Goal: Task Accomplishment & Management: Complete application form

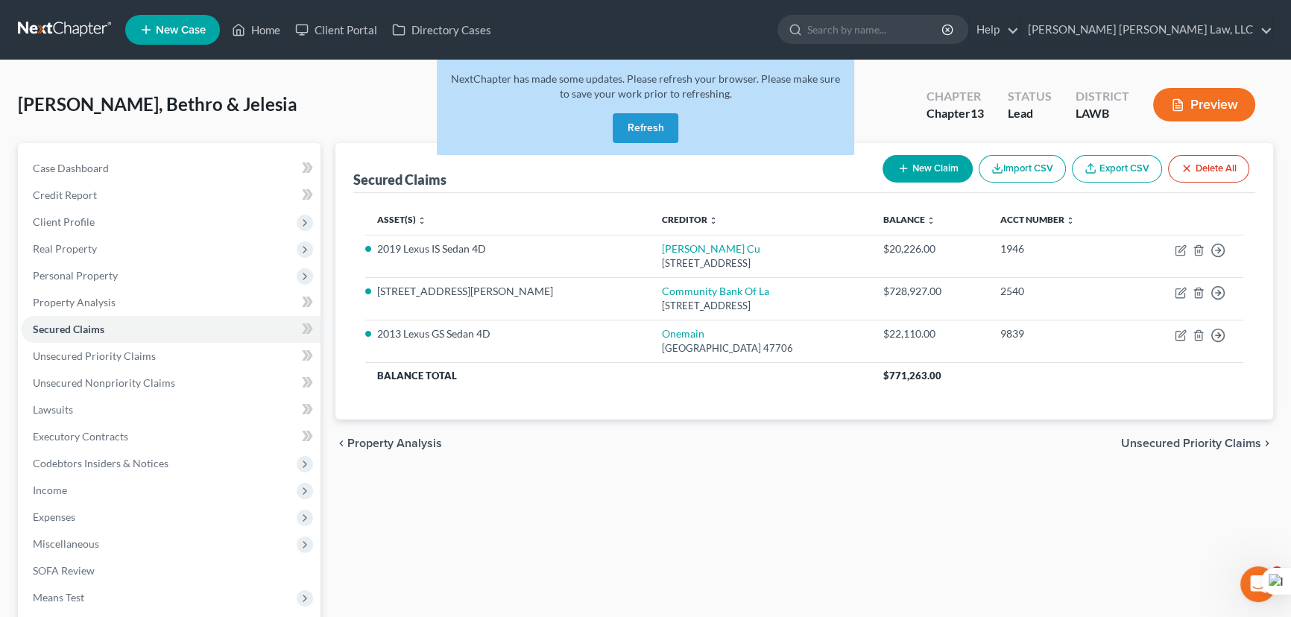
click at [647, 127] on button "Refresh" at bounding box center [646, 128] width 66 height 30
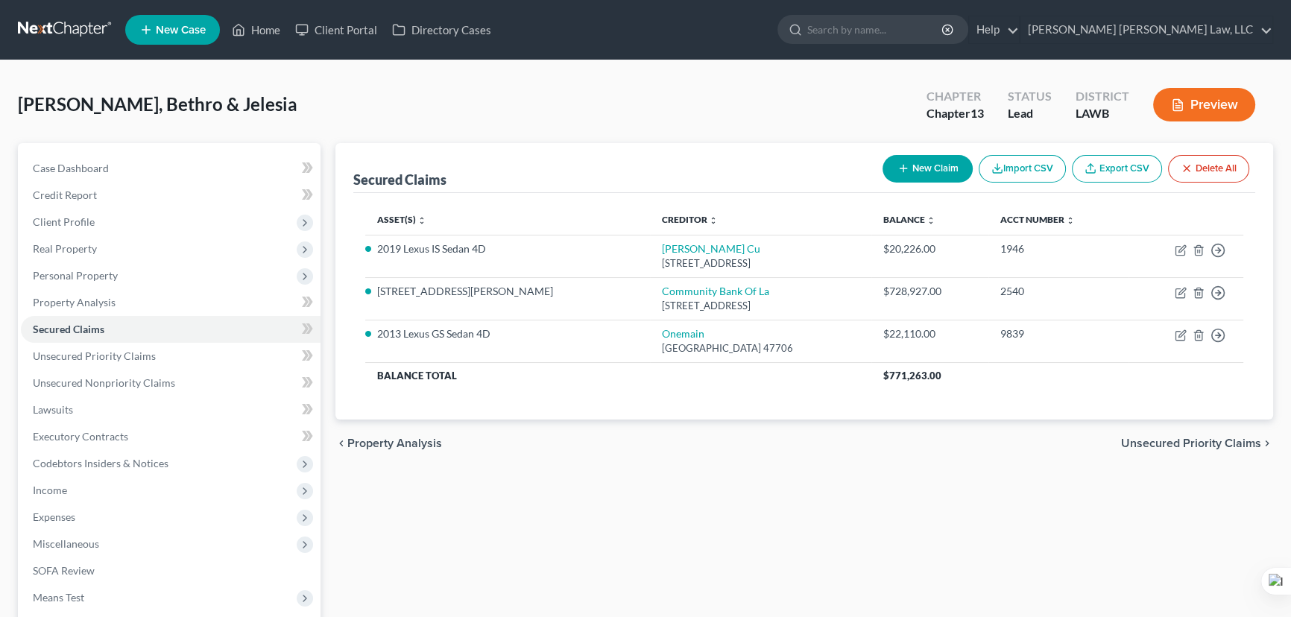
click at [72, 31] on link at bounding box center [65, 29] width 95 height 27
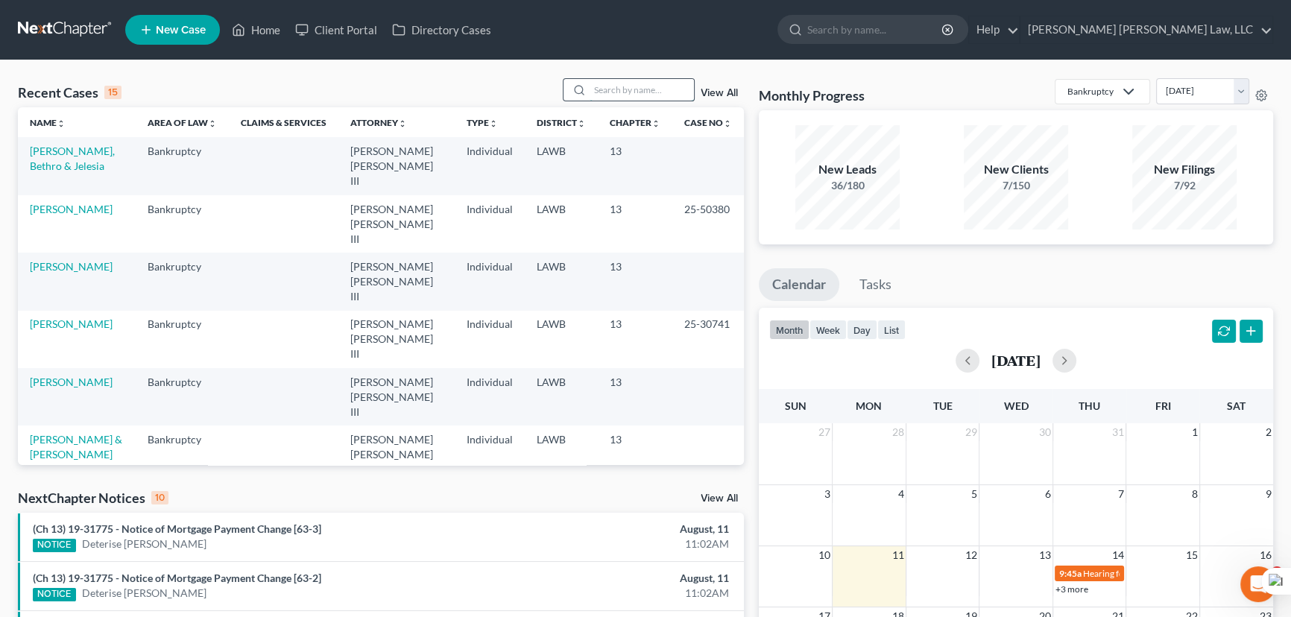
click at [637, 89] on input "search" at bounding box center [642, 90] width 104 height 22
type input "breaux, rebecca"
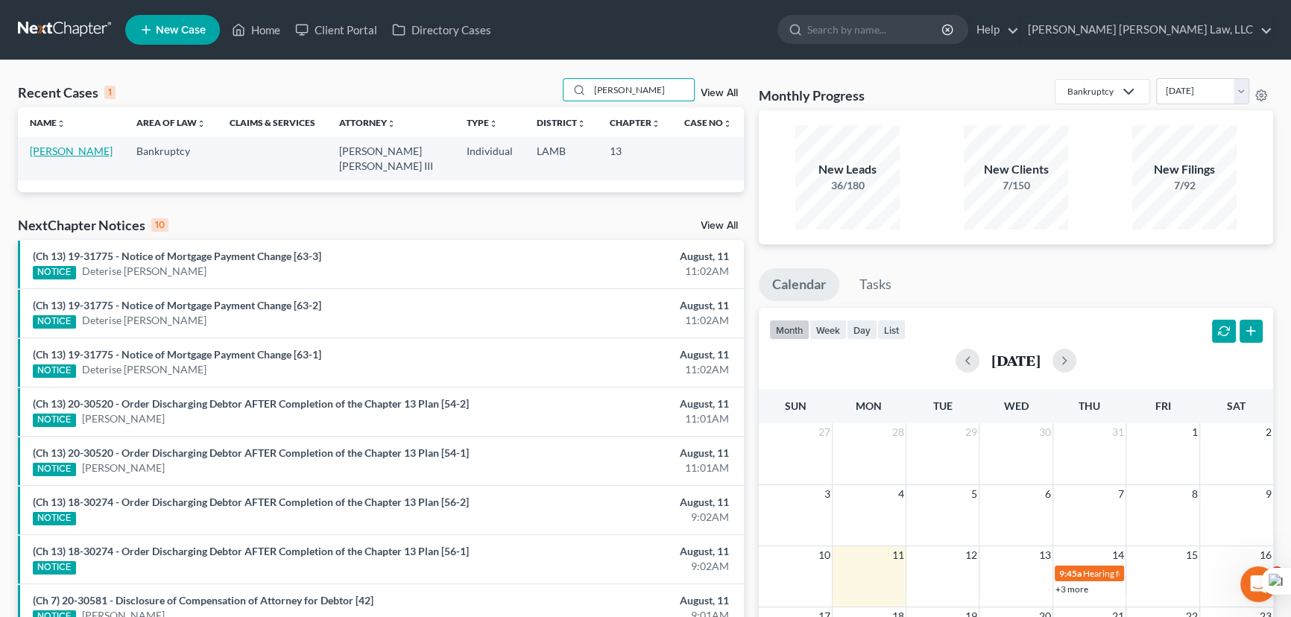
click at [61, 150] on link "[PERSON_NAME]" at bounding box center [71, 151] width 83 height 13
click at [96, 148] on link "[PERSON_NAME]" at bounding box center [71, 151] width 83 height 13
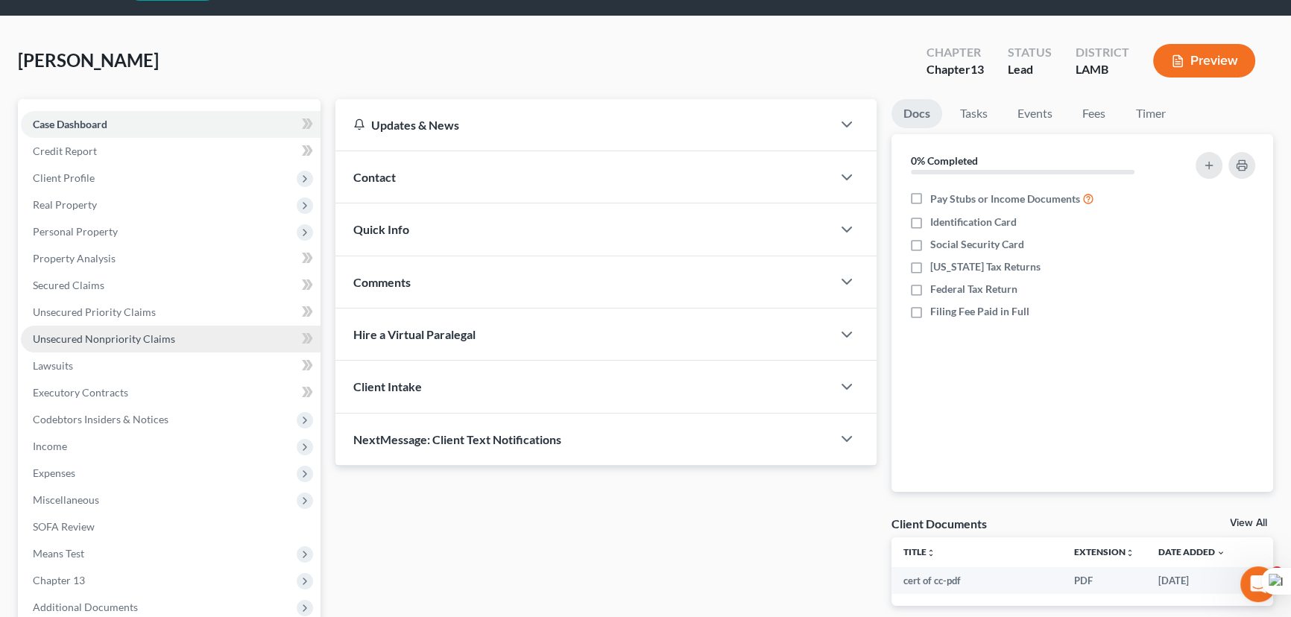
scroll to position [67, 0]
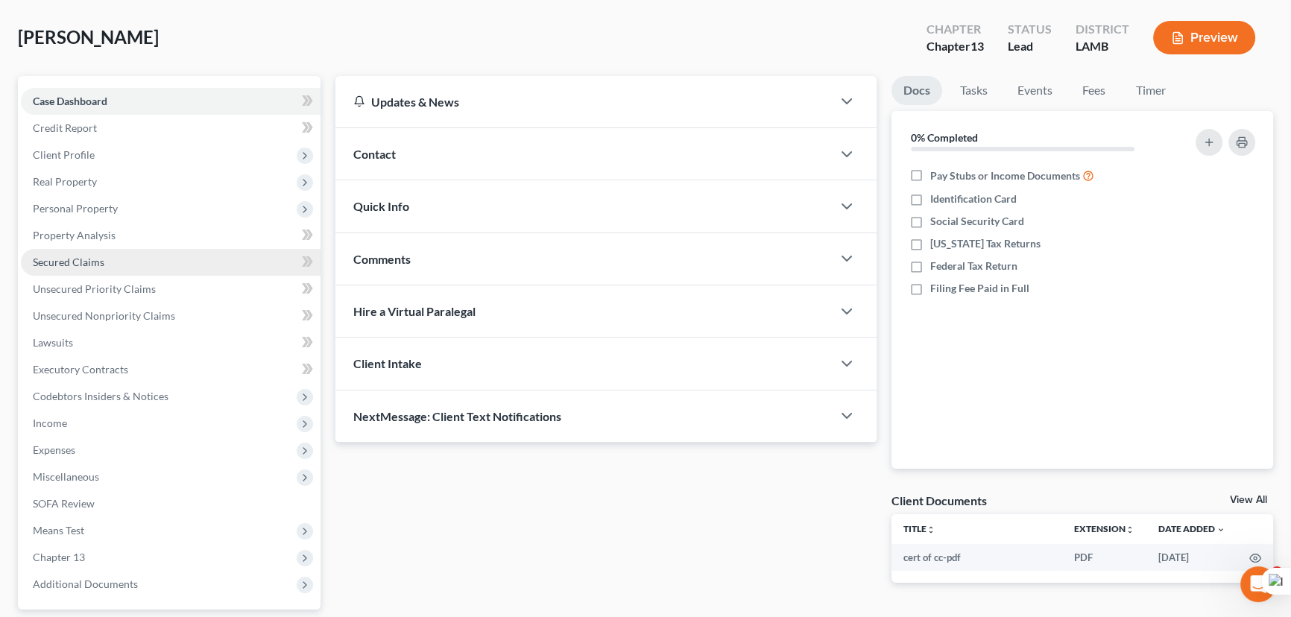
click at [129, 253] on link "Secured Claims" at bounding box center [171, 262] width 300 height 27
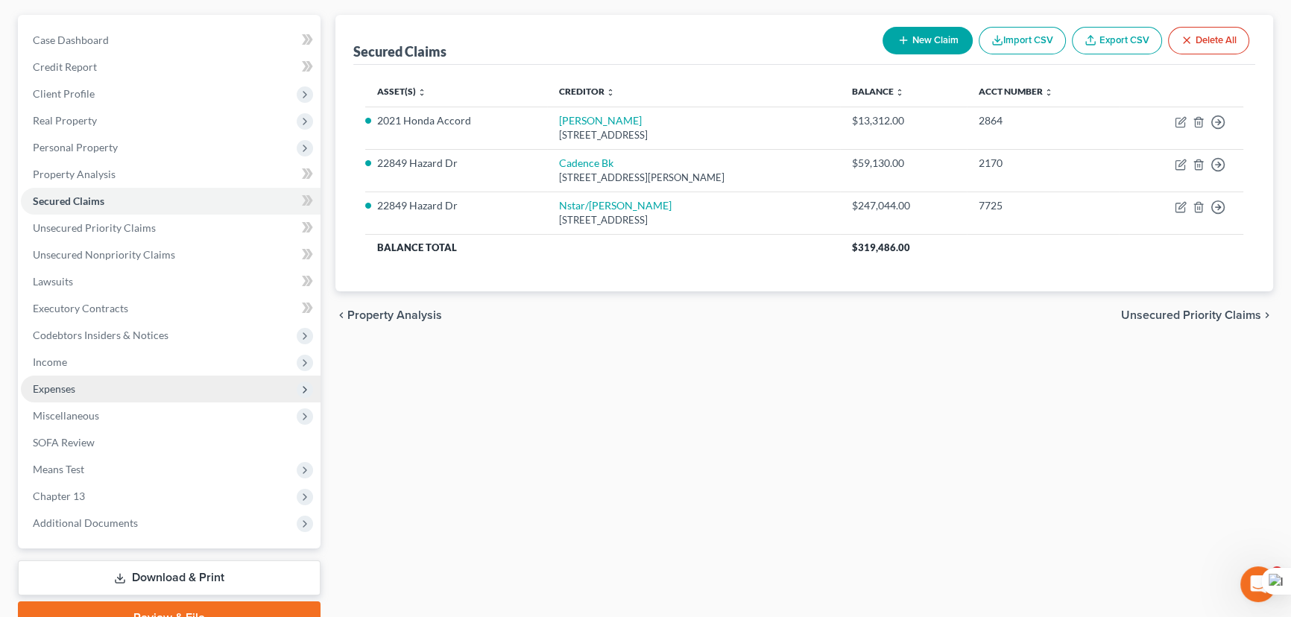
scroll to position [135, 0]
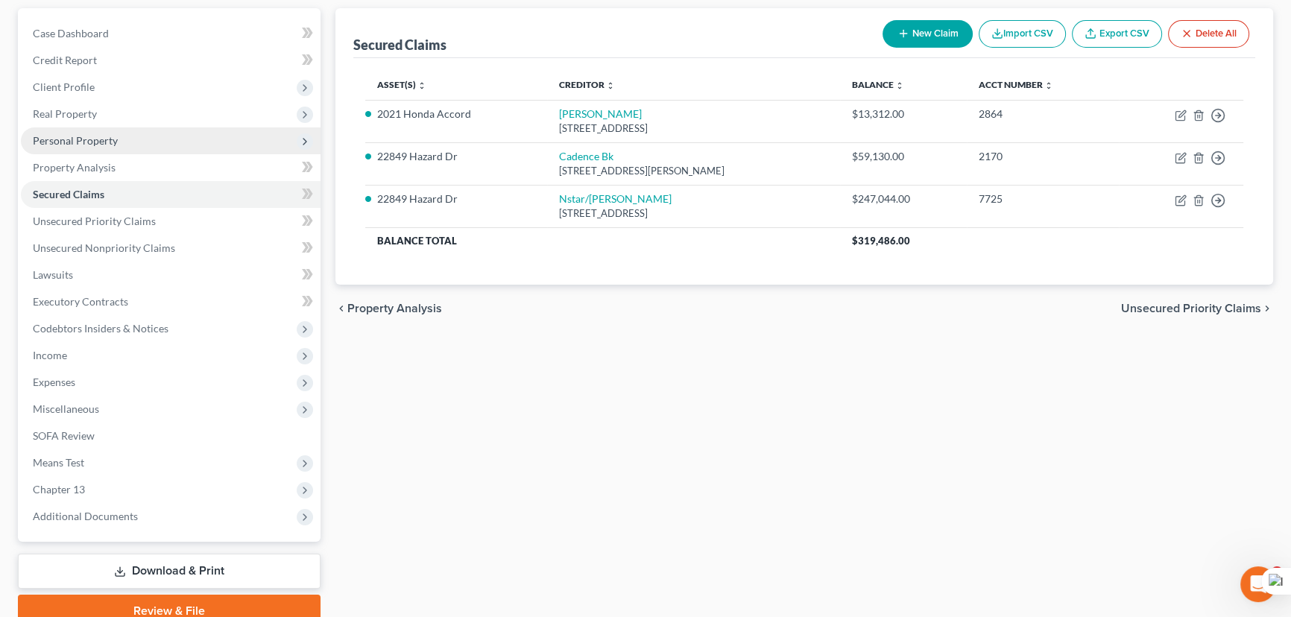
click at [133, 130] on span "Personal Property" at bounding box center [171, 140] width 300 height 27
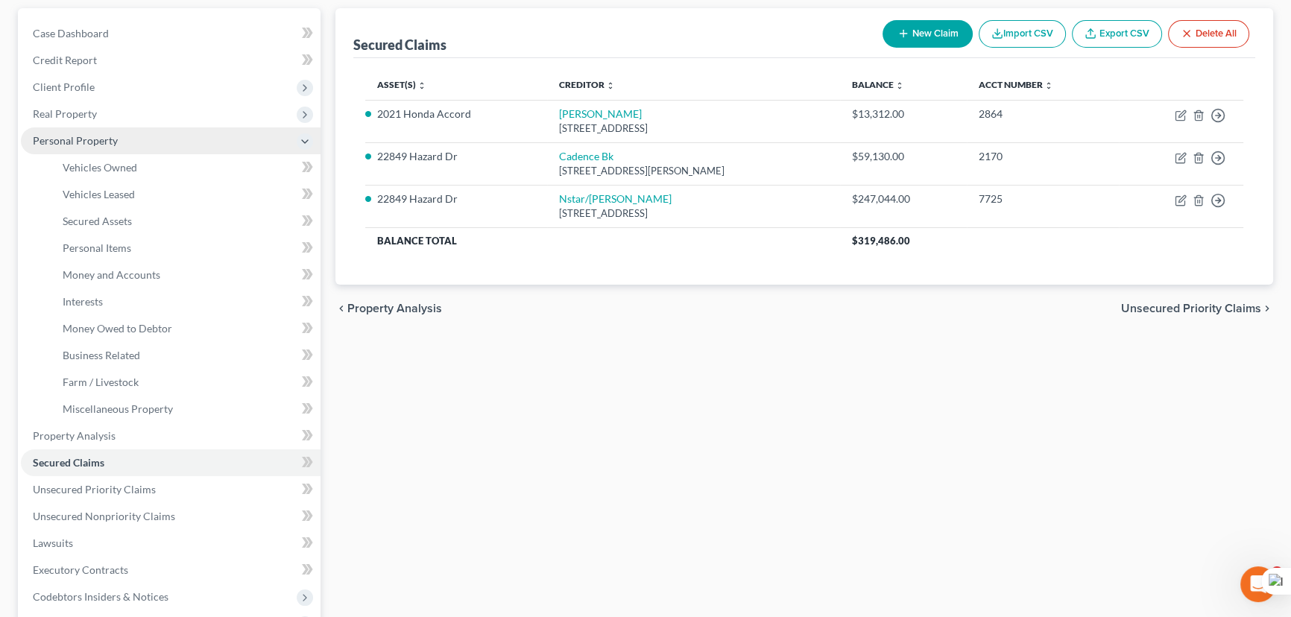
click at [132, 130] on span "Personal Property" at bounding box center [171, 140] width 300 height 27
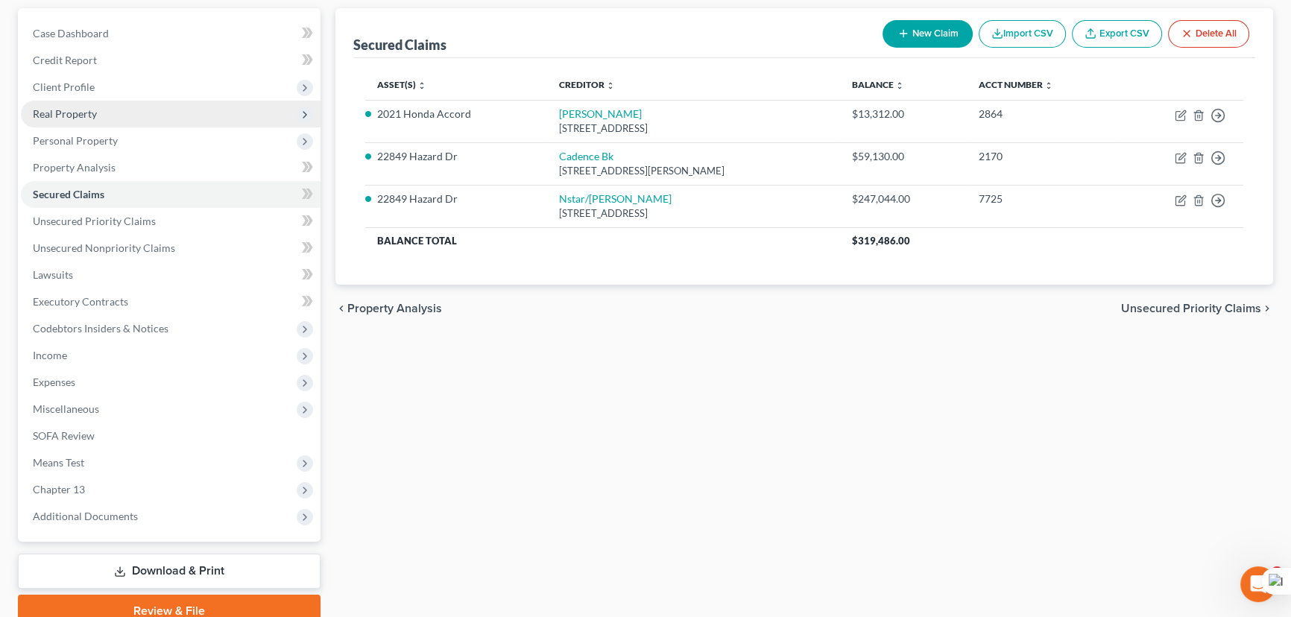
click at [124, 104] on span "Real Property" at bounding box center [171, 114] width 300 height 27
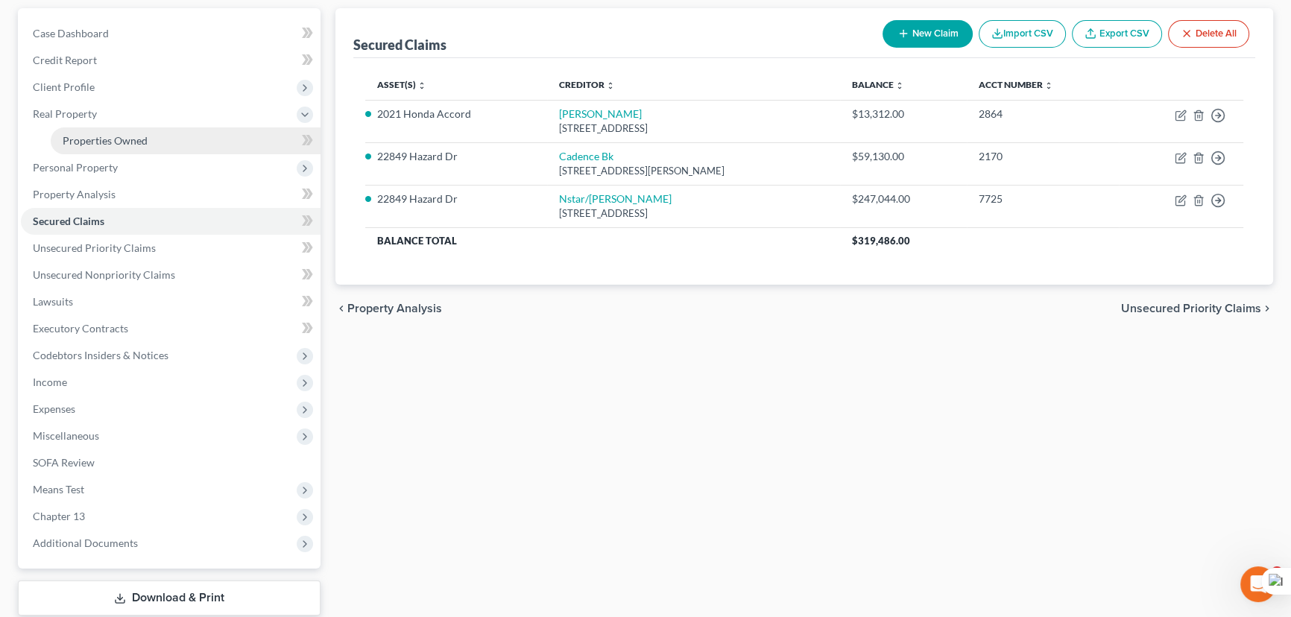
click at [131, 136] on span "Properties Owned" at bounding box center [105, 140] width 85 height 13
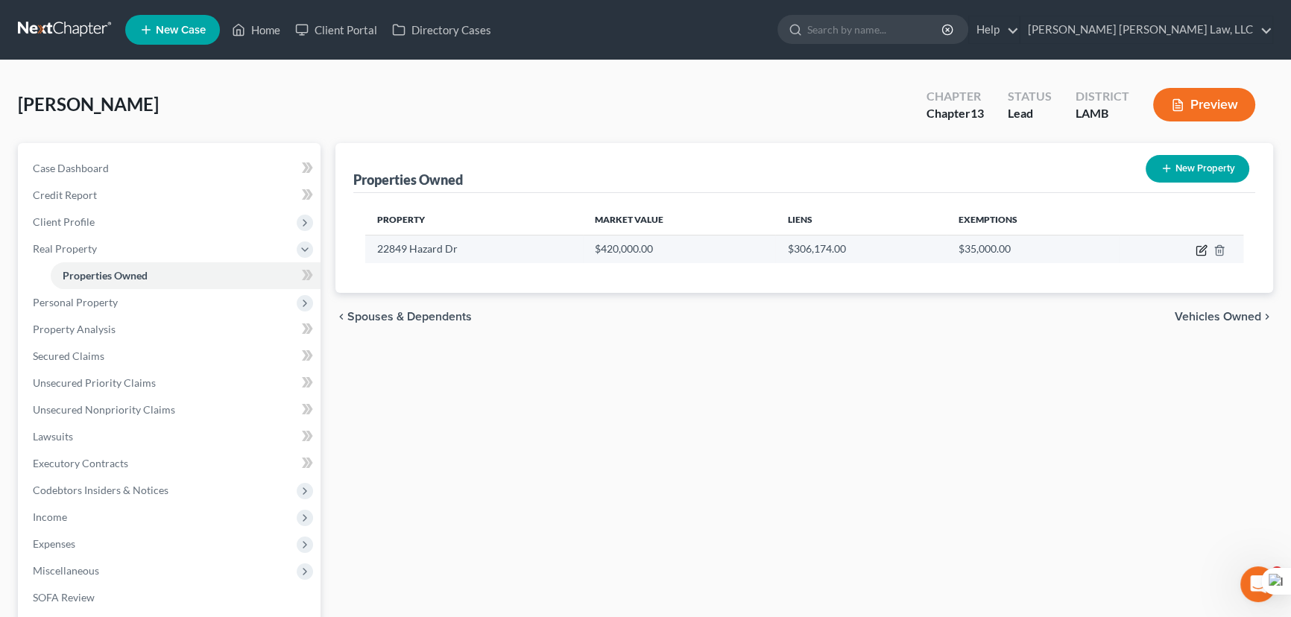
click at [1197, 247] on icon "button" at bounding box center [1202, 251] width 12 height 12
select select "19"
select select "0"
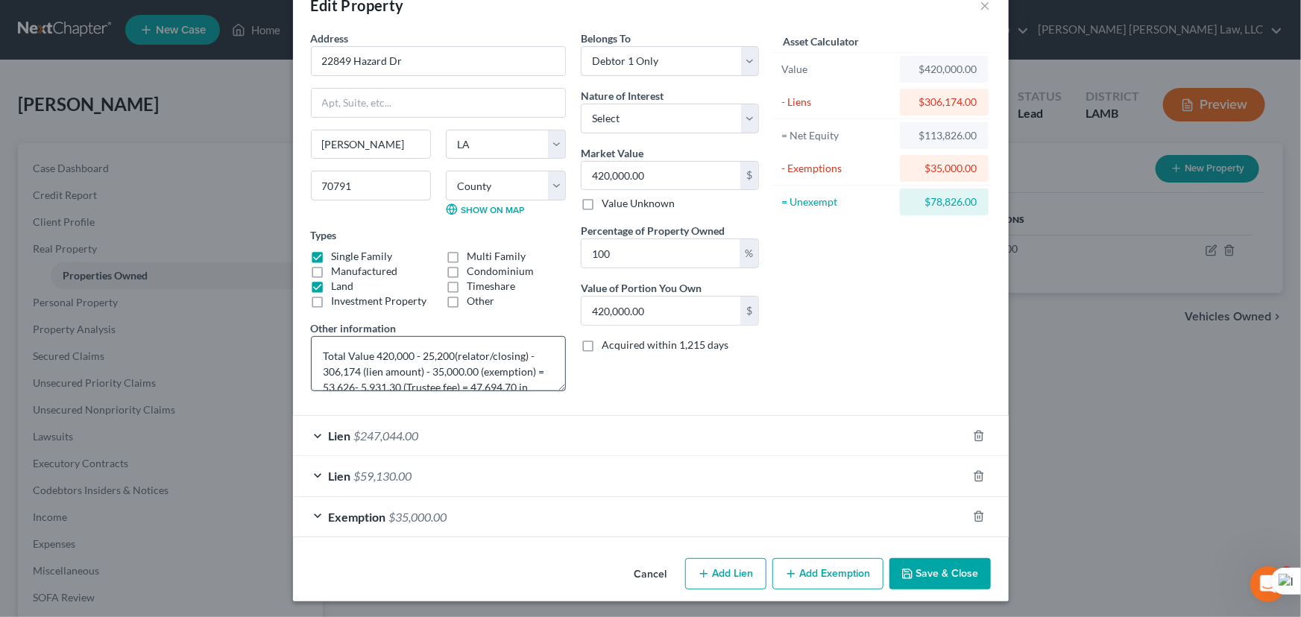
scroll to position [31, 0]
click at [954, 567] on button "Save & Close" at bounding box center [939, 573] width 101 height 31
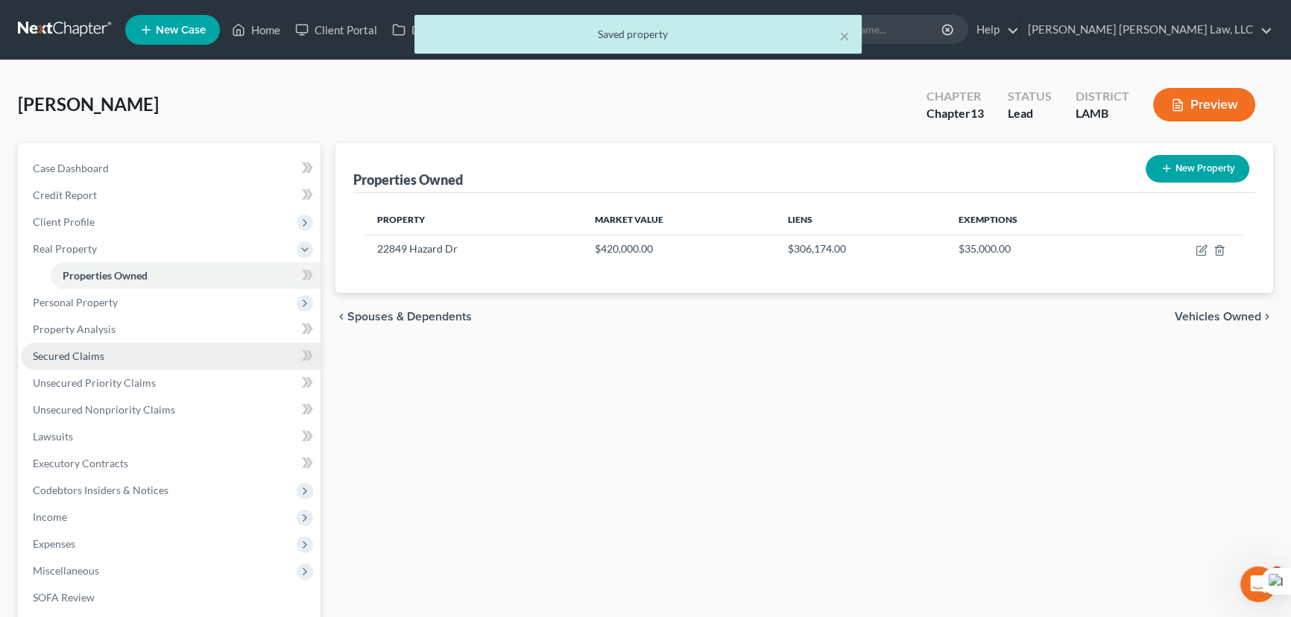
click at [130, 367] on link "Secured Claims" at bounding box center [171, 356] width 300 height 27
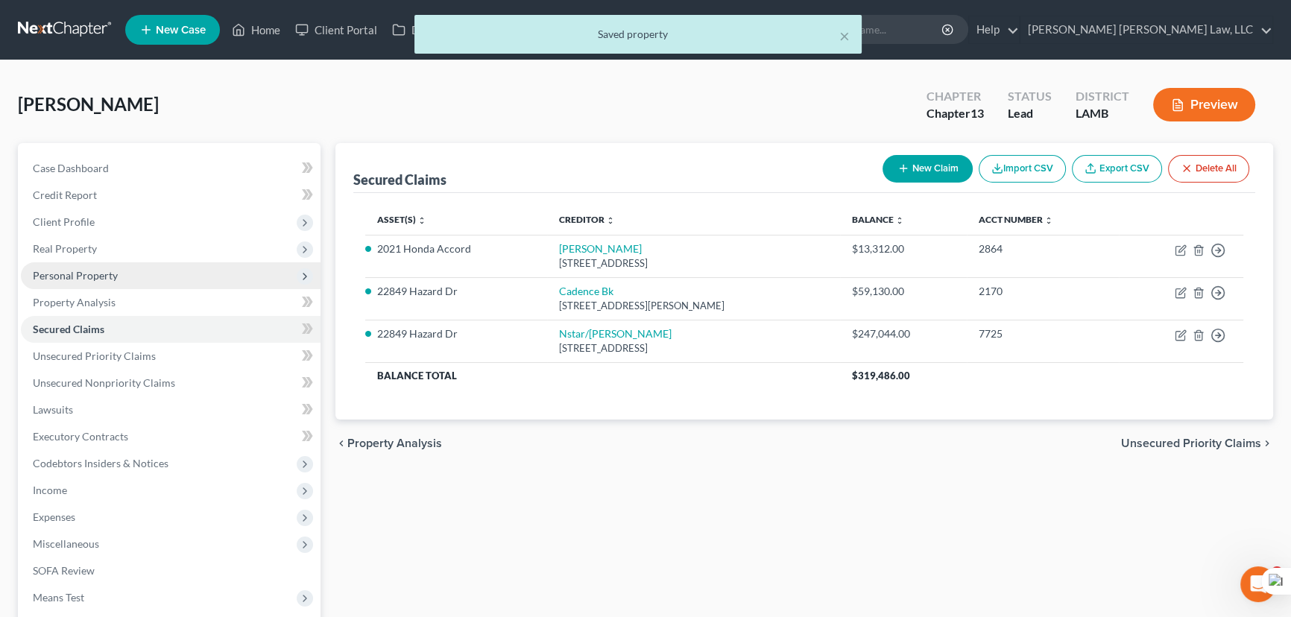
click at [177, 268] on span "Personal Property" at bounding box center [171, 275] width 300 height 27
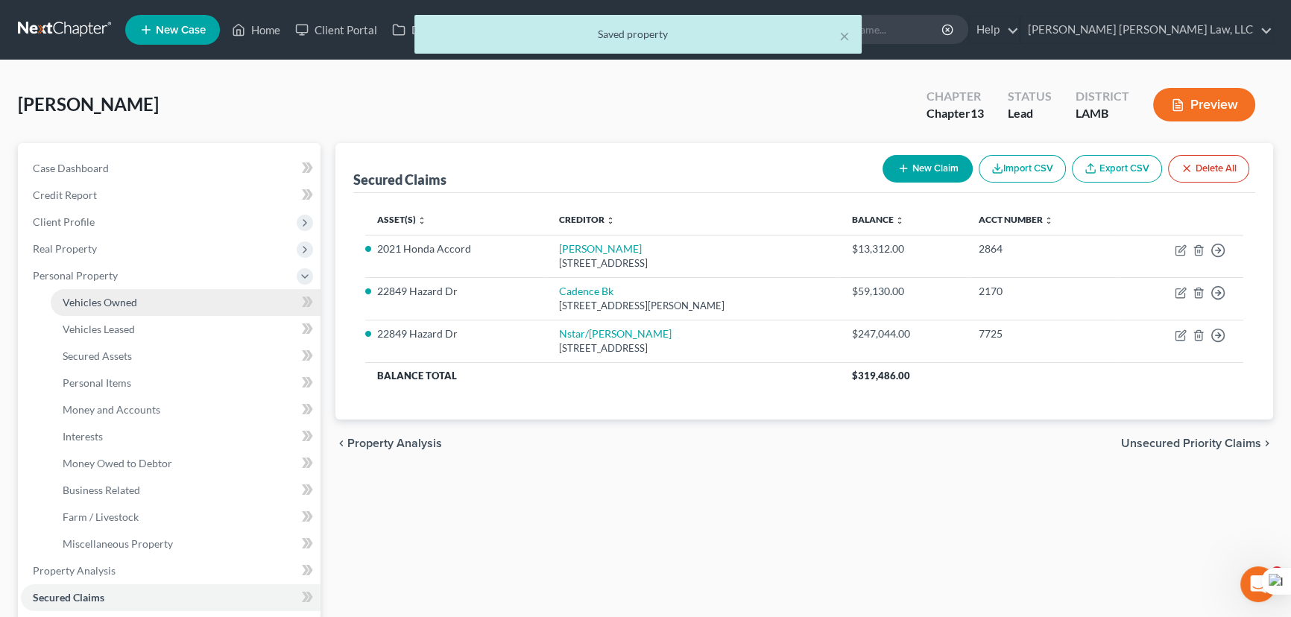
click at [181, 302] on link "Vehicles Owned" at bounding box center [186, 302] width 270 height 27
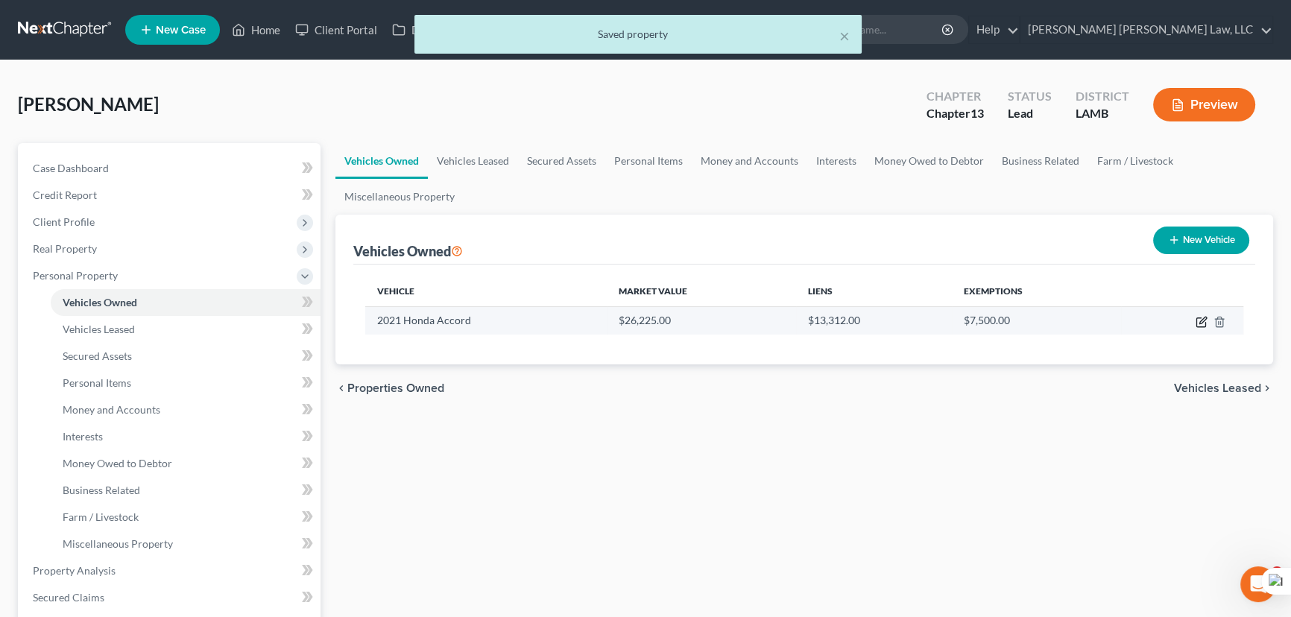
click at [1202, 319] on icon "button" at bounding box center [1202, 322] width 12 height 12
select select "0"
select select "5"
select select "2"
select select "0"
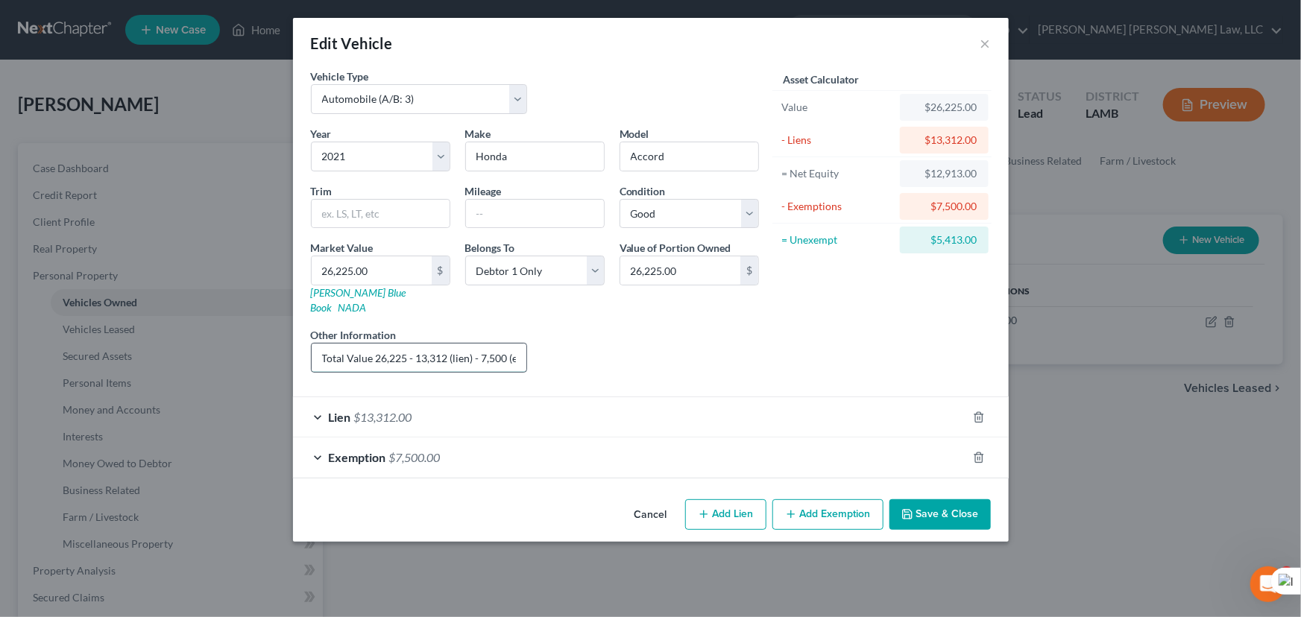
click at [488, 344] on input "Total Value 26,225 - 13,312 (lien) - 7,500 (exemption)- 1,573.5 (sales/closing …" at bounding box center [419, 358] width 215 height 28
drag, startPoint x: 481, startPoint y: 335, endPoint x: 619, endPoint y: 342, distance: 138.1
click at [619, 342] on div "Year Select 2026 2025 2024 2023 2022 2021 2020 2019 2018 2017 2016 2015 2014 20…" at bounding box center [534, 255] width 463 height 259
click at [947, 502] on button "Save & Close" at bounding box center [939, 514] width 101 height 31
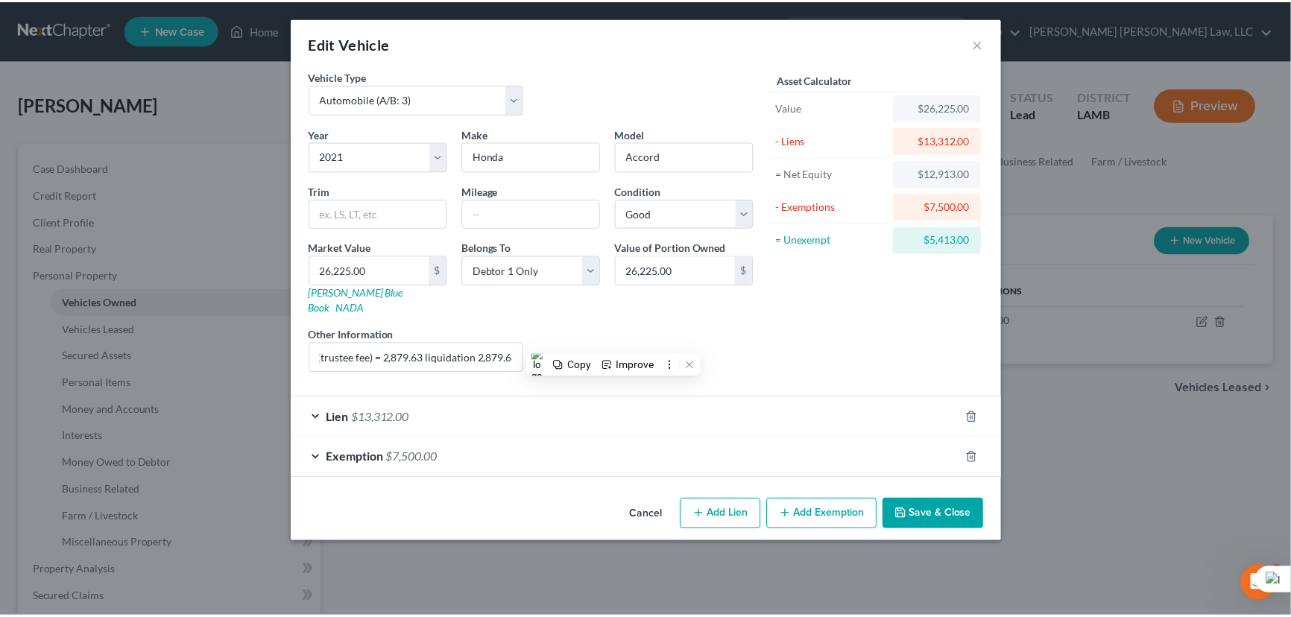
scroll to position [0, 0]
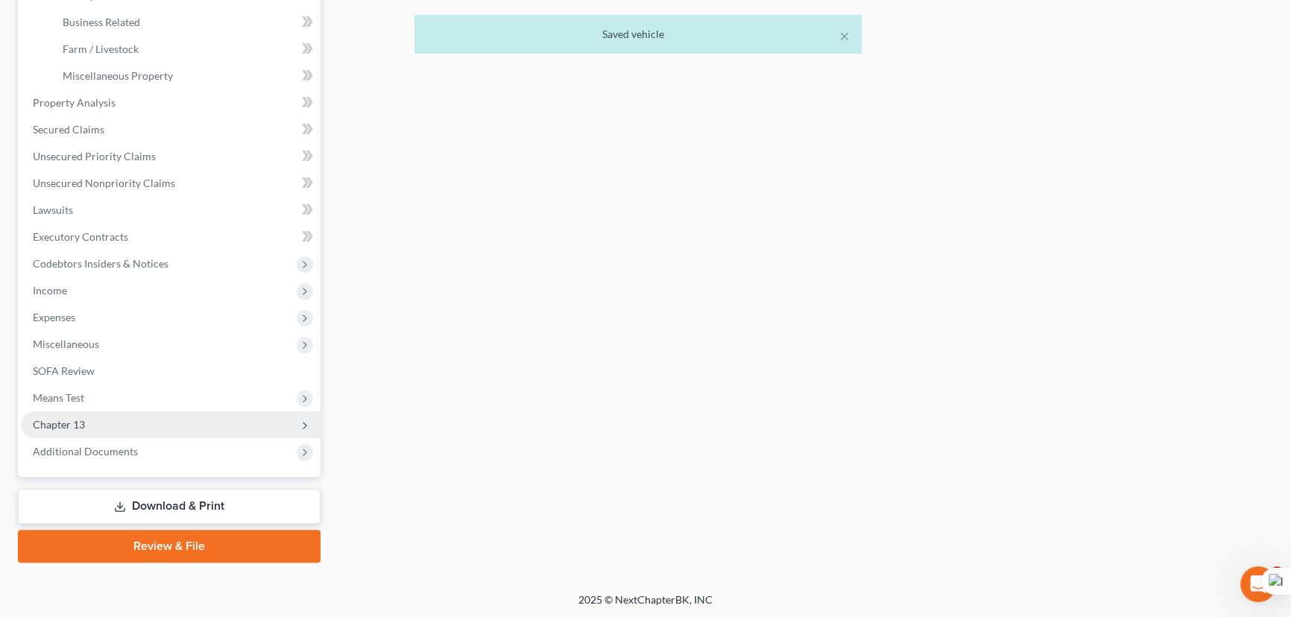
click at [149, 426] on span "Chapter 13" at bounding box center [171, 424] width 300 height 27
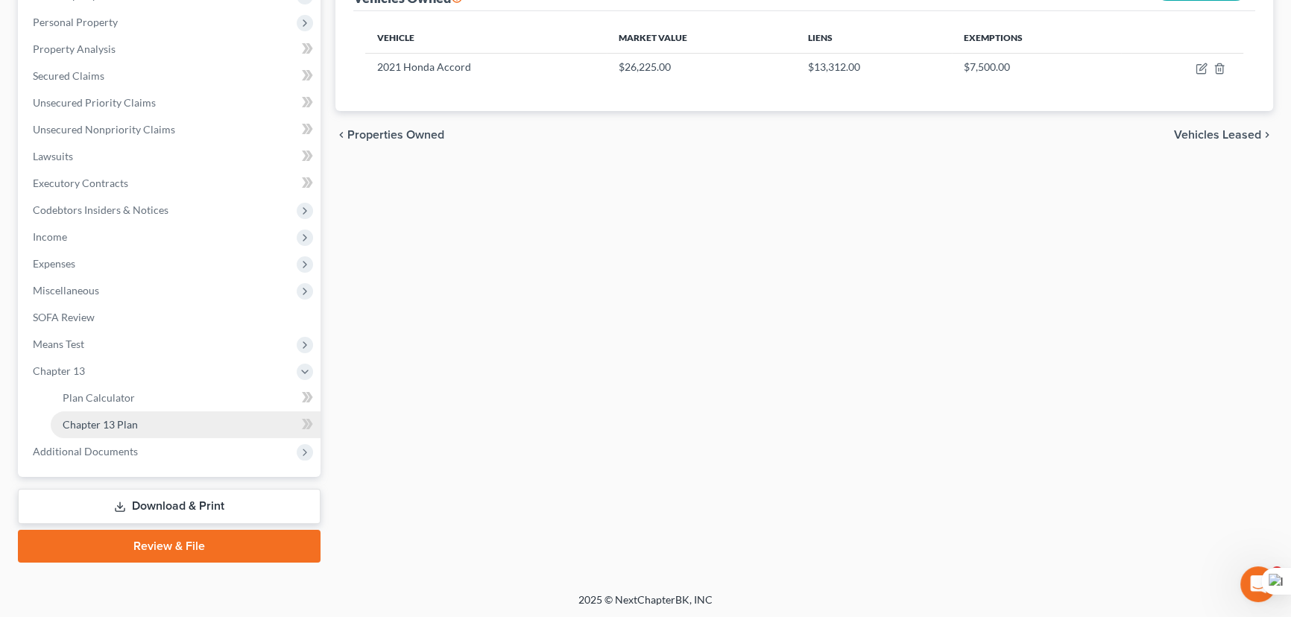
click at [154, 417] on link "Chapter 13 Plan" at bounding box center [186, 424] width 270 height 27
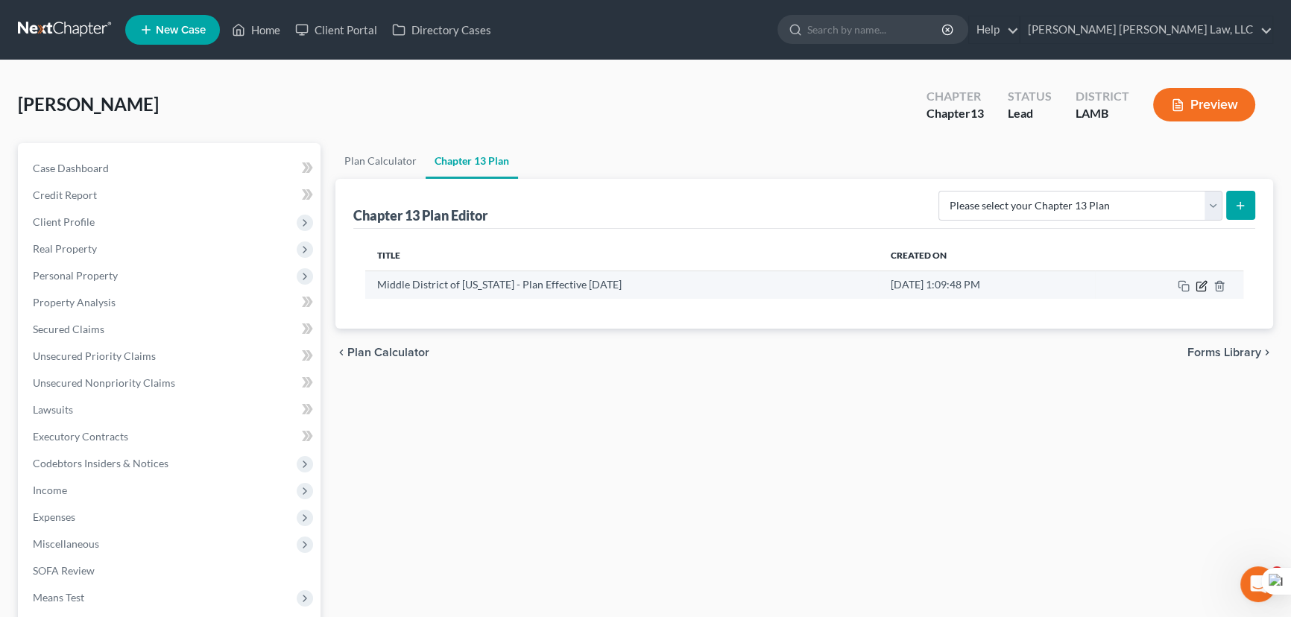
click at [1196, 284] on icon "button" at bounding box center [1200, 286] width 9 height 9
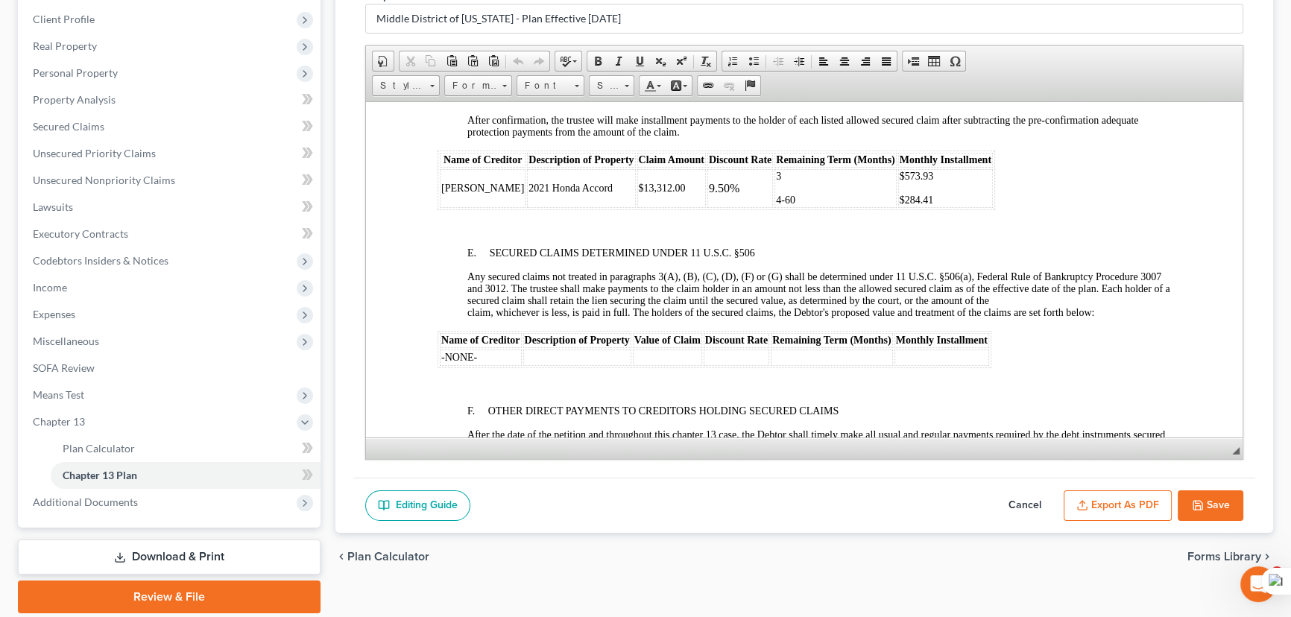
scroll to position [2371, 0]
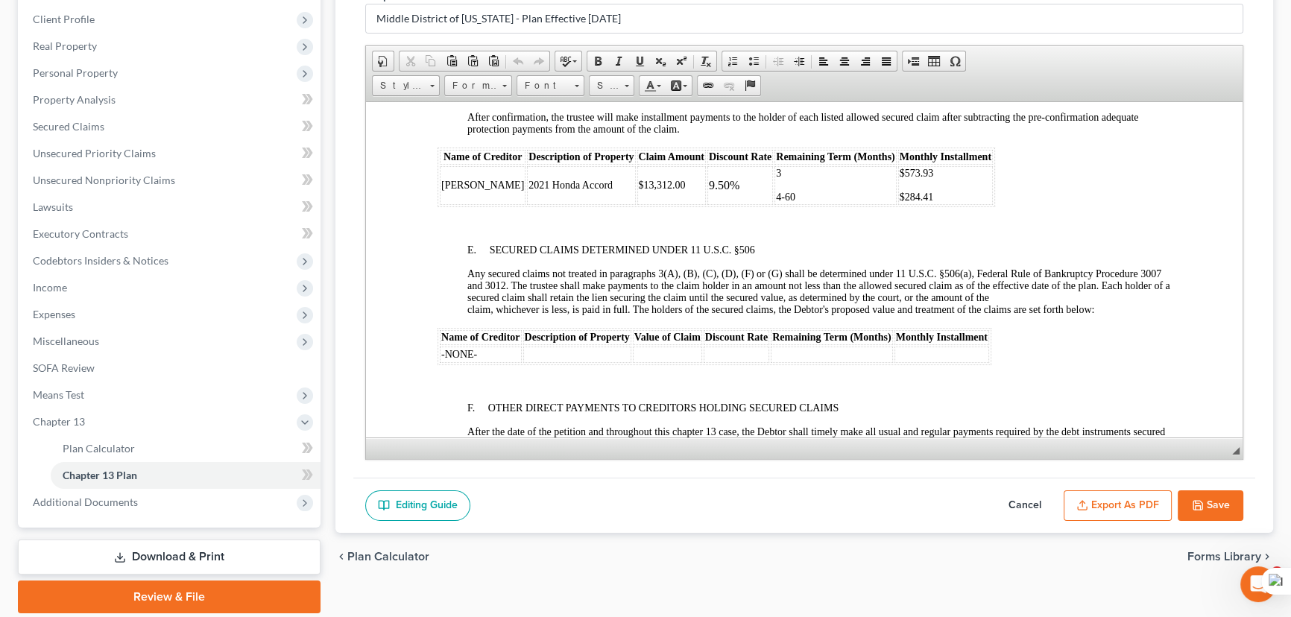
drag, startPoint x: 870, startPoint y: 249, endPoint x: 886, endPoint y: 274, distance: 29.2
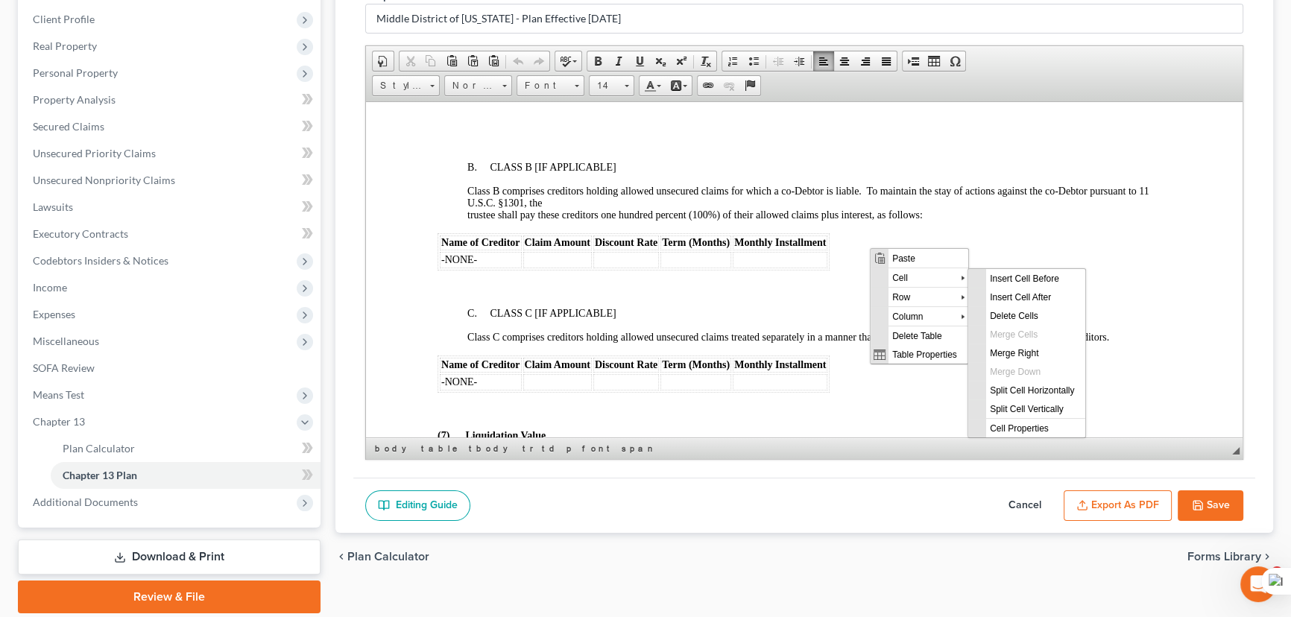
scroll to position [0, 0]
click at [760, 220] on span "Class B comprises creditors holding allowed unsecured claims for which a co-Deb…" at bounding box center [808, 202] width 682 height 35
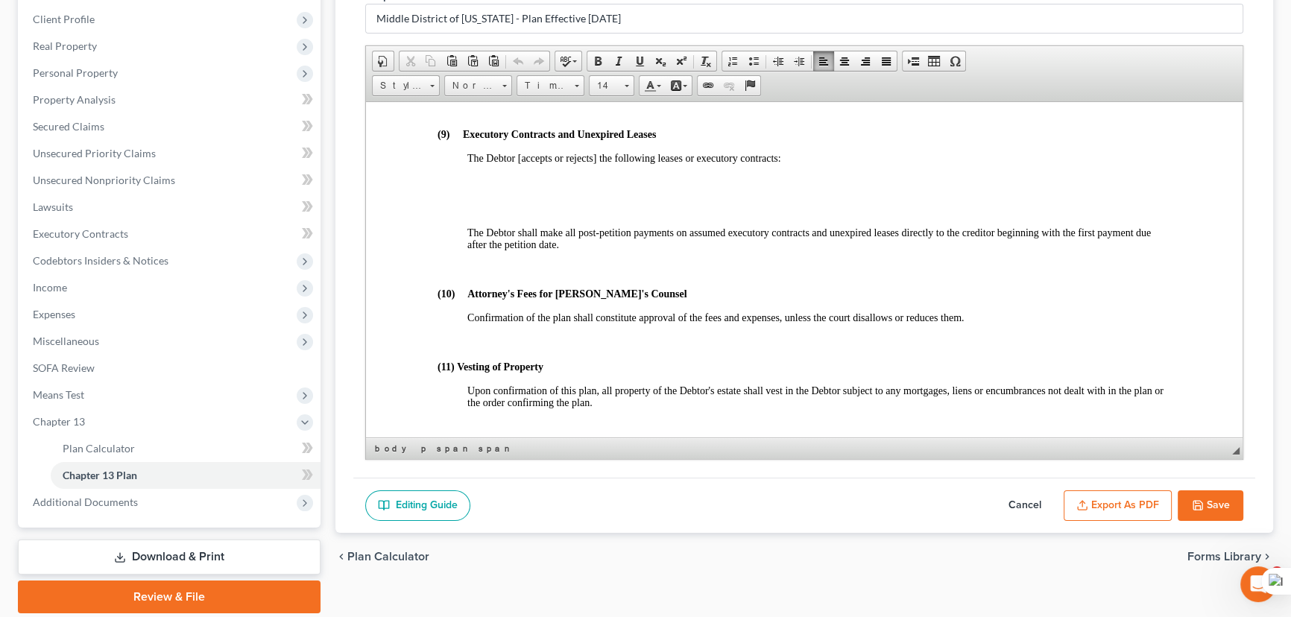
scroll to position [3524, 0]
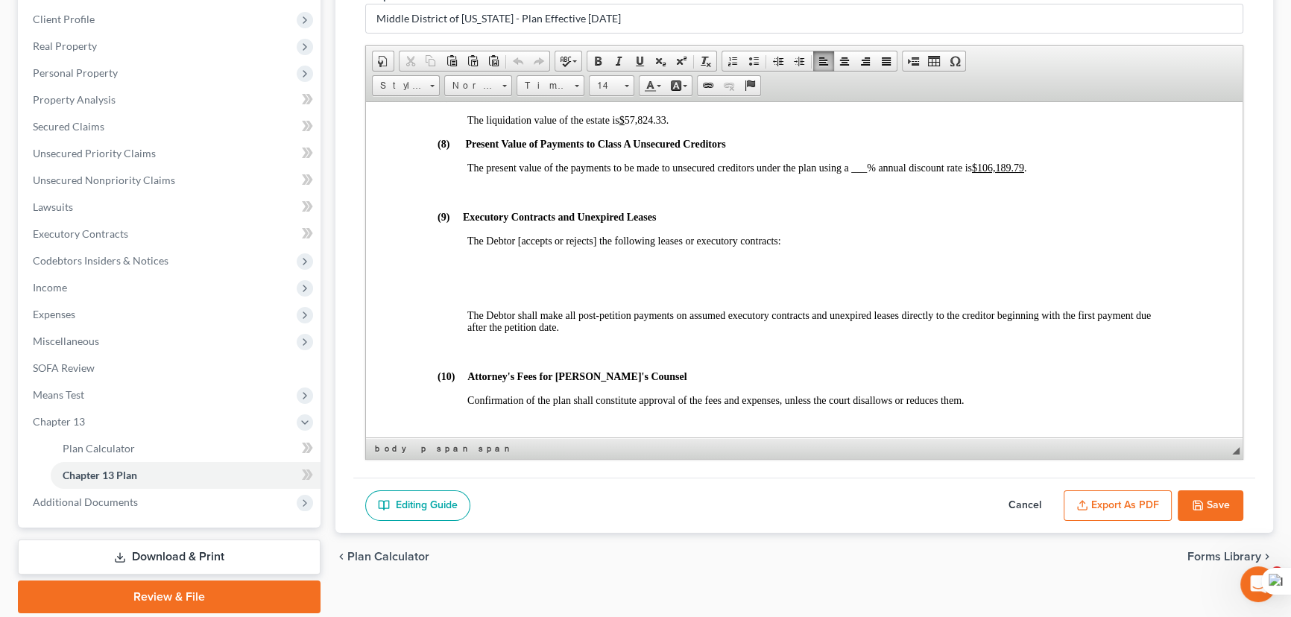
click at [1216, 505] on button "Save" at bounding box center [1211, 506] width 66 height 31
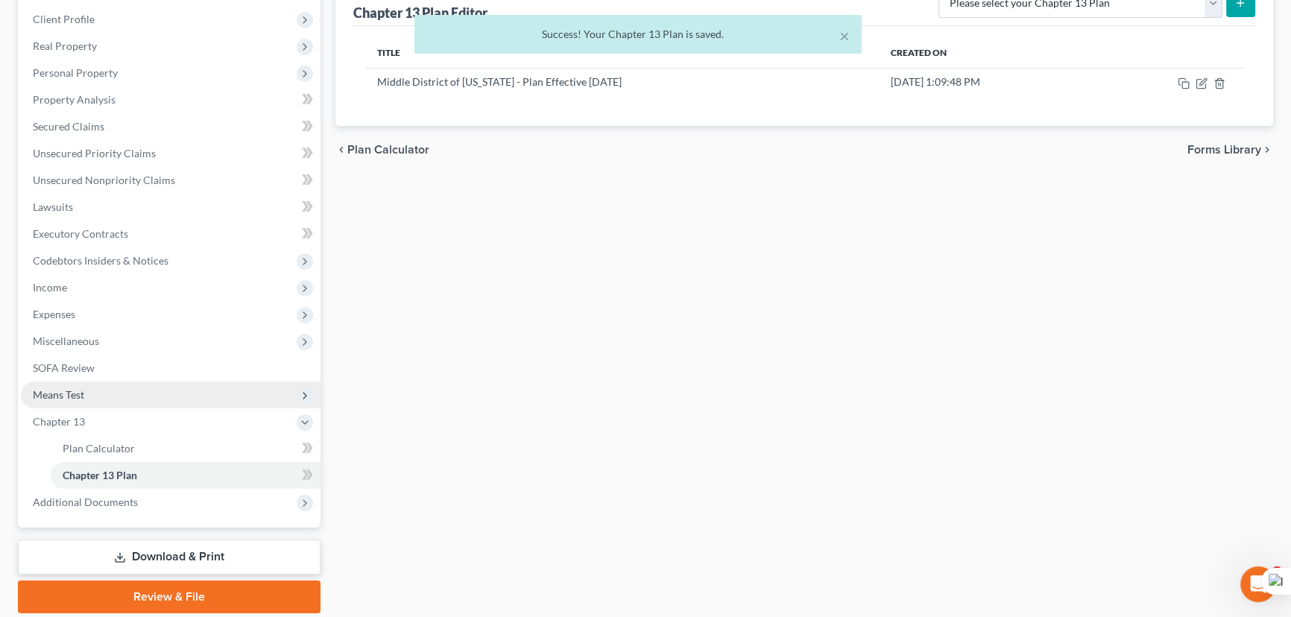
click at [162, 404] on span "Means Test" at bounding box center [171, 395] width 300 height 27
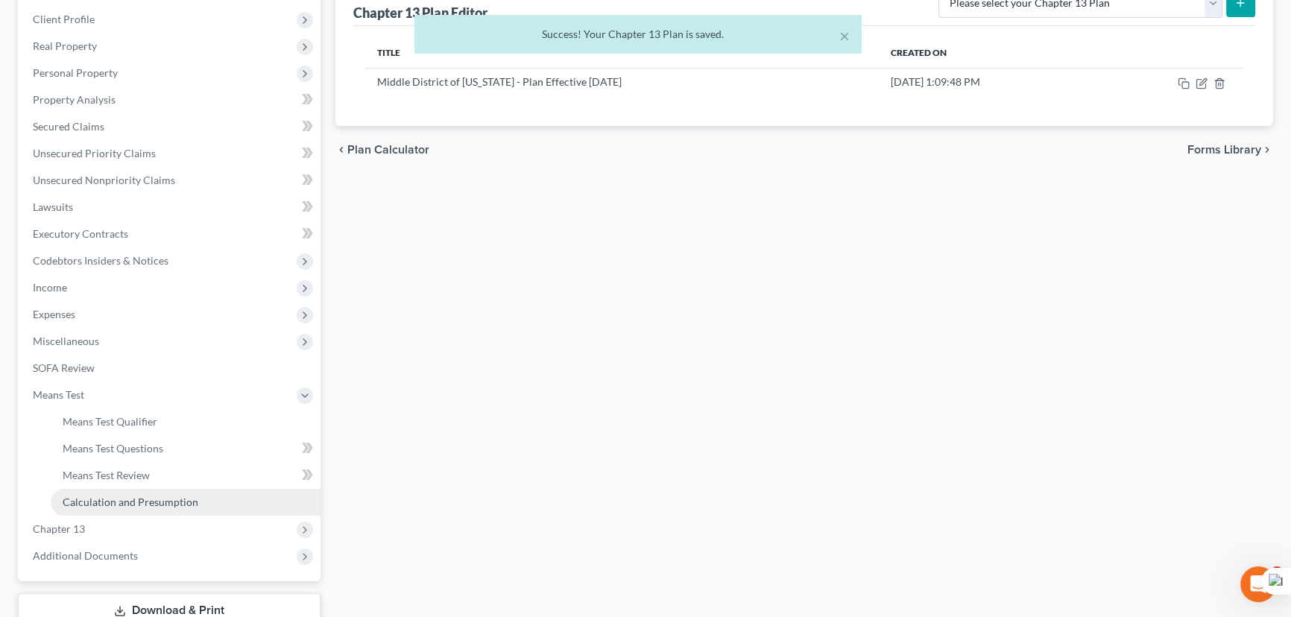
click at [151, 489] on link "Calculation and Presumption" at bounding box center [186, 502] width 270 height 27
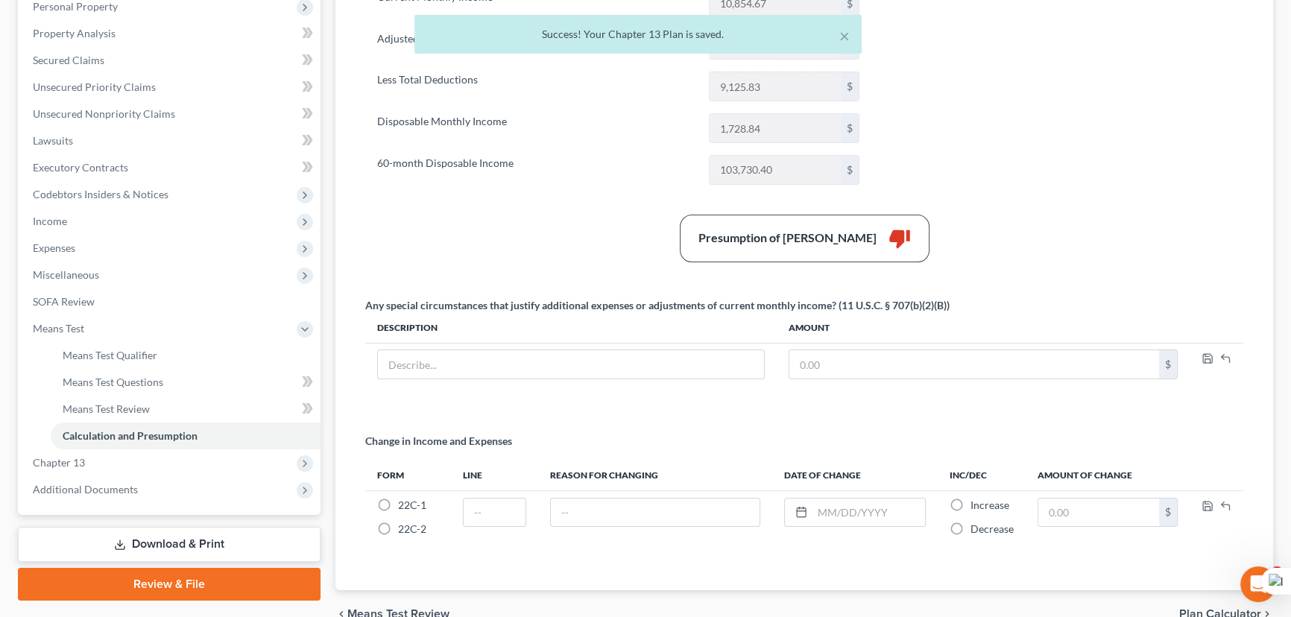
scroll to position [271, 0]
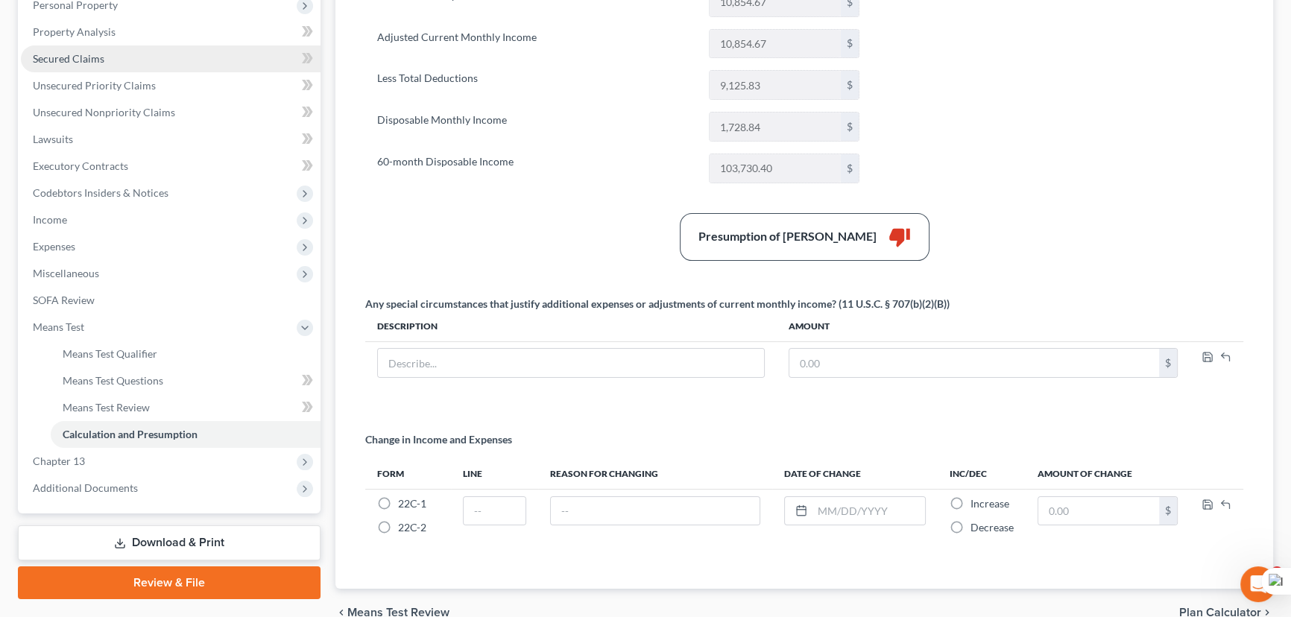
click at [107, 49] on link "Secured Claims" at bounding box center [171, 58] width 300 height 27
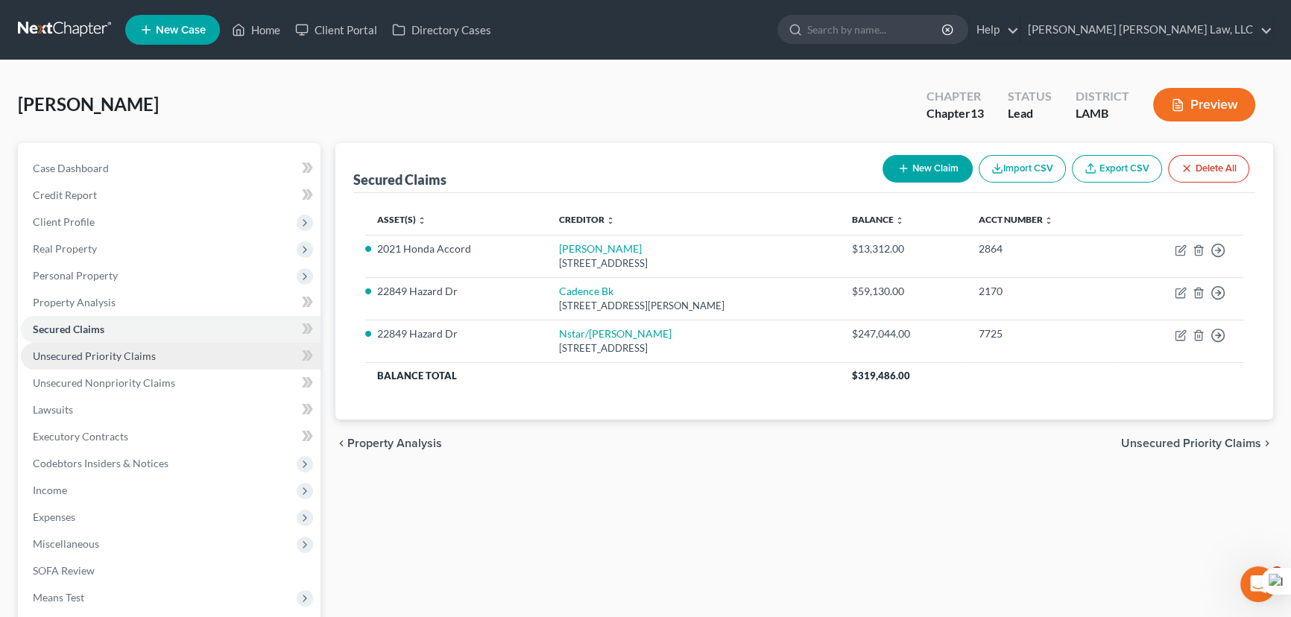
click at [189, 361] on link "Unsecured Priority Claims" at bounding box center [171, 356] width 300 height 27
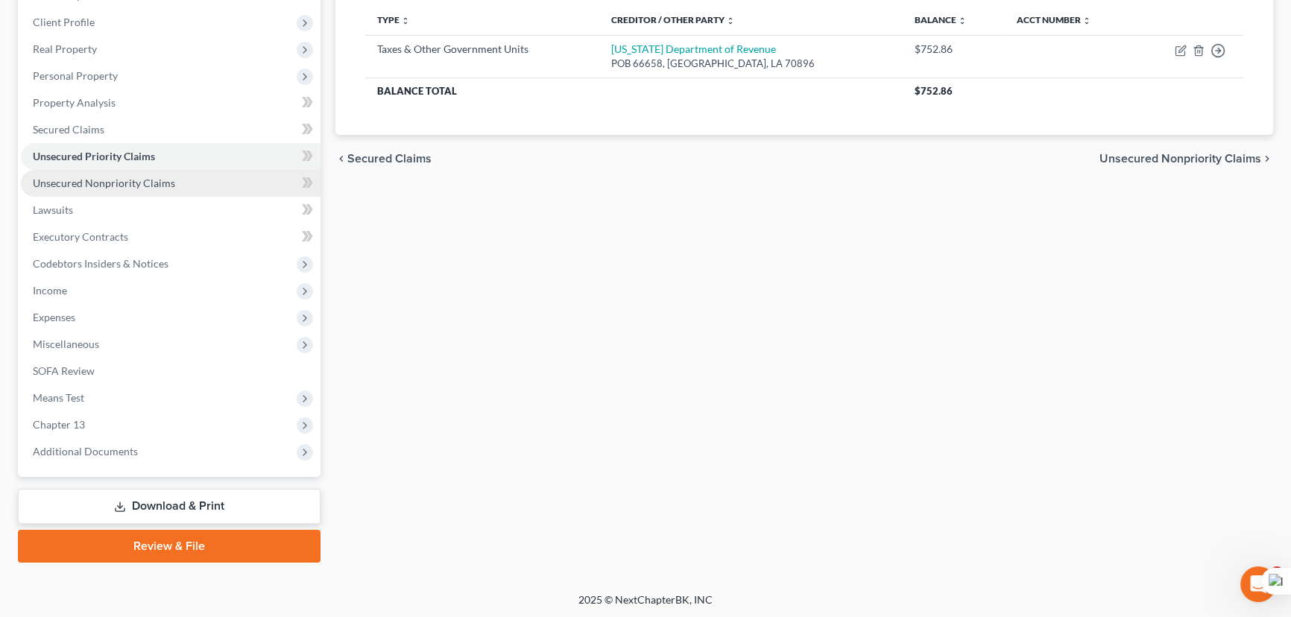
click at [138, 182] on span "Unsecured Nonpriority Claims" at bounding box center [104, 183] width 142 height 13
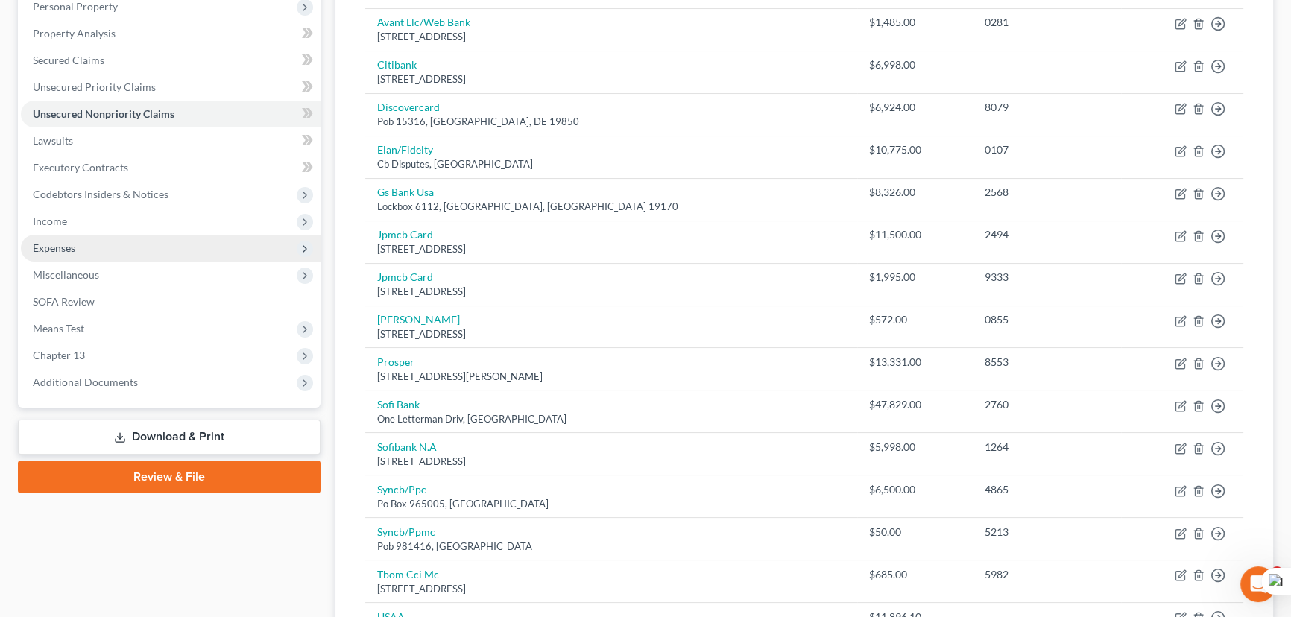
scroll to position [271, 0]
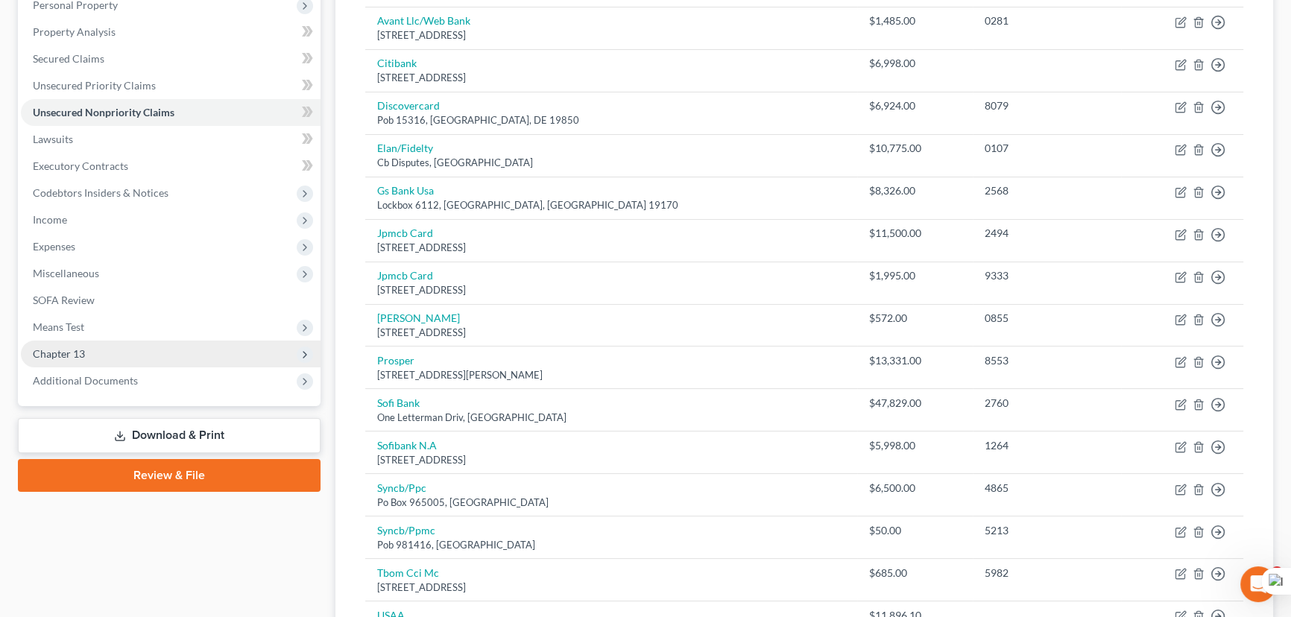
click at [152, 350] on span "Chapter 13" at bounding box center [171, 354] width 300 height 27
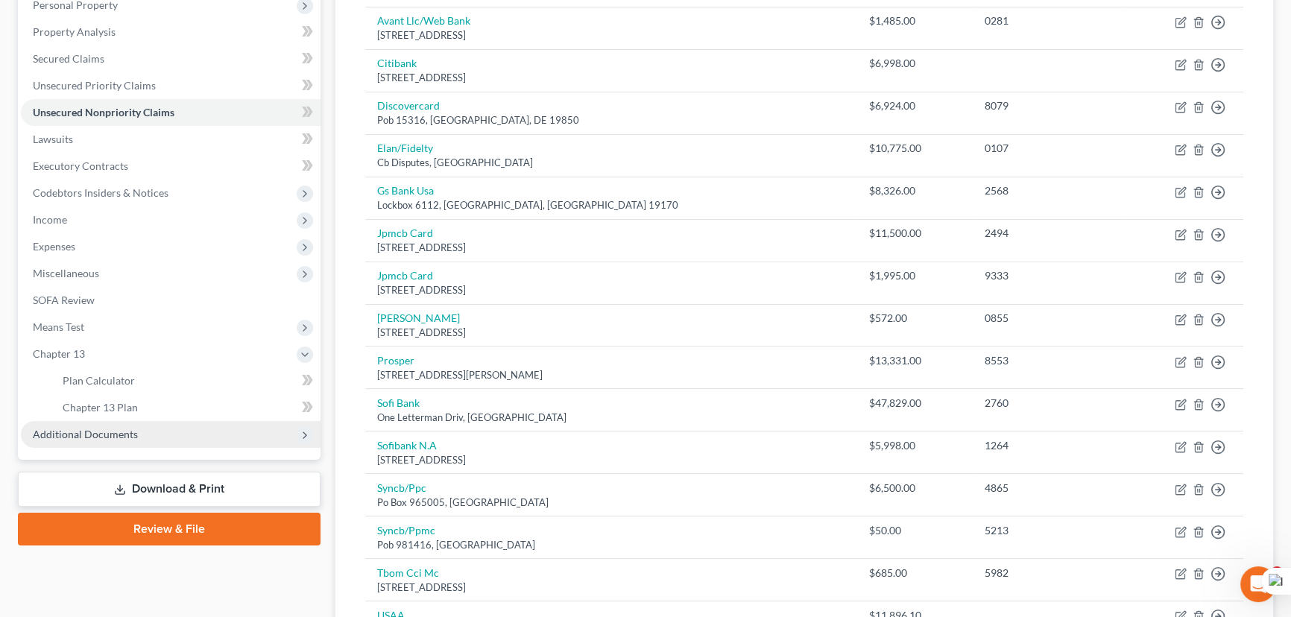
click at [157, 421] on span "Additional Documents" at bounding box center [171, 434] width 300 height 27
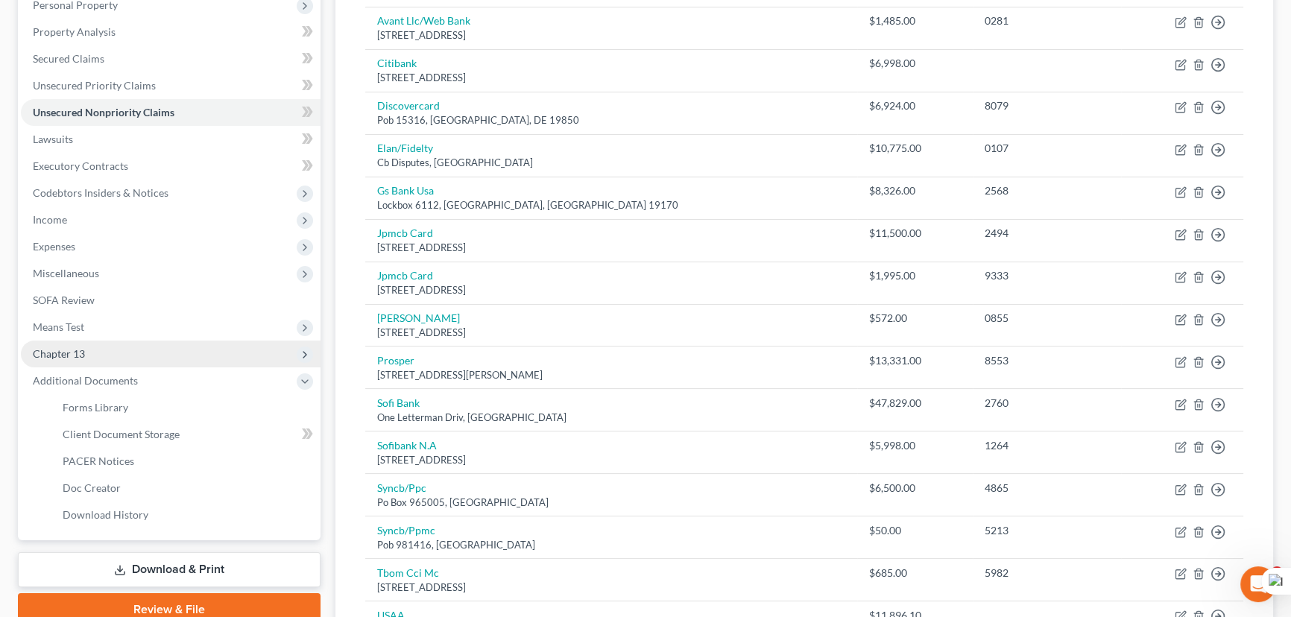
click at [160, 344] on span "Chapter 13" at bounding box center [171, 354] width 300 height 27
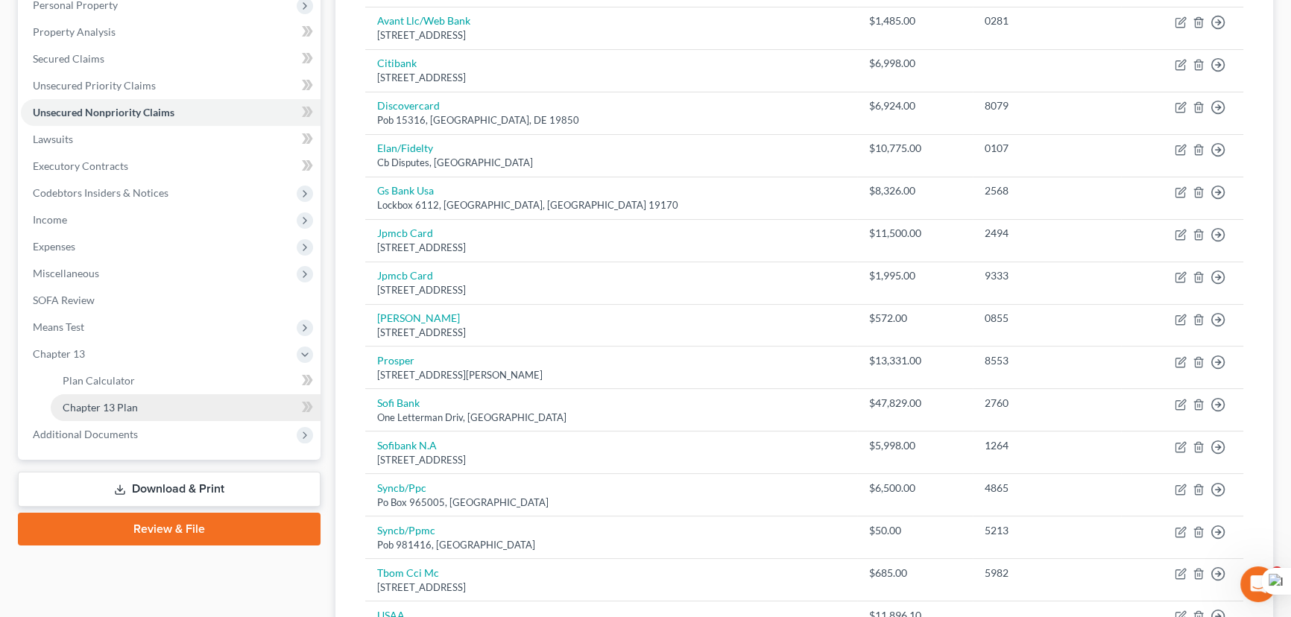
click at [171, 394] on link "Chapter 13 Plan" at bounding box center [186, 407] width 270 height 27
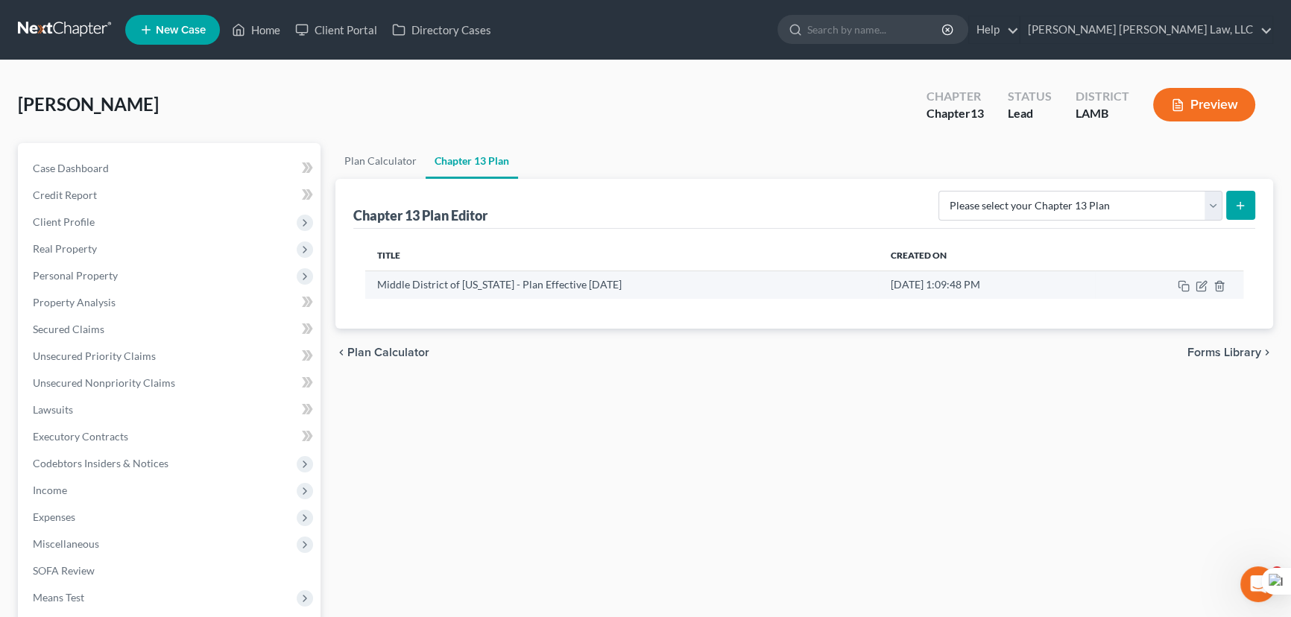
click at [1200, 291] on td at bounding box center [1169, 285] width 148 height 28
click at [1199, 282] on icon "button" at bounding box center [1200, 286] width 9 height 9
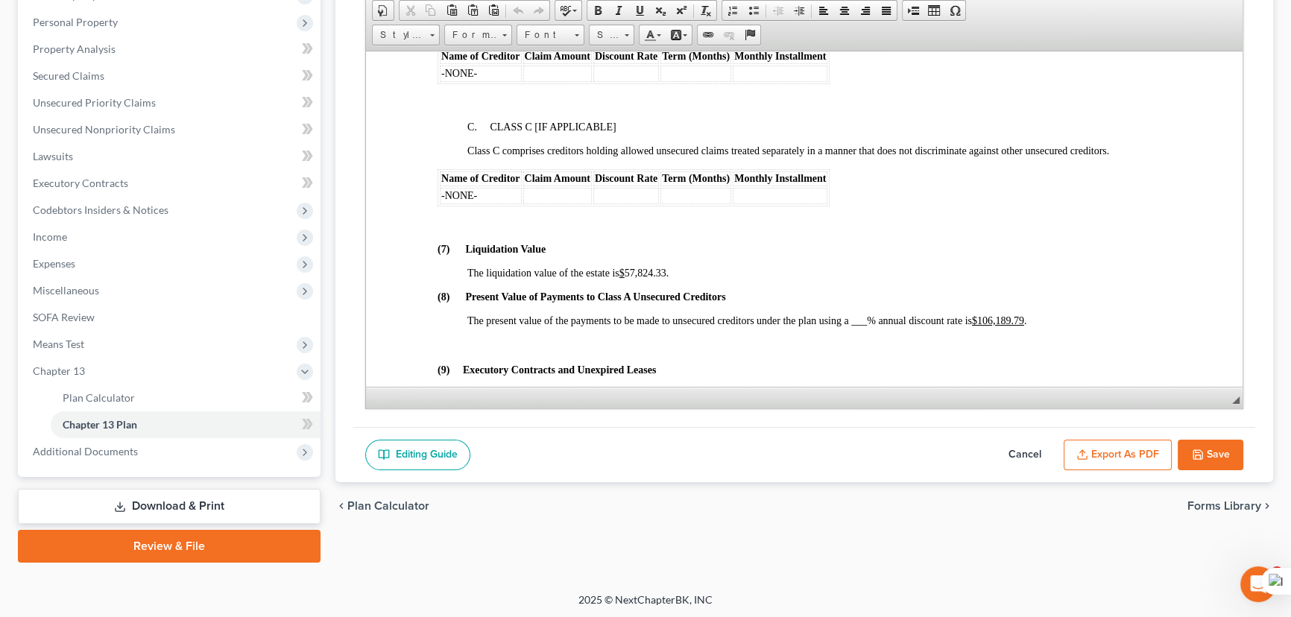
scroll to position [3388, 0]
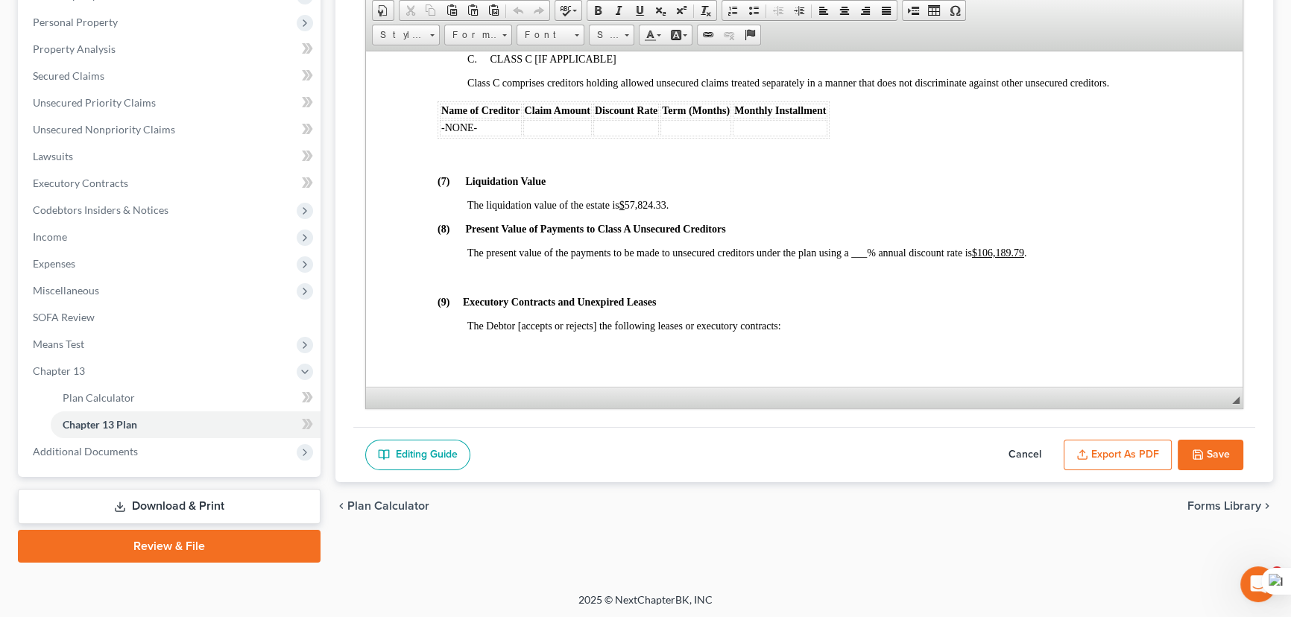
click at [1208, 444] on button "Save" at bounding box center [1211, 455] width 66 height 31
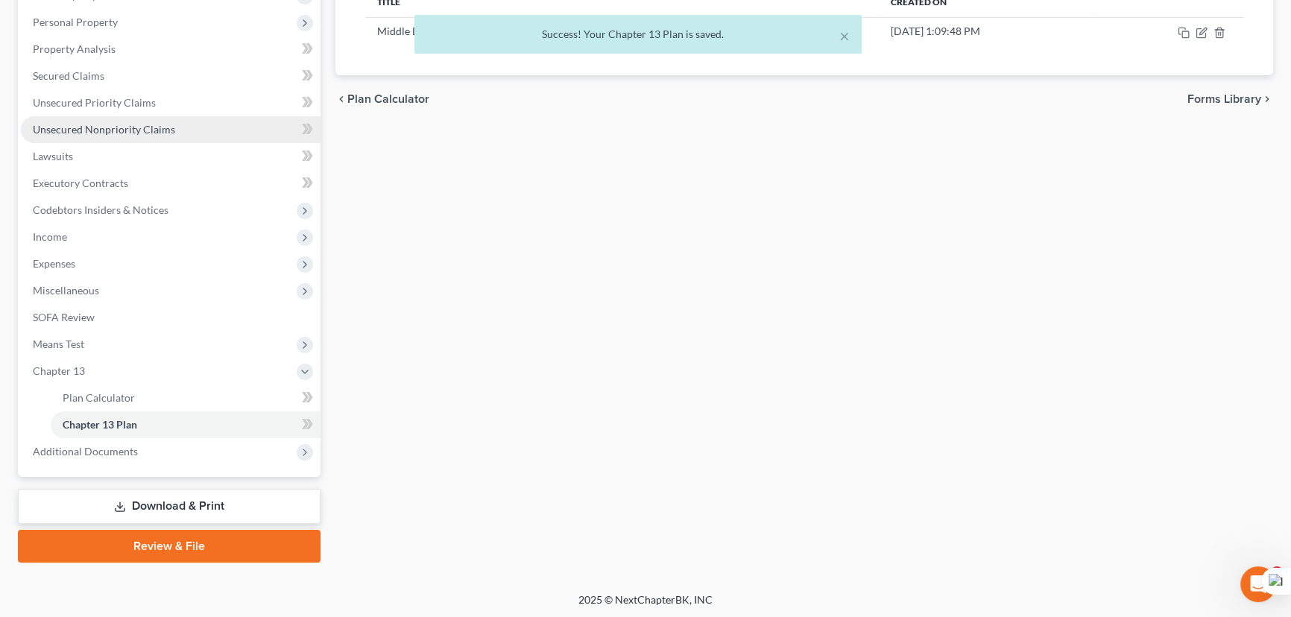
click at [154, 127] on span "Unsecured Nonpriority Claims" at bounding box center [104, 129] width 142 height 13
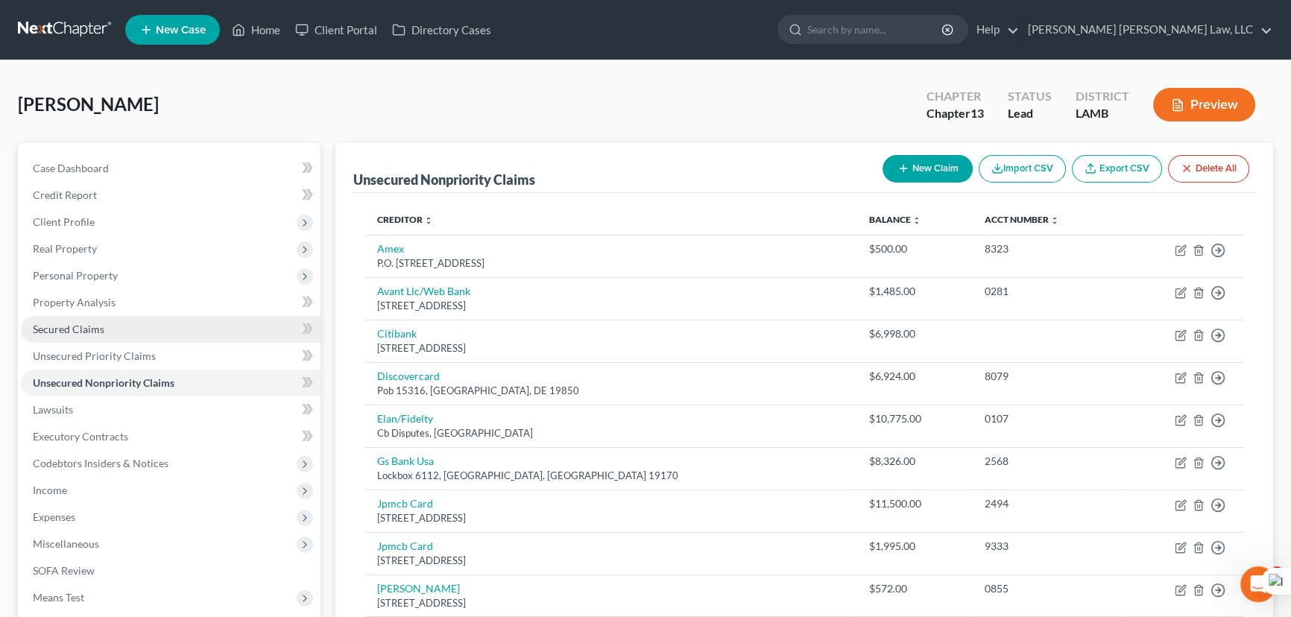
click at [116, 327] on link "Secured Claims" at bounding box center [171, 329] width 300 height 27
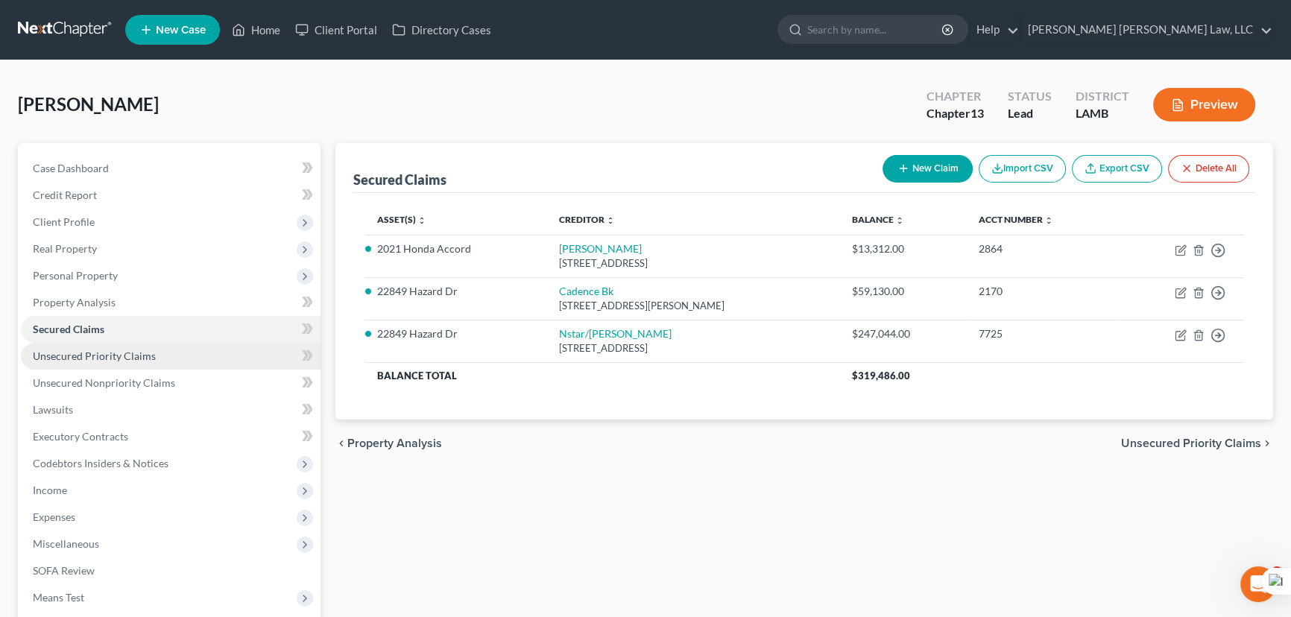
click at [124, 365] on link "Unsecured Priority Claims" at bounding box center [171, 356] width 300 height 27
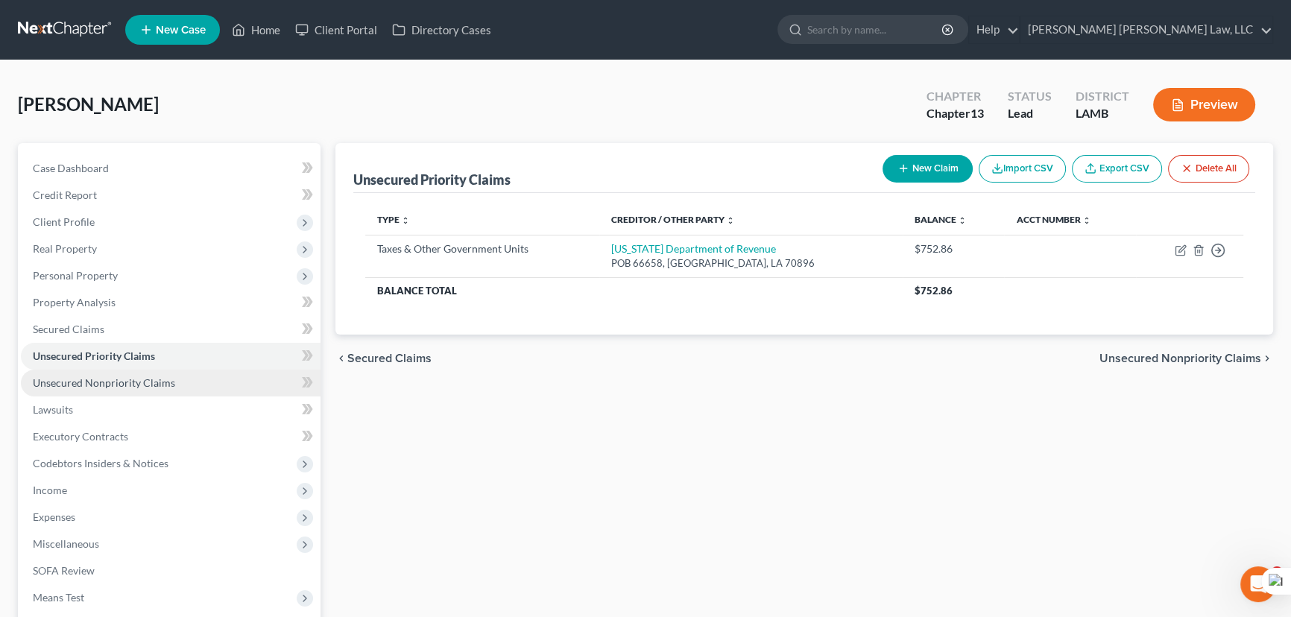
click at [153, 380] on span "Unsecured Nonpriority Claims" at bounding box center [104, 382] width 142 height 13
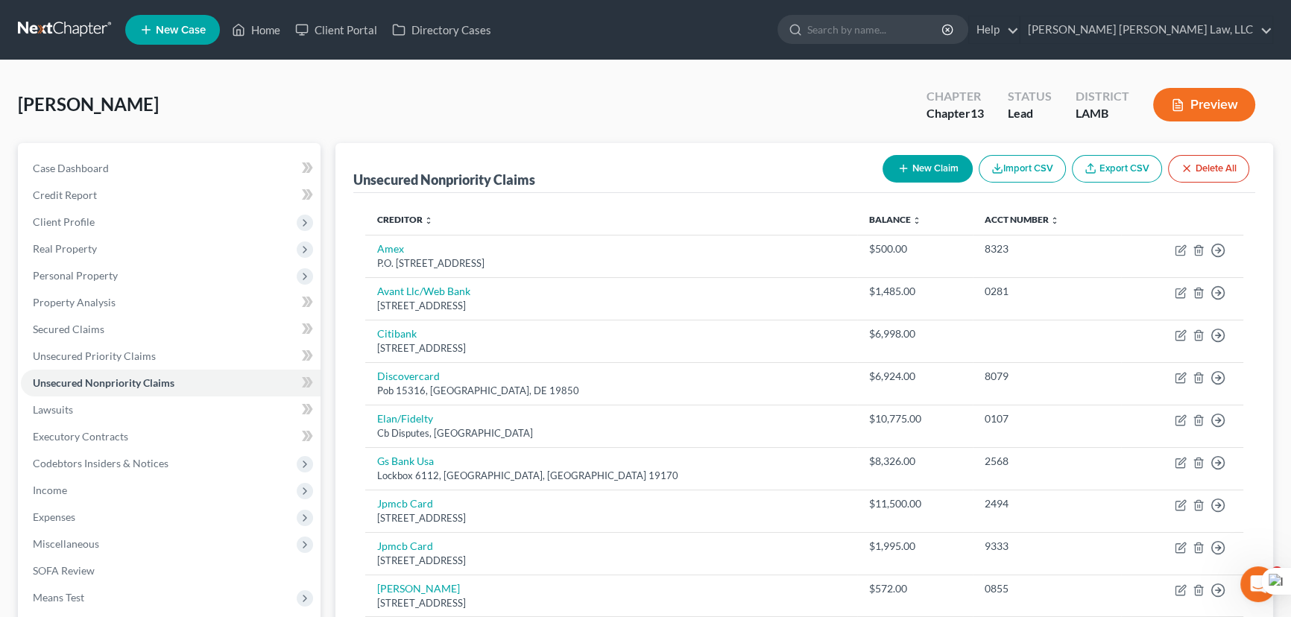
click at [64, 25] on link at bounding box center [65, 29] width 95 height 27
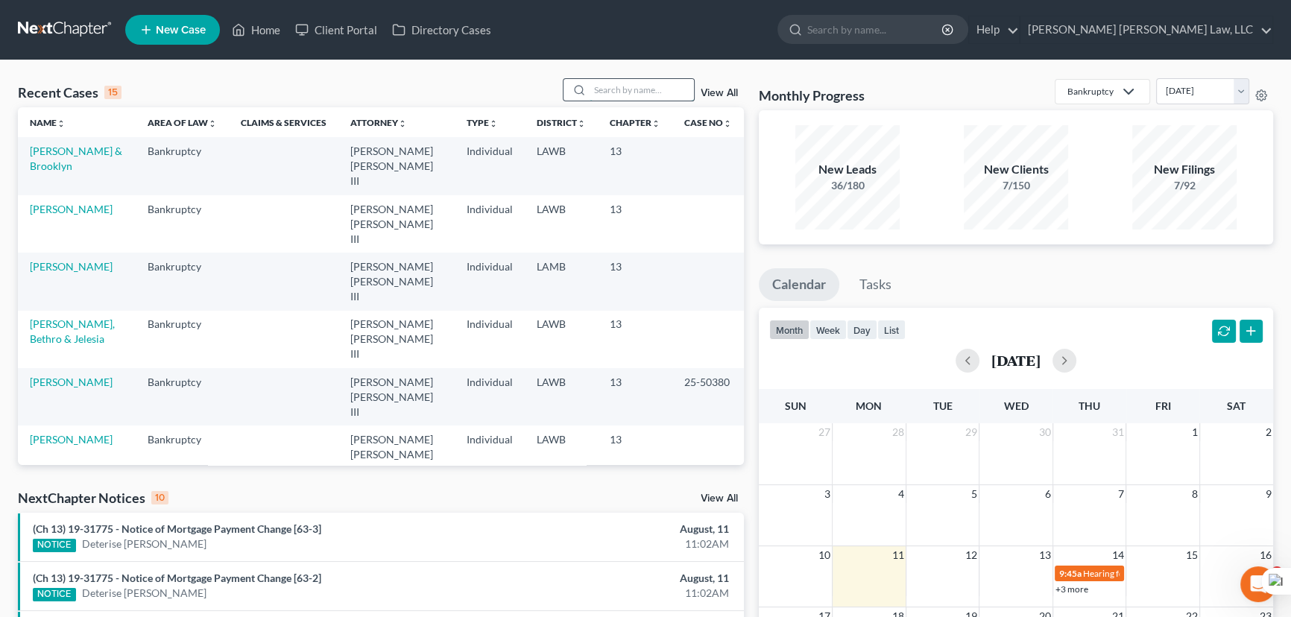
click at [617, 89] on input "search" at bounding box center [642, 90] width 104 height 22
type input "[PERSON_NAME]"
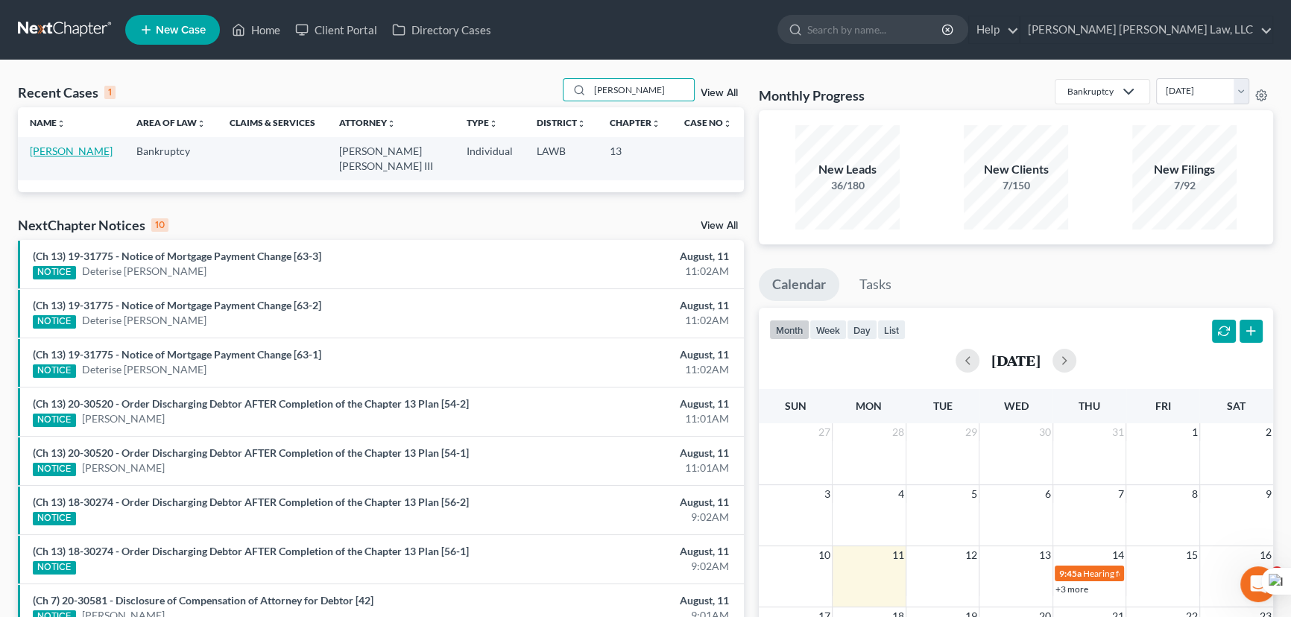
click at [51, 149] on link "[PERSON_NAME]" at bounding box center [71, 151] width 83 height 13
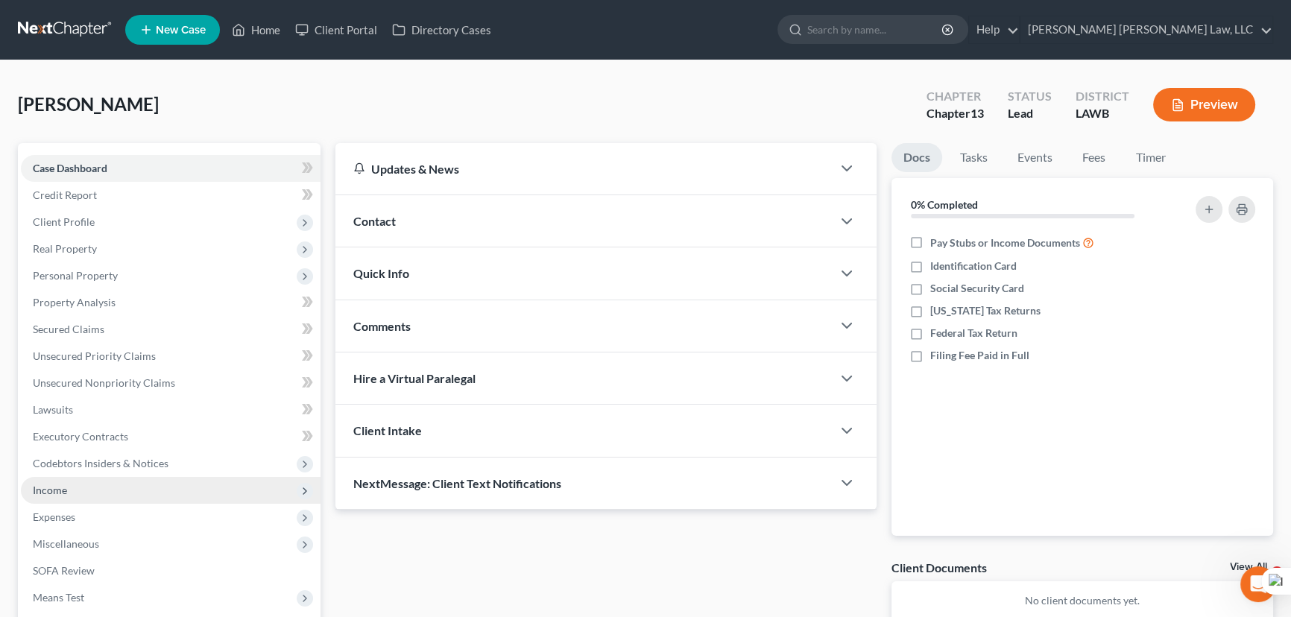
click at [87, 483] on span "Income" at bounding box center [171, 490] width 300 height 27
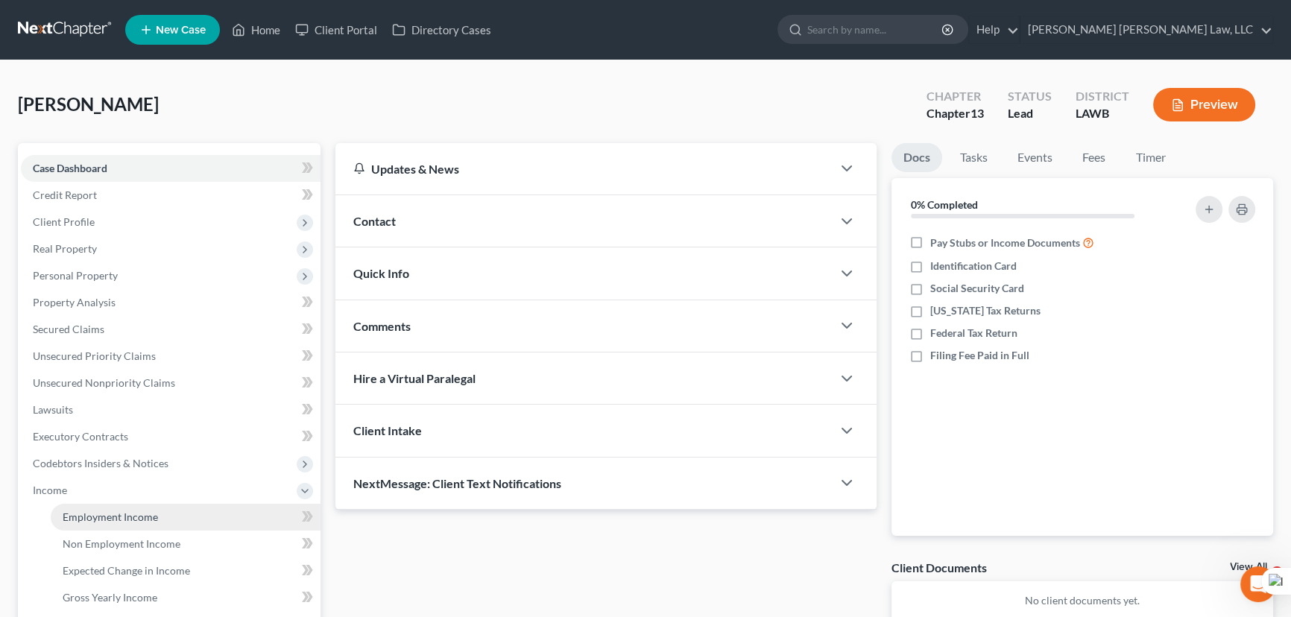
click at [98, 511] on span "Employment Income" at bounding box center [110, 517] width 95 height 13
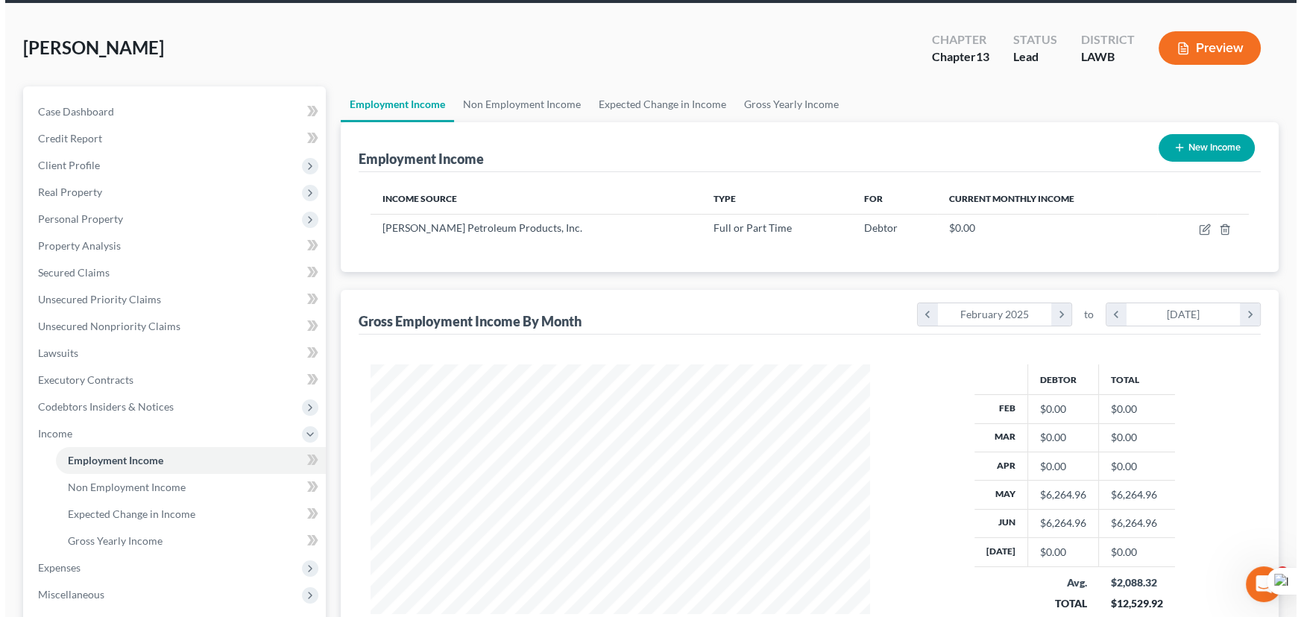
scroll to position [135, 0]
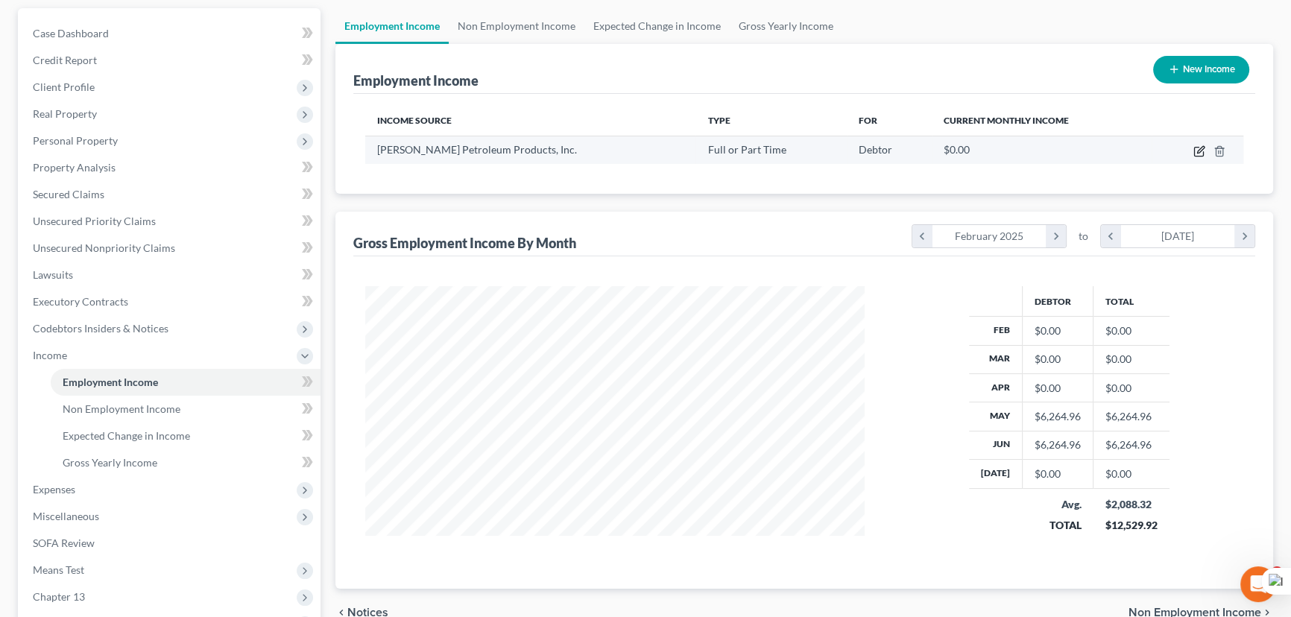
click at [1200, 151] on icon "button" at bounding box center [1199, 151] width 12 height 12
select select "0"
select select "19"
select select "3"
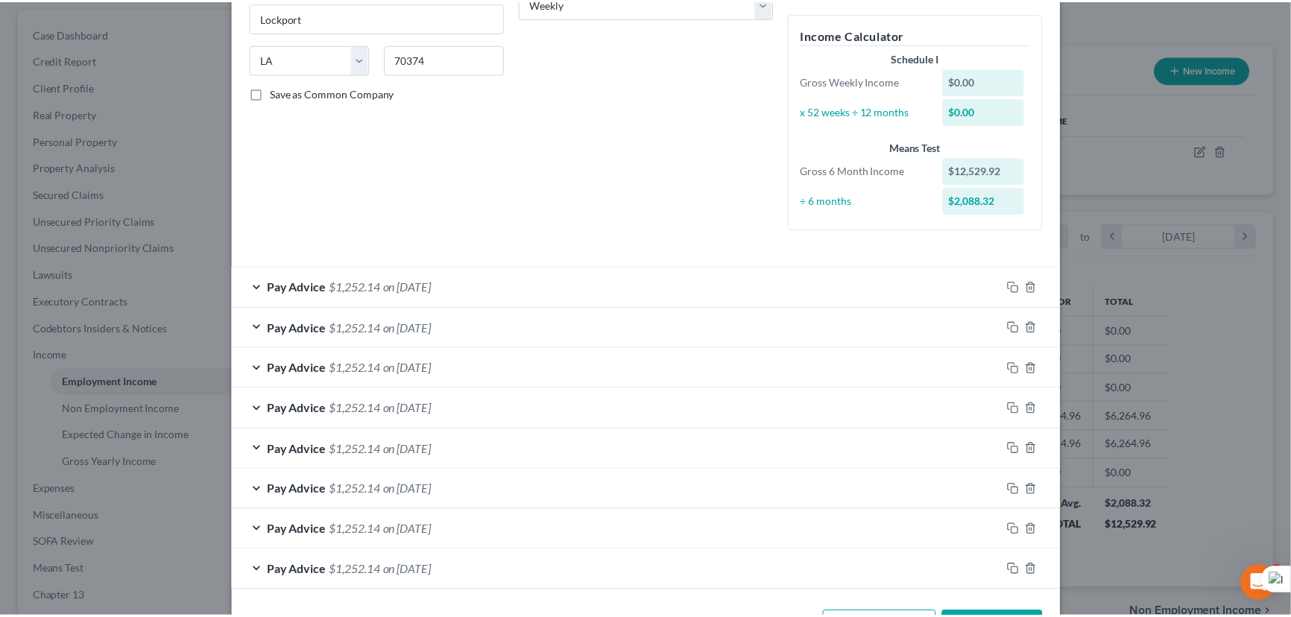
scroll to position [318, 0]
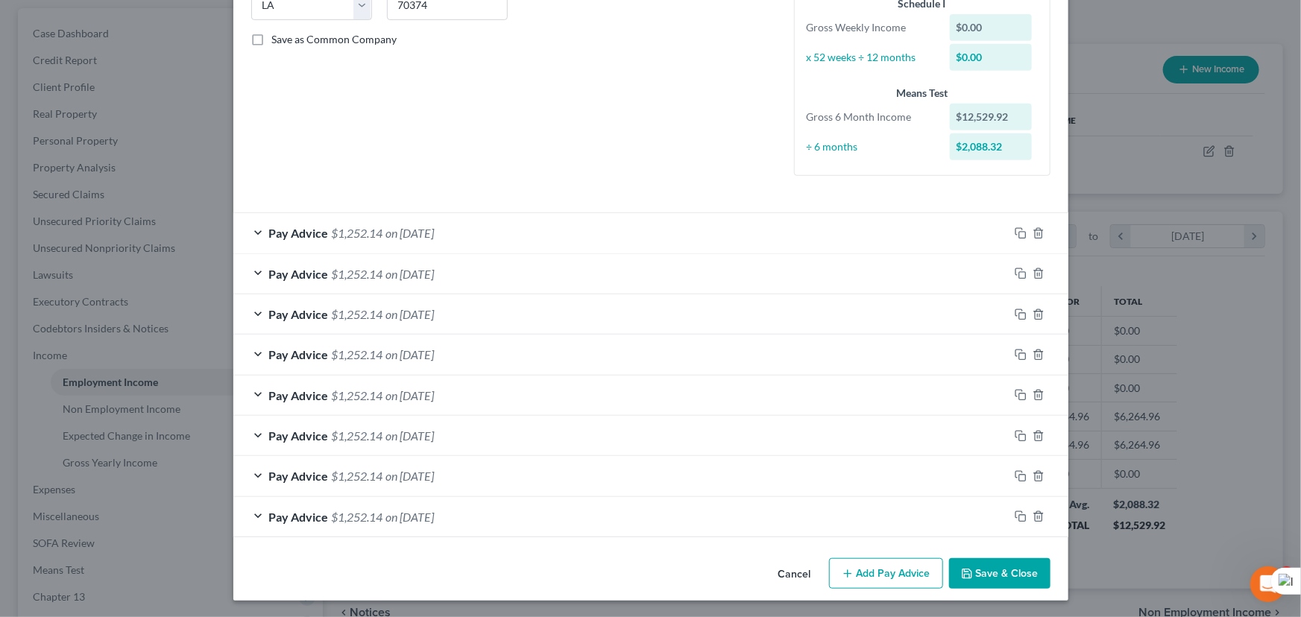
click at [1003, 573] on button "Save & Close" at bounding box center [999, 573] width 101 height 31
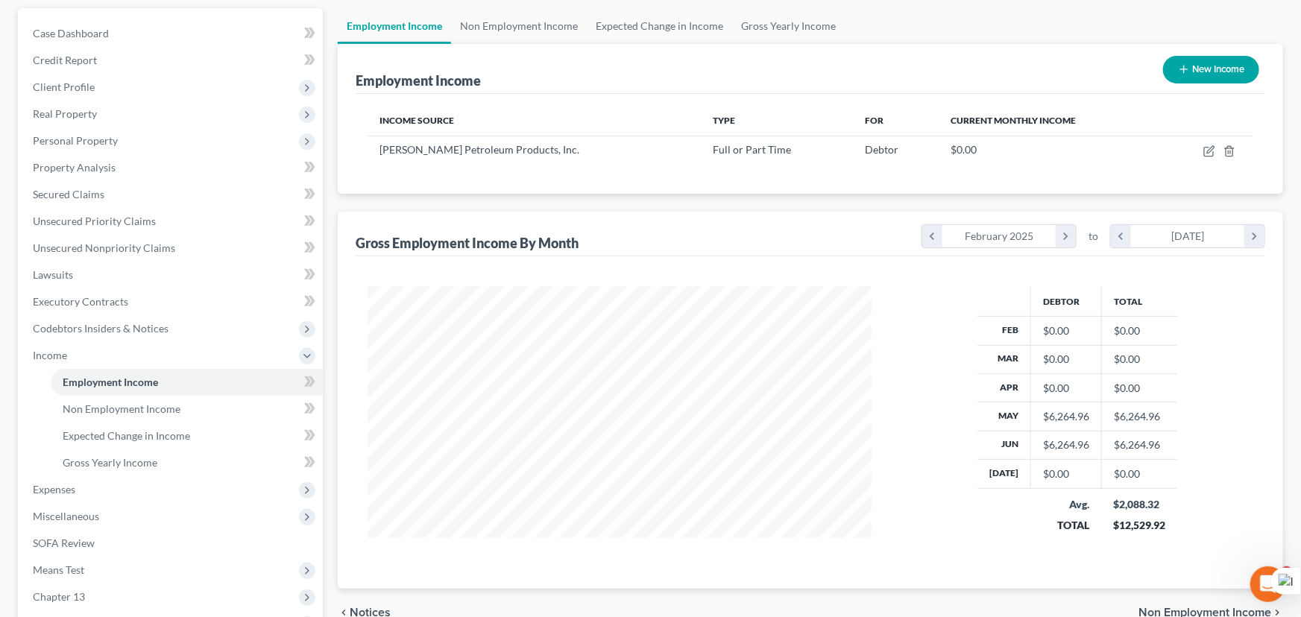
scroll to position [745185, 744923]
click at [1203, 149] on icon "button" at bounding box center [1199, 151] width 12 height 12
select select "0"
select select "19"
select select "3"
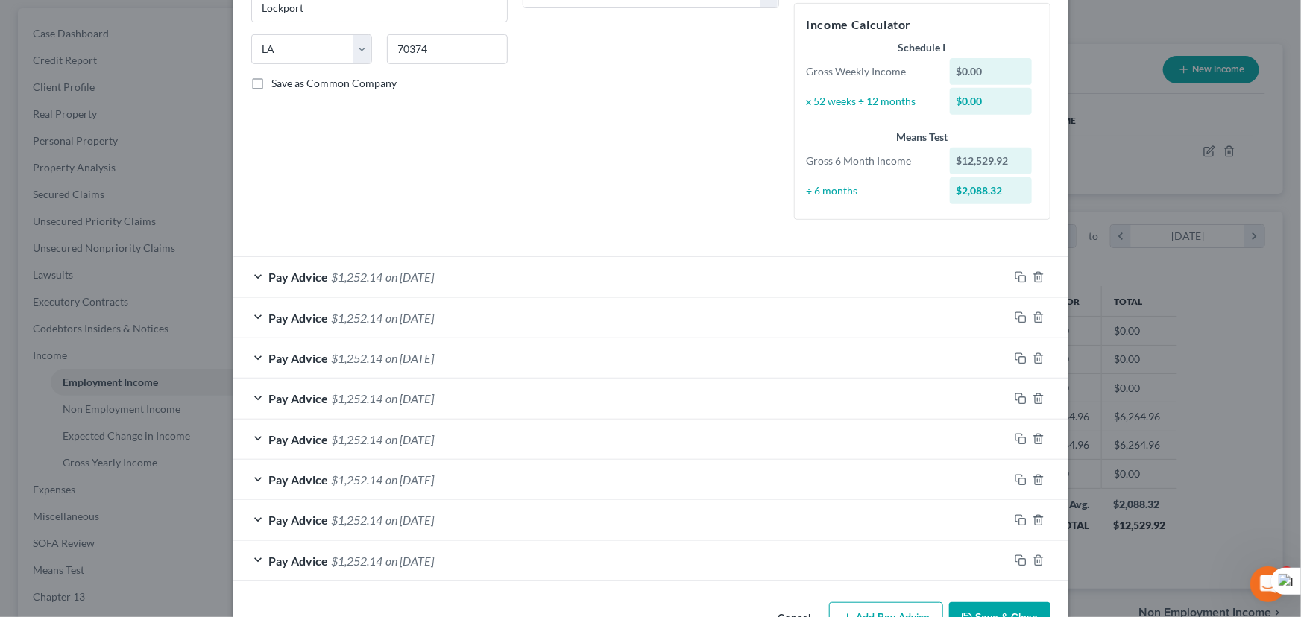
scroll to position [318, 0]
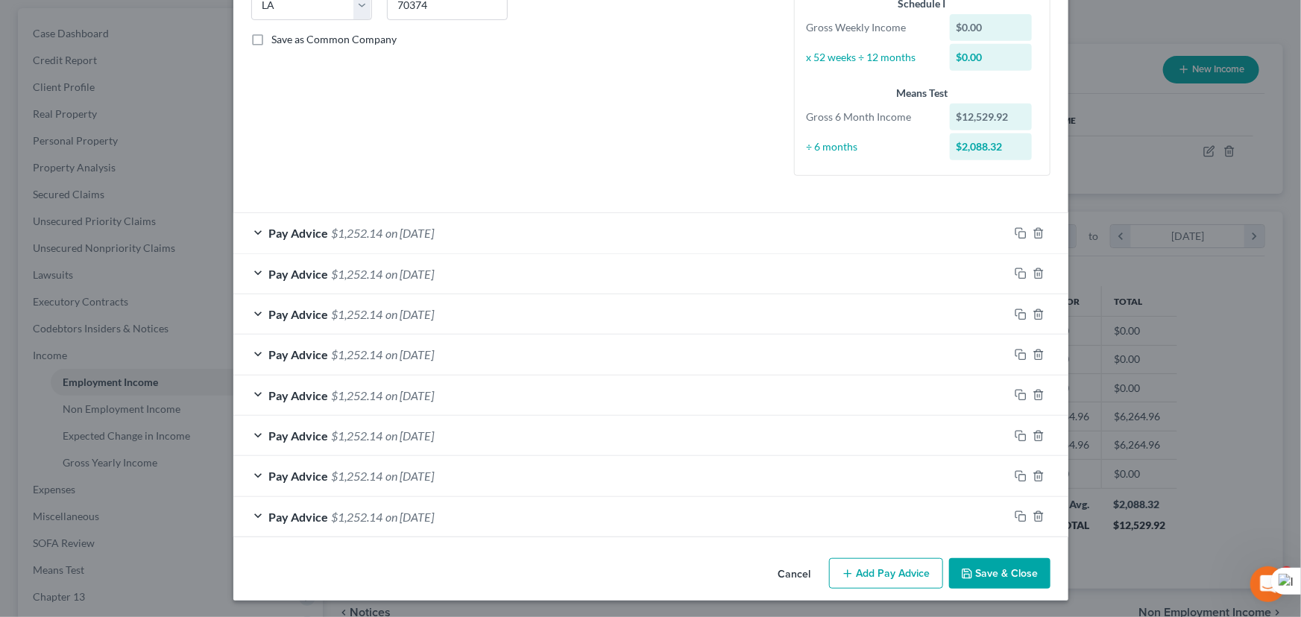
click at [475, 233] on div "Pay Advice $1,252.14 on 06/25/2025" at bounding box center [620, 233] width 775 height 40
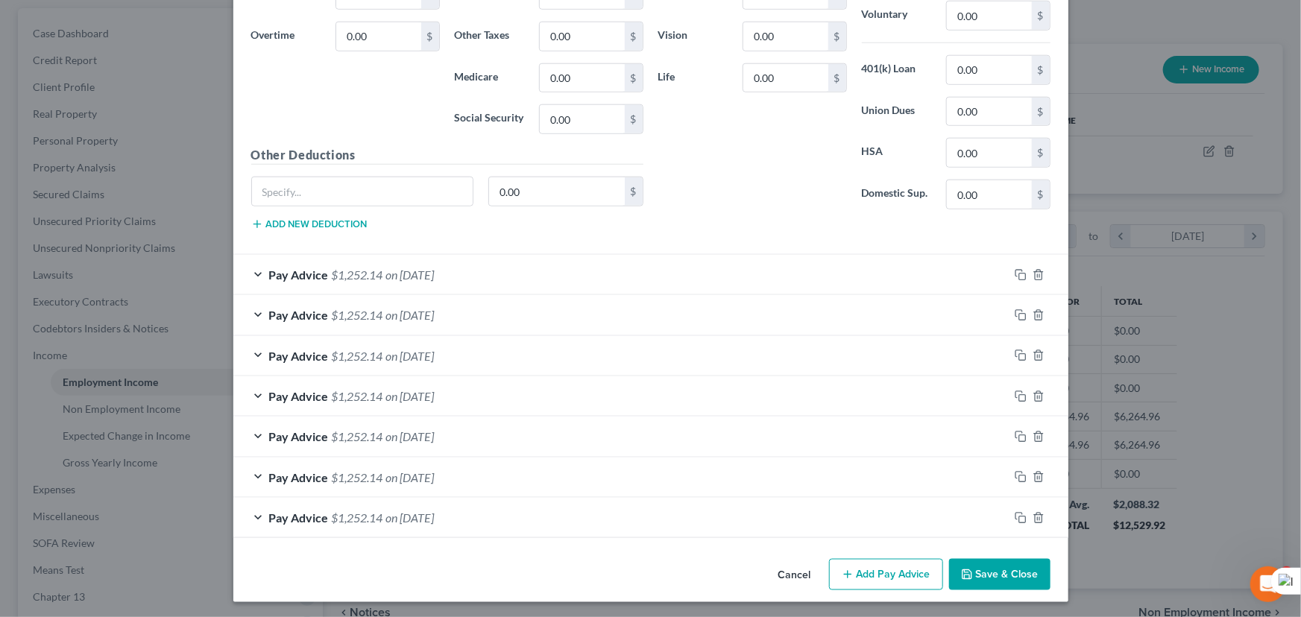
click at [499, 275] on div "Pay Advice $1,252.14 on 06/18/2025" at bounding box center [620, 275] width 775 height 40
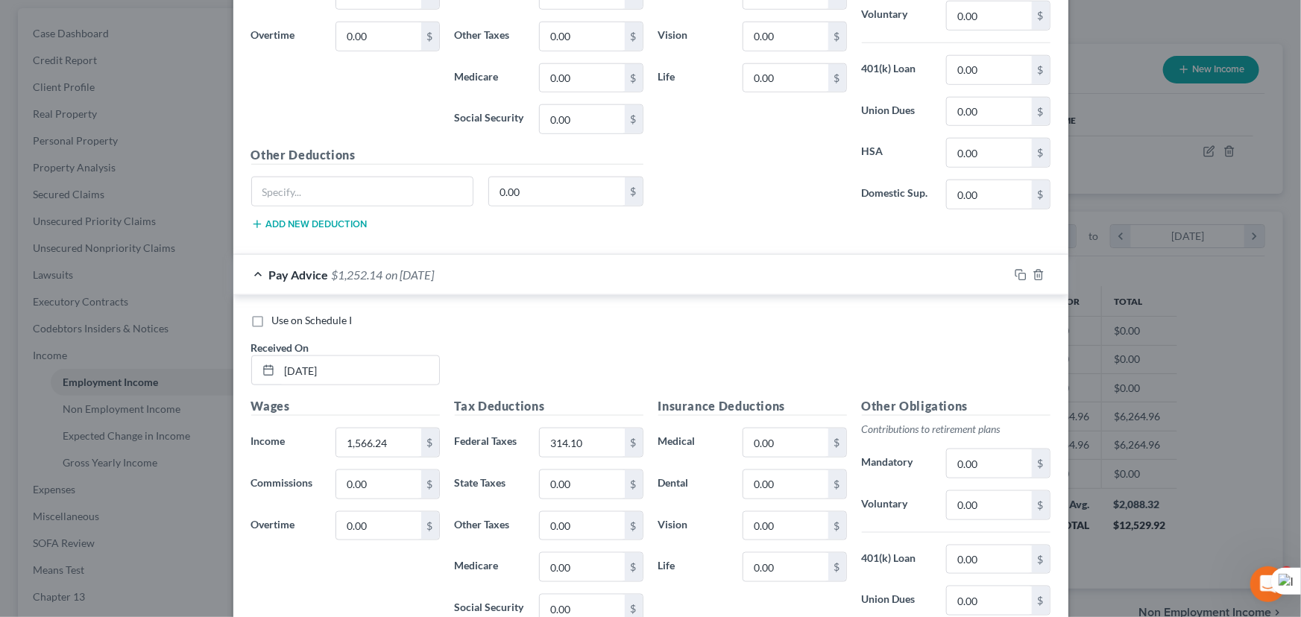
scroll to position [1214, 0]
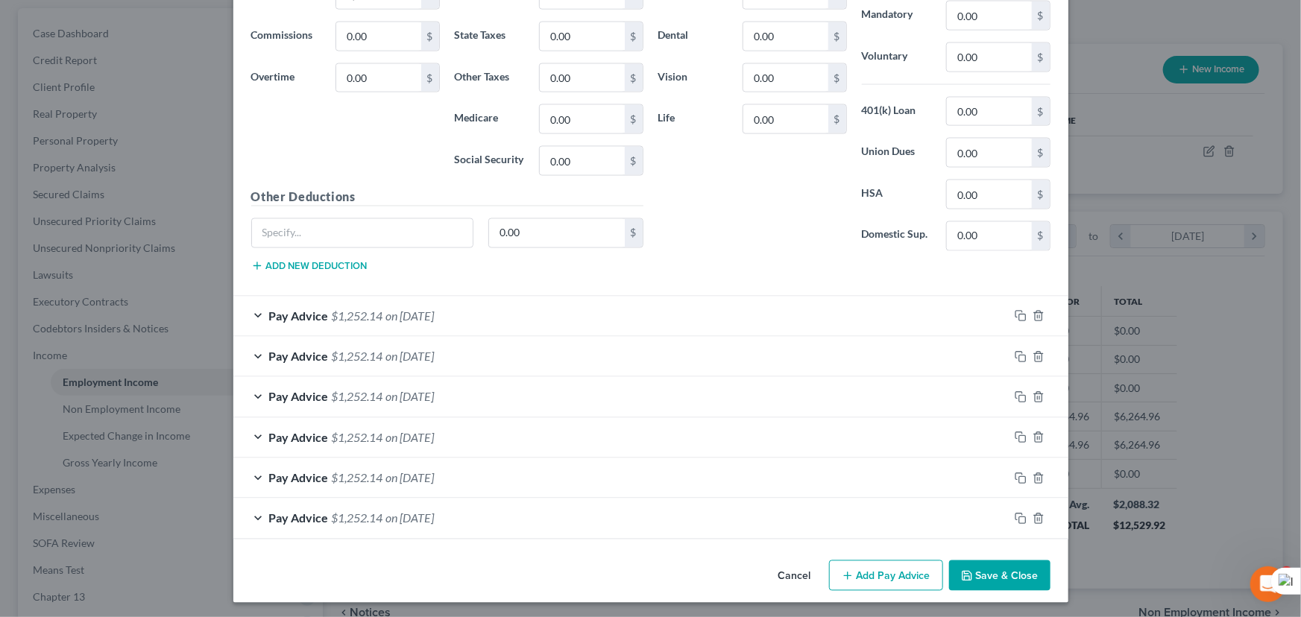
click at [575, 314] on div "Pay Advice $1,252.14 on 06/11/2025" at bounding box center [620, 317] width 775 height 40
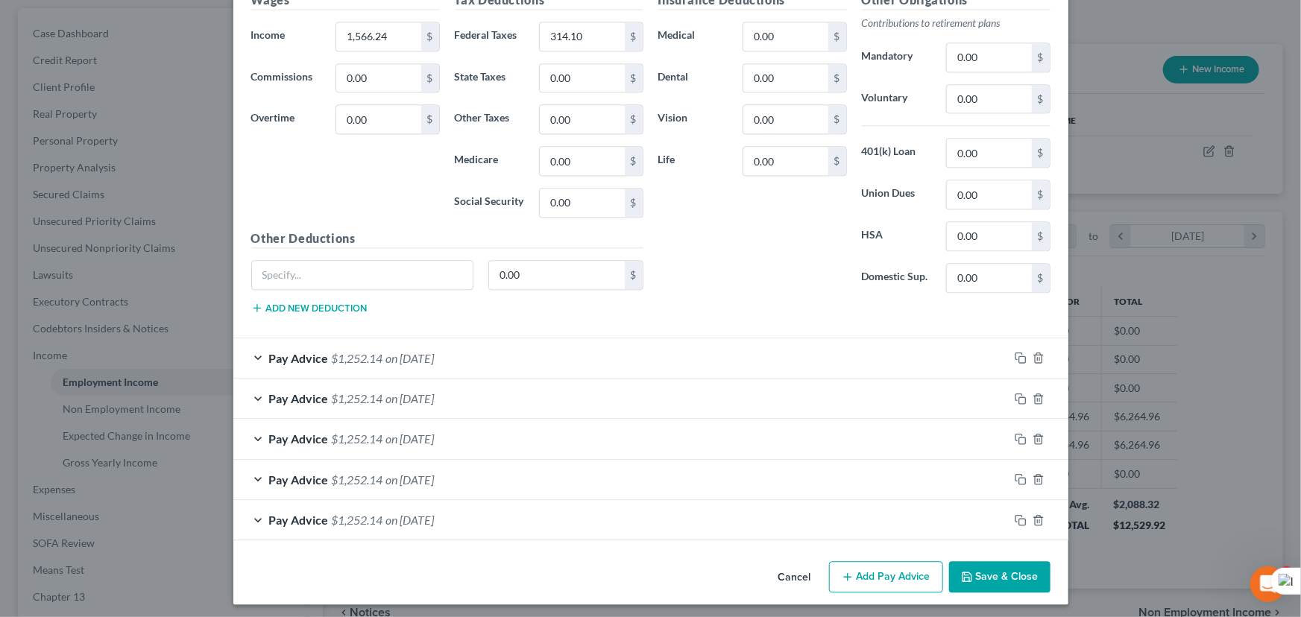
click at [569, 356] on div "Pay Advice $1,252.14 on 06/04/2025" at bounding box center [620, 358] width 775 height 40
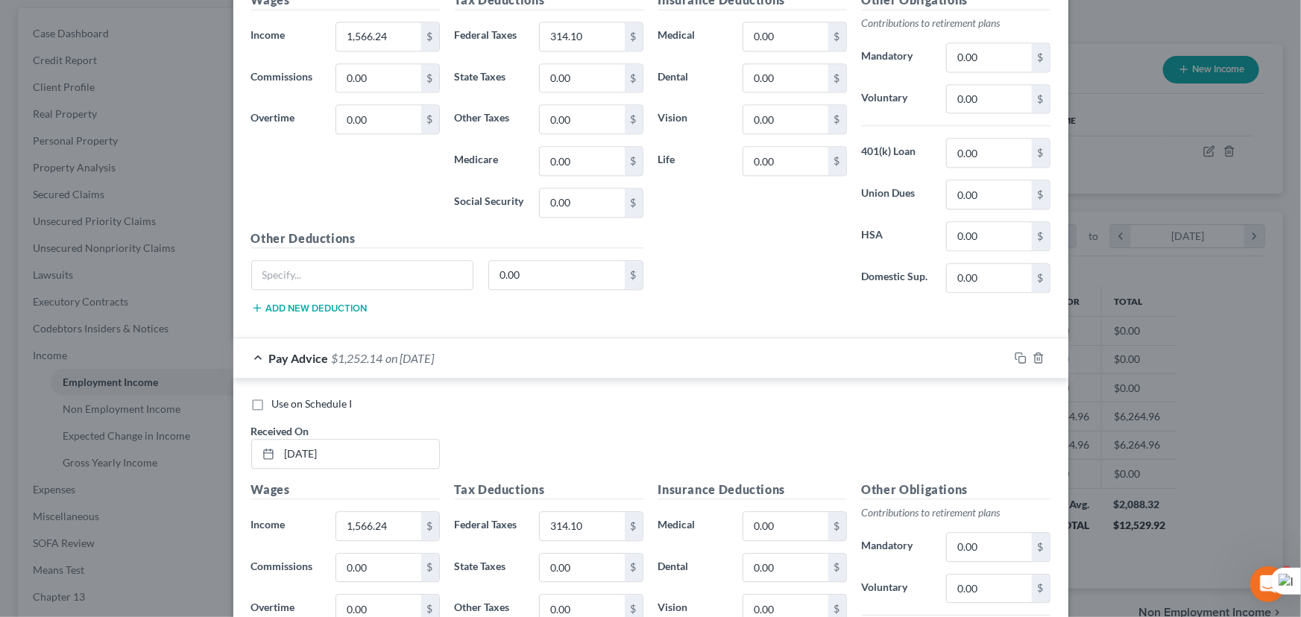
scroll to position [2110, 0]
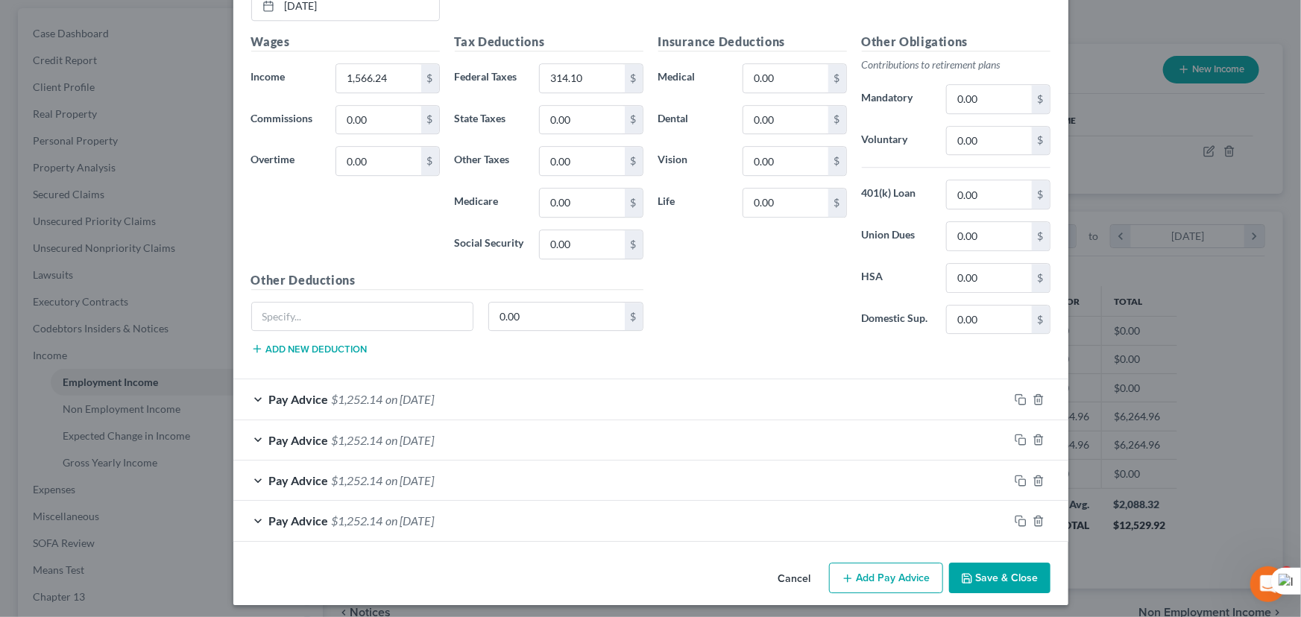
click at [558, 391] on div "Pay Advice $1,252.14 on 05/28/2025" at bounding box center [620, 399] width 775 height 40
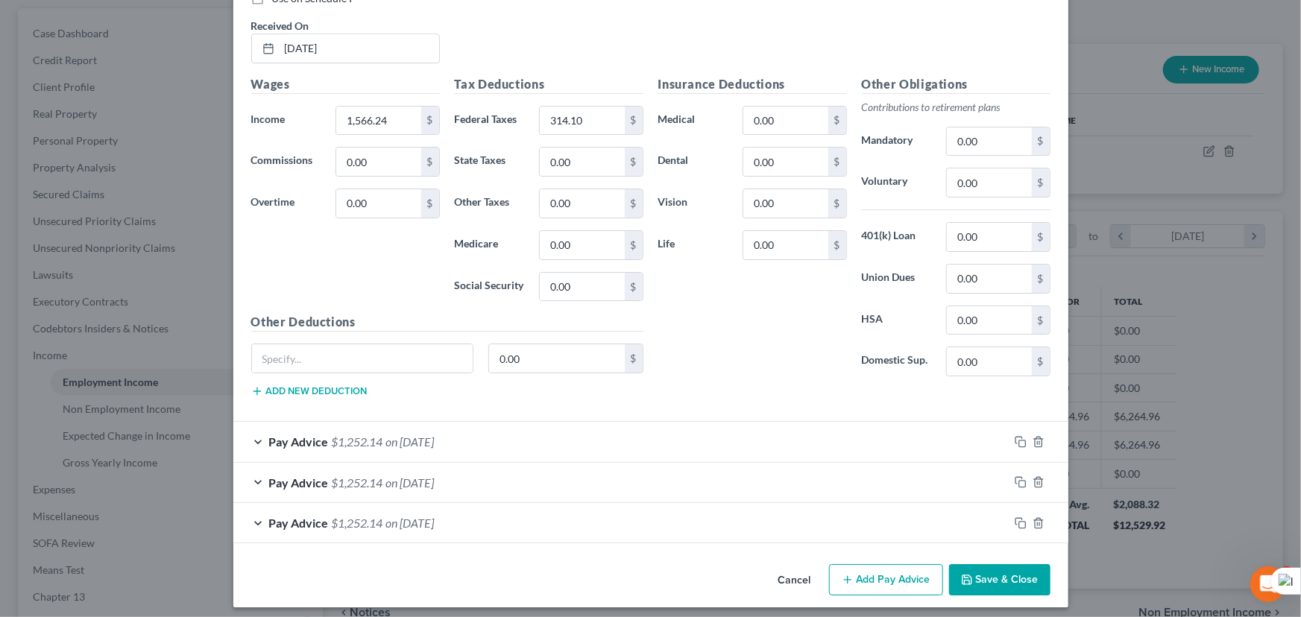
click at [549, 432] on div "Pay Advice $1,252.14 on 05/21/2025" at bounding box center [620, 442] width 775 height 40
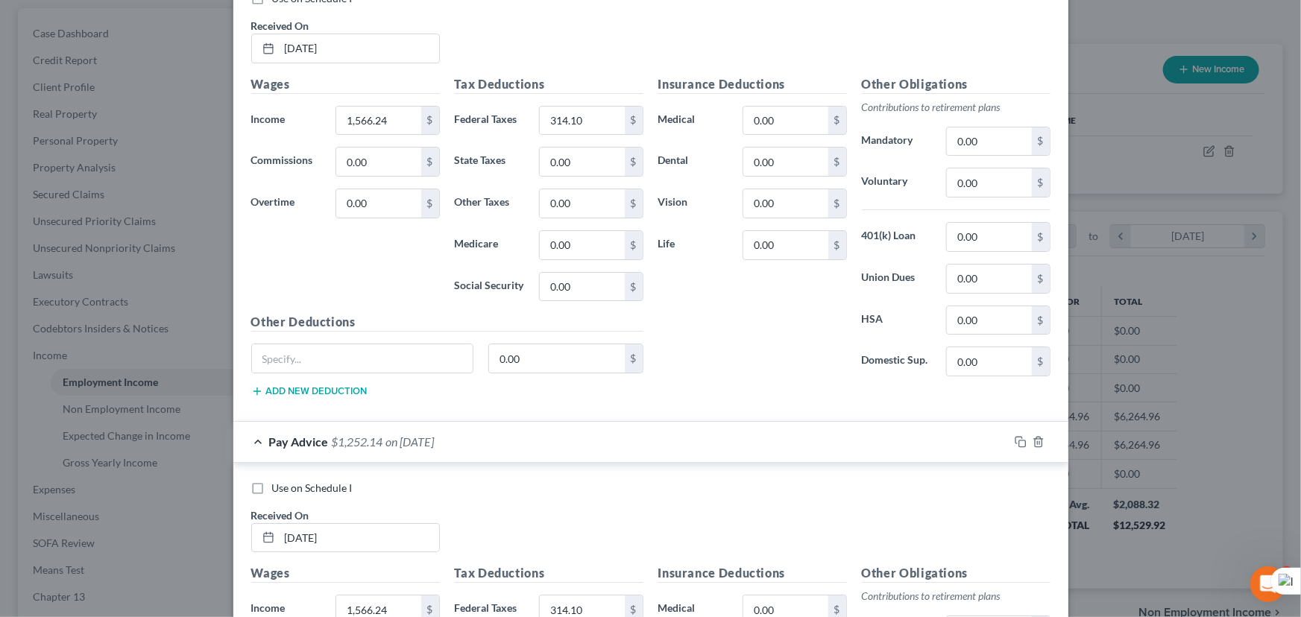
scroll to position [3004, 0]
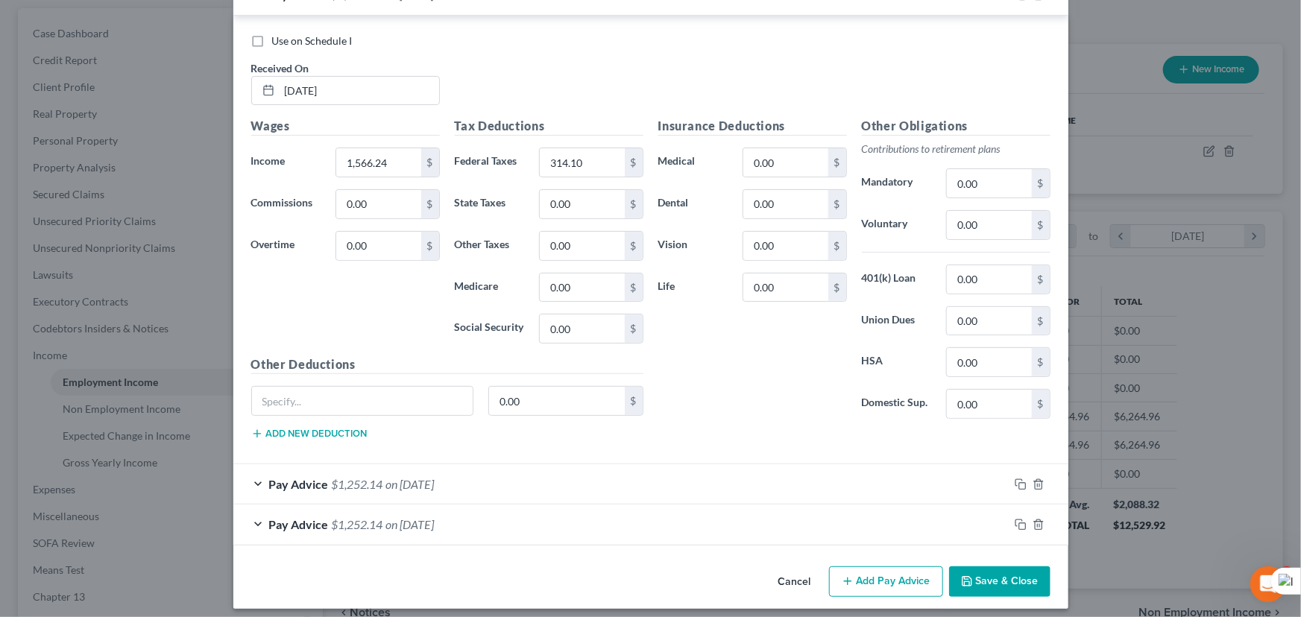
click at [543, 469] on div "Pay Advice $1,252.14 on 05/14/2025" at bounding box center [620, 484] width 775 height 40
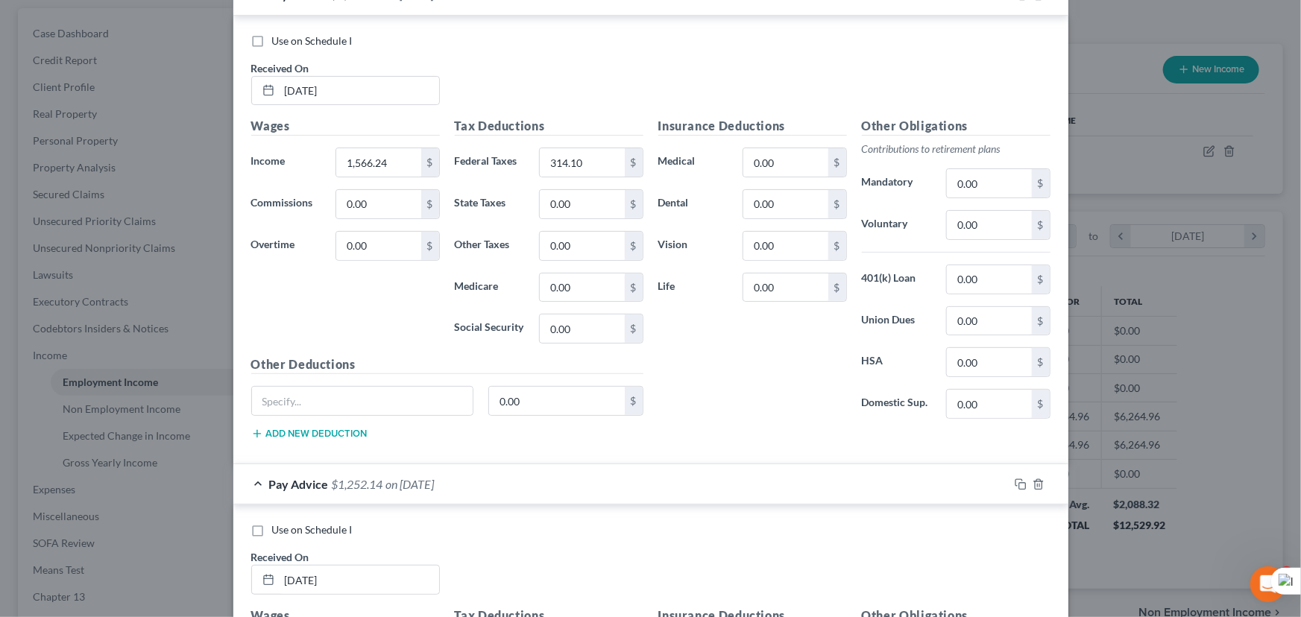
scroll to position [3452, 0]
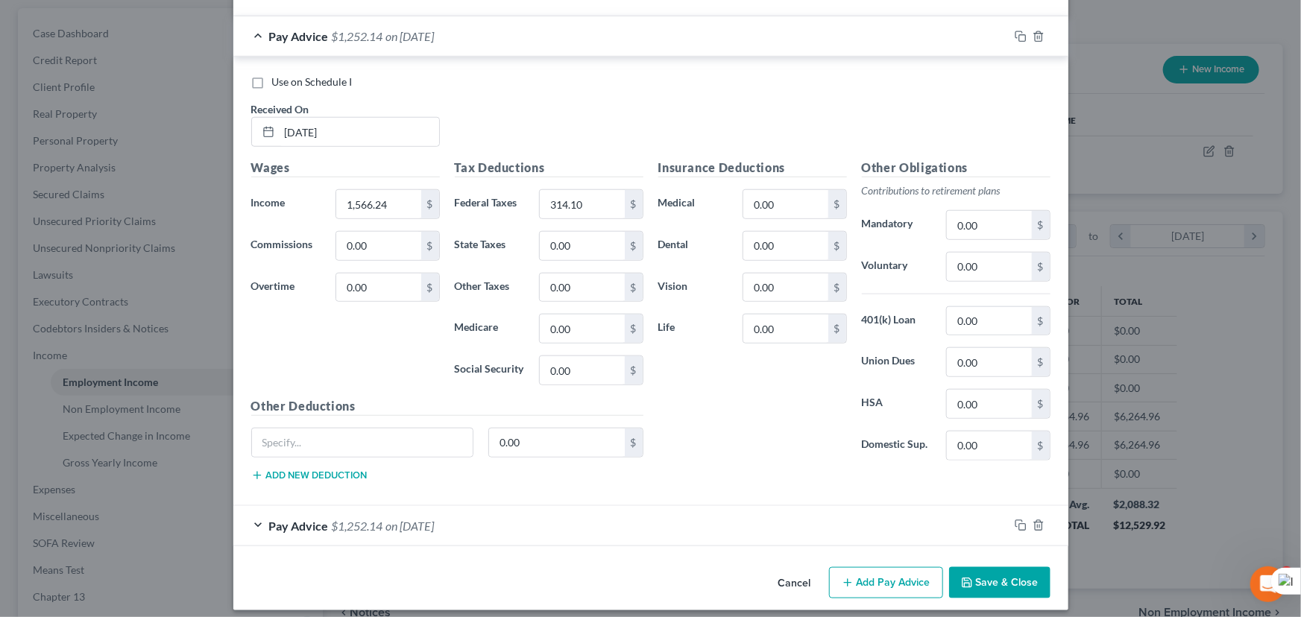
click at [541, 507] on div "Pay Advice $1,252.14 on 05/07/2025" at bounding box center [620, 526] width 775 height 40
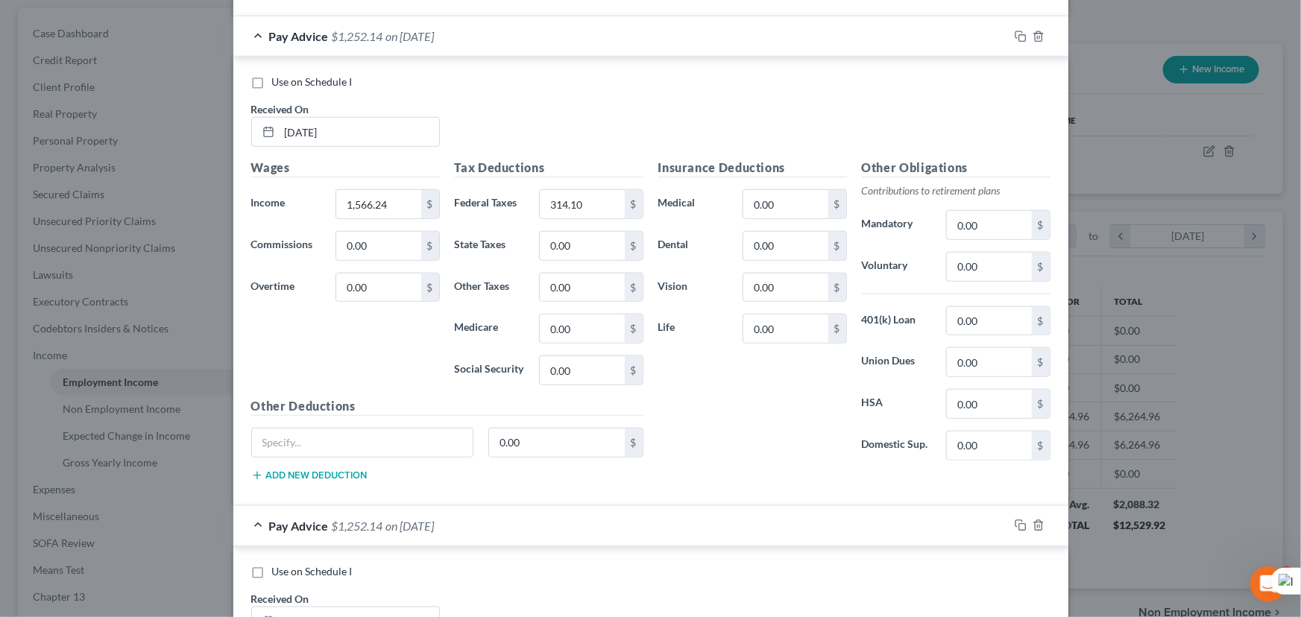
scroll to position [3899, 0]
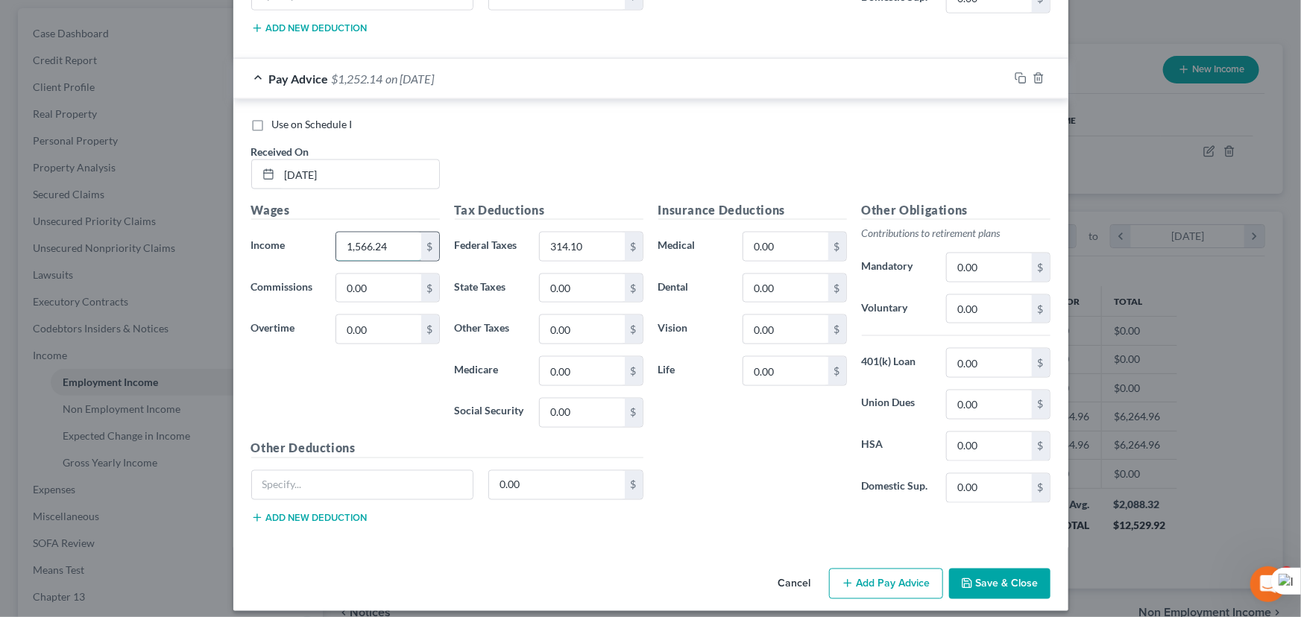
drag, startPoint x: 403, startPoint y: 239, endPoint x: 395, endPoint y: 239, distance: 8.2
click at [403, 239] on input "1,566.24" at bounding box center [378, 247] width 84 height 28
type input "1,524.35"
click at [588, 246] on input "314.10" at bounding box center [582, 247] width 84 height 28
type input "216.64"
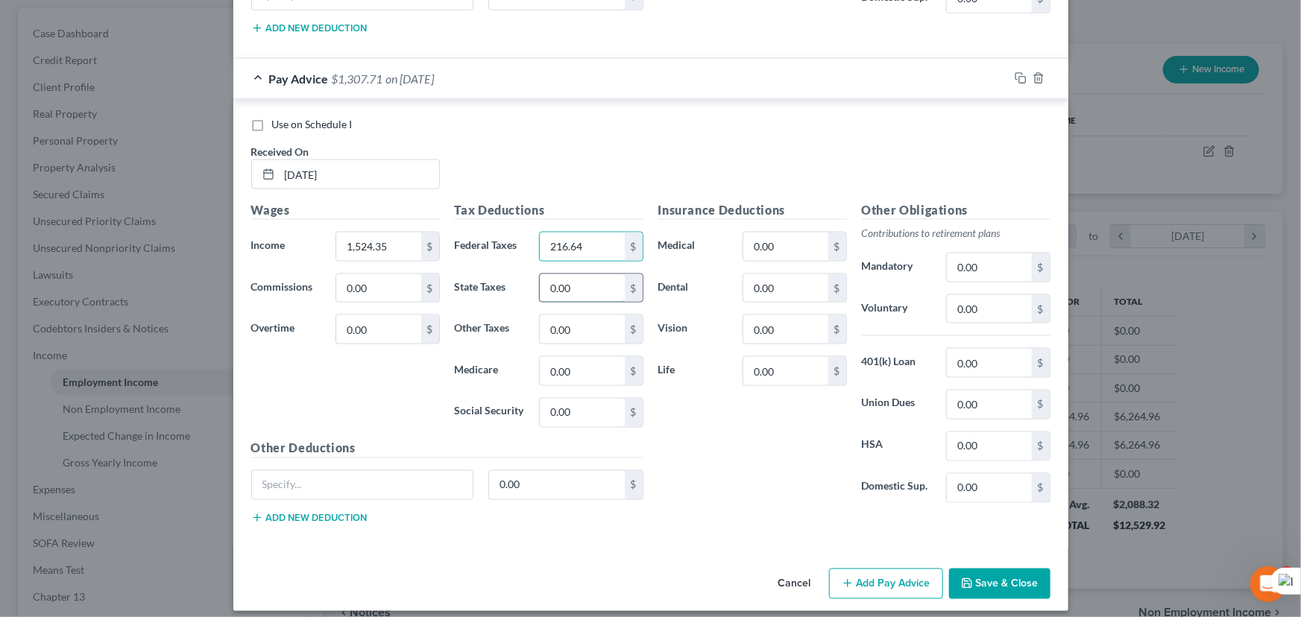
click at [569, 277] on html "Home New Case Client Portal Directory Cases E. Orum Young Law, LLC madison.f@eo…" at bounding box center [650, 328] width 1301 height 927
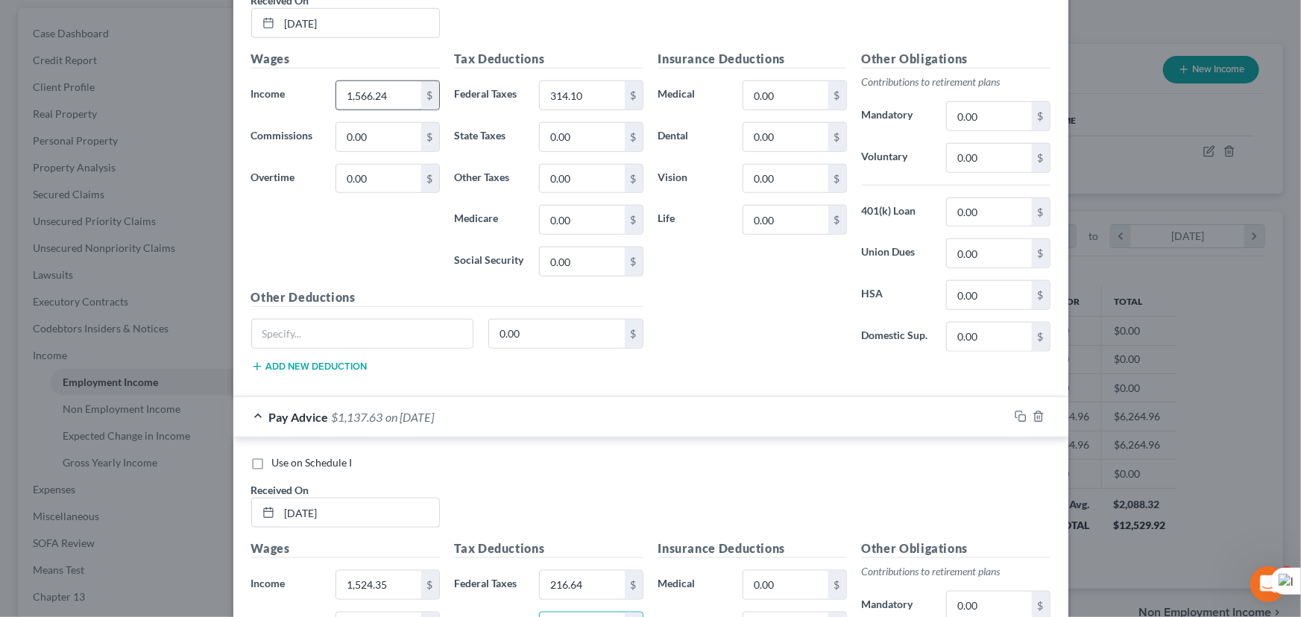
scroll to position [3493, 0]
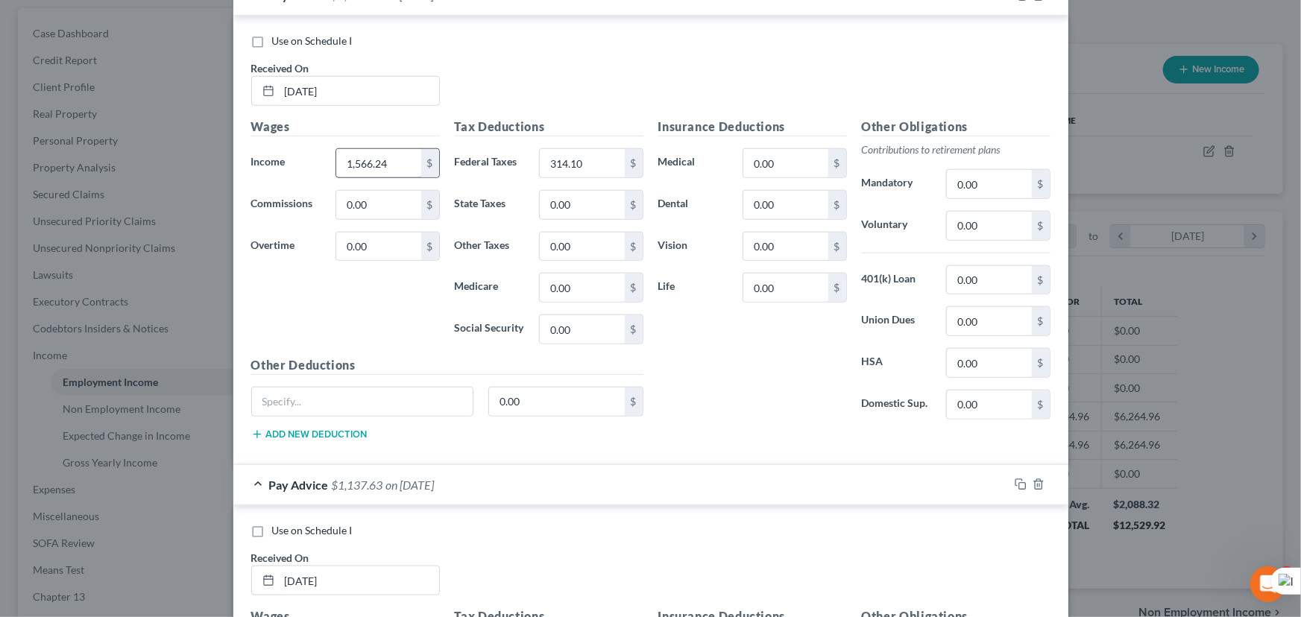
type input "170.08"
click at [399, 155] on input "1,566.24" at bounding box center [378, 163] width 84 height 28
type input "1,524.35"
click at [555, 157] on input "314.10" at bounding box center [582, 163] width 84 height 28
type input "214.64"
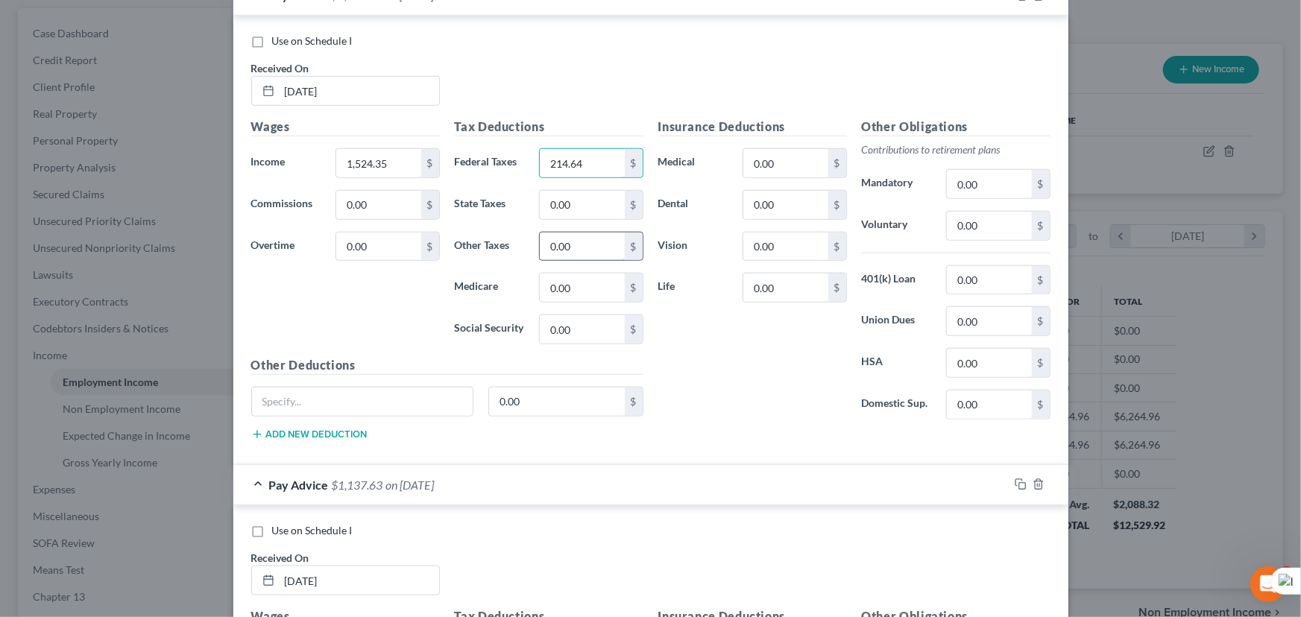
click at [596, 245] on input "0.00" at bounding box center [582, 247] width 84 height 28
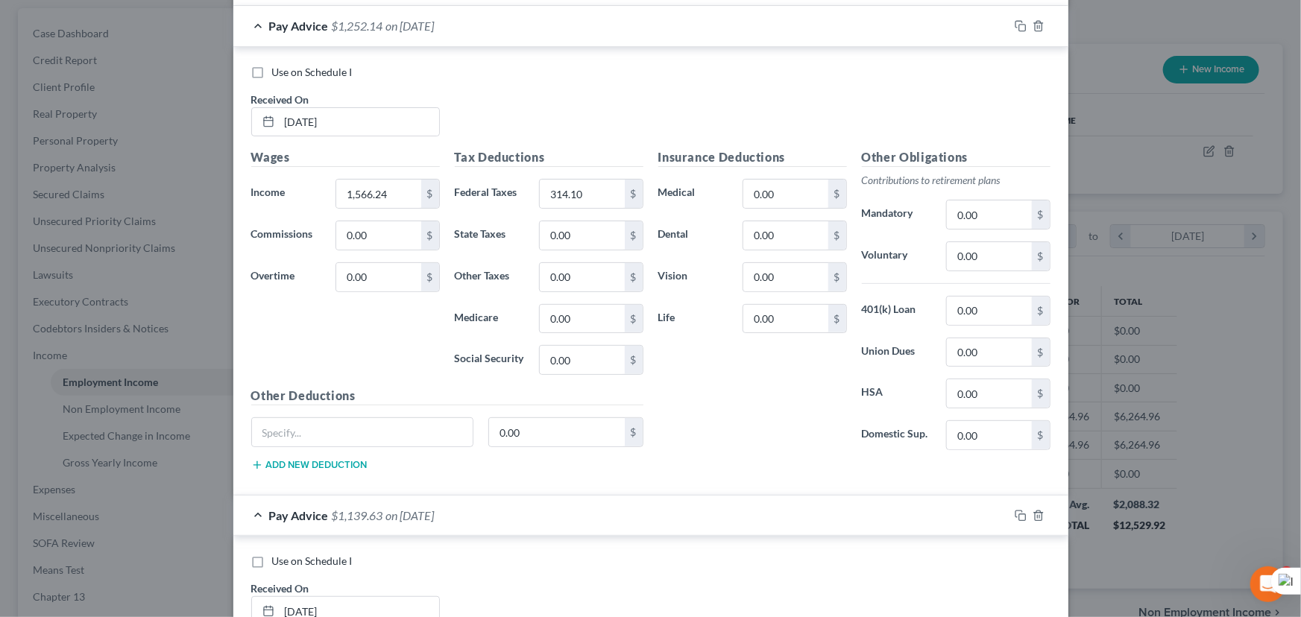
scroll to position [2951, 0]
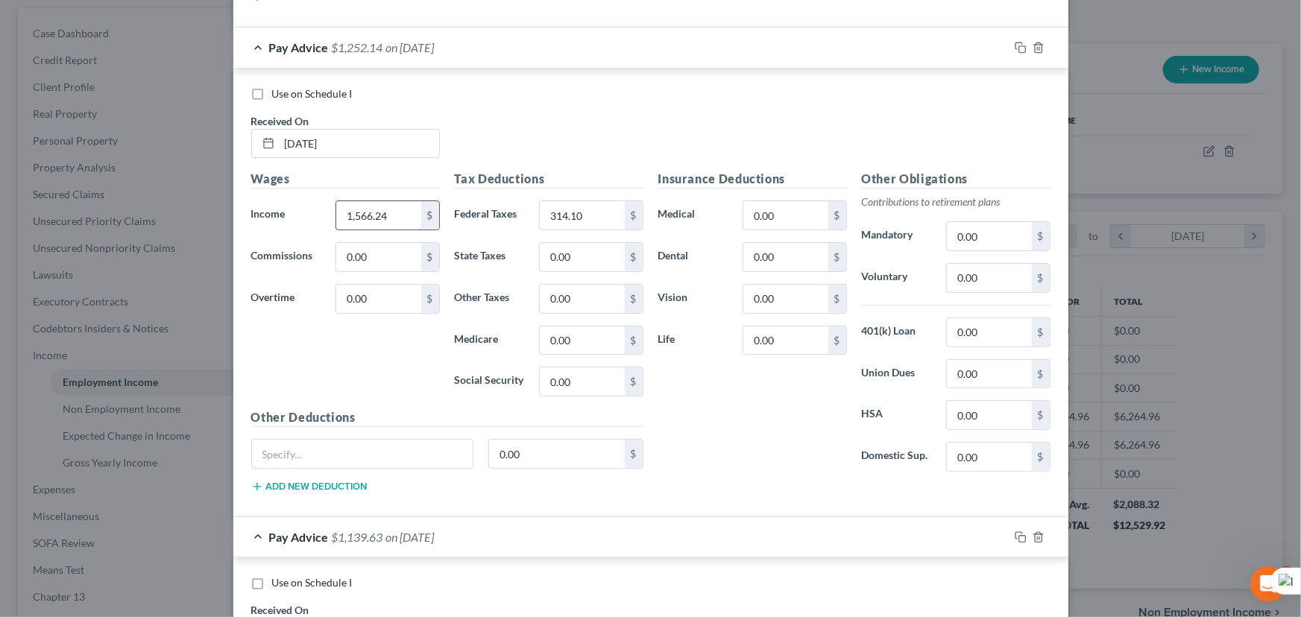
type input "170.08"
type input "1,524.35"
click at [592, 206] on input "314.10" at bounding box center [582, 215] width 84 height 28
type input "214.64"
click at [584, 298] on input "0.00" at bounding box center [582, 299] width 84 height 28
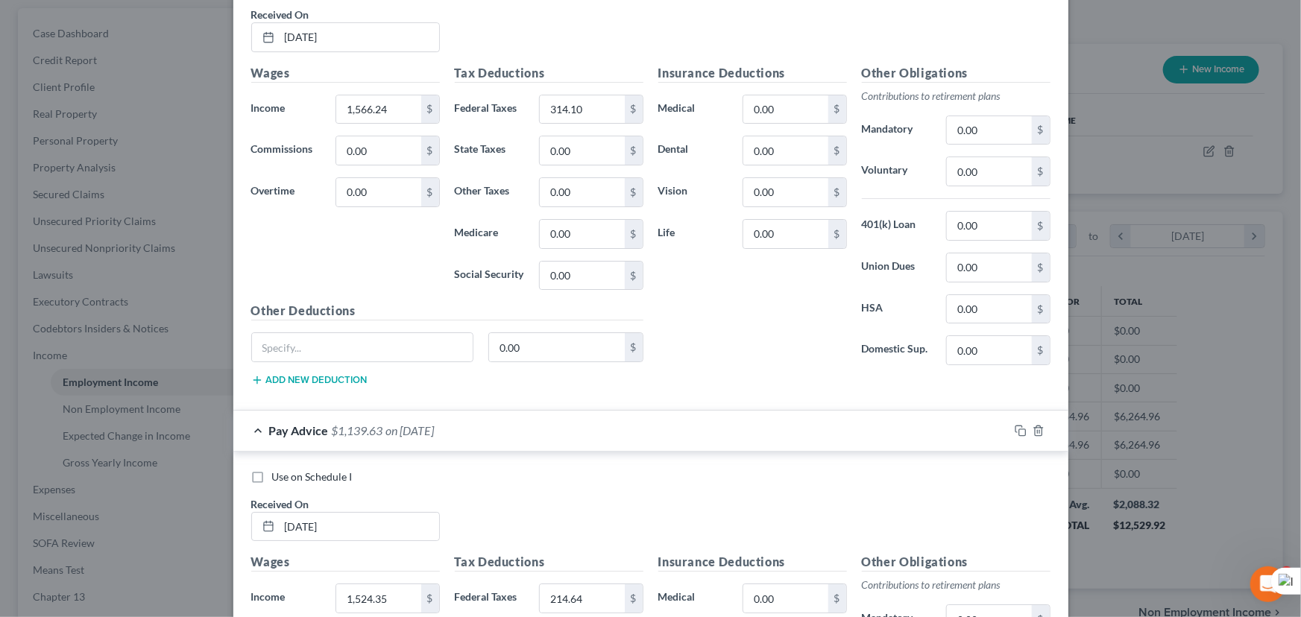
scroll to position [2476, 0]
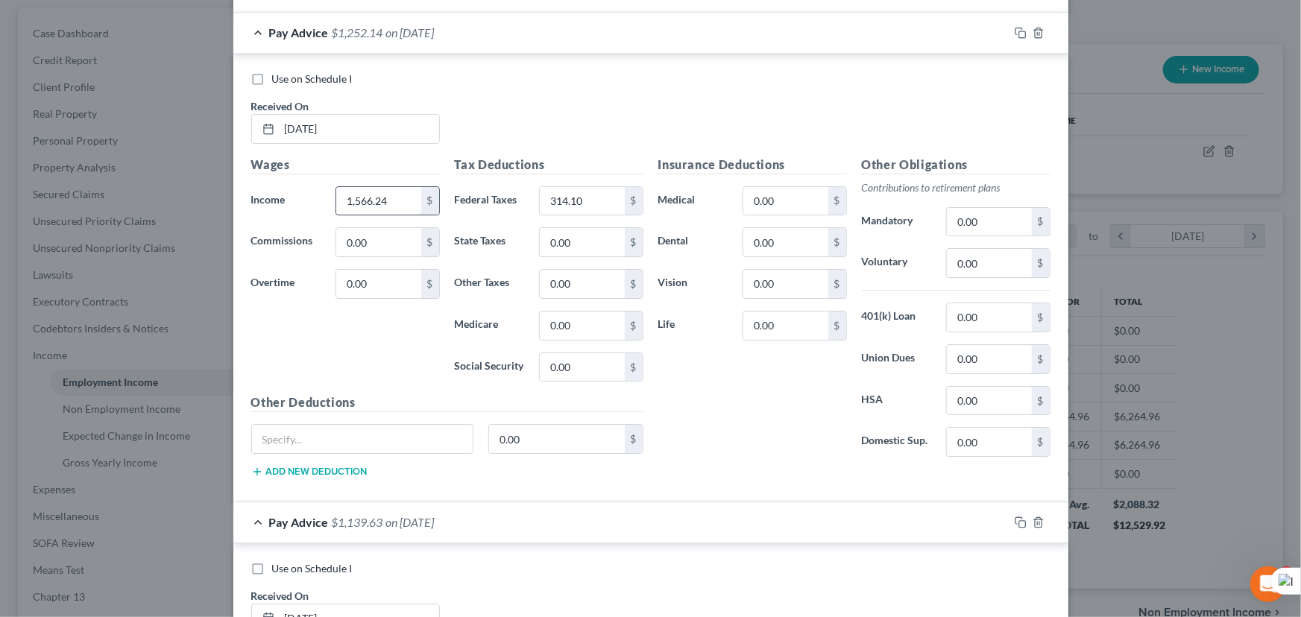
type input "170.08"
click at [398, 188] on input "1,566.24" at bounding box center [378, 201] width 84 height 28
type input "1,524.35"
click at [552, 187] on input "314.10" at bounding box center [582, 201] width 84 height 28
type input "214.64"
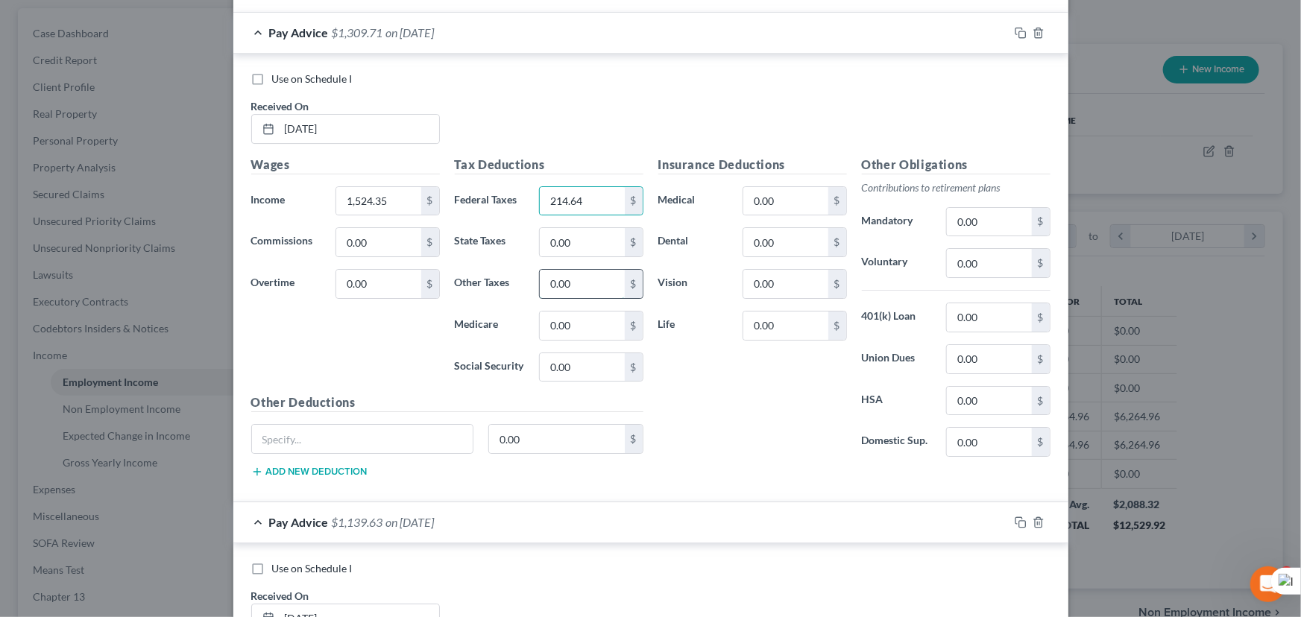
click at [584, 282] on input "0.00" at bounding box center [582, 284] width 84 height 28
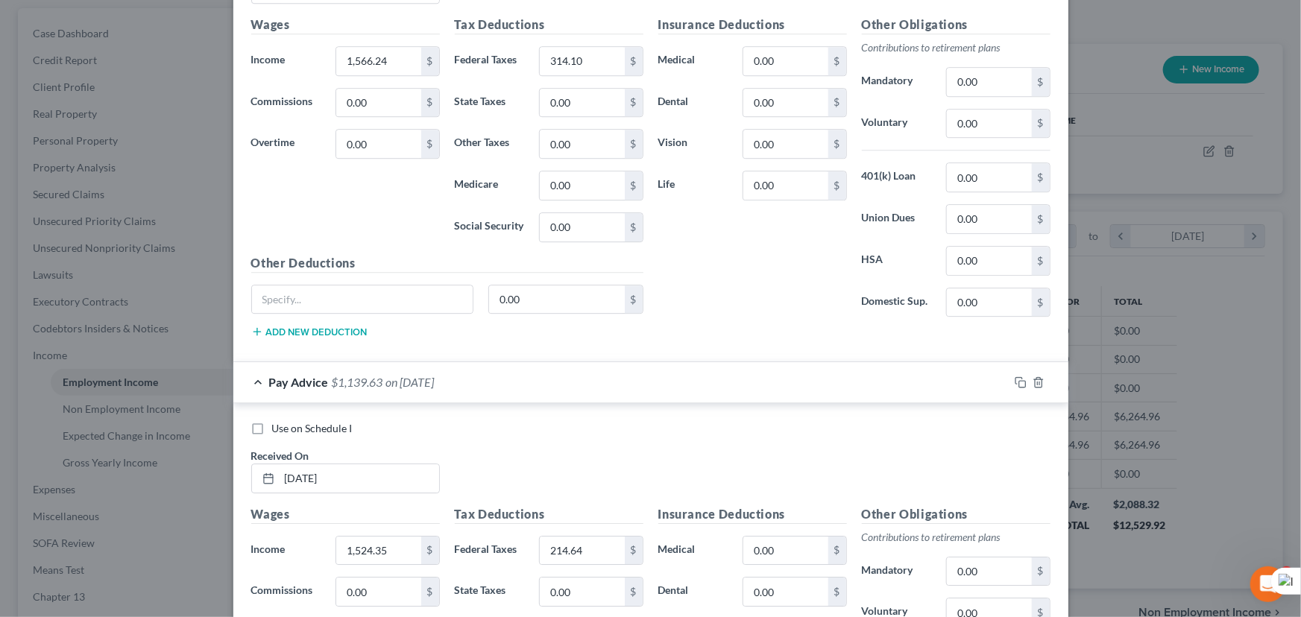
scroll to position [1934, 0]
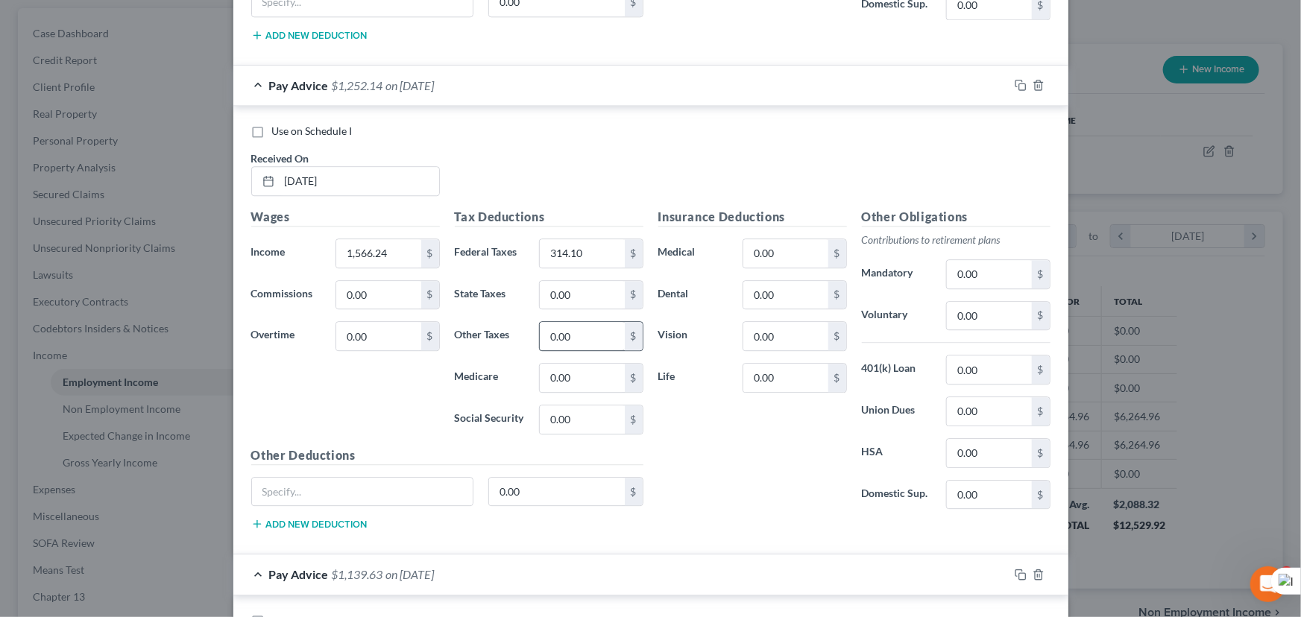
type input "170.08"
click at [581, 332] on input "0.00" at bounding box center [582, 336] width 84 height 28
click at [361, 242] on input "1,566.24" at bounding box center [378, 253] width 84 height 28
type input "1,524.35"
click at [581, 323] on input "0.00" at bounding box center [582, 336] width 84 height 28
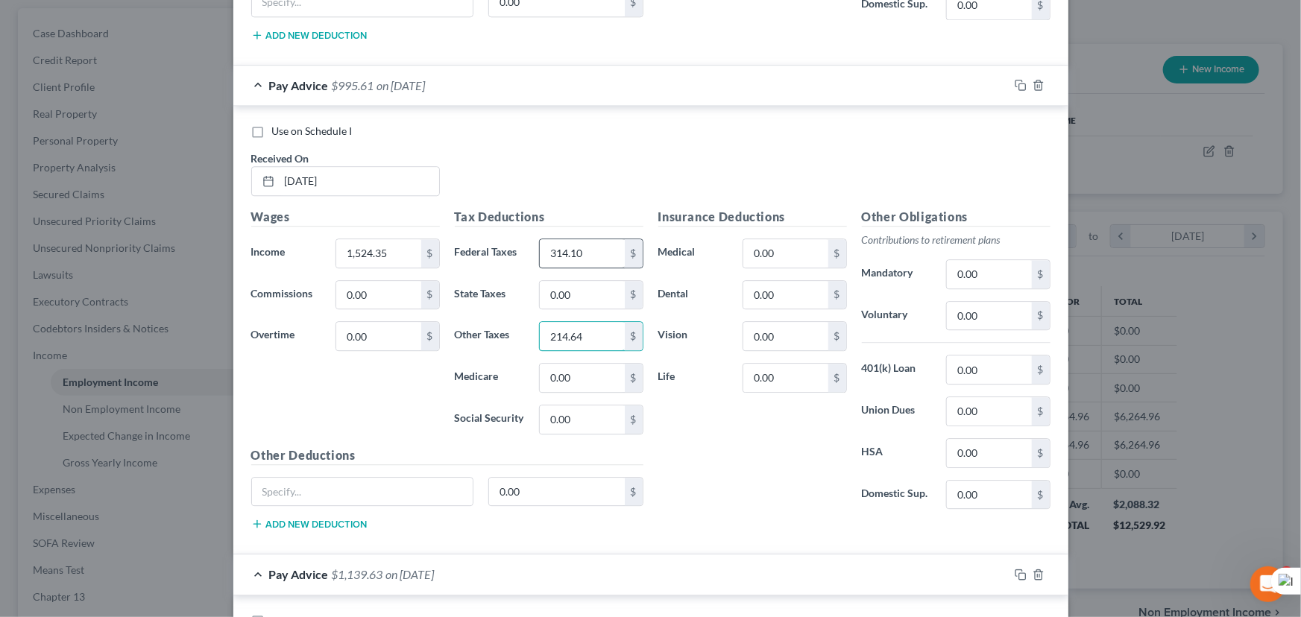
type input "214.64"
click at [602, 245] on input "314.10" at bounding box center [582, 253] width 84 height 28
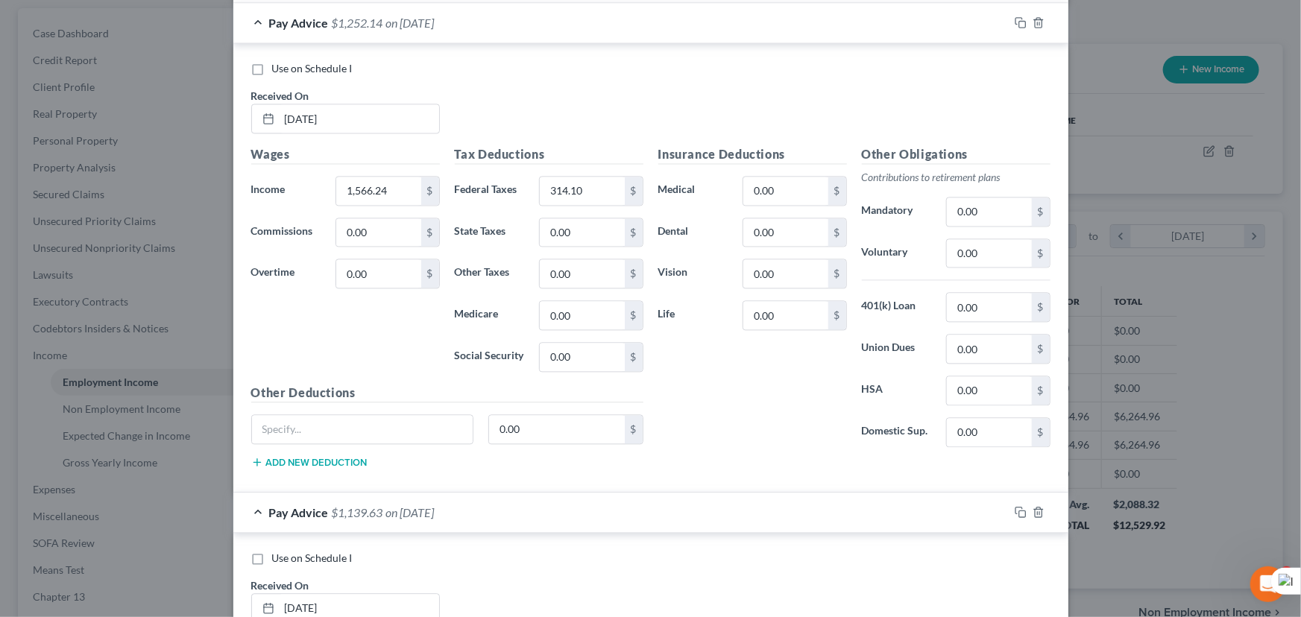
scroll to position [1528, 0]
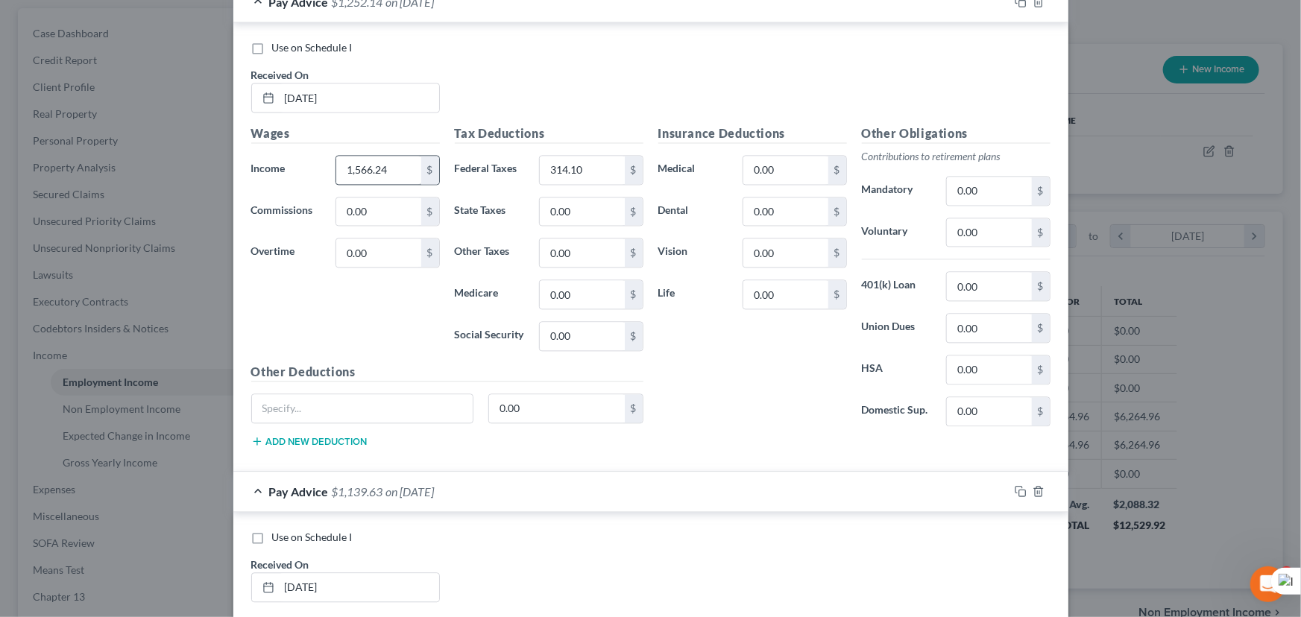
type input "170.08"
click at [384, 167] on input "1,566.24" at bounding box center [378, 170] width 84 height 28
type input "1,524.35"
click at [590, 248] on input "0.00" at bounding box center [582, 253] width 84 height 28
type input "214.64"
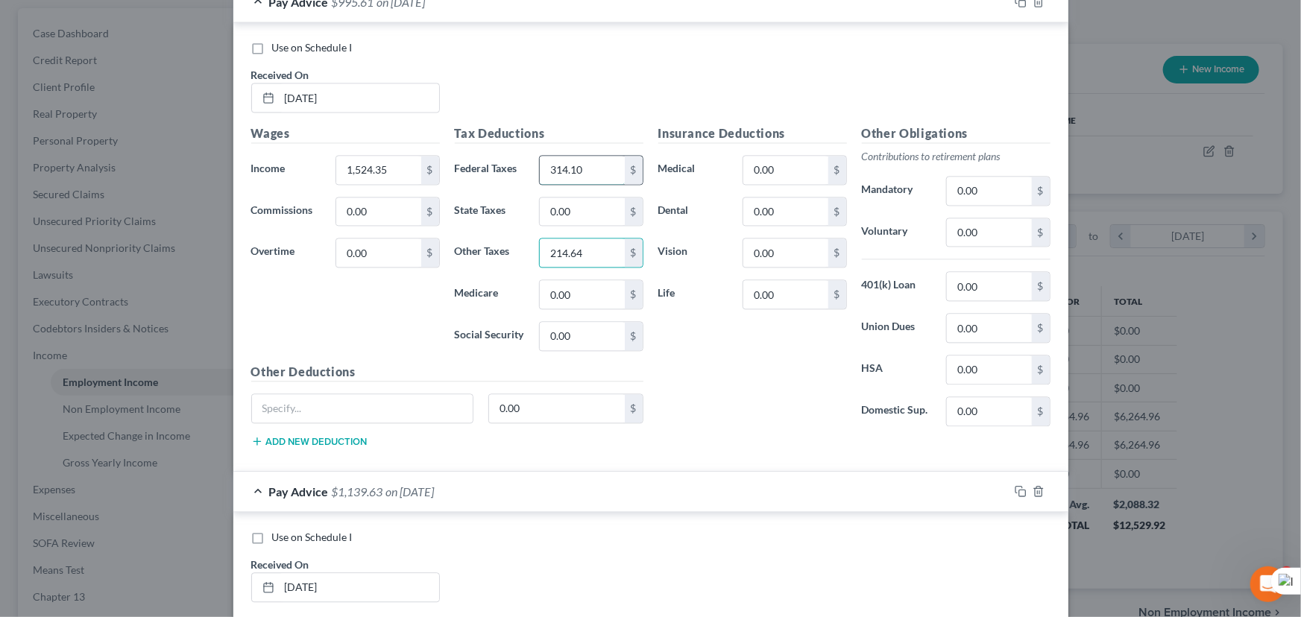
click at [588, 177] on input "314.10" at bounding box center [582, 170] width 84 height 28
type input "170.08"
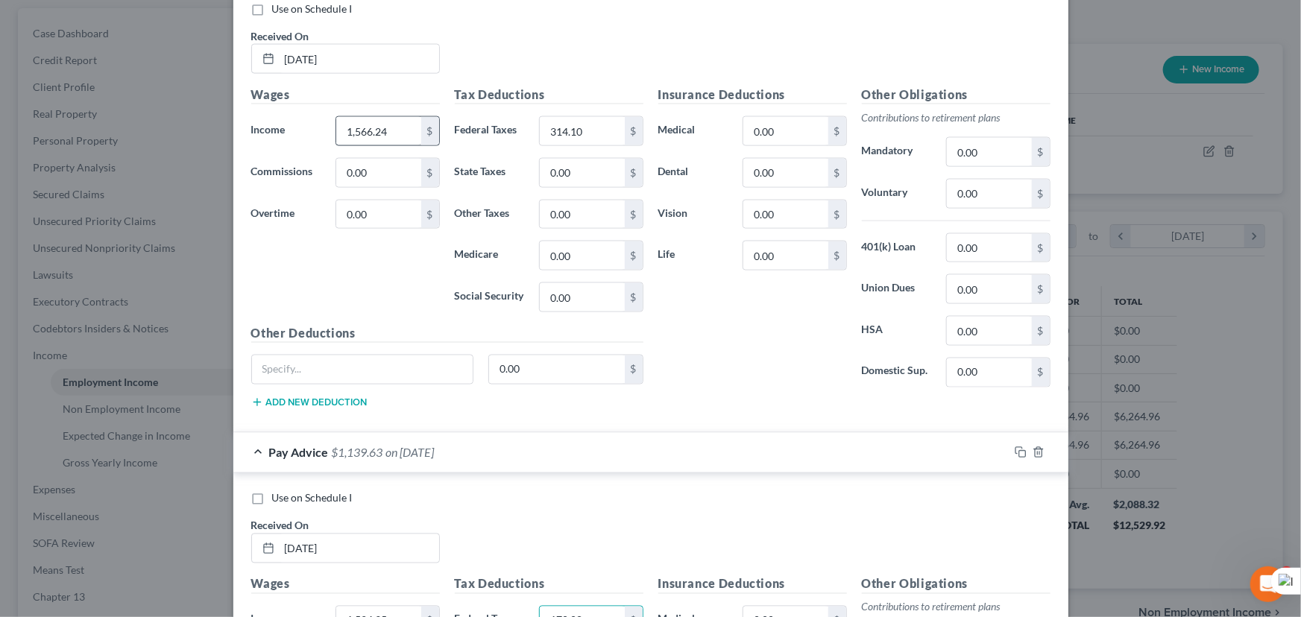
scroll to position [1053, 0]
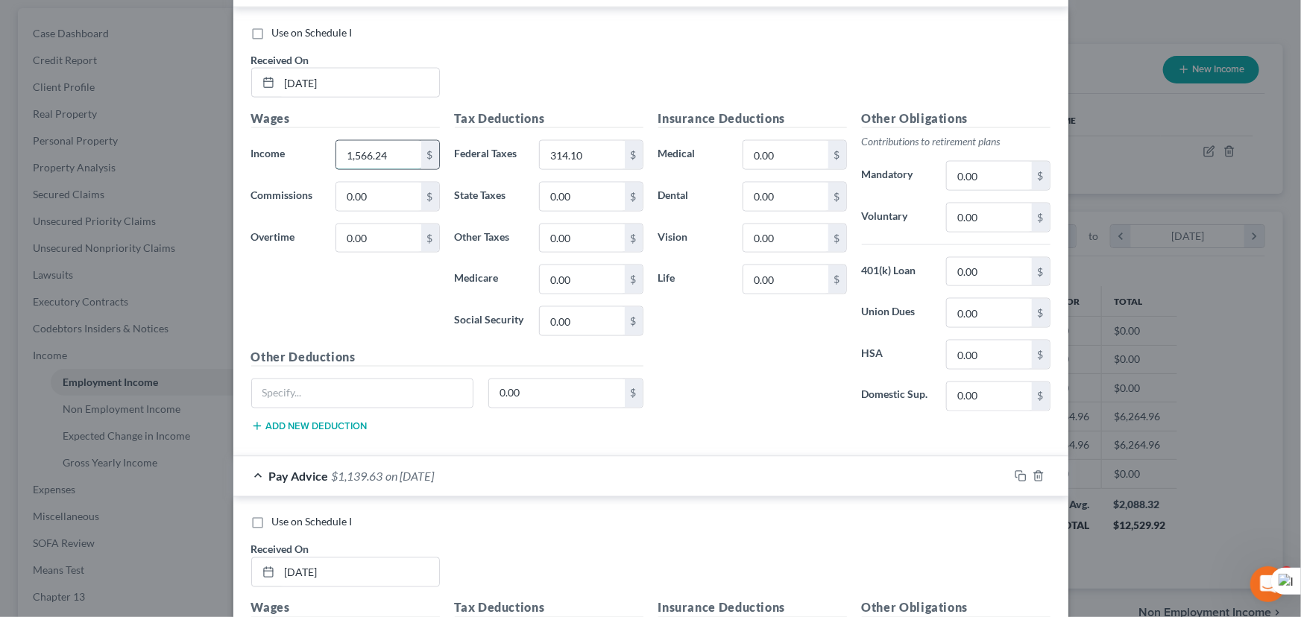
click at [409, 148] on input "1,566.24" at bounding box center [378, 155] width 84 height 28
type input "1,524.35"
click at [593, 238] on input "0.00" at bounding box center [582, 238] width 84 height 28
click at [596, 149] on input "314.10" at bounding box center [582, 155] width 84 height 28
type input "214.64"
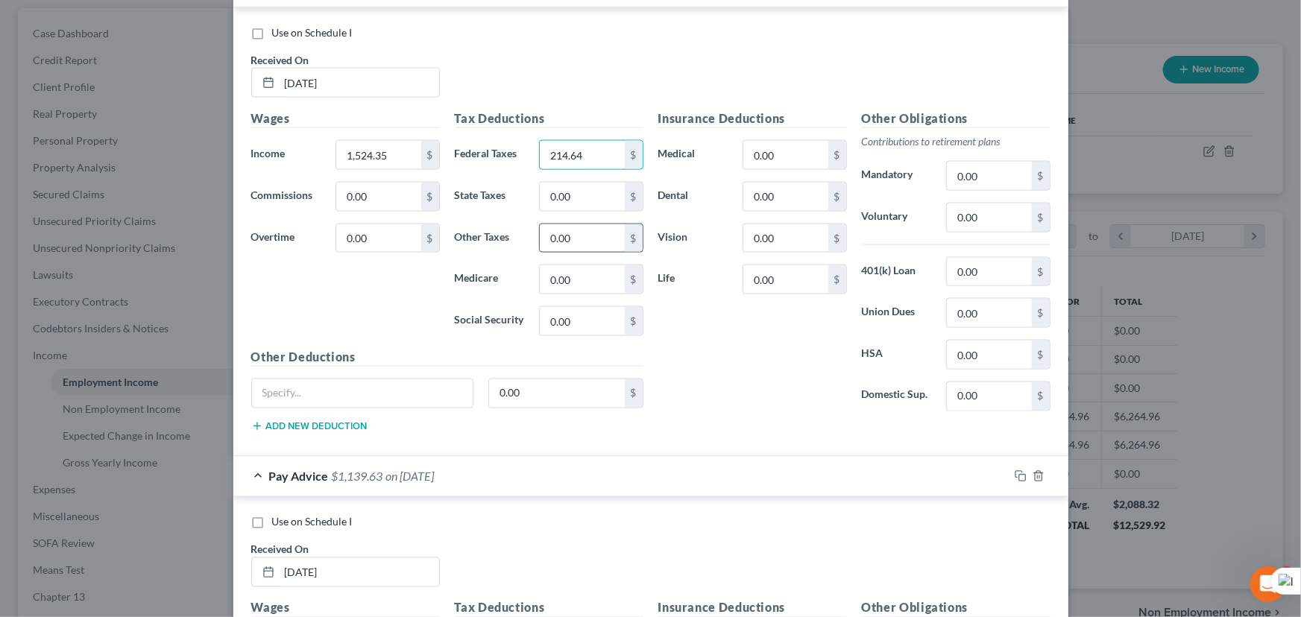
click at [598, 231] on input "0.00" at bounding box center [582, 238] width 84 height 28
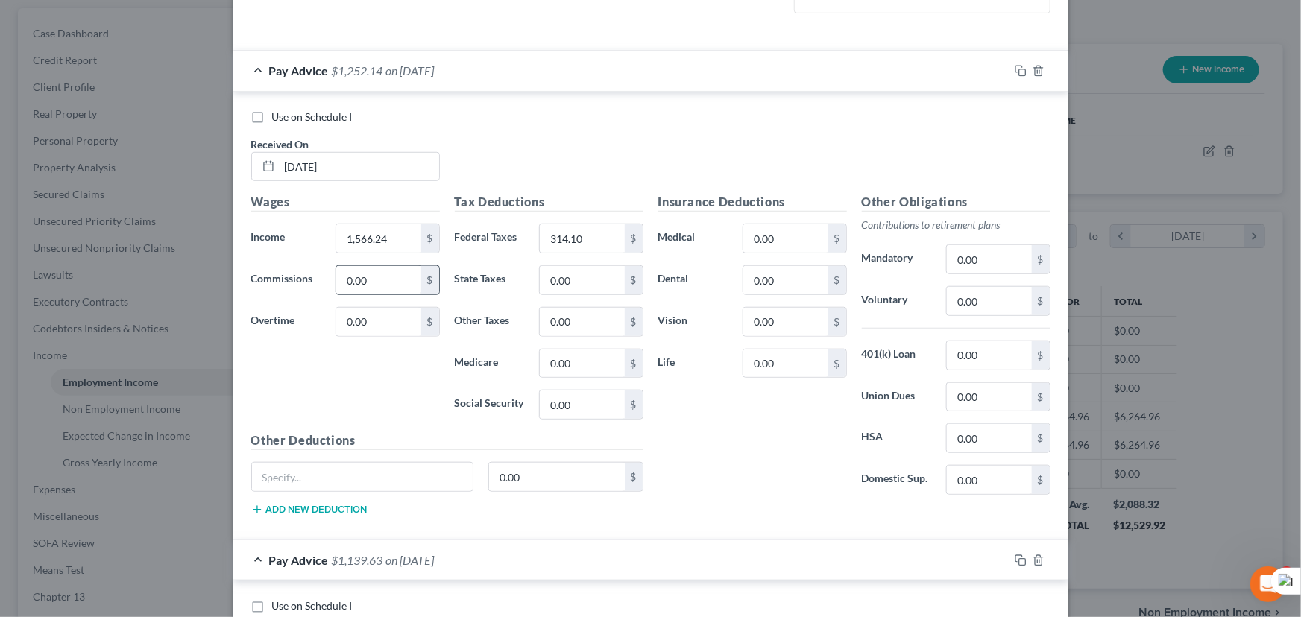
scroll to position [511, 0]
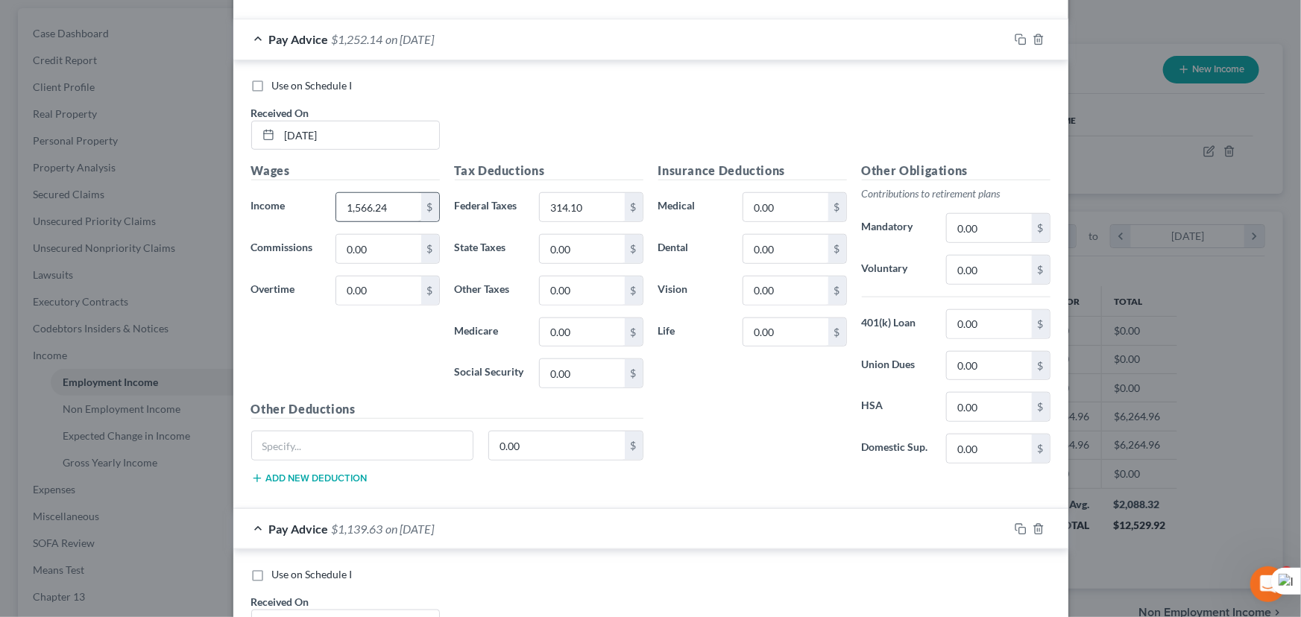
type input "170.08"
click at [403, 204] on input "1,566.24" at bounding box center [378, 207] width 84 height 28
type input "1,524.35"
click at [605, 201] on input "314.10" at bounding box center [582, 207] width 84 height 28
type input "214.64"
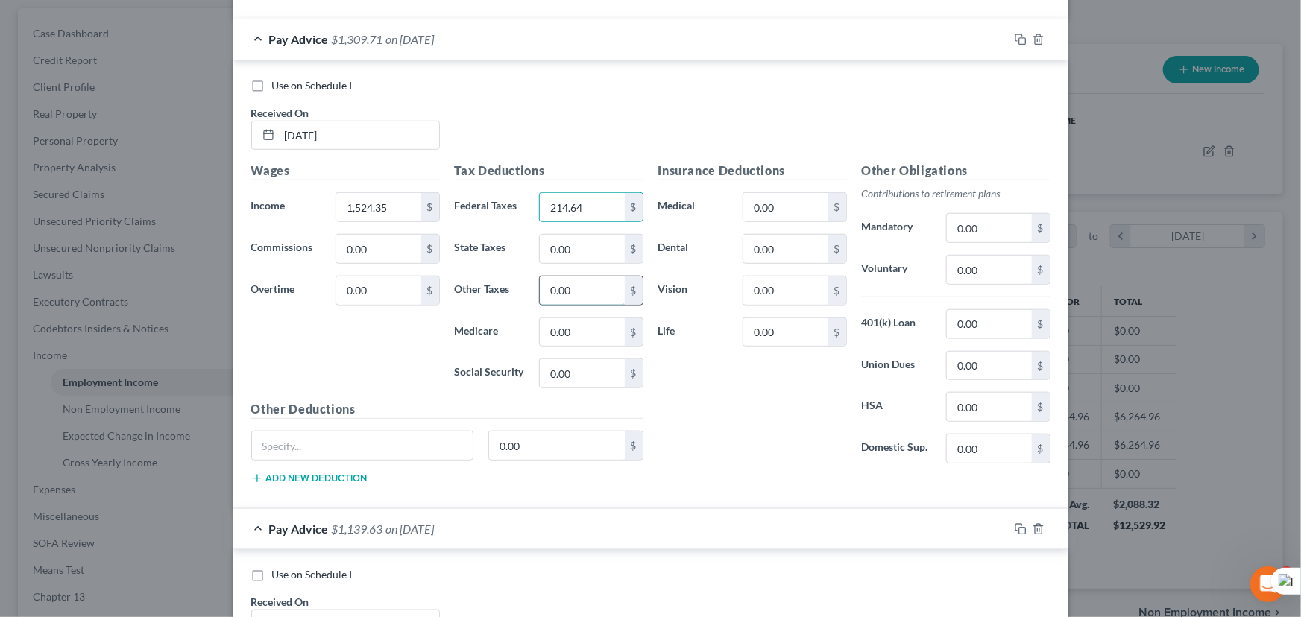
click at [581, 283] on input "0.00" at bounding box center [582, 291] width 84 height 28
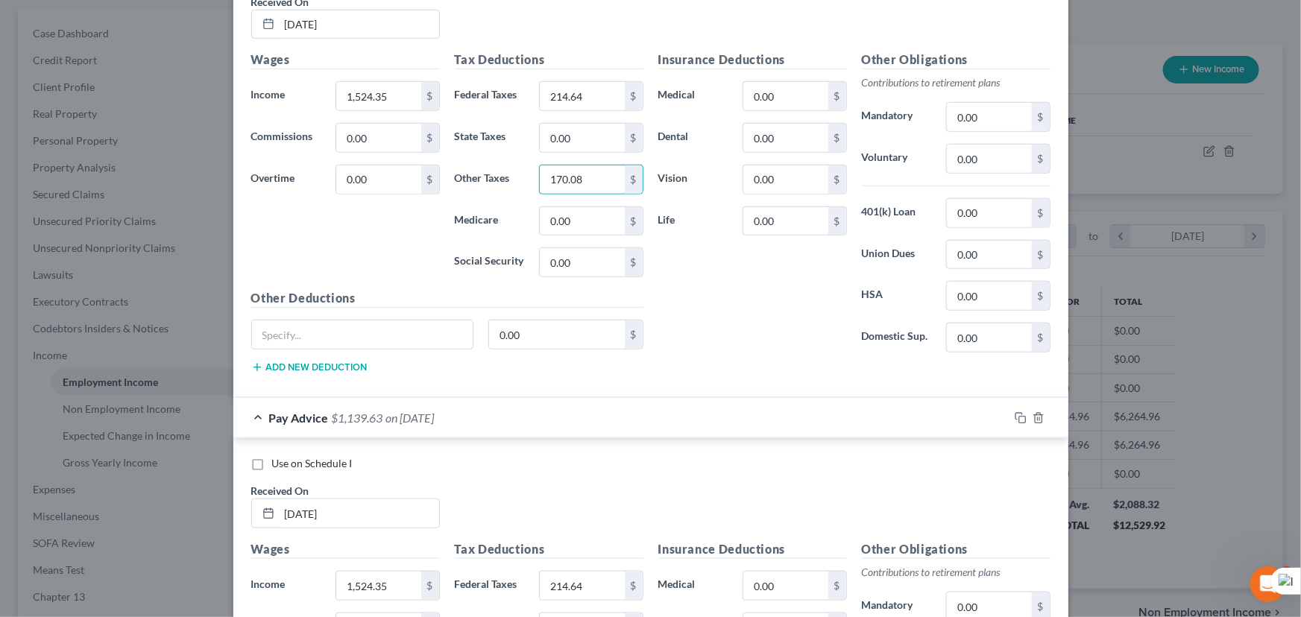
scroll to position [647, 0]
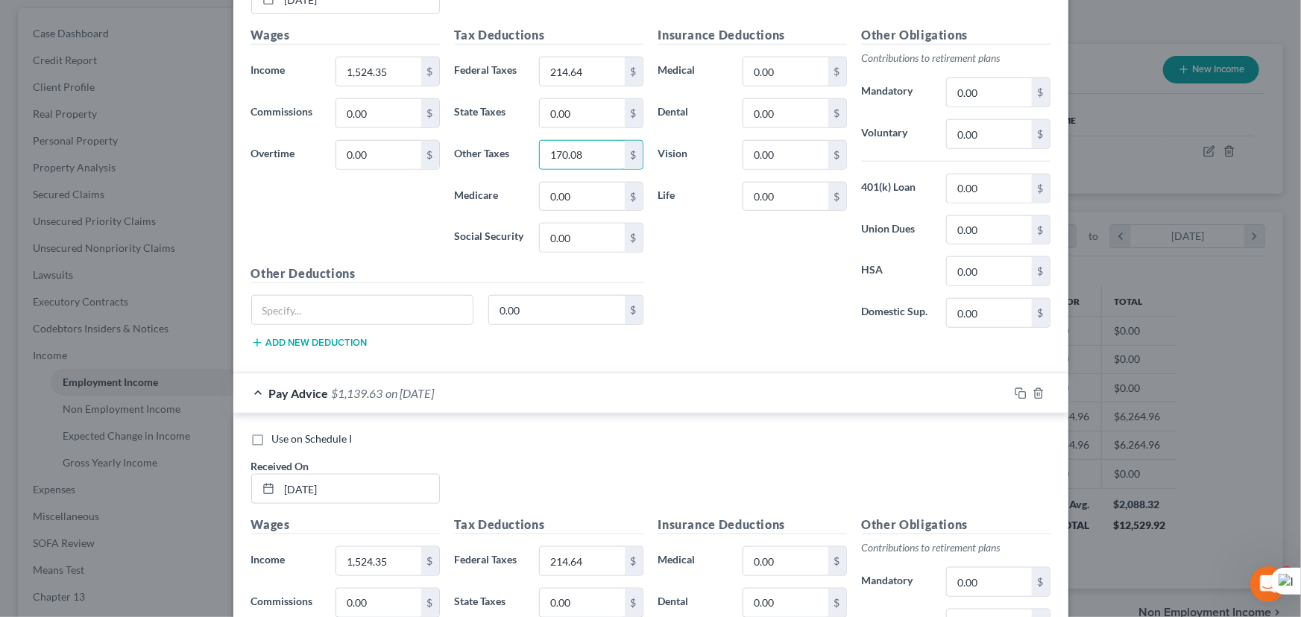
type input "170.08"
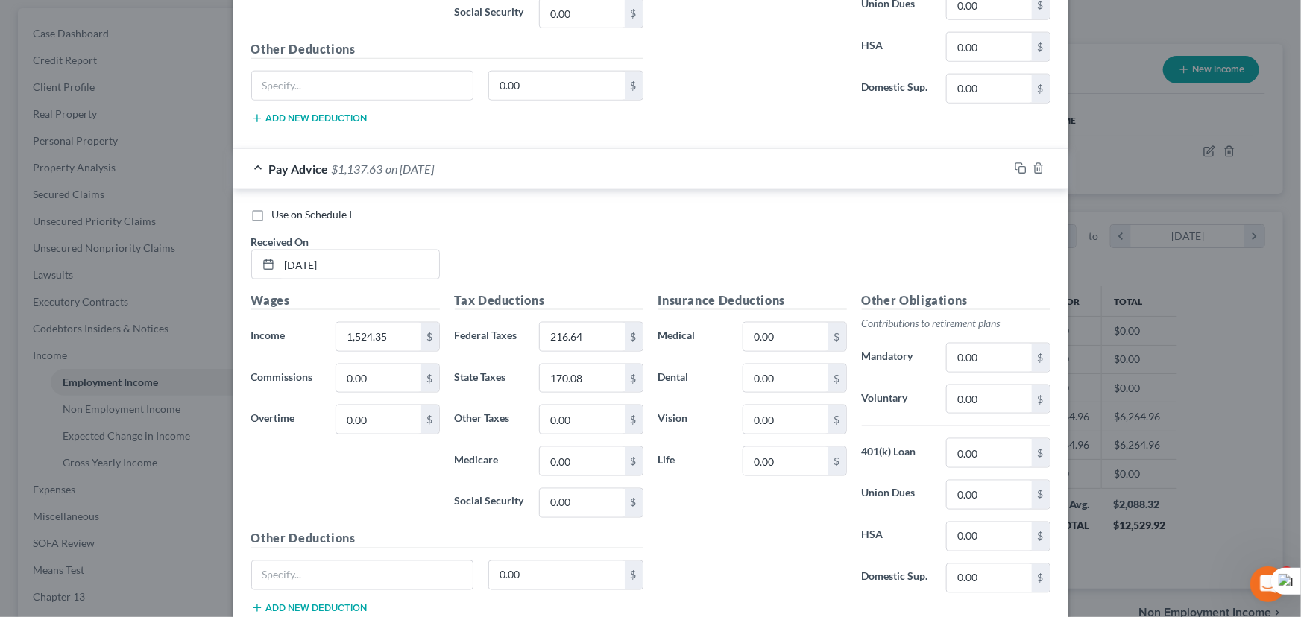
scroll to position [3899, 0]
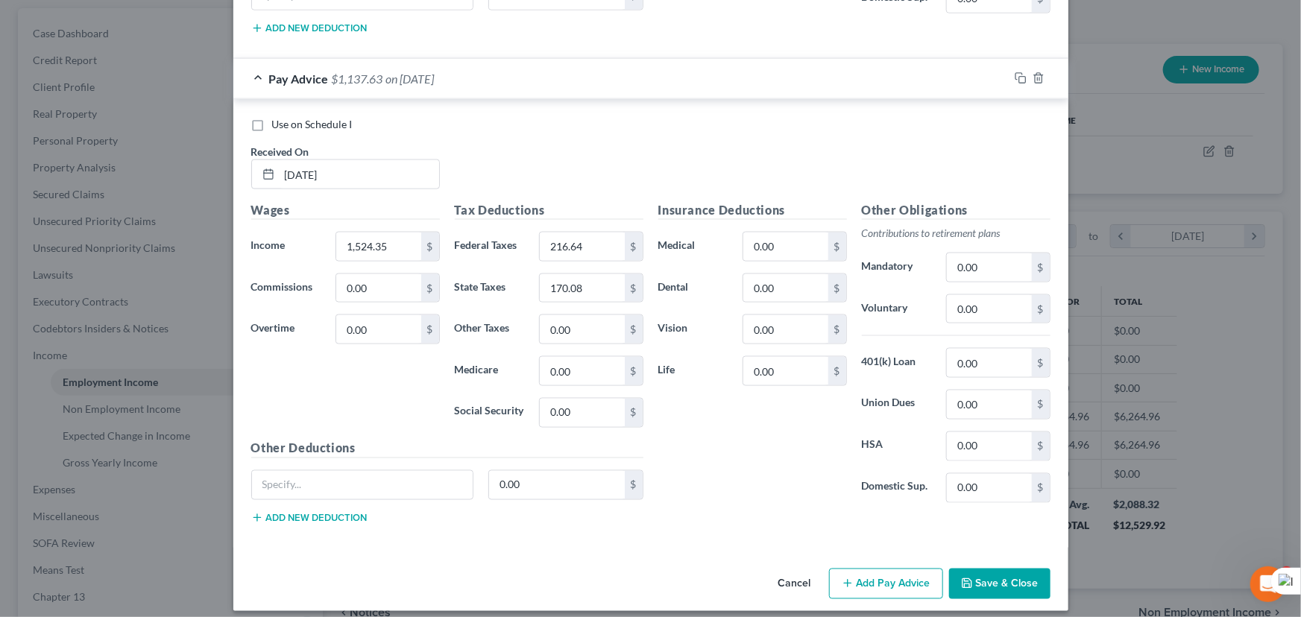
click at [871, 588] on div "Cancel Add Pay Advice Save & Close" at bounding box center [650, 587] width 835 height 49
click at [870, 577] on button "Add Pay Advice" at bounding box center [886, 584] width 114 height 31
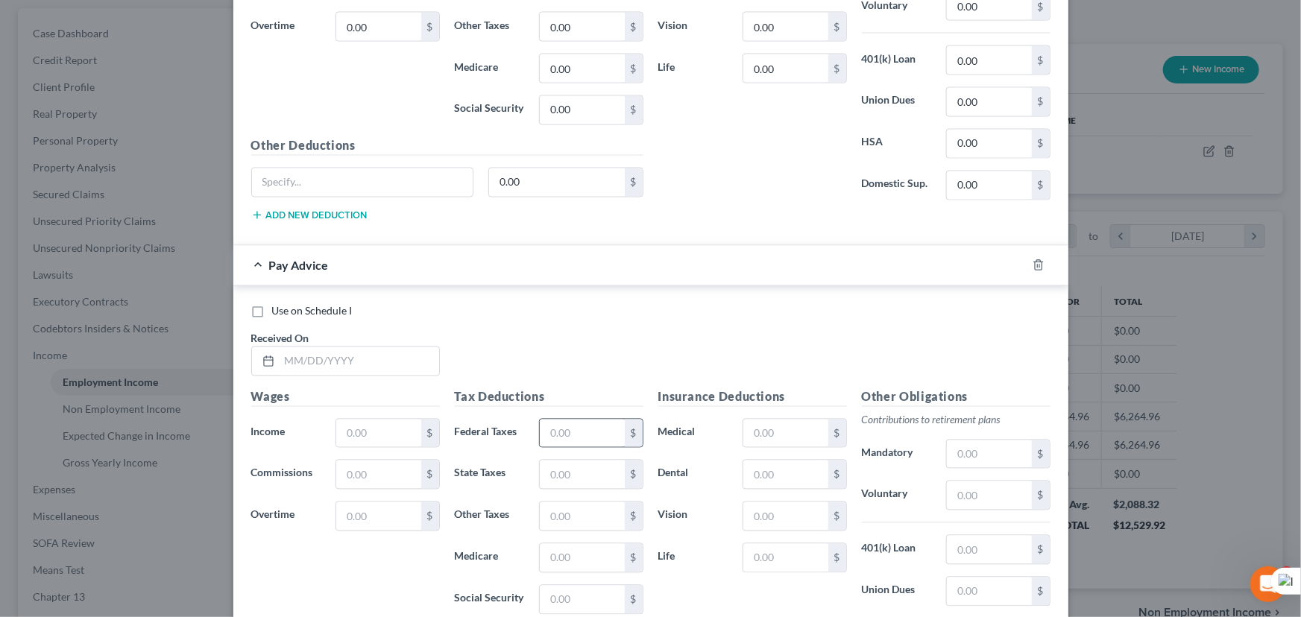
scroll to position [4388, 0]
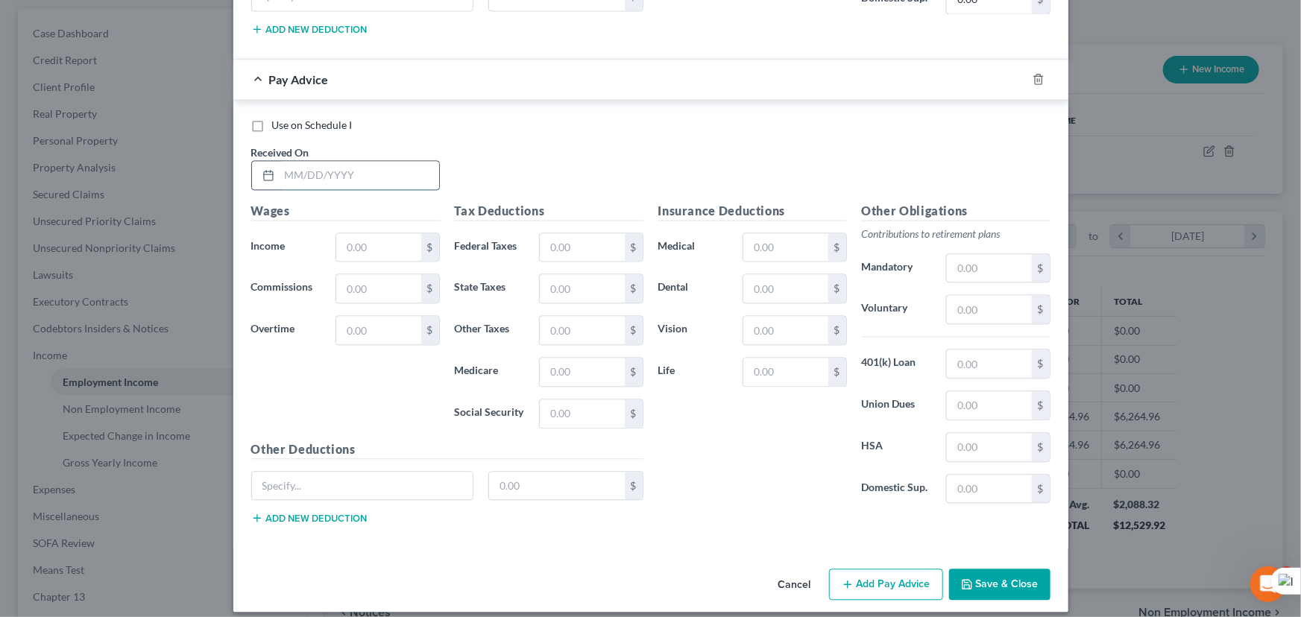
click at [348, 164] on input "text" at bounding box center [360, 175] width 160 height 28
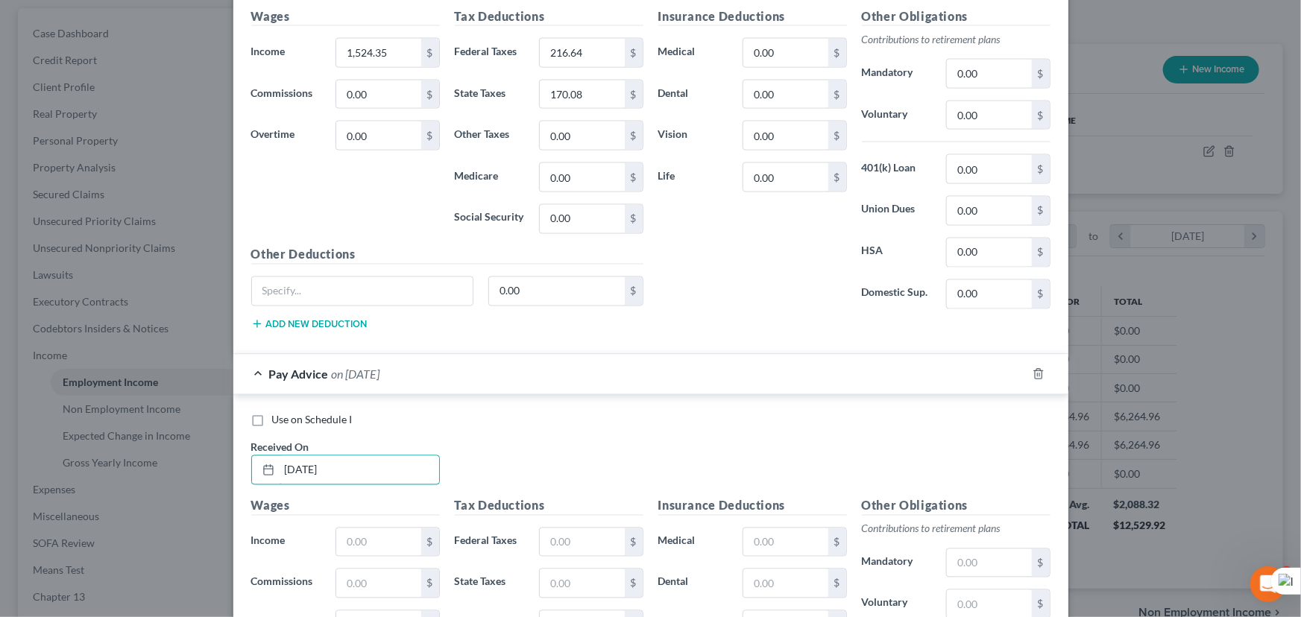
scroll to position [4117, 0]
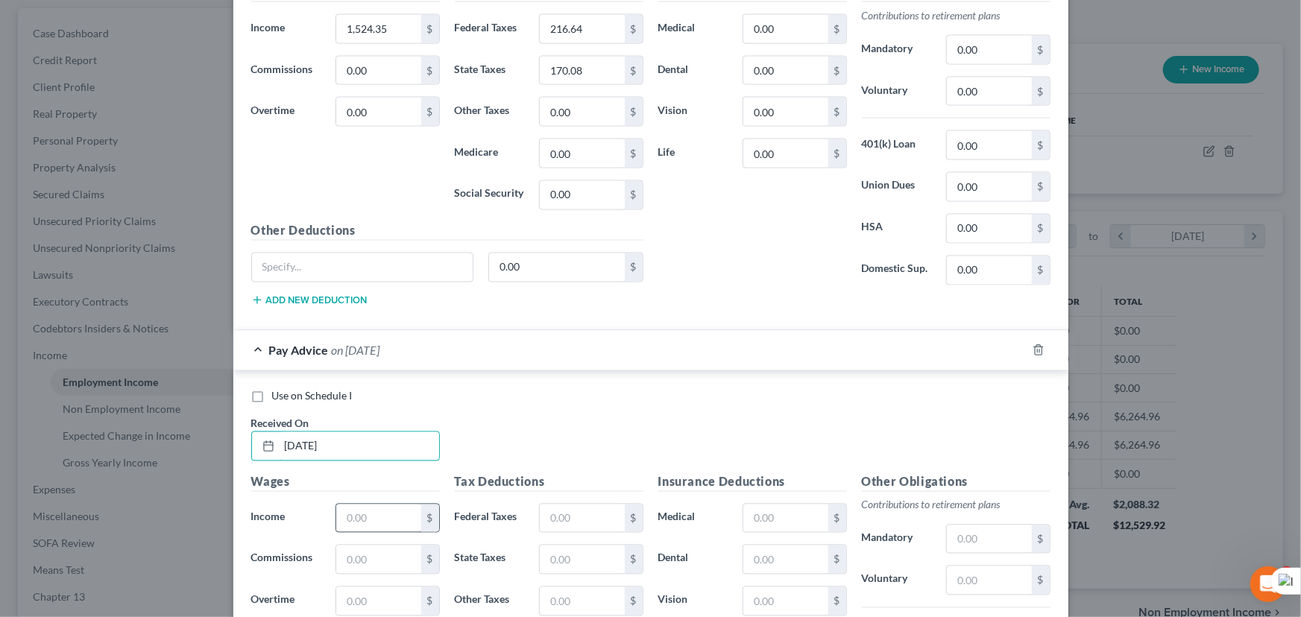
type input "07/02/2025"
click at [374, 505] on input "text" at bounding box center [378, 519] width 84 height 28
type input "1,524.35"
click at [582, 505] on input "text" at bounding box center [582, 519] width 84 height 28
type input "216.64"
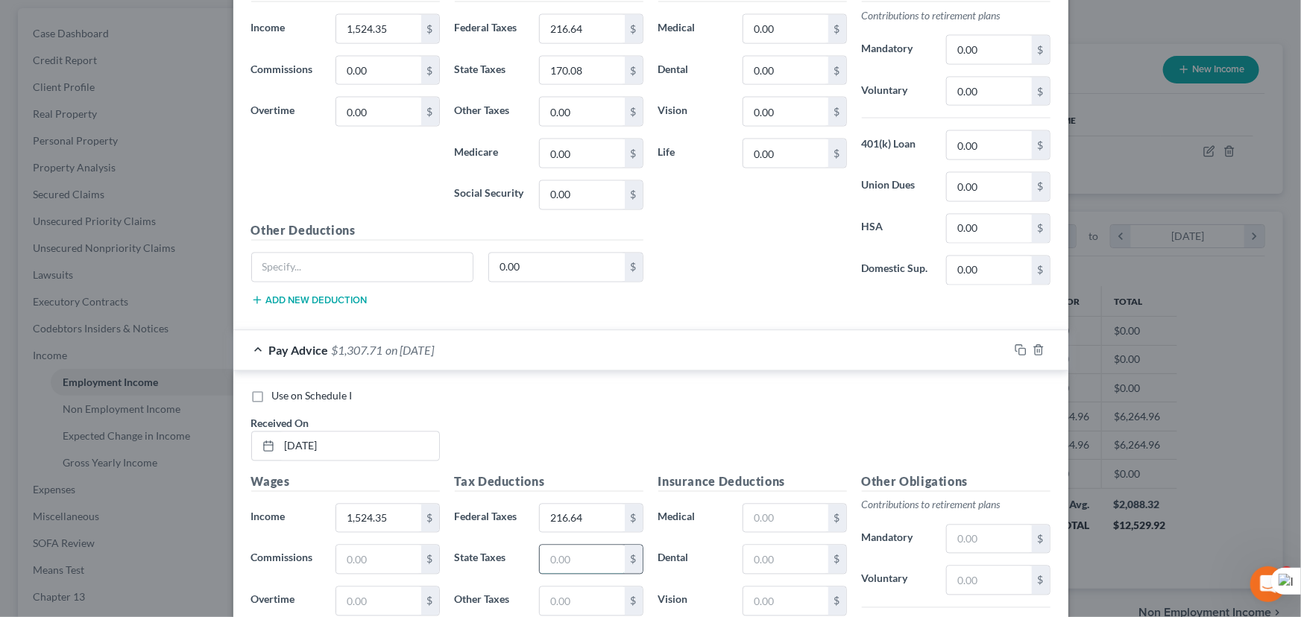
click at [573, 546] on input "text" at bounding box center [582, 560] width 84 height 28
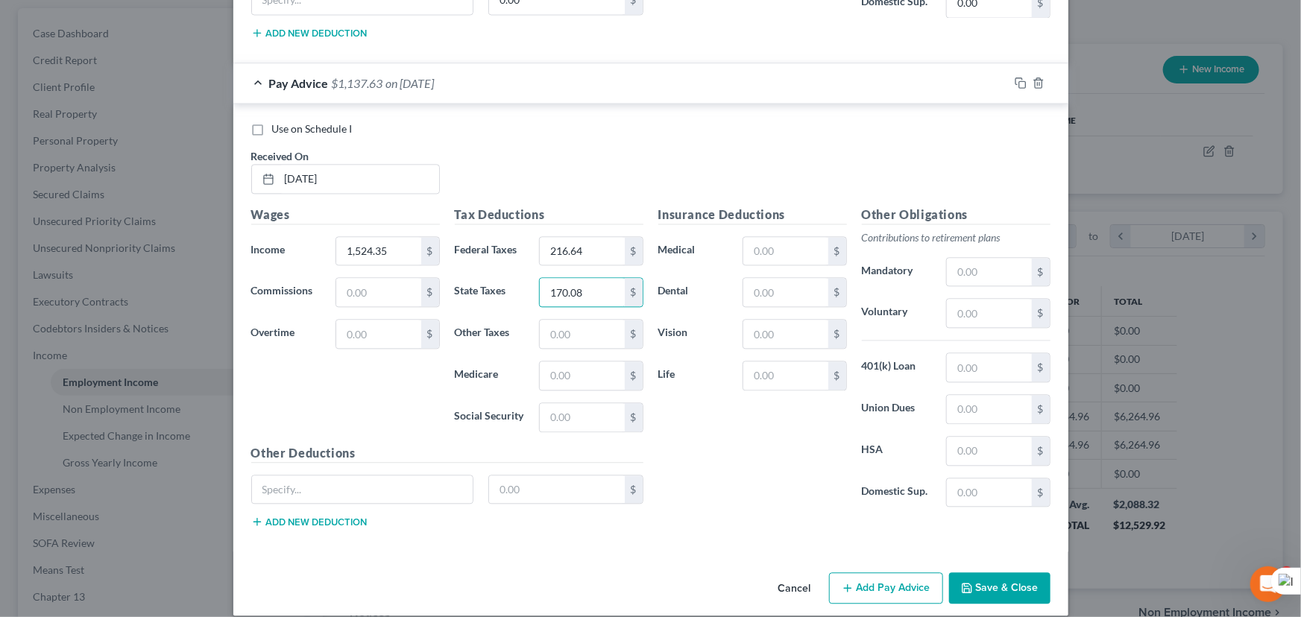
scroll to position [4388, 0]
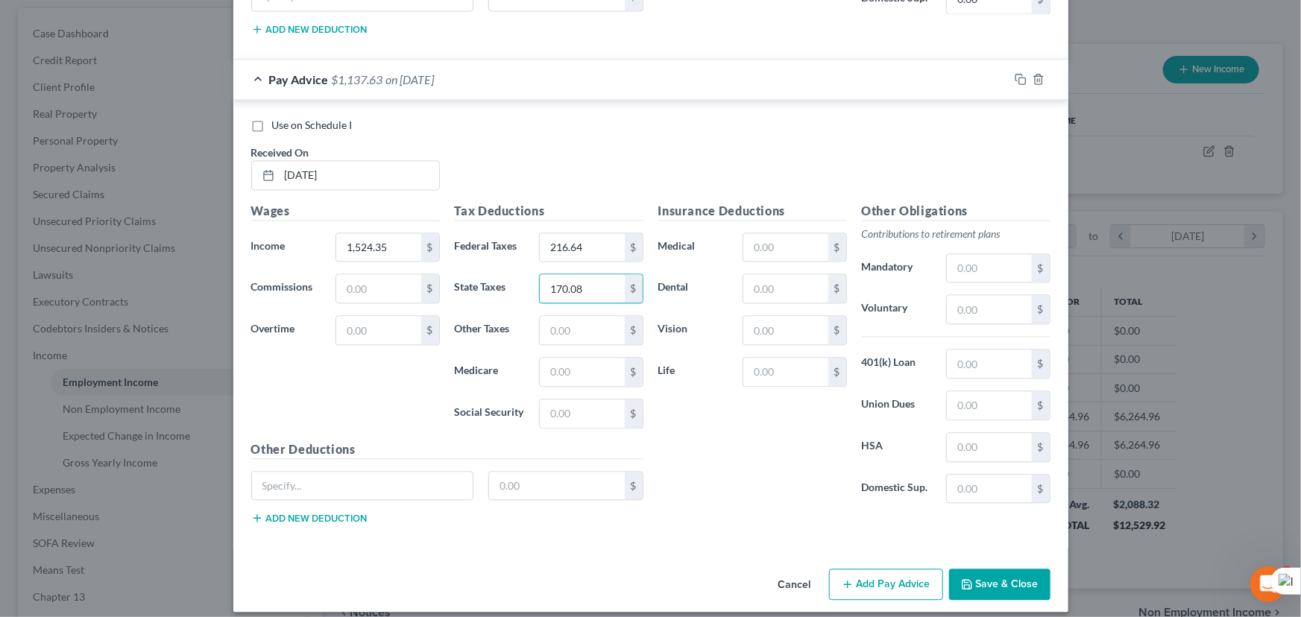
type input "170.08"
click at [873, 569] on button "Add Pay Advice" at bounding box center [886, 584] width 114 height 31
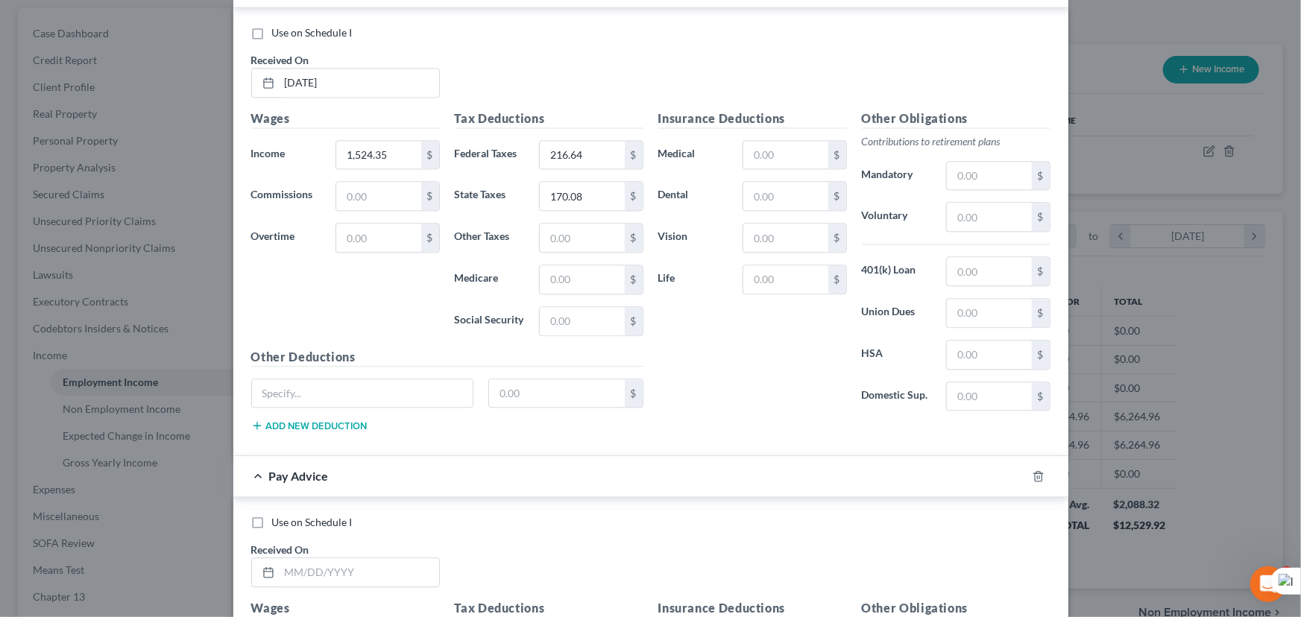
scroll to position [4876, 0]
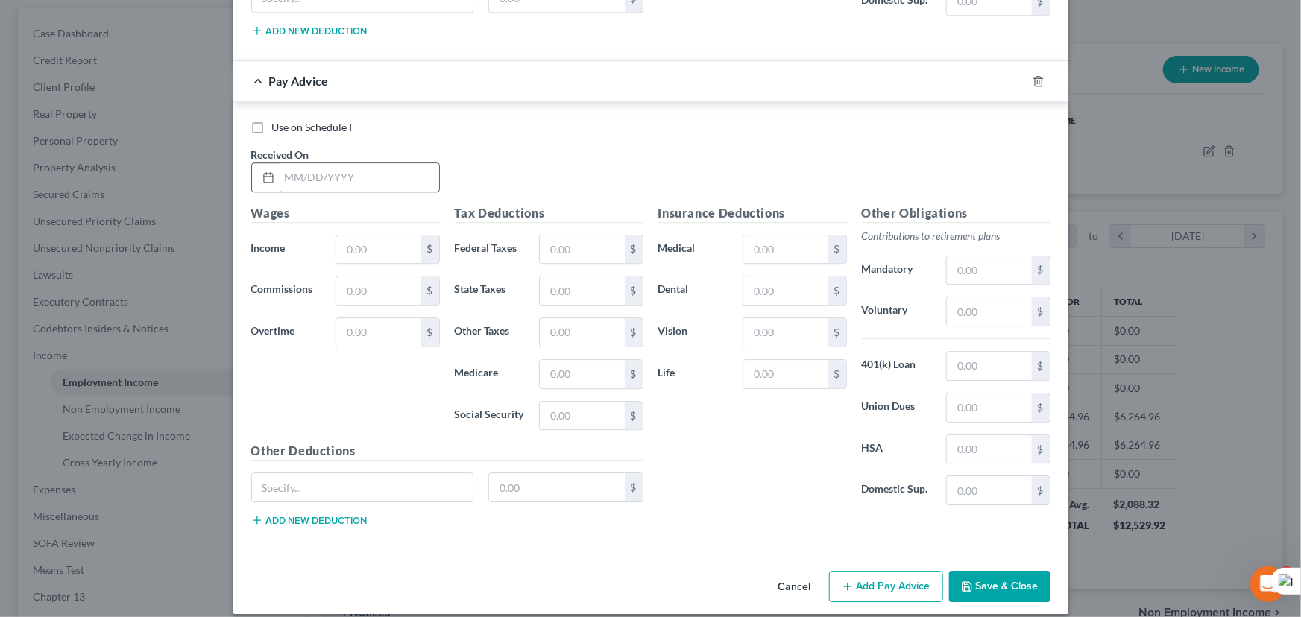
drag, startPoint x: 315, startPoint y: 144, endPoint x: 313, endPoint y: 157, distance: 12.8
click at [314, 147] on div "Received On *" at bounding box center [346, 169] width 204 height 45
click at [315, 163] on input "text" at bounding box center [360, 177] width 160 height 28
type input "07/09/2025"
click at [394, 236] on input "text" at bounding box center [378, 250] width 84 height 28
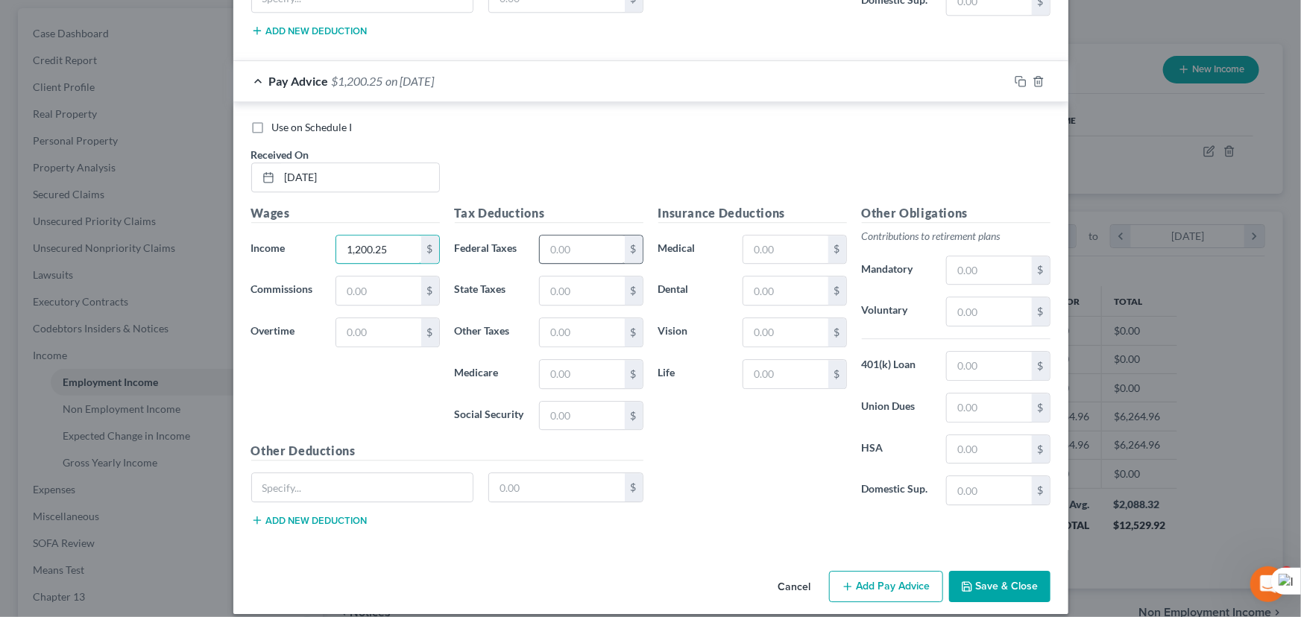
type input "1,200.25"
click at [582, 241] on input "text" at bounding box center [582, 250] width 84 height 28
type input "31.43"
drag, startPoint x: 572, startPoint y: 320, endPoint x: 573, endPoint y: 288, distance: 31.3
click at [572, 320] on input "text" at bounding box center [582, 332] width 84 height 28
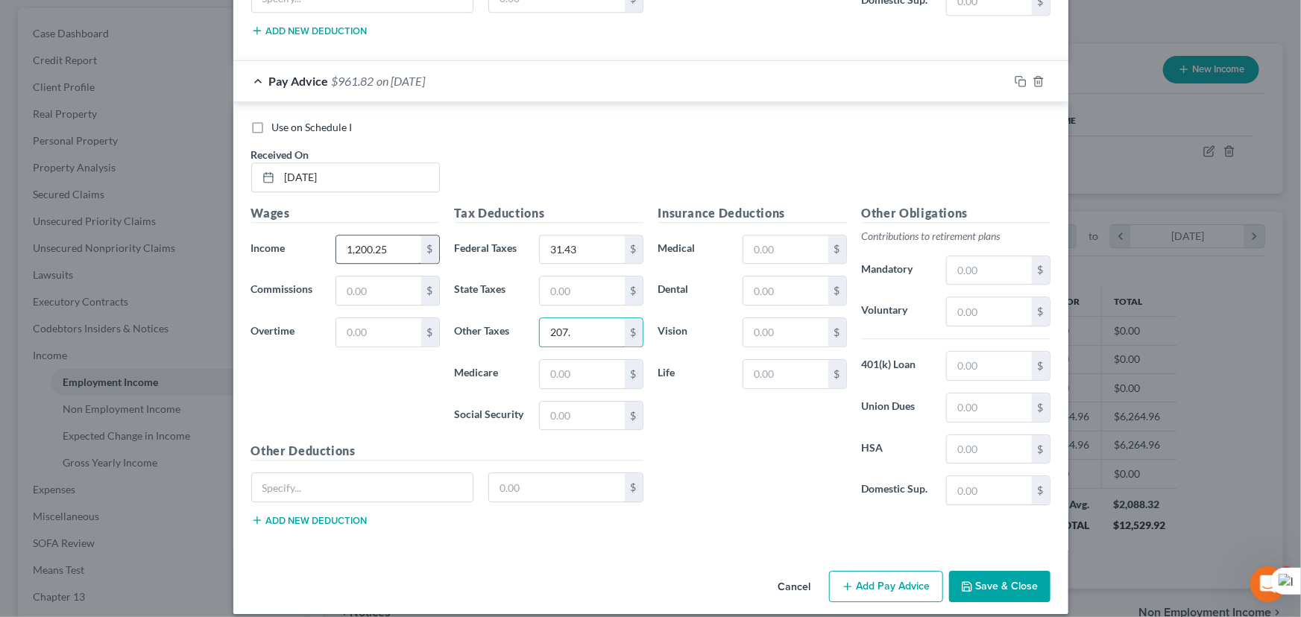
type input "207."
click at [378, 246] on input "1,200.25" at bounding box center [378, 250] width 84 height 28
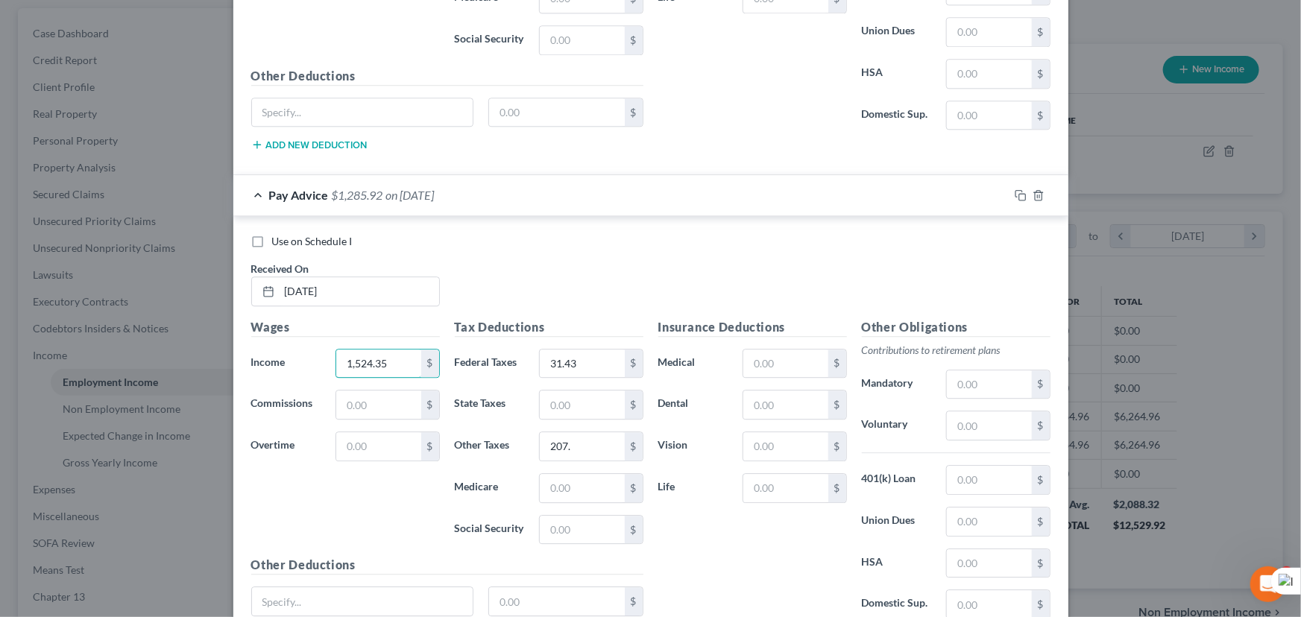
scroll to position [4808, 0]
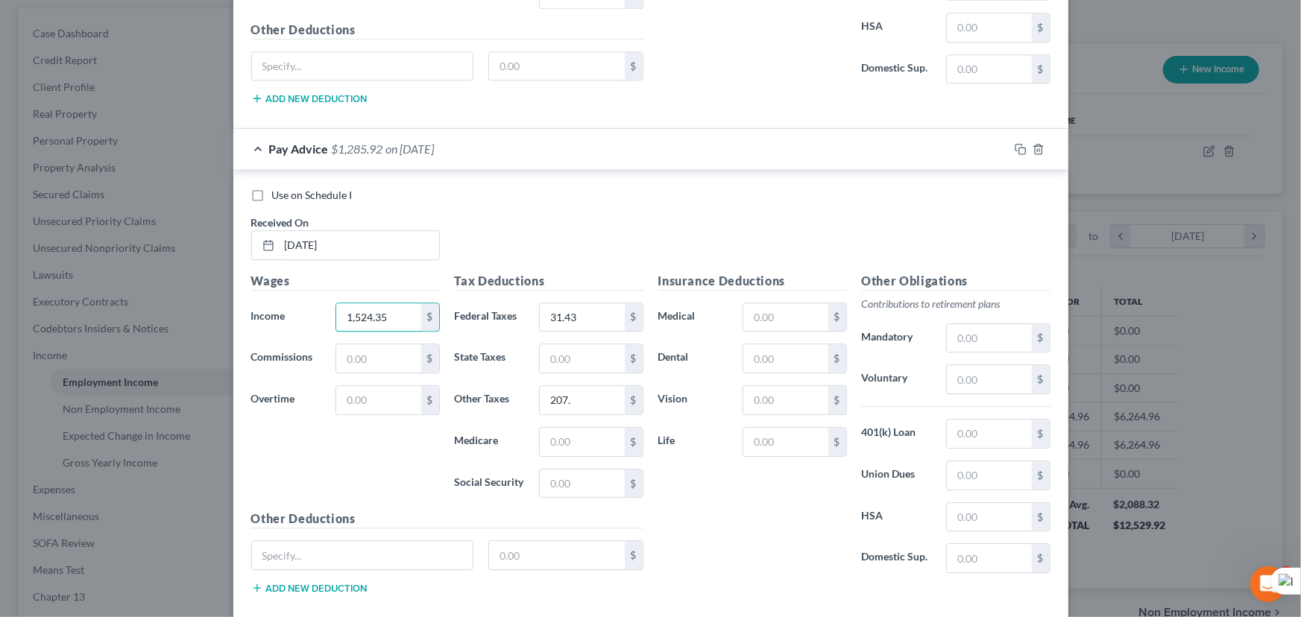
type input "1,524.35"
click at [590, 323] on div "Tax Deductions Federal Taxes 31.43 $ State Taxes $ Other Taxes 207. $ Medicare …" at bounding box center [549, 391] width 204 height 239
click at [597, 307] on input "31.43" at bounding box center [582, 317] width 84 height 28
type input "216.64"
click at [593, 386] on input "207." at bounding box center [582, 400] width 84 height 28
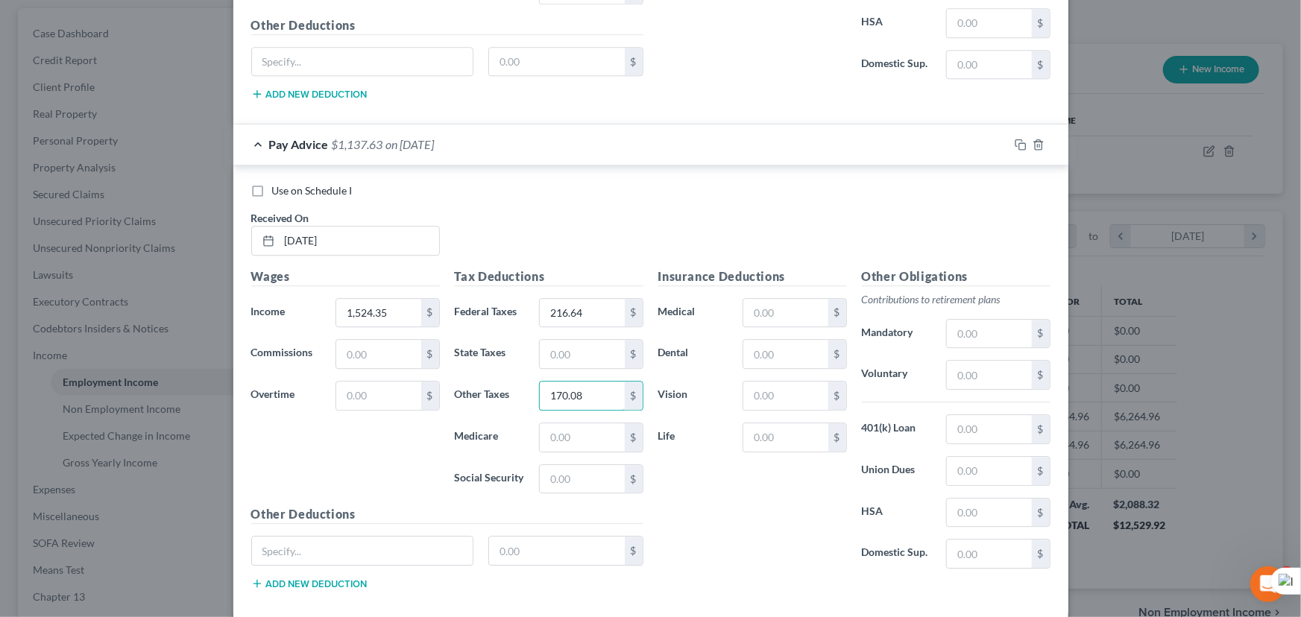
scroll to position [4876, 0]
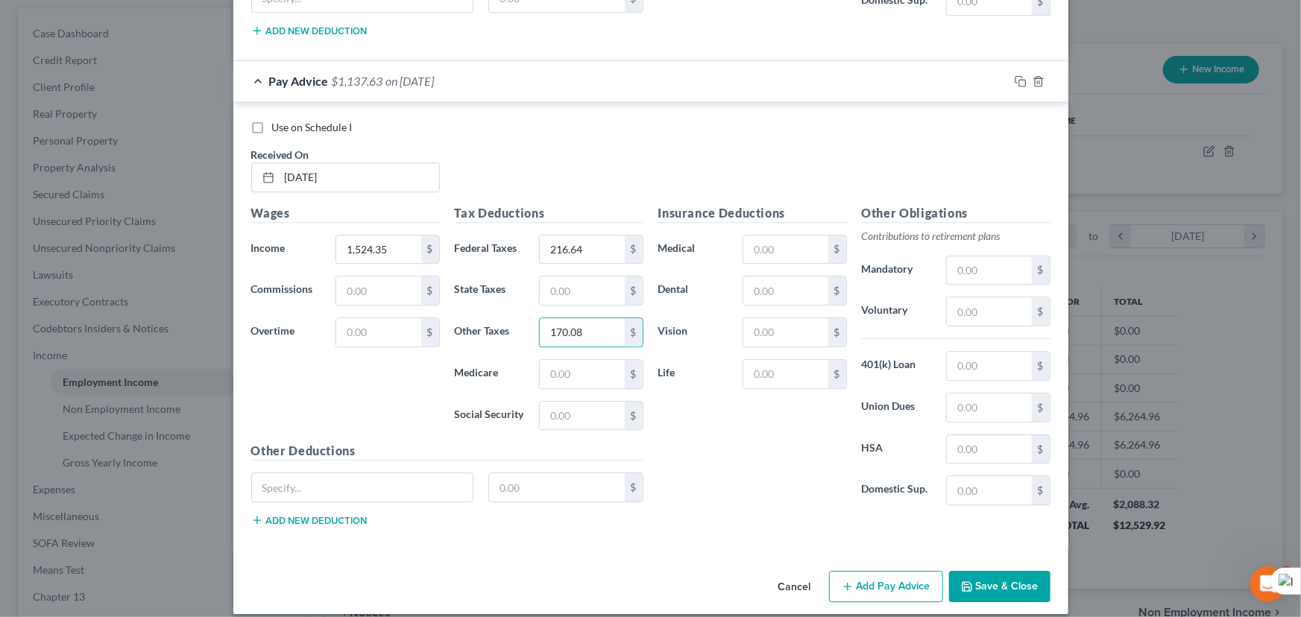
type input "170.08"
click at [871, 571] on button "Add Pay Advice" at bounding box center [886, 586] width 114 height 31
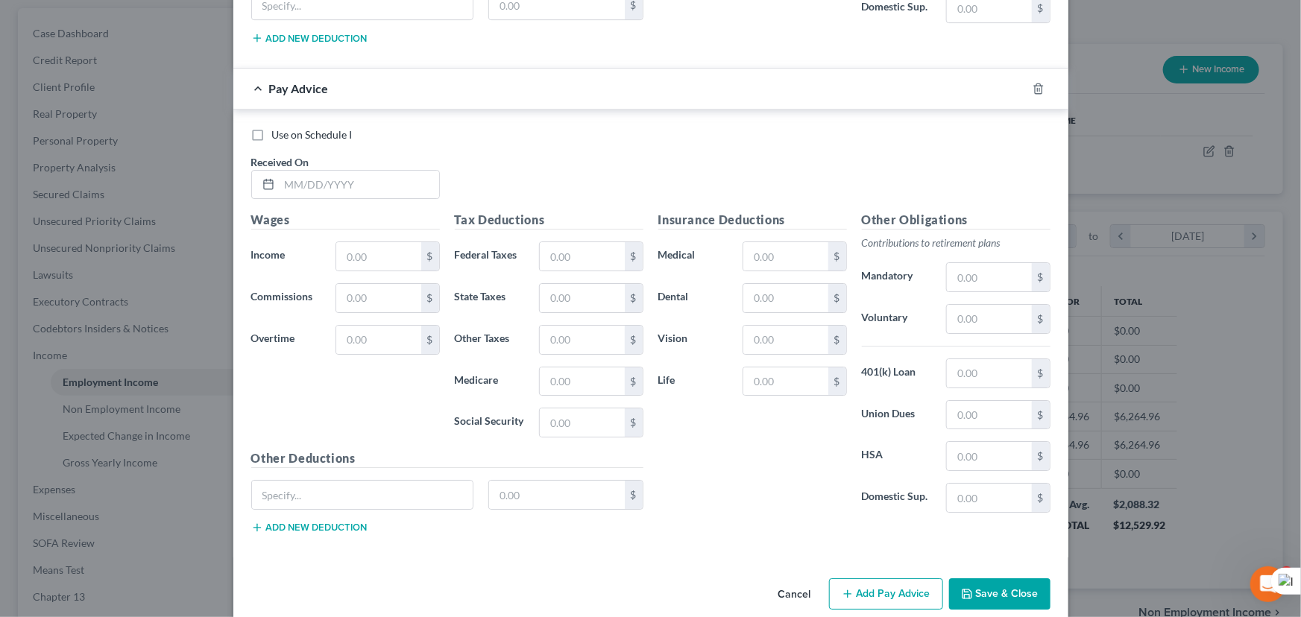
scroll to position [5365, 0]
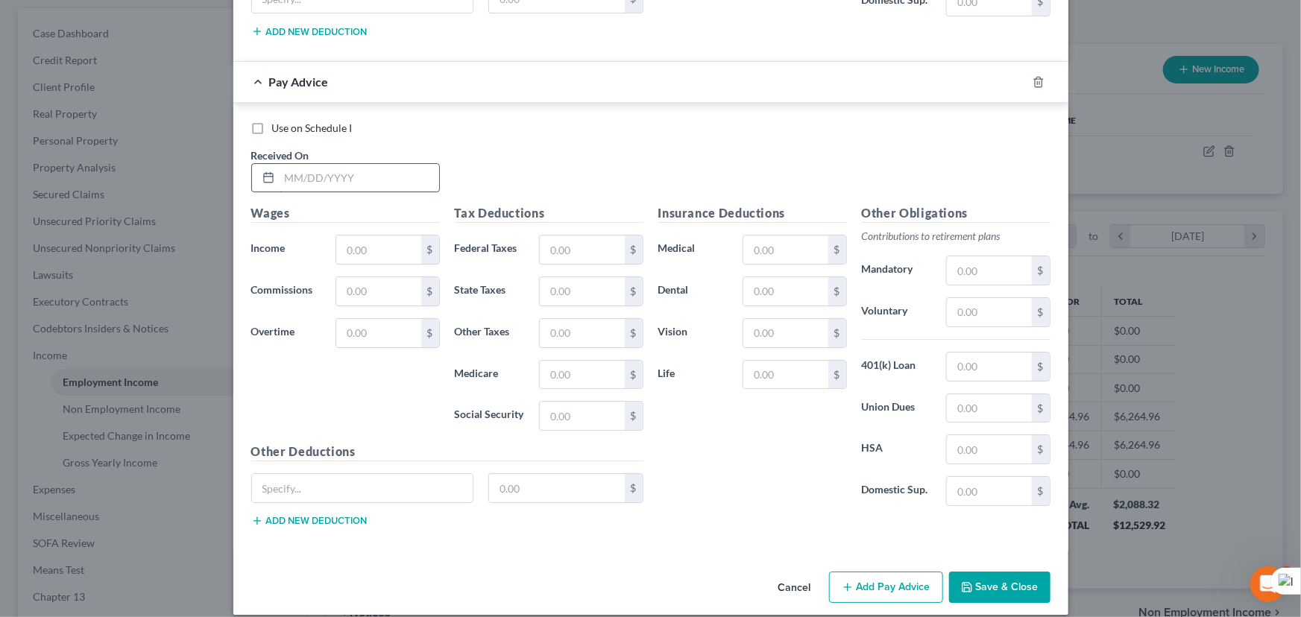
click at [335, 167] on input "text" at bounding box center [360, 178] width 160 height 28
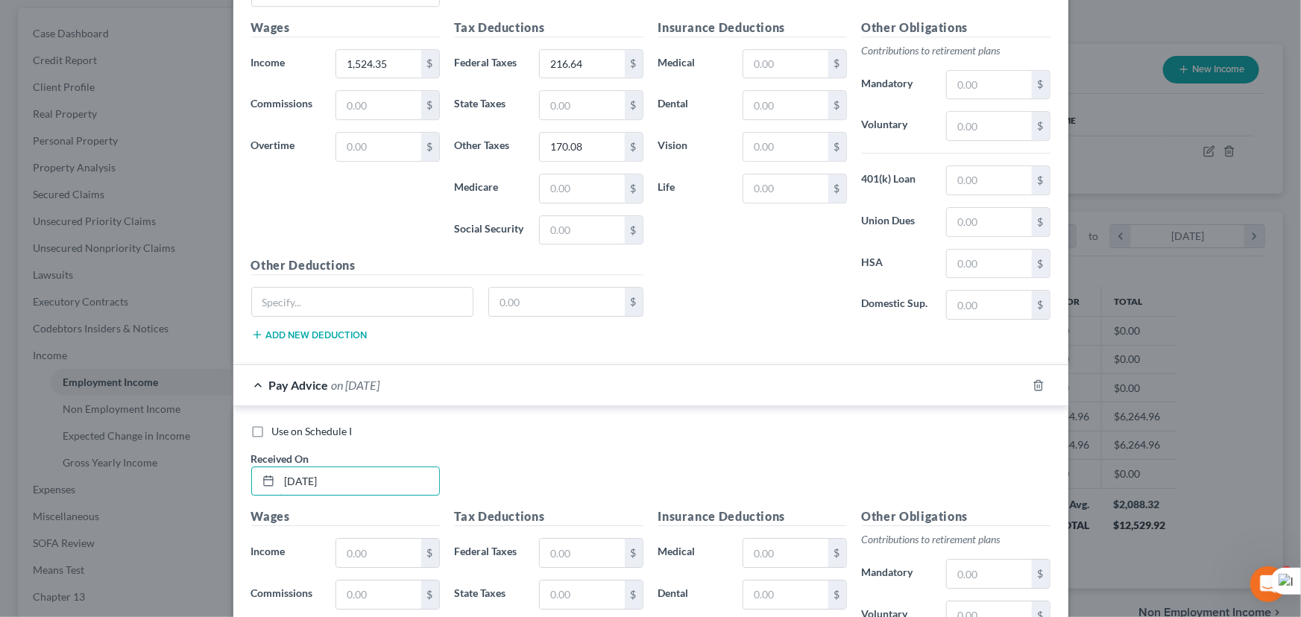
scroll to position [5162, 0]
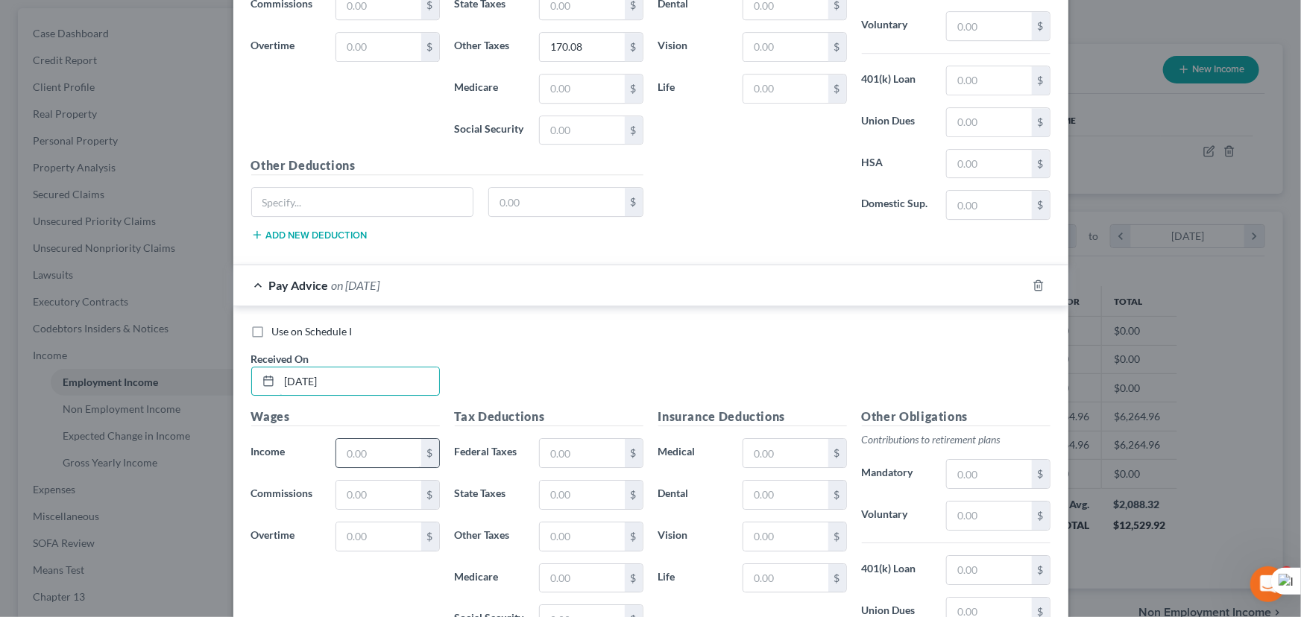
type input "07/16/2025"
click at [377, 449] on input "text" at bounding box center [378, 453] width 84 height 28
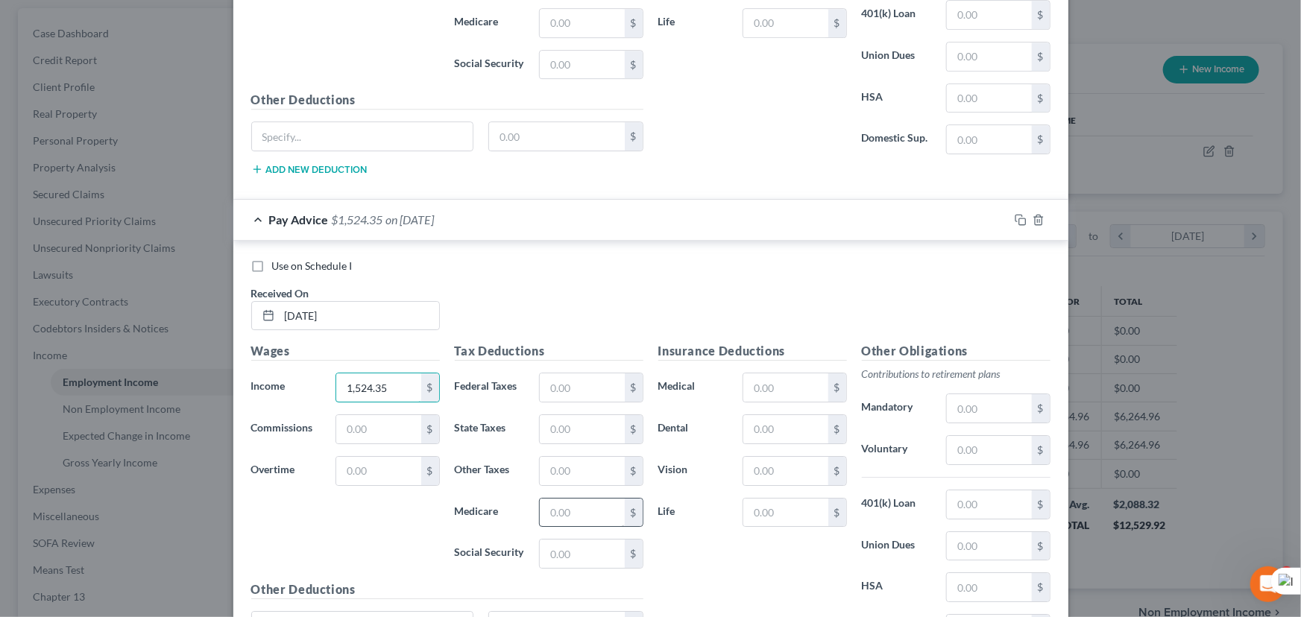
scroll to position [5229, 0]
type input "1,524.35"
click at [561, 379] on input "text" at bounding box center [582, 385] width 84 height 28
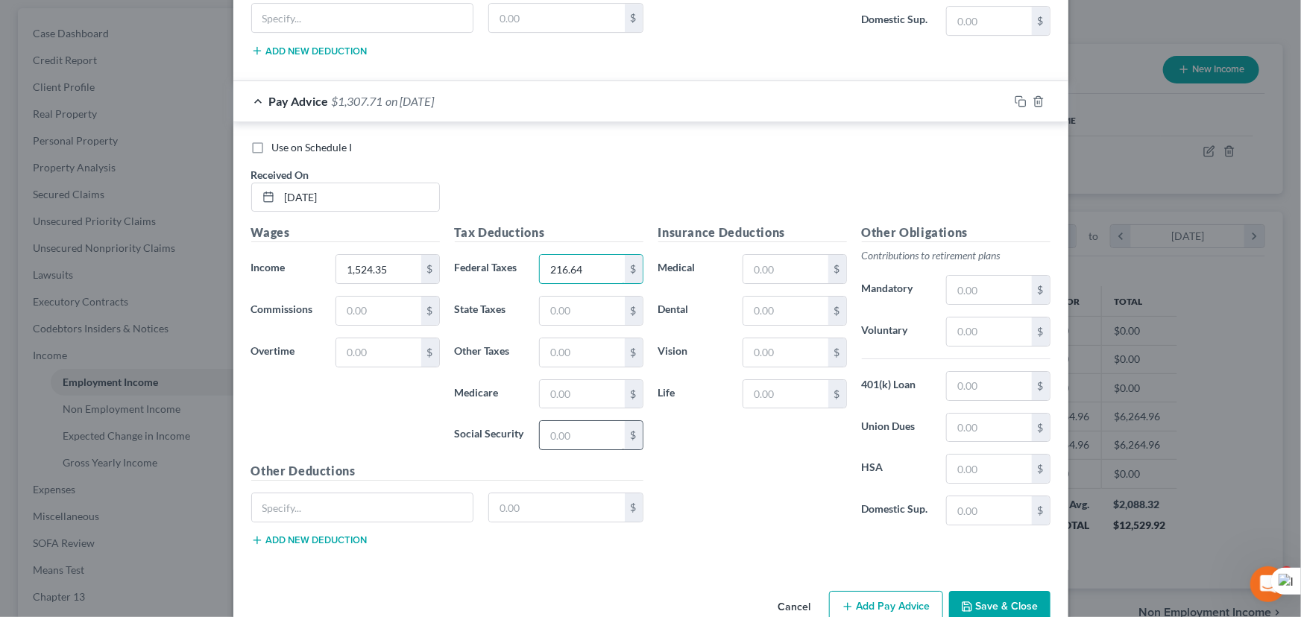
scroll to position [5365, 0]
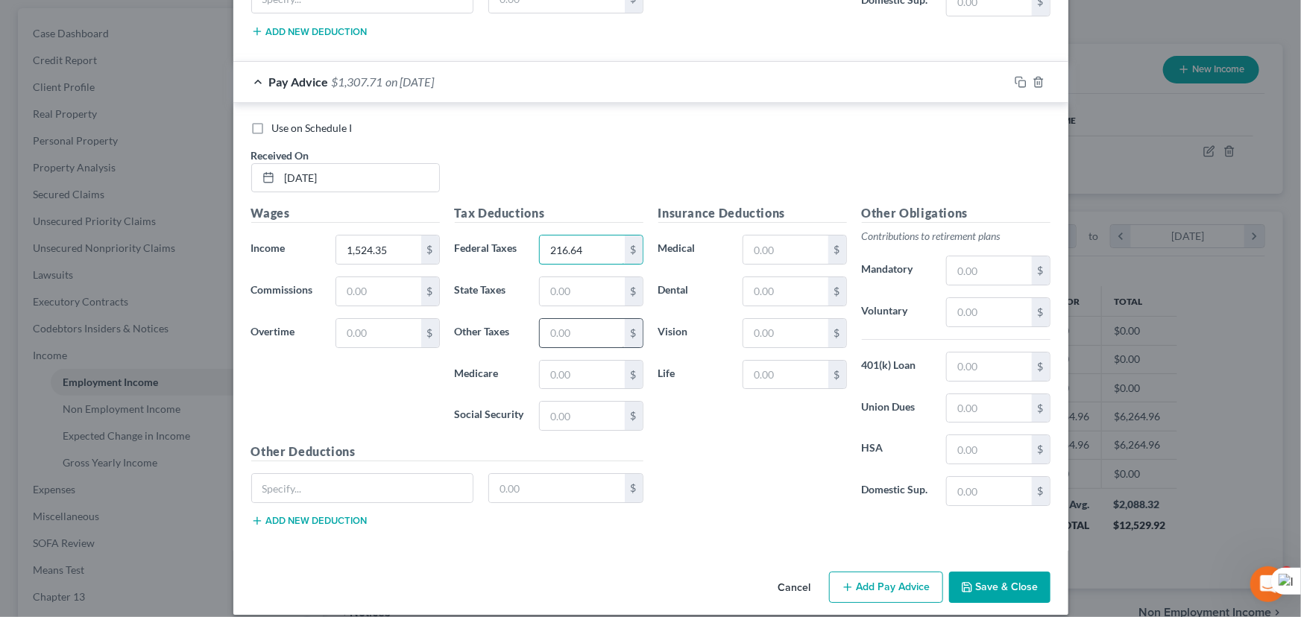
type input "216.64"
click at [578, 324] on input "text" at bounding box center [582, 333] width 84 height 28
type input "170.08"
click at [892, 572] on button "Add Pay Advice" at bounding box center [886, 587] width 114 height 31
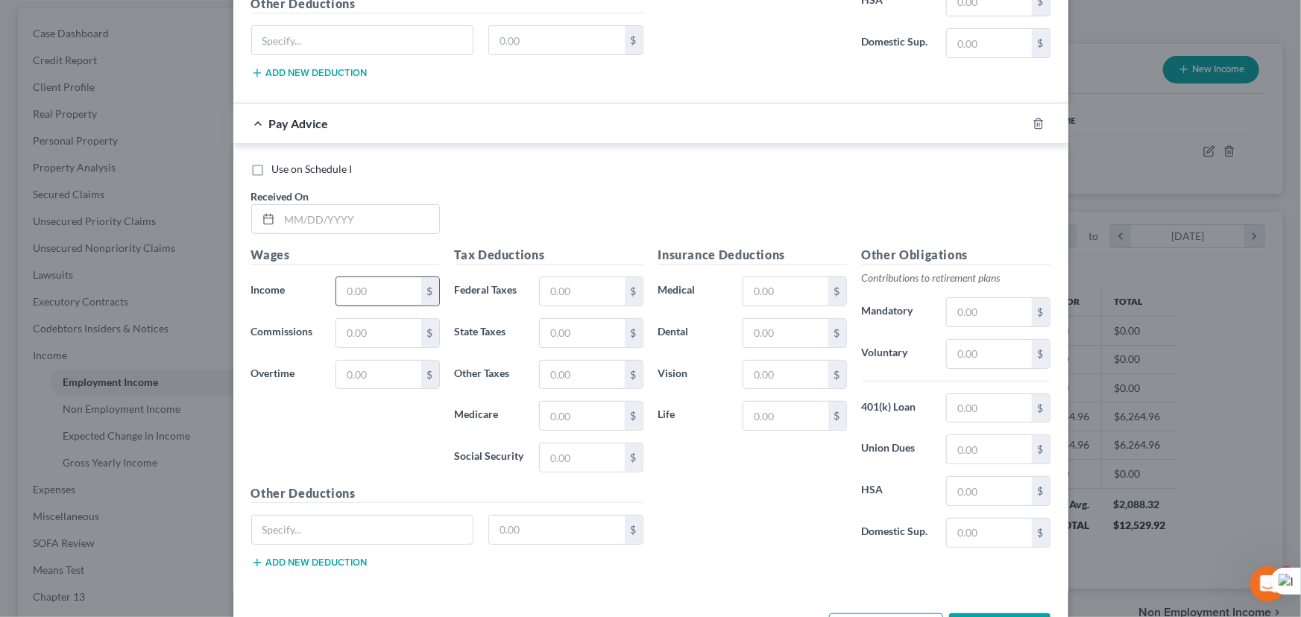
scroll to position [5853, 0]
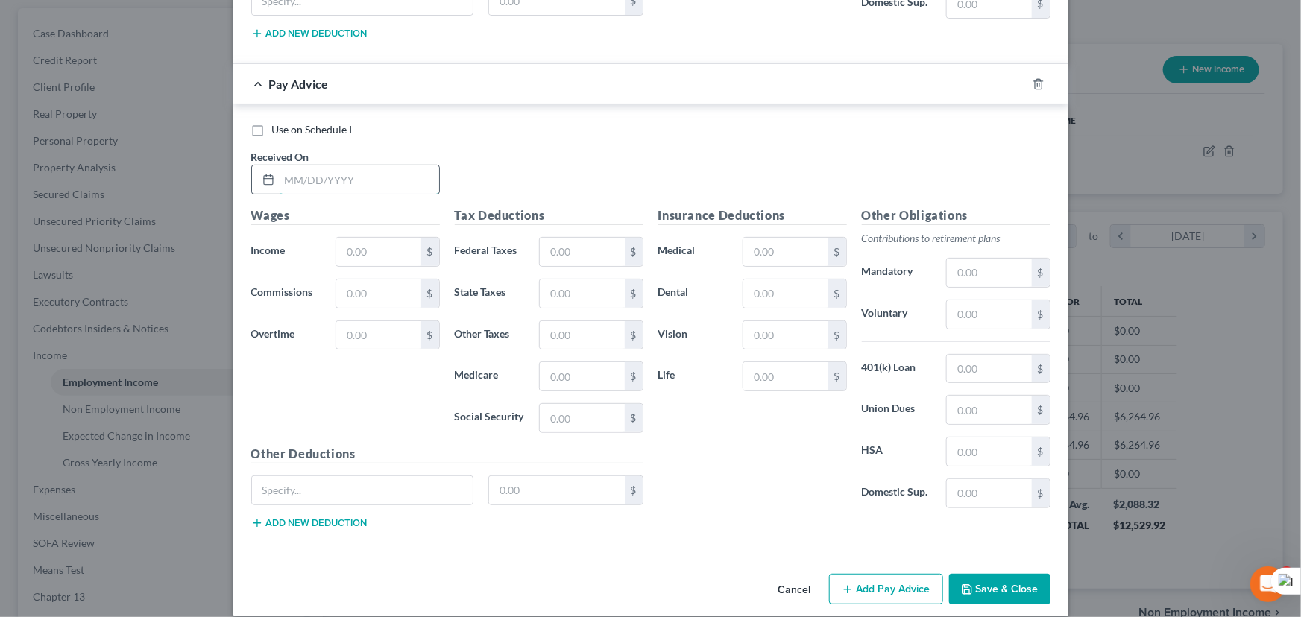
click at [345, 165] on input "text" at bounding box center [360, 179] width 160 height 28
type input "07/23/2025"
click at [368, 214] on div "Wages Income * $ Commissions $ Overtime $" at bounding box center [346, 325] width 204 height 239
click at [362, 246] on input "text" at bounding box center [378, 252] width 84 height 28
type input "1,524.35"
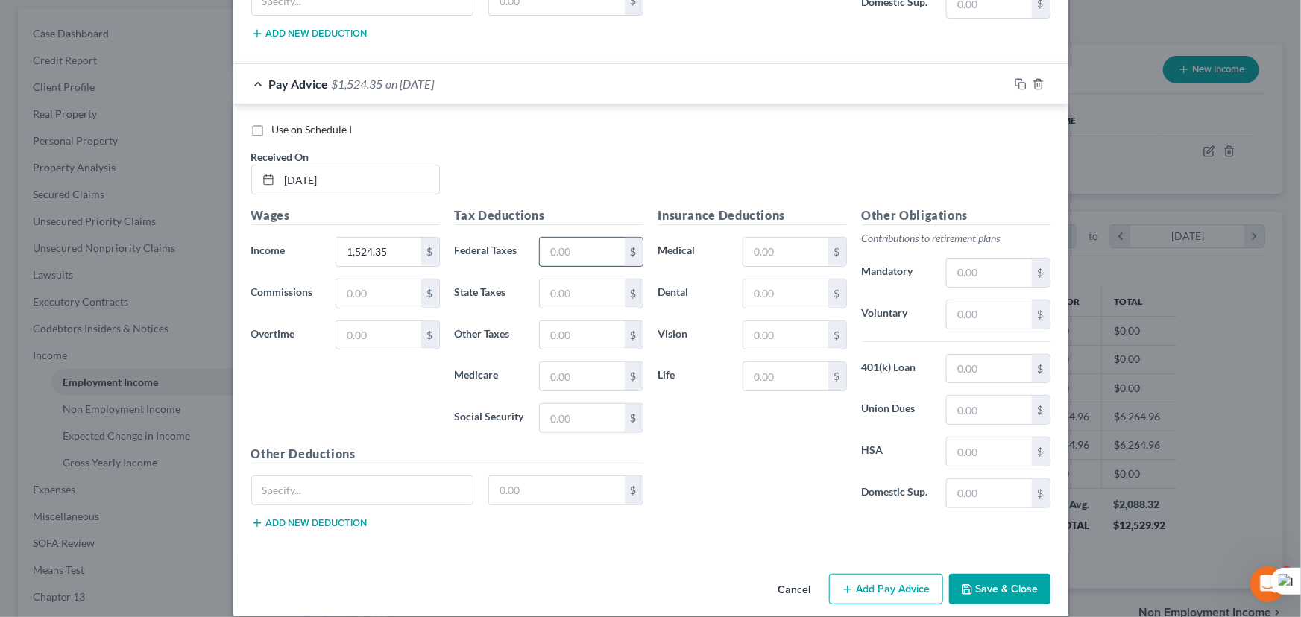
click at [592, 245] on input "text" at bounding box center [582, 252] width 84 height 28
type input "216.64"
click at [574, 321] on input "text" at bounding box center [582, 335] width 84 height 28
type input "170.08"
click at [889, 574] on button "Add Pay Advice" at bounding box center [886, 589] width 114 height 31
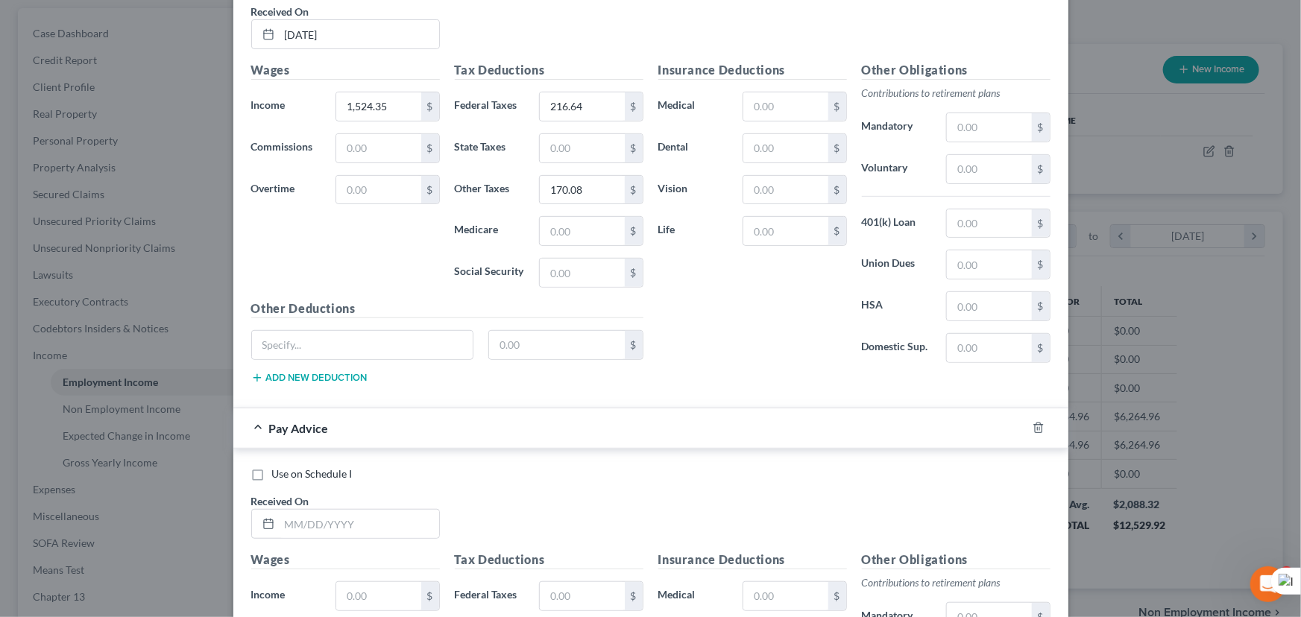
scroll to position [6260, 0]
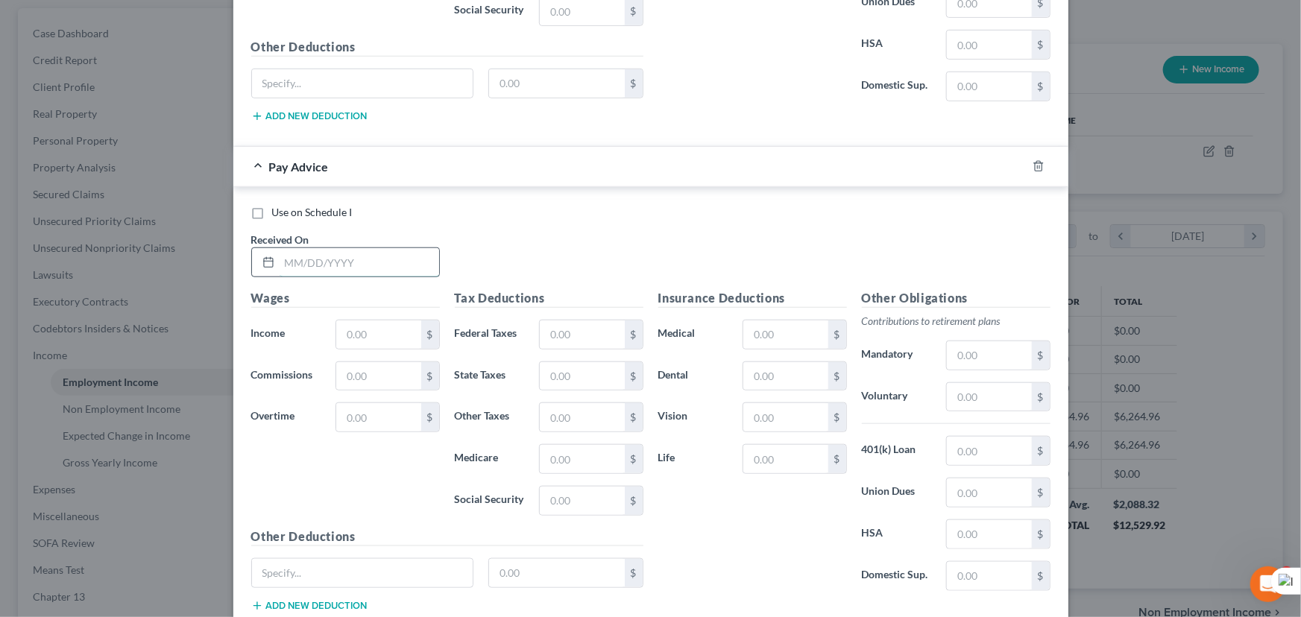
click at [324, 253] on input "text" at bounding box center [360, 262] width 160 height 28
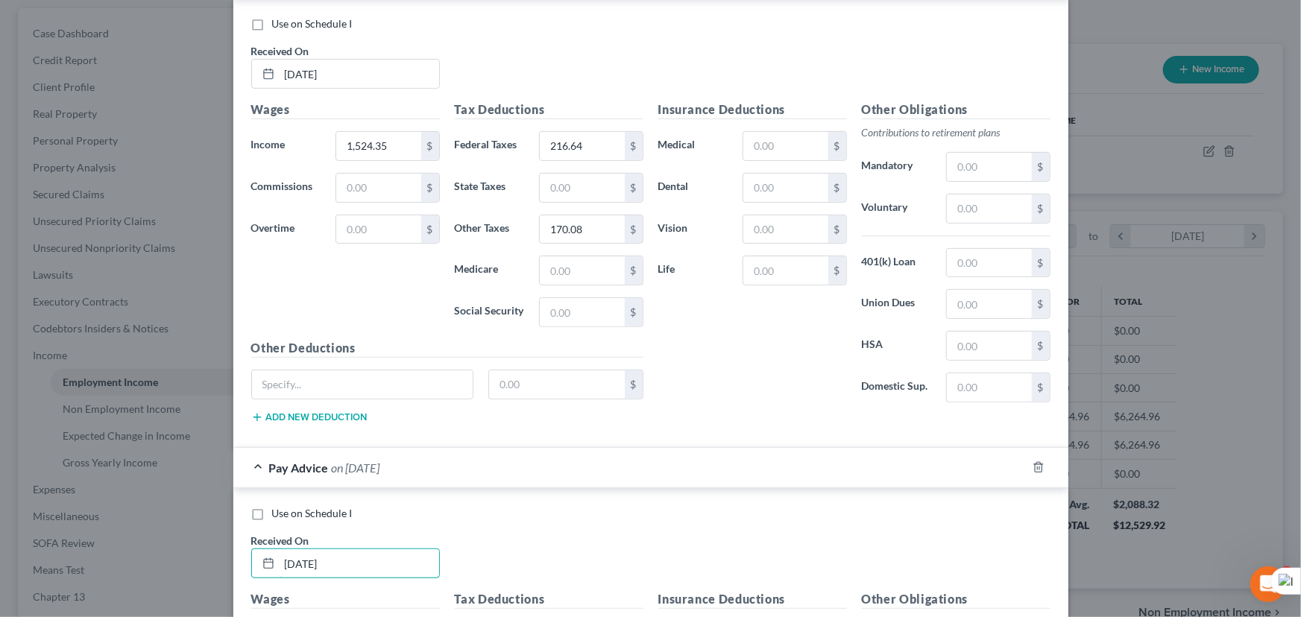
scroll to position [6192, 0]
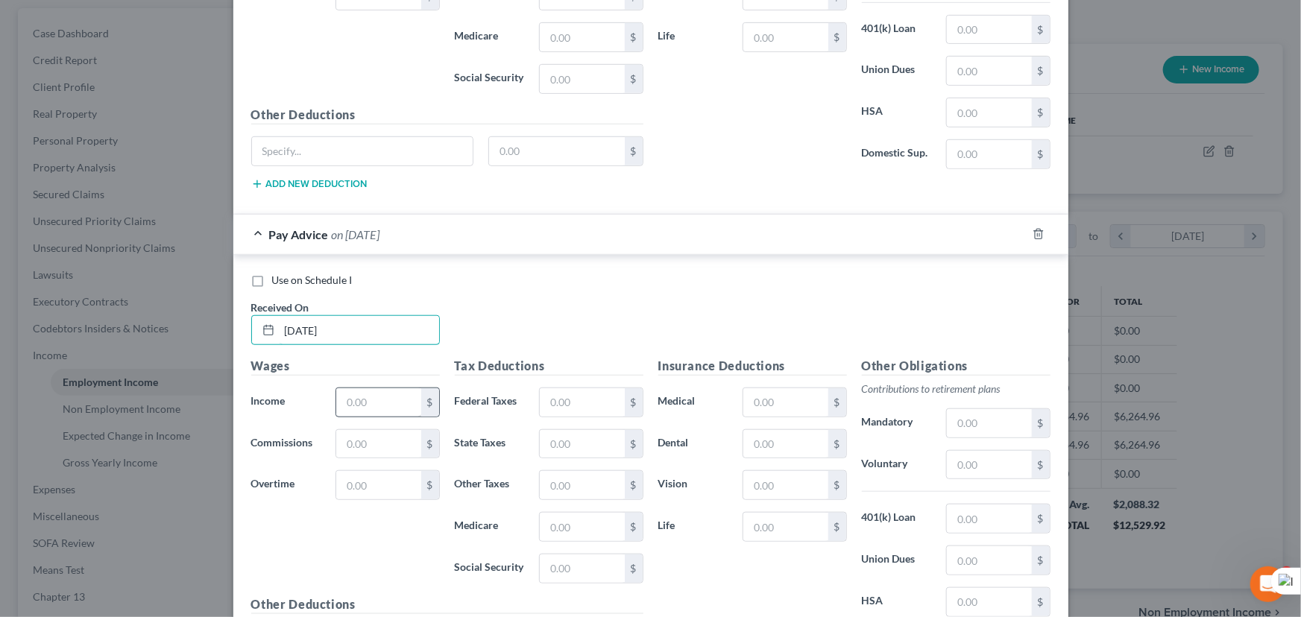
type input "07/30/2025"
click at [370, 388] on input "text" at bounding box center [378, 402] width 84 height 28
type input "1,524.35"
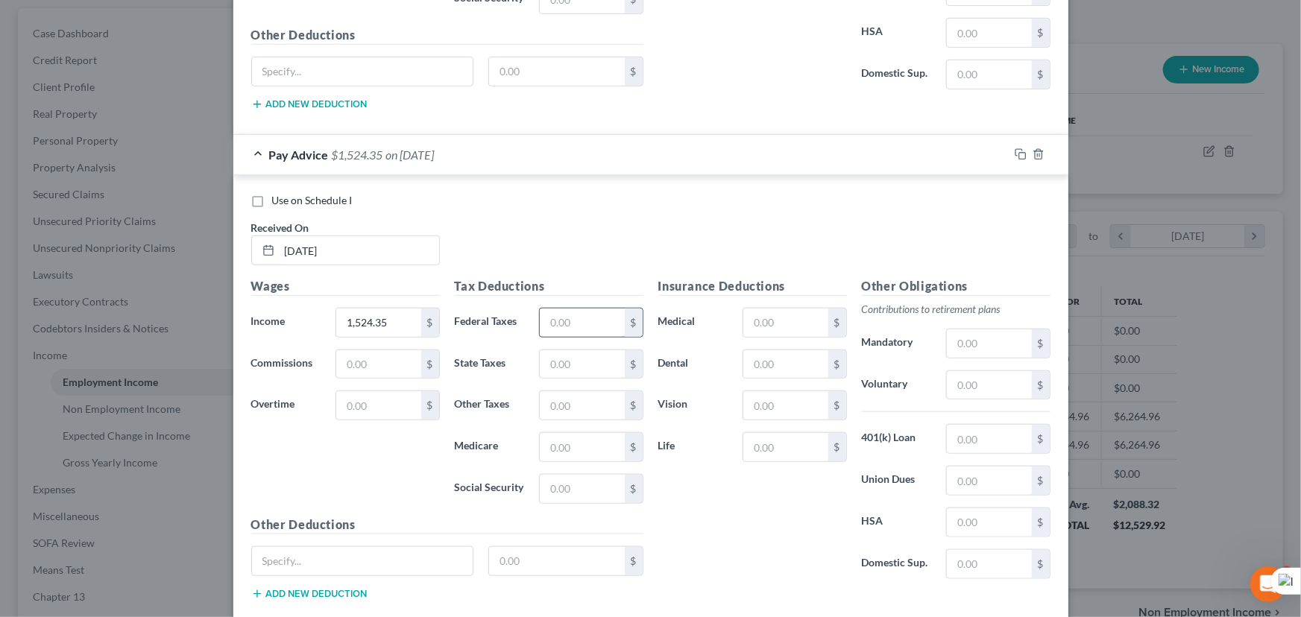
scroll to position [6341, 0]
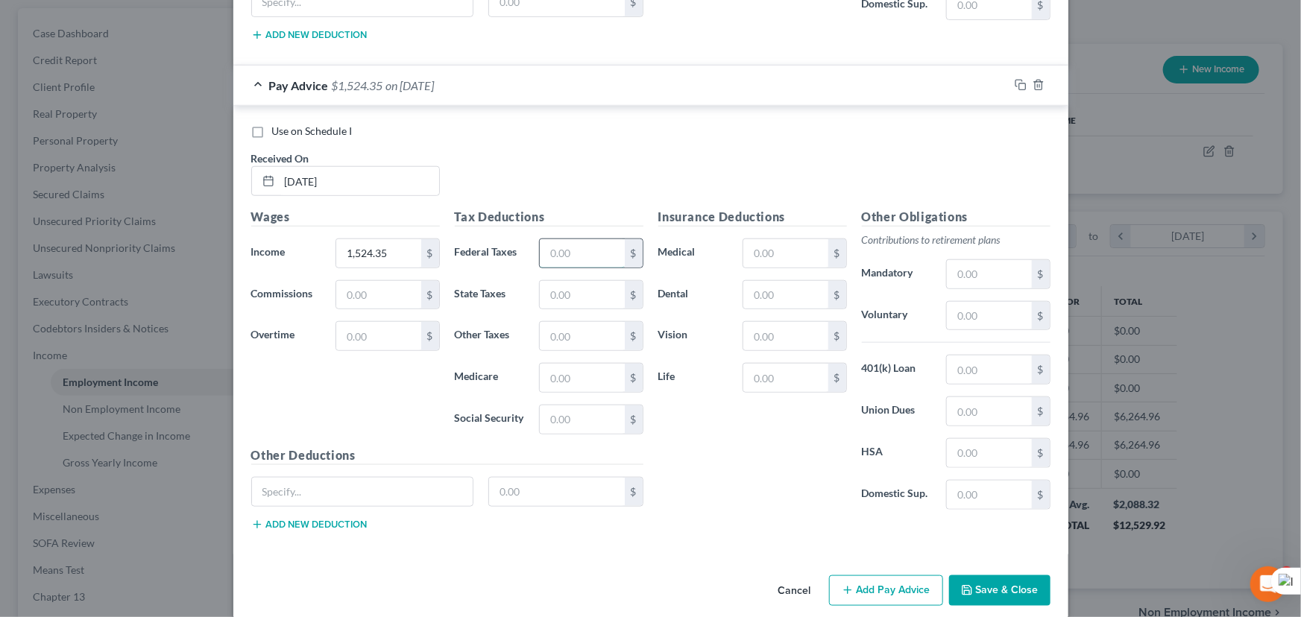
click at [589, 239] on input "text" at bounding box center [582, 253] width 84 height 28
type input "216.64"
click at [572, 322] on input "text" at bounding box center [582, 336] width 84 height 28
type input "170.08"
click at [980, 578] on button "Save & Close" at bounding box center [999, 590] width 101 height 31
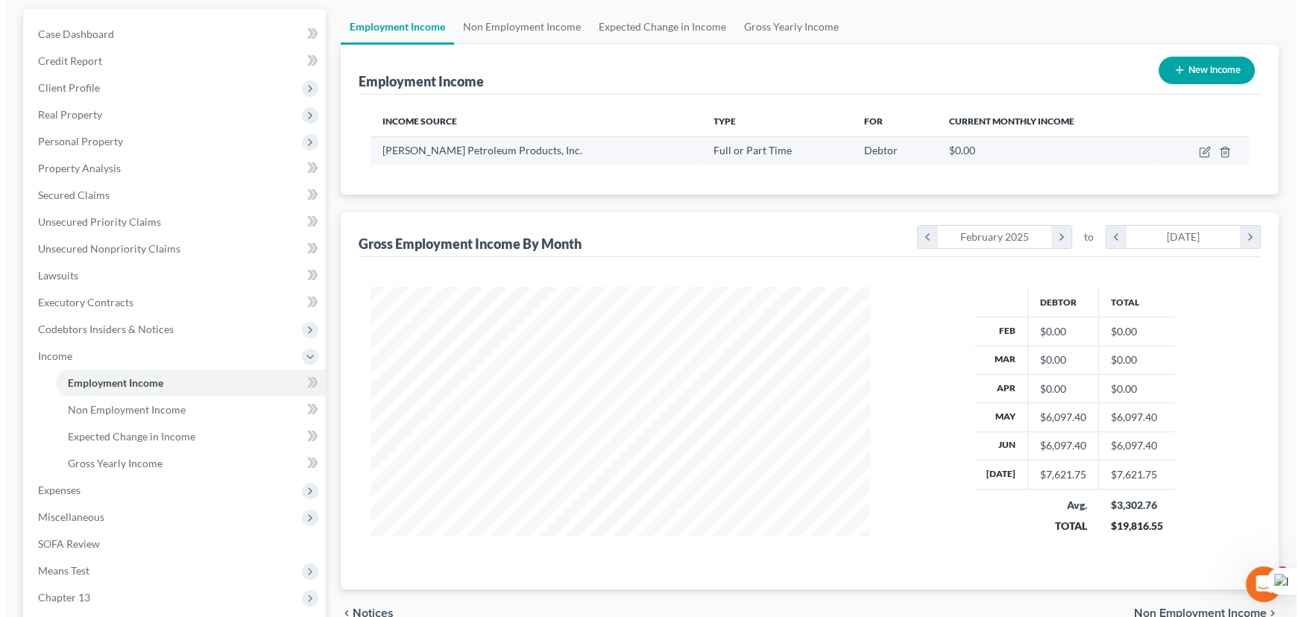
scroll to position [135, 0]
click at [1200, 149] on icon "button" at bounding box center [1199, 151] width 12 height 12
select select "0"
select select "19"
select select "3"
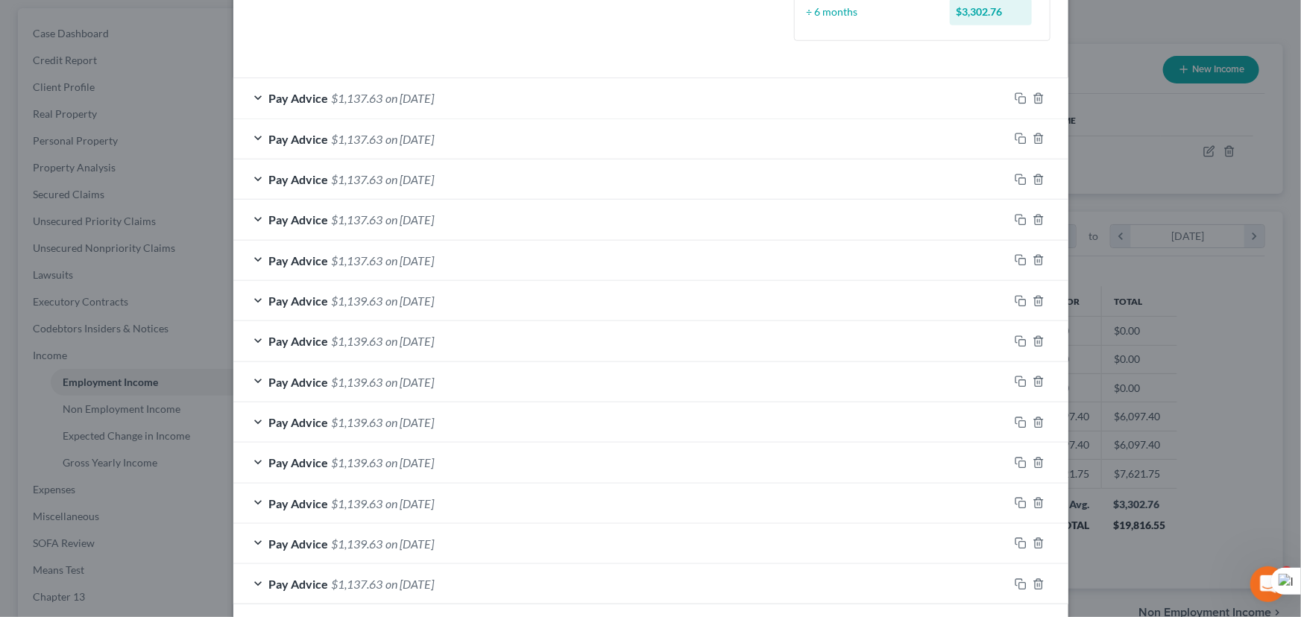
scroll to position [520, 0]
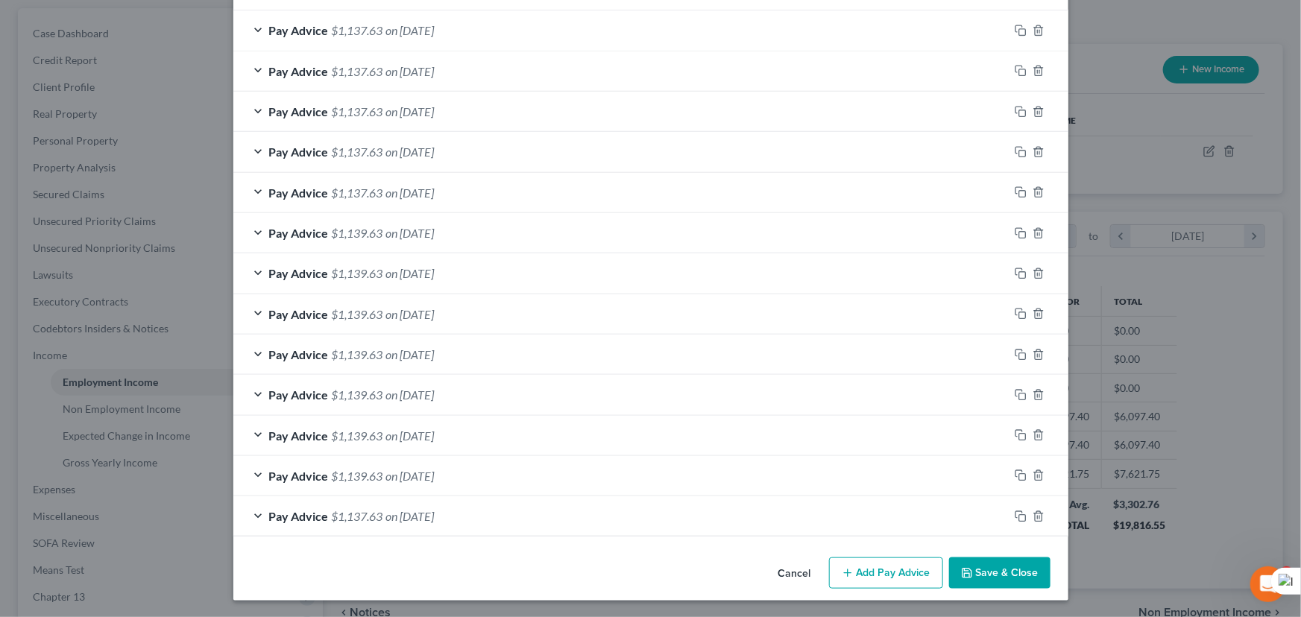
click at [607, 518] on div "Pay Advice $1,137.63 on 05/07/2025" at bounding box center [620, 516] width 775 height 40
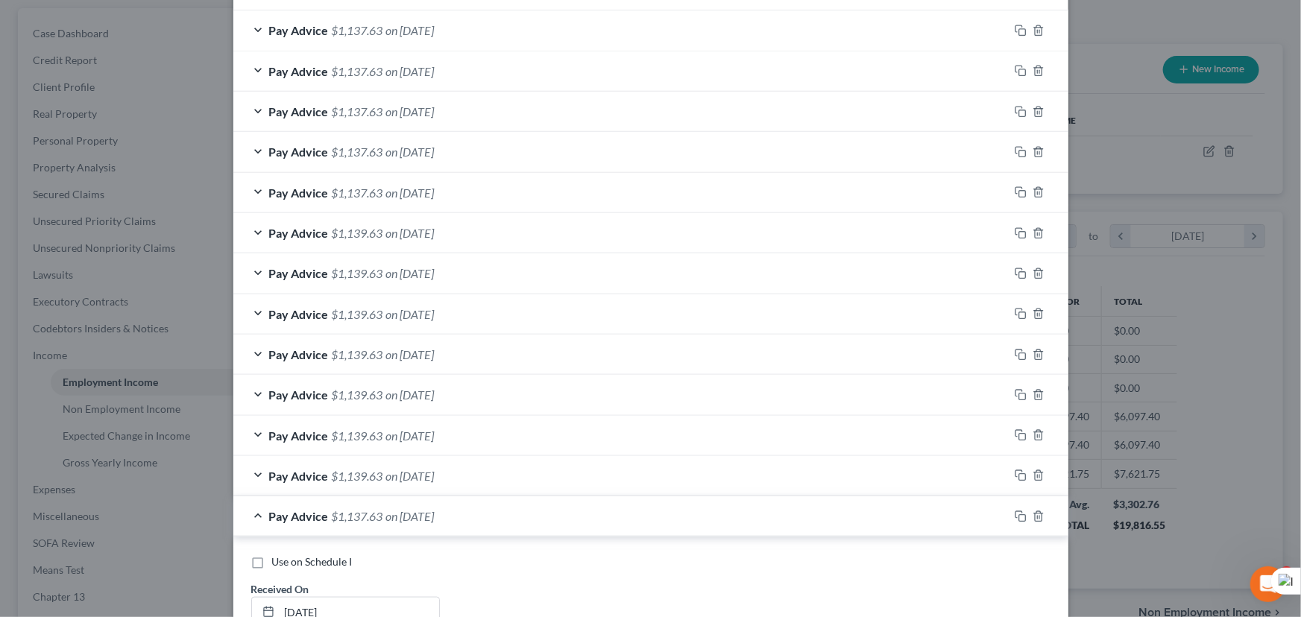
click at [549, 470] on div "Pay Advice $1,139.63 on 05/14/2025" at bounding box center [620, 476] width 775 height 40
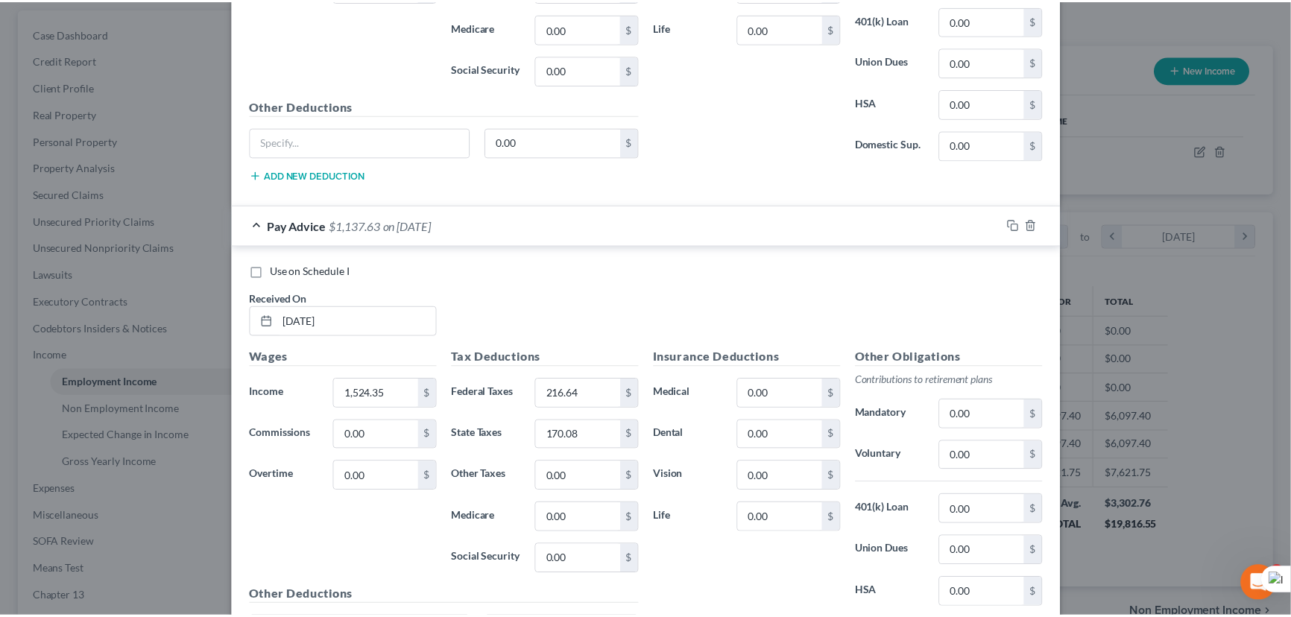
scroll to position [1415, 0]
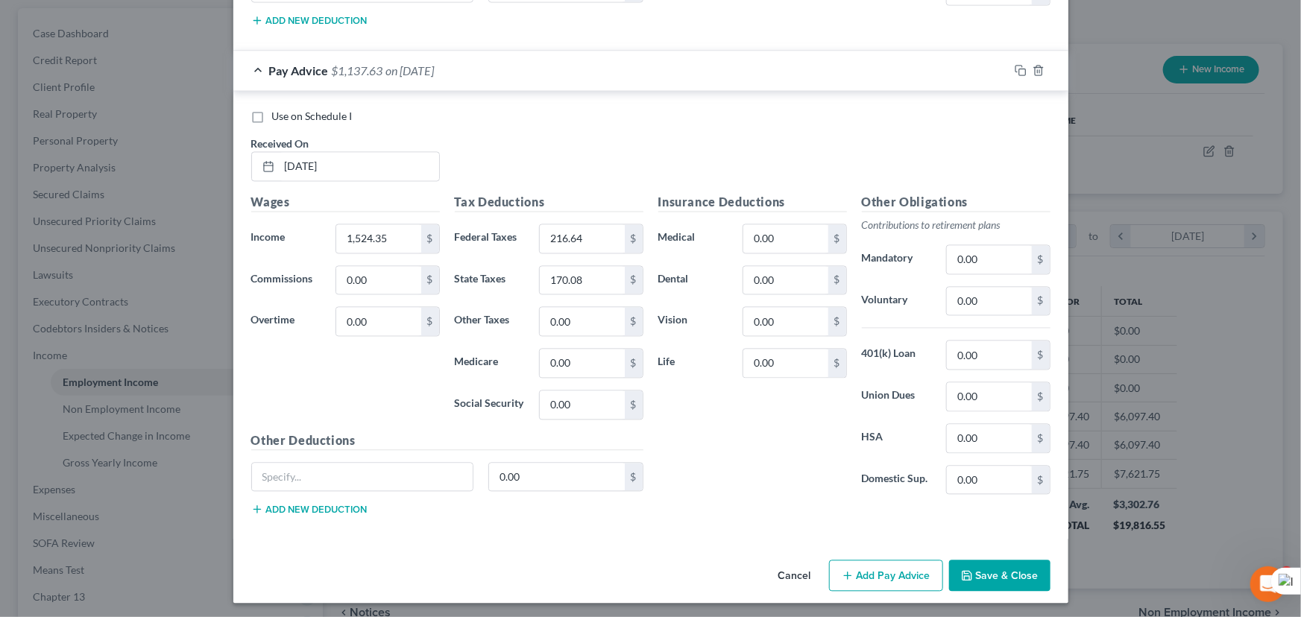
click at [1028, 574] on button "Save & Close" at bounding box center [999, 576] width 101 height 31
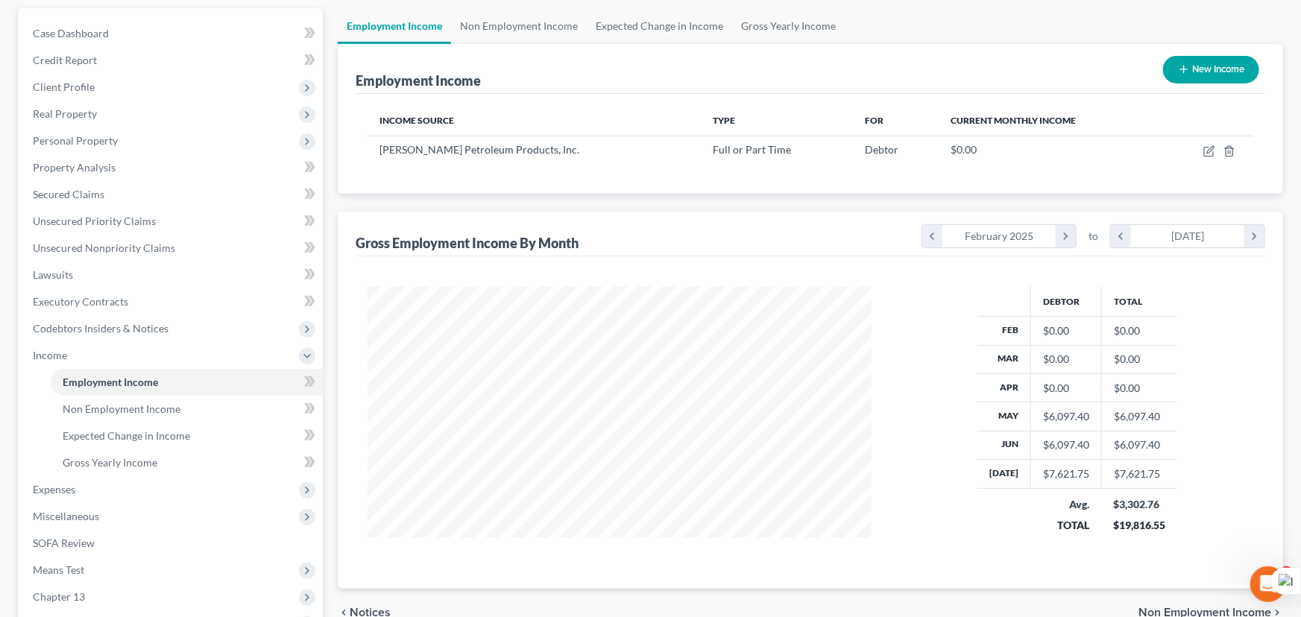
scroll to position [745185, 744923]
click at [1191, 147] on td at bounding box center [1198, 150] width 92 height 28
click at [1199, 149] on icon "button" at bounding box center [1200, 149] width 7 height 7
select select "0"
select select "19"
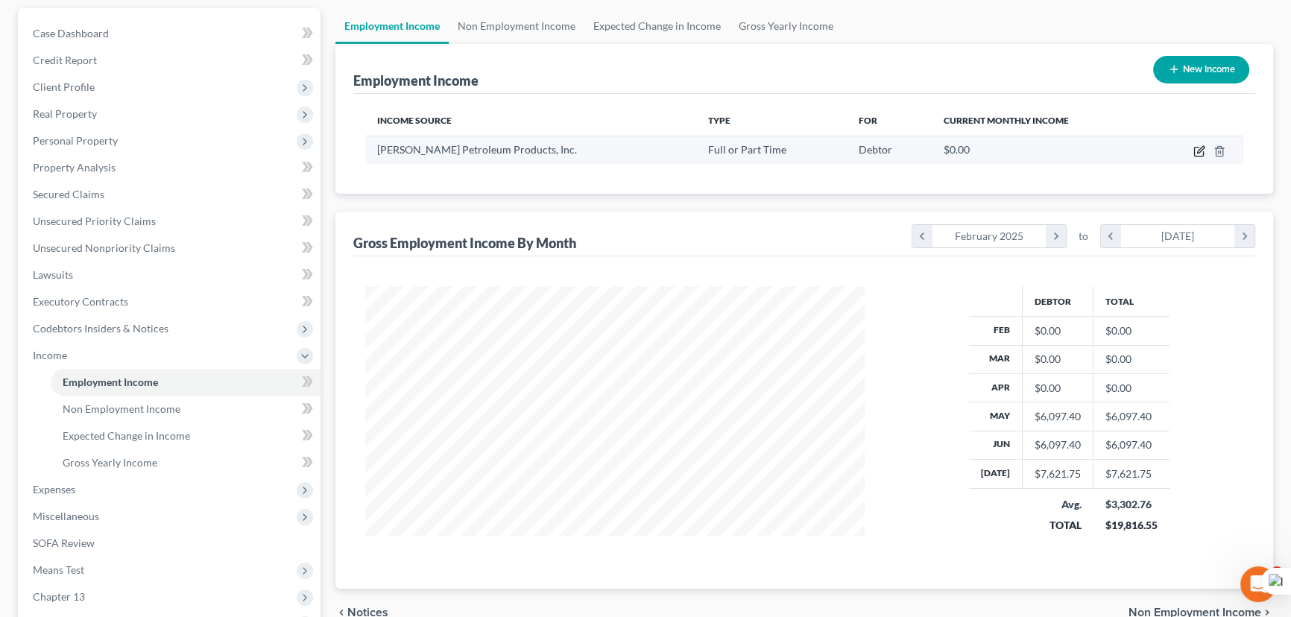
select select "3"
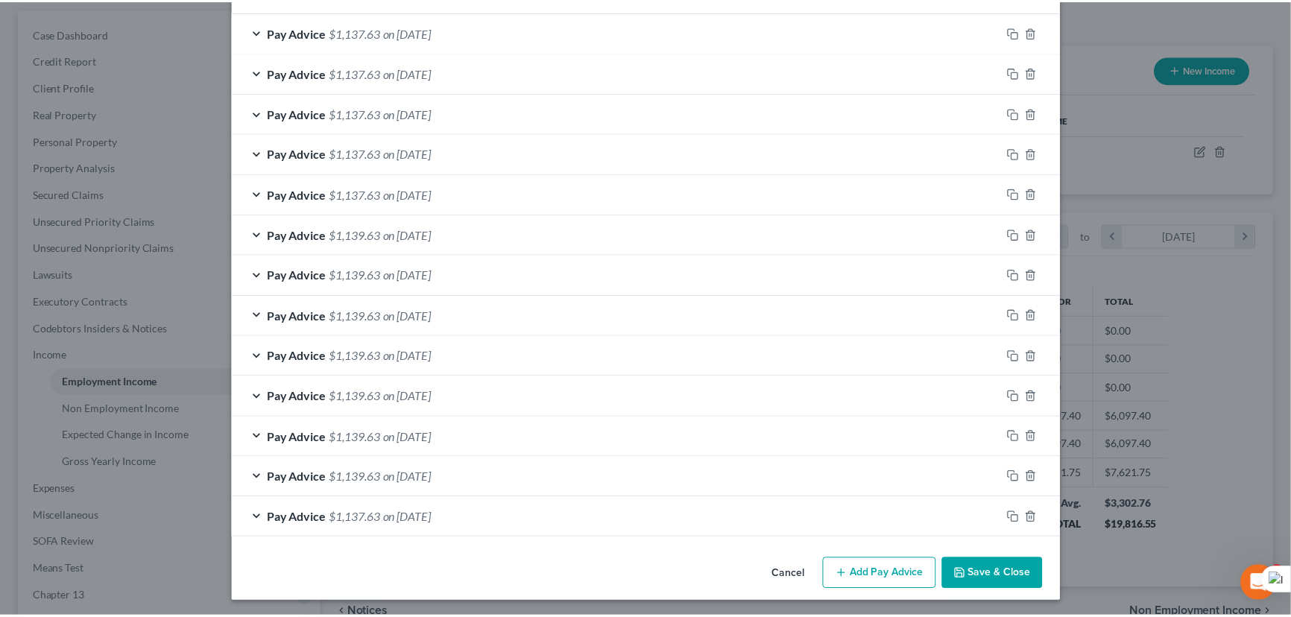
scroll to position [476, 0]
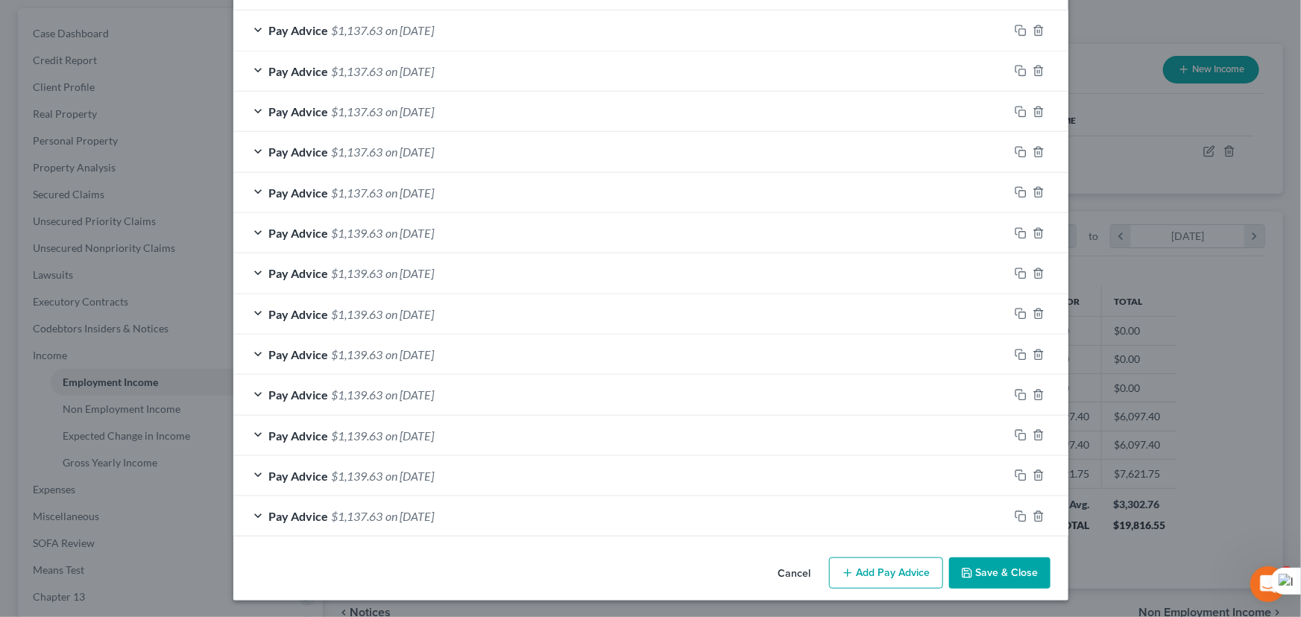
click at [988, 572] on button "Save & Close" at bounding box center [999, 573] width 101 height 31
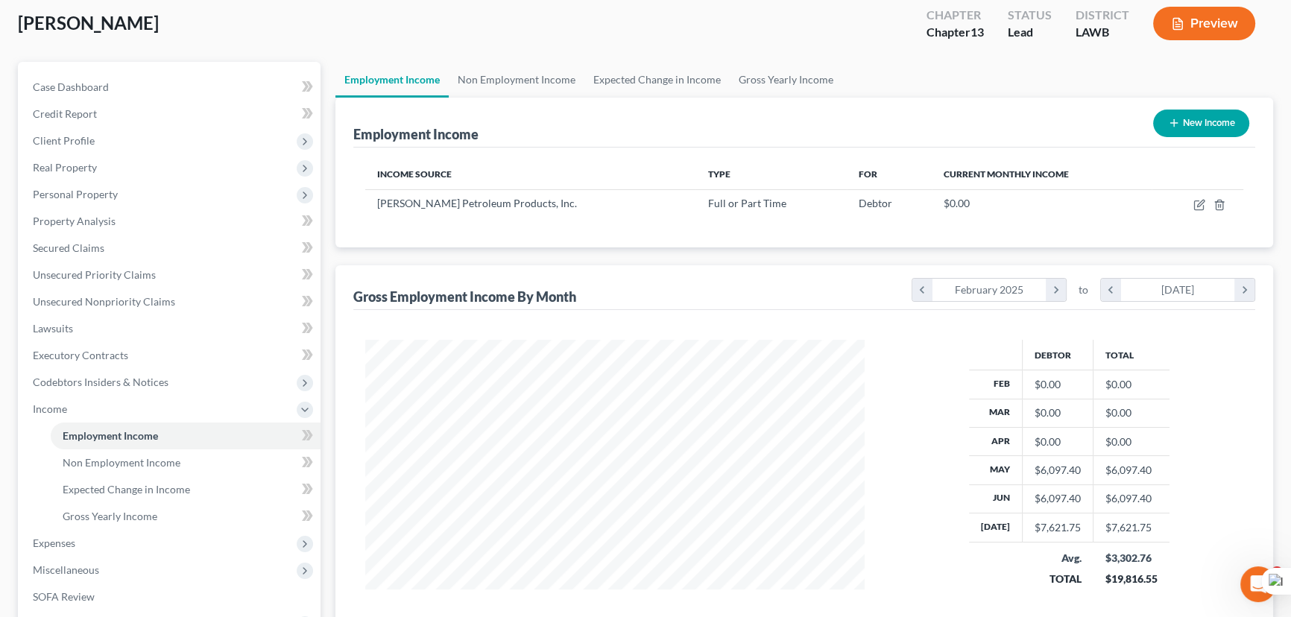
scroll to position [0, 0]
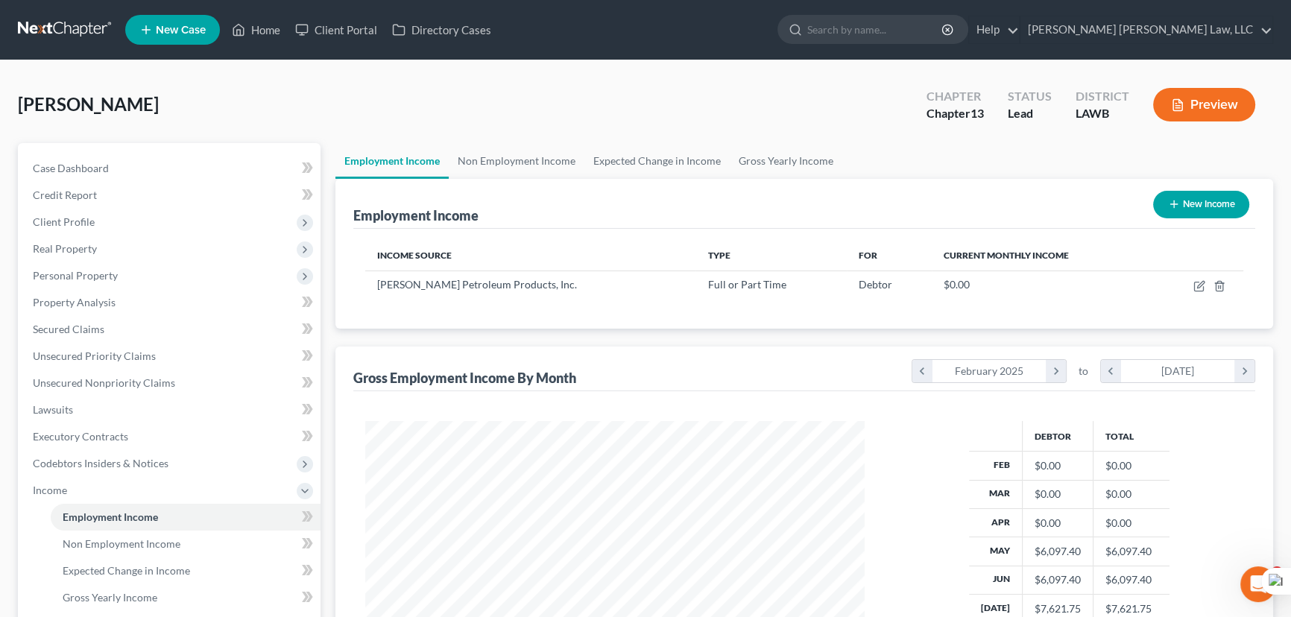
click at [89, 27] on link at bounding box center [65, 29] width 95 height 27
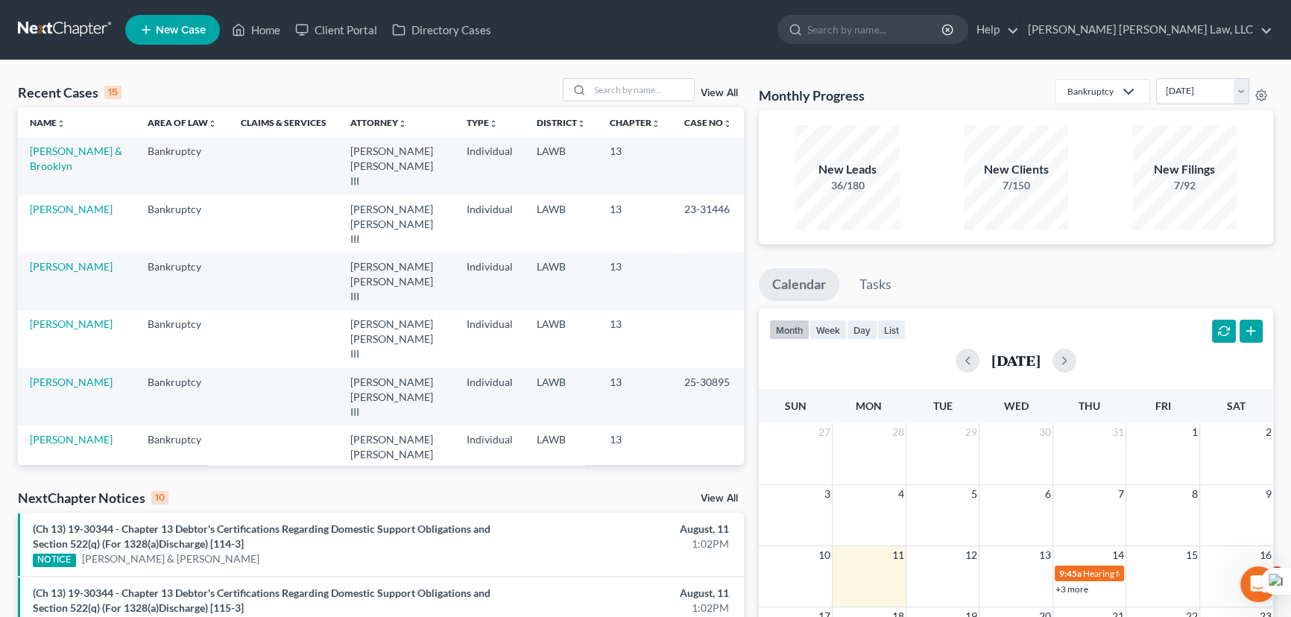
click at [639, 68] on div "Recent Cases 15 View All Name unfold_more expand_more expand_less Area of Law u…" at bounding box center [645, 597] width 1291 height 1075
click at [640, 83] on input "search" at bounding box center [642, 90] width 104 height 22
type input "[PERSON_NAME]"
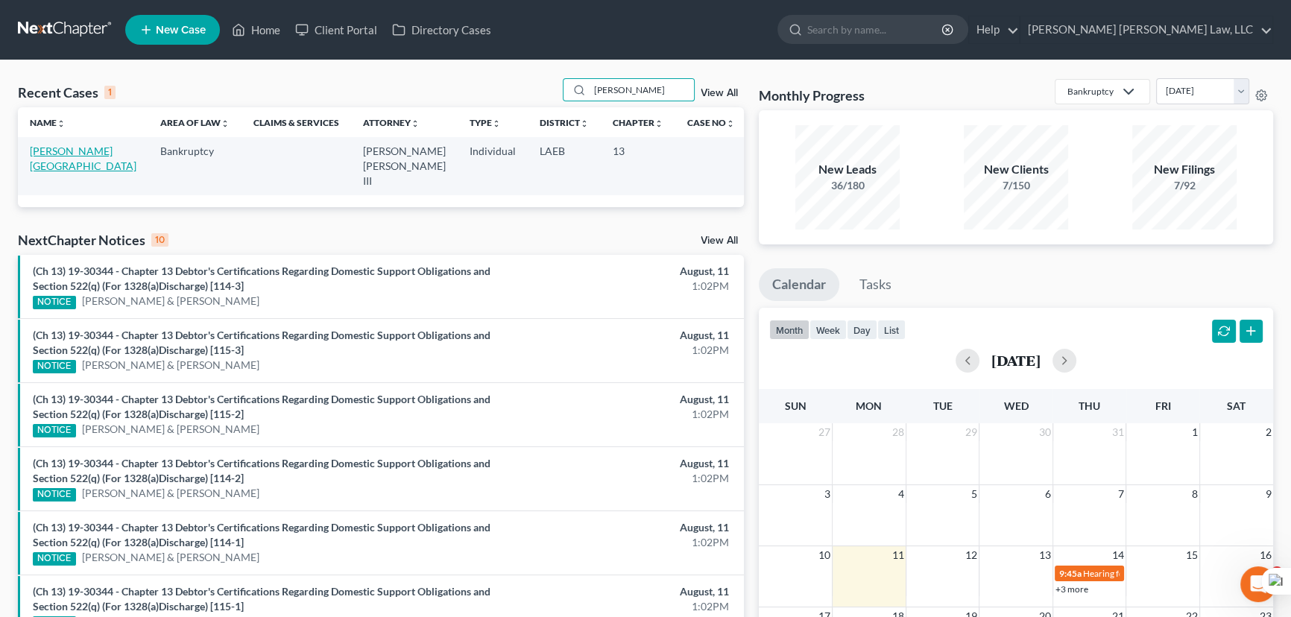
click at [76, 153] on link "[PERSON_NAME][GEOGRAPHIC_DATA]" at bounding box center [83, 159] width 107 height 28
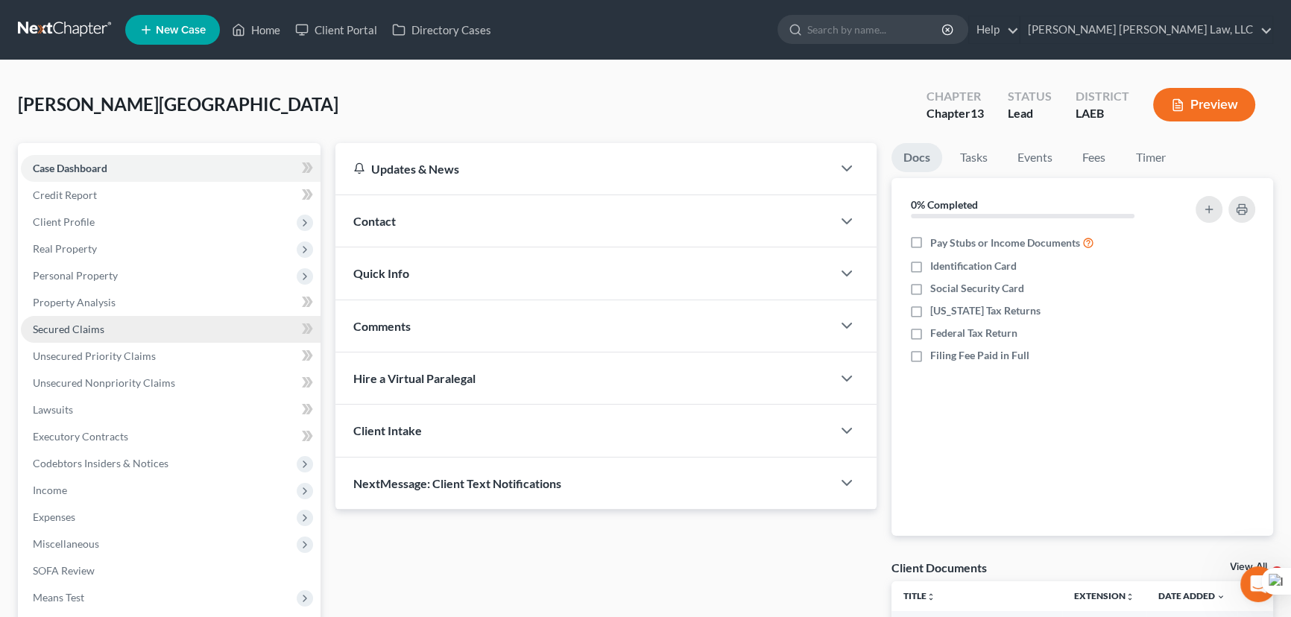
click at [122, 322] on link "Secured Claims" at bounding box center [171, 329] width 300 height 27
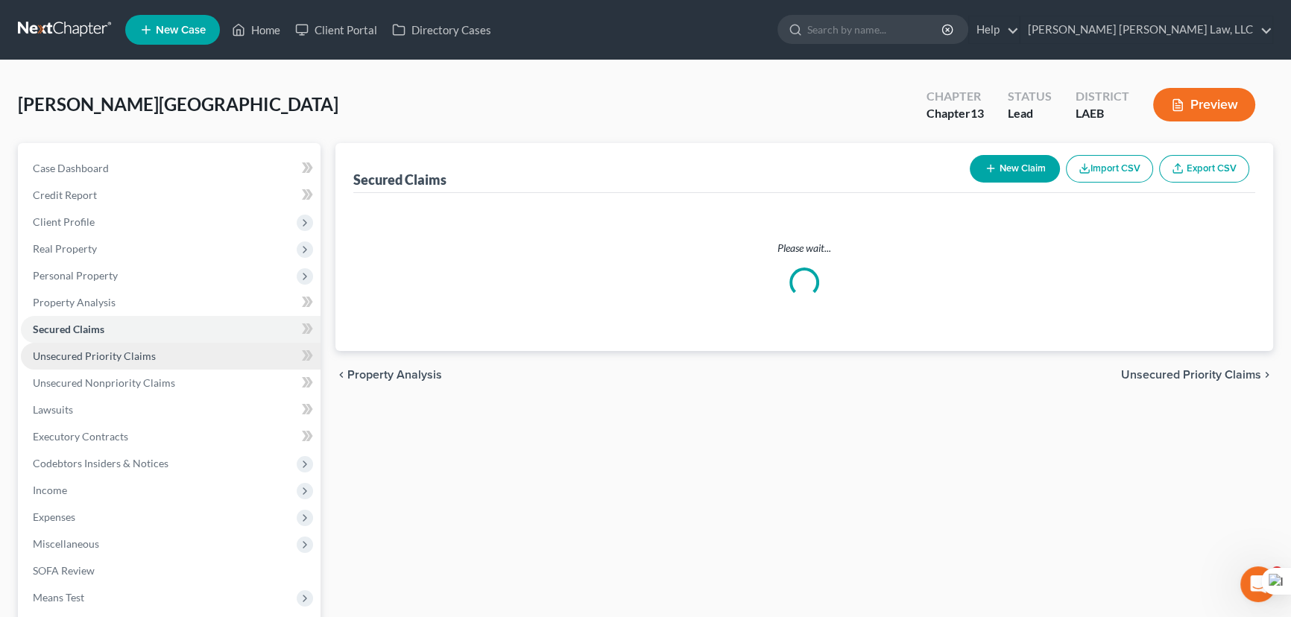
click at [145, 357] on span "Unsecured Priority Claims" at bounding box center [94, 356] width 123 height 13
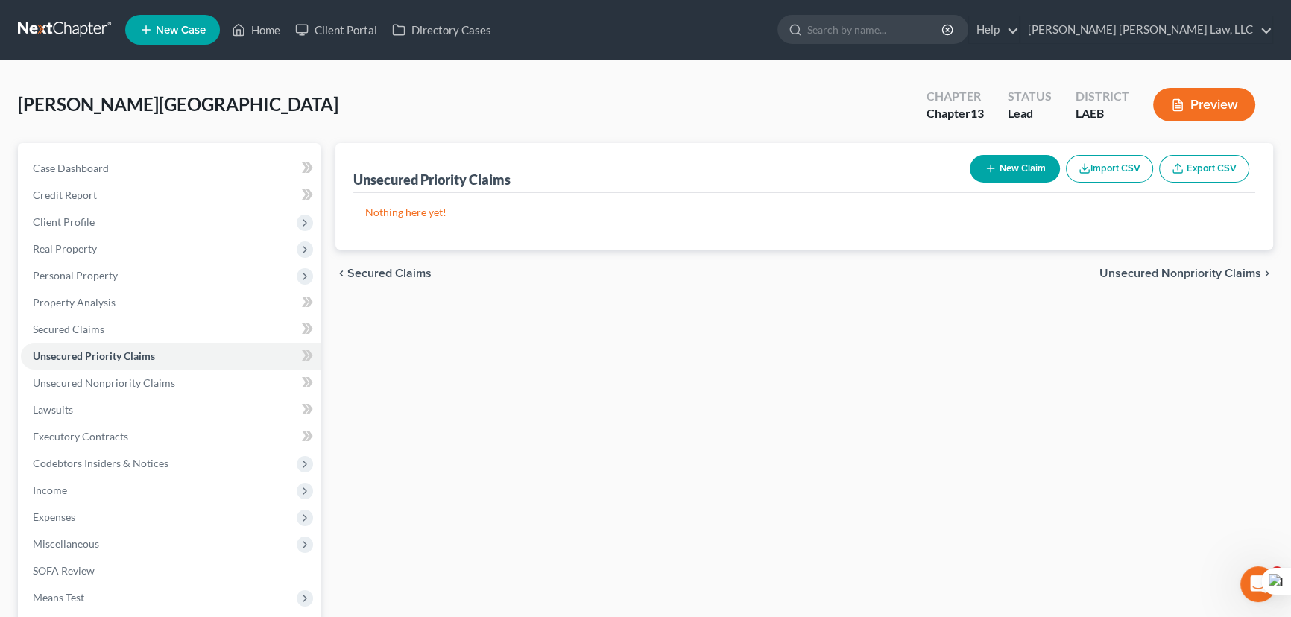
click at [1021, 155] on button "New Claim" at bounding box center [1015, 169] width 90 height 28
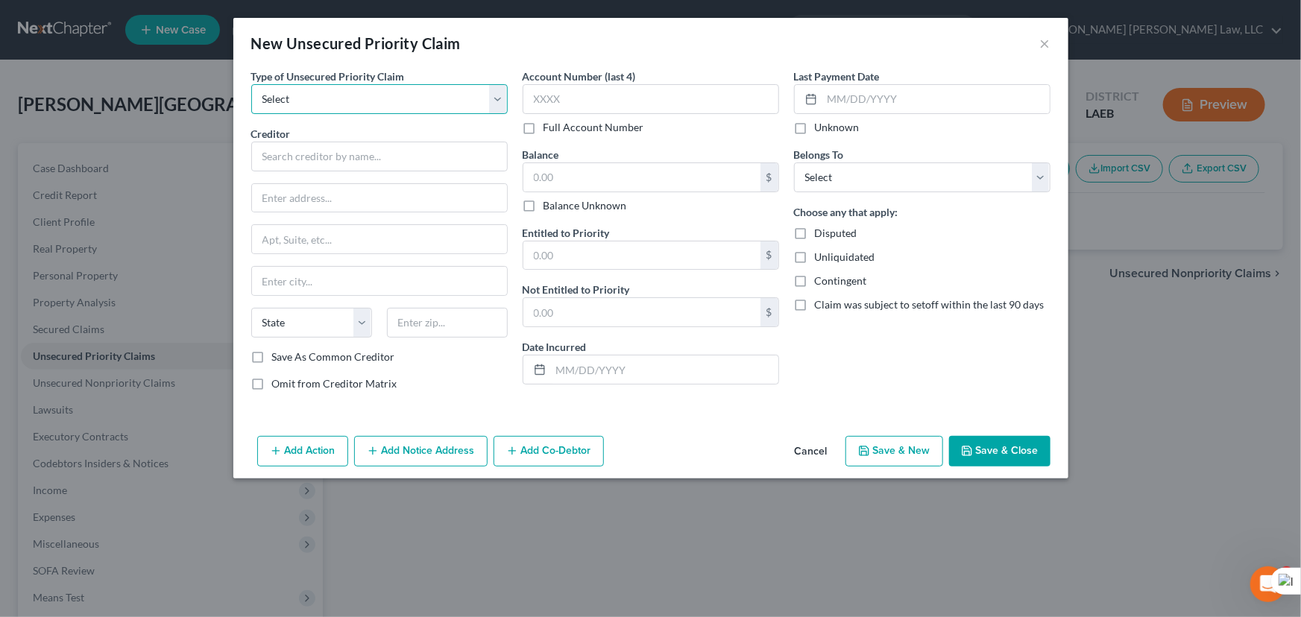
click at [389, 98] on select "Select Taxes & Other Government Units Domestic Support Obligations Extensions o…" at bounding box center [379, 99] width 256 height 30
select select "0"
click at [251, 84] on select "Select Taxes & Other Government Units Domestic Support Obligations Extensions o…" at bounding box center [379, 99] width 256 height 30
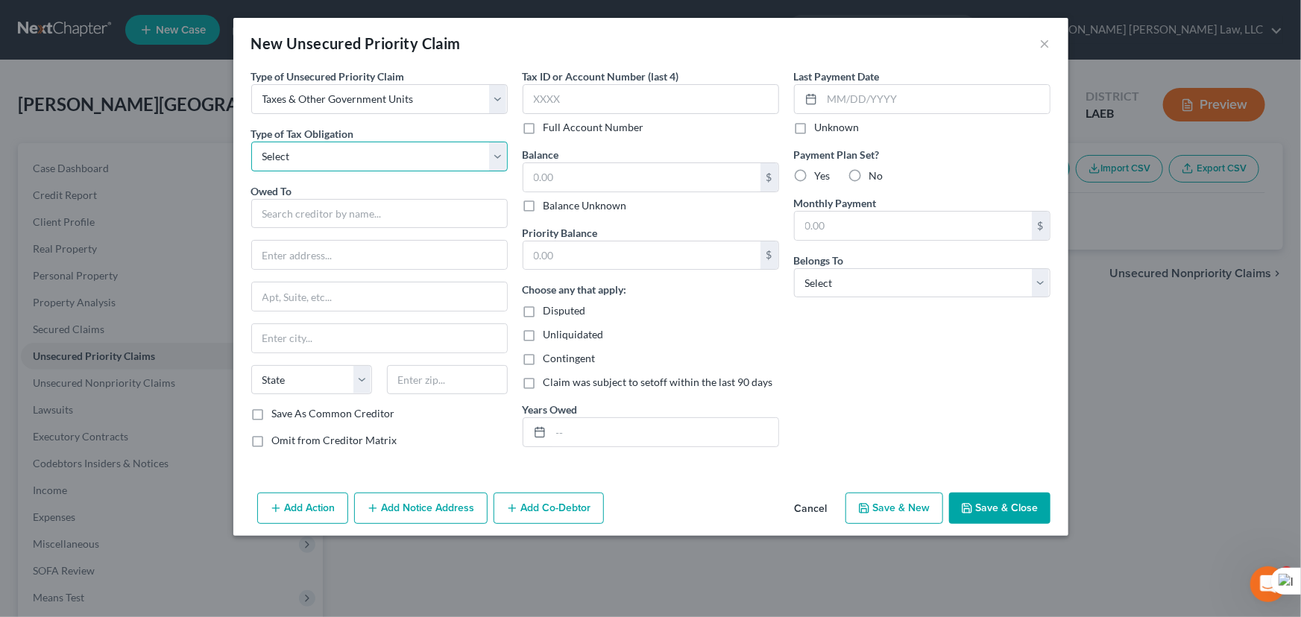
click at [380, 163] on select "Select Federal City State Franchise Tax Board Other" at bounding box center [379, 157] width 256 height 30
select select "0"
click at [251, 142] on select "Select Federal City State Franchise Tax Board Other" at bounding box center [379, 157] width 256 height 30
click at [368, 200] on input "text" at bounding box center [379, 214] width 256 height 30
type input "I"
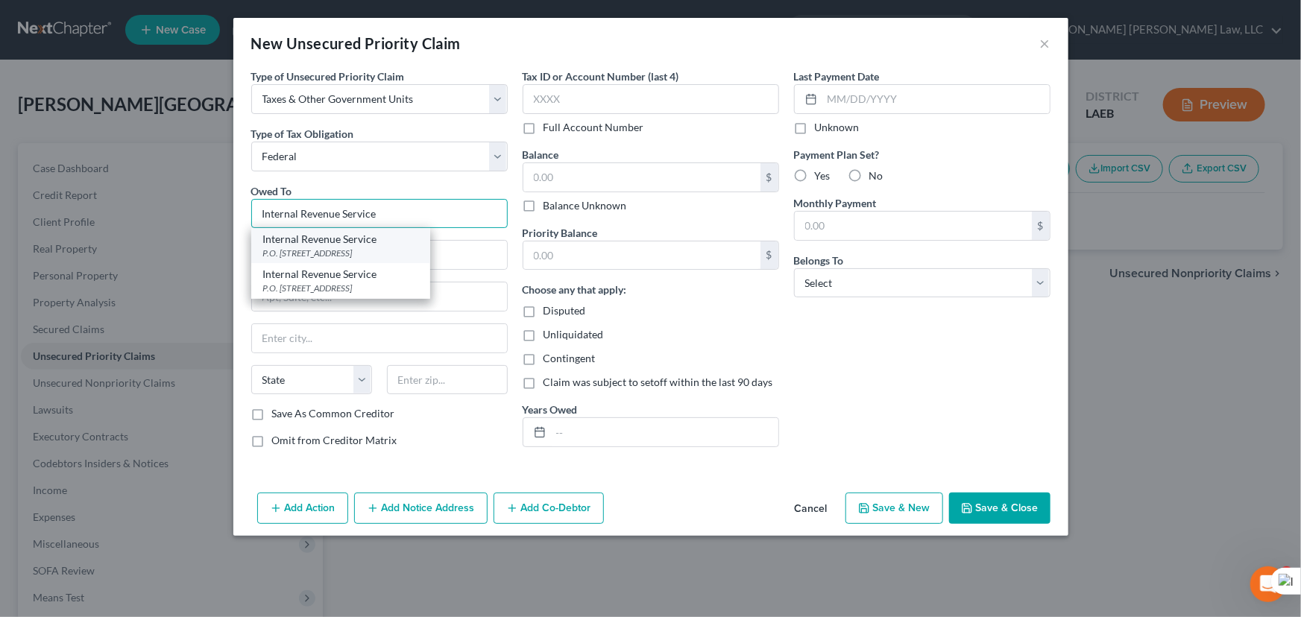
type input "Internal Revenue Service"
click at [363, 247] on div "P.O. [STREET_ADDRESS]" at bounding box center [340, 253] width 155 height 13
type input "P.O. Box 7346"
type input "[GEOGRAPHIC_DATA]"
select select "39"
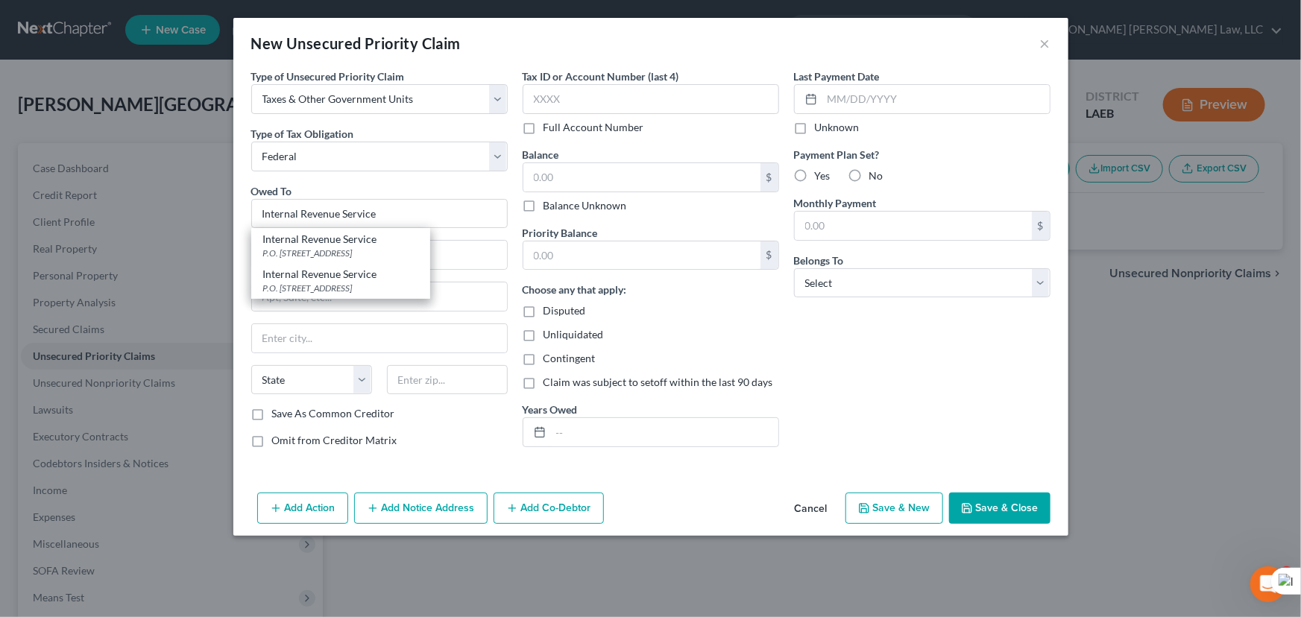
type input "19101"
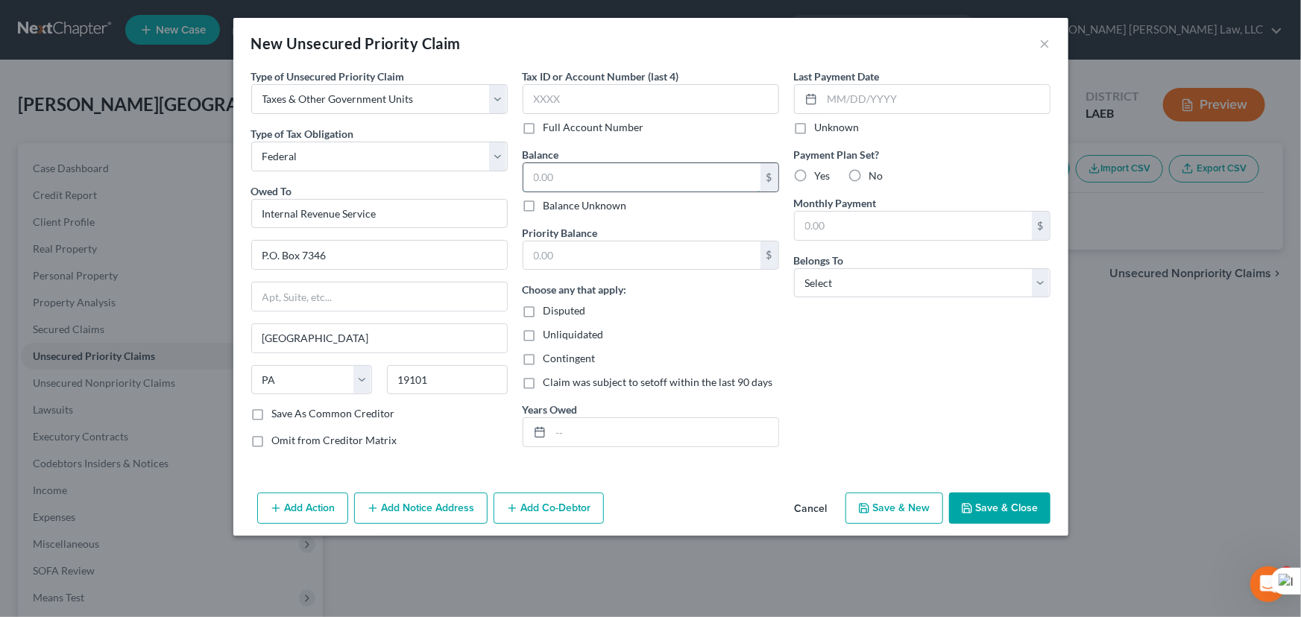
click at [597, 183] on input "text" at bounding box center [641, 177] width 237 height 28
type input "7,107"
click at [624, 242] on input "text" at bounding box center [641, 256] width 237 height 28
type input "7,107"
click at [644, 438] on input "text" at bounding box center [664, 432] width 227 height 28
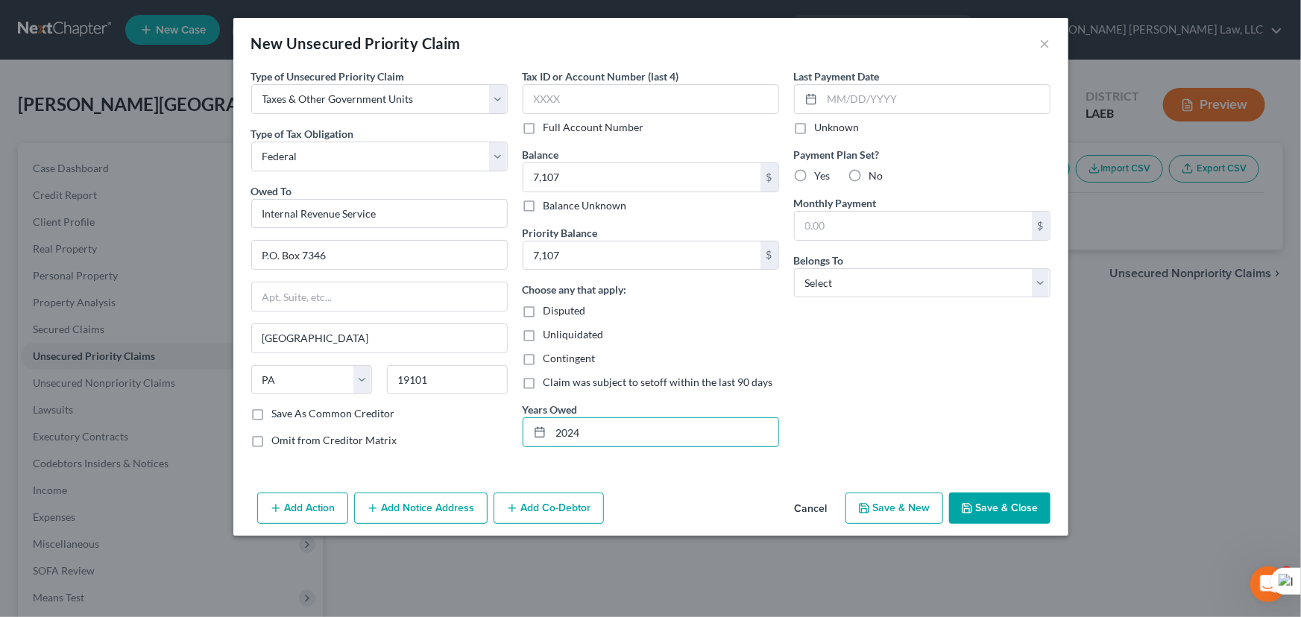
type input "2024"
click at [1004, 507] on button "Save & Close" at bounding box center [999, 508] width 101 height 31
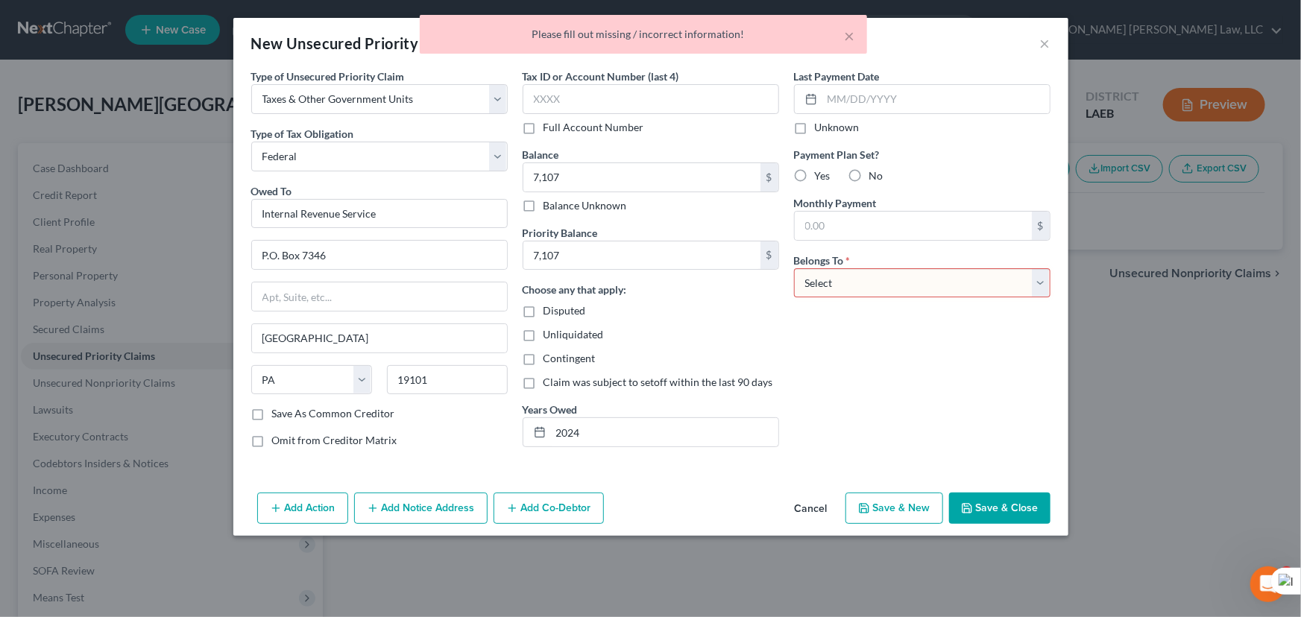
click at [897, 290] on select "Select Debtor 1 Only Debtor 2 Only Debtor 1 And Debtor 2 Only At Least One Of T…" at bounding box center [922, 283] width 256 height 30
select select "0"
click at [794, 268] on select "Select Debtor 1 Only Debtor 2 Only Debtor 1 And Debtor 2 Only At Least One Of T…" at bounding box center [922, 283] width 256 height 30
click at [1017, 502] on button "Save & Close" at bounding box center [999, 508] width 101 height 31
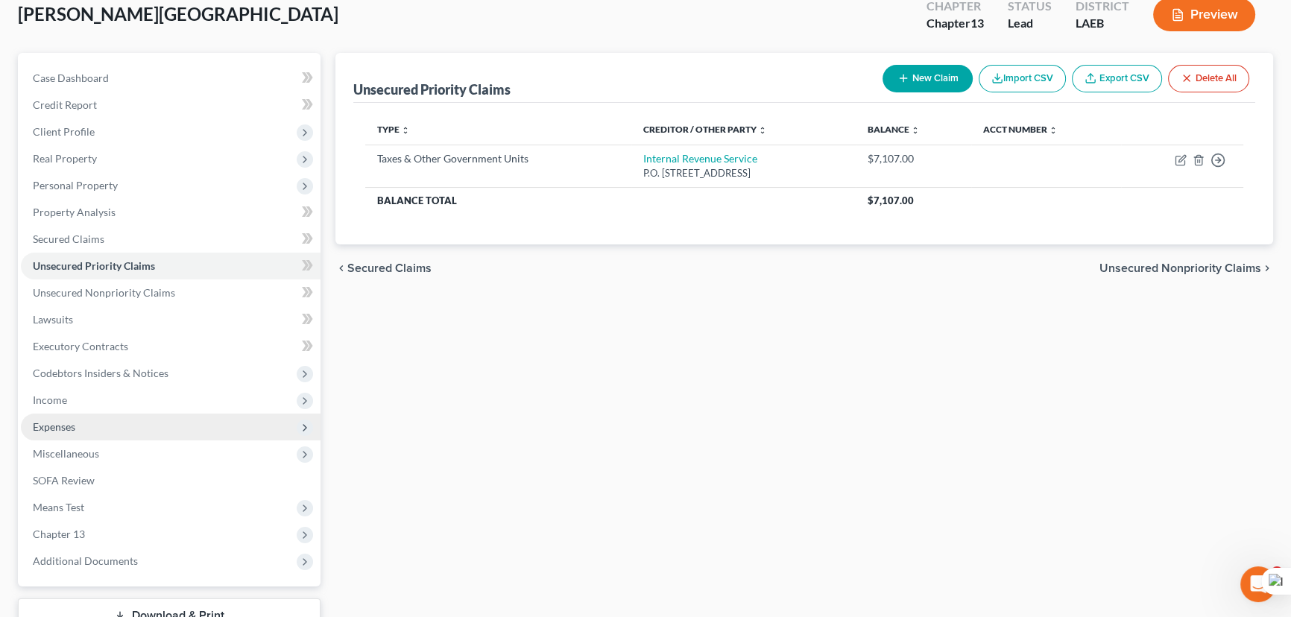
scroll to position [200, 0]
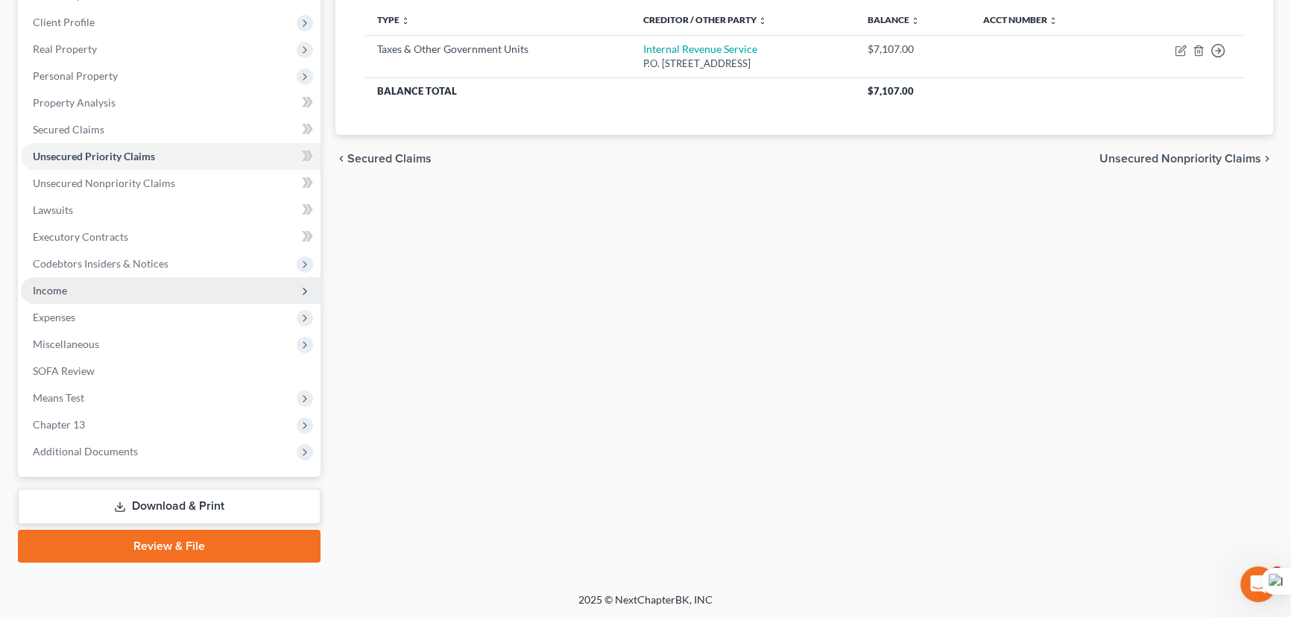
click at [104, 286] on span "Income" at bounding box center [171, 290] width 300 height 27
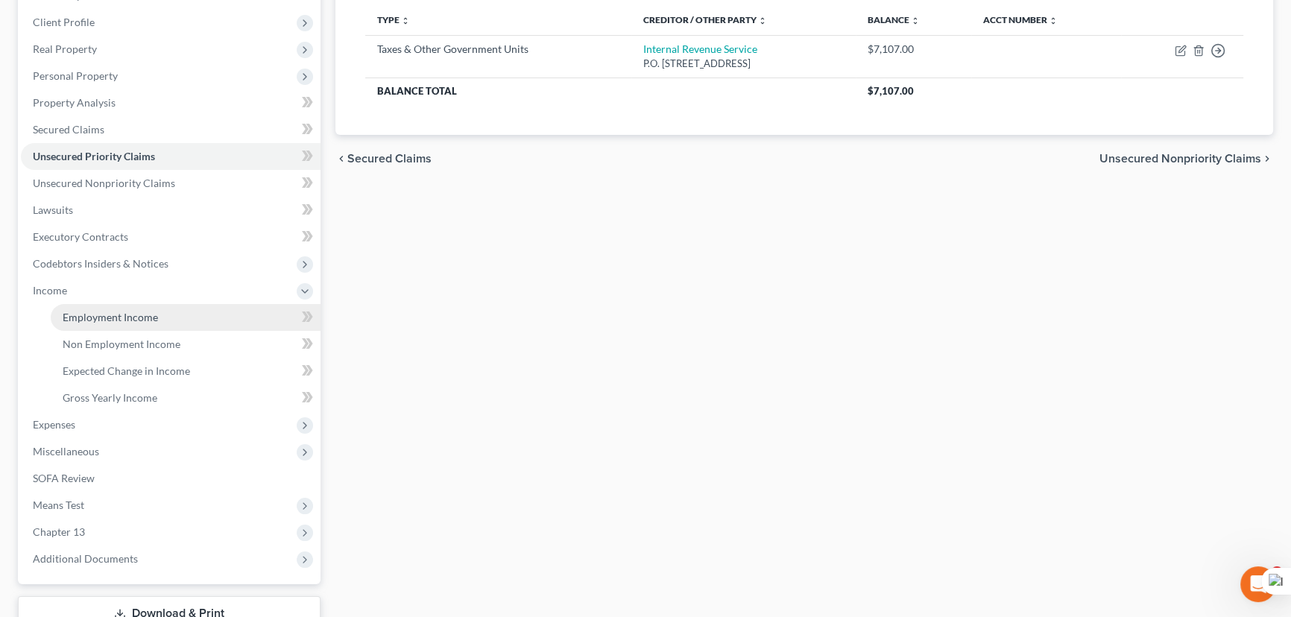
click at [106, 304] on link "Employment Income" at bounding box center [186, 317] width 270 height 27
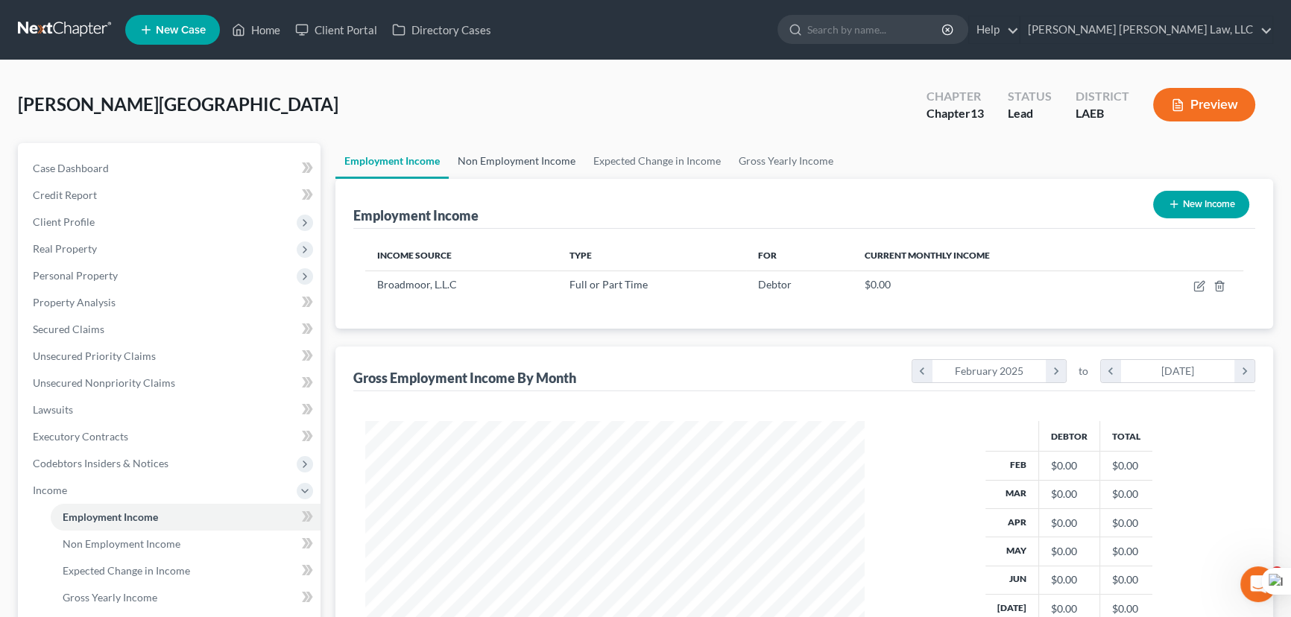
click at [519, 157] on link "Non Employment Income" at bounding box center [517, 161] width 136 height 36
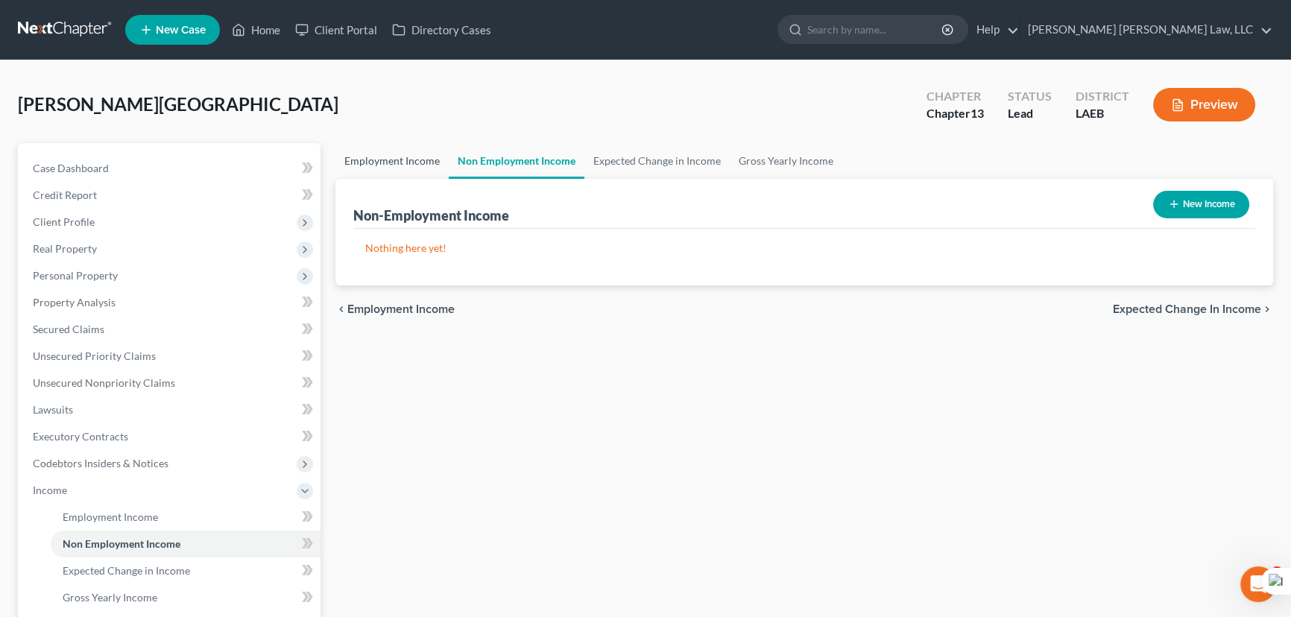
click at [421, 168] on link "Employment Income" at bounding box center [391, 161] width 113 height 36
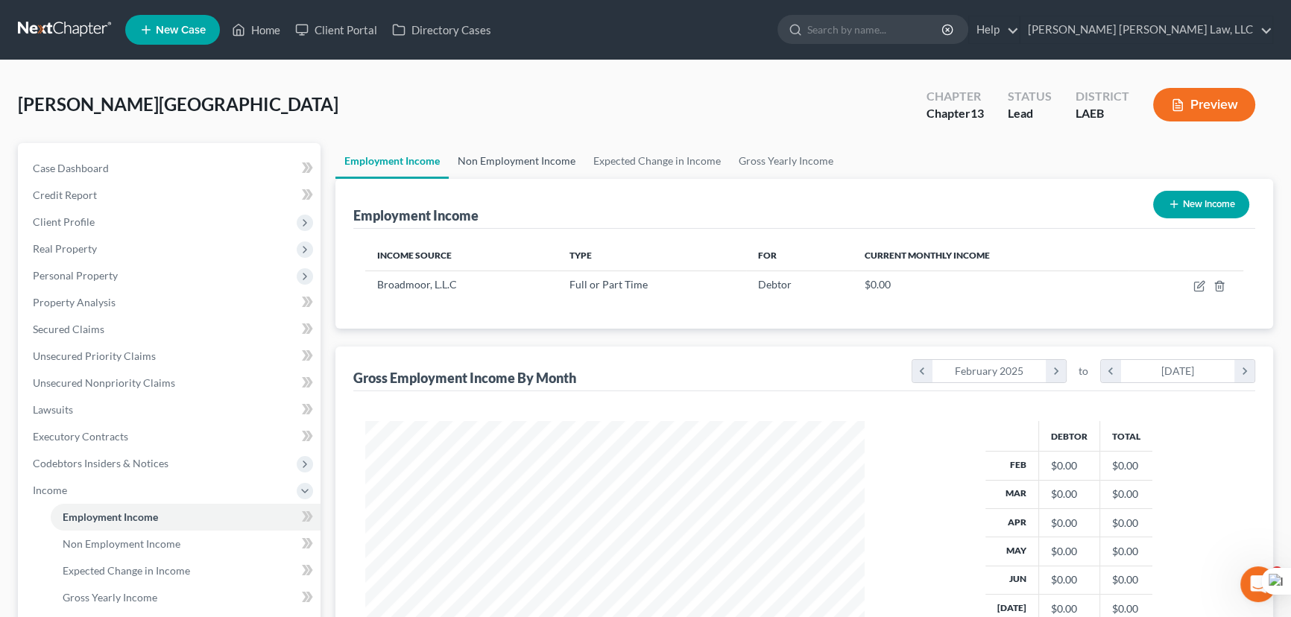
drag, startPoint x: 514, startPoint y: 154, endPoint x: 507, endPoint y: 156, distance: 7.6
click at [514, 154] on link "Non Employment Income" at bounding box center [517, 161] width 136 height 36
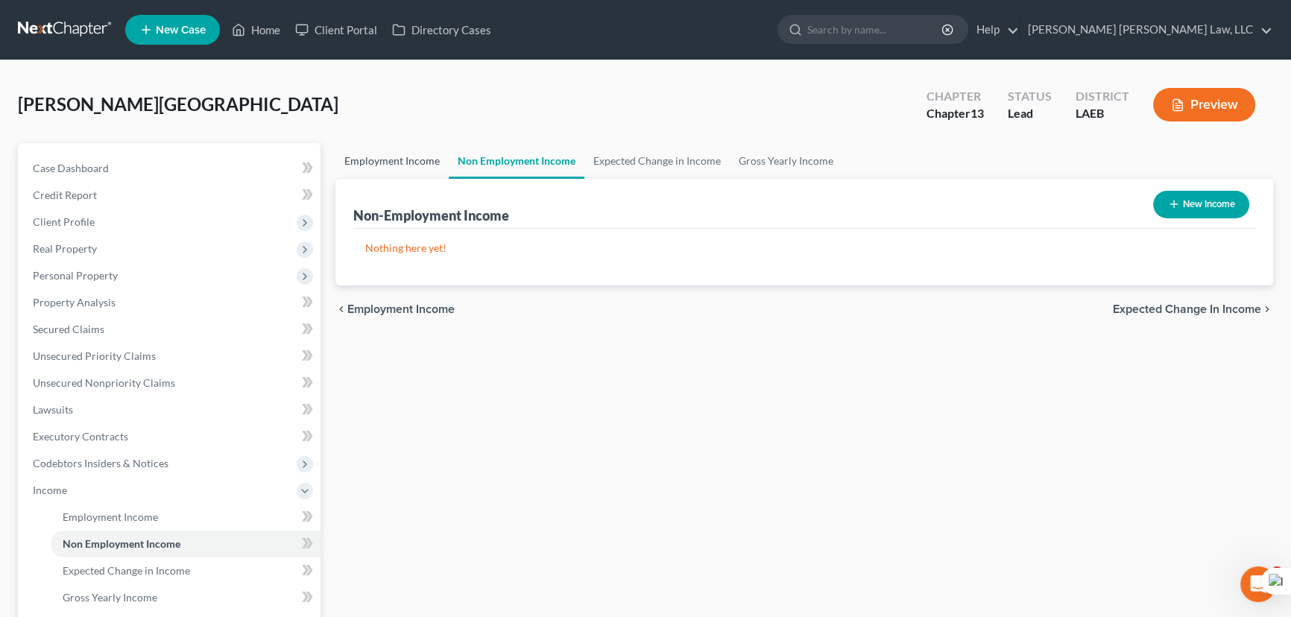
click at [413, 160] on link "Employment Income" at bounding box center [391, 161] width 113 height 36
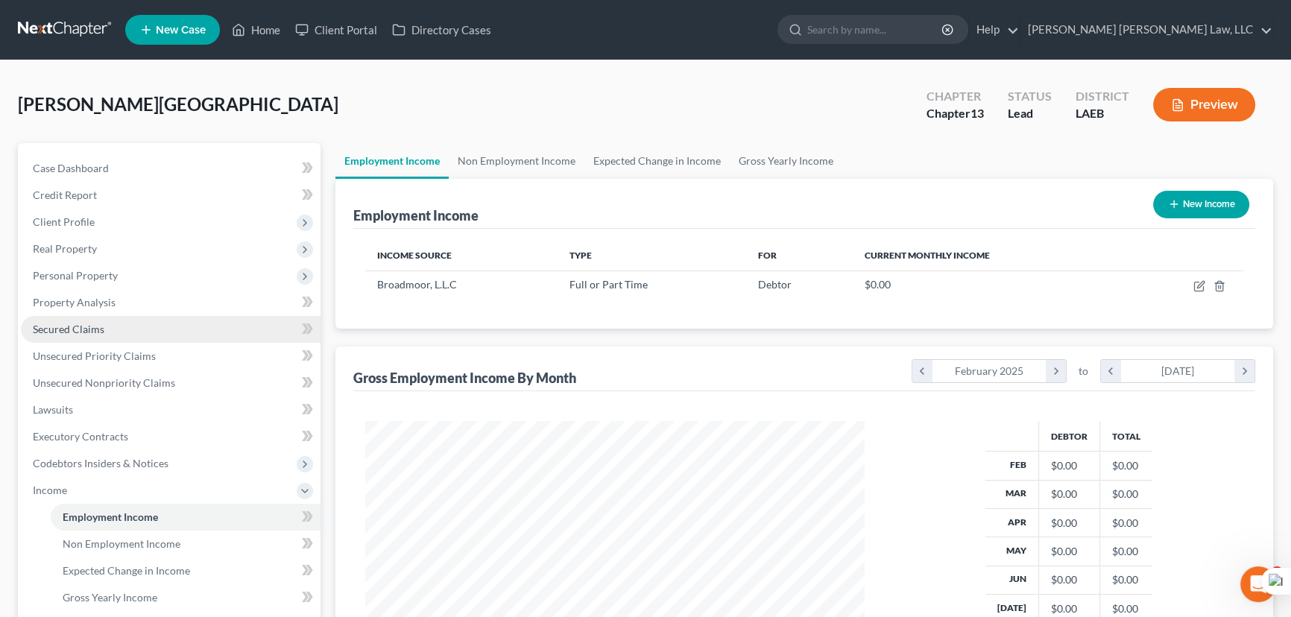
scroll to position [267, 529]
click at [195, 326] on link "Secured Claims" at bounding box center [171, 329] width 300 height 27
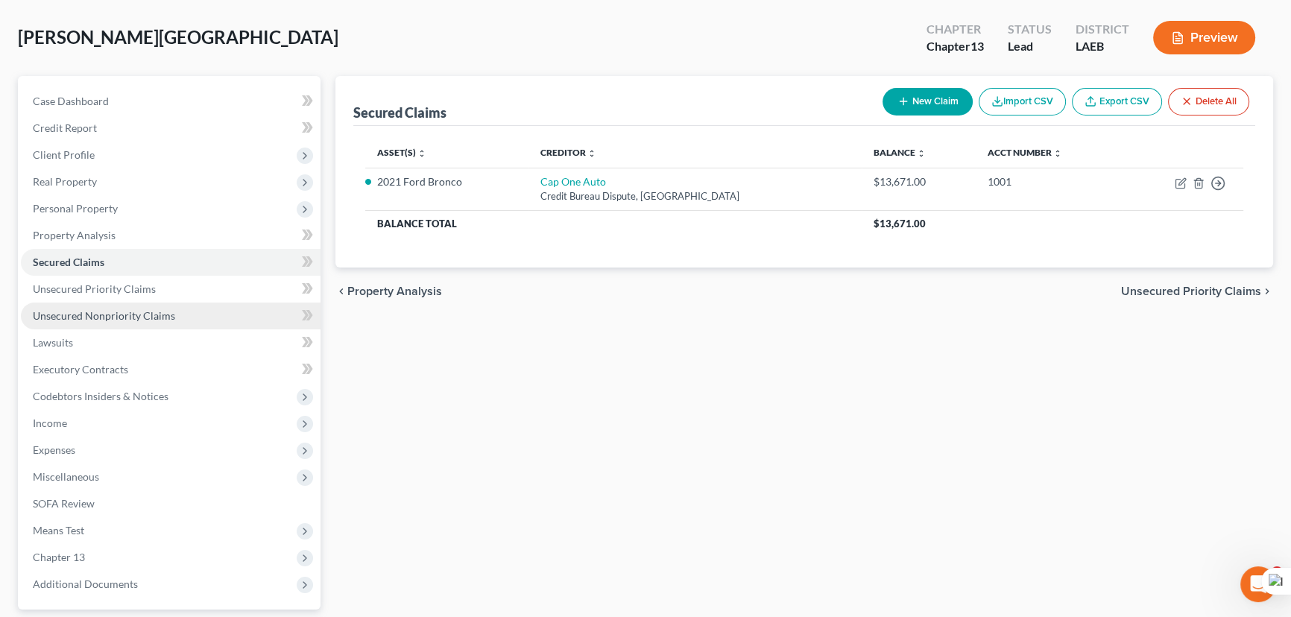
click at [171, 303] on link "Unsecured Nonpriority Claims" at bounding box center [171, 316] width 300 height 27
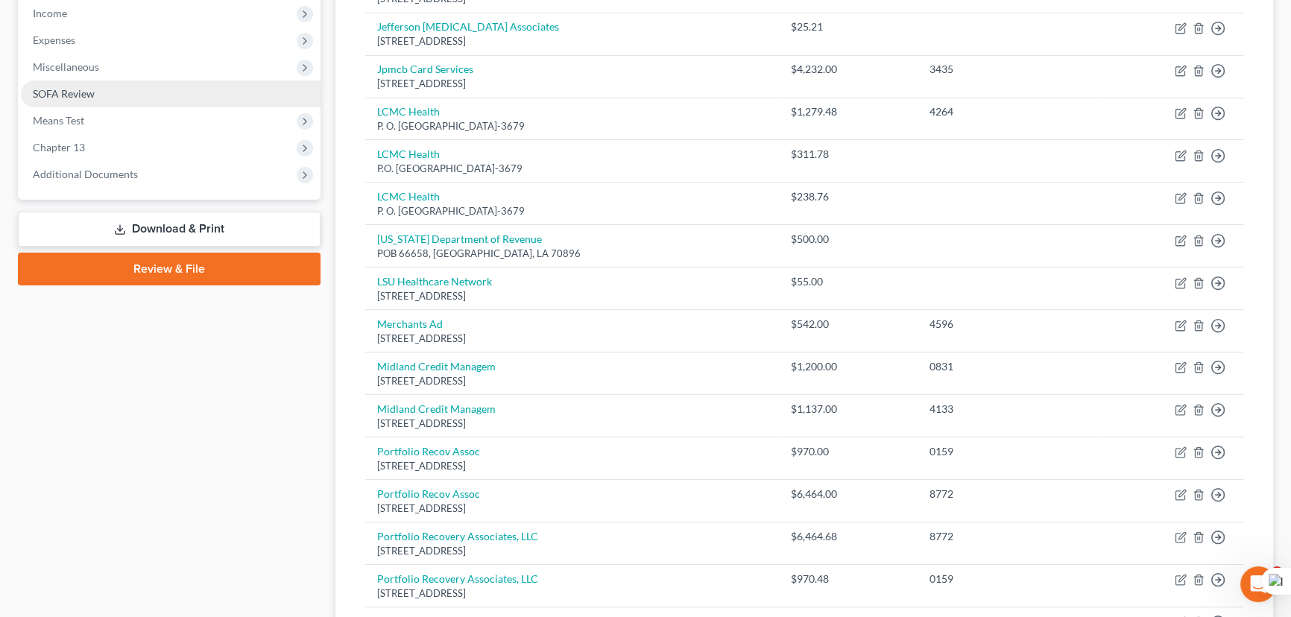
scroll to position [403, 0]
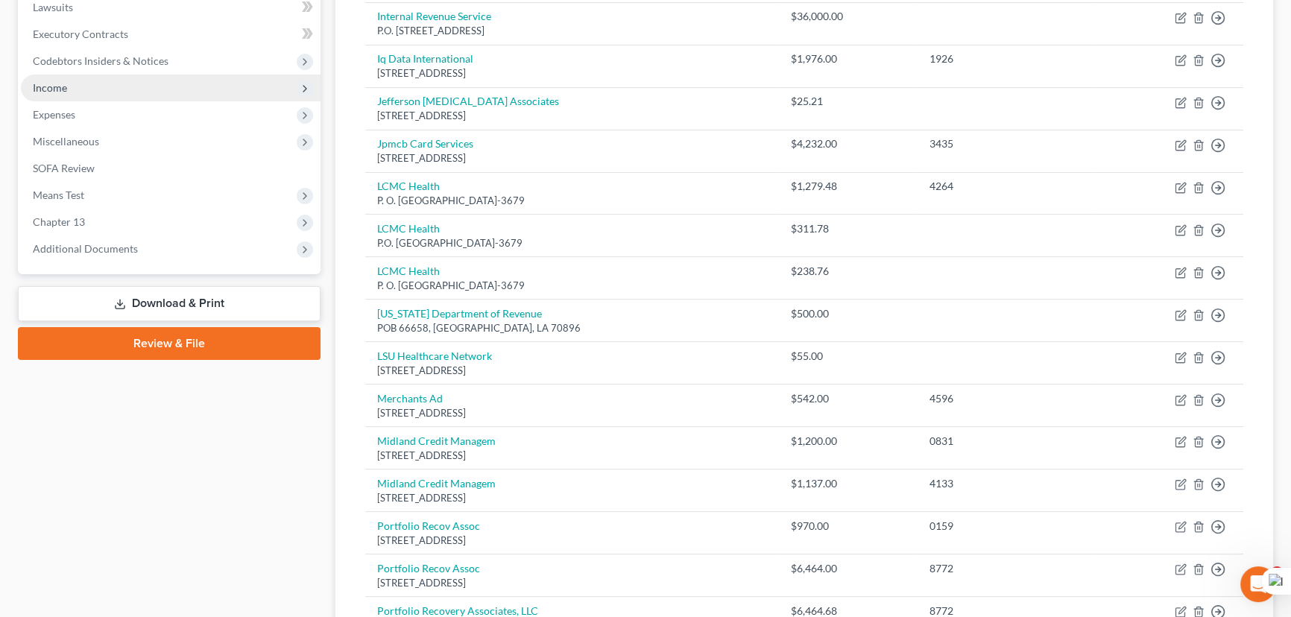
drag, startPoint x: 133, startPoint y: 84, endPoint x: 133, endPoint y: 95, distance: 10.4
click at [133, 84] on span "Income" at bounding box center [171, 88] width 300 height 27
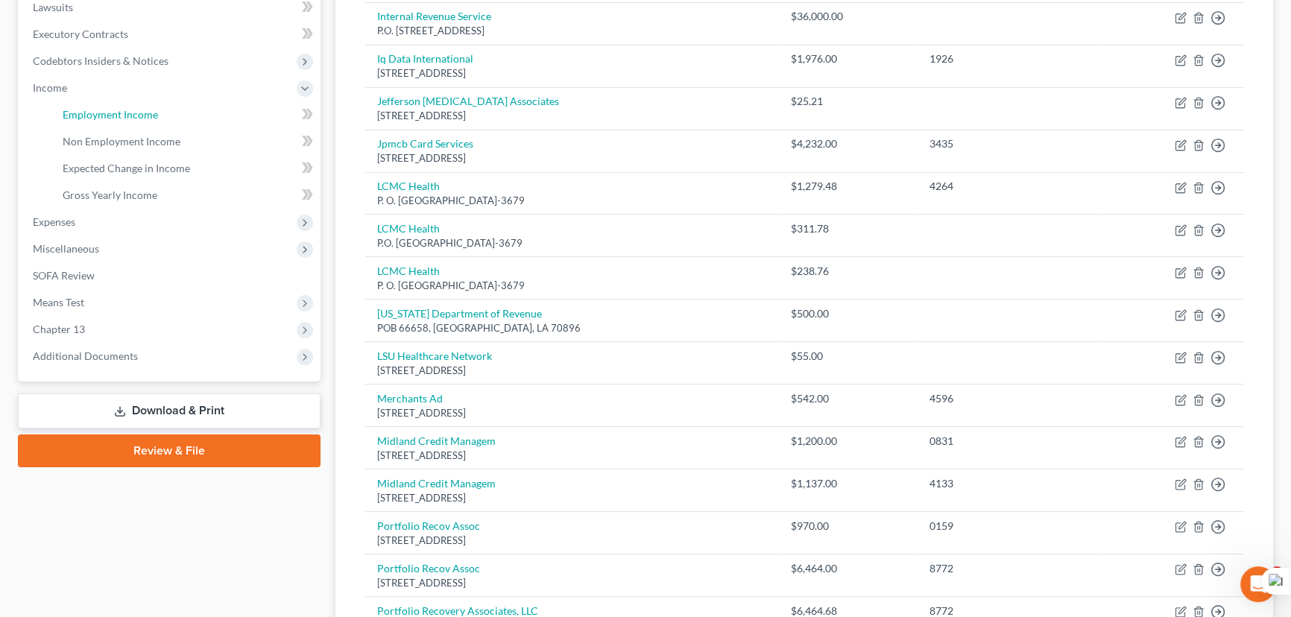
click at [137, 112] on span "Employment Income" at bounding box center [110, 114] width 95 height 13
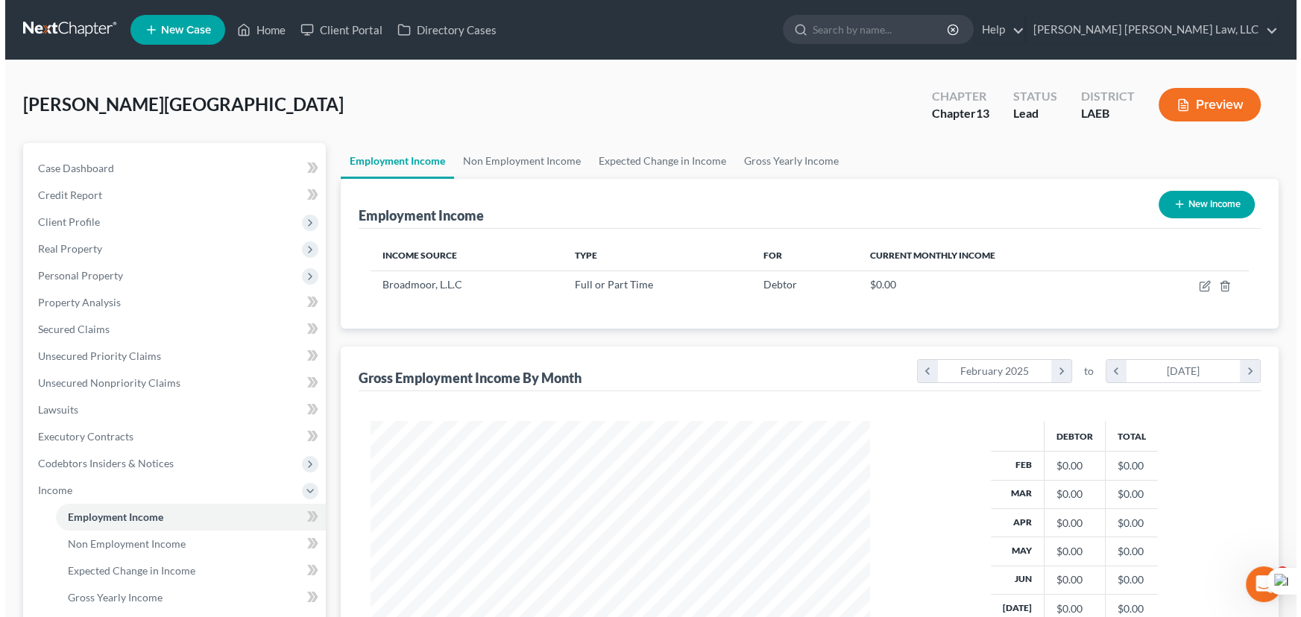
scroll to position [267, 529]
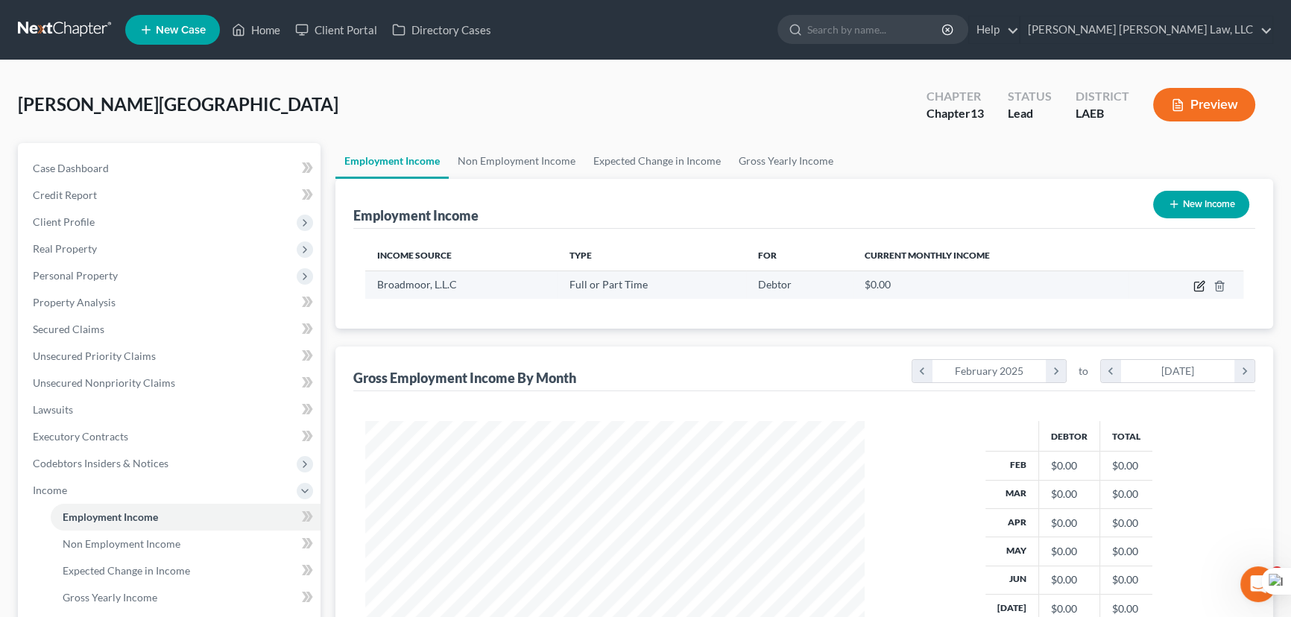
click at [1194, 284] on icon "button" at bounding box center [1198, 287] width 9 height 9
select select "0"
select select "19"
select select "3"
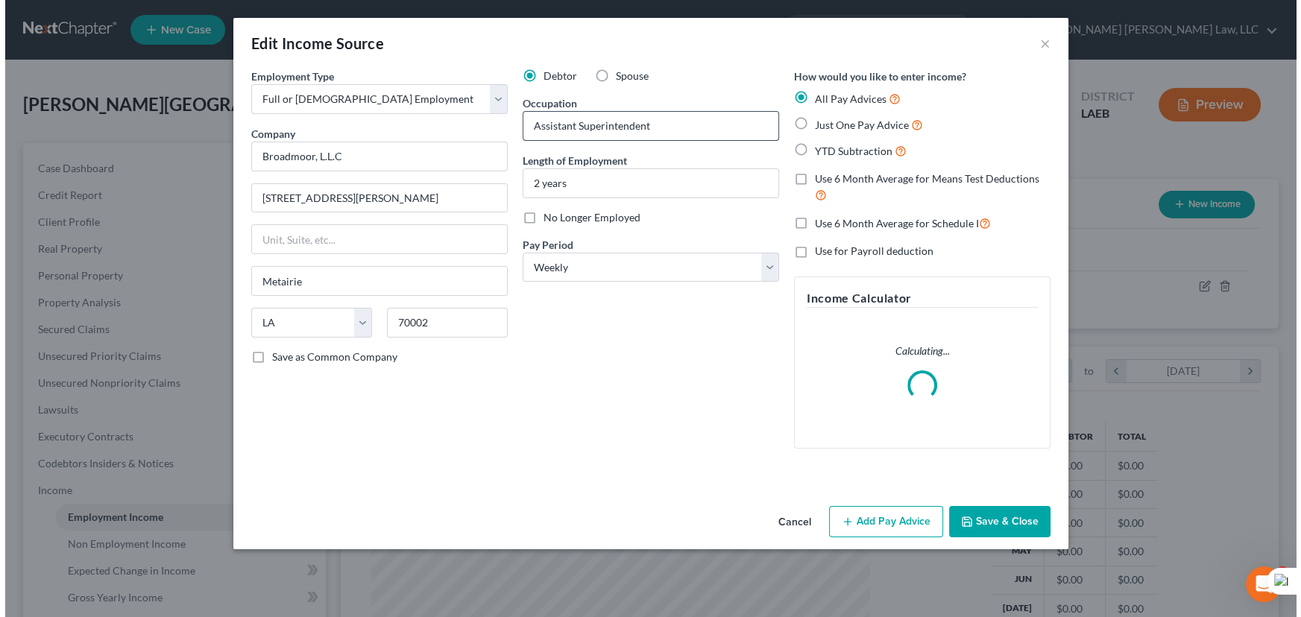
scroll to position [267, 534]
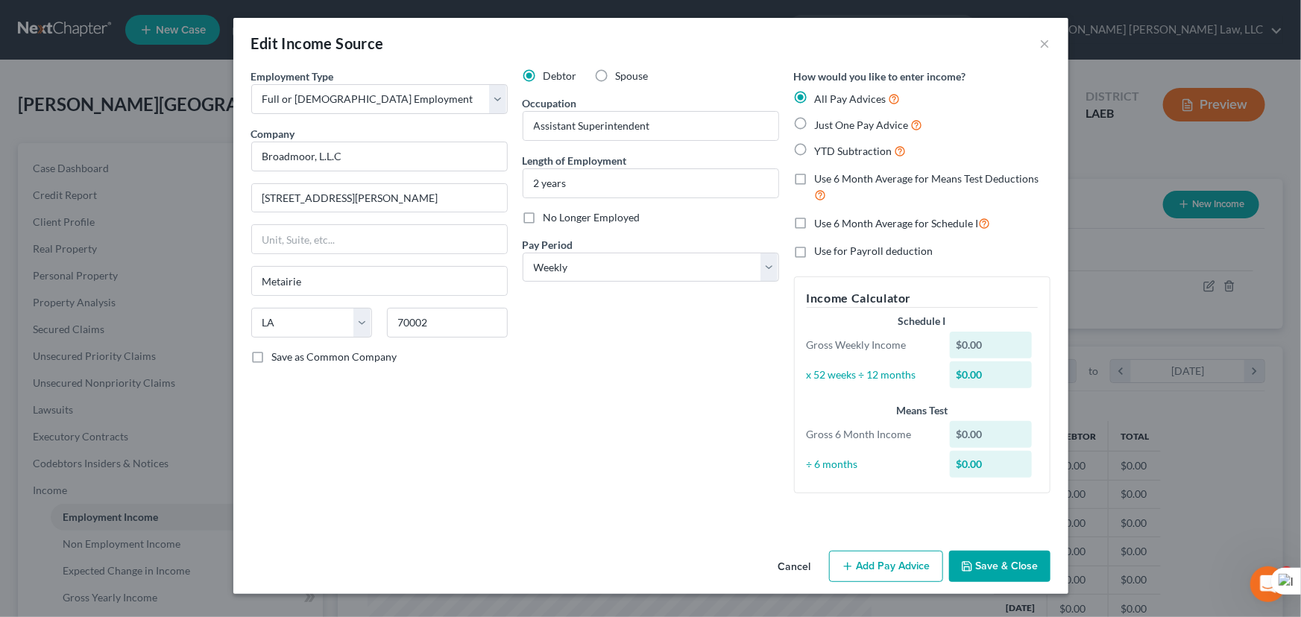
click at [898, 582] on div "Cancel Add Pay Advice Save & Close" at bounding box center [650, 569] width 835 height 49
click at [896, 569] on button "Add Pay Advice" at bounding box center [886, 566] width 114 height 31
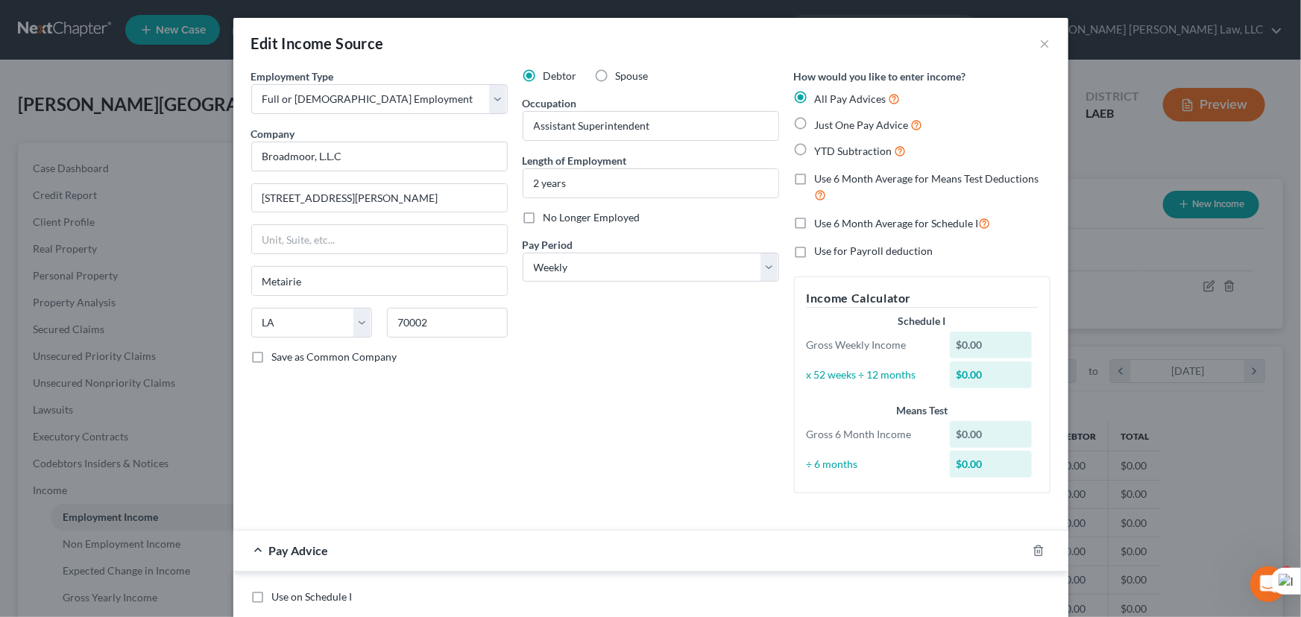
scroll to position [482, 0]
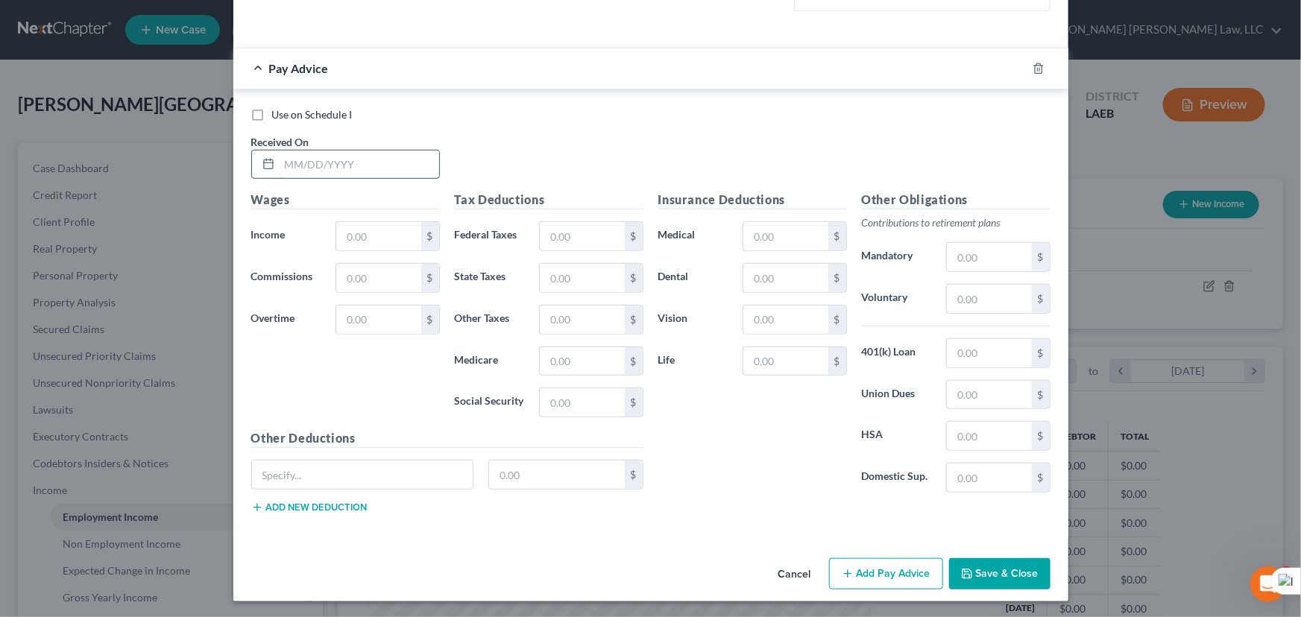
click at [350, 166] on input "text" at bounding box center [360, 165] width 160 height 28
click at [342, 173] on input "text" at bounding box center [360, 165] width 160 height 28
type input "[DATE]"
drag, startPoint x: 330, startPoint y: 172, endPoint x: 235, endPoint y: 163, distance: 95.9
click at [235, 163] on div "Use on Schedule I Received On * [DATE] Wages Income * $ Commissions $ Overtime …" at bounding box center [650, 313] width 835 height 448
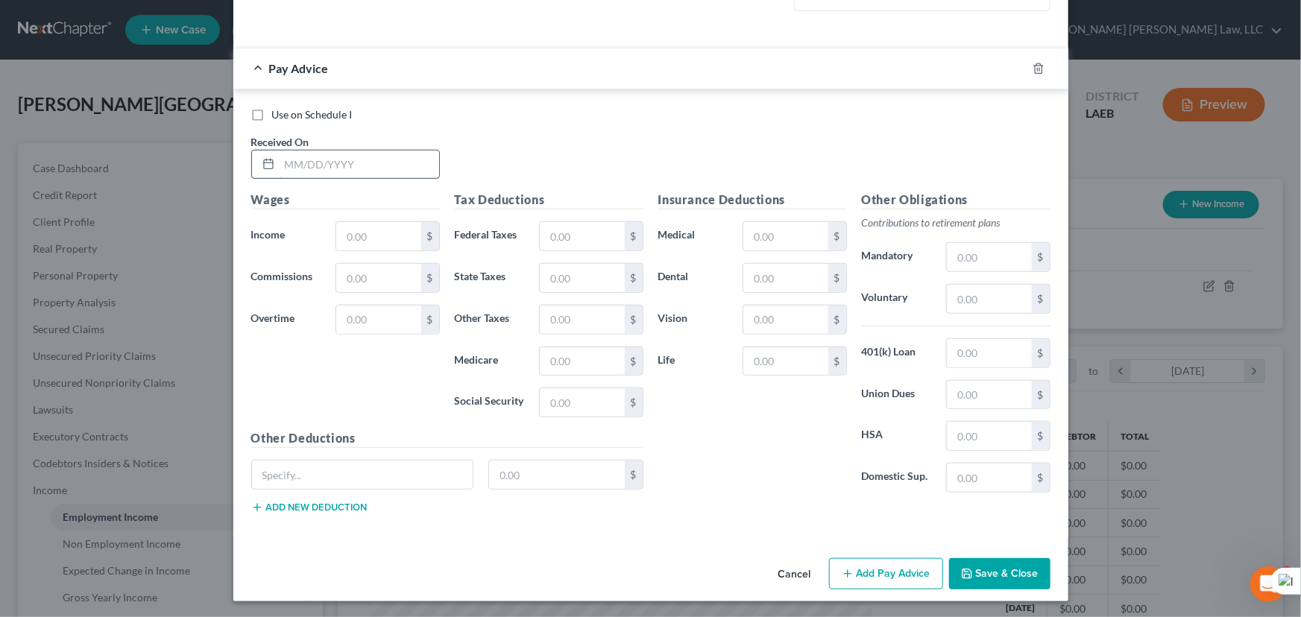
click at [376, 168] on input "text" at bounding box center [360, 165] width 160 height 28
type input "[DATE]"
click at [365, 234] on input "text" at bounding box center [378, 236] width 84 height 28
type input "1,385"
click at [775, 277] on input "text" at bounding box center [785, 278] width 84 height 28
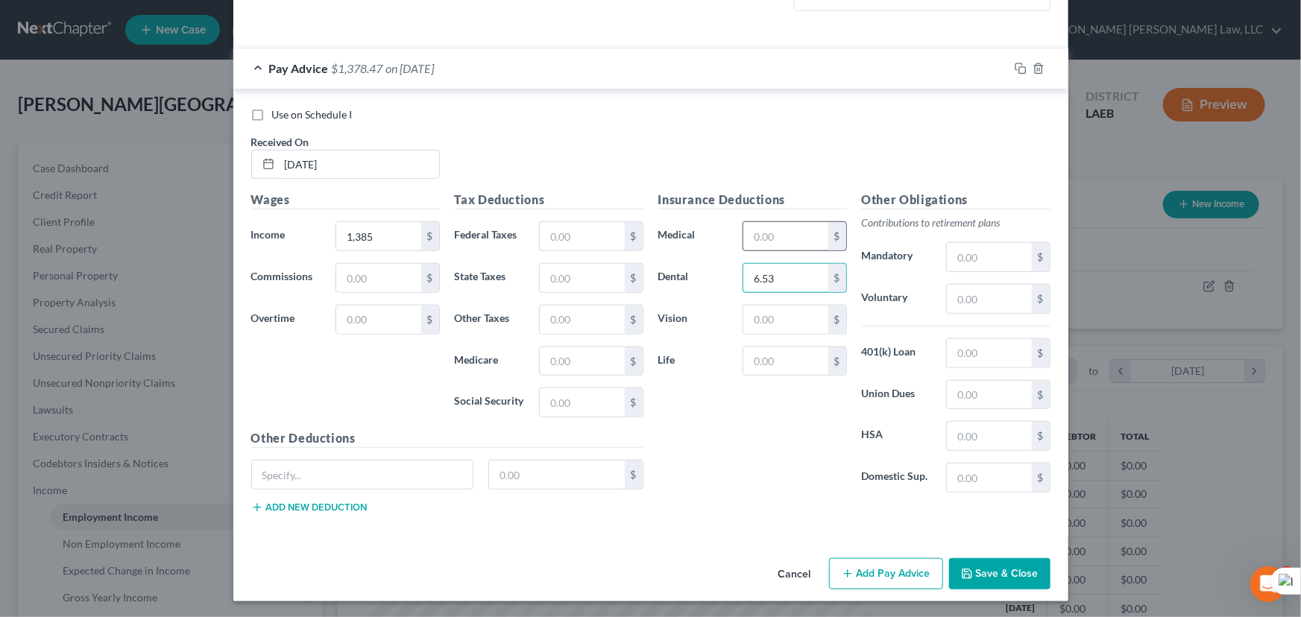
type input "6.53"
click at [789, 243] on input "text" at bounding box center [785, 236] width 84 height 28
type input "33.85"
click at [572, 402] on input "text" at bounding box center [582, 402] width 84 height 28
type input "83.42"
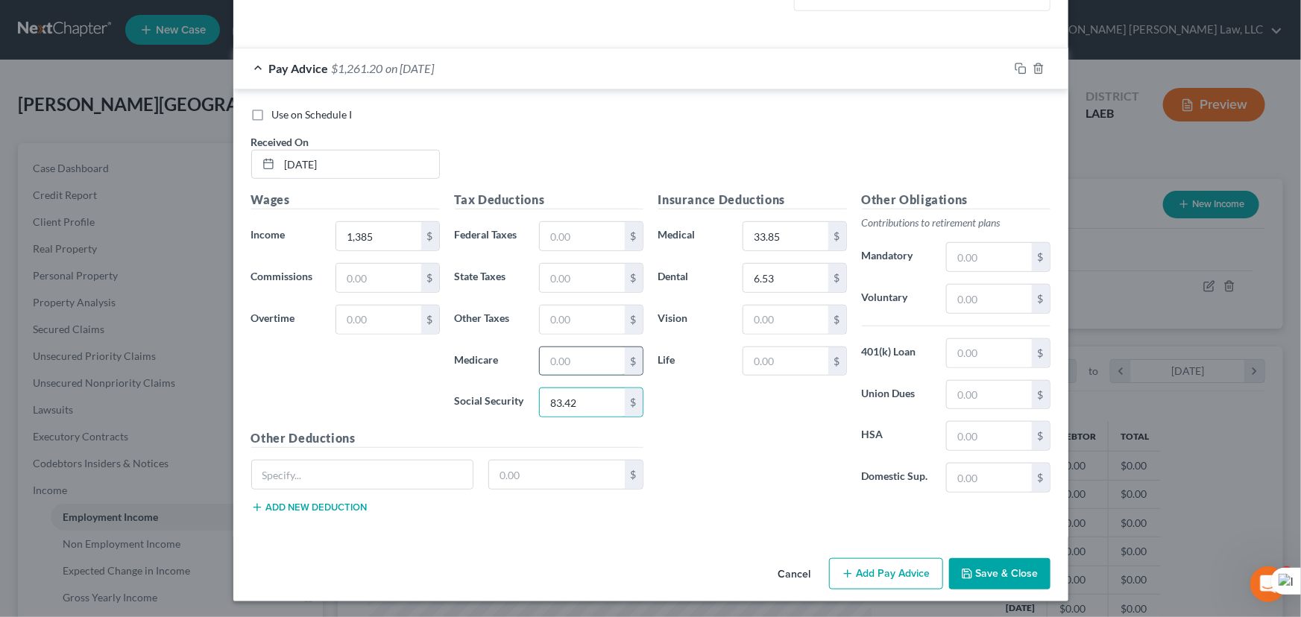
click at [561, 356] on input "text" at bounding box center [582, 361] width 84 height 28
type input "19.51"
click at [576, 279] on input "text" at bounding box center [582, 278] width 84 height 28
type input "41.57"
click at [622, 149] on div "Use on Schedule I Received On * 02/02/25" at bounding box center [651, 149] width 814 height 84
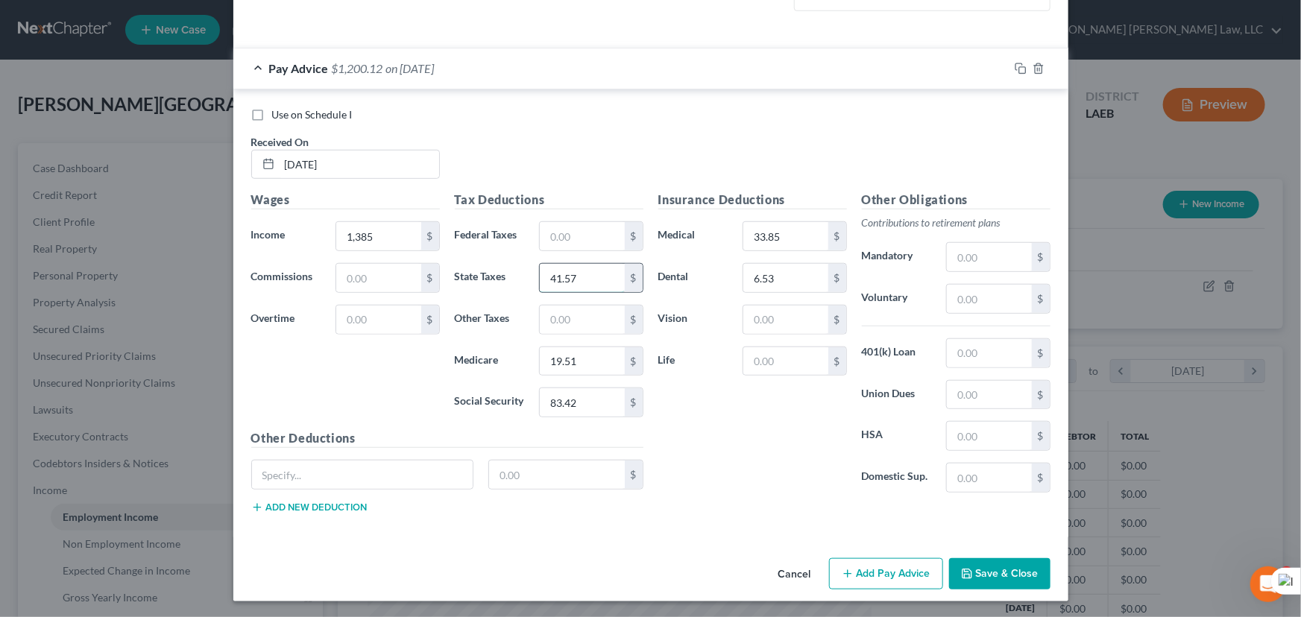
click at [615, 276] on input "41.57" at bounding box center [582, 278] width 84 height 28
click at [670, 214] on div "Insurance Deductions Medical 33.85 $ Dental 6.53 $ Vision $ Life $" at bounding box center [753, 348] width 204 height 314
drag, startPoint x: 854, startPoint y: 567, endPoint x: 658, endPoint y: 297, distance: 333.0
click at [854, 567] on button "Add Pay Advice" at bounding box center [886, 573] width 114 height 31
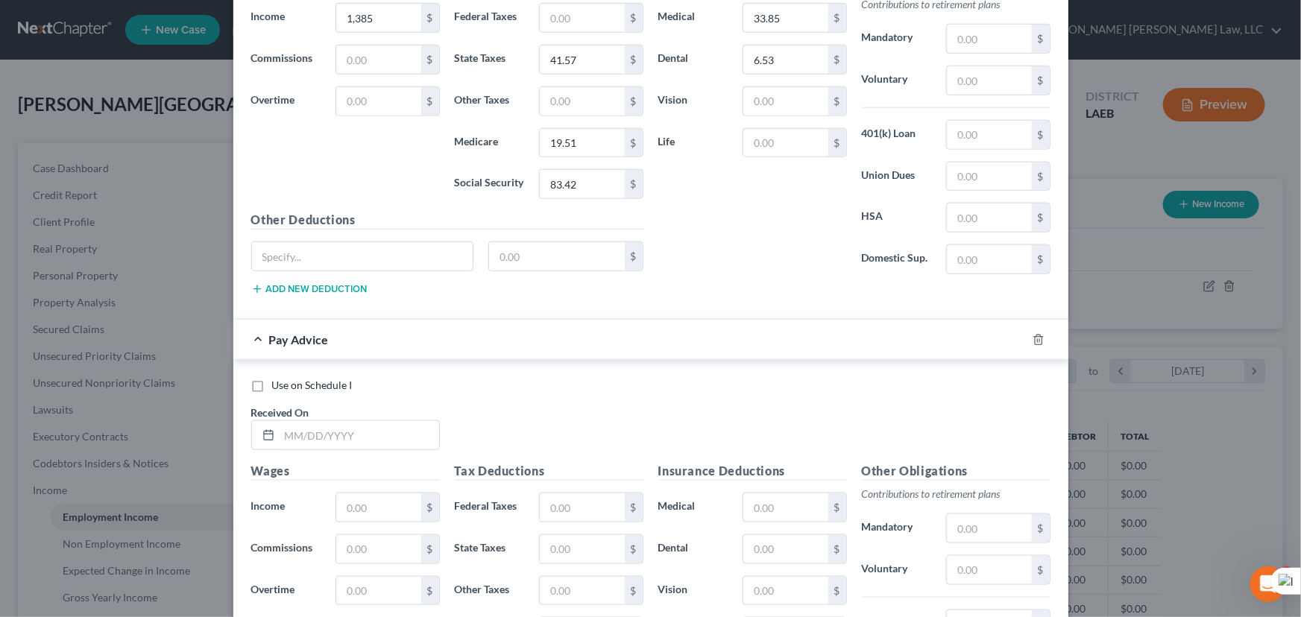
scroll to position [970, 0]
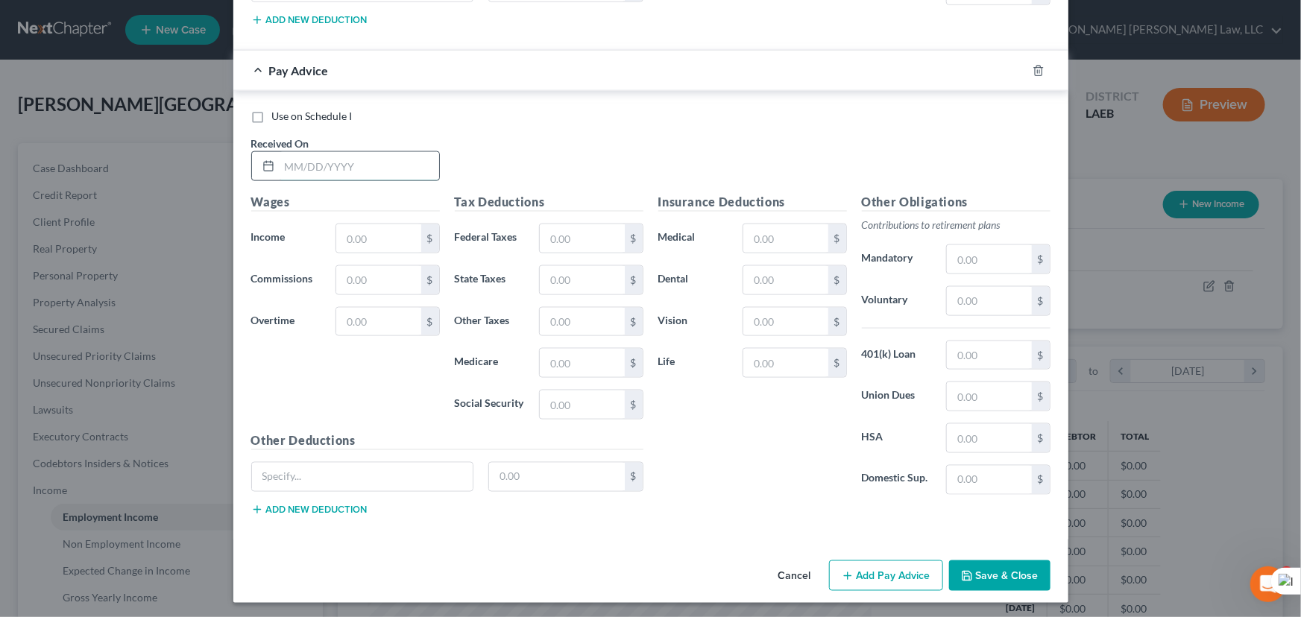
click at [359, 171] on input "text" at bounding box center [360, 166] width 160 height 28
drag, startPoint x: 312, startPoint y: 161, endPoint x: 221, endPoint y: 160, distance: 91.0
click at [223, 161] on div "Edit Income Source × Employment Type * Select Full or Part Time Employment Self…" at bounding box center [650, 308] width 1301 height 617
type input "02/09/2025"
click at [400, 227] on input "text" at bounding box center [378, 238] width 84 height 28
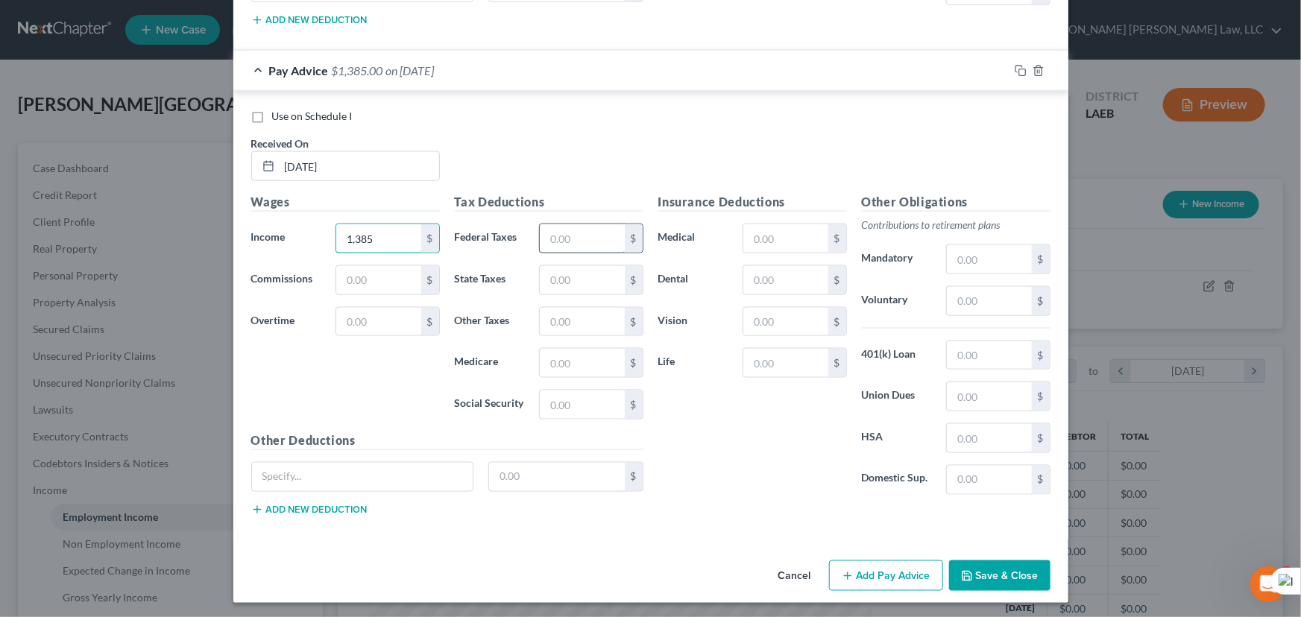
type input "1,385"
click at [591, 239] on input "text" at bounding box center [582, 238] width 84 height 28
click at [775, 275] on input "text" at bounding box center [785, 280] width 84 height 28
type input "6.53"
click at [764, 220] on div "Insurance Deductions Medical $ Dental 6.53 $ Vision $ Life $" at bounding box center [753, 350] width 204 height 314
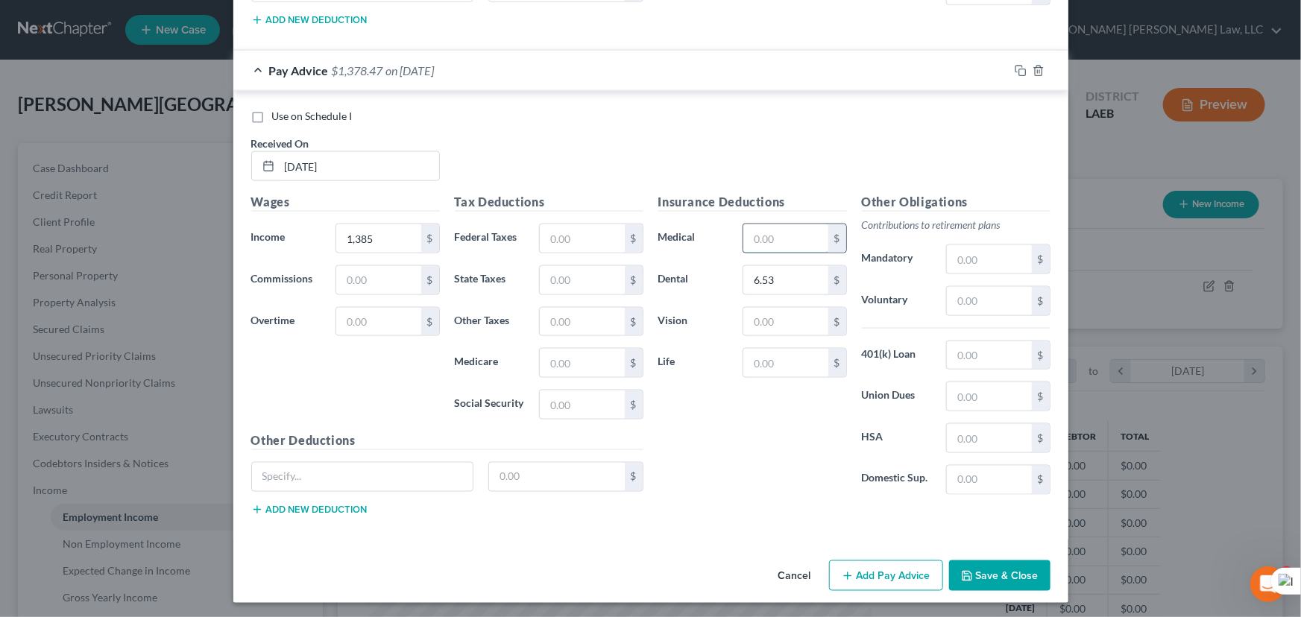
click at [765, 239] on input "text" at bounding box center [785, 238] width 84 height 28
type input "33.85"
click at [590, 393] on input "text" at bounding box center [582, 405] width 84 height 28
type input "83.41"
click at [587, 368] on input "text" at bounding box center [582, 363] width 84 height 28
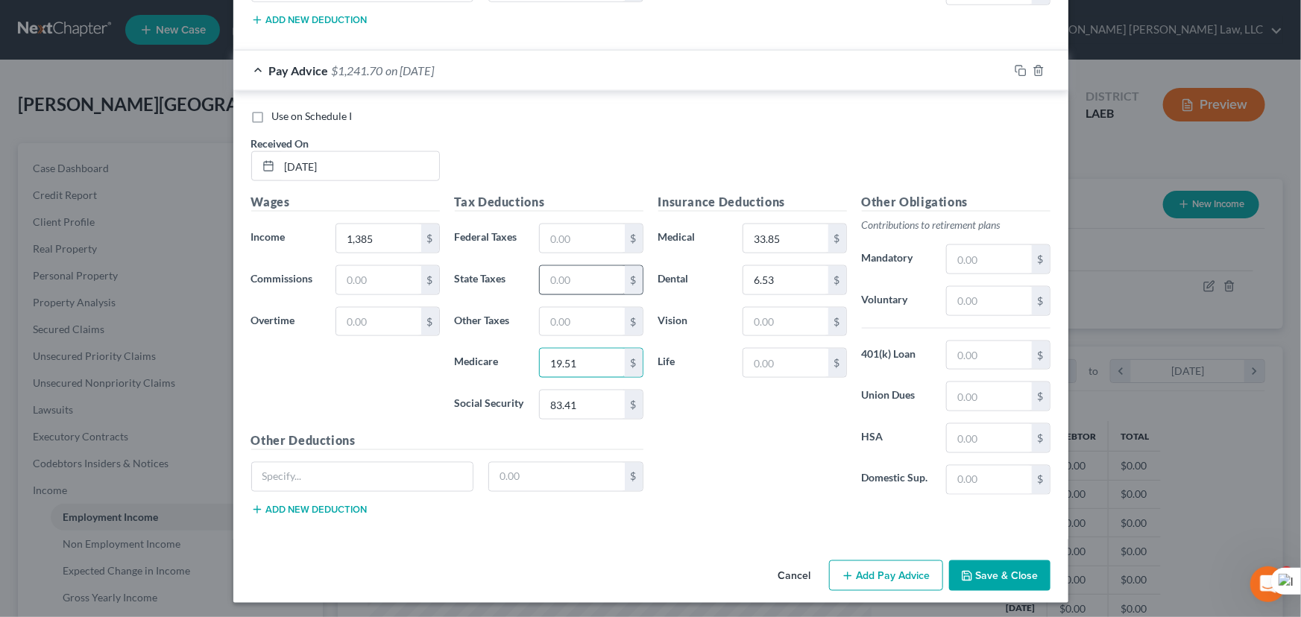
type input "19.51"
click at [587, 280] on input "text" at bounding box center [582, 280] width 84 height 28
type input "41.57"
type input "2,085"
drag, startPoint x: 857, startPoint y: 571, endPoint x: 577, endPoint y: 350, distance: 357.2
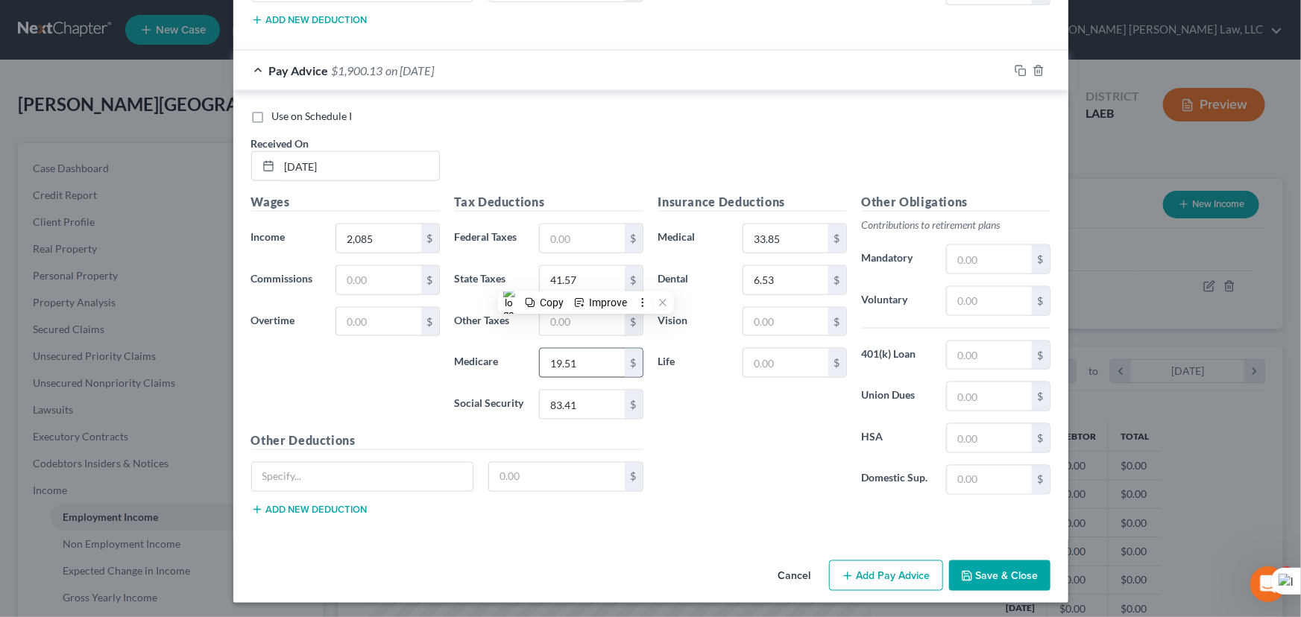
click at [857, 571] on button "Add Pay Advice" at bounding box center [886, 576] width 114 height 31
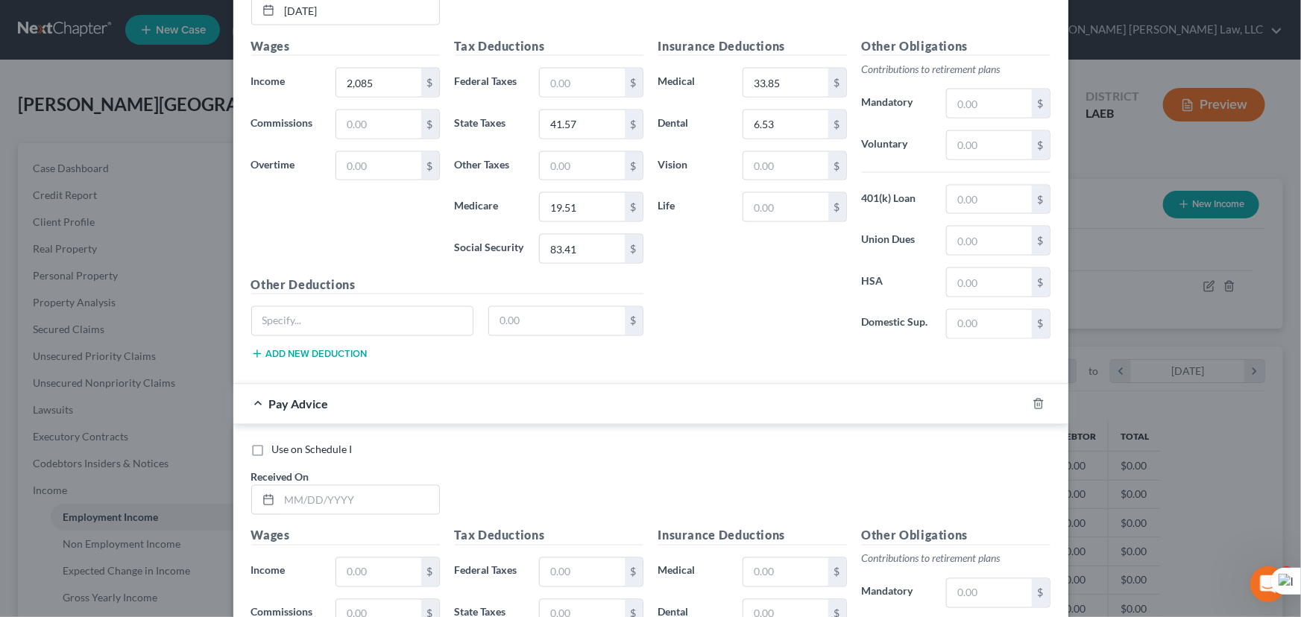
scroll to position [1459, 0]
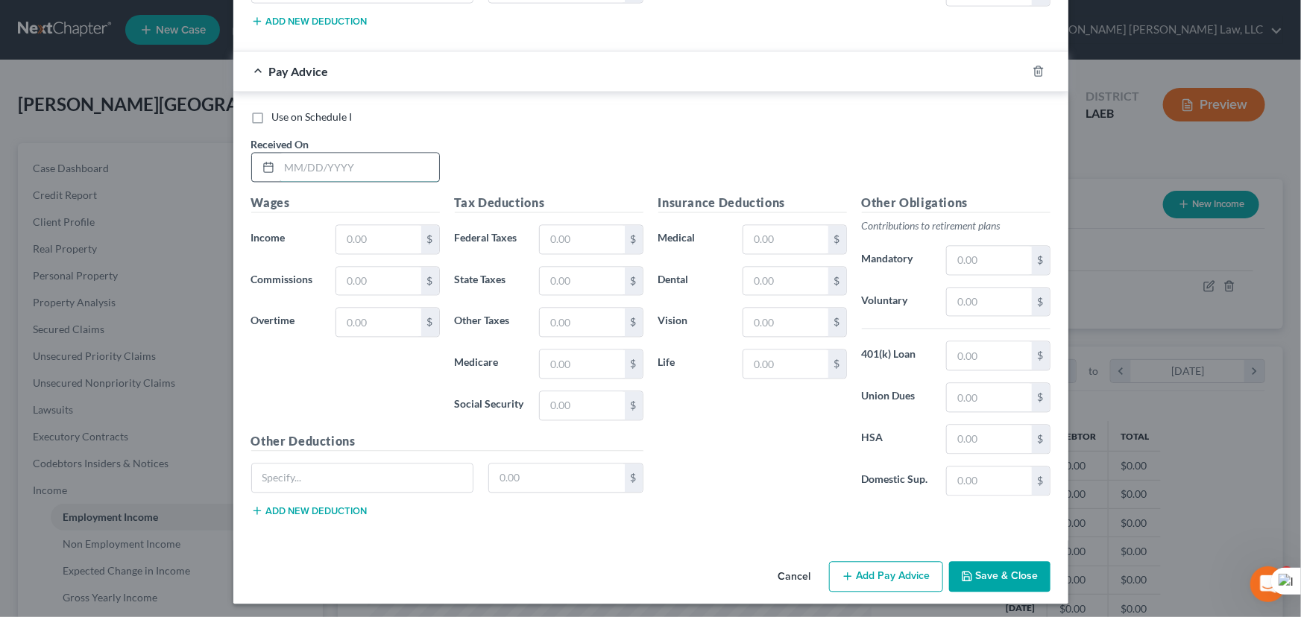
click at [313, 156] on input "text" at bounding box center [360, 167] width 160 height 28
type input "02/16/2025"
click at [388, 225] on input "text" at bounding box center [378, 239] width 84 height 28
type input "1,385"
click at [755, 278] on input "text" at bounding box center [785, 281] width 84 height 28
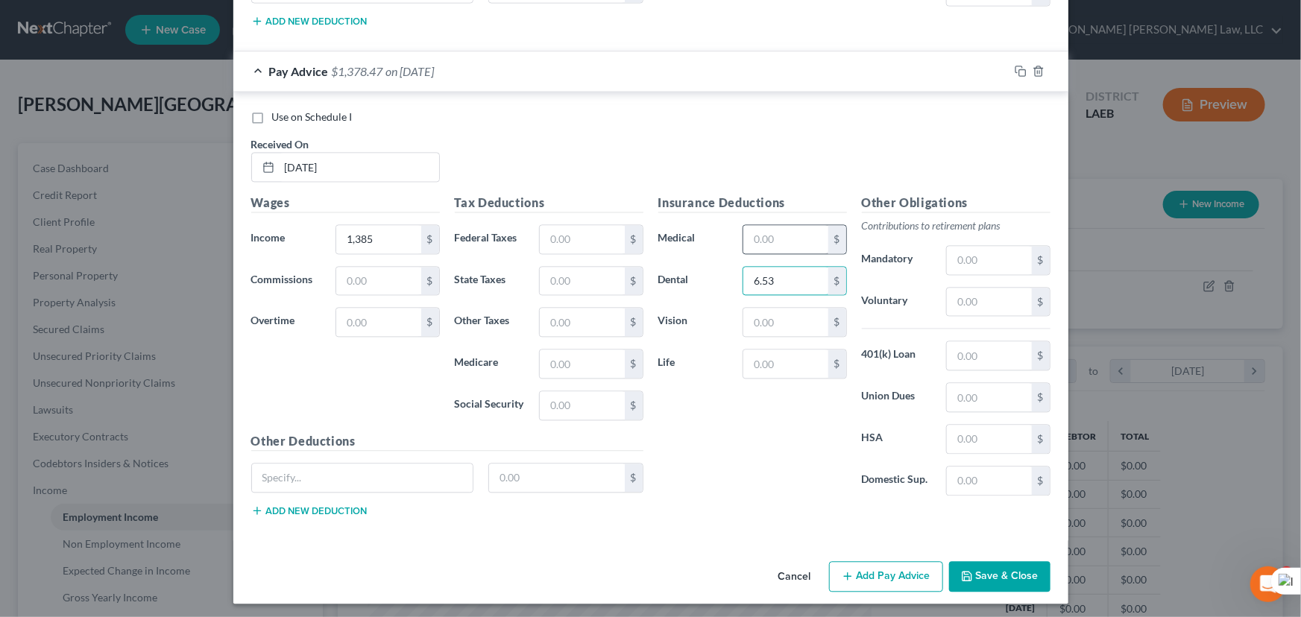
type input "6.53"
click at [784, 234] on input "text" at bounding box center [785, 239] width 84 height 28
type input "33.85"
click at [552, 392] on input "text" at bounding box center [582, 405] width 84 height 28
type input "83.42"
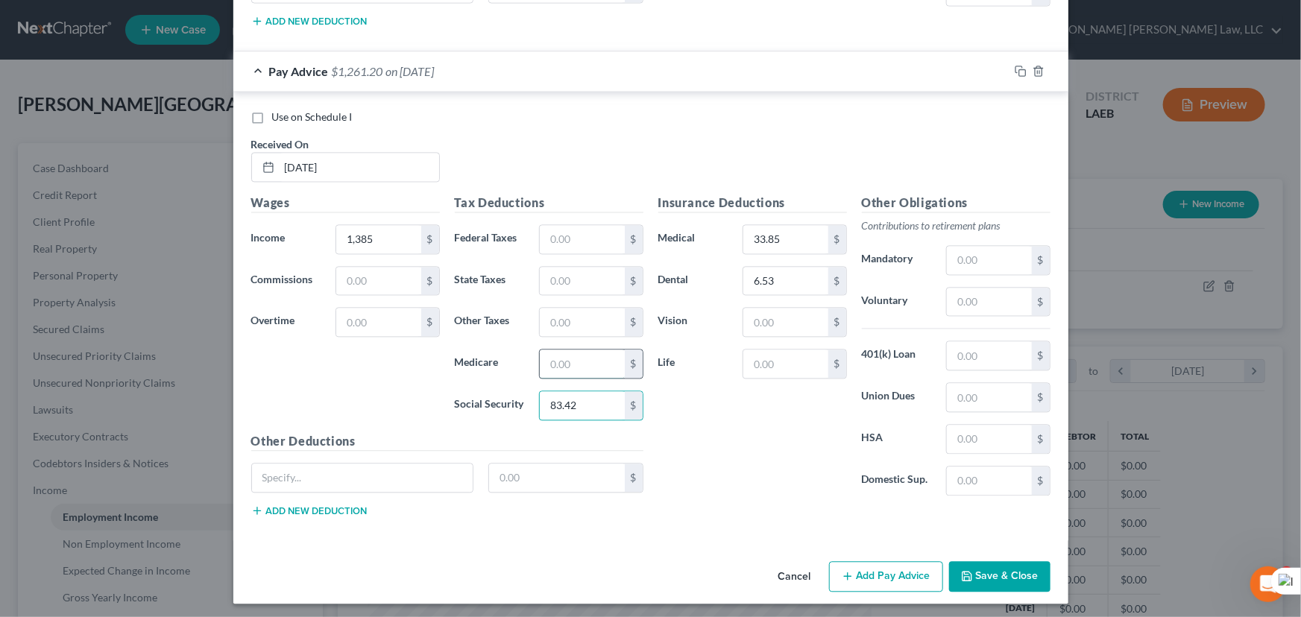
click at [551, 352] on input "text" at bounding box center [582, 364] width 84 height 28
type input "19.51"
click at [576, 312] on input "text" at bounding box center [582, 322] width 84 height 28
click at [577, 284] on input "text" at bounding box center [582, 281] width 84 height 28
type input "41.57"
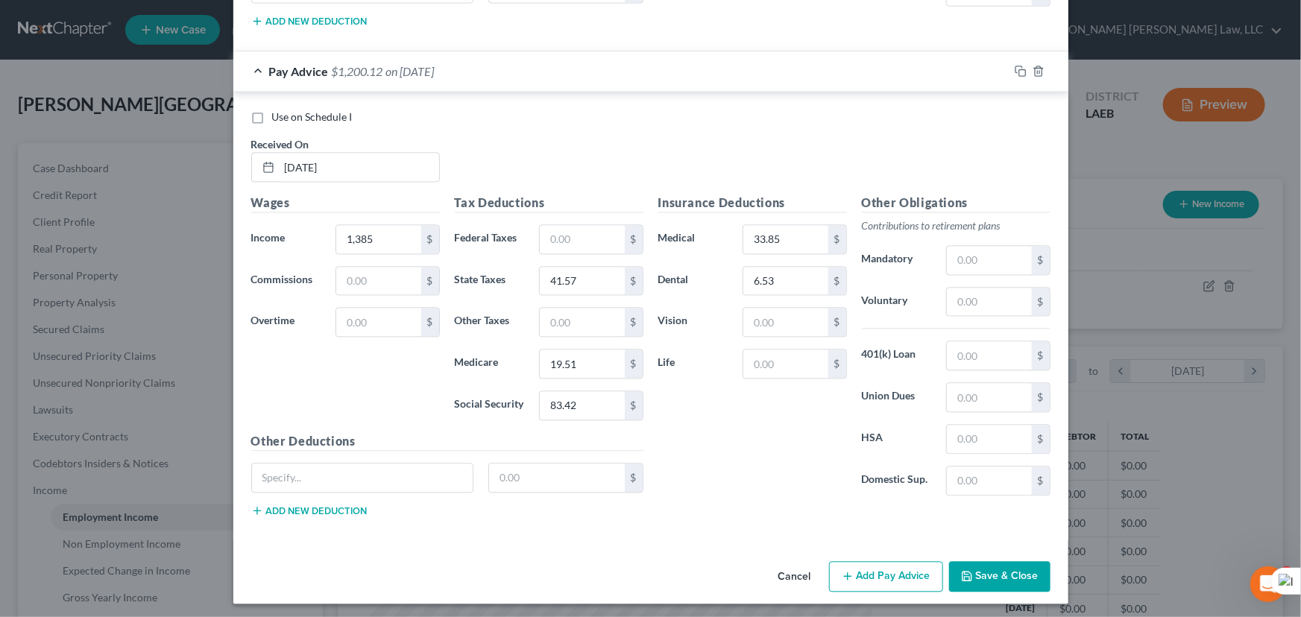
drag, startPoint x: 899, startPoint y: 548, endPoint x: 895, endPoint y: 567, distance: 19.0
click at [895, 568] on button "Add Pay Advice" at bounding box center [886, 576] width 114 height 31
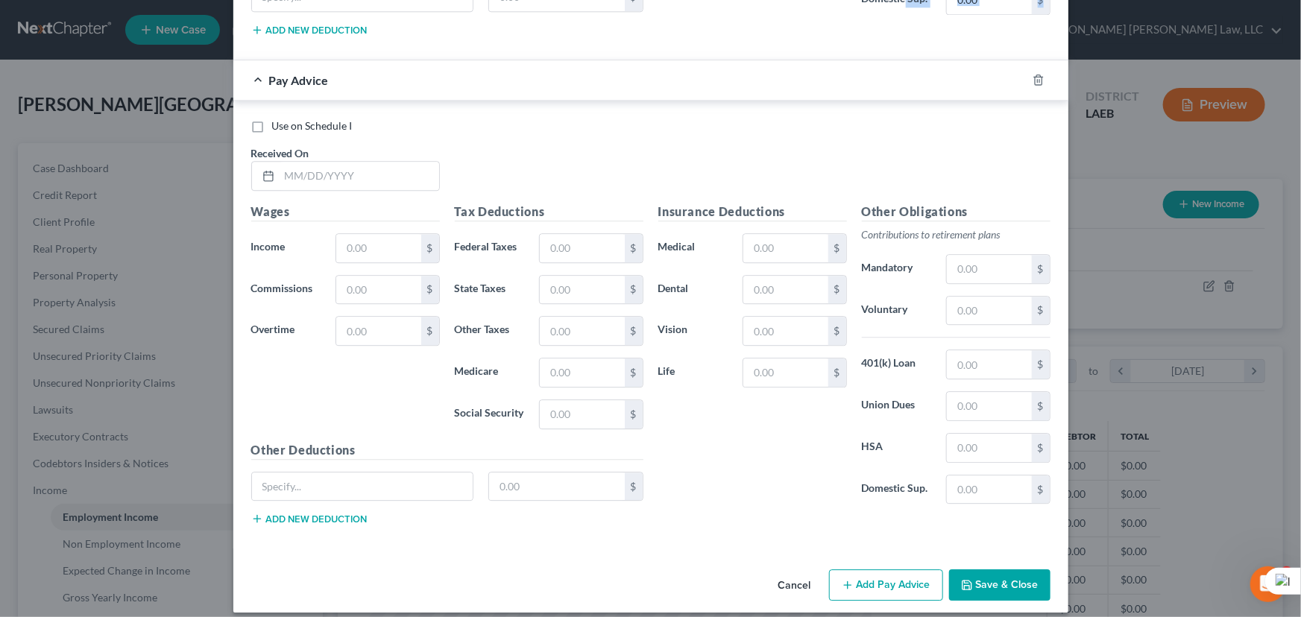
scroll to position [1946, 0]
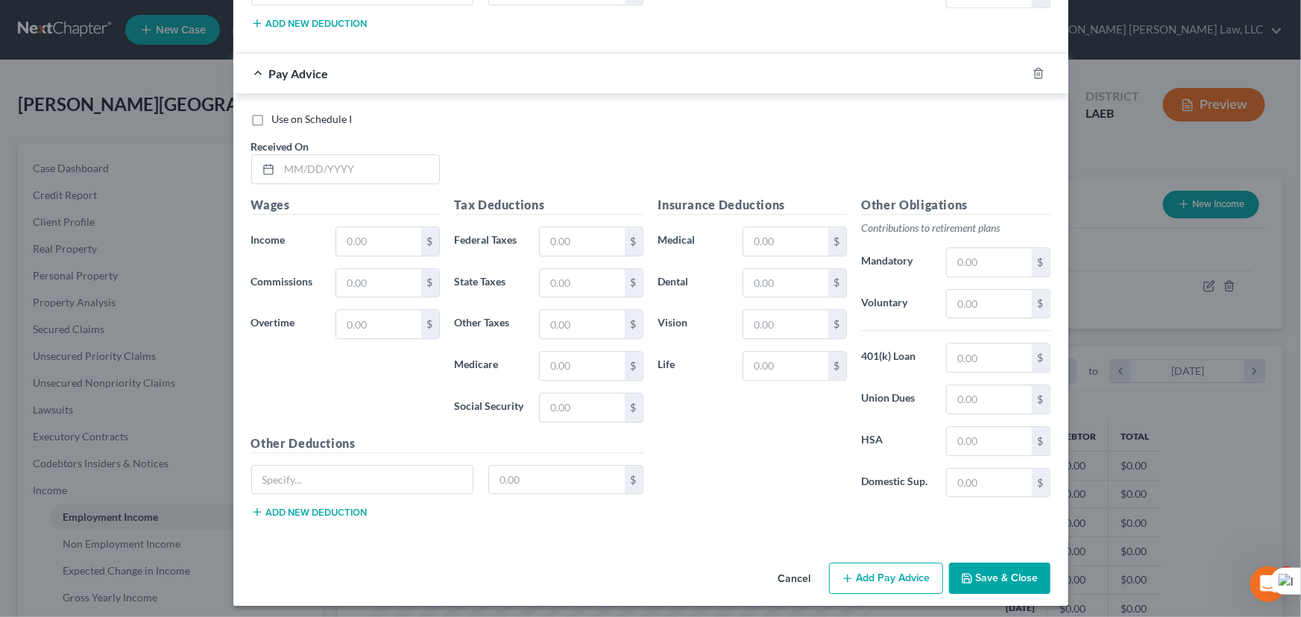
drag, startPoint x: 353, startPoint y: 126, endPoint x: 352, endPoint y: 139, distance: 13.4
click at [352, 131] on div "Use on Schedule I Received On *" at bounding box center [651, 154] width 814 height 84
click at [352, 163] on div at bounding box center [352, 153] width 142 height 22
click at [357, 170] on input "text" at bounding box center [360, 169] width 160 height 28
type input "02/23/2025"
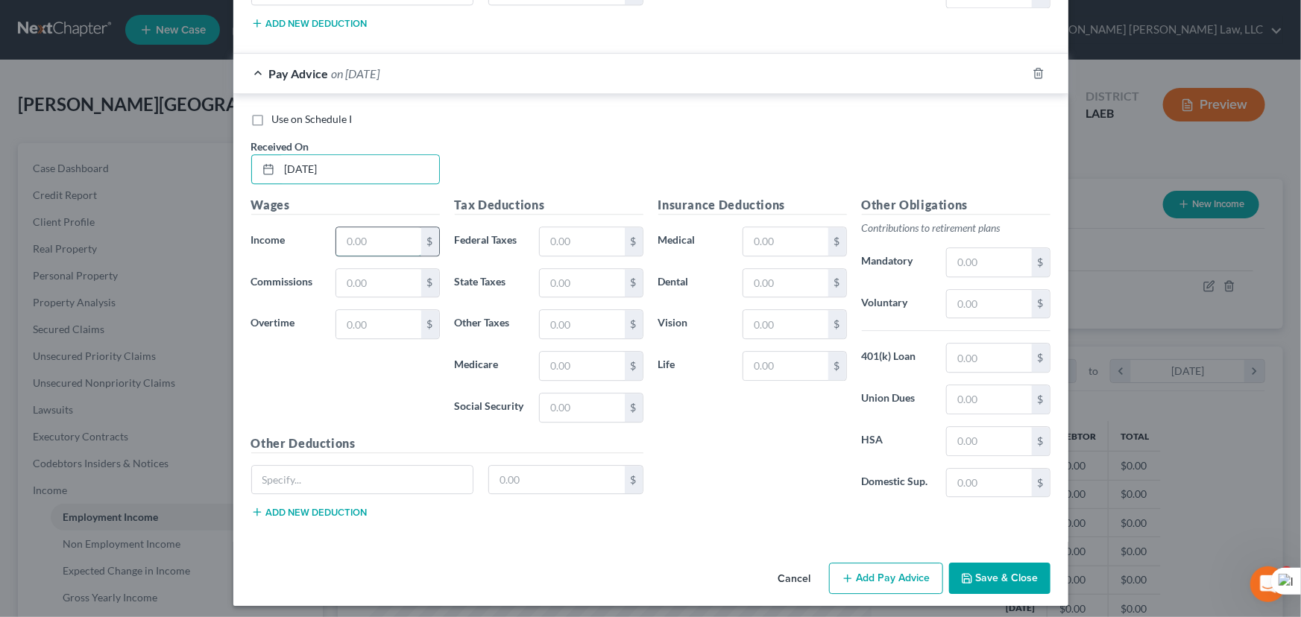
click at [382, 230] on input "text" at bounding box center [378, 241] width 84 height 28
type input "1,385"
click at [757, 275] on input "text" at bounding box center [785, 283] width 84 height 28
type input "6.53"
click at [782, 254] on div "Insurance Deductions Medical $ Dental 6.53 $ Vision $ Life $" at bounding box center [753, 353] width 204 height 314
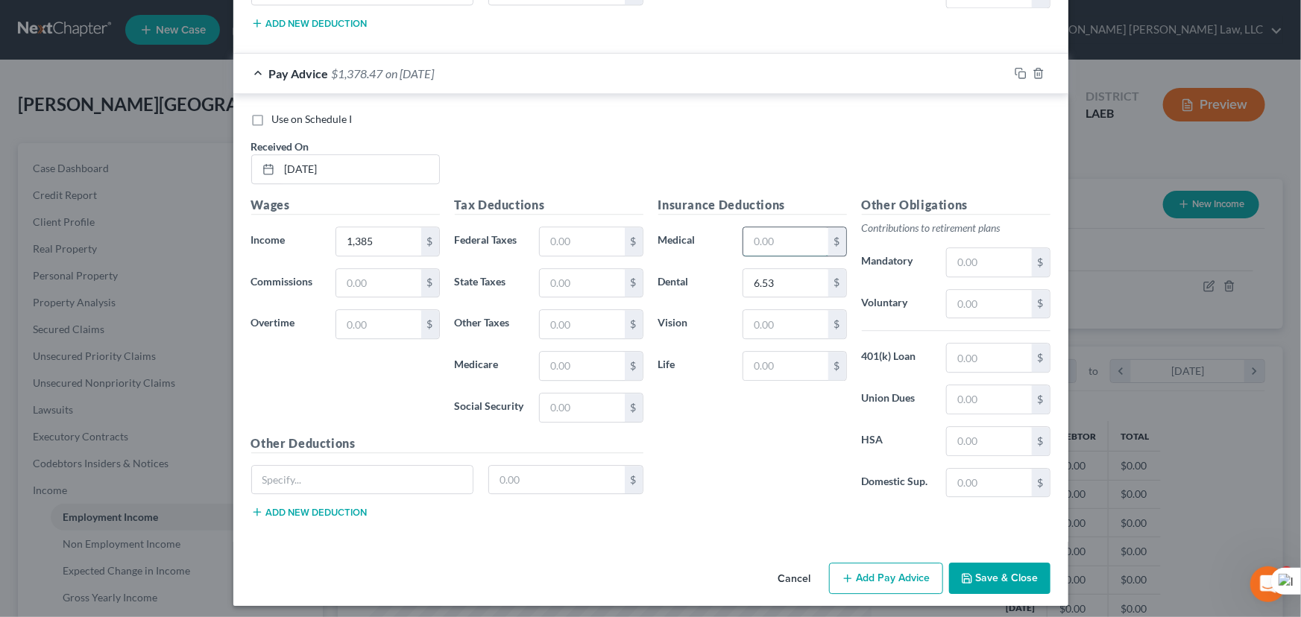
click at [790, 239] on input "text" at bounding box center [785, 241] width 84 height 28
type input "33.85"
click at [570, 400] on input "text" at bounding box center [582, 408] width 84 height 28
type input "83.41"
click at [592, 357] on input "text" at bounding box center [582, 366] width 84 height 28
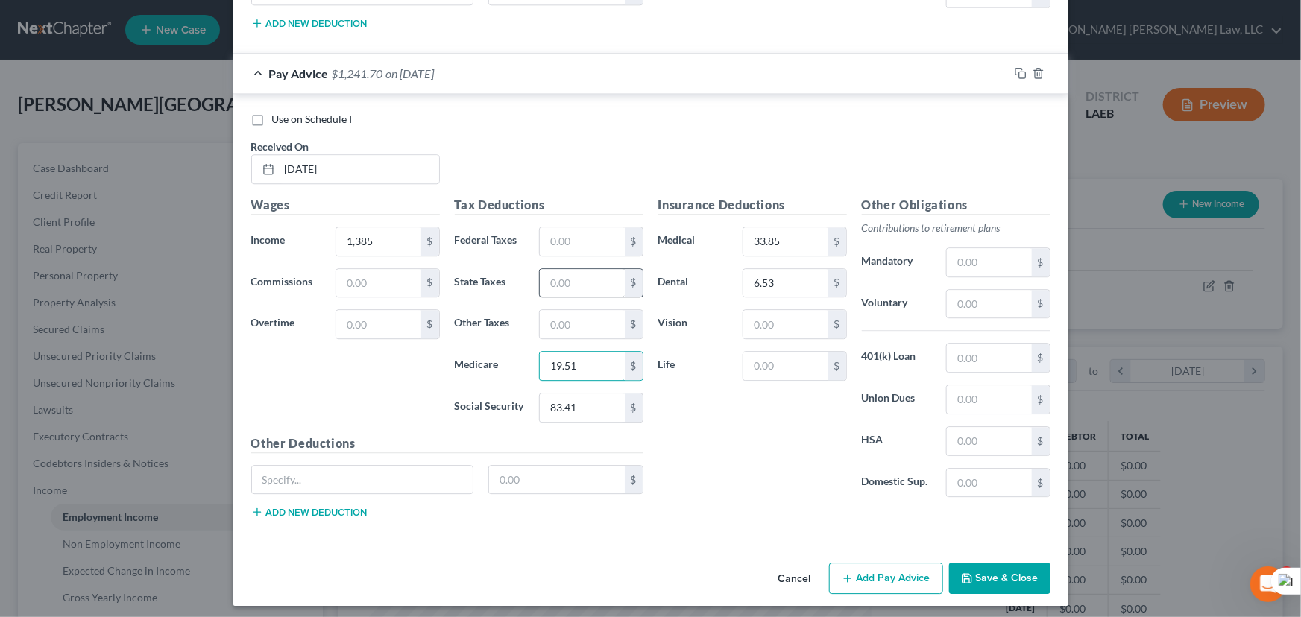
type input "19.51"
click at [581, 280] on input "text" at bounding box center [582, 283] width 84 height 28
type input "41.57"
click at [854, 573] on button "Add Pay Advice" at bounding box center [886, 578] width 114 height 31
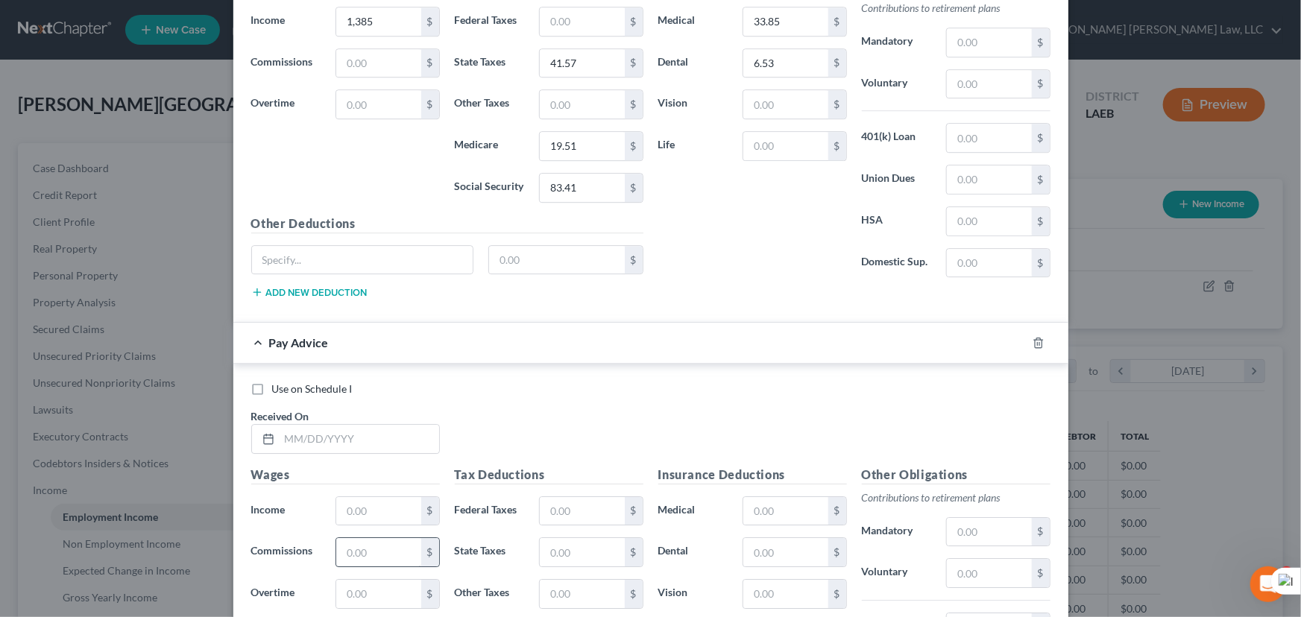
scroll to position [2435, 0]
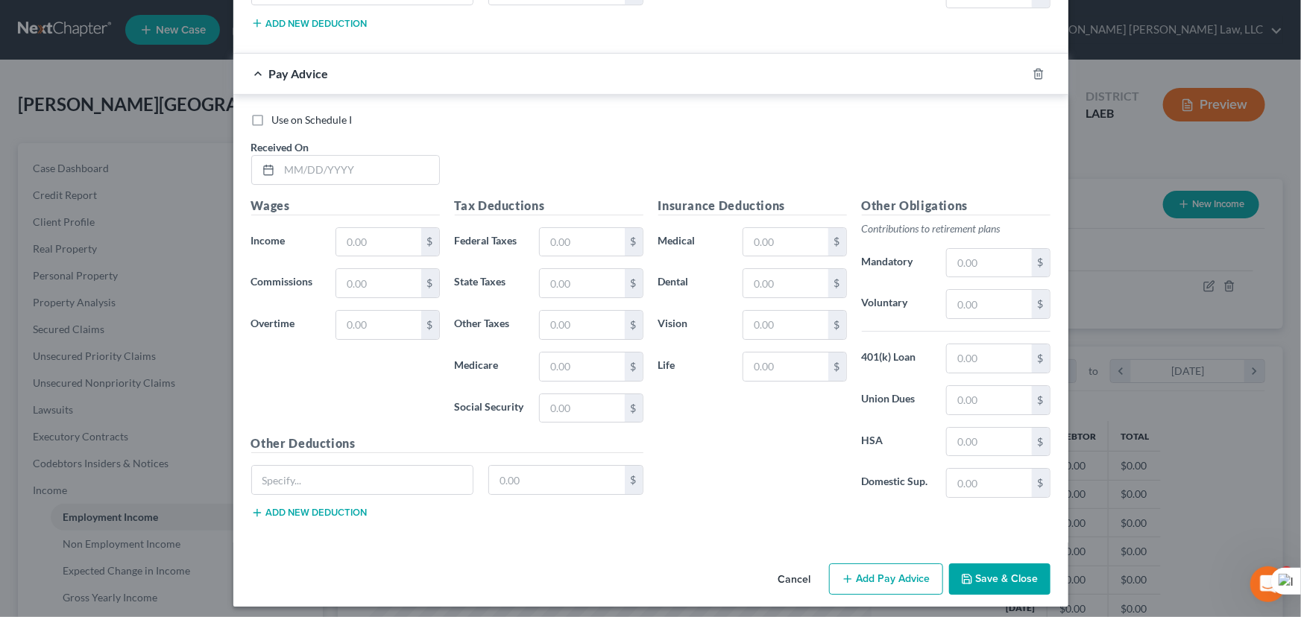
click at [323, 142] on div "Received On *" at bounding box center [346, 161] width 204 height 45
click at [315, 171] on input "text" at bounding box center [360, 170] width 160 height 28
type input "03/02/2025"
click at [336, 229] on input "text" at bounding box center [378, 242] width 84 height 28
type input "1"
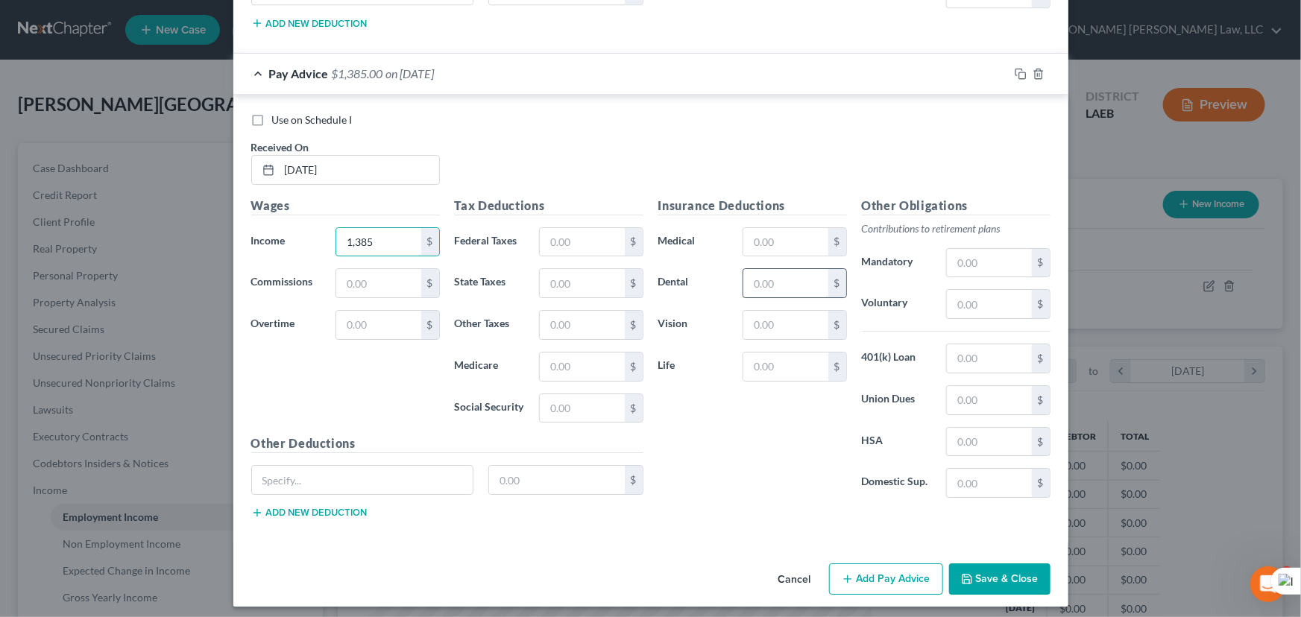
type input "1,385"
click at [785, 272] on input "text" at bounding box center [785, 283] width 84 height 28
type input "6.53"
click at [768, 233] on input "text" at bounding box center [785, 242] width 84 height 28
type input "33.85"
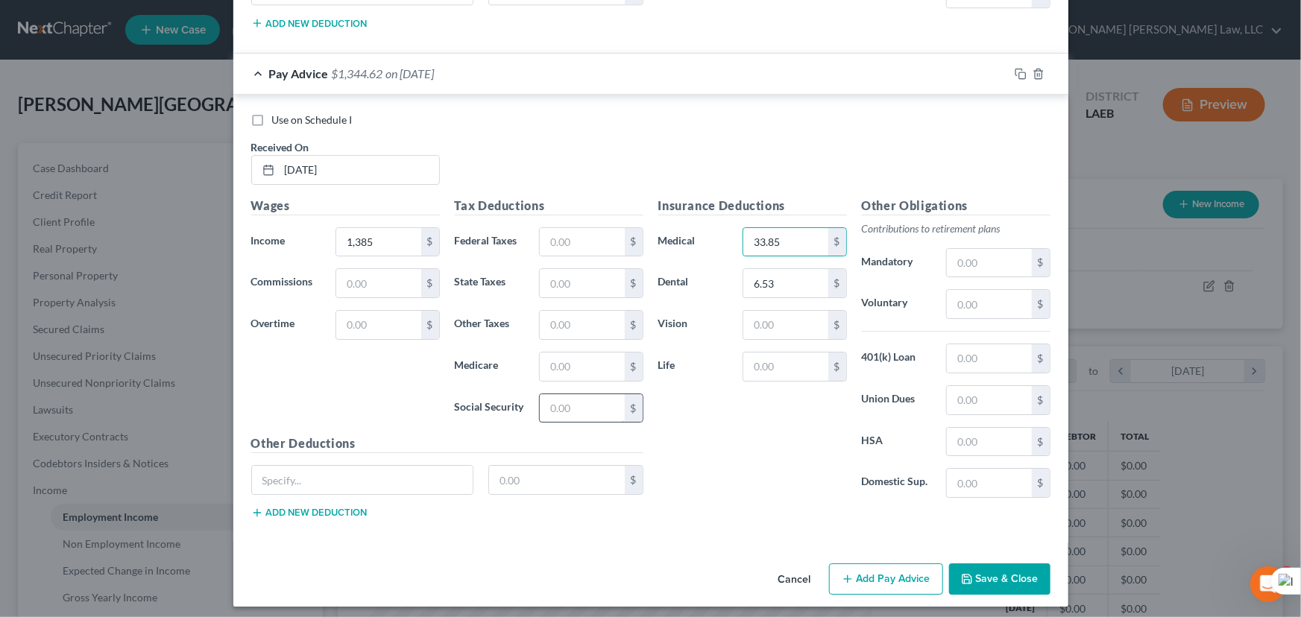
click at [587, 409] on input "text" at bounding box center [582, 408] width 84 height 28
type input "83.42"
click at [584, 357] on input "text" at bounding box center [582, 367] width 84 height 28
type input "19.51"
click at [585, 279] on input "text" at bounding box center [582, 283] width 84 height 28
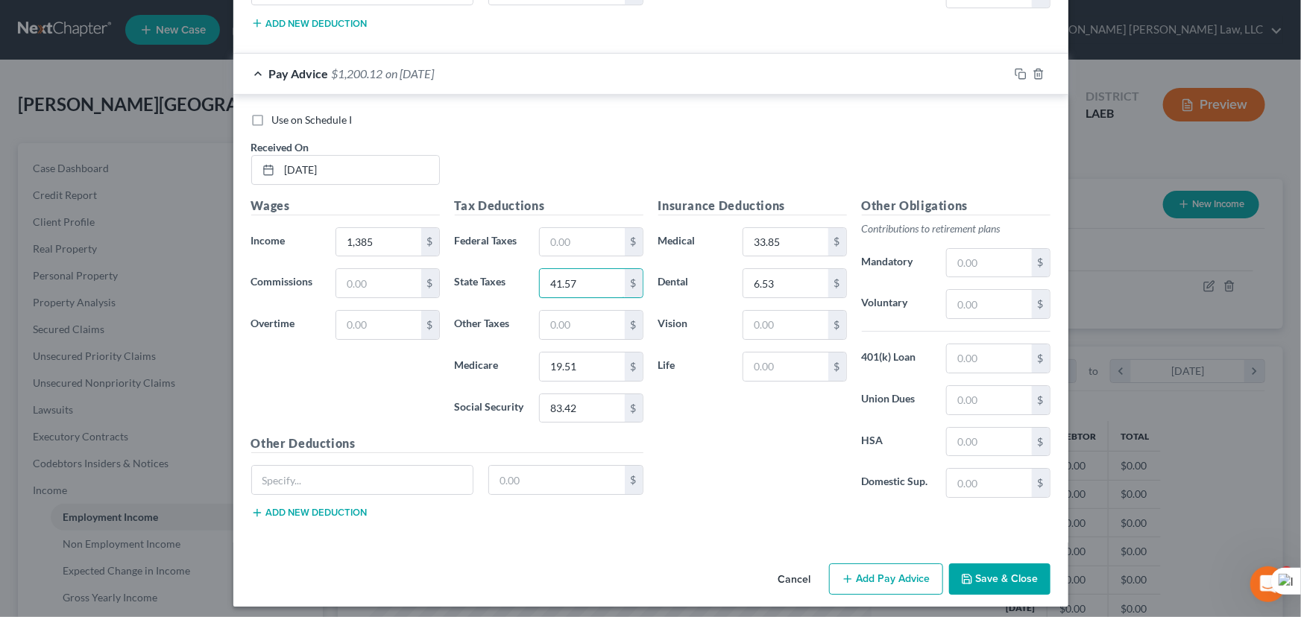
type input "41.57"
click at [875, 577] on button "Add Pay Advice" at bounding box center [886, 579] width 114 height 31
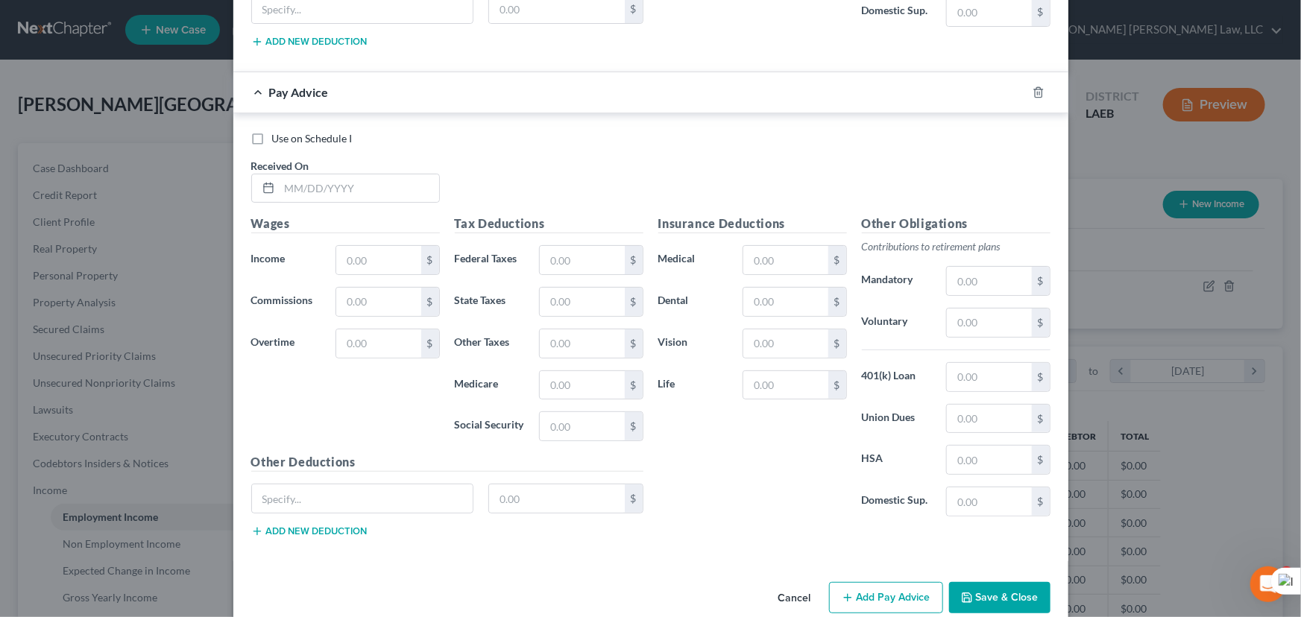
scroll to position [2923, 0]
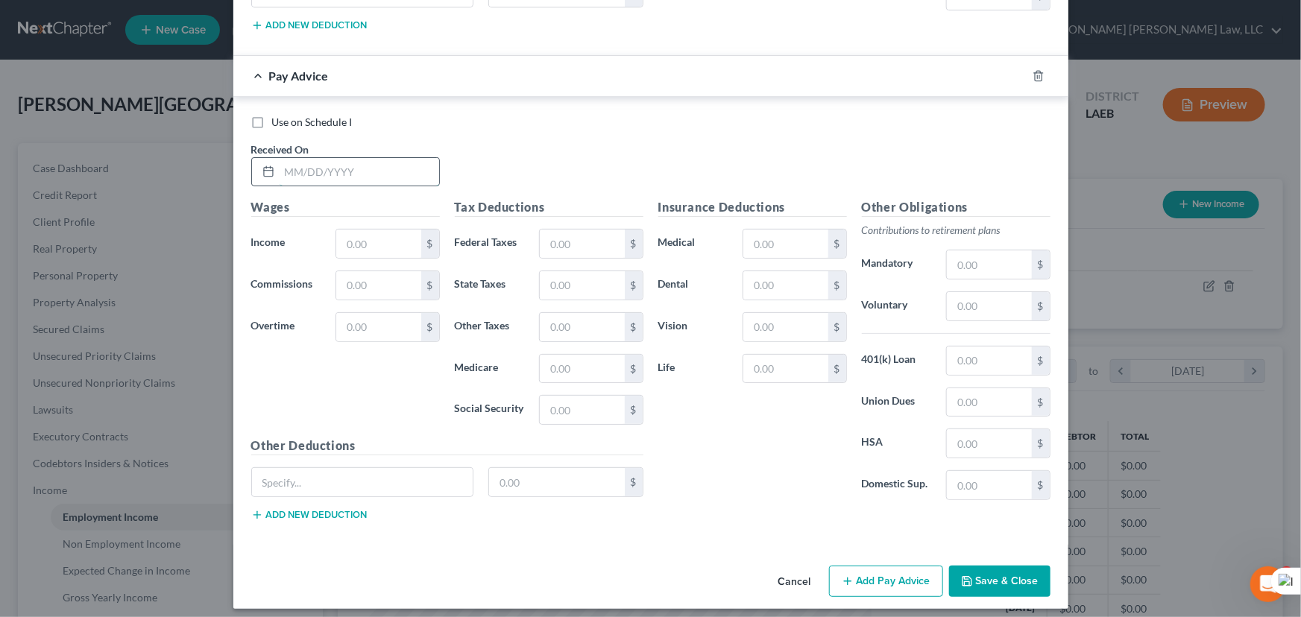
click at [300, 158] on input "text" at bounding box center [360, 172] width 160 height 28
type input "03/09/2025"
click at [382, 247] on input "text" at bounding box center [378, 244] width 84 height 28
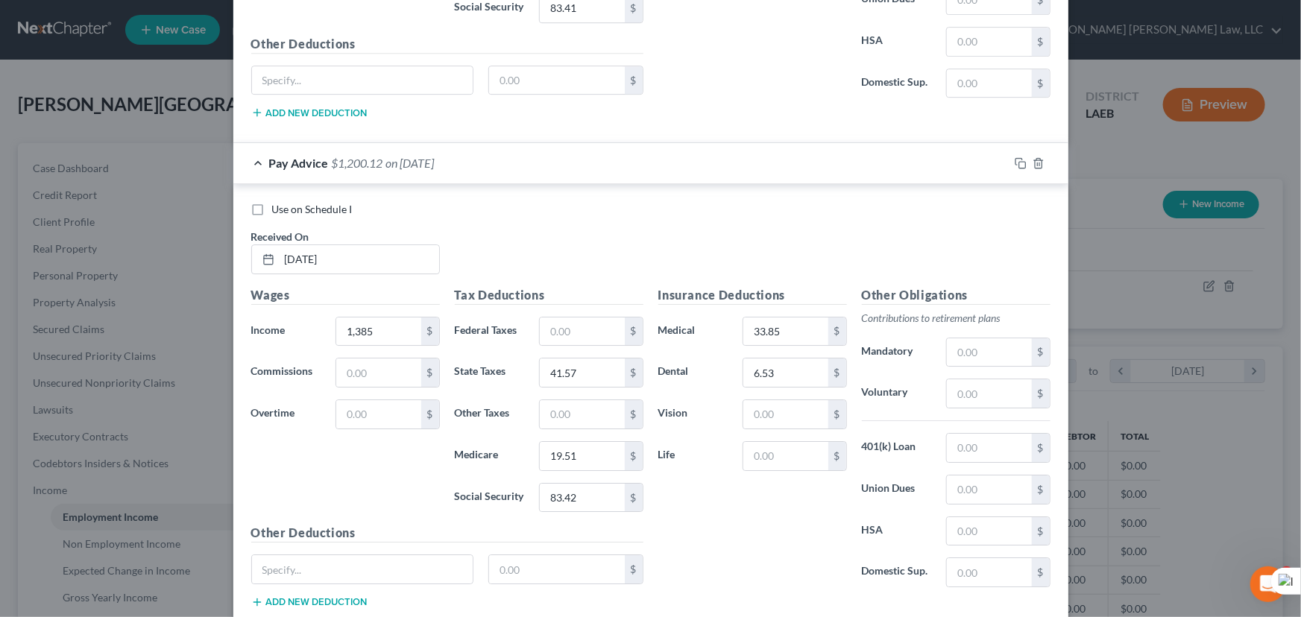
scroll to position [2313, 0]
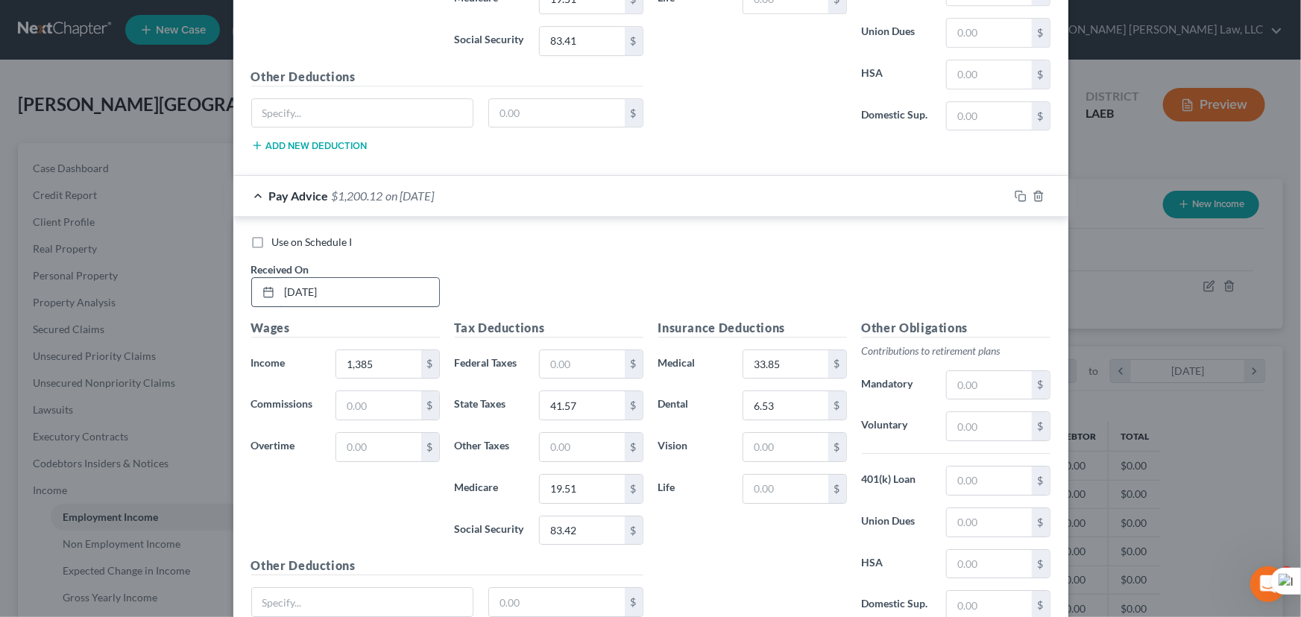
click at [343, 288] on input "03/02/2025" at bounding box center [360, 292] width 160 height 28
drag, startPoint x: 329, startPoint y: 288, endPoint x: 82, endPoint y: 270, distance: 248.1
click at [84, 271] on div "Edit Income Source × Employment Type * Select Full or Part Time Employment Self…" at bounding box center [650, 308] width 1301 height 617
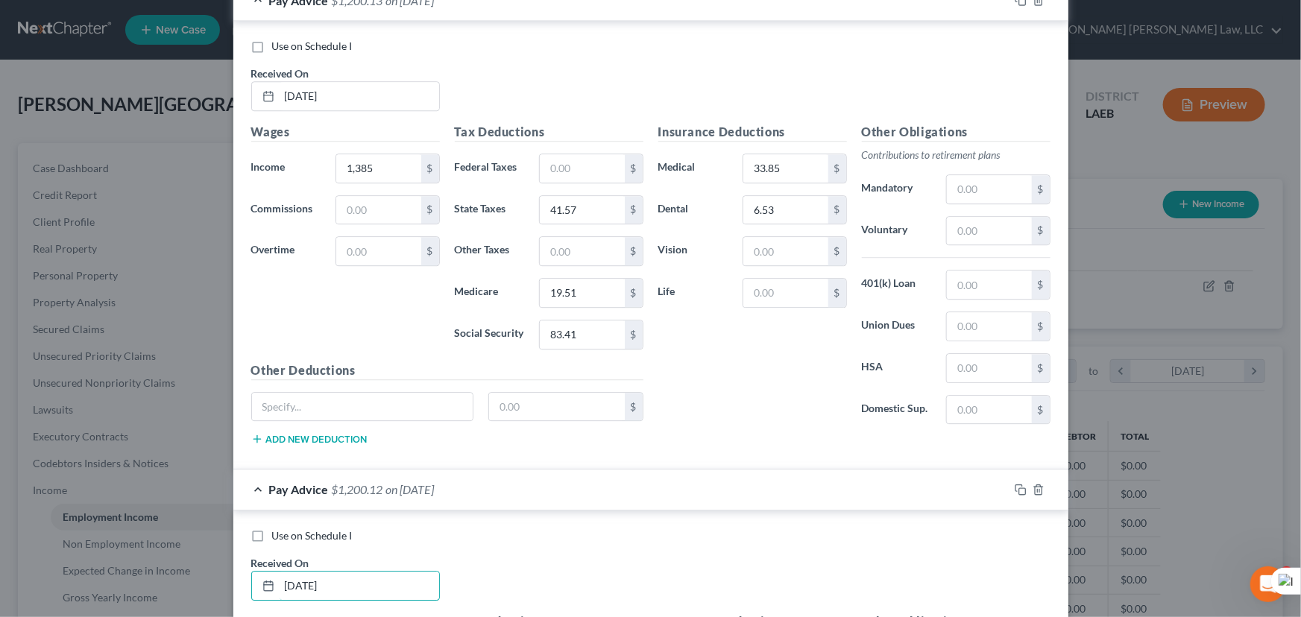
scroll to position [1839, 0]
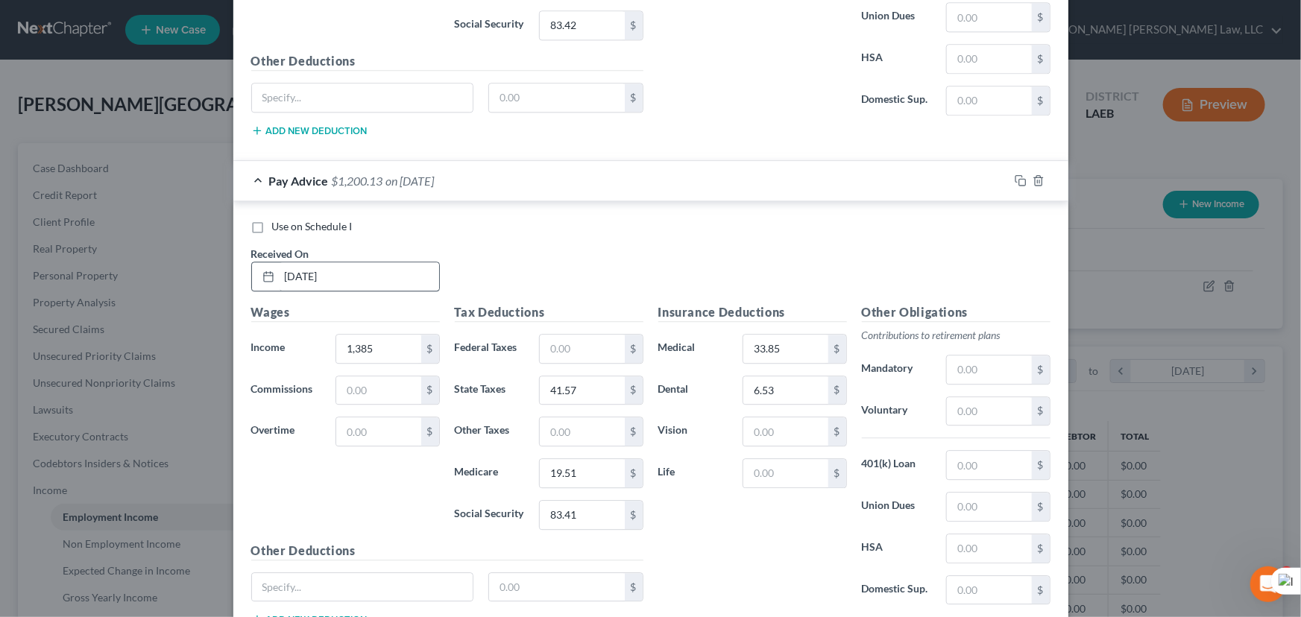
type input "[DATE]"
click at [356, 279] on input "02/23/2025" at bounding box center [360, 276] width 160 height 28
type input "0"
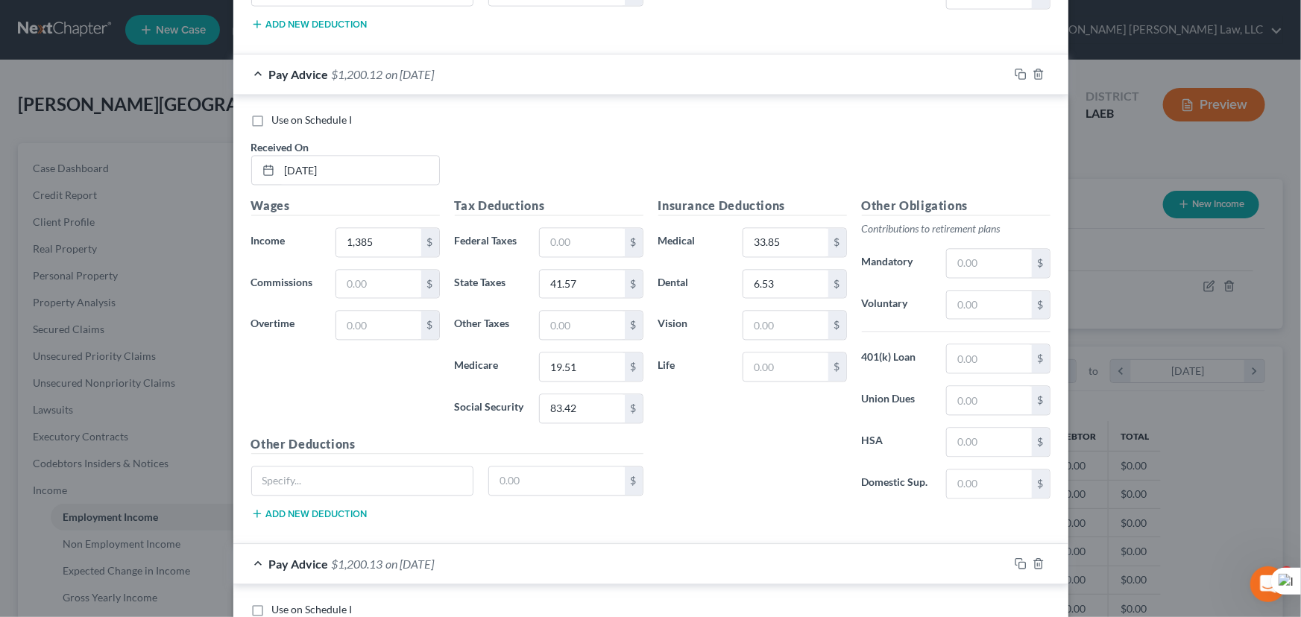
scroll to position [1432, 0]
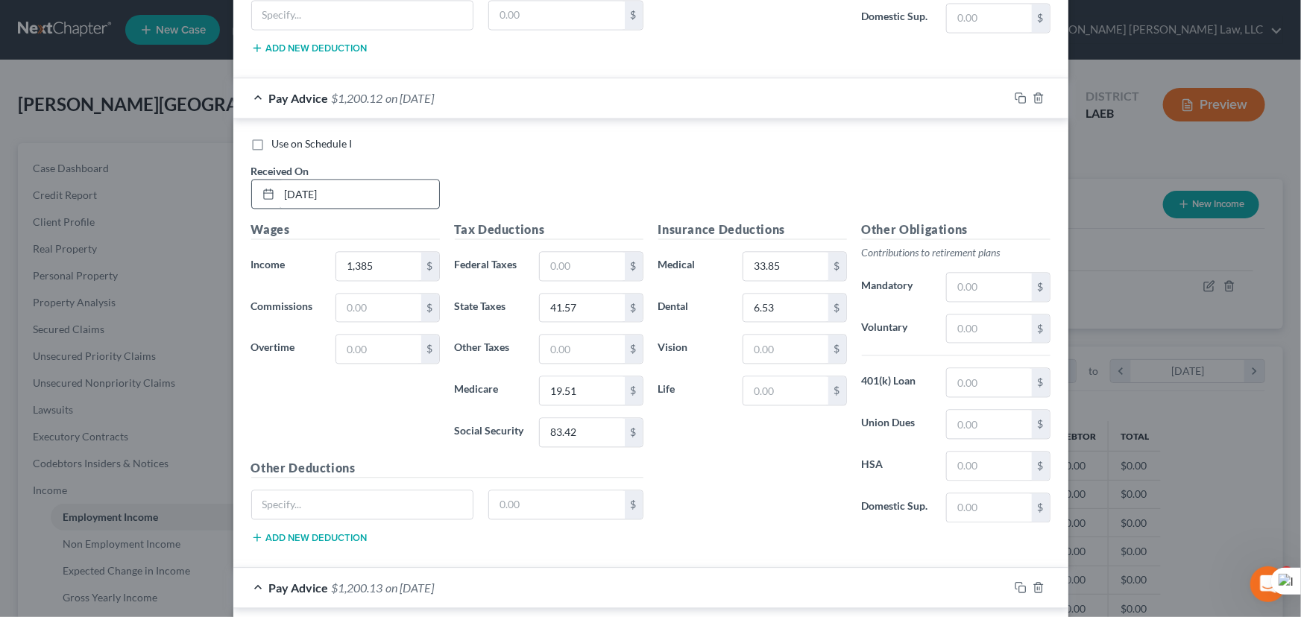
type input "[DATE]"
click at [345, 189] on input "02/16/2025" at bounding box center [360, 194] width 160 height 28
drag, startPoint x: 350, startPoint y: 183, endPoint x: 220, endPoint y: 189, distance: 130.6
click at [222, 188] on div "Edit Income Source × Employment Type * Select Full or Part Time Employment Self…" at bounding box center [650, 308] width 1301 height 617
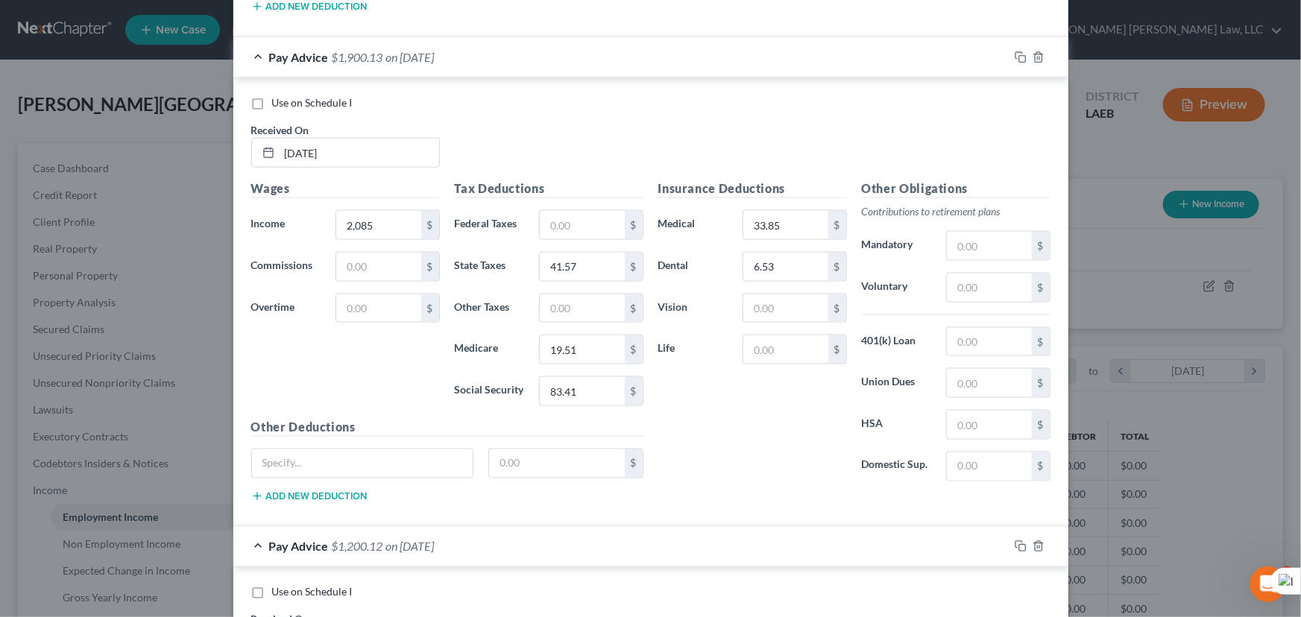
scroll to position [1026, 0]
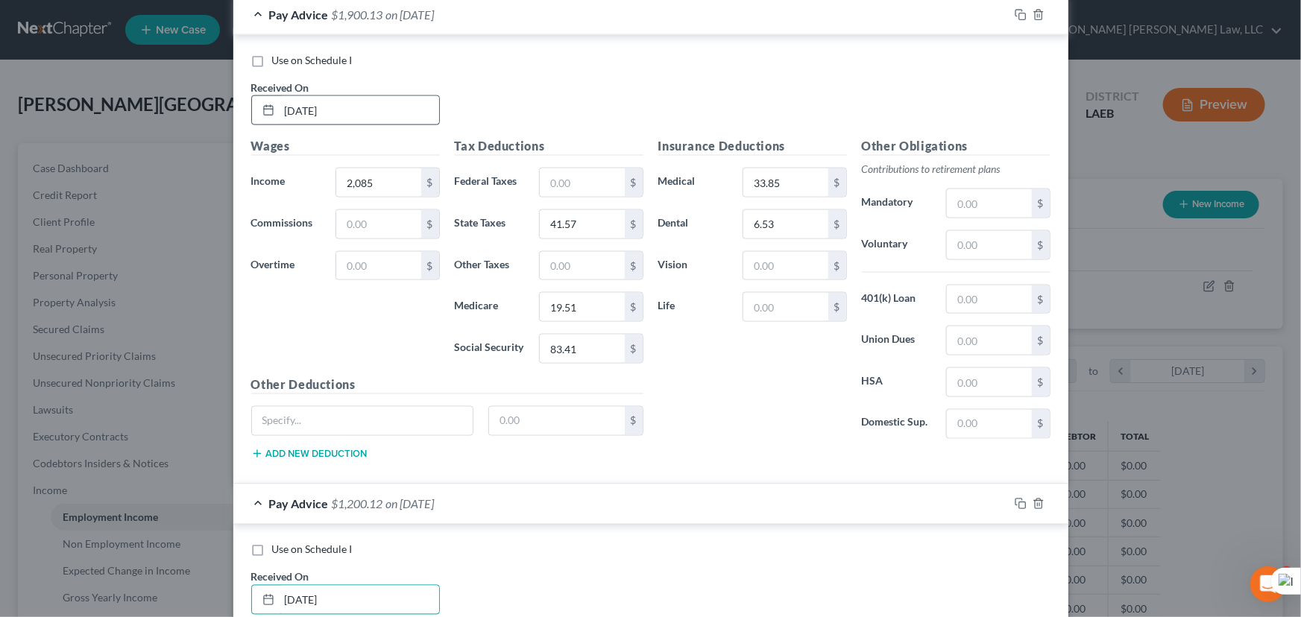
type input "02/21/2025"
click at [335, 104] on input "02/09/2025" at bounding box center [360, 110] width 160 height 28
drag, startPoint x: 344, startPoint y: 107, endPoint x: 0, endPoint y: 170, distance: 350.2
click at [0, 168] on div "Edit Income Source × Employment Type * Select Full or Part Time Employment Self…" at bounding box center [650, 308] width 1301 height 617
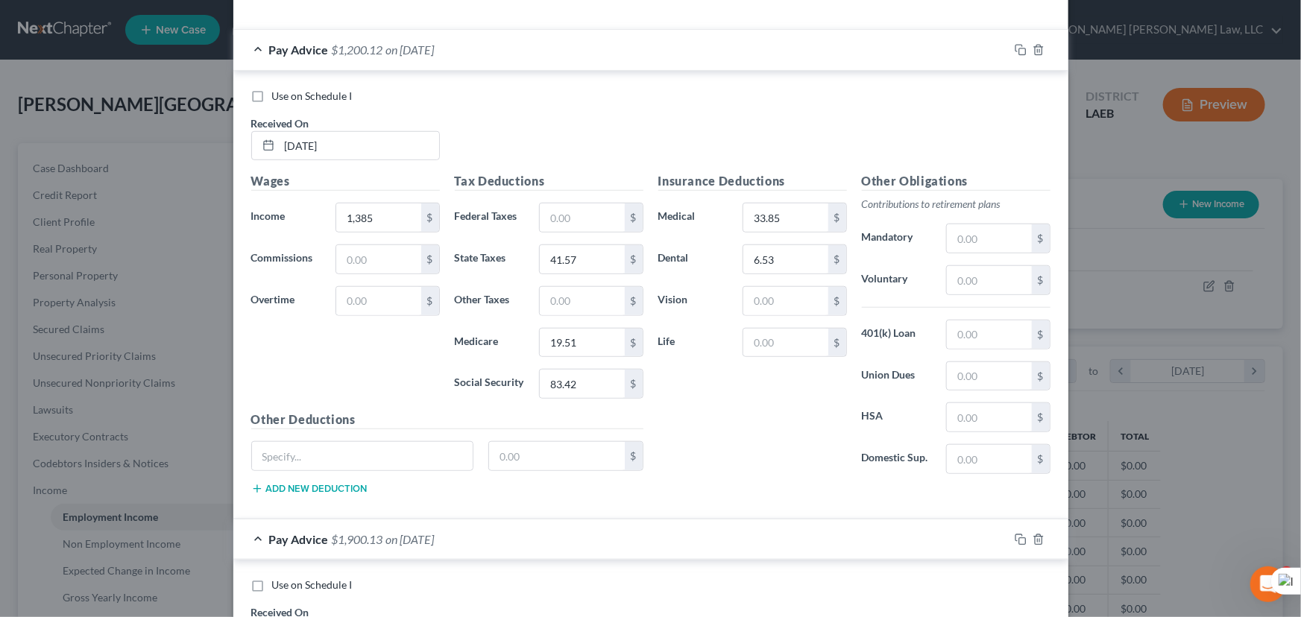
scroll to position [484, 0]
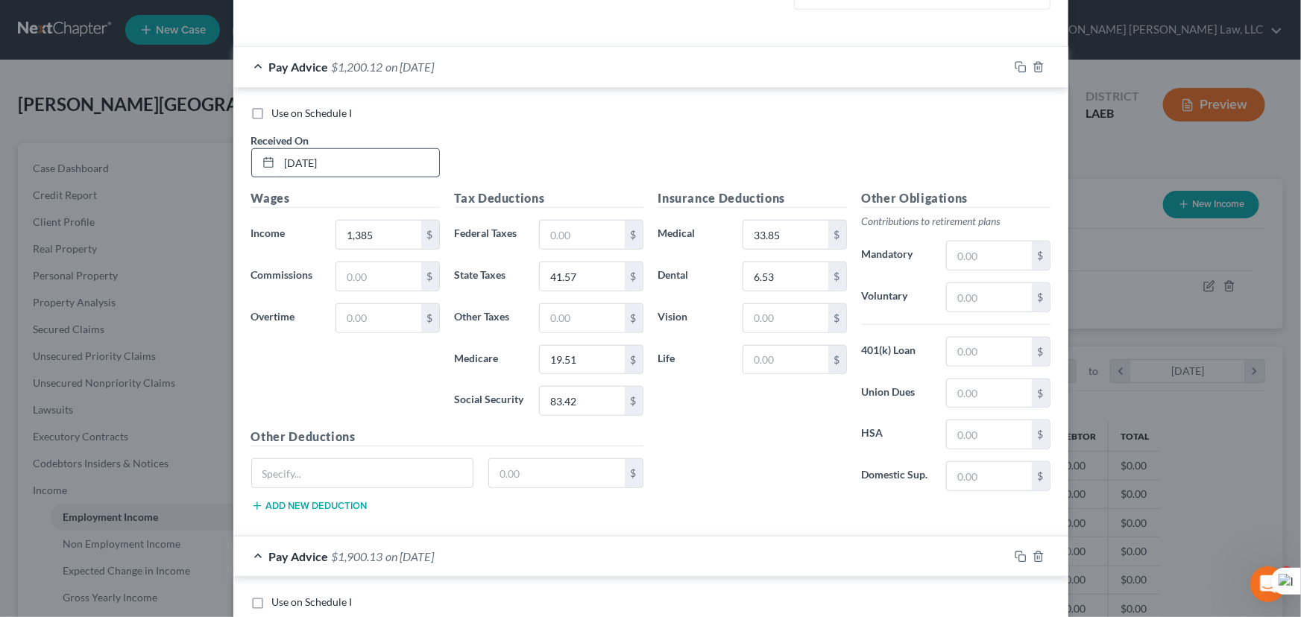
type input "02/14/2025"
click at [346, 165] on input "02/02/25" at bounding box center [360, 163] width 160 height 28
drag, startPoint x: 344, startPoint y: 158, endPoint x: 191, endPoint y: 166, distance: 153.0
click at [198, 159] on div "Edit Income Source × Employment Type * Select Full or Part Time Employment Self…" at bounding box center [650, 308] width 1301 height 617
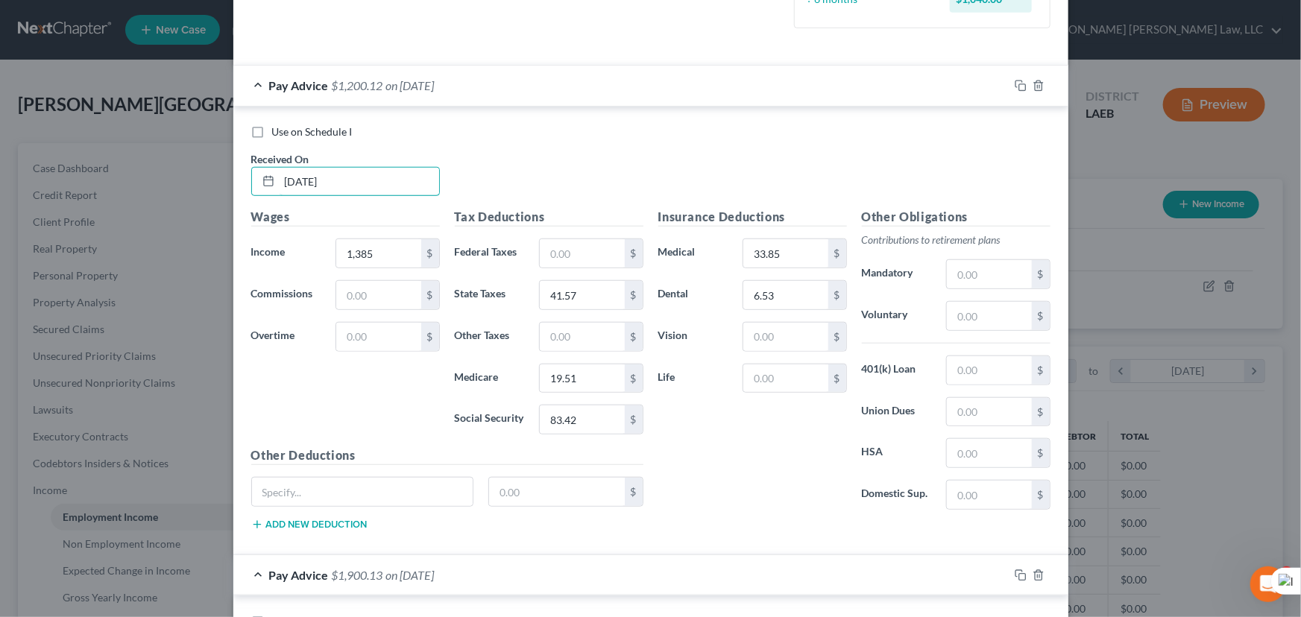
scroll to position [552, 0]
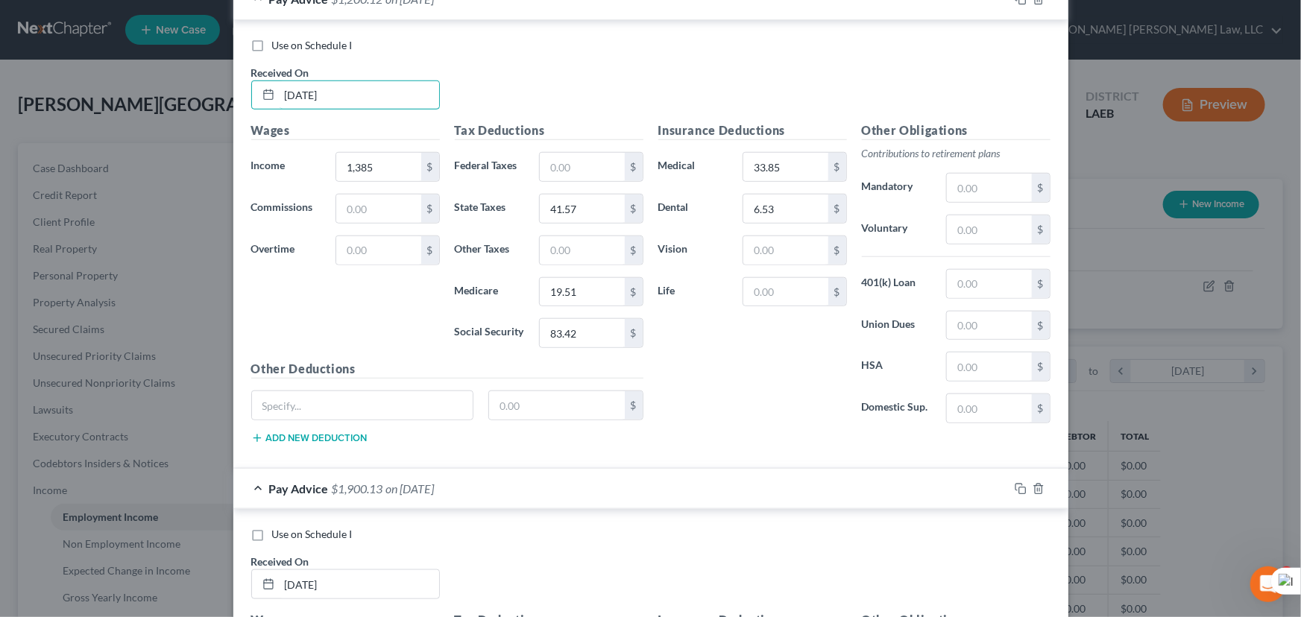
type input "02/07/2025"
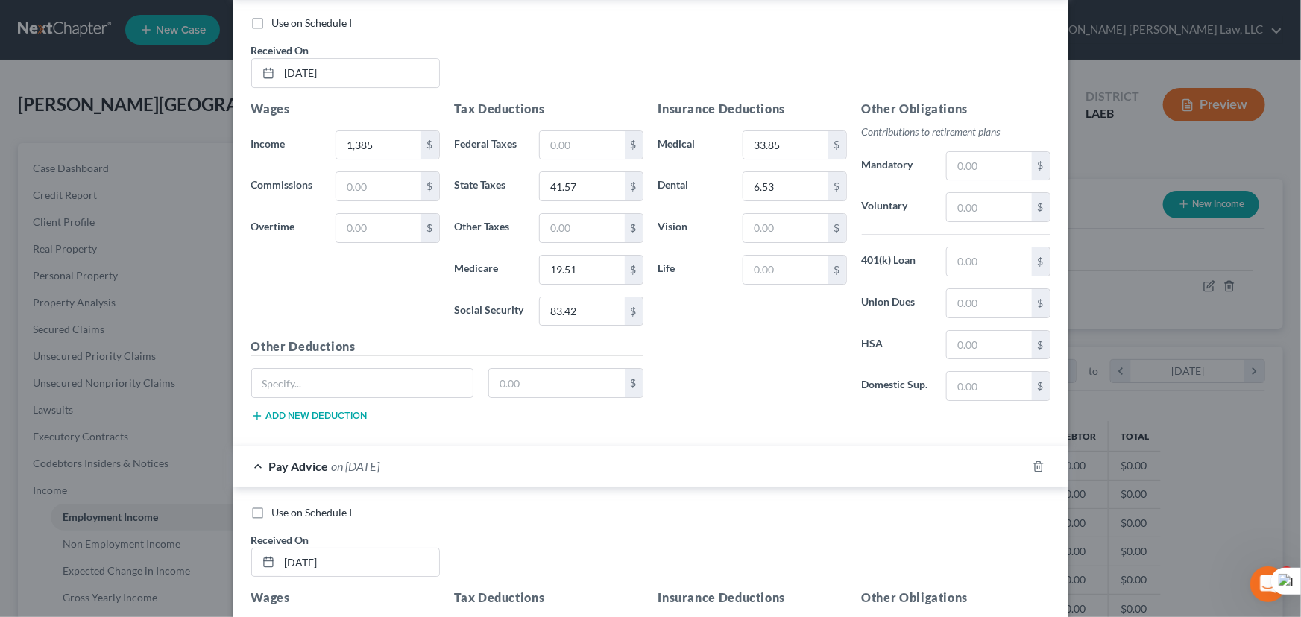
scroll to position [2923, 0]
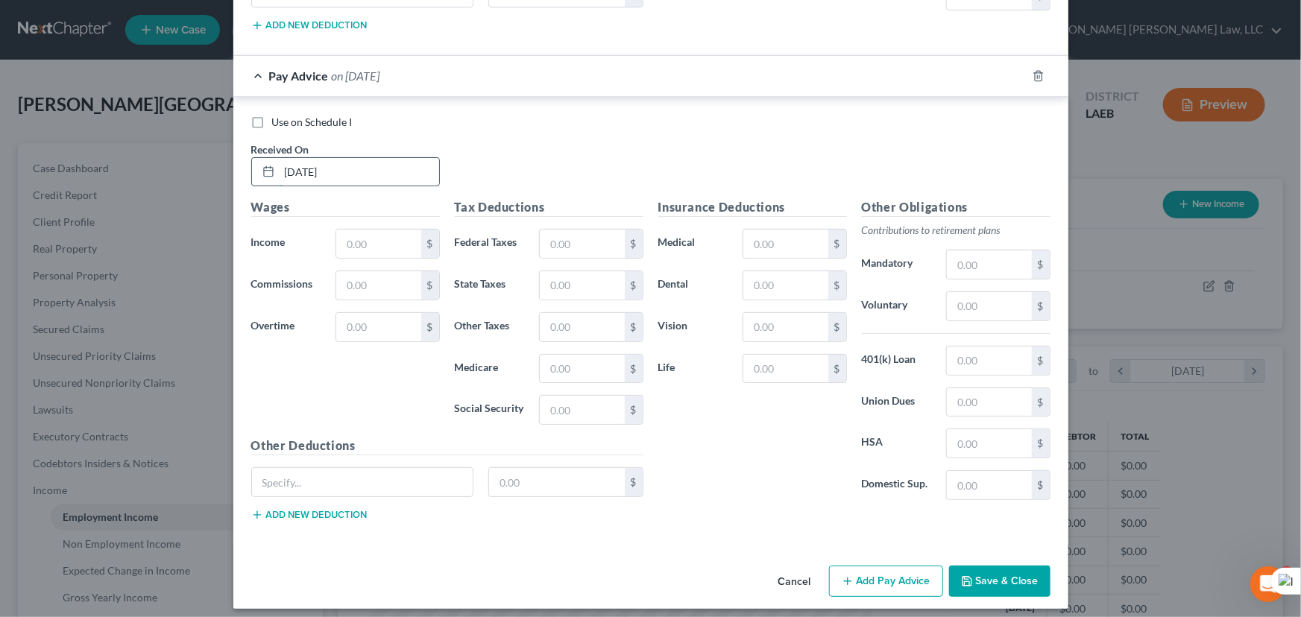
click at [345, 165] on input "03/09/2025" at bounding box center [360, 172] width 160 height 28
drag, startPoint x: 420, startPoint y: 234, endPoint x: 403, endPoint y: 230, distance: 17.5
click at [421, 234] on div "$" at bounding box center [430, 244] width 18 height 28
click at [403, 230] on input "text" at bounding box center [378, 244] width 84 height 28
type input "3,500"
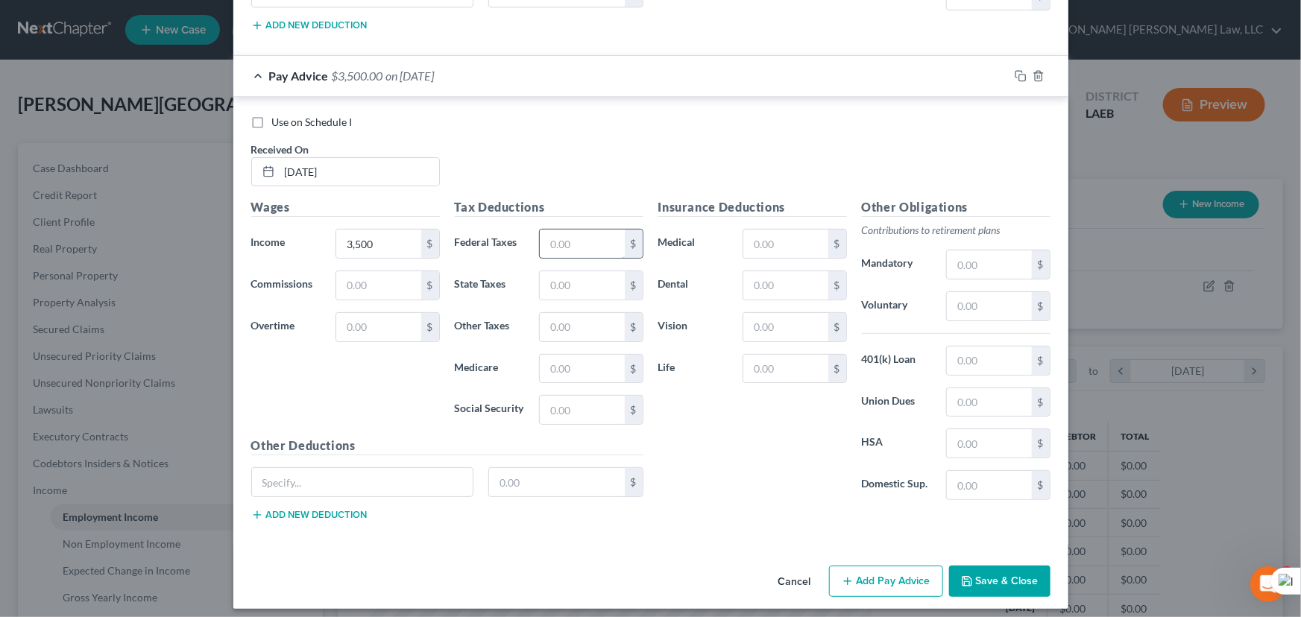
click at [573, 230] on input "text" at bounding box center [582, 244] width 84 height 28
type input "770"
click at [584, 399] on input "text" at bounding box center [582, 410] width 84 height 28
type input "217"
drag, startPoint x: 602, startPoint y: 364, endPoint x: 597, endPoint y: 370, distance: 7.9
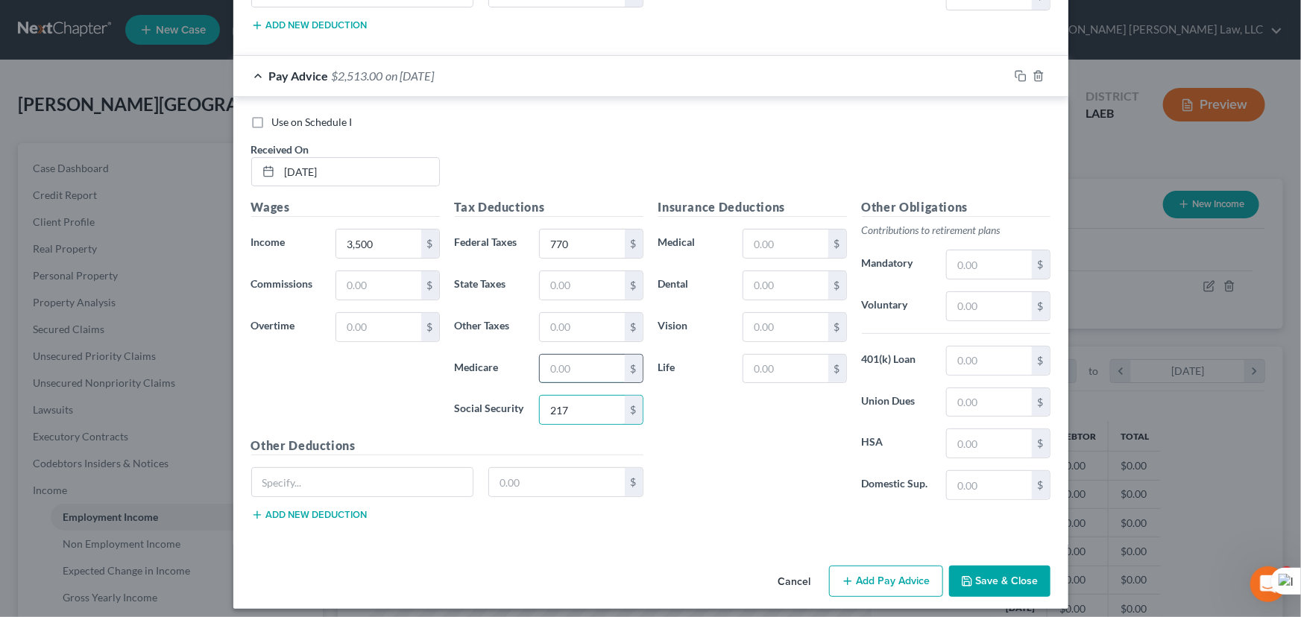
click at [602, 364] on input "text" at bounding box center [582, 369] width 84 height 28
type input "50.75"
click at [593, 286] on input "text" at bounding box center [582, 285] width 84 height 28
type input "108.15"
click at [868, 579] on button "Add Pay Advice" at bounding box center [886, 581] width 114 height 31
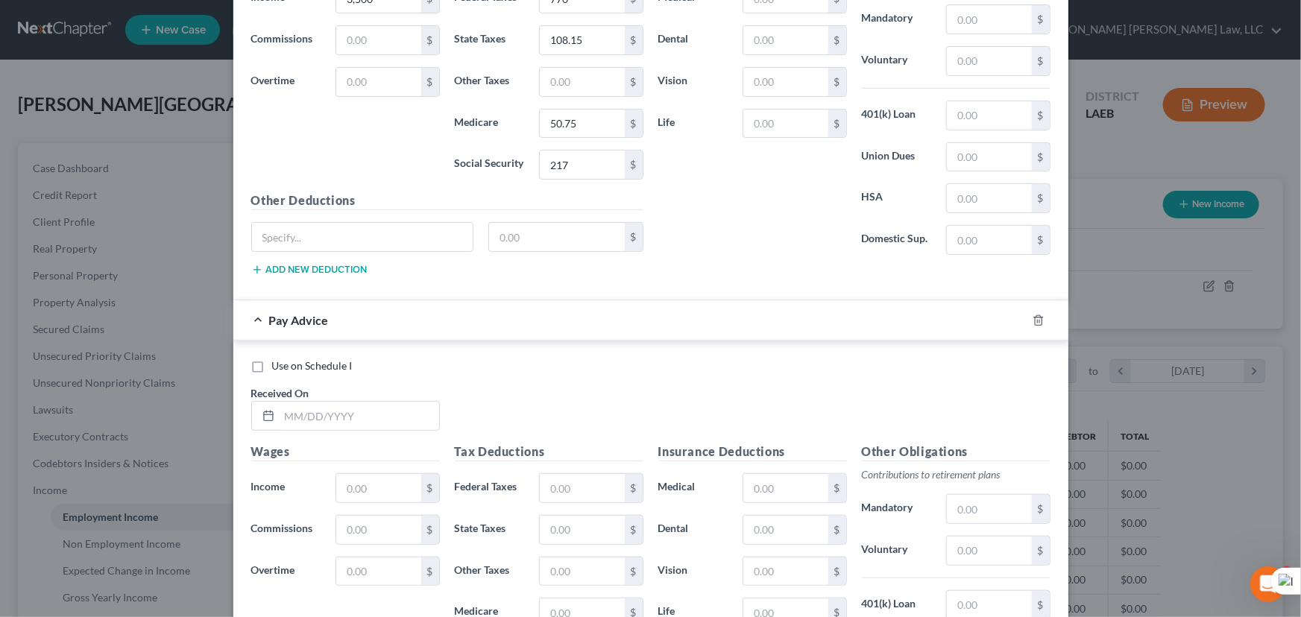
scroll to position [3412, 0]
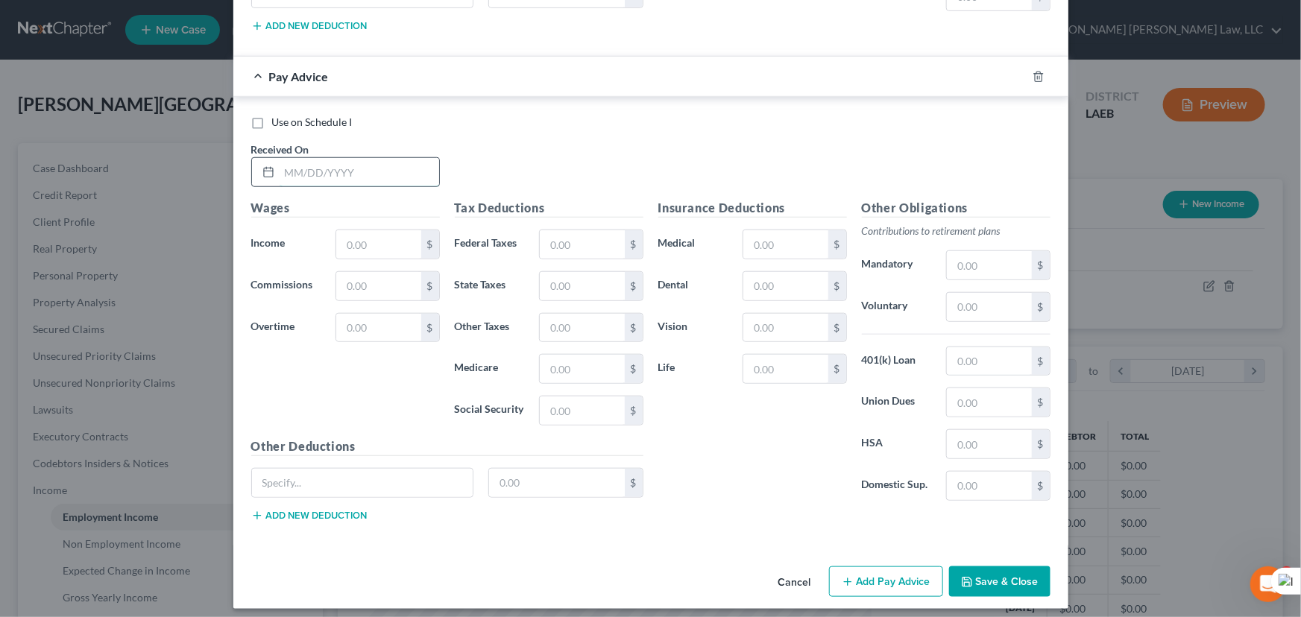
click at [350, 177] on input "text" at bounding box center [360, 172] width 160 height 28
type input "03/14/2025"
click at [376, 231] on input "text" at bounding box center [378, 244] width 84 height 28
type input "1,385"
click at [773, 273] on input "text" at bounding box center [785, 286] width 84 height 28
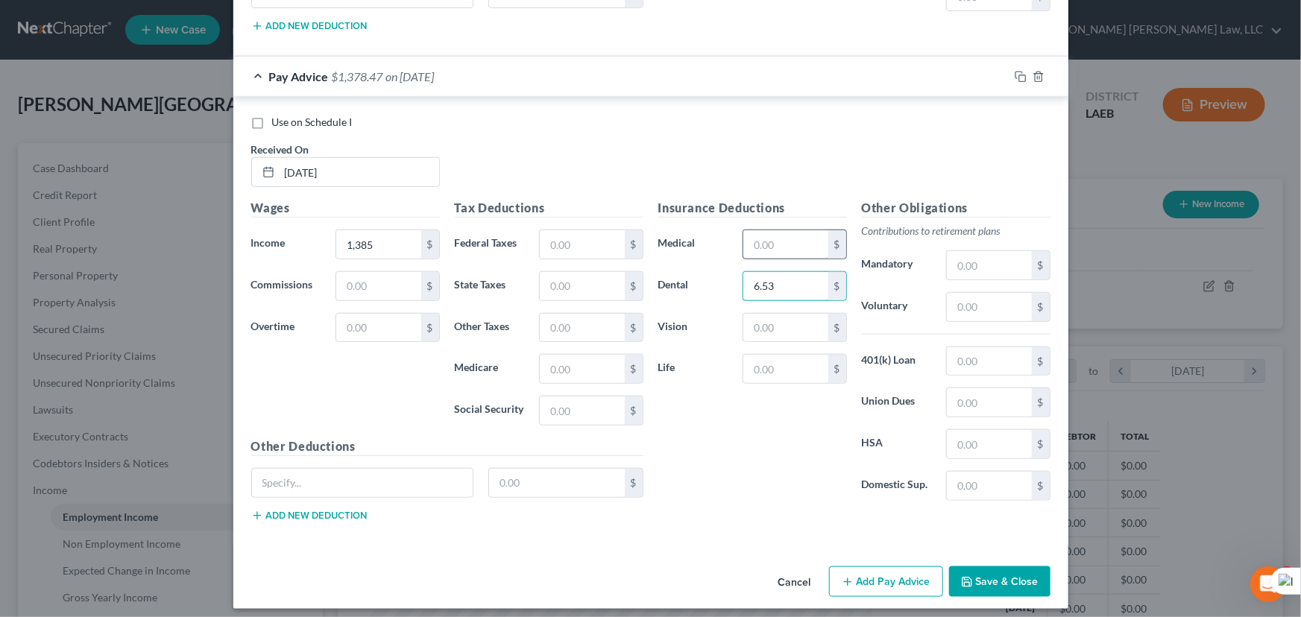
type input "6.53"
click at [767, 241] on input "text" at bounding box center [785, 244] width 84 height 28
type input "33.85"
click at [541, 397] on input "text" at bounding box center [582, 411] width 84 height 28
type input "83.42"
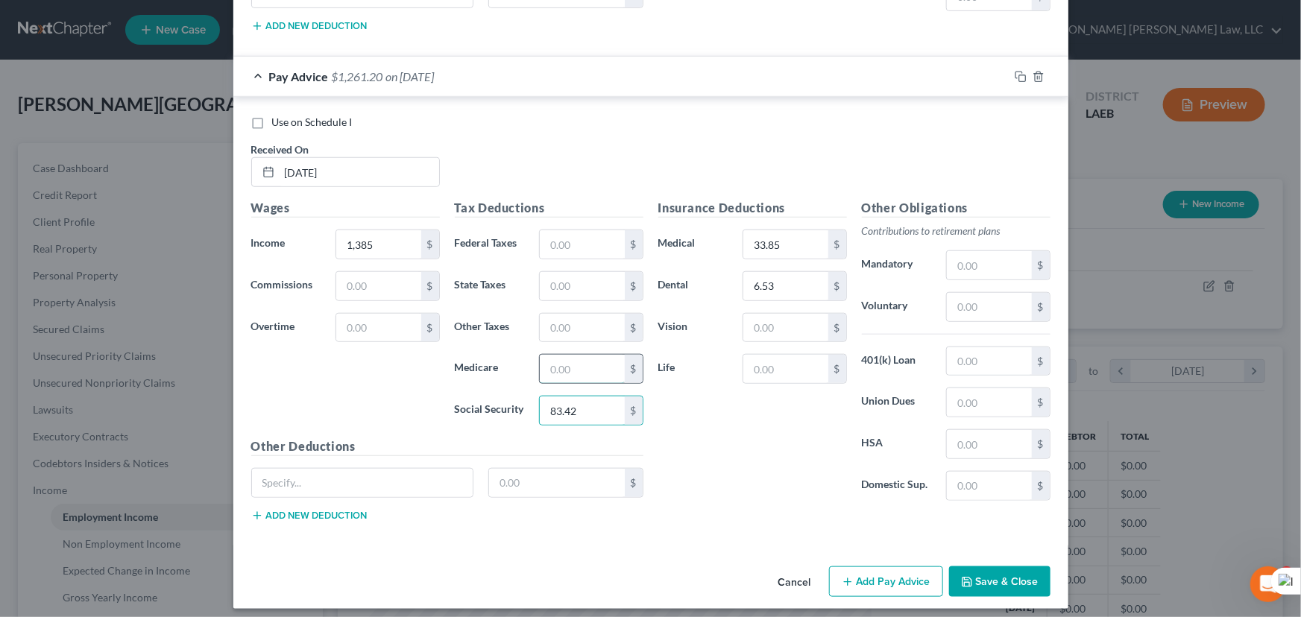
click at [574, 363] on input "text" at bounding box center [582, 369] width 84 height 28
type input "19.50"
click at [596, 272] on input "text" at bounding box center [582, 286] width 84 height 28
type input "41.57"
click at [385, 234] on input "1,385" at bounding box center [378, 244] width 84 height 28
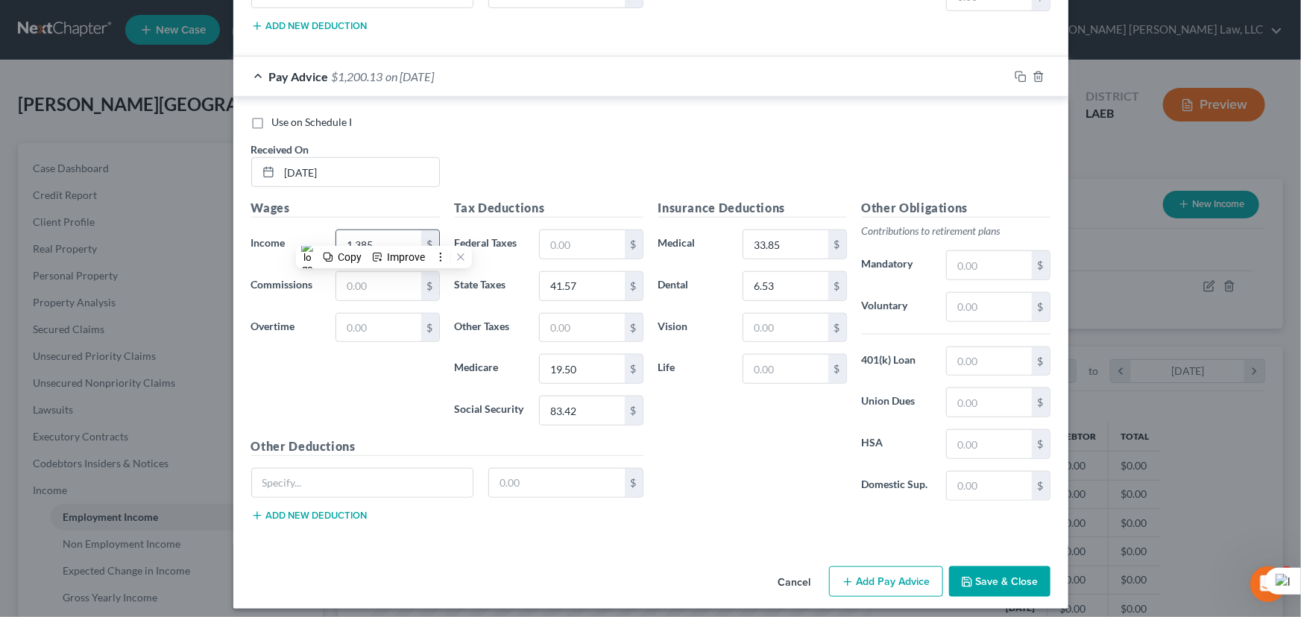
click at [385, 234] on input "1,385" at bounding box center [378, 244] width 84 height 28
type input "1"
type input "2,085"
click at [884, 571] on button "Add Pay Advice" at bounding box center [886, 582] width 114 height 31
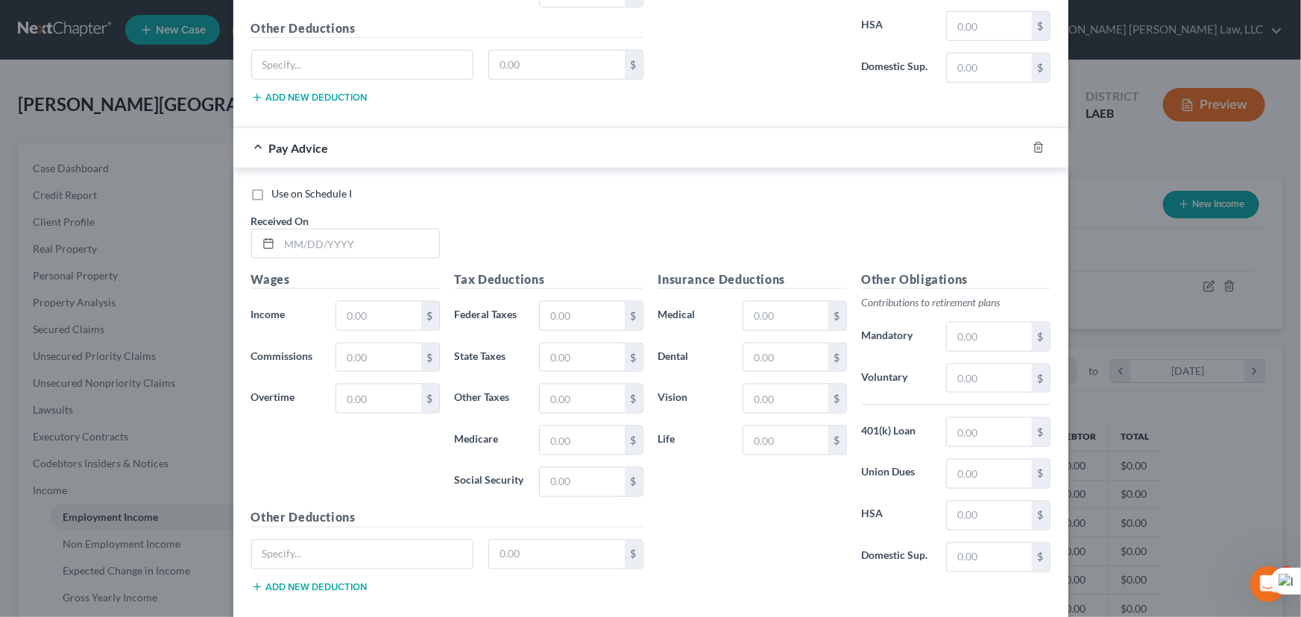
scroll to position [3899, 0]
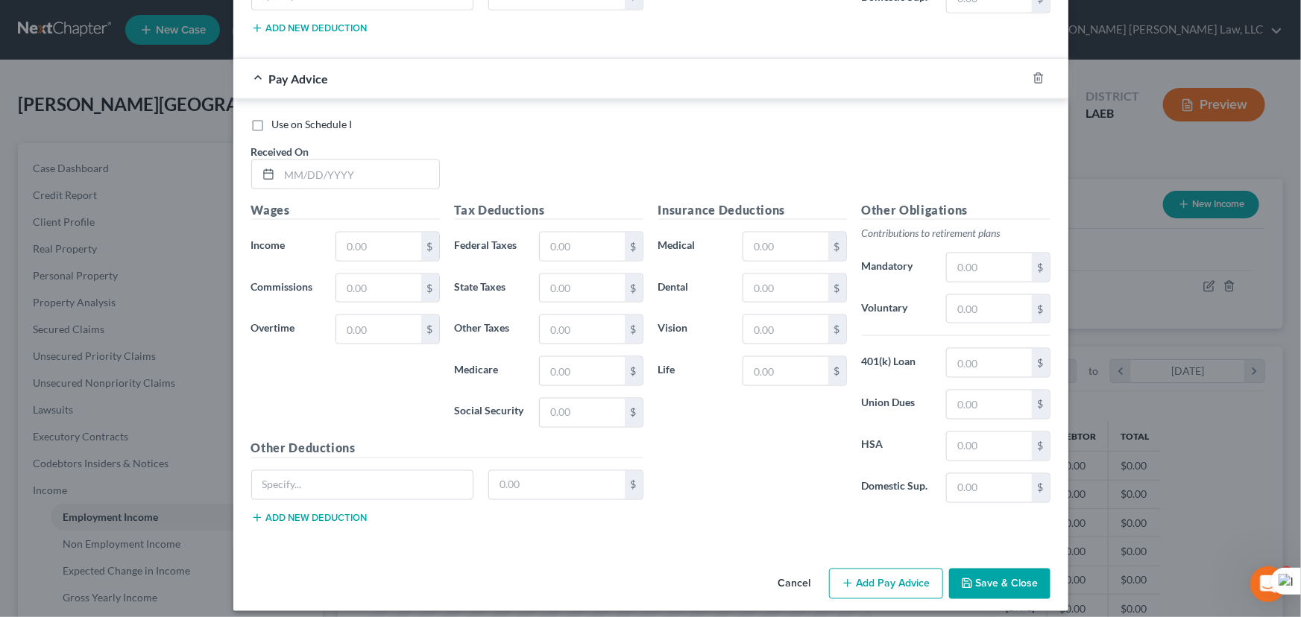
click at [350, 183] on div "Use on Schedule I Received On *" at bounding box center [651, 159] width 814 height 84
click at [353, 176] on input "text" at bounding box center [360, 174] width 160 height 28
type input "03/21/2025"
click at [368, 242] on input "text" at bounding box center [378, 247] width 84 height 28
type input "1,385"
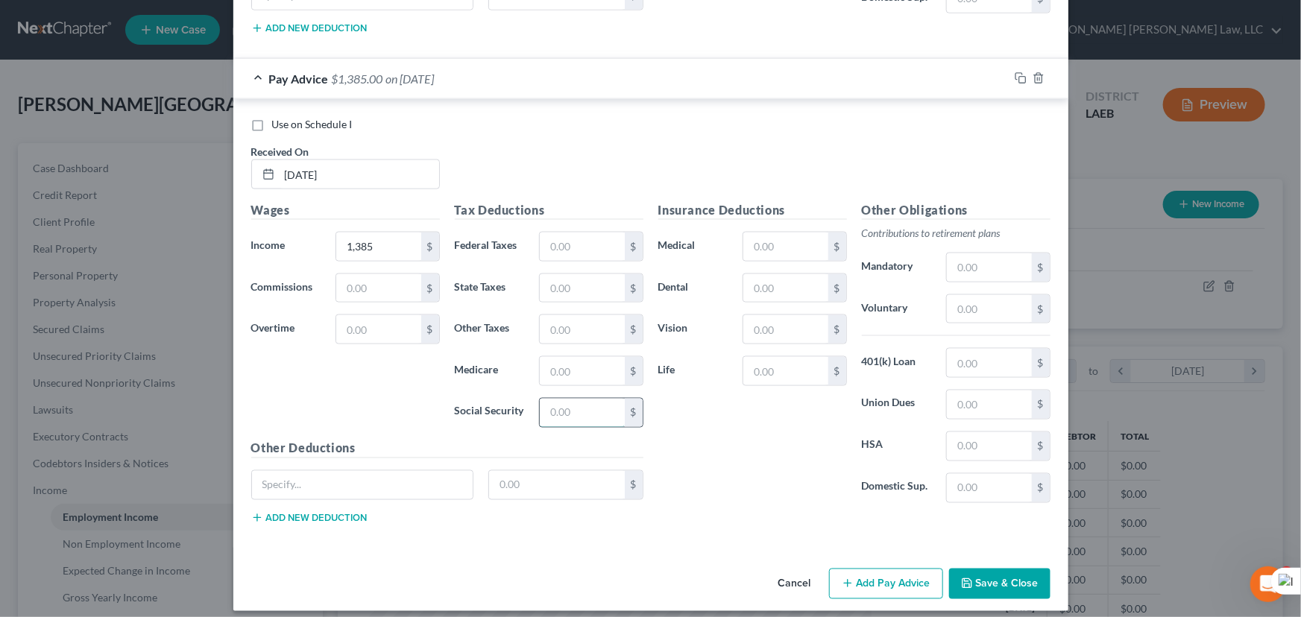
click at [558, 406] on input "text" at bounding box center [582, 413] width 84 height 28
type input "83.41"
click at [568, 362] on input "text" at bounding box center [582, 371] width 84 height 28
type input "19.51"
click at [571, 274] on input "text" at bounding box center [582, 288] width 84 height 28
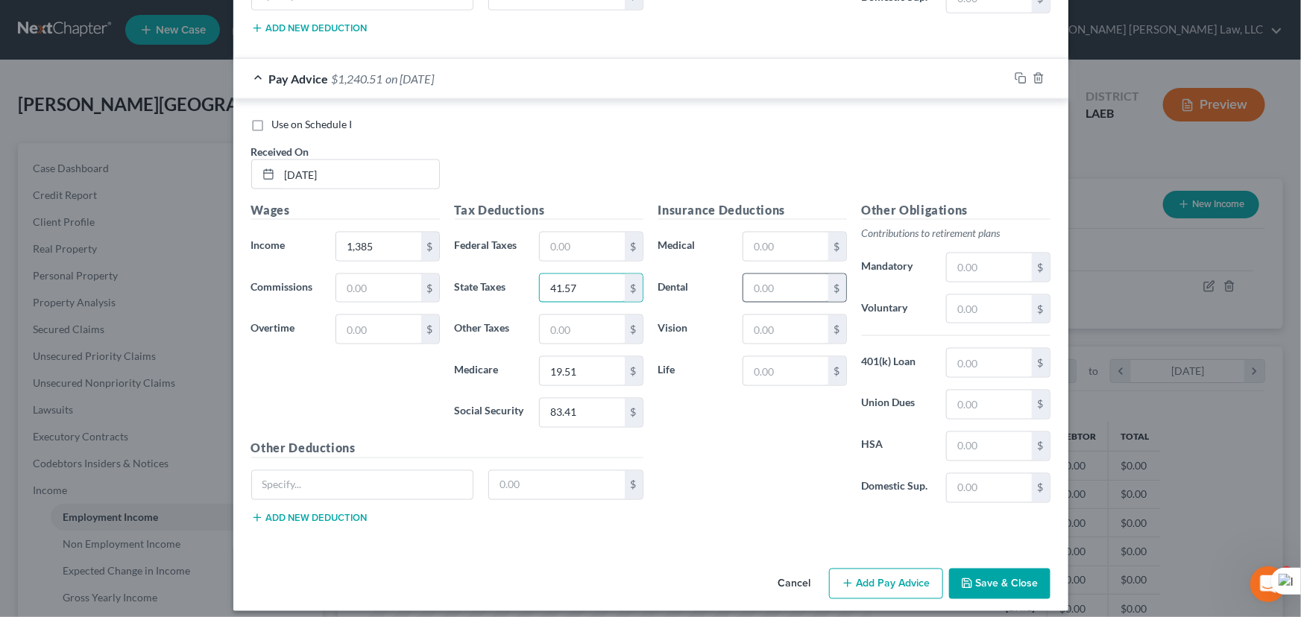
type input "41.57"
drag, startPoint x: 814, startPoint y: 265, endPoint x: 805, endPoint y: 265, distance: 9.0
click at [814, 274] on input "text" at bounding box center [785, 288] width 84 height 28
type input "6.53"
drag, startPoint x: 791, startPoint y: 253, endPoint x: 789, endPoint y: 245, distance: 8.3
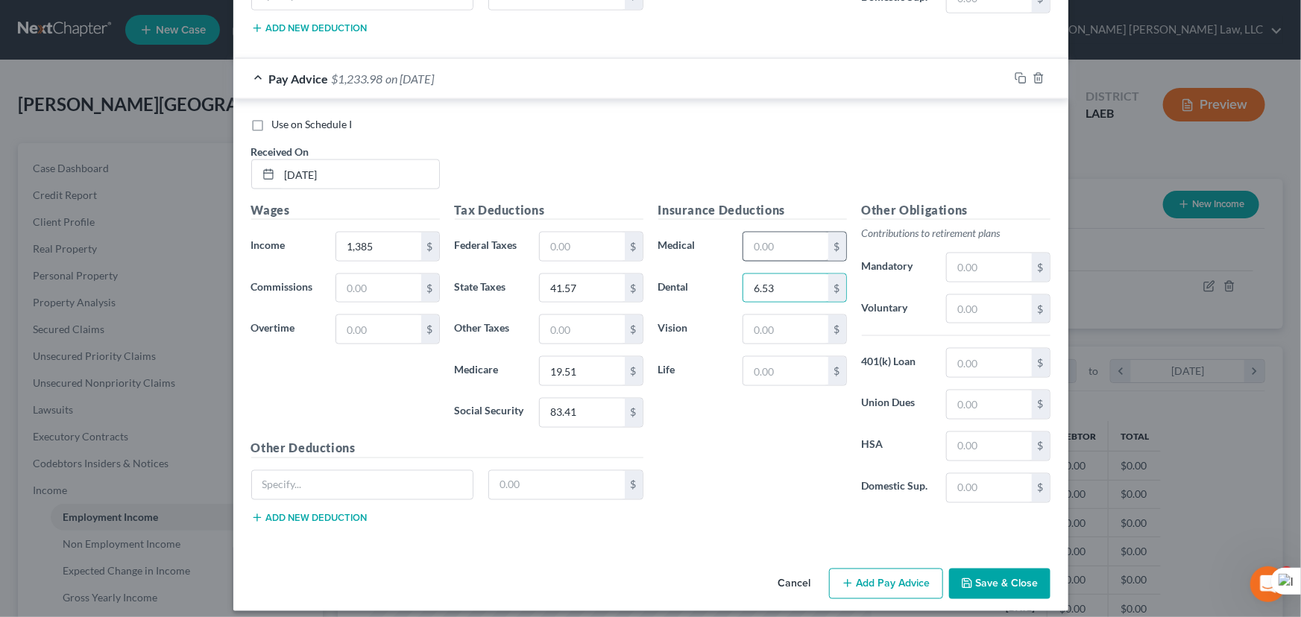
click at [791, 253] on div "Insurance Deductions Medical $ Dental 6.53 $ Vision $ Life $" at bounding box center [753, 358] width 204 height 314
click at [788, 242] on input "text" at bounding box center [785, 247] width 84 height 28
type input "33.85"
click at [905, 569] on button "Add Pay Advice" at bounding box center [886, 584] width 114 height 31
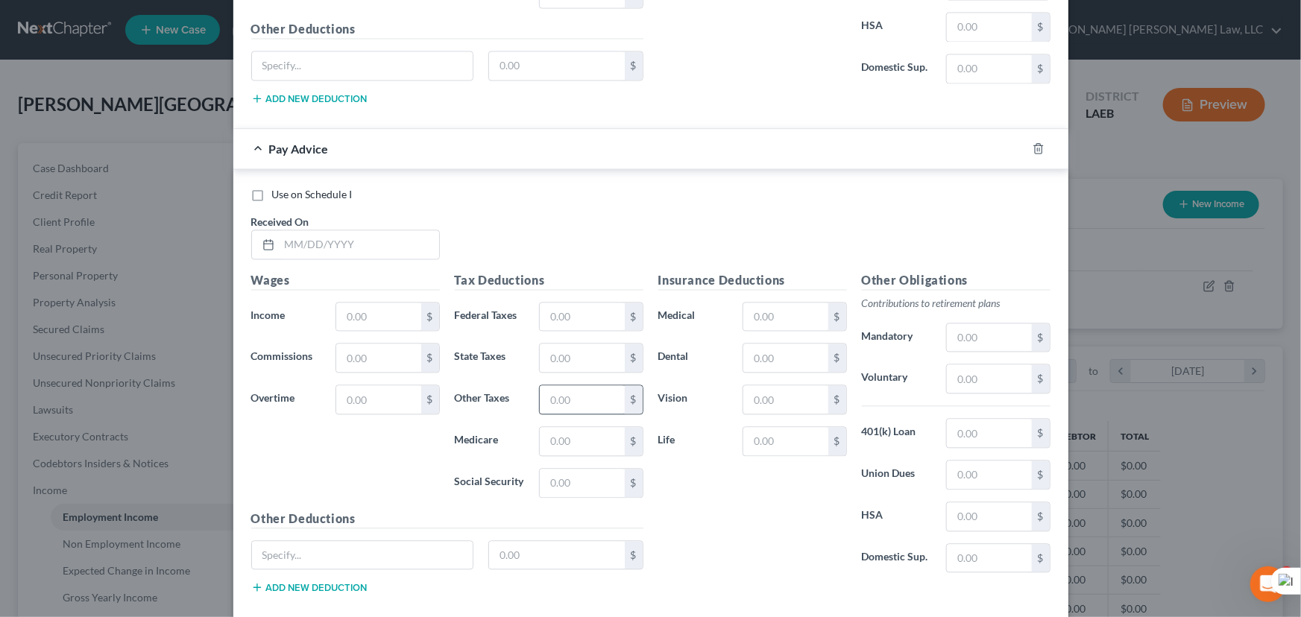
scroll to position [4388, 0]
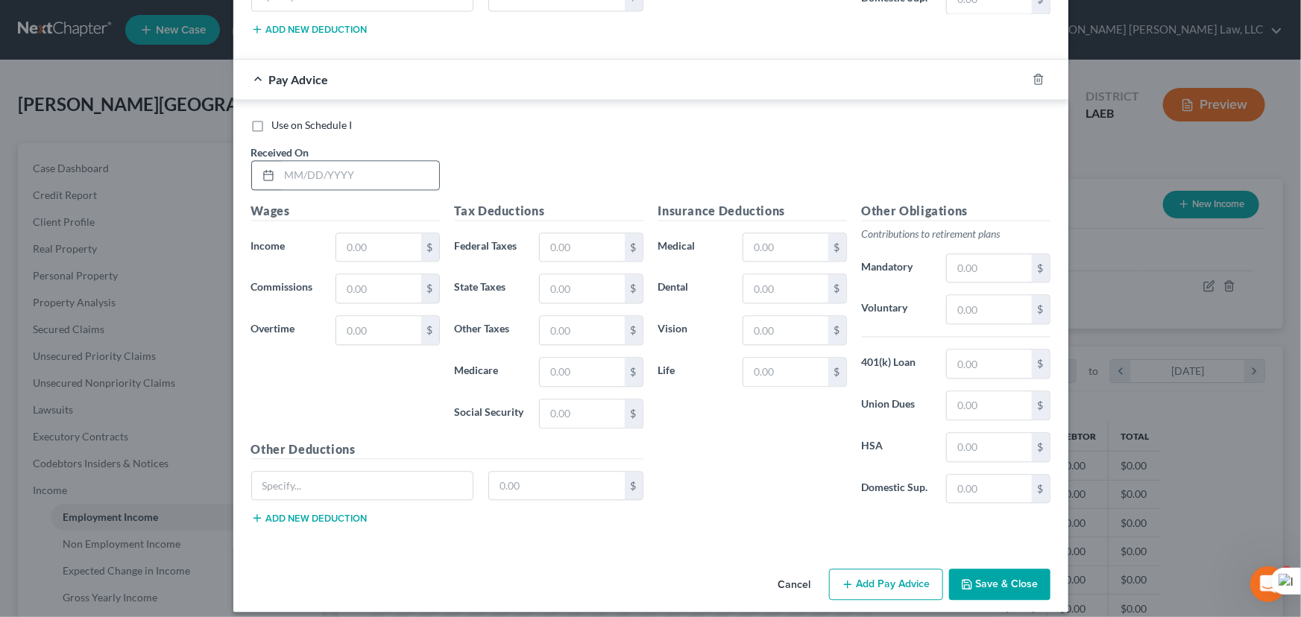
click at [306, 160] on div at bounding box center [345, 175] width 189 height 30
click at [308, 171] on input "text" at bounding box center [360, 175] width 160 height 28
type input "03/28/2025"
drag, startPoint x: 403, startPoint y: 234, endPoint x: 386, endPoint y: 226, distance: 18.3
click at [403, 235] on input "text" at bounding box center [378, 247] width 84 height 28
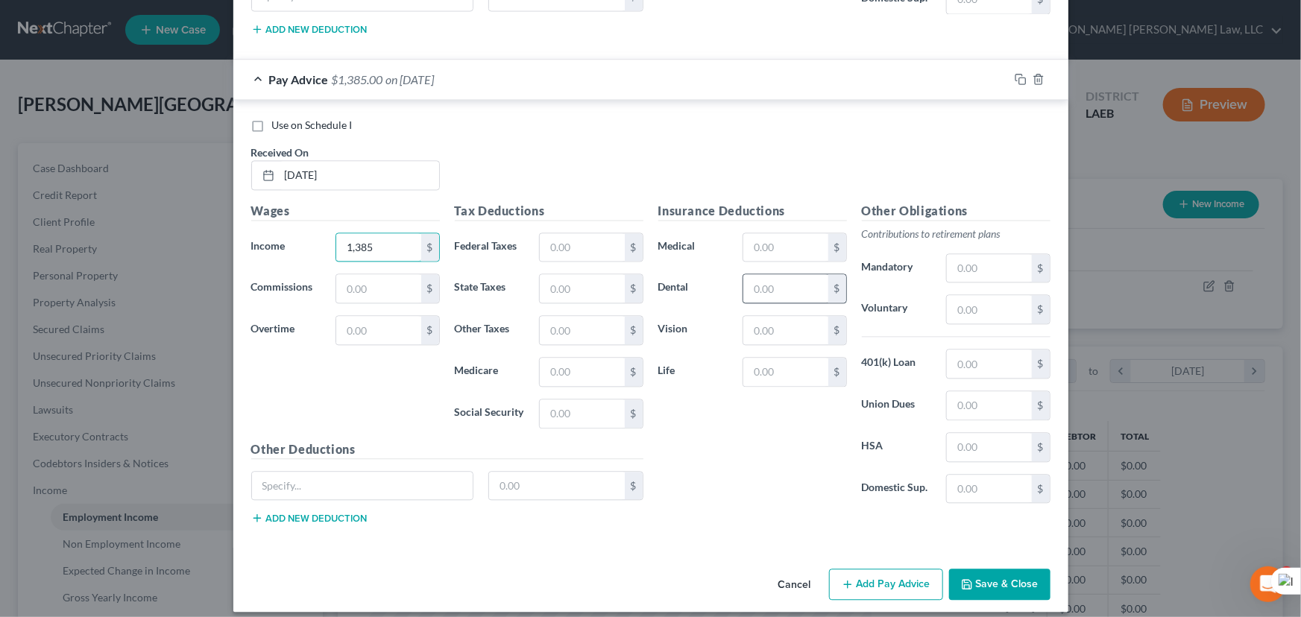
type input "1,385"
click at [771, 274] on input "text" at bounding box center [785, 288] width 84 height 28
type input "6.53"
click at [757, 246] on input "text" at bounding box center [785, 247] width 84 height 28
type input "33.85"
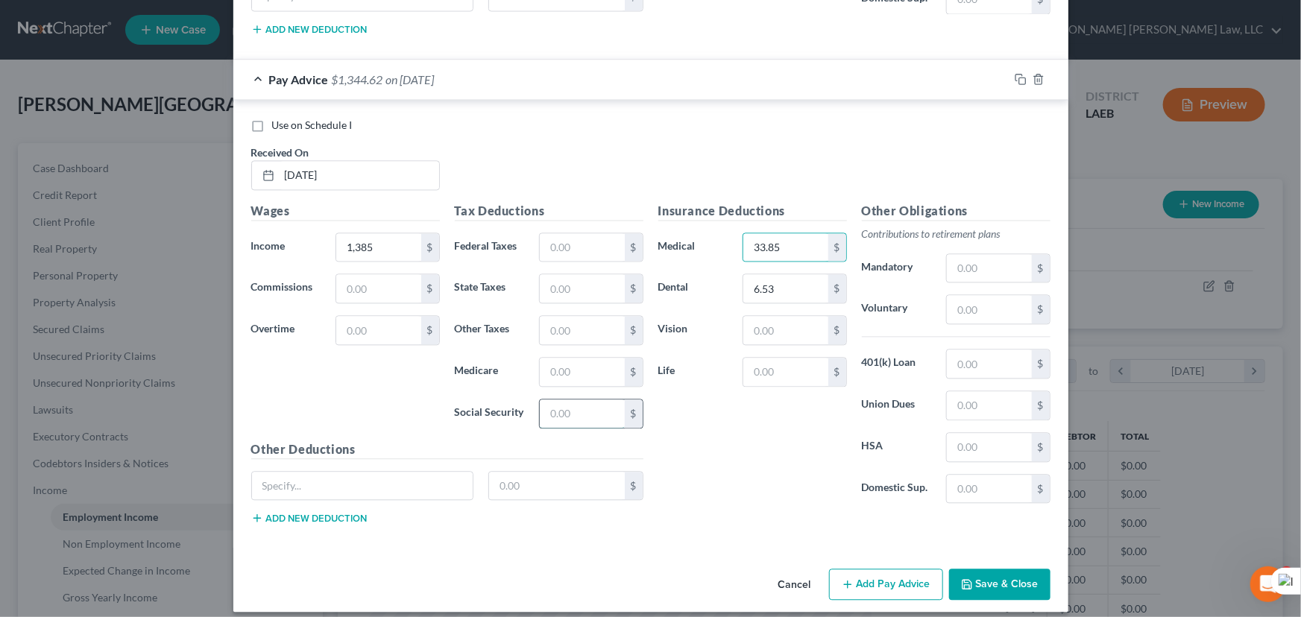
click at [545, 402] on input "text" at bounding box center [582, 414] width 84 height 28
type input "83.42"
click at [559, 365] on input "text" at bounding box center [582, 372] width 84 height 28
type input "19.51"
click at [575, 274] on input "text" at bounding box center [582, 288] width 84 height 28
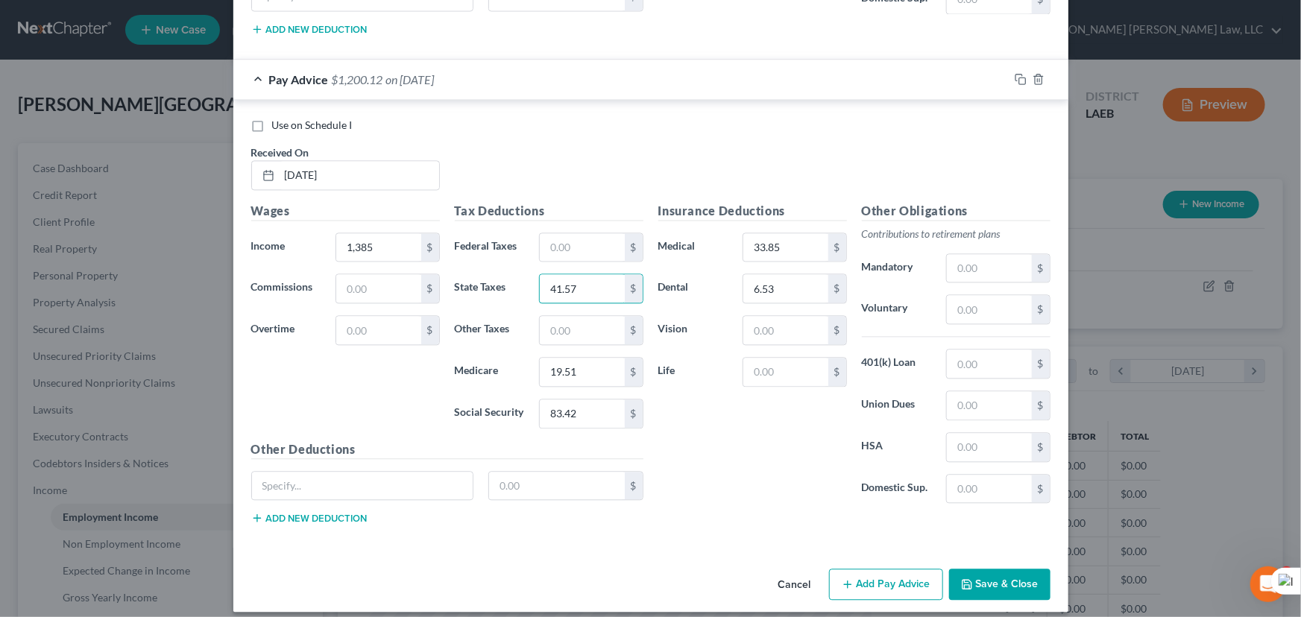
type input "41.57"
click at [923, 569] on button "Add Pay Advice" at bounding box center [886, 584] width 114 height 31
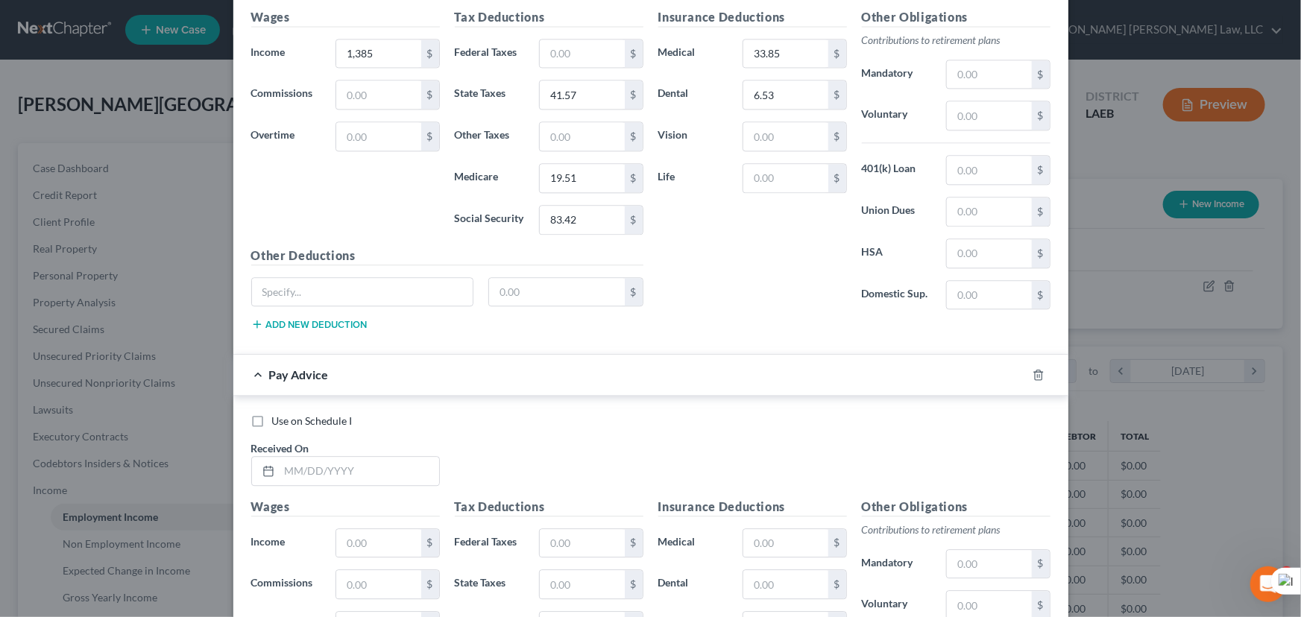
scroll to position [4876, 0]
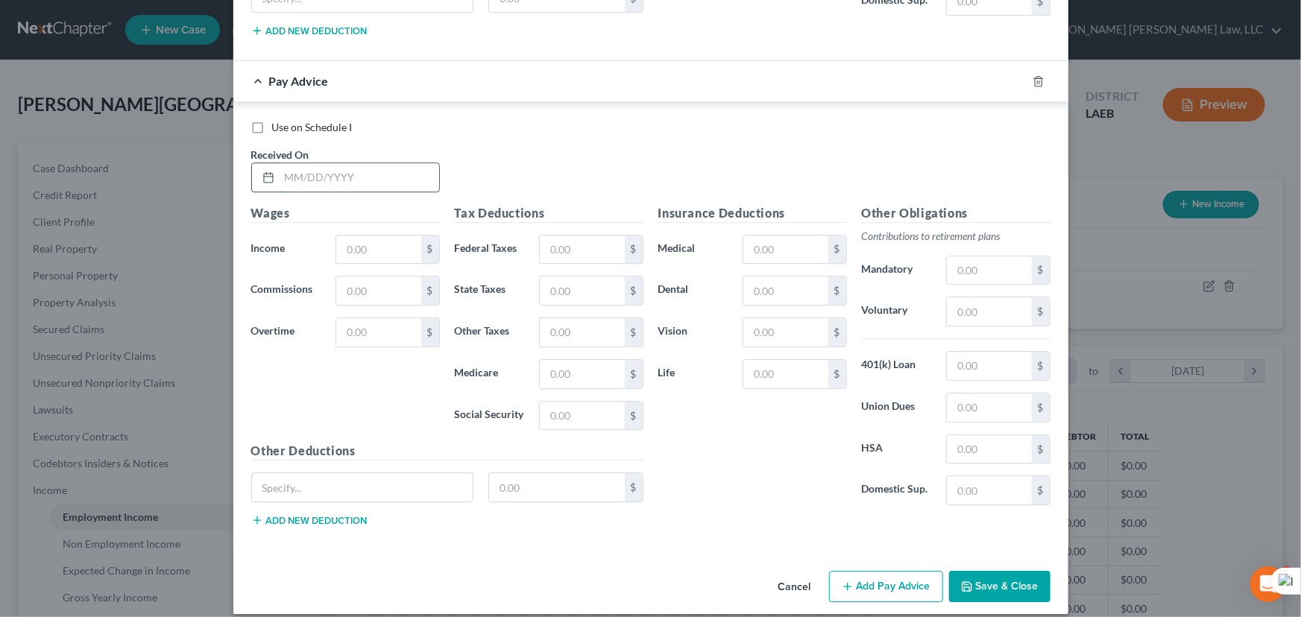
click at [352, 177] on input "text" at bounding box center [360, 177] width 160 height 28
type input "04/04/2025"
click at [379, 239] on input "text" at bounding box center [378, 250] width 84 height 28
type input "1,385"
click at [774, 277] on input "text" at bounding box center [785, 291] width 84 height 28
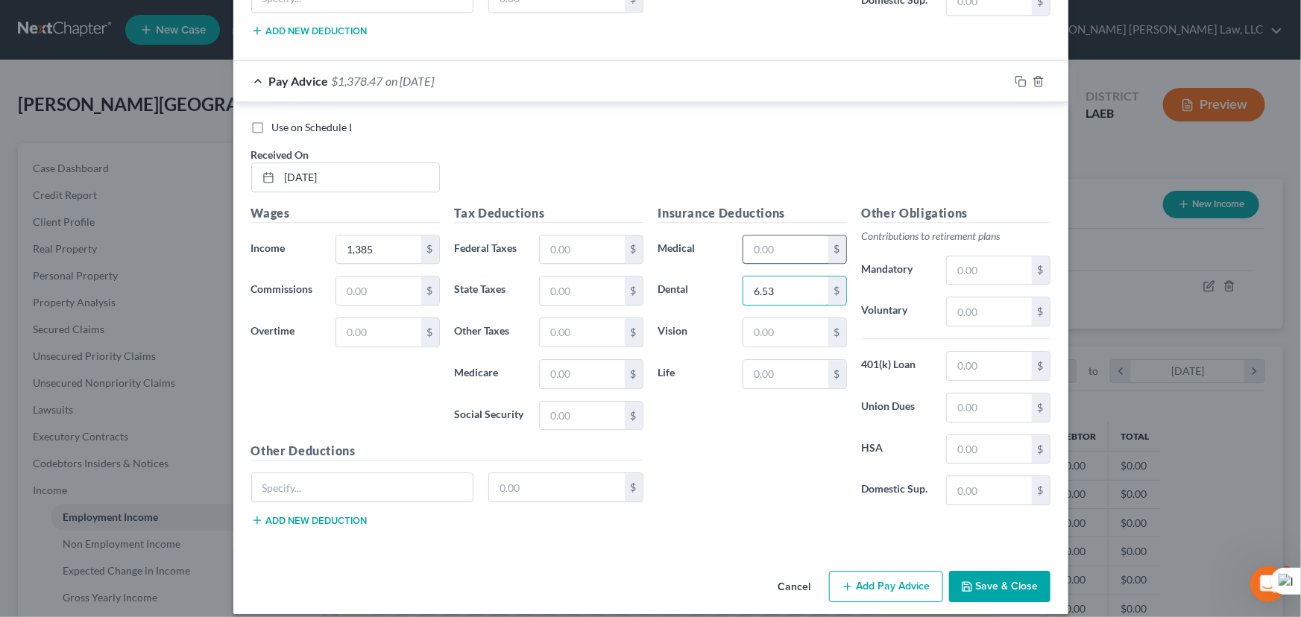
type input "6.53"
click at [798, 247] on input "text" at bounding box center [785, 250] width 84 height 28
type input "33.85"
click at [579, 402] on input "text" at bounding box center [582, 416] width 84 height 28
type input "83.41"
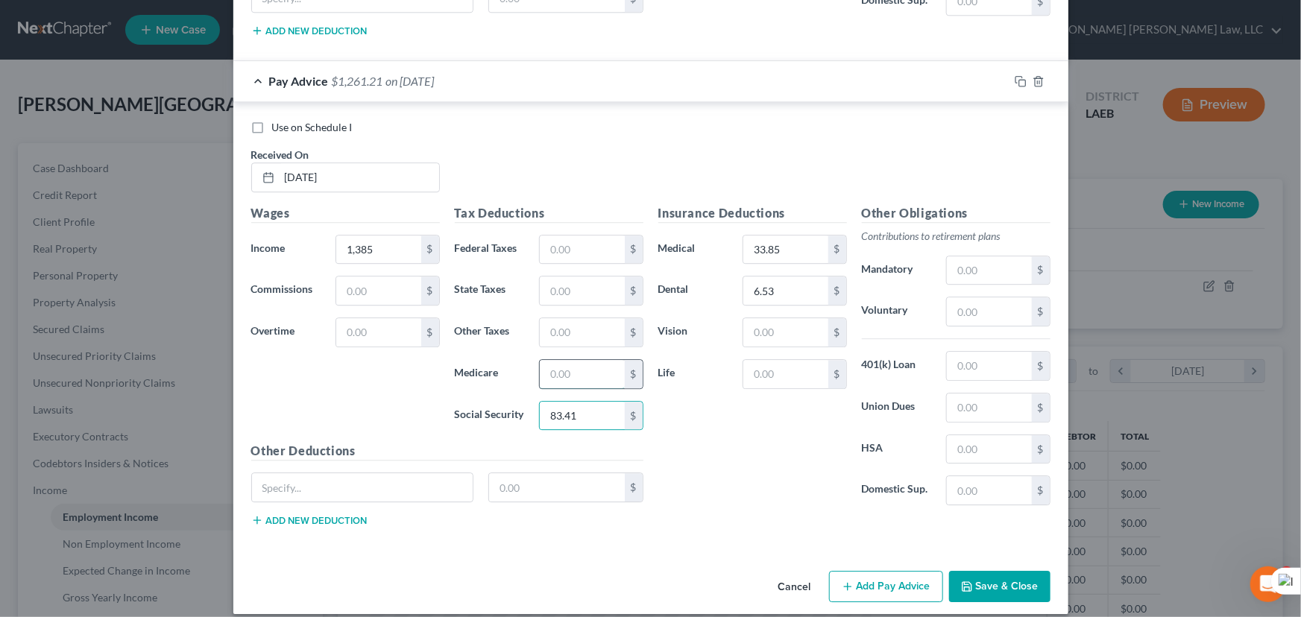
click at [581, 360] on input "text" at bounding box center [582, 374] width 84 height 28
type input "19.51"
click at [575, 278] on input "text" at bounding box center [582, 291] width 84 height 28
type input "41.57"
click at [879, 575] on button "Add Pay Advice" at bounding box center [886, 586] width 114 height 31
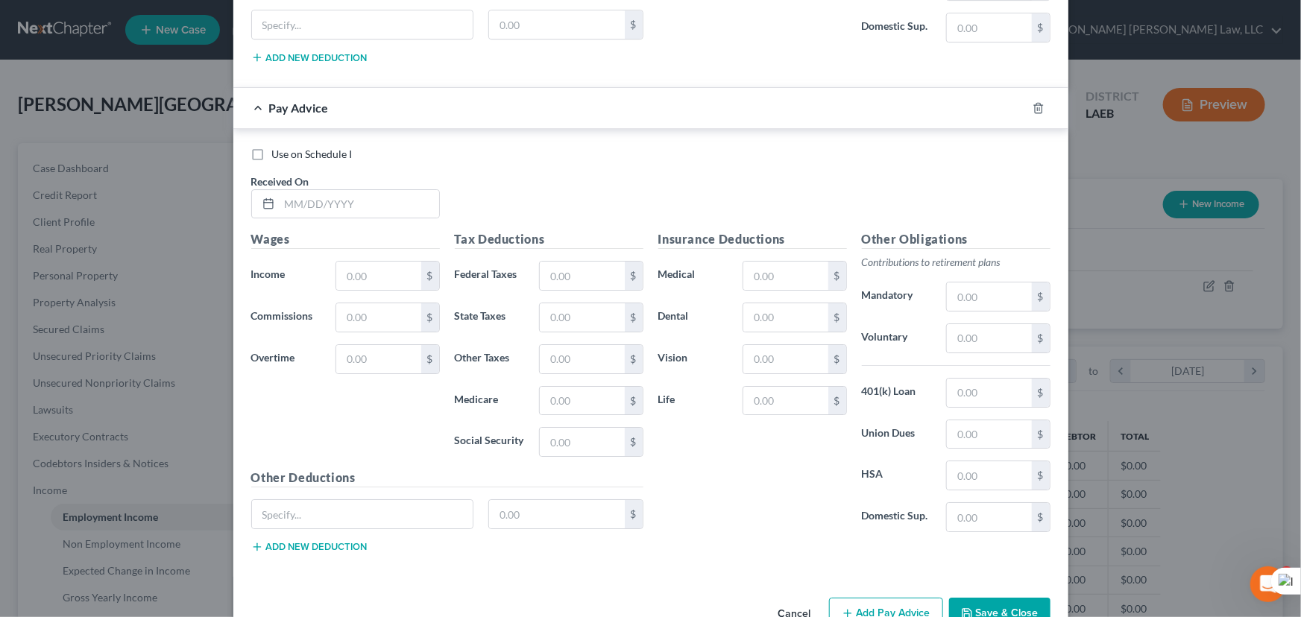
scroll to position [5365, 0]
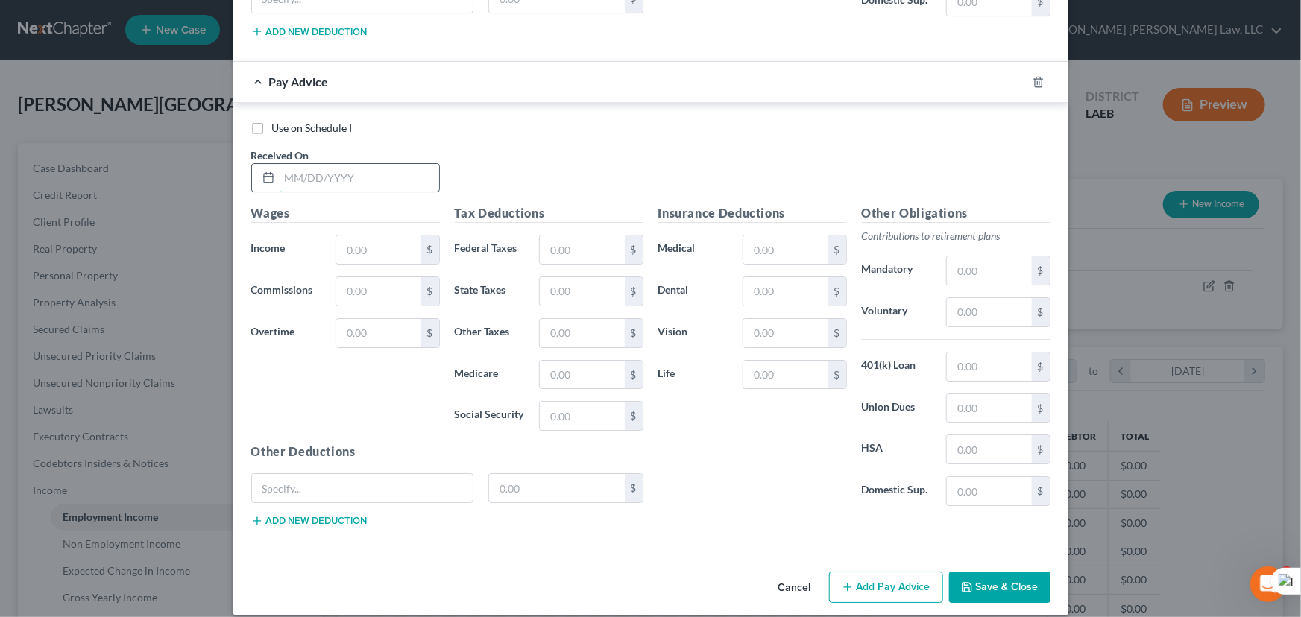
click at [334, 164] on input "text" at bounding box center [360, 178] width 160 height 28
type input "04/11/2025"
click at [379, 241] on input "text" at bounding box center [378, 250] width 84 height 28
drag, startPoint x: 396, startPoint y: 233, endPoint x: 248, endPoint y: 230, distance: 147.6
click at [252, 235] on div "Income * 1,450 $" at bounding box center [346, 250] width 204 height 30
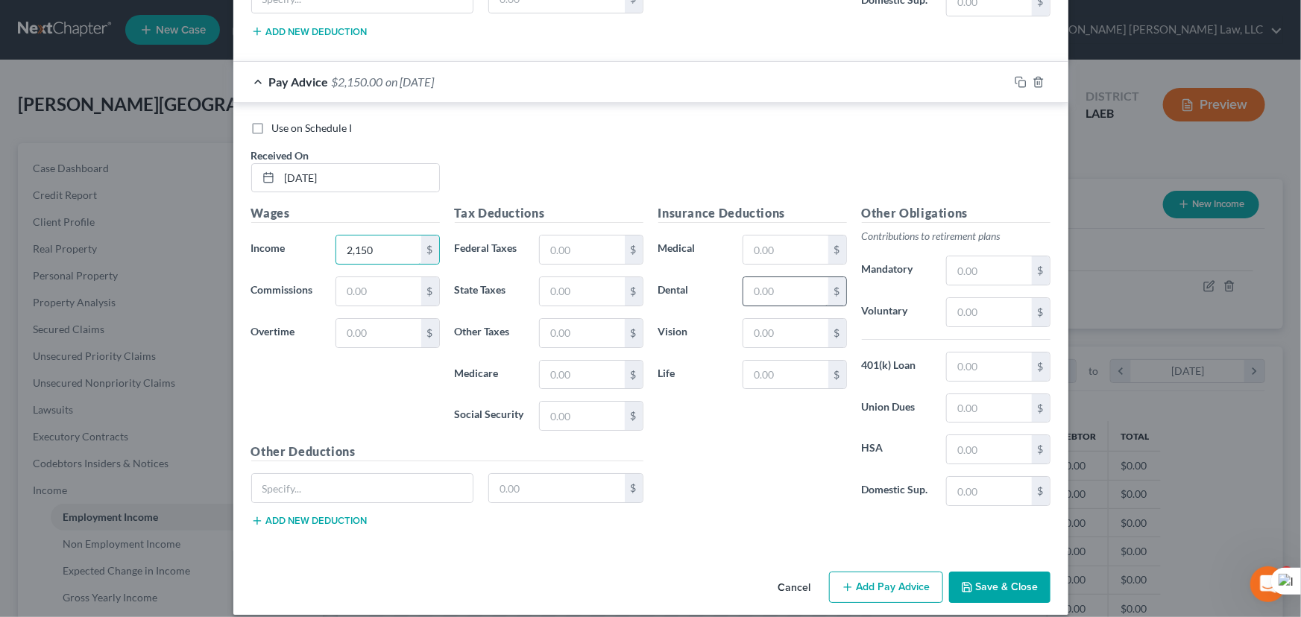
type input "2,150"
click at [780, 277] on input "text" at bounding box center [785, 291] width 84 height 28
type input "6.53"
click at [769, 236] on input "text" at bounding box center [785, 250] width 84 height 28
type input "33.85"
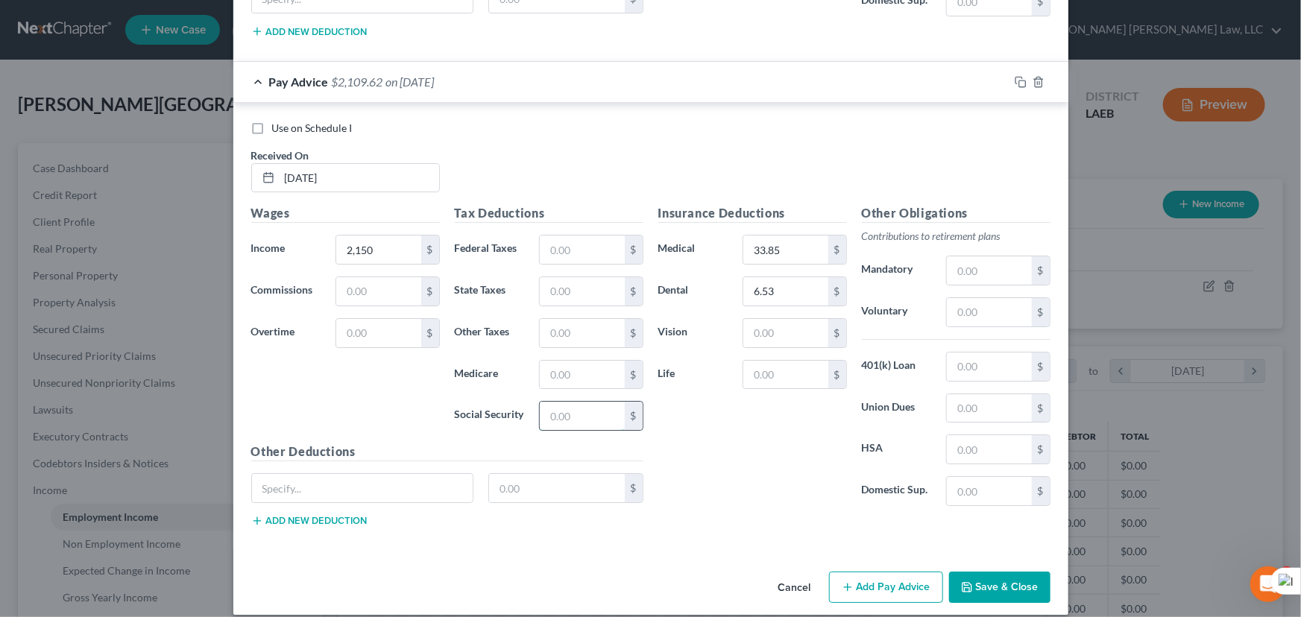
click at [588, 402] on input "text" at bounding box center [582, 416] width 84 height 28
type input "83.42"
click at [591, 364] on input "text" at bounding box center [582, 375] width 84 height 28
type input "19.52"
click at [569, 277] on input "text" at bounding box center [582, 291] width 84 height 28
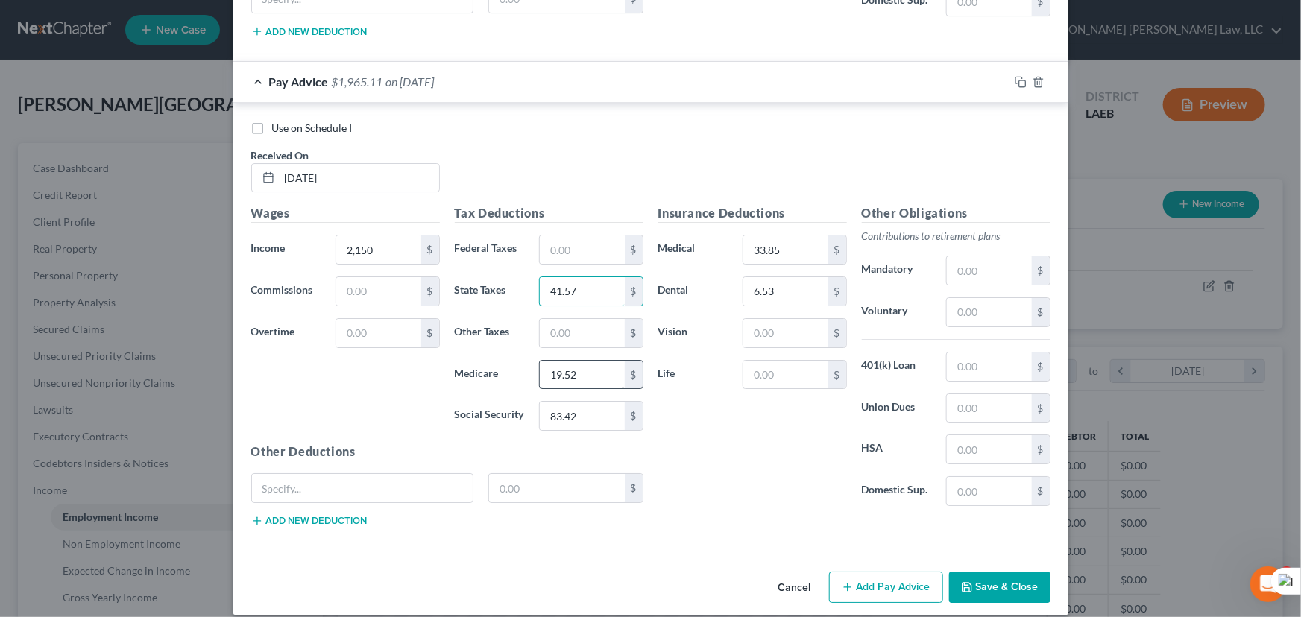
type input "41.57"
click at [599, 361] on input "19.52" at bounding box center [582, 375] width 84 height 28
type input "19.51"
click at [863, 566] on div "Cancel Add Pay Advice Save & Close" at bounding box center [650, 590] width 835 height 49
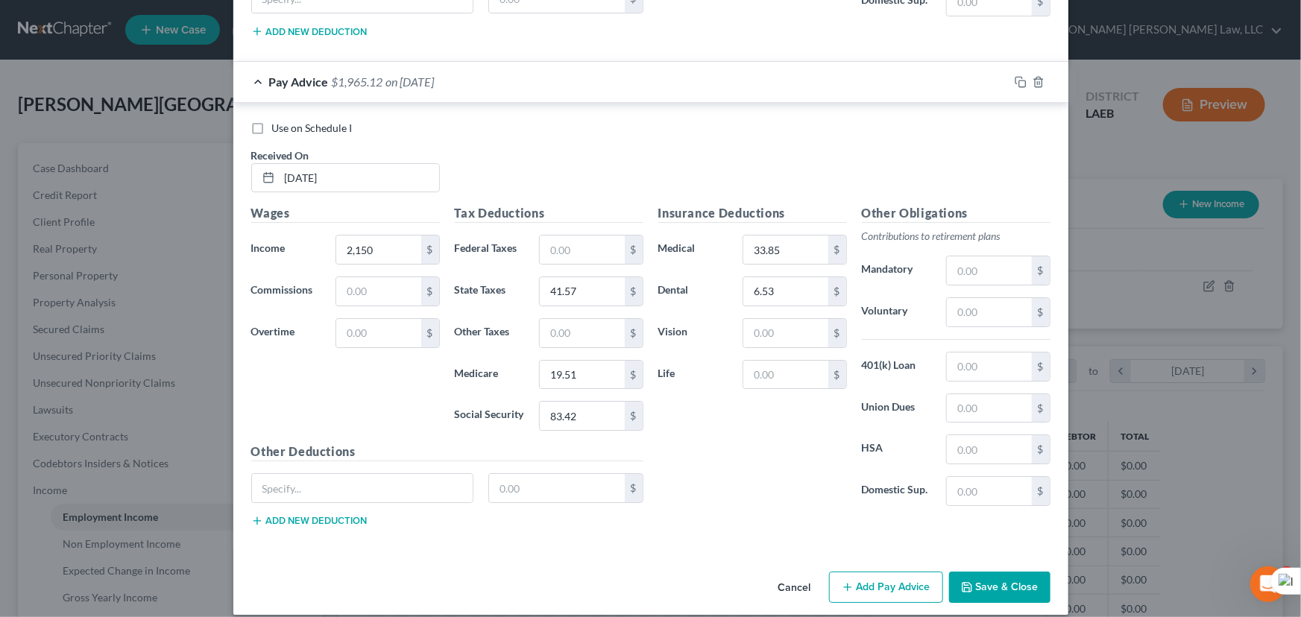
click at [863, 572] on button "Add Pay Advice" at bounding box center [886, 587] width 114 height 31
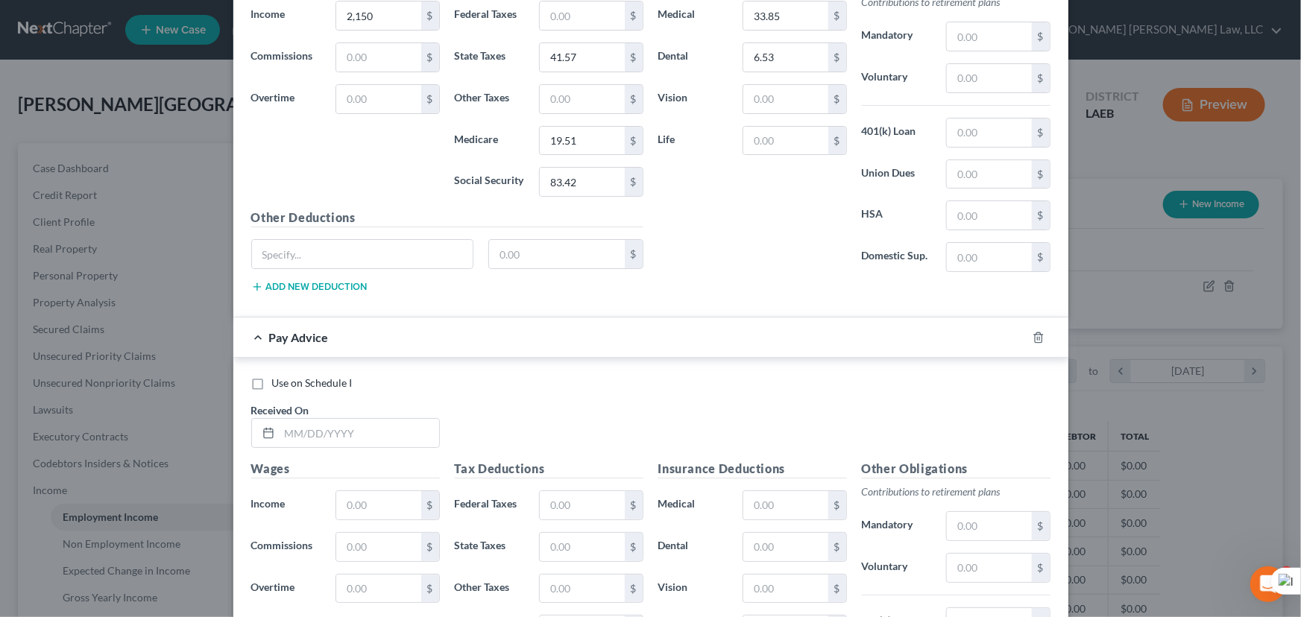
scroll to position [5853, 0]
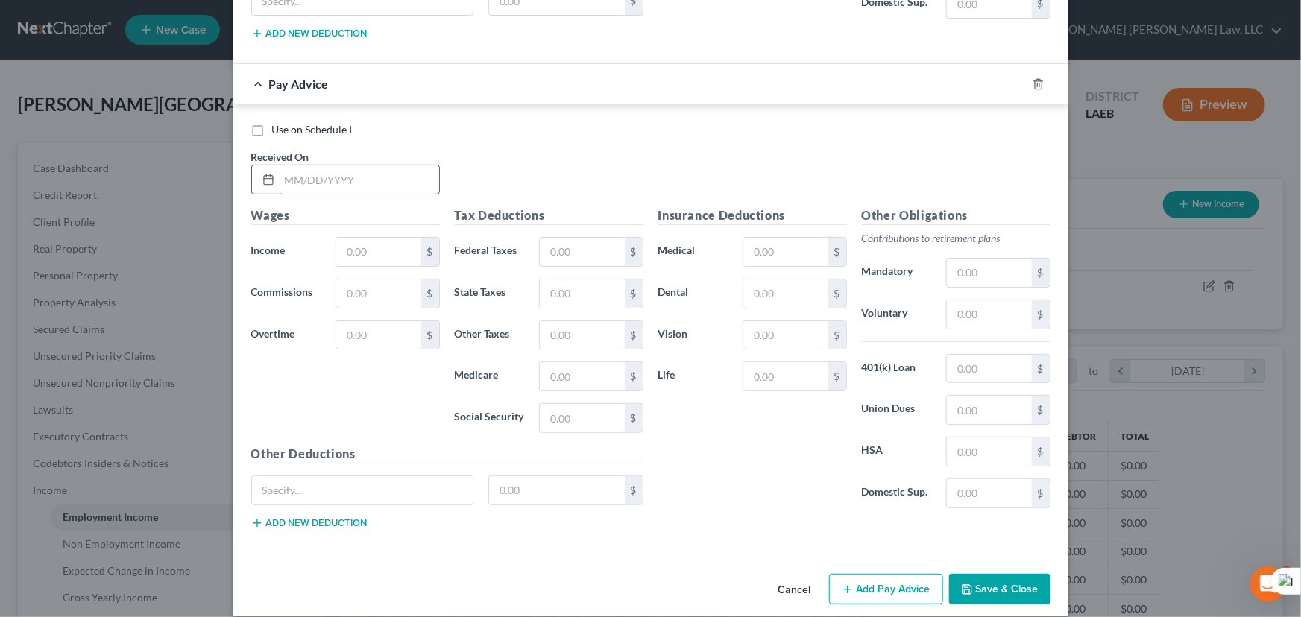
click at [368, 173] on input "text" at bounding box center [360, 179] width 160 height 28
type input "04/18/2025"
click at [338, 238] on input "text" at bounding box center [378, 252] width 84 height 28
type input "1,385"
click at [766, 296] on div "Insurance Deductions Medical $ Dental $ Vision $ Life $" at bounding box center [753, 363] width 204 height 314
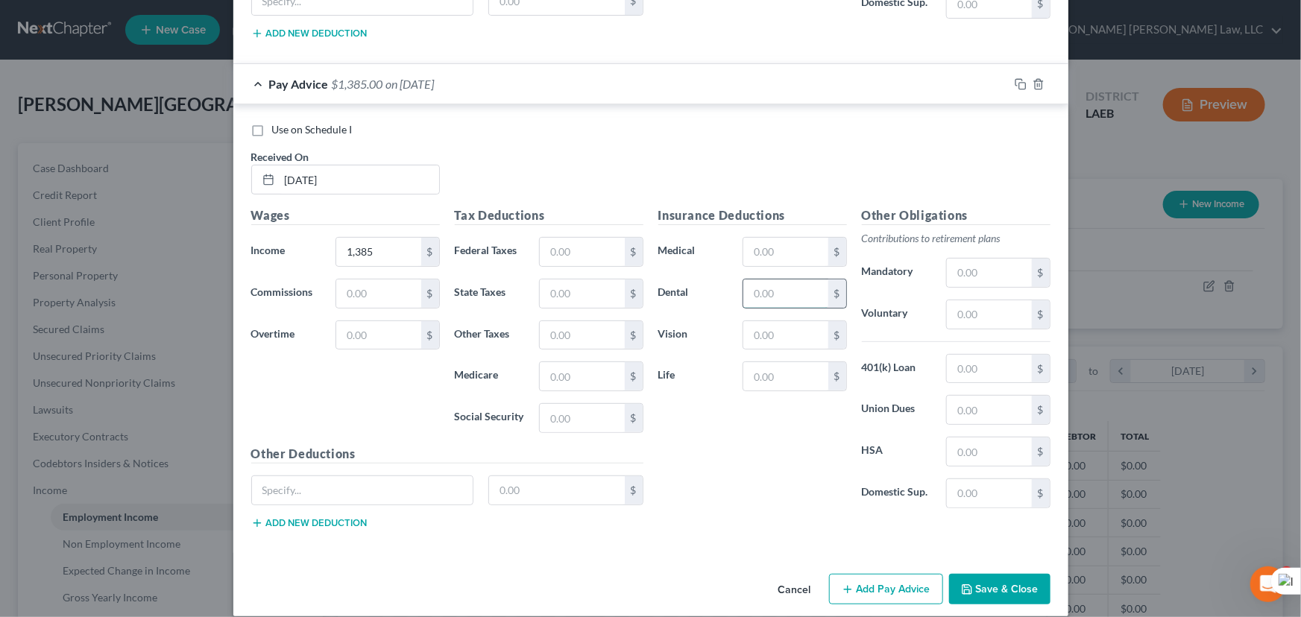
click at [768, 288] on input "text" at bounding box center [785, 294] width 84 height 28
type input "6.53"
click at [789, 242] on input "text" at bounding box center [785, 252] width 84 height 28
type input "33.85"
click at [588, 404] on input "text" at bounding box center [582, 418] width 84 height 28
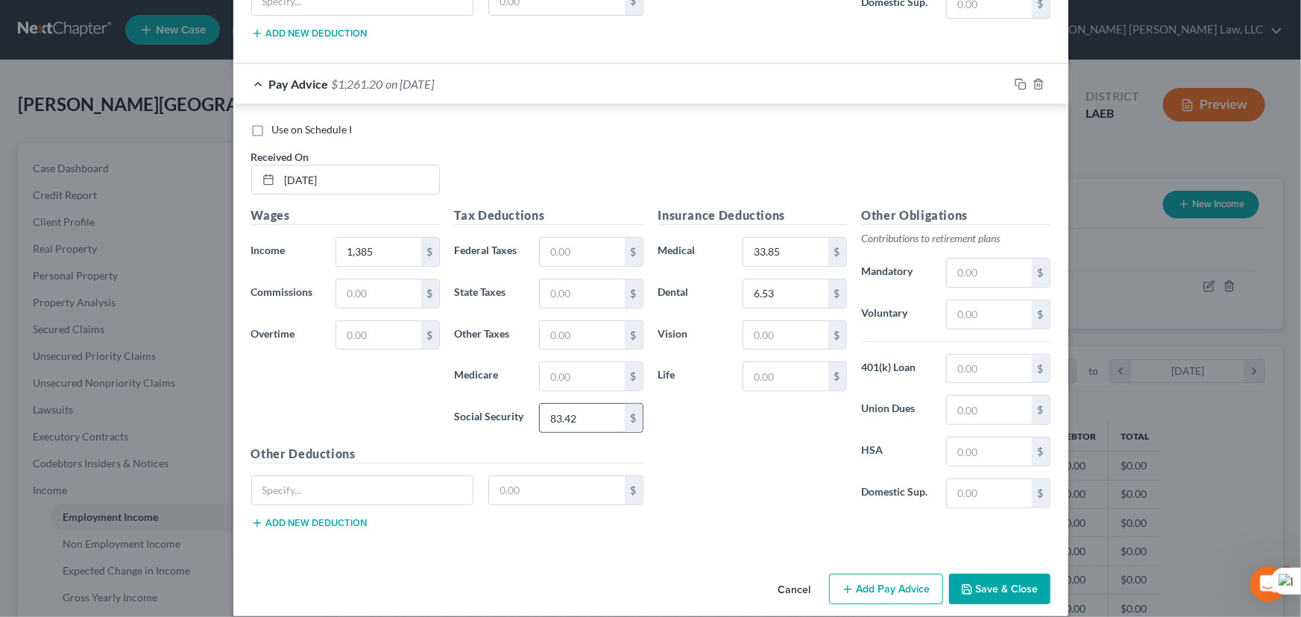
click at [591, 404] on input "83.42" at bounding box center [582, 418] width 84 height 28
type input "83.42"
click at [584, 363] on input "text" at bounding box center [582, 376] width 84 height 28
click at [584, 362] on input "text" at bounding box center [582, 376] width 84 height 28
type input "19.51"
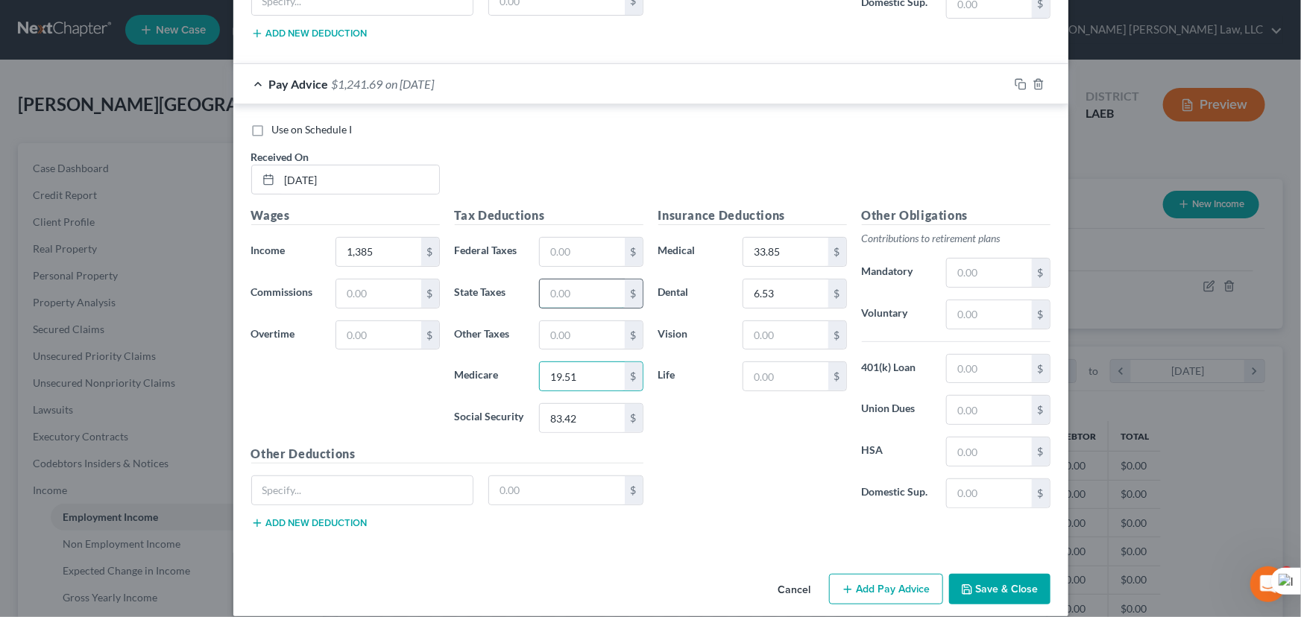
click at [580, 280] on input "text" at bounding box center [582, 294] width 84 height 28
type input "41.57"
click at [886, 574] on button "Add Pay Advice" at bounding box center [886, 589] width 114 height 31
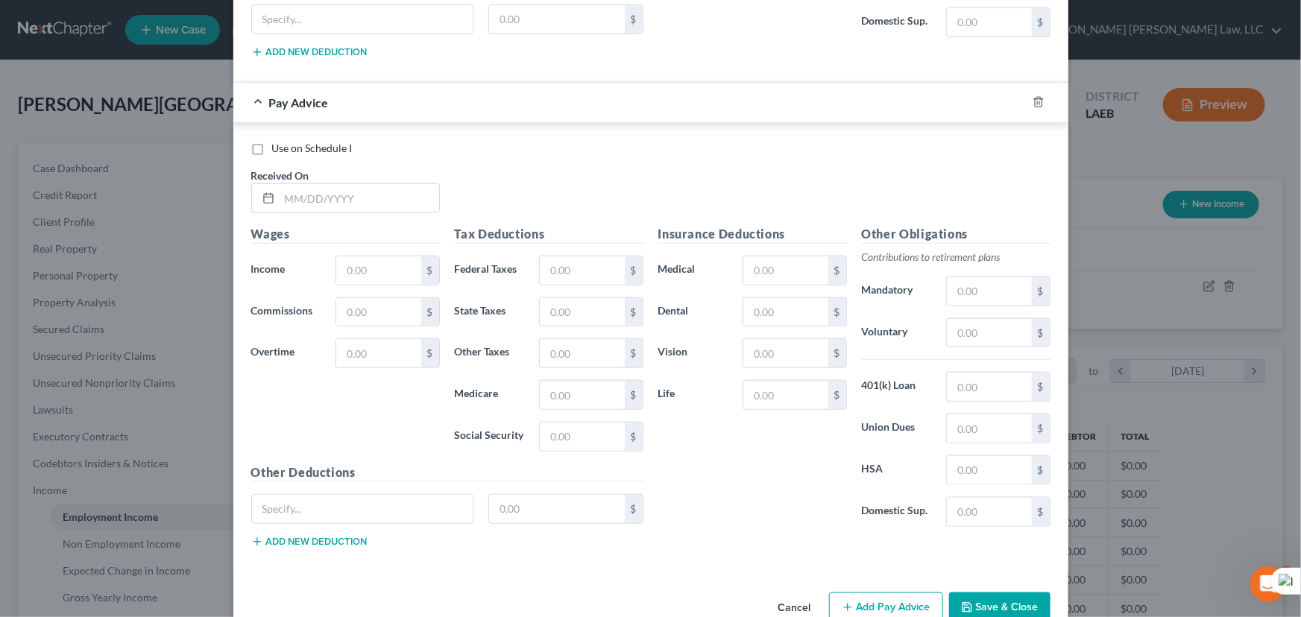
scroll to position [6341, 0]
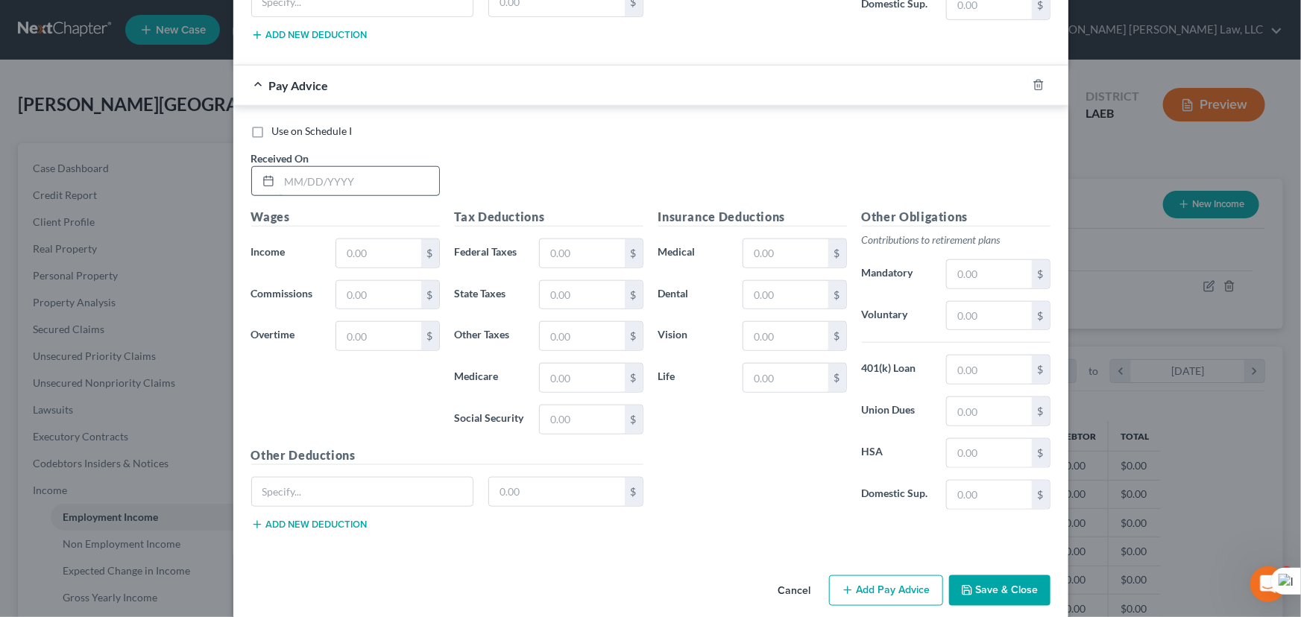
click at [336, 167] on input "text" at bounding box center [360, 181] width 160 height 28
type input "04/25/2025"
click at [375, 243] on input "text" at bounding box center [378, 253] width 84 height 28
type input "1,385"
click at [789, 261] on div "Insurance Deductions Medical $ Dental $ Vision $ Life $" at bounding box center [753, 365] width 204 height 314
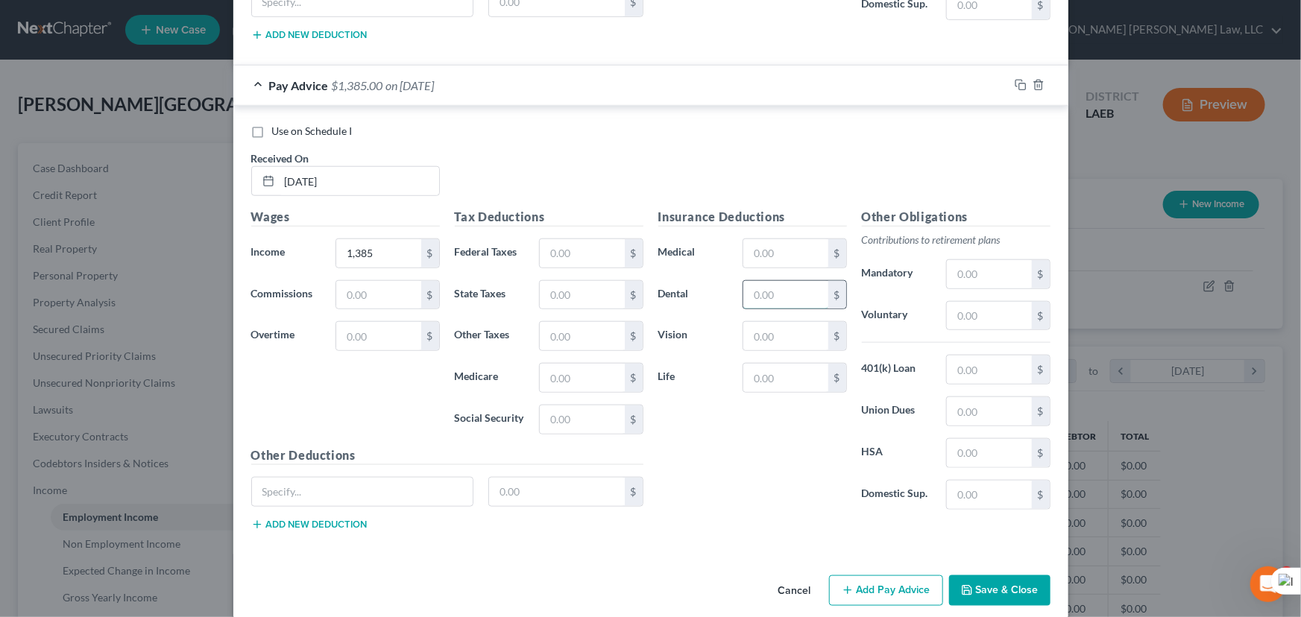
click at [790, 287] on input "text" at bounding box center [785, 295] width 84 height 28
type input "6.53"
click at [793, 239] on input "text" at bounding box center [785, 253] width 84 height 28
type input "33.85"
click at [571, 406] on input "text" at bounding box center [582, 420] width 84 height 28
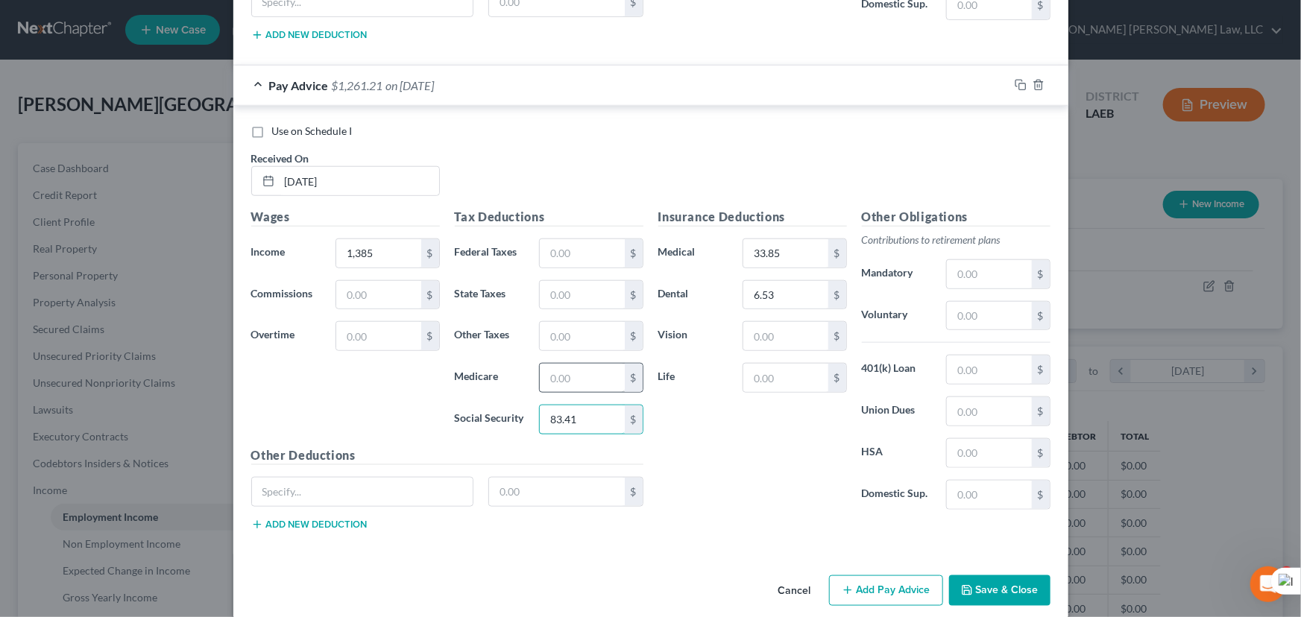
type input "83.41"
click at [591, 364] on input "text" at bounding box center [582, 378] width 84 height 28
type input "19.51"
click at [588, 281] on input "text" at bounding box center [582, 295] width 84 height 28
type input "41.57"
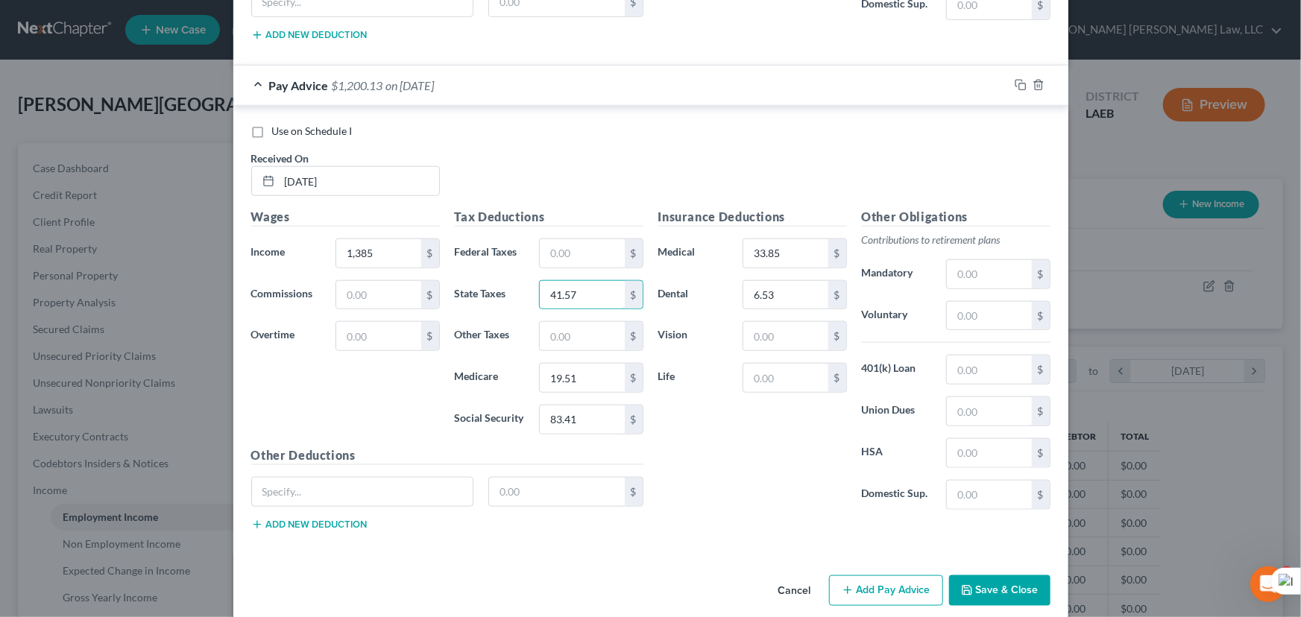
click at [854, 575] on button "Add Pay Advice" at bounding box center [886, 590] width 114 height 31
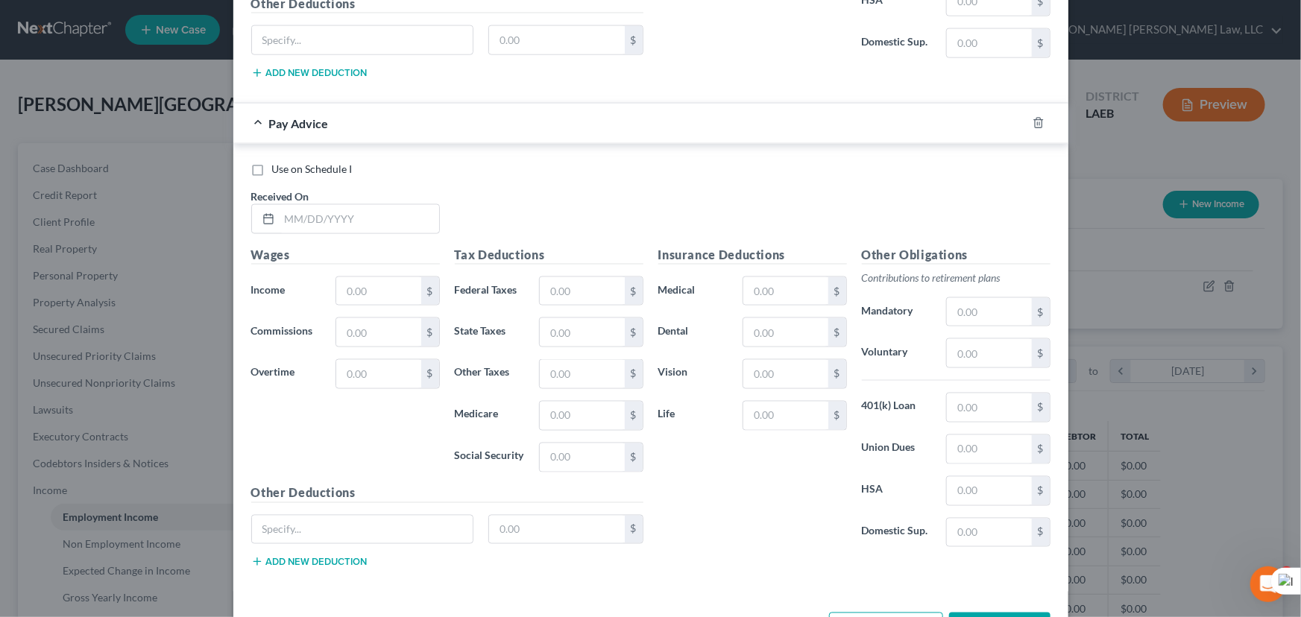
scroll to position [6829, 0]
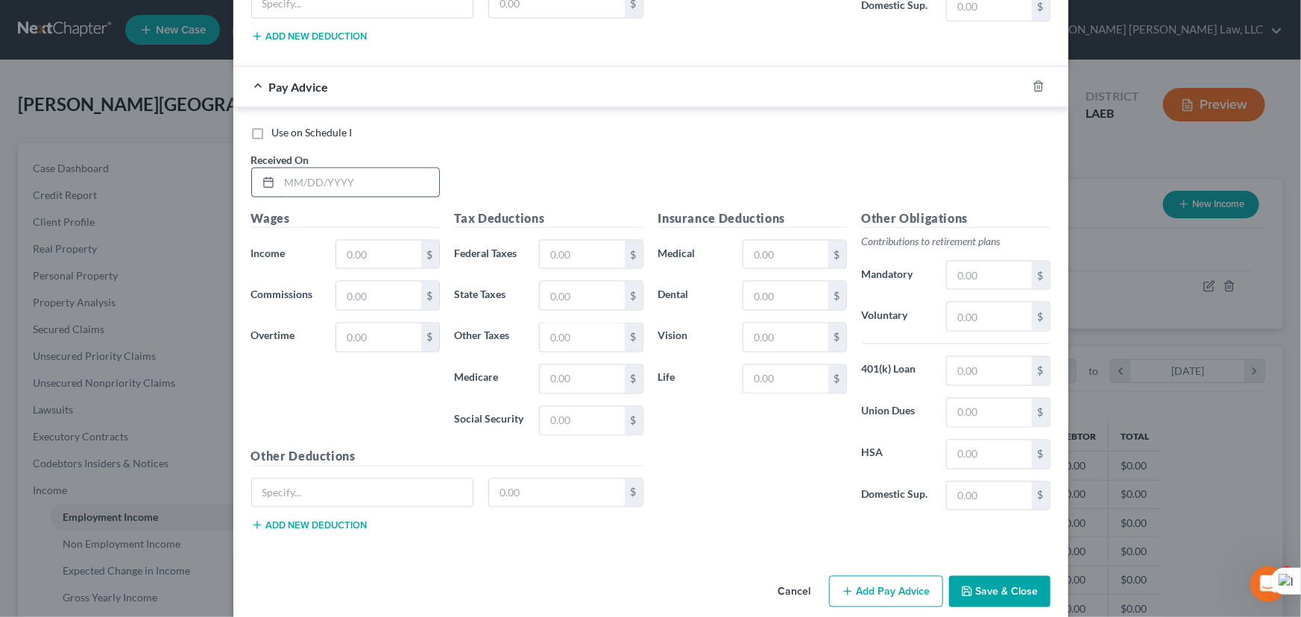
click at [389, 168] on input "text" at bounding box center [360, 182] width 160 height 28
type input "05/02/2025"
click at [380, 241] on input "text" at bounding box center [378, 255] width 84 height 28
type input "1,385"
click at [571, 241] on input "text" at bounding box center [582, 255] width 84 height 28
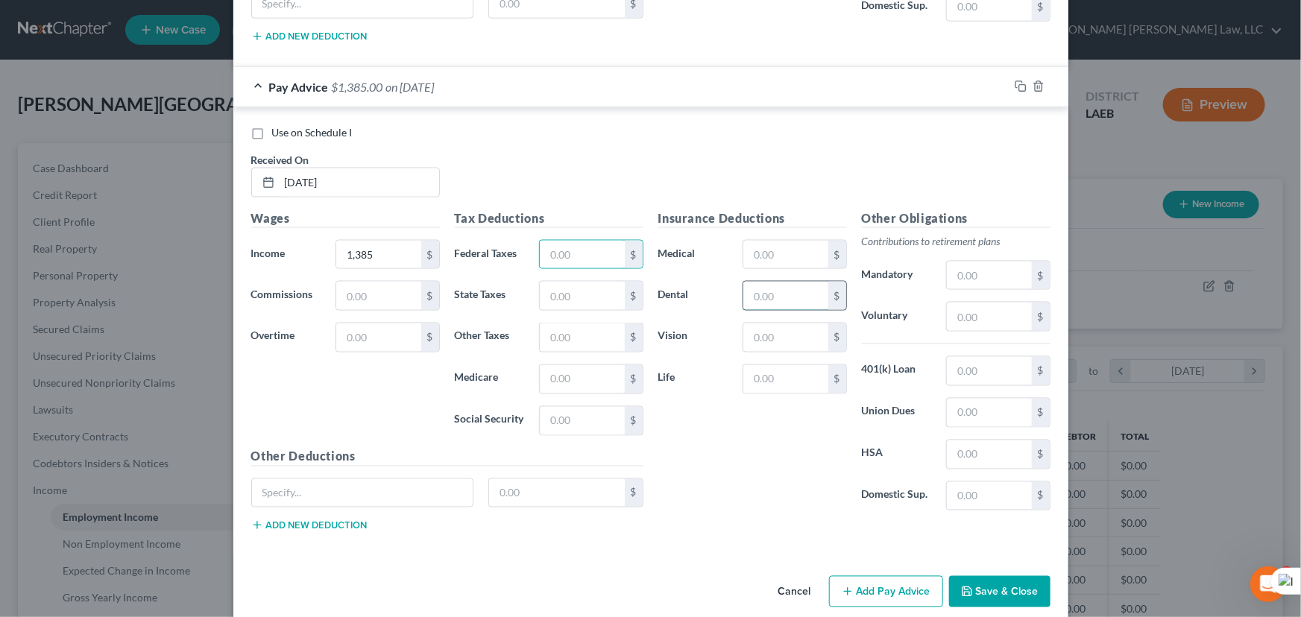
click at [798, 282] on input "text" at bounding box center [785, 296] width 84 height 28
type input "6.53"
click at [783, 241] on input "text" at bounding box center [785, 255] width 84 height 28
type input "33.85"
click at [559, 407] on input "text" at bounding box center [582, 421] width 84 height 28
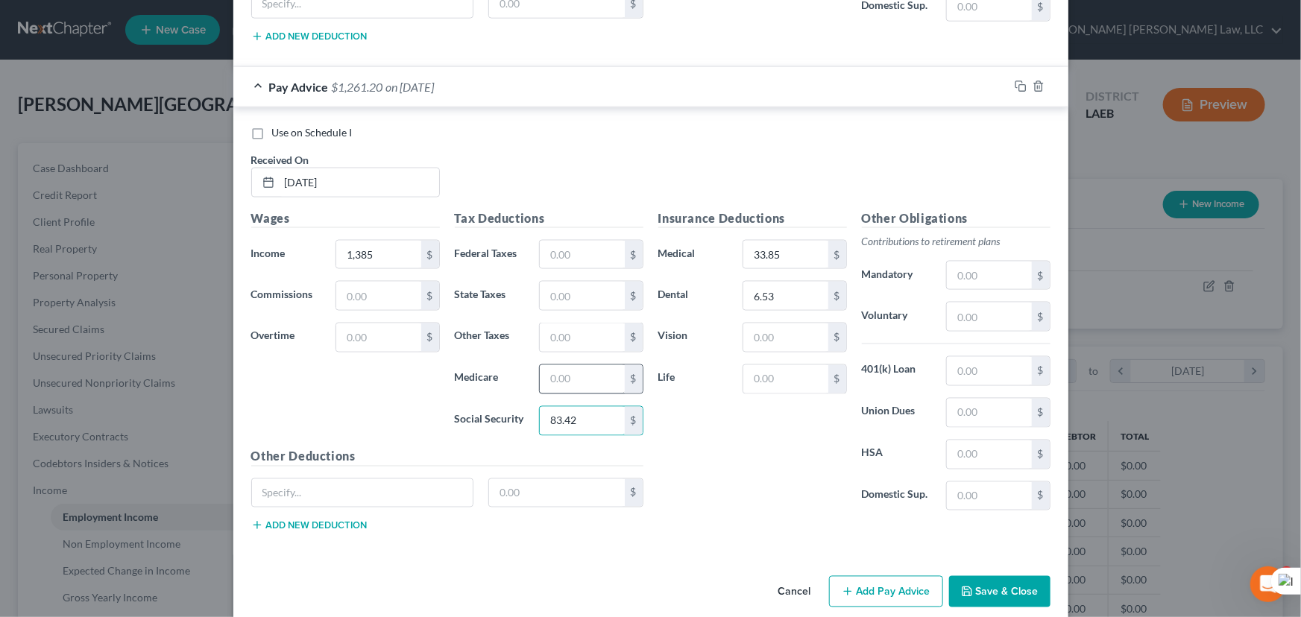
type input "83.42"
click at [540, 365] on input "text" at bounding box center [582, 379] width 84 height 28
type input "19.50"
click at [590, 282] on input "text" at bounding box center [582, 296] width 84 height 28
type input "41.57"
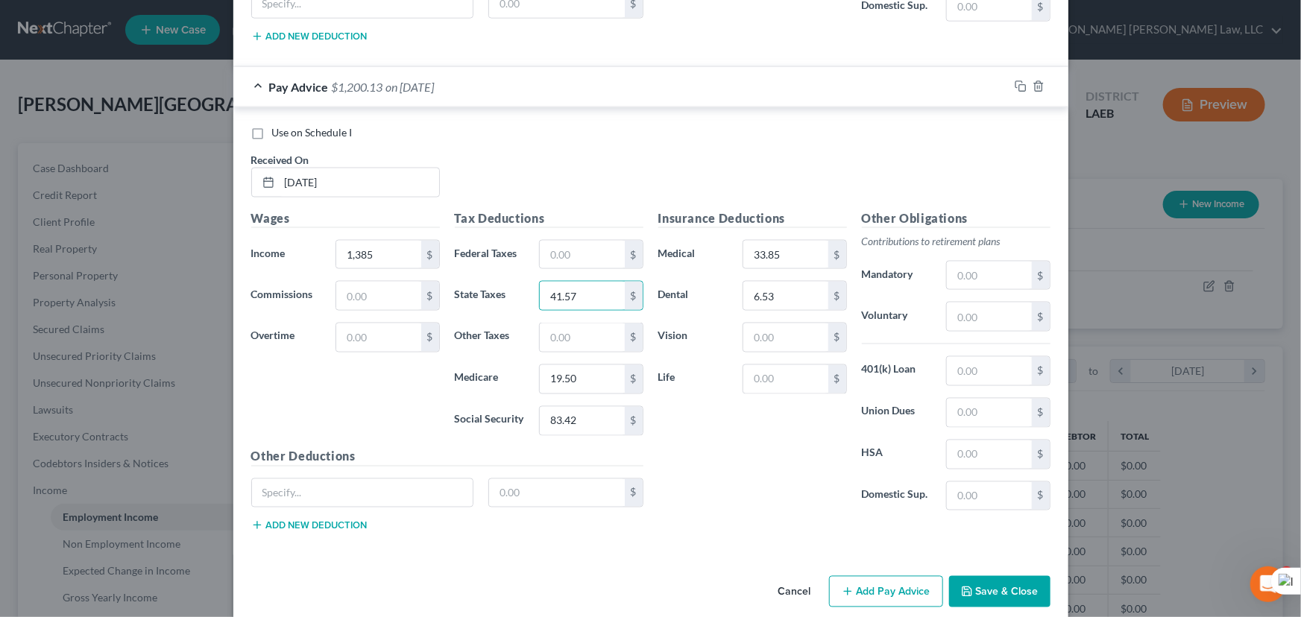
click at [860, 576] on button "Add Pay Advice" at bounding box center [886, 591] width 114 height 31
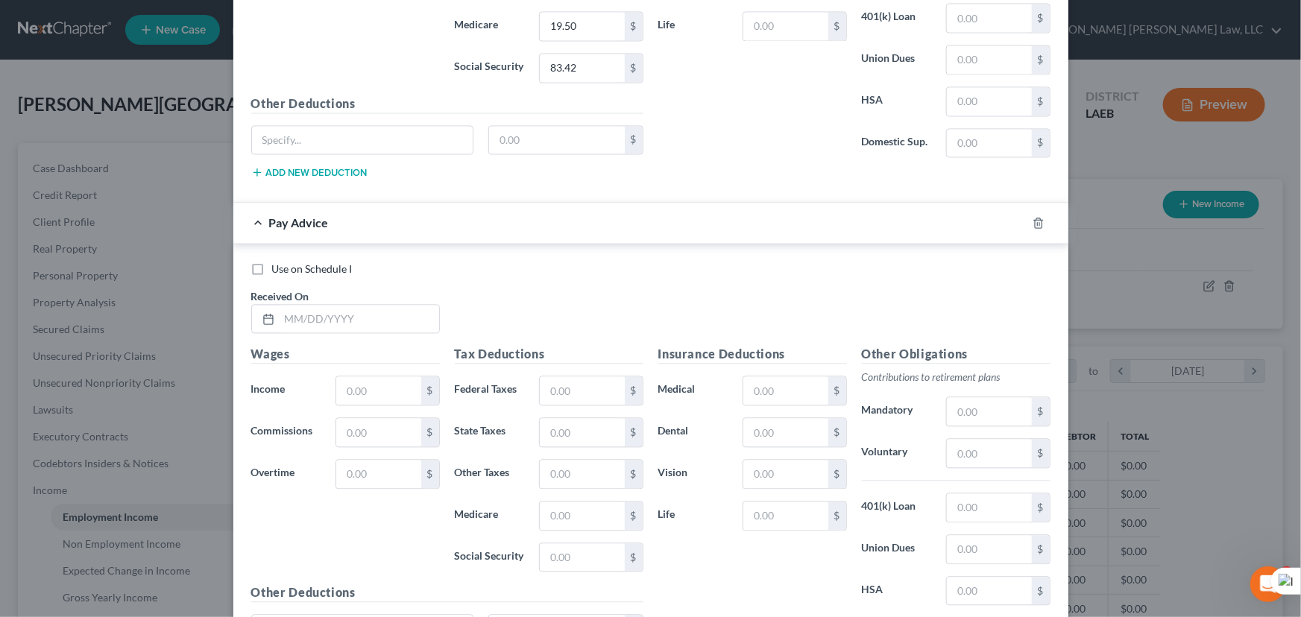
scroll to position [7317, 0]
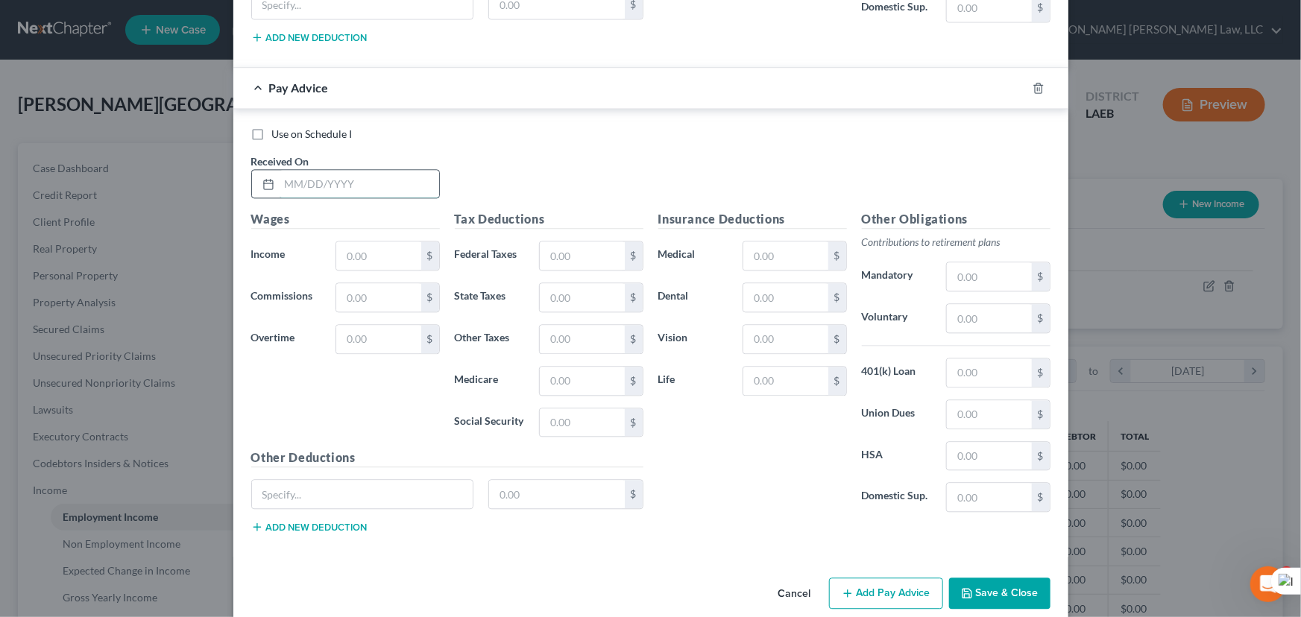
click at [321, 170] on input "text" at bounding box center [360, 184] width 160 height 28
type input "05/04/2025"
click at [348, 242] on input "text" at bounding box center [378, 256] width 84 height 28
type input "2,185"
drag, startPoint x: 779, startPoint y: 277, endPoint x: 786, endPoint y: 281, distance: 8.3
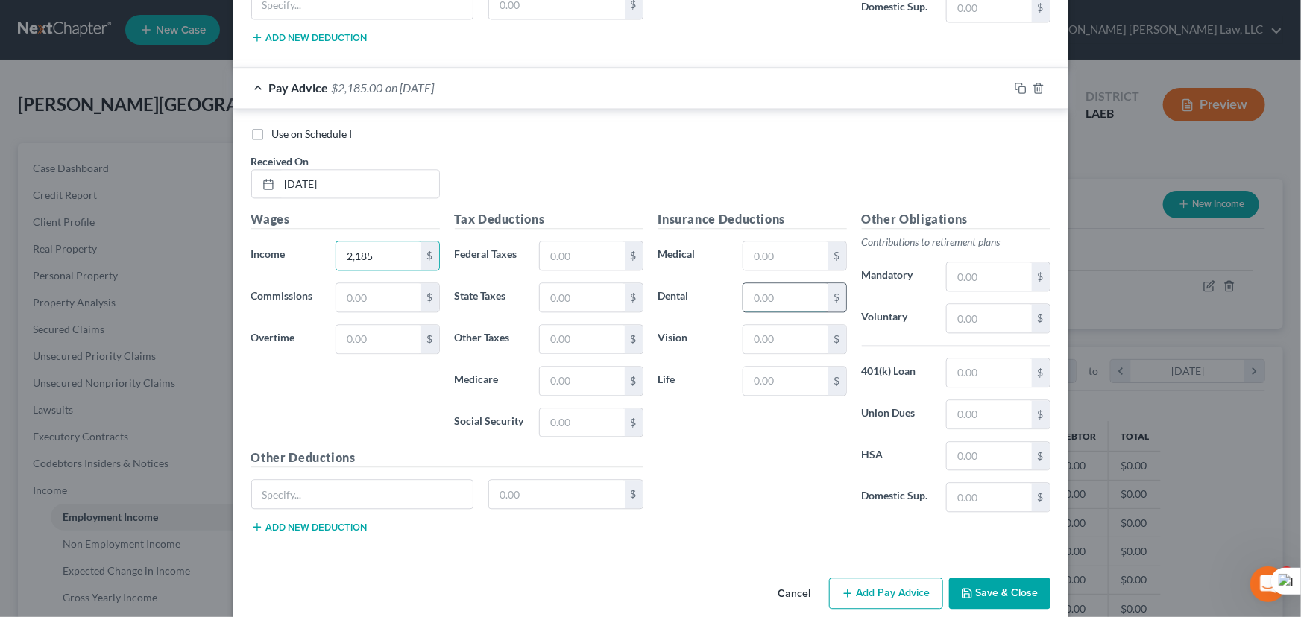
click at [779, 283] on input "text" at bounding box center [785, 297] width 84 height 28
type input "6.53"
click at [775, 242] on input "text" at bounding box center [785, 256] width 84 height 28
type input "33.85"
click at [573, 409] on input "text" at bounding box center [582, 423] width 84 height 28
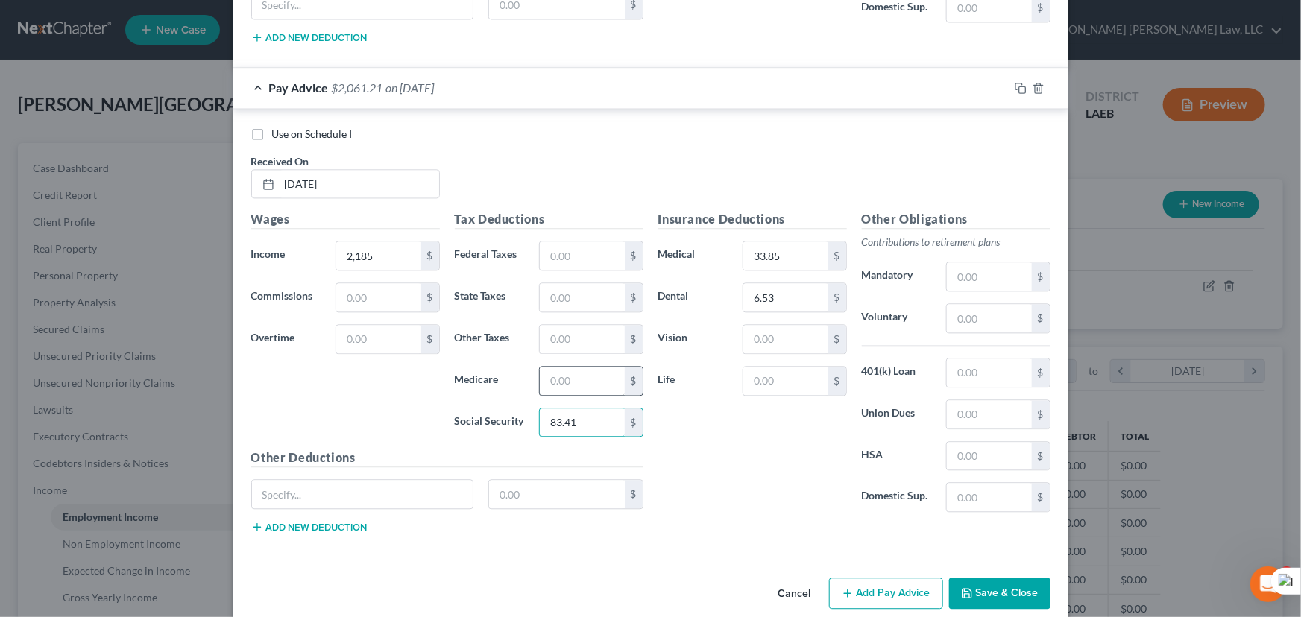
type input "83.41"
click at [579, 367] on input "text" at bounding box center [582, 381] width 84 height 28
type input "19.51"
click at [564, 283] on input "text" at bounding box center [582, 297] width 84 height 28
type input "41.57"
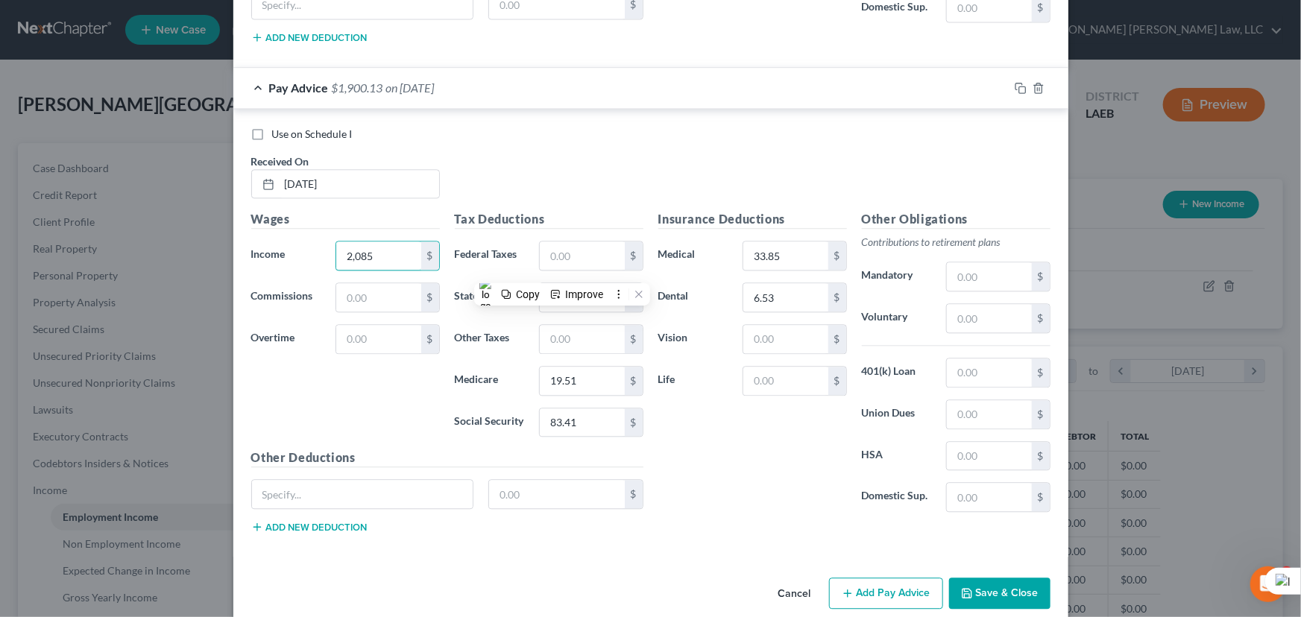
type input "2,085"
click at [848, 587] on icon "button" at bounding box center [848, 593] width 12 height 12
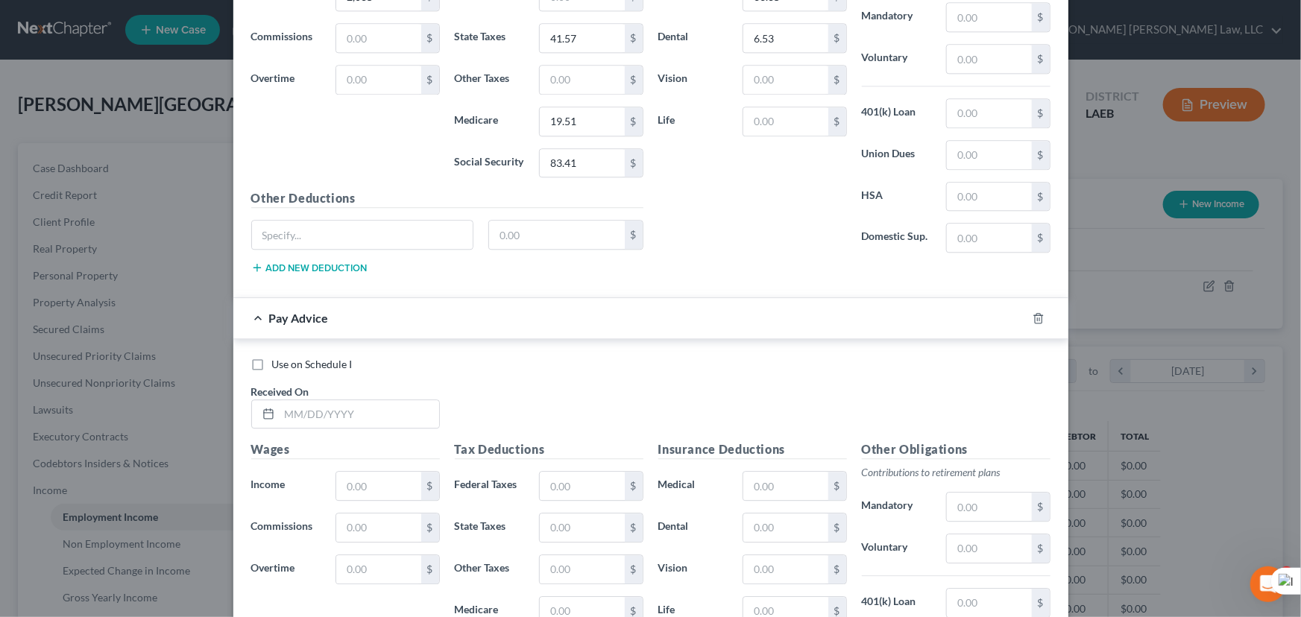
scroll to position [7806, 0]
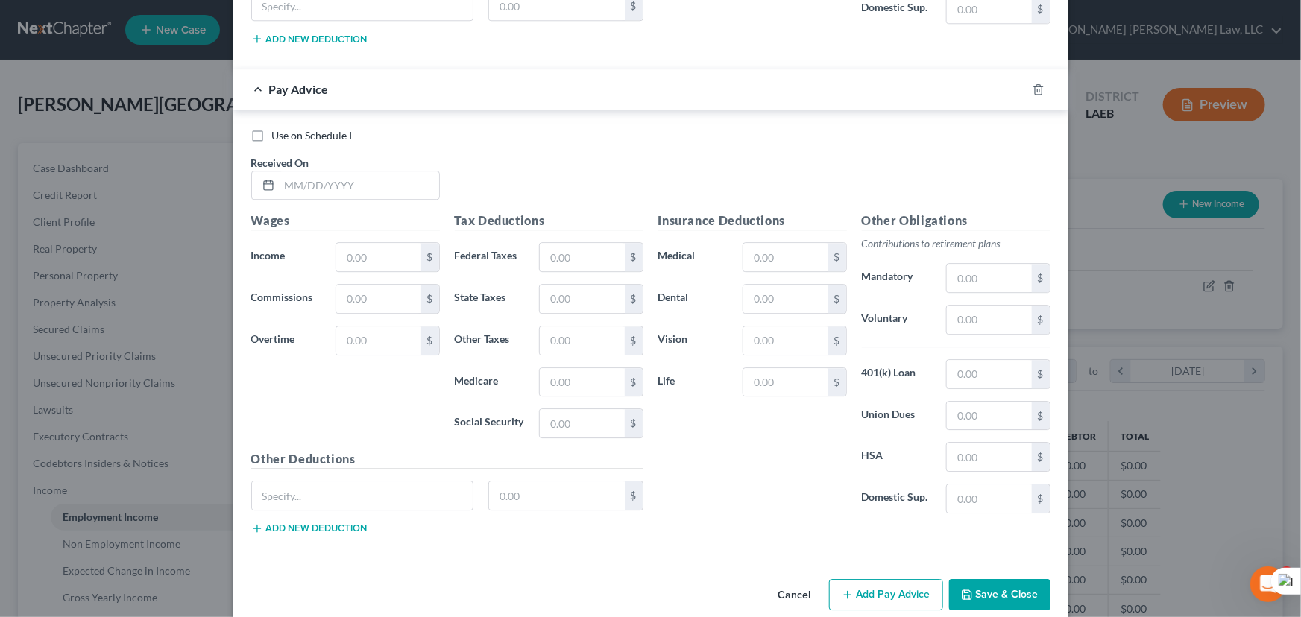
click at [346, 155] on div "Received On *" at bounding box center [346, 177] width 204 height 45
click at [355, 171] on input "text" at bounding box center [360, 185] width 160 height 28
type input "05/16/2025"
click at [347, 243] on input "text" at bounding box center [378, 257] width 84 height 28
type input "1,385"
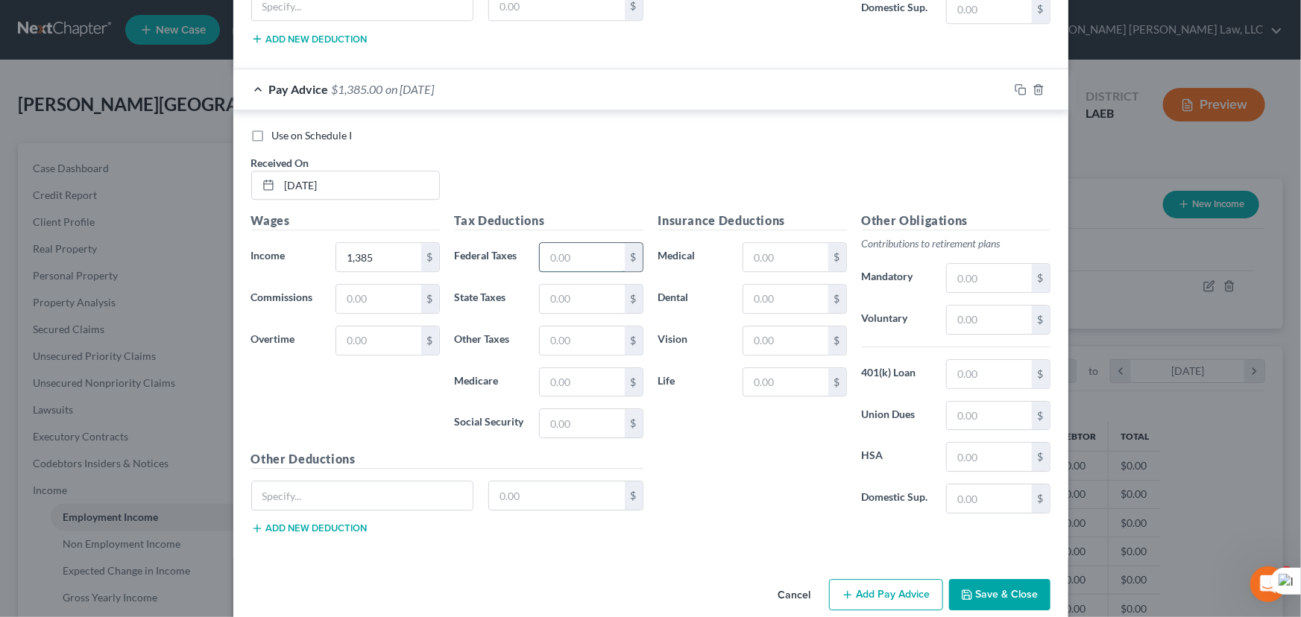
click at [544, 243] on input "text" at bounding box center [582, 257] width 84 height 28
click at [801, 285] on input "text" at bounding box center [785, 299] width 84 height 28
type input "6.53"
drag, startPoint x: 775, startPoint y: 255, endPoint x: 775, endPoint y: 243, distance: 11.9
click at [775, 248] on div "Insurance Deductions Medical $ Dental 6.53 $ Vision $ Life $" at bounding box center [753, 369] width 204 height 314
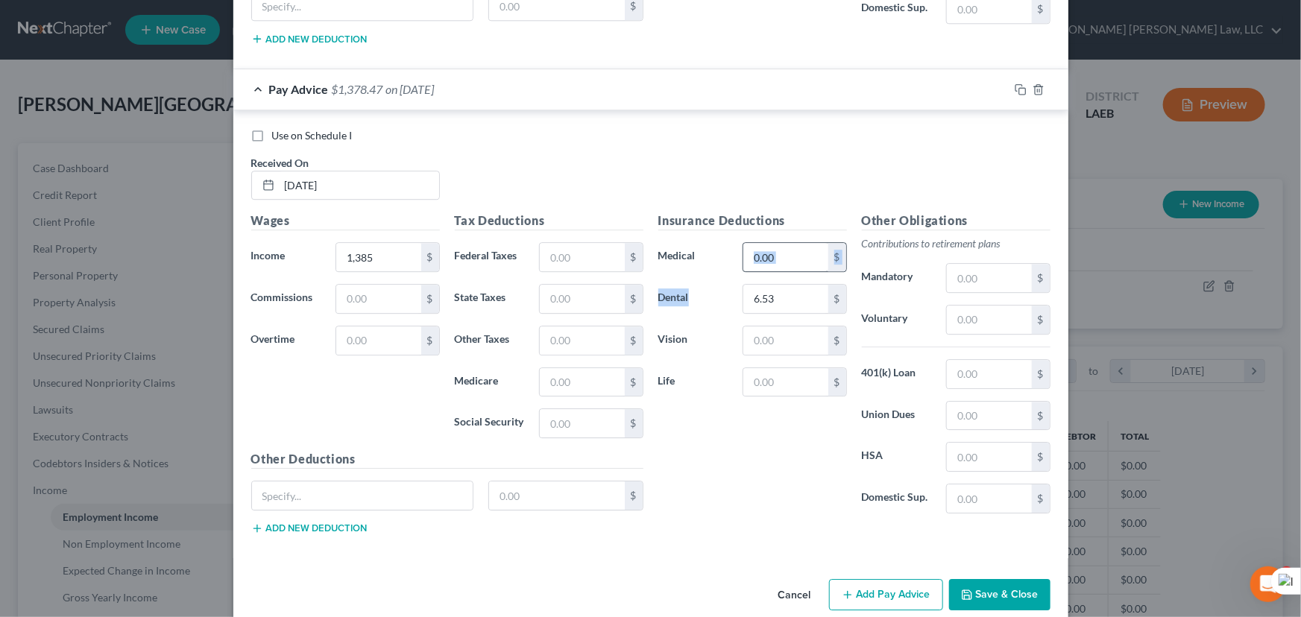
click at [775, 243] on input "text" at bounding box center [785, 257] width 84 height 28
type input "33.85"
click at [581, 409] on input "text" at bounding box center [582, 423] width 84 height 28
type input "83.42"
click at [573, 368] on input "text" at bounding box center [582, 382] width 84 height 28
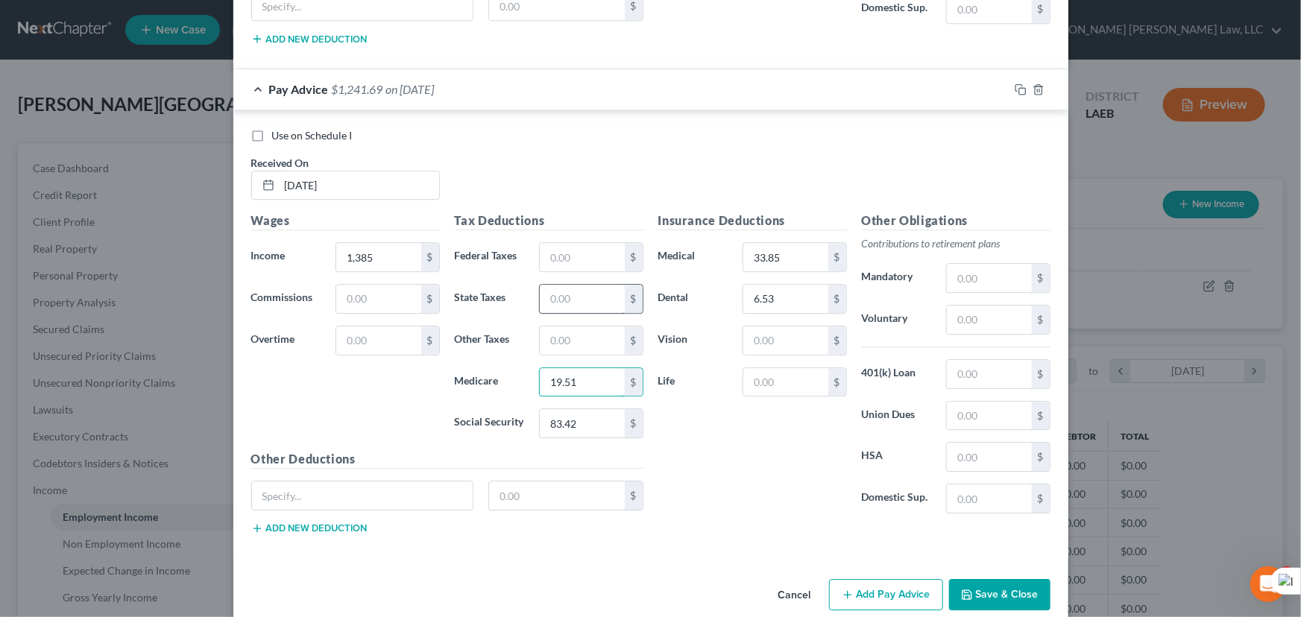
type input "19.51"
click at [577, 285] on input "text" at bounding box center [582, 299] width 84 height 28
type input "41.57"
click at [903, 579] on button "Add Pay Advice" at bounding box center [886, 594] width 114 height 31
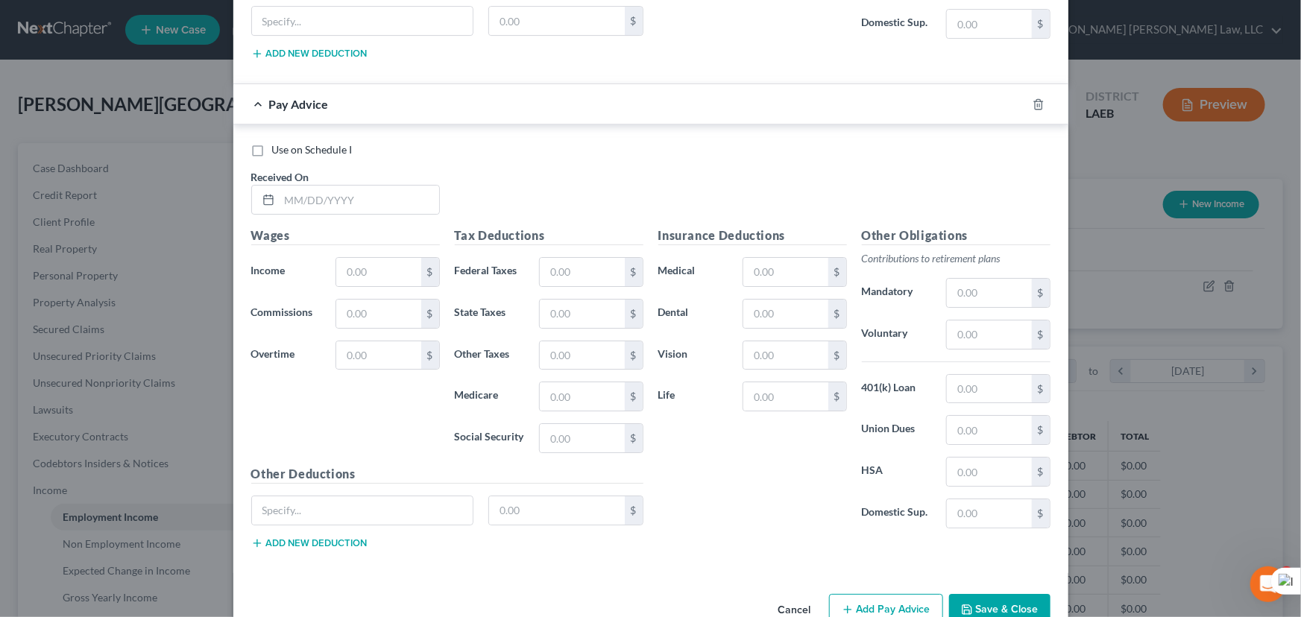
scroll to position [8294, 0]
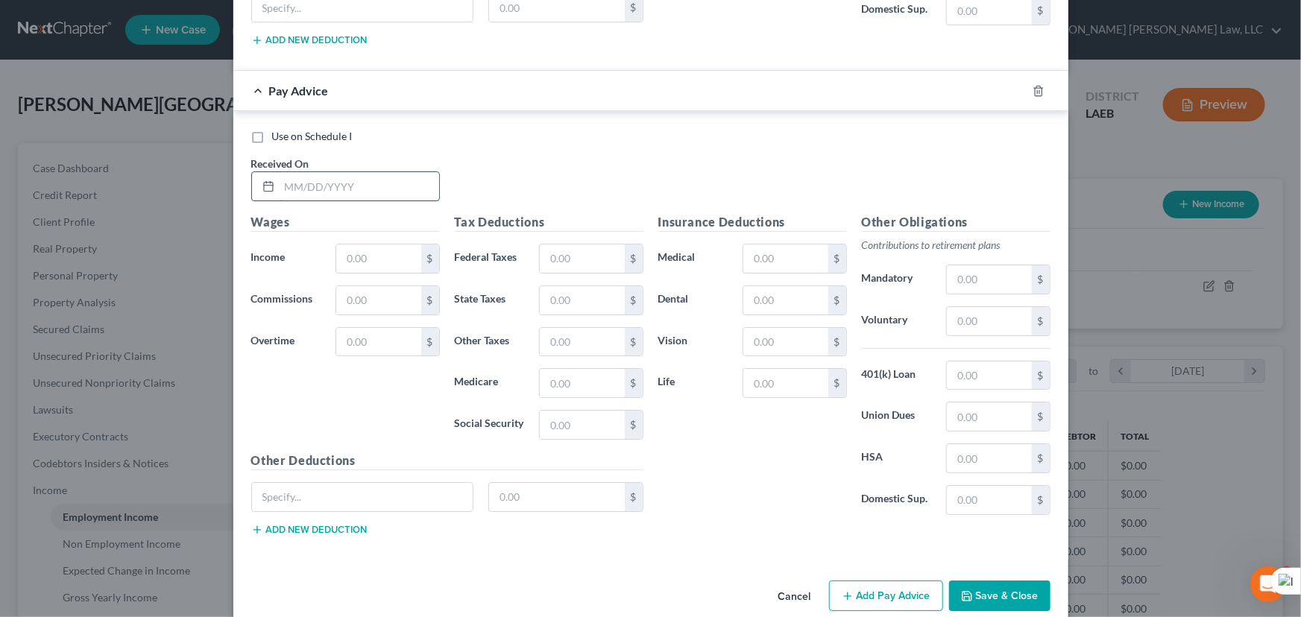
click at [326, 172] on input "text" at bounding box center [360, 186] width 160 height 28
type input "05/23/2025"
click at [382, 245] on input "text" at bounding box center [378, 259] width 84 height 28
type input "1,385"
click at [799, 286] on input "text" at bounding box center [785, 300] width 84 height 28
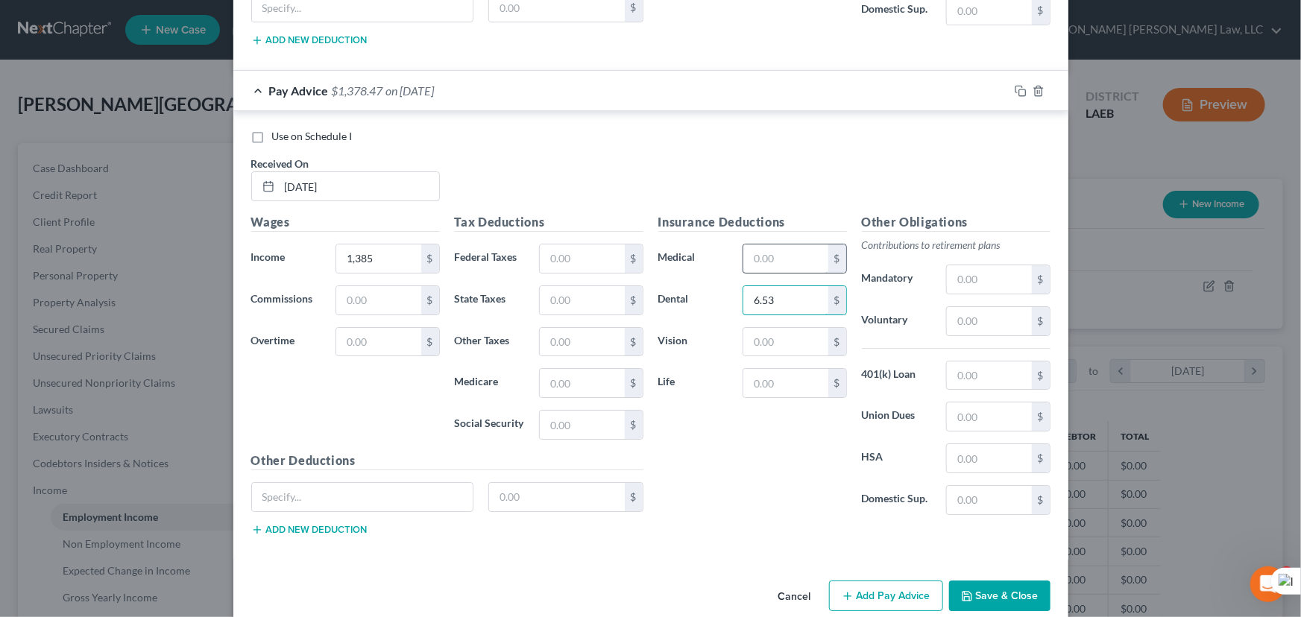
type input "6.53"
click at [792, 245] on input "text" at bounding box center [785, 259] width 84 height 28
type input "33.85"
click at [584, 411] on input "text" at bounding box center [582, 425] width 84 height 28
type input "83.42"
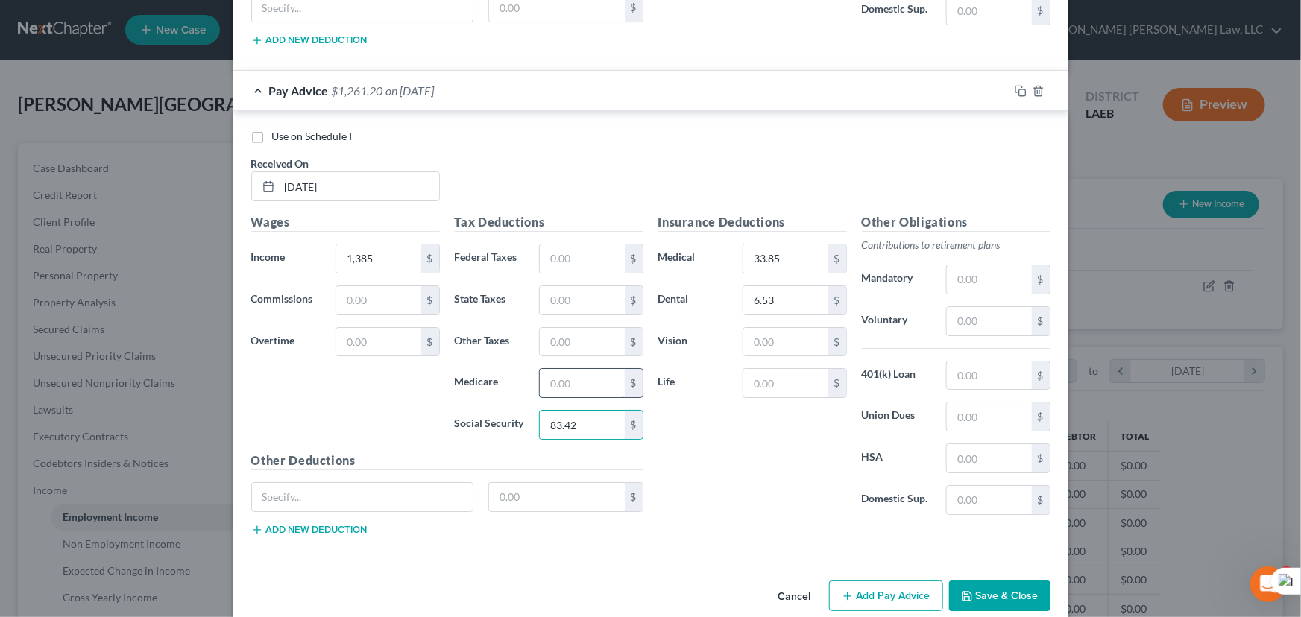
click at [551, 369] on input "text" at bounding box center [582, 383] width 84 height 28
type input "19.51"
click at [578, 286] on input "text" at bounding box center [582, 300] width 84 height 28
type input "41.57"
click at [889, 584] on button "Add Pay Advice" at bounding box center [886, 596] width 114 height 31
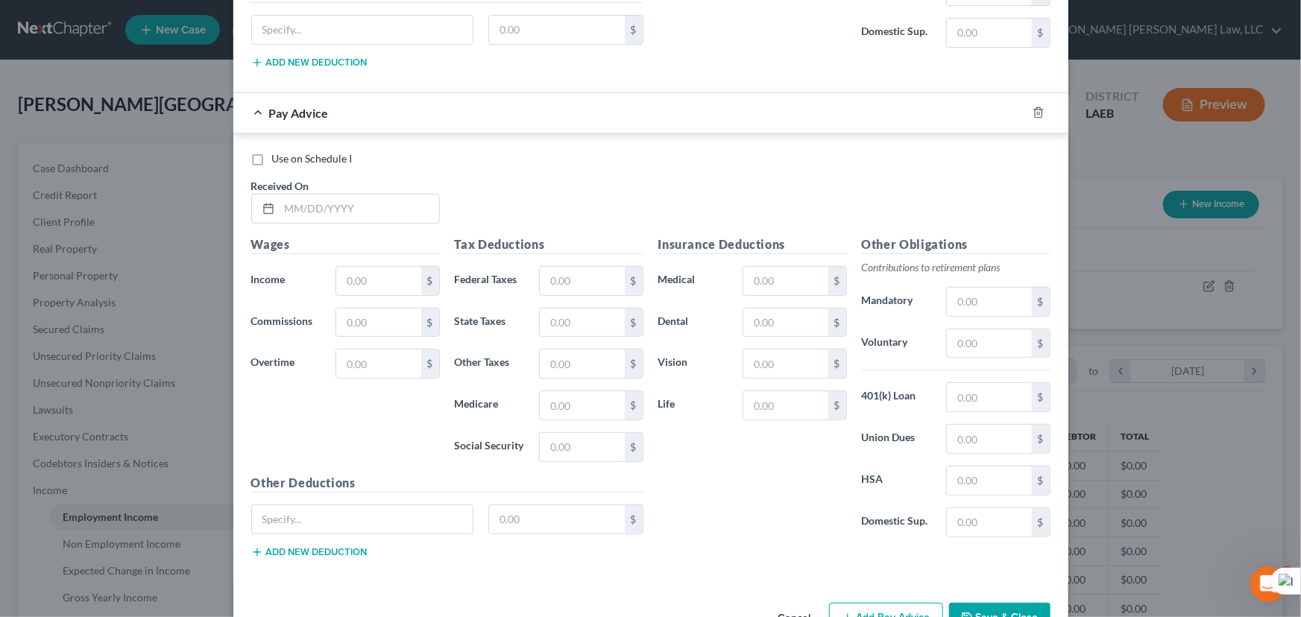
scroll to position [8782, 0]
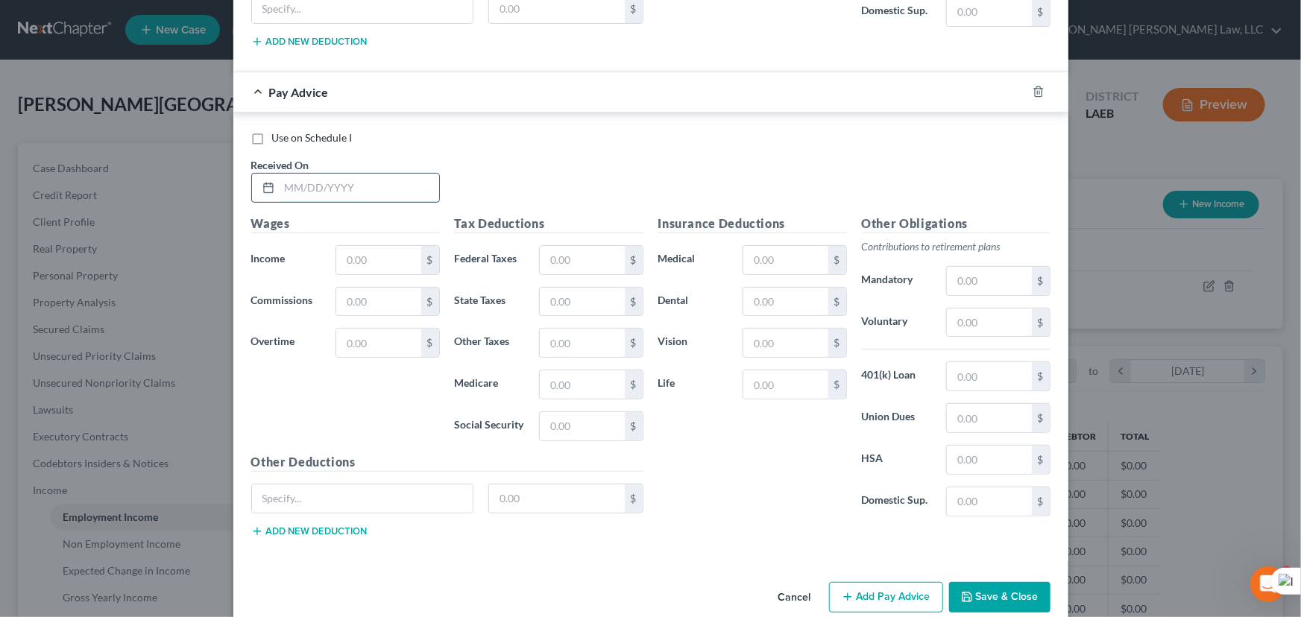
click at [338, 174] on input "text" at bounding box center [360, 188] width 160 height 28
type input "[DATE]"
click at [352, 246] on input "text" at bounding box center [378, 260] width 84 height 28
type input "1,385"
click at [801, 288] on input "text" at bounding box center [785, 302] width 84 height 28
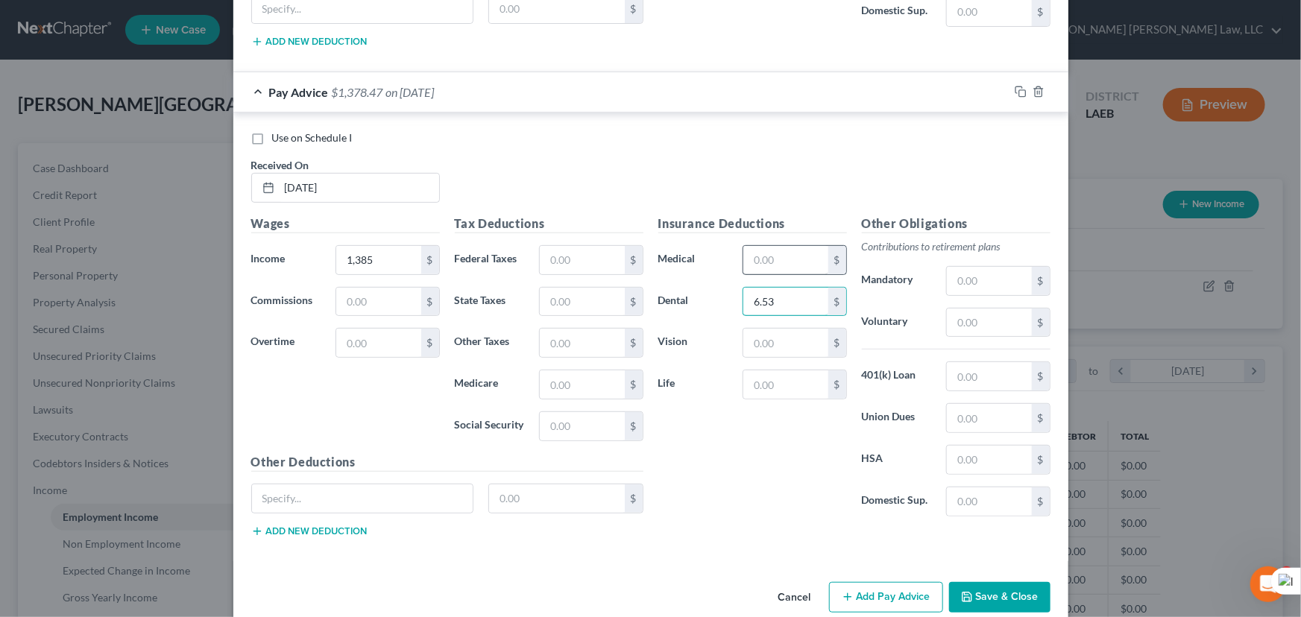
type input "6.53"
click at [803, 246] on input "text" at bounding box center [785, 260] width 84 height 28
type input "33.85"
click at [570, 412] on input "text" at bounding box center [582, 426] width 84 height 28
type input "83.41"
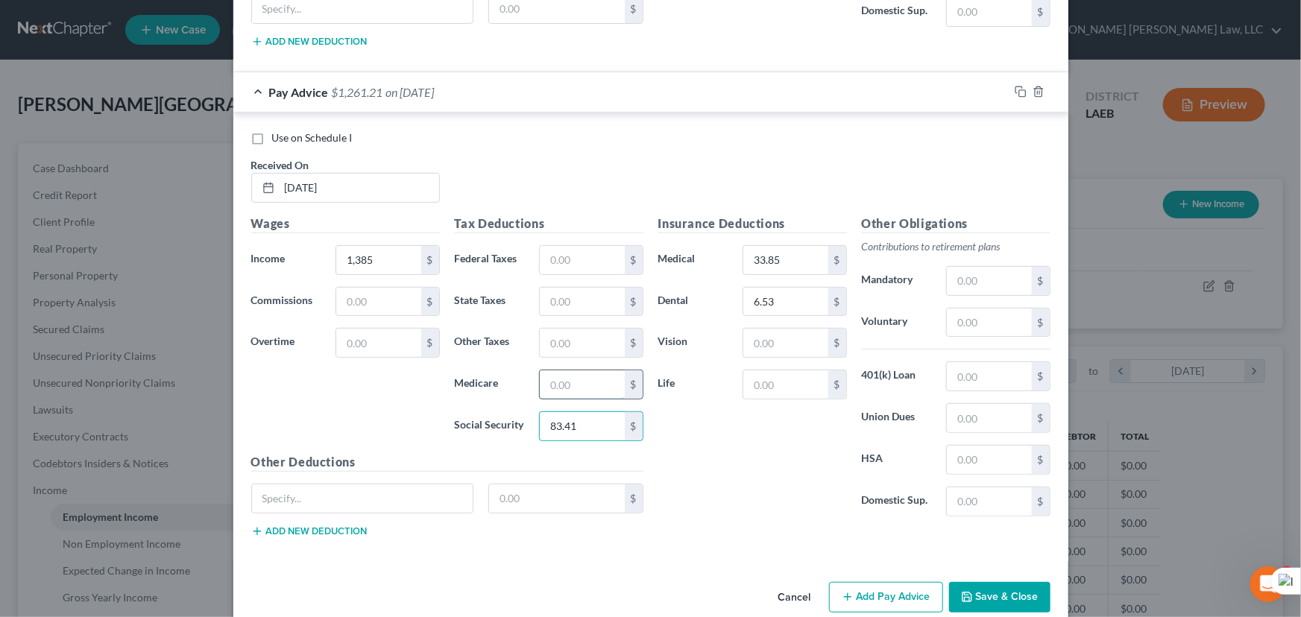
click at [562, 370] on input "text" at bounding box center [582, 384] width 84 height 28
type input "19.51"
click at [561, 329] on input "text" at bounding box center [582, 343] width 84 height 28
click at [548, 259] on div "Tax Deductions Federal Taxes $ State Taxes $ Other Taxes $ Medicare 19.51 $ Soc…" at bounding box center [549, 334] width 204 height 239
click at [562, 288] on input "text" at bounding box center [582, 302] width 84 height 28
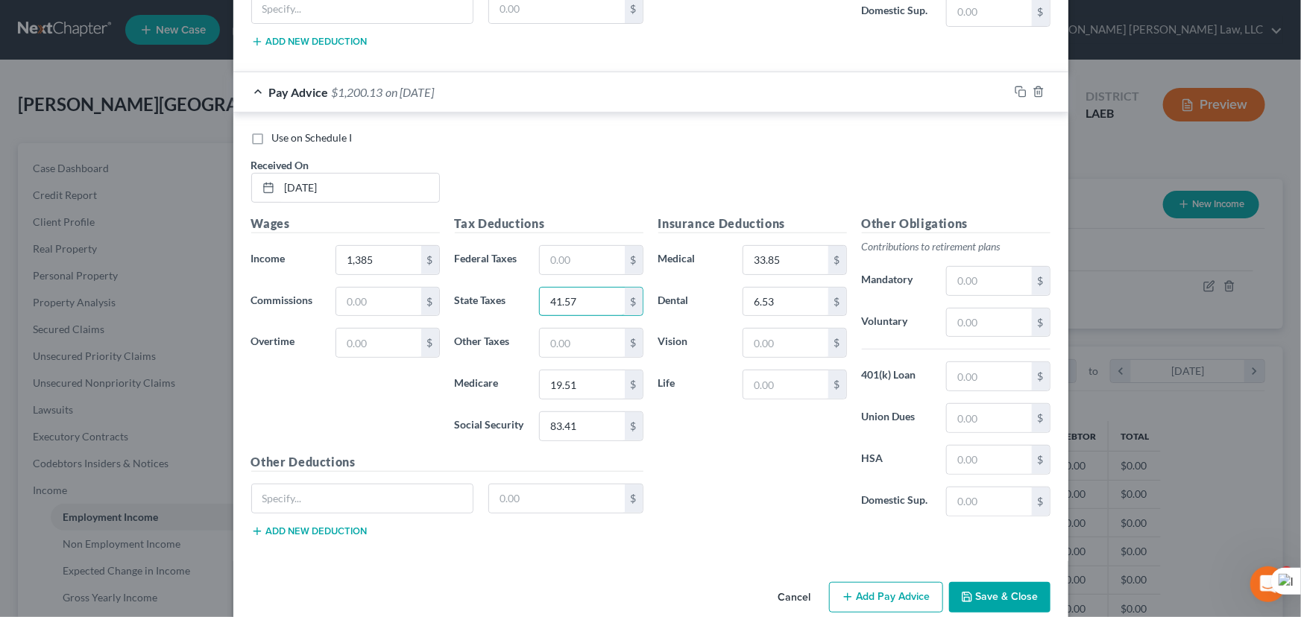
type input "41.57"
click at [846, 591] on icon "button" at bounding box center [848, 597] width 12 height 12
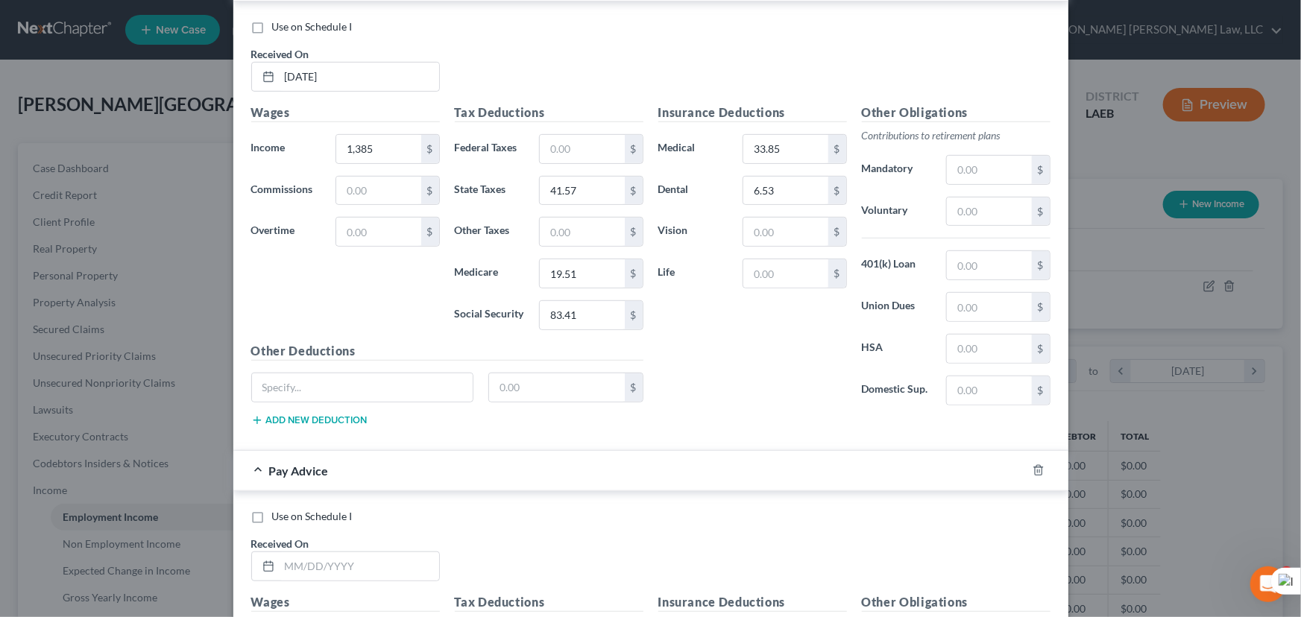
scroll to position [9270, 0]
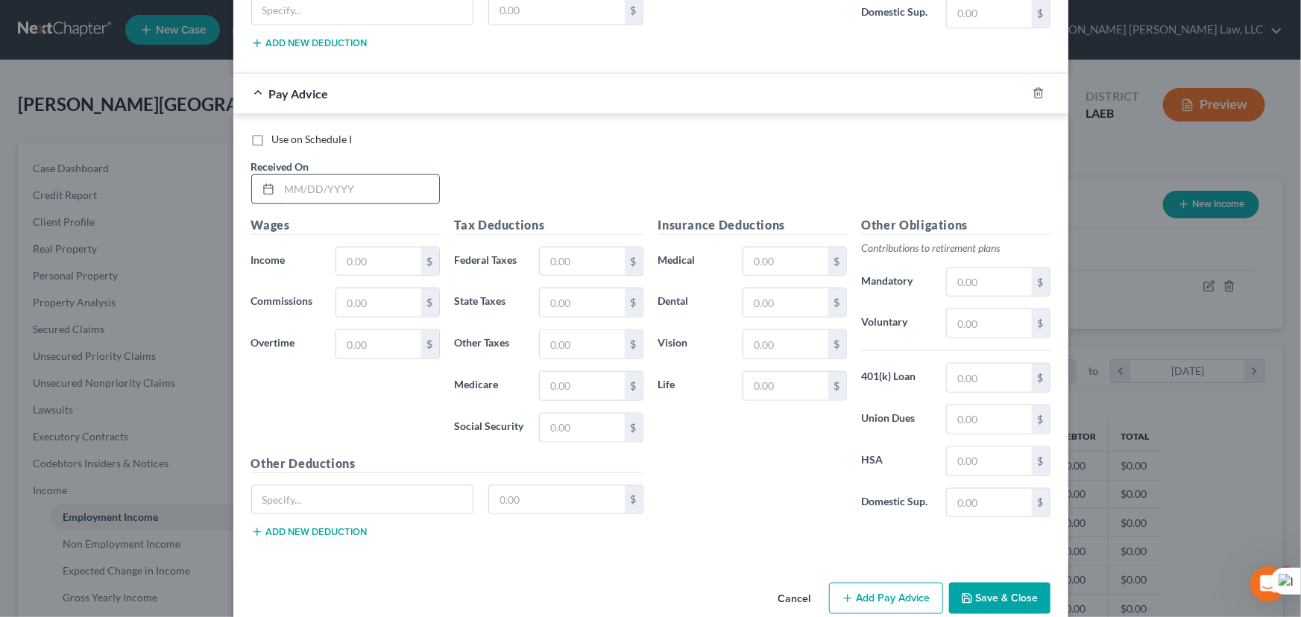
click at [382, 175] on input "text" at bounding box center [360, 189] width 160 height 28
type input "06/06/2025"
click at [403, 247] on input "text" at bounding box center [378, 261] width 84 height 28
type input "1,385"
click at [798, 288] on input "text" at bounding box center [785, 302] width 84 height 28
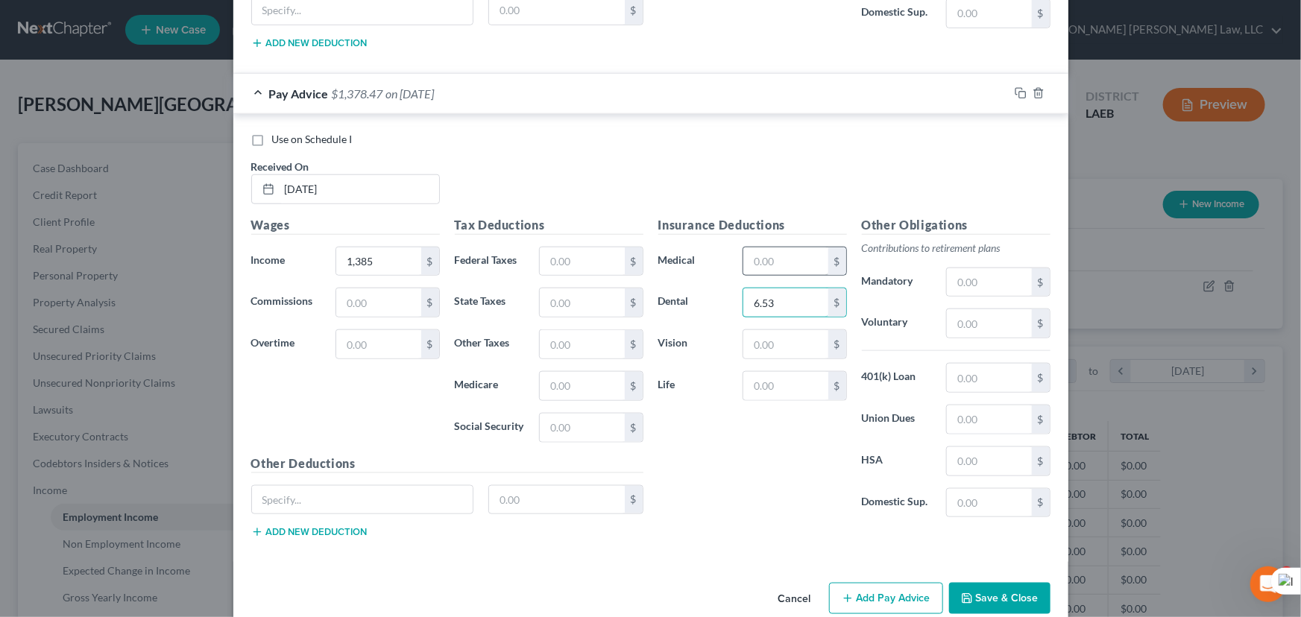
type input "6.53"
click at [775, 247] on input "text" at bounding box center [785, 261] width 84 height 28
type input "33.85"
click at [607, 414] on input "text" at bounding box center [582, 428] width 84 height 28
type input "83.42"
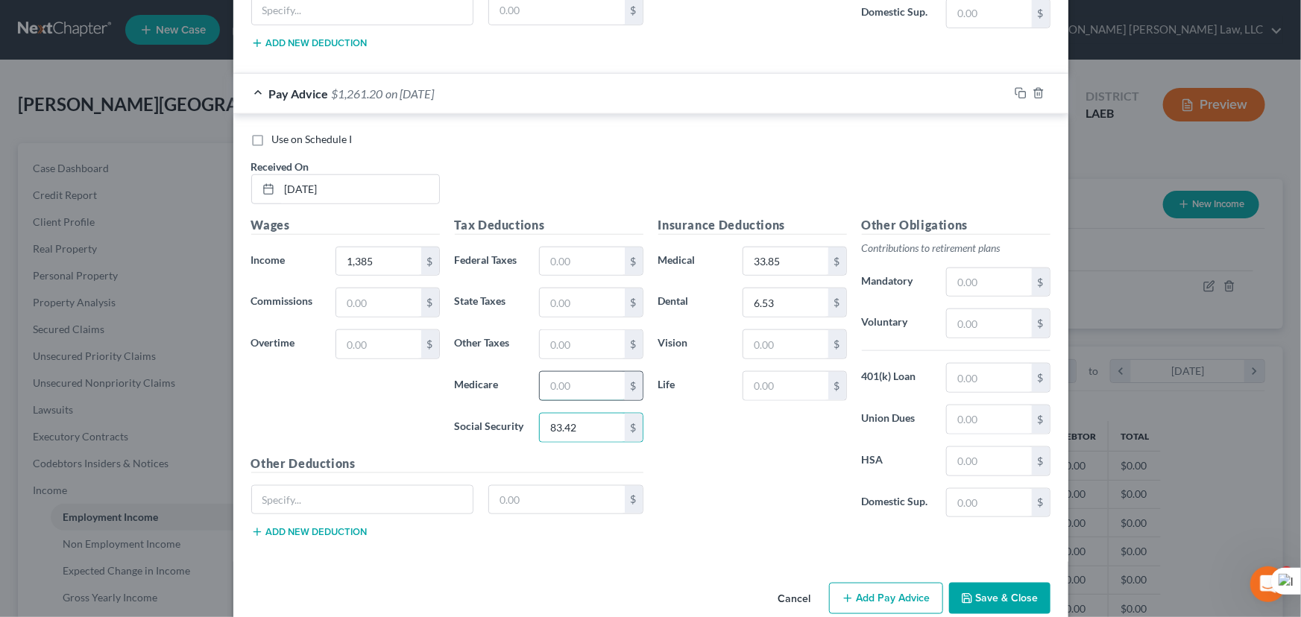
click at [580, 372] on input "text" at bounding box center [582, 386] width 84 height 28
type input "19.51"
click at [552, 288] on input "text" at bounding box center [582, 302] width 84 height 28
type input "41.57"
click at [865, 583] on button "Add Pay Advice" at bounding box center [886, 598] width 114 height 31
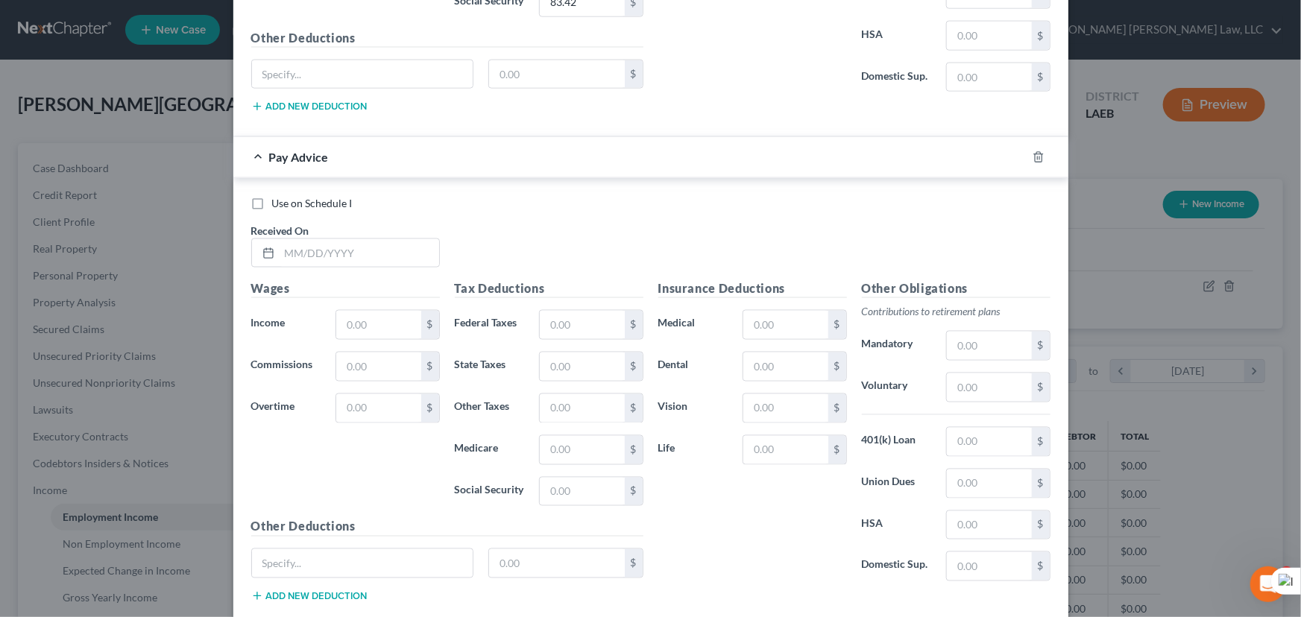
scroll to position [9759, 0]
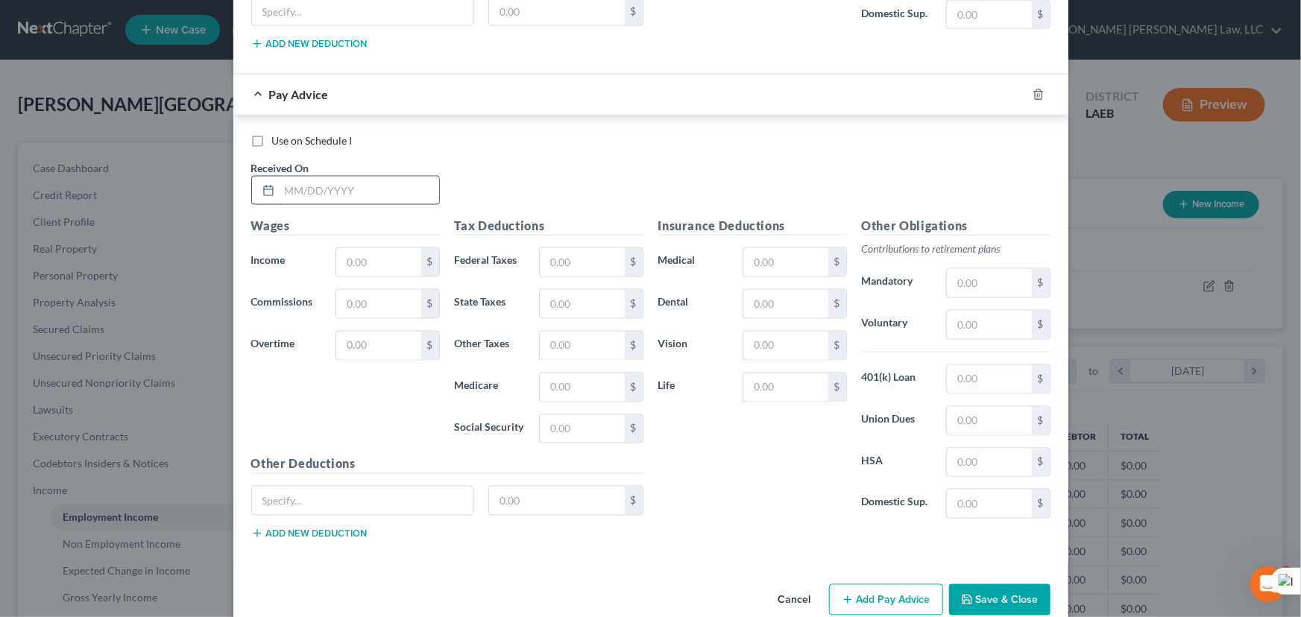
click at [364, 177] on input "text" at bounding box center [360, 191] width 160 height 28
type input "[DATE]"
click at [383, 248] on input "text" at bounding box center [378, 262] width 84 height 28
type input "2,085"
click at [809, 290] on input "text" at bounding box center [785, 304] width 84 height 28
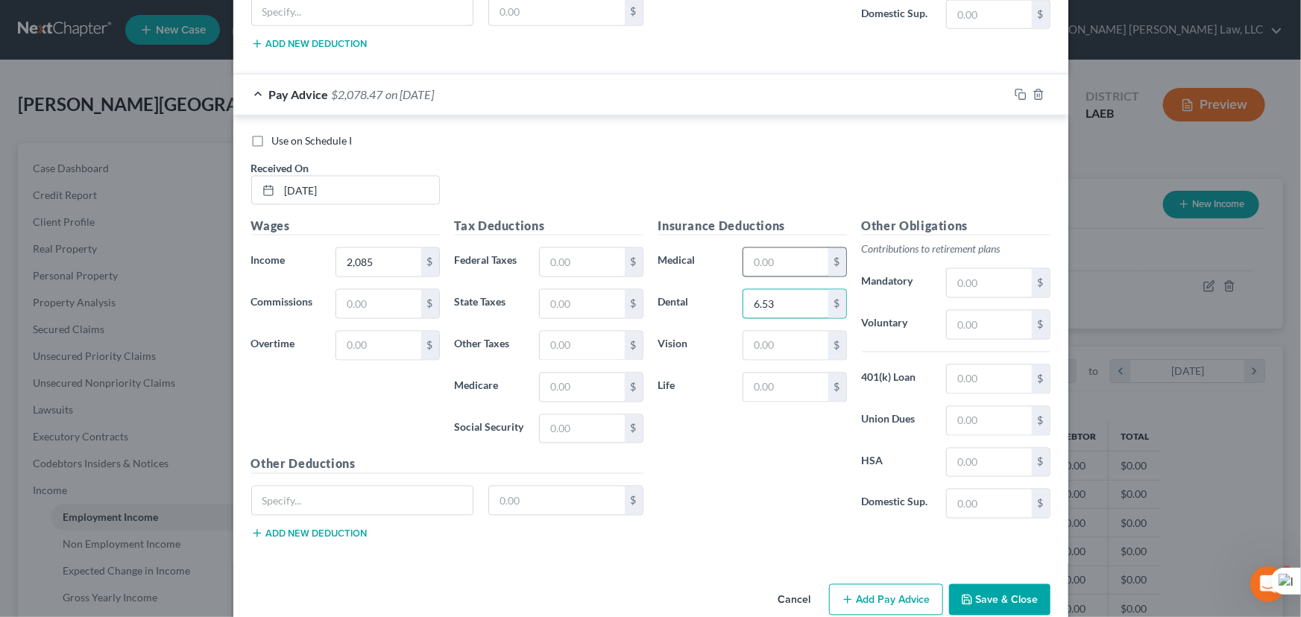
type input "6.53"
click at [780, 248] on input "text" at bounding box center [785, 262] width 84 height 28
type input "33.85"
click at [567, 415] on input "text" at bounding box center [582, 429] width 84 height 28
type input "83.41"
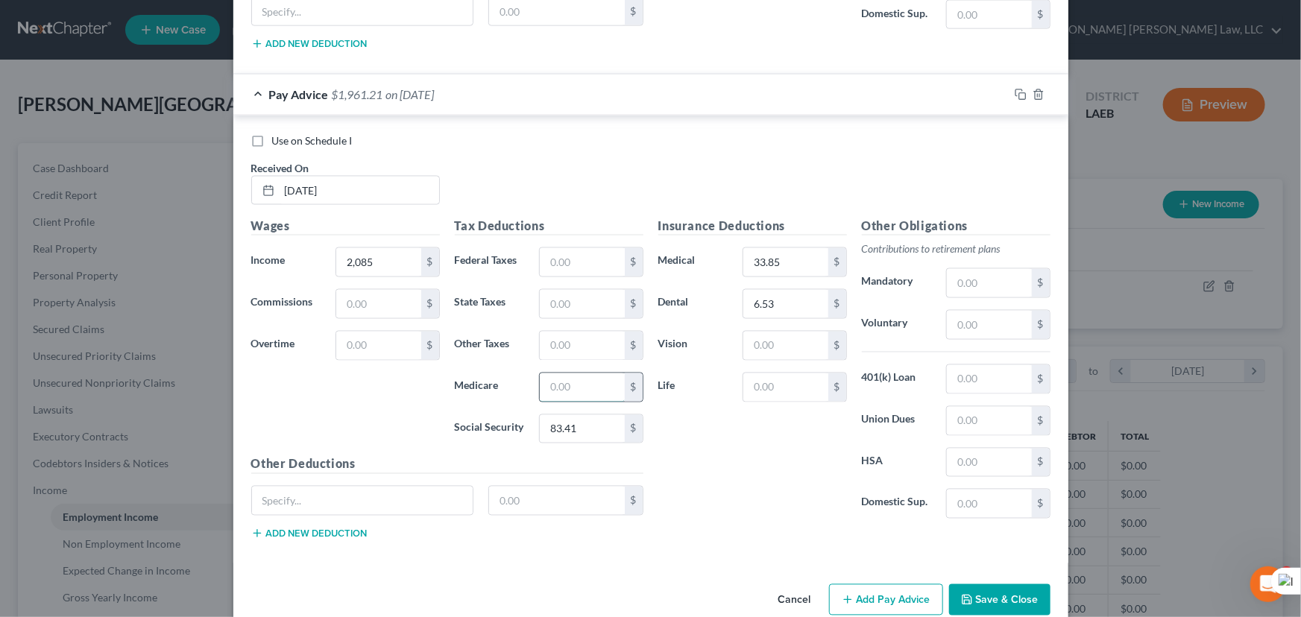
click at [563, 373] on input "text" at bounding box center [582, 387] width 84 height 28
type input "19.51"
click at [581, 290] on input "text" at bounding box center [582, 304] width 84 height 28
type input "41.57"
click at [907, 584] on button "Add Pay Advice" at bounding box center [886, 599] width 114 height 31
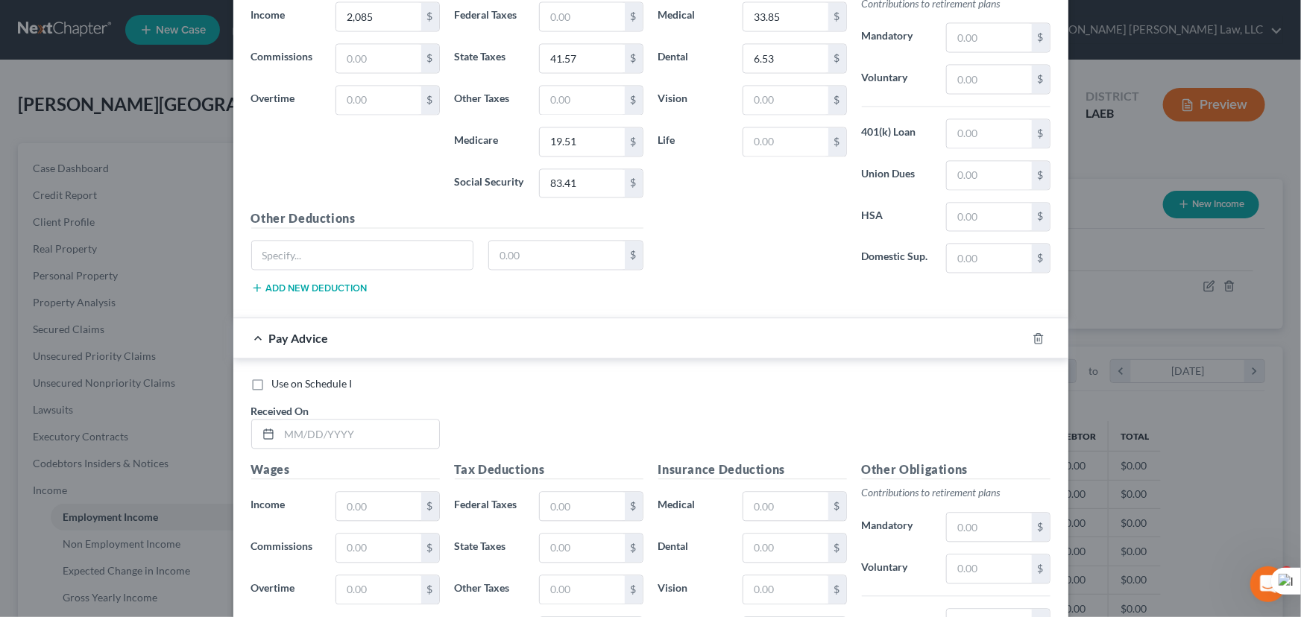
scroll to position [10234, 0]
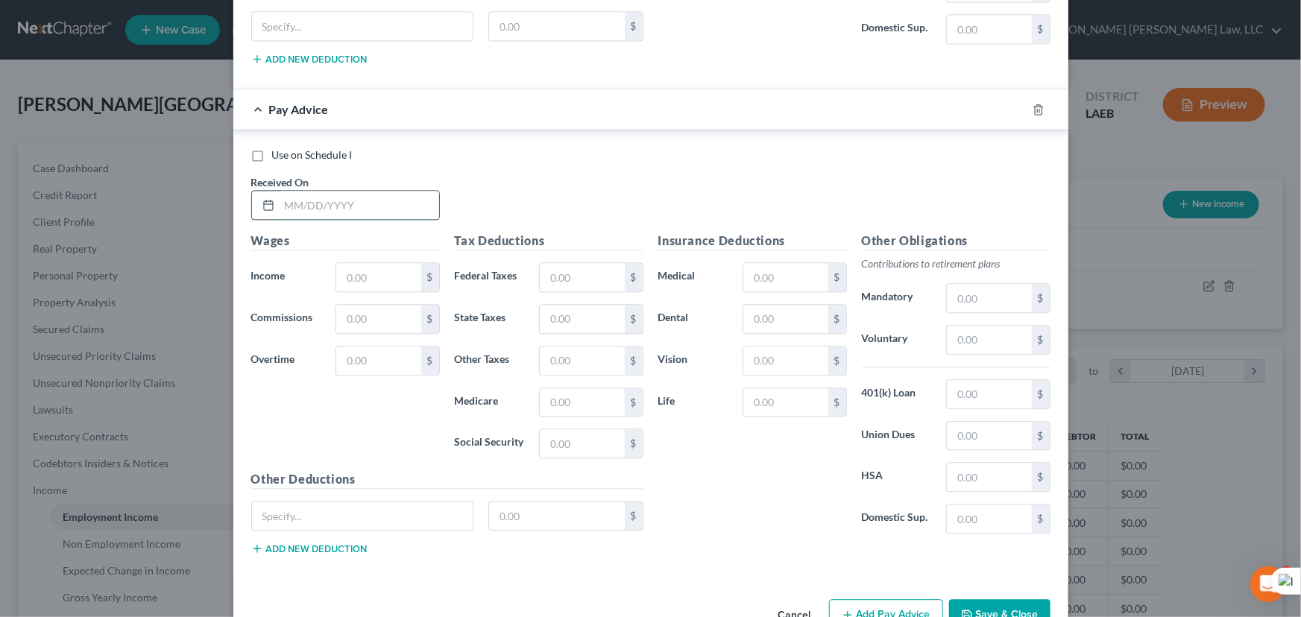
click at [329, 191] on input "text" at bounding box center [360, 205] width 160 height 28
type input "06/20/2025"
click at [400, 263] on input "text" at bounding box center [378, 277] width 84 height 28
type input "1,385"
click at [790, 305] on input "text" at bounding box center [785, 319] width 84 height 28
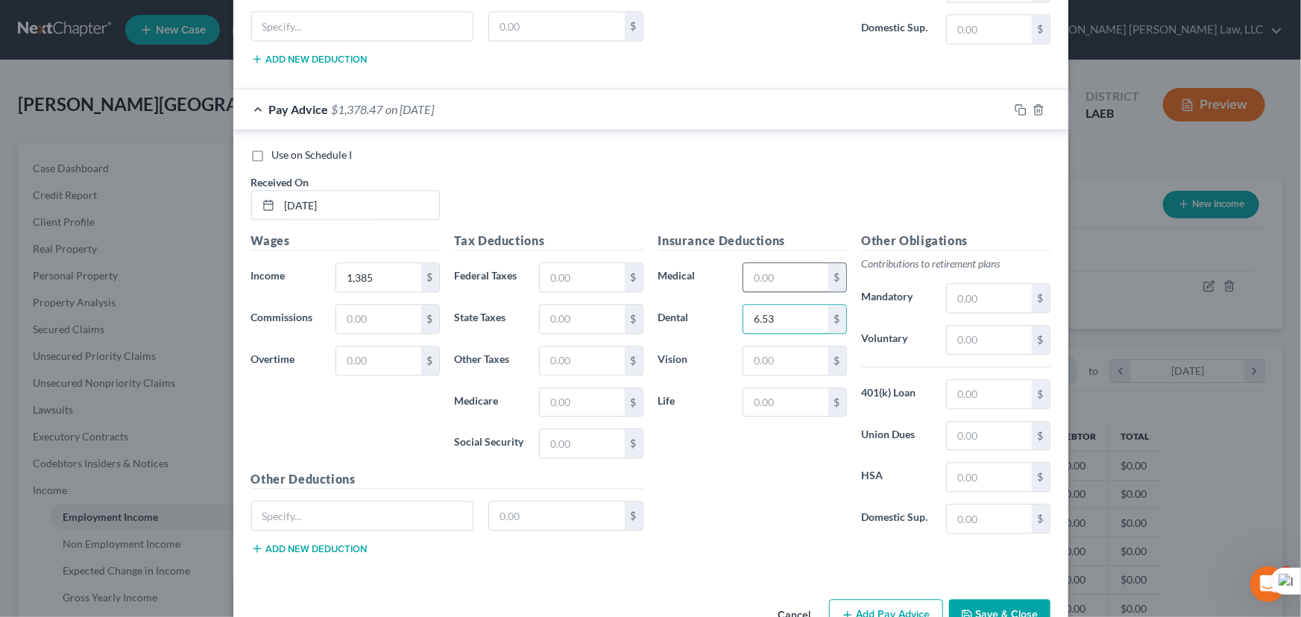
type input "6.53"
click at [772, 263] on input "text" at bounding box center [785, 277] width 84 height 28
type input "33.85"
click at [574, 388] on input "text" at bounding box center [582, 402] width 84 height 28
click at [552, 429] on input "text" at bounding box center [582, 443] width 84 height 28
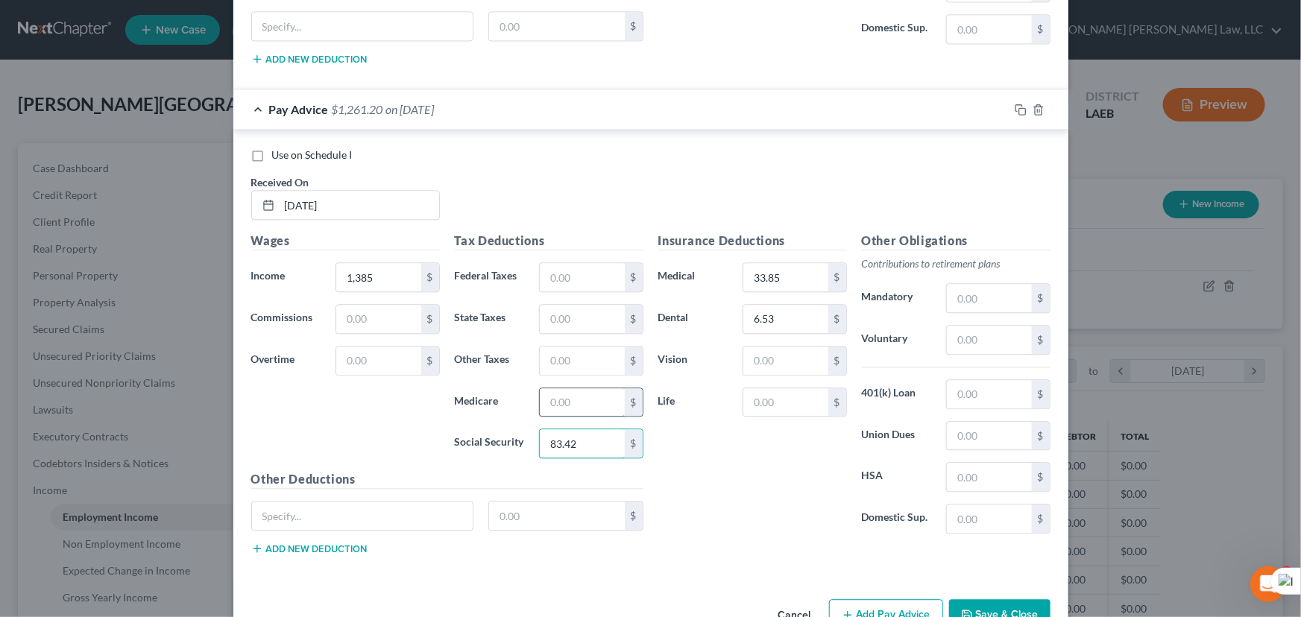
type input "83.42"
click at [559, 388] on input "text" at bounding box center [582, 402] width 84 height 28
type input "19.50"
click at [566, 305] on input "text" at bounding box center [582, 319] width 84 height 28
type input "41.57"
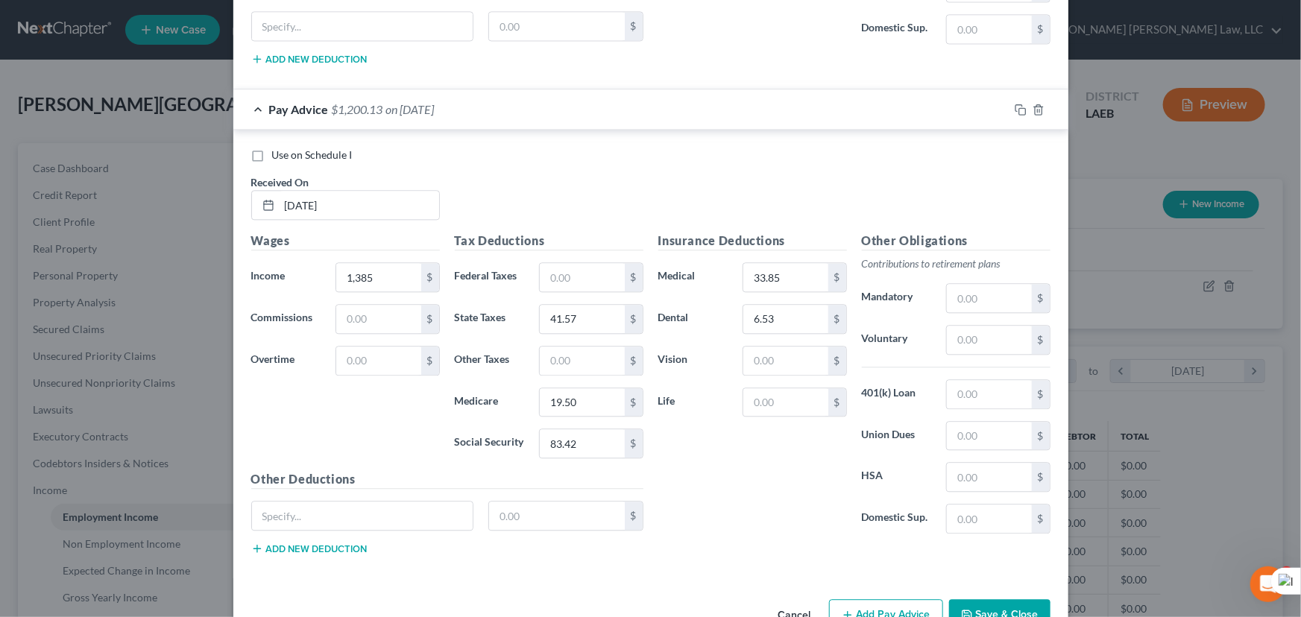
click at [901, 599] on button "Add Pay Advice" at bounding box center [886, 614] width 114 height 31
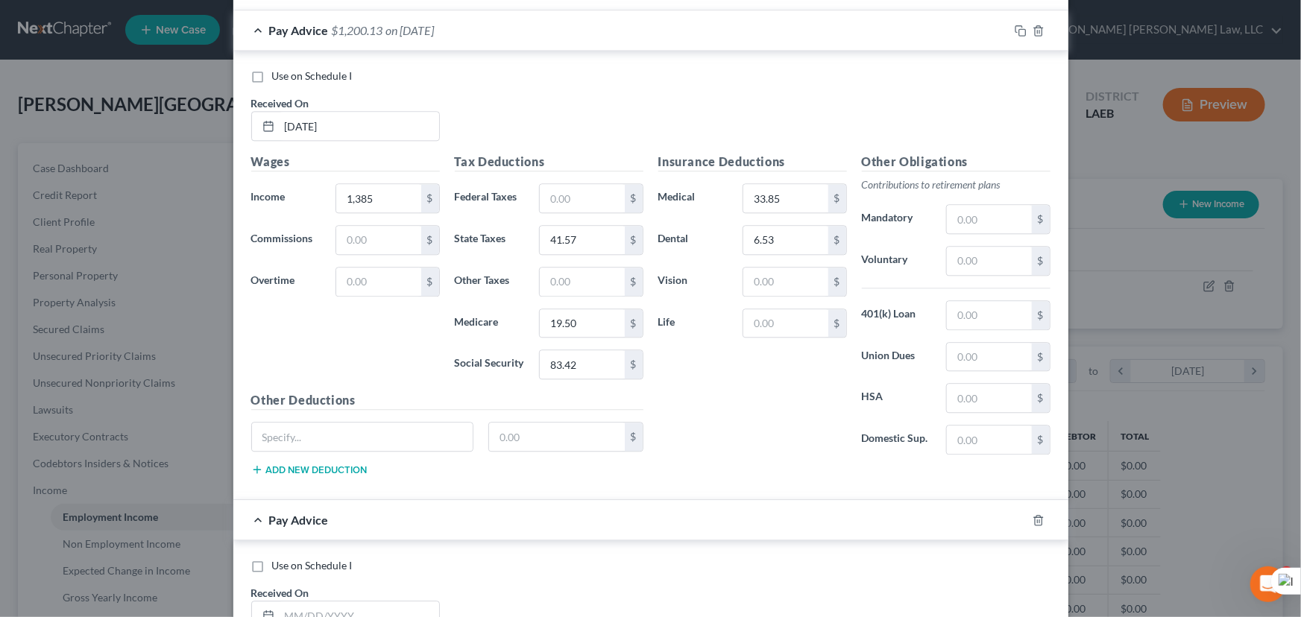
scroll to position [10708, 0]
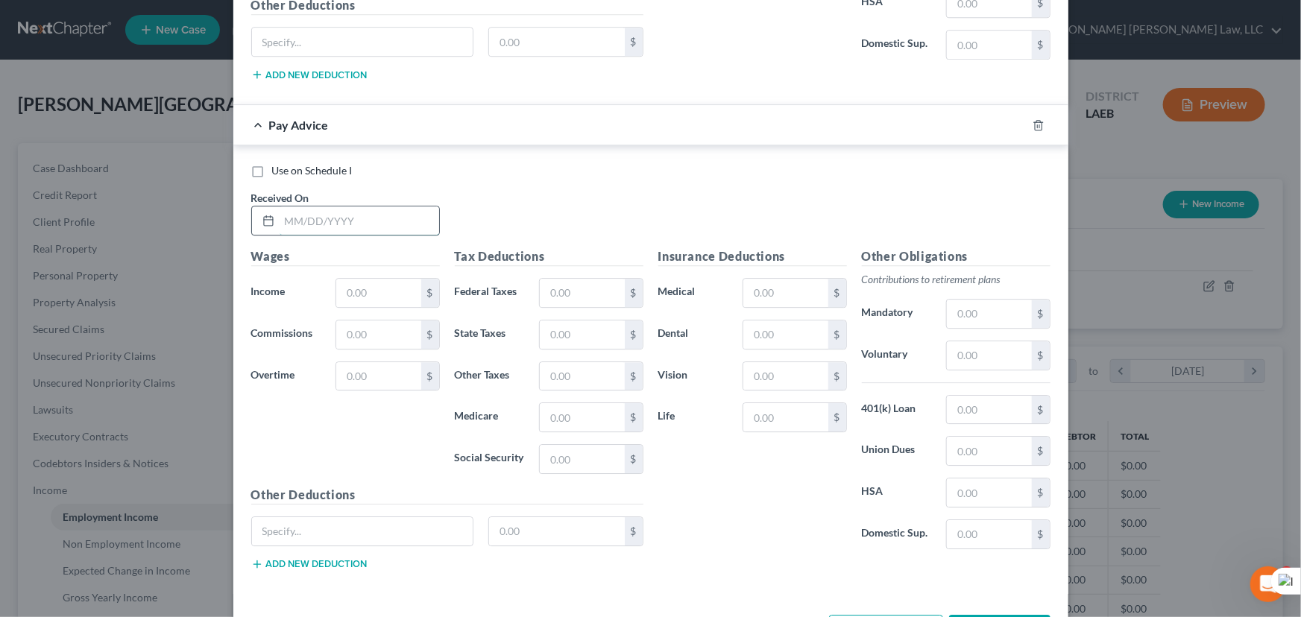
click at [318, 206] on input "text" at bounding box center [360, 220] width 160 height 28
type input "06/27/2025"
click at [405, 279] on input "text" at bounding box center [378, 293] width 84 height 28
type input "1,385"
click at [775, 321] on input "text" at bounding box center [785, 335] width 84 height 28
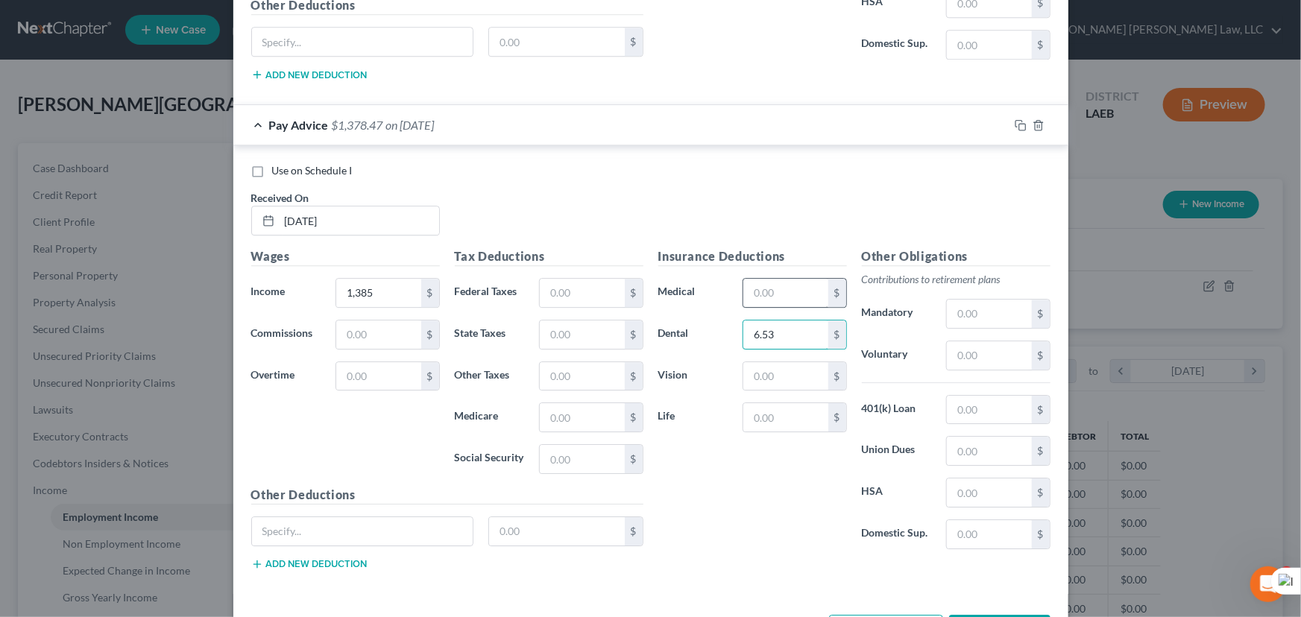
type input "6.53"
click at [780, 279] on input "text" at bounding box center [785, 293] width 84 height 28
type input "33.85"
click at [575, 444] on div "Tax Deductions Federal Taxes $ State Taxes $ Other Taxes $ Medicare $ Social Se…" at bounding box center [549, 366] width 204 height 239
click at [573, 445] on input "text" at bounding box center [582, 459] width 84 height 28
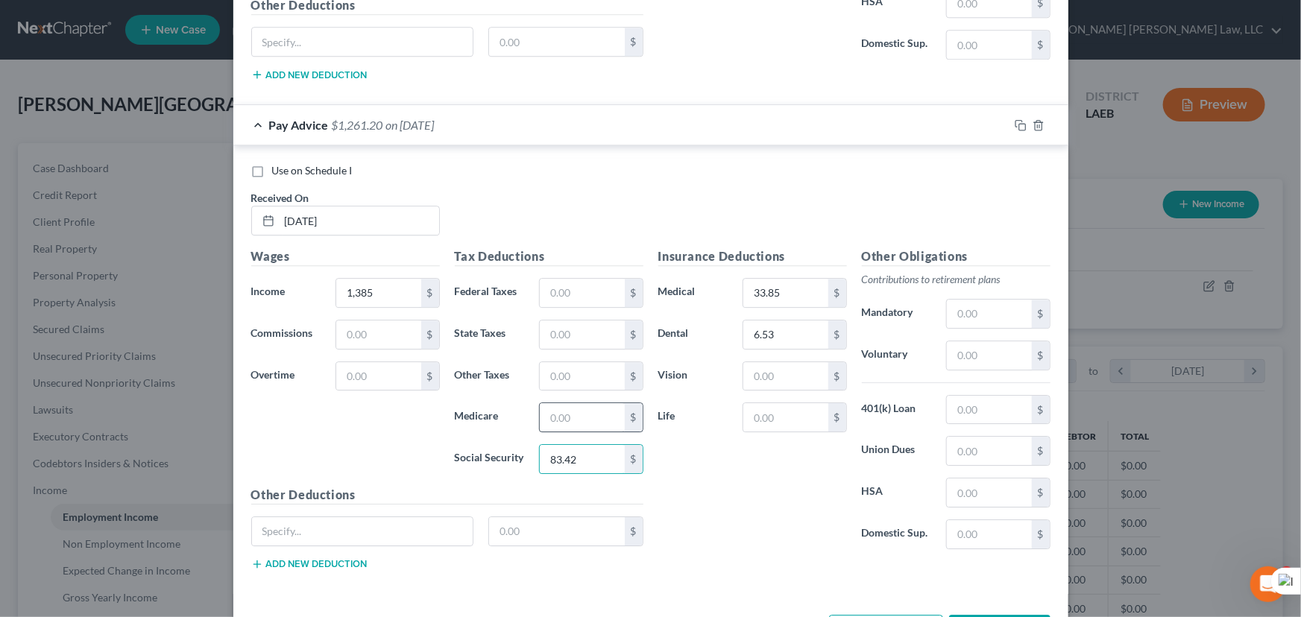
type input "83.42"
click at [561, 403] on input "text" at bounding box center [582, 417] width 84 height 28
type input "19.52"
click at [547, 321] on input "text" at bounding box center [582, 335] width 84 height 28
type input "41.57"
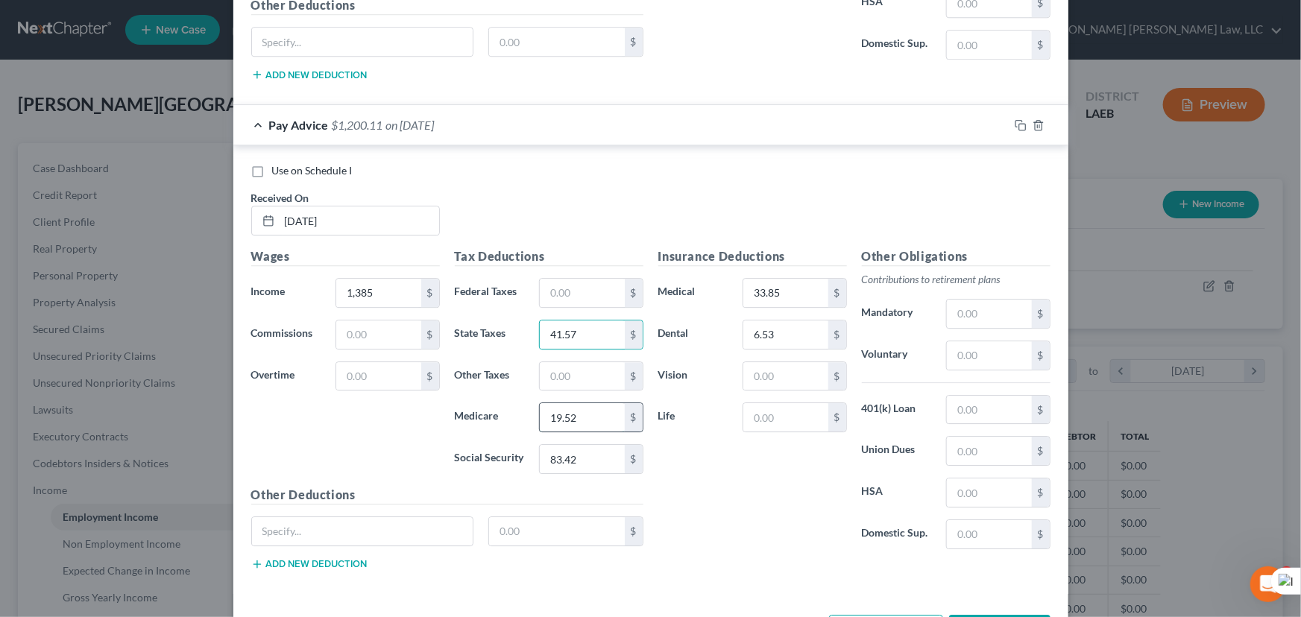
click at [606, 403] on input "19.52" at bounding box center [582, 417] width 84 height 28
click at [601, 403] on input "19.52" at bounding box center [582, 417] width 84 height 28
type input "19.51"
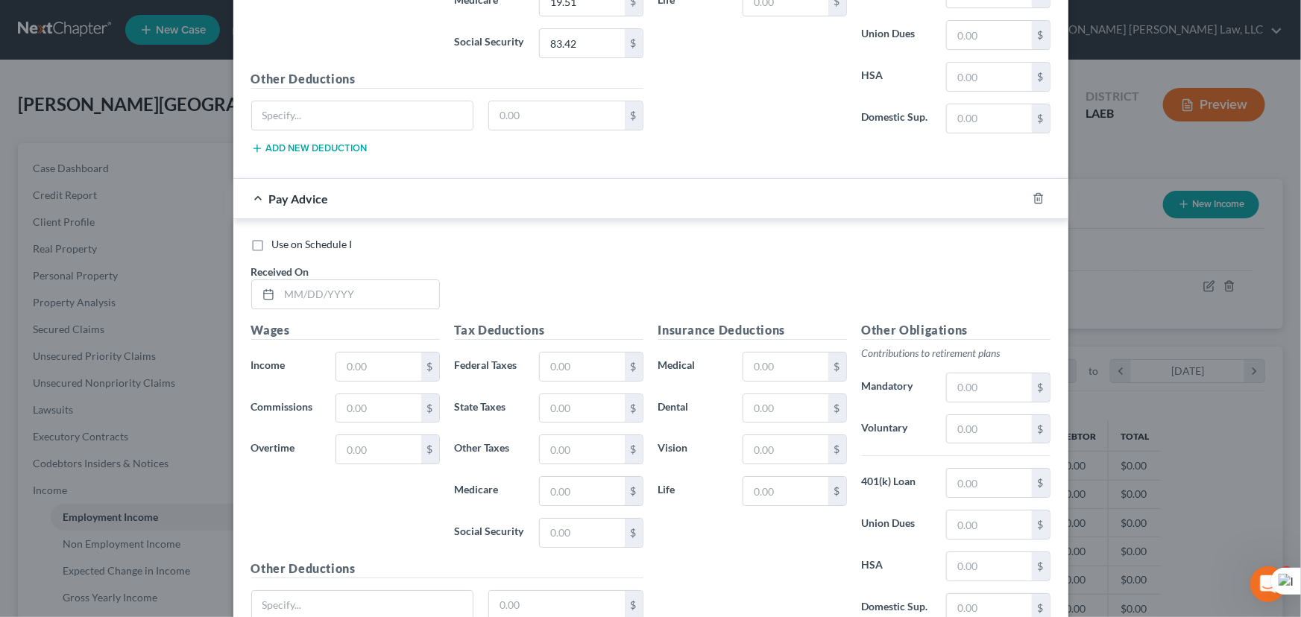
scroll to position [11224, 0]
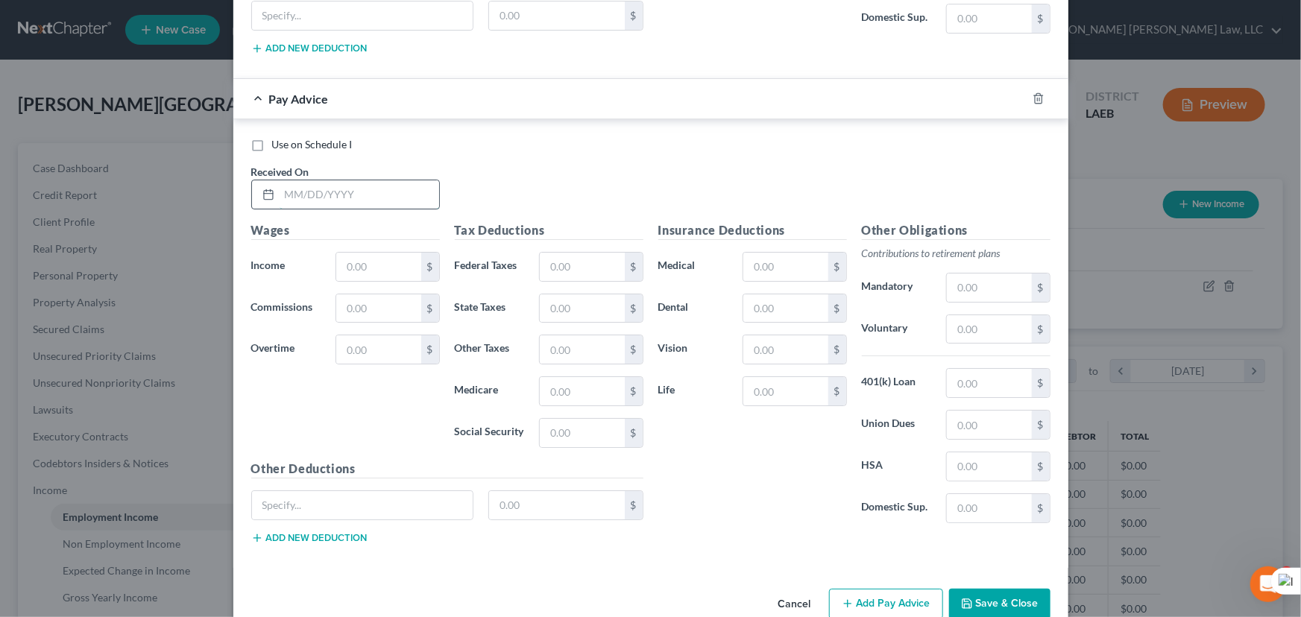
click at [332, 180] on input "text" at bounding box center [360, 194] width 160 height 28
type input "07/03/2025"
click at [357, 253] on input "text" at bounding box center [378, 267] width 84 height 28
type input "1,385"
click at [789, 294] on input "text" at bounding box center [785, 308] width 84 height 28
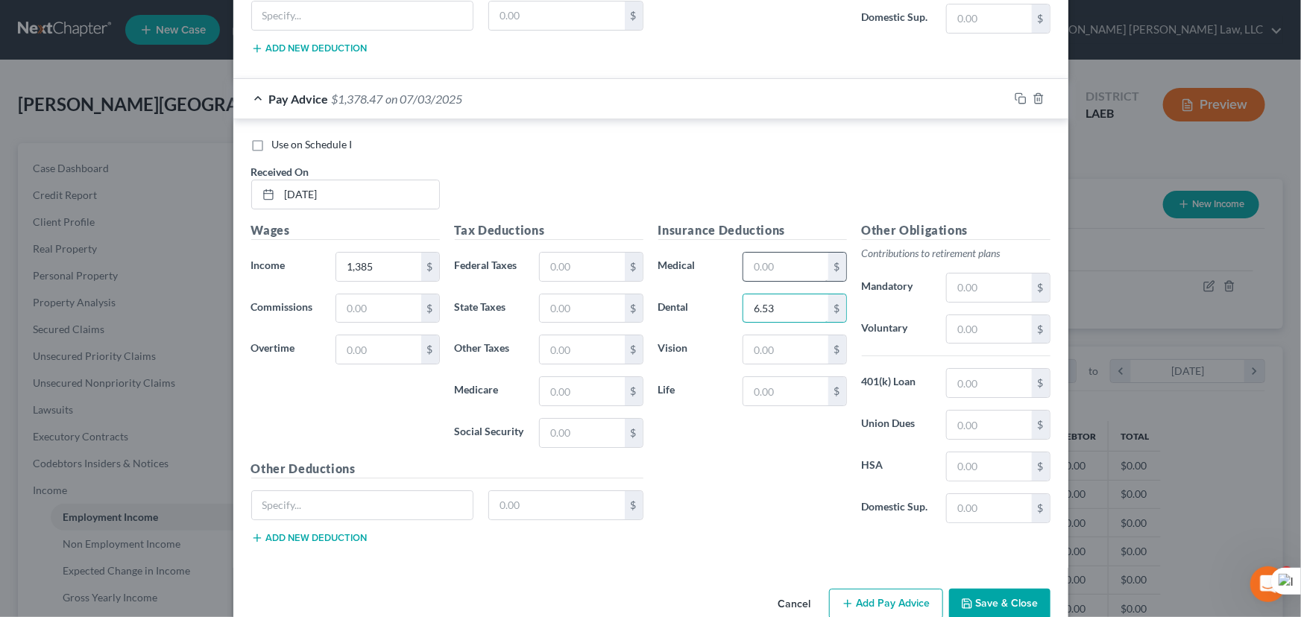
type input "6.53"
click at [786, 253] on input "text" at bounding box center [785, 267] width 84 height 28
type input "33.85"
drag, startPoint x: 581, startPoint y: 408, endPoint x: 543, endPoint y: 452, distance: 58.7
click at [581, 419] on input "text" at bounding box center [582, 433] width 84 height 28
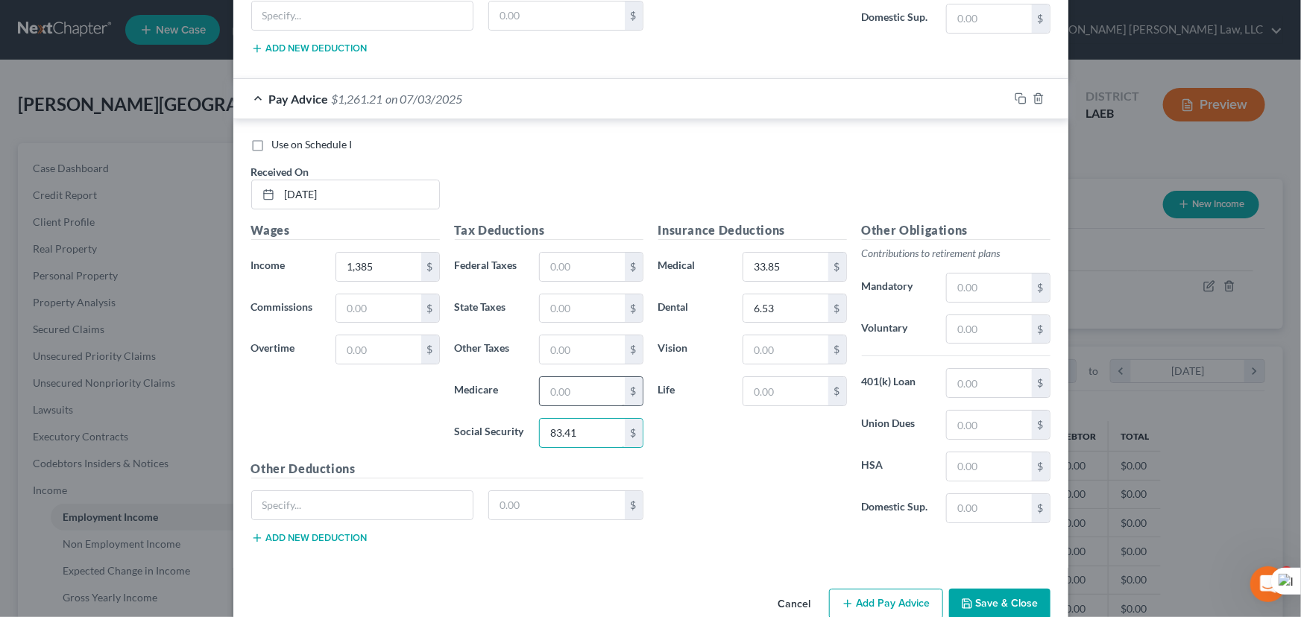
type input "83.41"
click at [560, 377] on input "text" at bounding box center [582, 391] width 84 height 28
type input "19.51"
click at [567, 294] on input "text" at bounding box center [582, 308] width 84 height 28
type input "41.57"
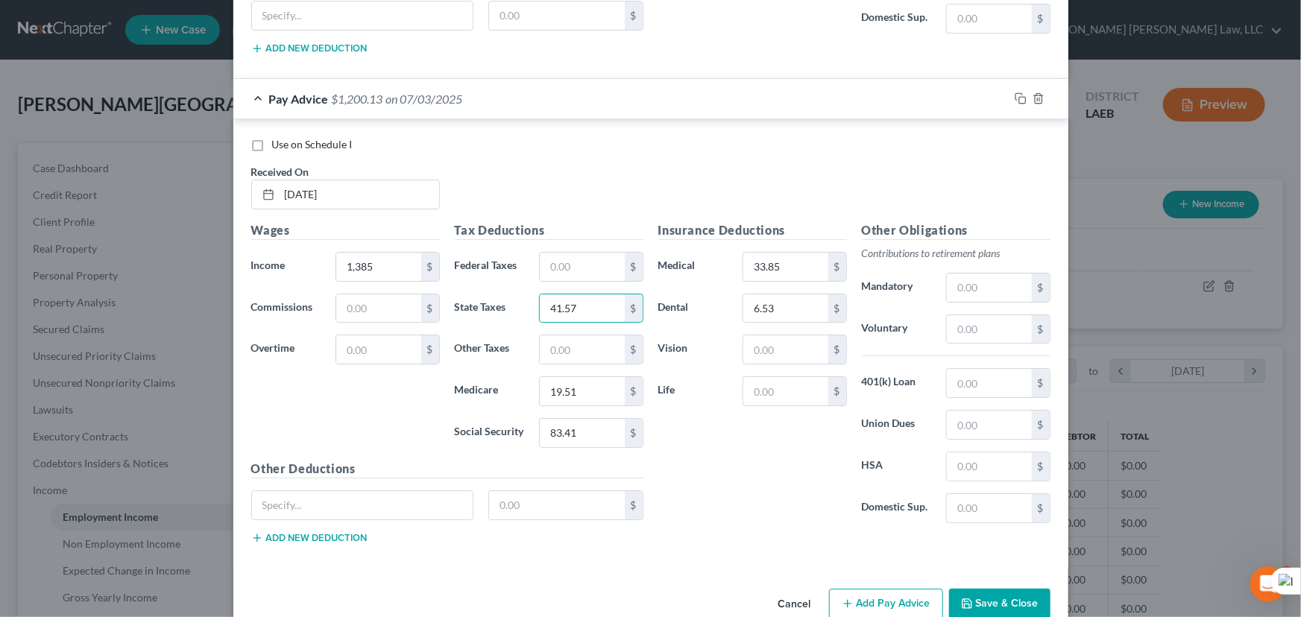
drag, startPoint x: 891, startPoint y: 549, endPoint x: 883, endPoint y: 571, distance: 23.1
click at [883, 571] on html "Home New Case Client Portal Directory Cases E. Orum Young Law, LLC madison.f@eo…" at bounding box center [650, 463] width 1301 height 927
click at [889, 589] on button "Add Pay Advice" at bounding box center [886, 604] width 114 height 31
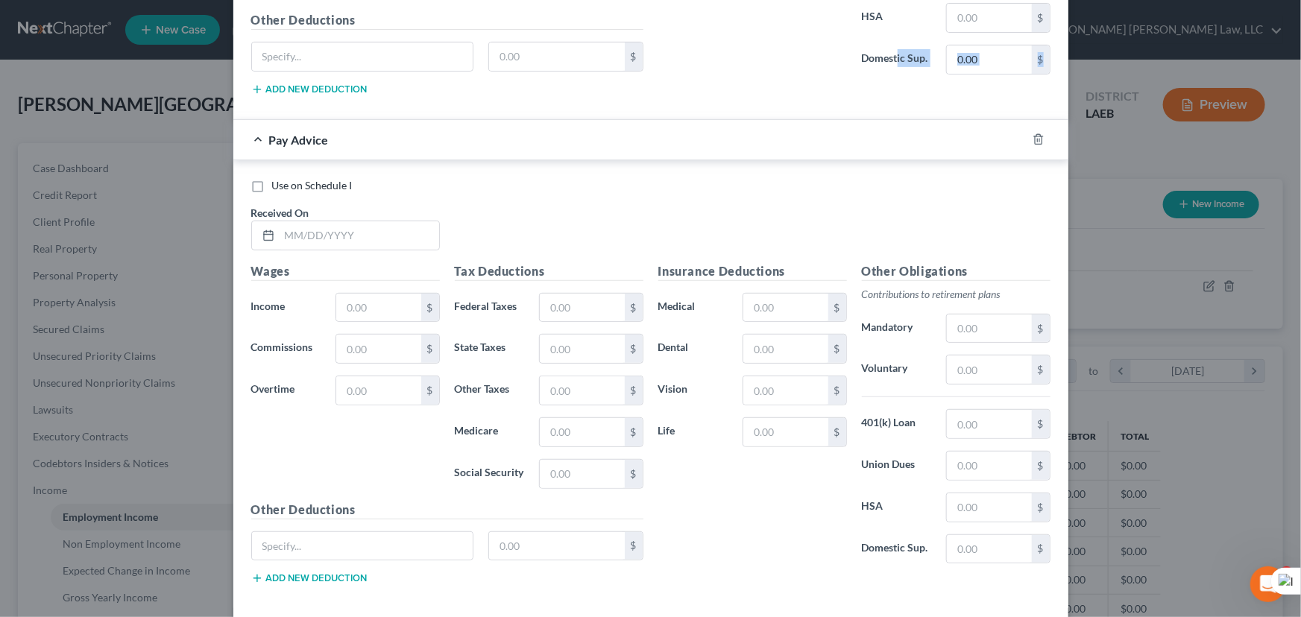
scroll to position [11712, 0]
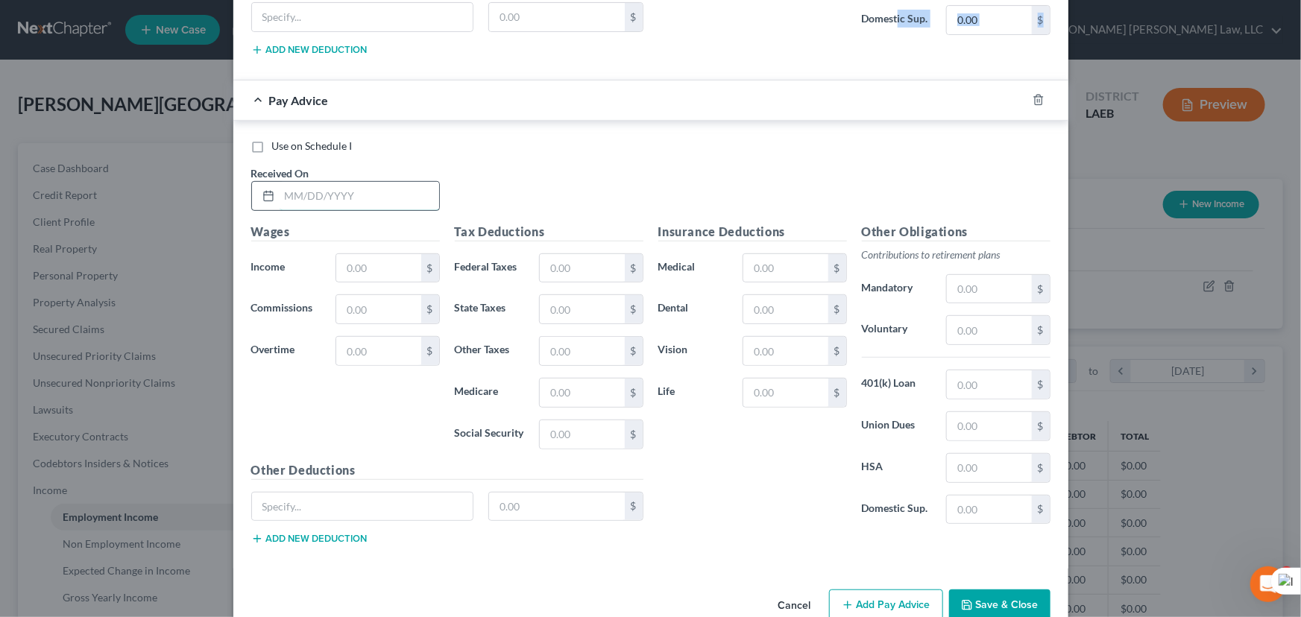
click at [324, 182] on input "text" at bounding box center [360, 196] width 160 height 28
type input "07/11/2025"
click at [353, 254] on input "text" at bounding box center [378, 268] width 84 height 28
click at [340, 254] on input "text" at bounding box center [378, 268] width 84 height 28
type input "1,168"
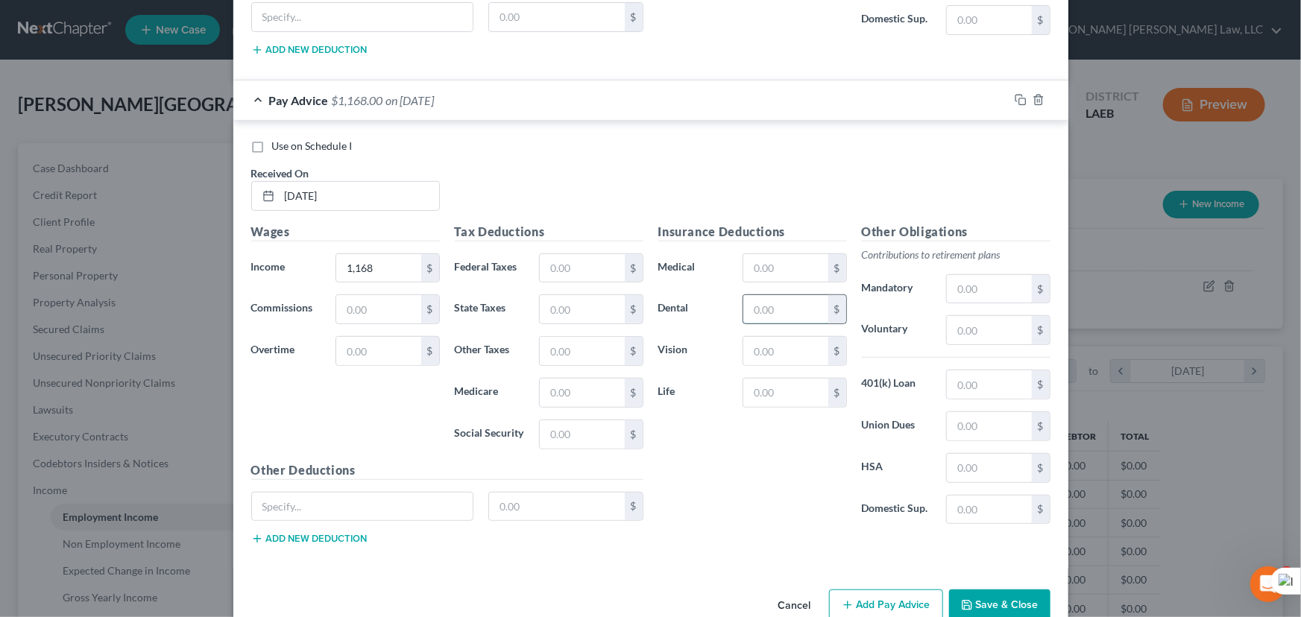
click at [797, 295] on input "text" at bounding box center [785, 309] width 84 height 28
type input "6.53"
click at [797, 223] on div "Insurance Deductions Medical $ Dental 6.53 $ Vision $ Life $" at bounding box center [753, 380] width 204 height 314
click at [799, 254] on input "text" at bounding box center [785, 268] width 84 height 28
type input "33.85"
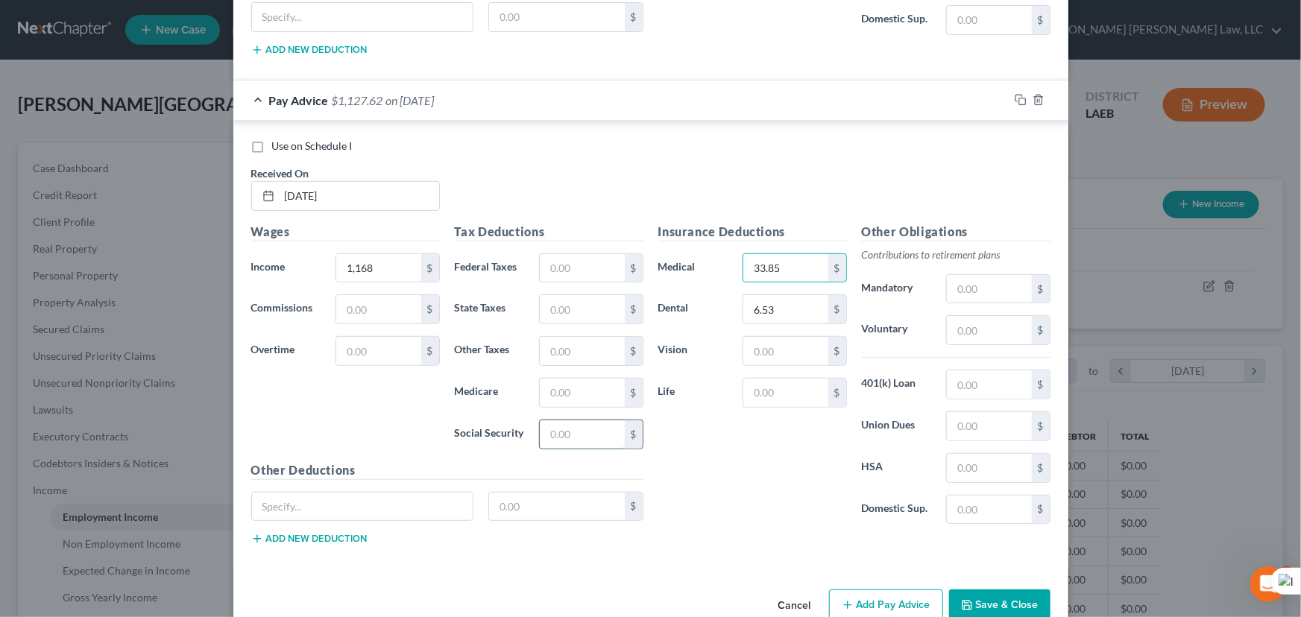
click at [543, 420] on input "text" at bounding box center [582, 434] width 84 height 28
type input "88.57"
click at [552, 379] on input "text" at bounding box center [582, 393] width 84 height 28
type input "20.72"
click at [543, 295] on input "text" at bounding box center [582, 309] width 84 height 28
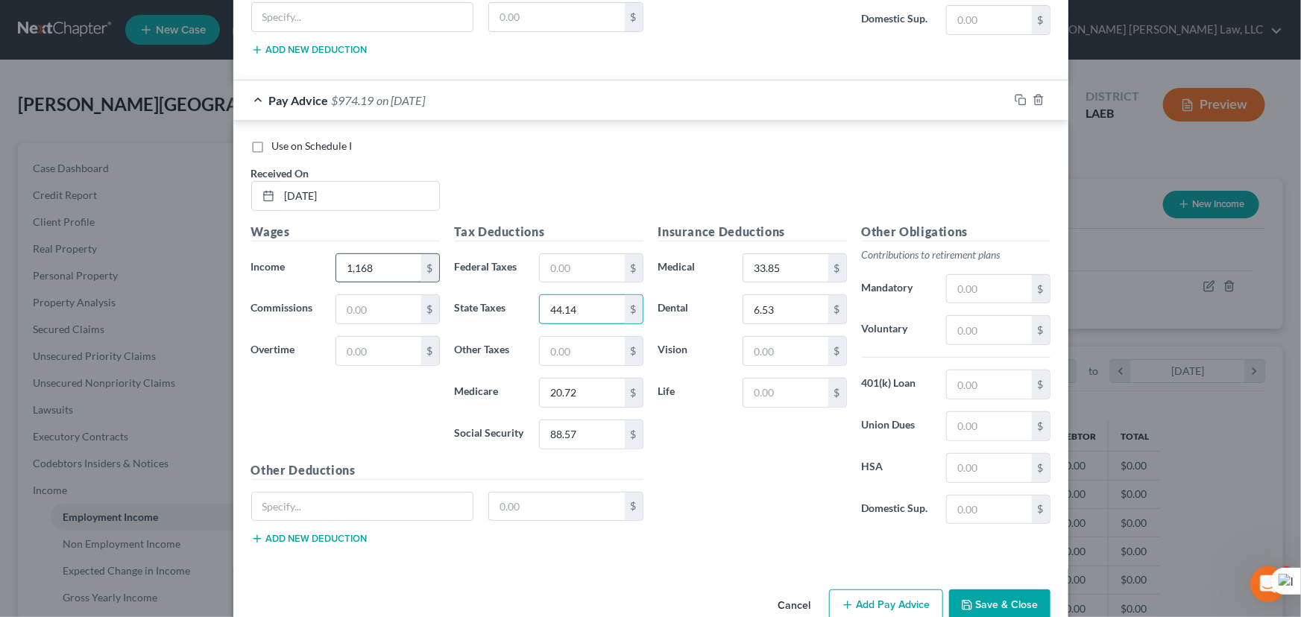
type input "44.14"
click at [378, 254] on input "1,168" at bounding box center [378, 268] width 84 height 28
click at [410, 254] on input "2,168" at bounding box center [378, 268] width 84 height 28
type input "2,168.08"
click at [930, 590] on button "Add Pay Advice" at bounding box center [886, 605] width 114 height 31
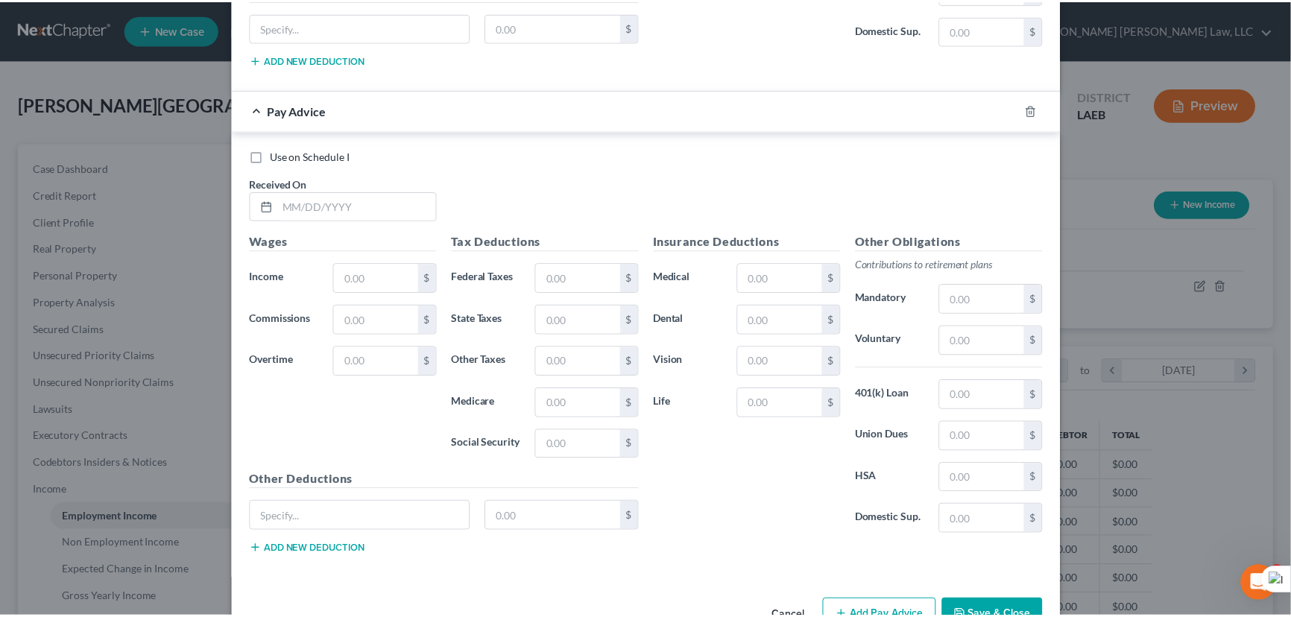
scroll to position [12200, 0]
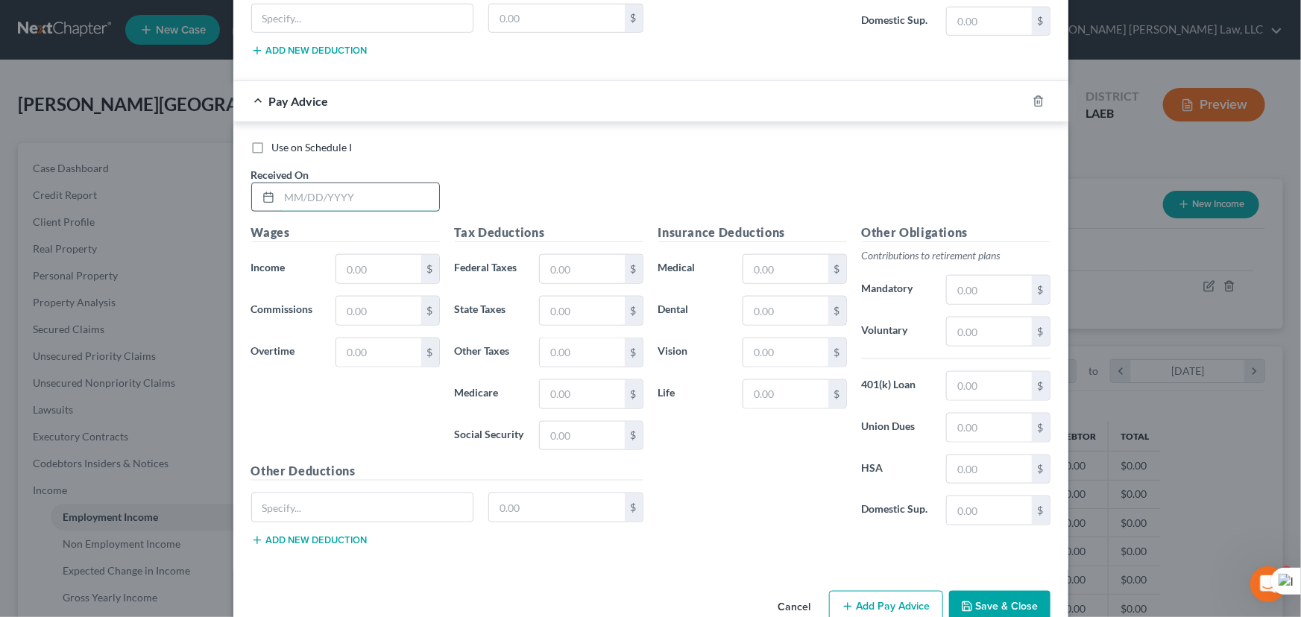
click at [333, 183] on input "text" at bounding box center [360, 197] width 160 height 28
type input "07/18/2025"
click at [391, 255] on input "text" at bounding box center [378, 269] width 84 height 28
type input "1,468.08"
click at [547, 493] on input "text" at bounding box center [557, 507] width 136 height 28
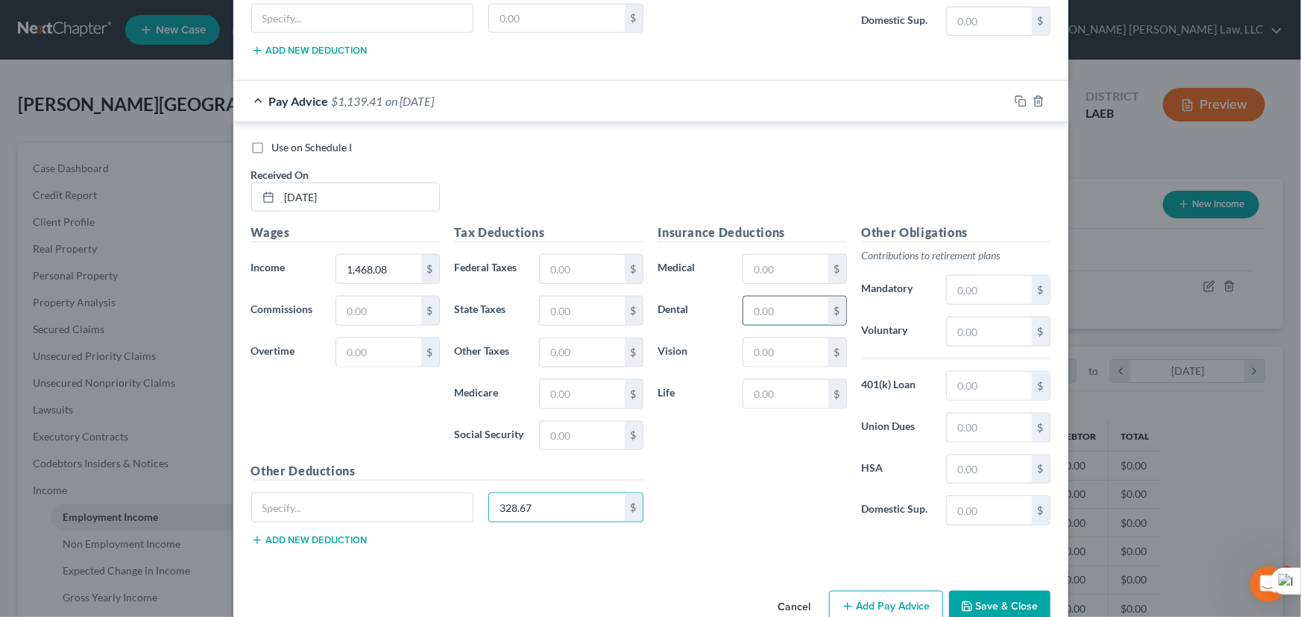
click at [748, 297] on input "text" at bounding box center [785, 311] width 84 height 28
click at [763, 255] on input "text" at bounding box center [785, 269] width 84 height 28
click at [564, 422] on input "text" at bounding box center [582, 436] width 84 height 28
click at [572, 380] on input "text" at bounding box center [582, 394] width 84 height 28
click at [590, 258] on div "Tax Deductions Federal Taxes $ State Taxes $ Other Taxes $ Medicare 20.71 $ Soc…" at bounding box center [549, 343] width 204 height 239
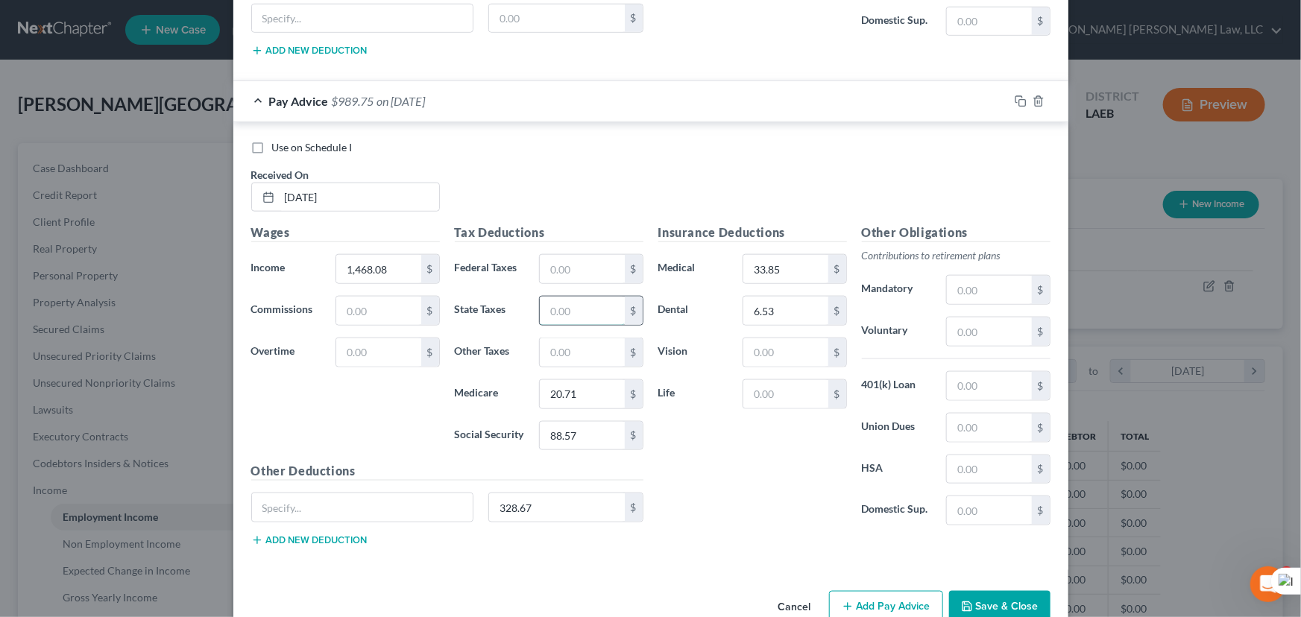
click at [590, 297] on input "text" at bounding box center [582, 311] width 84 height 28
click at [539, 493] on input "328.67" at bounding box center [557, 507] width 136 height 28
click at [1009, 591] on button "Save & Close" at bounding box center [999, 606] width 101 height 31
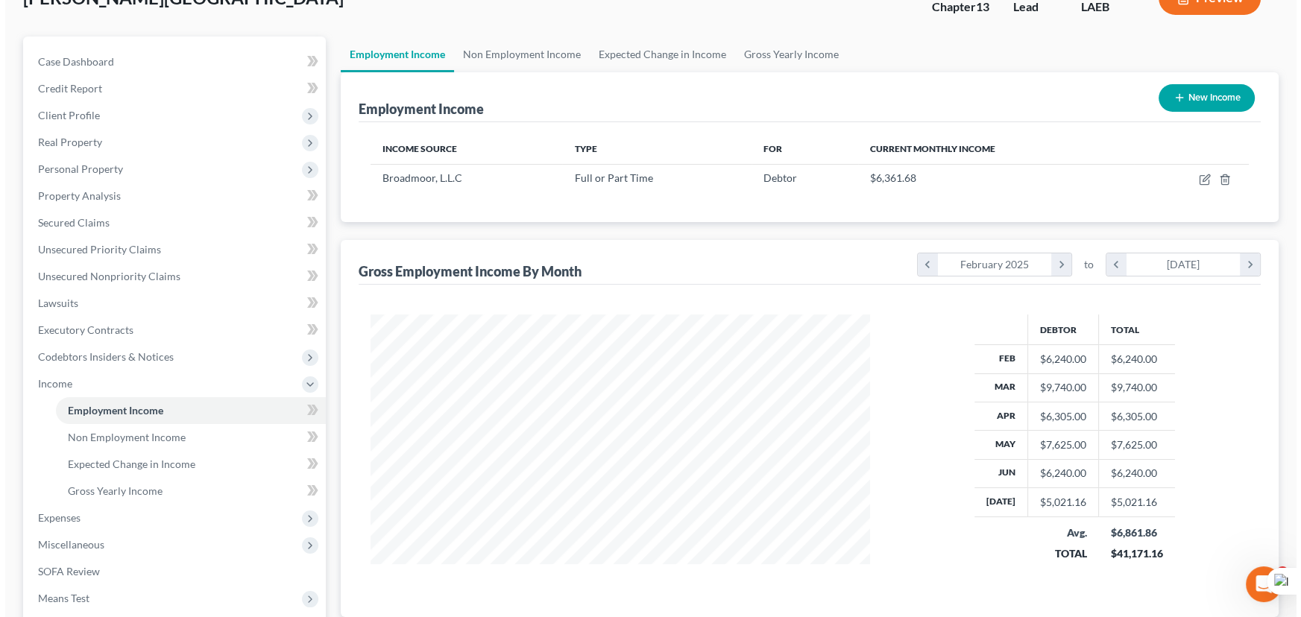
scroll to position [0, 0]
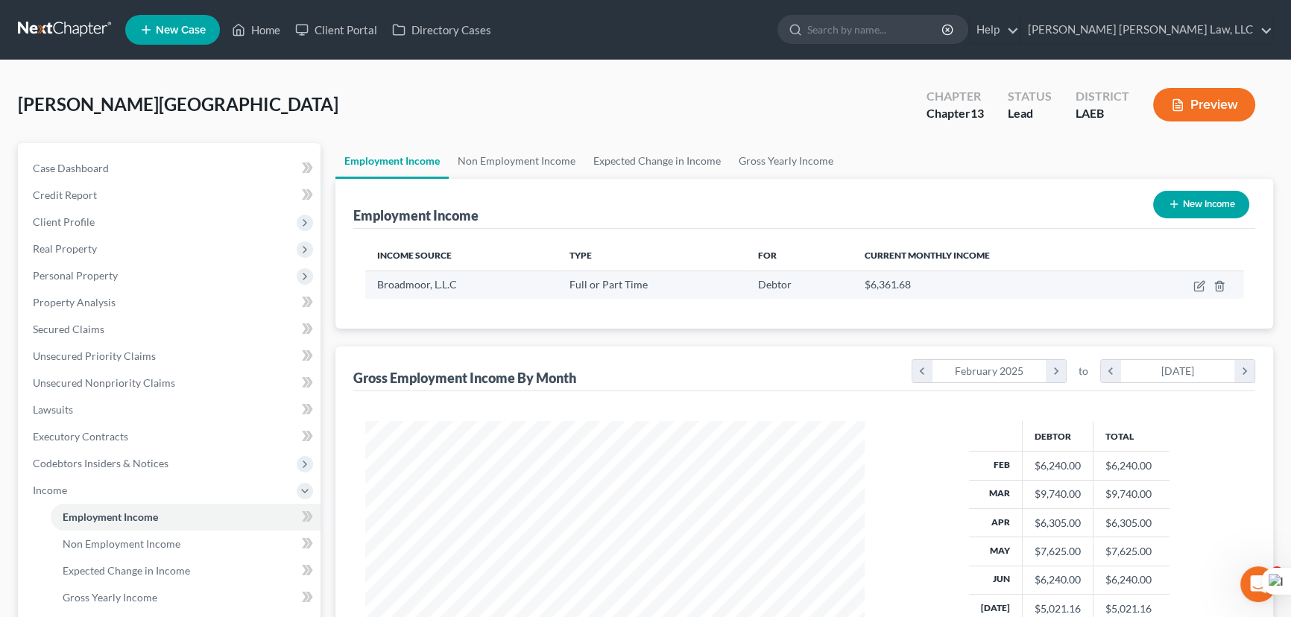
click at [1200, 278] on td at bounding box center [1186, 285] width 115 height 28
click at [1205, 281] on td at bounding box center [1186, 285] width 115 height 28
click at [1198, 288] on icon "button" at bounding box center [1199, 286] width 12 height 12
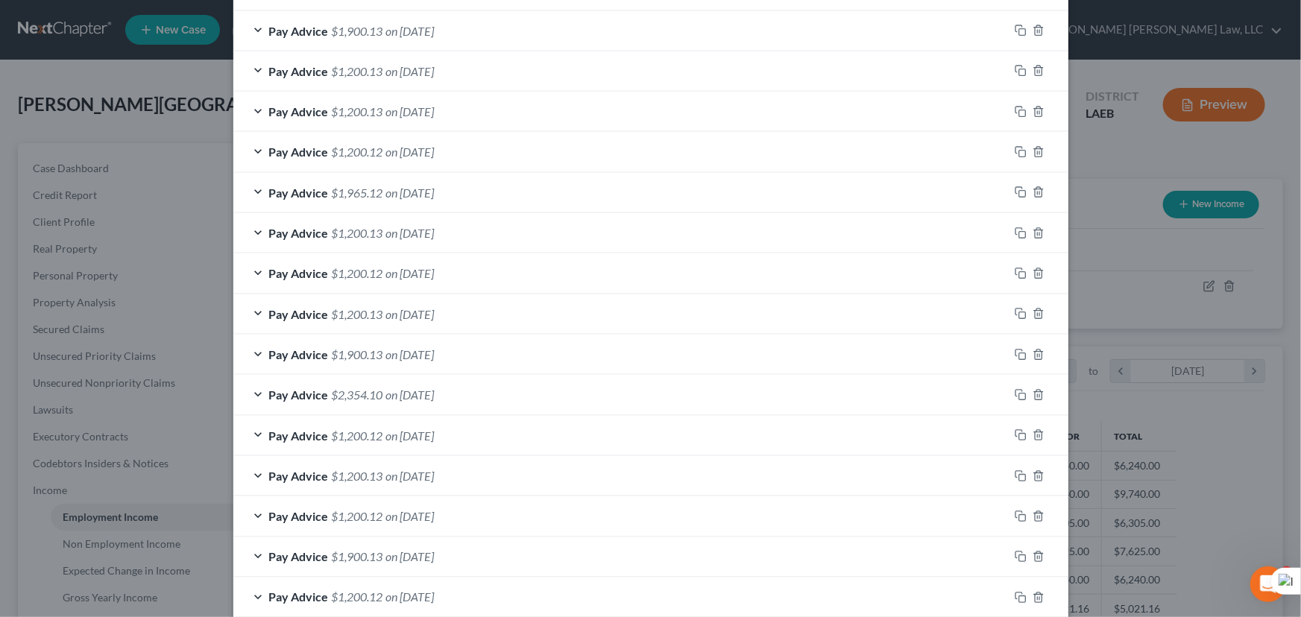
scroll to position [960, 0]
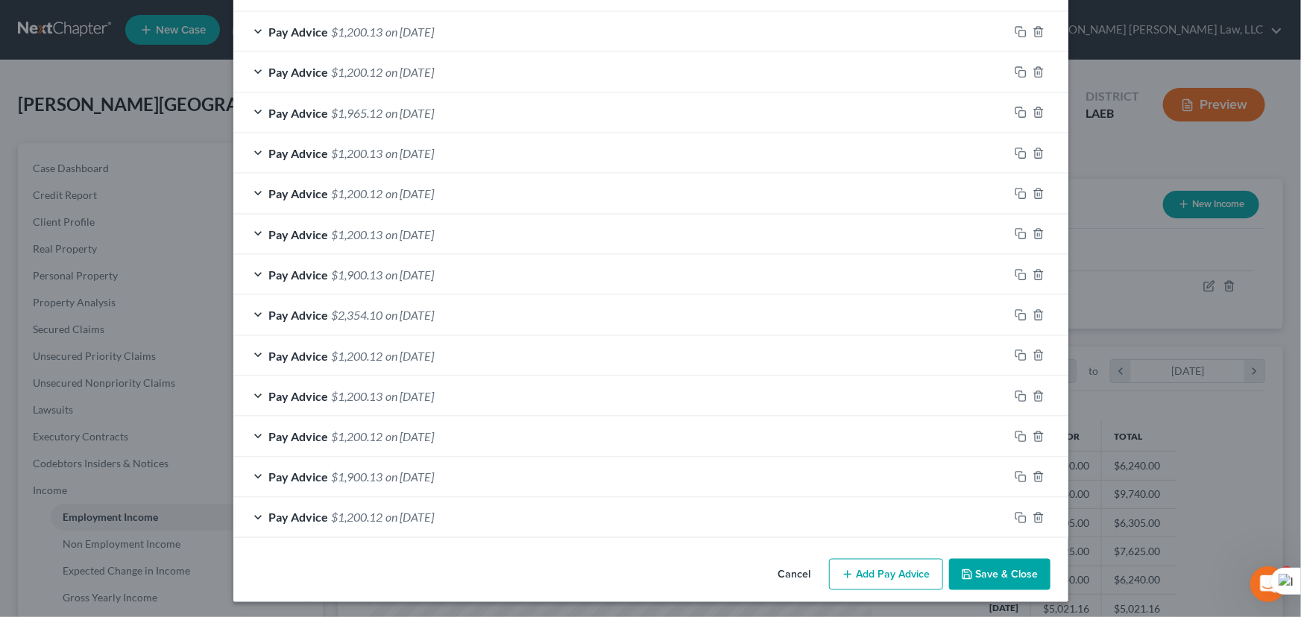
click at [892, 576] on button "Add Pay Advice" at bounding box center [886, 574] width 114 height 31
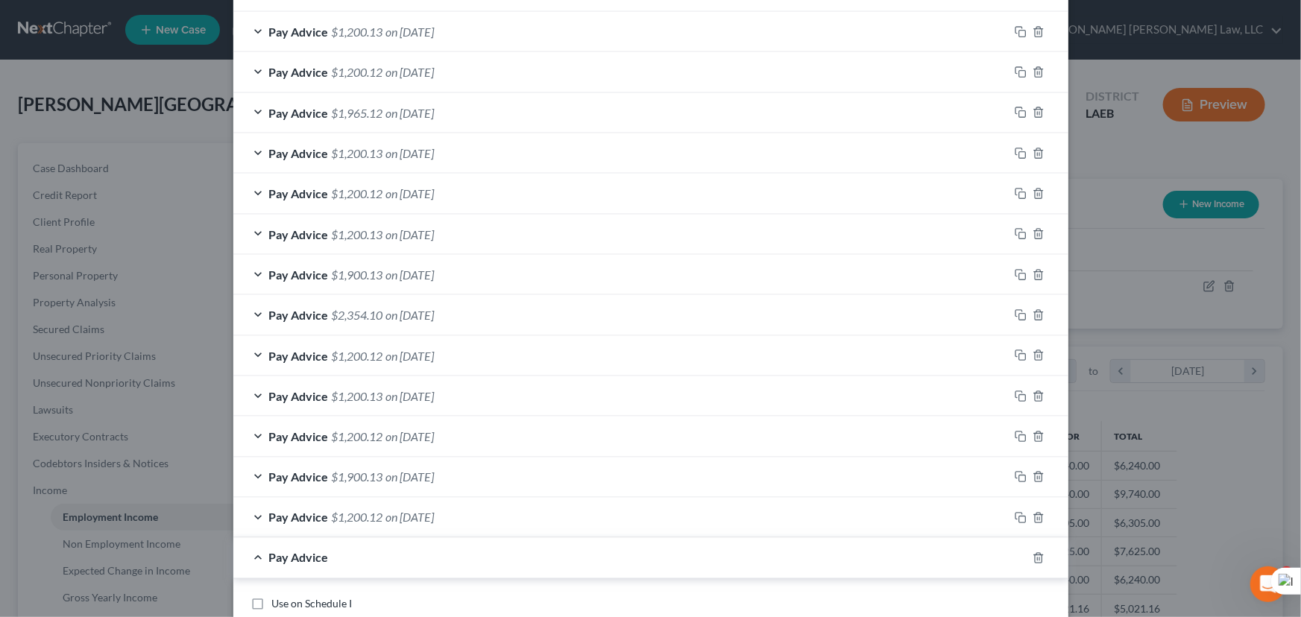
scroll to position [1434, 0]
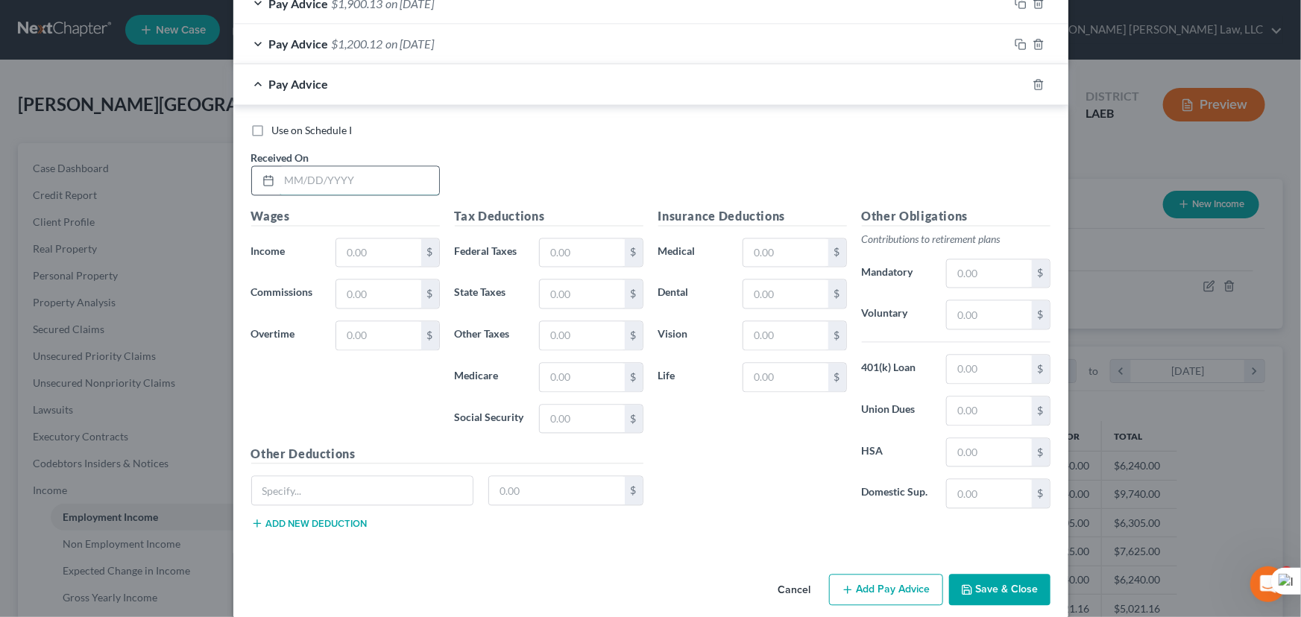
click at [365, 174] on input "text" at bounding box center [360, 180] width 160 height 28
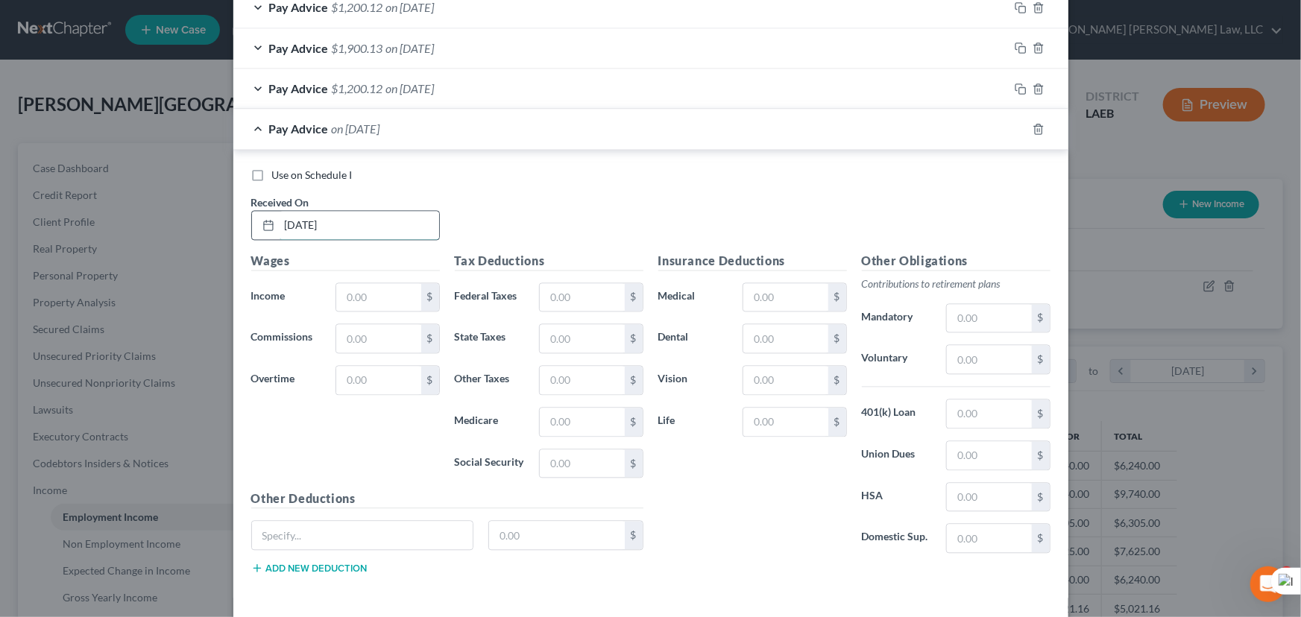
scroll to position [1479, 0]
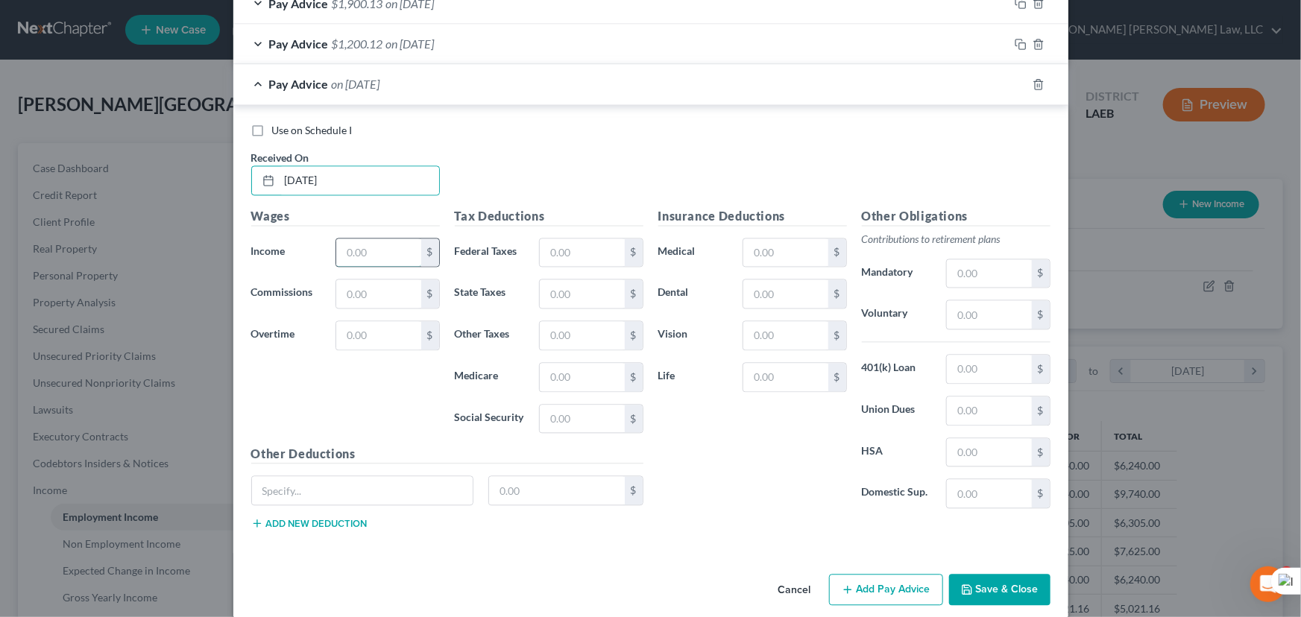
click at [364, 253] on input "text" at bounding box center [378, 253] width 84 height 28
click at [575, 424] on input "text" at bounding box center [582, 419] width 84 height 28
click at [567, 371] on input "text" at bounding box center [582, 377] width 84 height 28
click at [607, 291] on input "text" at bounding box center [582, 294] width 84 height 28
click at [577, 488] on input "text" at bounding box center [557, 490] width 136 height 28
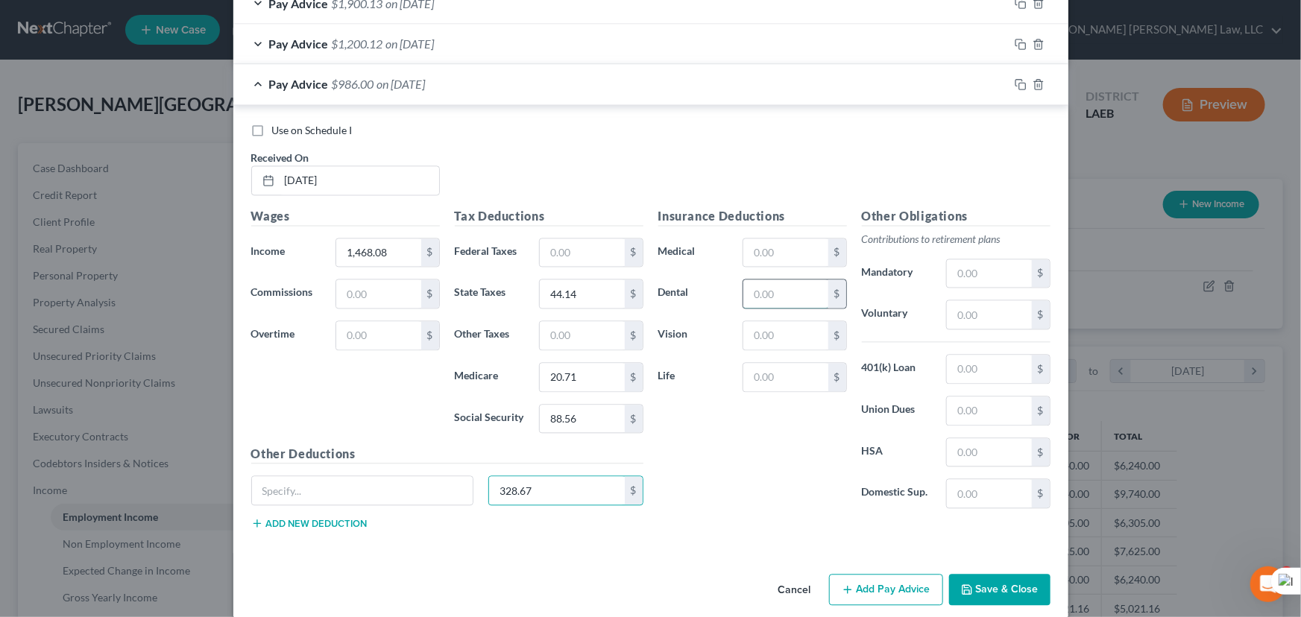
click at [800, 280] on input "text" at bounding box center [785, 294] width 84 height 28
click at [814, 251] on input "text" at bounding box center [785, 253] width 84 height 28
click at [555, 485] on input "328.67" at bounding box center [557, 490] width 136 height 28
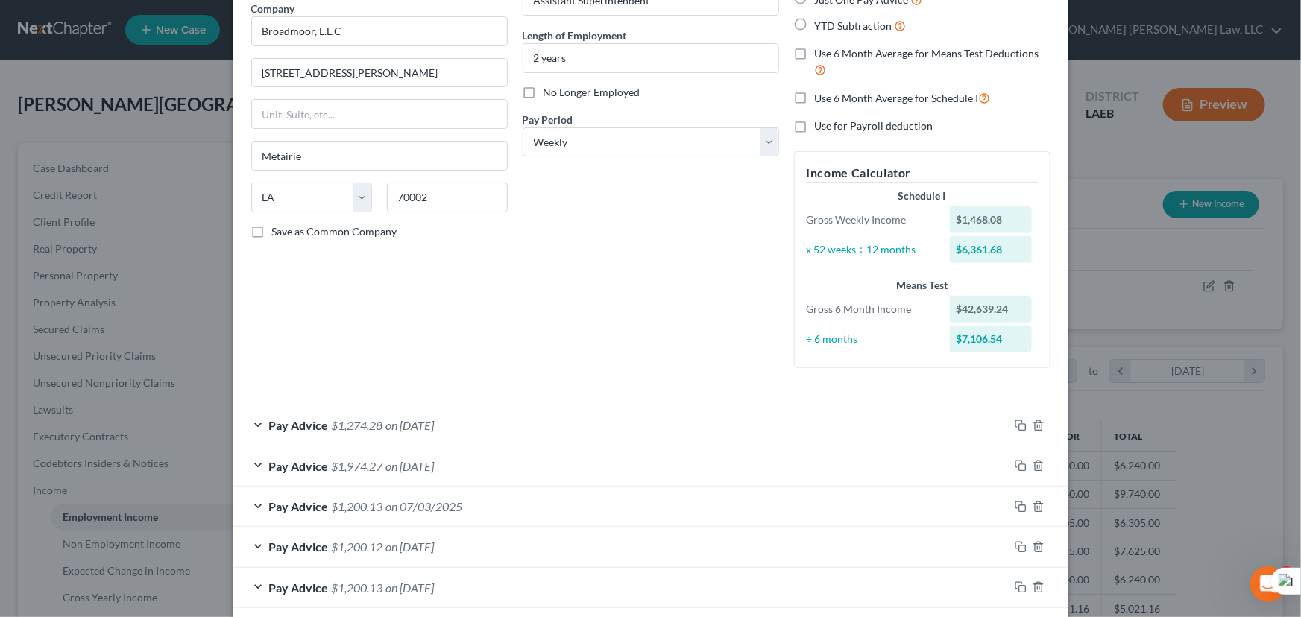
scroll to position [0, 0]
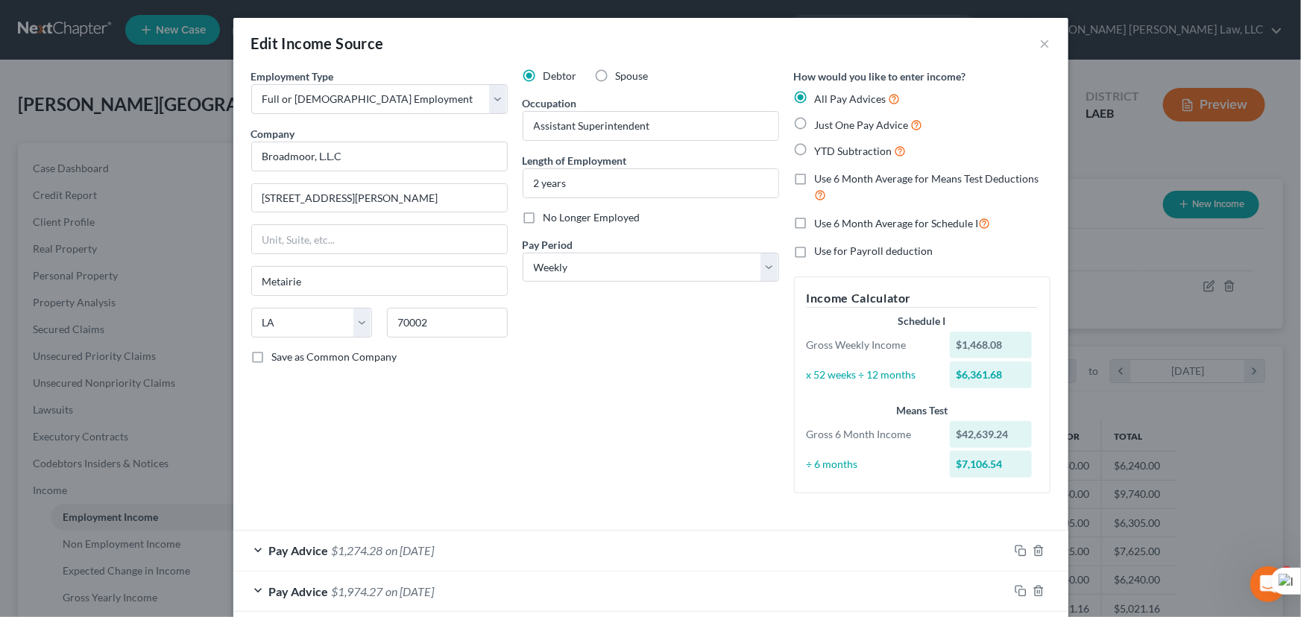
click at [815, 178] on label "Use 6 Month Average for Means Test Deductions" at bounding box center [933, 187] width 236 height 32
click at [821, 178] on input "Use 6 Month Average for Means Test Deductions" at bounding box center [826, 176] width 10 height 10
click at [815, 224] on label "Use 6 Month Average for Schedule I" at bounding box center [903, 223] width 176 height 17
click at [821, 224] on input "Use 6 Month Average for Schedule I" at bounding box center [826, 220] width 10 height 10
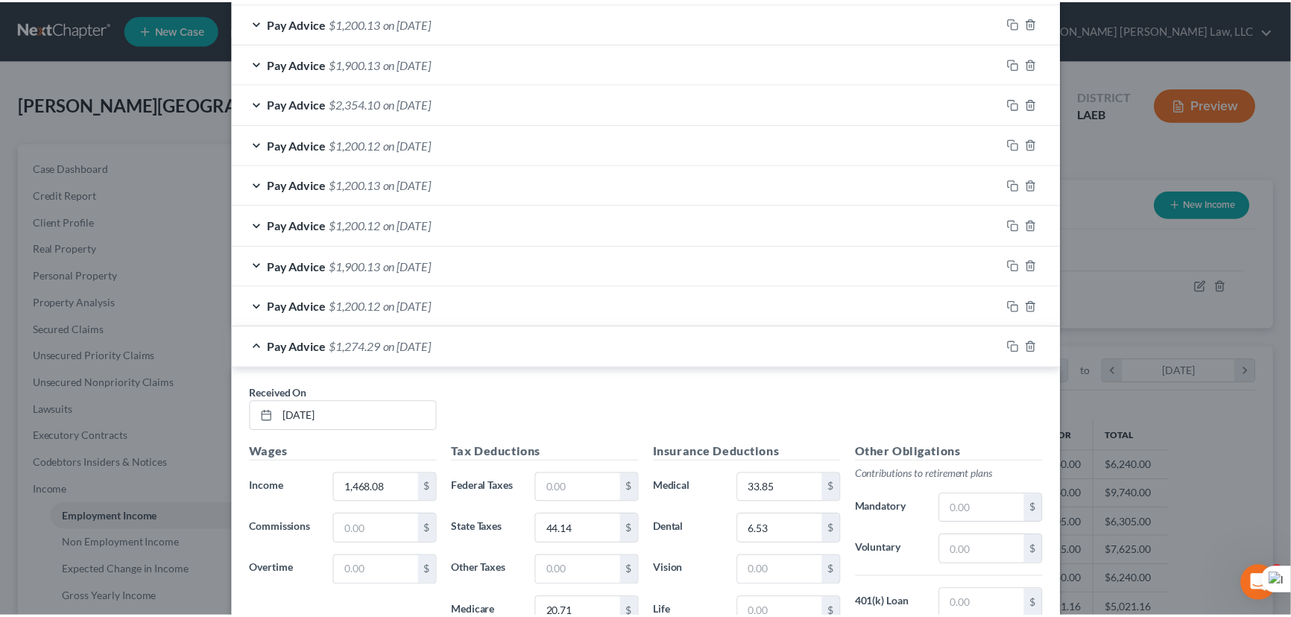
scroll to position [1466, 0]
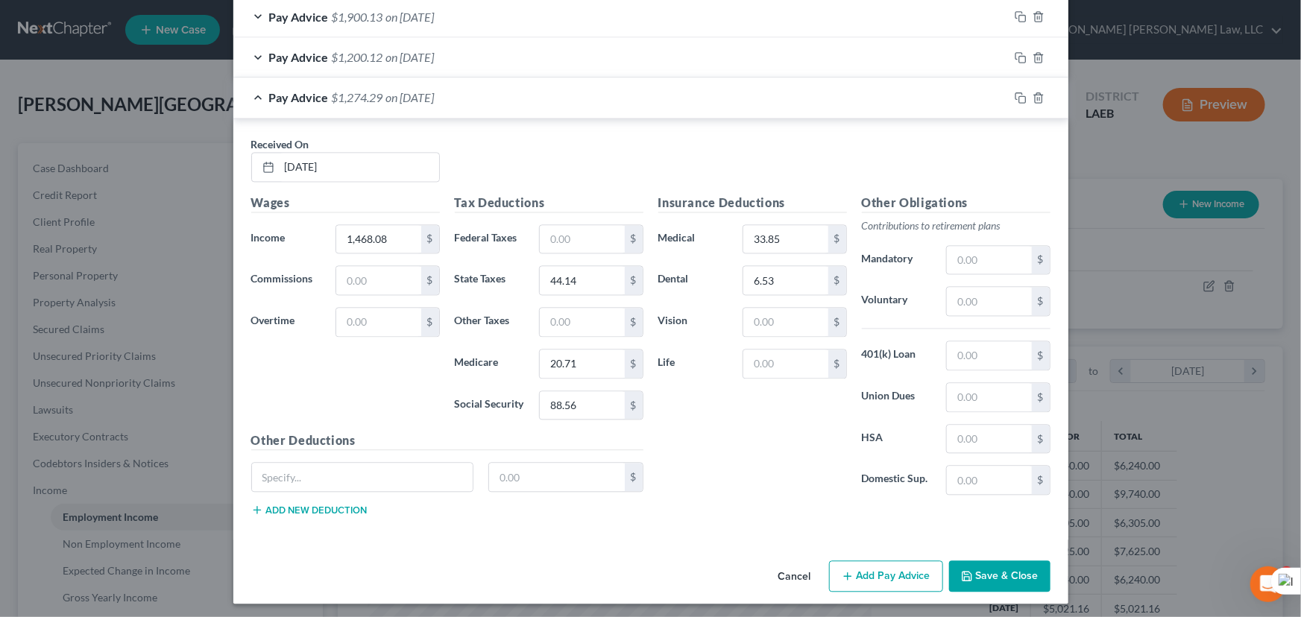
click at [970, 571] on button "Save & Close" at bounding box center [999, 576] width 101 height 31
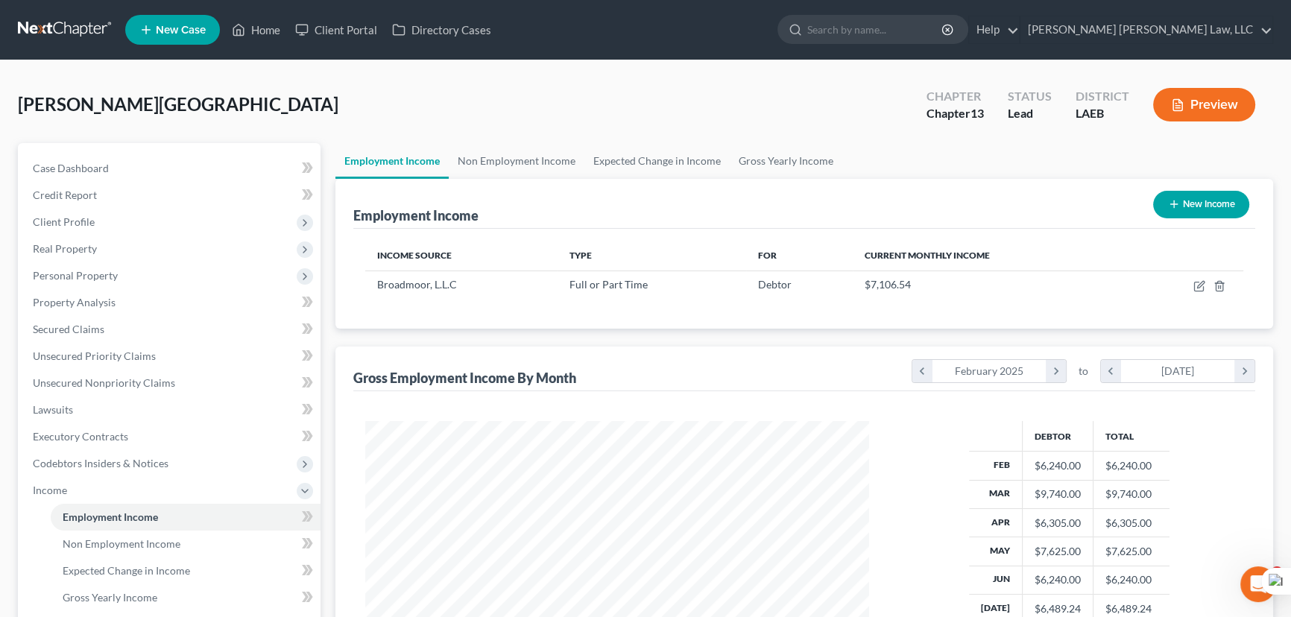
scroll to position [745185, 744923]
click at [835, 155] on link "Gross Yearly Income" at bounding box center [786, 161] width 113 height 36
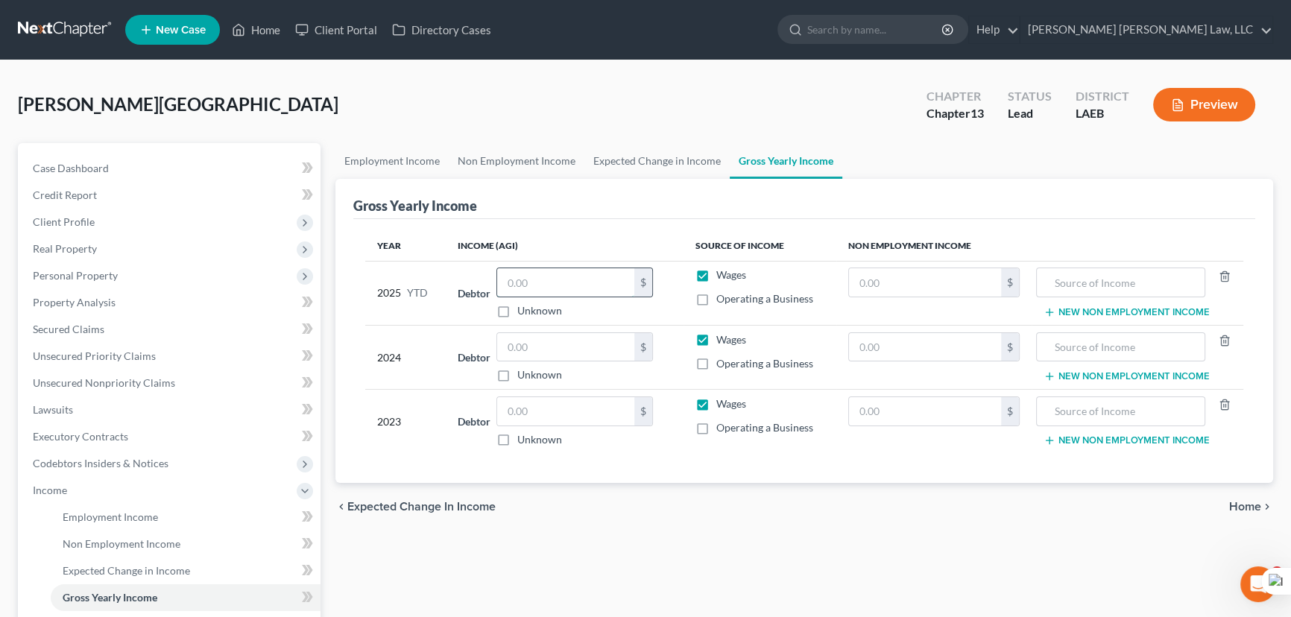
click at [541, 271] on input "text" at bounding box center [565, 282] width 137 height 28
click at [545, 334] on input "text" at bounding box center [565, 347] width 137 height 28
click at [583, 343] on input "text" at bounding box center [565, 347] width 137 height 28
click at [537, 418] on input "text" at bounding box center [565, 411] width 137 height 28
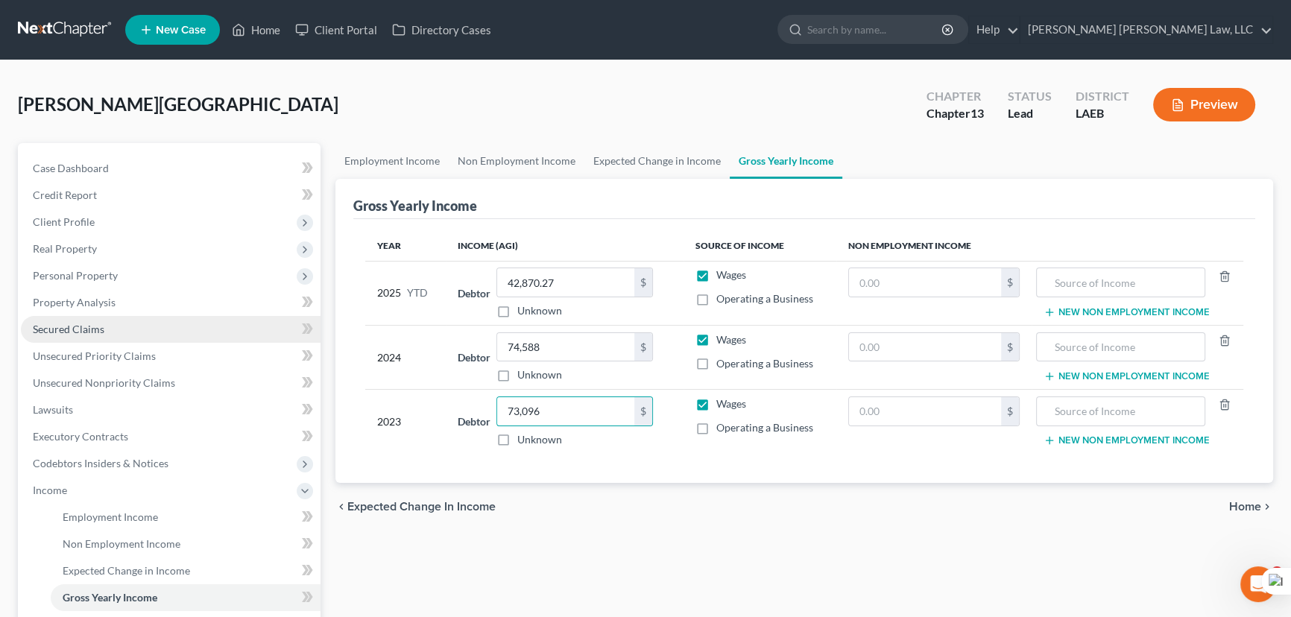
click at [150, 338] on link "Secured Claims" at bounding box center [171, 329] width 300 height 27
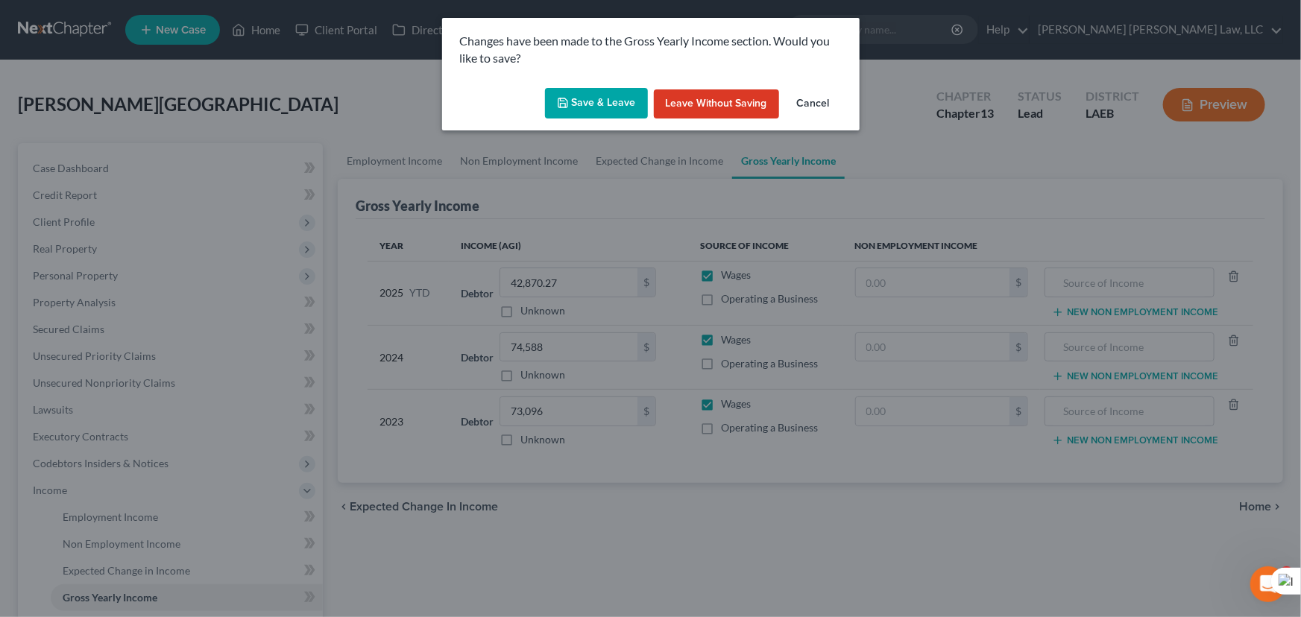
click at [626, 97] on button "Save & Leave" at bounding box center [596, 103] width 103 height 31
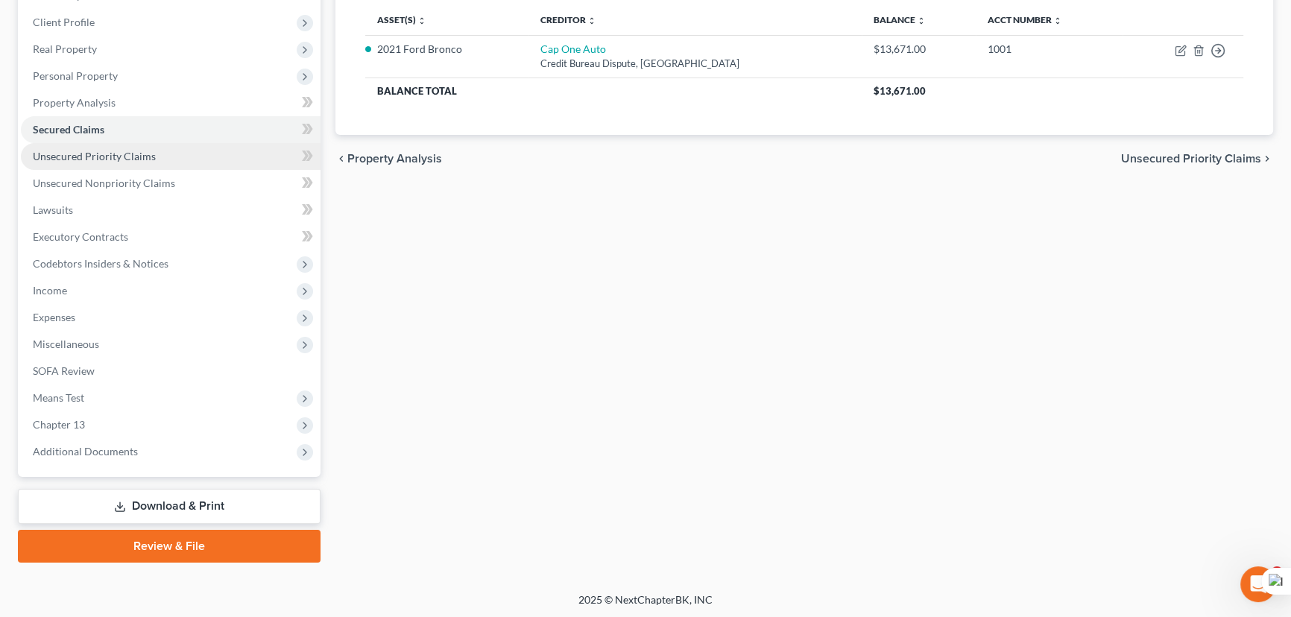
click at [171, 154] on link "Unsecured Priority Claims" at bounding box center [171, 156] width 300 height 27
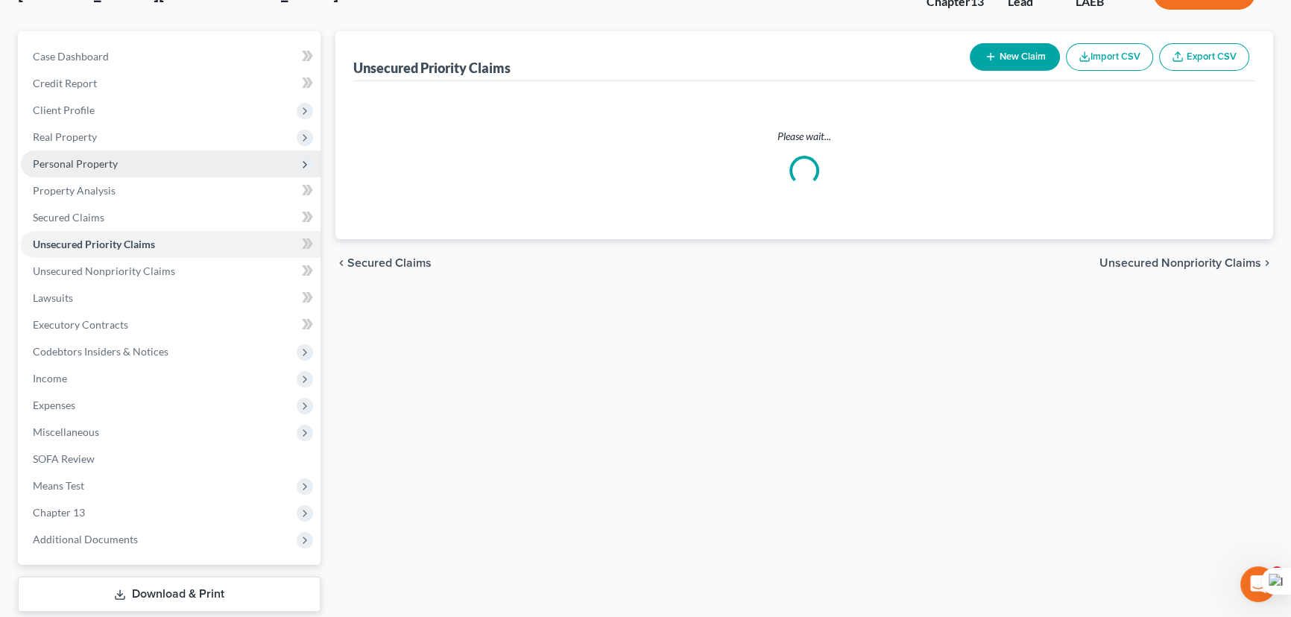
scroll to position [6, 0]
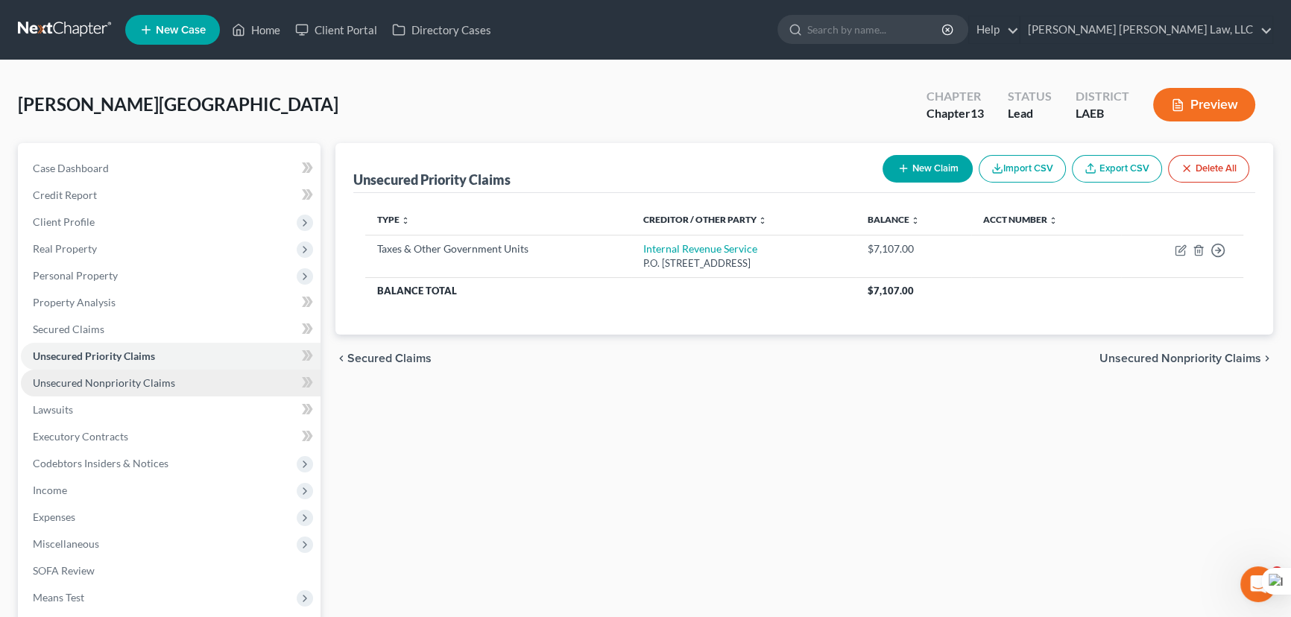
click at [177, 378] on link "Unsecured Nonpriority Claims" at bounding box center [171, 383] width 300 height 27
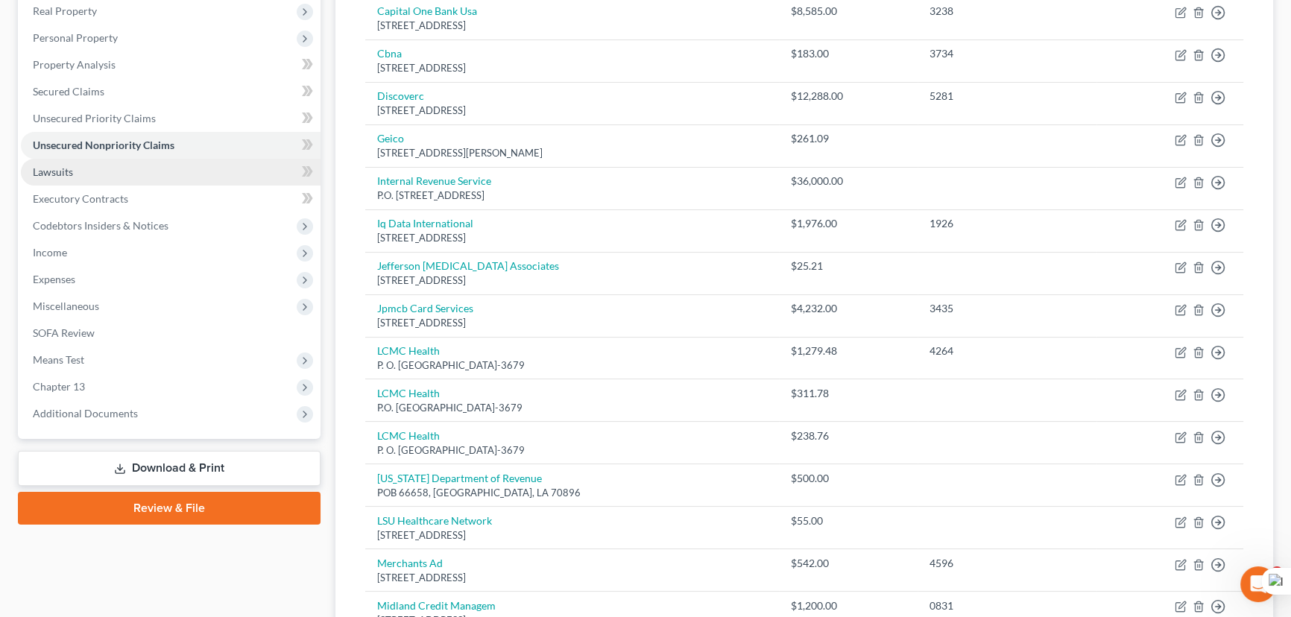
scroll to position [203, 0]
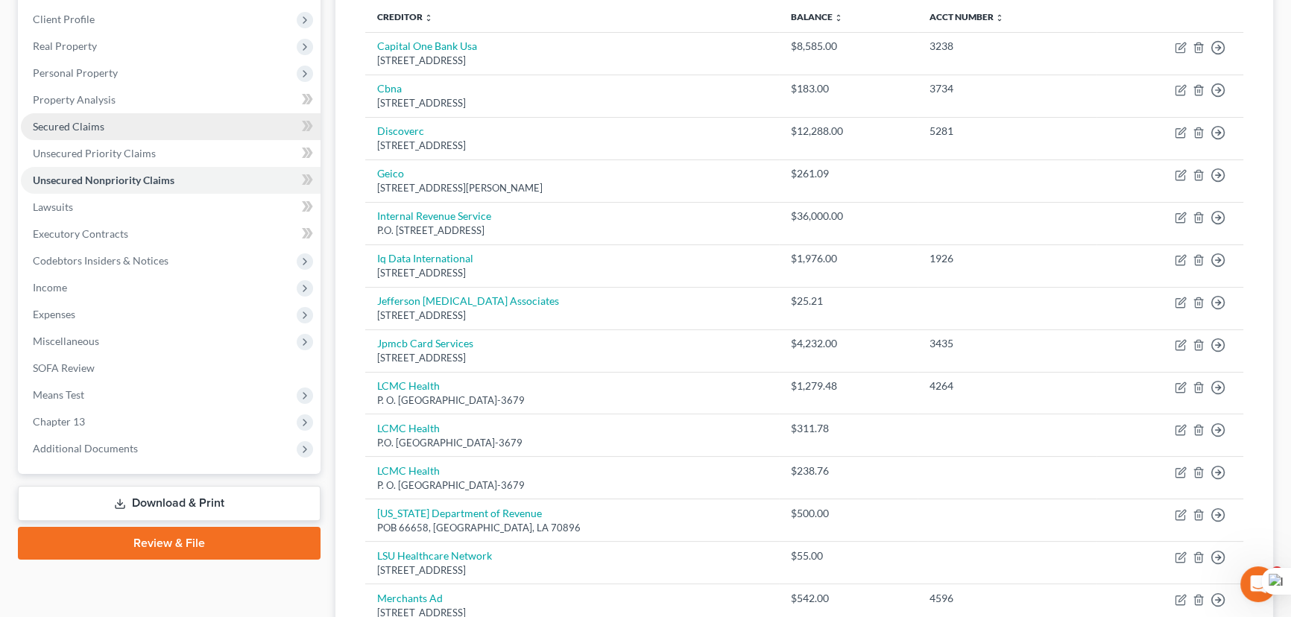
click at [95, 120] on span "Secured Claims" at bounding box center [69, 126] width 72 height 13
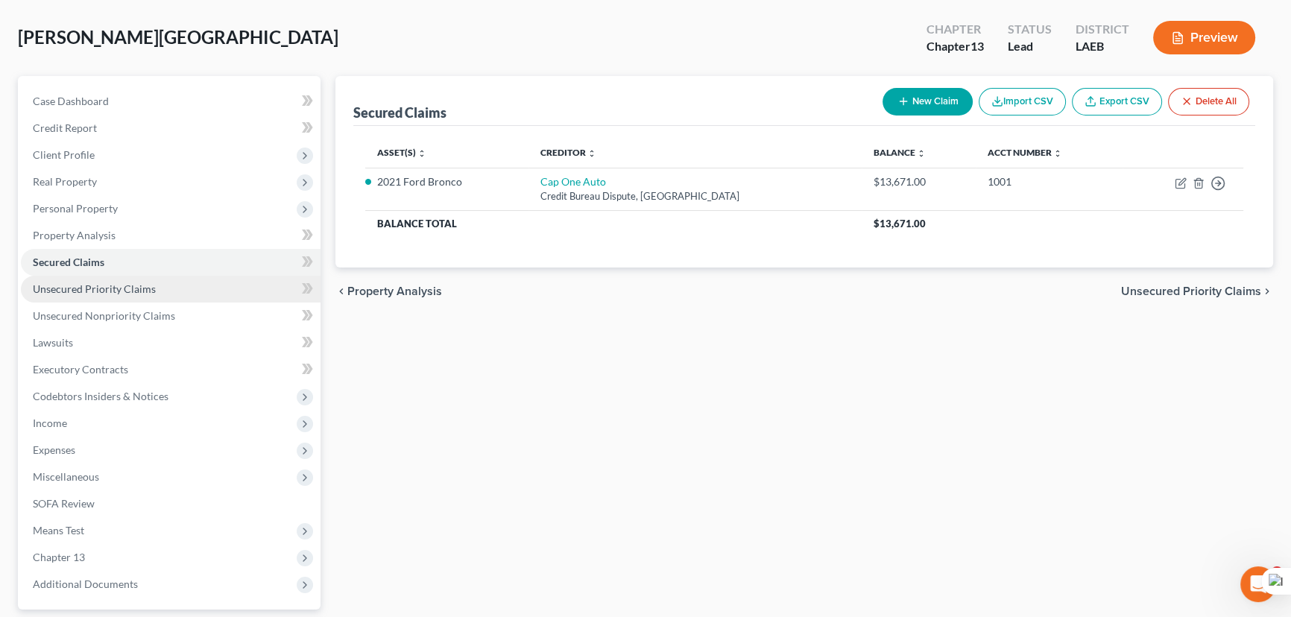
click at [185, 289] on link "Unsecured Priority Claims" at bounding box center [171, 289] width 300 height 27
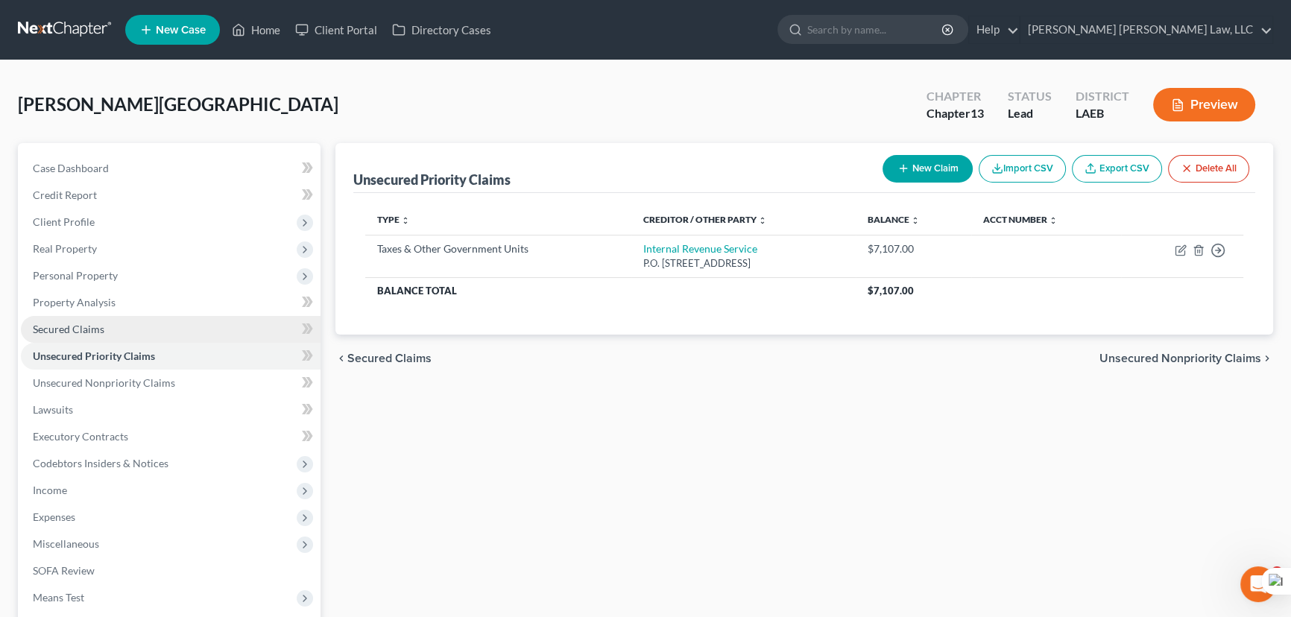
click at [177, 330] on link "Secured Claims" at bounding box center [171, 329] width 300 height 27
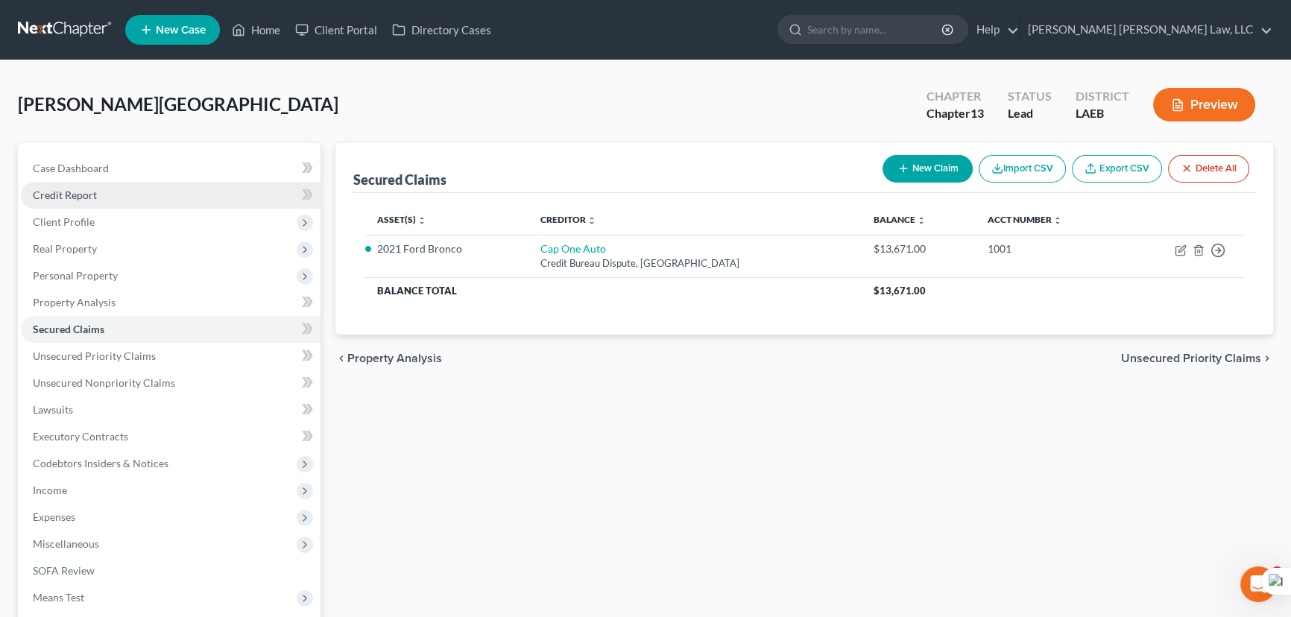
click at [202, 198] on link "Credit Report" at bounding box center [171, 195] width 300 height 27
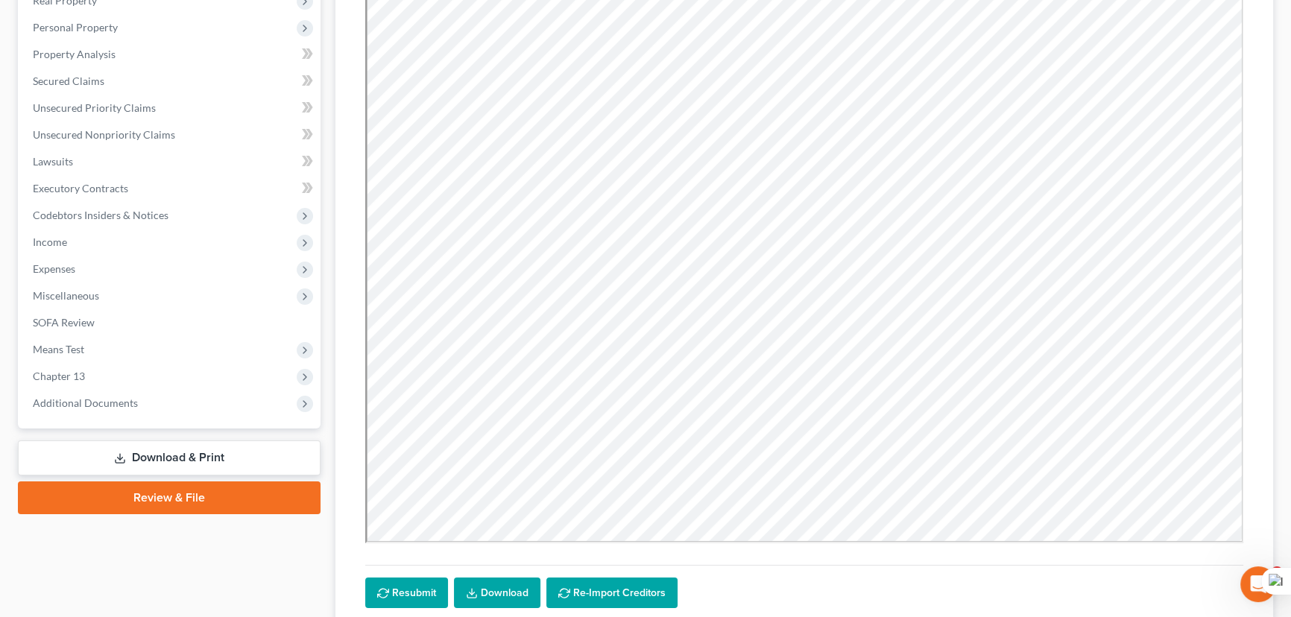
scroll to position [21, 0]
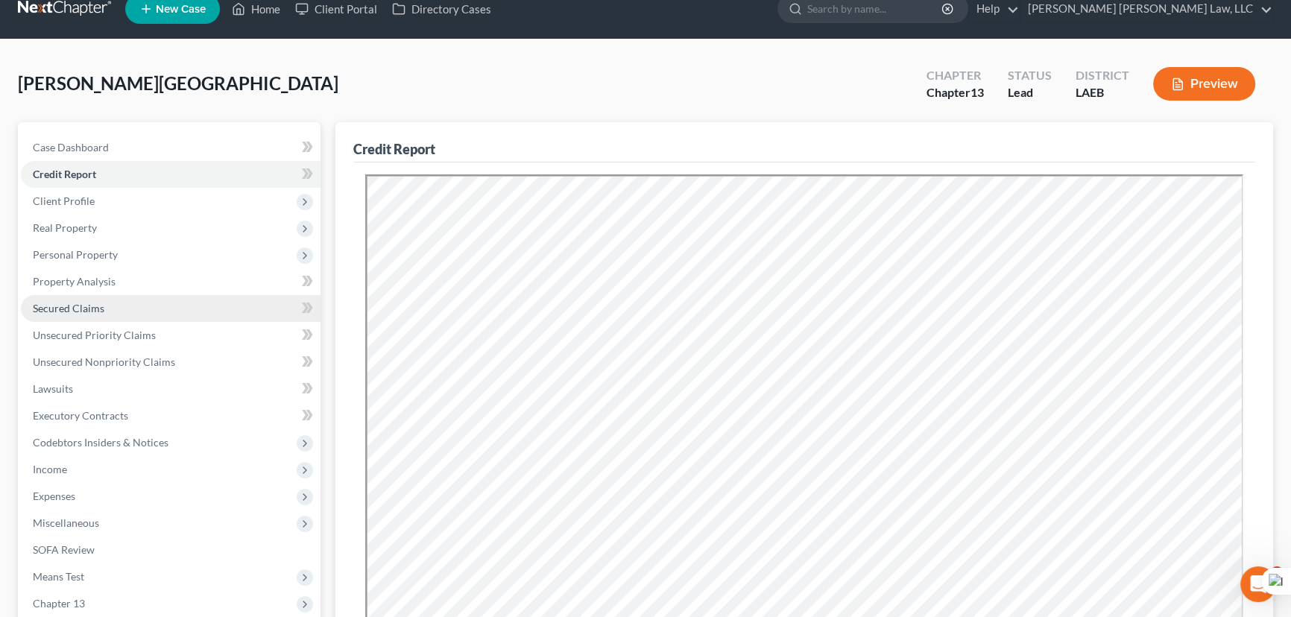
click at [82, 306] on span "Secured Claims" at bounding box center [69, 308] width 72 height 13
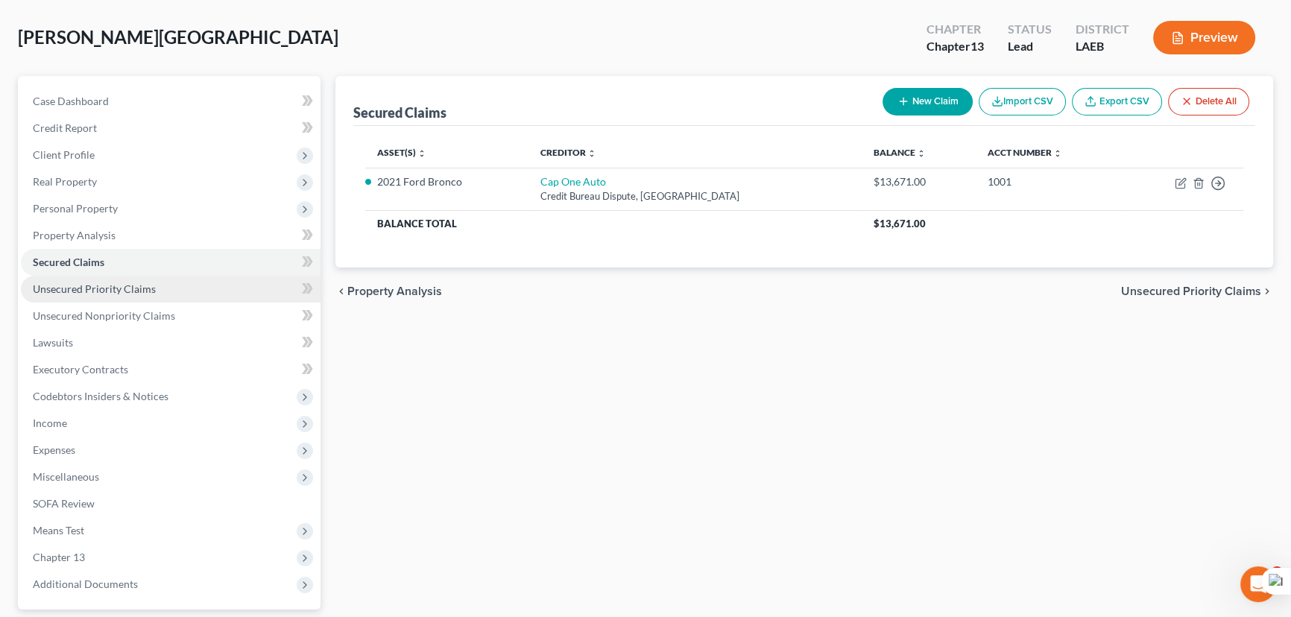
click at [65, 290] on span "Unsecured Priority Claims" at bounding box center [94, 289] width 123 height 13
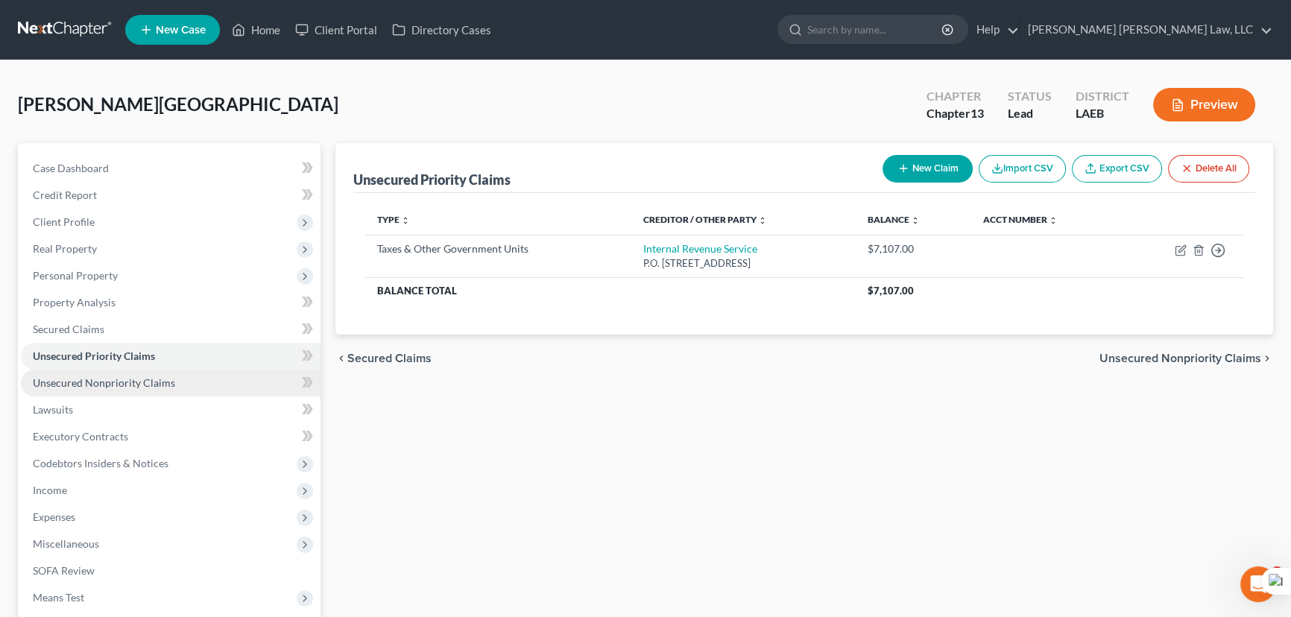
click at [110, 378] on span "Unsecured Nonpriority Claims" at bounding box center [104, 382] width 142 height 13
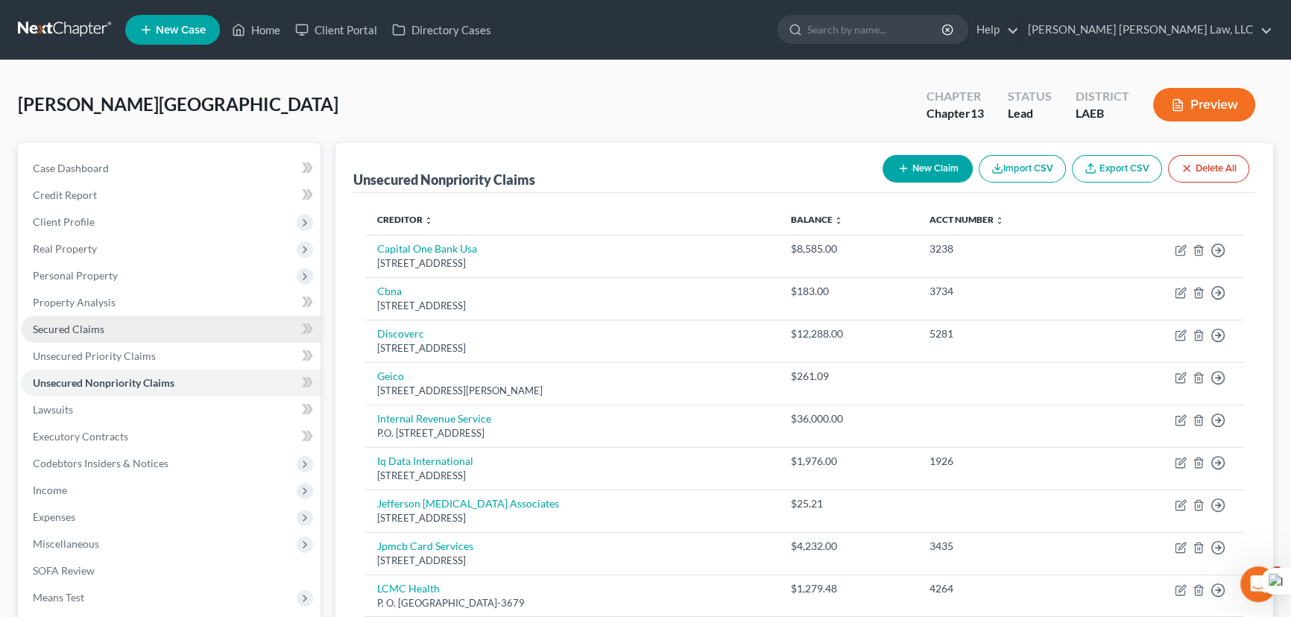
click at [137, 329] on link "Secured Claims" at bounding box center [171, 329] width 300 height 27
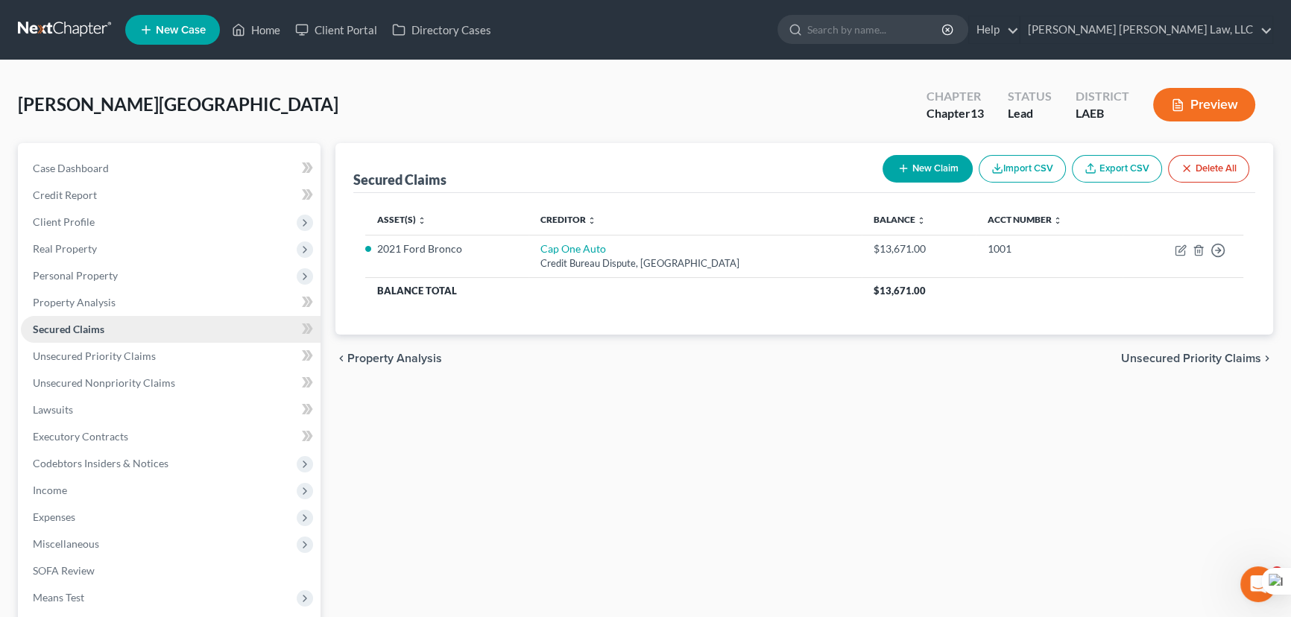
click at [184, 337] on link "Secured Claims" at bounding box center [171, 329] width 300 height 27
click at [182, 360] on link "Unsecured Priority Claims" at bounding box center [171, 356] width 300 height 27
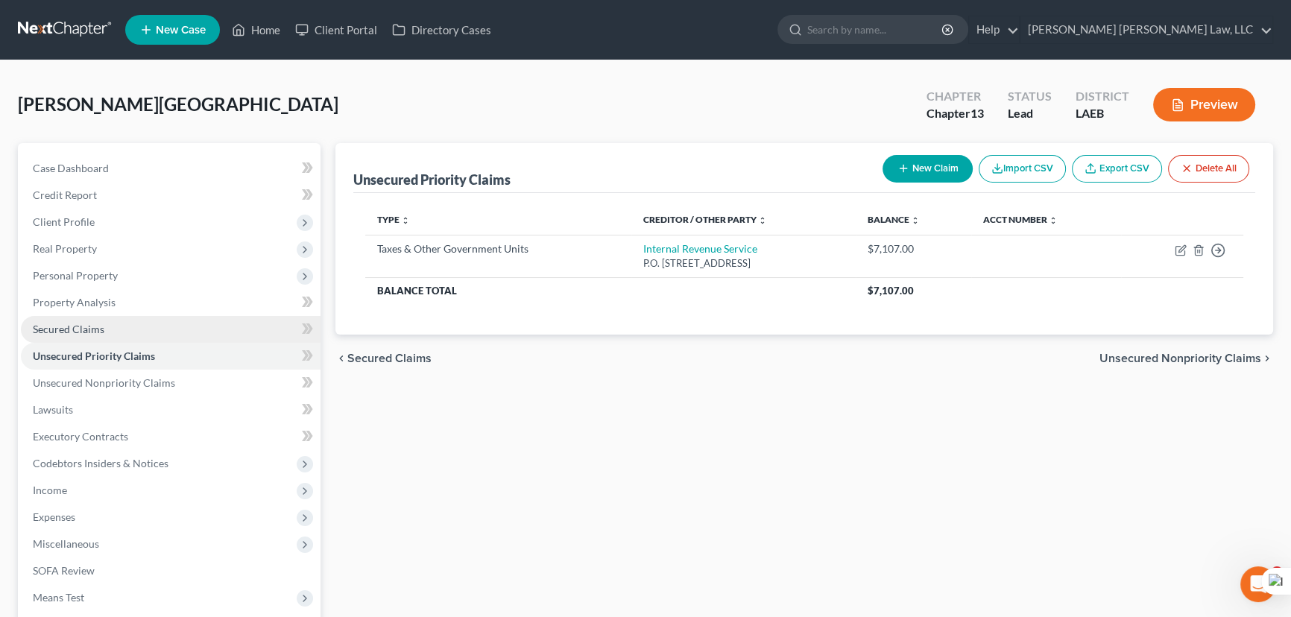
click at [178, 321] on link "Secured Claims" at bounding box center [171, 329] width 300 height 27
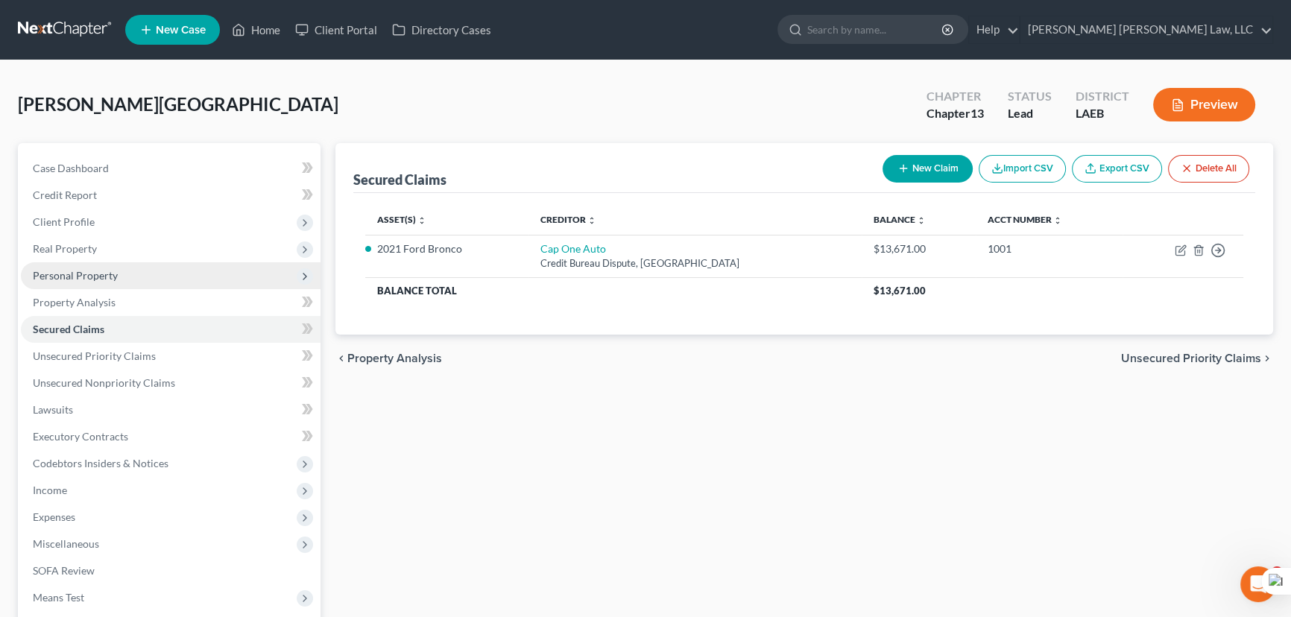
click at [130, 262] on span "Personal Property" at bounding box center [171, 275] width 300 height 27
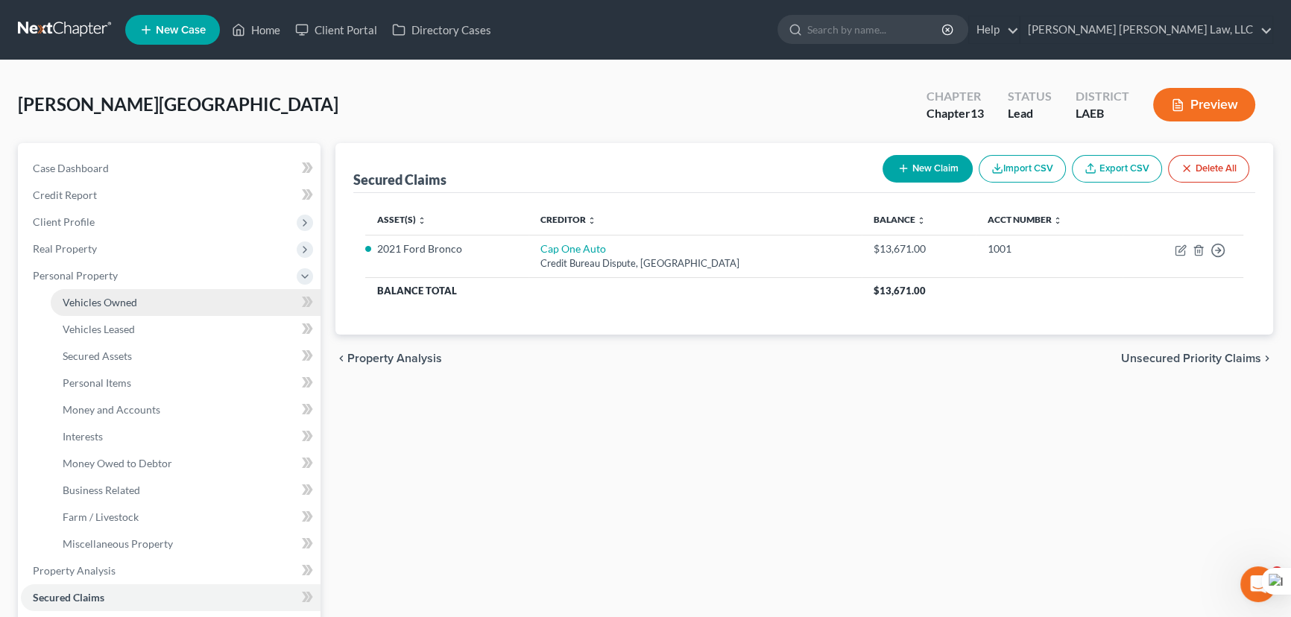
click at [134, 296] on span "Vehicles Owned" at bounding box center [100, 302] width 75 height 13
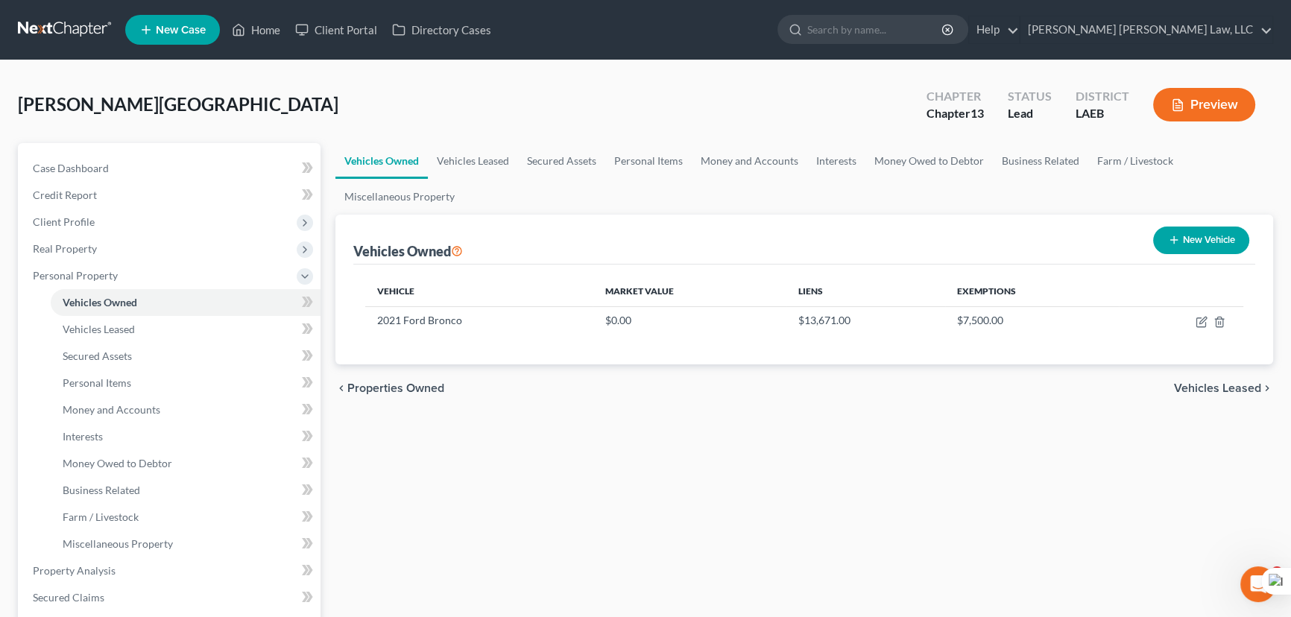
click at [706, 505] on div "Vehicles Owned Vehicles Leased Secured Assets Personal Items Money and Accounts…" at bounding box center [804, 587] width 953 height 888
click at [1206, 319] on icon "button" at bounding box center [1202, 322] width 12 height 12
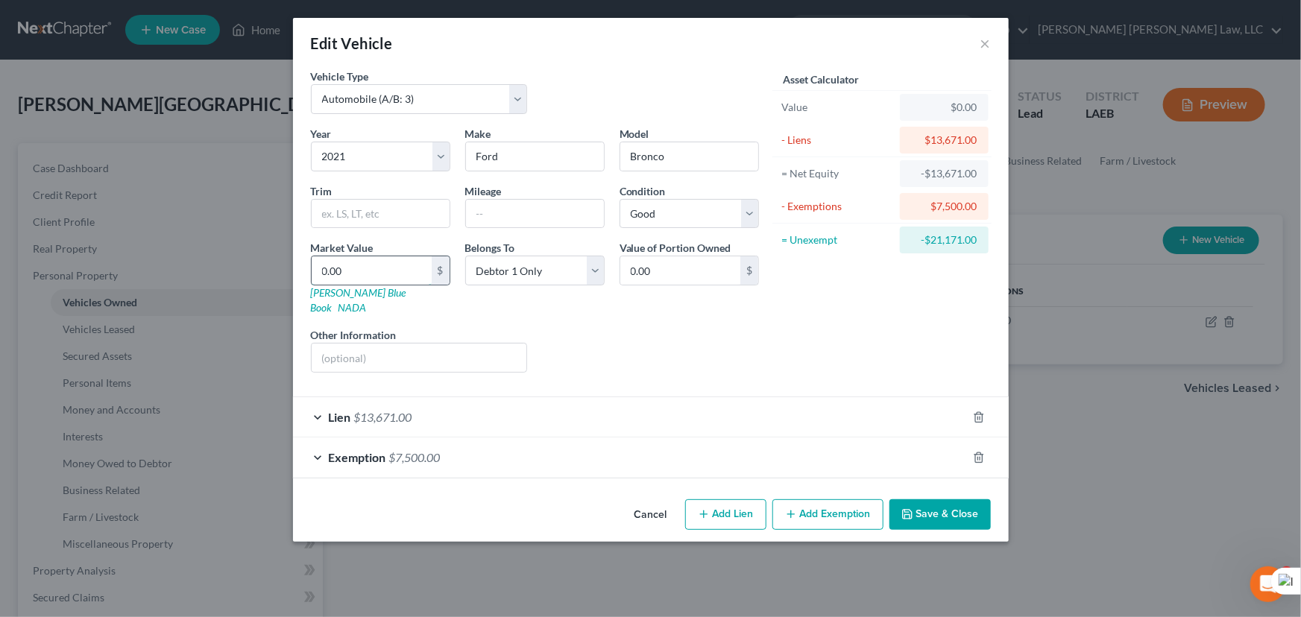
click at [351, 274] on input "0.00" at bounding box center [372, 270] width 120 height 28
click at [946, 499] on button "Save & Close" at bounding box center [939, 514] width 101 height 31
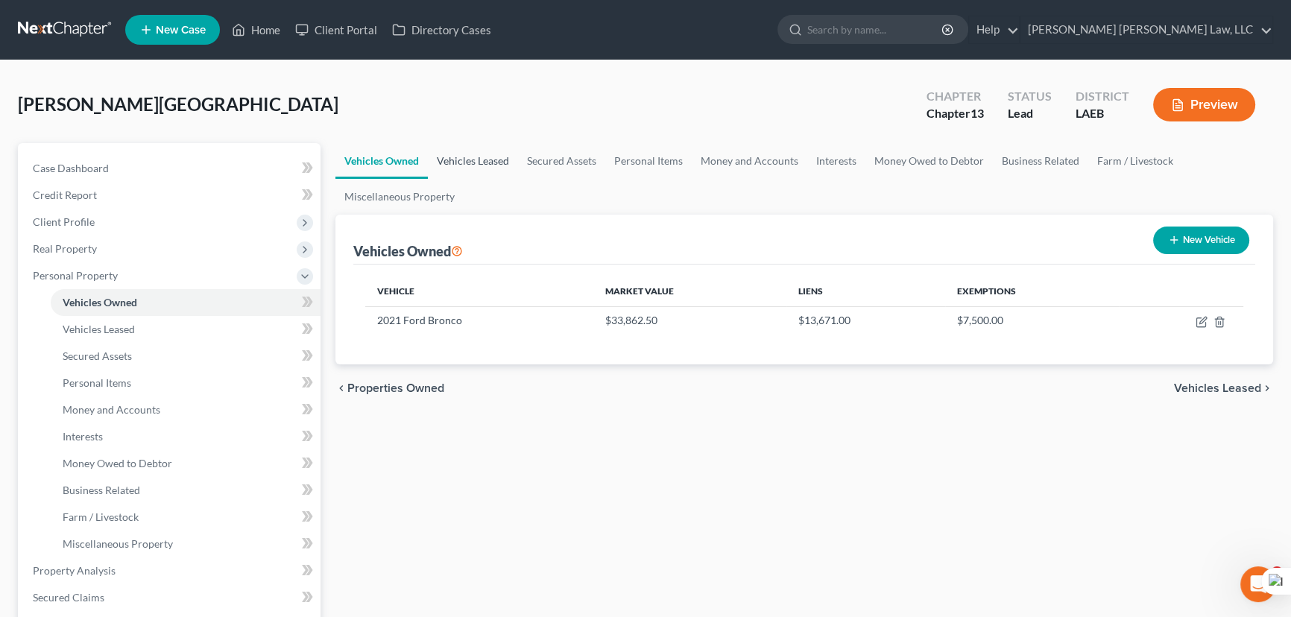
click at [462, 162] on link "Vehicles Leased" at bounding box center [473, 161] width 90 height 36
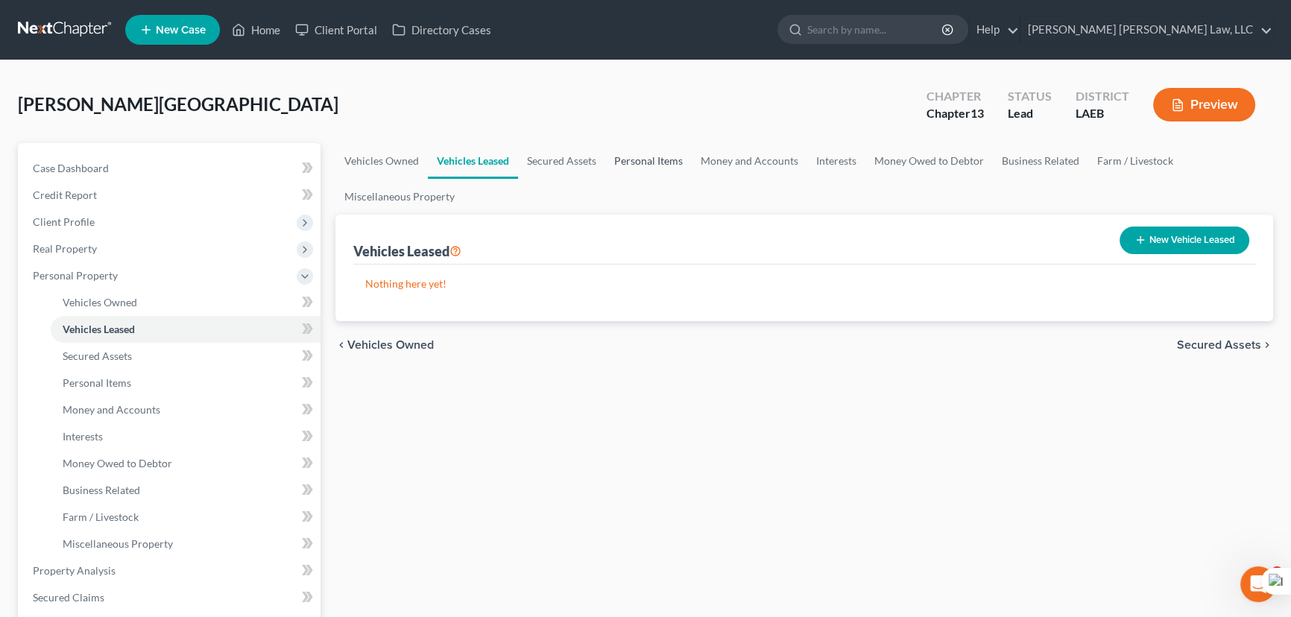
click at [634, 157] on link "Personal Items" at bounding box center [648, 161] width 86 height 36
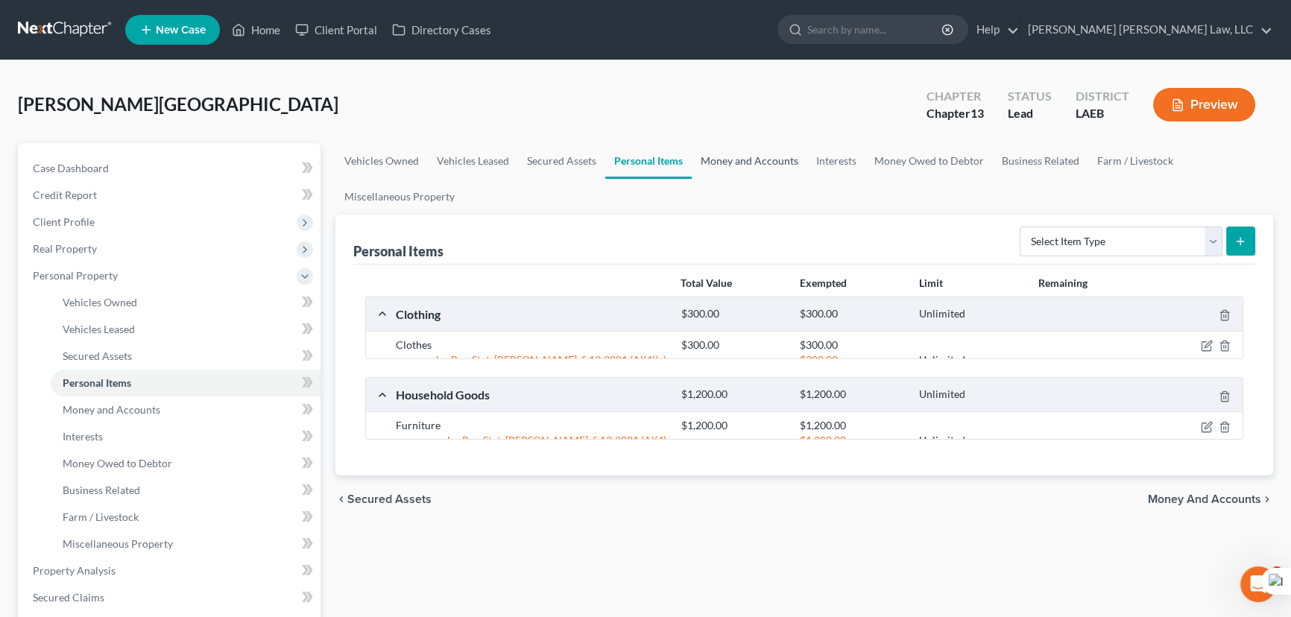
click at [768, 168] on link "Money and Accounts" at bounding box center [750, 161] width 116 height 36
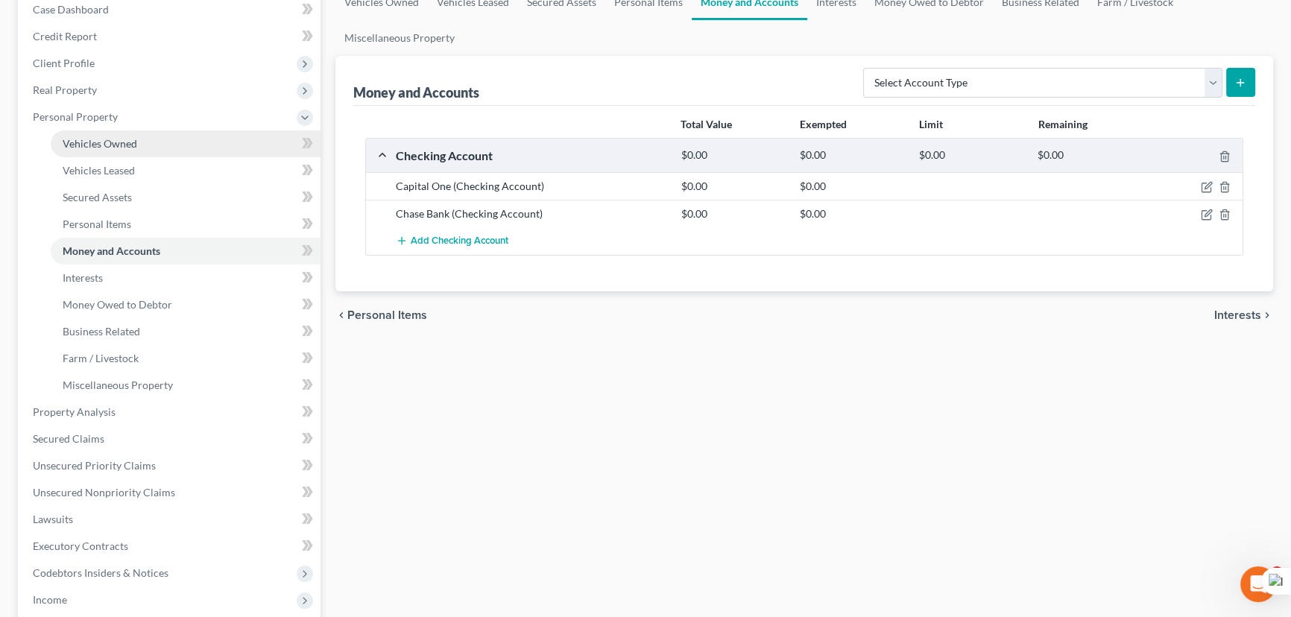
scroll to position [135, 0]
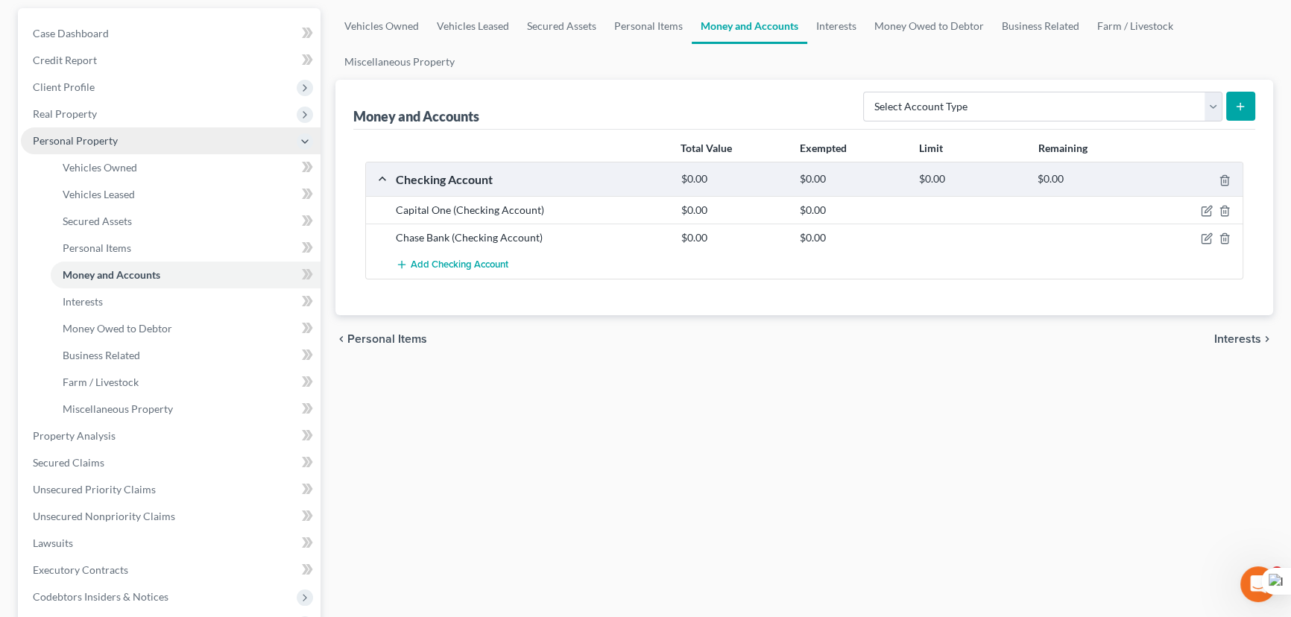
click at [112, 78] on span "Client Profile" at bounding box center [171, 87] width 300 height 27
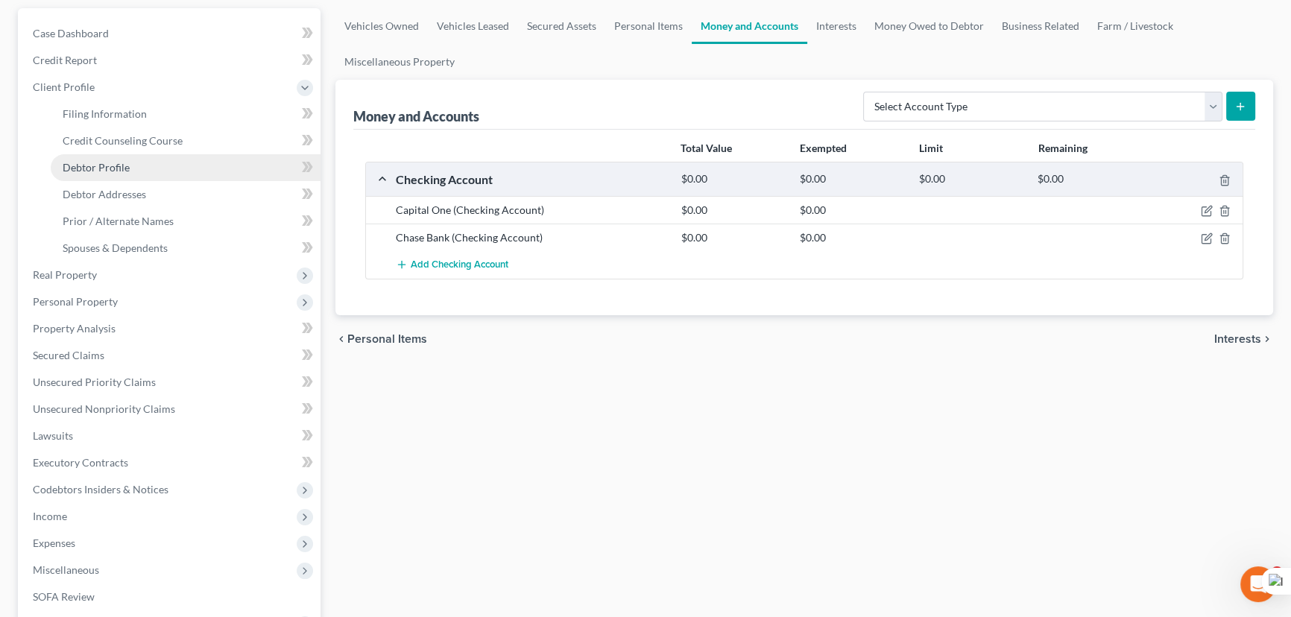
click at [186, 158] on link "Debtor Profile" at bounding box center [186, 167] width 270 height 27
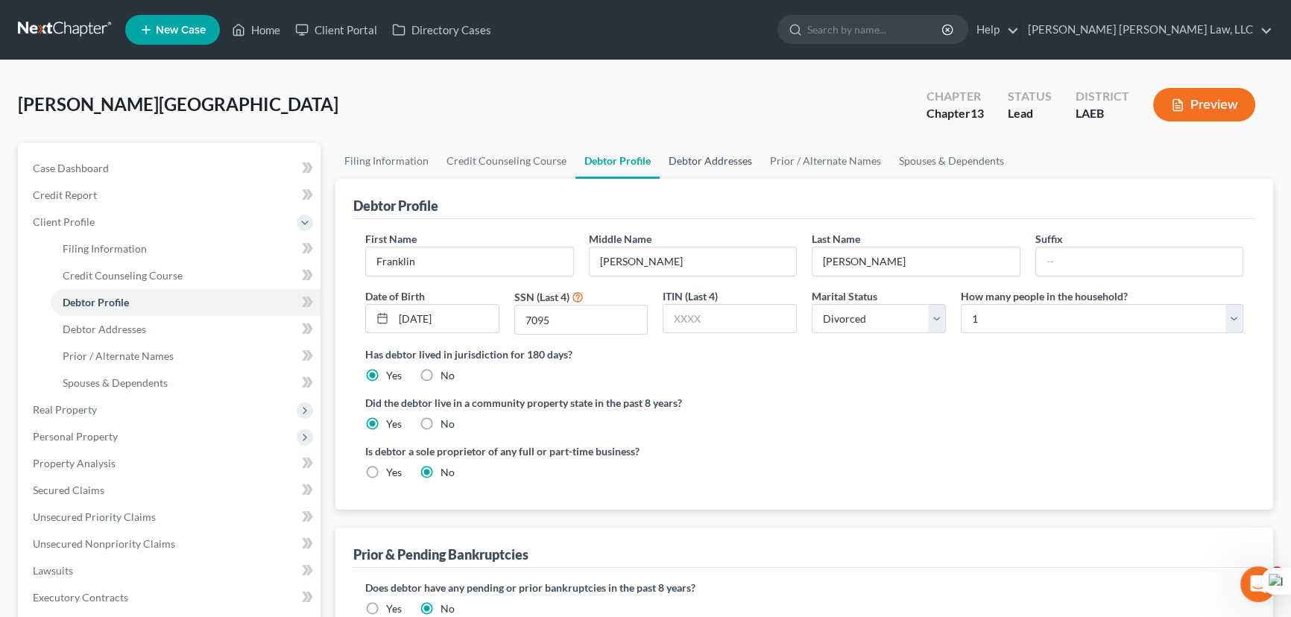
click at [725, 168] on link "Debtor Addresses" at bounding box center [710, 161] width 101 height 36
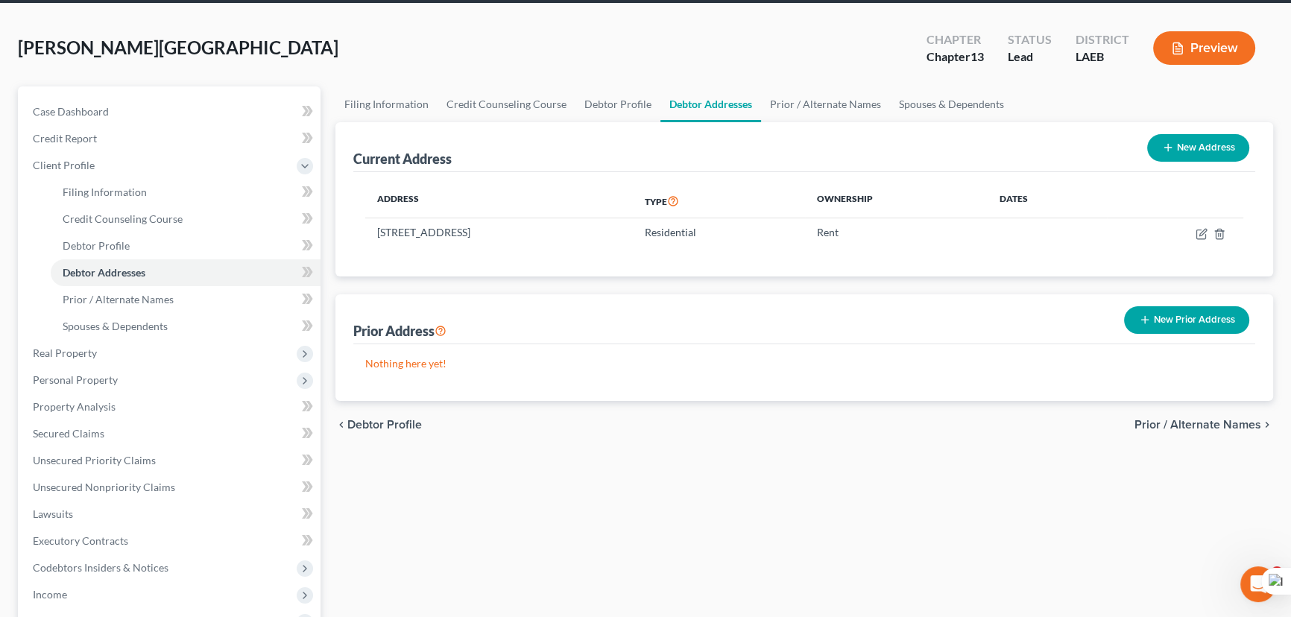
scroll to position [203, 0]
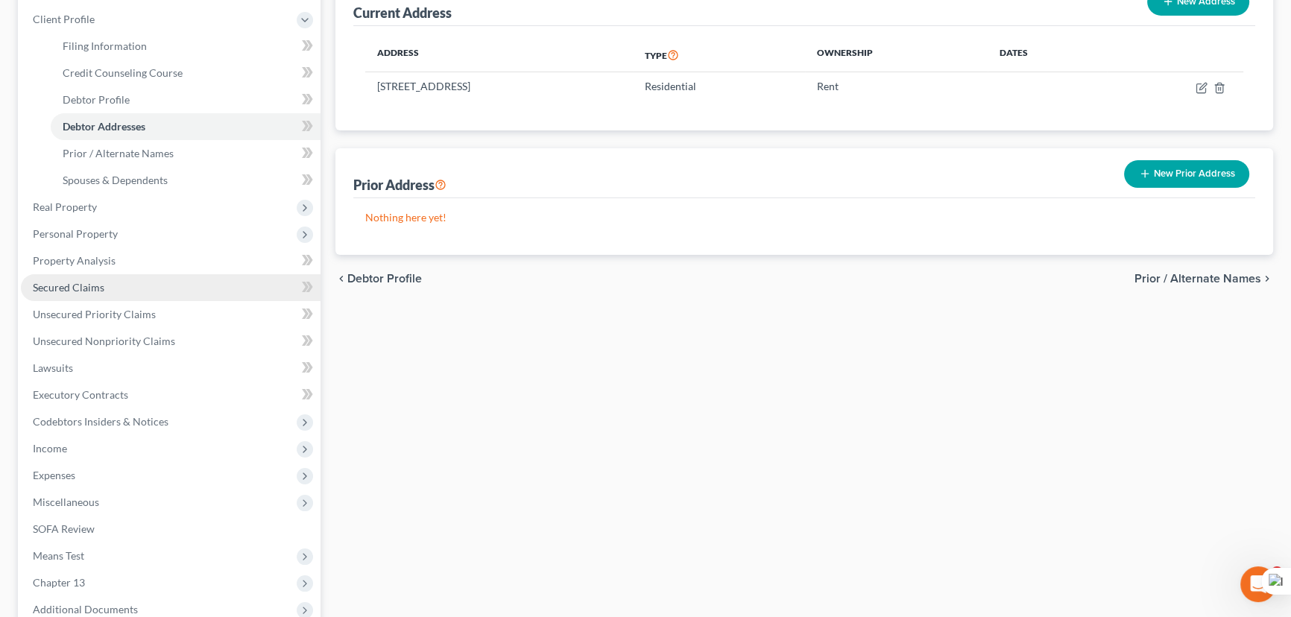
click at [185, 276] on link "Secured Claims" at bounding box center [171, 287] width 300 height 27
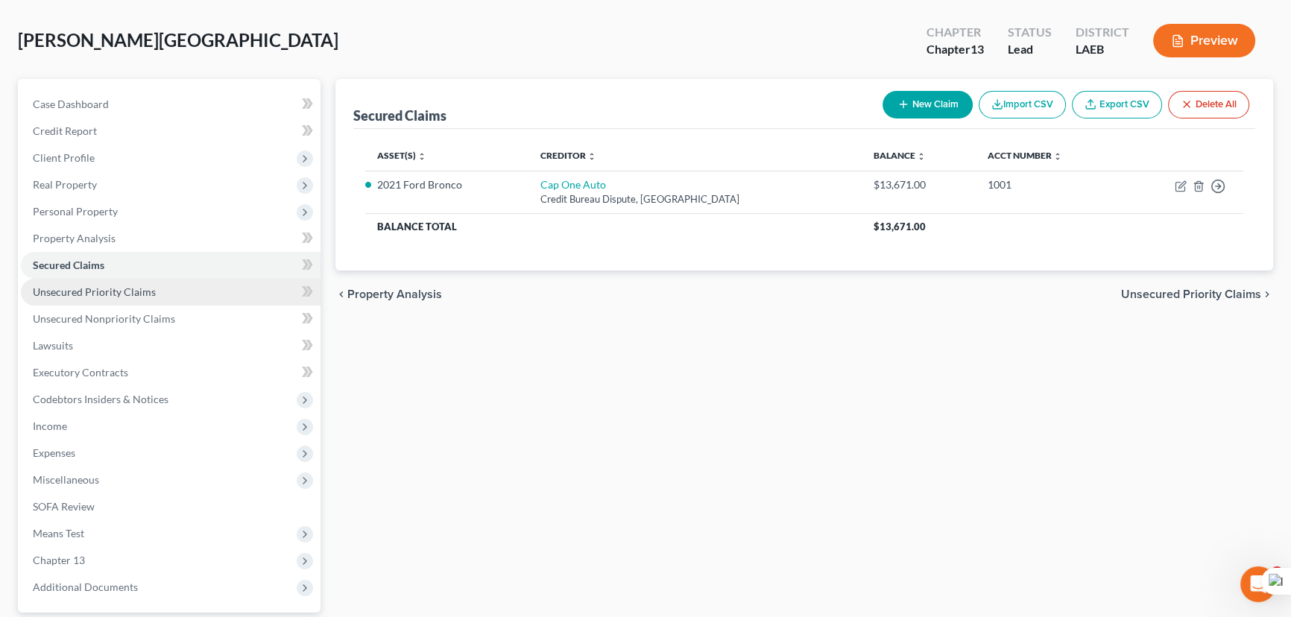
click at [145, 280] on link "Unsecured Priority Claims" at bounding box center [171, 292] width 300 height 27
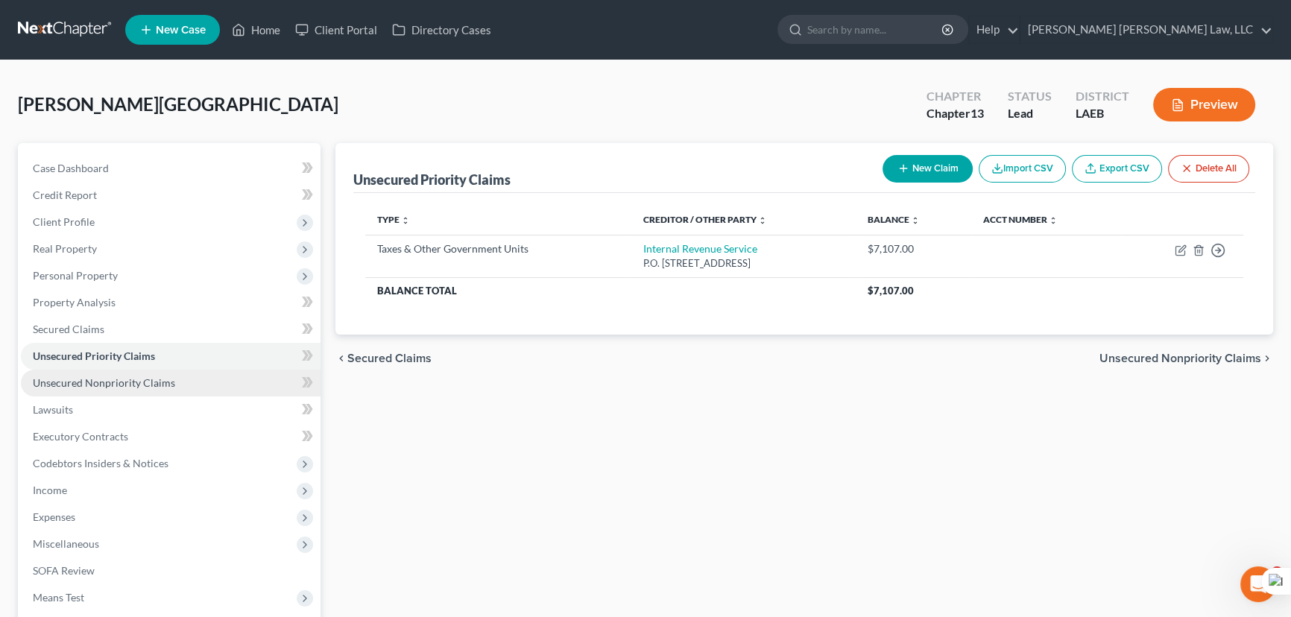
click at [166, 379] on span "Unsecured Nonpriority Claims" at bounding box center [104, 382] width 142 height 13
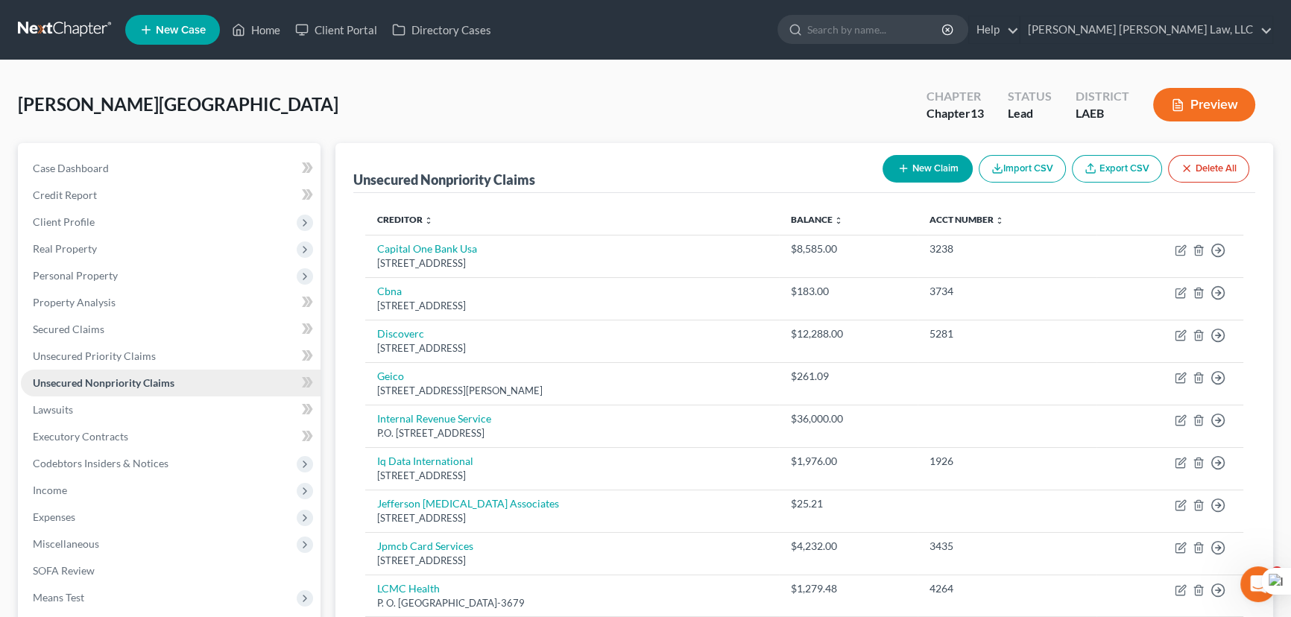
drag, startPoint x: 92, startPoint y: 384, endPoint x: 116, endPoint y: 383, distance: 23.1
click at [92, 384] on span "Unsecured Nonpriority Claims" at bounding box center [104, 382] width 142 height 13
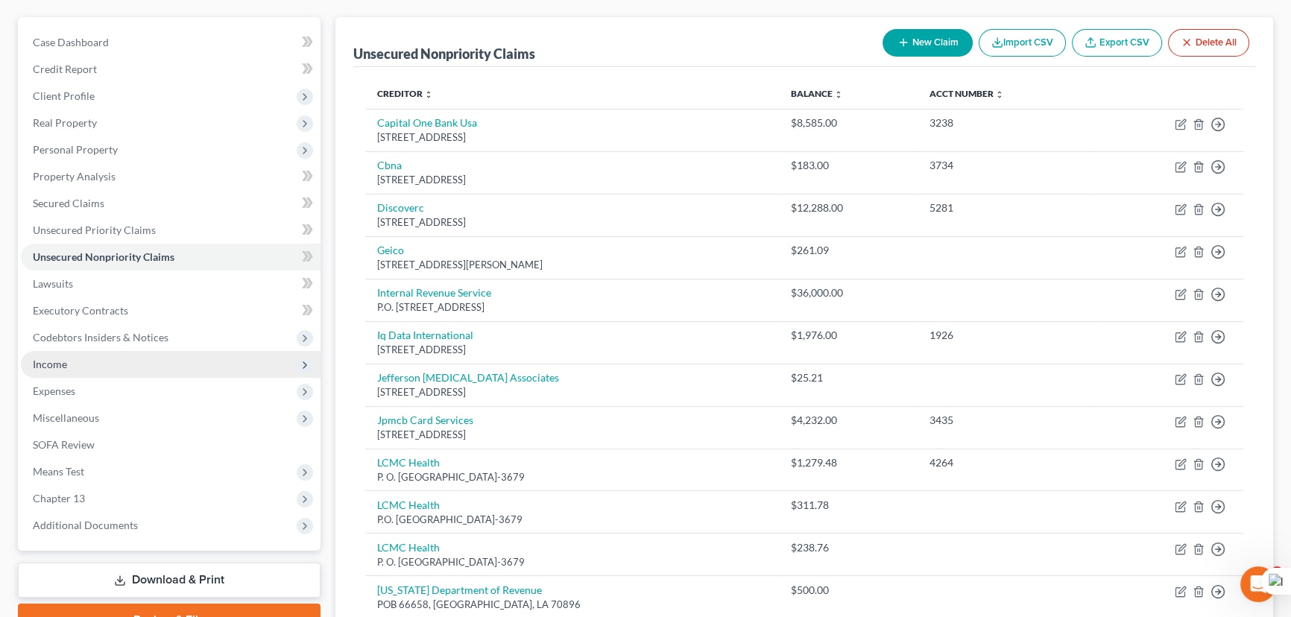
scroll to position [203, 0]
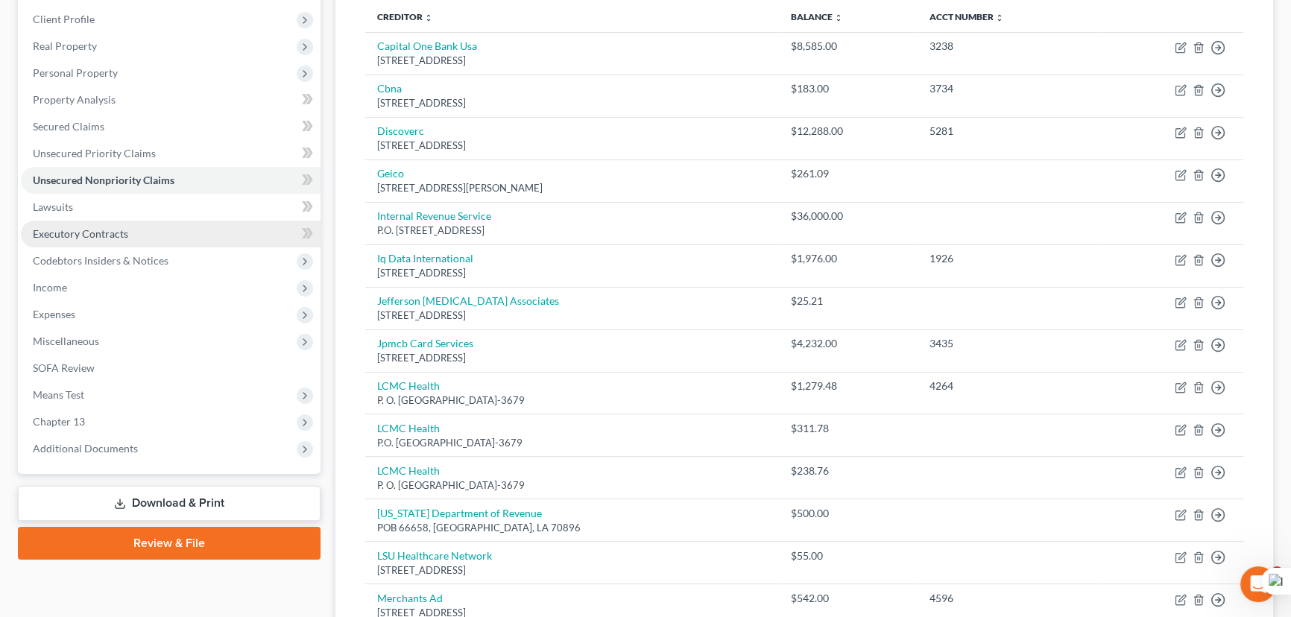
click at [217, 239] on link "Executory Contracts" at bounding box center [171, 234] width 300 height 27
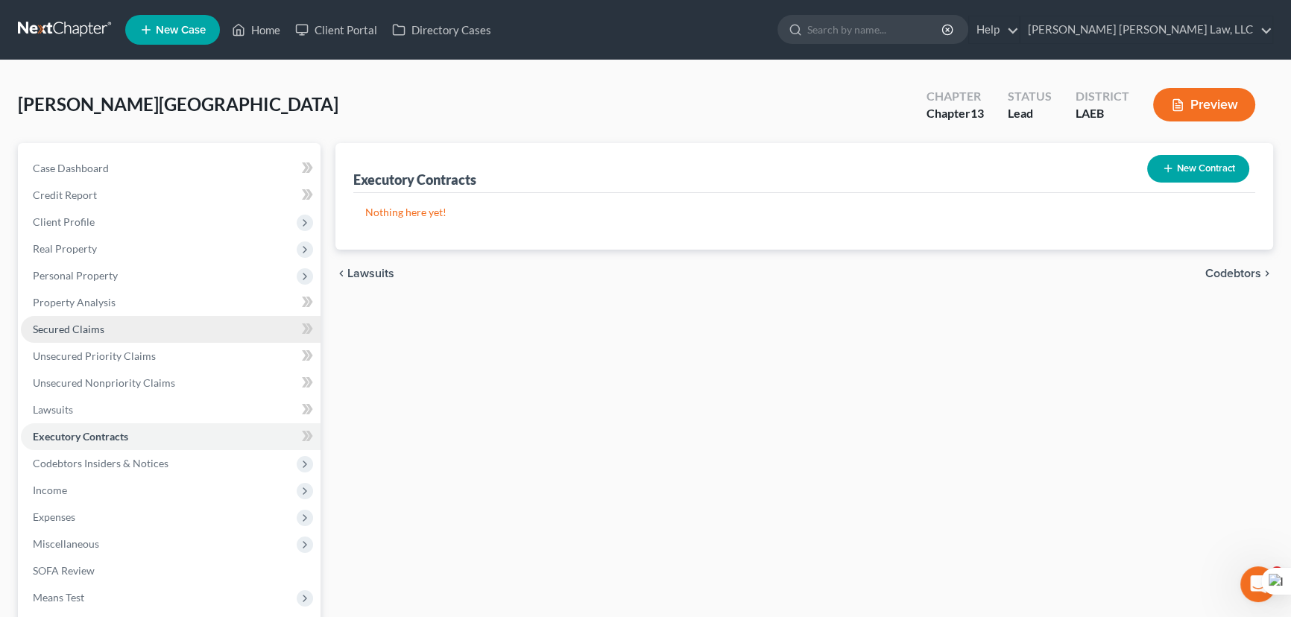
drag, startPoint x: 359, startPoint y: 417, endPoint x: 68, endPoint y: 322, distance: 306.7
click at [353, 417] on div "Executory Contracts New Contract Nothing here yet! chevron_left Lawsuits Codebt…" at bounding box center [804, 452] width 953 height 619
click at [42, 331] on span "Secured Claims" at bounding box center [69, 329] width 72 height 13
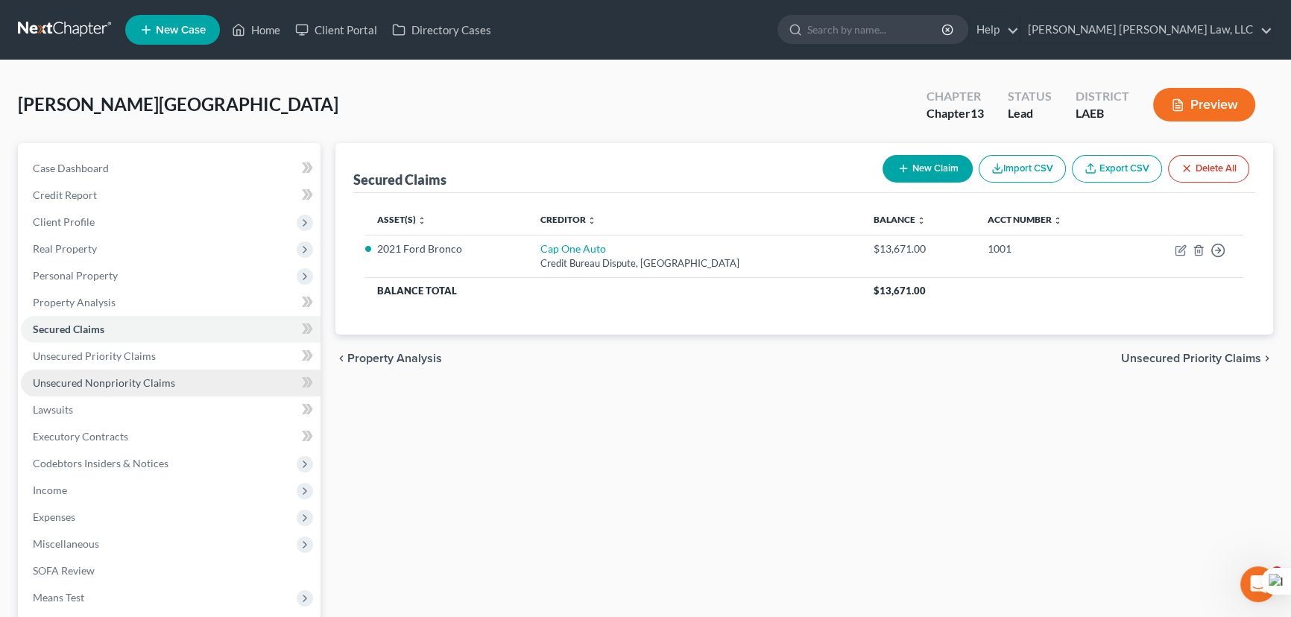
drag, startPoint x: 160, startPoint y: 384, endPoint x: 215, endPoint y: 376, distance: 56.5
click at [160, 384] on span "Unsecured Nonpriority Claims" at bounding box center [104, 382] width 142 height 13
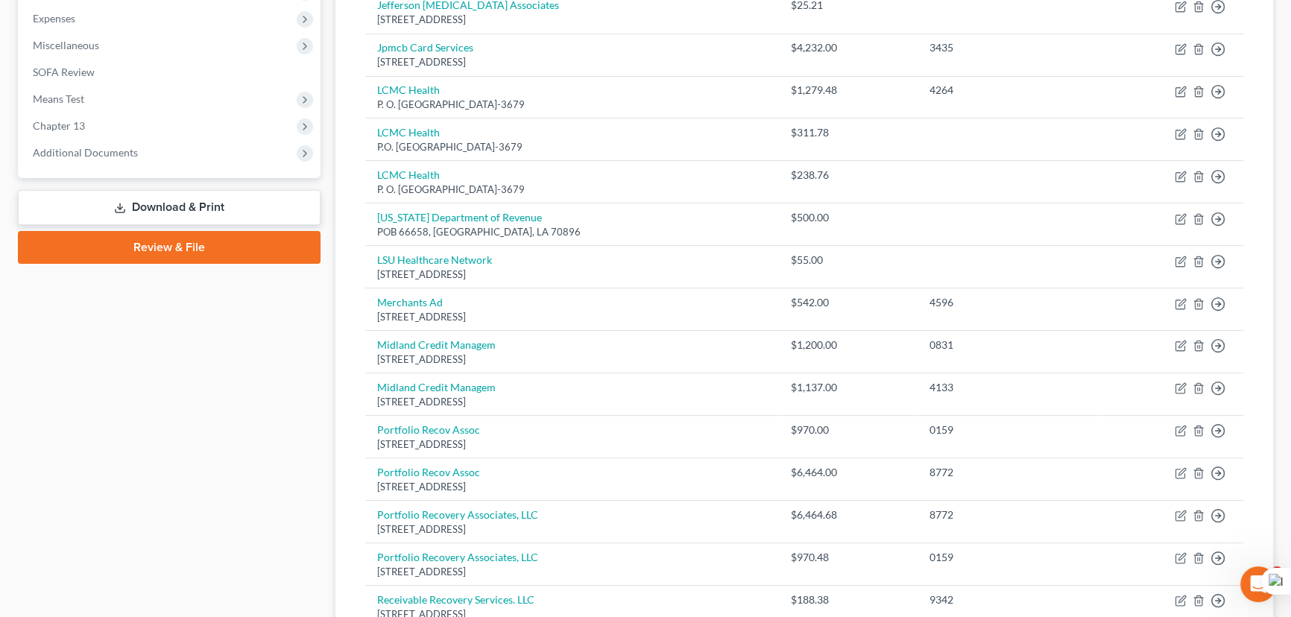
scroll to position [92, 0]
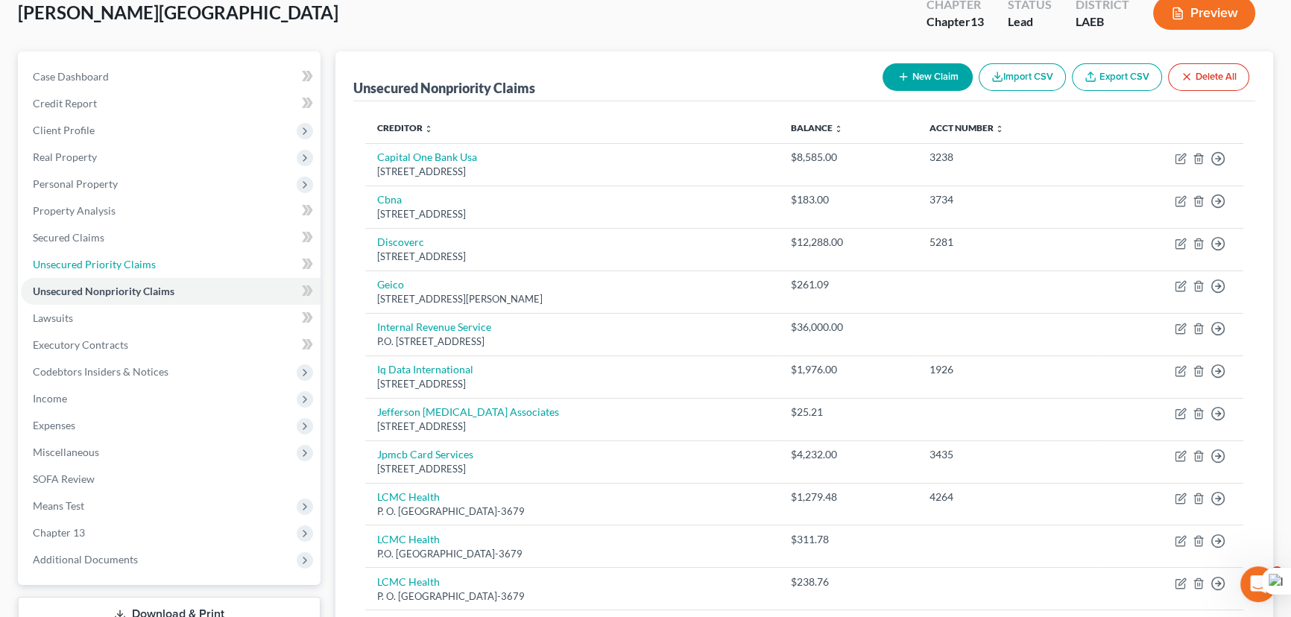
drag, startPoint x: 107, startPoint y: 250, endPoint x: 1237, endPoint y: 476, distance: 1152.5
click at [107, 251] on link "Unsecured Priority Claims" at bounding box center [171, 264] width 300 height 27
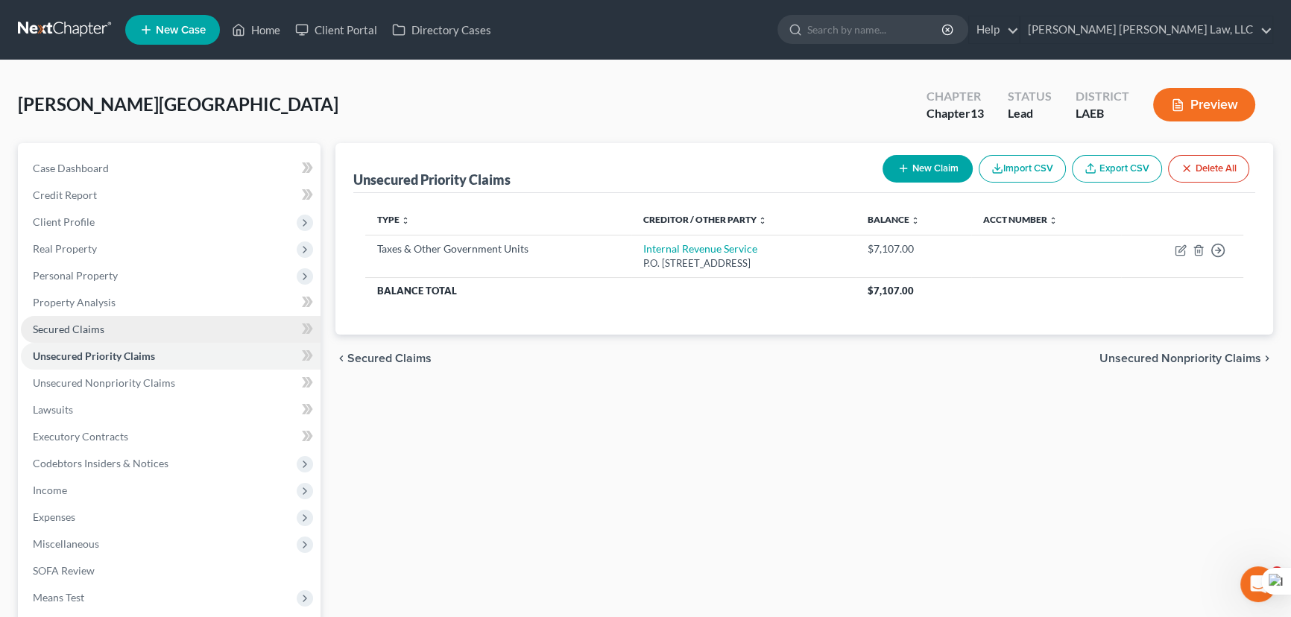
click at [127, 334] on link "Secured Claims" at bounding box center [171, 329] width 300 height 27
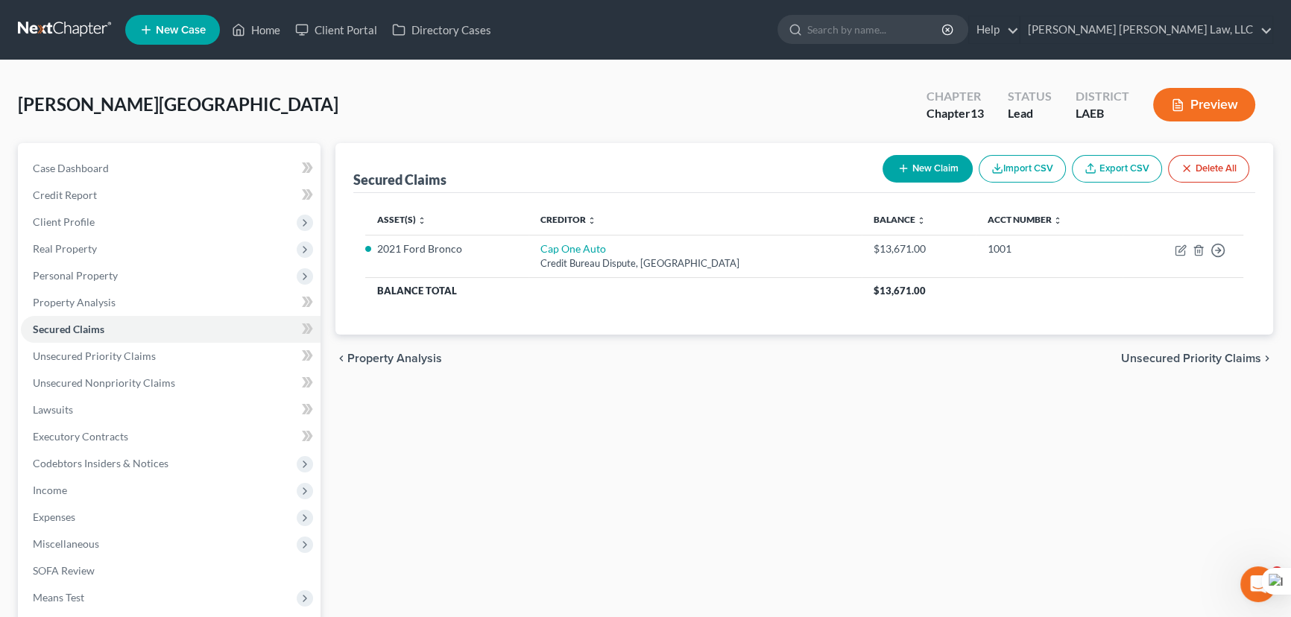
drag, startPoint x: 1254, startPoint y: 417, endPoint x: 529, endPoint y: 397, distance: 725.6
click at [1254, 417] on div "Secured Claims New Claim Import CSV Export CSV Delete All Asset(s) expand_more …" at bounding box center [804, 452] width 953 height 619
click at [193, 379] on link "Unsecured Nonpriority Claims" at bounding box center [171, 383] width 300 height 27
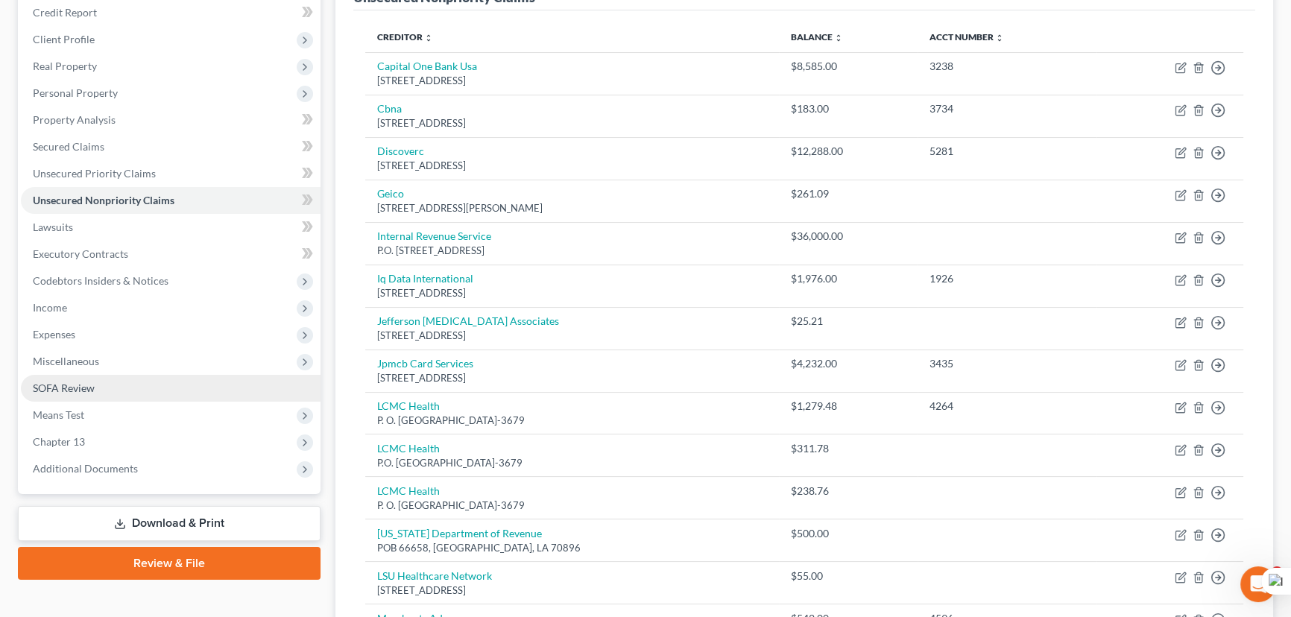
scroll to position [203, 0]
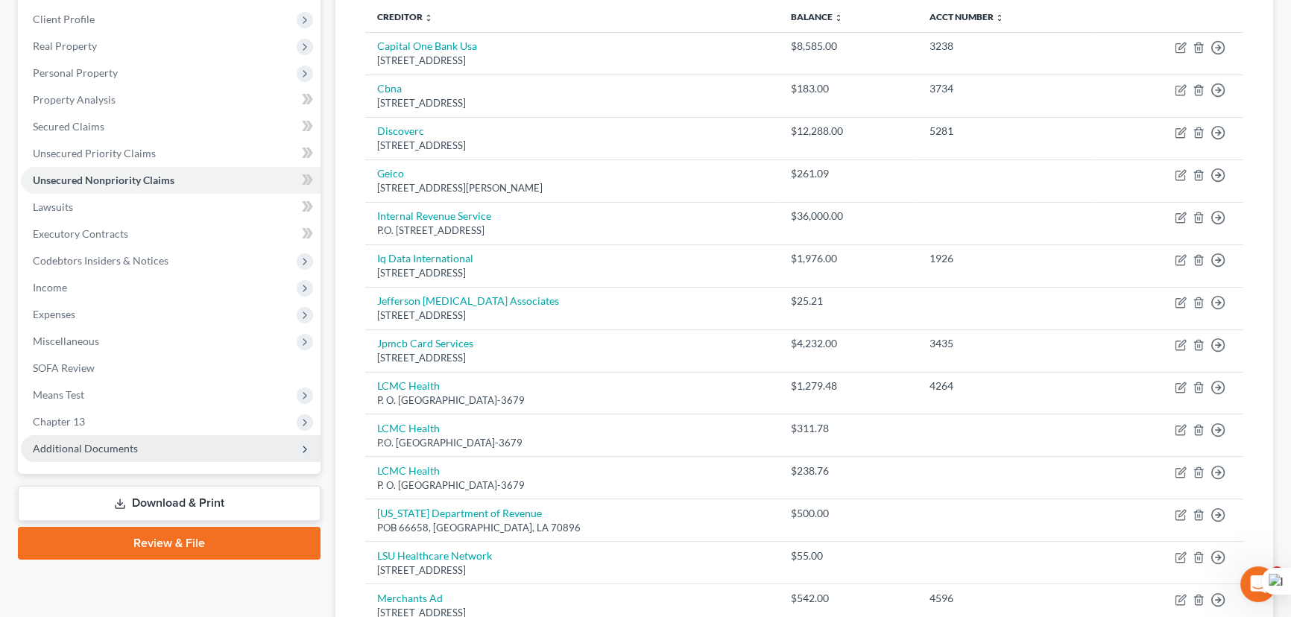
drag, startPoint x: 148, startPoint y: 415, endPoint x: 151, endPoint y: 438, distance: 22.7
click at [148, 415] on span "Chapter 13" at bounding box center [171, 422] width 300 height 27
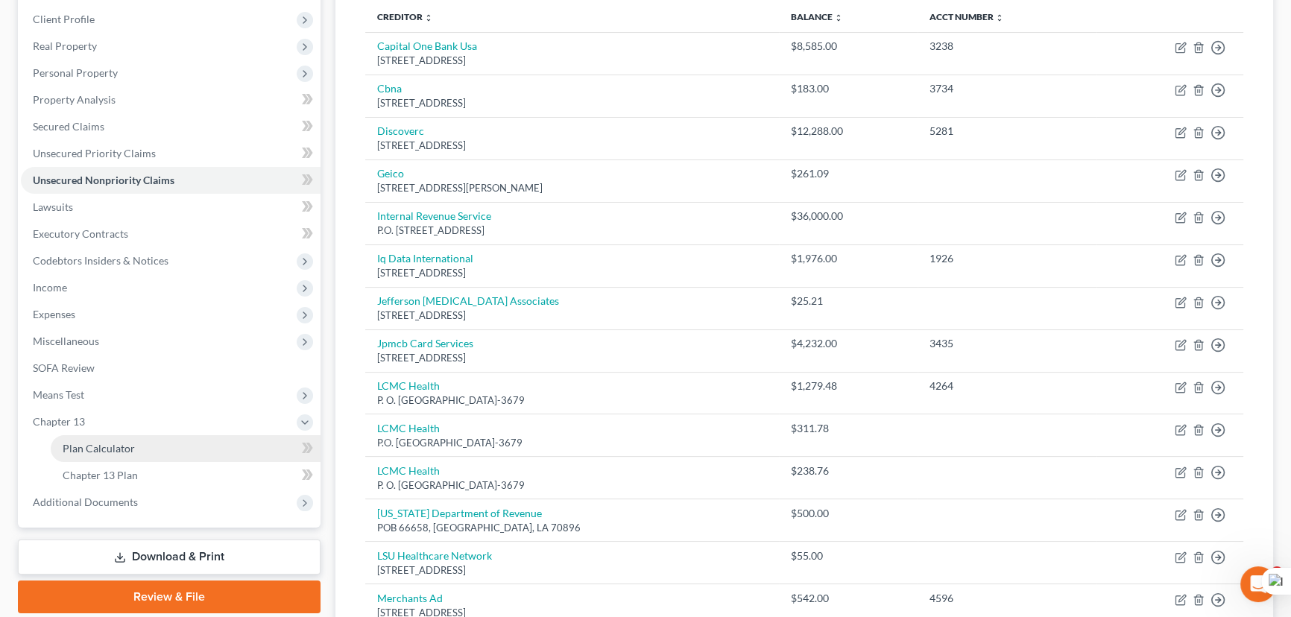
click at [151, 450] on link "Plan Calculator" at bounding box center [186, 448] width 270 height 27
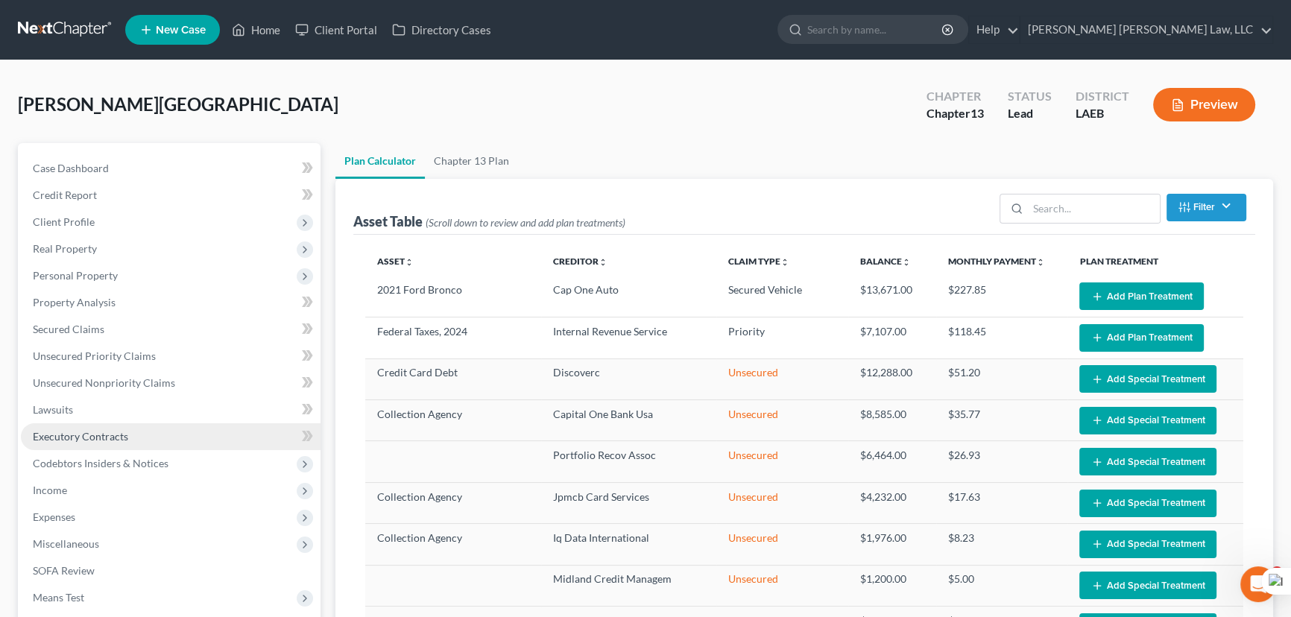
scroll to position [203, 0]
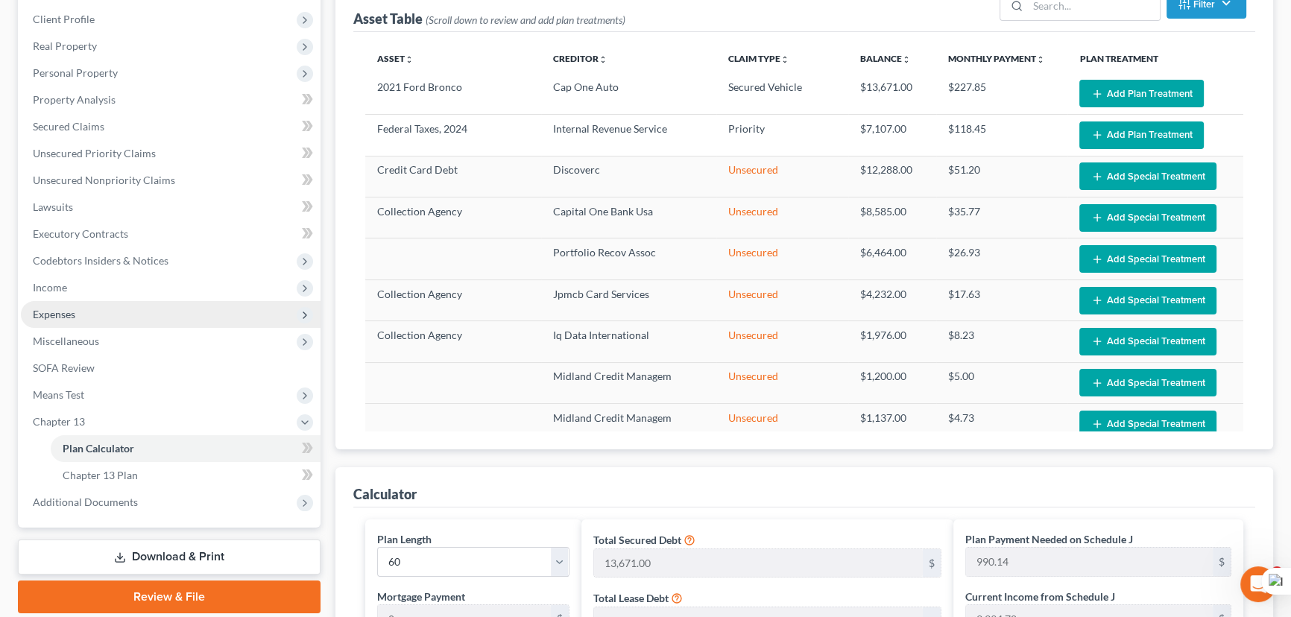
click at [100, 310] on span "Expenses" at bounding box center [171, 314] width 300 height 27
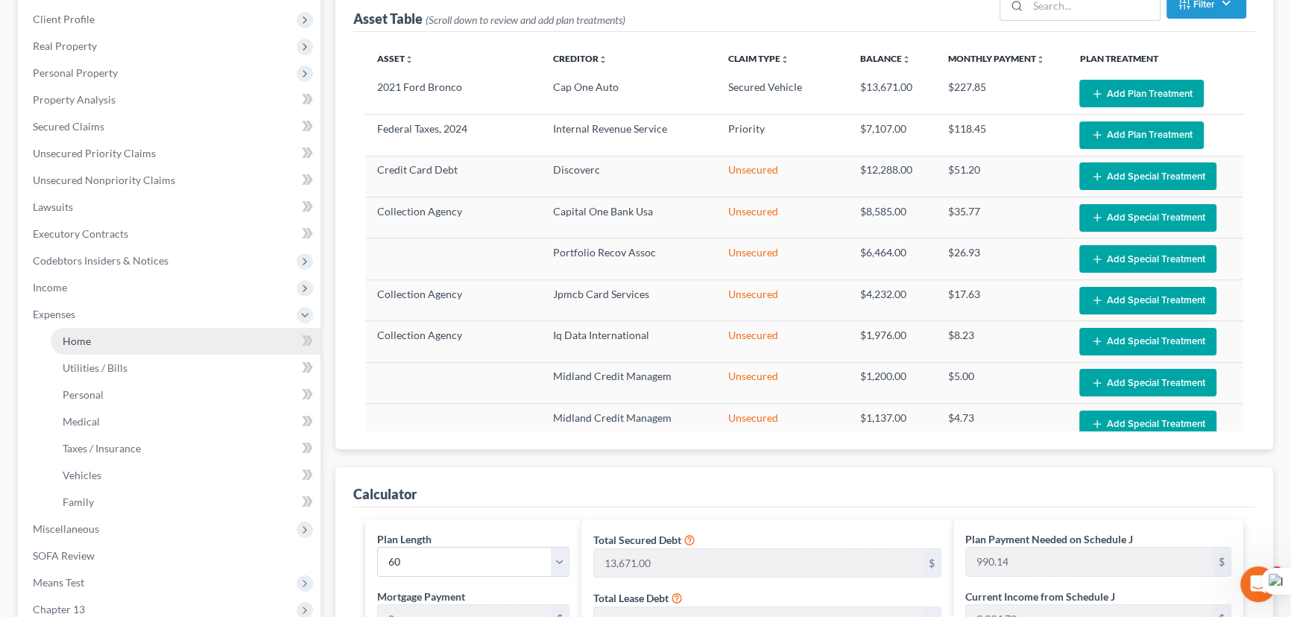
click at [104, 328] on link "Home" at bounding box center [186, 341] width 270 height 27
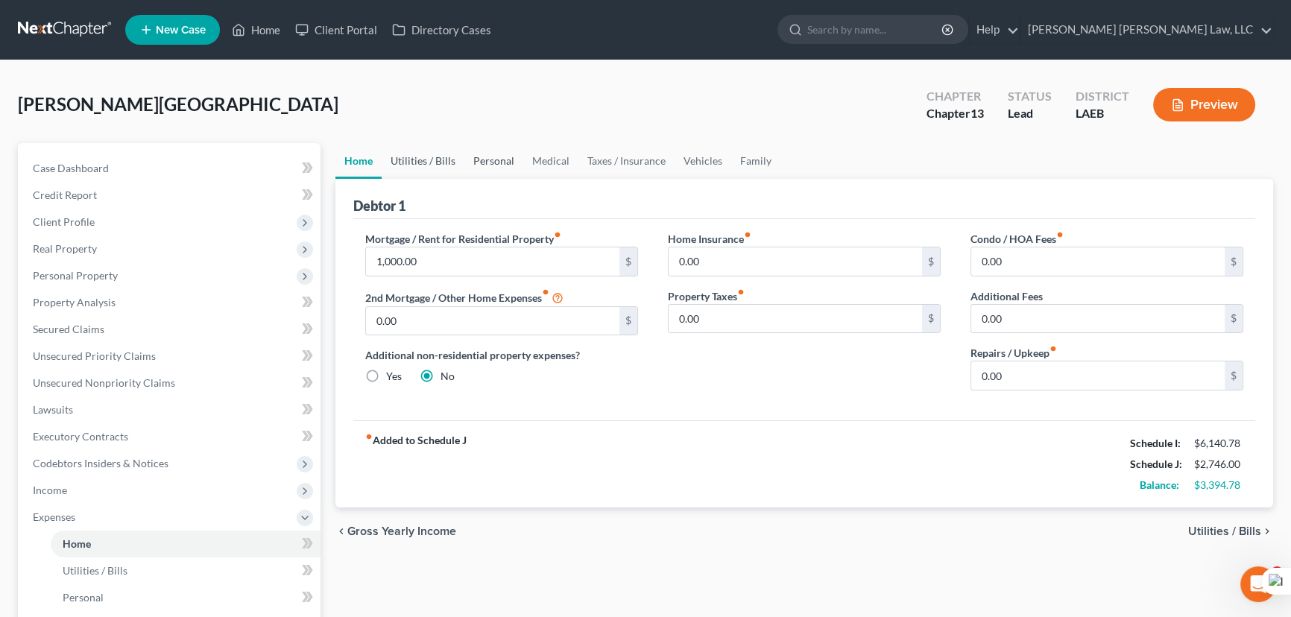
drag, startPoint x: 444, startPoint y: 162, endPoint x: 482, endPoint y: 163, distance: 38.0
click at [444, 162] on link "Utilities / Bills" at bounding box center [423, 161] width 83 height 36
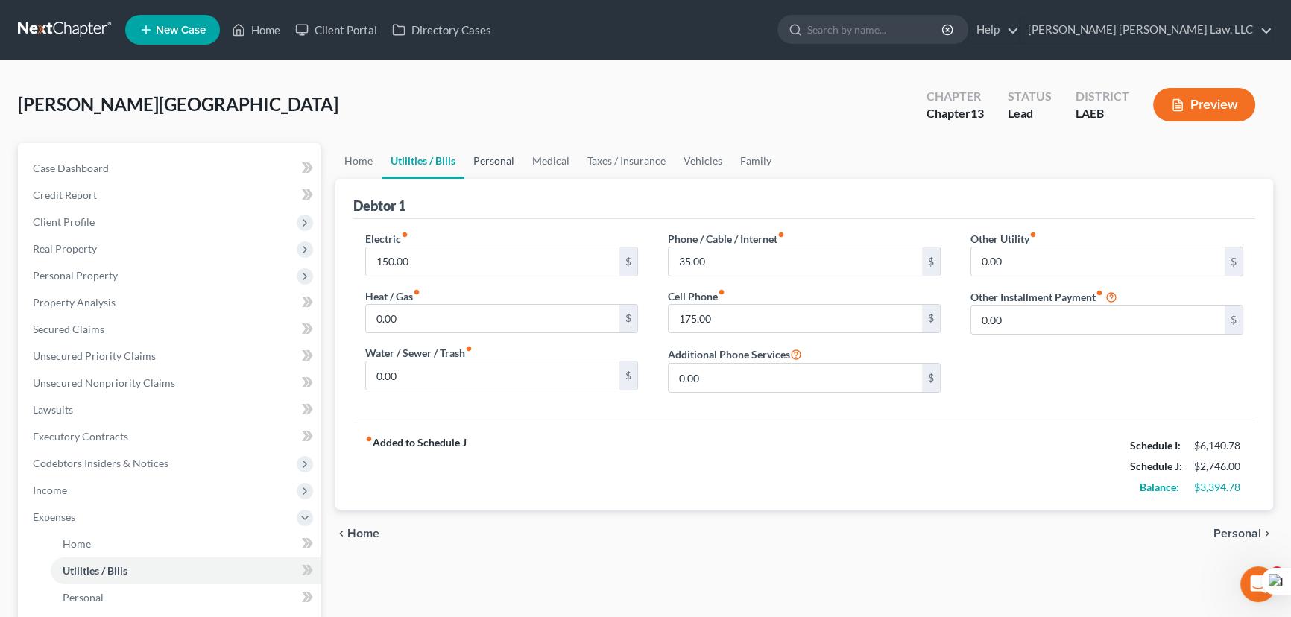
click at [482, 163] on link "Personal" at bounding box center [493, 161] width 59 height 36
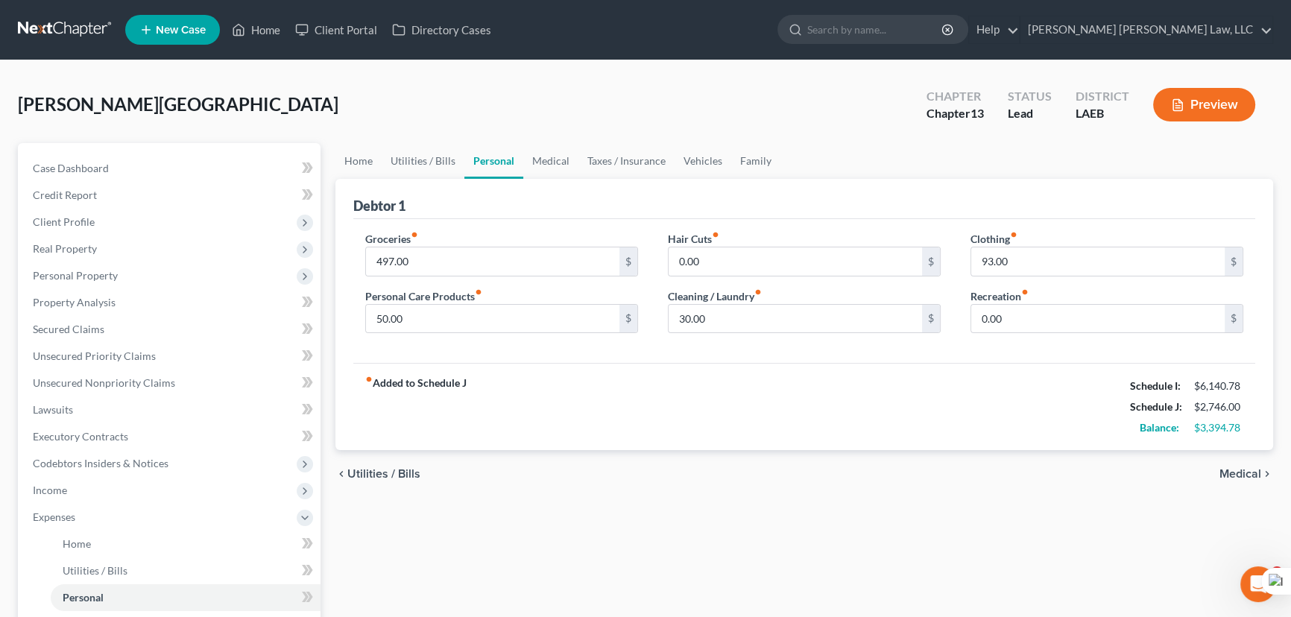
click at [505, 162] on link "Personal" at bounding box center [493, 161] width 59 height 36
click at [537, 161] on link "Medical" at bounding box center [550, 161] width 55 height 36
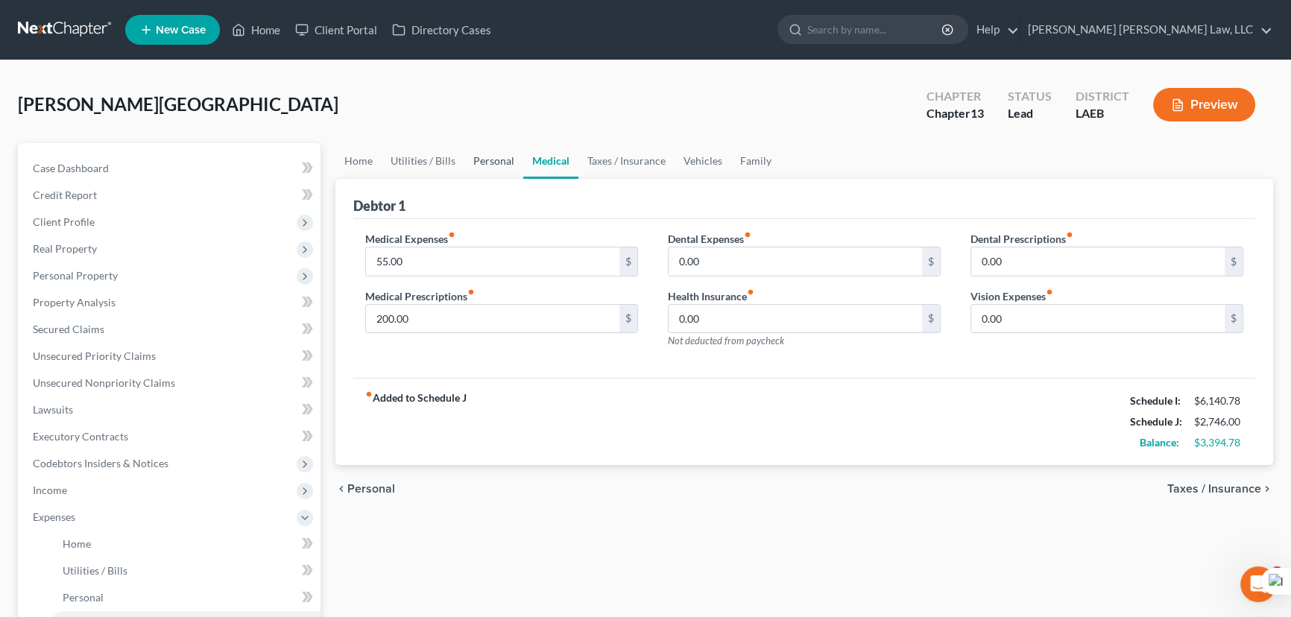
click at [476, 161] on link "Personal" at bounding box center [493, 161] width 59 height 36
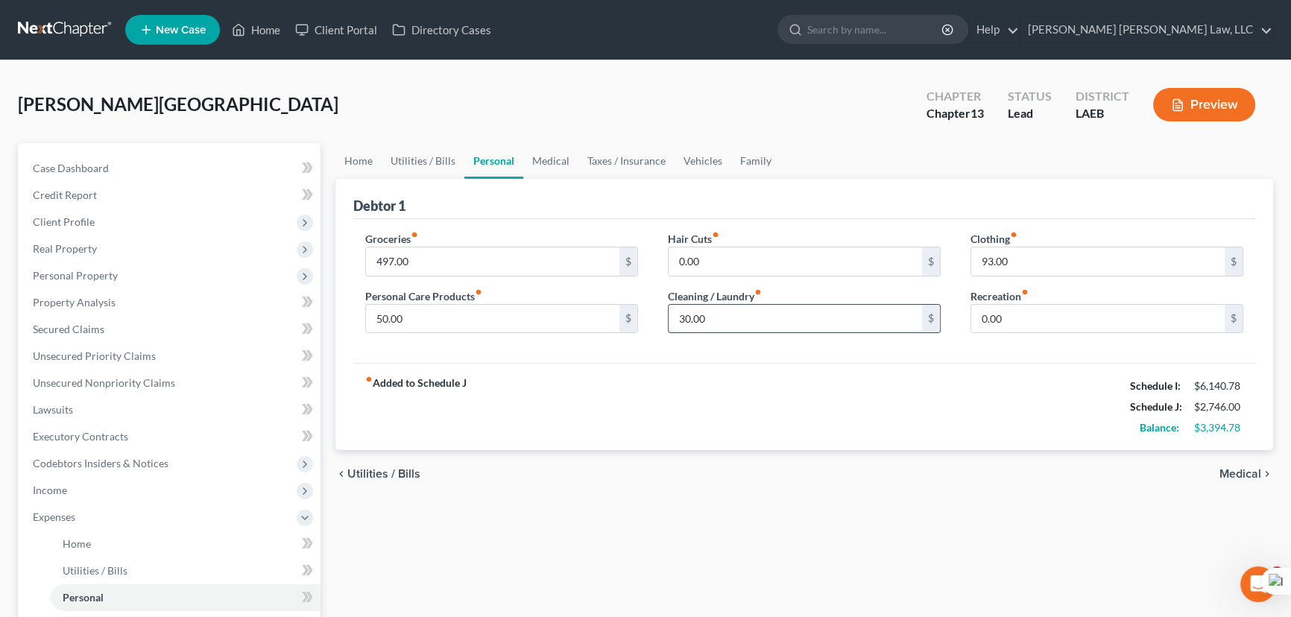
click at [839, 305] on input "30.00" at bounding box center [795, 319] width 253 height 28
drag, startPoint x: 535, startPoint y: 261, endPoint x: 545, endPoint y: 263, distance: 9.9
click at [535, 261] on input "497.00" at bounding box center [492, 261] width 253 height 28
click at [768, 315] on input "45" at bounding box center [795, 319] width 253 height 28
click at [532, 168] on link "Medical" at bounding box center [550, 161] width 55 height 36
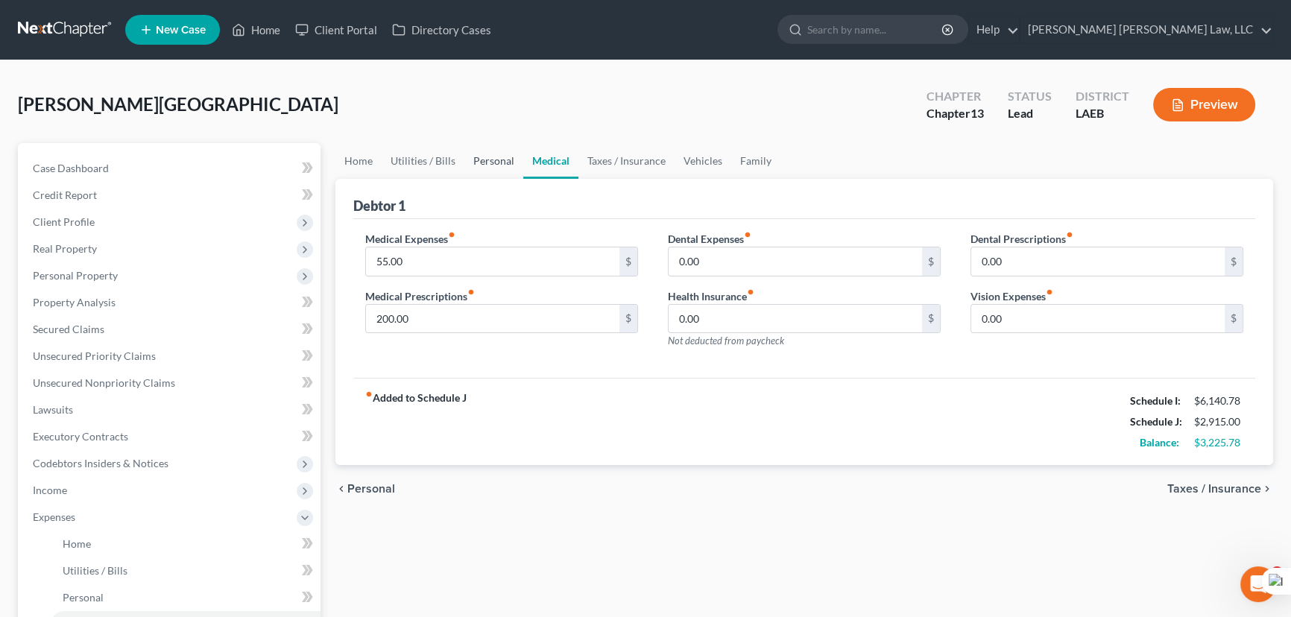
click at [492, 151] on link "Personal" at bounding box center [493, 161] width 59 height 36
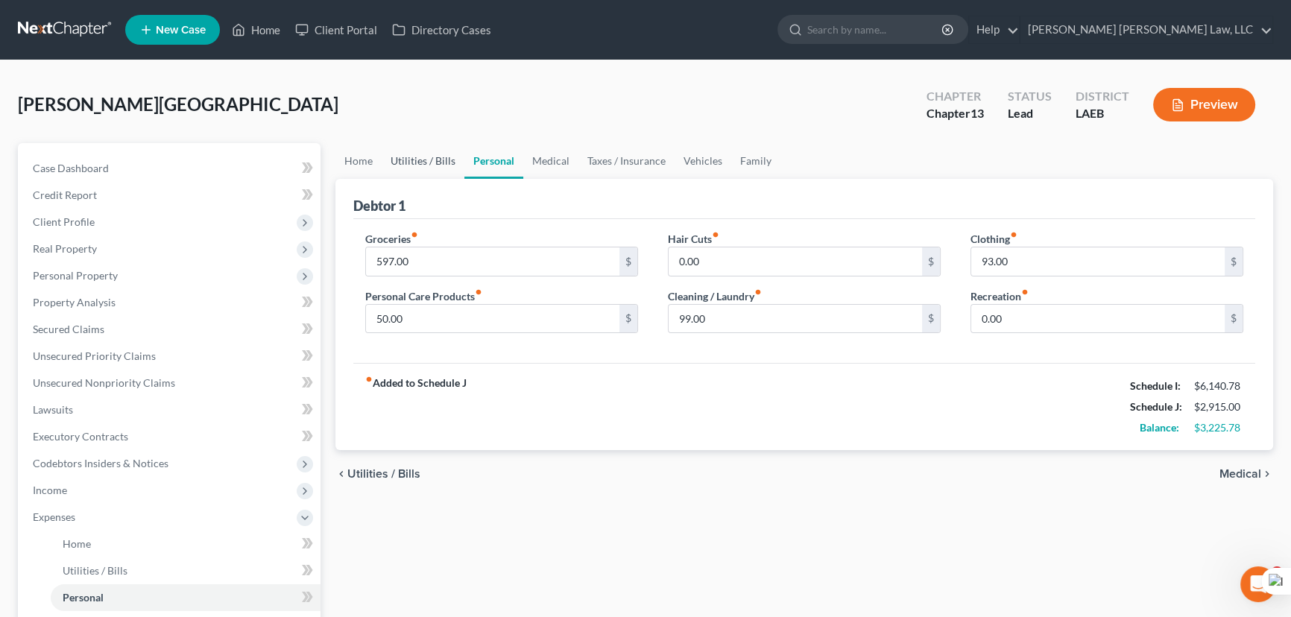
click at [432, 160] on link "Utilities / Bills" at bounding box center [423, 161] width 83 height 36
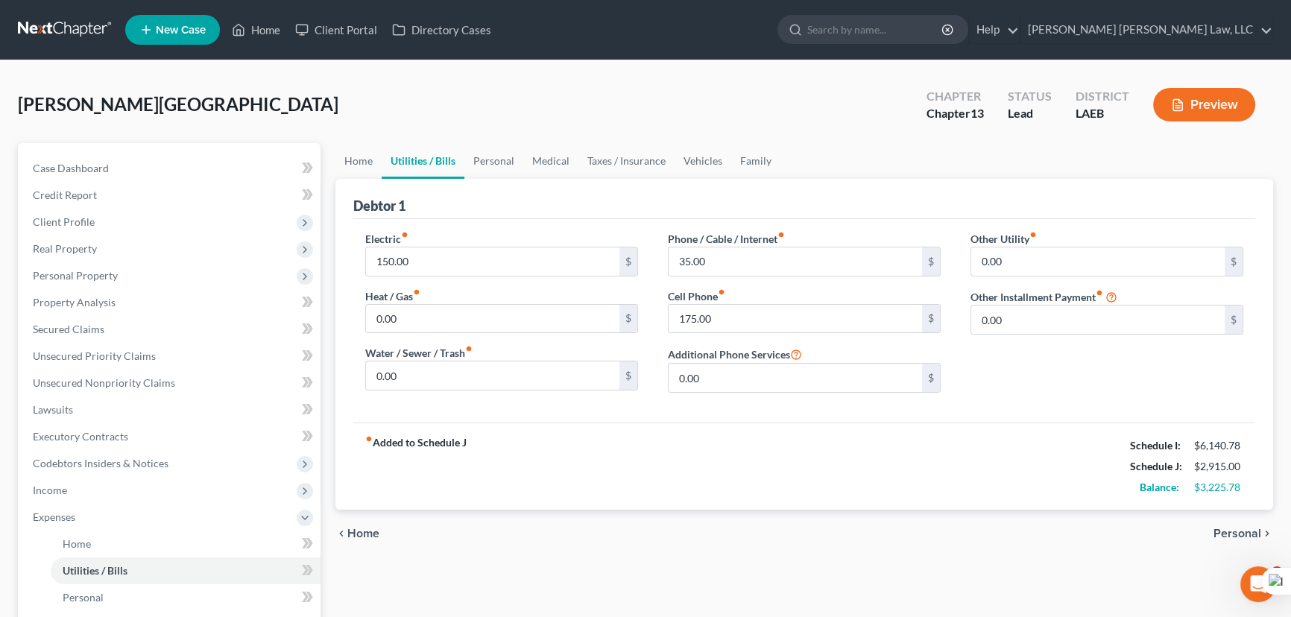
click at [397, 171] on link "Utilities / Bills" at bounding box center [423, 161] width 83 height 36
click at [681, 162] on link "Vehicles" at bounding box center [703, 161] width 57 height 36
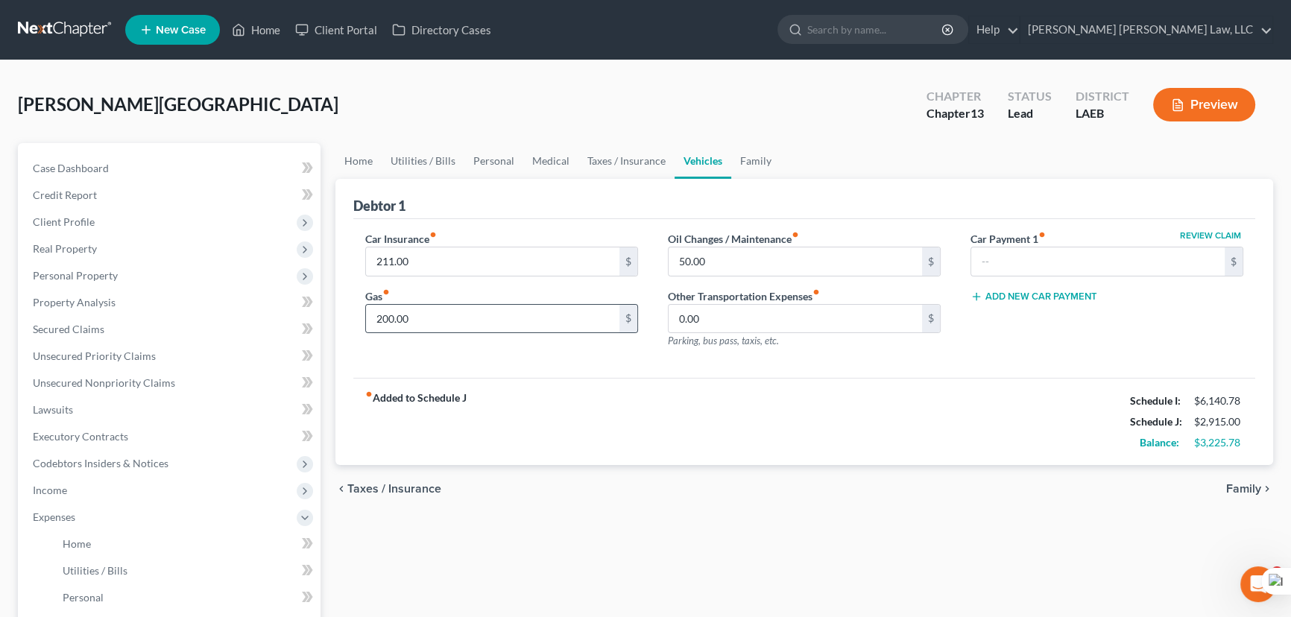
click at [554, 331] on div "200.00 $" at bounding box center [501, 319] width 273 height 30
click at [554, 315] on input "200.00" at bounding box center [492, 319] width 253 height 28
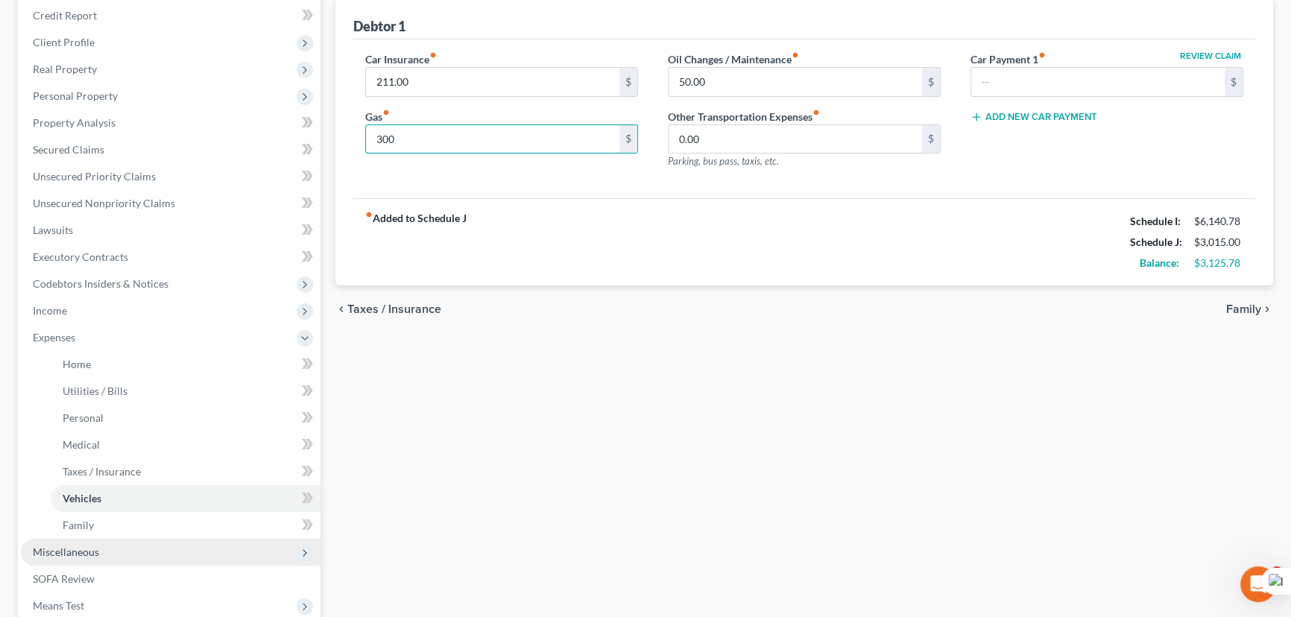
scroll to position [271, 0]
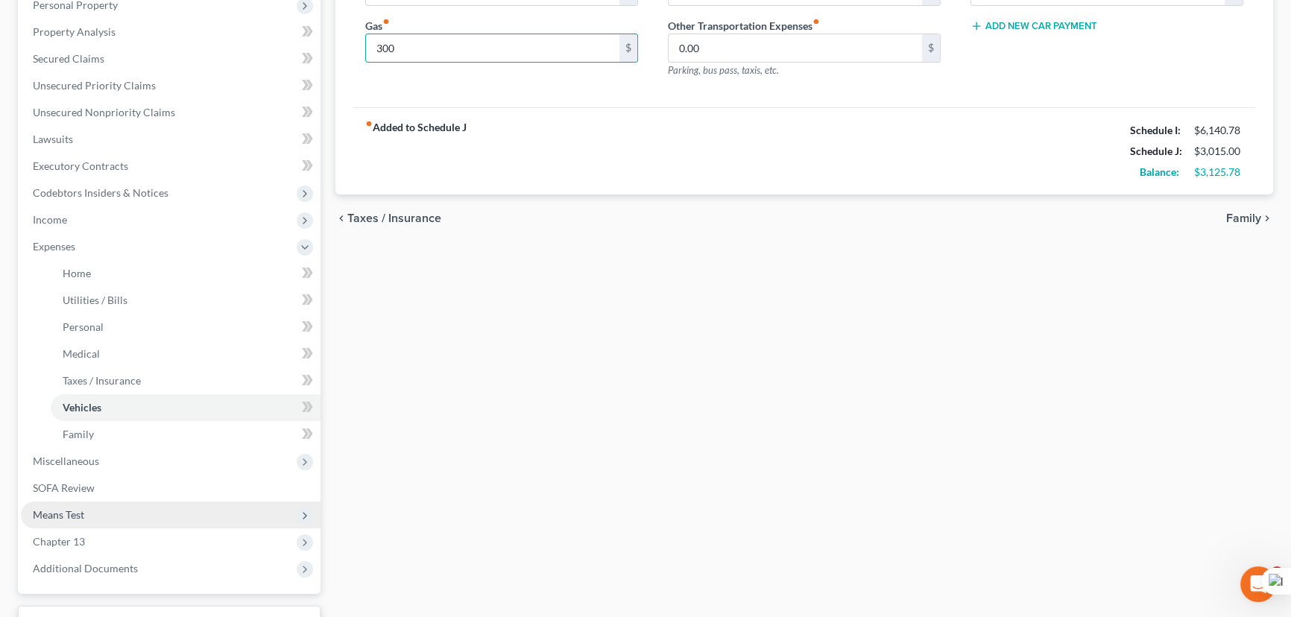
click at [96, 518] on span "Means Test" at bounding box center [171, 515] width 300 height 27
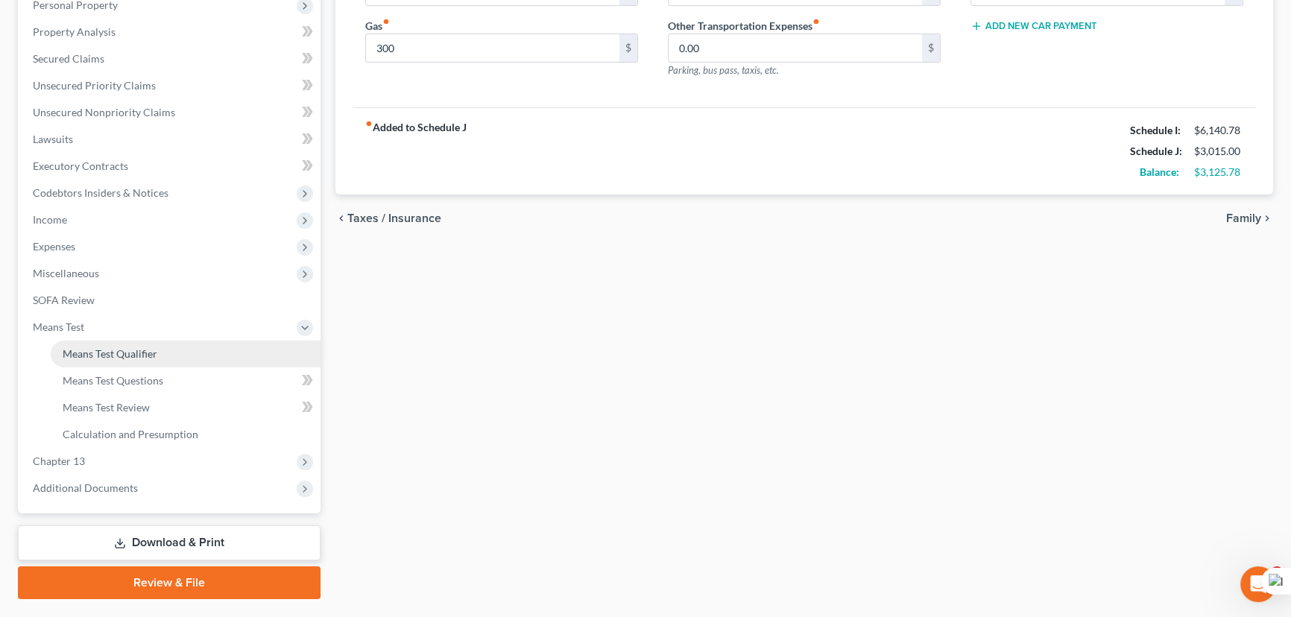
click at [112, 341] on link "Means Test Qualifier" at bounding box center [186, 354] width 270 height 27
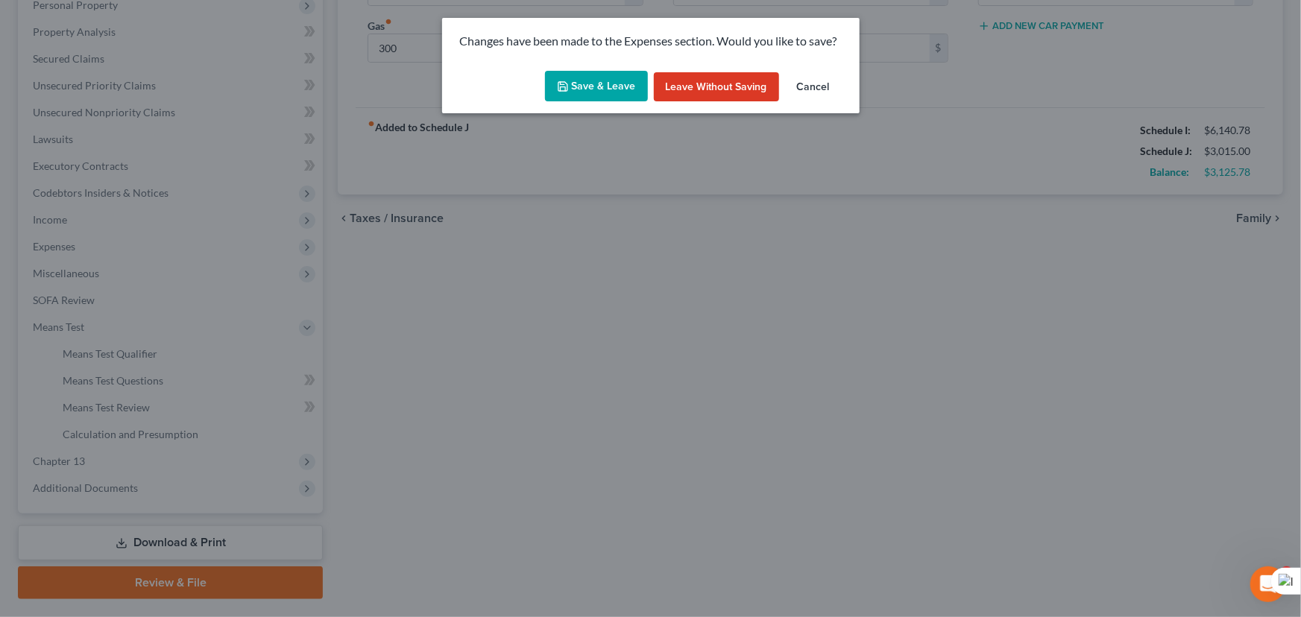
click at [587, 93] on button "Save & Leave" at bounding box center [596, 86] width 103 height 31
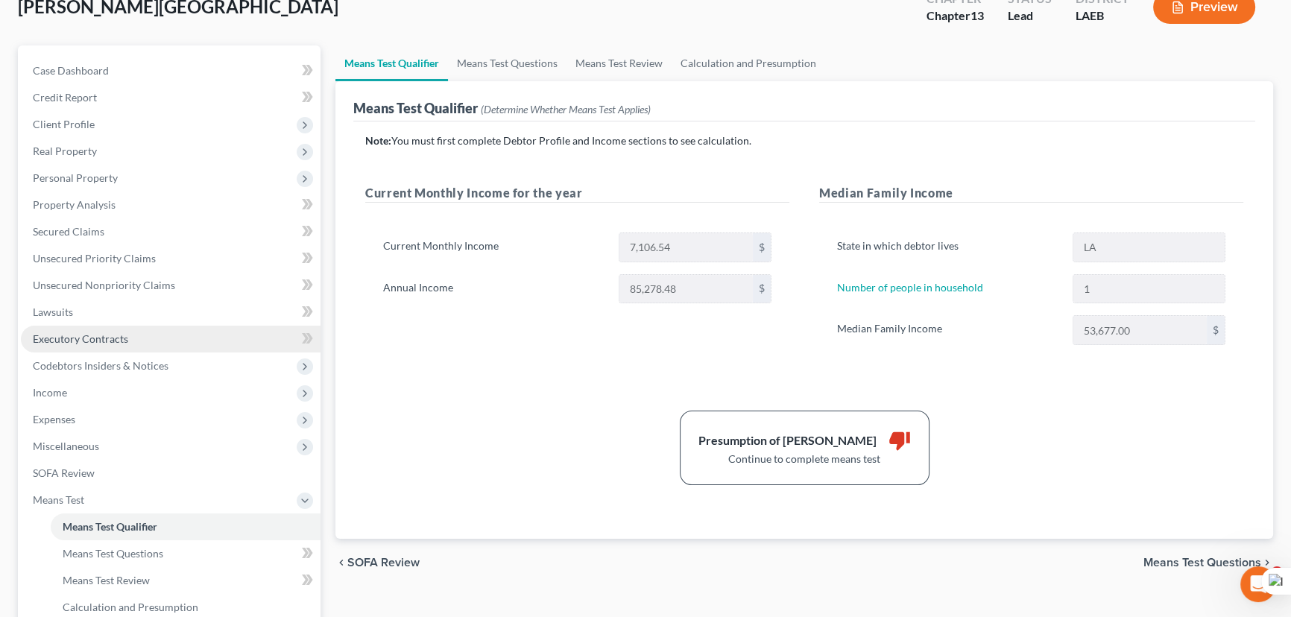
scroll to position [271, 0]
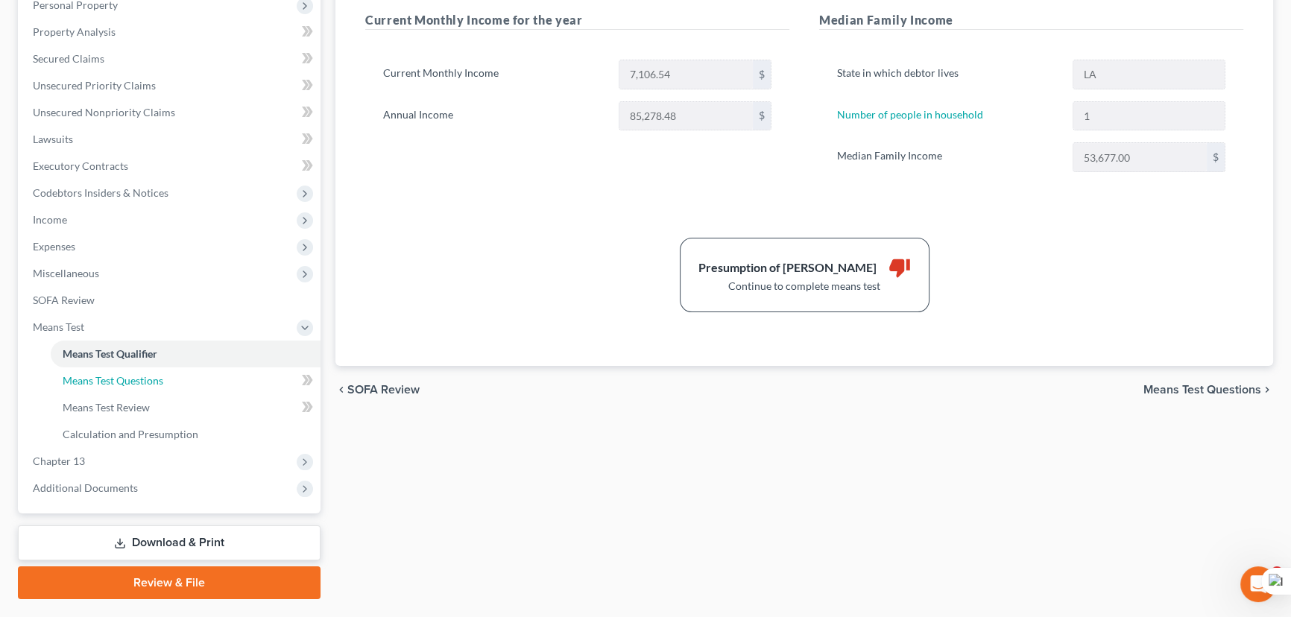
drag, startPoint x: 127, startPoint y: 371, endPoint x: 507, endPoint y: 341, distance: 380.7
click at [127, 371] on link "Means Test Questions" at bounding box center [186, 381] width 270 height 27
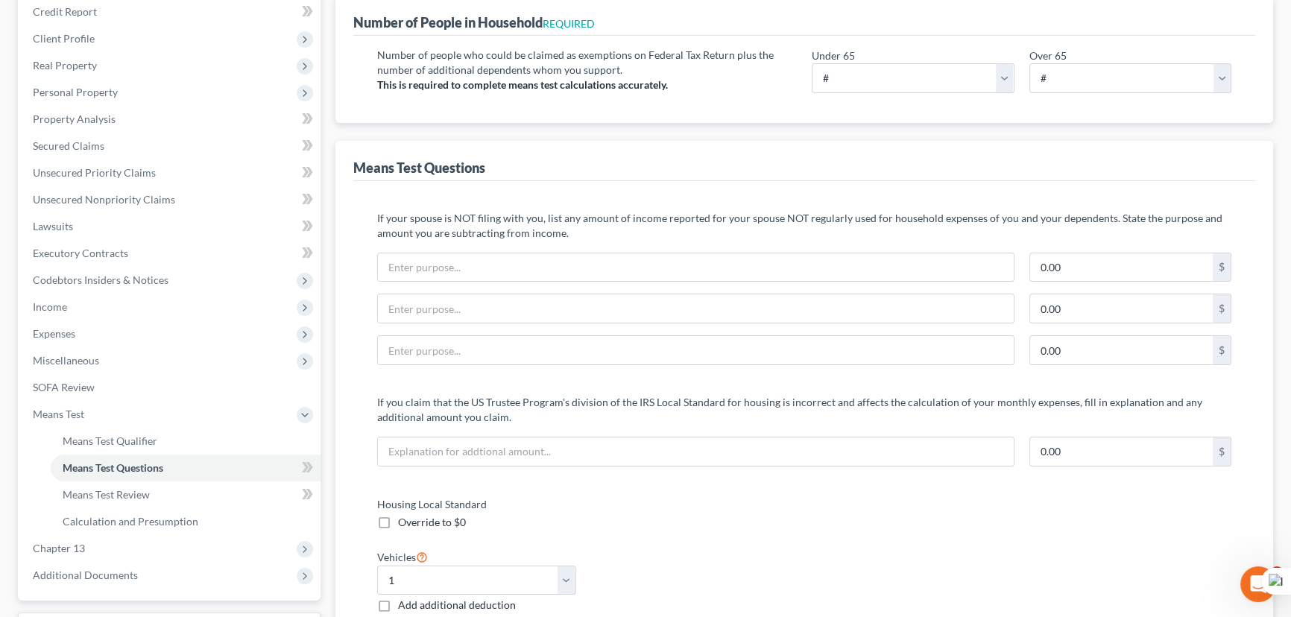
scroll to position [203, 0]
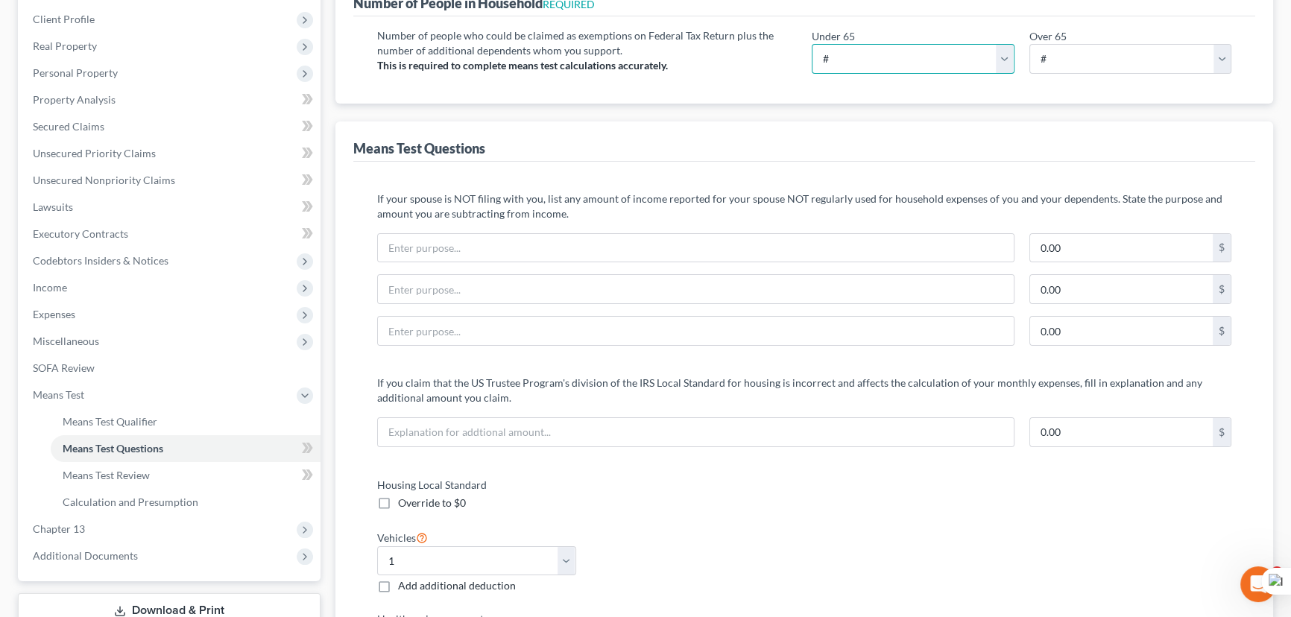
drag, startPoint x: 897, startPoint y: 45, endPoint x: 901, endPoint y: 68, distance: 22.7
click at [897, 45] on select "# 0 1 2 3 4 5 6 7 8 9 10" at bounding box center [913, 59] width 203 height 30
click at [812, 44] on select "# 0 1 2 3 4 5 6 7 8 9 10" at bounding box center [913, 59] width 203 height 30
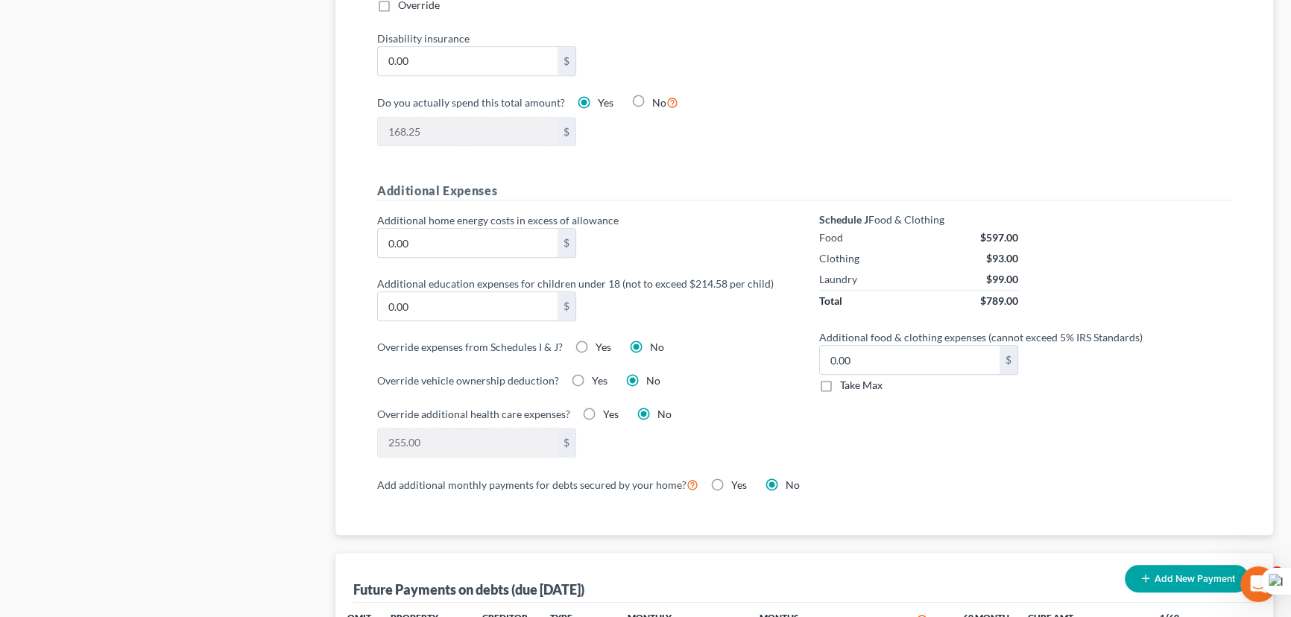
scroll to position [1016, 0]
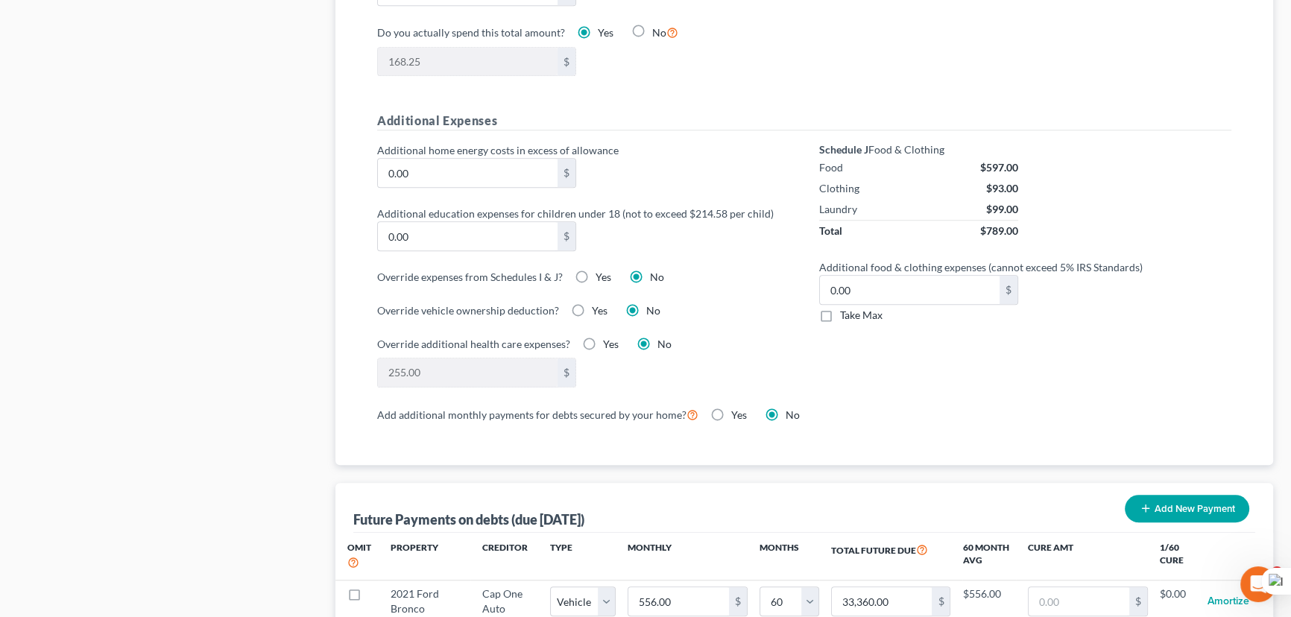
click at [840, 313] on label "Take Max" at bounding box center [861, 315] width 42 height 15
click at [846, 313] on input "Take Max" at bounding box center [851, 313] width 10 height 10
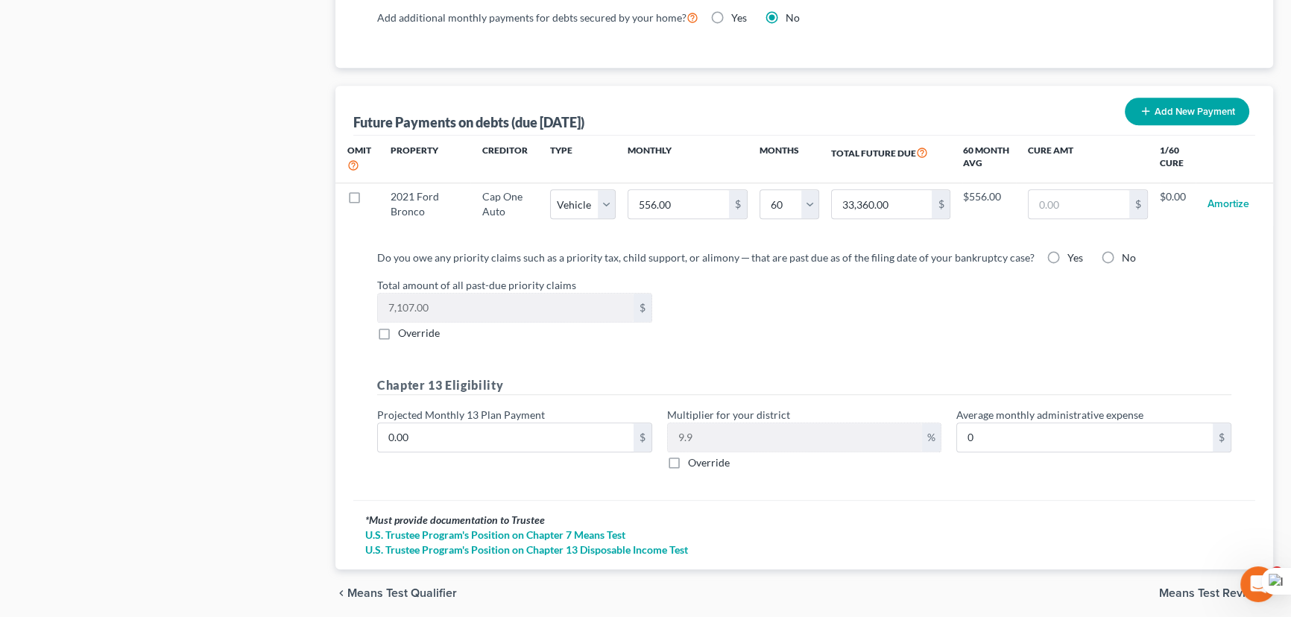
scroll to position [1423, 0]
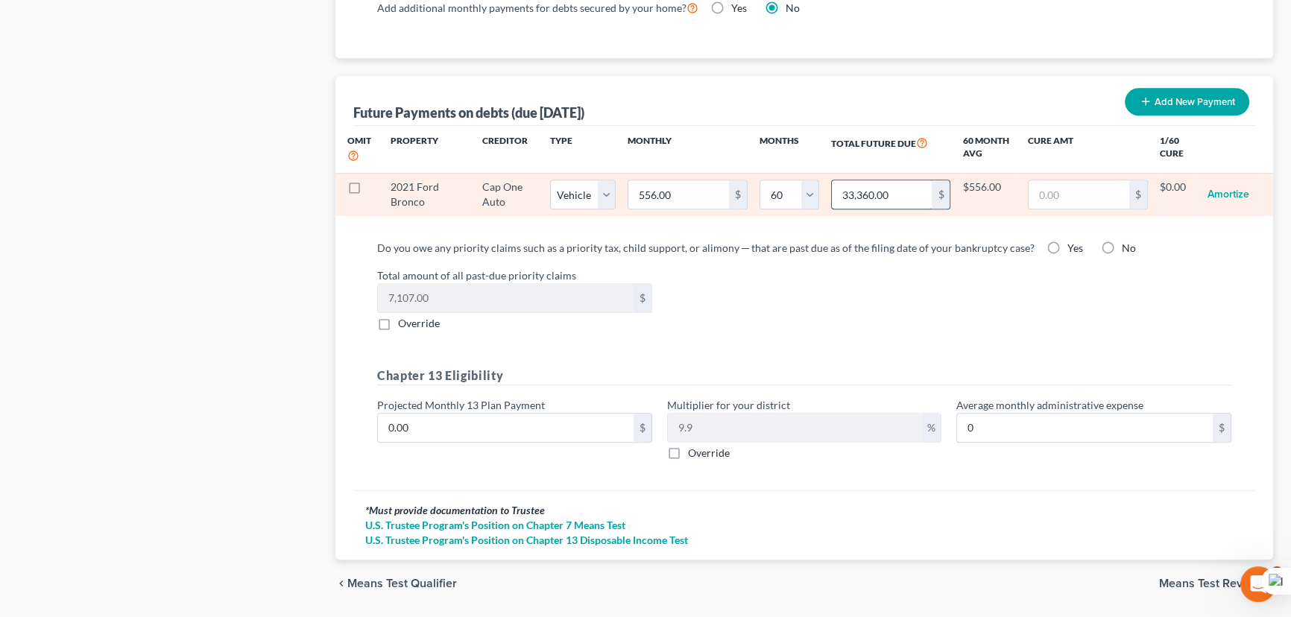
click at [900, 186] on input "33,360.00" at bounding box center [882, 194] width 101 height 28
click at [880, 193] on input "172.00" at bounding box center [883, 194] width 101 height 28
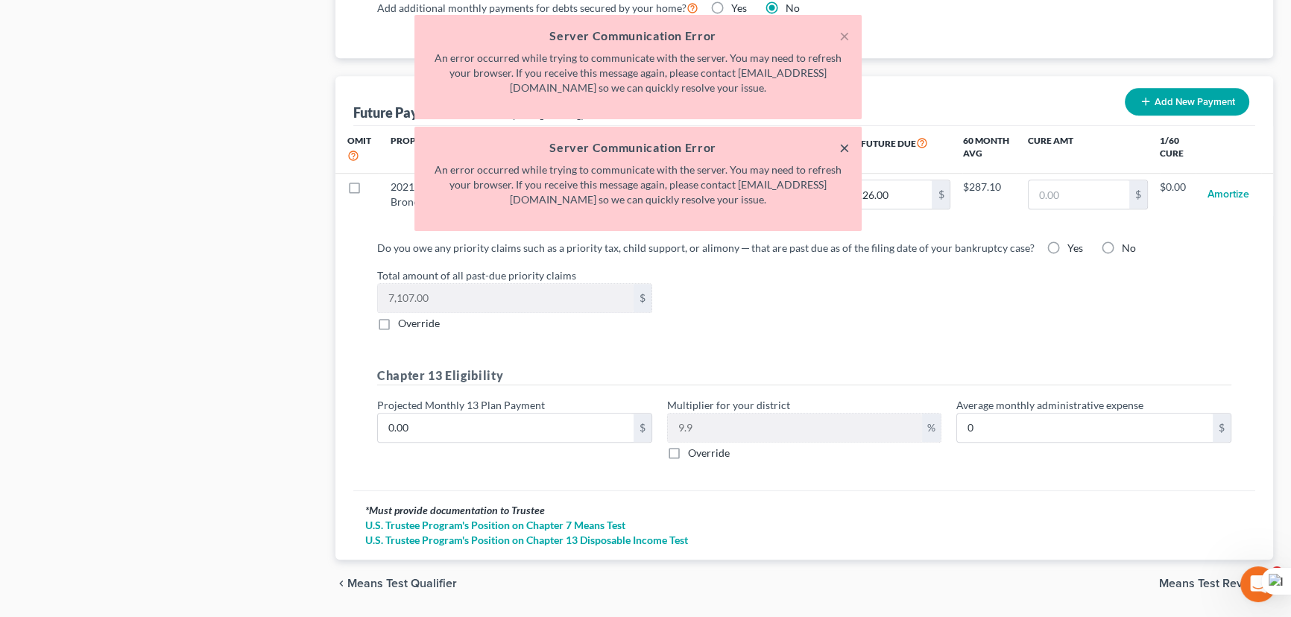
click at [844, 144] on button "×" at bounding box center [844, 148] width 10 height 18
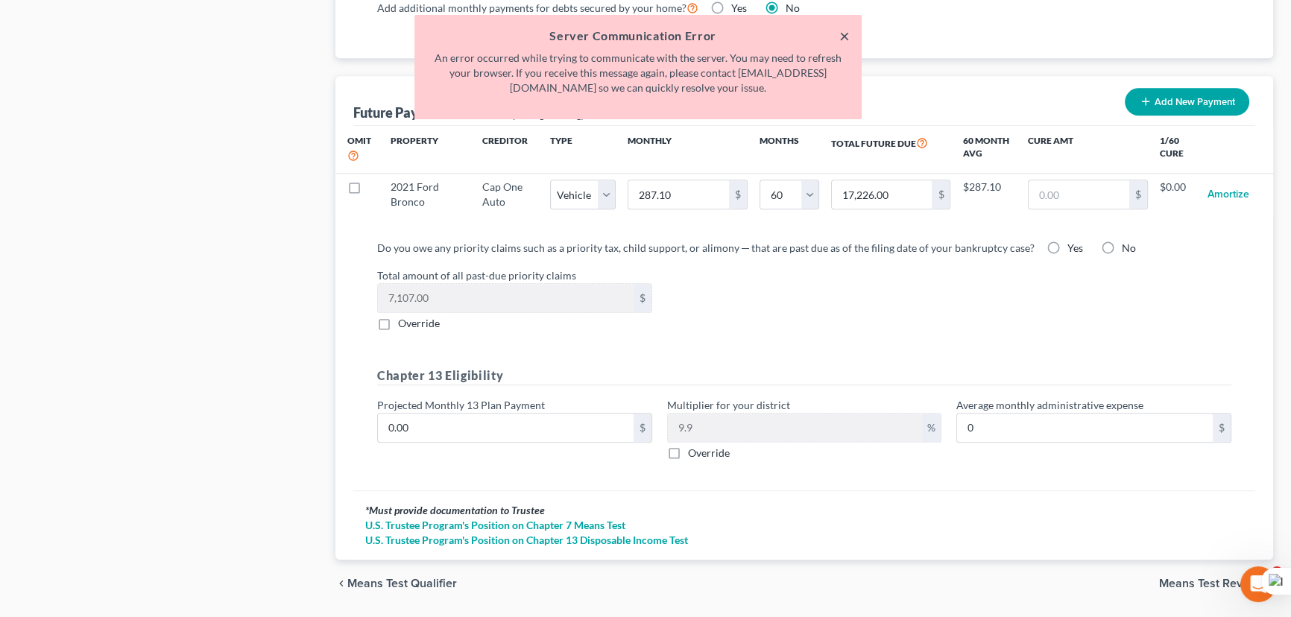
click at [845, 37] on button "×" at bounding box center [844, 36] width 10 height 18
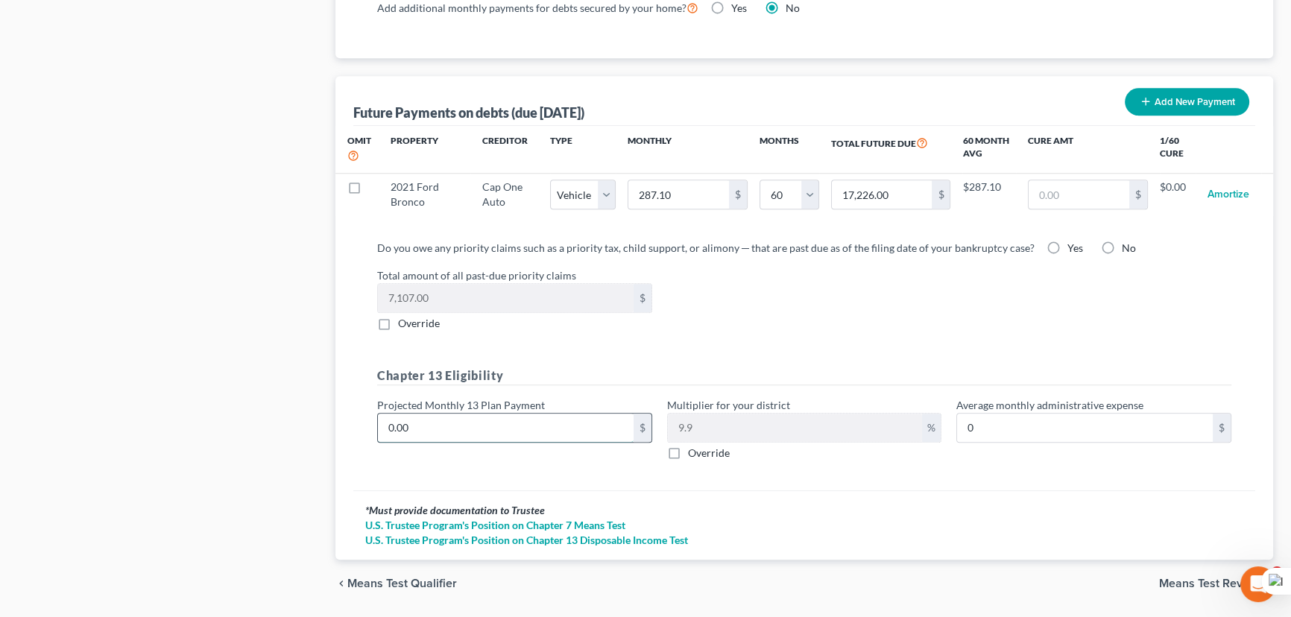
click at [574, 425] on input "0.00" at bounding box center [506, 428] width 256 height 28
click at [1183, 579] on span "Means Test Review" at bounding box center [1210, 584] width 102 height 12
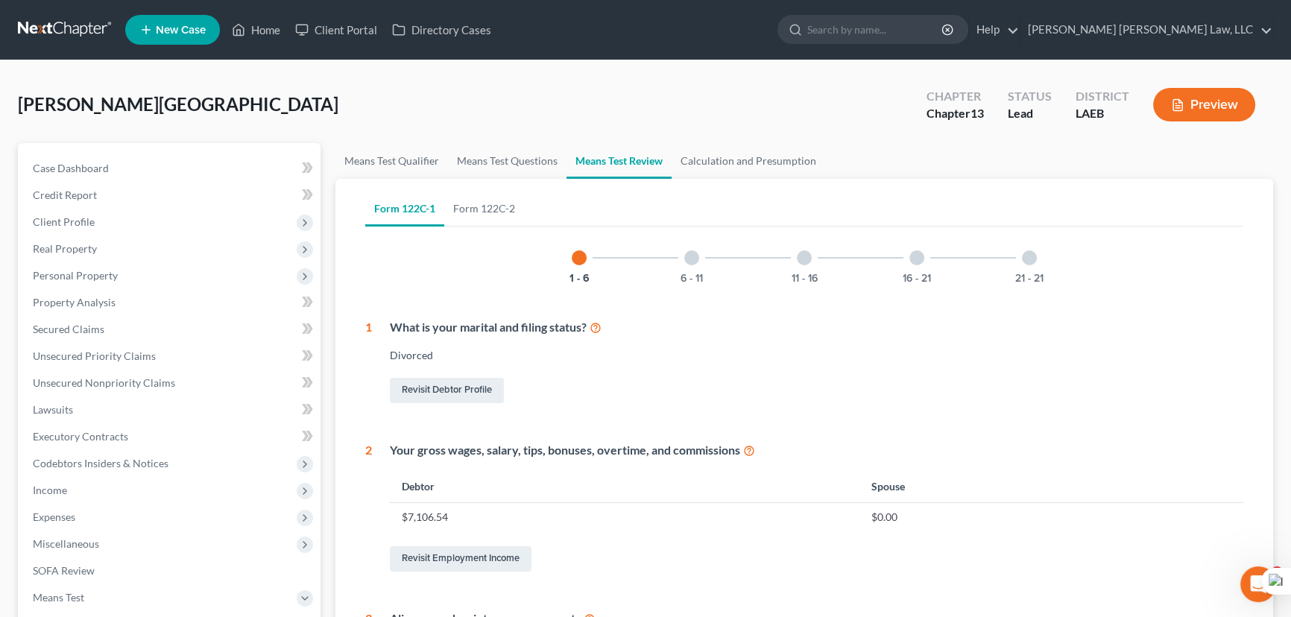
click at [1029, 258] on div at bounding box center [1029, 257] width 15 height 15
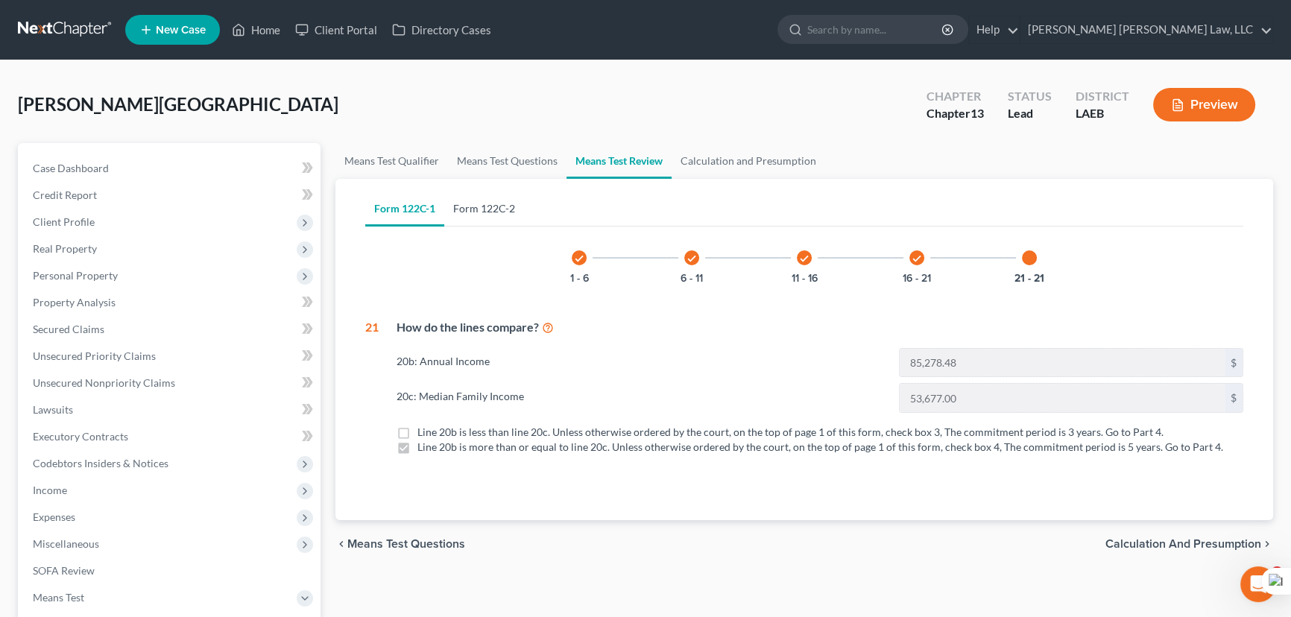
click at [502, 209] on link "Form 122C-2" at bounding box center [484, 209] width 80 height 36
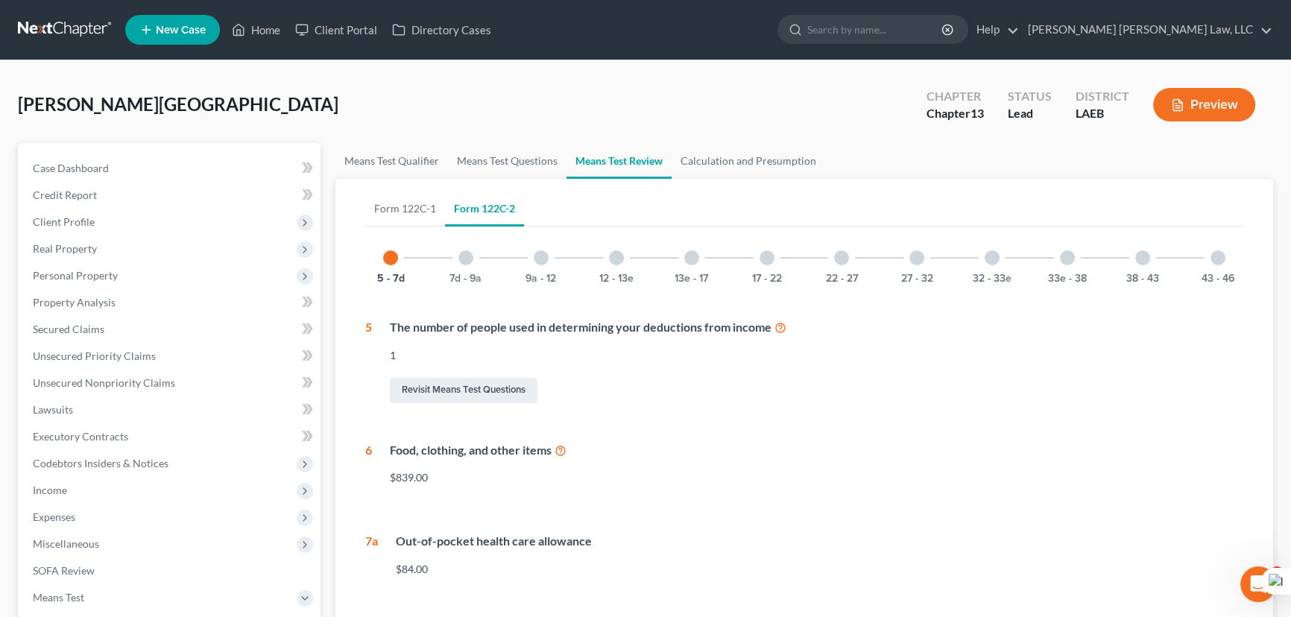
click at [1220, 262] on div at bounding box center [1218, 257] width 15 height 15
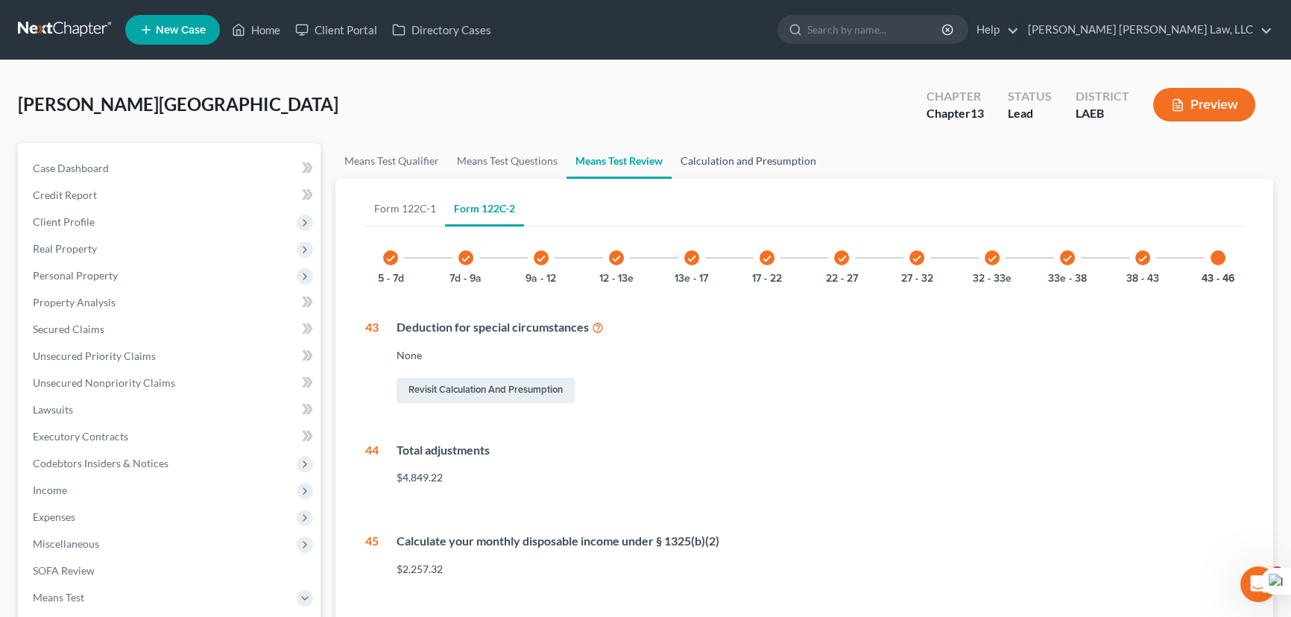
click at [707, 158] on link "Calculation and Presumption" at bounding box center [749, 161] width 154 height 36
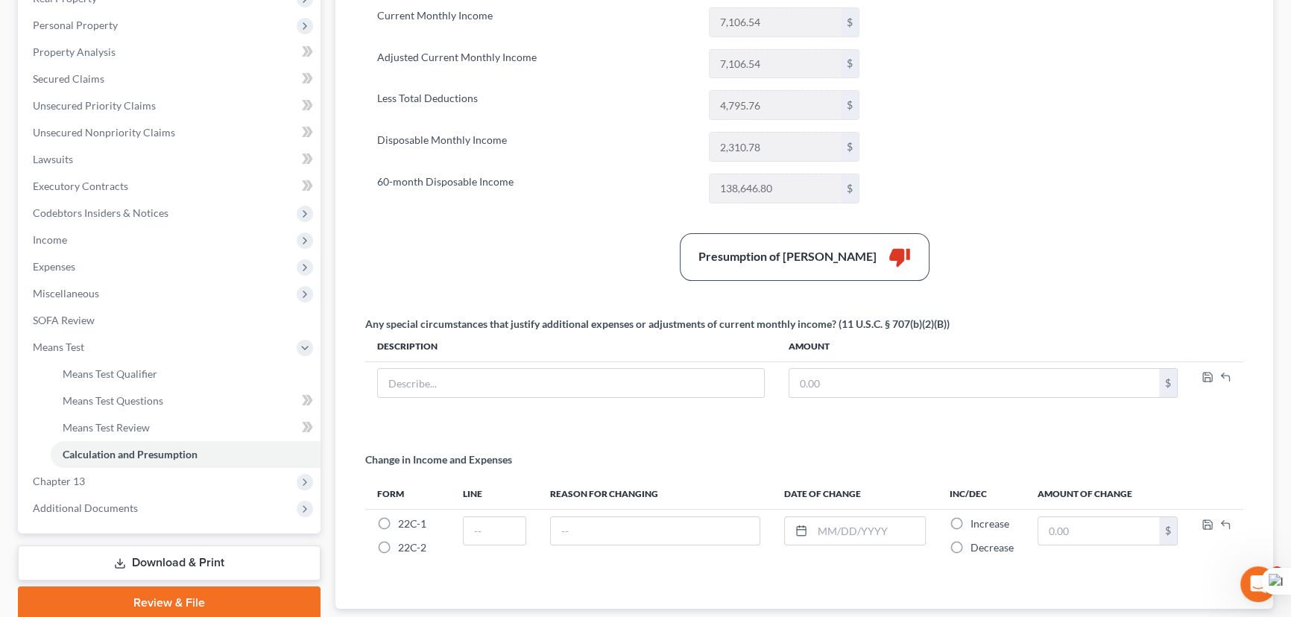
scroll to position [271, 0]
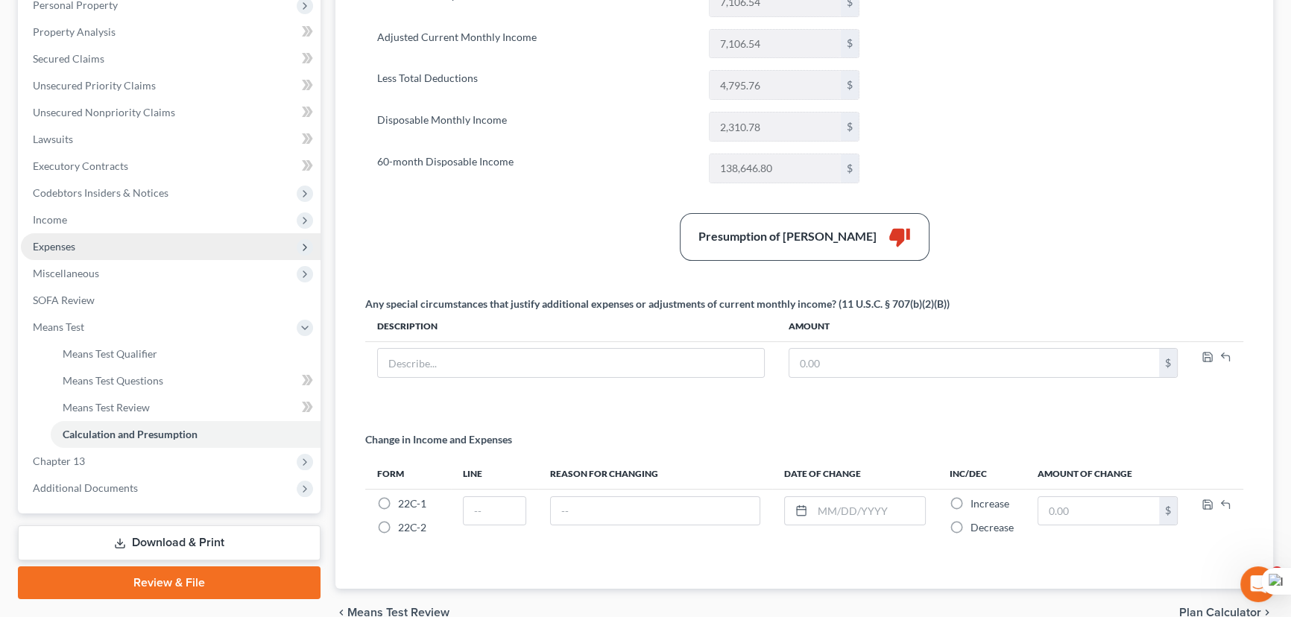
drag, startPoint x: 81, startPoint y: 236, endPoint x: 86, endPoint y: 248, distance: 13.0
click at [81, 236] on span "Expenses" at bounding box center [171, 246] width 300 height 27
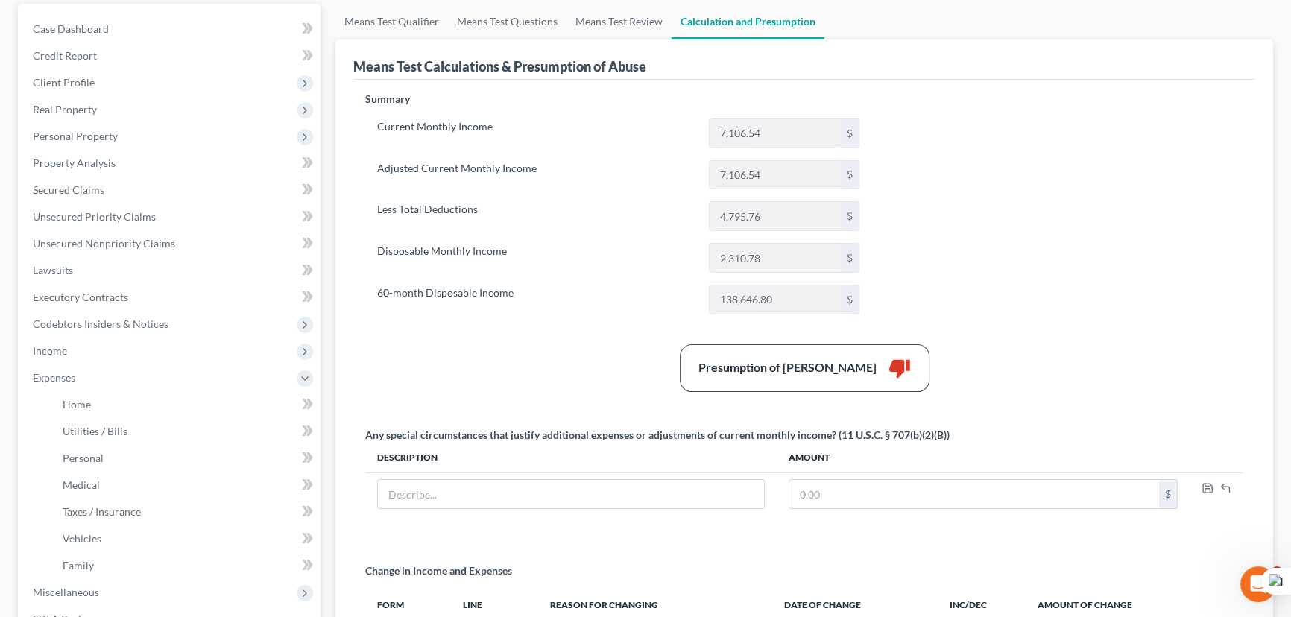
scroll to position [388, 0]
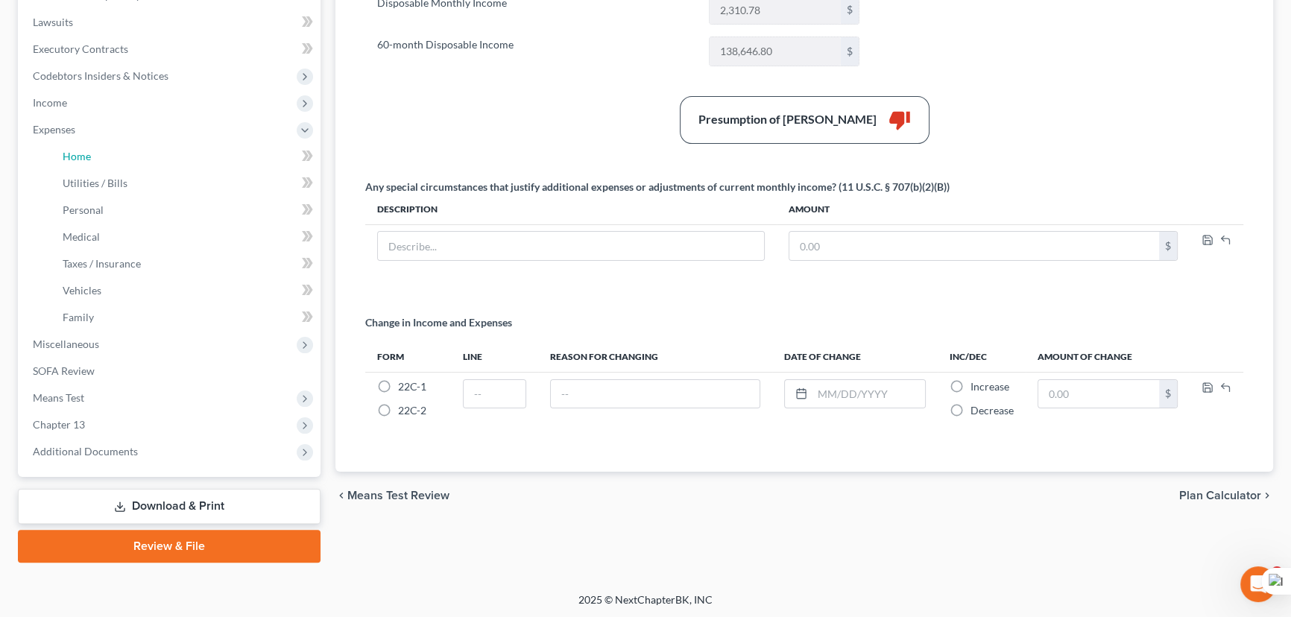
click at [103, 149] on link "Home" at bounding box center [186, 156] width 270 height 27
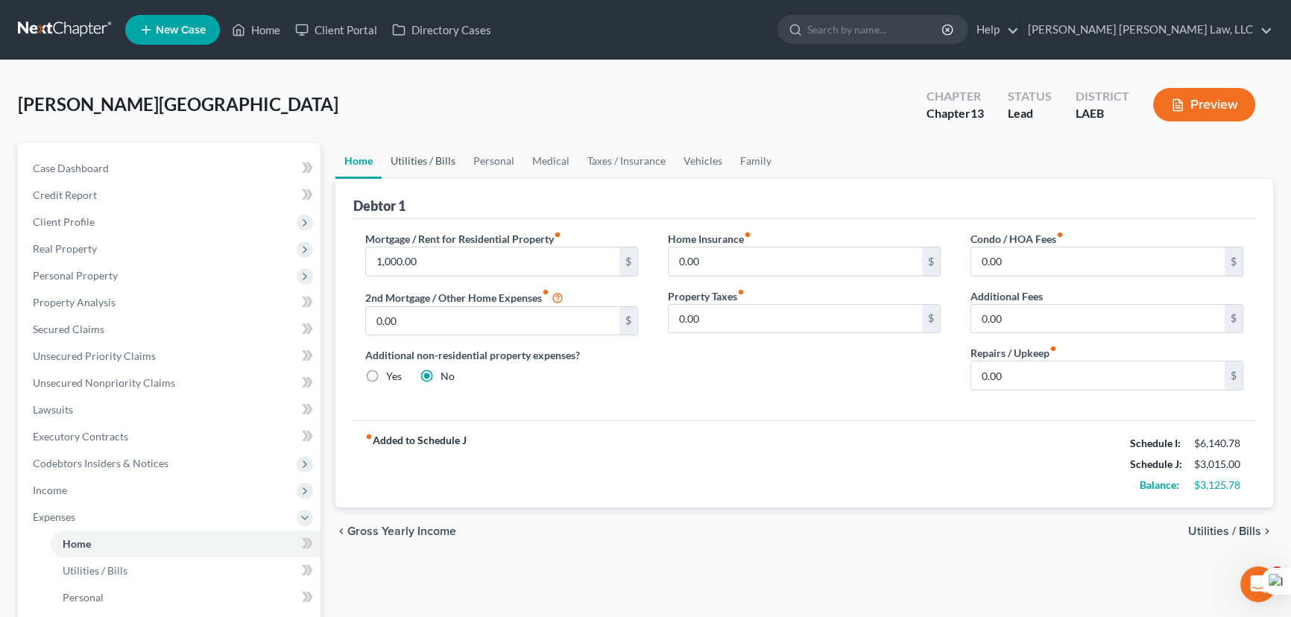
click at [427, 147] on link "Utilities / Bills" at bounding box center [423, 161] width 83 height 36
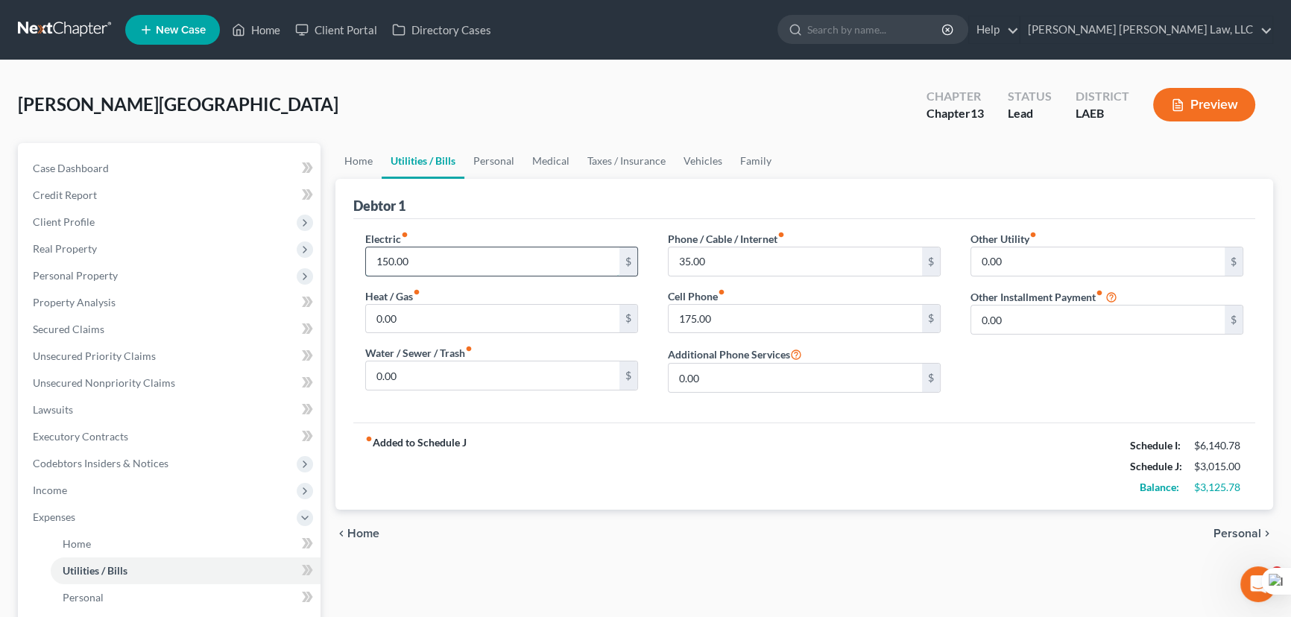
click at [460, 256] on input "150.00" at bounding box center [492, 261] width 253 height 28
click at [503, 216] on div "Debtor 1" at bounding box center [804, 199] width 902 height 40
click at [432, 259] on input "150.00" at bounding box center [492, 261] width 253 height 28
click at [507, 231] on div "Electric fiber_manual_record 150.00 $" at bounding box center [501, 253] width 273 height 45
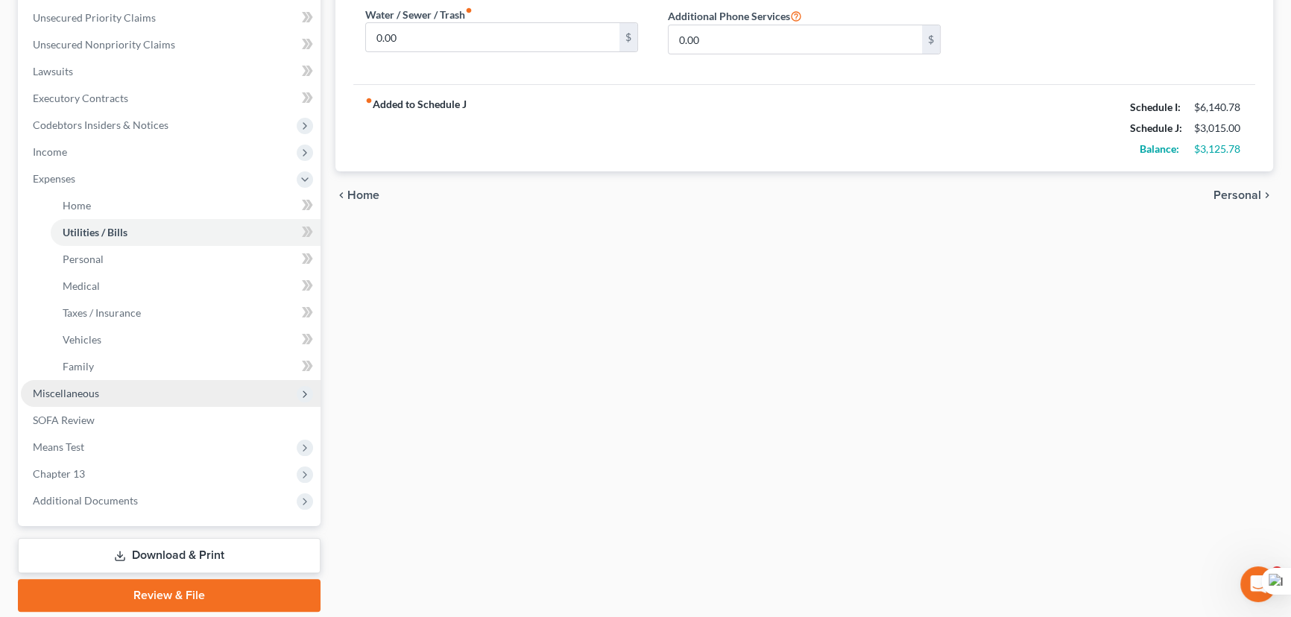
click at [132, 382] on span "Miscellaneous" at bounding box center [171, 393] width 300 height 27
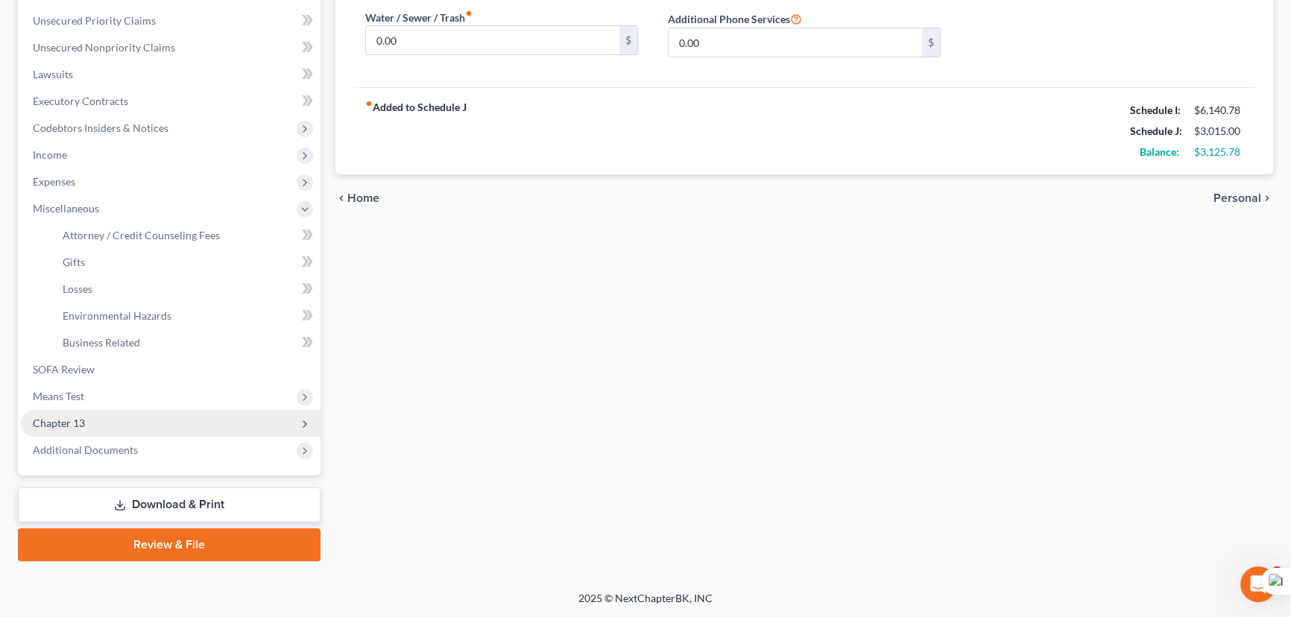
scroll to position [334, 0]
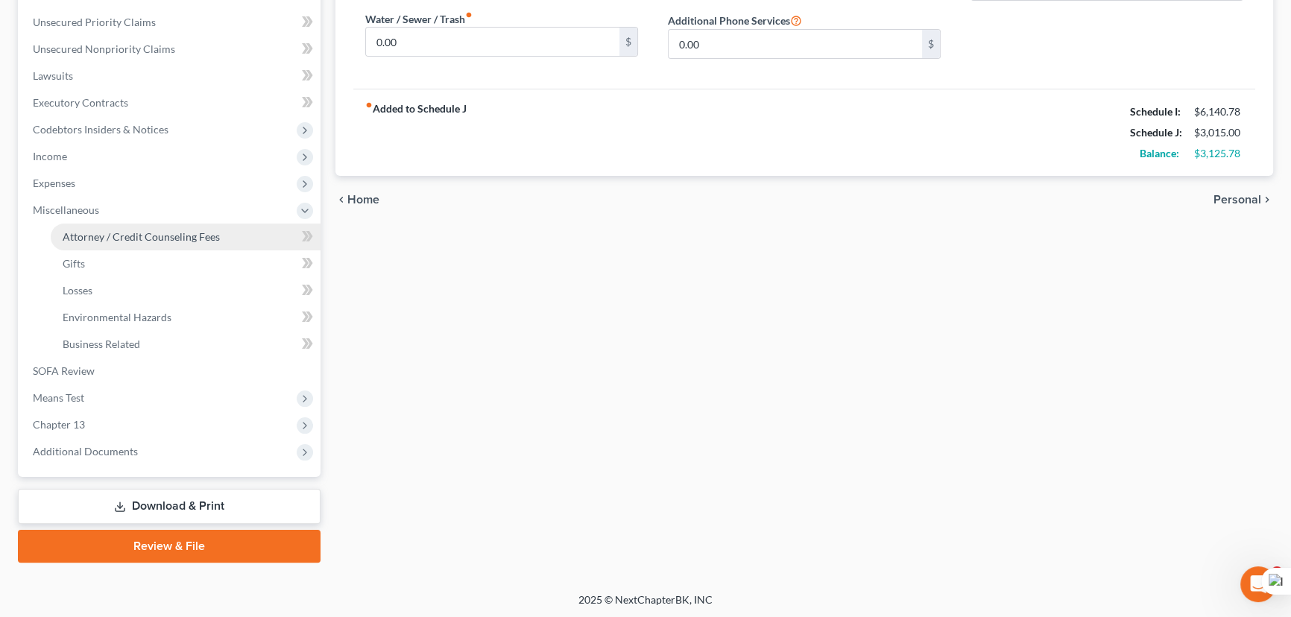
click at [167, 224] on link "Attorney / Credit Counseling Fees" at bounding box center [186, 237] width 270 height 27
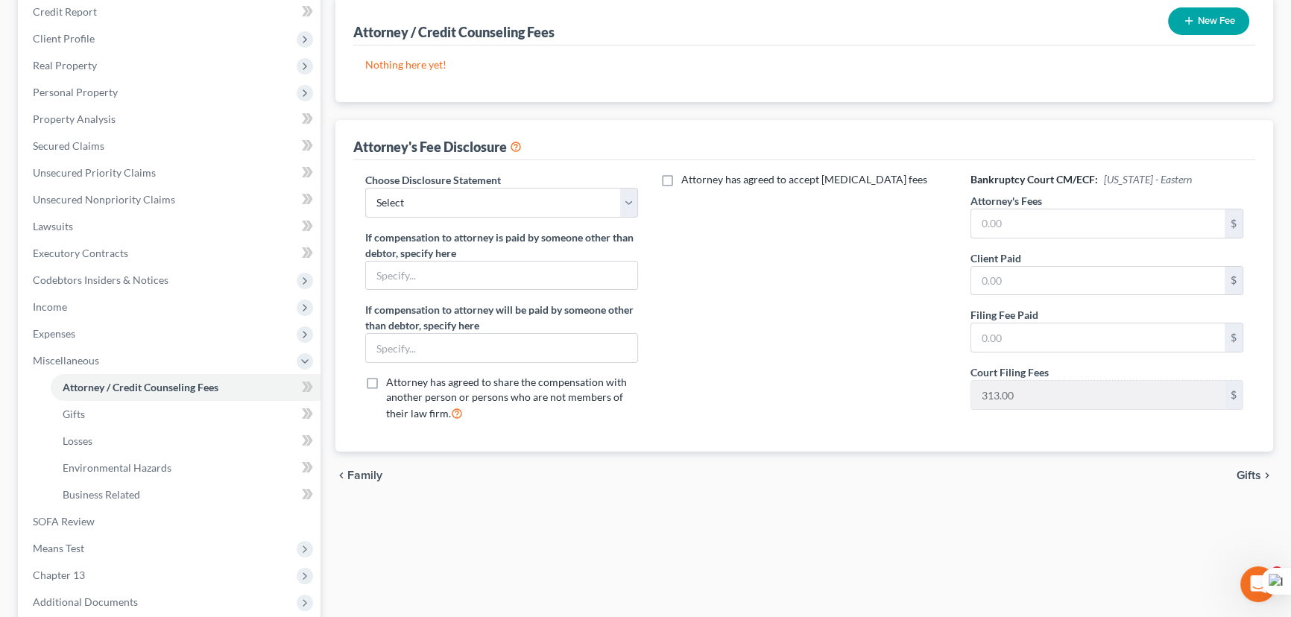
scroll to position [203, 0]
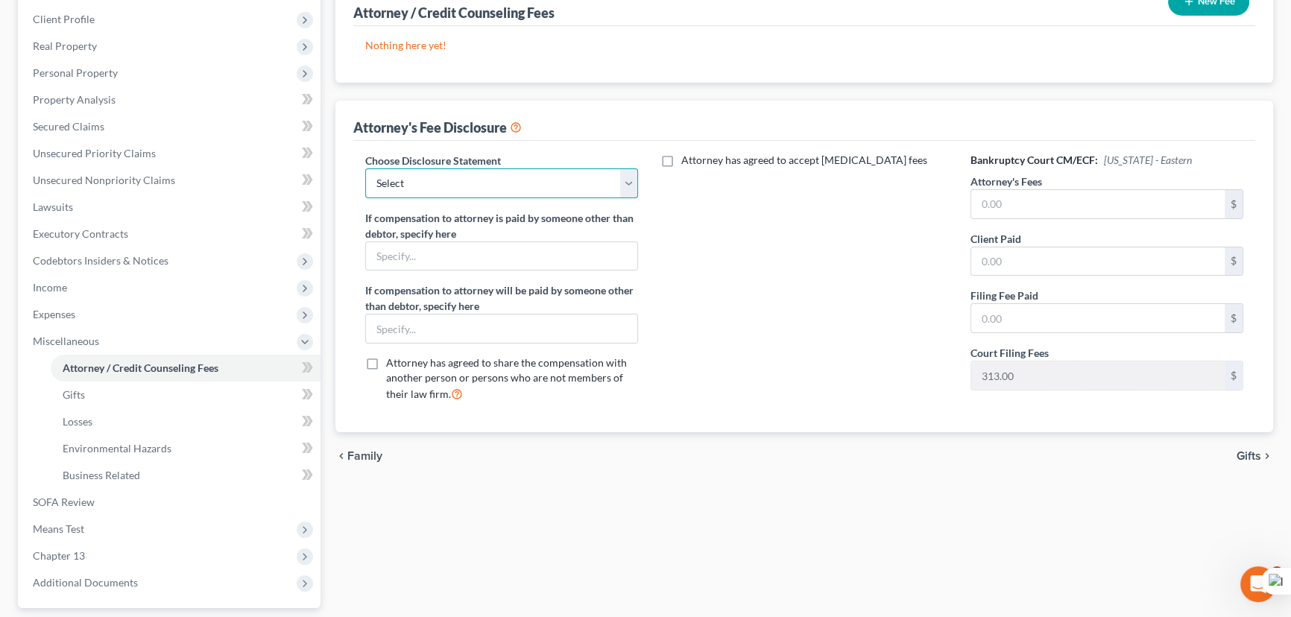
drag, startPoint x: 555, startPoint y: 178, endPoint x: 548, endPoint y: 194, distance: 17.3
click at [555, 178] on select "Select LAEB 2016 Bankruptcy Rule 2016(B) Disclosure and Application for Approva…" at bounding box center [501, 183] width 273 height 30
click at [365, 168] on select "Select LAEB 2016 Bankruptcy Rule 2016(B) Disclosure and Application for Approva…" at bounding box center [501, 183] width 273 height 30
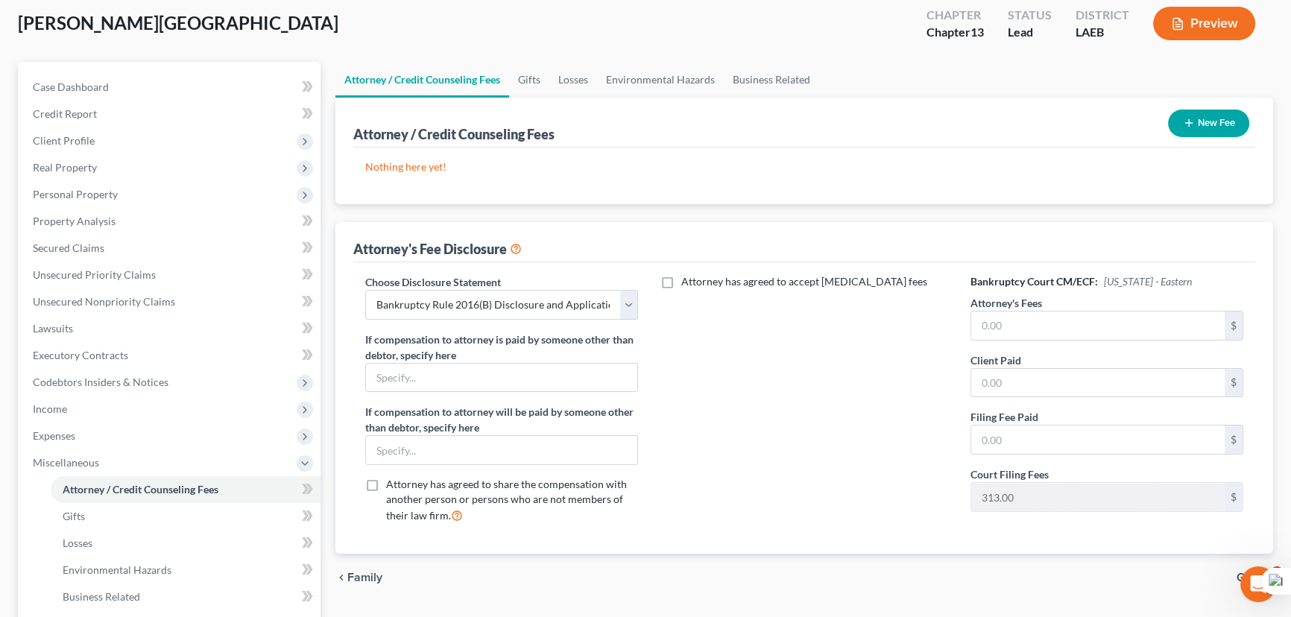
scroll to position [67, 0]
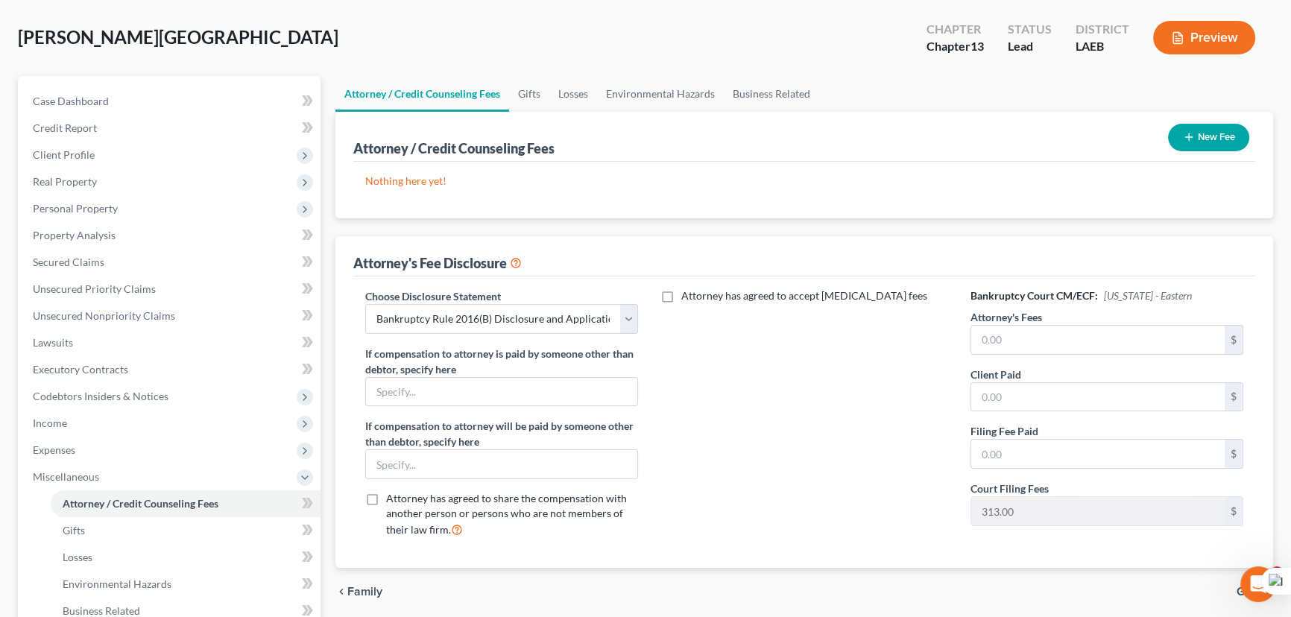
click at [1186, 136] on icon "button" at bounding box center [1189, 137] width 12 height 12
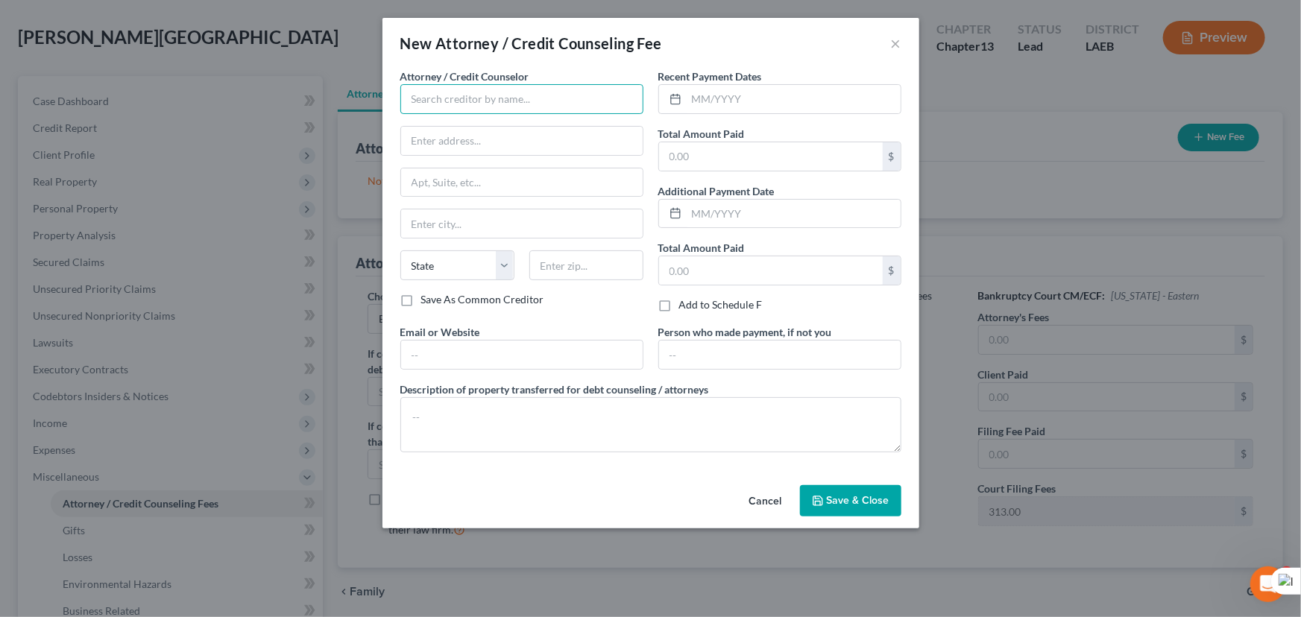
click at [537, 89] on input "text" at bounding box center [521, 99] width 243 height 30
click at [730, 92] on input "text" at bounding box center [794, 99] width 214 height 28
click at [726, 152] on input "text" at bounding box center [771, 156] width 224 height 28
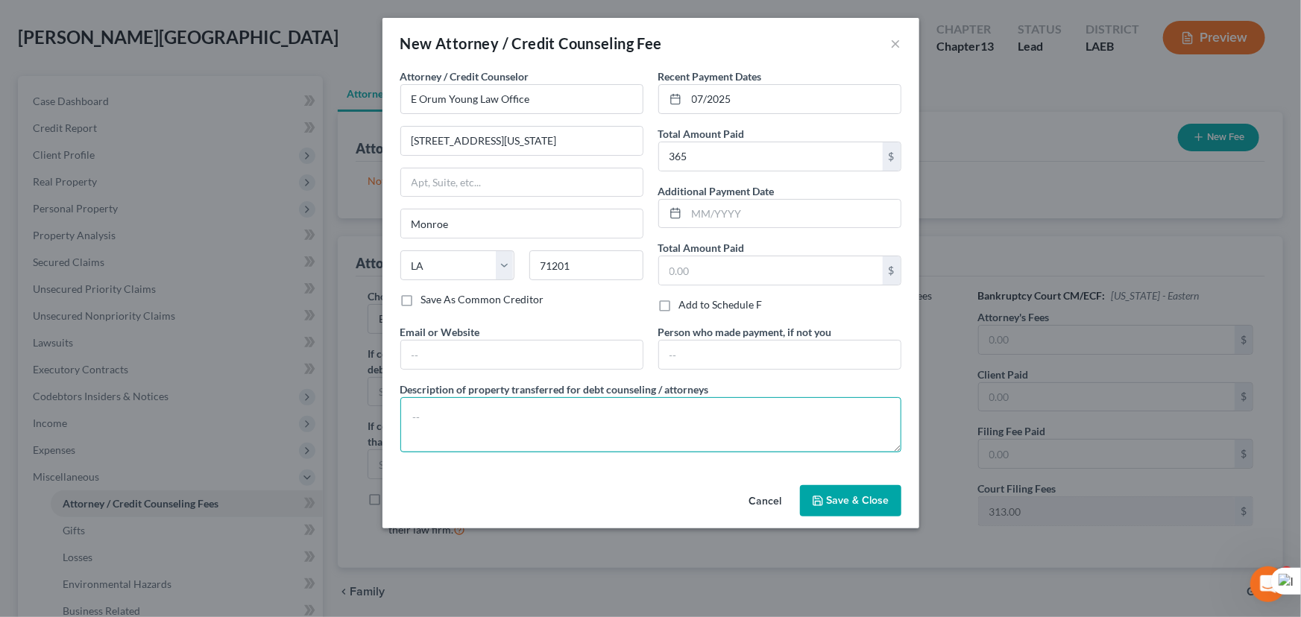
click at [578, 411] on textarea at bounding box center [650, 424] width 501 height 55
click at [887, 529] on div "New Attorney / Credit Counseling Fee × Attorney / Credit Counselor * E Orum You…" at bounding box center [650, 308] width 1301 height 617
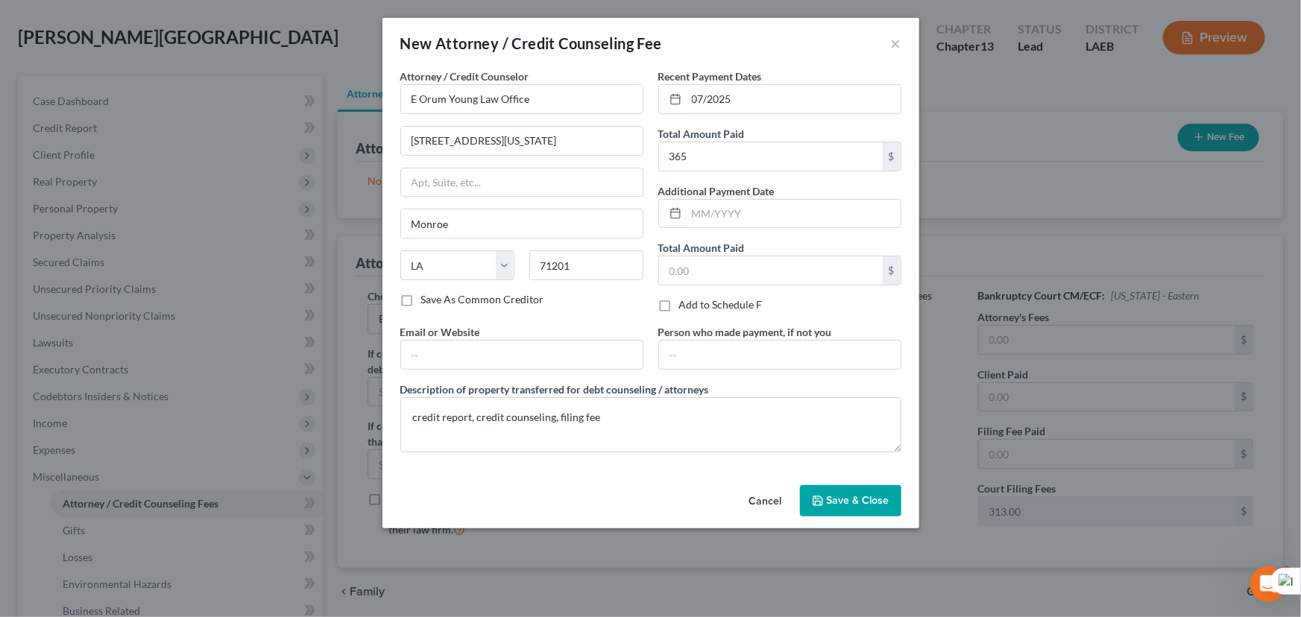
click at [852, 498] on span "Save & Close" at bounding box center [858, 500] width 63 height 13
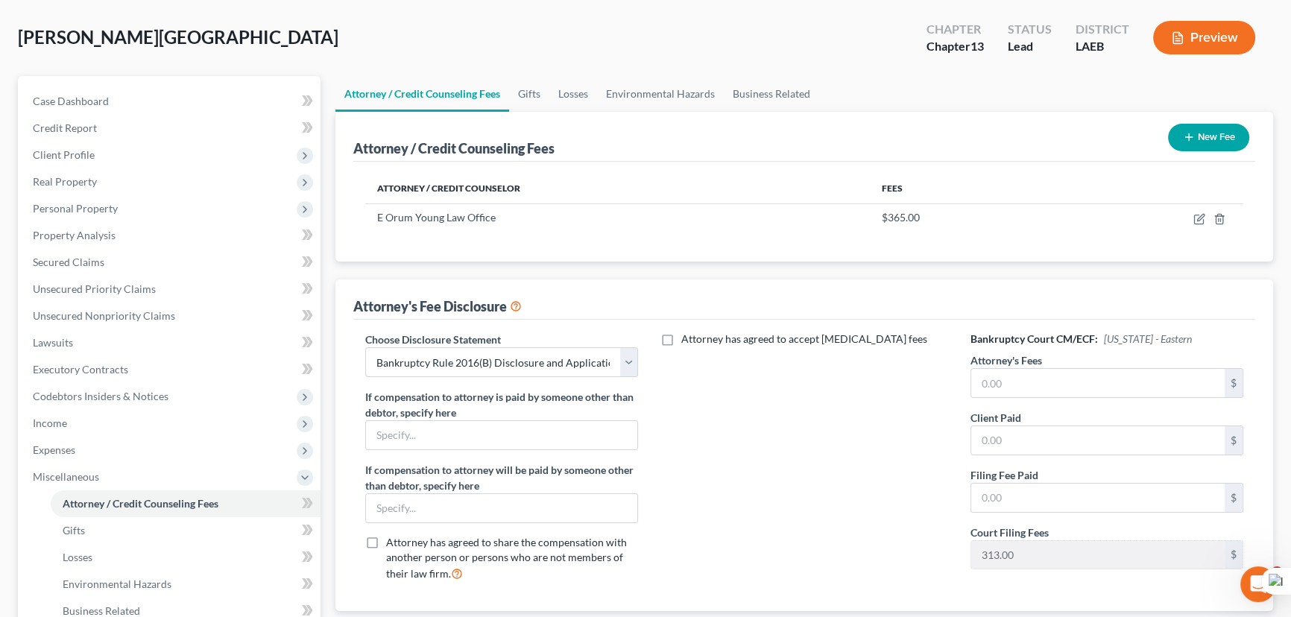
click at [1037, 320] on div "Choose Disclosure Statement Select LAEB 2016 Bankruptcy Rule 2016(B) Disclosure…" at bounding box center [804, 465] width 902 height 291
click at [1049, 365] on div "Attorney's Fees $" at bounding box center [1107, 375] width 273 height 45
click at [1053, 379] on input "text" at bounding box center [1097, 383] width 253 height 28
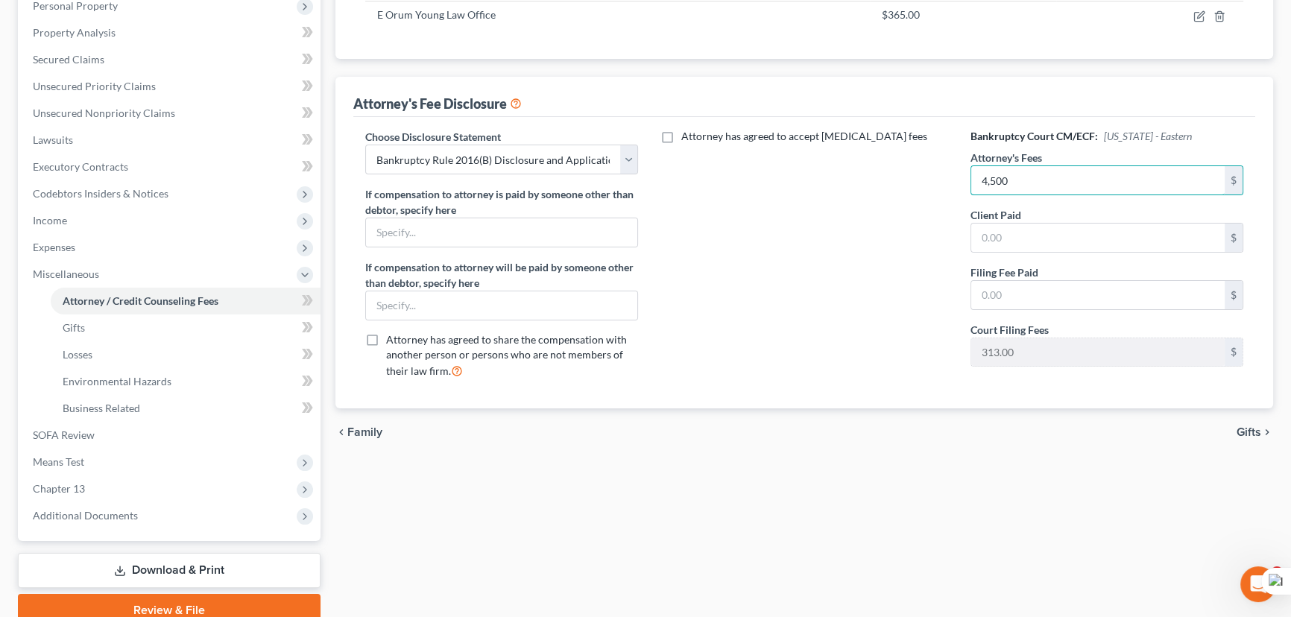
scroll to position [271, 0]
click at [138, 488] on span "Chapter 13" at bounding box center [171, 488] width 300 height 27
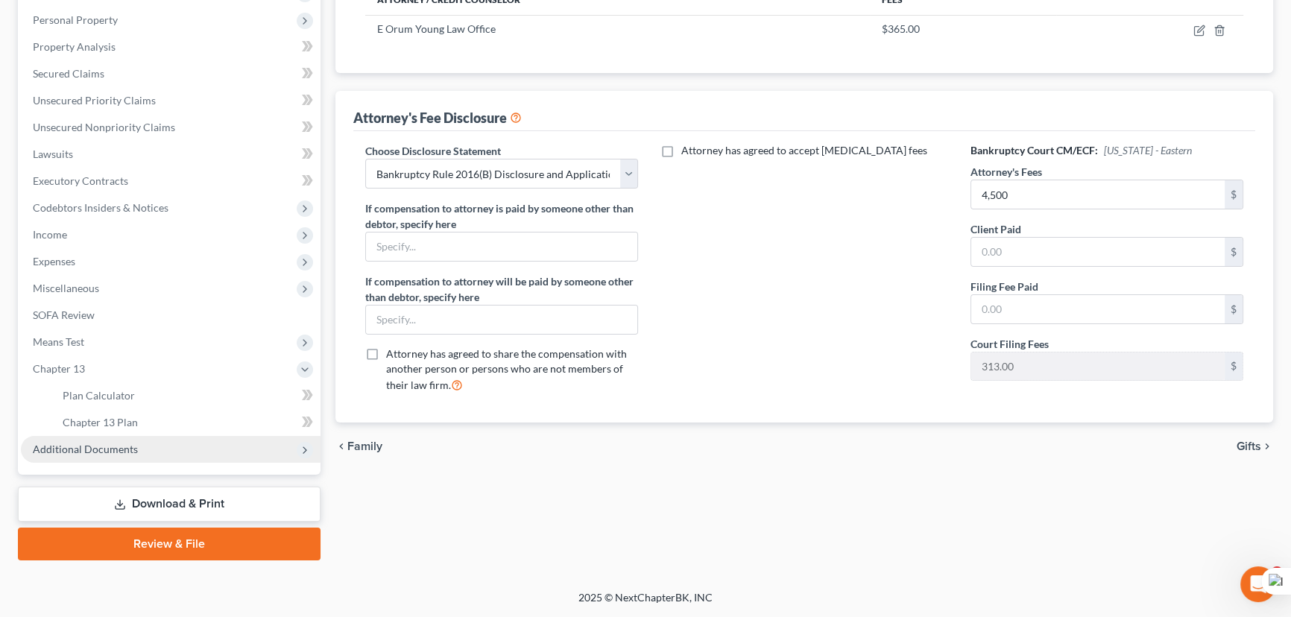
scroll to position [253, 0]
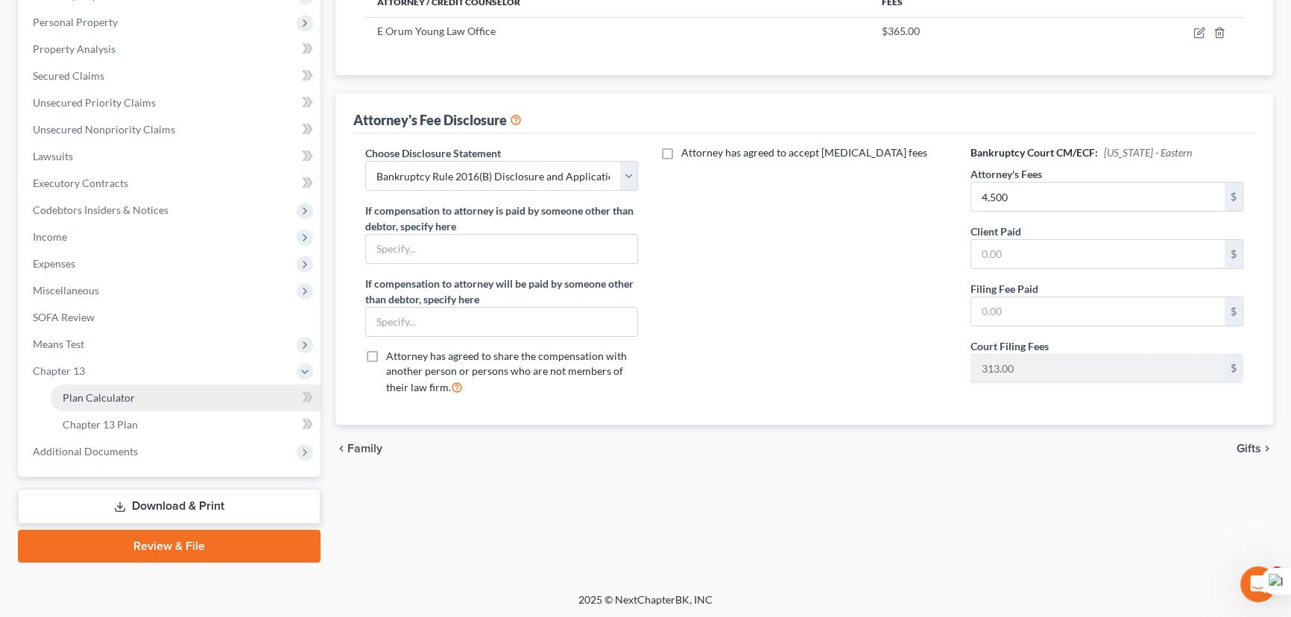
click at [145, 408] on link "Plan Calculator" at bounding box center [186, 398] width 270 height 27
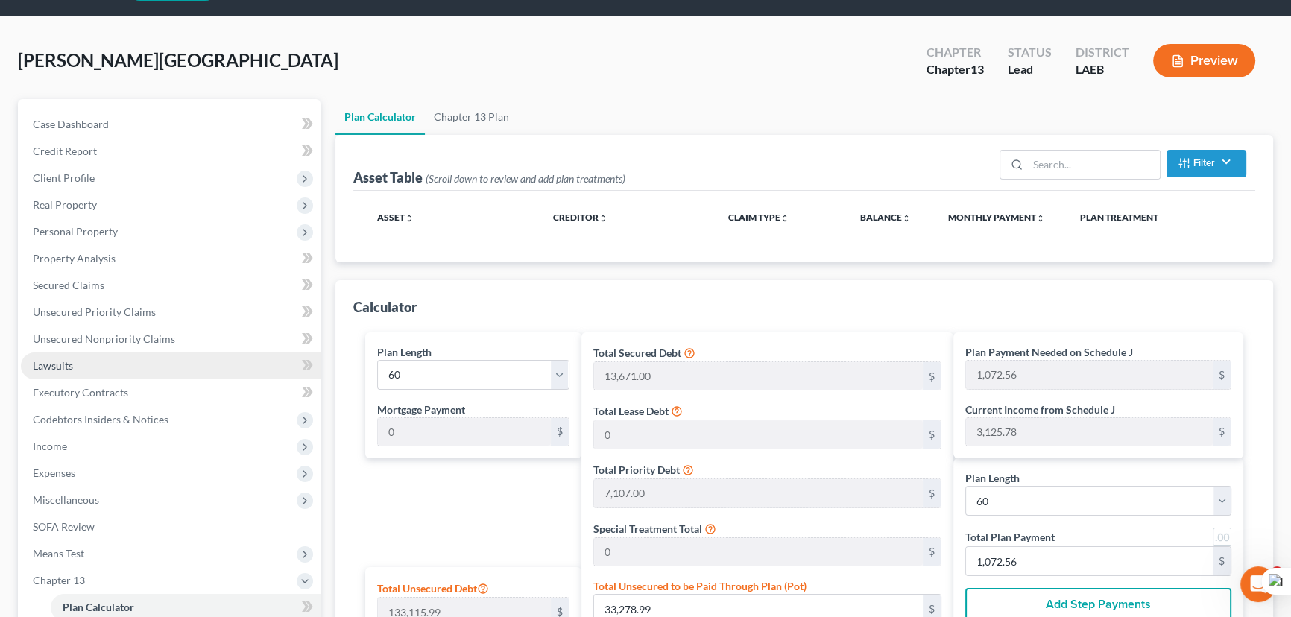
scroll to position [67, 0]
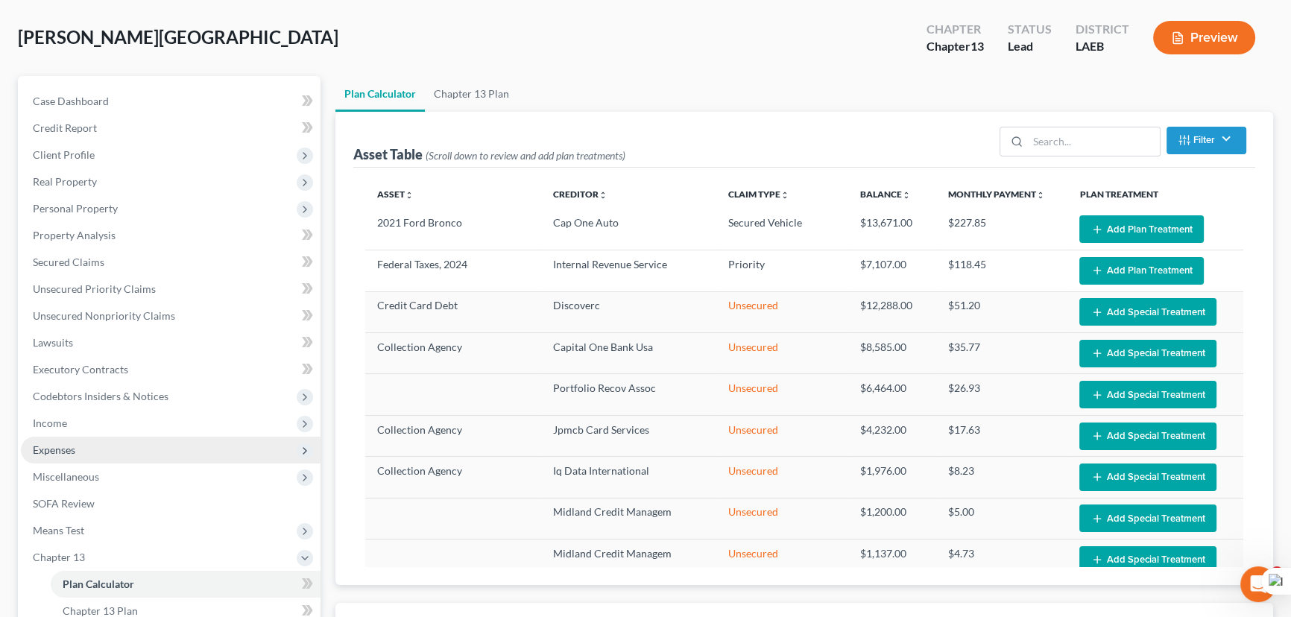
click at [121, 450] on span "Expenses" at bounding box center [171, 450] width 300 height 27
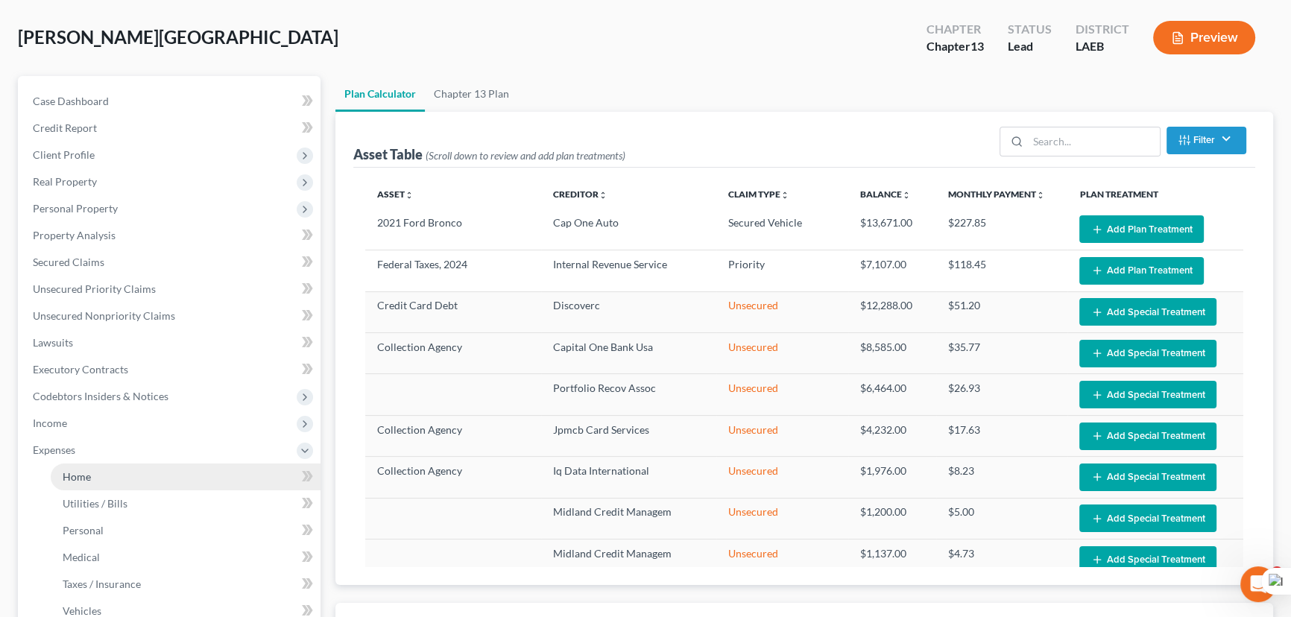
click at [130, 482] on link "Home" at bounding box center [186, 477] width 270 height 27
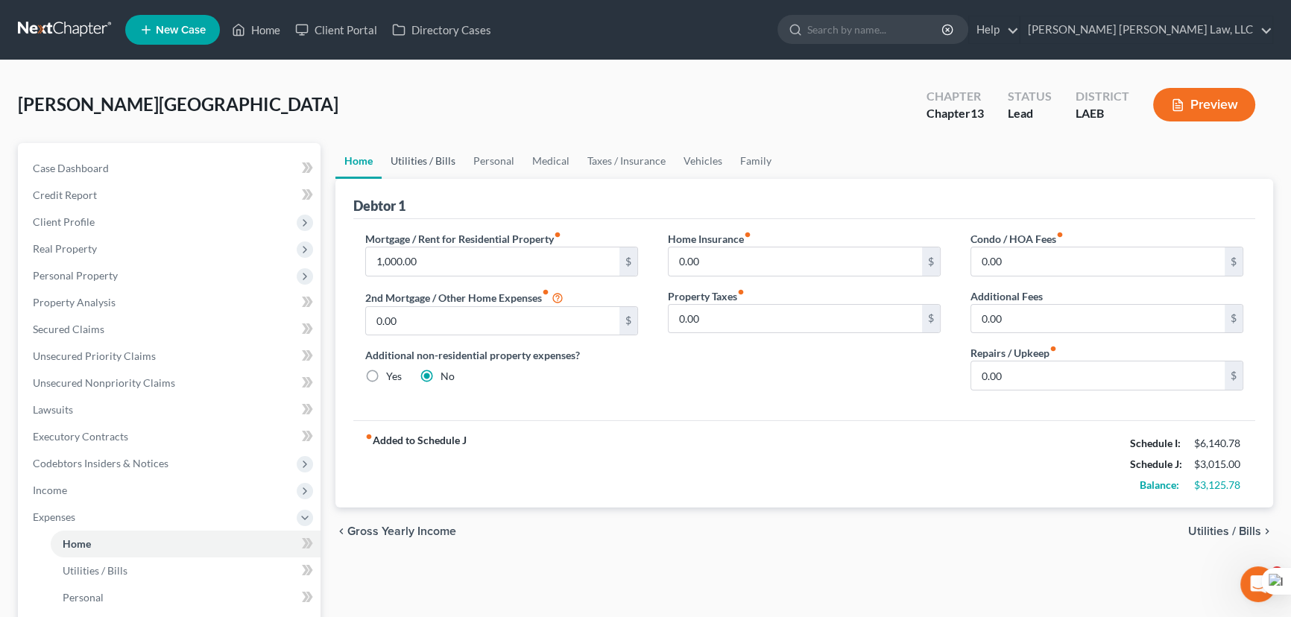
click at [413, 168] on link "Utilities / Bills" at bounding box center [423, 161] width 83 height 36
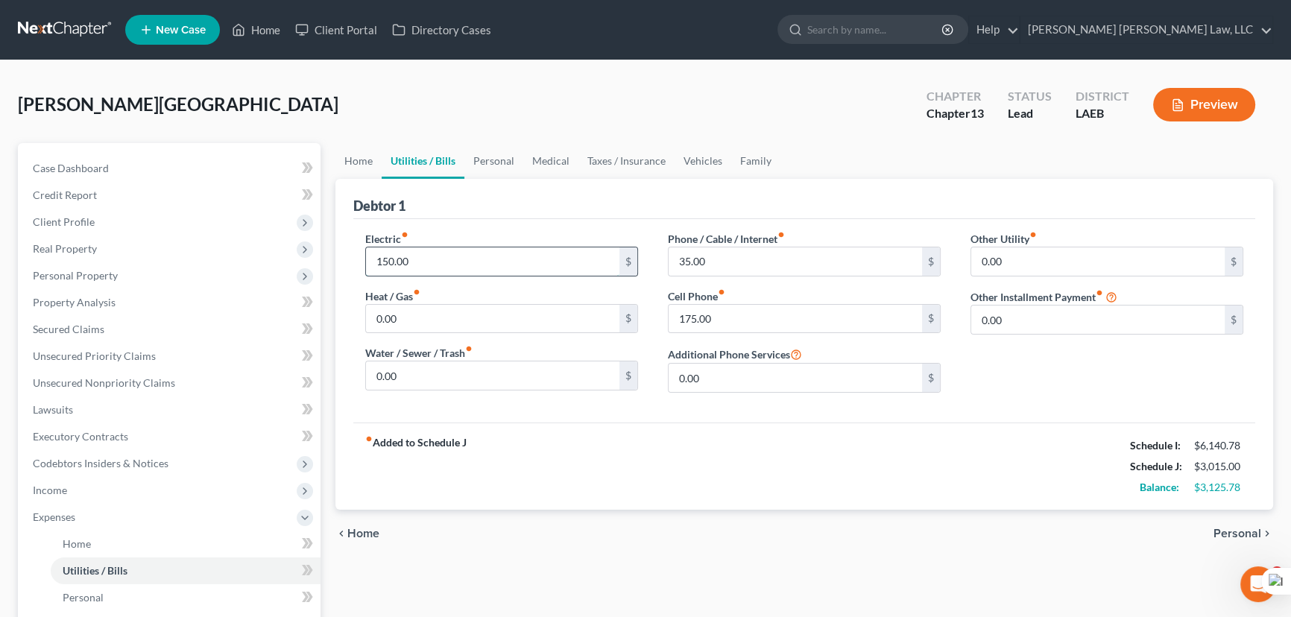
click at [446, 261] on input "150.00" at bounding box center [492, 261] width 253 height 28
click at [772, 261] on input "35.00" at bounding box center [795, 261] width 253 height 28
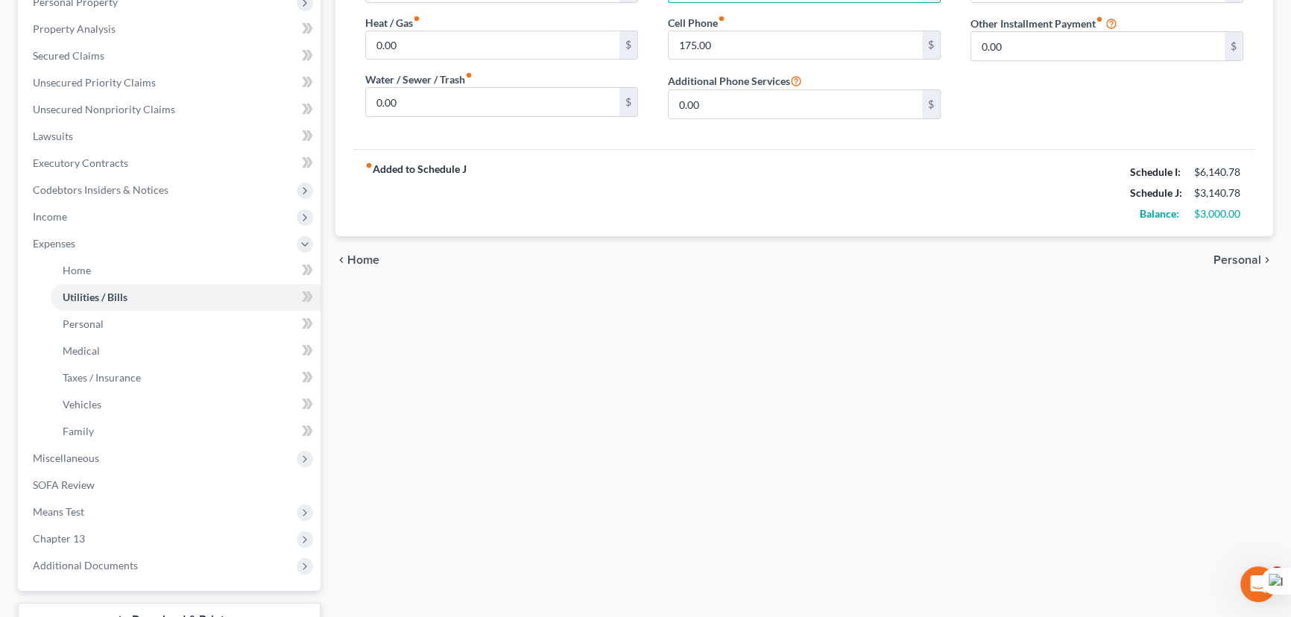
scroll to position [388, 0]
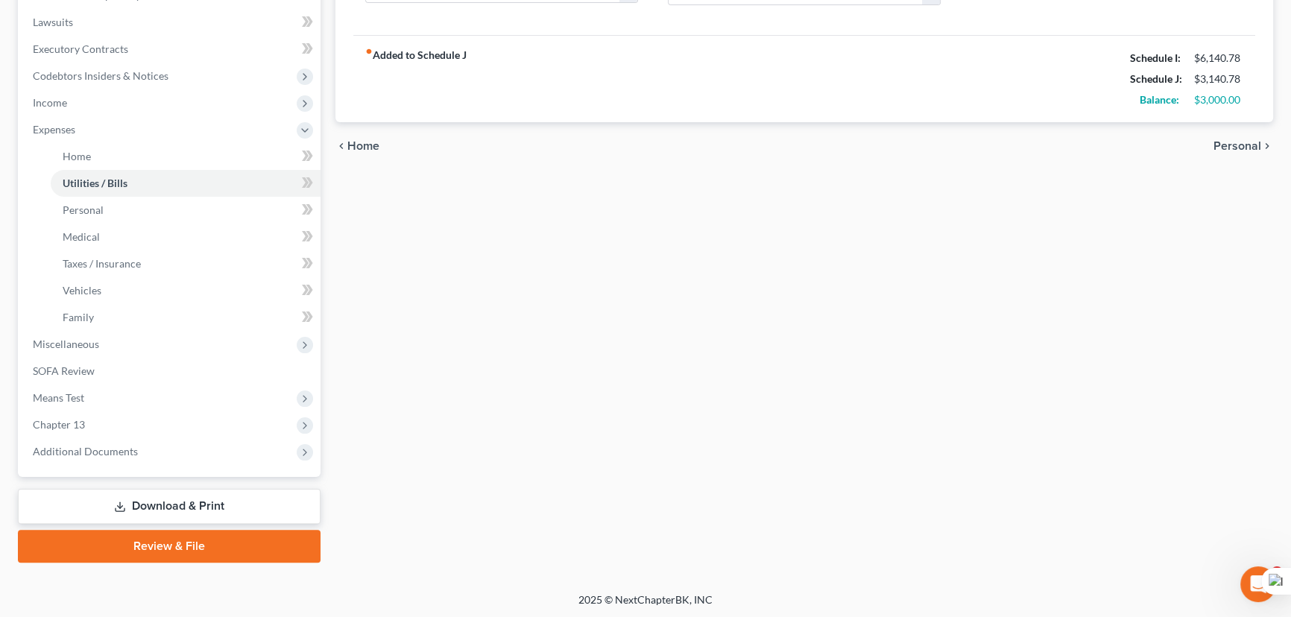
drag, startPoint x: 98, startPoint y: 394, endPoint x: 127, endPoint y: 479, distance: 89.8
click at [100, 393] on span "Means Test" at bounding box center [171, 398] width 300 height 27
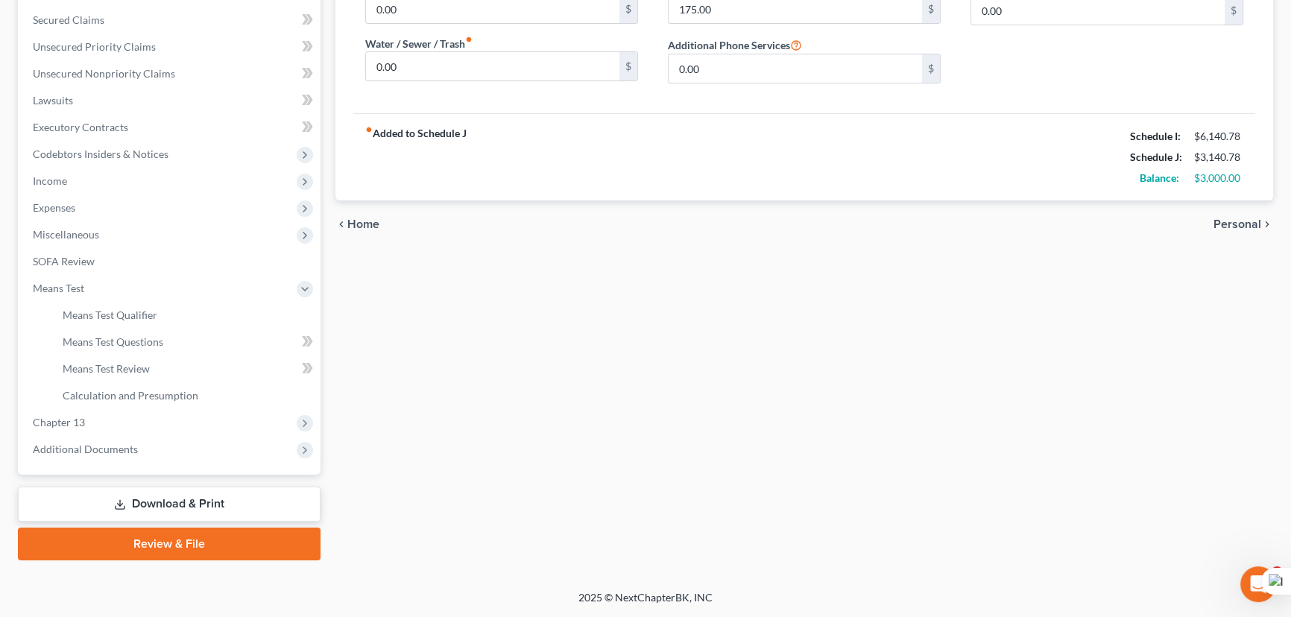
scroll to position [307, 0]
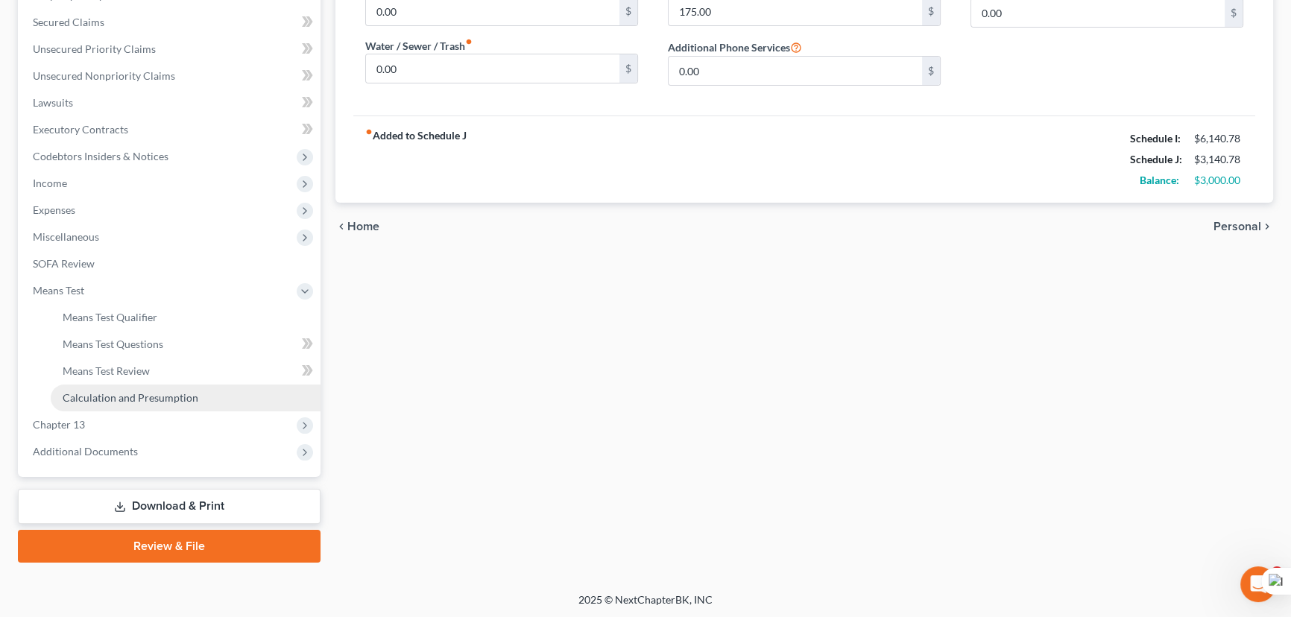
drag, startPoint x: 136, startPoint y: 403, endPoint x: 145, endPoint y: 397, distance: 11.2
click at [137, 403] on link "Calculation and Presumption" at bounding box center [186, 398] width 270 height 27
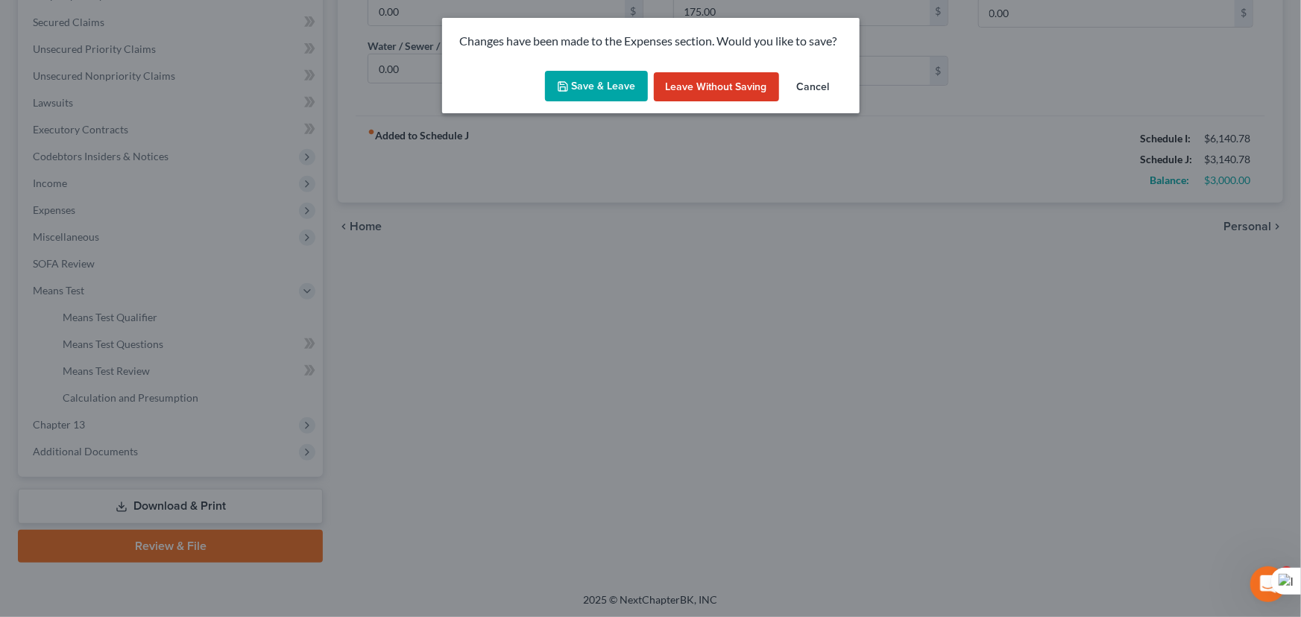
click at [599, 83] on button "Save & Leave" at bounding box center [596, 86] width 103 height 31
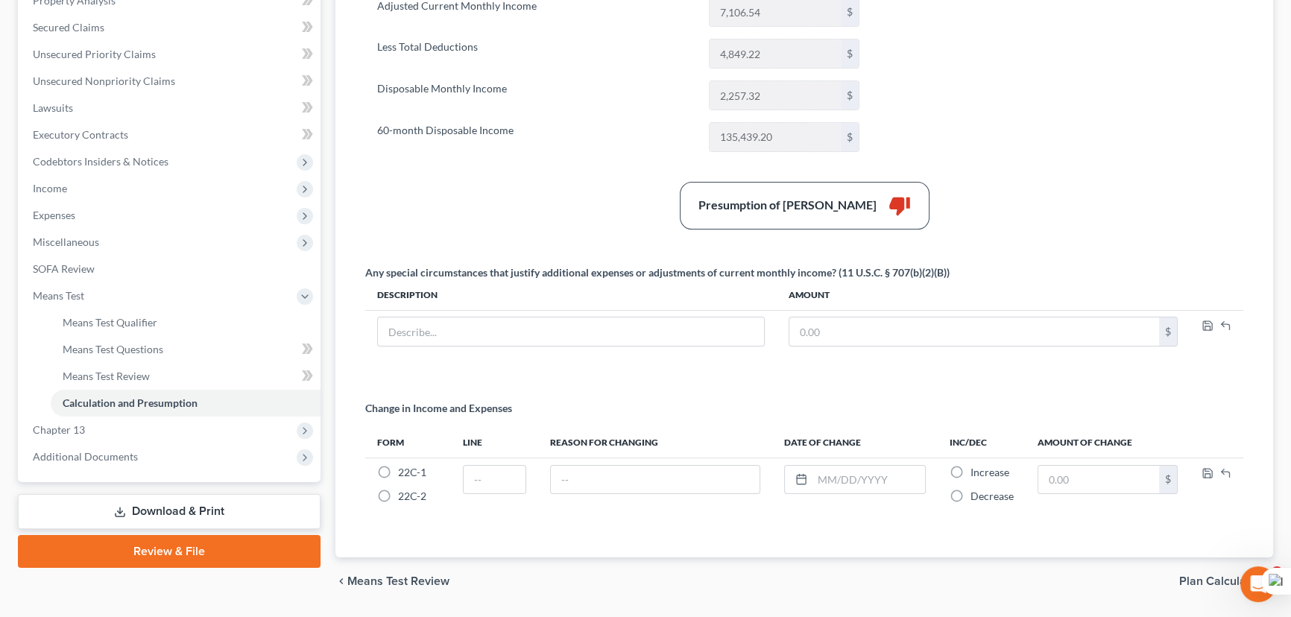
scroll to position [307, 0]
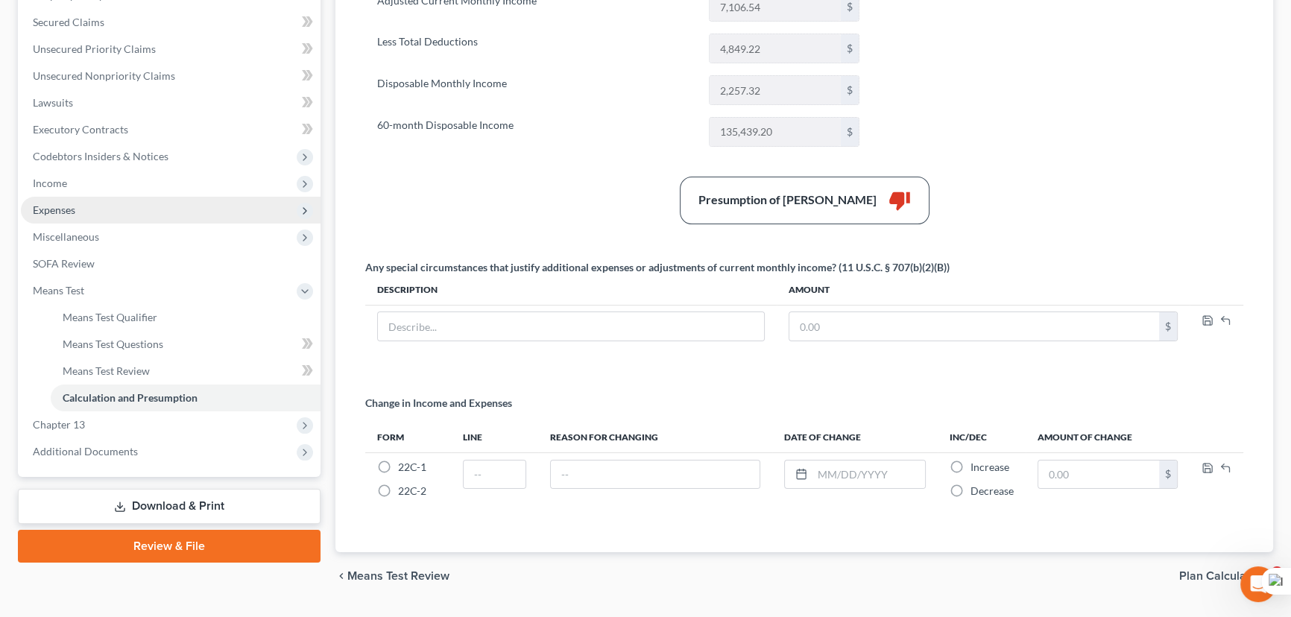
click at [107, 212] on span "Expenses" at bounding box center [171, 210] width 300 height 27
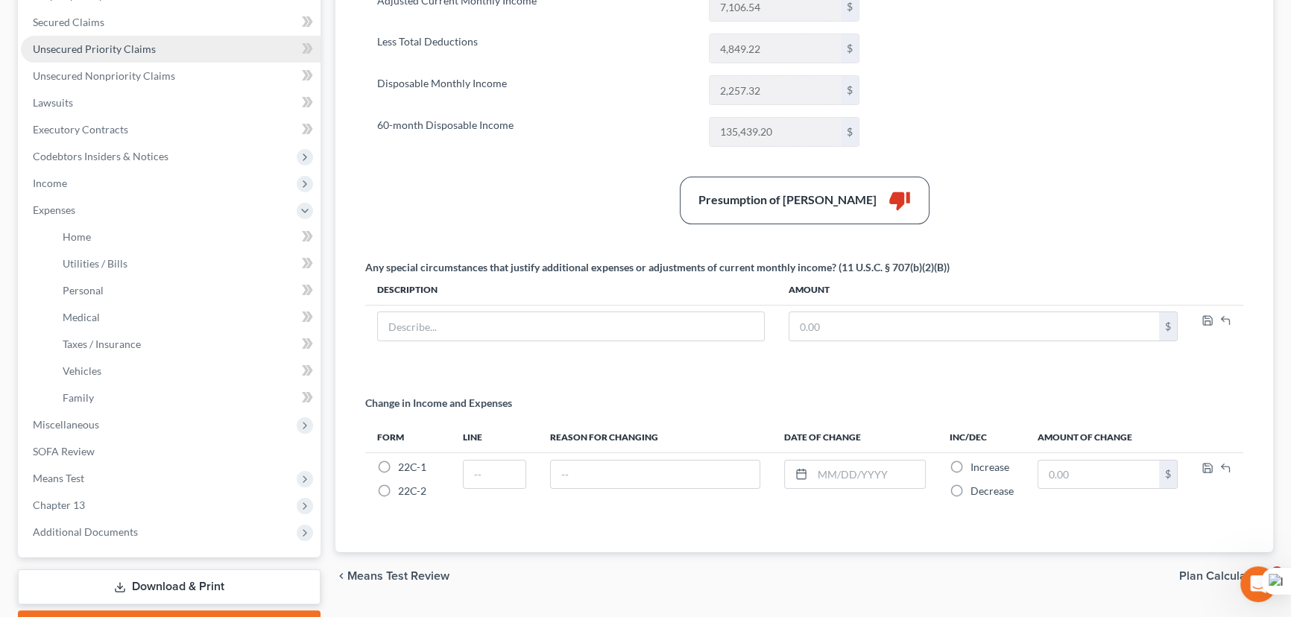
click at [151, 60] on link "Unsecured Priority Claims" at bounding box center [171, 49] width 300 height 27
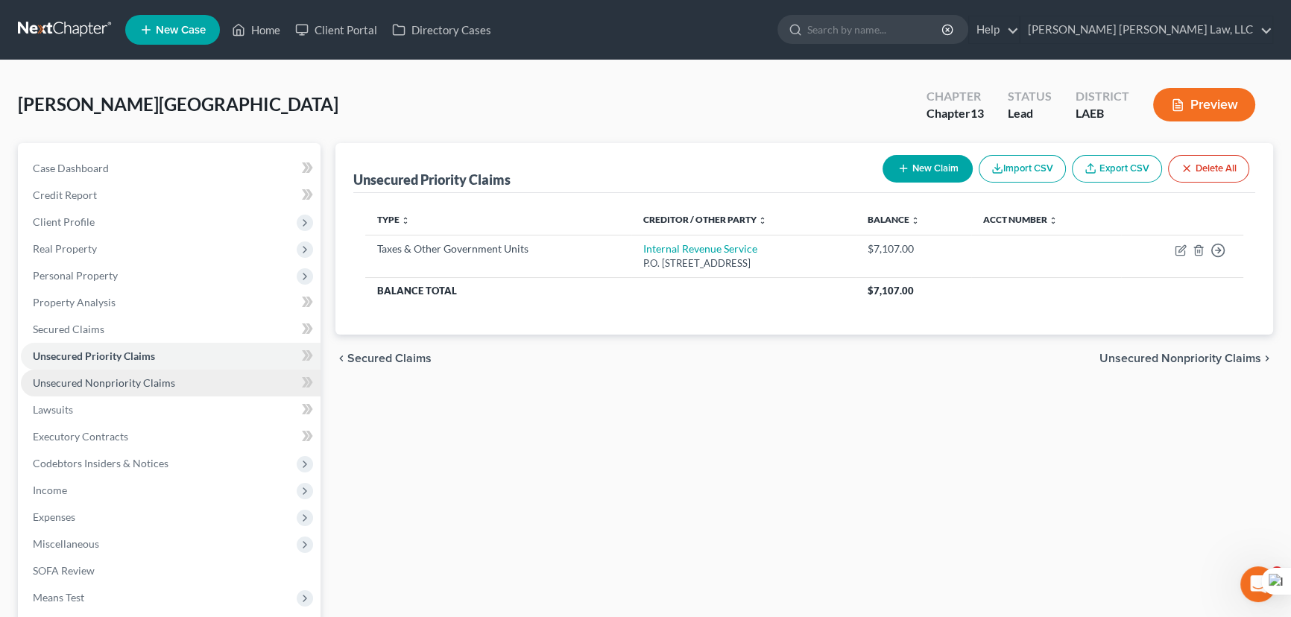
click at [146, 383] on span "Unsecured Nonpriority Claims" at bounding box center [104, 382] width 142 height 13
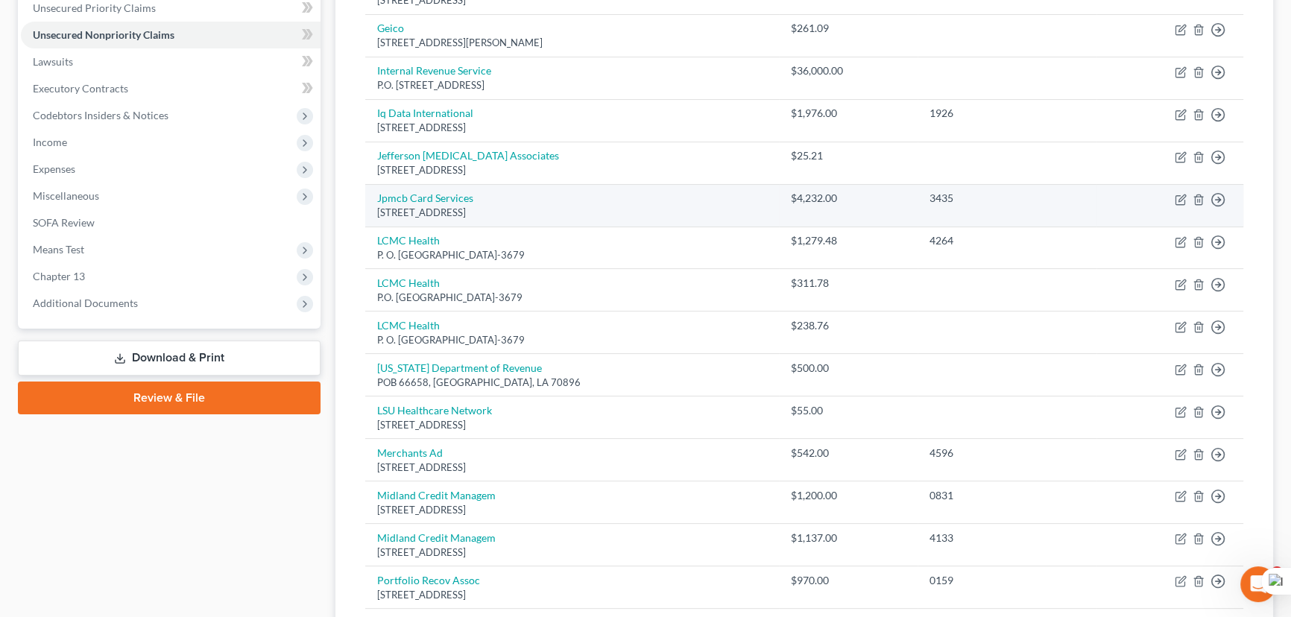
scroll to position [499, 0]
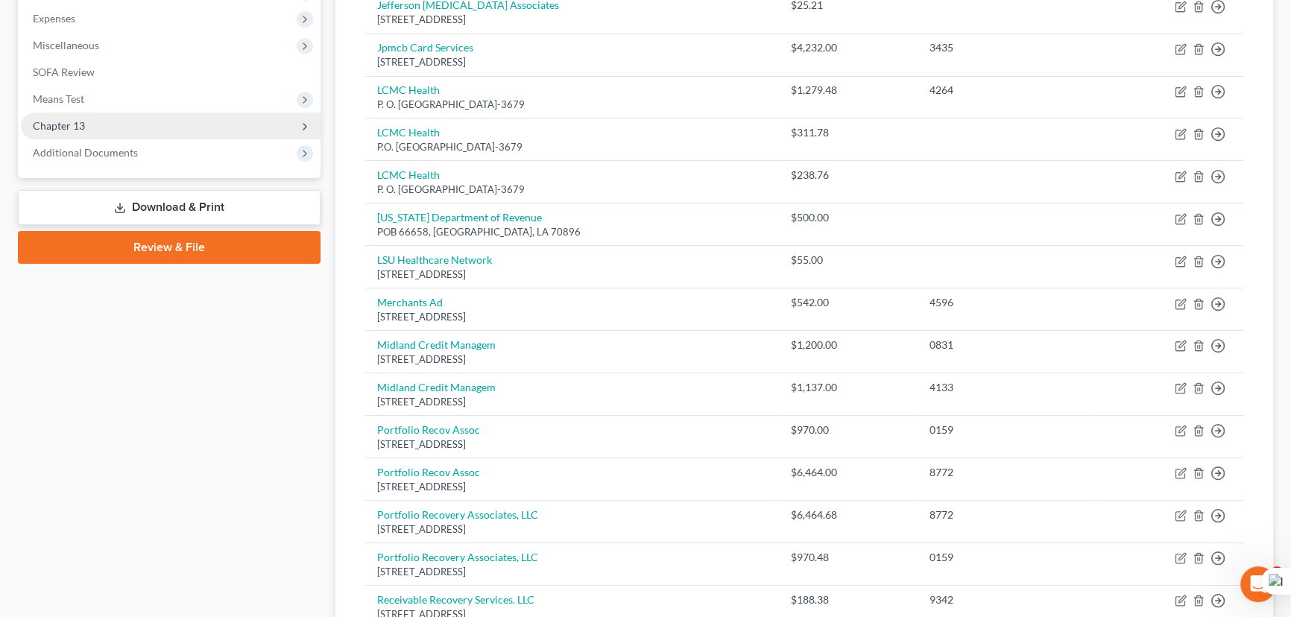
click at [156, 128] on span "Chapter 13" at bounding box center [171, 126] width 300 height 27
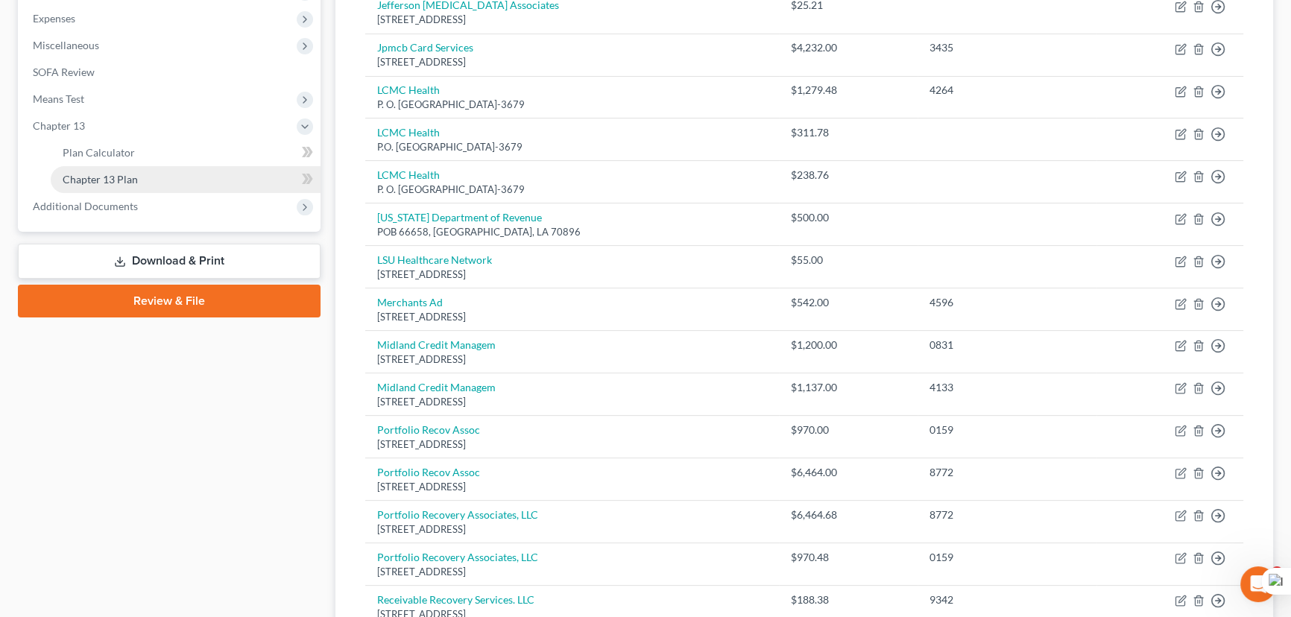
click at [154, 177] on link "Chapter 13 Plan" at bounding box center [186, 179] width 270 height 27
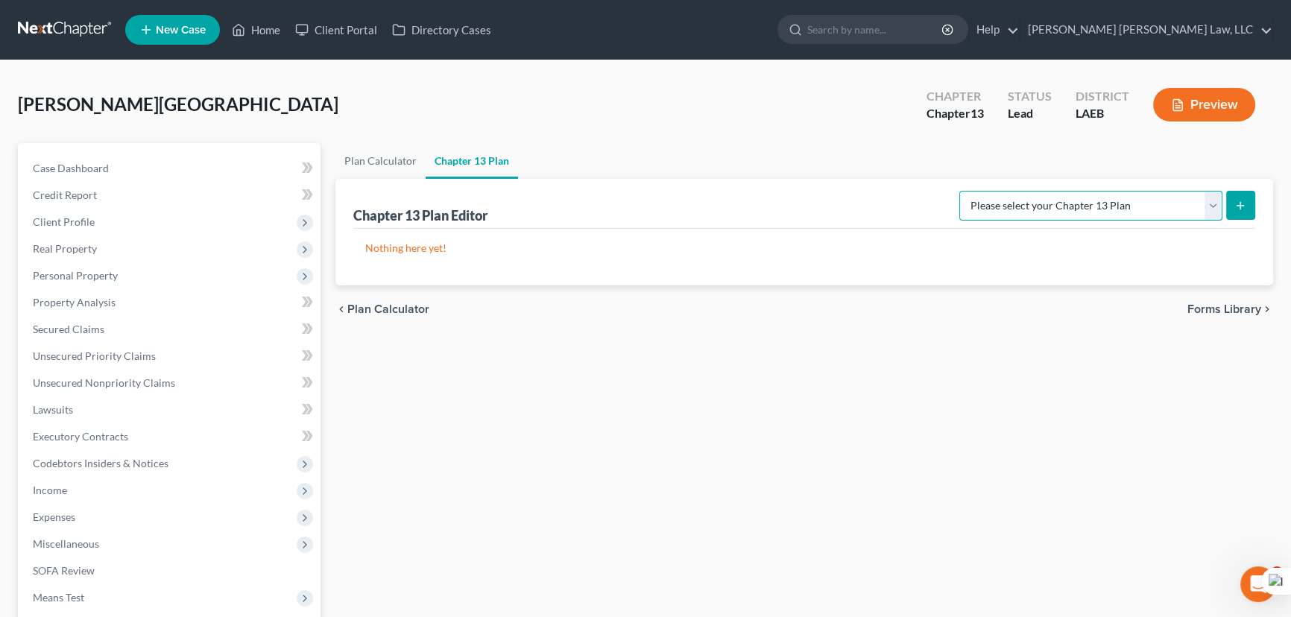
drag, startPoint x: 1199, startPoint y: 206, endPoint x: 1199, endPoint y: 216, distance: 9.7
click at [1199, 206] on select "Please select your Chapter 13 Plan Eastern District of Louisiana Eastern Distri…" at bounding box center [1090, 206] width 263 height 30
click at [959, 191] on select "Please select your Chapter 13 Plan Eastern District of Louisiana Eastern Distri…" at bounding box center [1090, 206] width 263 height 30
click at [1230, 200] on button "submit" at bounding box center [1240, 205] width 29 height 29
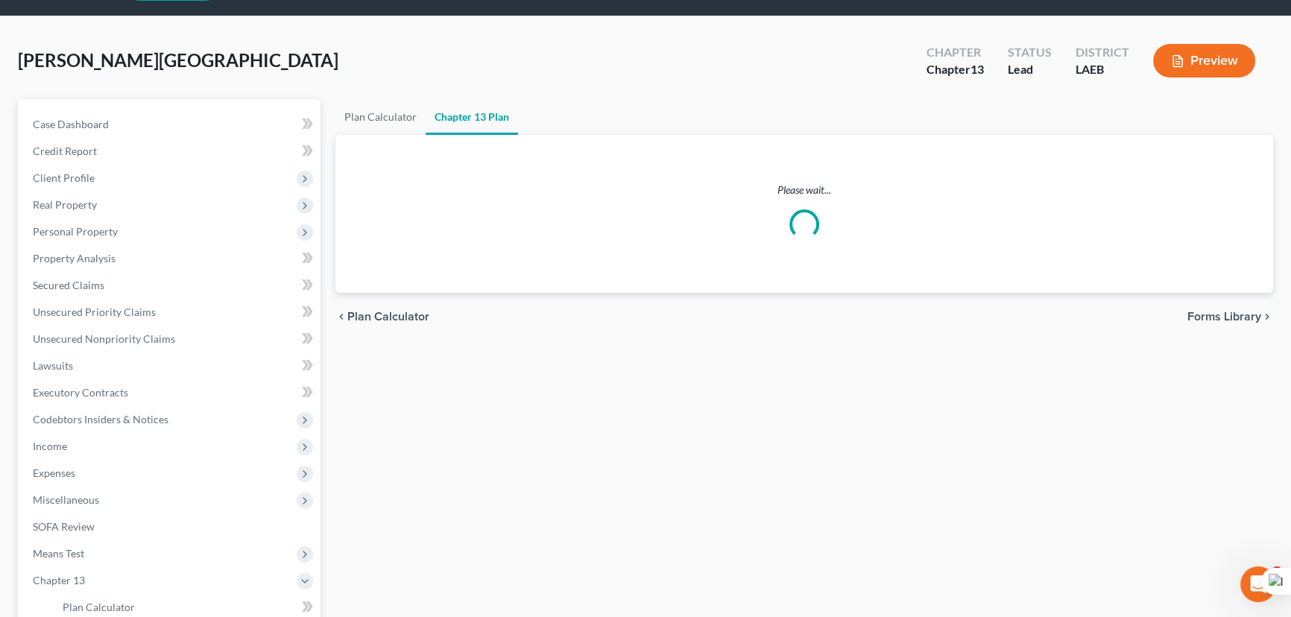
scroll to position [67, 0]
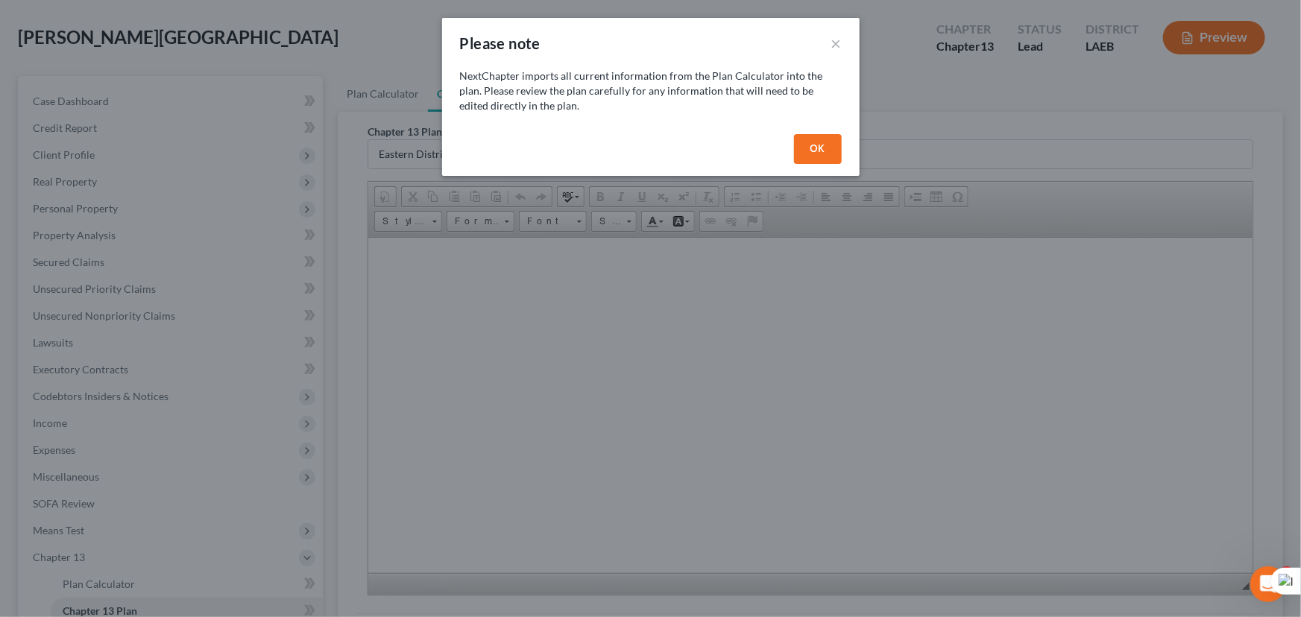
click at [799, 138] on button "OK" at bounding box center [818, 149] width 48 height 30
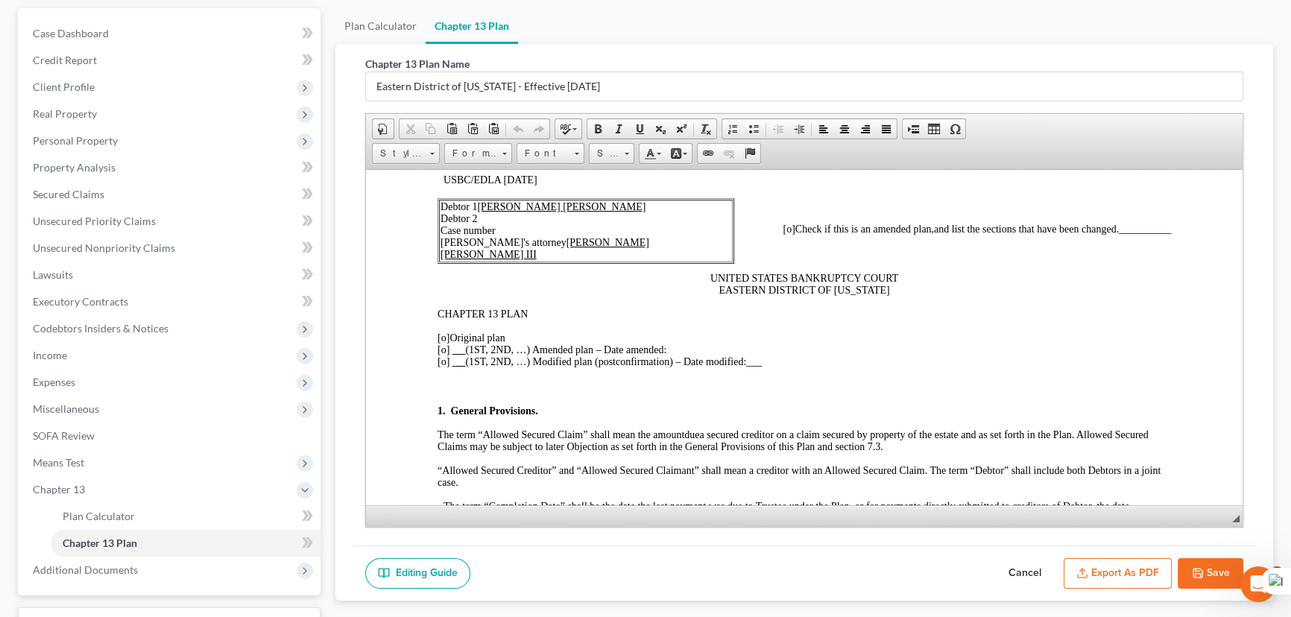
click at [442, 337] on span "[o]" at bounding box center [444, 337] width 12 height 11
click at [447, 337] on span "[o]" at bounding box center [444, 337] width 12 height 11
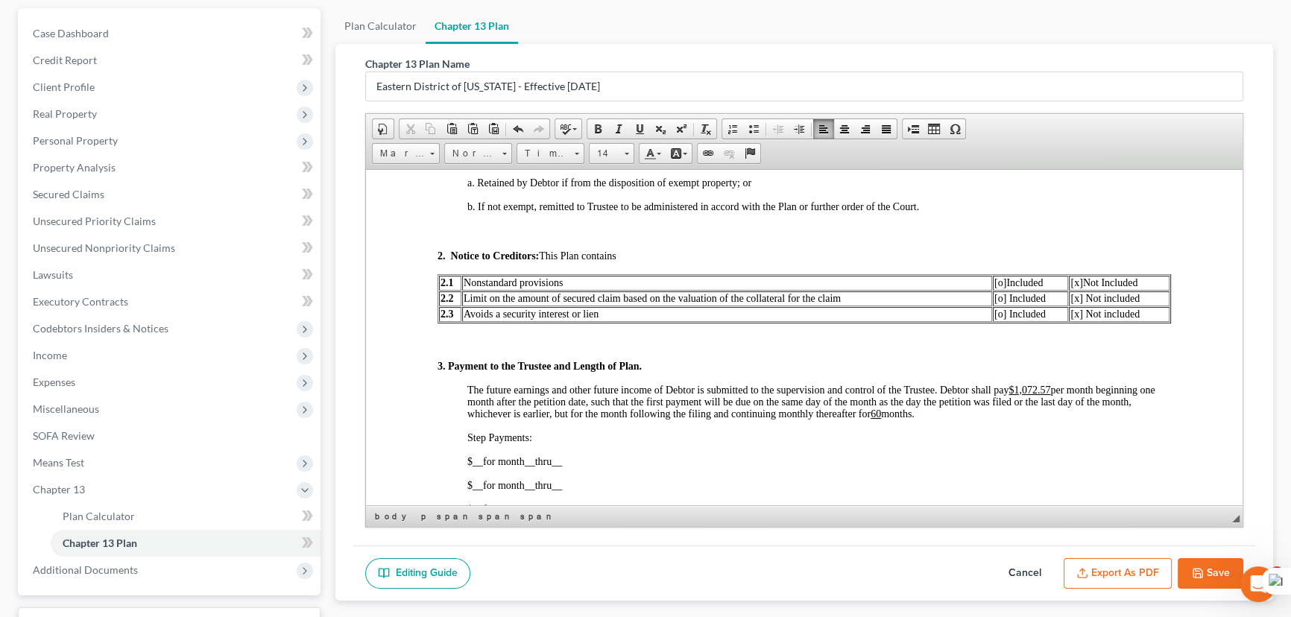
scroll to position [678, 0]
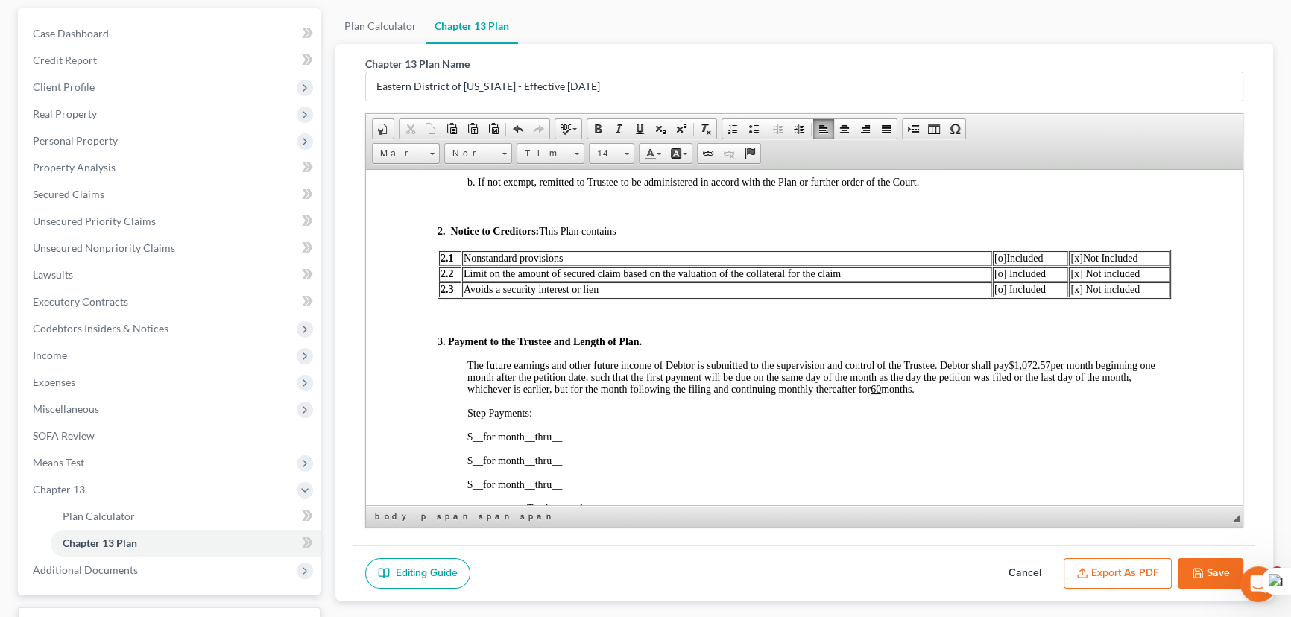
click at [1016, 561] on button "Cancel" at bounding box center [1025, 573] width 66 height 31
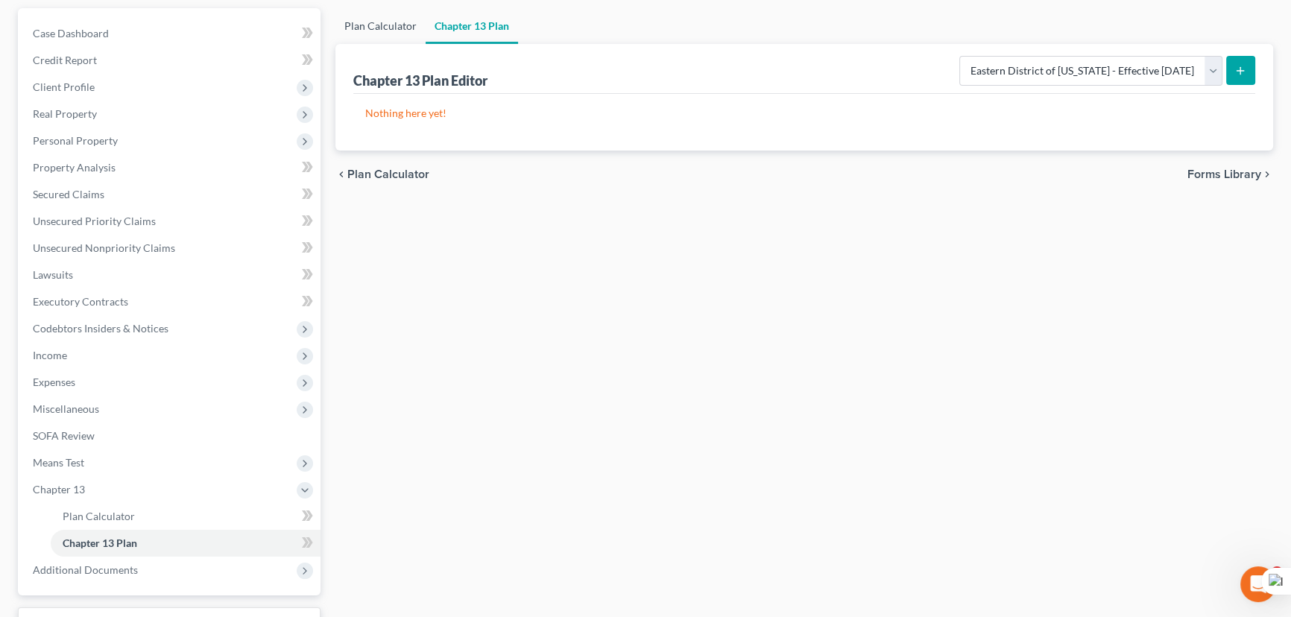
click at [391, 31] on link "Plan Calculator" at bounding box center [380, 26] width 90 height 36
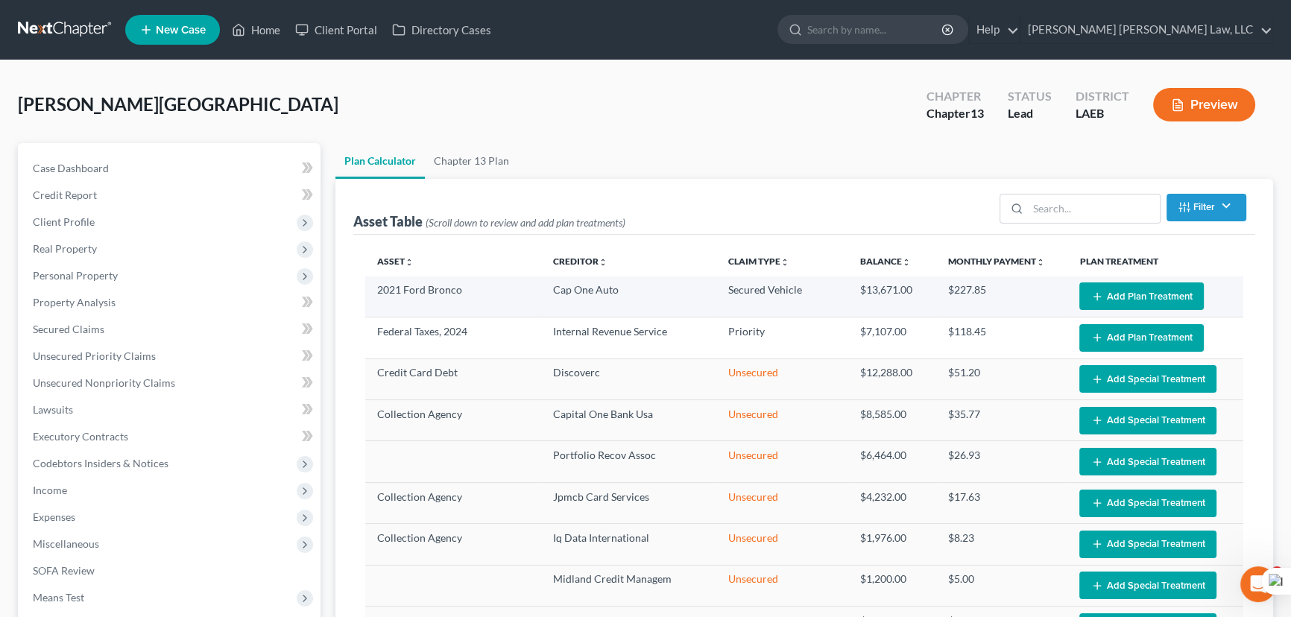
click at [1138, 294] on button "Add Plan Treatment" at bounding box center [1141, 297] width 124 height 28
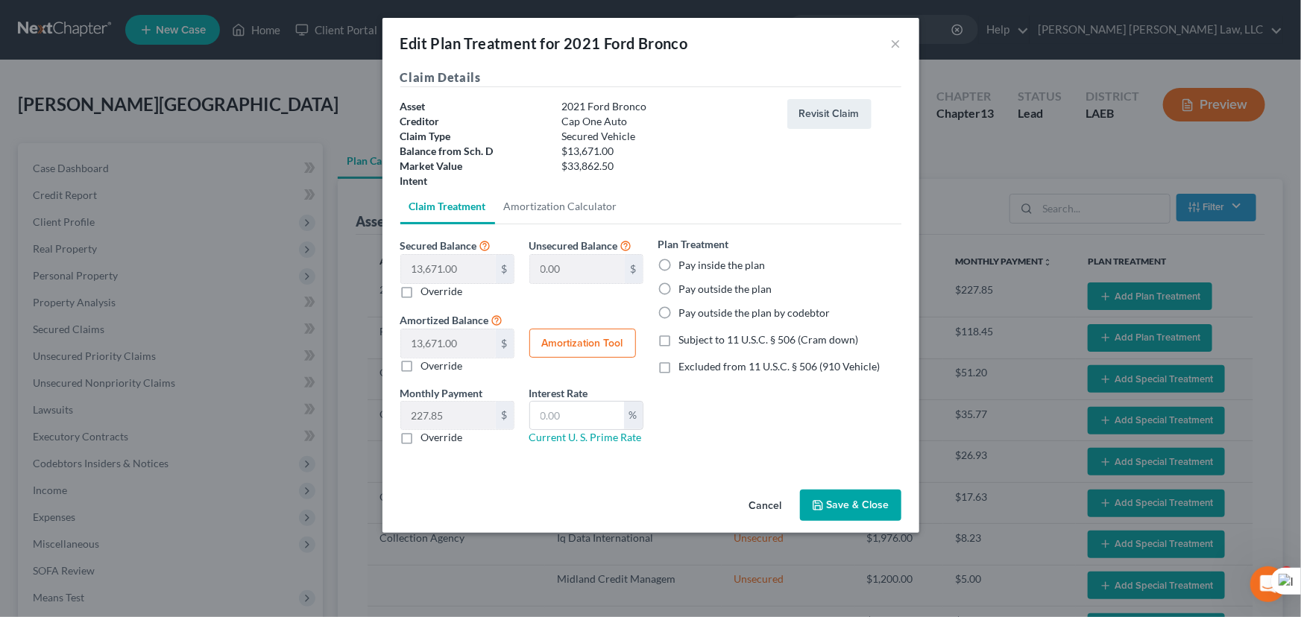
click at [679, 258] on label "Pay inside the plan" at bounding box center [722, 265] width 86 height 15
click at [685, 258] on input "Pay inside the plan" at bounding box center [690, 263] width 10 height 10
click at [679, 342] on label "Subject to 11 U.S.C. § 506 (Cram down)" at bounding box center [769, 339] width 180 height 15
click at [685, 342] on input "Subject to 11 U.S.C. § 506 (Cram down)" at bounding box center [690, 337] width 10 height 10
drag, startPoint x: 597, startPoint y: 418, endPoint x: 598, endPoint y: 411, distance: 7.5
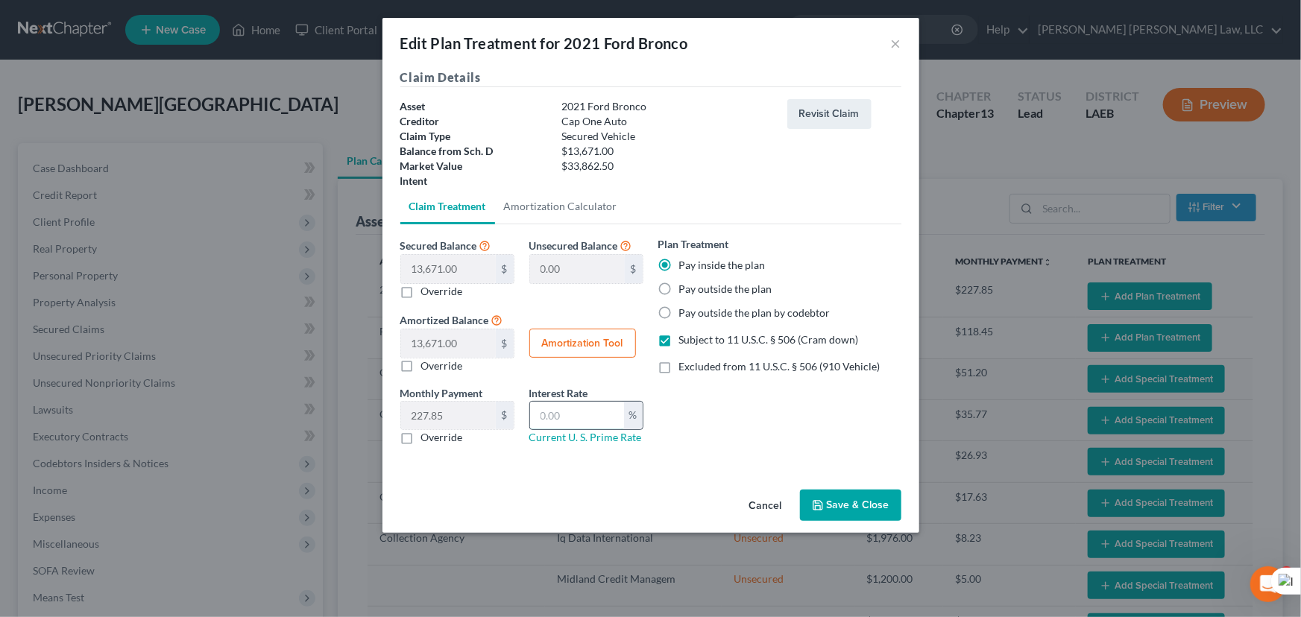
click at [597, 418] on input "text" at bounding box center [577, 416] width 94 height 28
click at [831, 514] on button "Save & Close" at bounding box center [850, 505] width 101 height 31
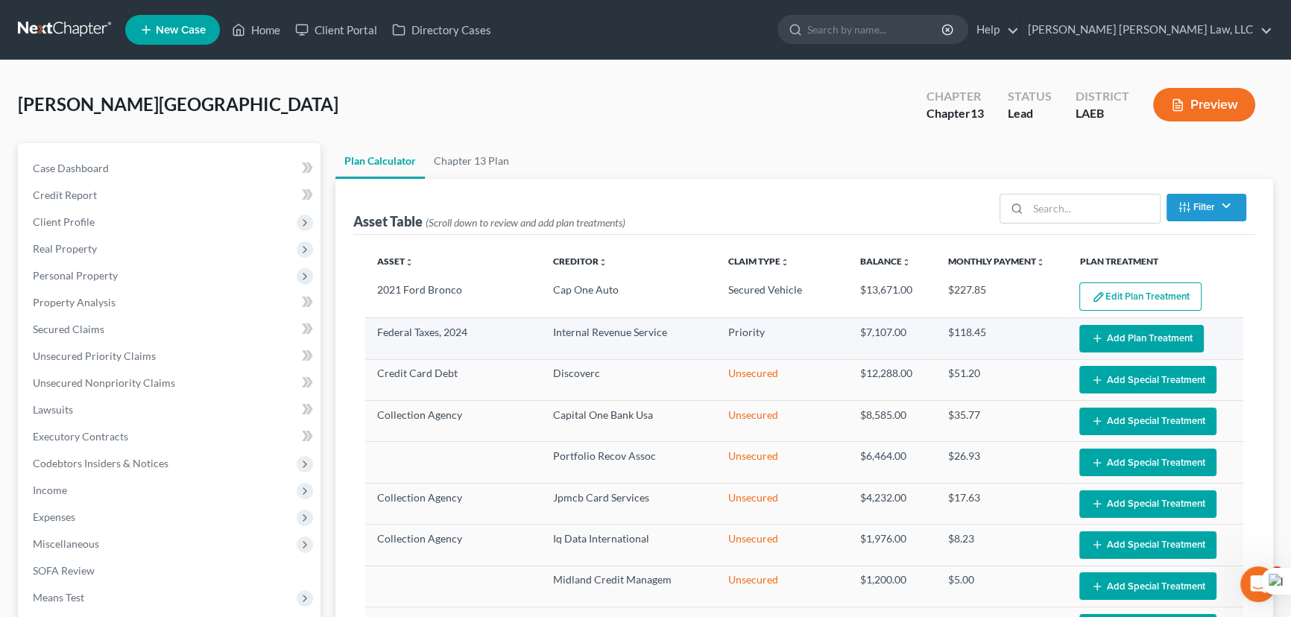
click at [1138, 338] on button "Add Plan Treatment" at bounding box center [1141, 339] width 124 height 28
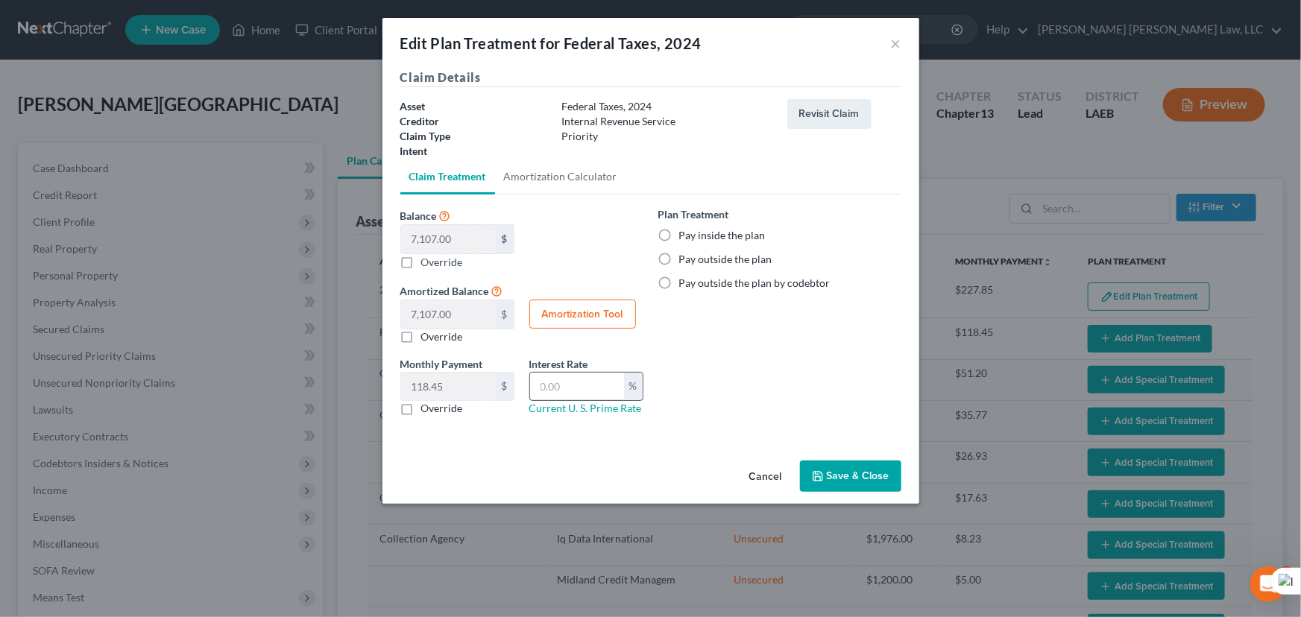
click at [679, 231] on label "Pay inside the plan" at bounding box center [722, 235] width 86 height 15
click at [685, 231] on input "Pay inside the plan" at bounding box center [690, 233] width 10 height 10
click at [882, 459] on div "Cancel Save & Close" at bounding box center [650, 479] width 537 height 49
click at [877, 472] on button "Save & Close" at bounding box center [850, 476] width 101 height 31
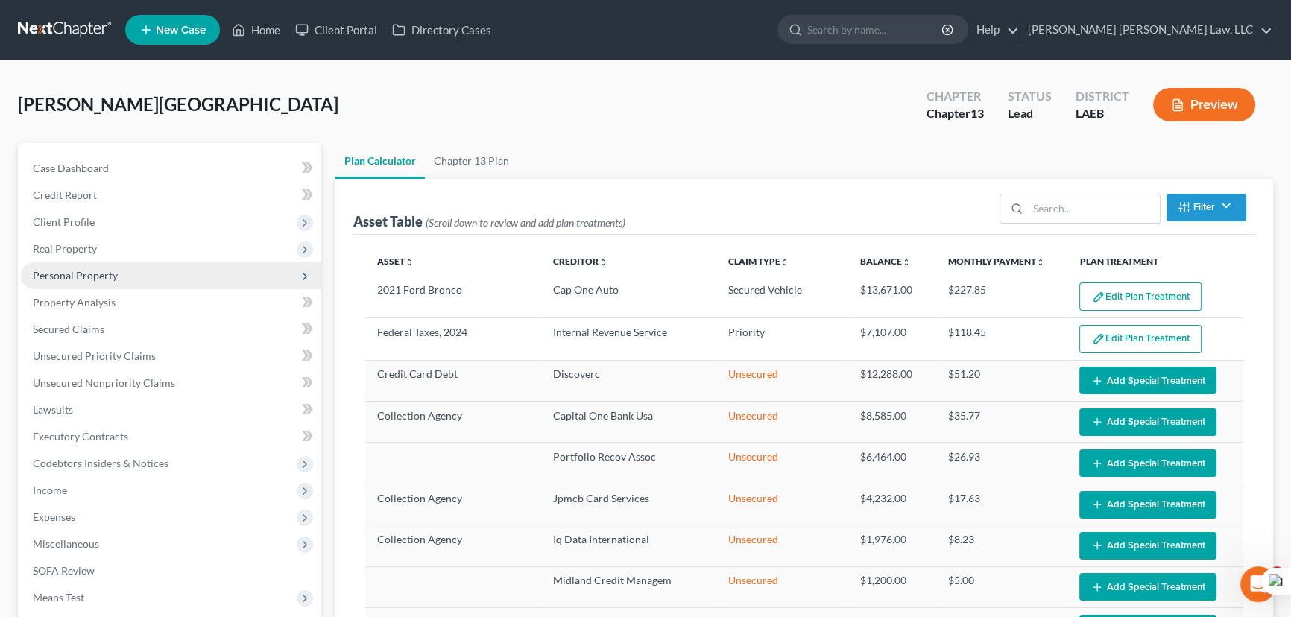
click at [106, 280] on span "Personal Property" at bounding box center [75, 275] width 85 height 13
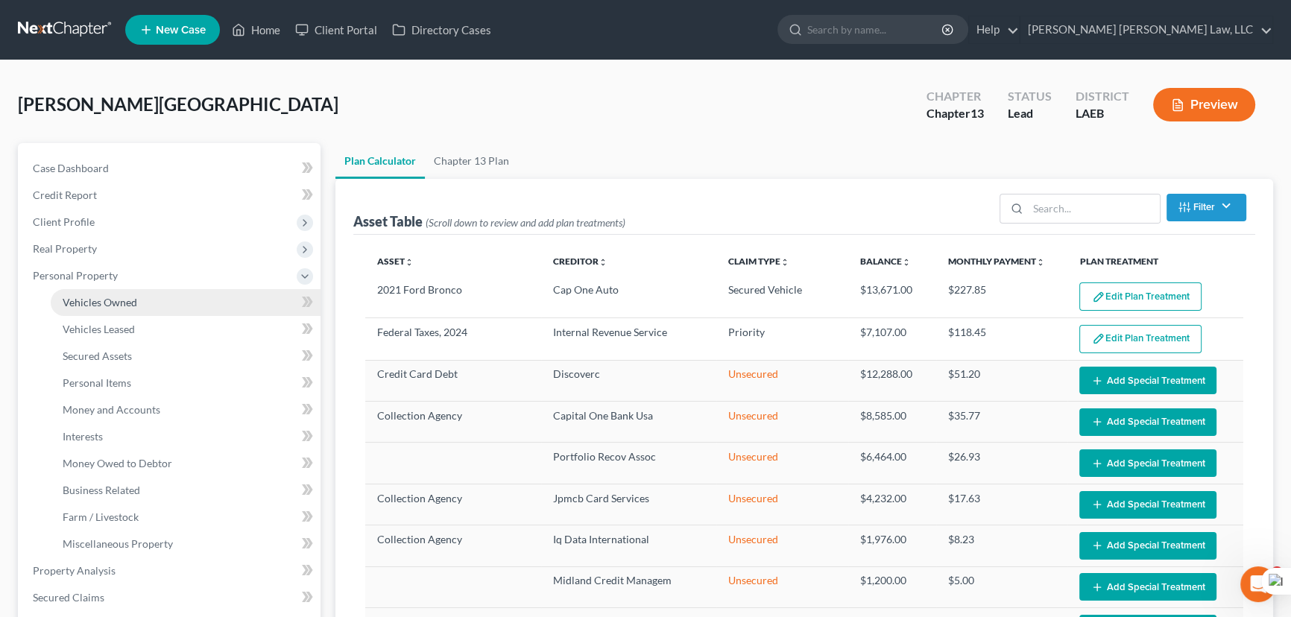
click at [117, 300] on span "Vehicles Owned" at bounding box center [100, 302] width 75 height 13
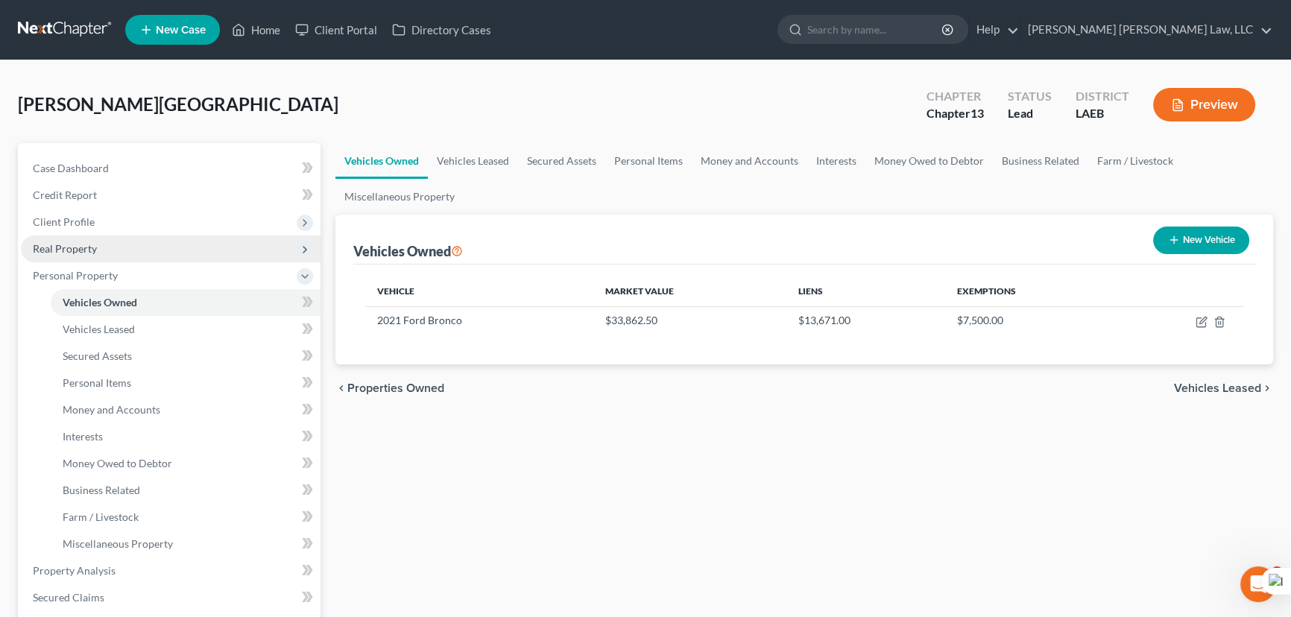
click at [119, 243] on span "Real Property" at bounding box center [171, 249] width 300 height 27
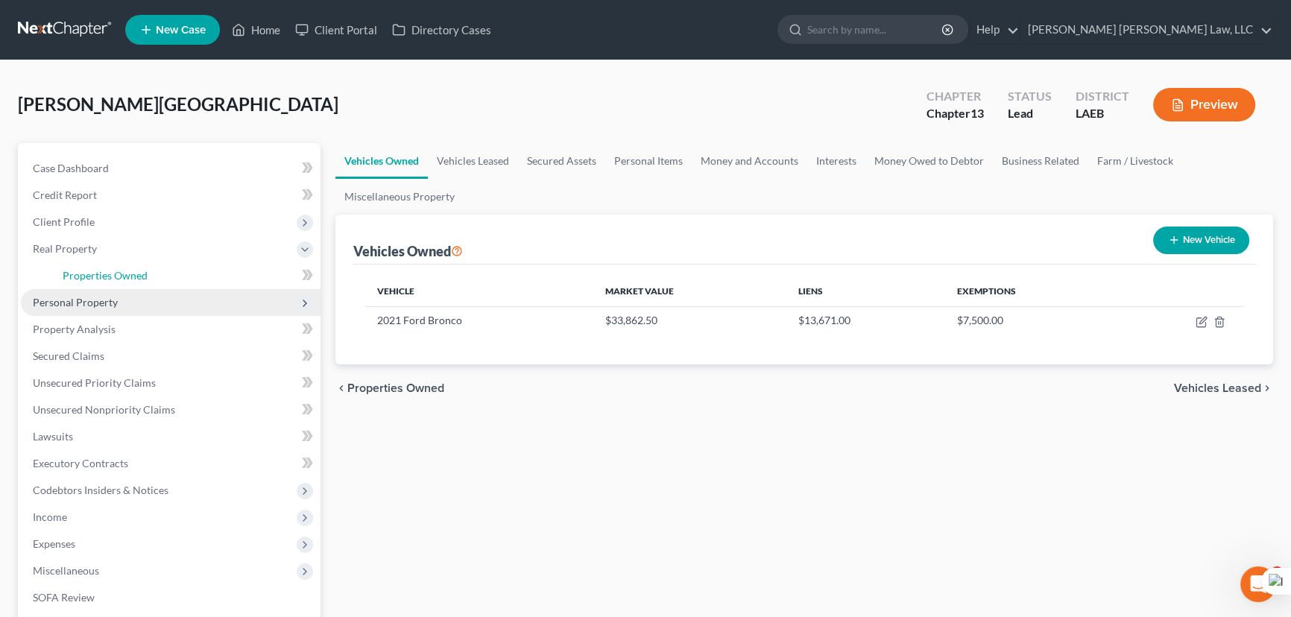
click at [124, 273] on span "Properties Owned" at bounding box center [105, 275] width 85 height 13
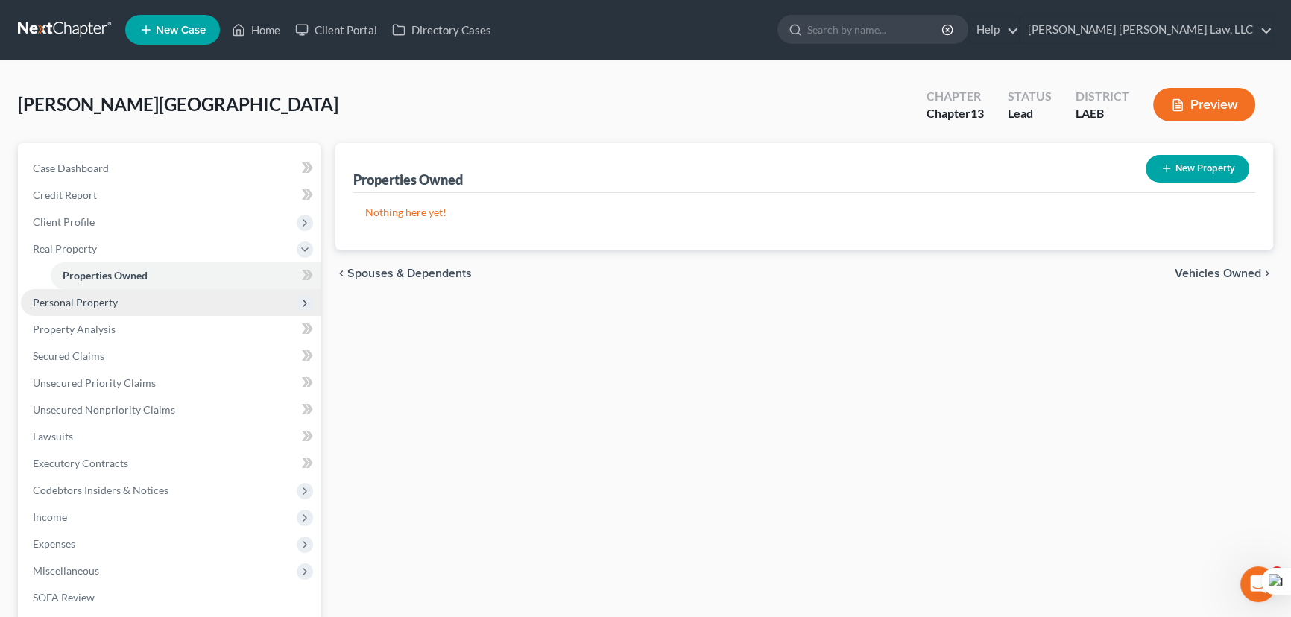
click at [67, 297] on span "Personal Property" at bounding box center [75, 302] width 85 height 13
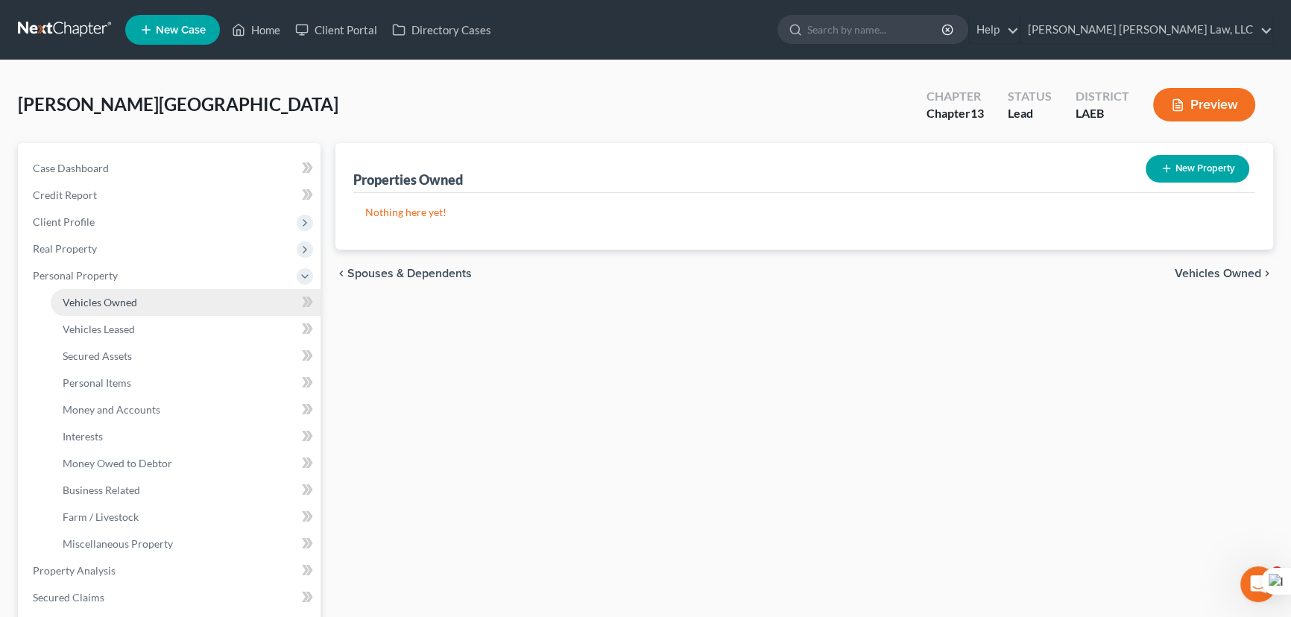
click at [135, 297] on span "Vehicles Owned" at bounding box center [100, 302] width 75 height 13
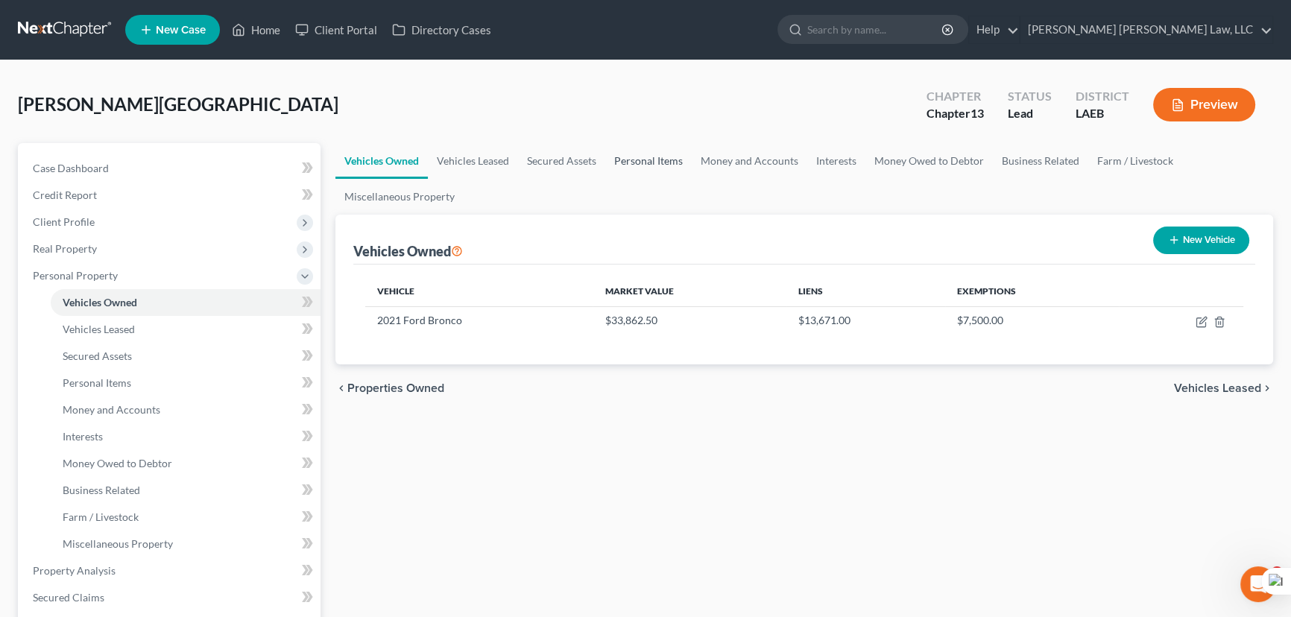
click at [665, 160] on link "Personal Items" at bounding box center [648, 161] width 86 height 36
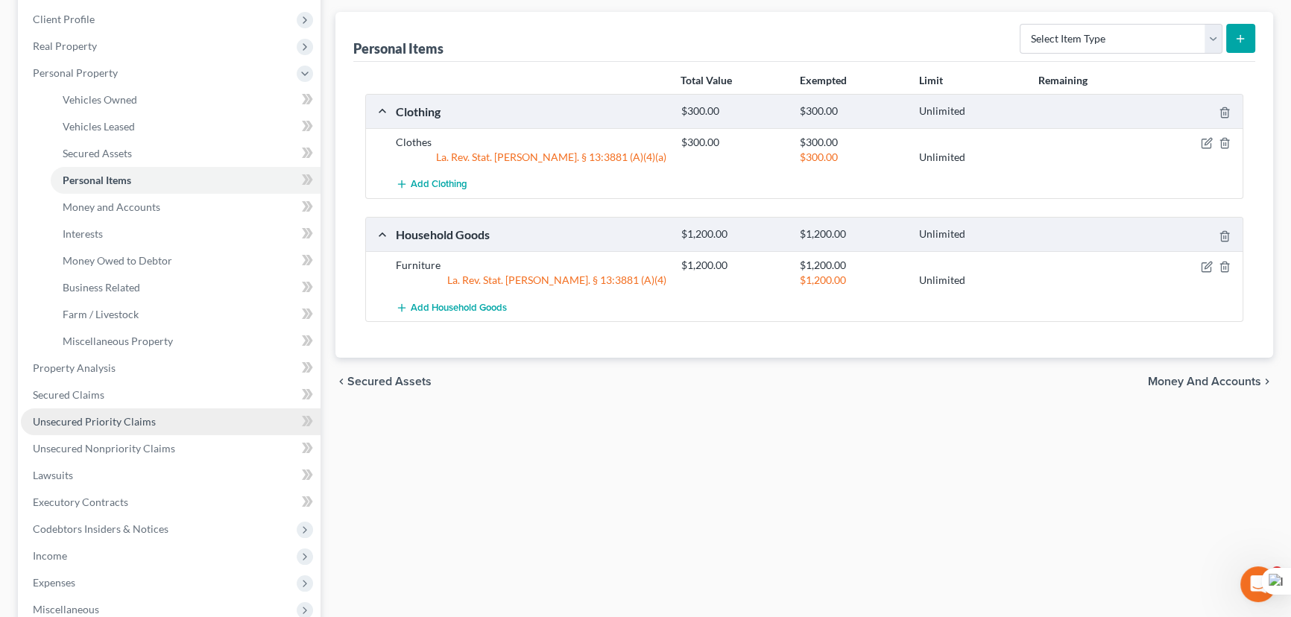
click at [121, 419] on span "Unsecured Priority Claims" at bounding box center [94, 421] width 123 height 13
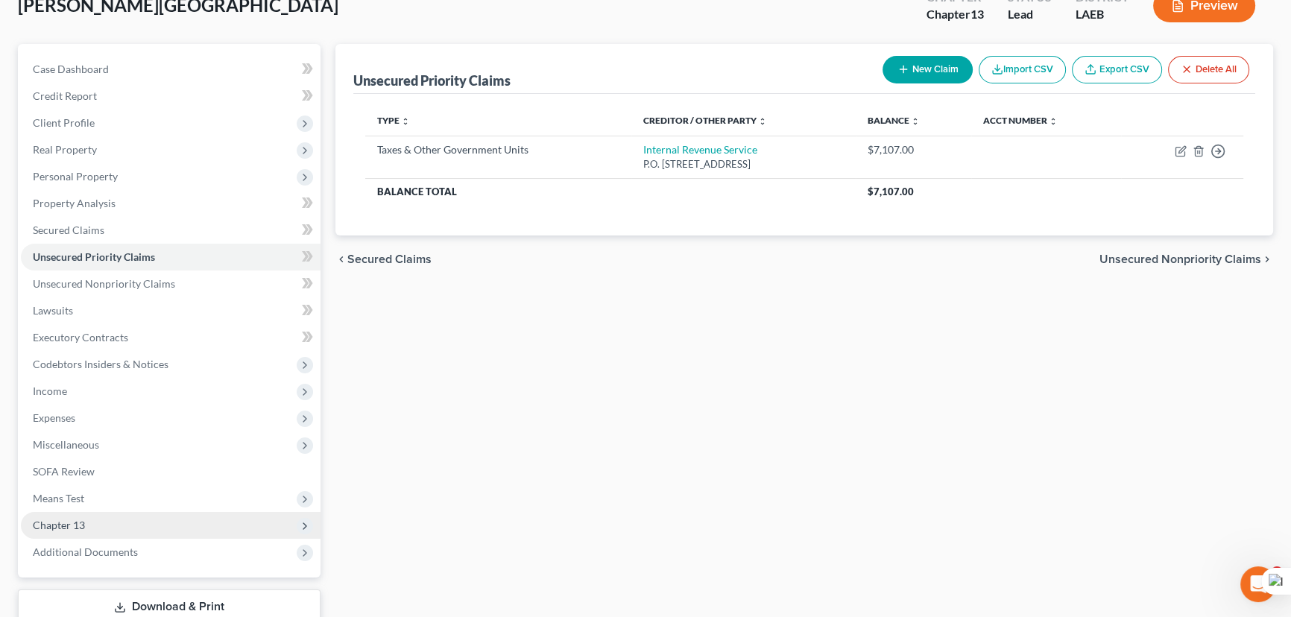
scroll to position [200, 0]
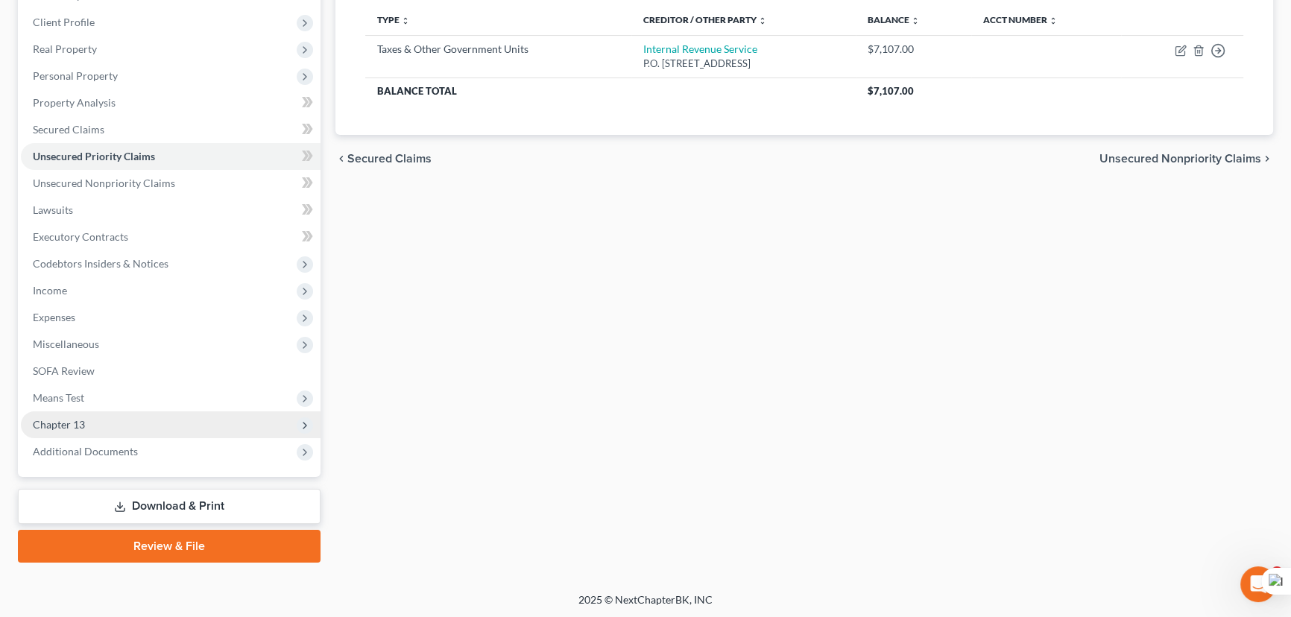
click at [70, 428] on span "Chapter 13" at bounding box center [59, 424] width 52 height 13
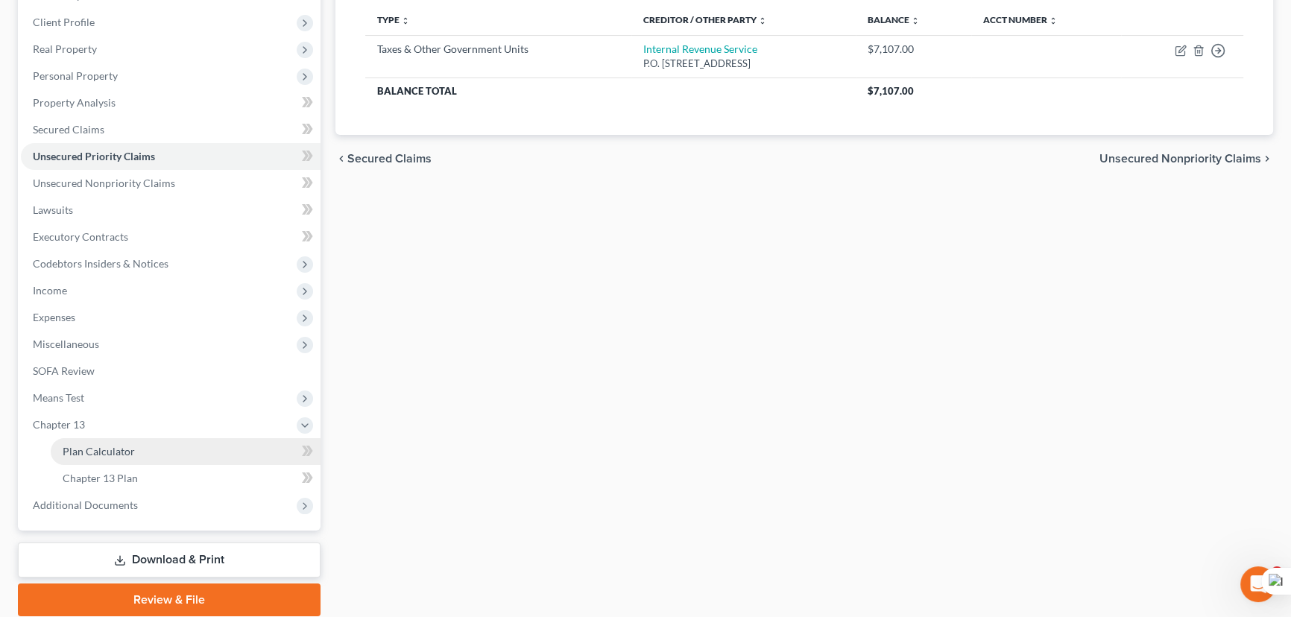
click at [89, 456] on link "Plan Calculator" at bounding box center [186, 451] width 270 height 27
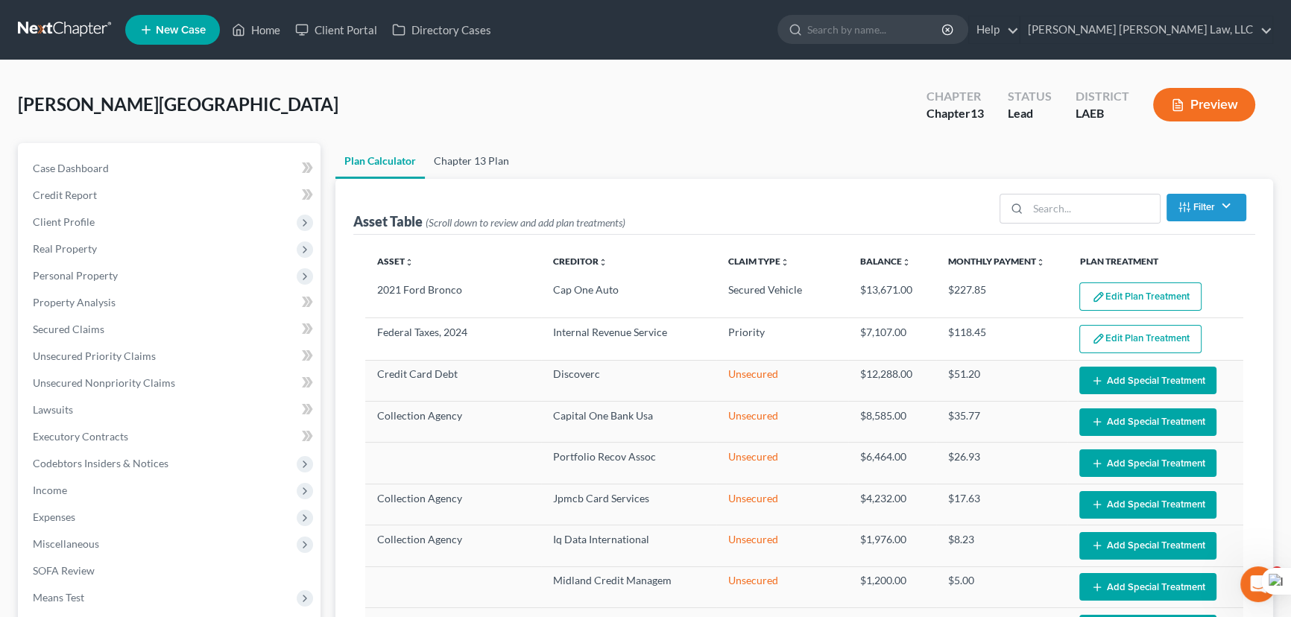
click at [484, 163] on link "Chapter 13 Plan" at bounding box center [471, 161] width 93 height 36
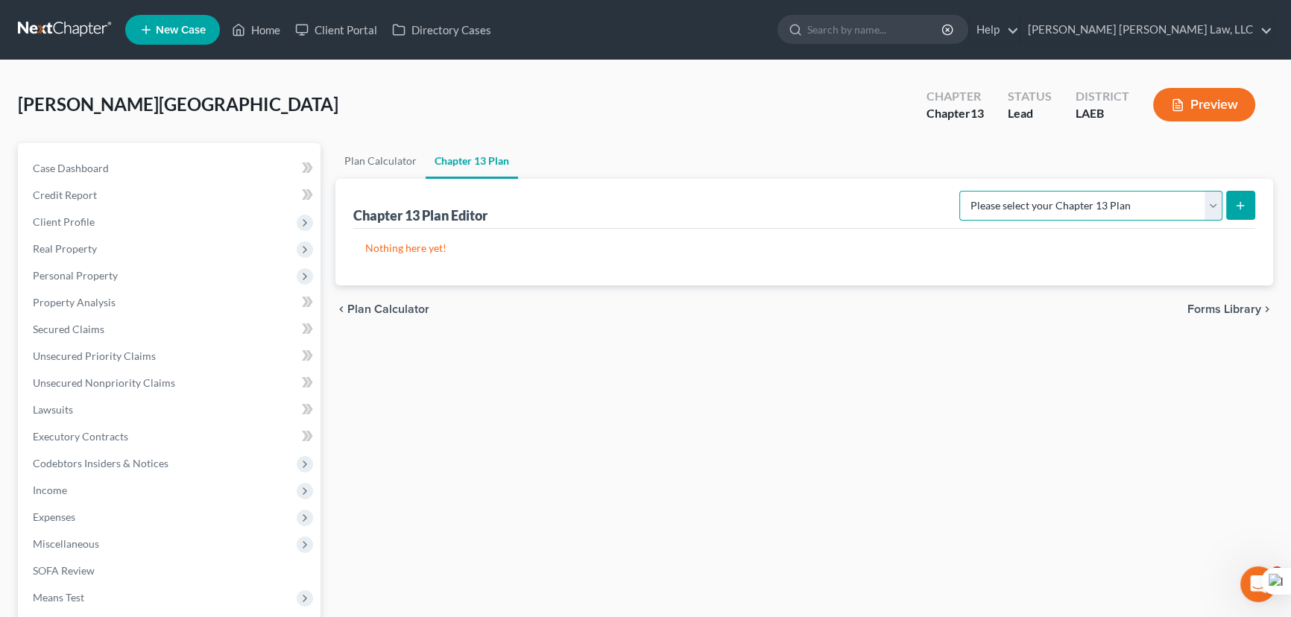
click at [1135, 215] on select "Please select your Chapter 13 Plan Eastern District of Louisiana Eastern Distri…" at bounding box center [1090, 206] width 263 height 30
click at [959, 191] on select "Please select your Chapter 13 Plan Eastern District of Louisiana Eastern Distri…" at bounding box center [1090, 206] width 263 height 30
click at [1246, 200] on button "submit" at bounding box center [1240, 205] width 29 height 29
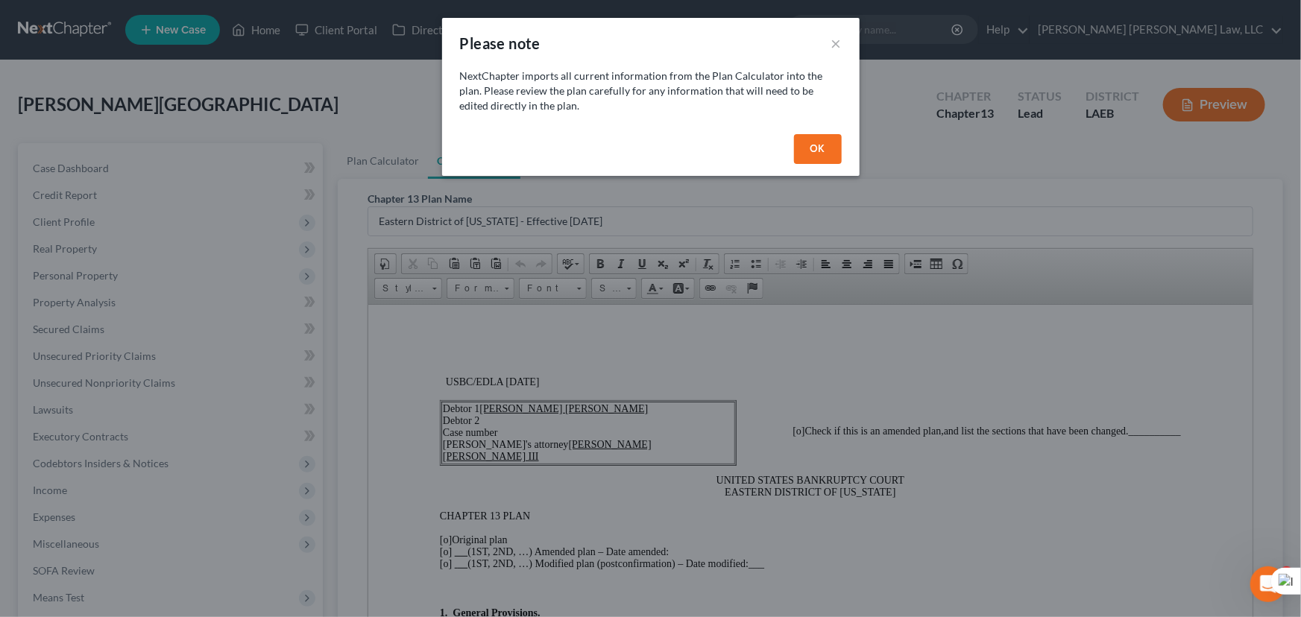
click at [828, 157] on button "OK" at bounding box center [818, 149] width 48 height 30
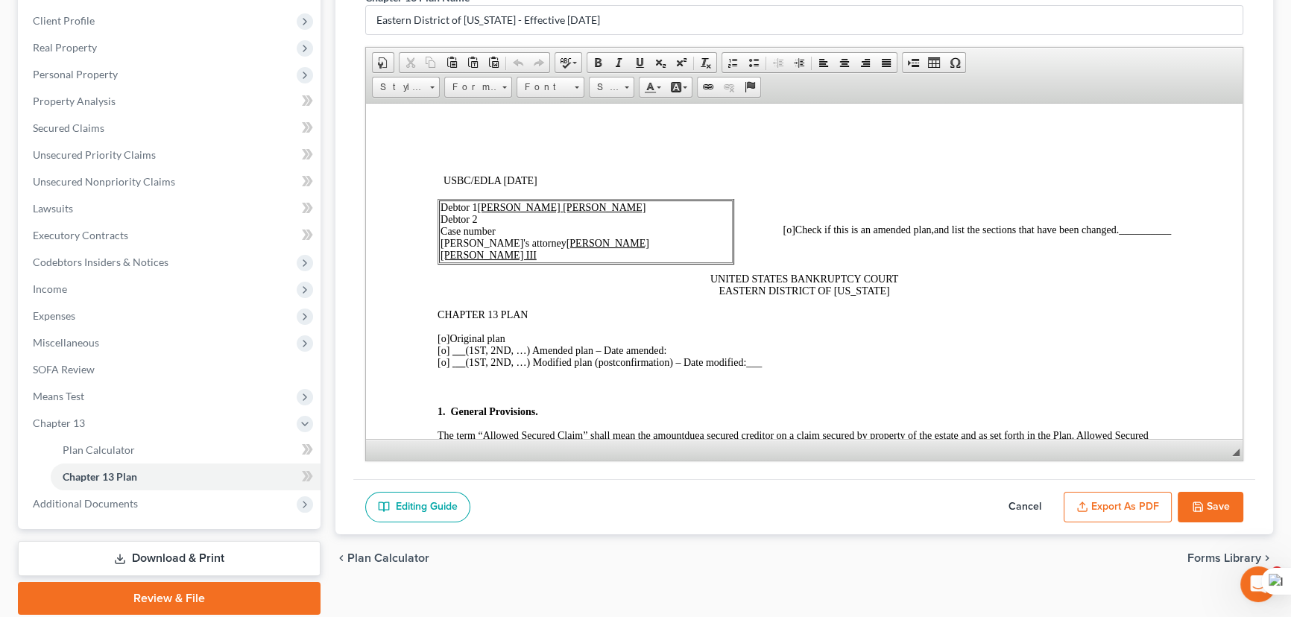
scroll to position [203, 0]
click at [447, 336] on span "[o]" at bounding box center [444, 336] width 12 height 11
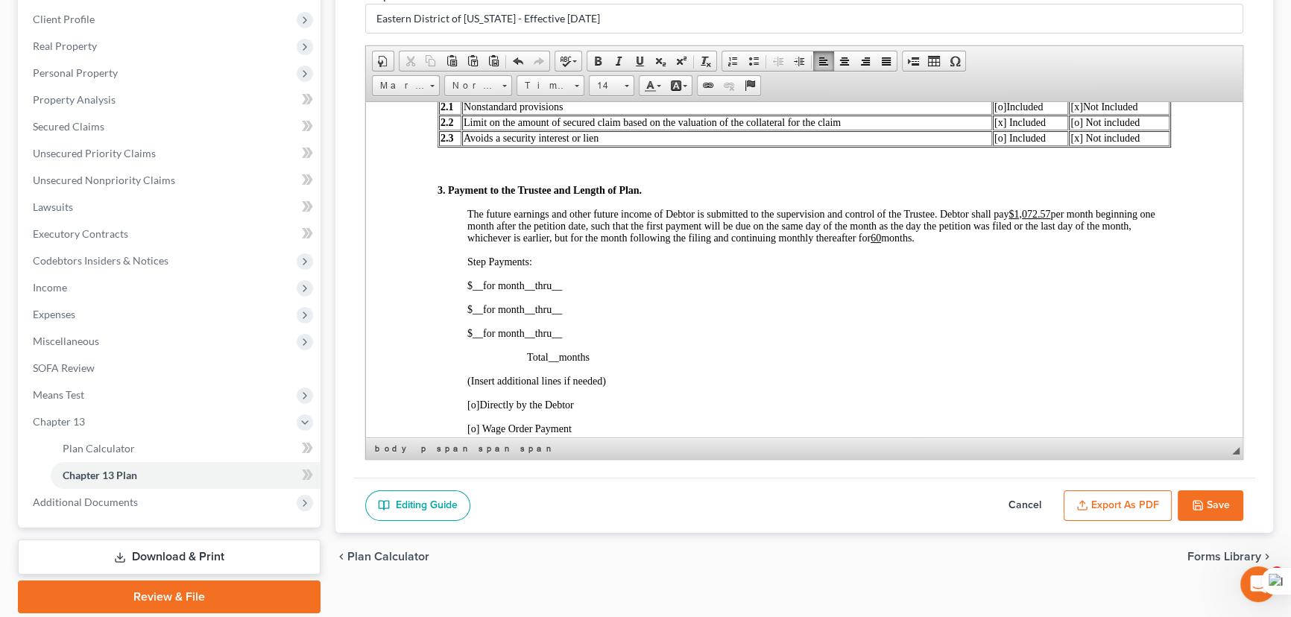
scroll to position [813, 0]
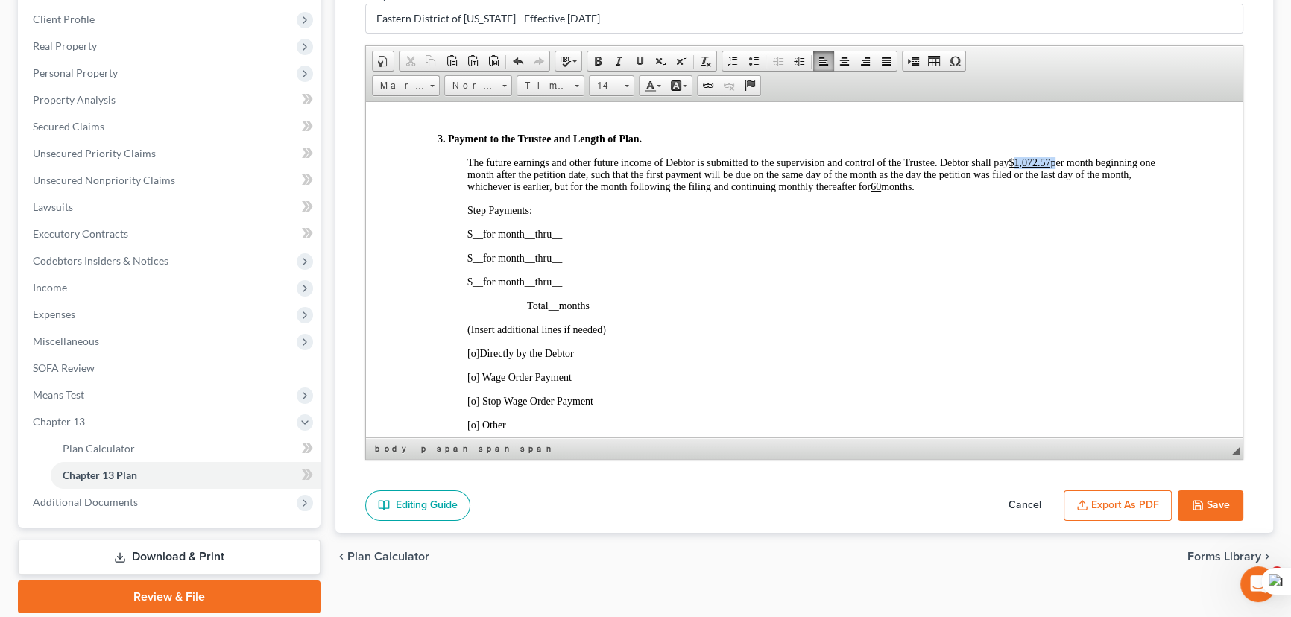
drag, startPoint x: 1054, startPoint y: 186, endPoint x: 1016, endPoint y: 188, distance: 38.1
click at [1016, 188] on span "The future earnings and other future income of Debtor is submitted to the super…" at bounding box center [811, 174] width 688 height 35
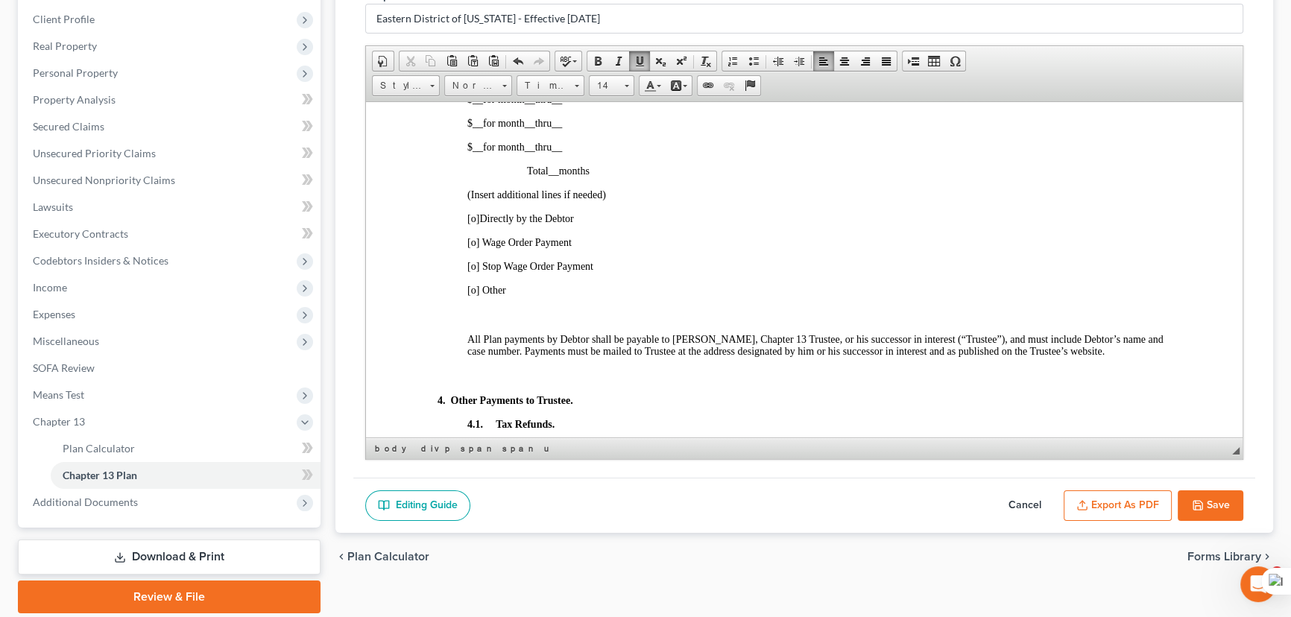
scroll to position [948, 0]
click at [477, 247] on span "[o]" at bounding box center [473, 241] width 12 height 11
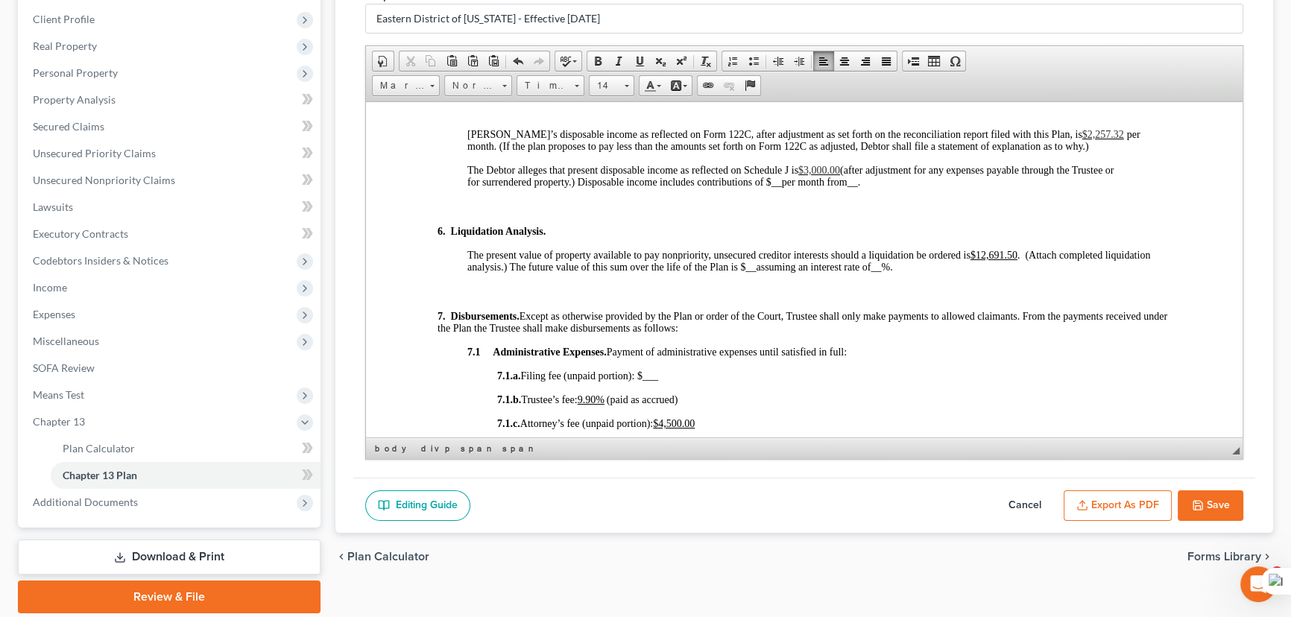
scroll to position [1626, 0]
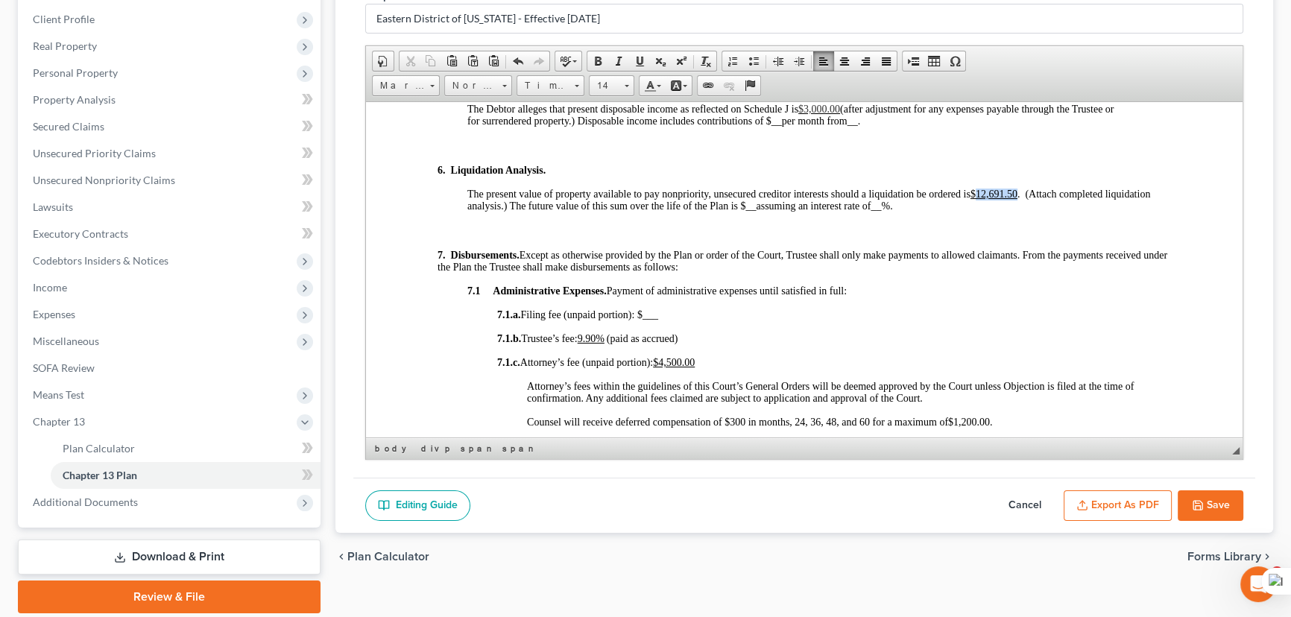
drag, startPoint x: 1018, startPoint y: 225, endPoint x: 978, endPoint y: 226, distance: 39.5
click at [978, 199] on u "$12,691.50" at bounding box center [994, 193] width 47 height 11
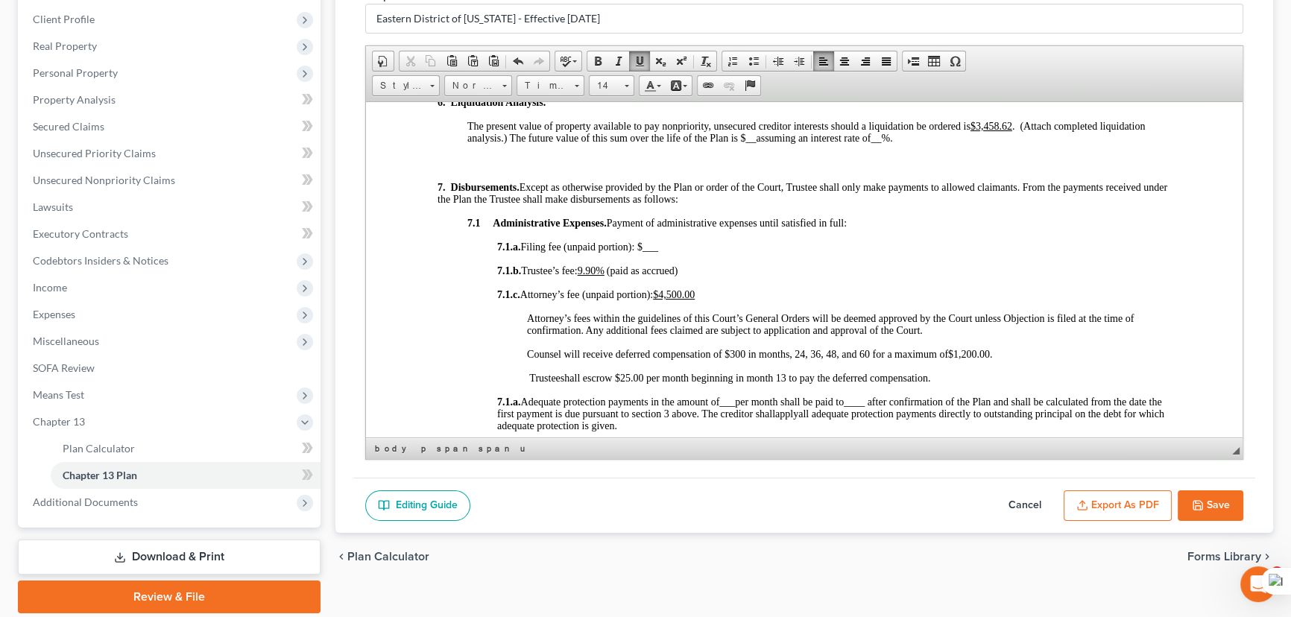
click at [605, 276] on u "9.90%" at bounding box center [591, 270] width 27 height 11
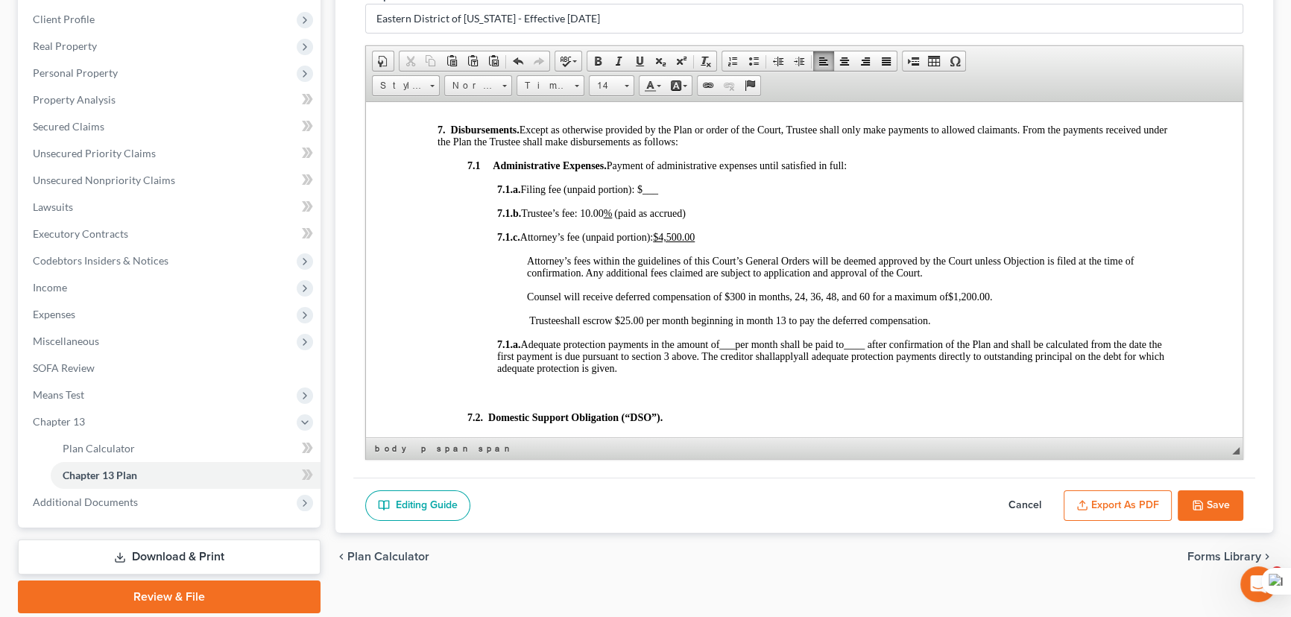
scroll to position [1829, 0]
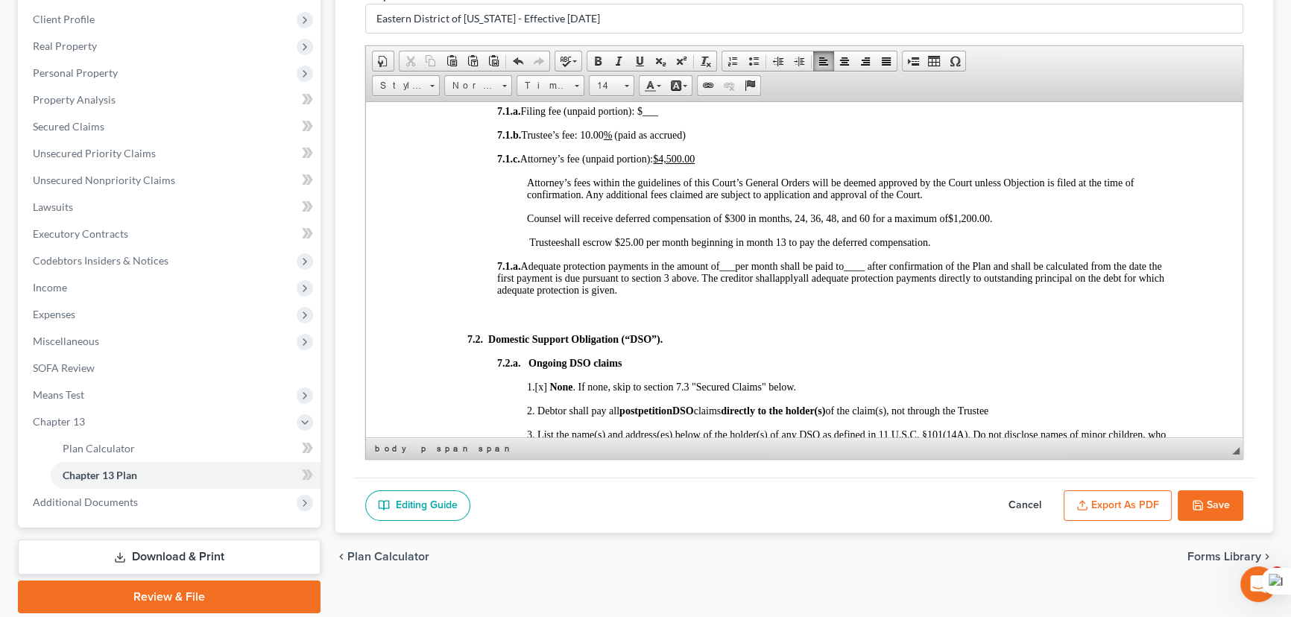
drag, startPoint x: 937, startPoint y: 280, endPoint x: 483, endPoint y: 264, distance: 454.2
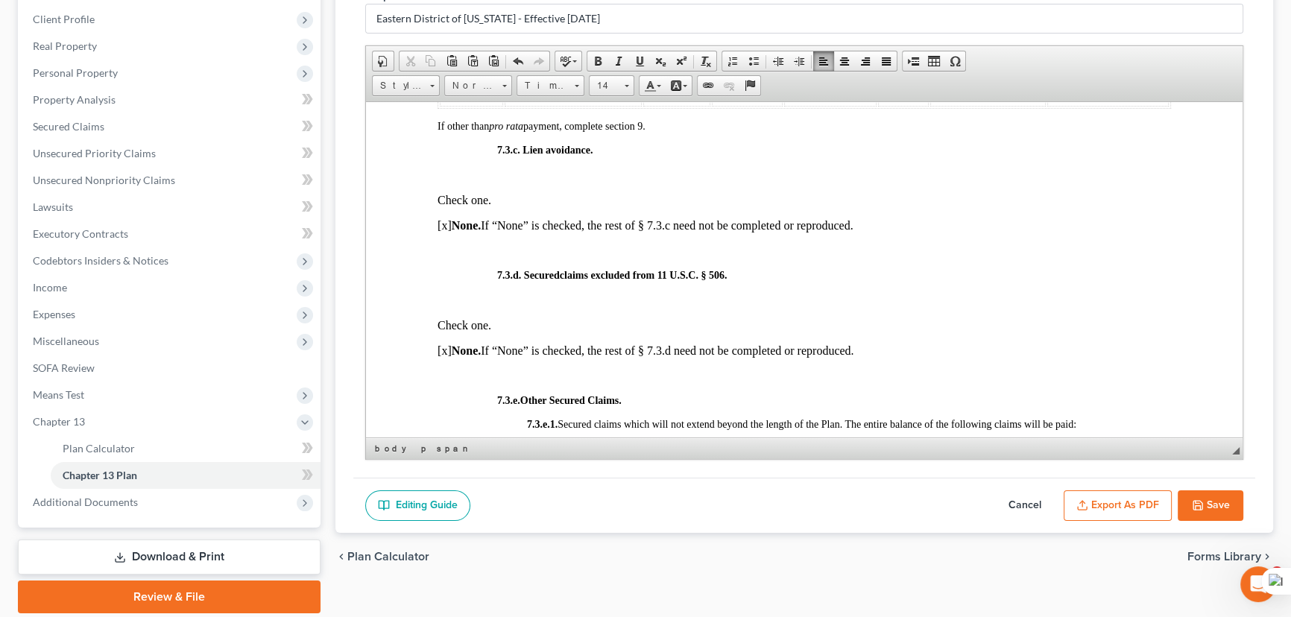
scroll to position [3862, 0]
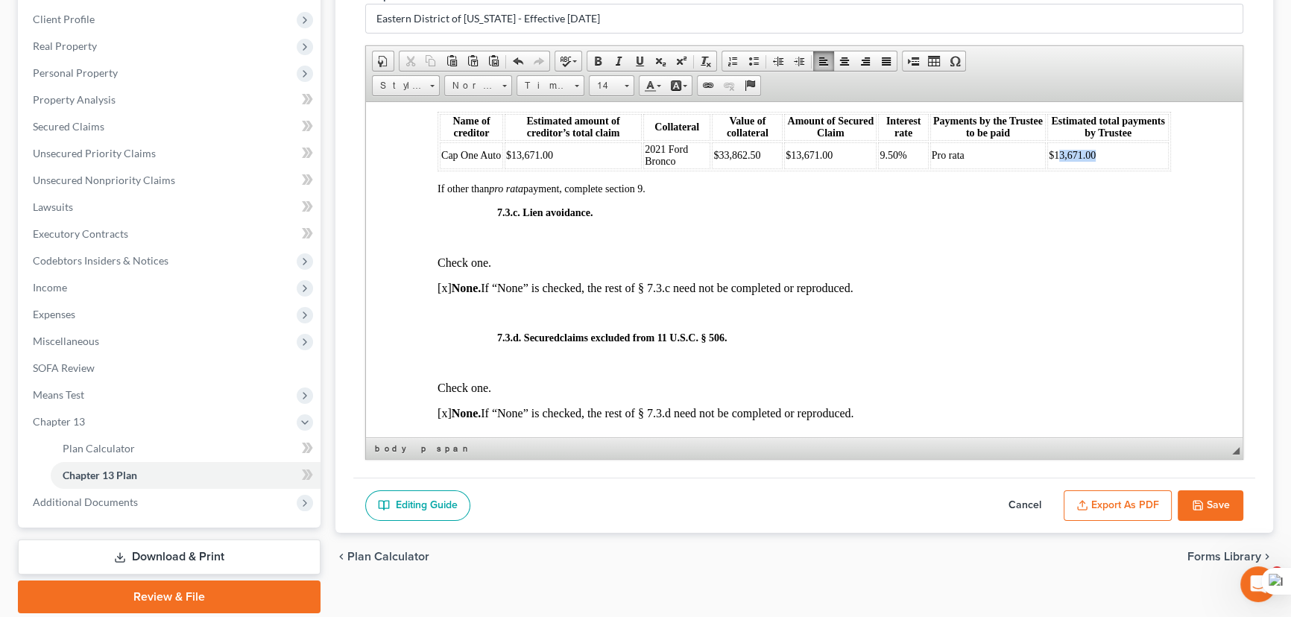
drag, startPoint x: 1108, startPoint y: 237, endPoint x: 1050, endPoint y: 248, distance: 58.5
click at [1050, 168] on td "$13,671.00" at bounding box center [1108, 155] width 122 height 27
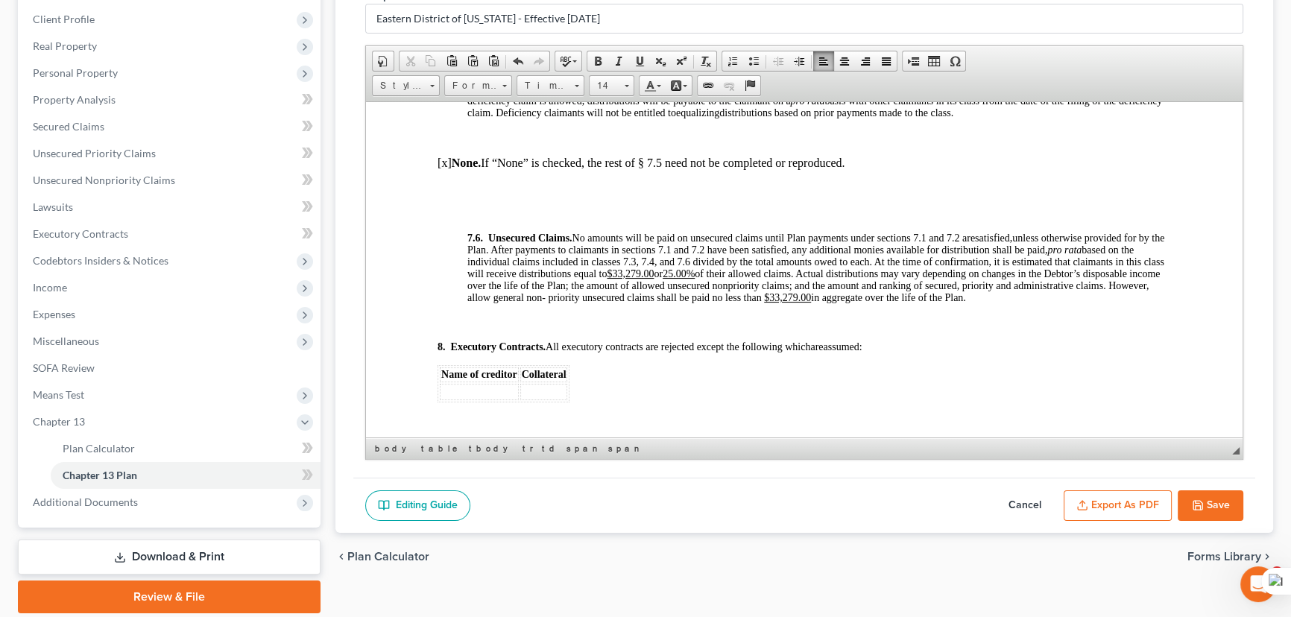
scroll to position [5082, 0]
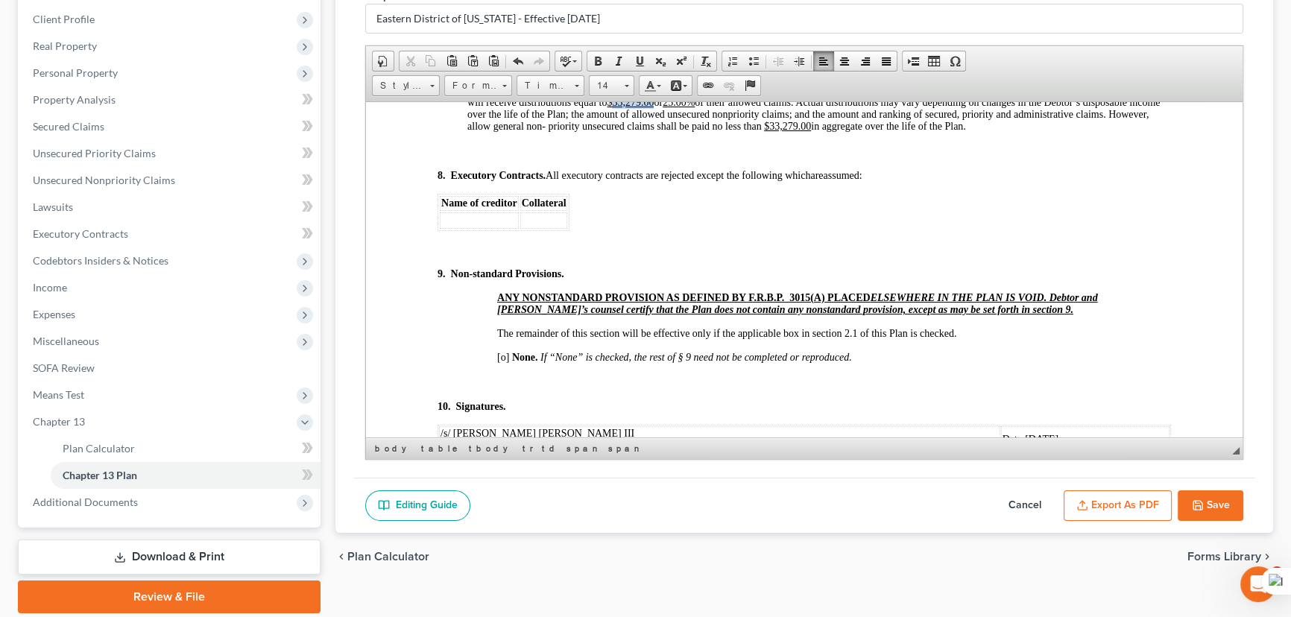
drag, startPoint x: 679, startPoint y: 206, endPoint x: 638, endPoint y: 209, distance: 41.1
click at [638, 131] on span "unless otherwise provided for by the Plan. After payments to claimants in secti…" at bounding box center [815, 95] width 697 height 71
click at [700, 107] on u "25.00%" at bounding box center [684, 101] width 32 height 11
drag, startPoint x: 888, startPoint y: 229, endPoint x: 848, endPoint y: 230, distance: 40.3
click at [848, 131] on u "$33,279.00" at bounding box center [830, 125] width 47 height 11
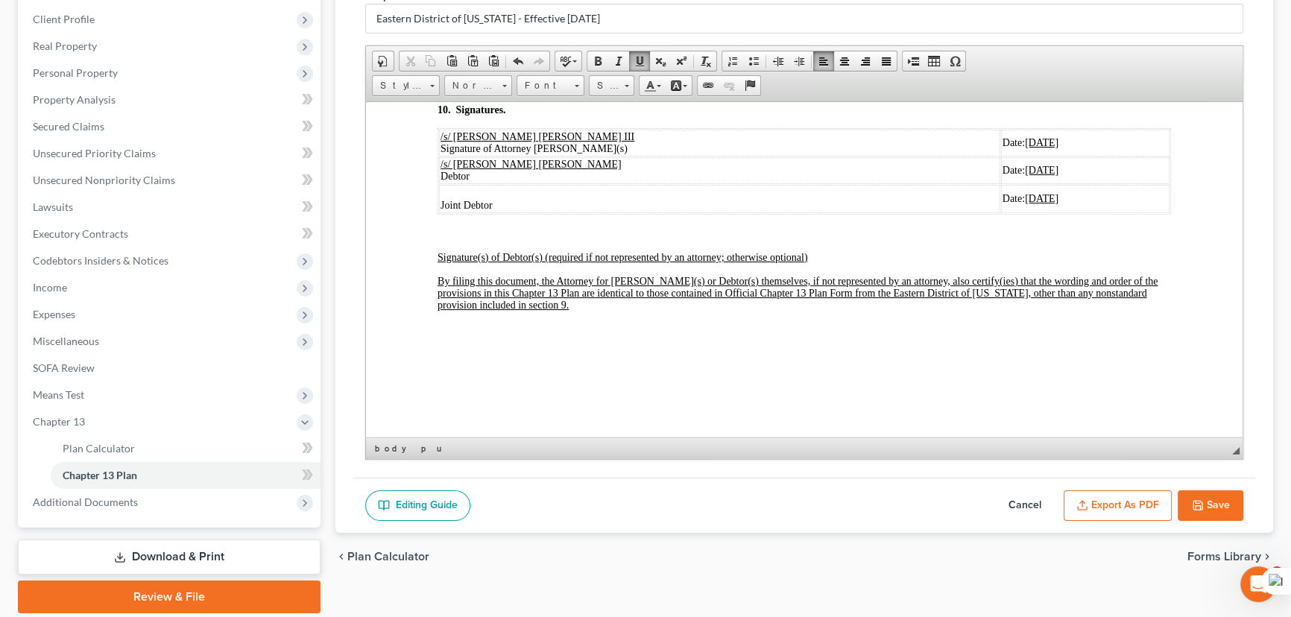
scroll to position [5421, 0]
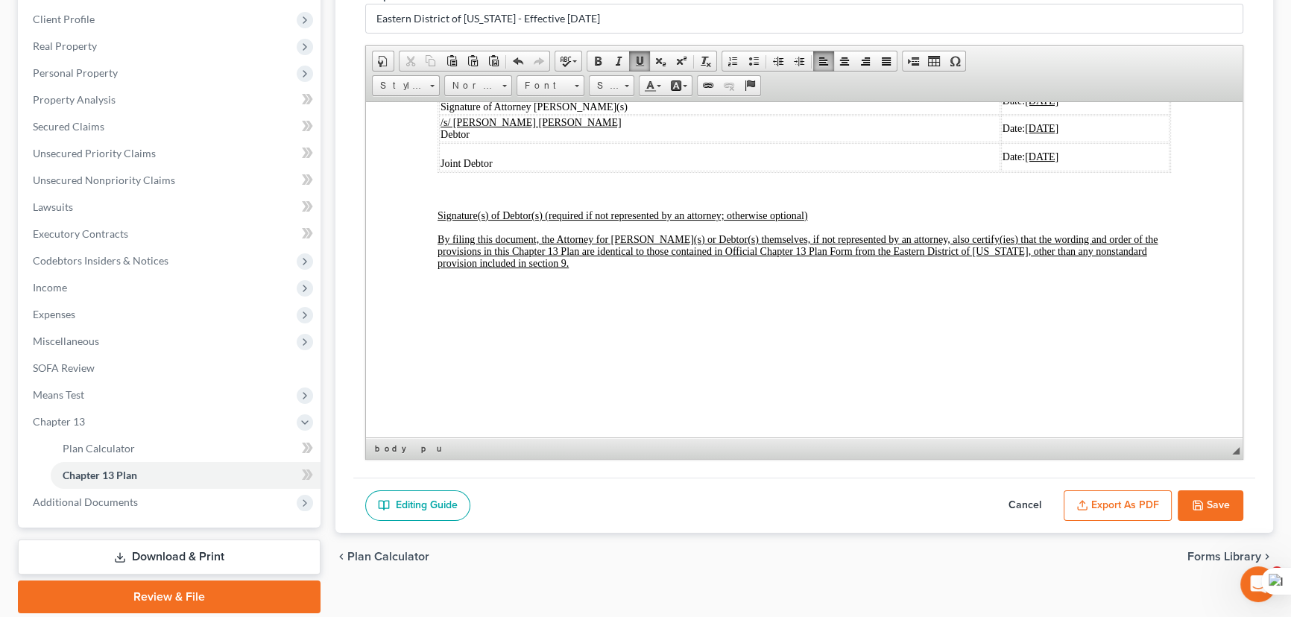
drag, startPoint x: 1005, startPoint y: 267, endPoint x: 438, endPoint y: 234, distance: 567.5
click at [439, 171] on tbody "/s/ E. Orum Young III Signature of Attorney Debtor(s) Date: 08/11/2025 /s/ Fran…" at bounding box center [804, 128] width 731 height 83
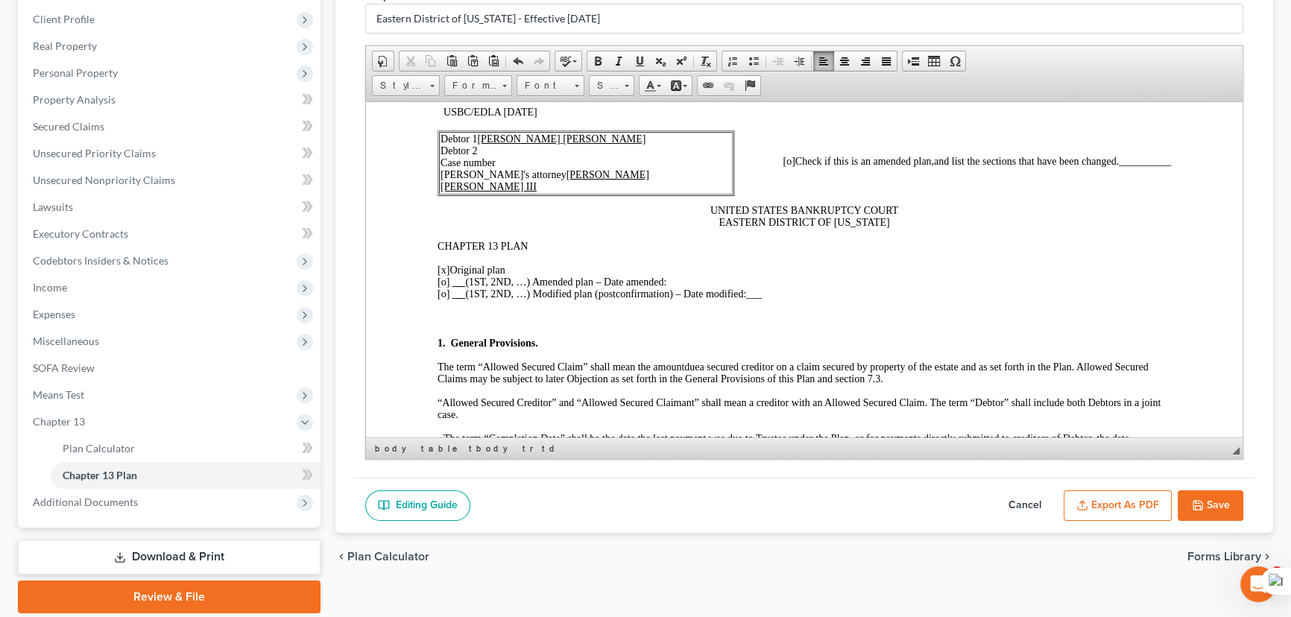
scroll to position [0, 0]
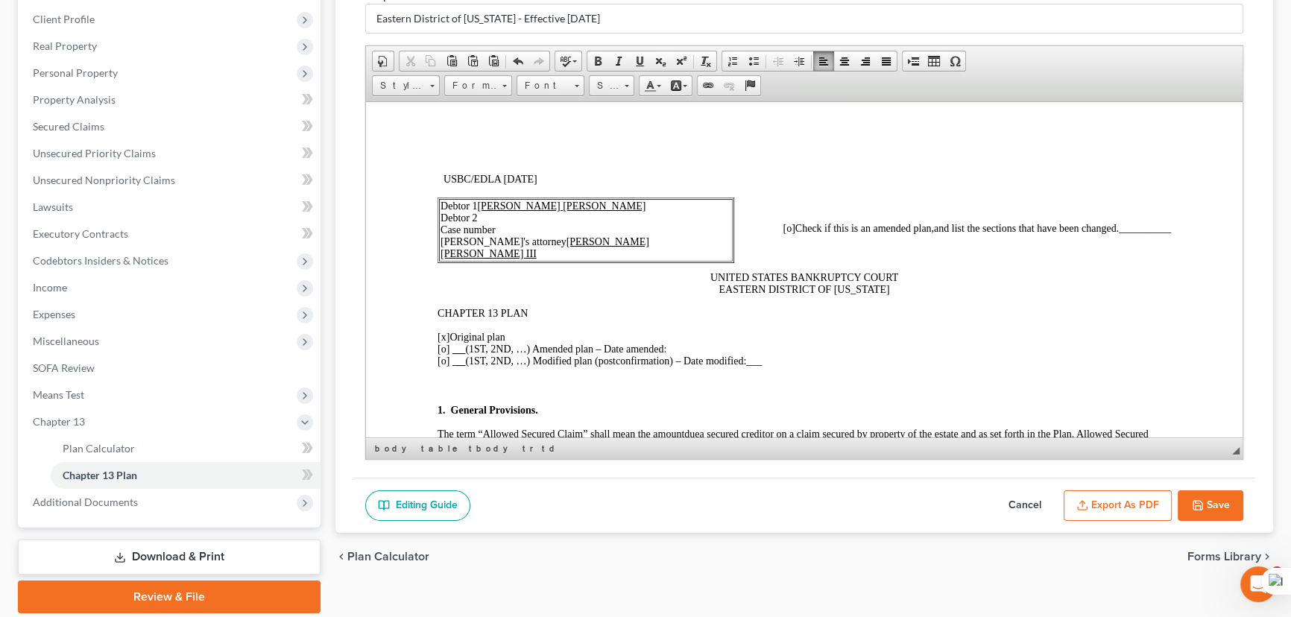
click at [1199, 501] on icon "button" at bounding box center [1198, 505] width 12 height 12
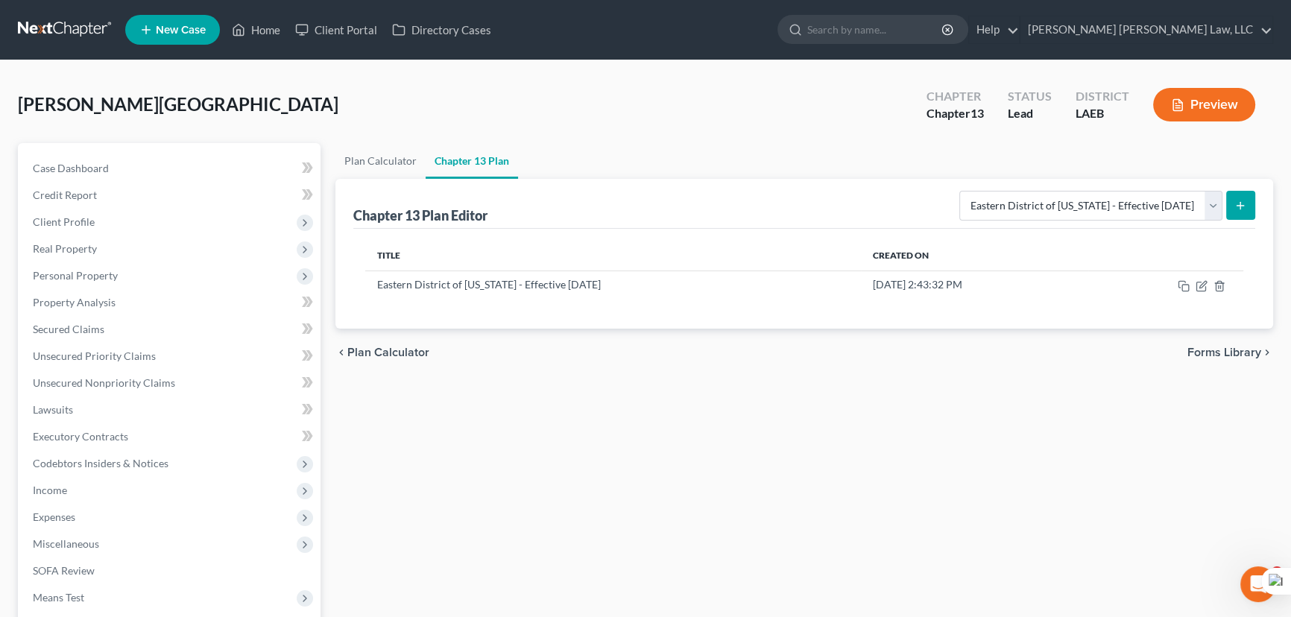
click at [85, 20] on link at bounding box center [65, 29] width 95 height 27
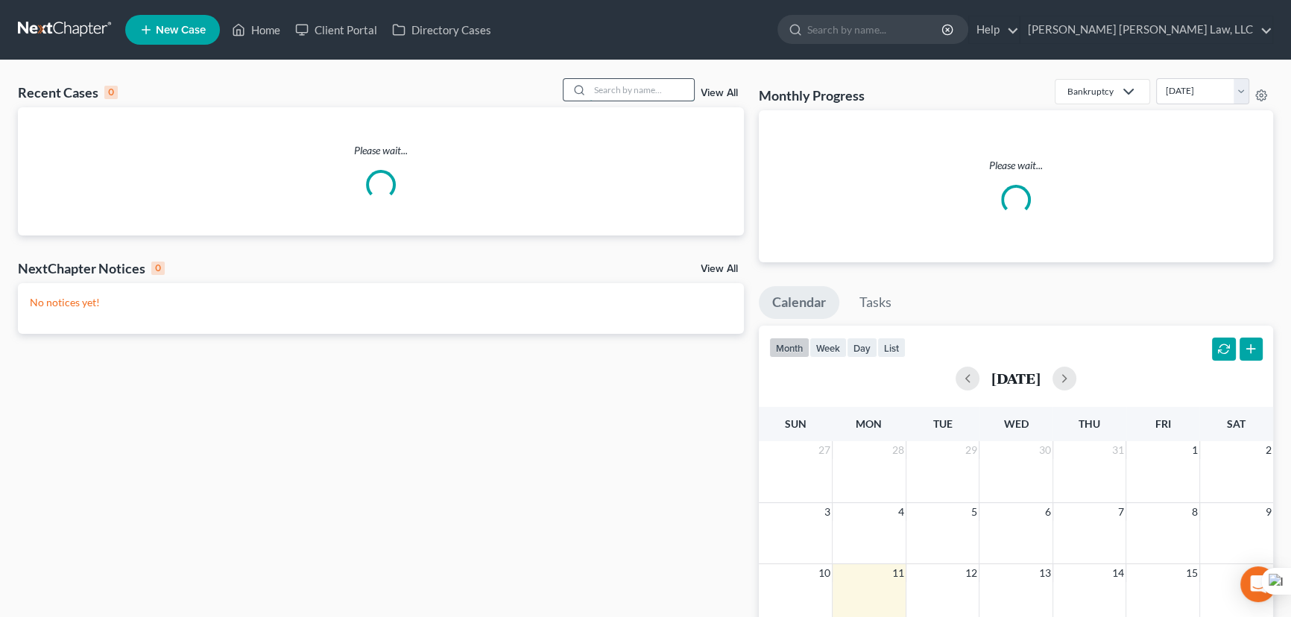
click at [613, 92] on input "search" at bounding box center [642, 90] width 104 height 22
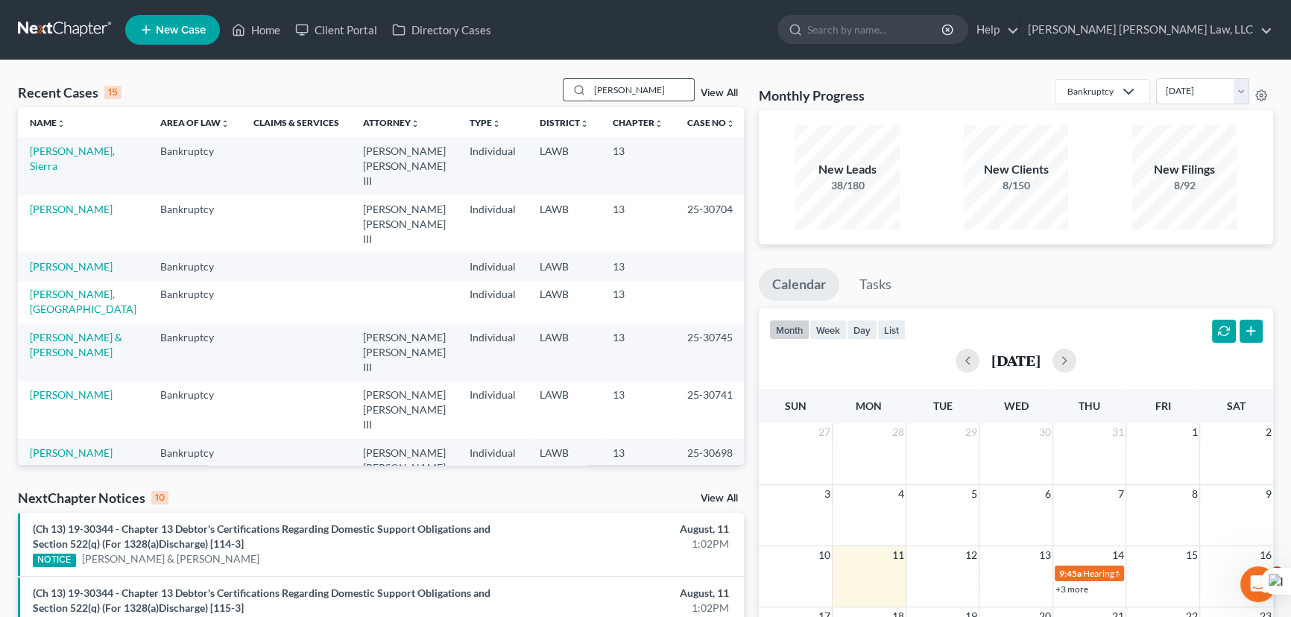
type input "jackson, marvin"
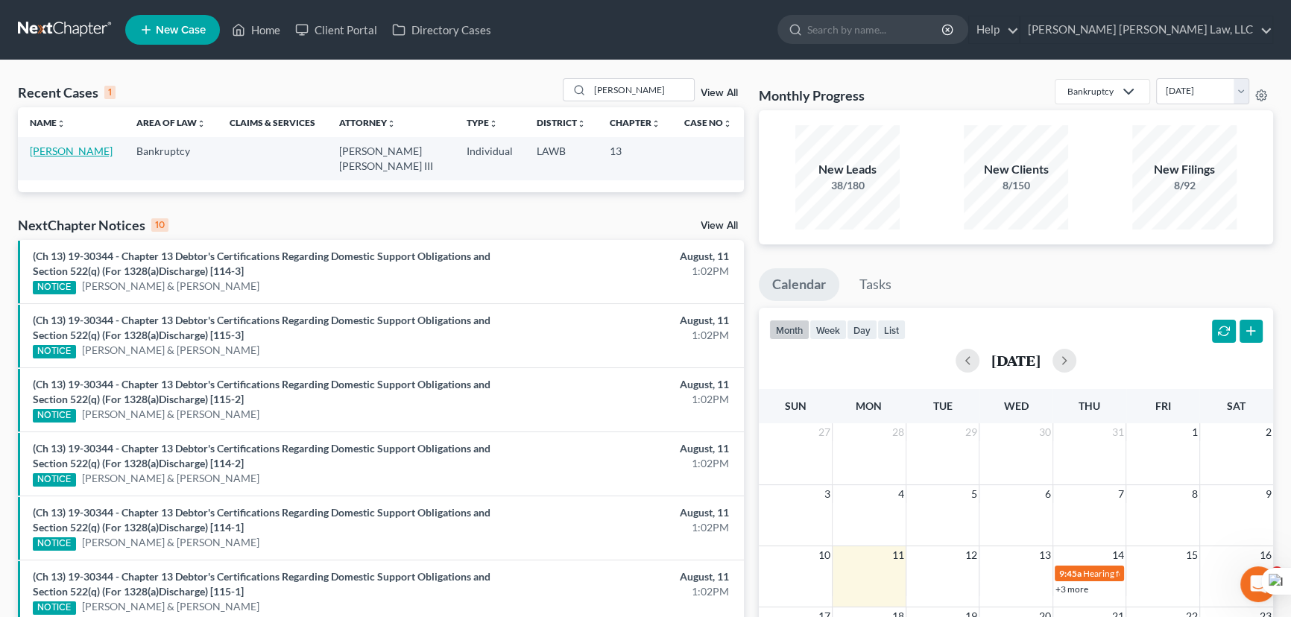
click at [50, 146] on link "Jackson, Marvin" at bounding box center [71, 151] width 83 height 13
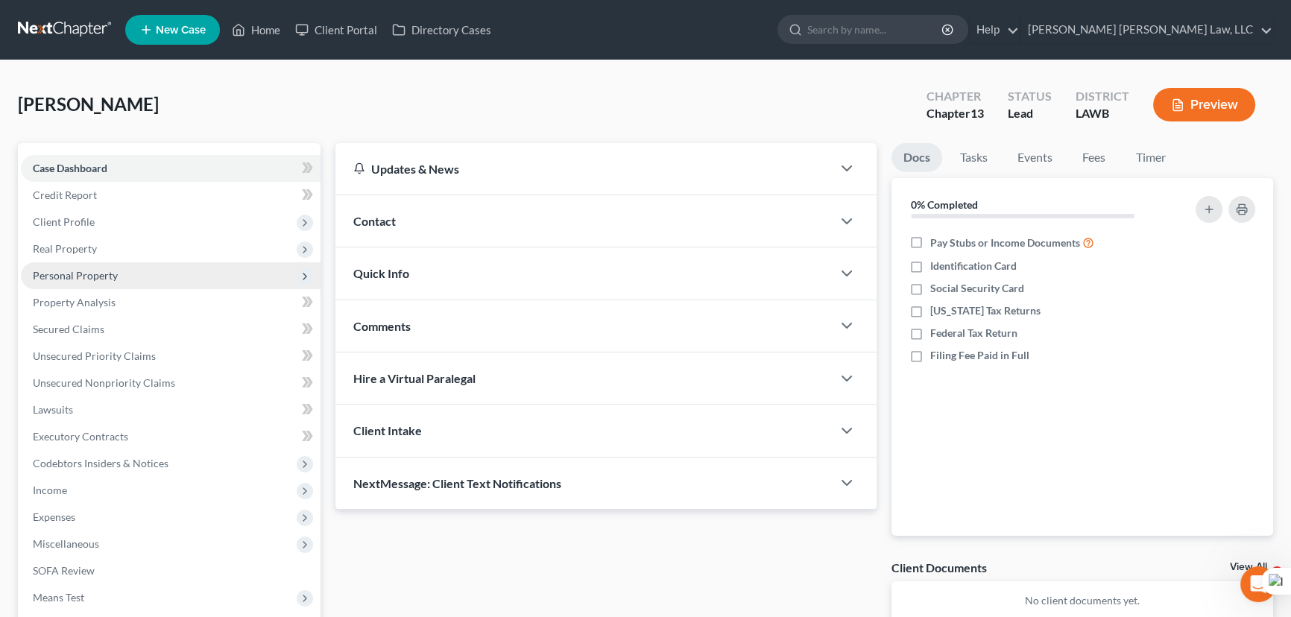
click at [113, 271] on span "Personal Property" at bounding box center [75, 275] width 85 height 13
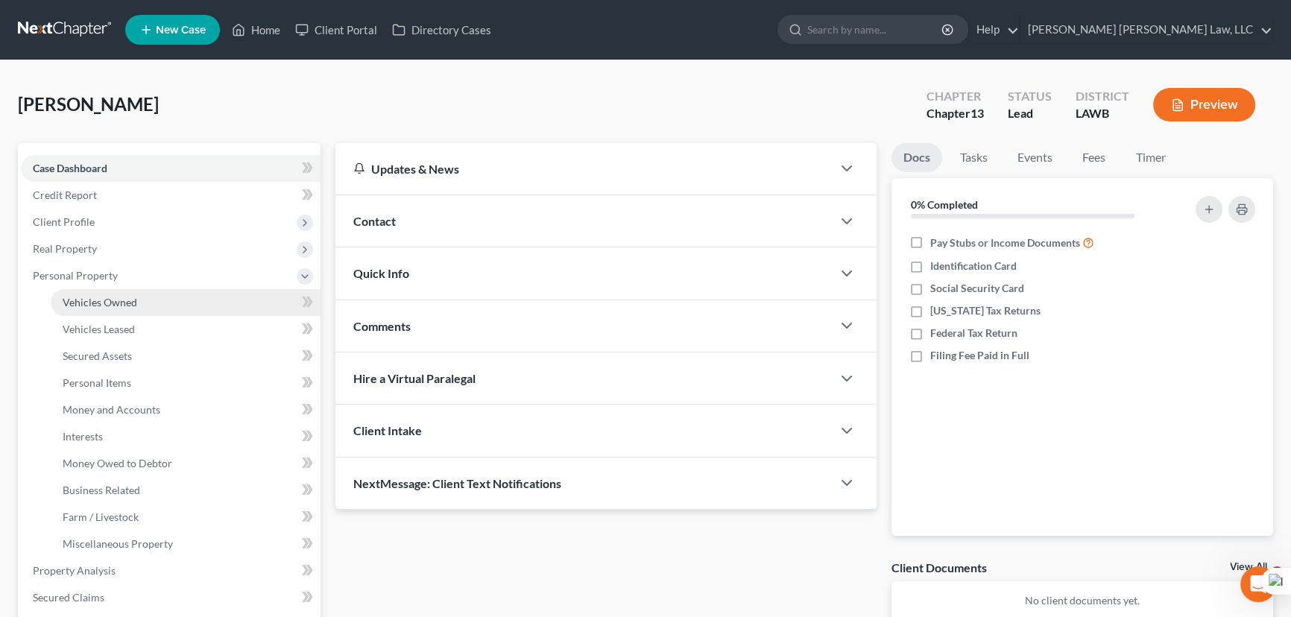
click at [125, 296] on span "Vehicles Owned" at bounding box center [100, 302] width 75 height 13
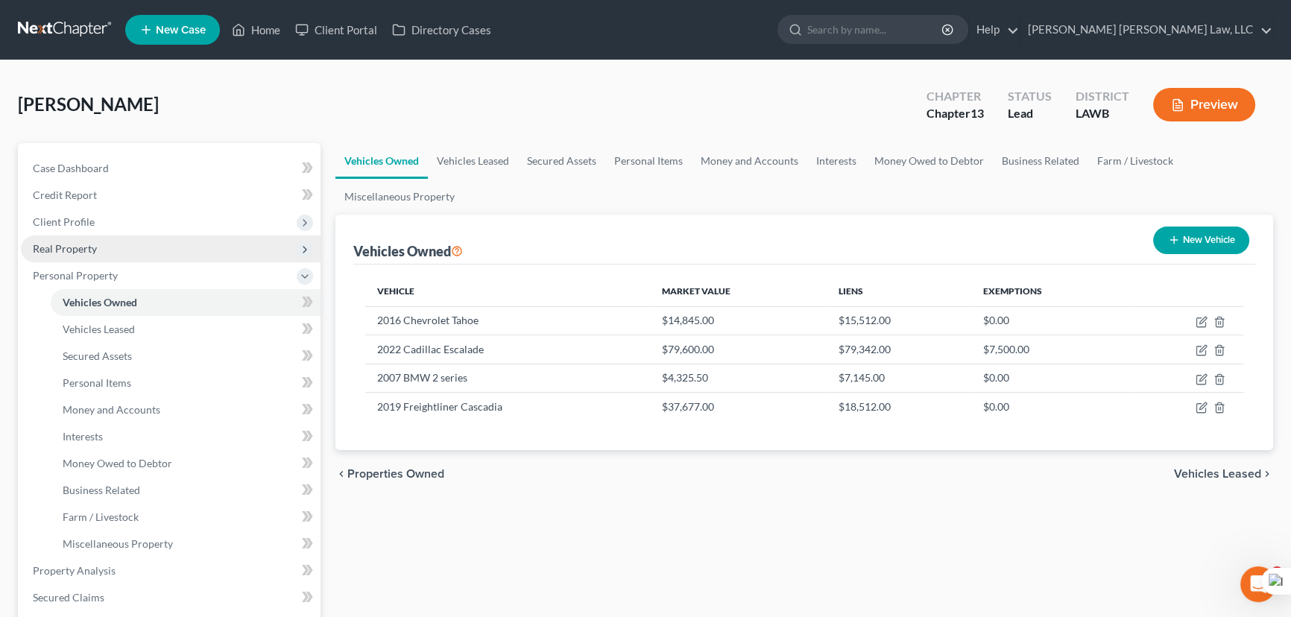
click at [130, 254] on span "Real Property" at bounding box center [171, 249] width 300 height 27
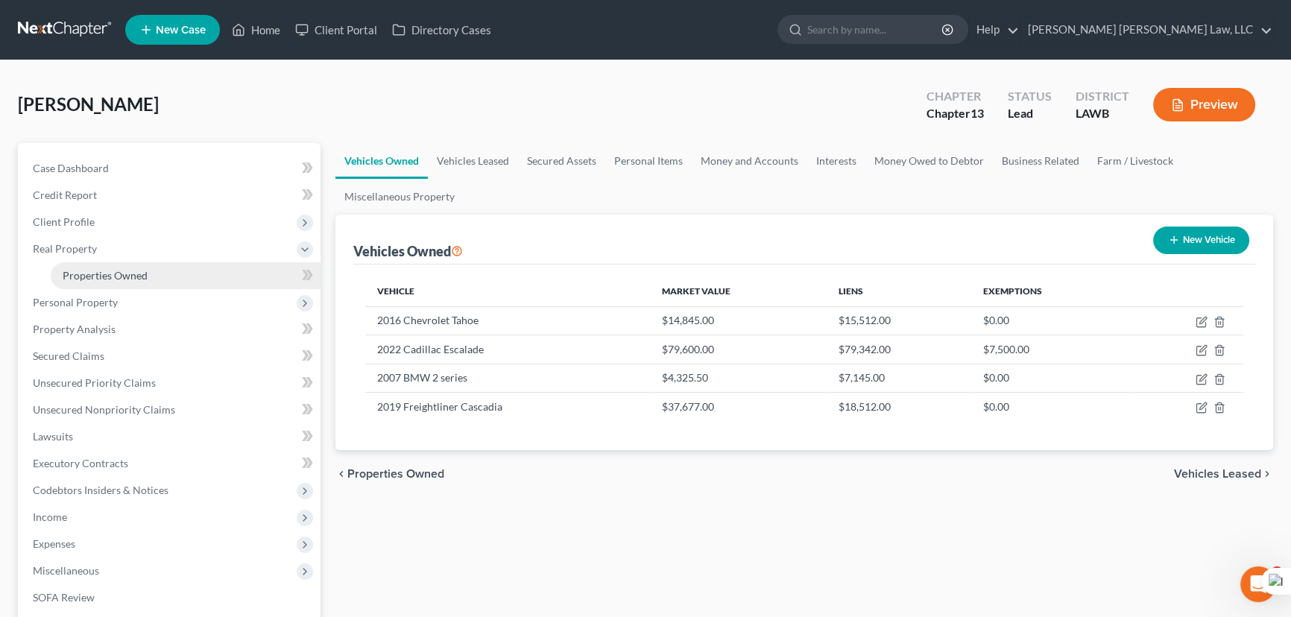
click at [134, 274] on span "Properties Owned" at bounding box center [105, 275] width 85 height 13
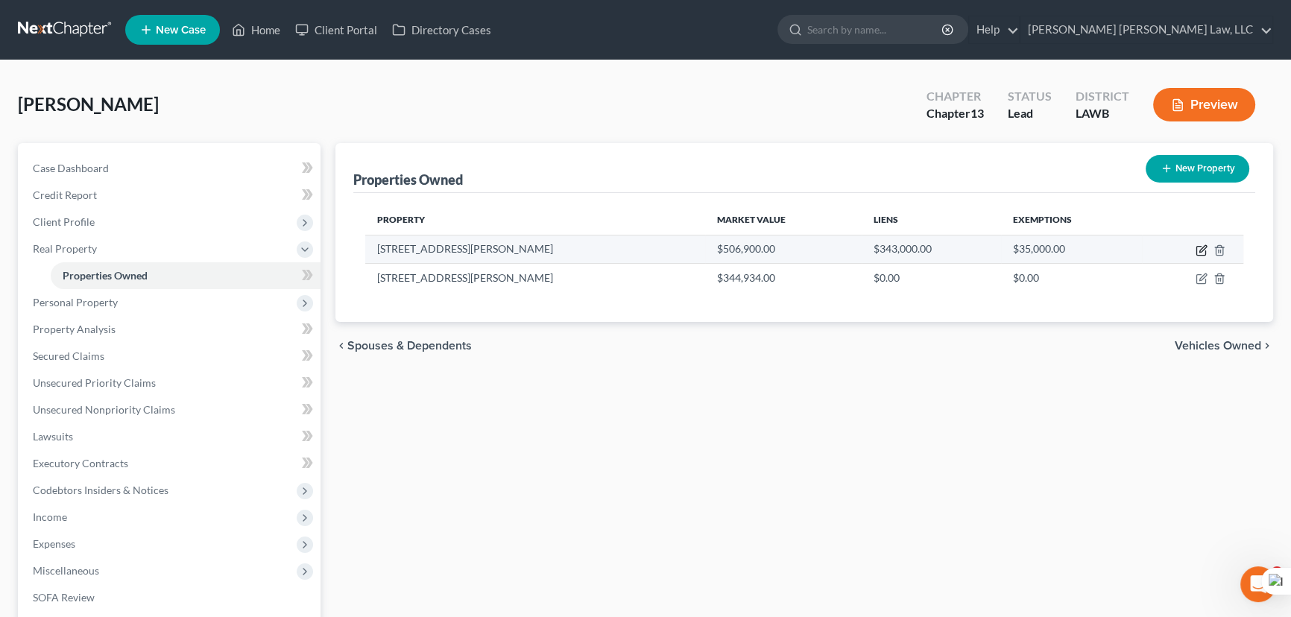
click at [1200, 250] on icon "button" at bounding box center [1202, 248] width 7 height 7
select select "19"
select select "4"
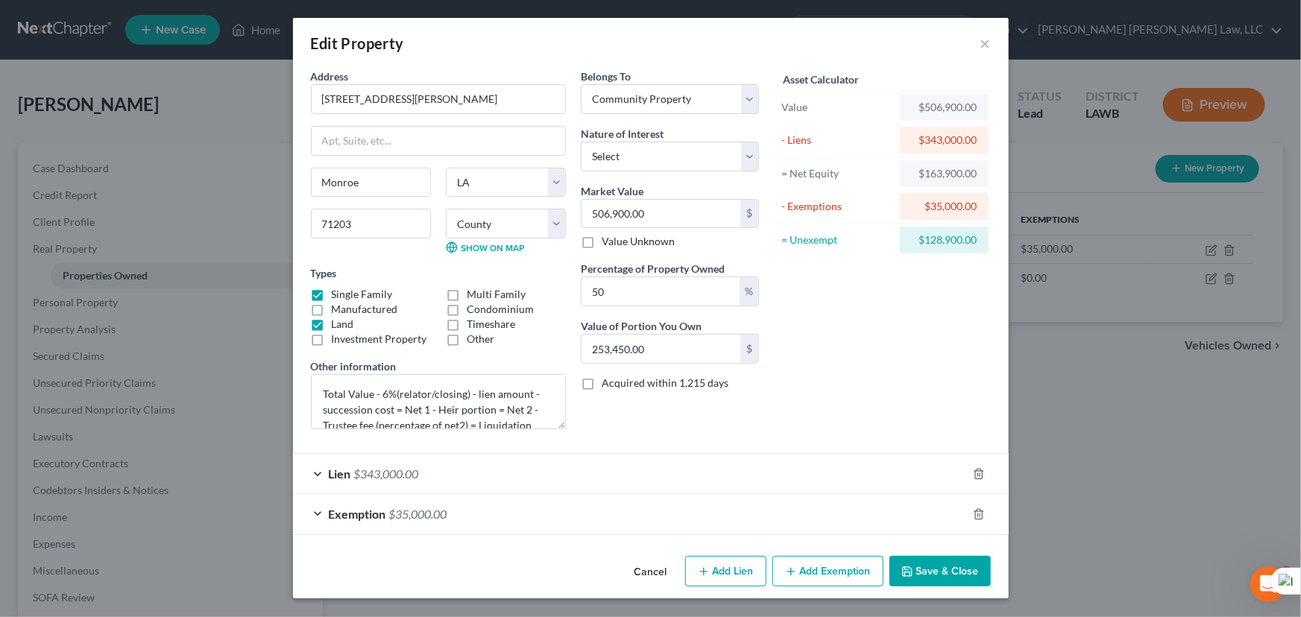
click at [964, 569] on button "Save & Close" at bounding box center [939, 571] width 101 height 31
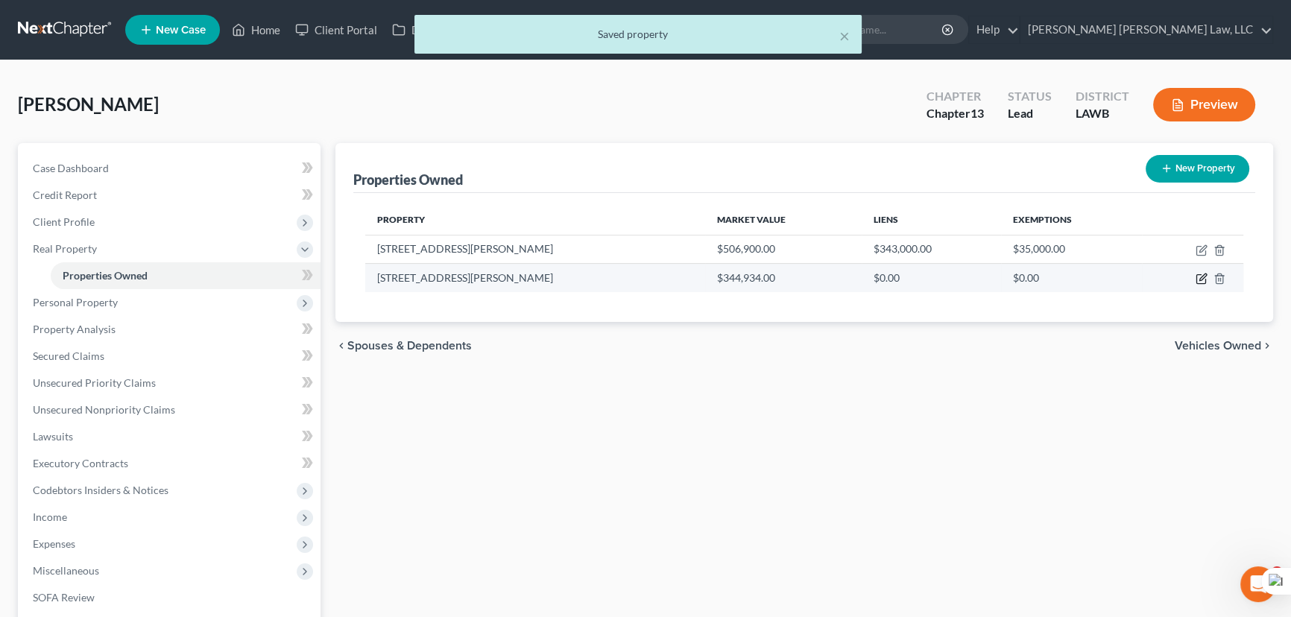
click at [1199, 276] on icon "button" at bounding box center [1202, 279] width 12 height 12
select select "19"
select select "36"
select select "4"
select select "0"
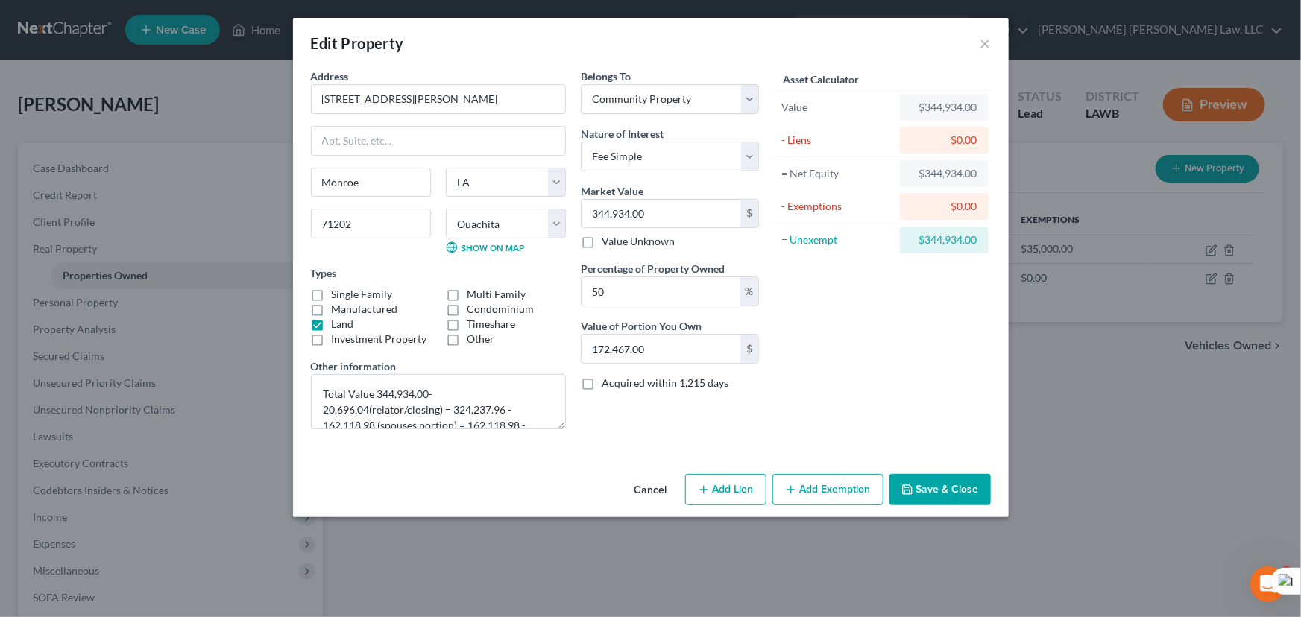
click at [925, 490] on button "Save & Close" at bounding box center [939, 489] width 101 height 31
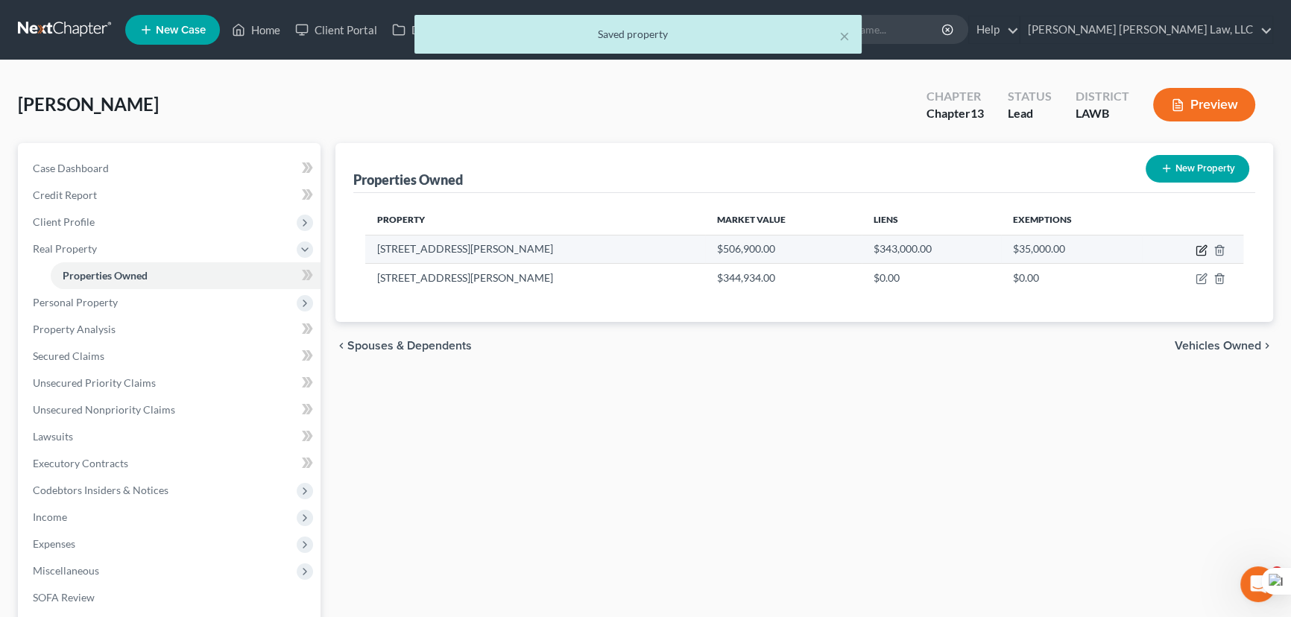
click at [1196, 246] on icon "button" at bounding box center [1202, 251] width 12 height 12
select select "19"
select select "36"
select select "4"
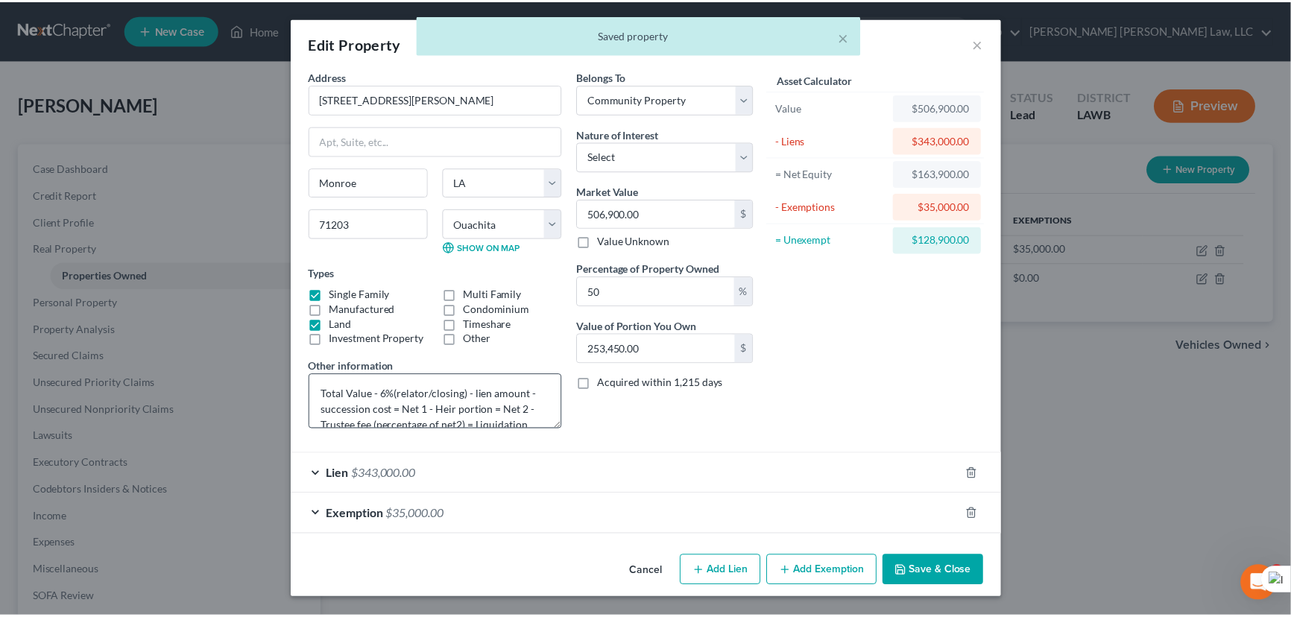
scroll to position [15, 0]
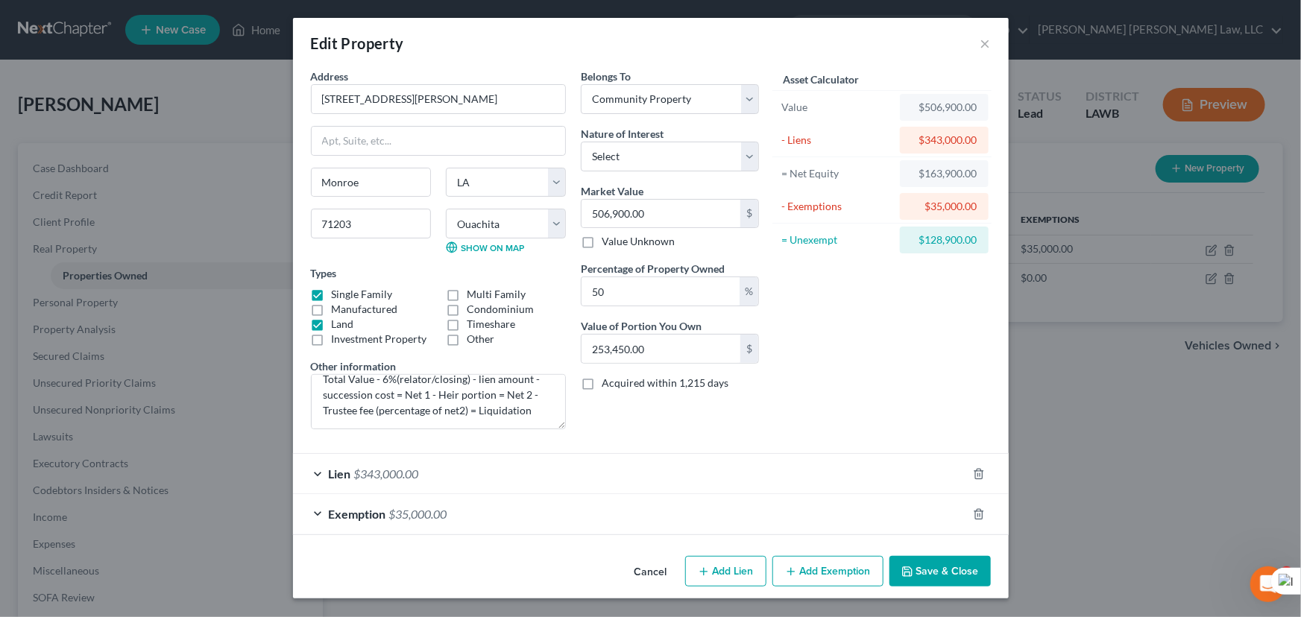
click at [965, 572] on button "Save & Close" at bounding box center [939, 571] width 101 height 31
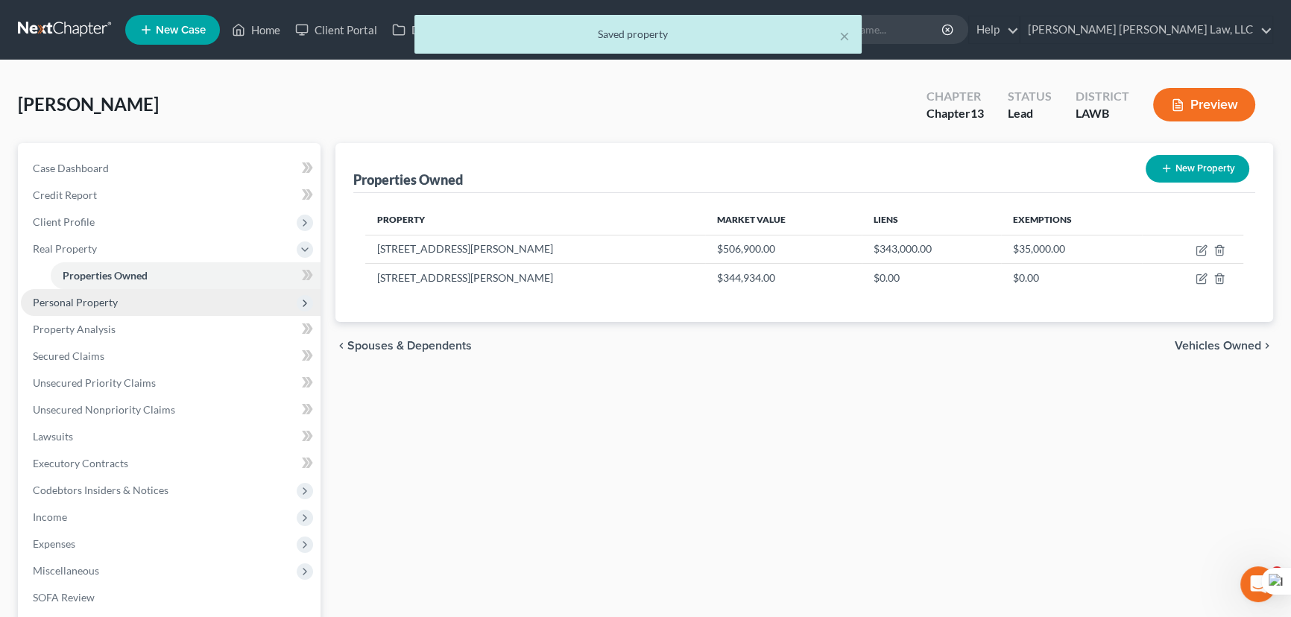
click at [180, 299] on span "Personal Property" at bounding box center [171, 302] width 300 height 27
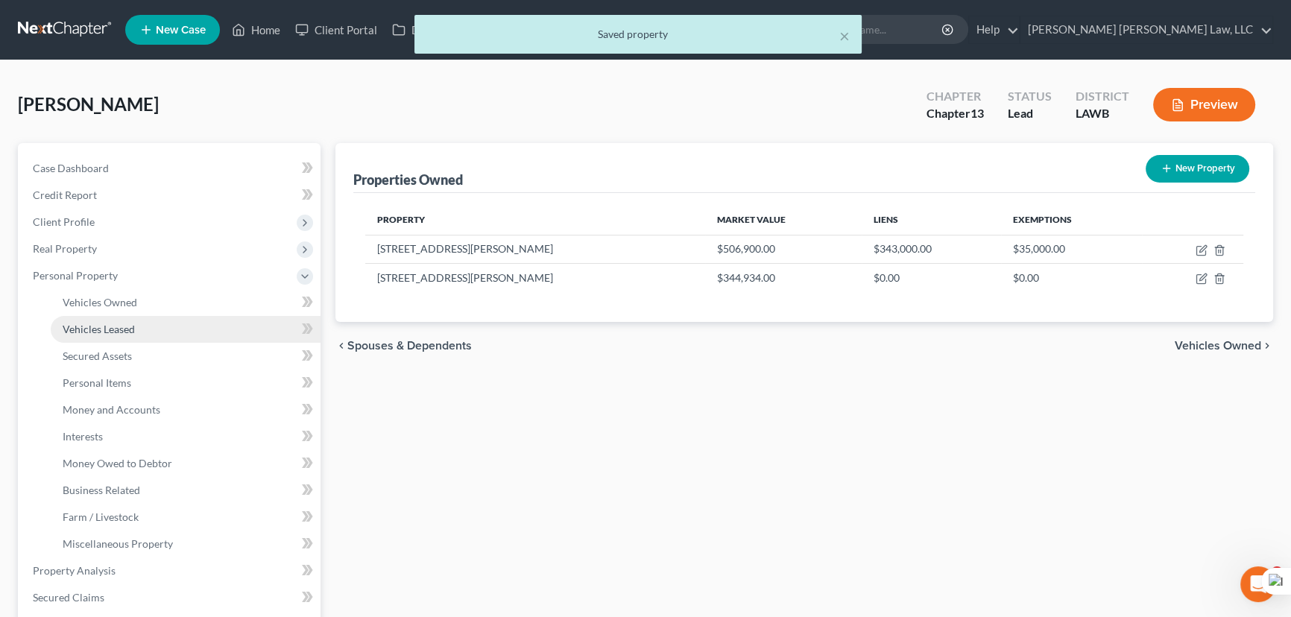
click at [181, 318] on link "Vehicles Leased" at bounding box center [186, 329] width 270 height 27
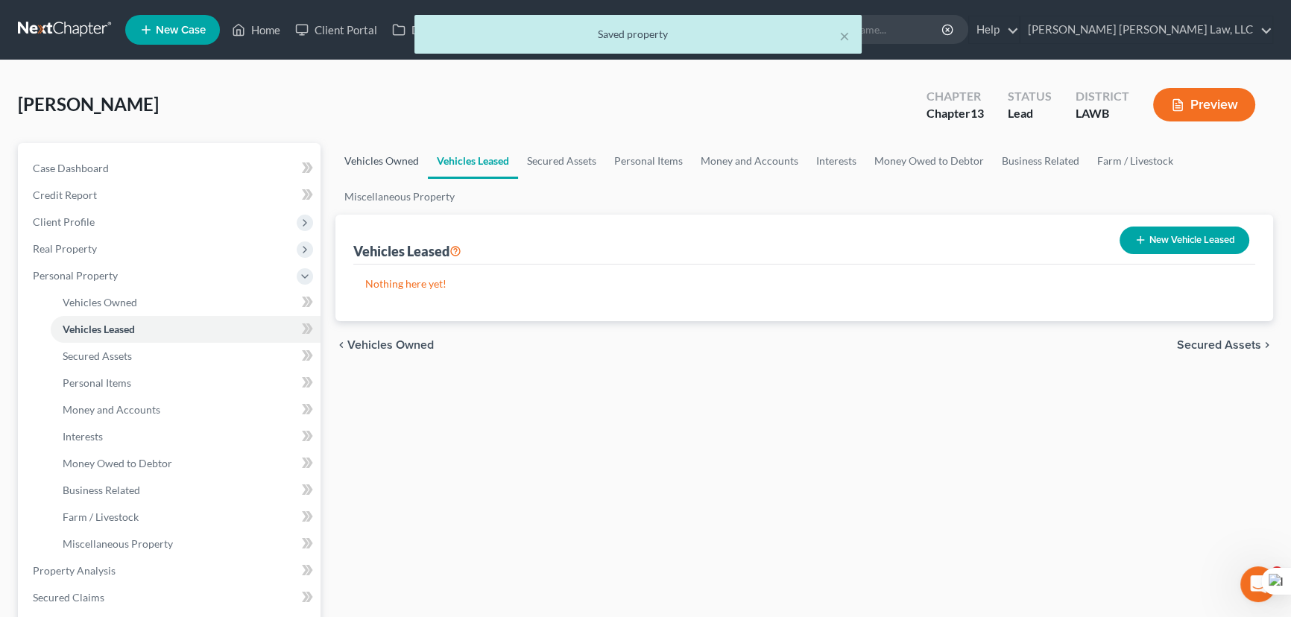
click at [410, 161] on link "Vehicles Owned" at bounding box center [381, 161] width 92 height 36
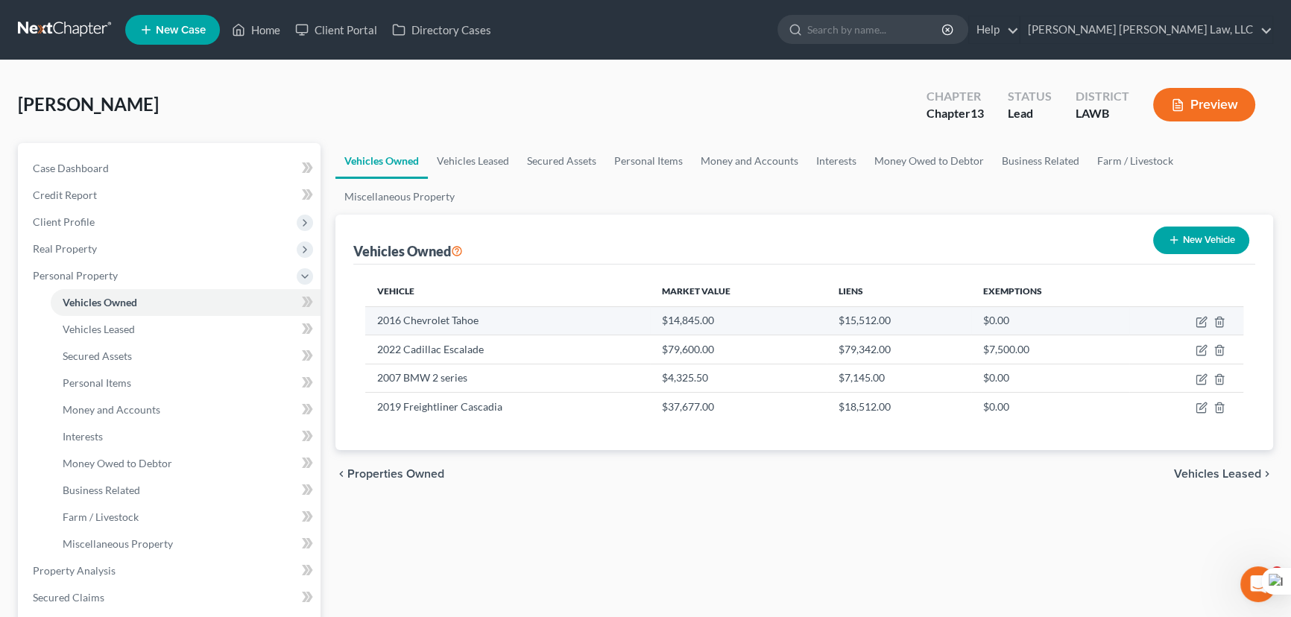
click at [1193, 327] on td at bounding box center [1186, 320] width 114 height 28
click at [1199, 323] on icon "button" at bounding box center [1202, 322] width 12 height 12
select select "0"
select select "10"
select select "0"
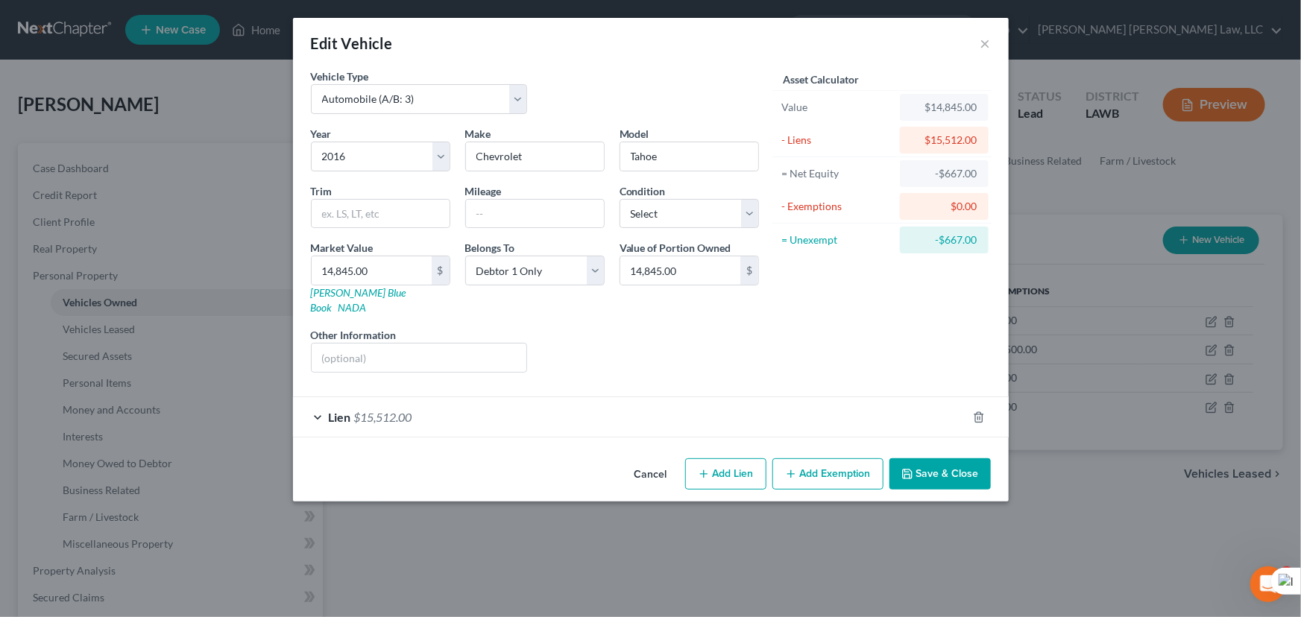
click at [957, 458] on button "Save & Close" at bounding box center [939, 473] width 101 height 31
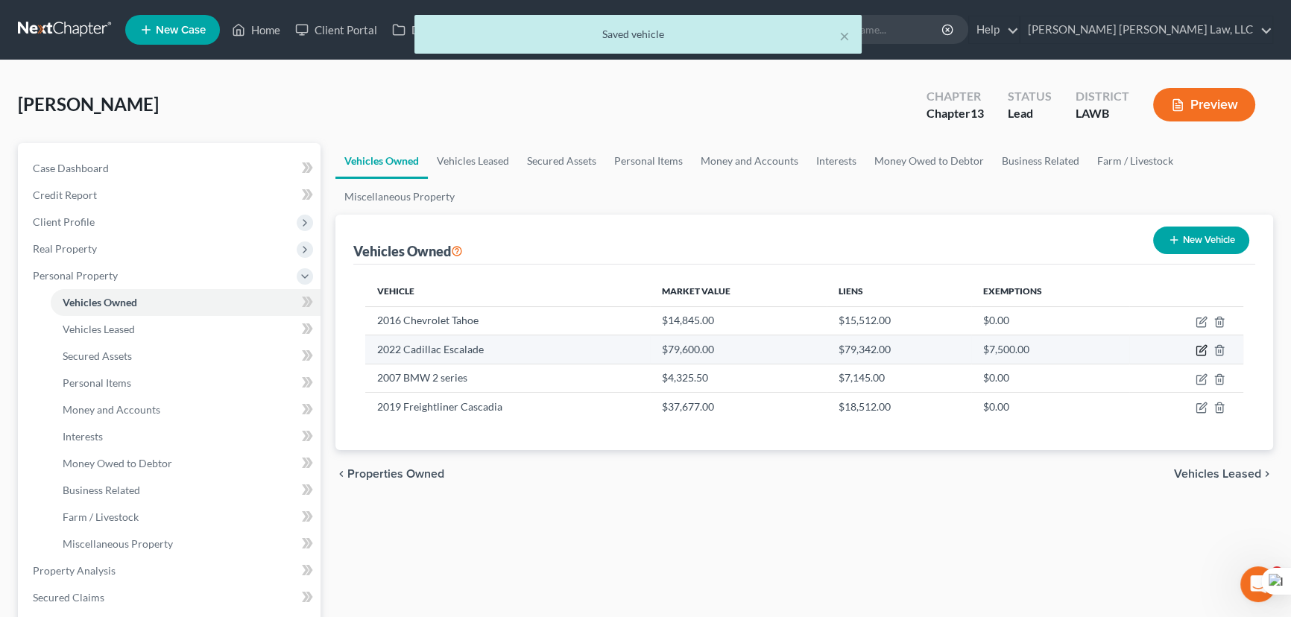
click at [1202, 353] on icon "button" at bounding box center [1202, 350] width 12 height 12
select select "0"
select select "4"
select select "2"
select select "0"
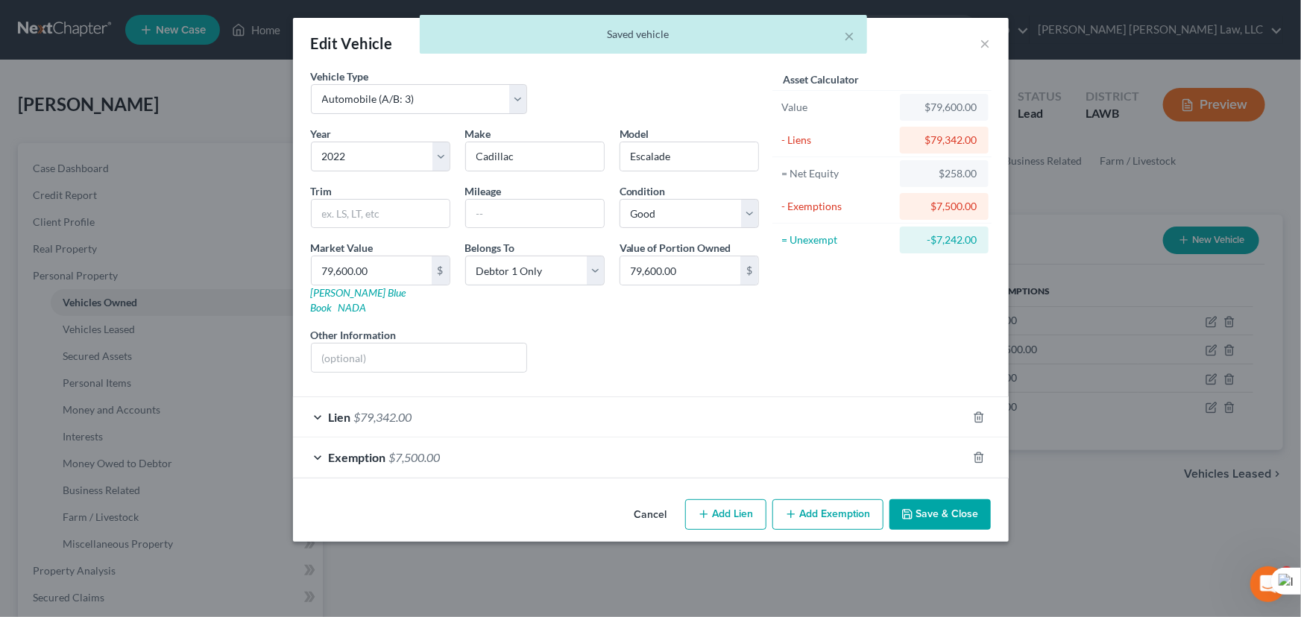
click at [967, 499] on button "Save & Close" at bounding box center [939, 514] width 101 height 31
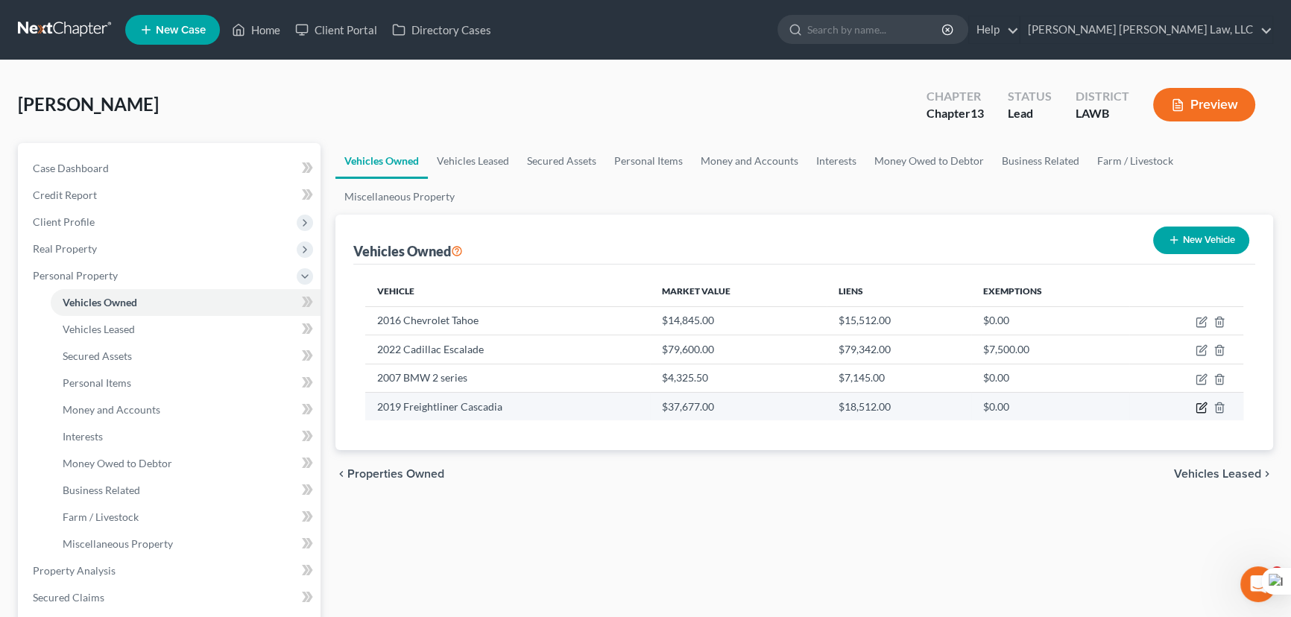
click at [1205, 407] on icon "button" at bounding box center [1202, 408] width 12 height 12
select select "0"
select select "7"
select select "3"
select select "0"
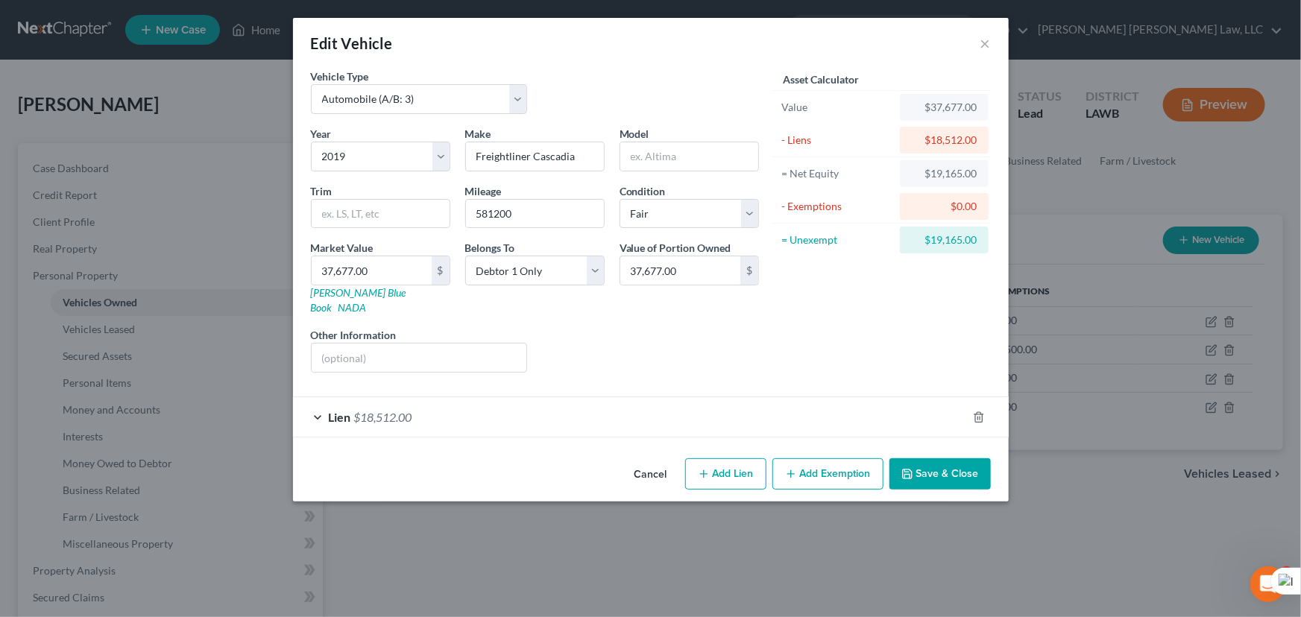
click at [929, 458] on button "Save & Close" at bounding box center [939, 473] width 101 height 31
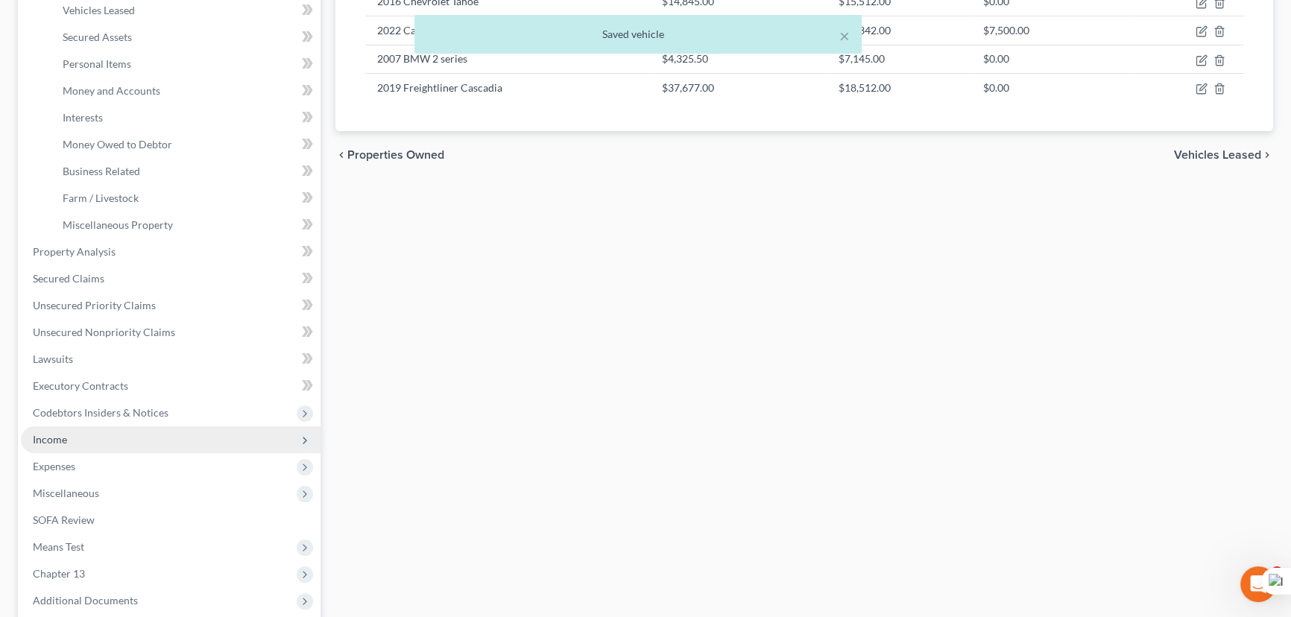
scroll to position [338, 0]
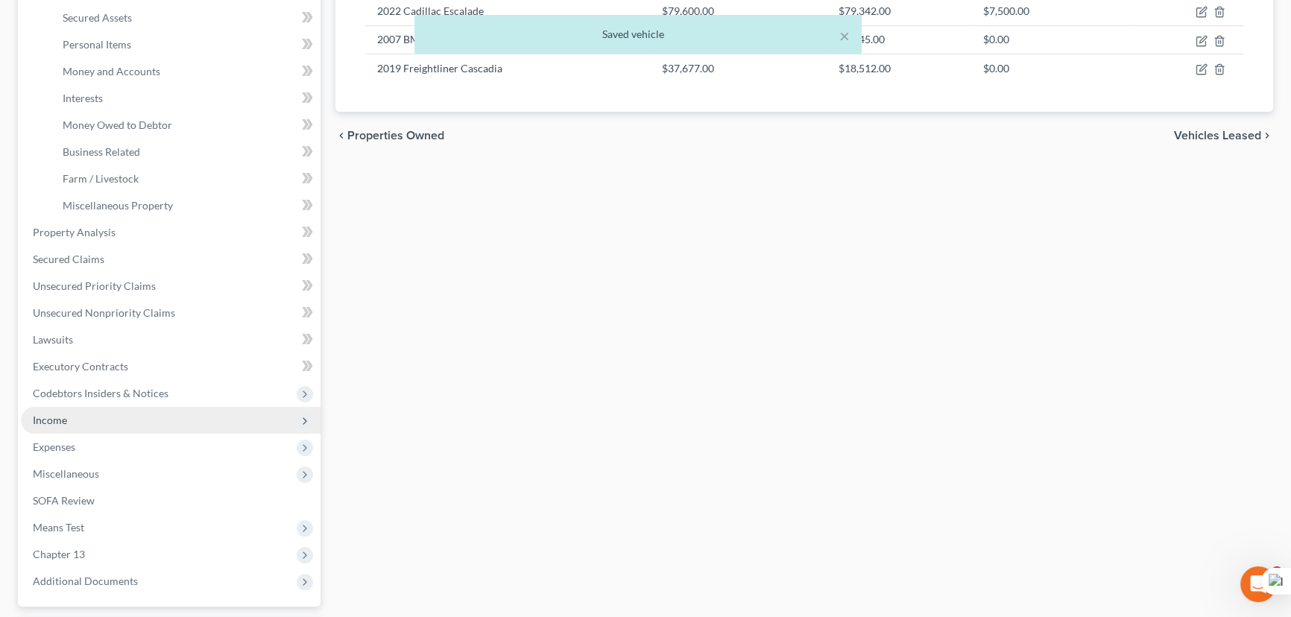
click at [134, 417] on span "Income" at bounding box center [171, 420] width 300 height 27
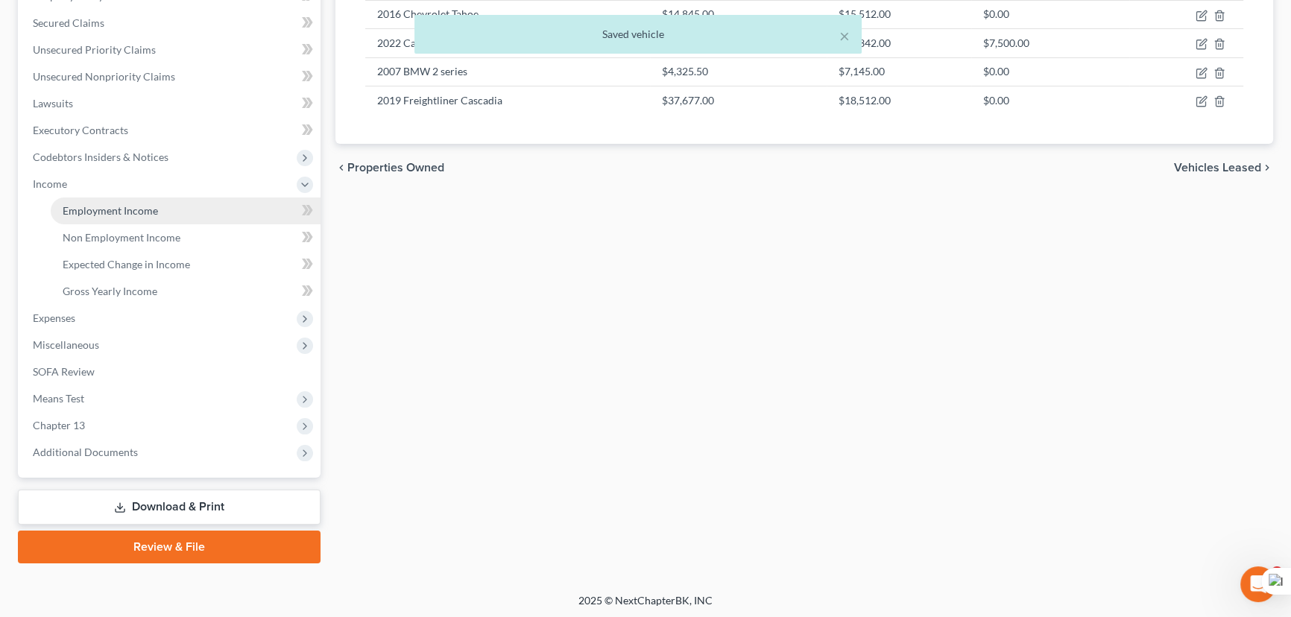
click at [183, 206] on link "Employment Income" at bounding box center [186, 211] width 270 height 27
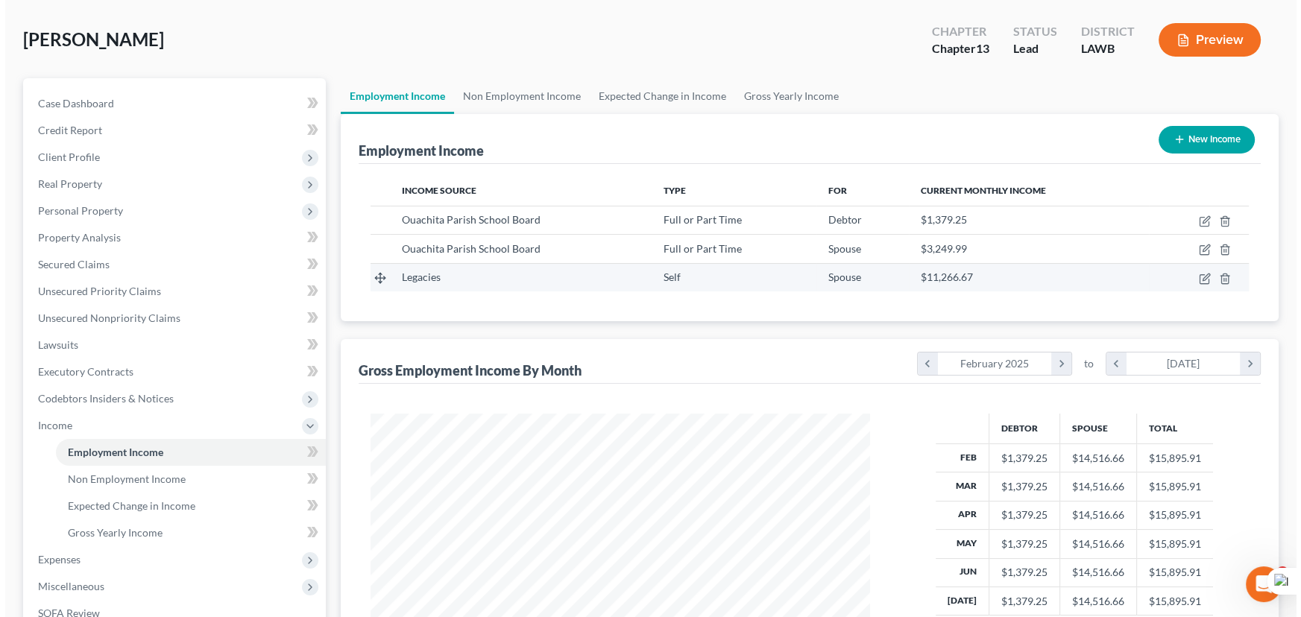
scroll to position [135, 0]
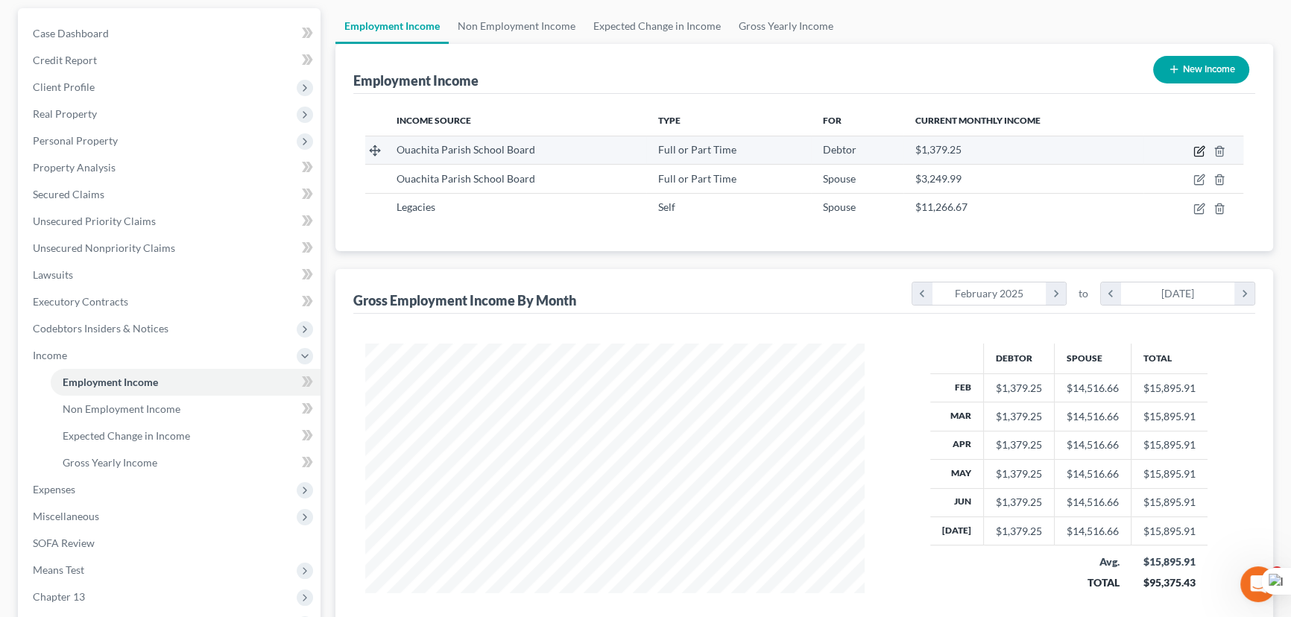
click at [1202, 147] on icon "button" at bounding box center [1199, 151] width 12 height 12
select select "0"
select select "19"
select select "0"
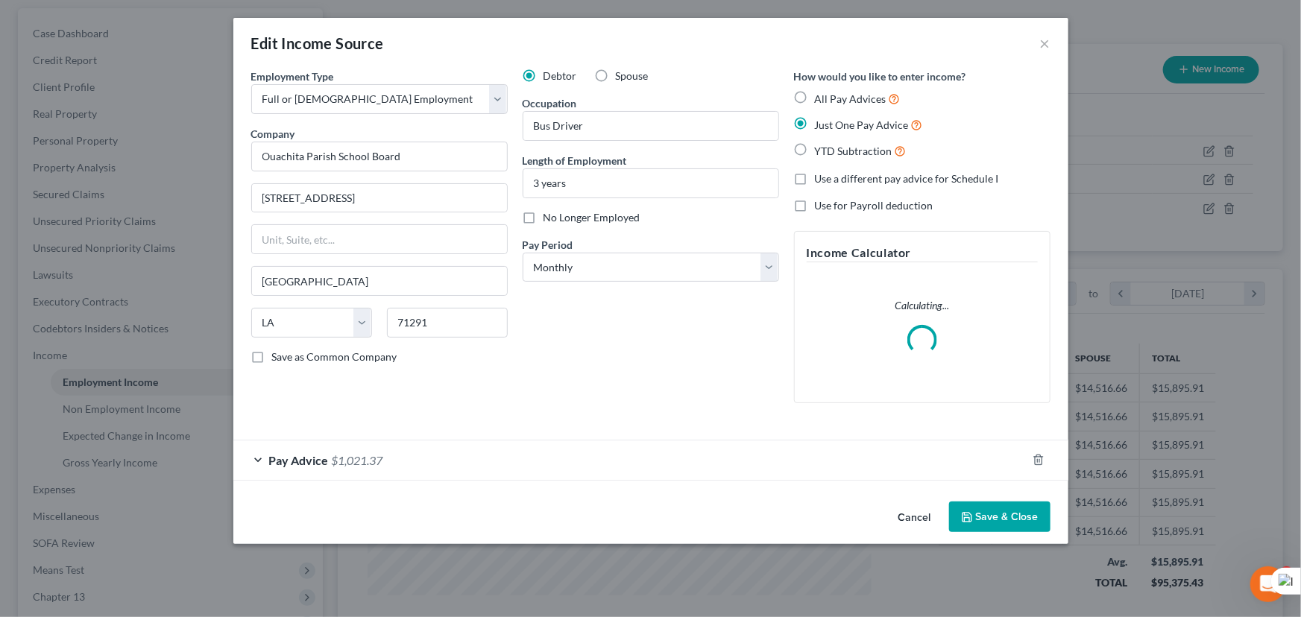
click at [1003, 517] on button "Save & Close" at bounding box center [999, 517] width 101 height 31
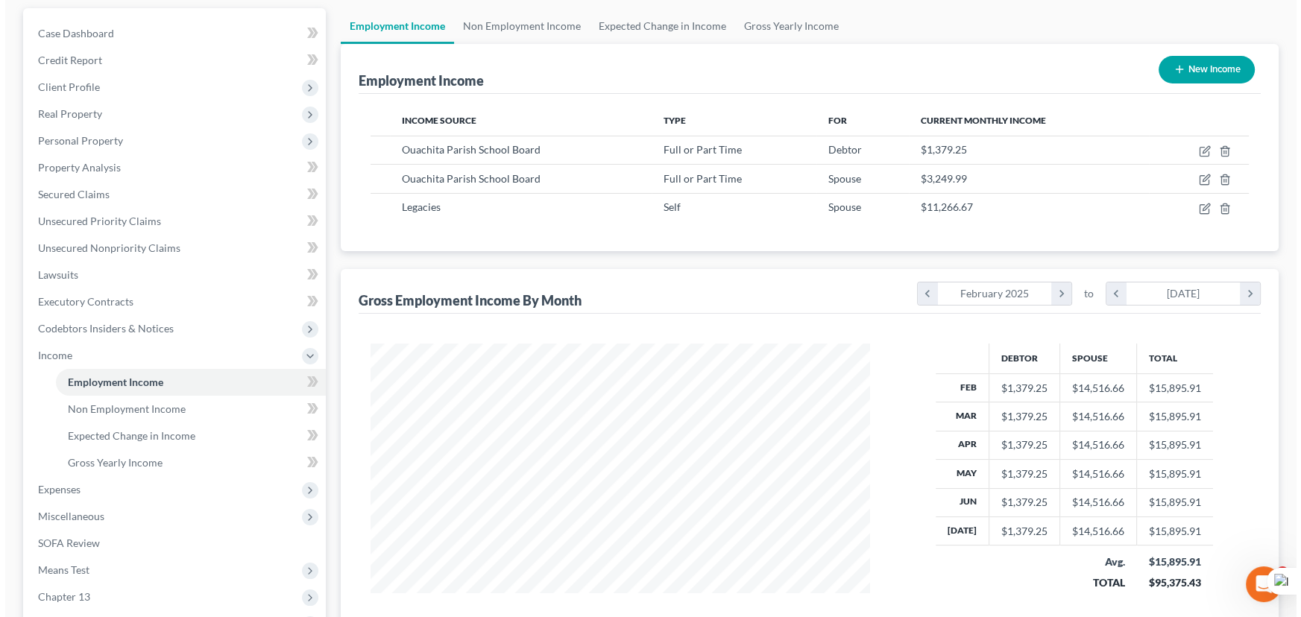
scroll to position [745185, 744923]
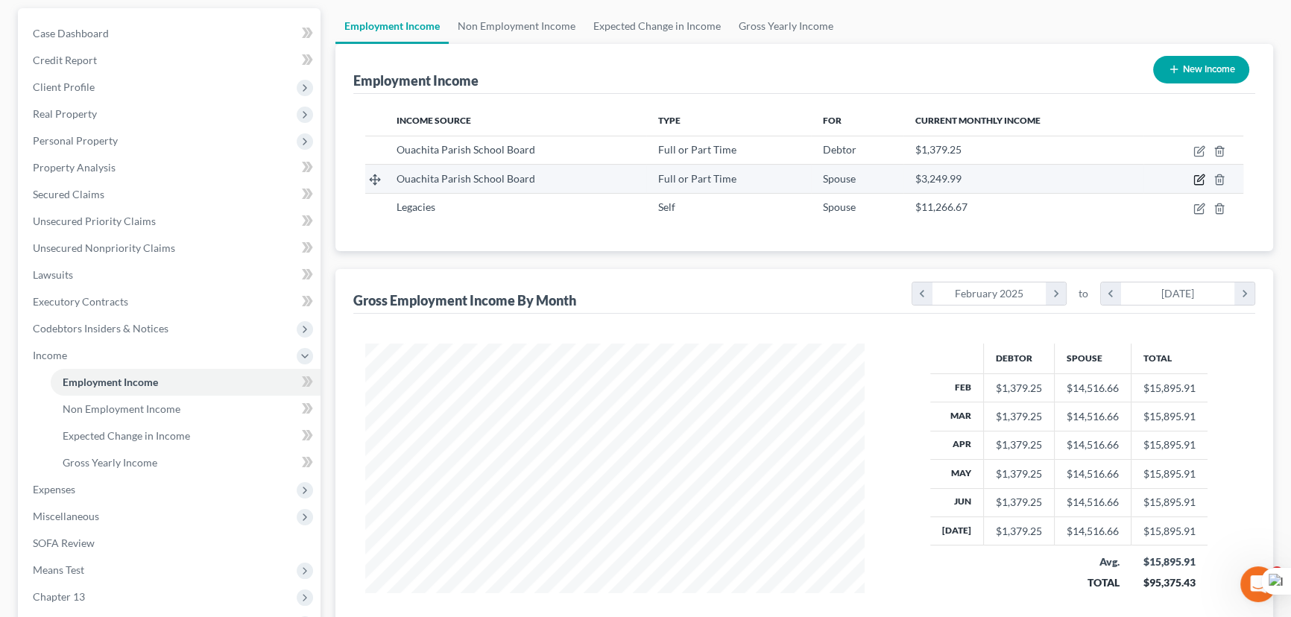
click at [1201, 178] on icon "button" at bounding box center [1200, 178] width 7 height 7
select select "0"
select select "19"
select select "0"
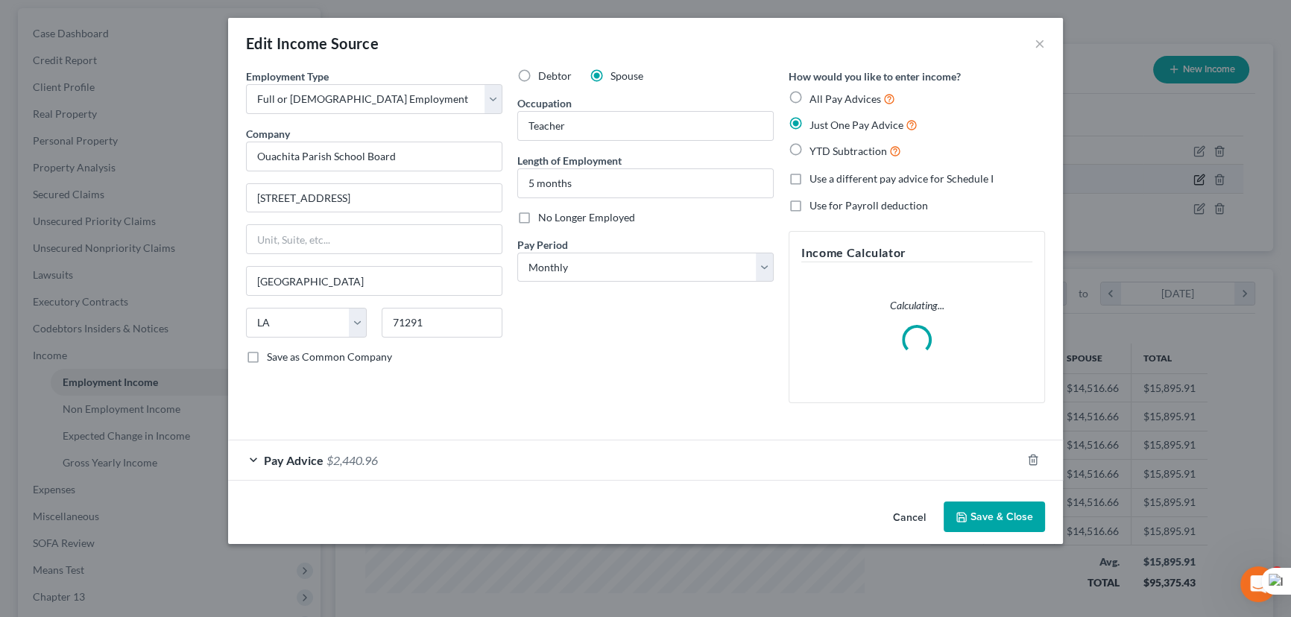
scroll to position [267, 534]
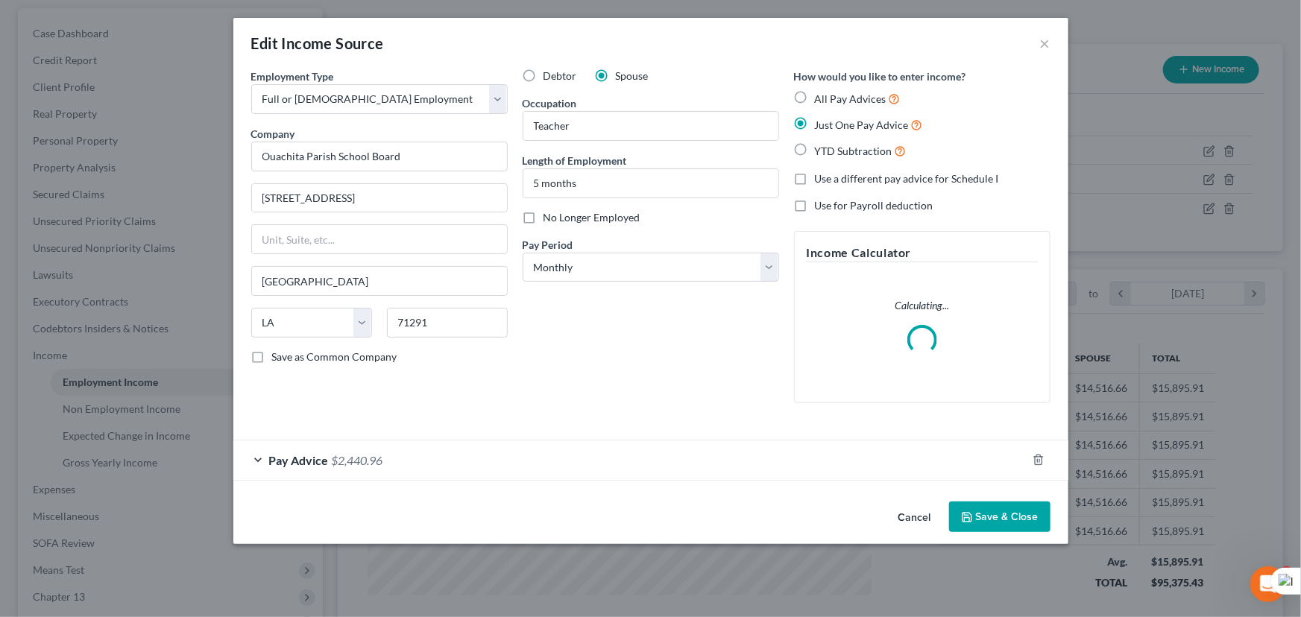
click at [991, 508] on button "Save & Close" at bounding box center [999, 517] width 101 height 31
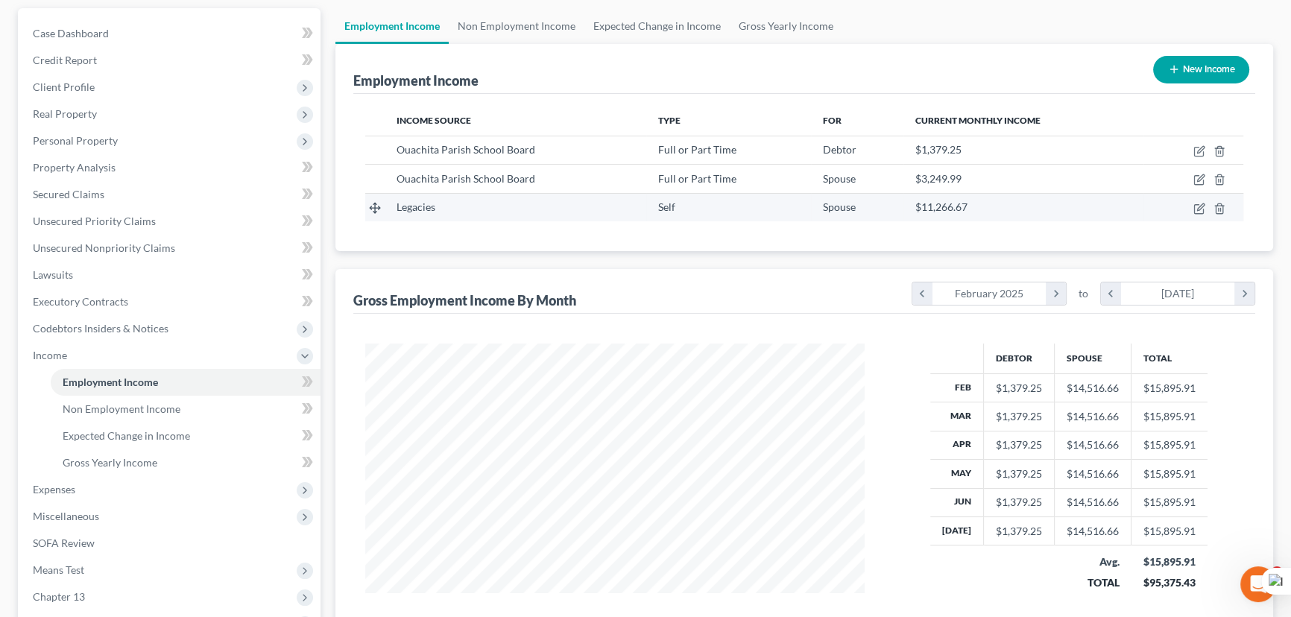
scroll to position [267, 529]
click at [1194, 206] on icon "button" at bounding box center [1198, 208] width 9 height 9
select select "1"
select select "19"
select select "3"
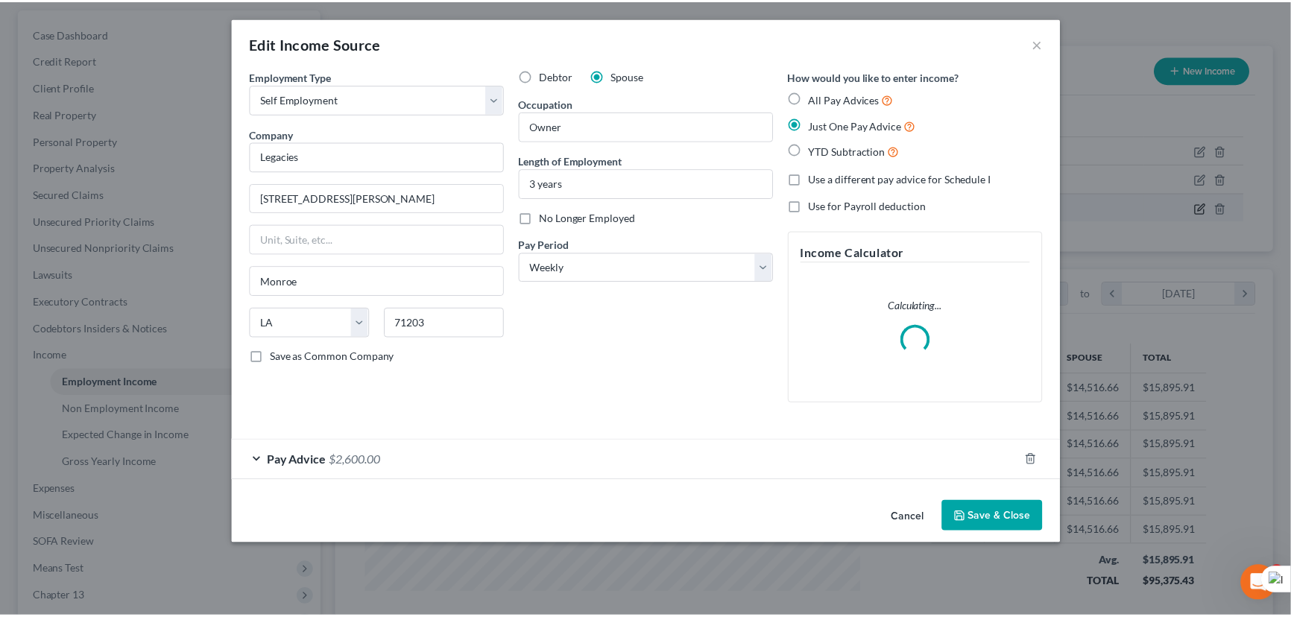
scroll to position [267, 534]
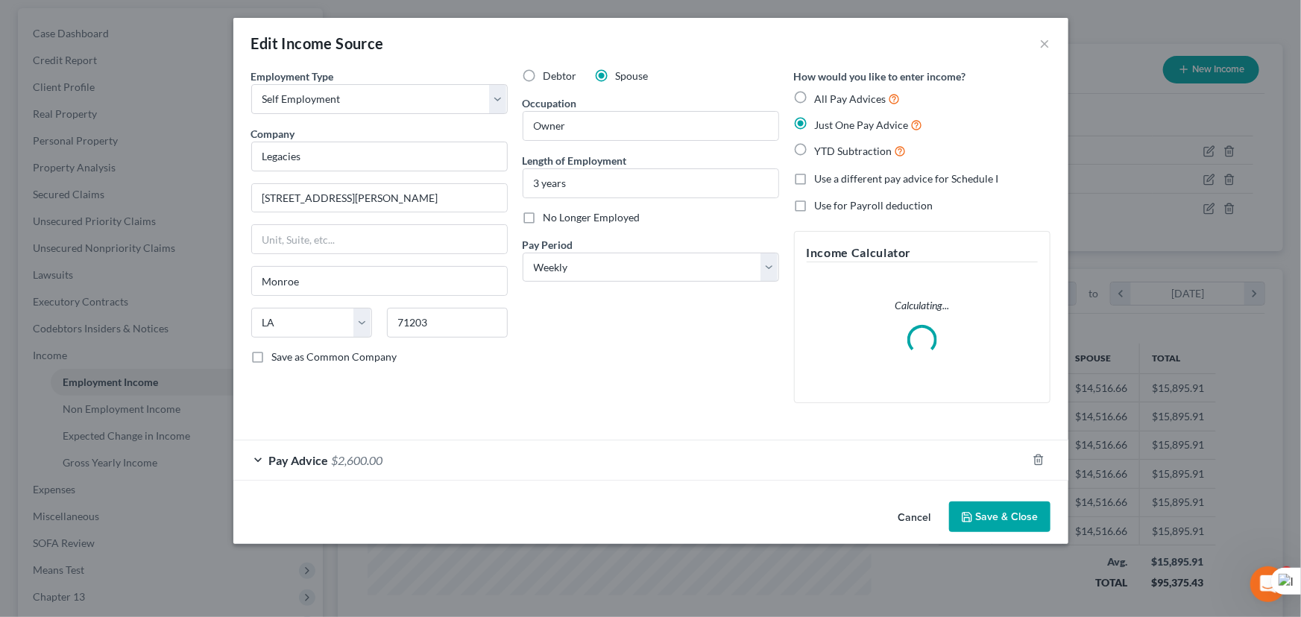
click at [998, 507] on button "Save & Close" at bounding box center [999, 517] width 101 height 31
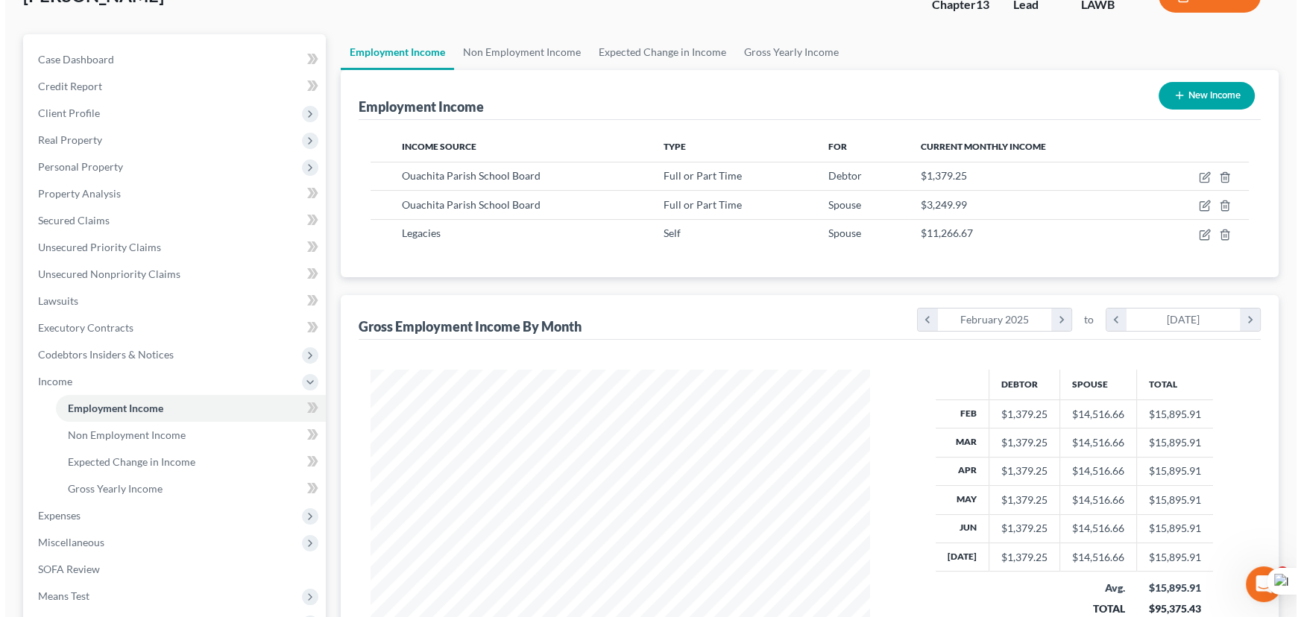
scroll to position [104, 0]
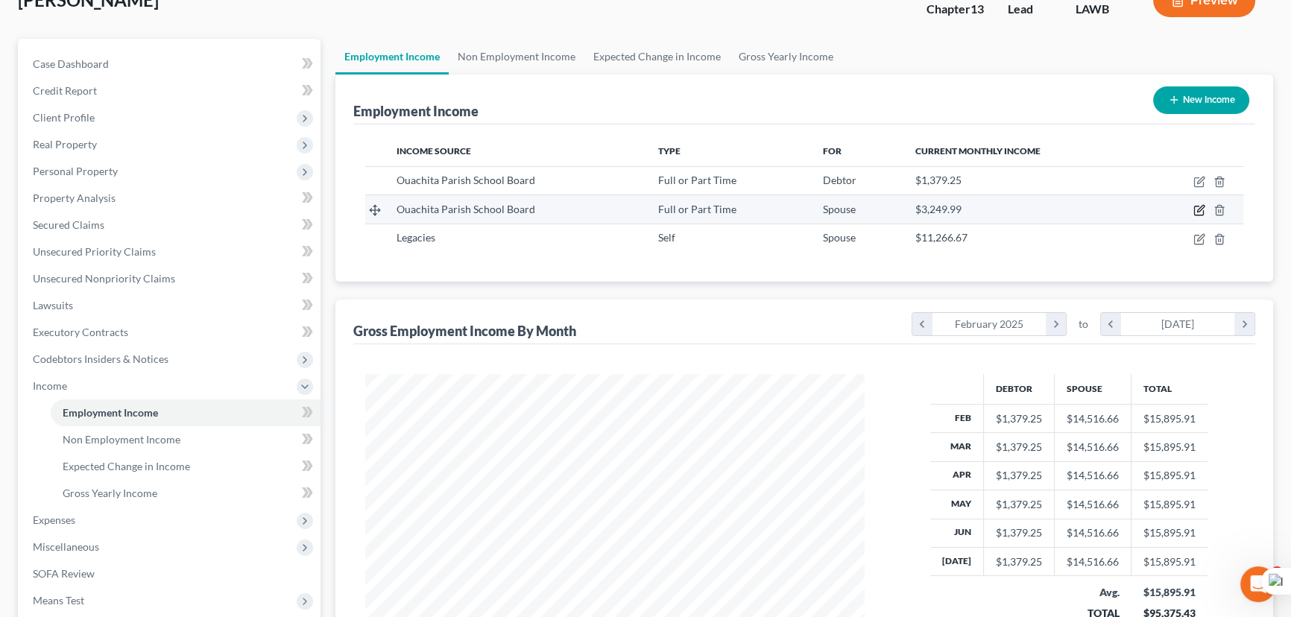
click at [1194, 210] on icon "button" at bounding box center [1198, 210] width 9 height 9
select select "0"
select select "19"
select select "0"
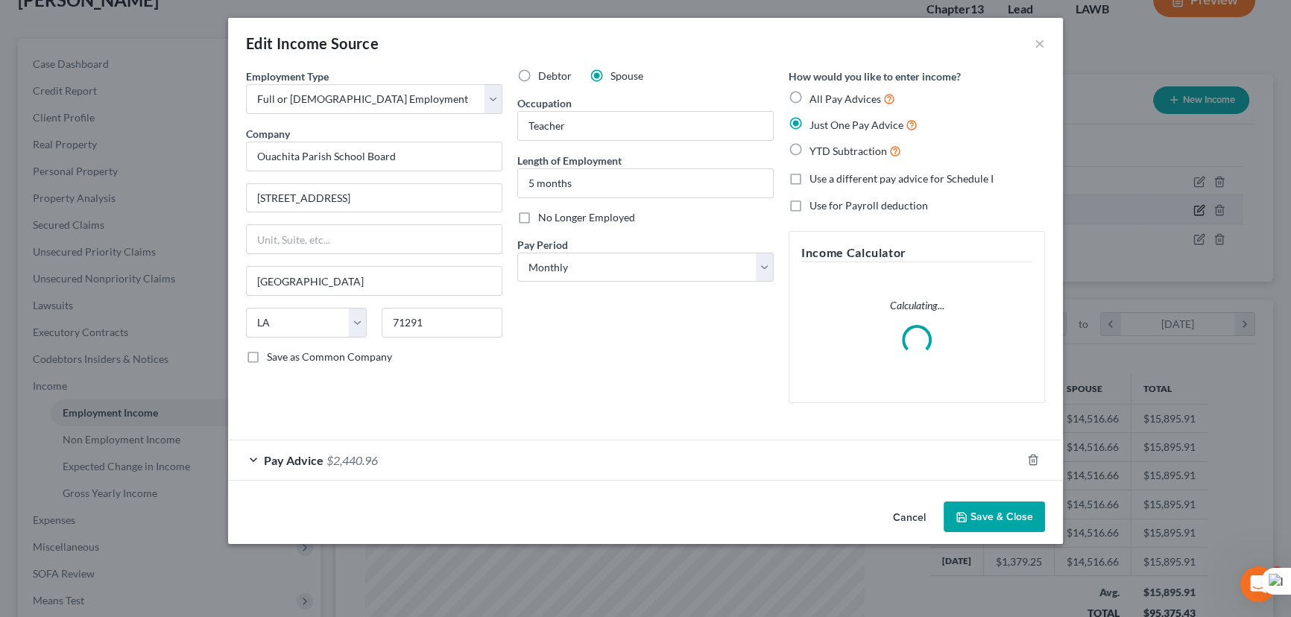
scroll to position [267, 534]
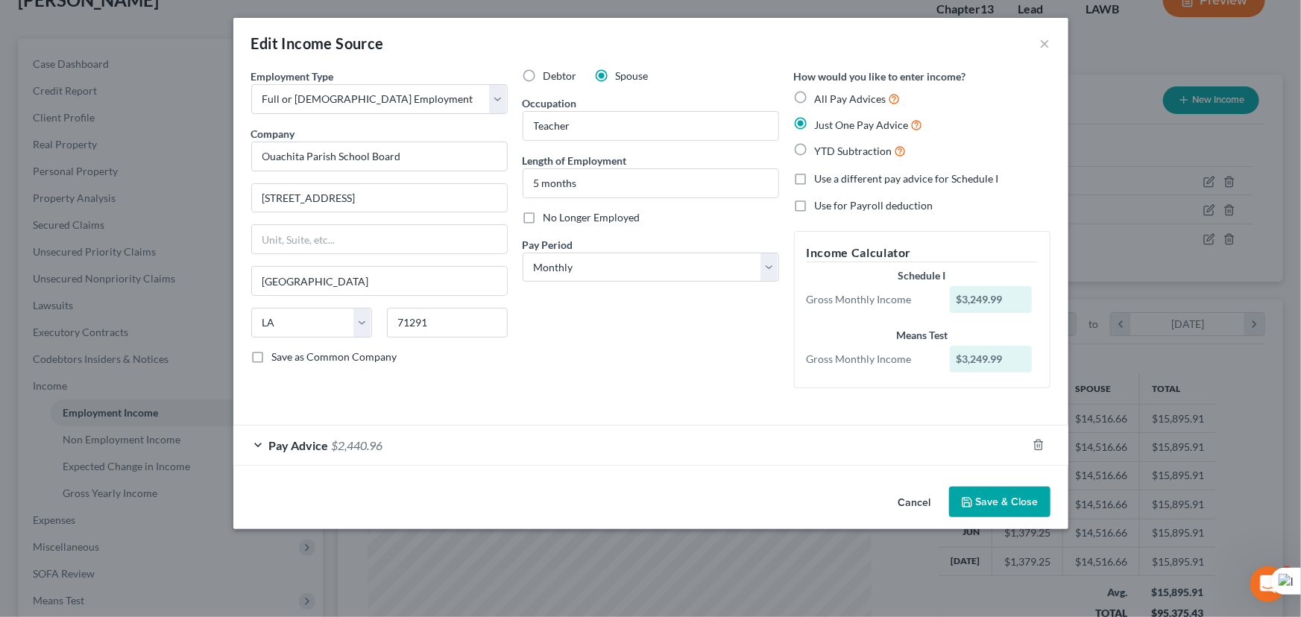
click at [1007, 499] on button "Save & Close" at bounding box center [999, 502] width 101 height 31
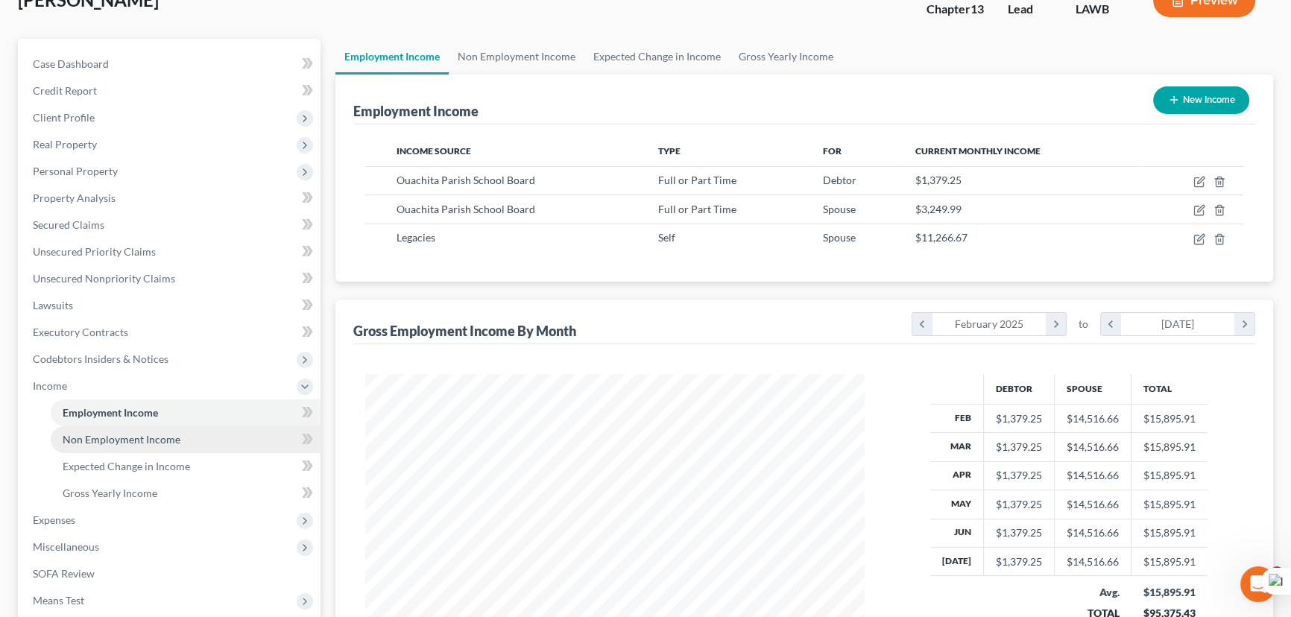
scroll to position [745185, 744923]
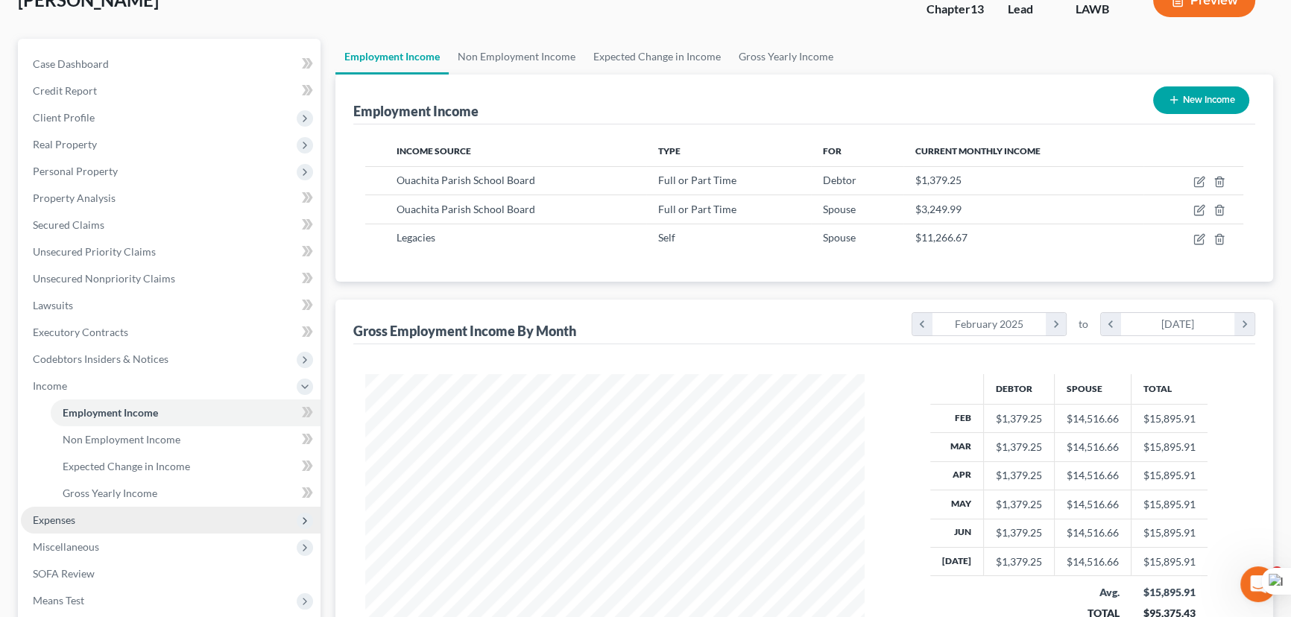
click at [97, 525] on span "Expenses" at bounding box center [171, 520] width 300 height 27
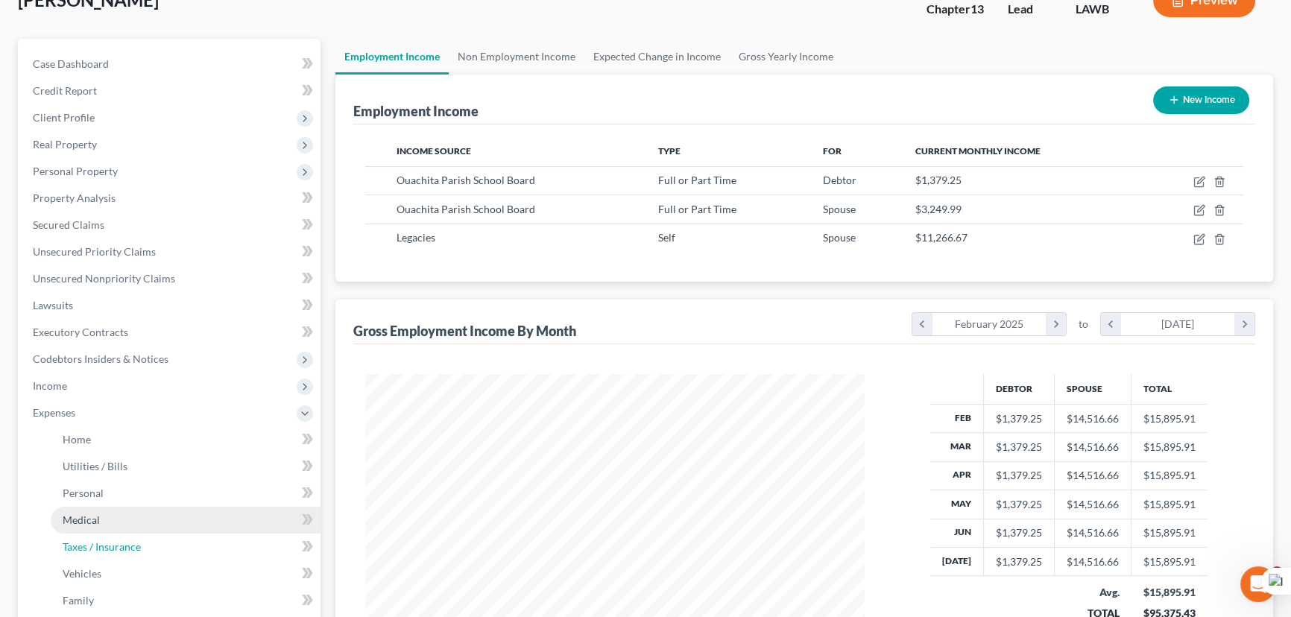
click at [102, 537] on link "Taxes / Insurance" at bounding box center [186, 547] width 270 height 27
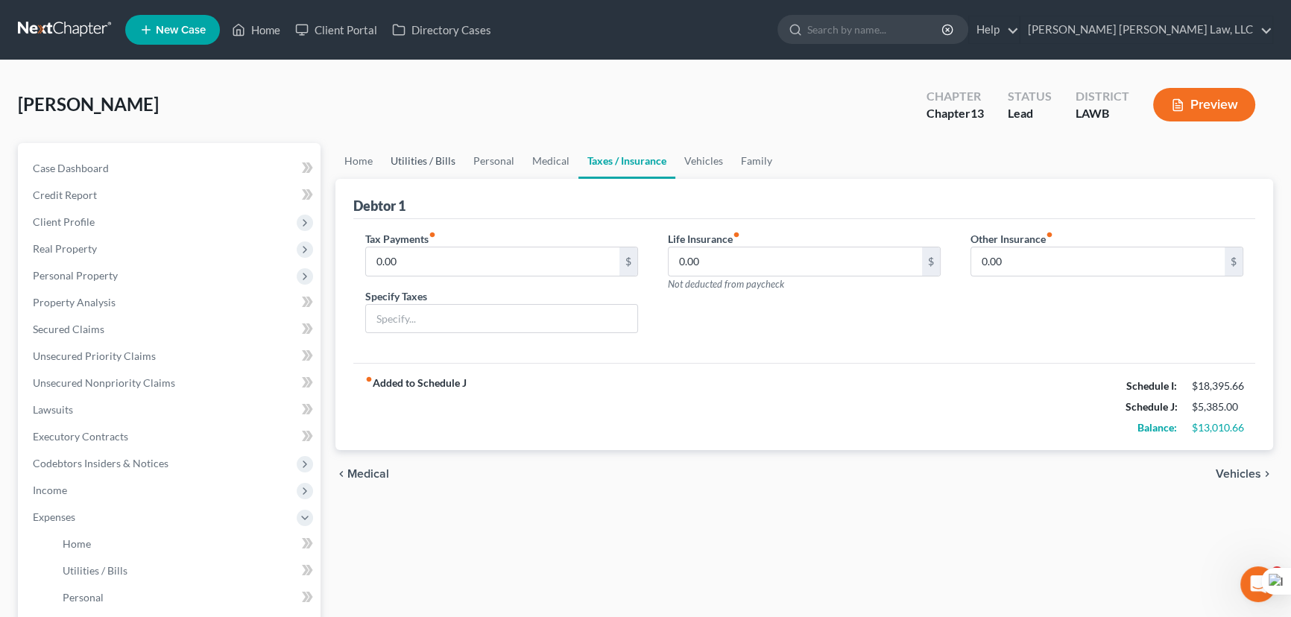
click at [430, 170] on link "Utilities / Bills" at bounding box center [423, 161] width 83 height 36
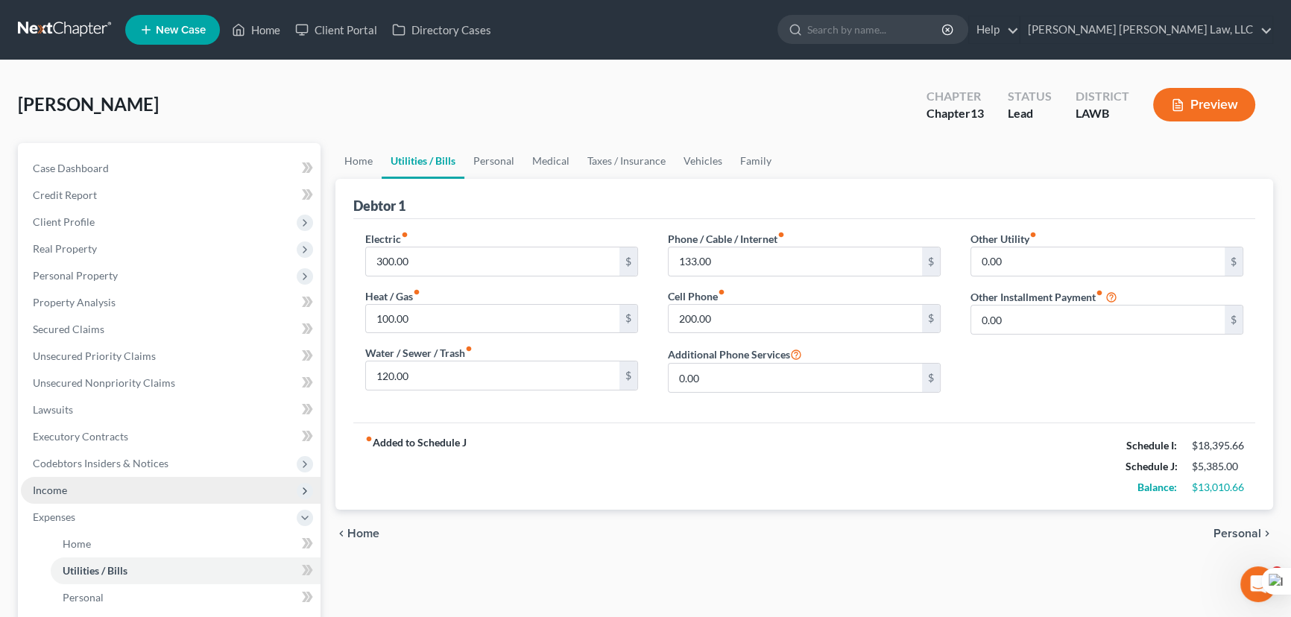
click at [85, 496] on span "Income" at bounding box center [171, 490] width 300 height 27
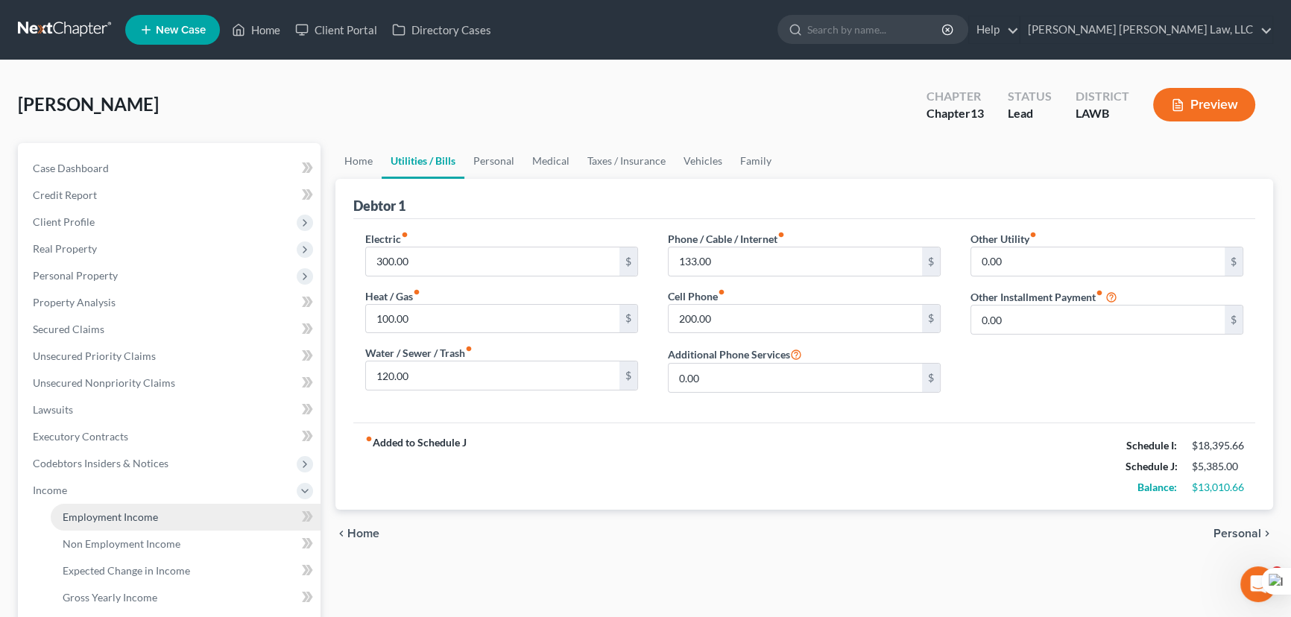
click at [93, 512] on span "Employment Income" at bounding box center [110, 517] width 95 height 13
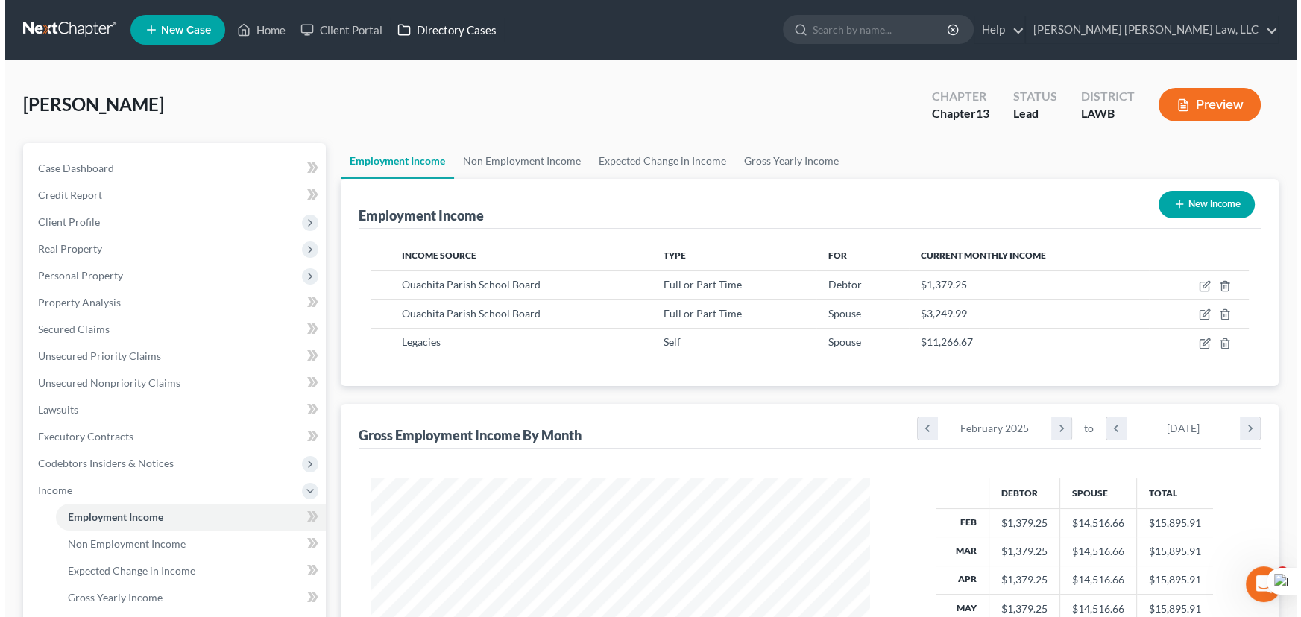
scroll to position [267, 529]
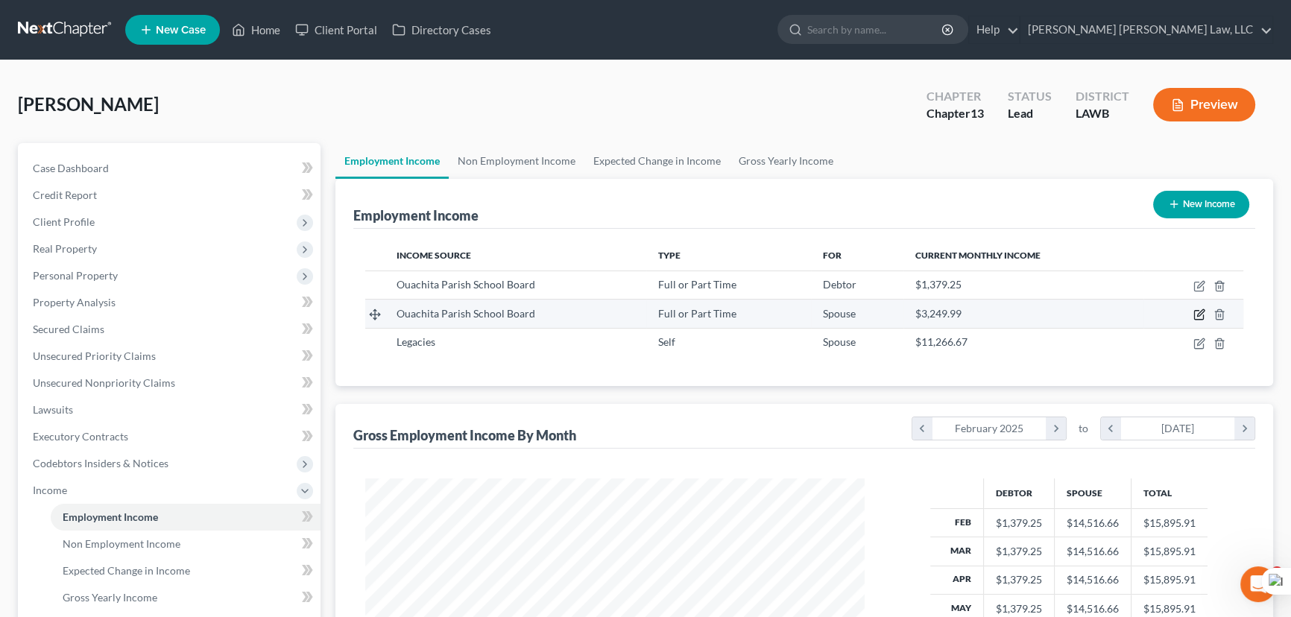
click at [1199, 315] on icon "button" at bounding box center [1200, 313] width 7 height 7
select select "0"
select select "19"
select select "0"
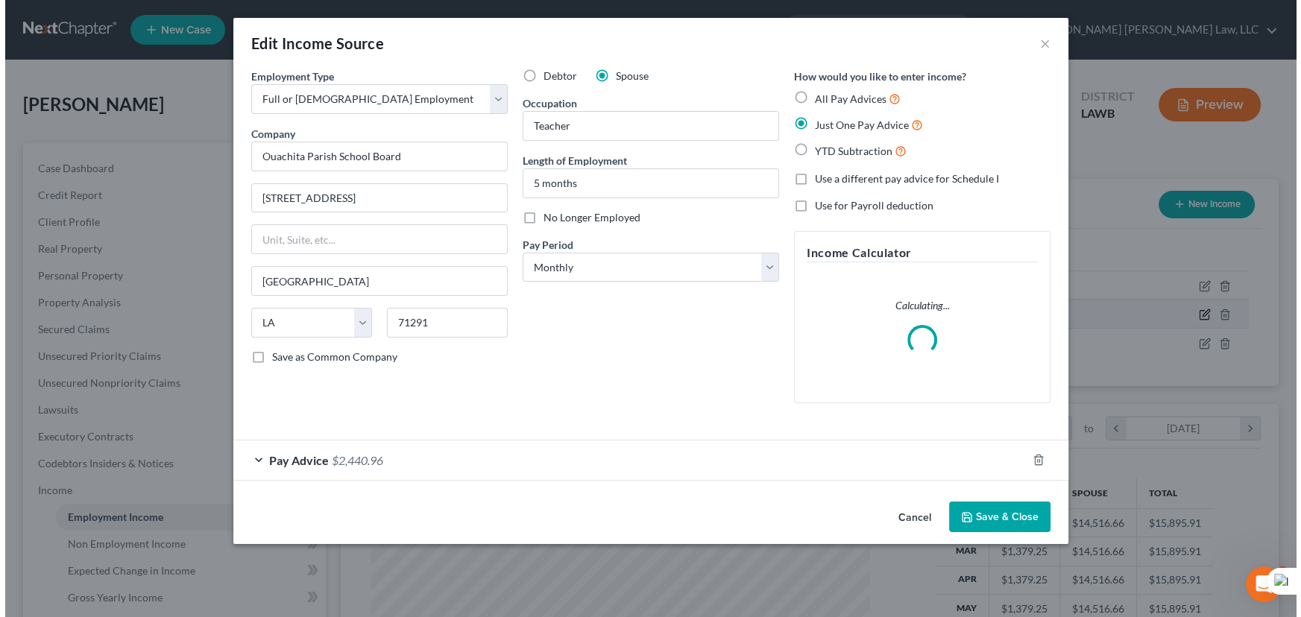
scroll to position [267, 534]
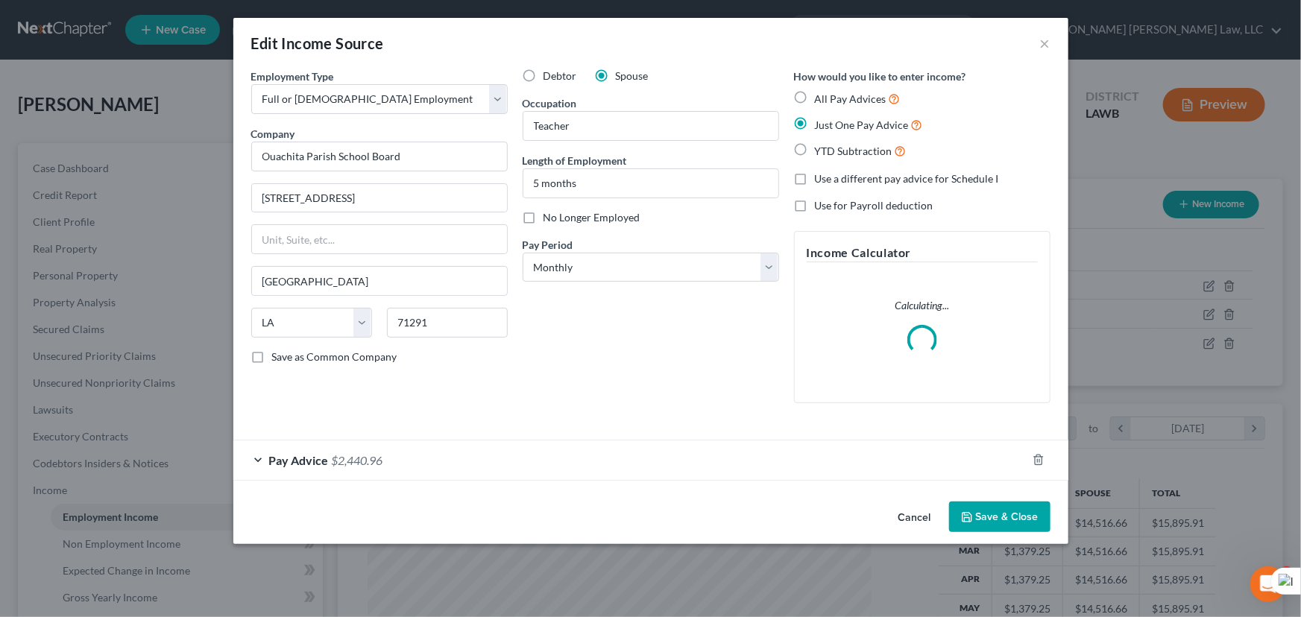
click at [574, 462] on div "Pay Advice $2,440.96" at bounding box center [629, 461] width 793 height 40
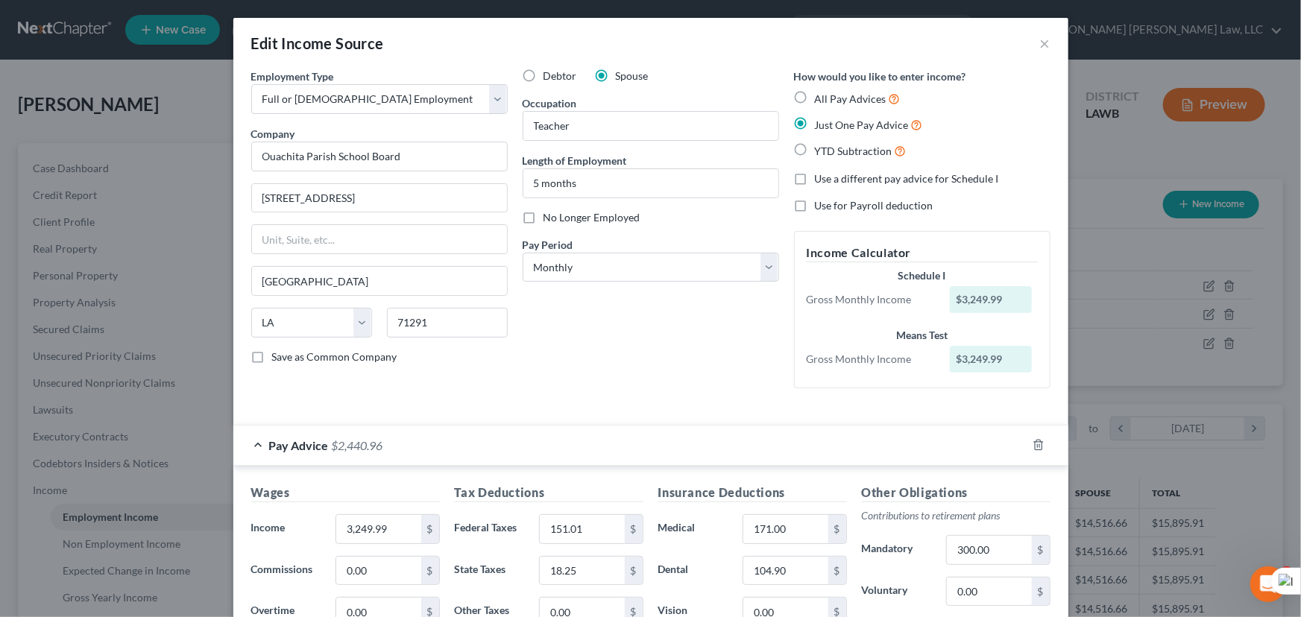
click at [1029, 164] on div "How would you like to enter income? All Pay Advices Just One Pay Advice YTD Sub…" at bounding box center [921, 235] width 271 height 332
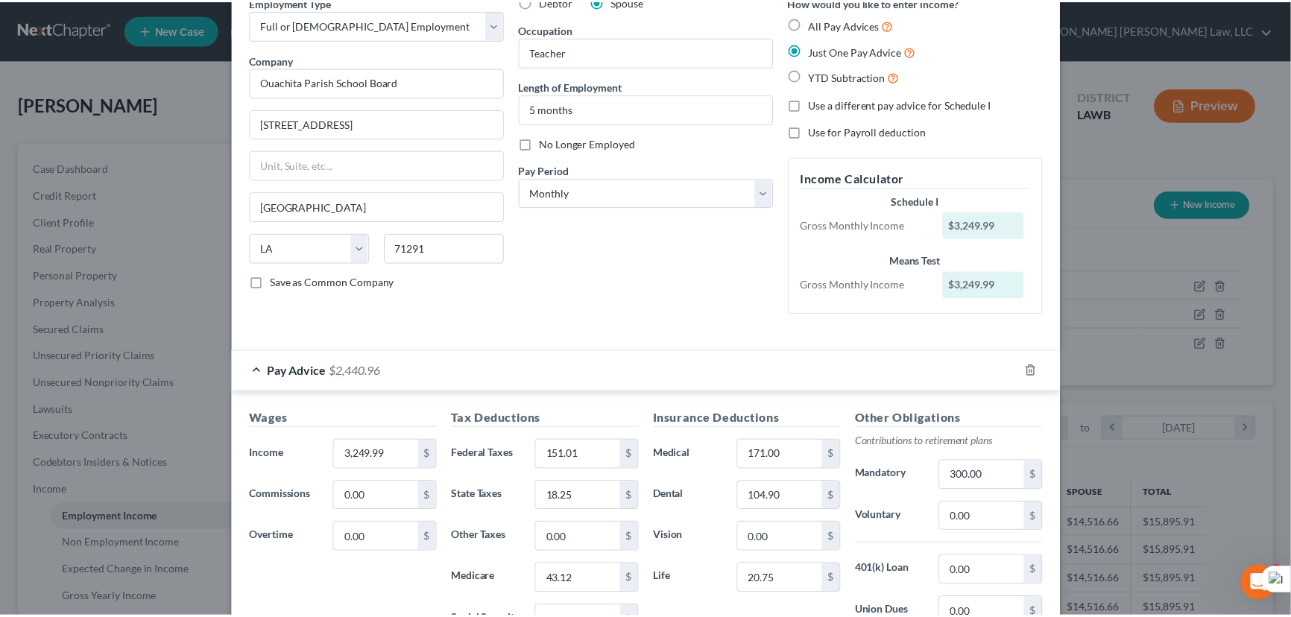
scroll to position [0, 0]
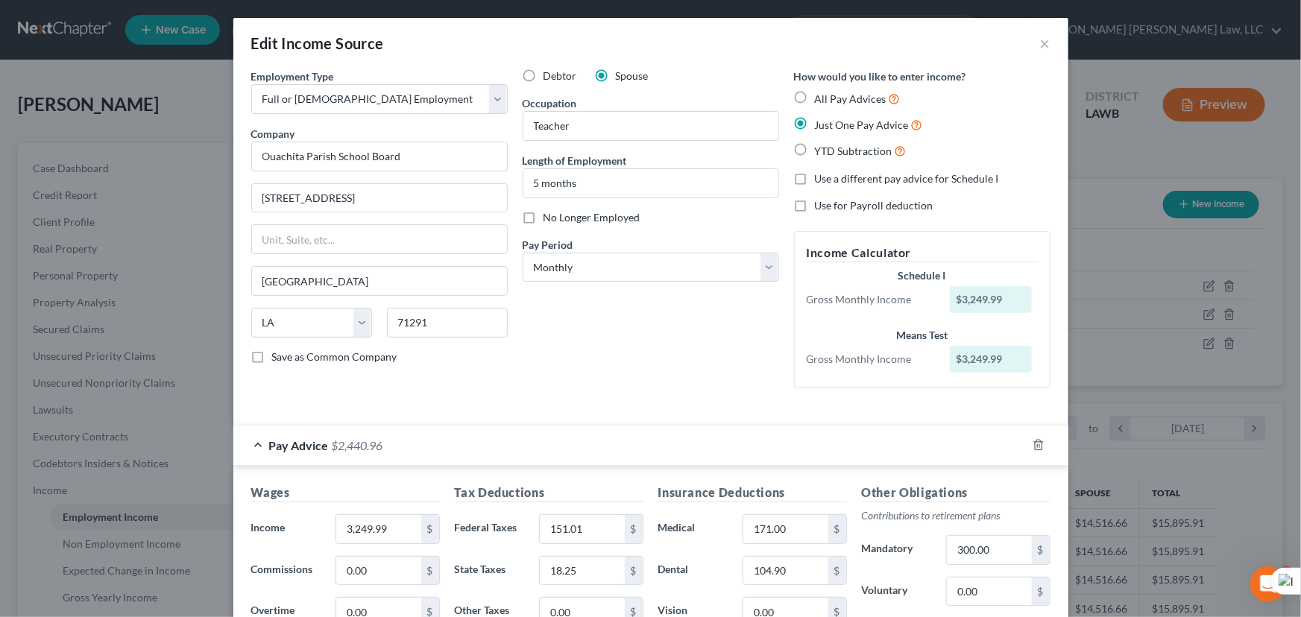
click at [1041, 31] on div "Edit Income Source ×" at bounding box center [650, 43] width 835 height 51
click at [1041, 43] on button "×" at bounding box center [1045, 43] width 10 height 18
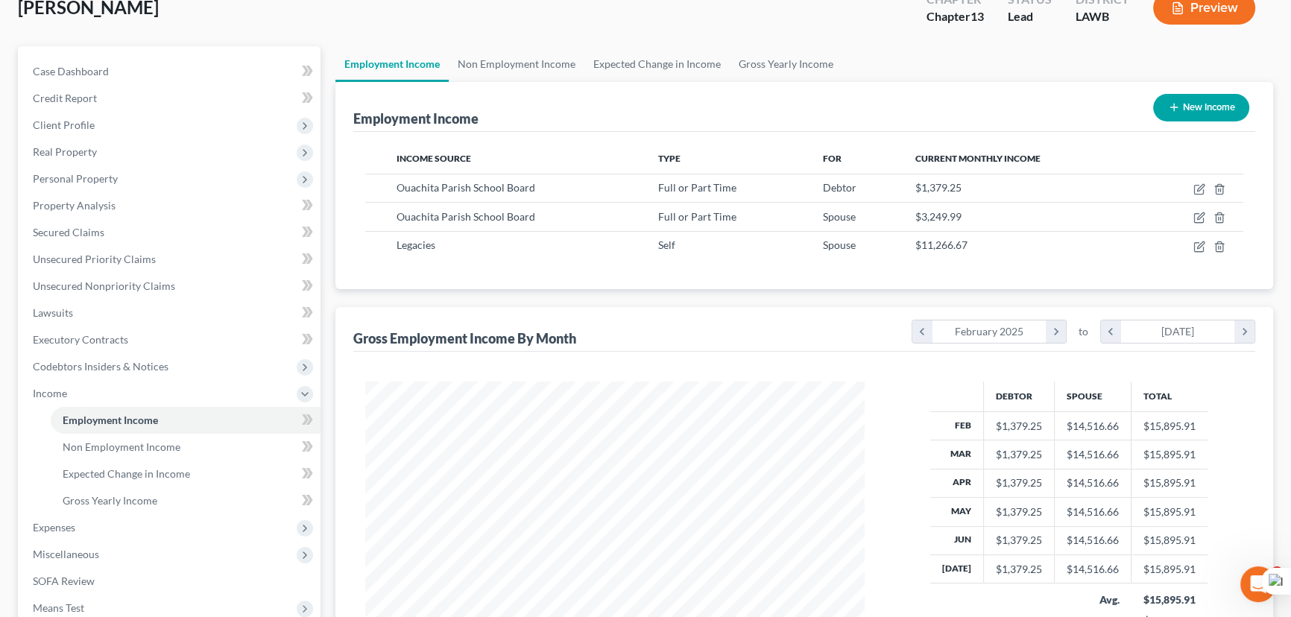
scroll to position [271, 0]
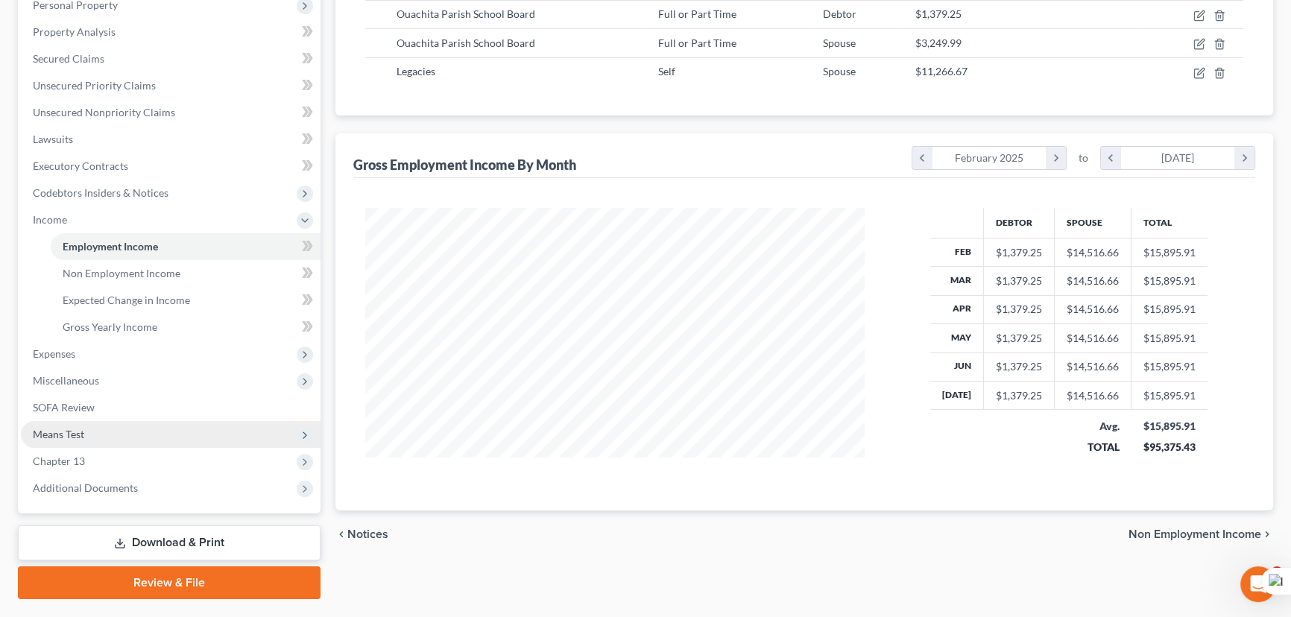
click at [124, 441] on span "Means Test" at bounding box center [171, 434] width 300 height 27
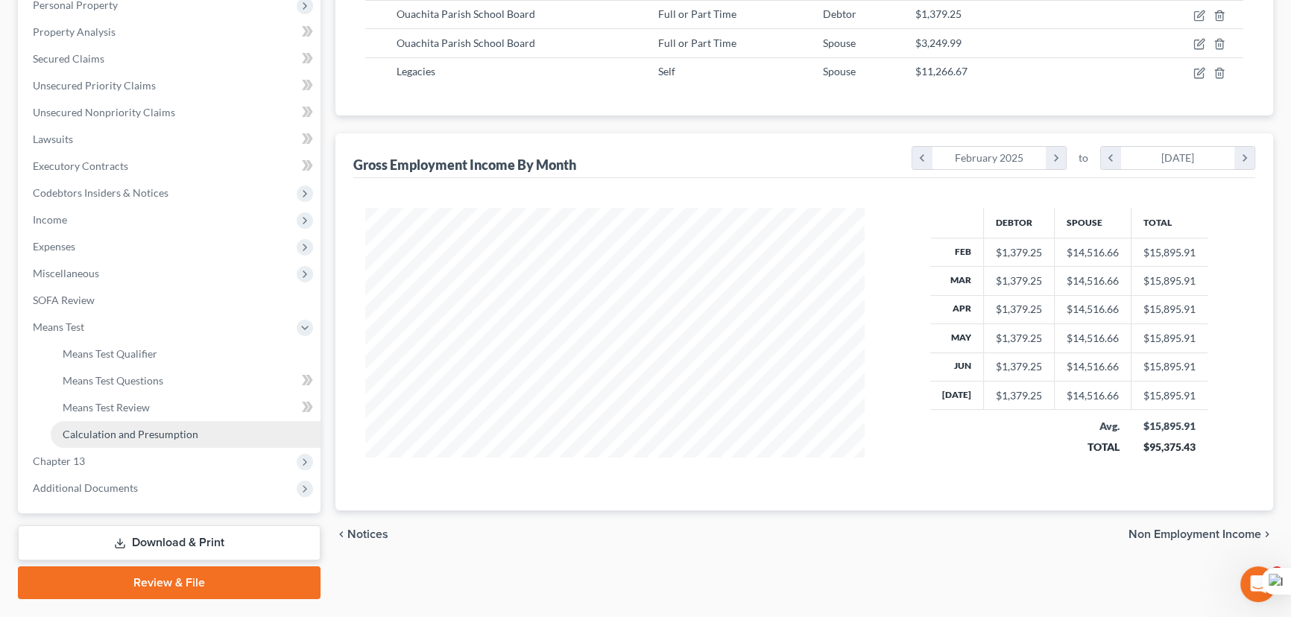
click at [147, 423] on link "Calculation and Presumption" at bounding box center [186, 434] width 270 height 27
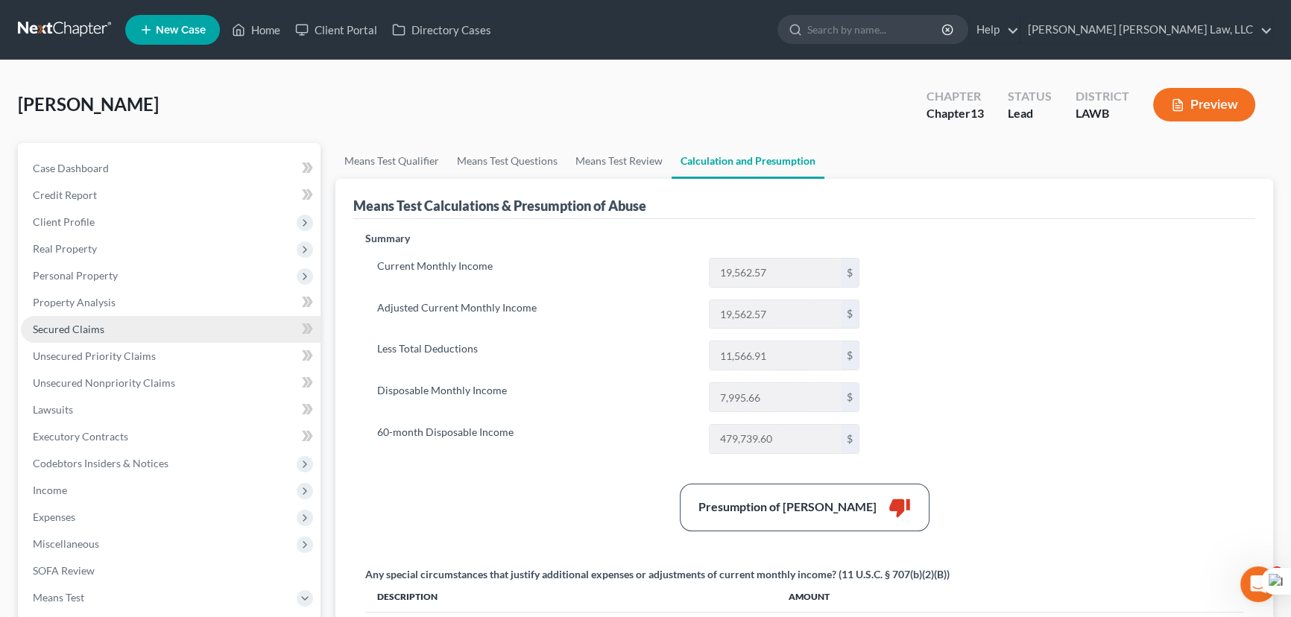
click at [110, 336] on link "Secured Claims" at bounding box center [171, 329] width 300 height 27
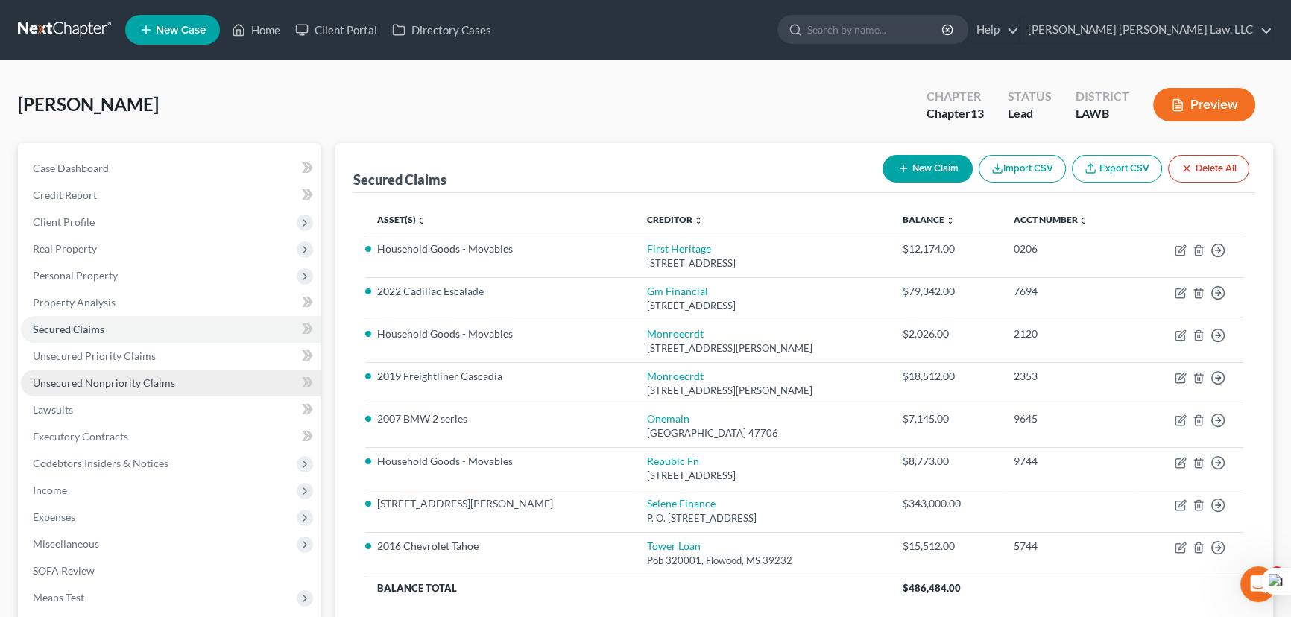
click at [151, 381] on span "Unsecured Nonpriority Claims" at bounding box center [104, 382] width 142 height 13
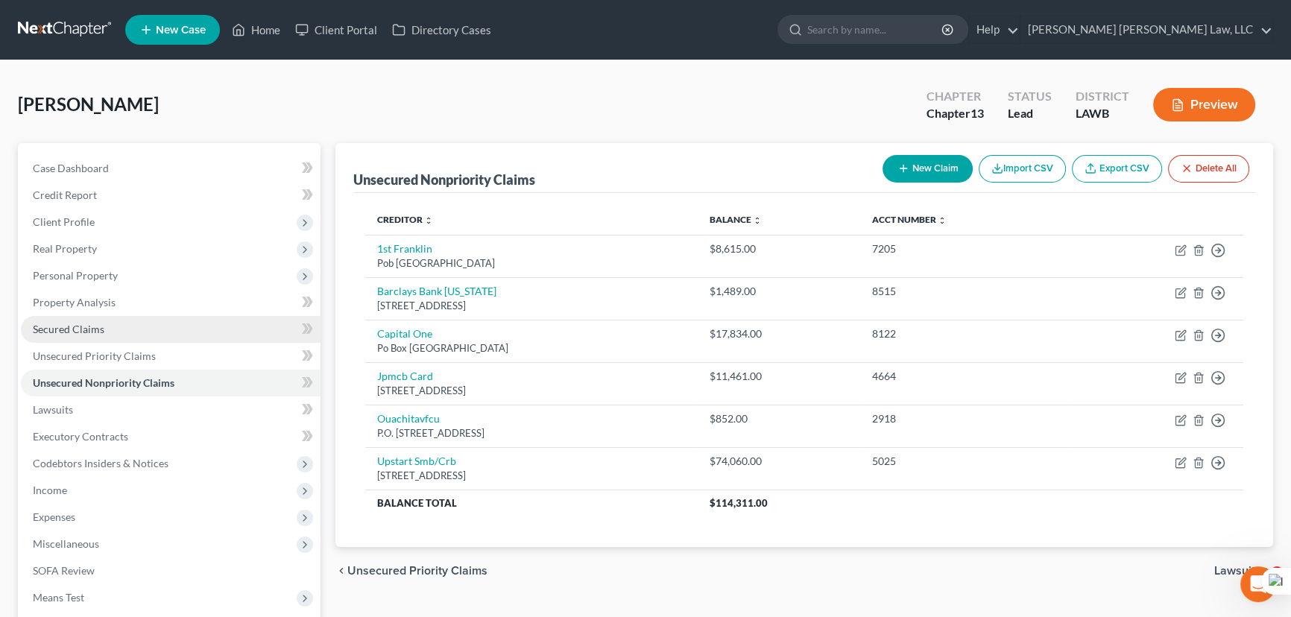
click at [157, 320] on link "Secured Claims" at bounding box center [171, 329] width 300 height 27
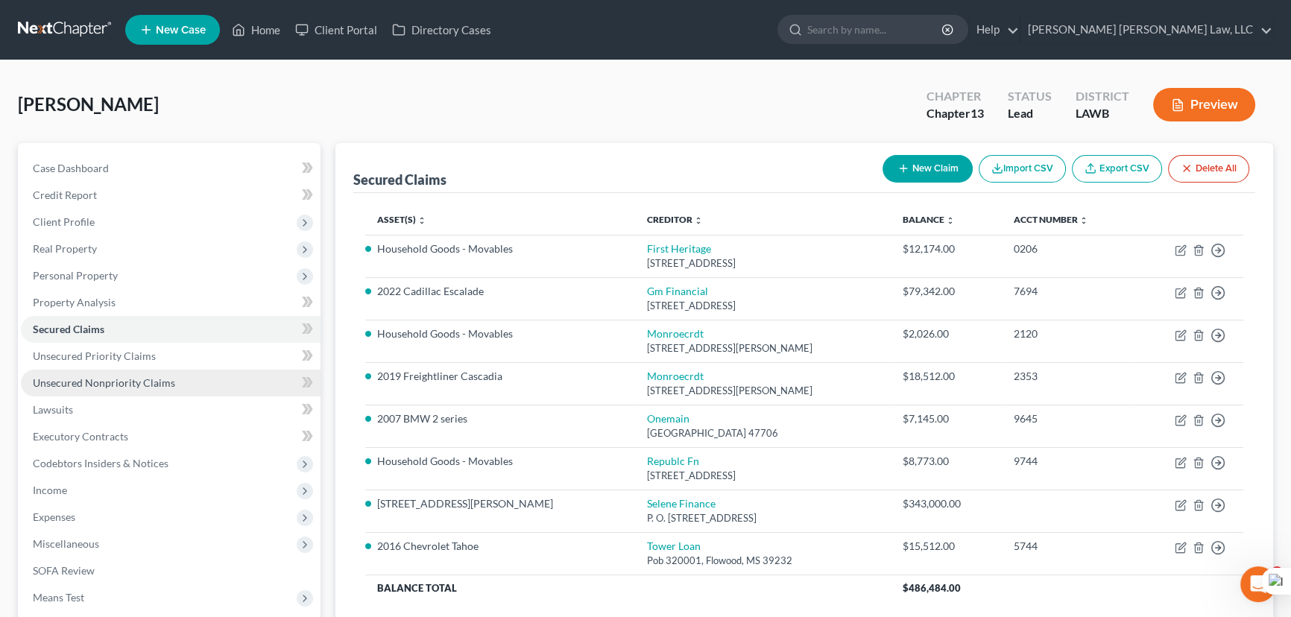
click at [165, 370] on link "Unsecured Nonpriority Claims" at bounding box center [171, 383] width 300 height 27
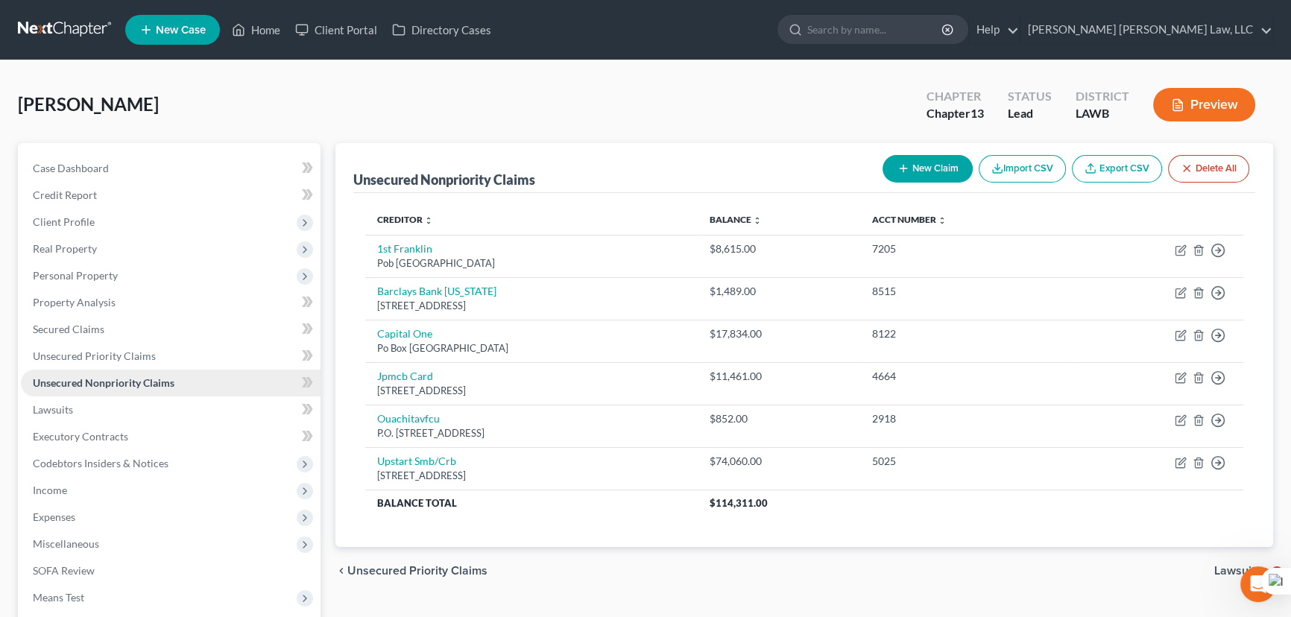
click at [165, 390] on link "Unsecured Nonpriority Claims" at bounding box center [171, 383] width 300 height 27
drag, startPoint x: 96, startPoint y: 32, endPoint x: 96, endPoint y: 23, distance: 8.9
click at [96, 32] on link at bounding box center [65, 29] width 95 height 27
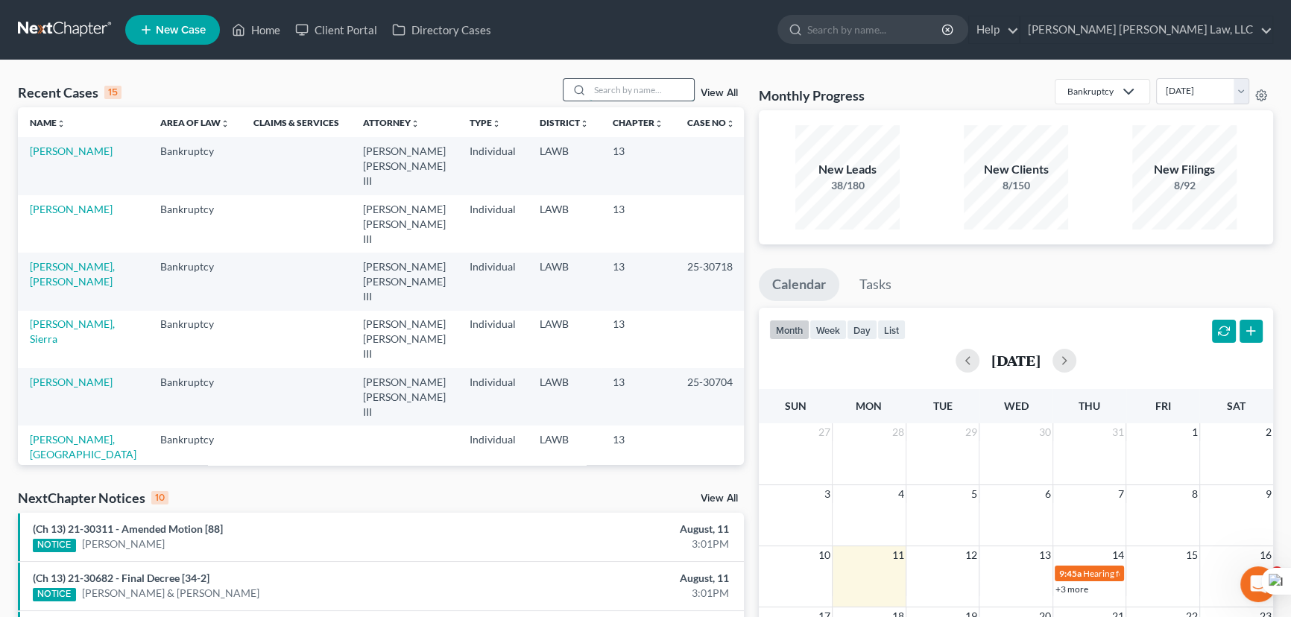
click at [607, 88] on input "search" at bounding box center [642, 90] width 104 height 22
type input "[PERSON_NAME]"
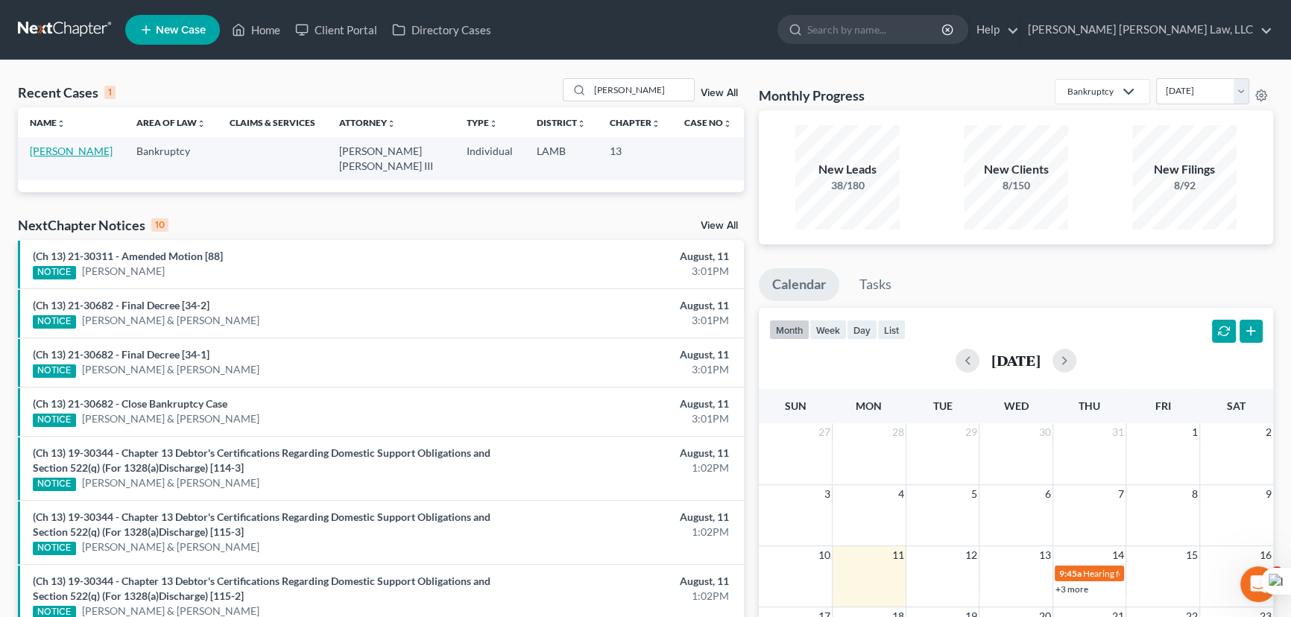
click at [66, 154] on link "[PERSON_NAME]" at bounding box center [71, 151] width 83 height 13
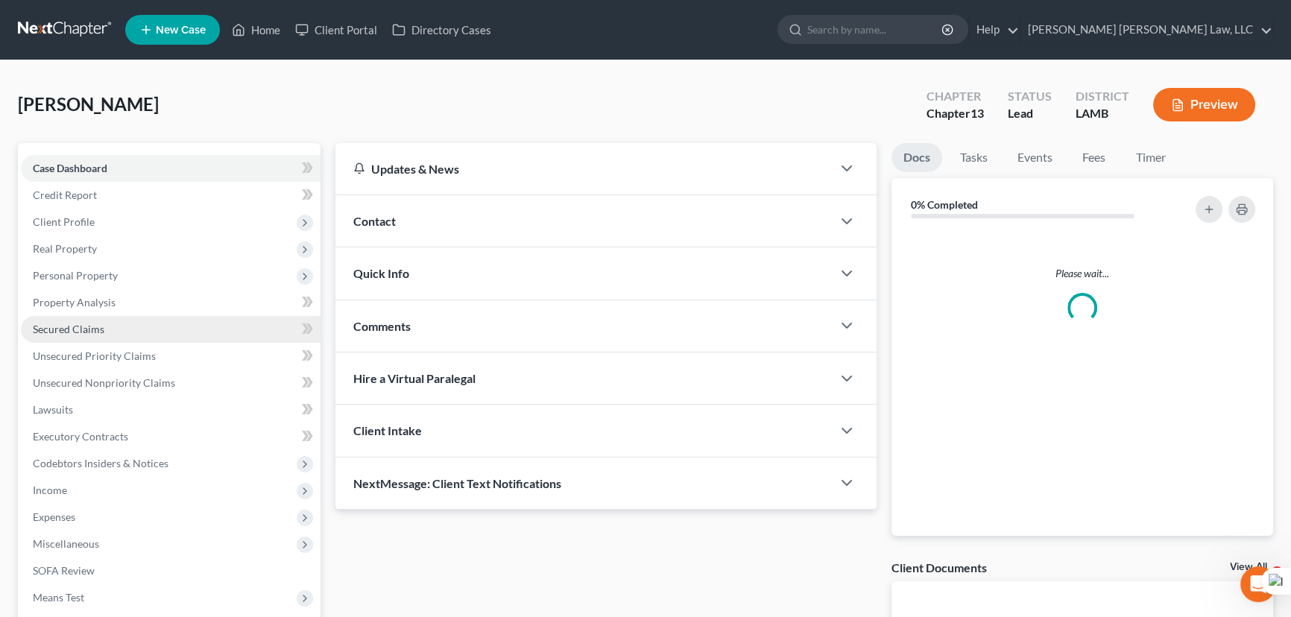
click at [119, 335] on link "Secured Claims" at bounding box center [171, 329] width 300 height 27
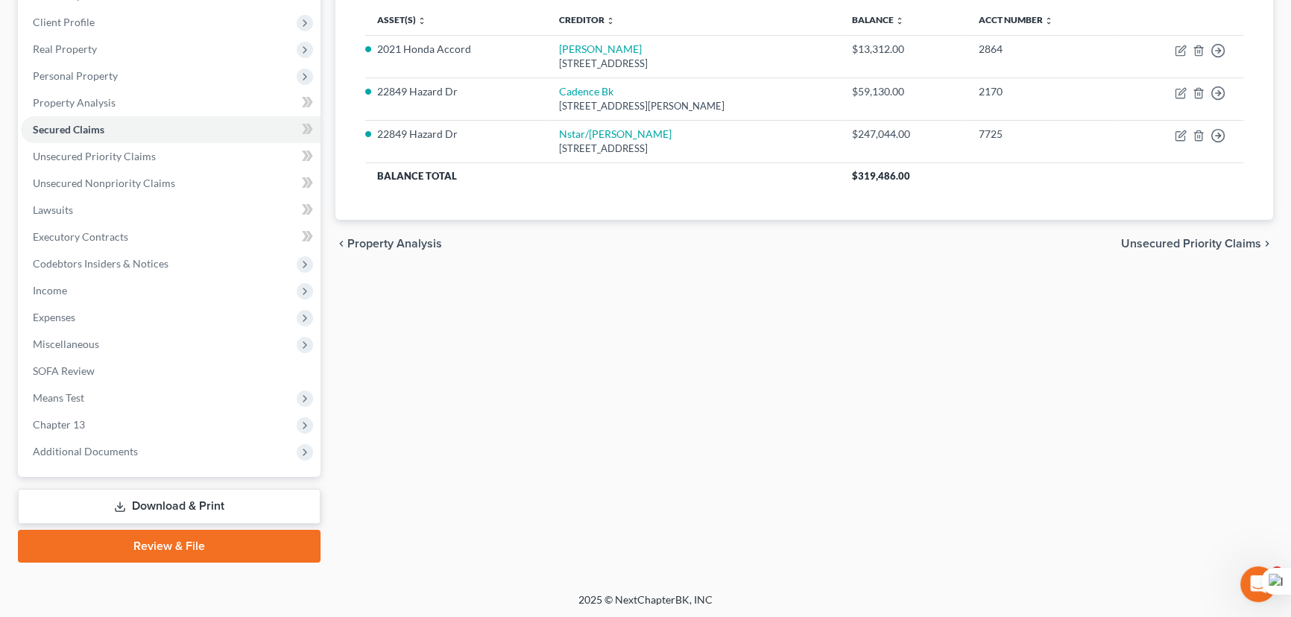
click at [156, 497] on link "Download & Print" at bounding box center [169, 506] width 303 height 35
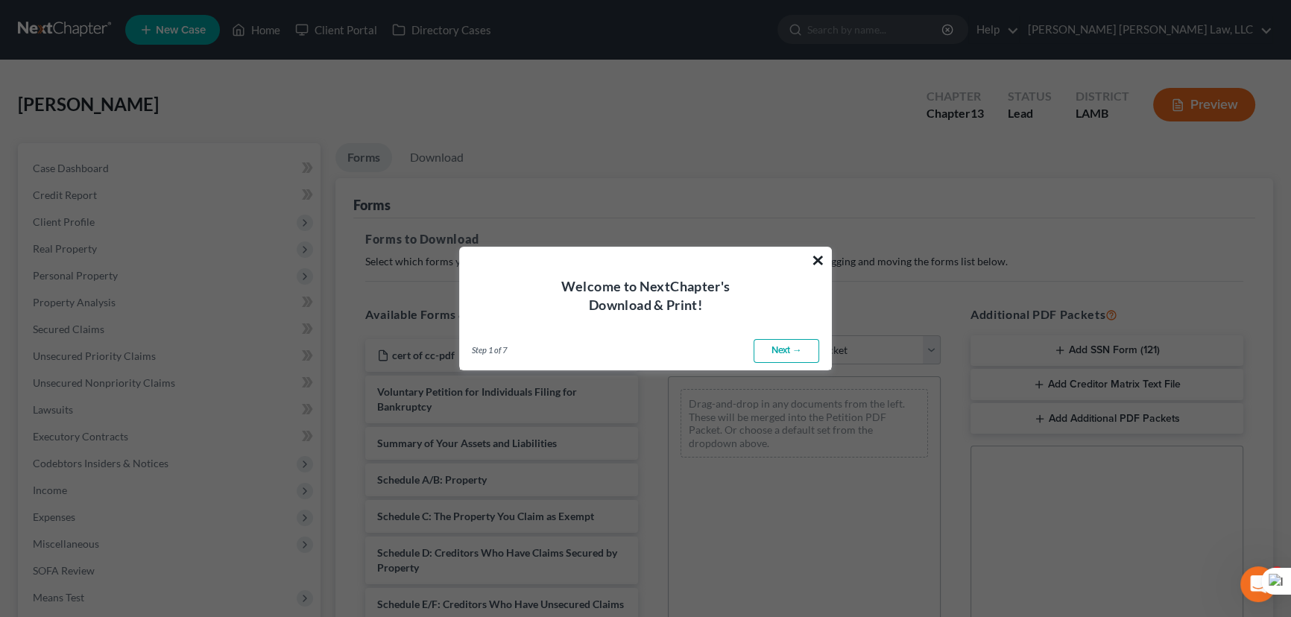
click at [817, 259] on button "×" at bounding box center [818, 260] width 14 height 24
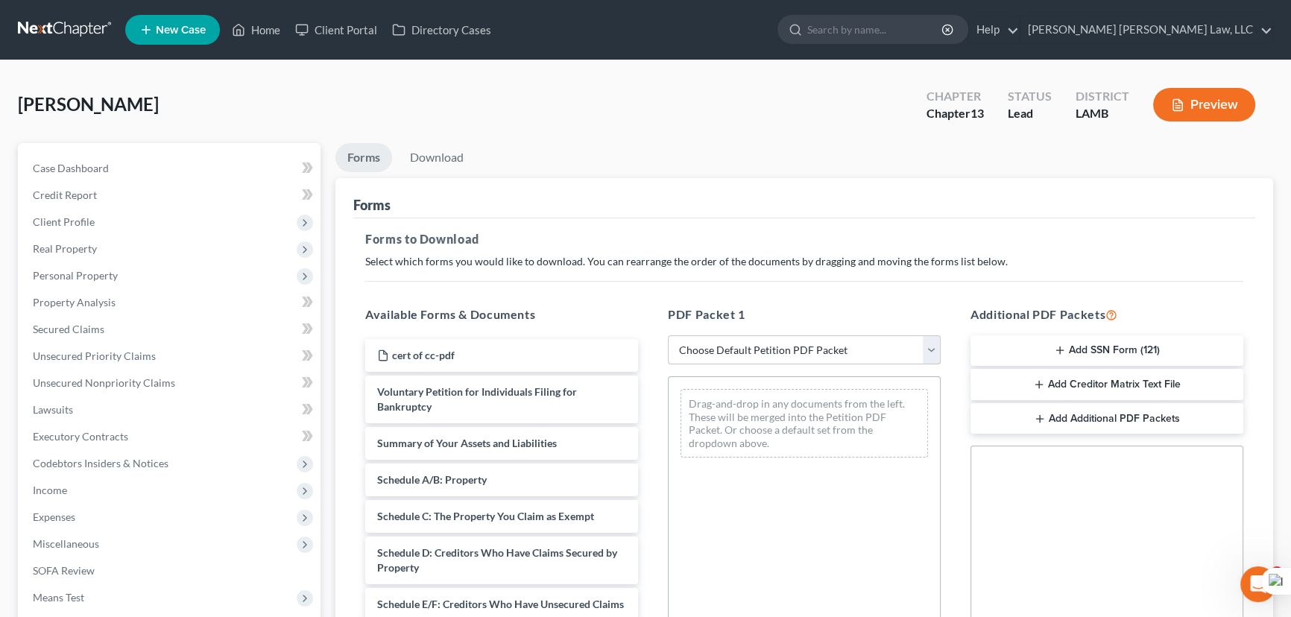
click at [798, 352] on select "Choose Default Petition PDF Packet Complete Bankruptcy Petition (all forms and …" at bounding box center [804, 350] width 273 height 30
click at [668, 335] on select "Choose Default Petition PDF Packet Complete Bankruptcy Petition (all forms and …" at bounding box center [804, 350] width 273 height 30
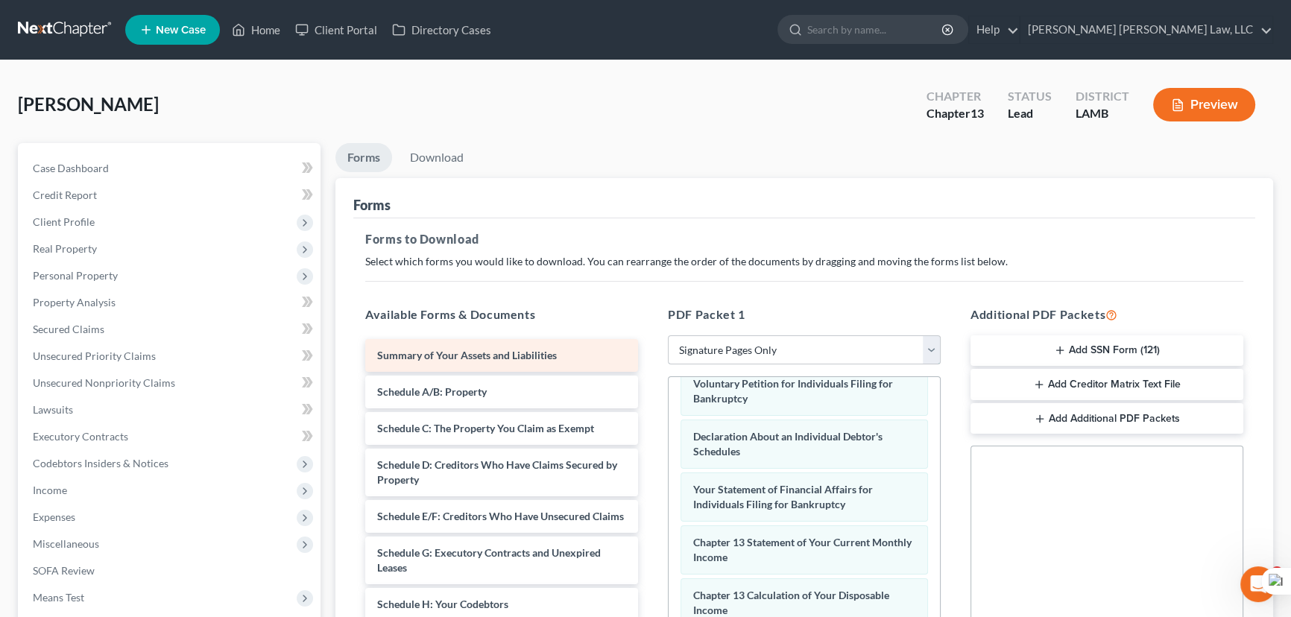
scroll to position [54, 0]
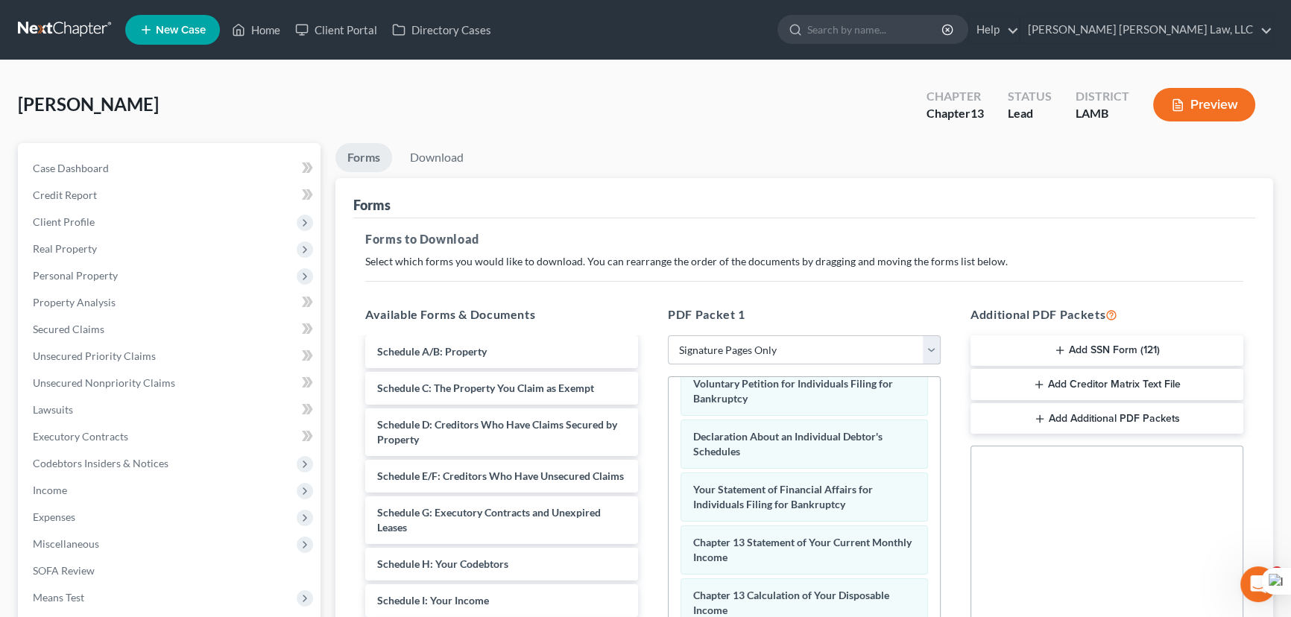
click at [722, 359] on select "Choose Default Petition PDF Packet Complete Bankruptcy Petition (all forms and …" at bounding box center [804, 350] width 273 height 30
select select "0"
click at [668, 335] on select "Choose Default Petition PDF Packet Complete Bankruptcy Petition (all forms and …" at bounding box center [804, 350] width 273 height 30
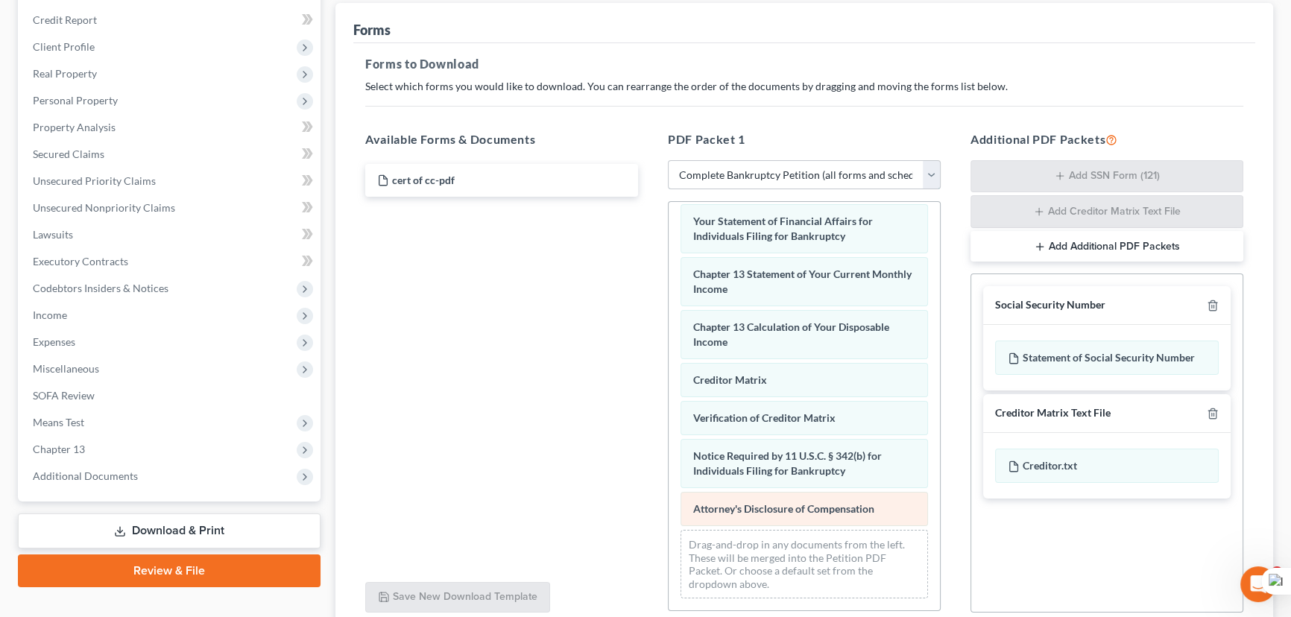
scroll to position [303, 0]
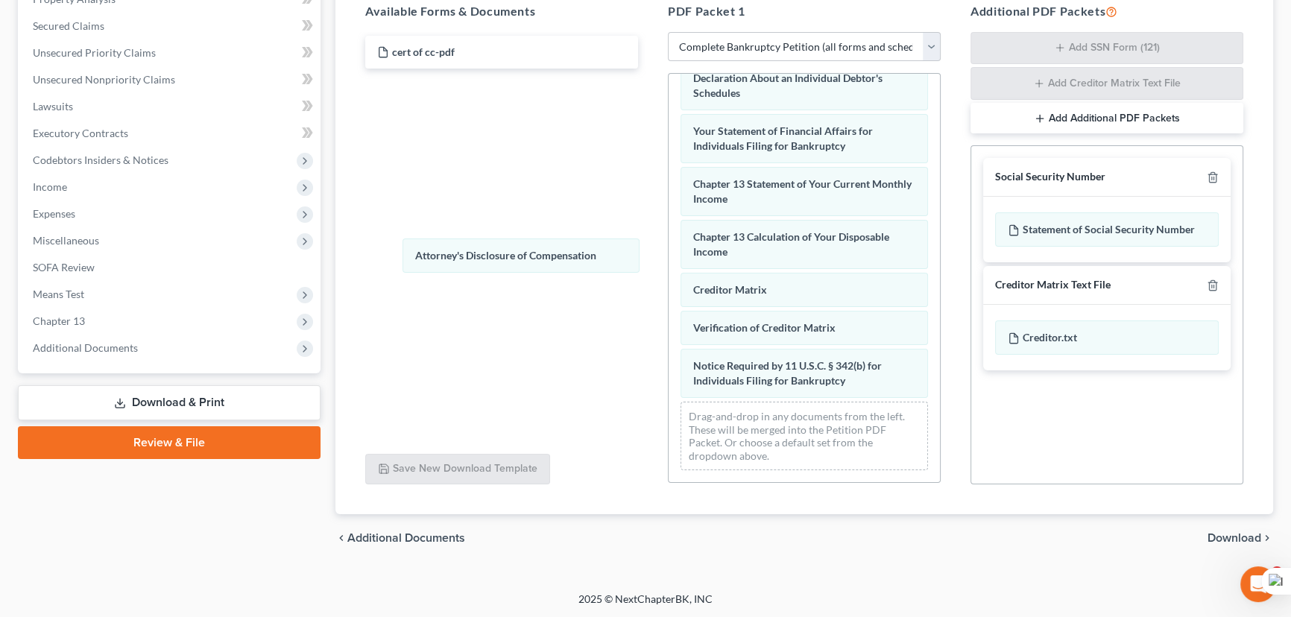
drag, startPoint x: 757, startPoint y: 382, endPoint x: 499, endPoint y: 247, distance: 291.1
click at [669, 254] on div "Attorney's Disclosure of Compensation Voluntary Petition for Individuals Filing…" at bounding box center [804, 45] width 271 height 873
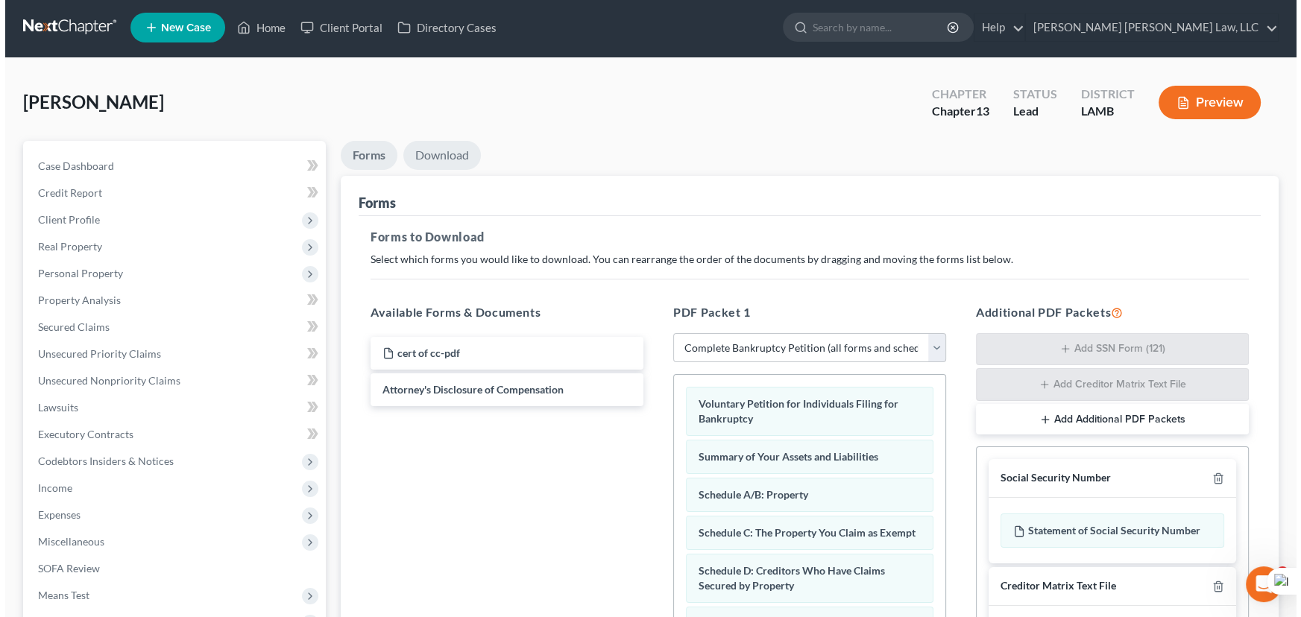
scroll to position [0, 0]
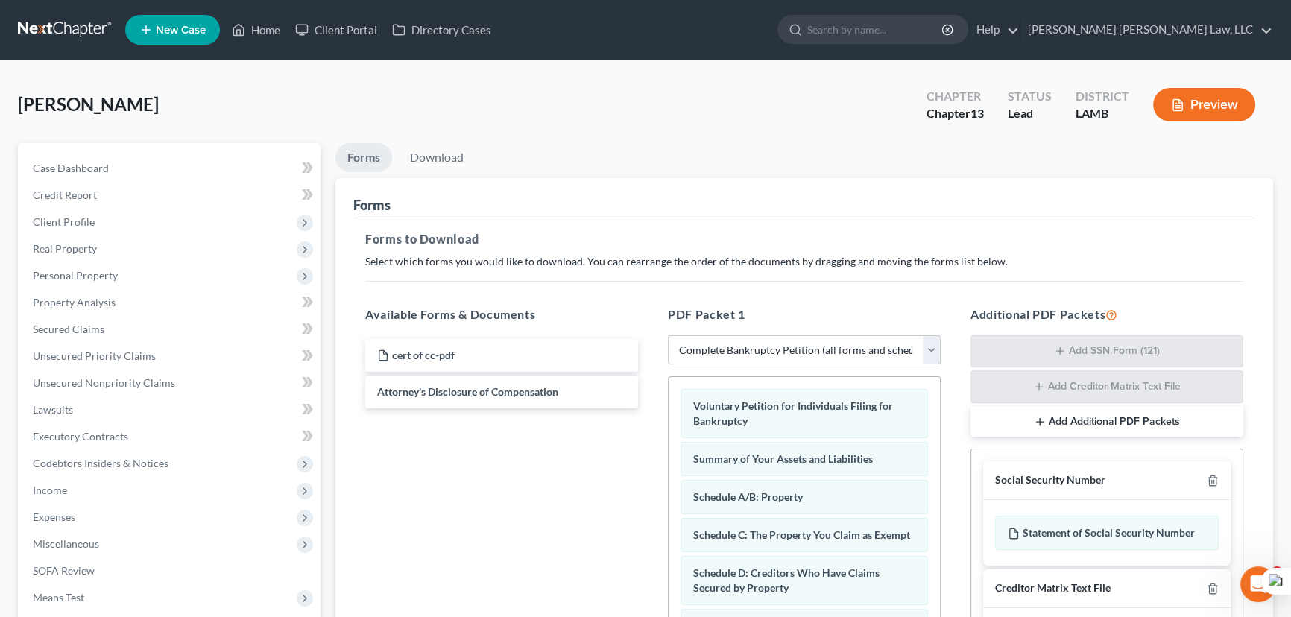
click at [429, 174] on li "Download" at bounding box center [437, 160] width 78 height 35
click at [441, 157] on link "Download" at bounding box center [437, 157] width 78 height 29
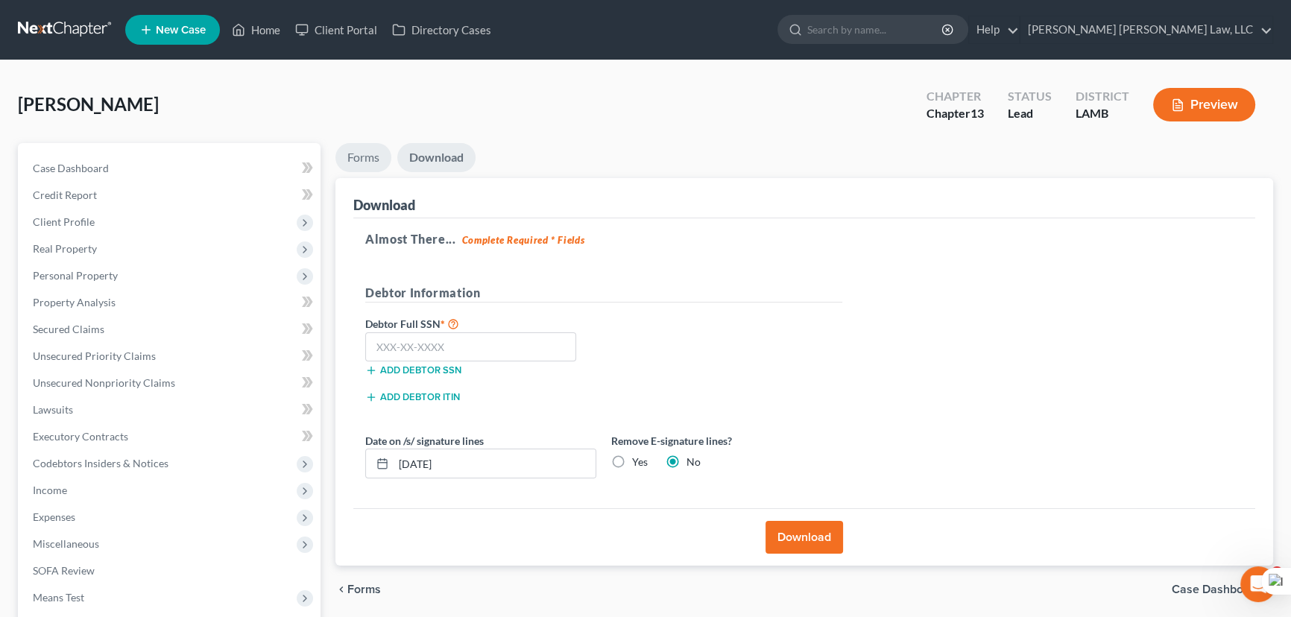
click at [379, 154] on link "Forms" at bounding box center [363, 157] width 56 height 29
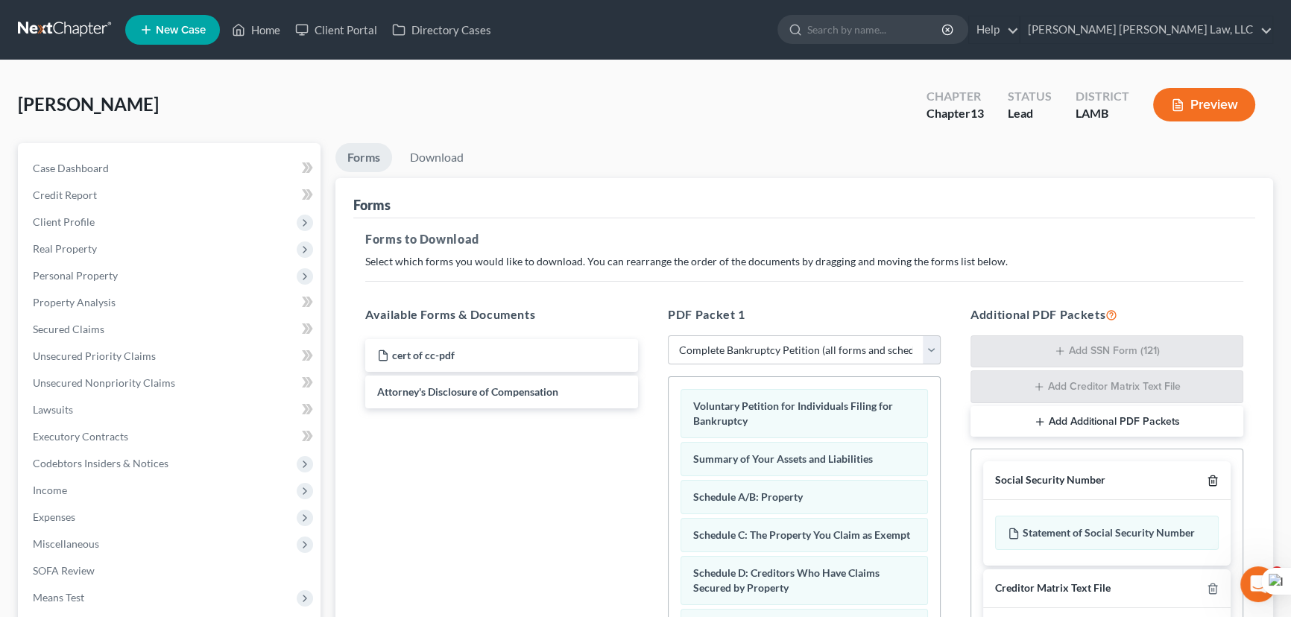
click at [1213, 475] on icon "button" at bounding box center [1213, 481] width 12 height 12
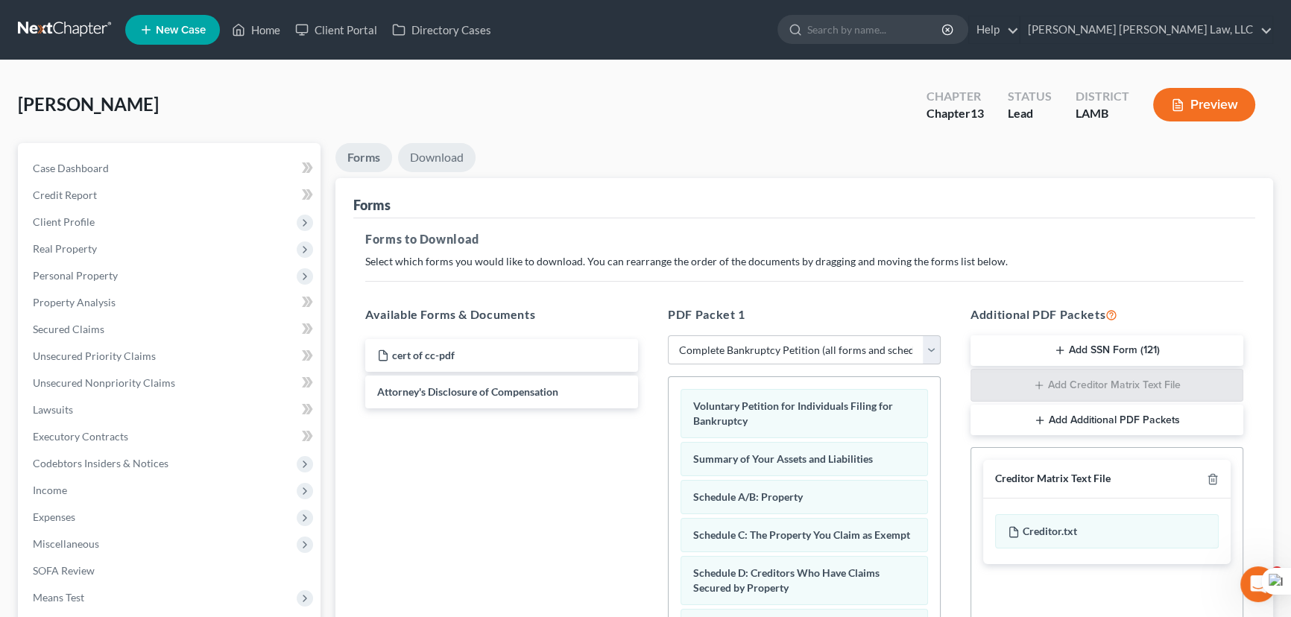
click at [448, 163] on link "Download" at bounding box center [437, 157] width 78 height 29
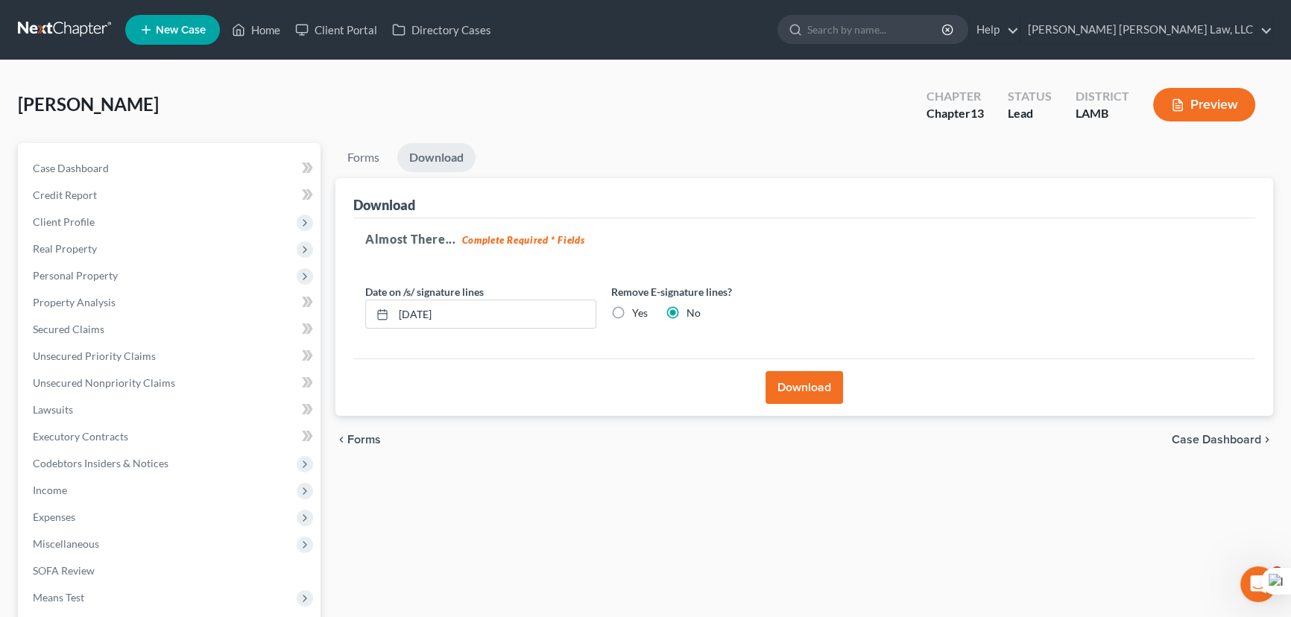
click at [825, 371] on button "Download" at bounding box center [805, 387] width 78 height 33
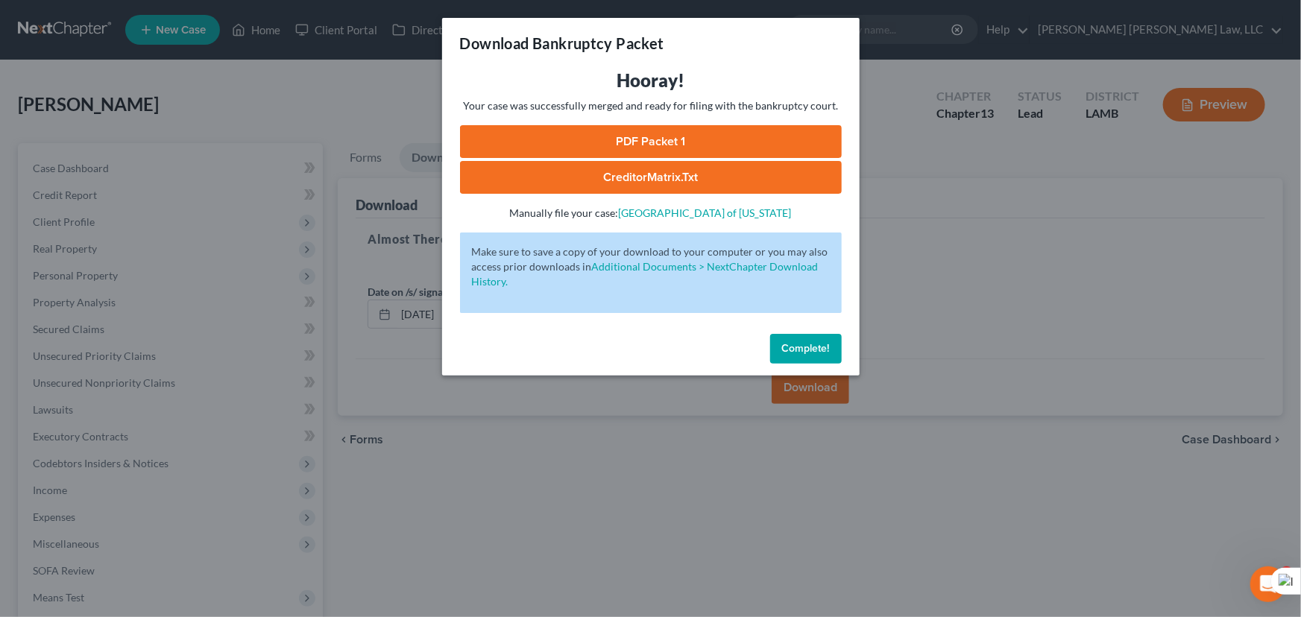
click at [612, 140] on link "PDF Packet 1" at bounding box center [651, 141] width 382 height 33
click at [782, 337] on button "Complete!" at bounding box center [806, 349] width 72 height 30
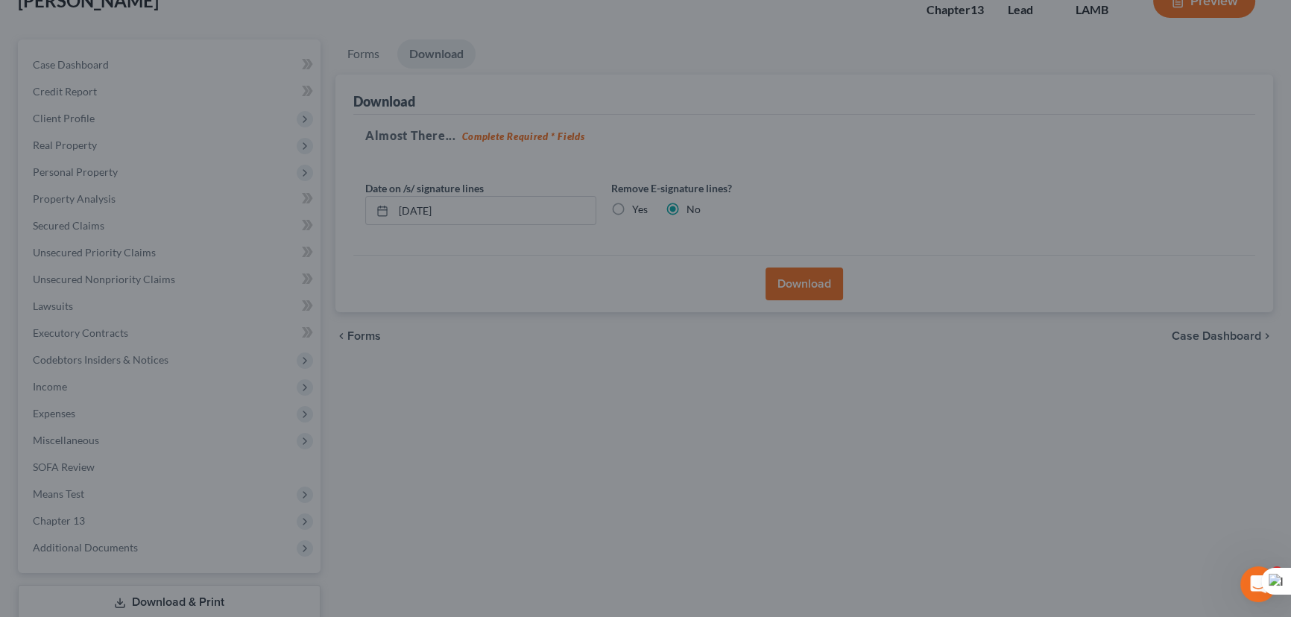
scroll to position [200, 0]
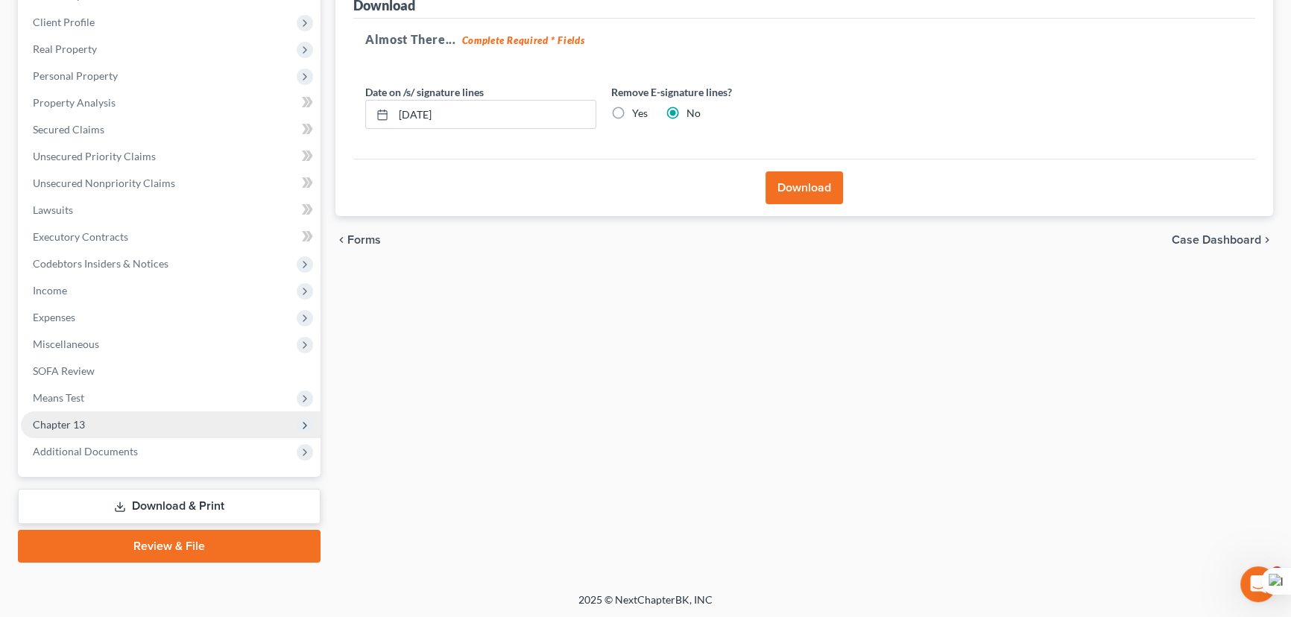
click at [171, 425] on span "Chapter 13" at bounding box center [171, 424] width 300 height 27
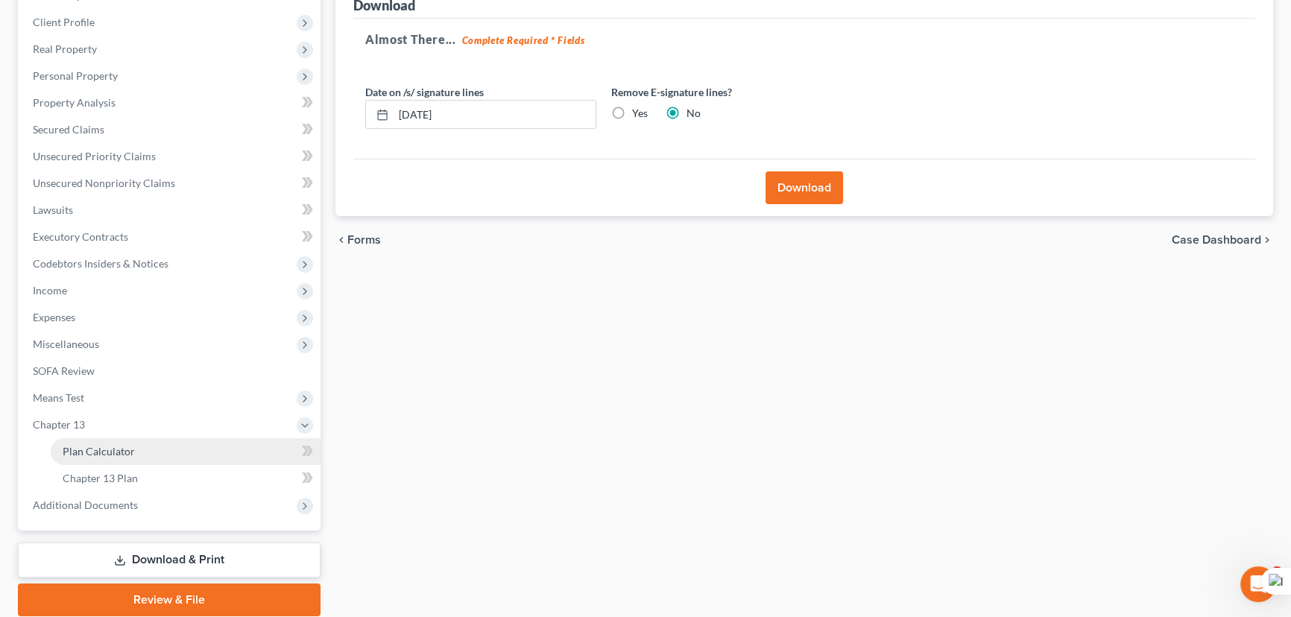
click at [180, 455] on link "Plan Calculator" at bounding box center [186, 451] width 270 height 27
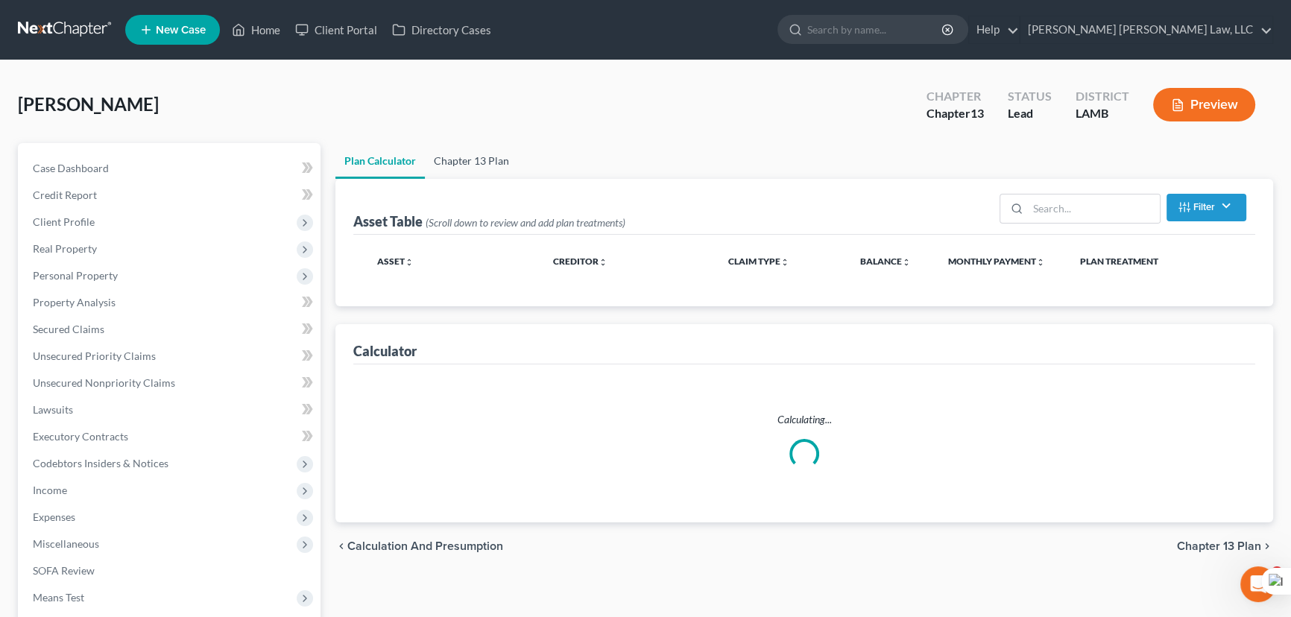
click at [447, 163] on link "Chapter 13 Plan" at bounding box center [471, 161] width 93 height 36
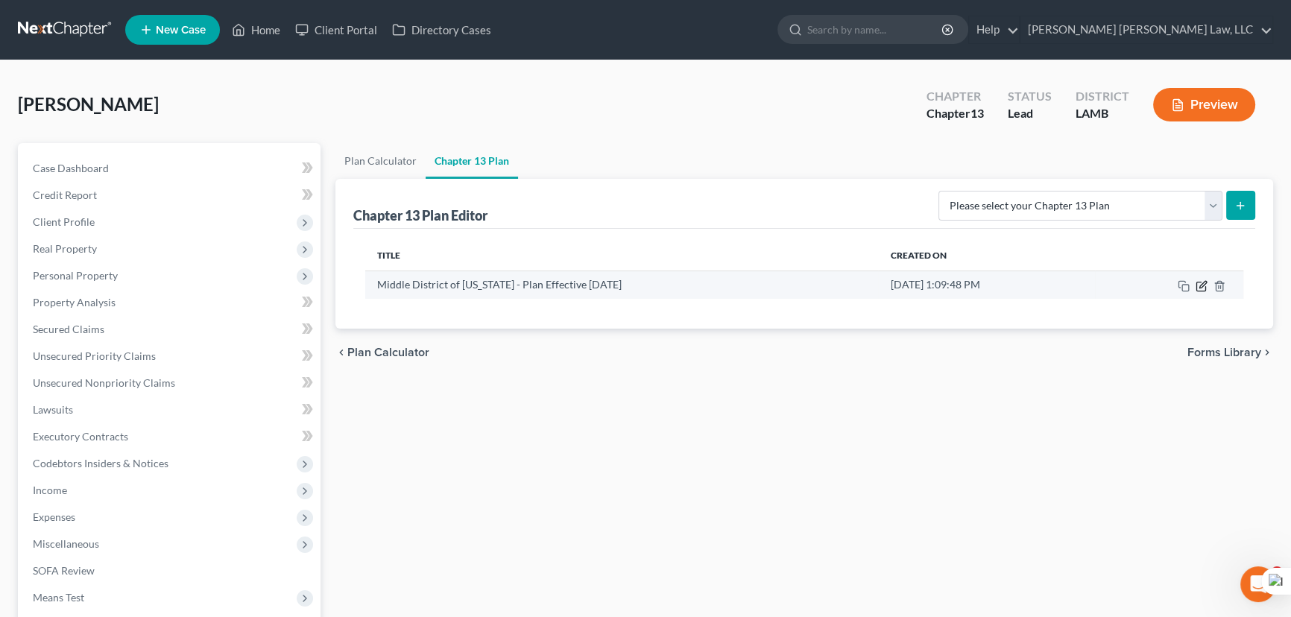
click at [1201, 284] on icon "button" at bounding box center [1202, 286] width 12 height 12
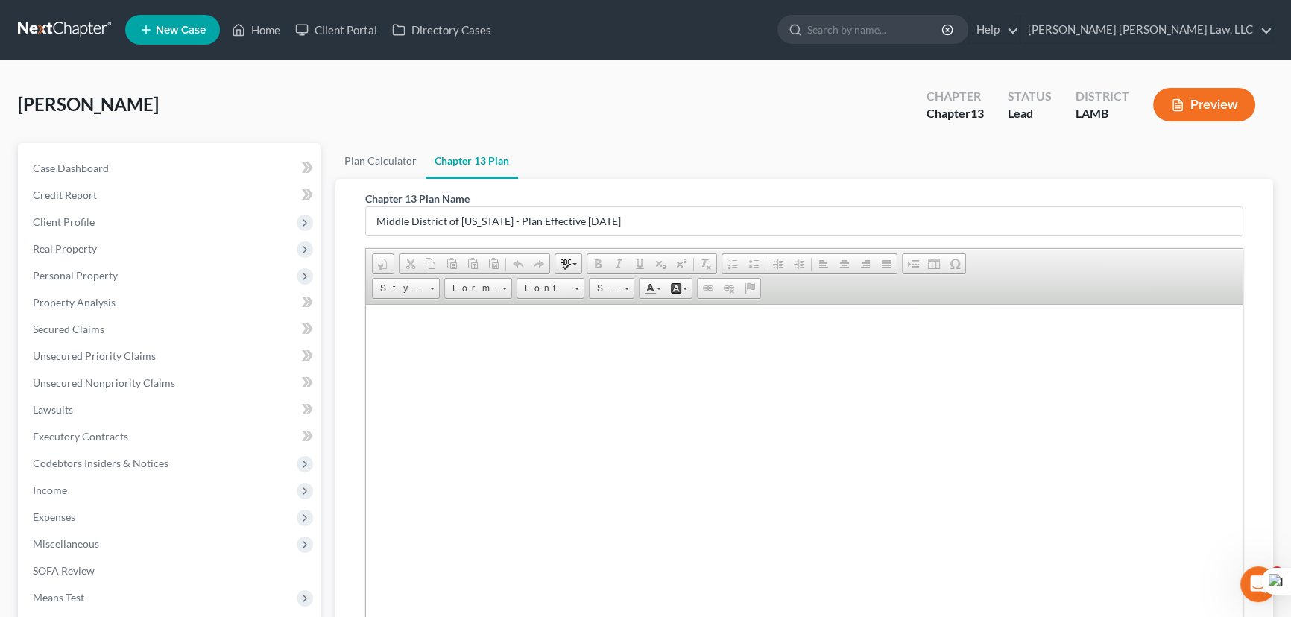
scroll to position [253, 0]
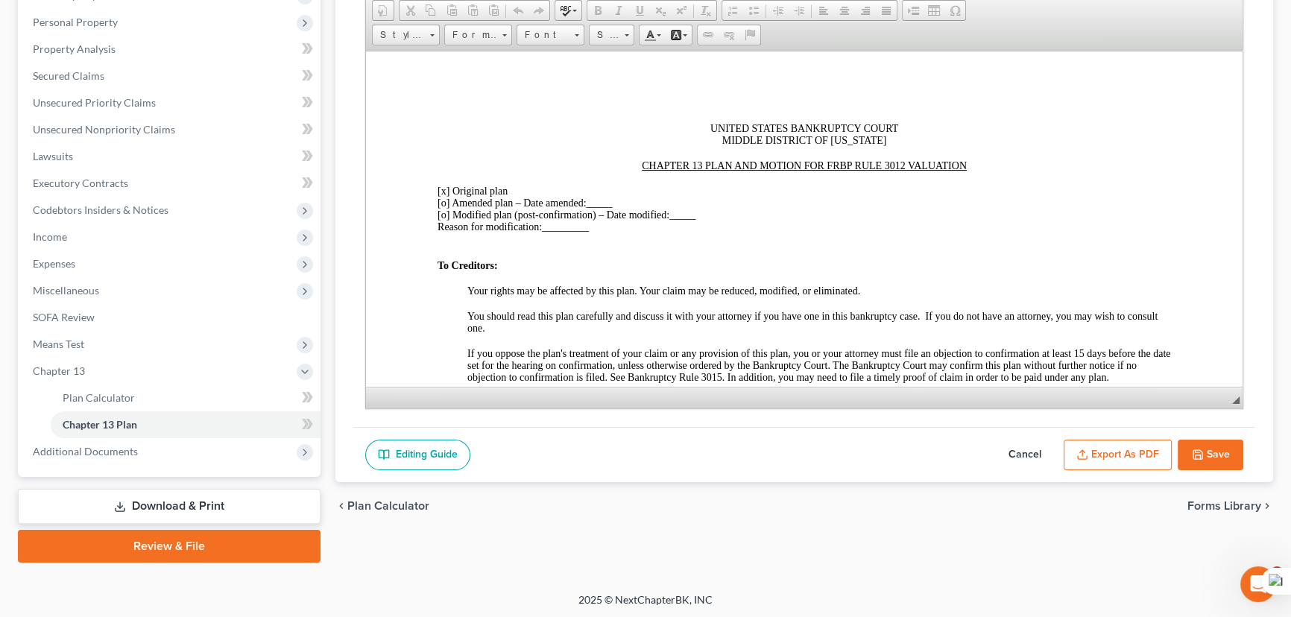
click at [1116, 449] on button "Export as PDF" at bounding box center [1118, 455] width 108 height 31
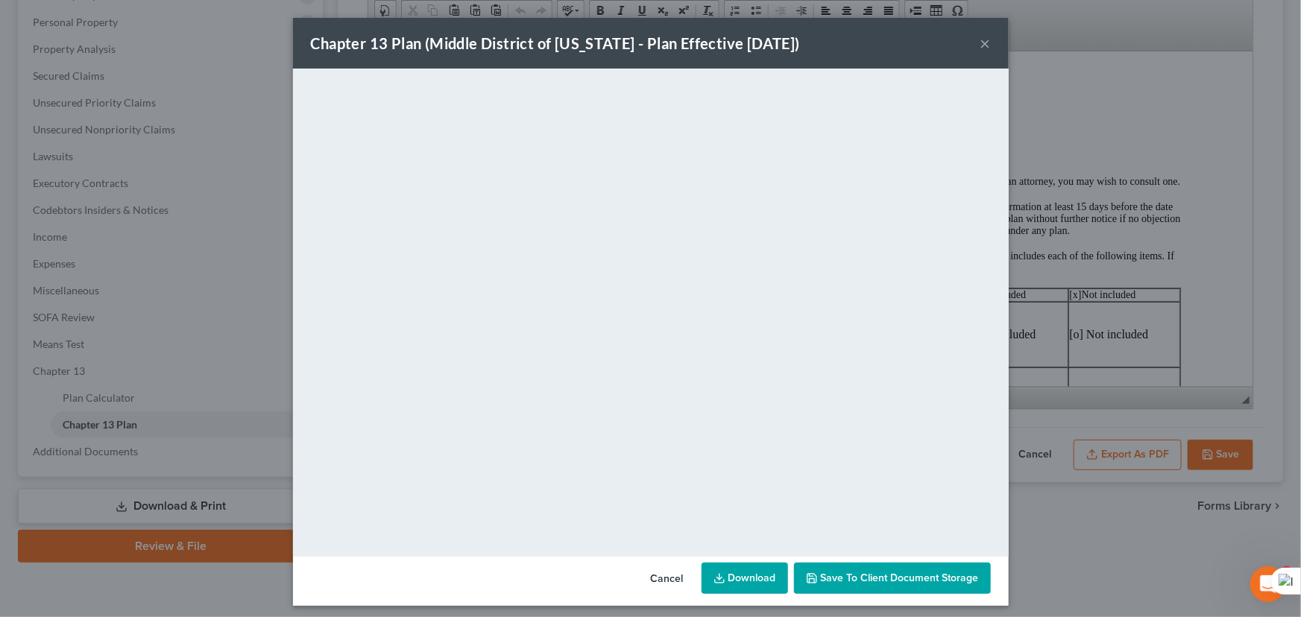
click at [720, 587] on link "Download" at bounding box center [744, 578] width 86 height 31
click at [972, 43] on div "Chapter 13 Plan (Middle District of Louisiana - Plan Effective 12/1/17) ×" at bounding box center [651, 43] width 716 height 51
click at [986, 40] on div "Chapter 13 Plan (Middle District of Louisiana - Plan Effective 12/1/17) ×" at bounding box center [651, 43] width 716 height 51
click at [983, 40] on button "×" at bounding box center [985, 43] width 10 height 18
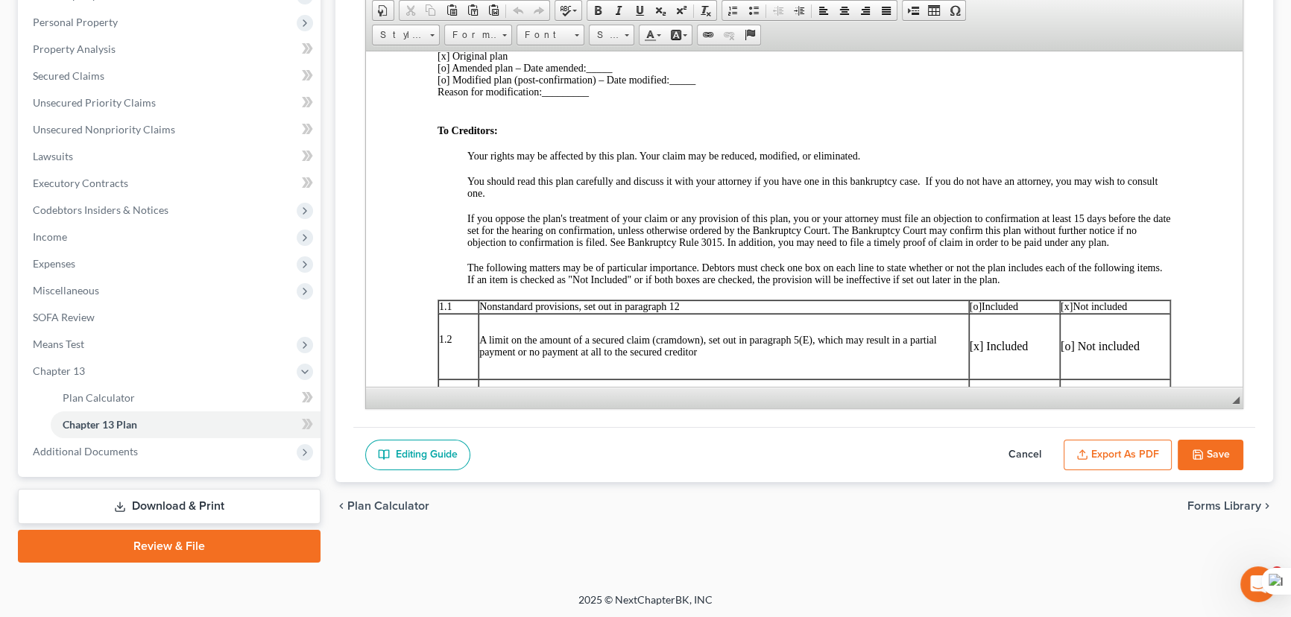
click at [1193, 440] on button "Save" at bounding box center [1211, 455] width 66 height 31
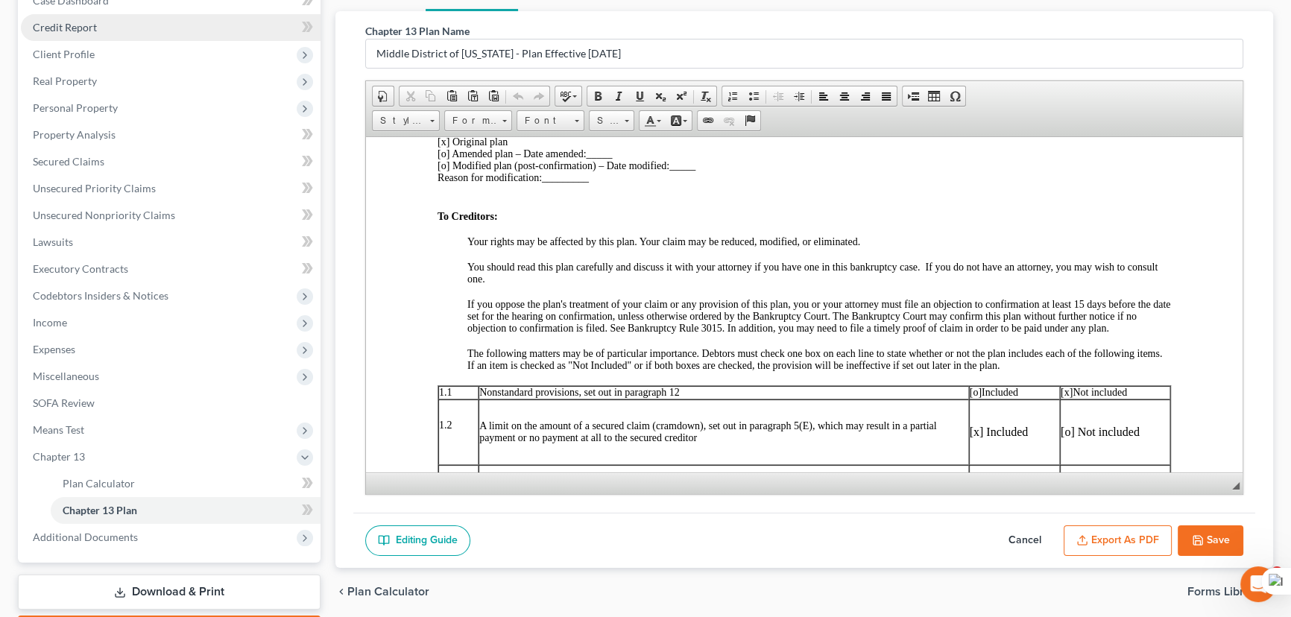
scroll to position [0, 0]
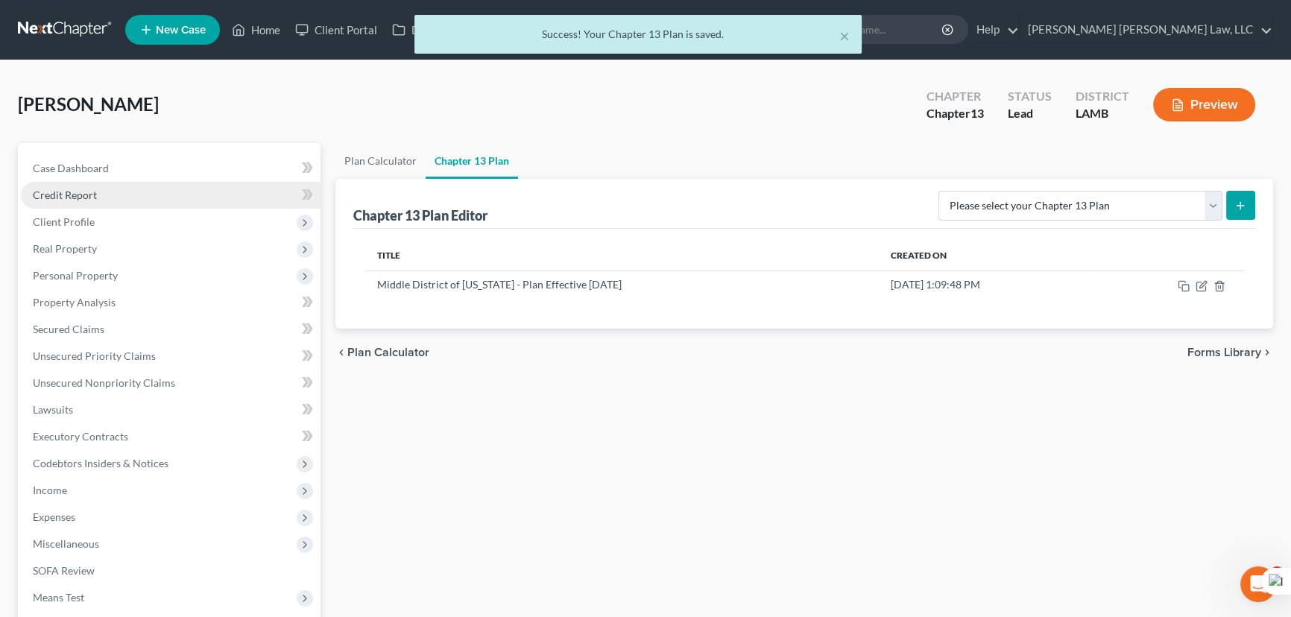
click at [137, 206] on link "Credit Report" at bounding box center [171, 195] width 300 height 27
click at [136, 224] on span "Client Profile" at bounding box center [171, 222] width 300 height 27
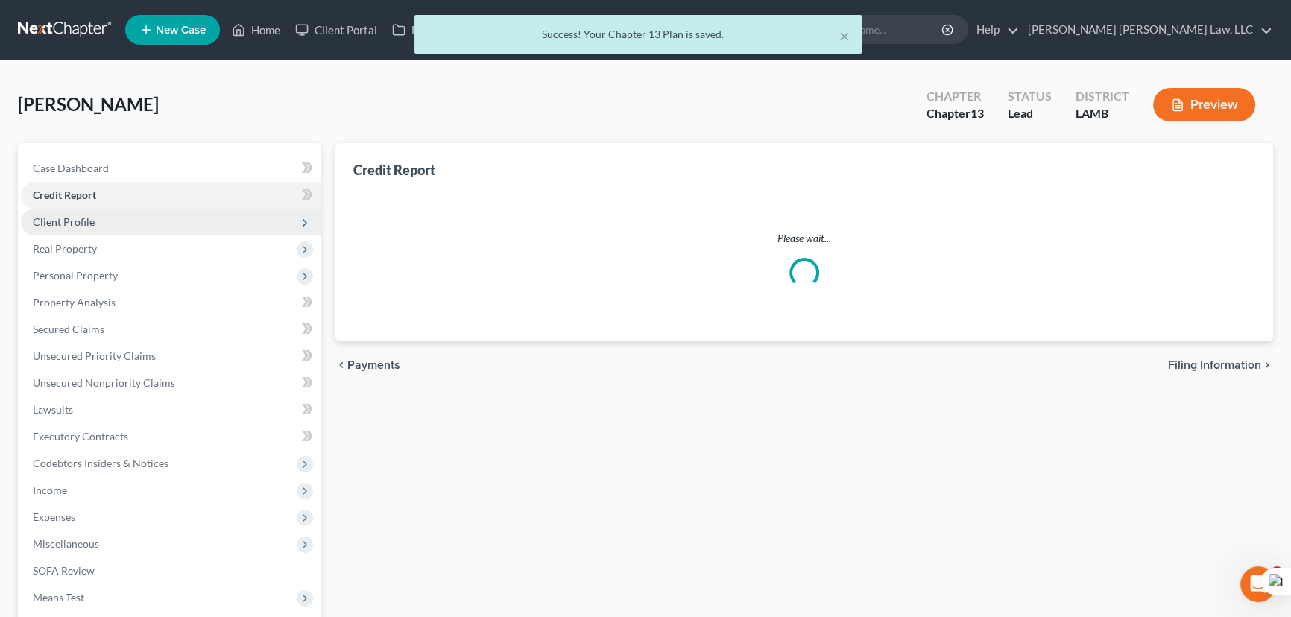
click at [131, 220] on span "Client Profile" at bounding box center [171, 222] width 300 height 27
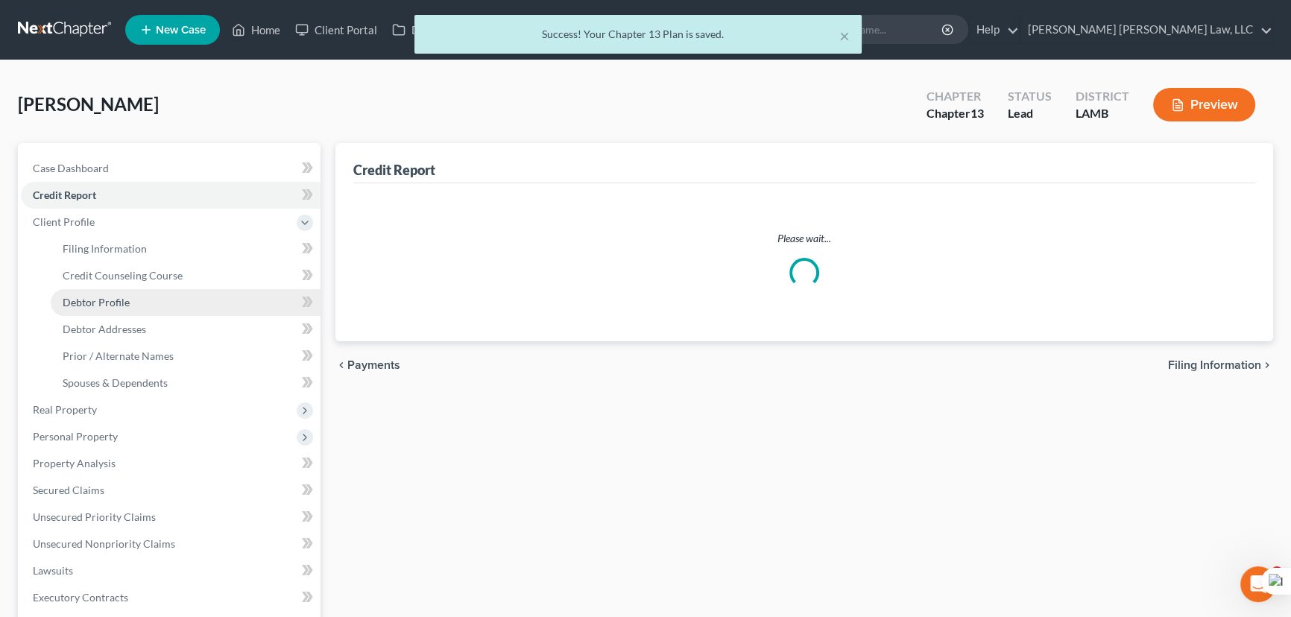
click at [157, 293] on link "Debtor Profile" at bounding box center [186, 302] width 270 height 27
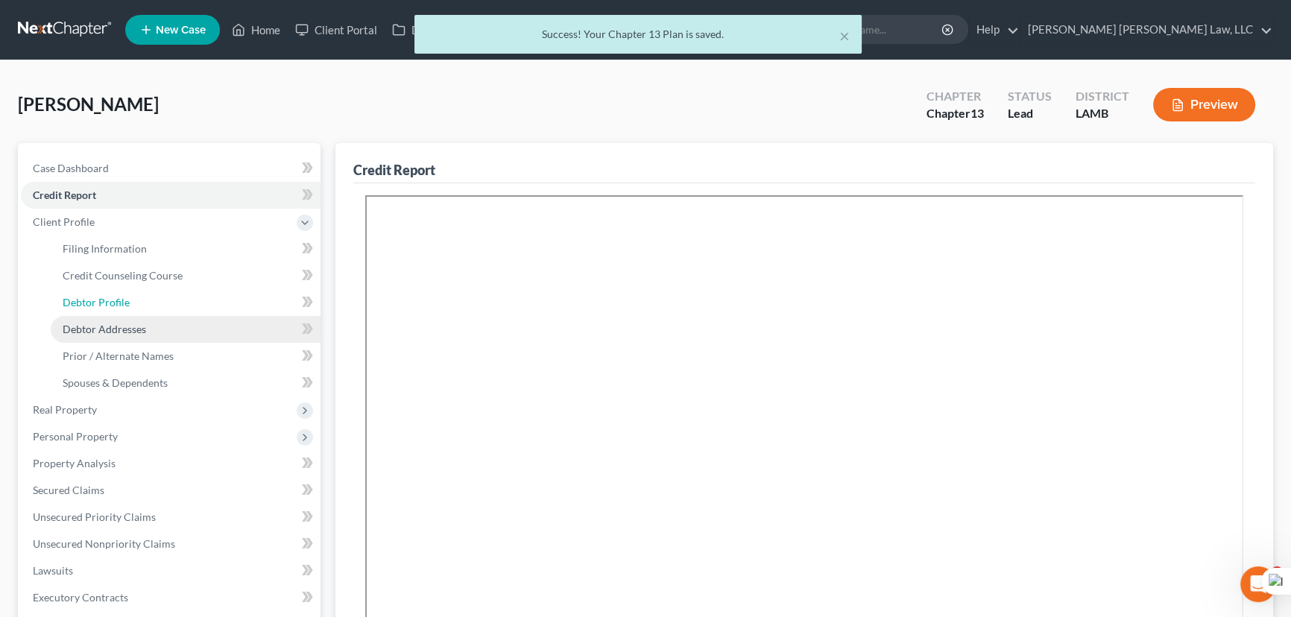
select select "3"
select select "1"
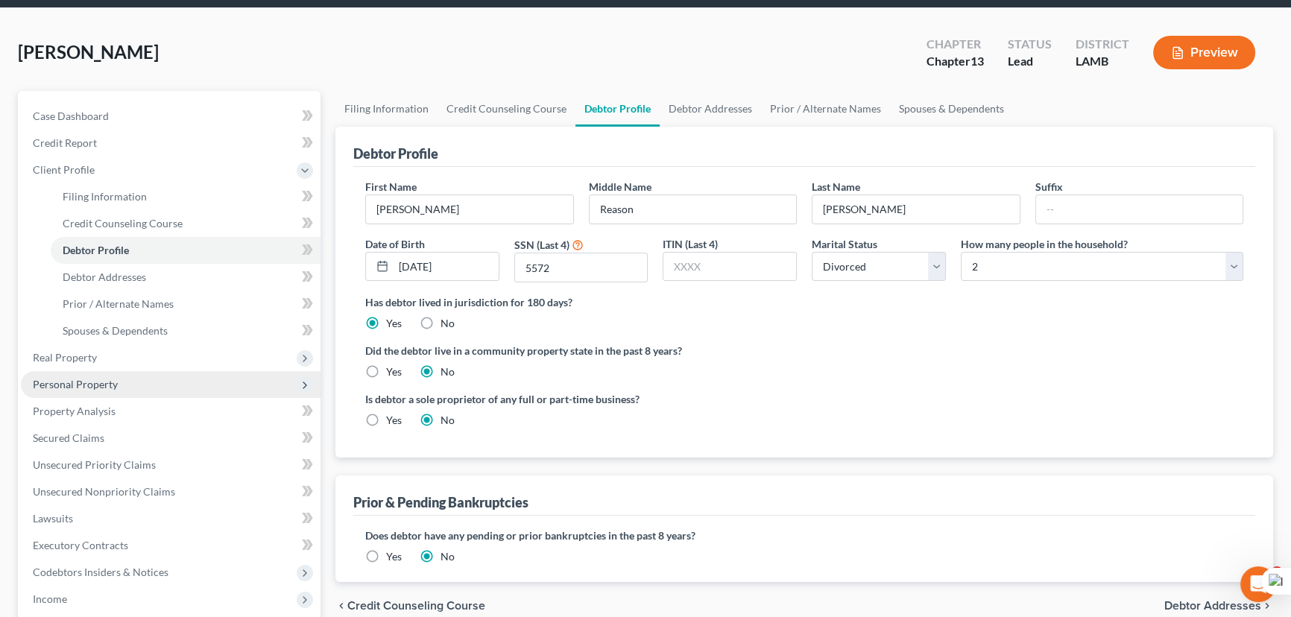
scroll to position [67, 0]
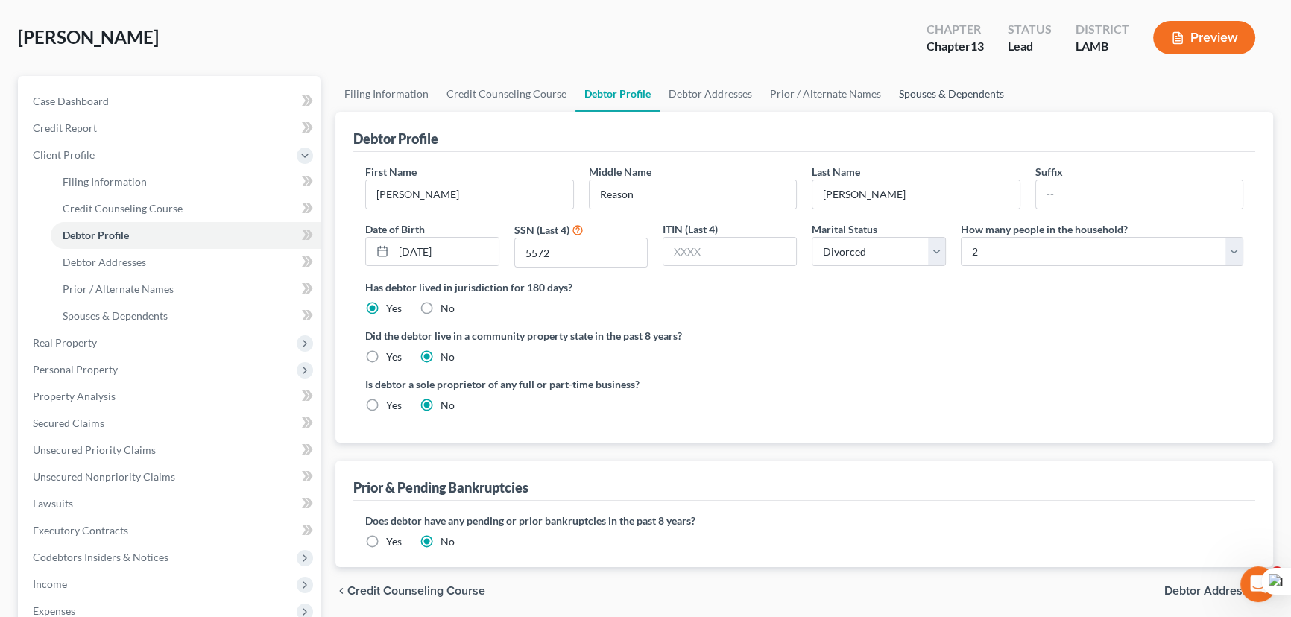
click at [935, 84] on link "Spouses & Dependents" at bounding box center [951, 94] width 123 height 36
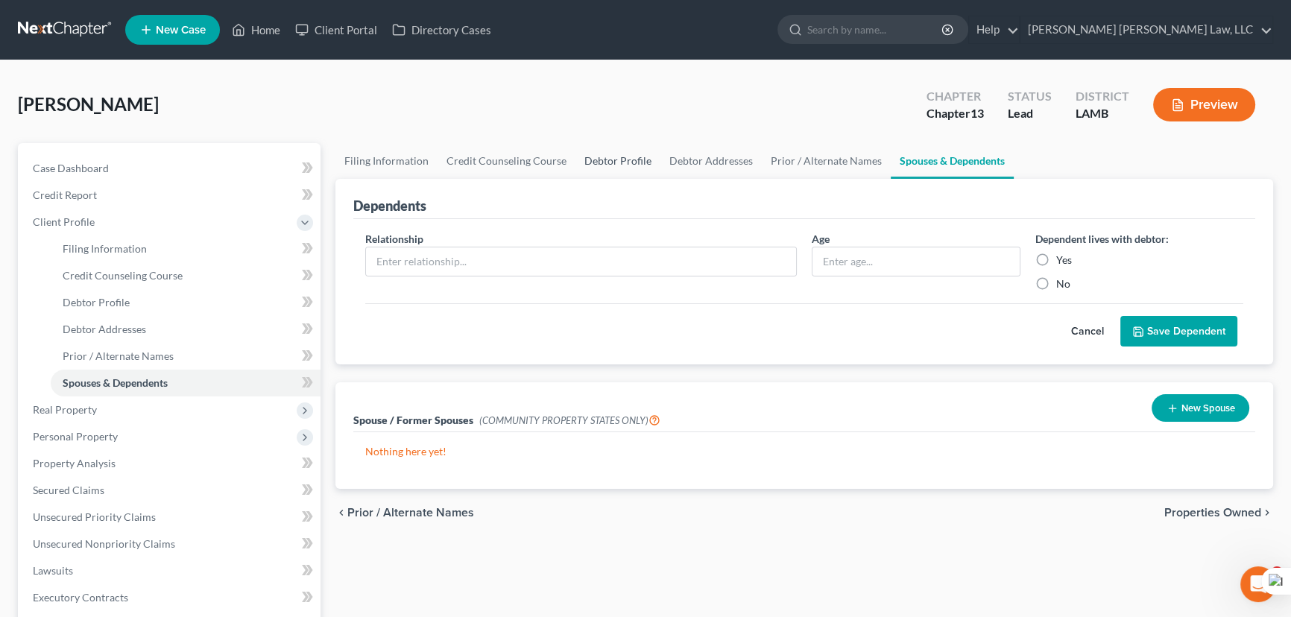
click at [606, 159] on link "Debtor Profile" at bounding box center [617, 161] width 85 height 36
select select "3"
select select "1"
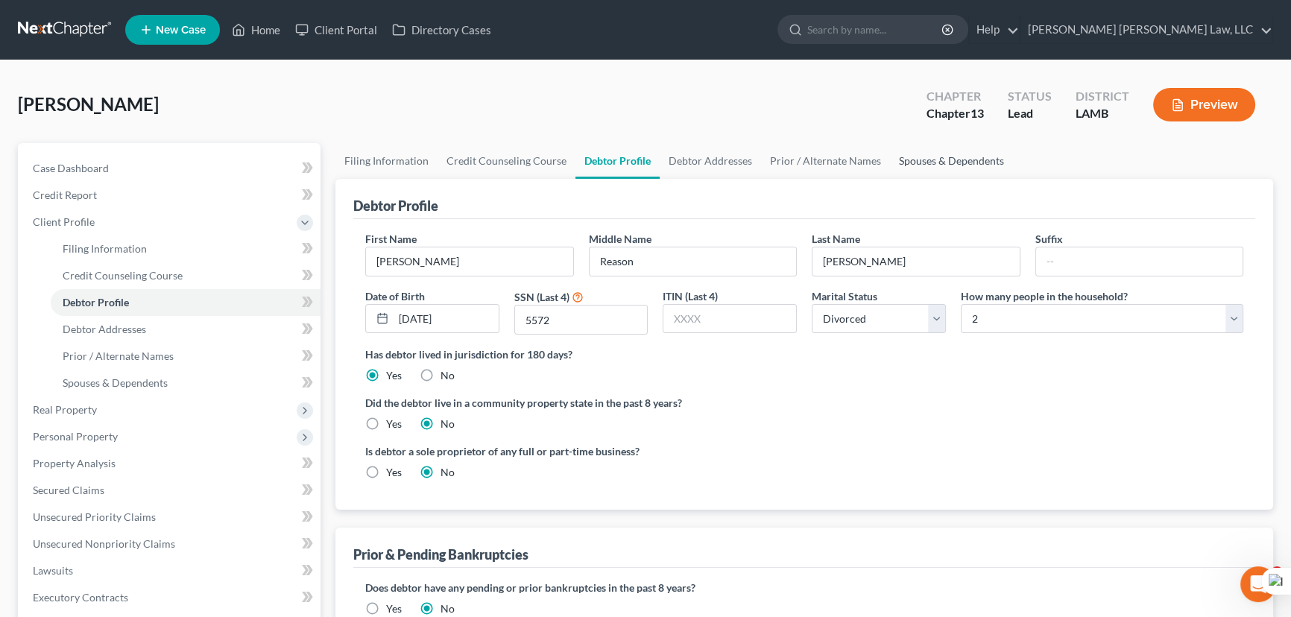
click at [985, 166] on link "Spouses & Dependents" at bounding box center [951, 161] width 123 height 36
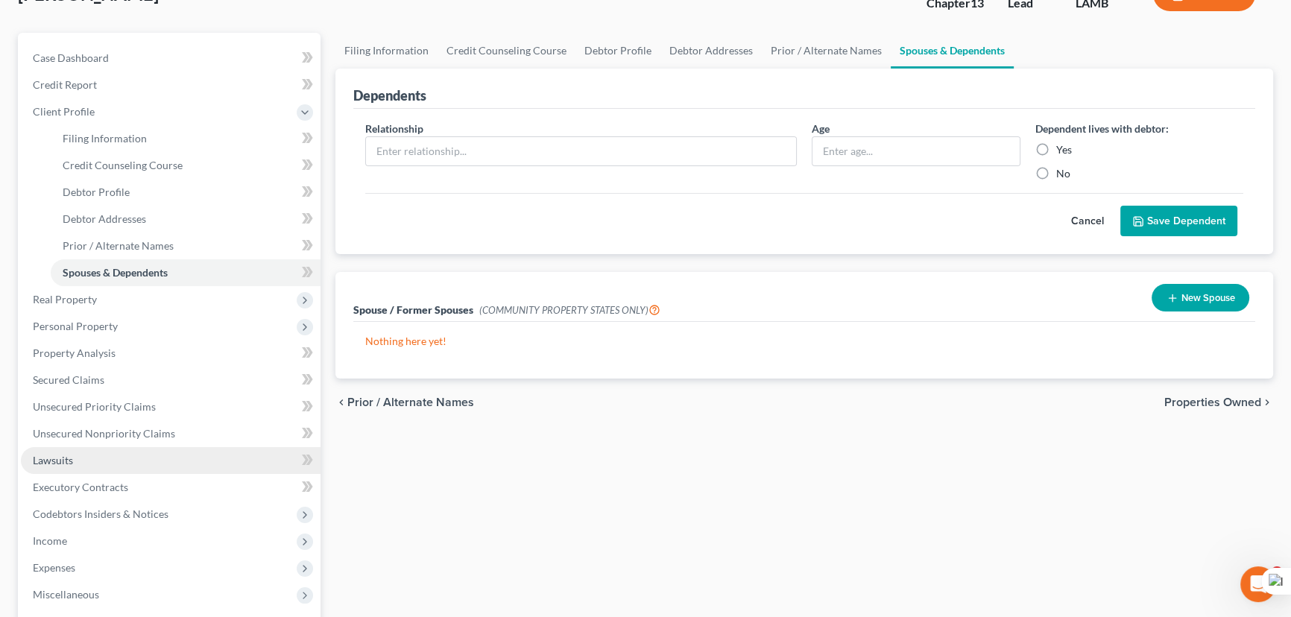
scroll to position [203, 0]
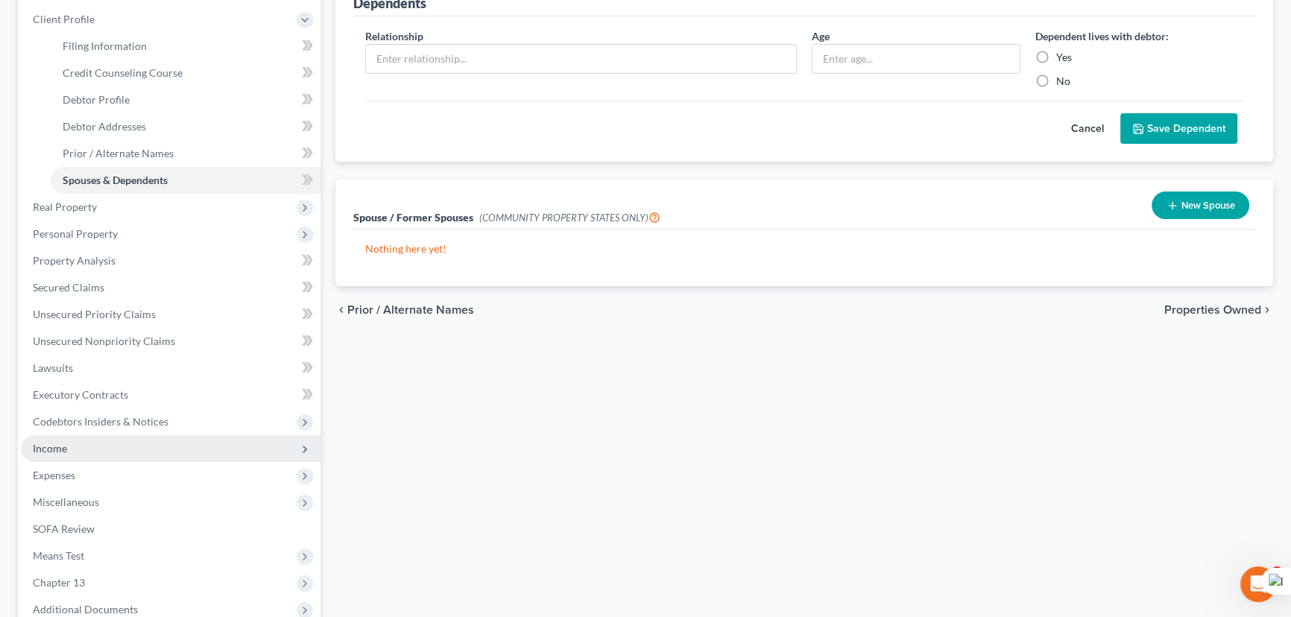
click at [81, 447] on span "Income" at bounding box center [171, 448] width 300 height 27
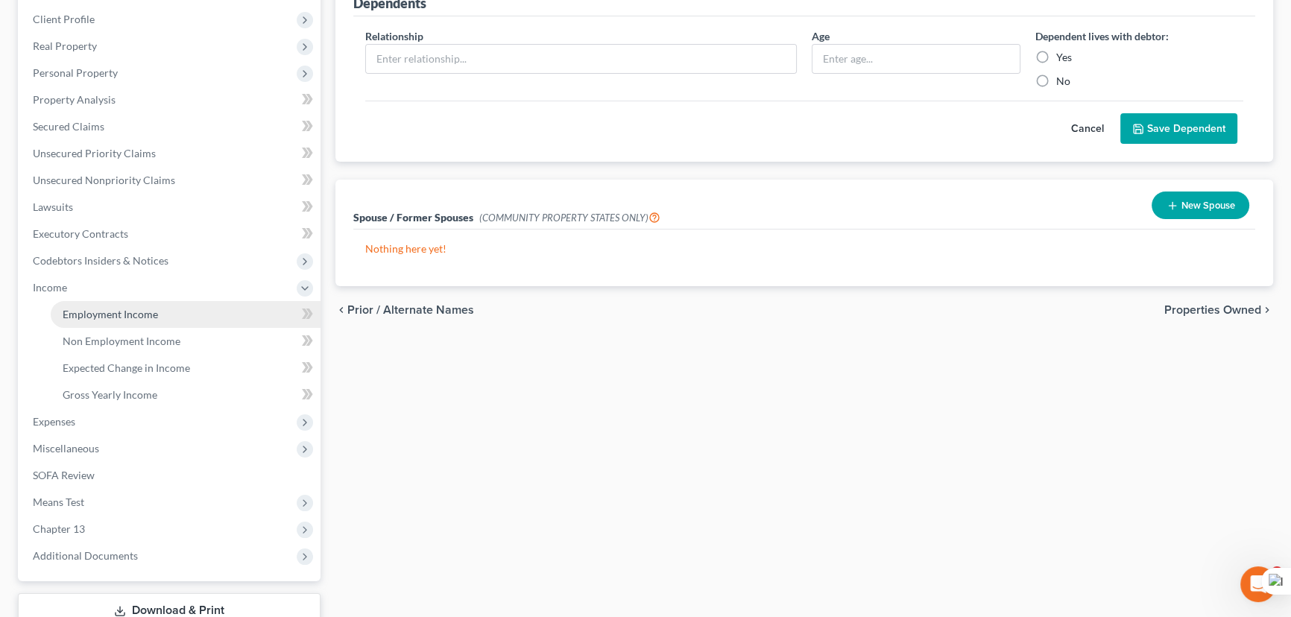
click at [127, 320] on link "Employment Income" at bounding box center [186, 314] width 270 height 27
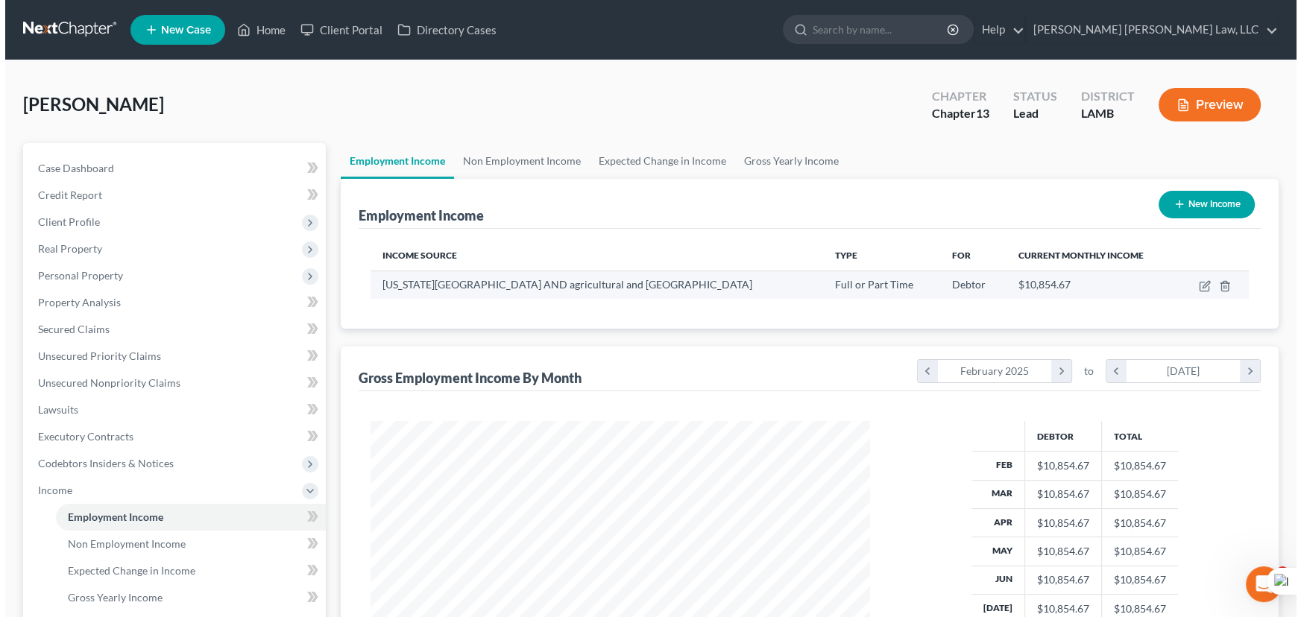
scroll to position [267, 529]
click at [1193, 283] on icon "button" at bounding box center [1199, 286] width 12 height 12
select select "0"
select select "19"
select select "0"
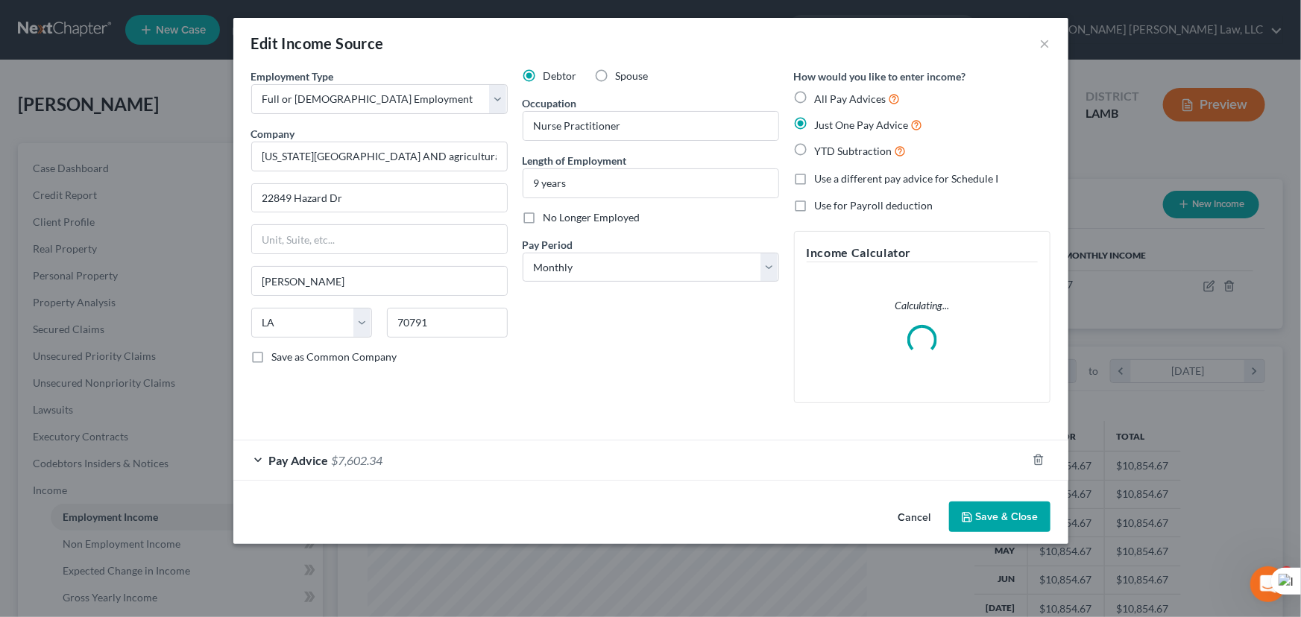
scroll to position [267, 534]
click at [342, 168] on input "Louisiana State University AND agricultural and Mechanical College" at bounding box center [379, 157] width 256 height 30
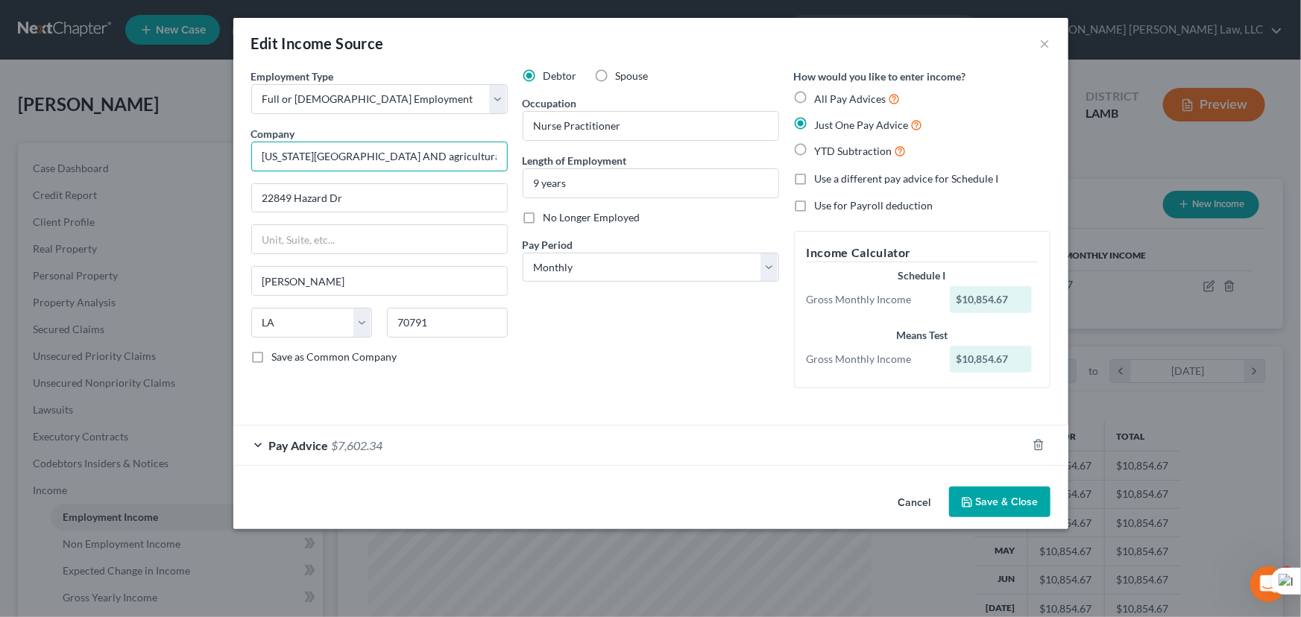
click at [466, 159] on input "Louisiana State University AND agricultural and Mechanical College" at bounding box center [379, 157] width 256 height 30
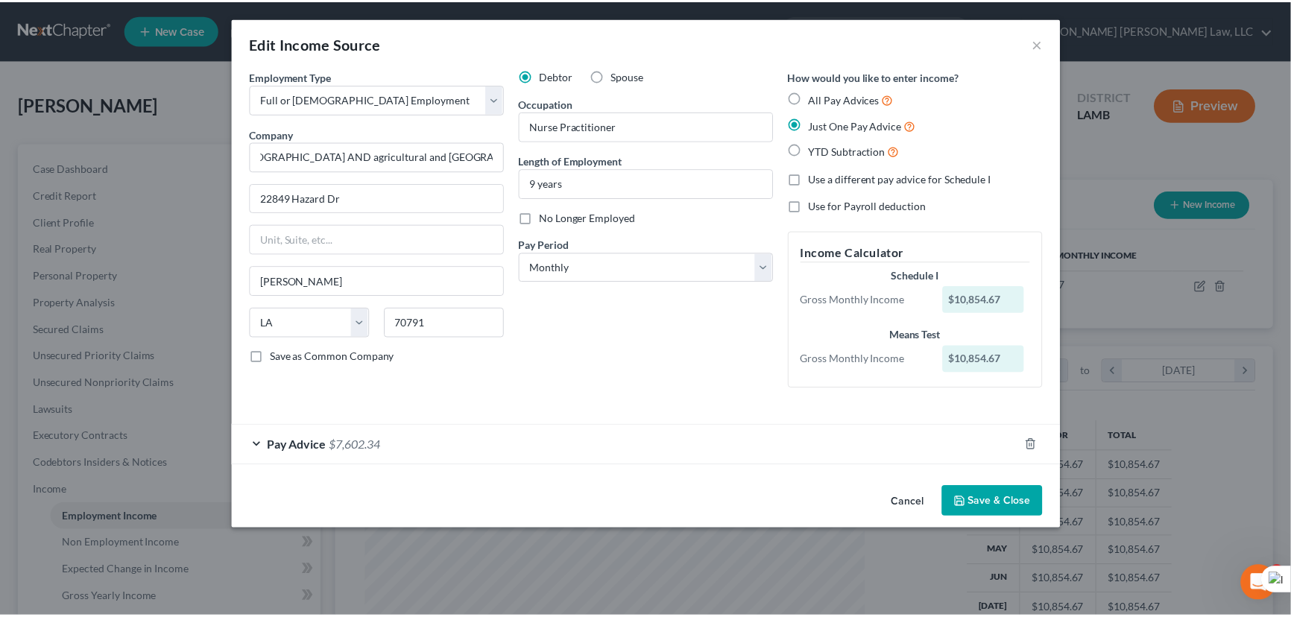
scroll to position [0, 0]
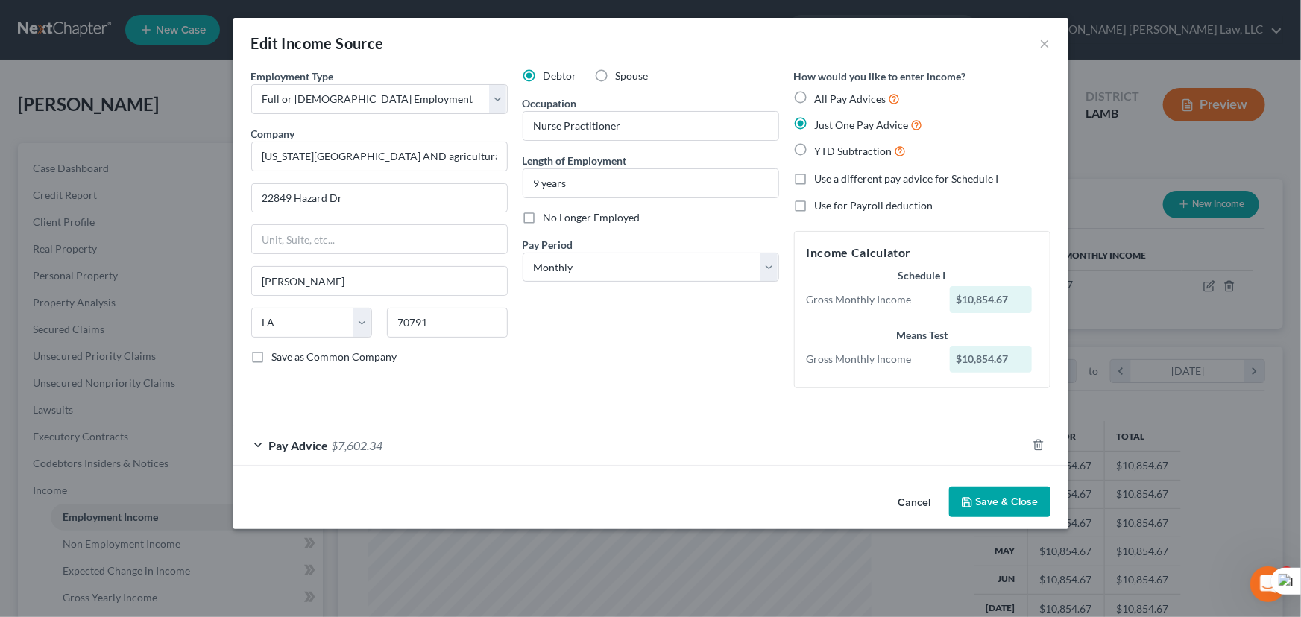
click at [980, 507] on button "Save & Close" at bounding box center [999, 502] width 101 height 31
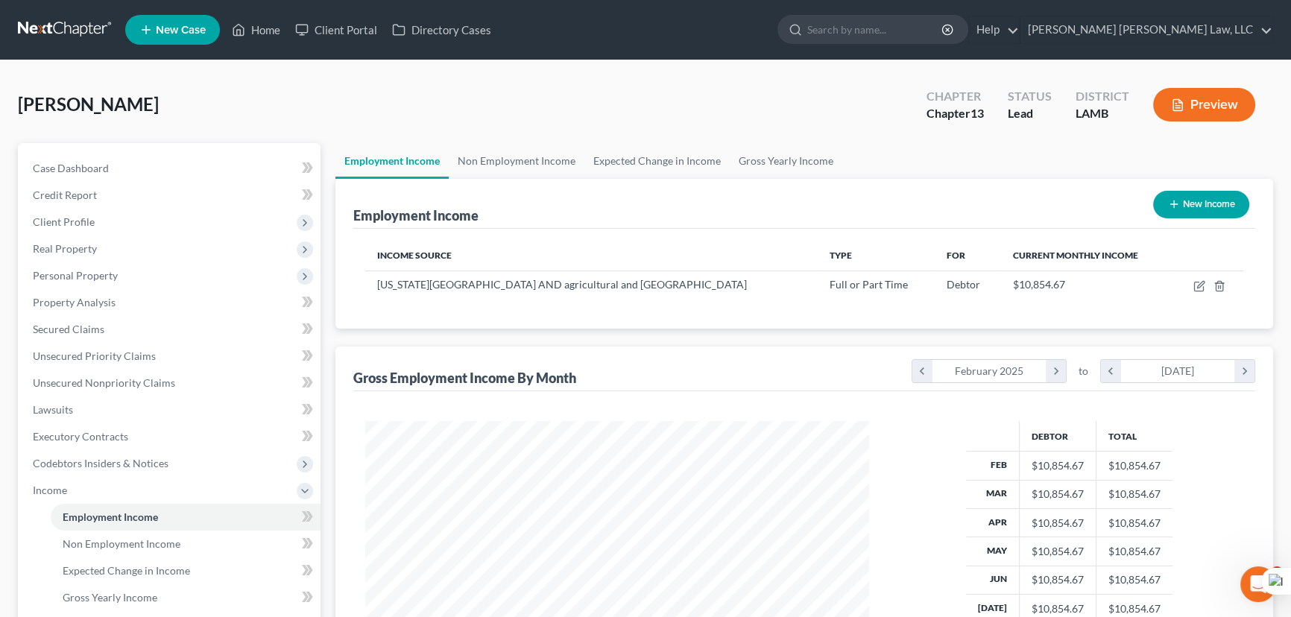
scroll to position [745185, 744923]
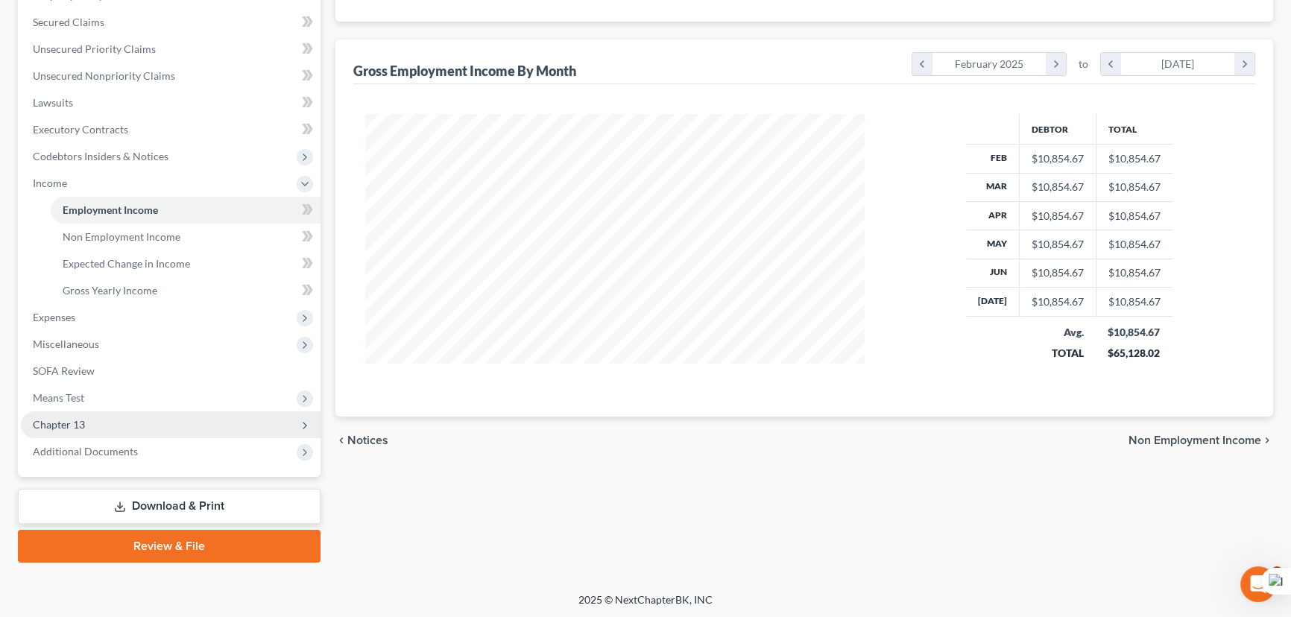
click at [149, 432] on span "Chapter 13" at bounding box center [171, 424] width 300 height 27
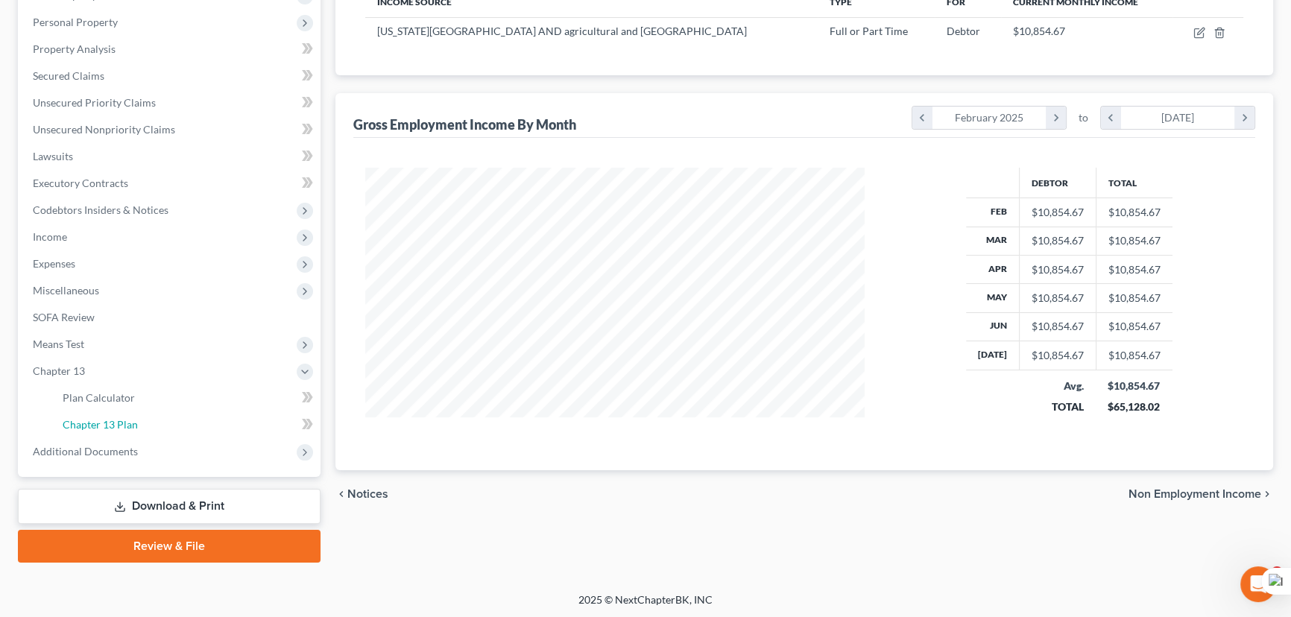
click at [156, 420] on link "Chapter 13 Plan" at bounding box center [186, 424] width 270 height 27
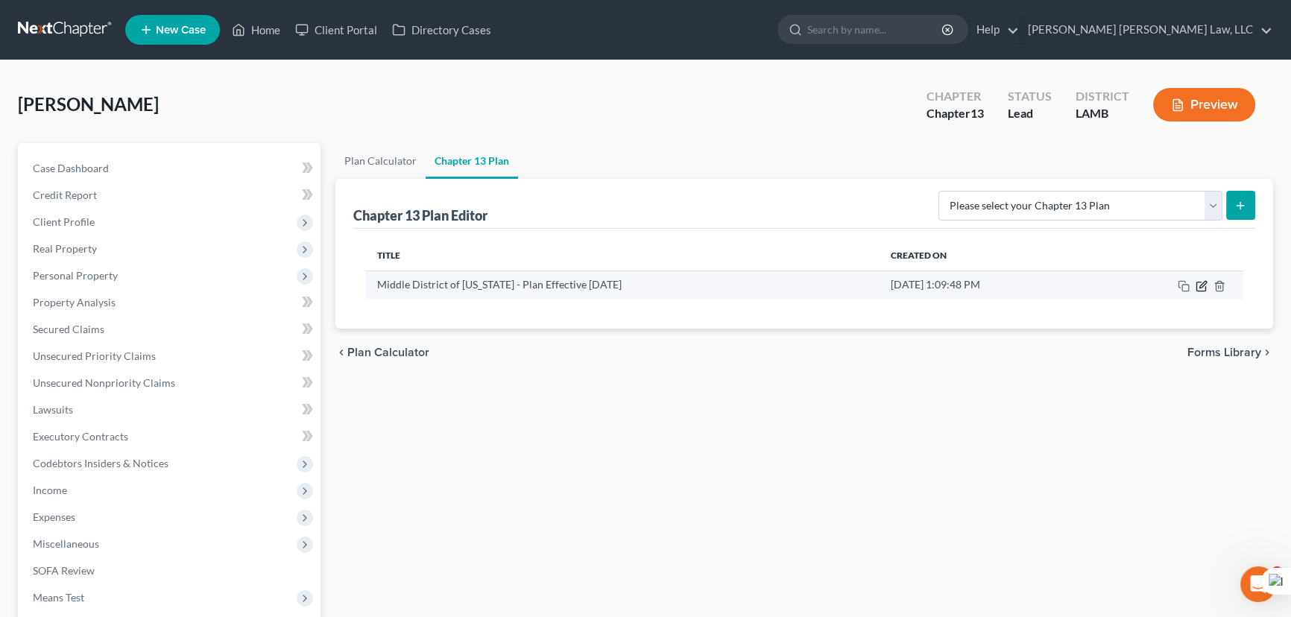
click at [1198, 288] on icon "button" at bounding box center [1202, 286] width 12 height 12
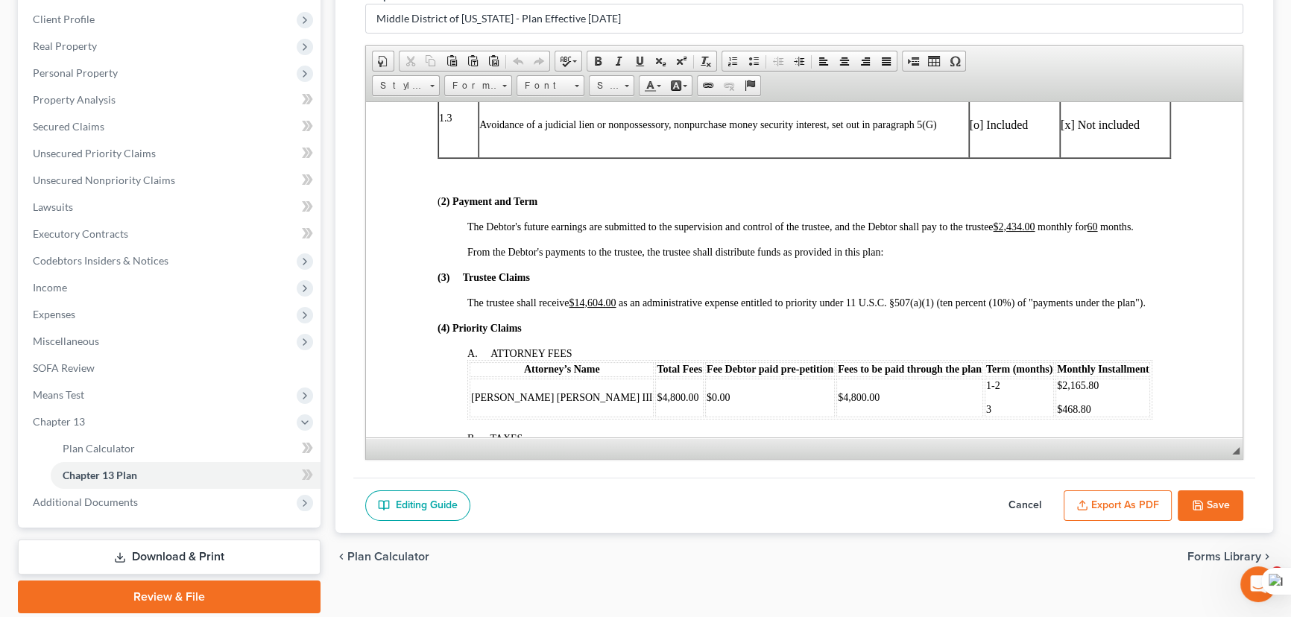
scroll to position [474, 0]
drag, startPoint x: 1012, startPoint y: 507, endPoint x: 1287, endPoint y: 249, distance: 377.1
click at [1012, 507] on button "Cancel" at bounding box center [1025, 506] width 66 height 31
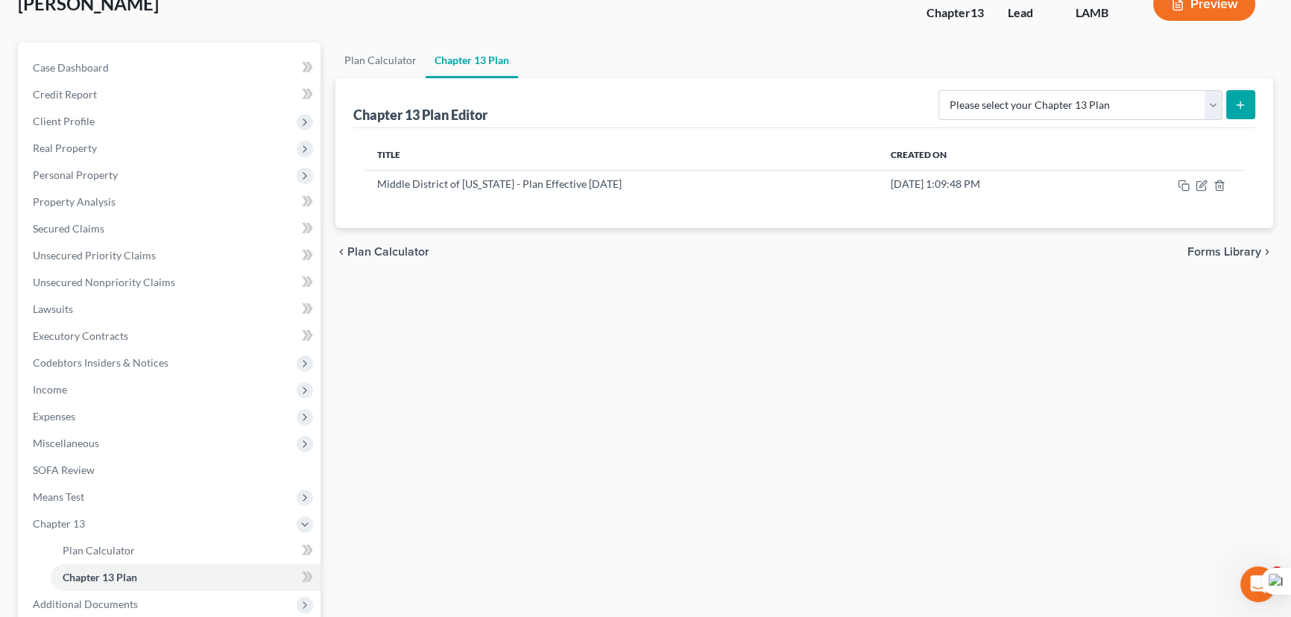
scroll to position [0, 0]
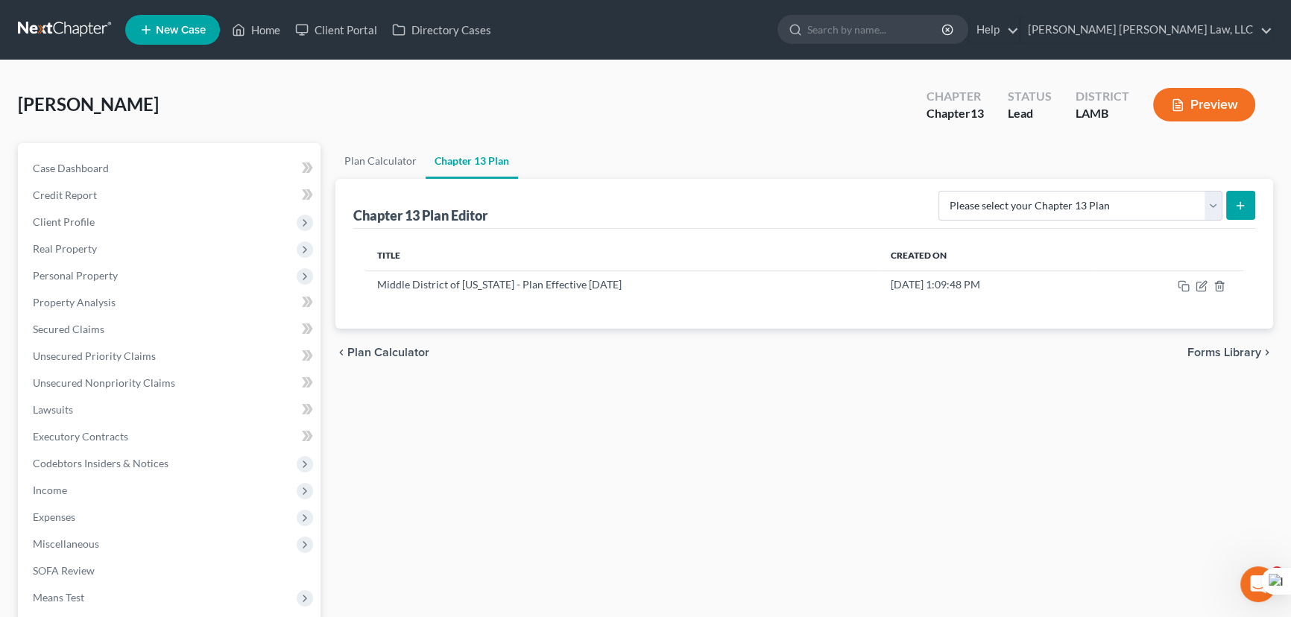
click at [83, 22] on link at bounding box center [65, 29] width 95 height 27
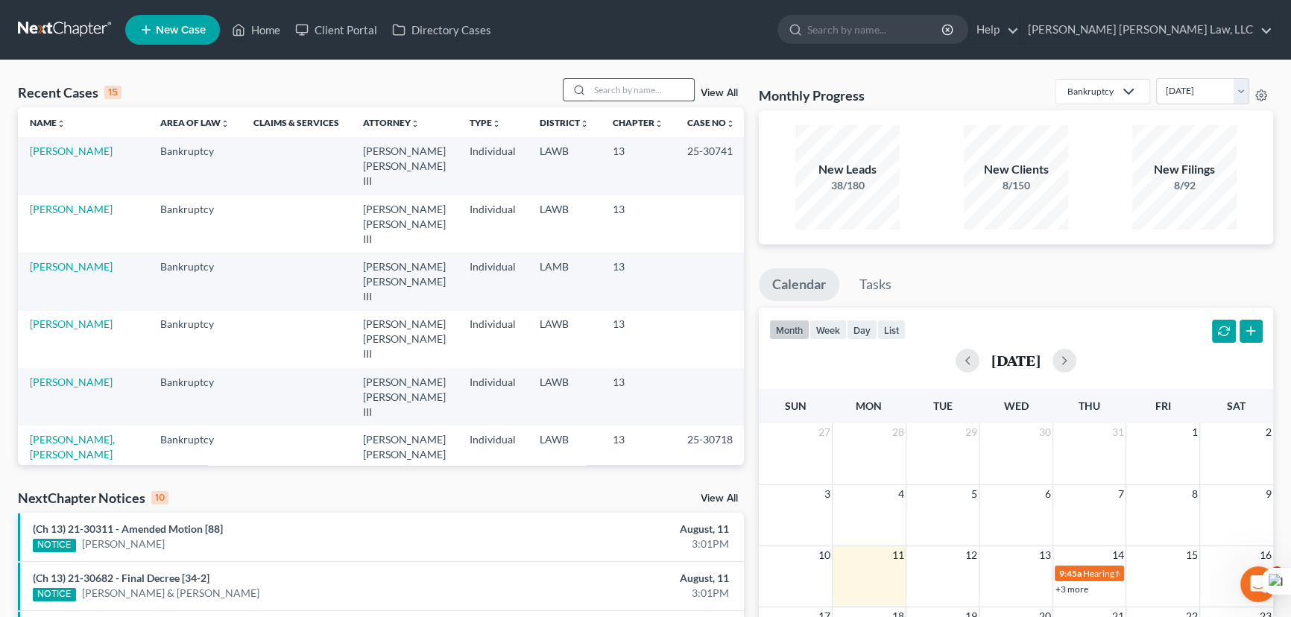
click at [603, 92] on input "search" at bounding box center [642, 90] width 104 height 22
type input "[PERSON_NAME]"
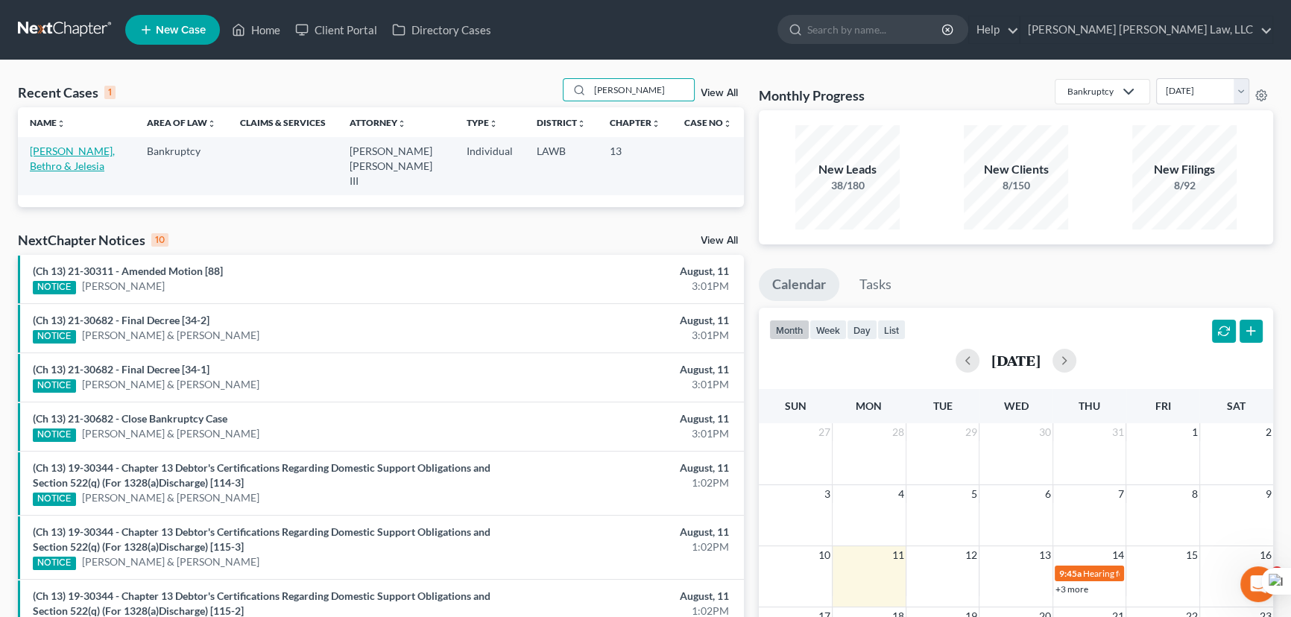
click at [81, 150] on link "[PERSON_NAME], Bethro & Jelesia" at bounding box center [72, 159] width 85 height 28
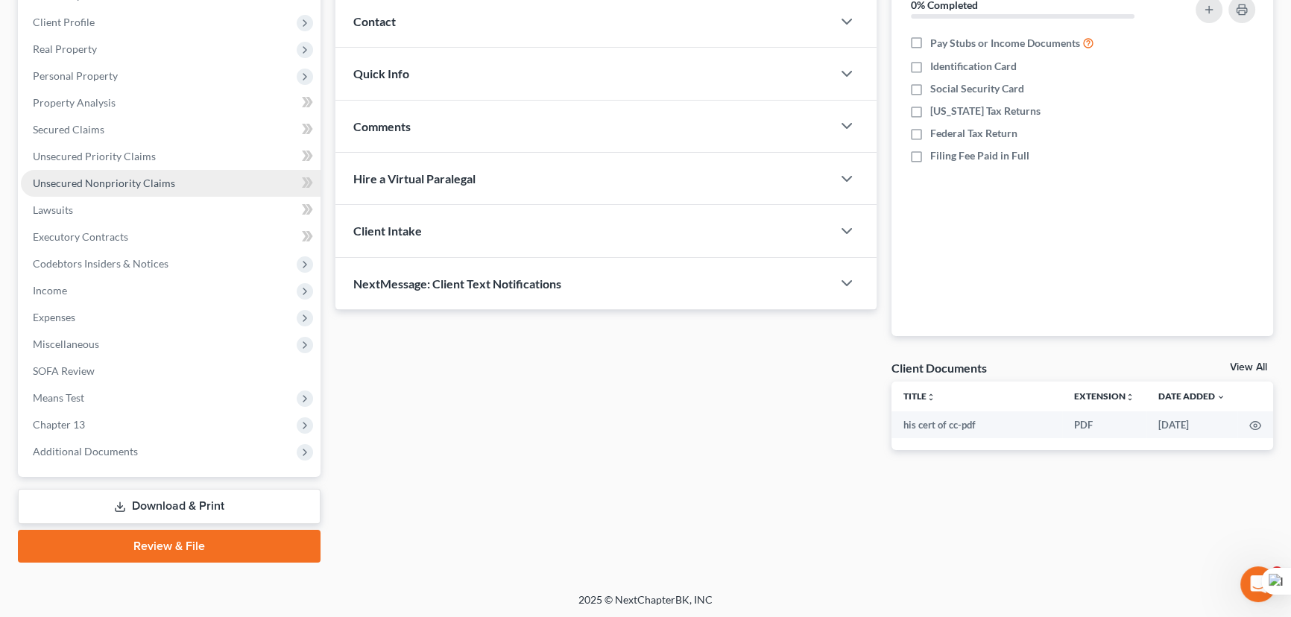
click at [86, 180] on span "Unsecured Nonpriority Claims" at bounding box center [104, 183] width 142 height 13
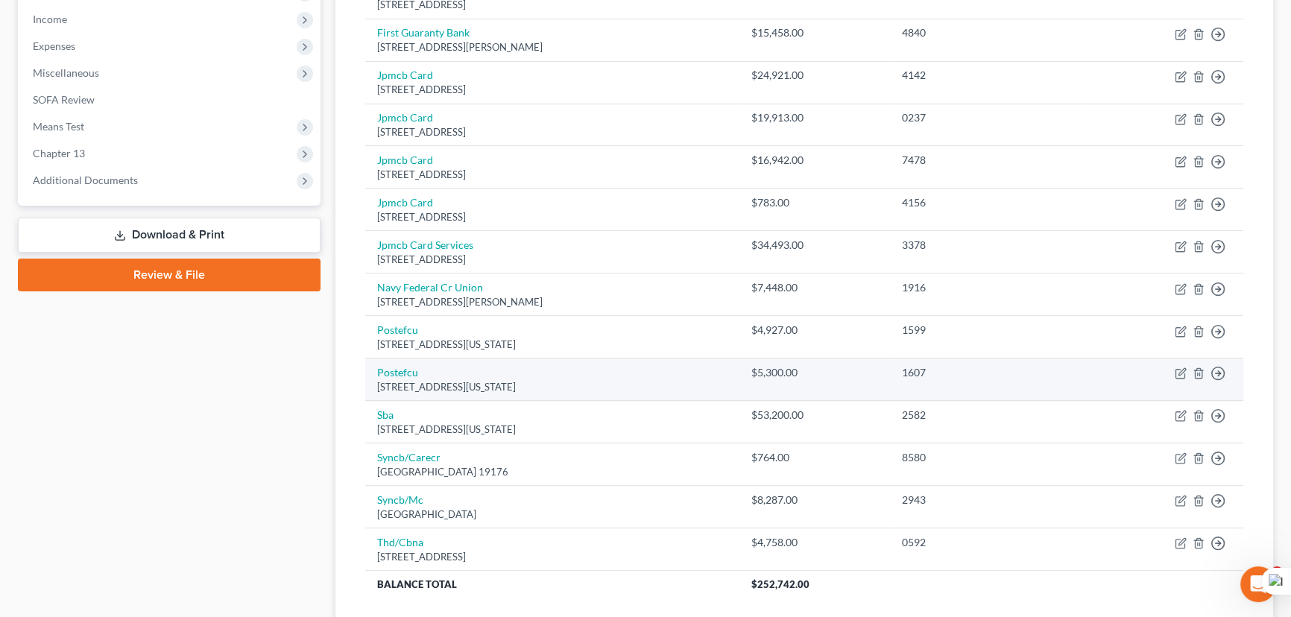
scroll to position [447, 0]
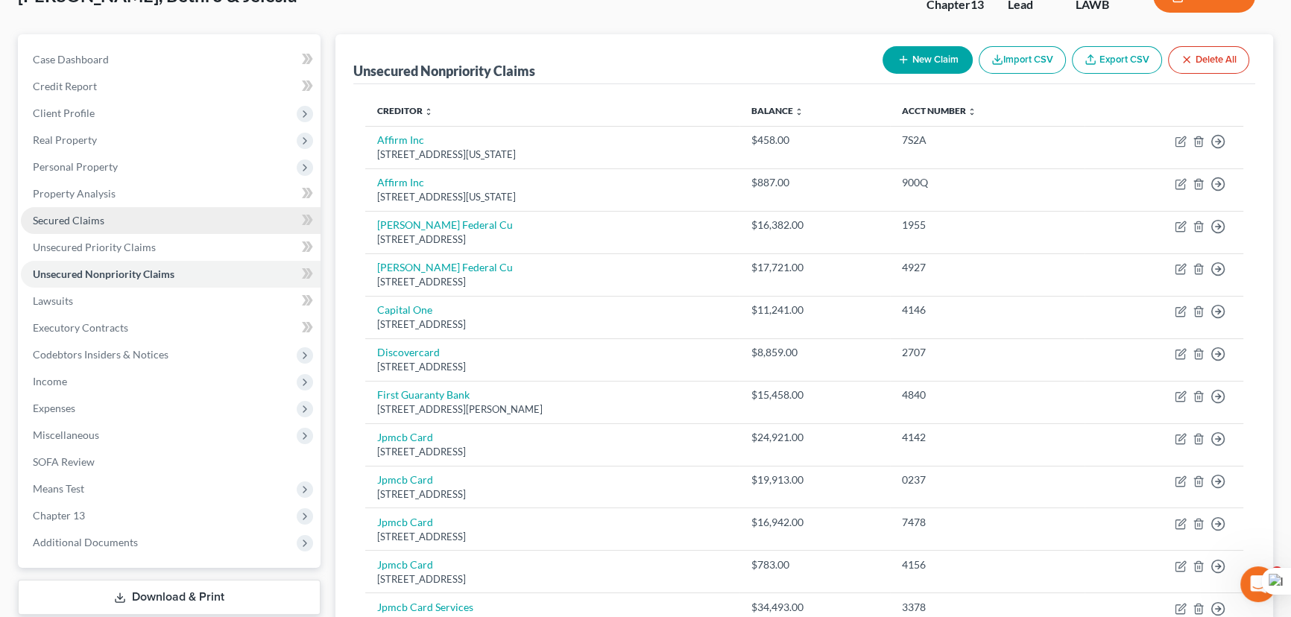
click at [135, 214] on link "Secured Claims" at bounding box center [171, 220] width 300 height 27
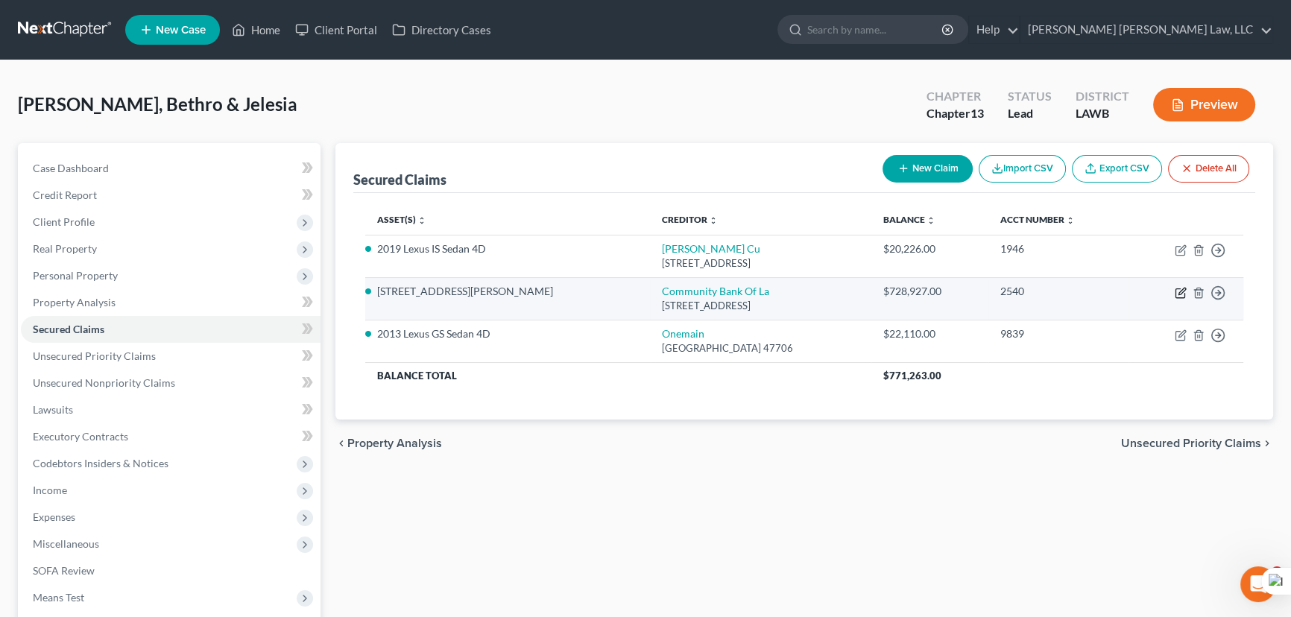
click at [1182, 294] on icon "button" at bounding box center [1181, 293] width 12 height 12
select select "19"
select select "0"
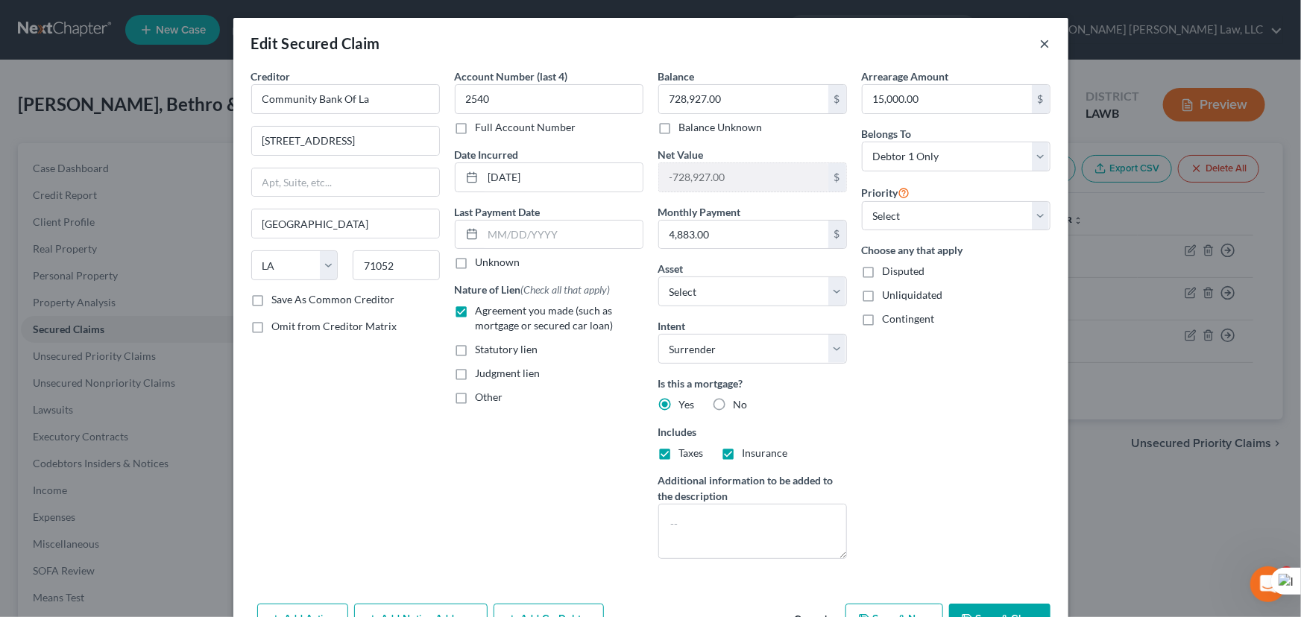
click at [1044, 44] on button "×" at bounding box center [1045, 43] width 10 height 18
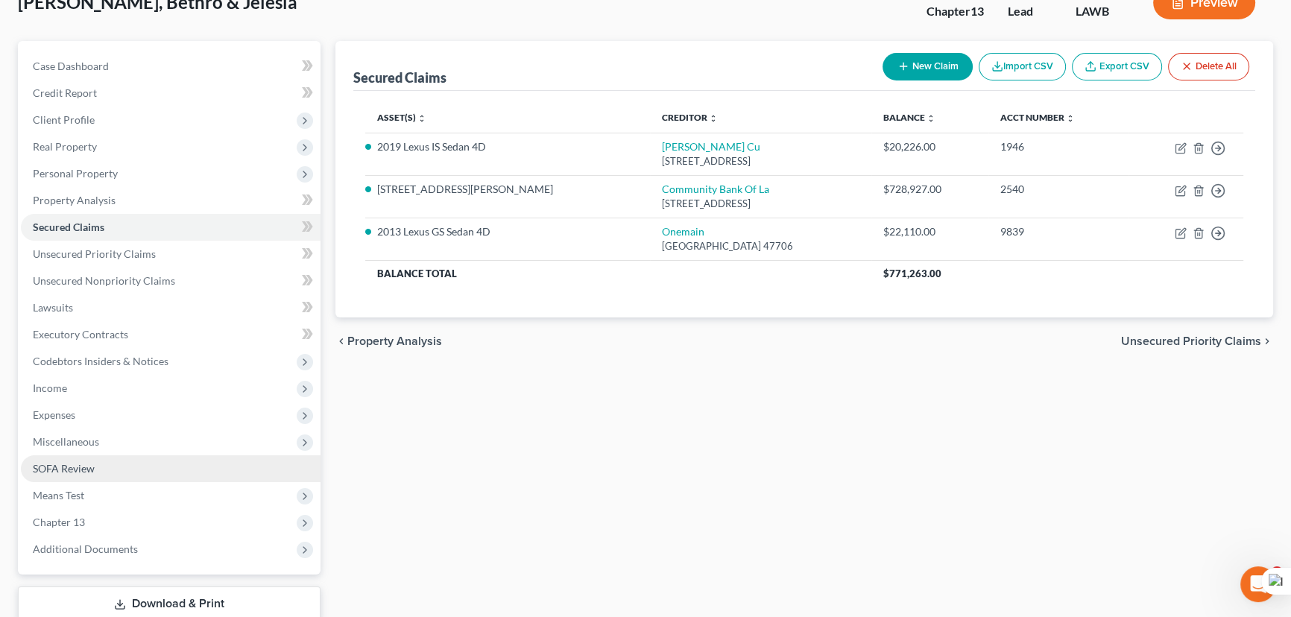
scroll to position [200, 0]
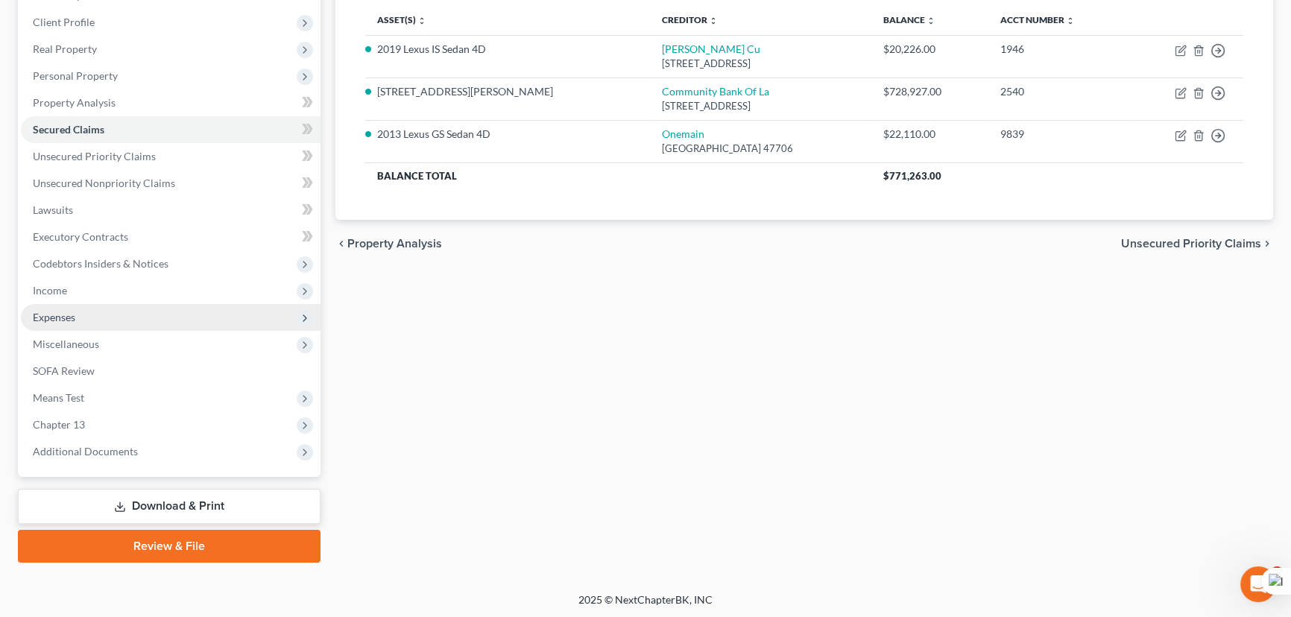
click at [81, 314] on span "Expenses" at bounding box center [171, 317] width 300 height 27
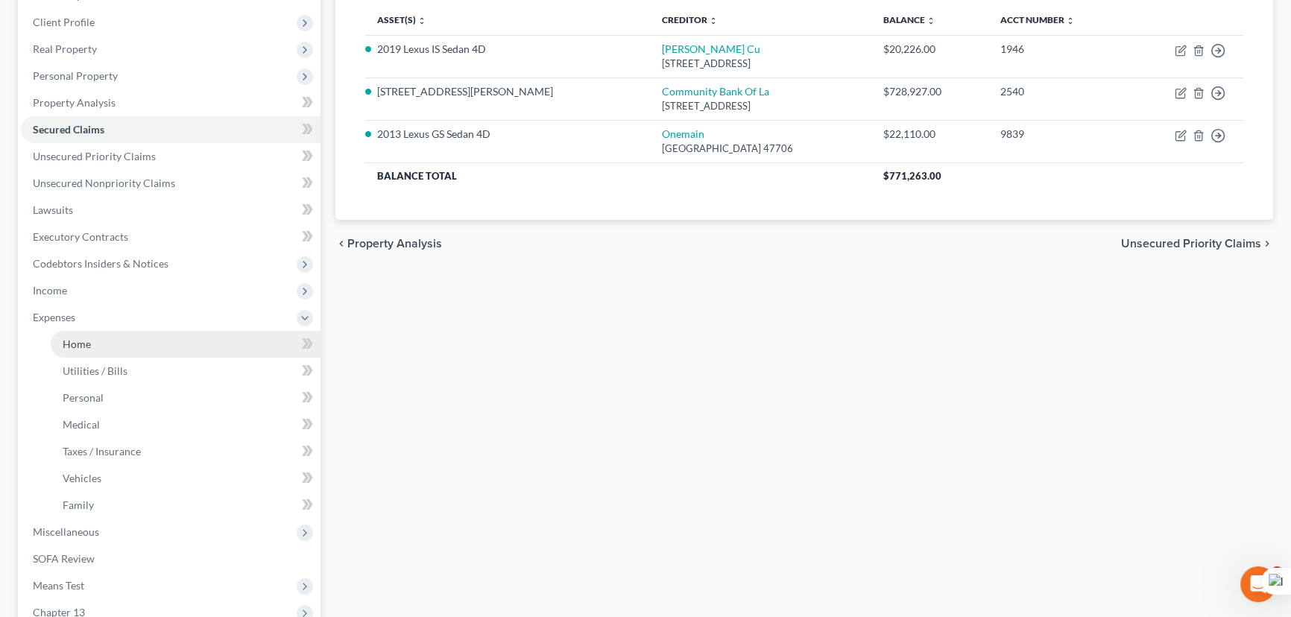
click at [81, 331] on link "Home" at bounding box center [186, 344] width 270 height 27
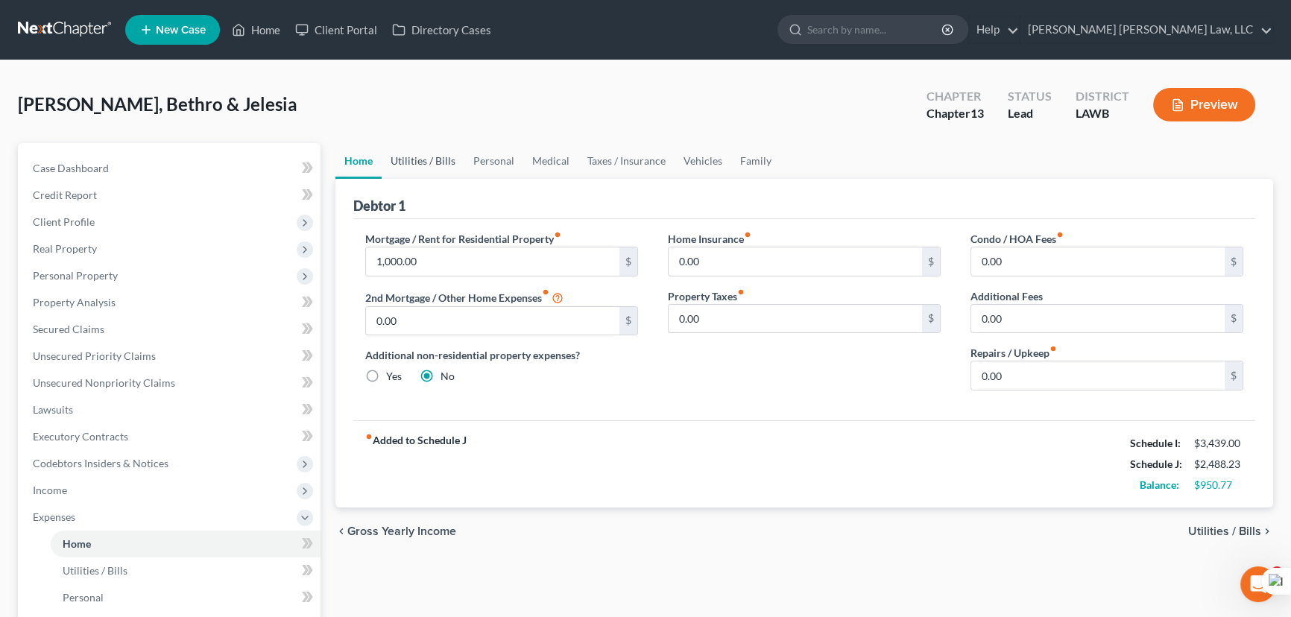
click at [429, 150] on link "Utilities / Bills" at bounding box center [423, 161] width 83 height 36
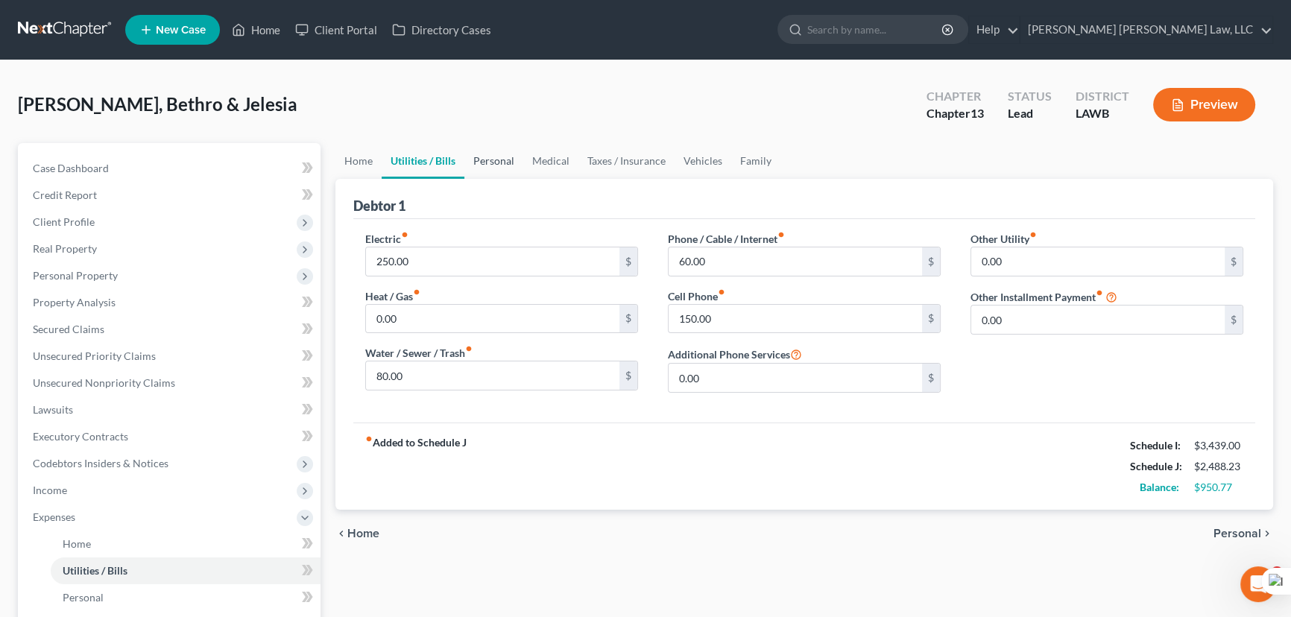
click at [508, 160] on link "Personal" at bounding box center [493, 161] width 59 height 36
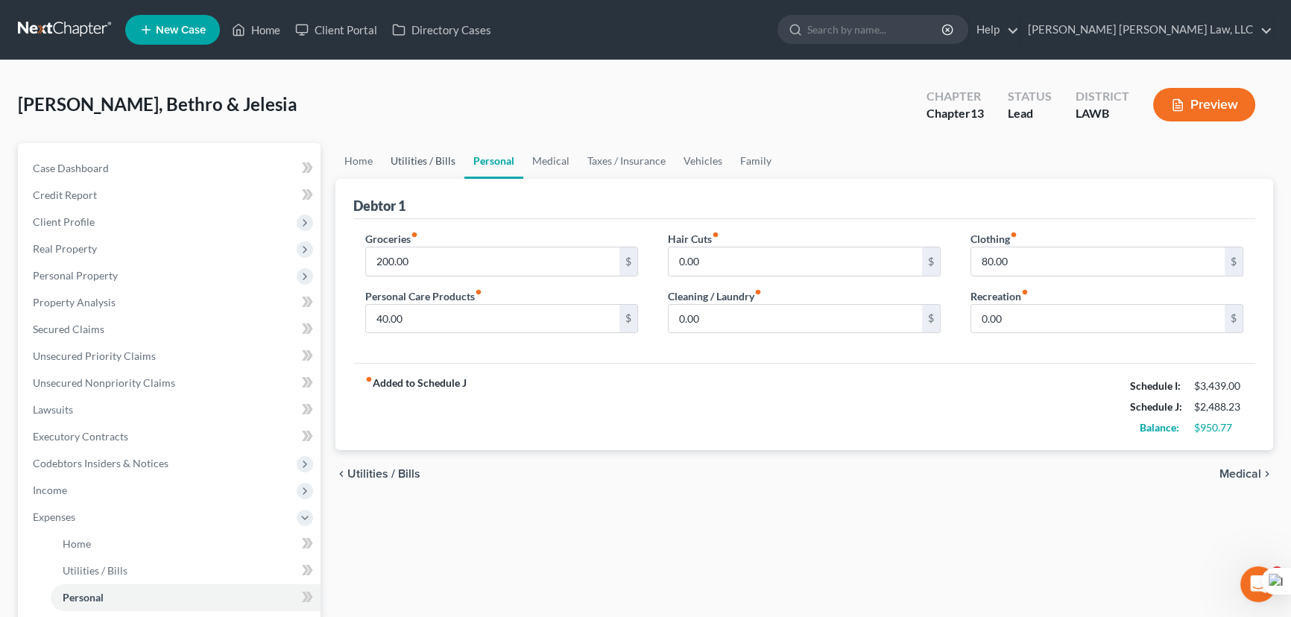
click at [426, 160] on link "Utilities / Bills" at bounding box center [423, 161] width 83 height 36
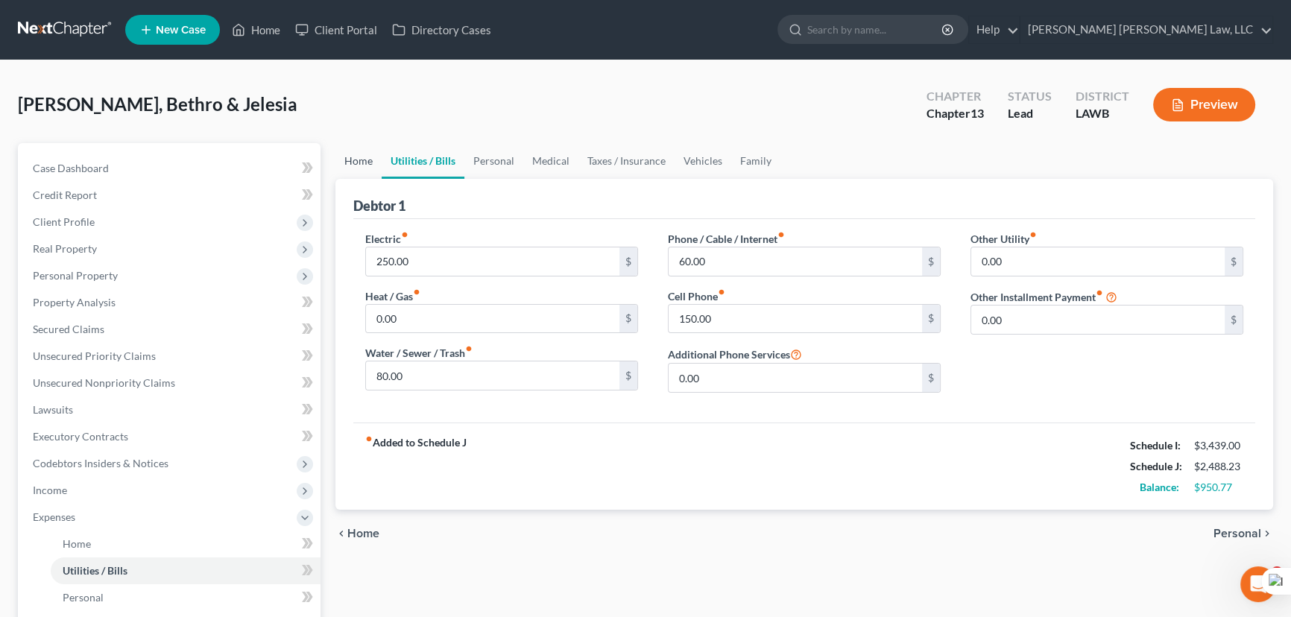
click at [377, 154] on link "Home" at bounding box center [358, 161] width 46 height 36
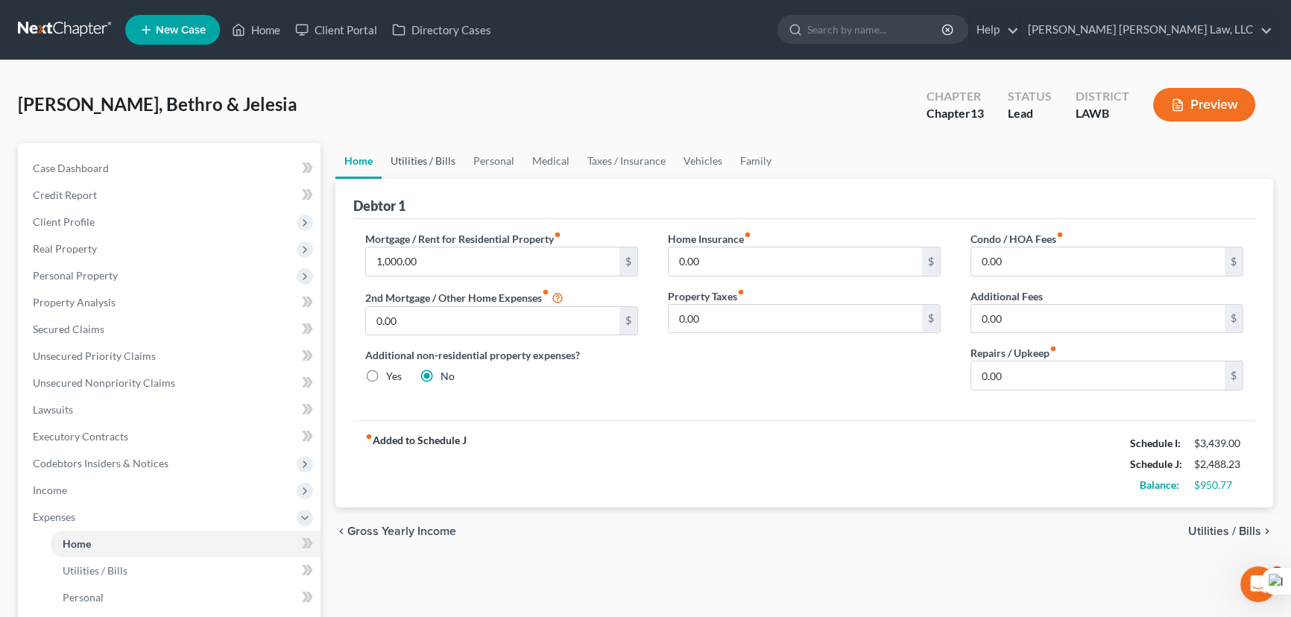
drag, startPoint x: 455, startPoint y: 172, endPoint x: 433, endPoint y: 171, distance: 21.7
click at [454, 172] on link "Utilities / Bills" at bounding box center [423, 161] width 83 height 36
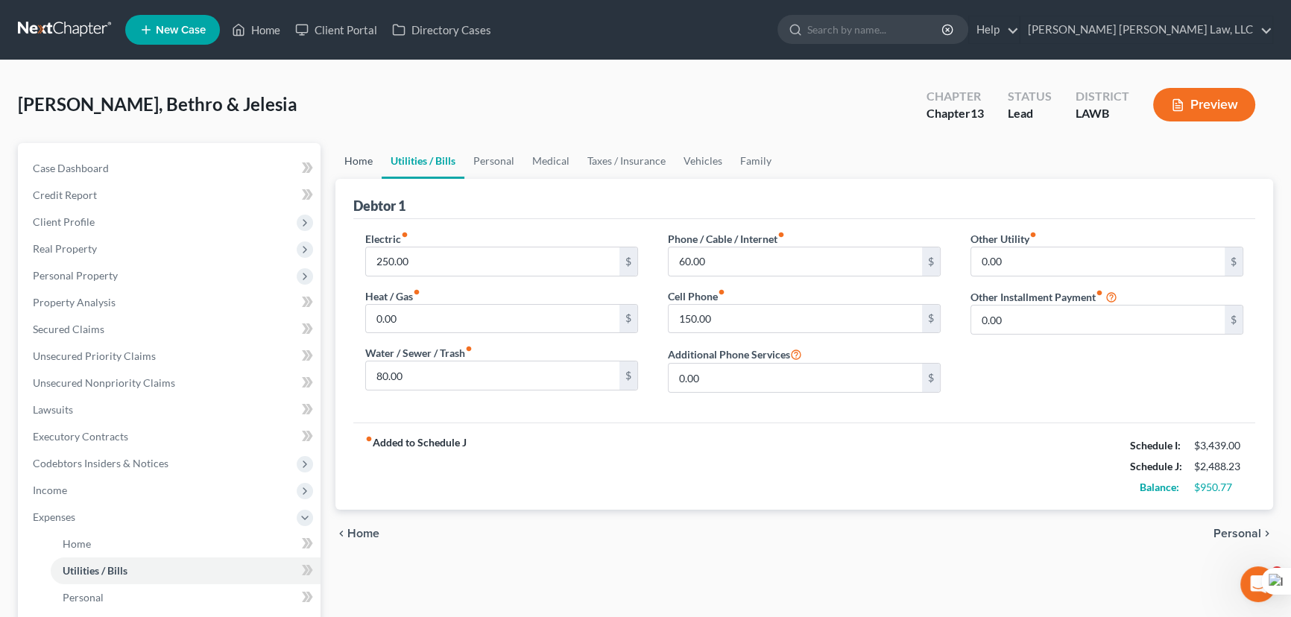
click at [365, 166] on link "Home" at bounding box center [358, 161] width 46 height 36
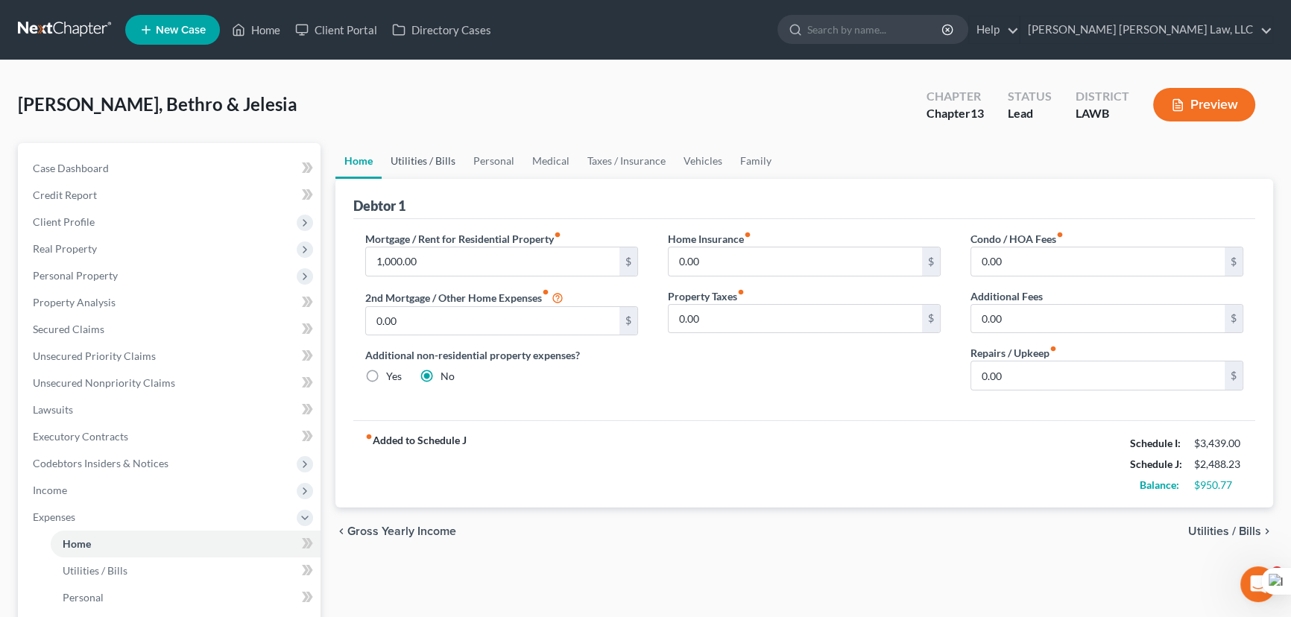
click at [429, 168] on link "Utilities / Bills" at bounding box center [423, 161] width 83 height 36
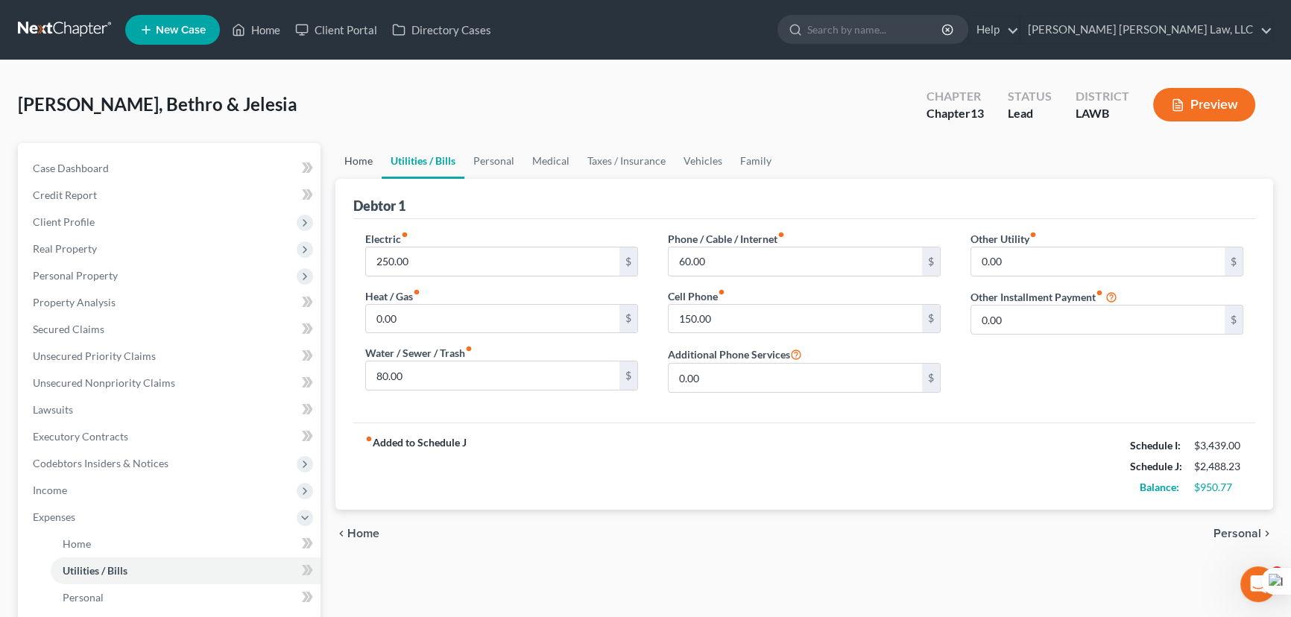
click at [364, 160] on link "Home" at bounding box center [358, 161] width 46 height 36
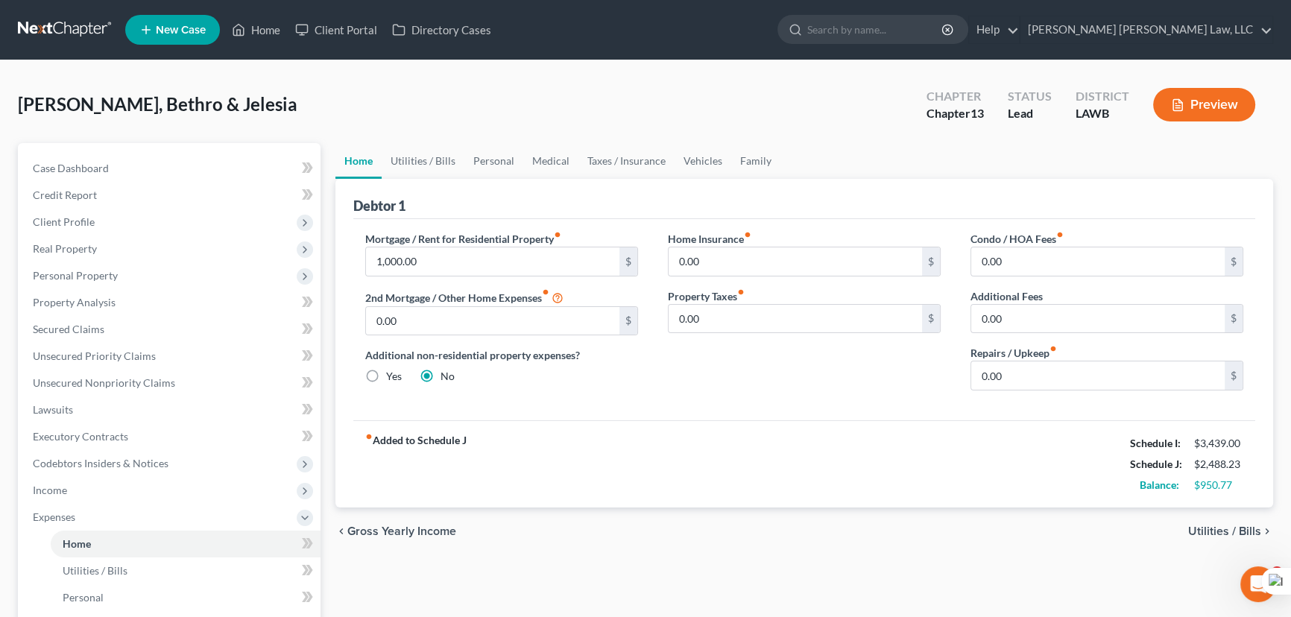
click at [405, 109] on div "[PERSON_NAME], Bethro & Jelesia Upgraded Chapter Chapter 13 Status Lead Distric…" at bounding box center [645, 110] width 1255 height 65
click at [104, 334] on link "Secured Claims" at bounding box center [171, 329] width 300 height 27
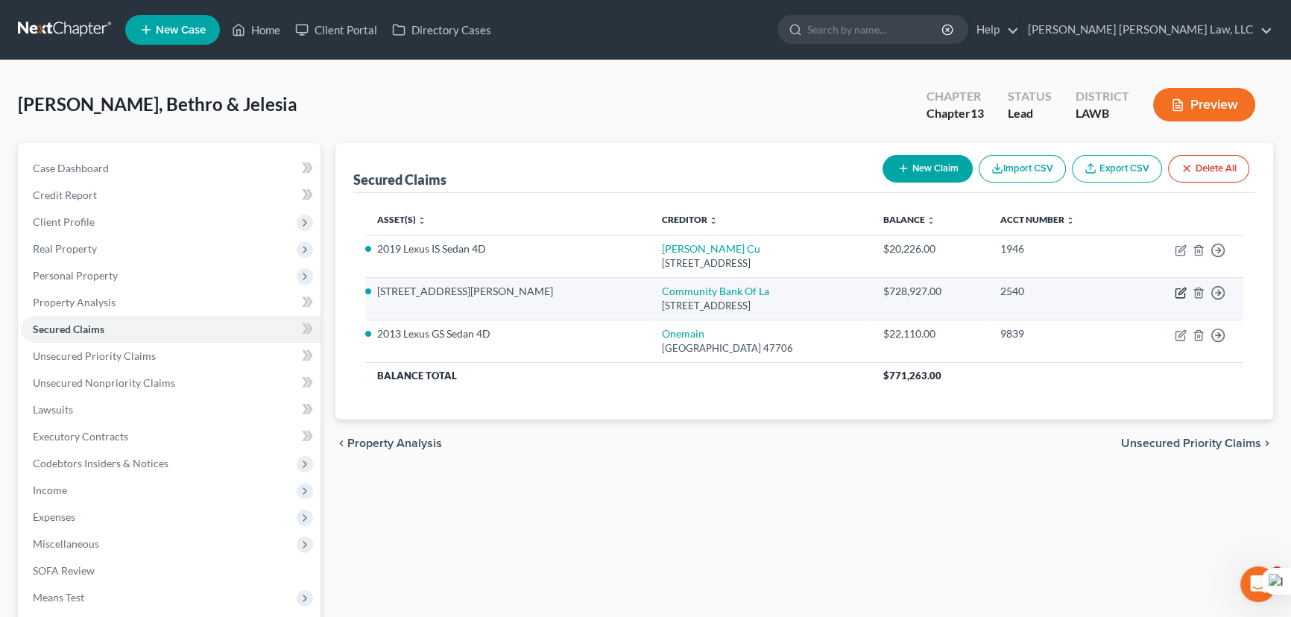
click at [1179, 293] on icon "button" at bounding box center [1182, 291] width 7 height 7
select select "19"
select select "2"
select select "0"
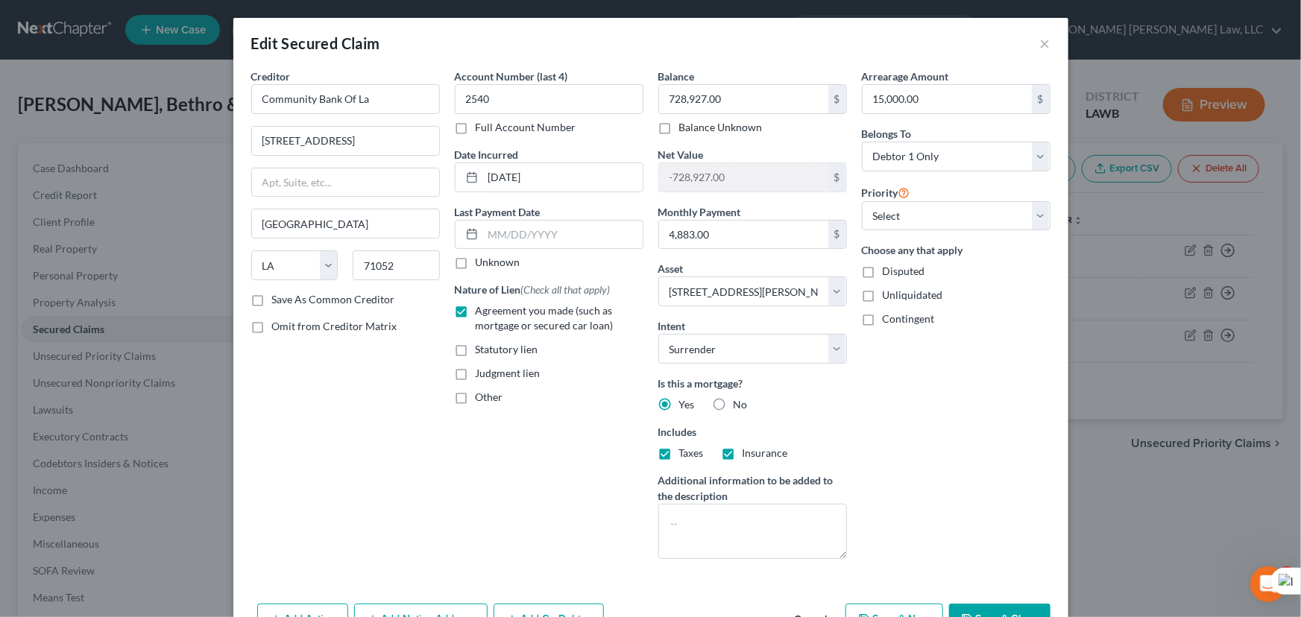
click at [1046, 45] on div "Edit Secured Claim ×" at bounding box center [650, 43] width 835 height 51
click at [1040, 46] on button "×" at bounding box center [1045, 43] width 10 height 18
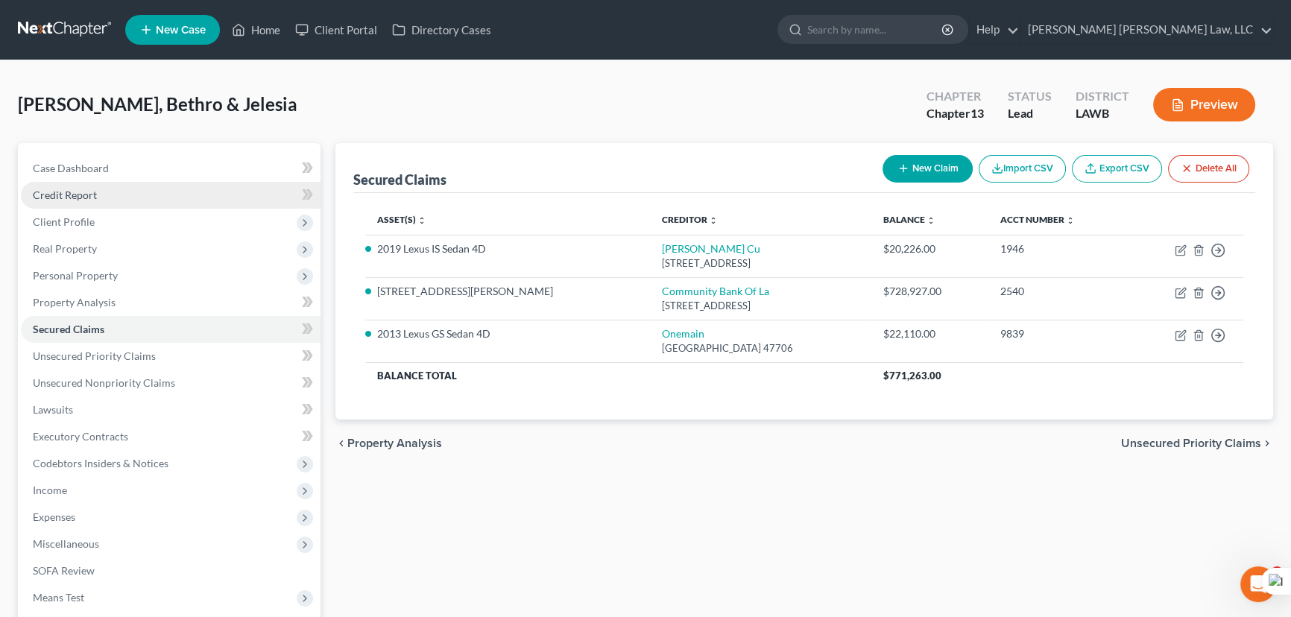
click at [54, 189] on span "Credit Report" at bounding box center [65, 195] width 64 height 13
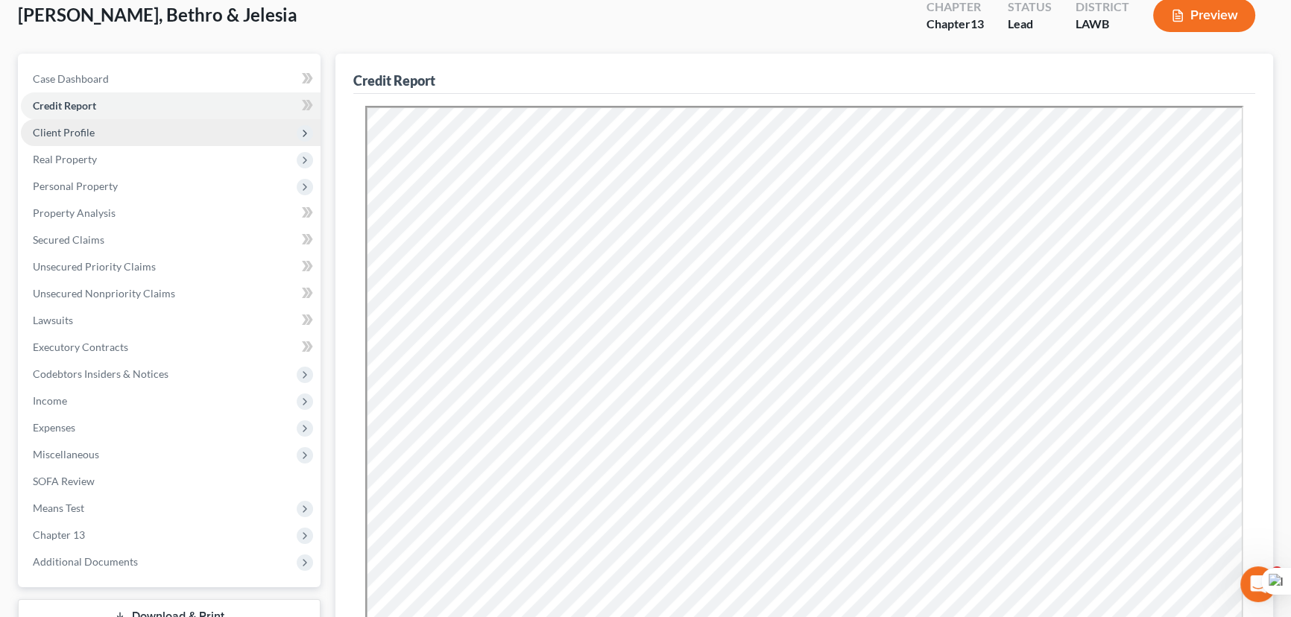
scroll to position [89, 0]
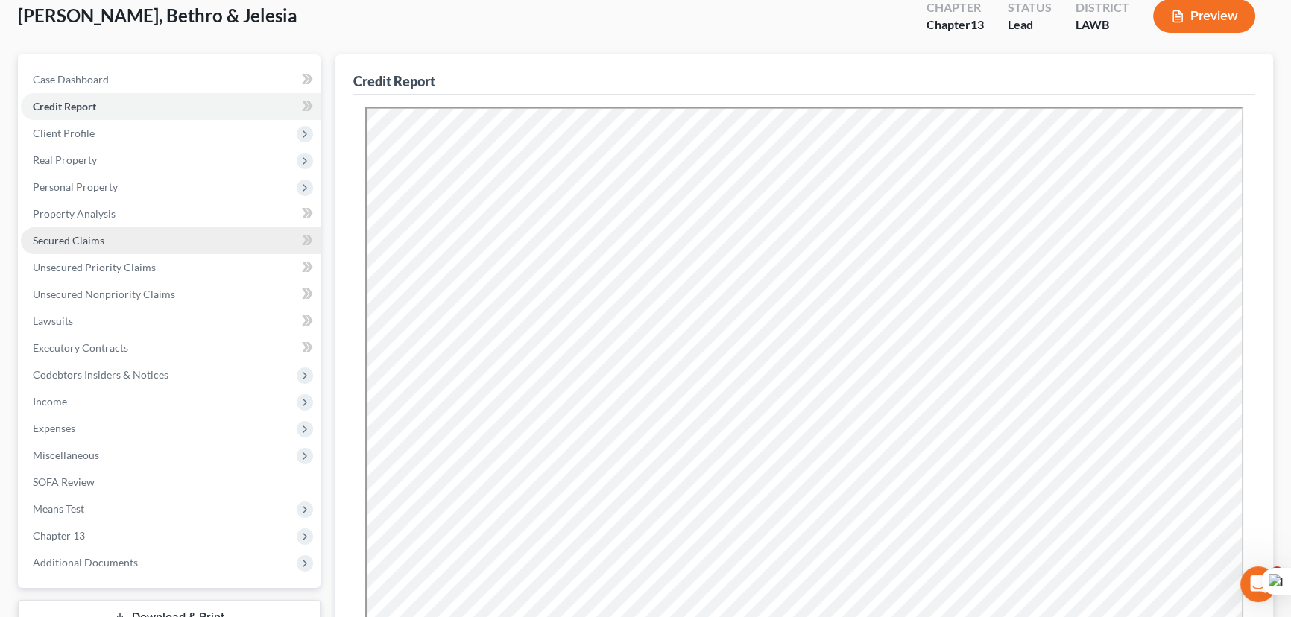
click at [72, 245] on span "Secured Claims" at bounding box center [69, 240] width 72 height 13
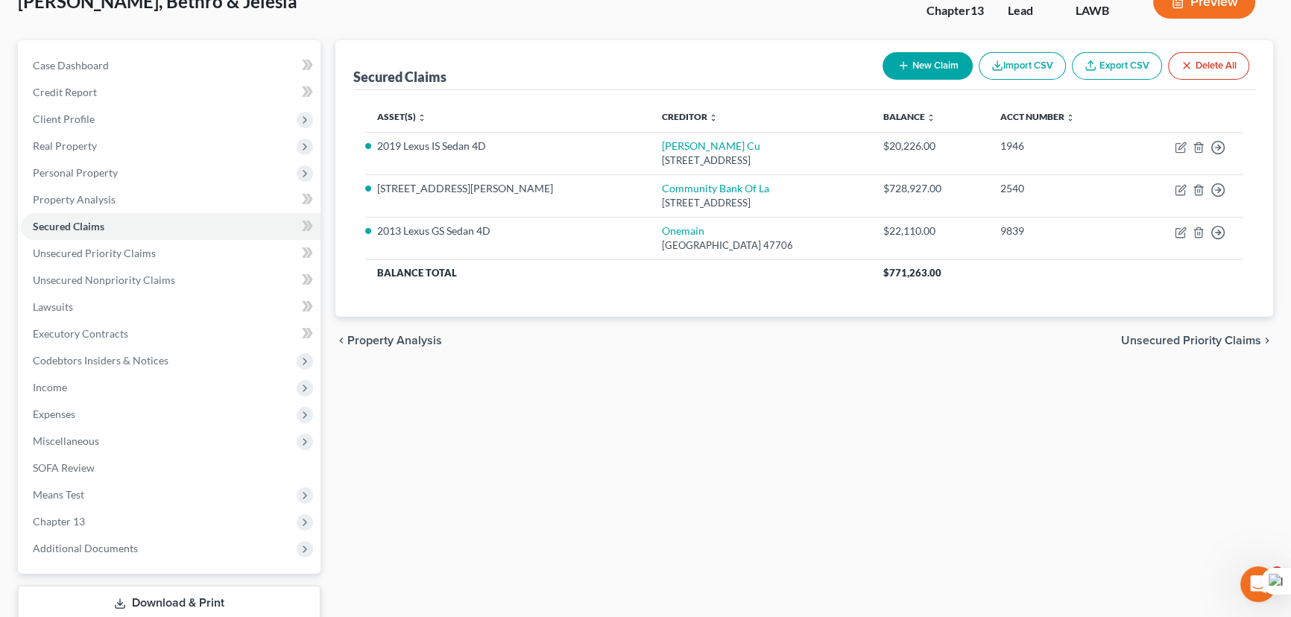
scroll to position [200, 0]
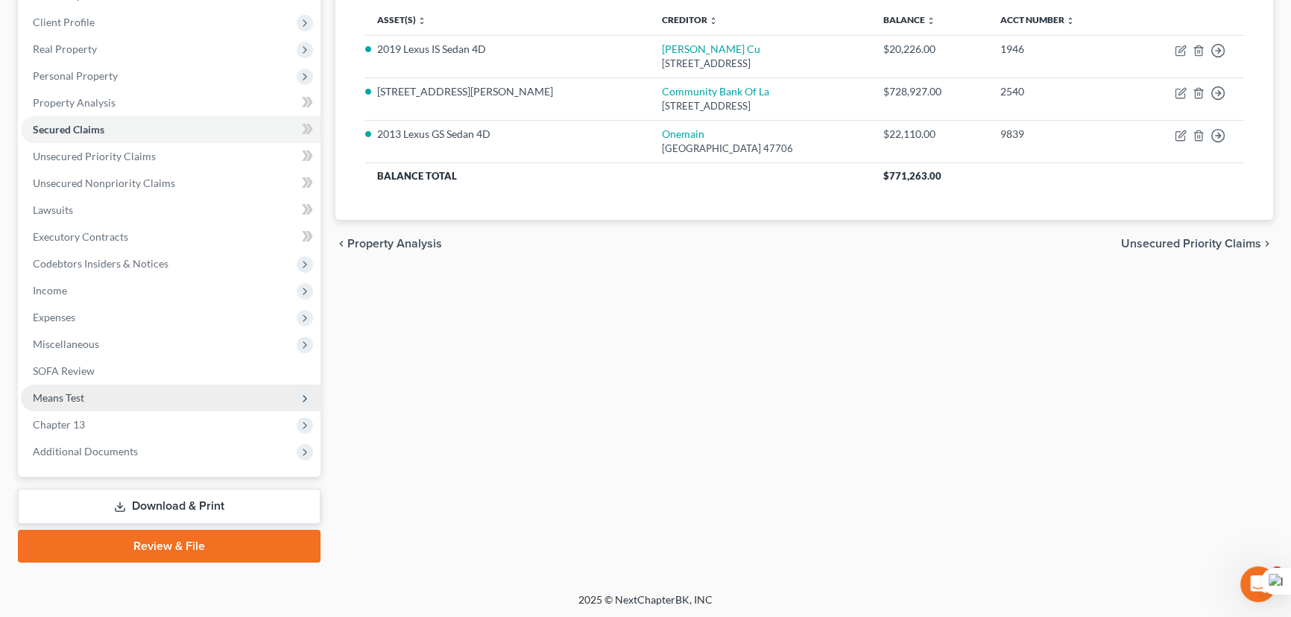
click at [111, 404] on span "Means Test" at bounding box center [171, 398] width 300 height 27
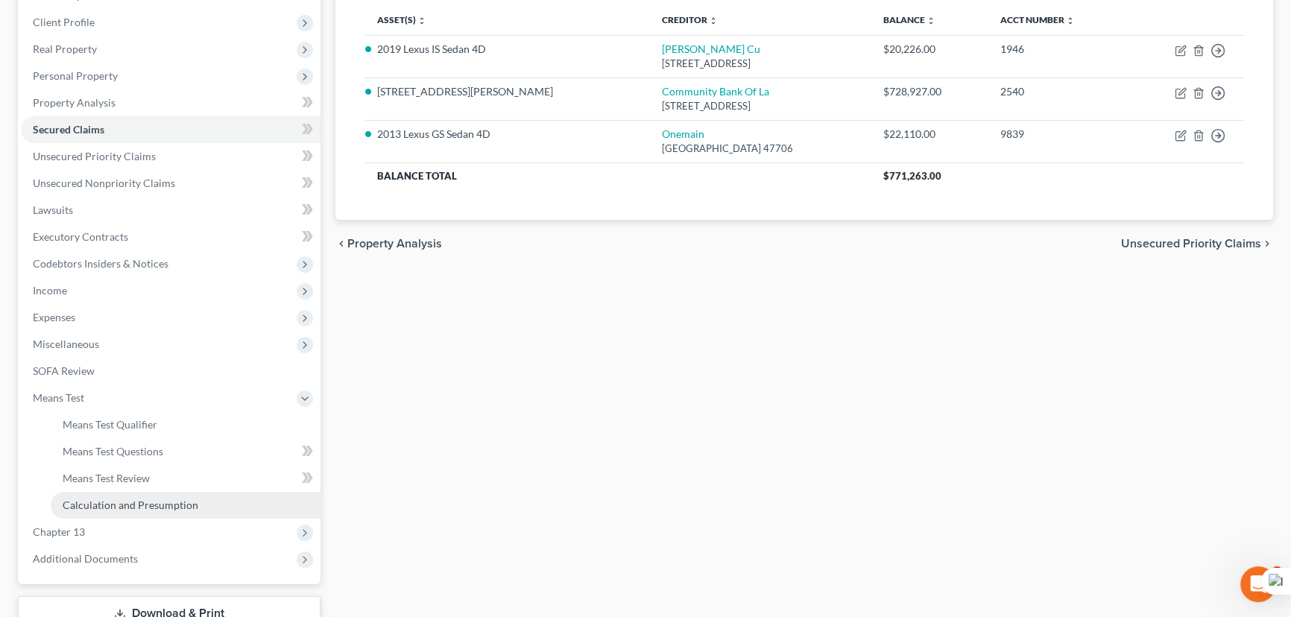
click at [101, 514] on link "Calculation and Presumption" at bounding box center [186, 505] width 270 height 27
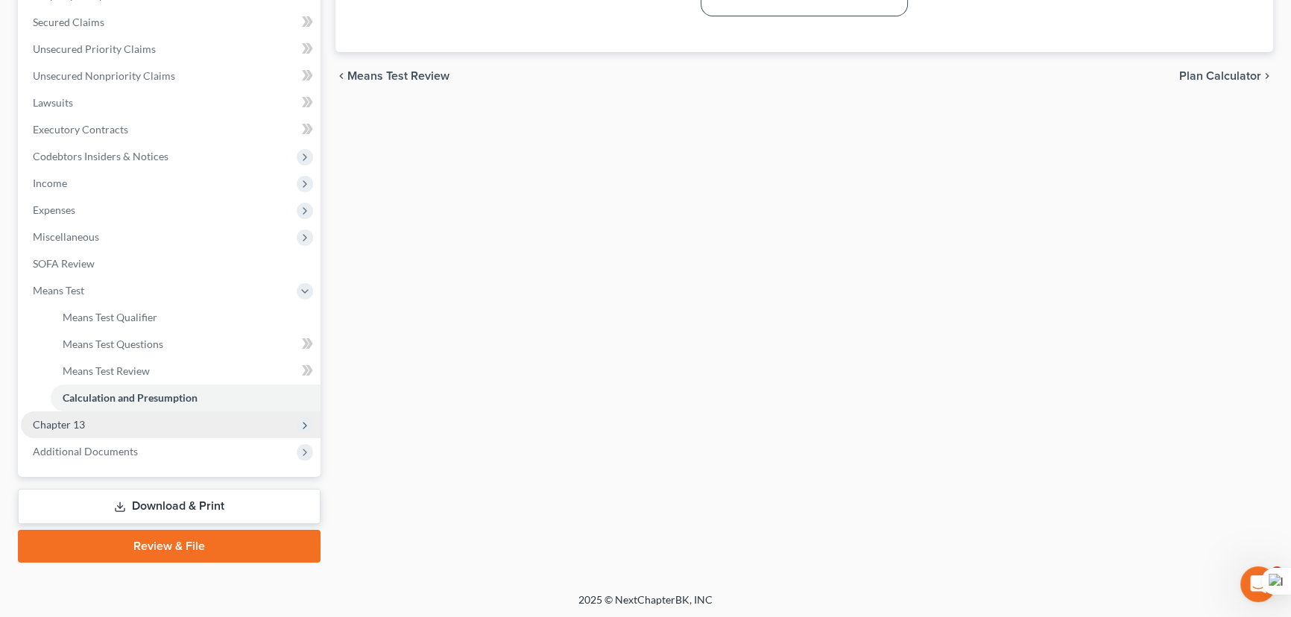
click at [76, 418] on span "Chapter 13" at bounding box center [59, 424] width 52 height 13
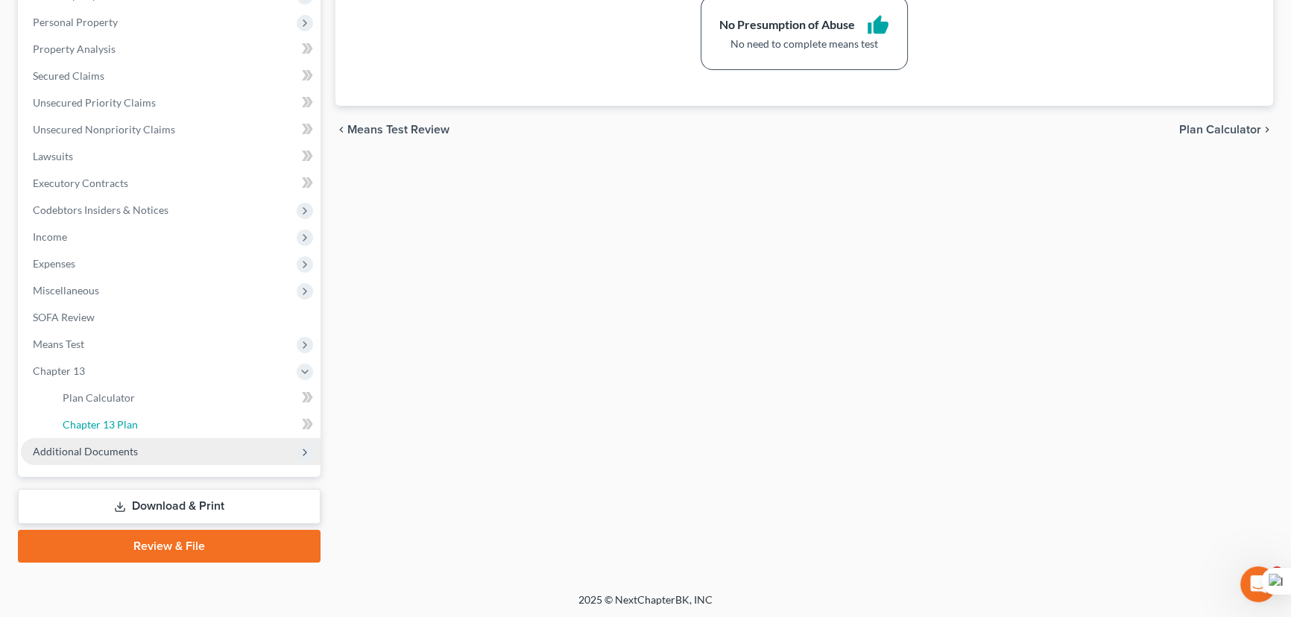
click at [106, 427] on span "Chapter 13 Plan" at bounding box center [100, 424] width 75 height 13
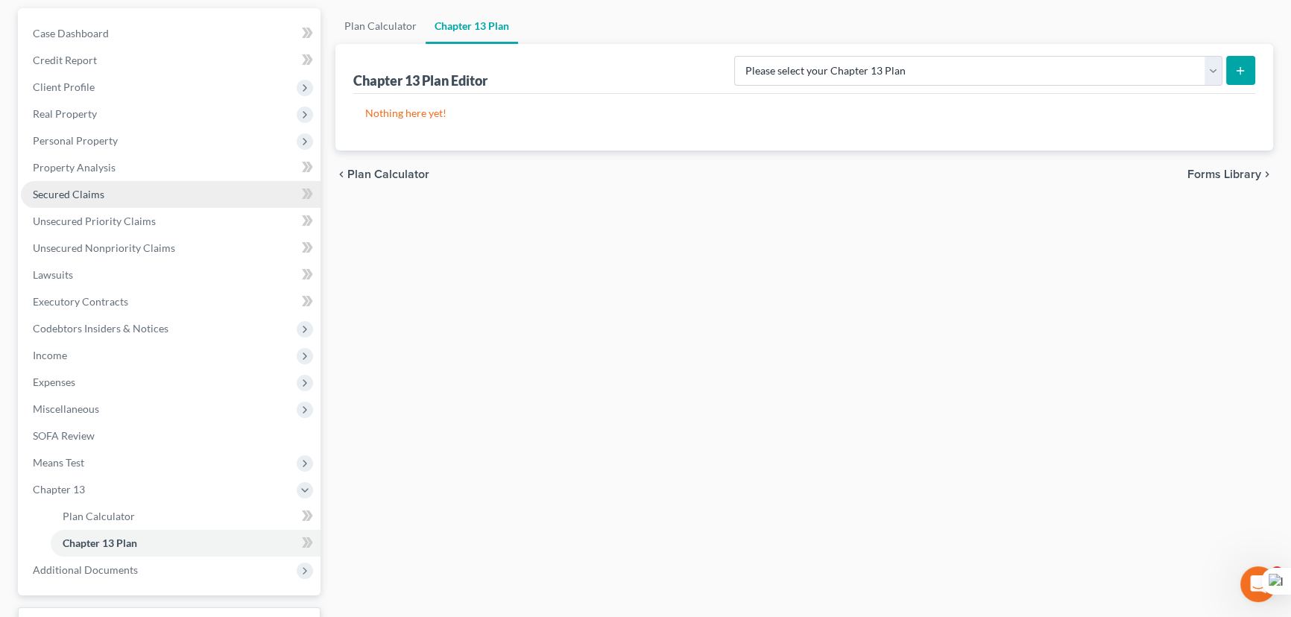
click at [147, 184] on link "Secured Claims" at bounding box center [171, 194] width 300 height 27
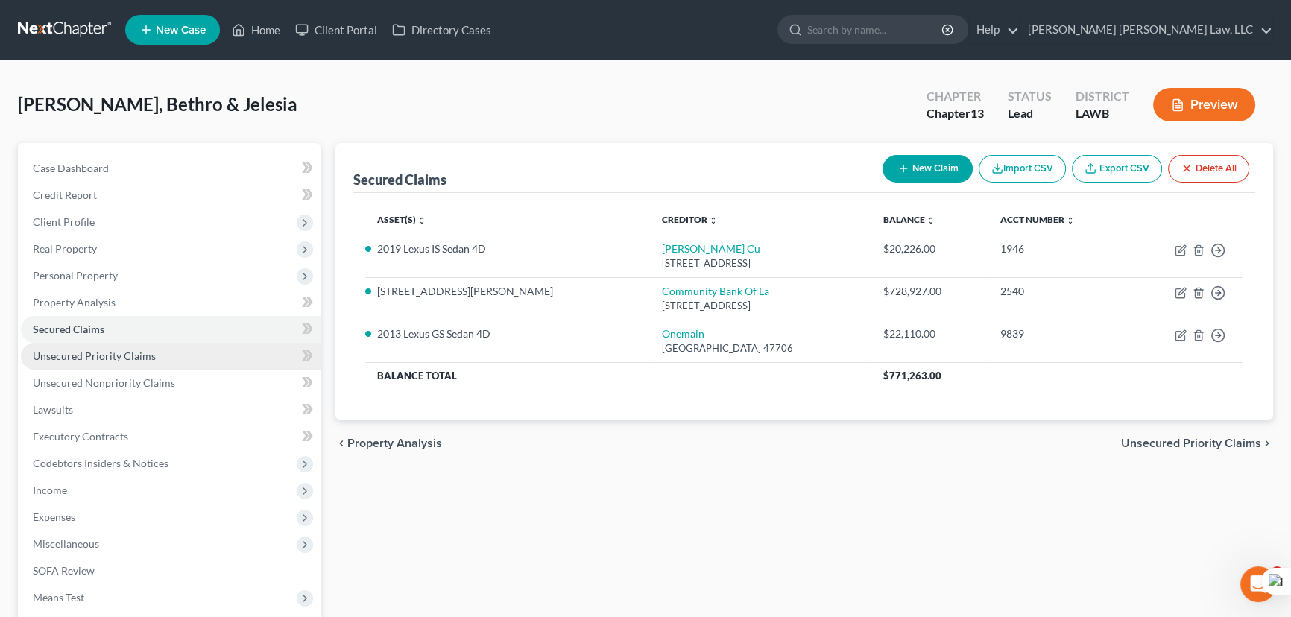
click at [108, 357] on span "Unsecured Priority Claims" at bounding box center [94, 356] width 123 height 13
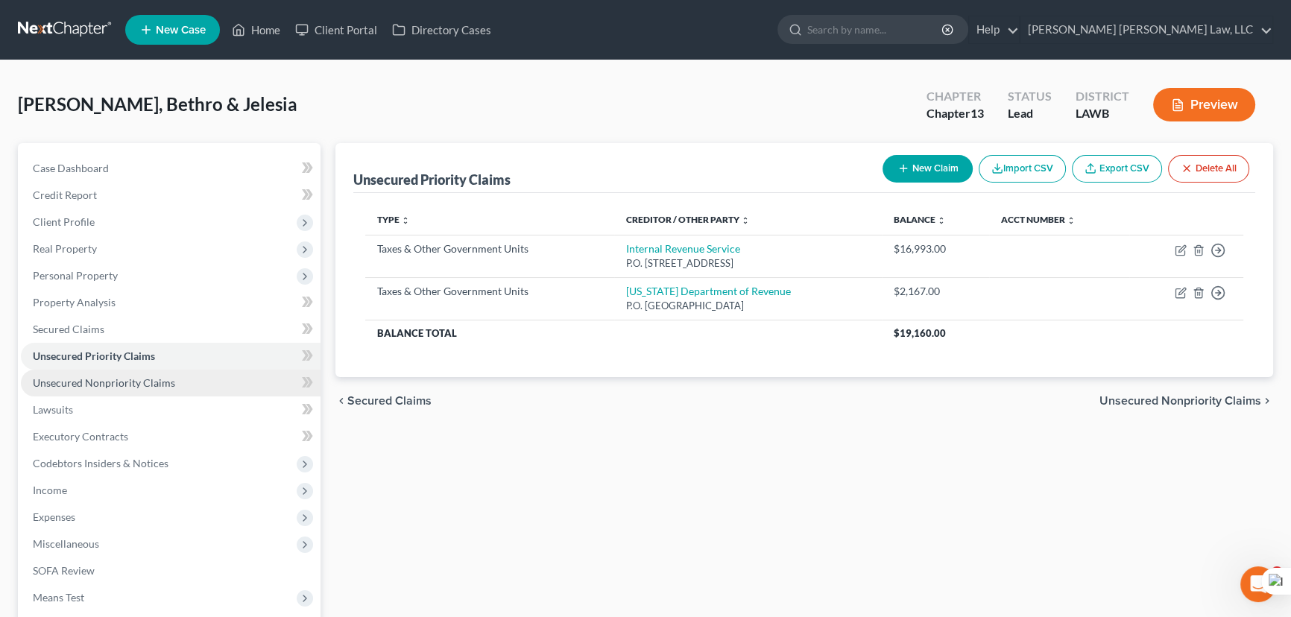
click at [130, 381] on span "Unsecured Nonpriority Claims" at bounding box center [104, 382] width 142 height 13
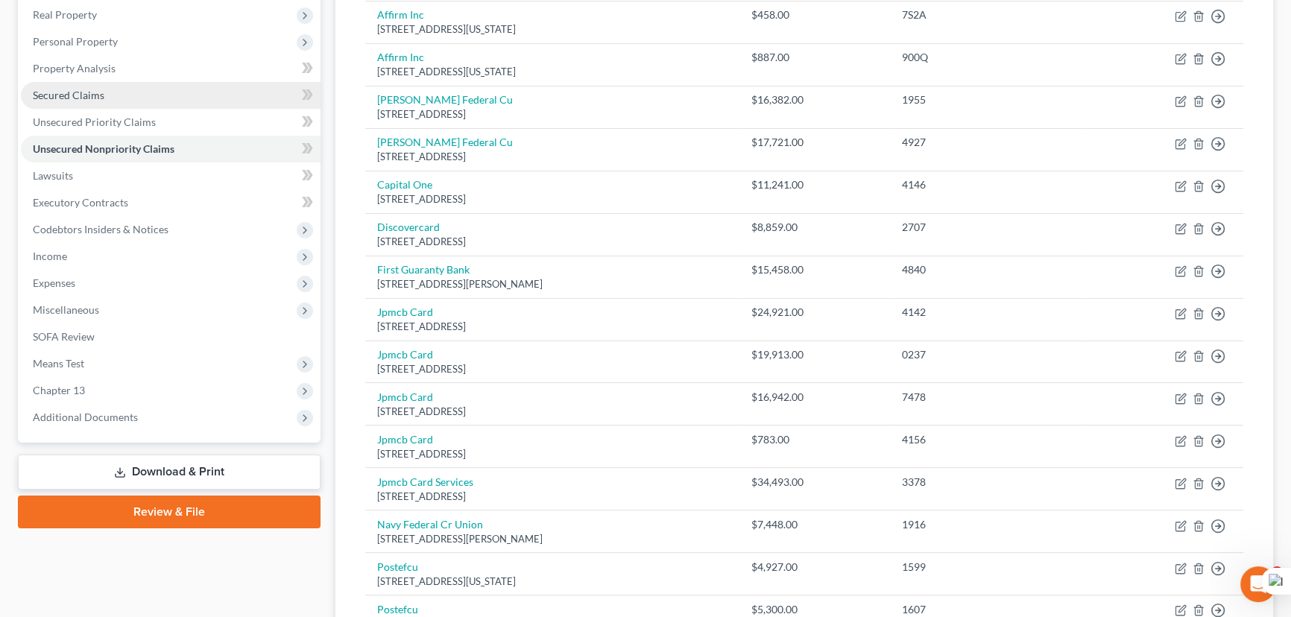
scroll to position [135, 0]
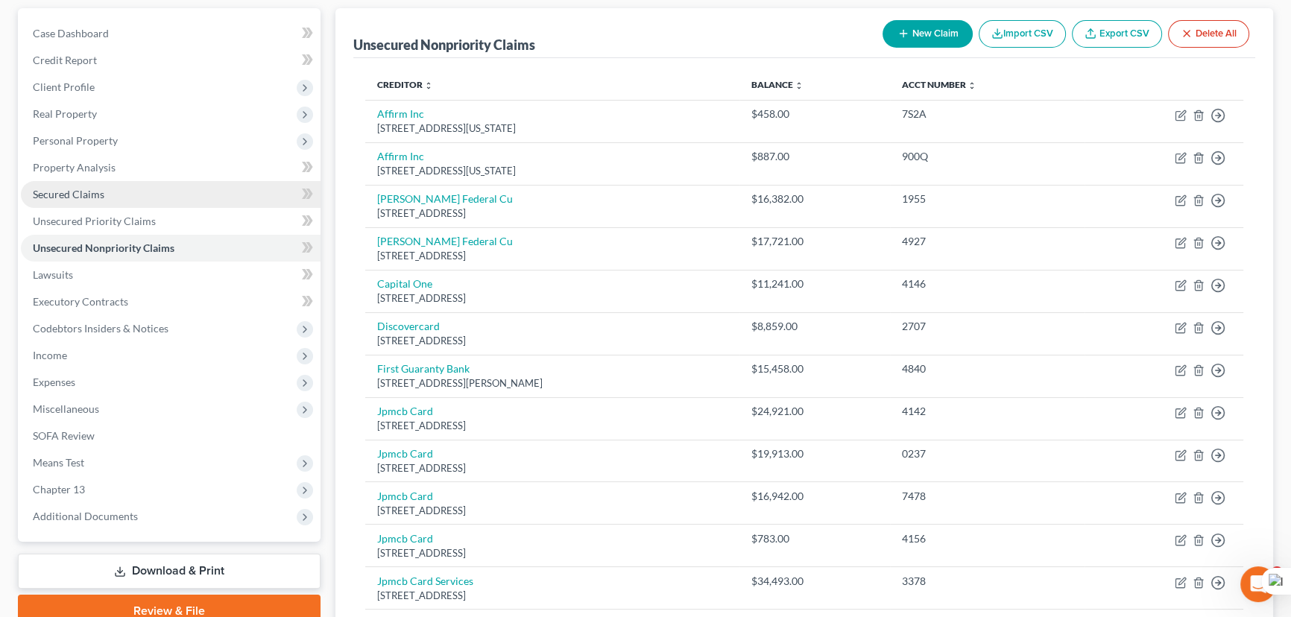
click at [87, 201] on link "Secured Claims" at bounding box center [171, 194] width 300 height 27
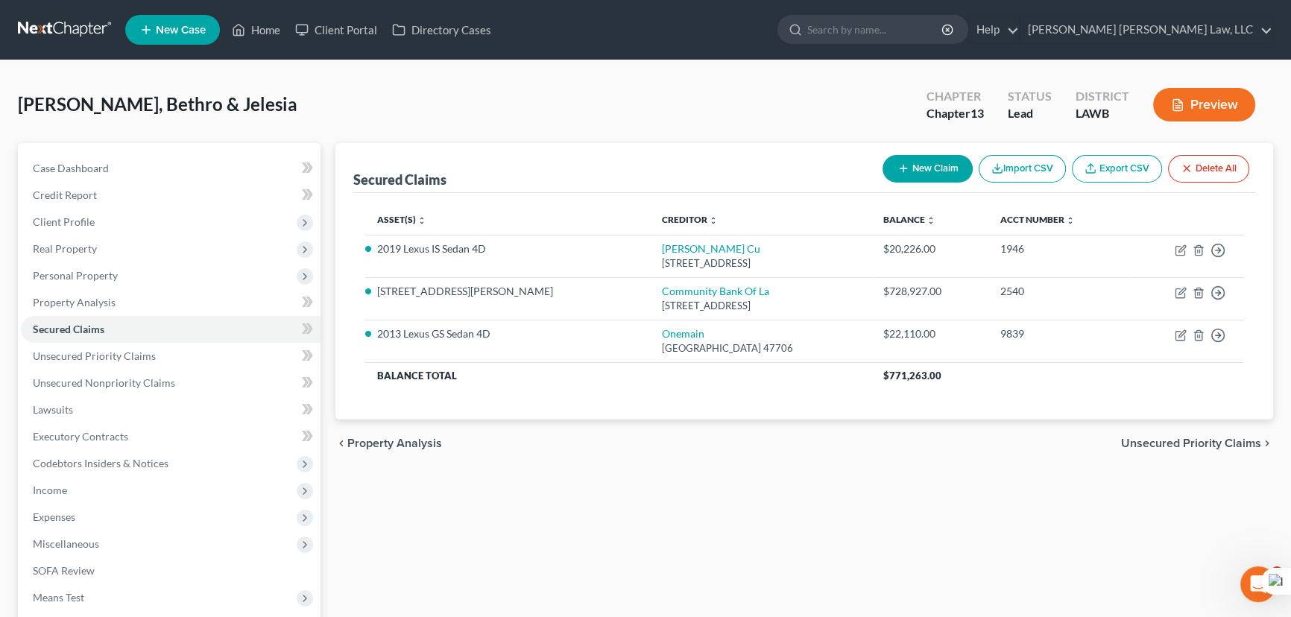
click at [59, 11] on nav "Home New Case Client Portal Directory Cases E. Orum Young Law, LLC madison.f@eo…" at bounding box center [645, 30] width 1291 height 60
click at [56, 22] on link at bounding box center [65, 29] width 95 height 27
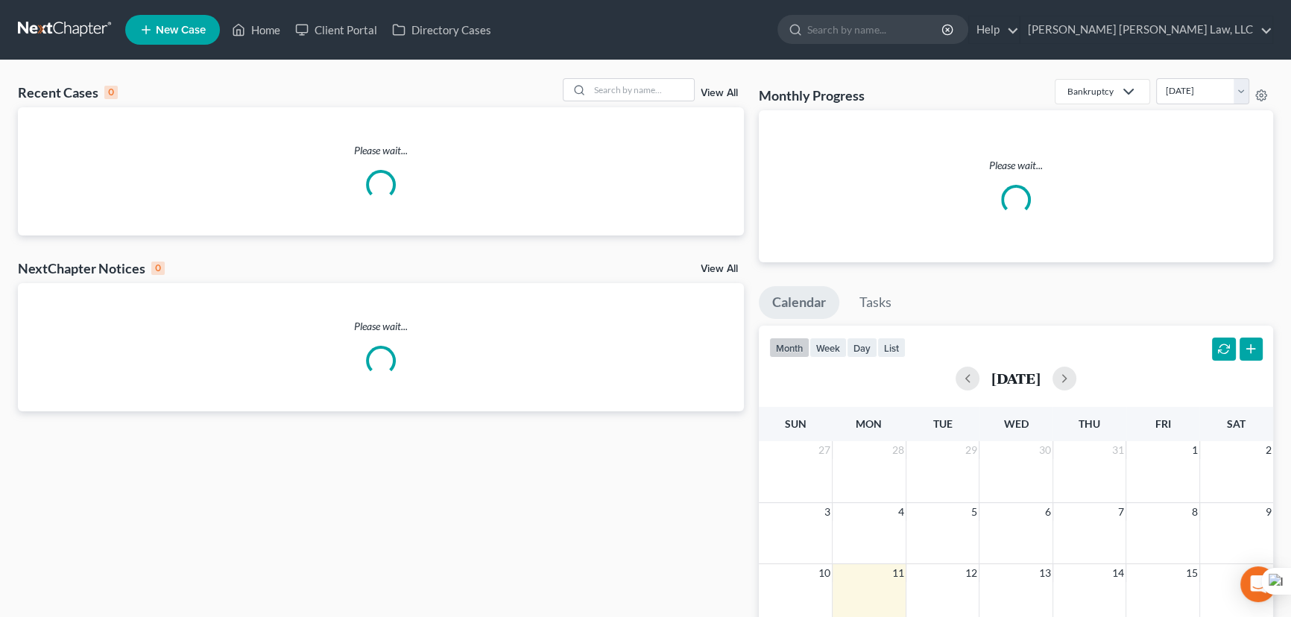
click at [638, 75] on div "Recent Cases 0 View All Please wait... NextChapter Notices 0 View All Please wa…" at bounding box center [645, 456] width 1291 height 792
click at [639, 78] on div at bounding box center [629, 89] width 133 height 23
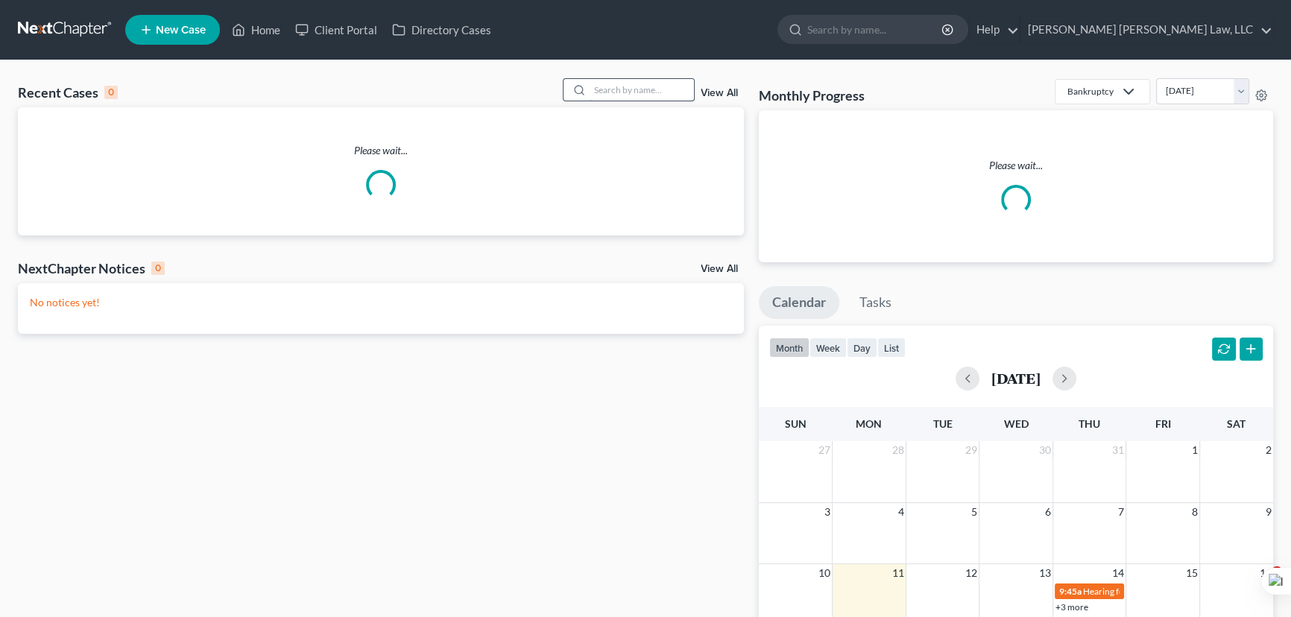
click at [639, 81] on input "search" at bounding box center [642, 90] width 104 height 22
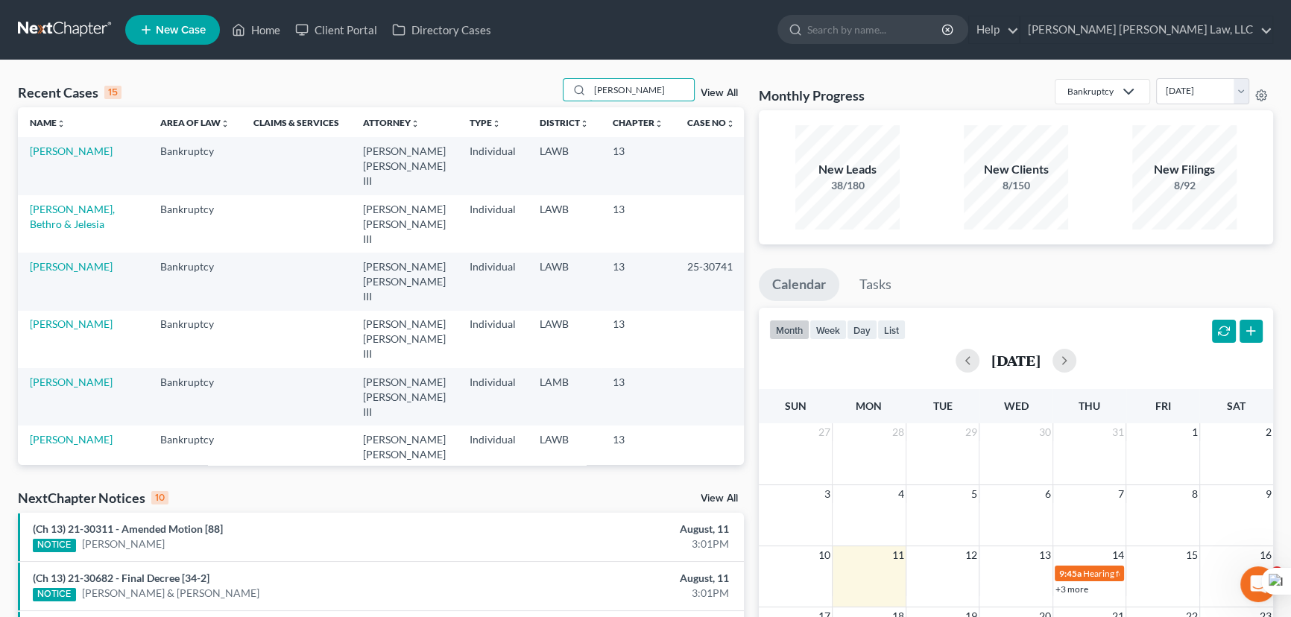
drag, startPoint x: 655, startPoint y: 92, endPoint x: 538, endPoint y: 86, distance: 116.4
click at [538, 86] on div "Recent Cases 15 [PERSON_NAME] View All" at bounding box center [381, 92] width 726 height 29
click at [652, 98] on input "[PERSON_NAME]" at bounding box center [642, 90] width 104 height 22
drag, startPoint x: 639, startPoint y: 89, endPoint x: 368, endPoint y: 114, distance: 272.5
click at [368, 114] on div "Recent Cases 15 [PERSON_NAME] View All Name unfold_more expand_more expand_less…" at bounding box center [381, 271] width 726 height 387
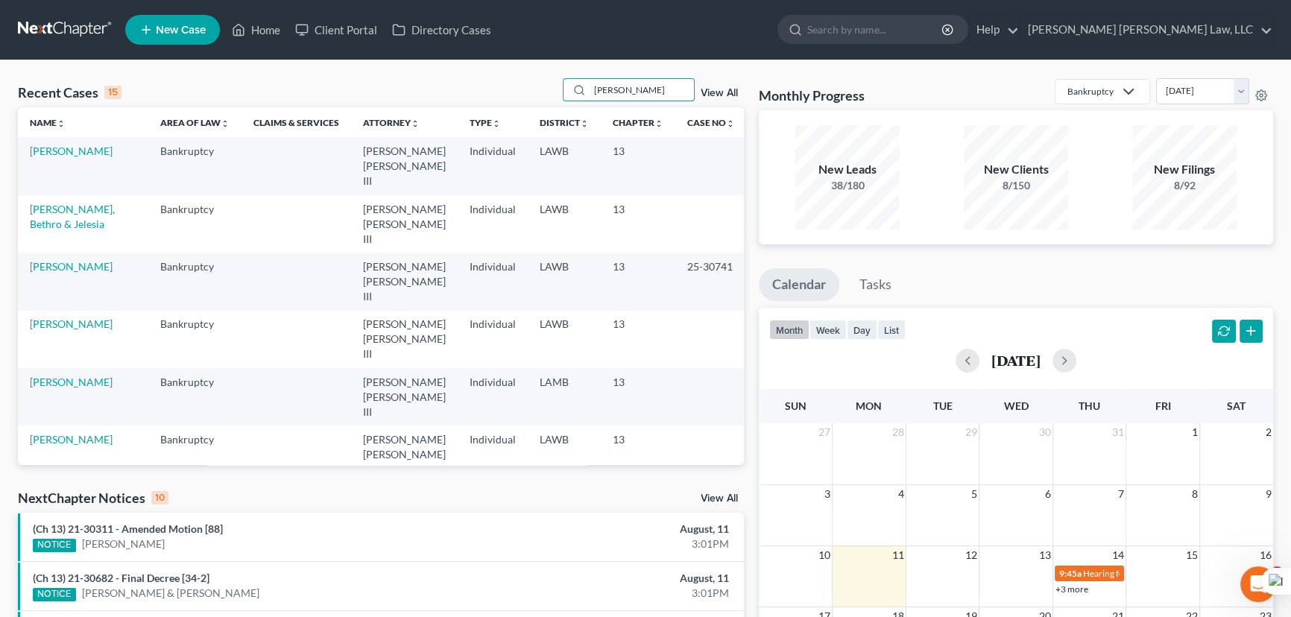
type input "[PERSON_NAME]"
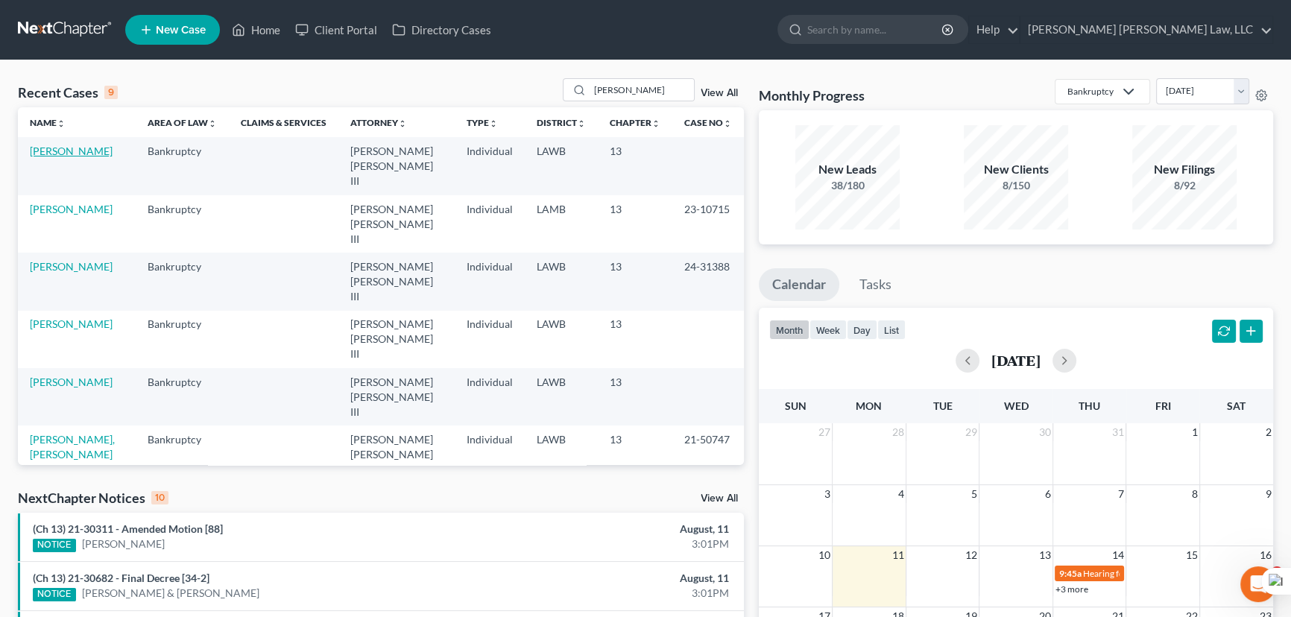
click at [81, 157] on link "[PERSON_NAME]" at bounding box center [71, 151] width 83 height 13
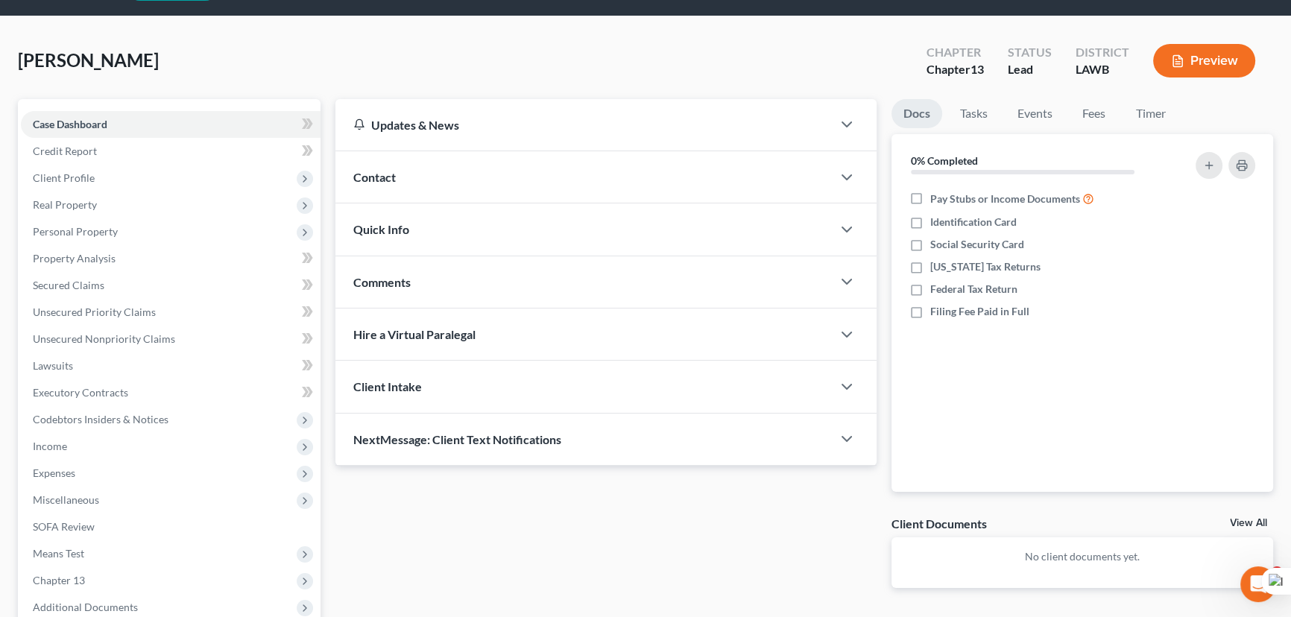
scroll to position [67, 0]
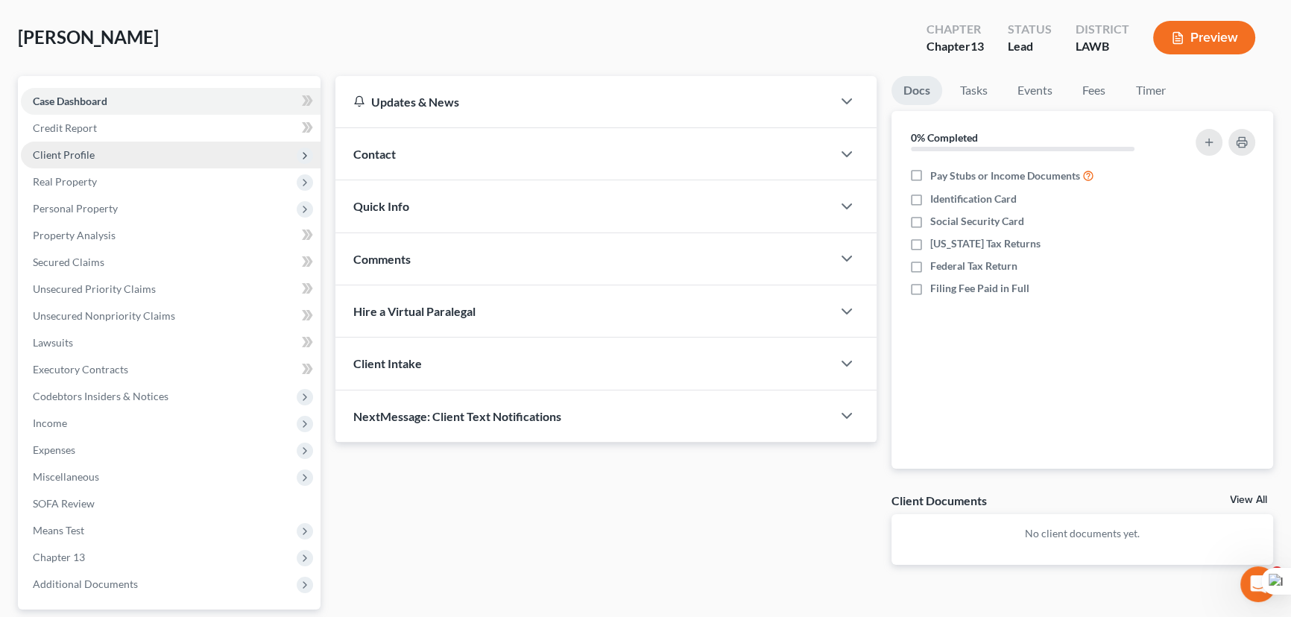
click at [141, 151] on span "Client Profile" at bounding box center [171, 155] width 300 height 27
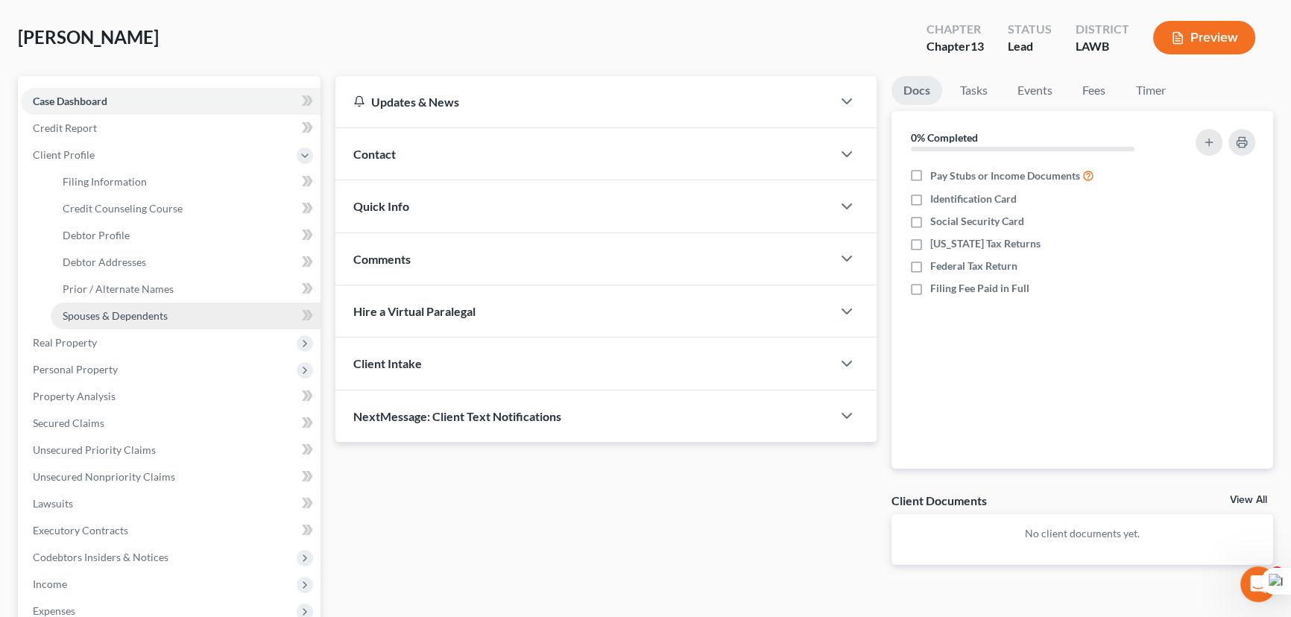
click at [165, 314] on span "Spouses & Dependents" at bounding box center [115, 315] width 105 height 13
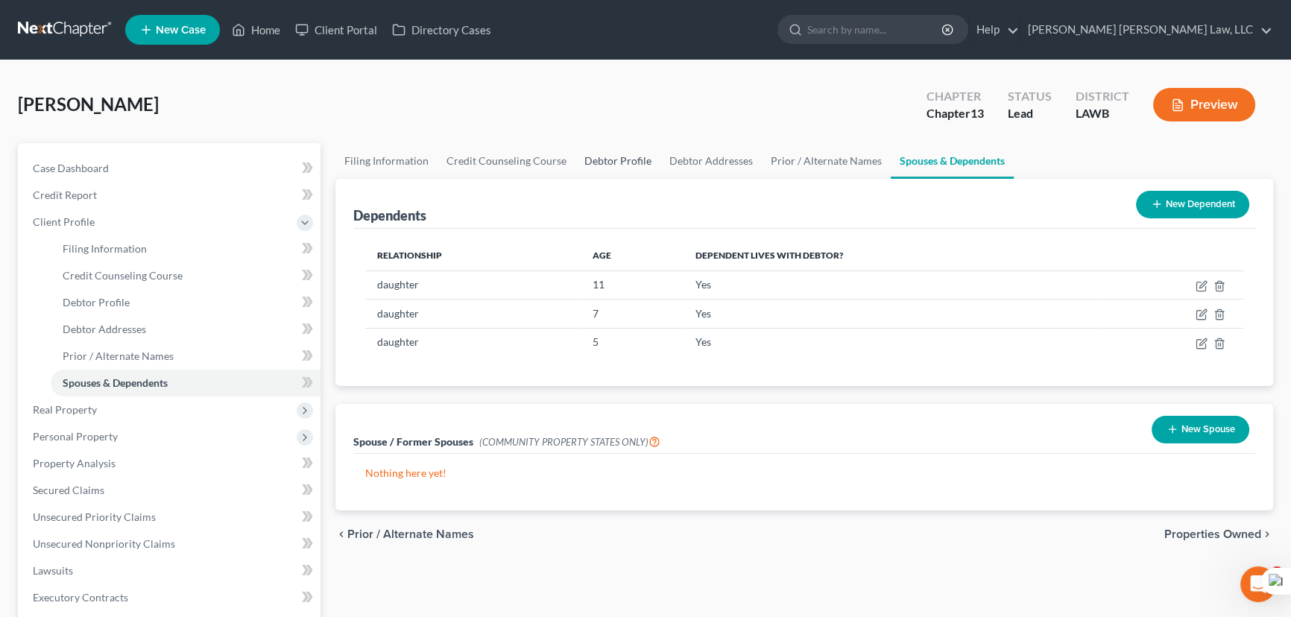
click at [643, 167] on link "Debtor Profile" at bounding box center [617, 161] width 85 height 36
select select "3"
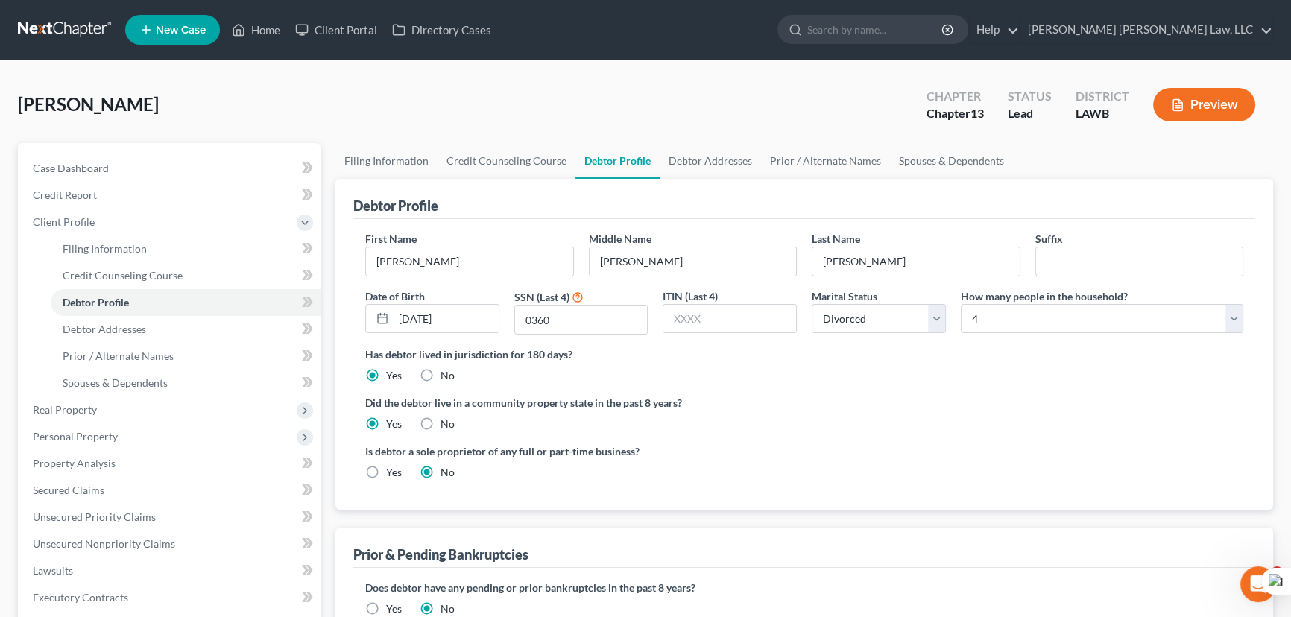
click at [984, 139] on div "[PERSON_NAME] Upgraded Chapter Chapter 13 Status Lead District LAWB Preview" at bounding box center [645, 110] width 1255 height 65
click at [968, 158] on link "Spouses & Dependents" at bounding box center [951, 161] width 123 height 36
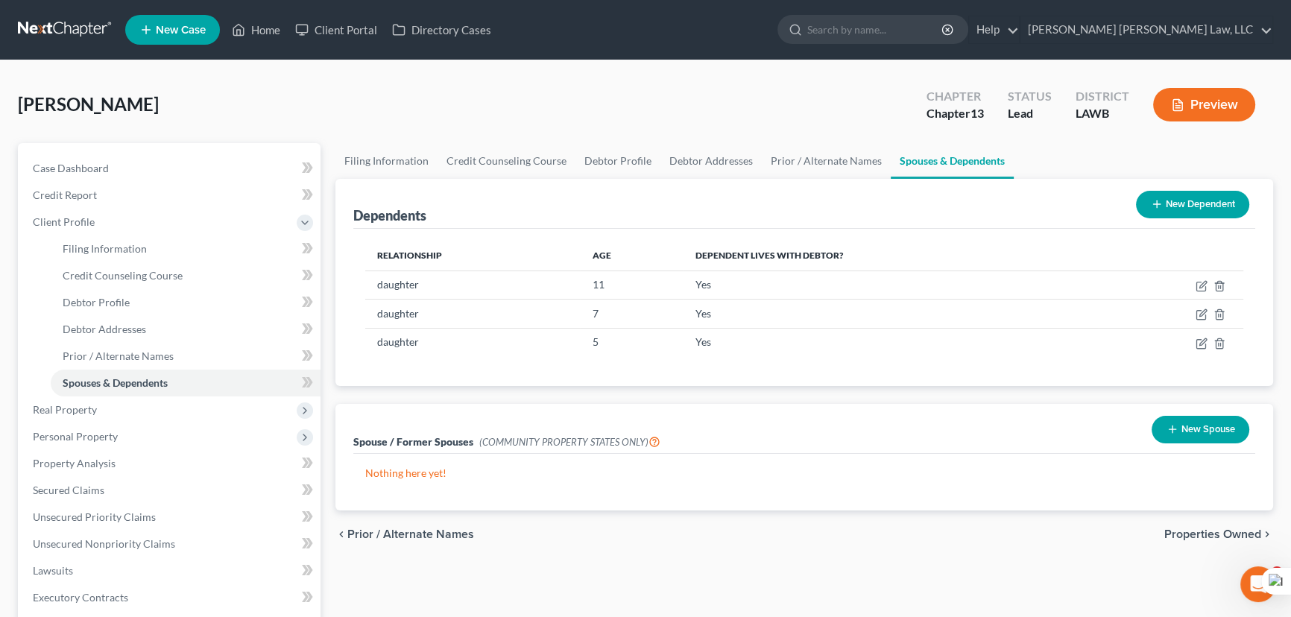
click at [1193, 429] on button "New Spouse" at bounding box center [1201, 430] width 98 height 28
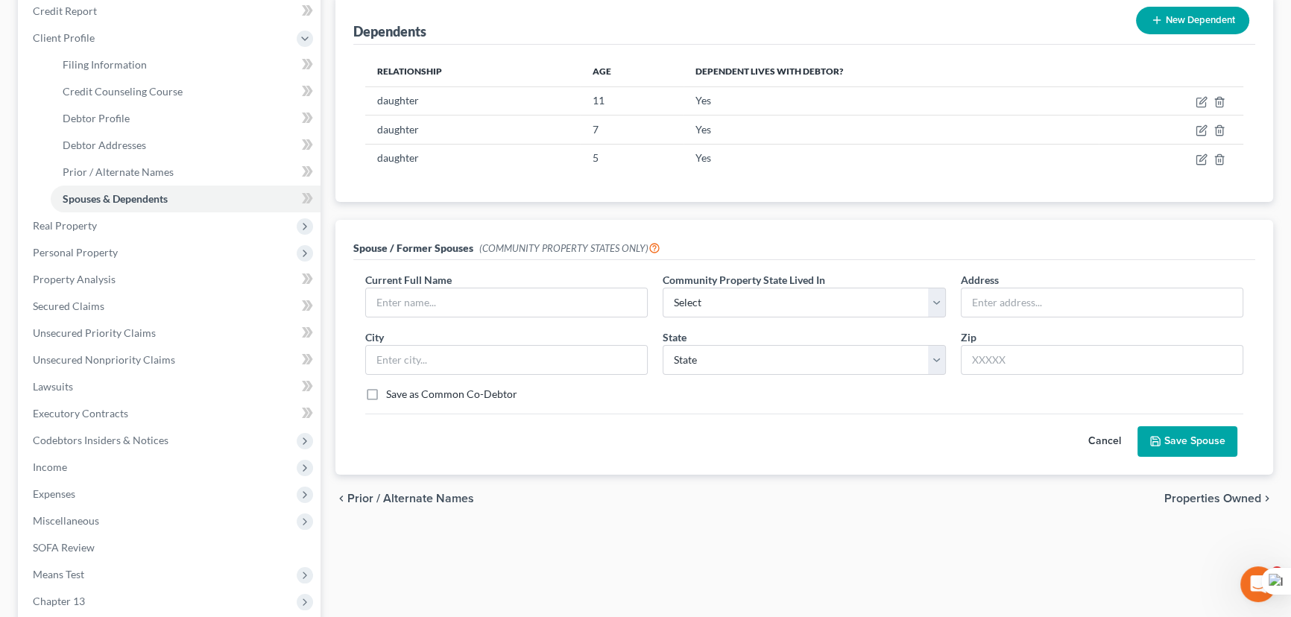
scroll to position [203, 0]
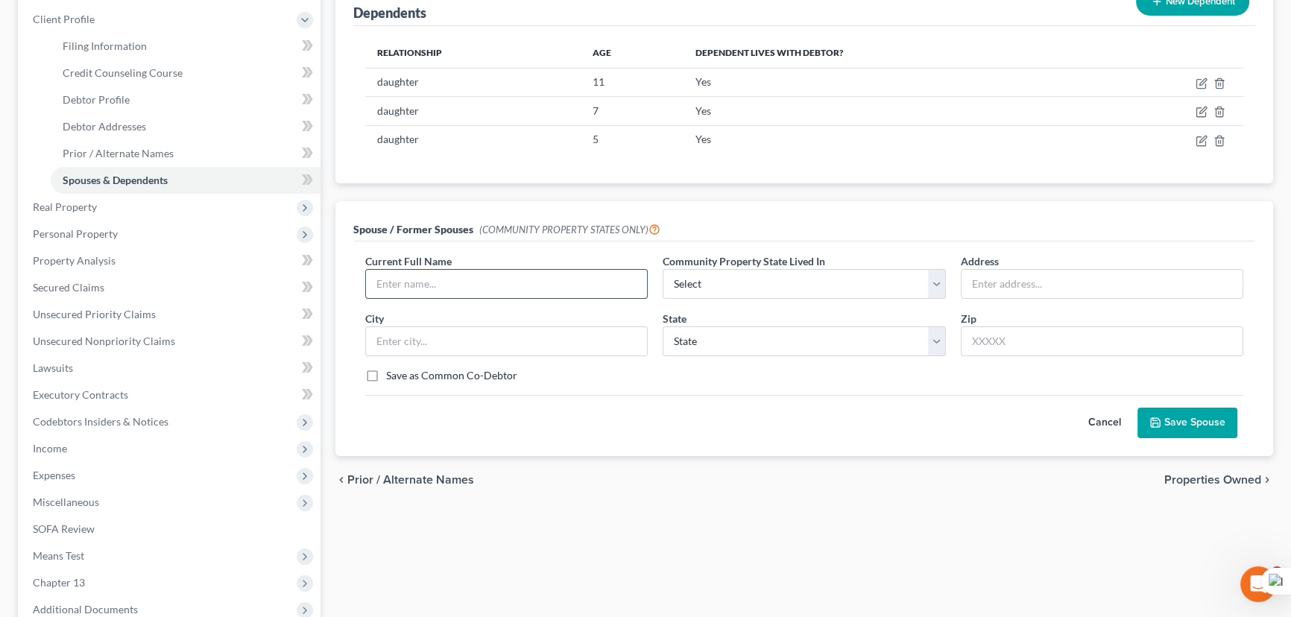
click at [469, 274] on input "text" at bounding box center [506, 284] width 281 height 28
type input "[PERSON_NAME]"
select select "4"
type input "[STREET_ADDRESS][PERSON_NAME]"
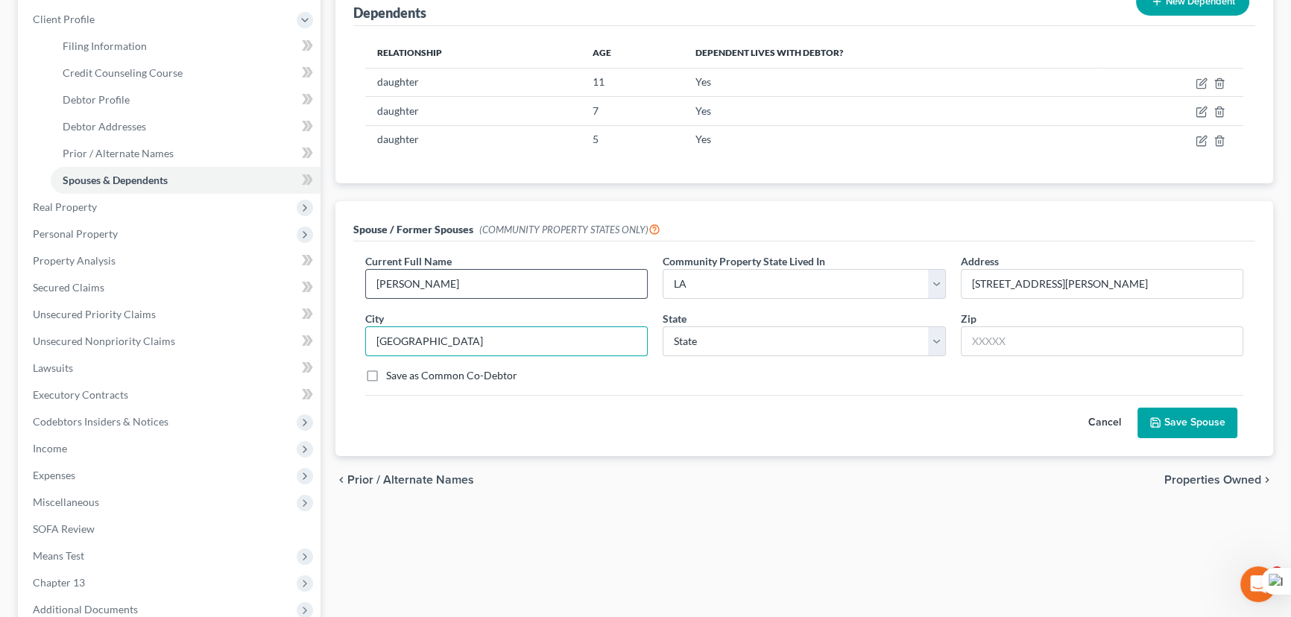
type input "[GEOGRAPHIC_DATA]"
select select "19"
type input "71118"
click at [1149, 430] on button "Save Spouse" at bounding box center [1188, 423] width 100 height 31
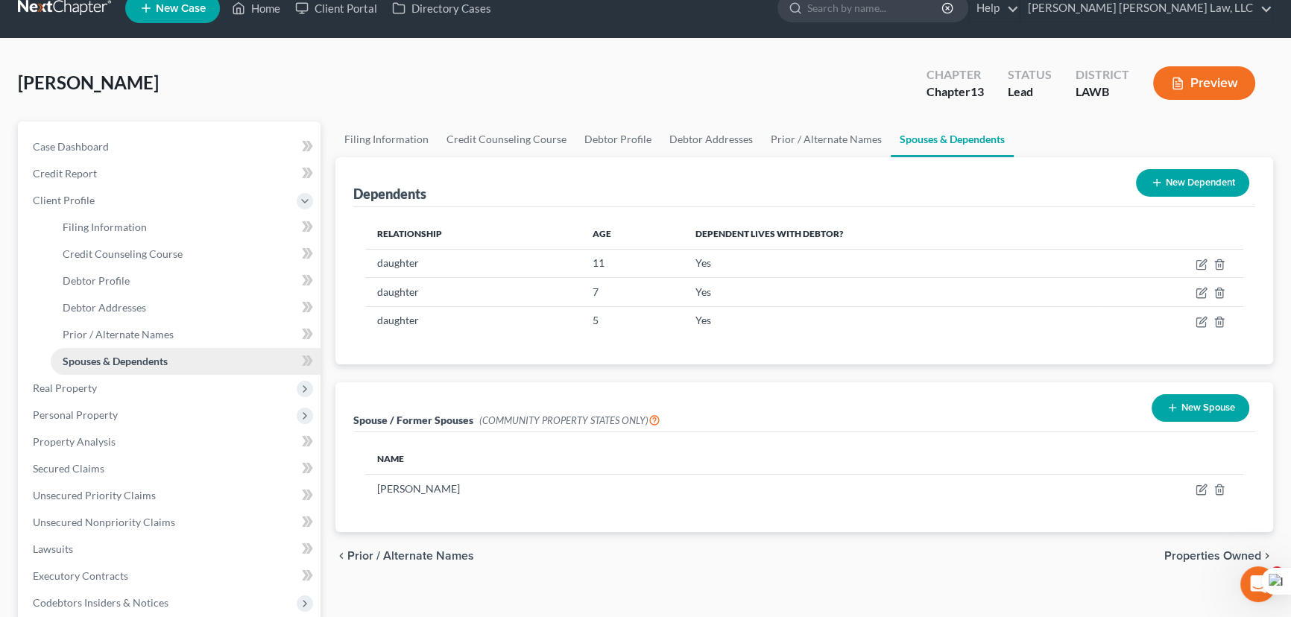
scroll to position [271, 0]
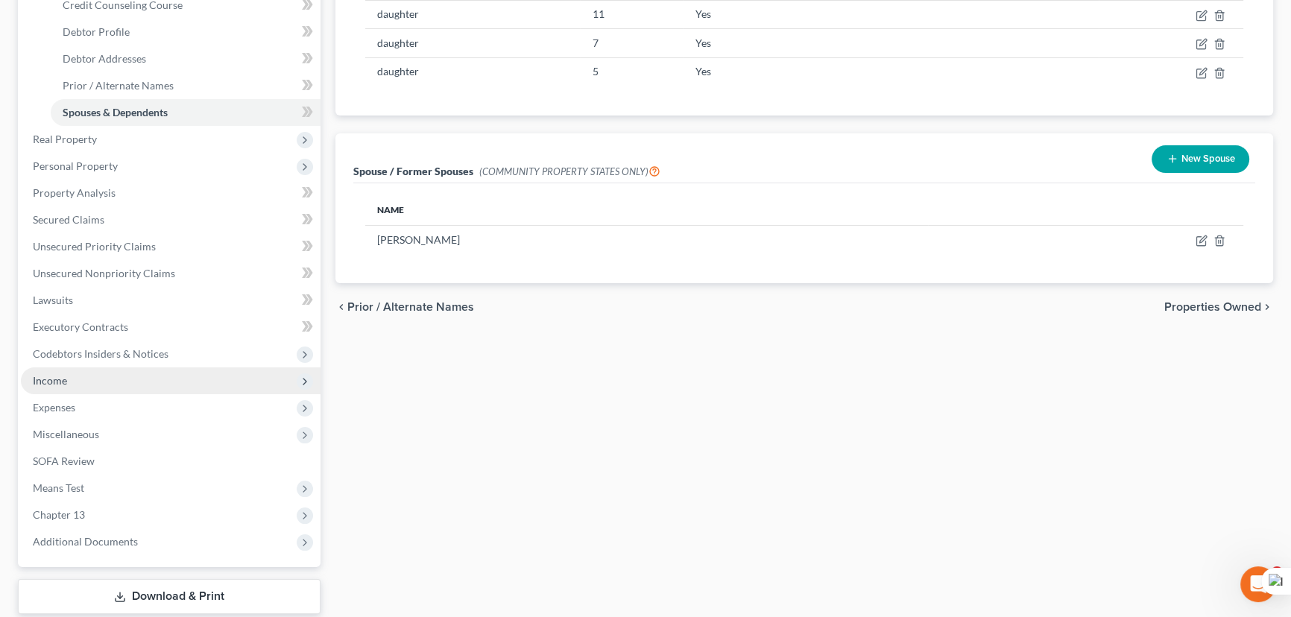
click at [97, 378] on span "Income" at bounding box center [171, 381] width 300 height 27
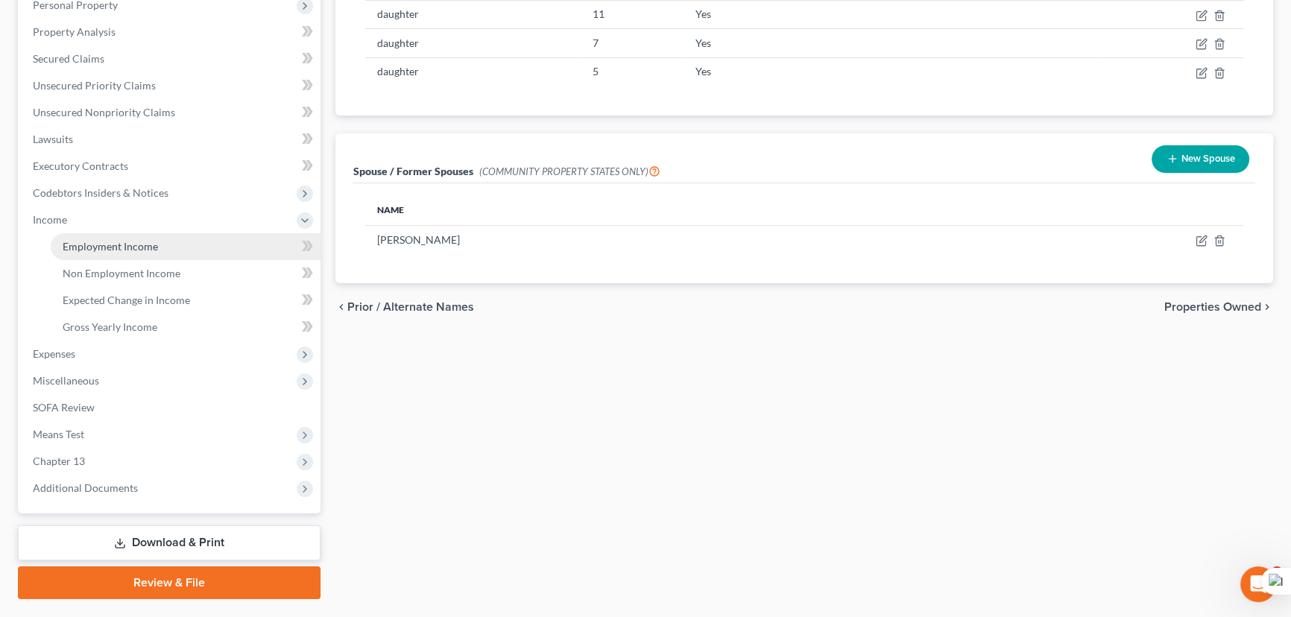
click at [119, 233] on link "Employment Income" at bounding box center [186, 246] width 270 height 27
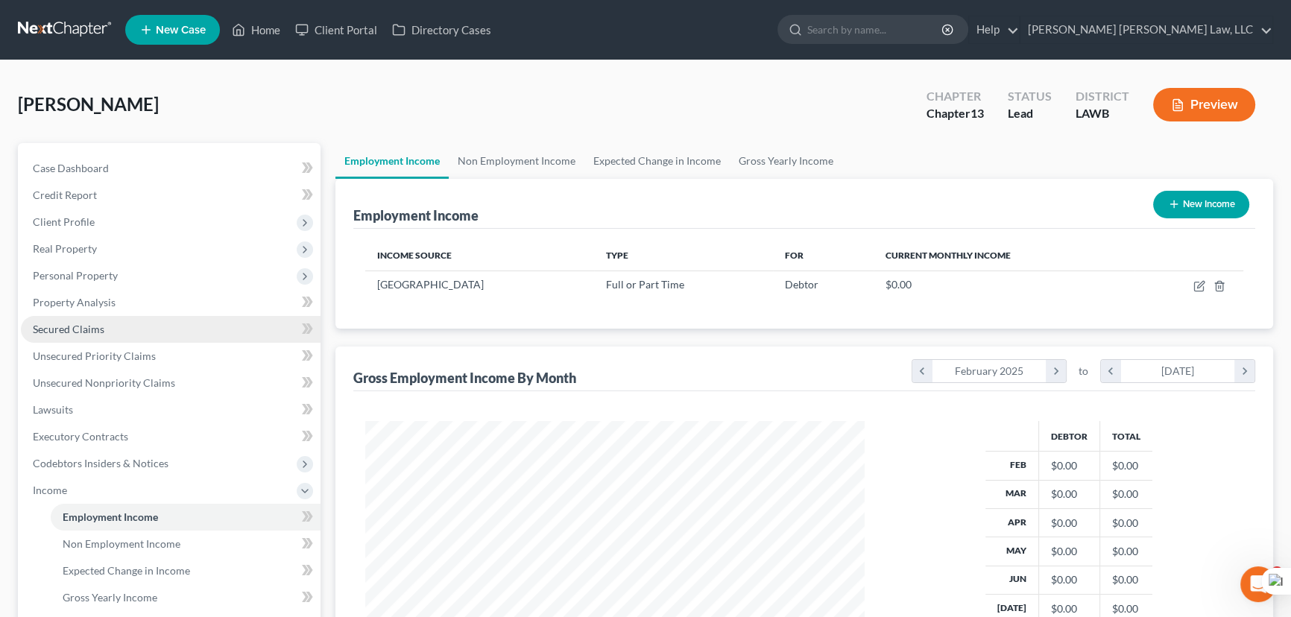
click at [160, 326] on link "Secured Claims" at bounding box center [171, 329] width 300 height 27
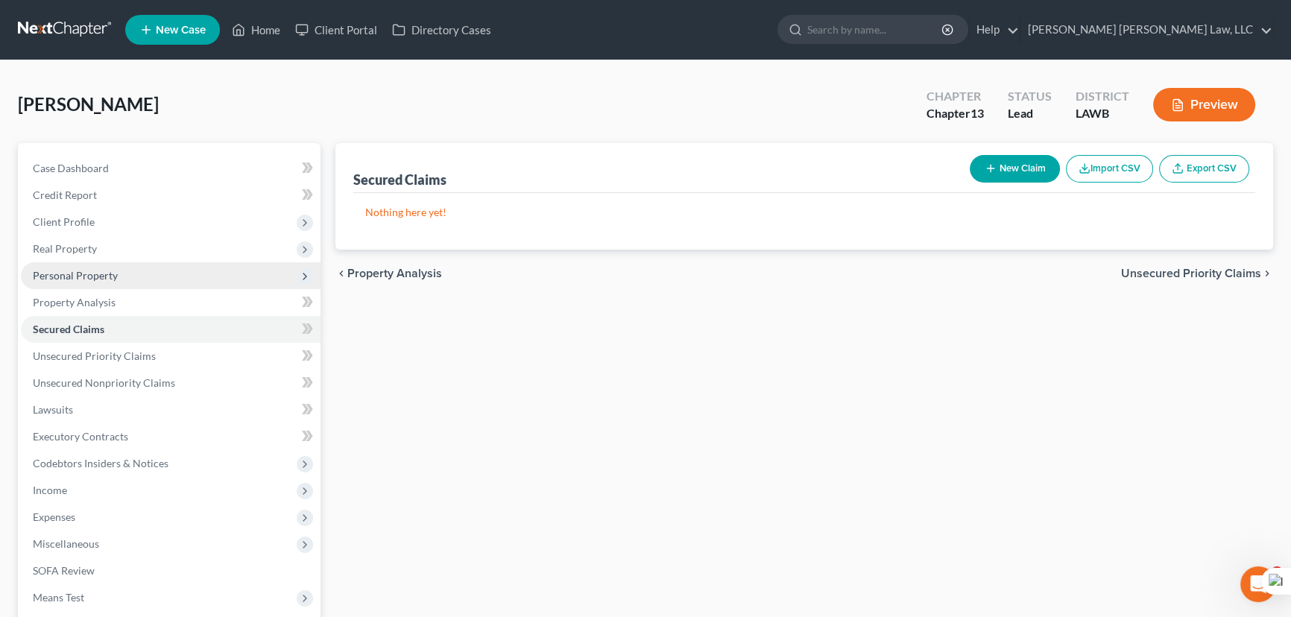
click at [159, 273] on span "Personal Property" at bounding box center [171, 275] width 300 height 27
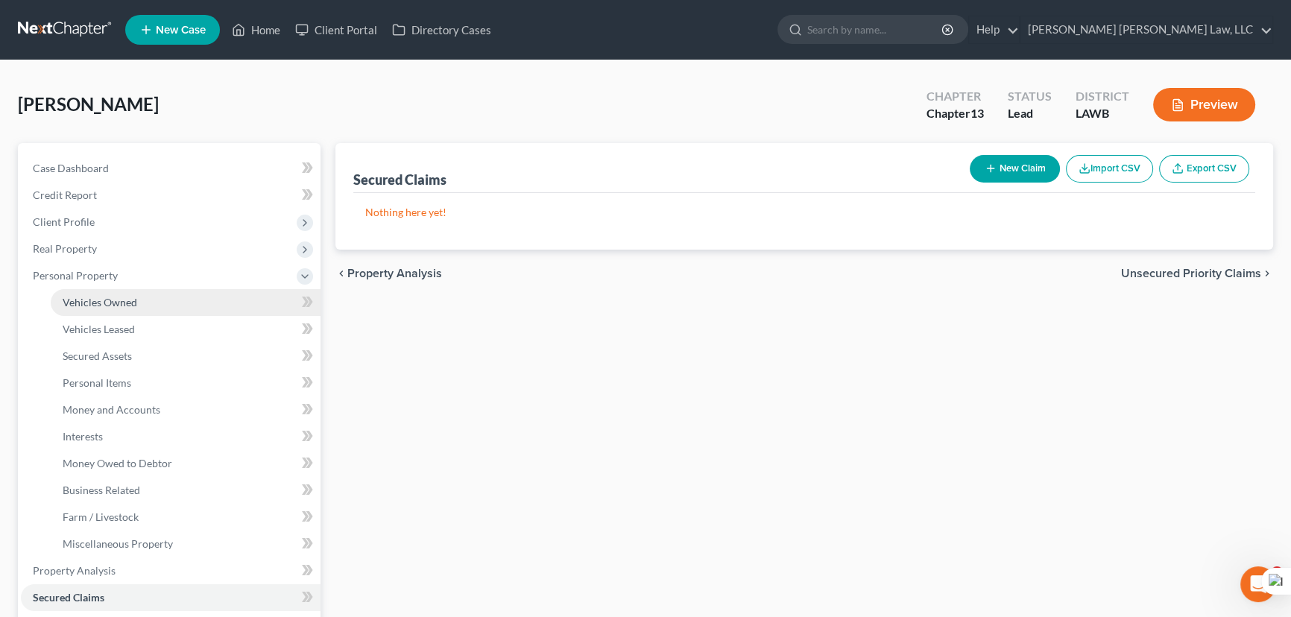
click at [163, 289] on link "Vehicles Owned" at bounding box center [186, 302] width 270 height 27
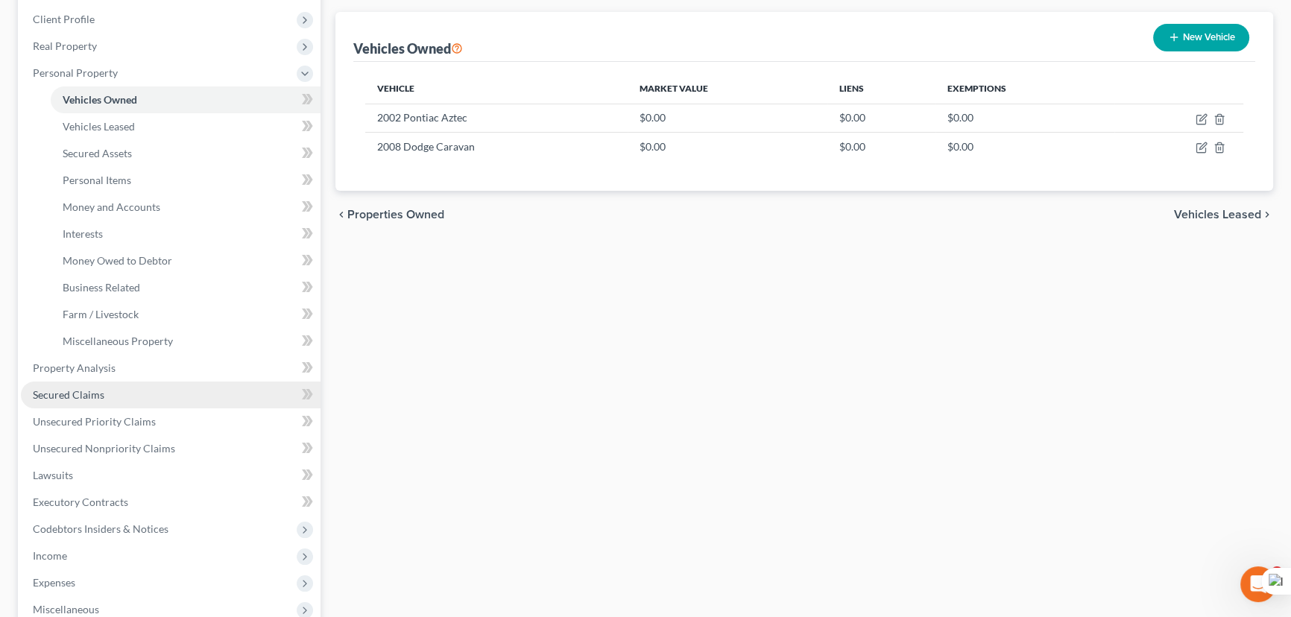
click at [110, 385] on link "Secured Claims" at bounding box center [171, 395] width 300 height 27
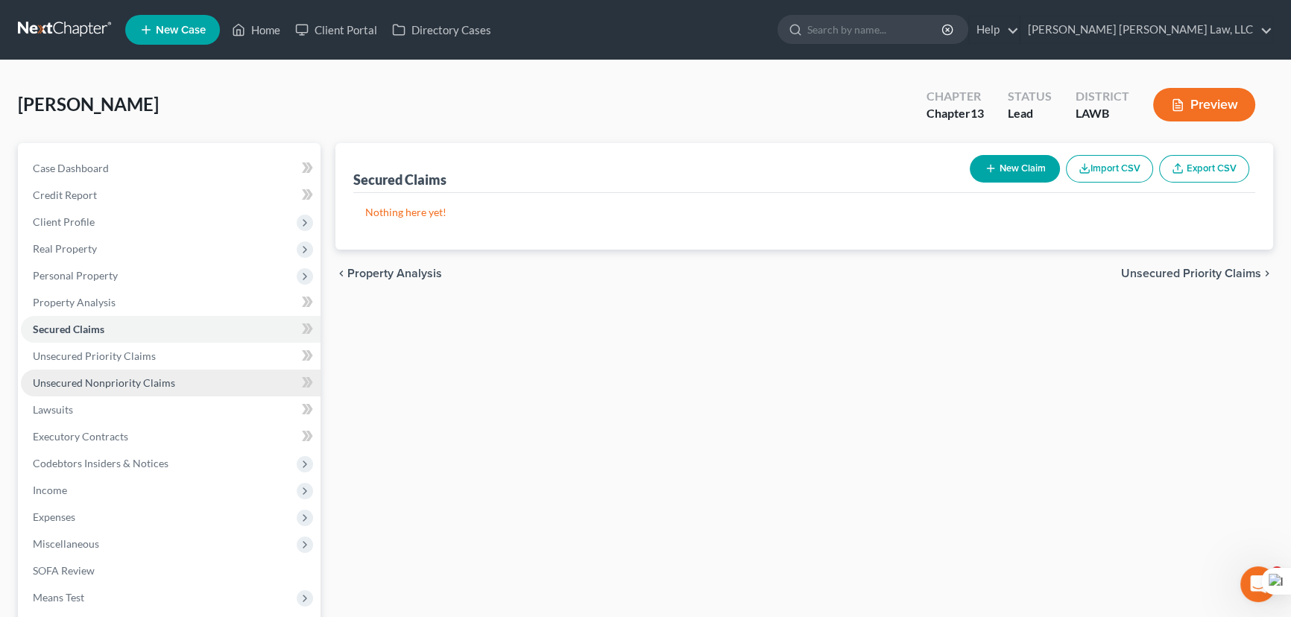
click at [165, 376] on span "Unsecured Nonpriority Claims" at bounding box center [104, 382] width 142 height 13
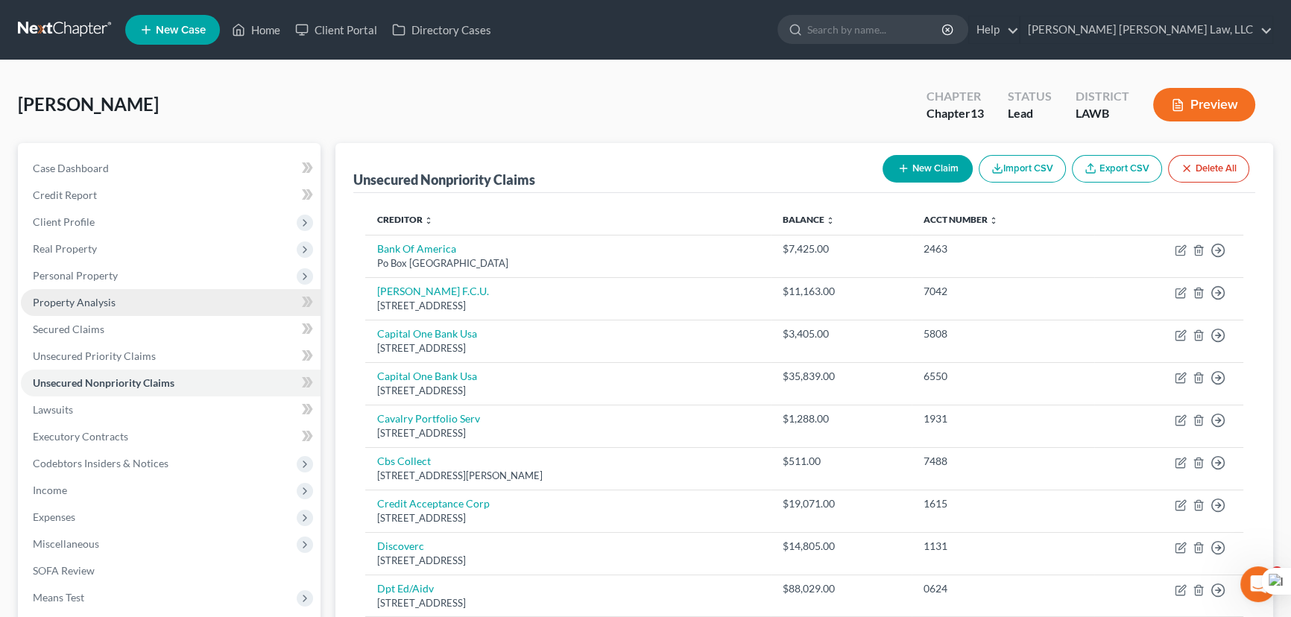
click at [86, 291] on link "Property Analysis" at bounding box center [171, 302] width 300 height 27
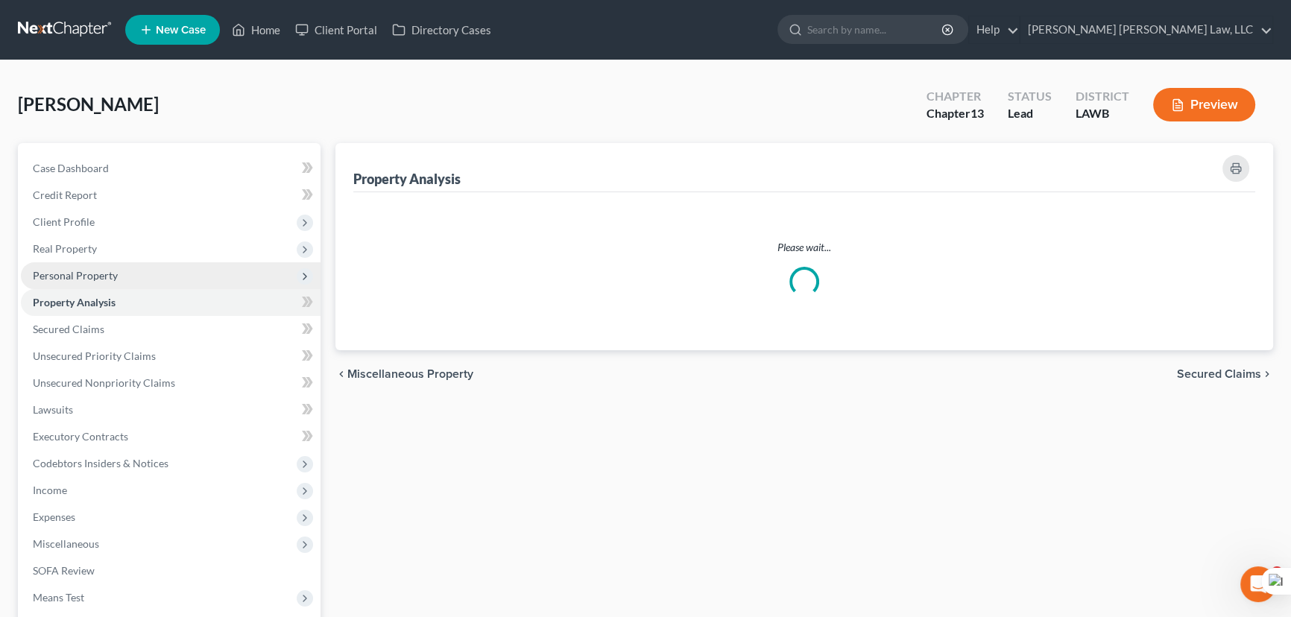
click at [87, 278] on span "Personal Property" at bounding box center [75, 275] width 85 height 13
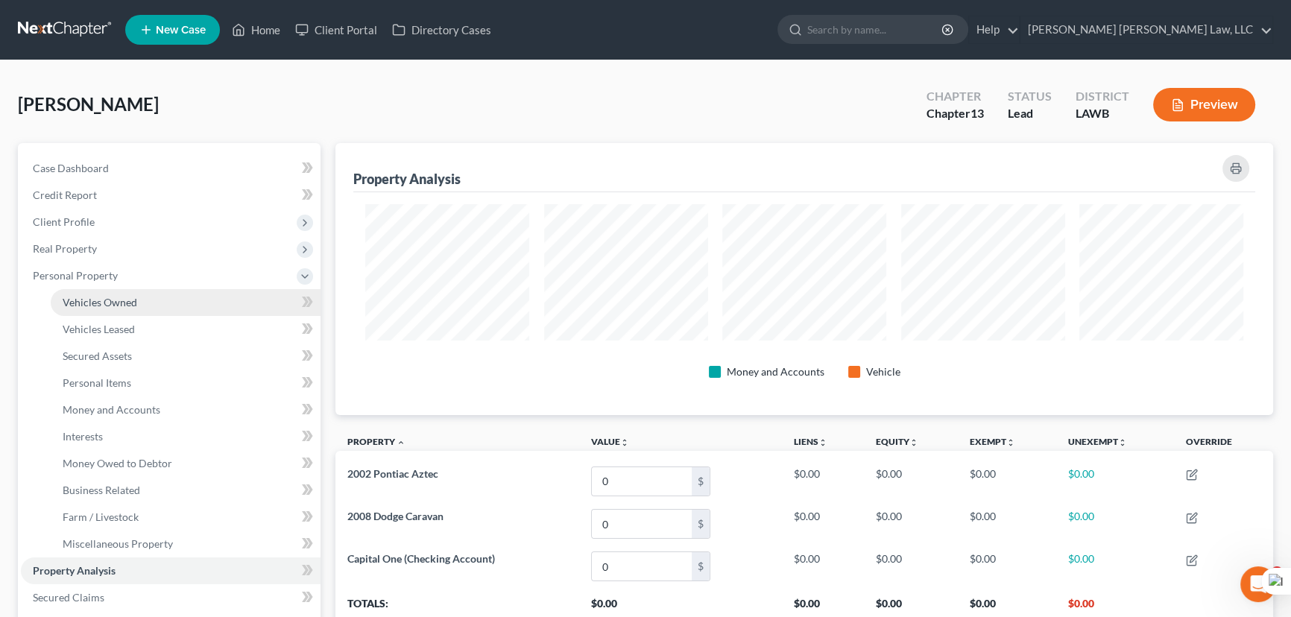
scroll to position [272, 937]
click at [108, 299] on span "Vehicles Owned" at bounding box center [100, 302] width 75 height 13
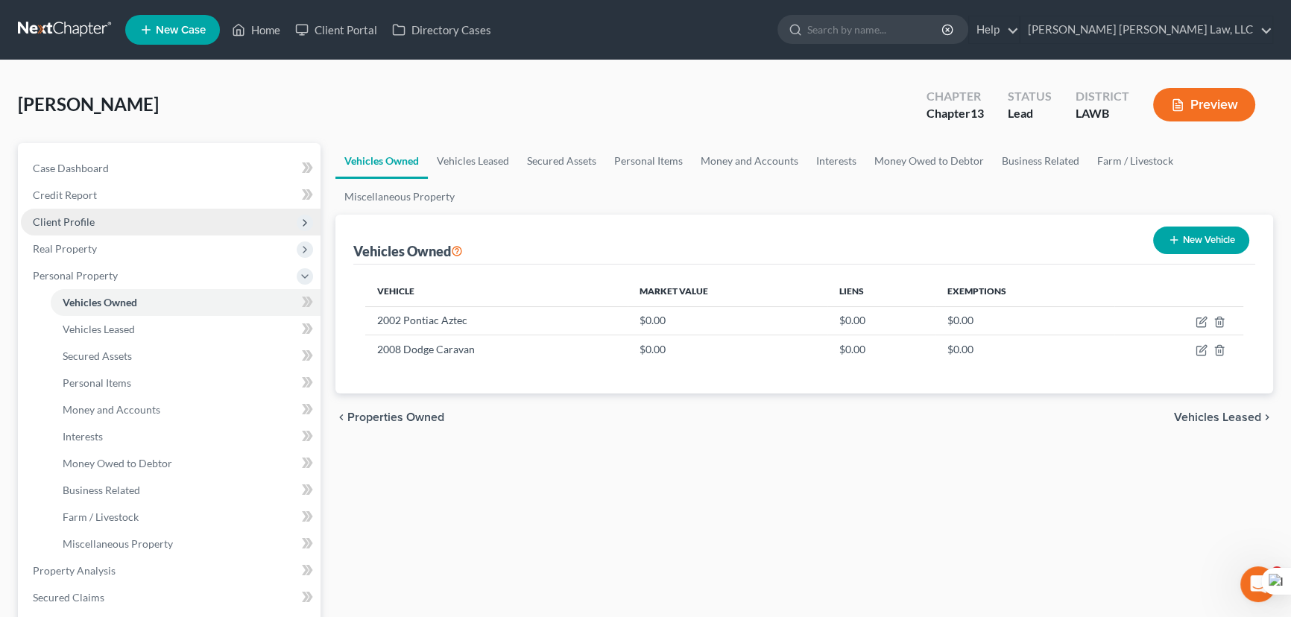
drag, startPoint x: 166, startPoint y: 236, endPoint x: 165, endPoint y: 227, distance: 9.1
click at [166, 236] on span "Real Property" at bounding box center [171, 249] width 300 height 27
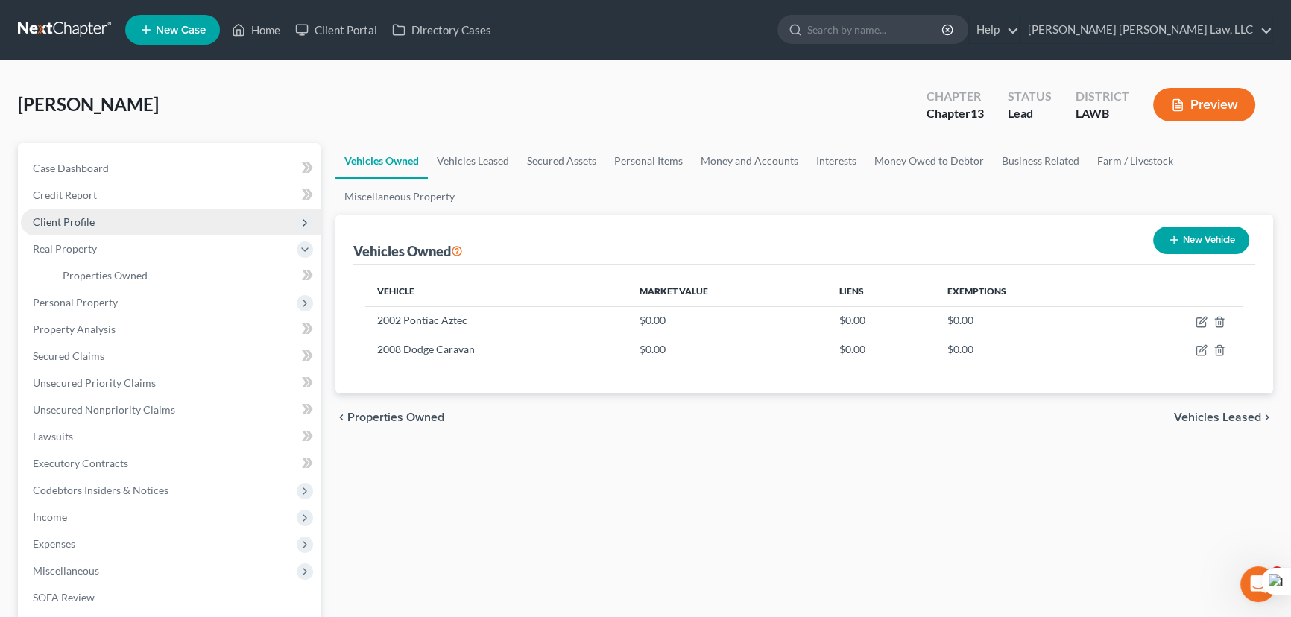
click at [165, 227] on span "Client Profile" at bounding box center [171, 222] width 300 height 27
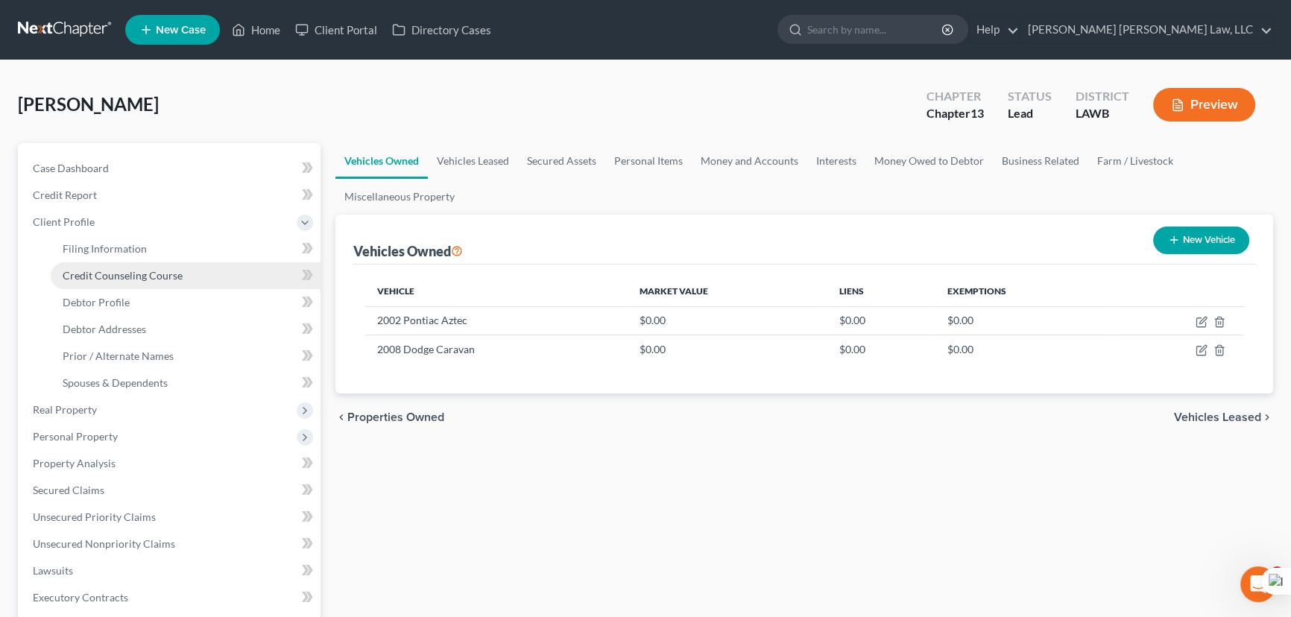
click at [175, 269] on span "Credit Counseling Course" at bounding box center [123, 275] width 120 height 13
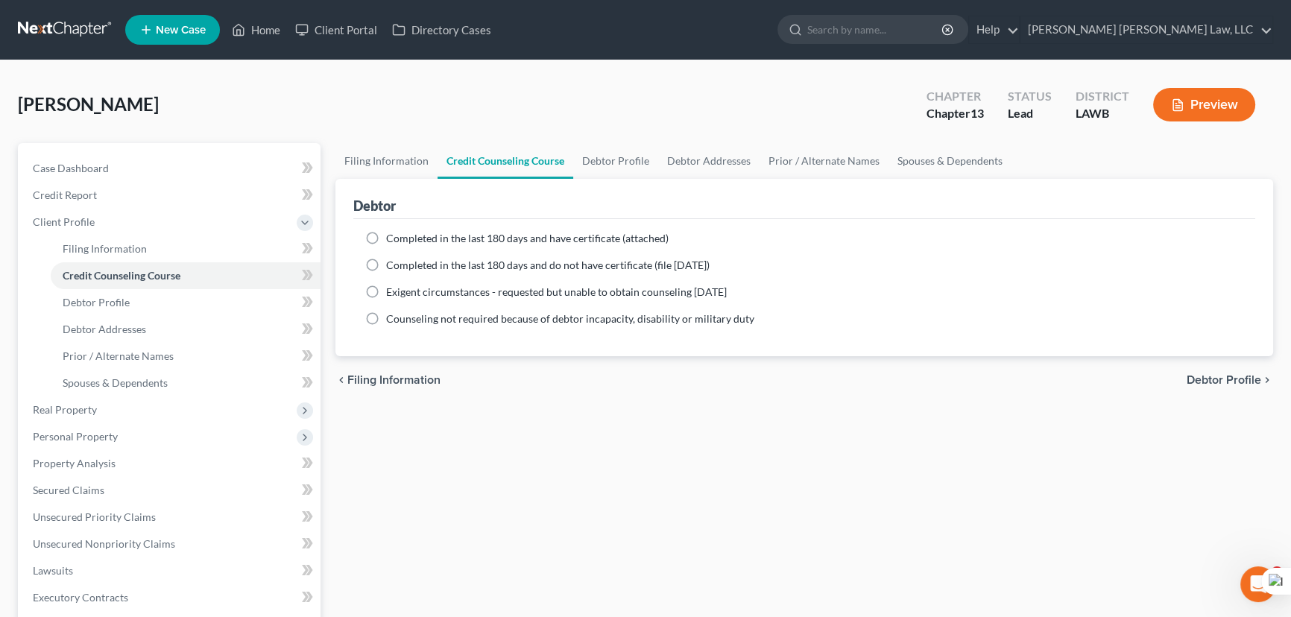
click at [386, 259] on label "Completed in the last 180 days and do not have certificate (file [DATE])" at bounding box center [548, 265] width 324 height 15
click at [392, 259] on input "Completed in the last 180 days and do not have certificate (file [DATE])" at bounding box center [397, 263] width 10 height 10
radio input "true"
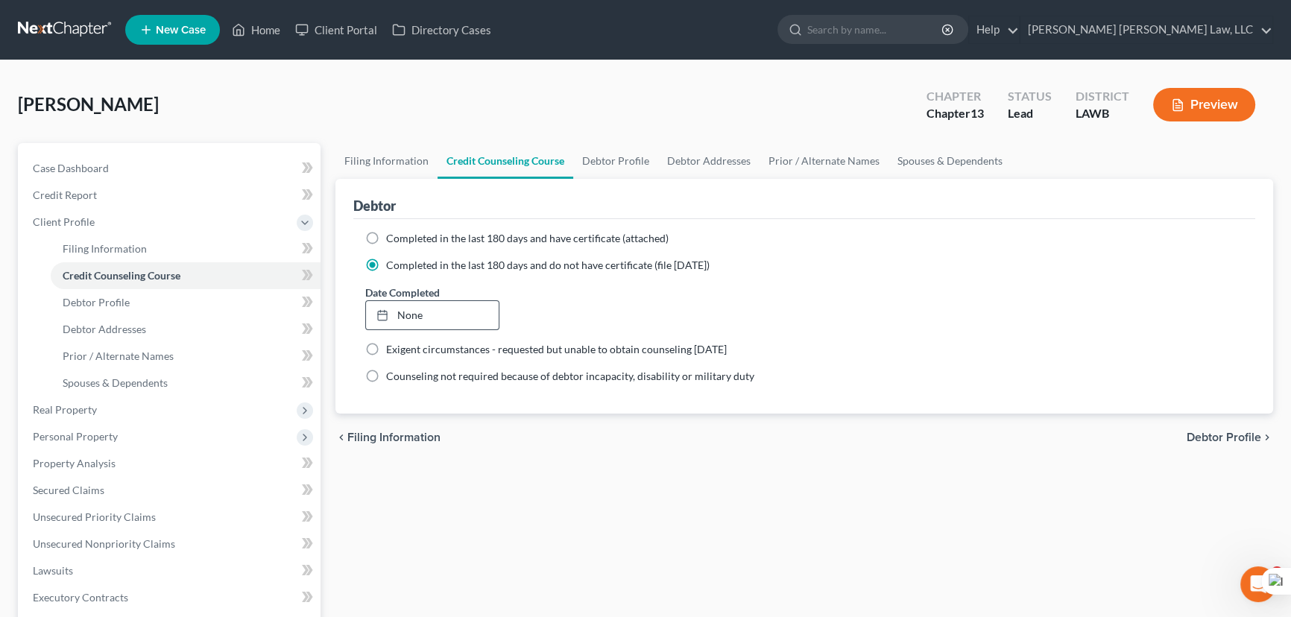
click at [430, 312] on link "None" at bounding box center [432, 315] width 133 height 28
type input "[DATE]"
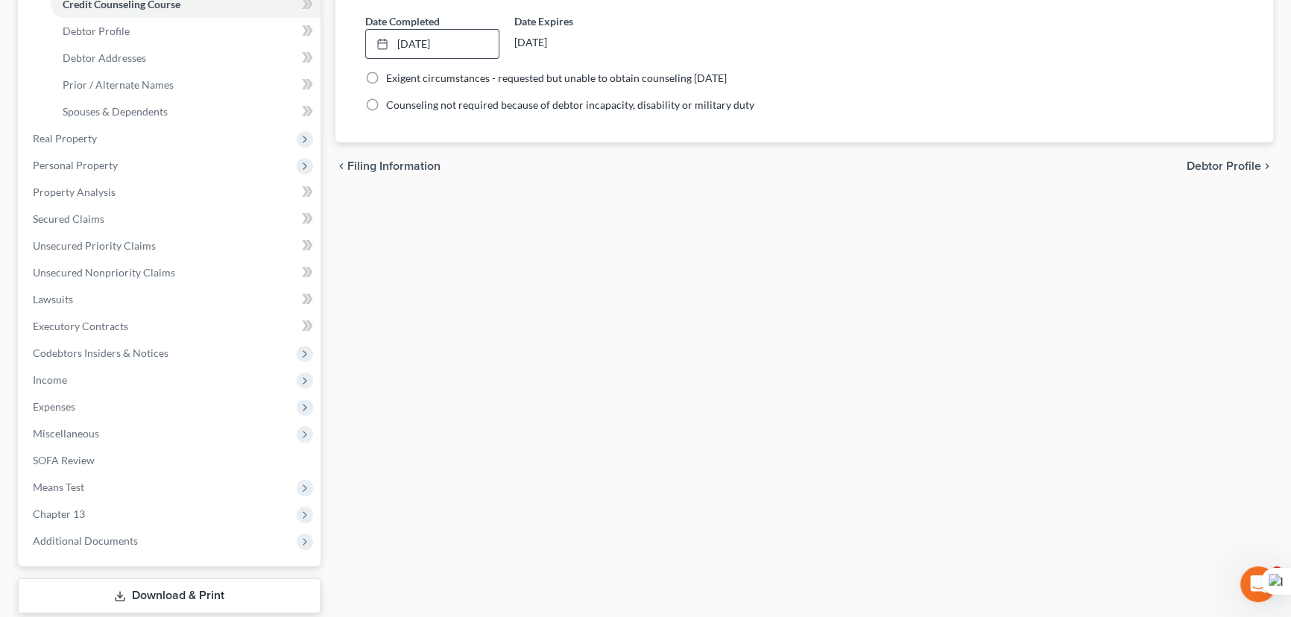
scroll to position [361, 0]
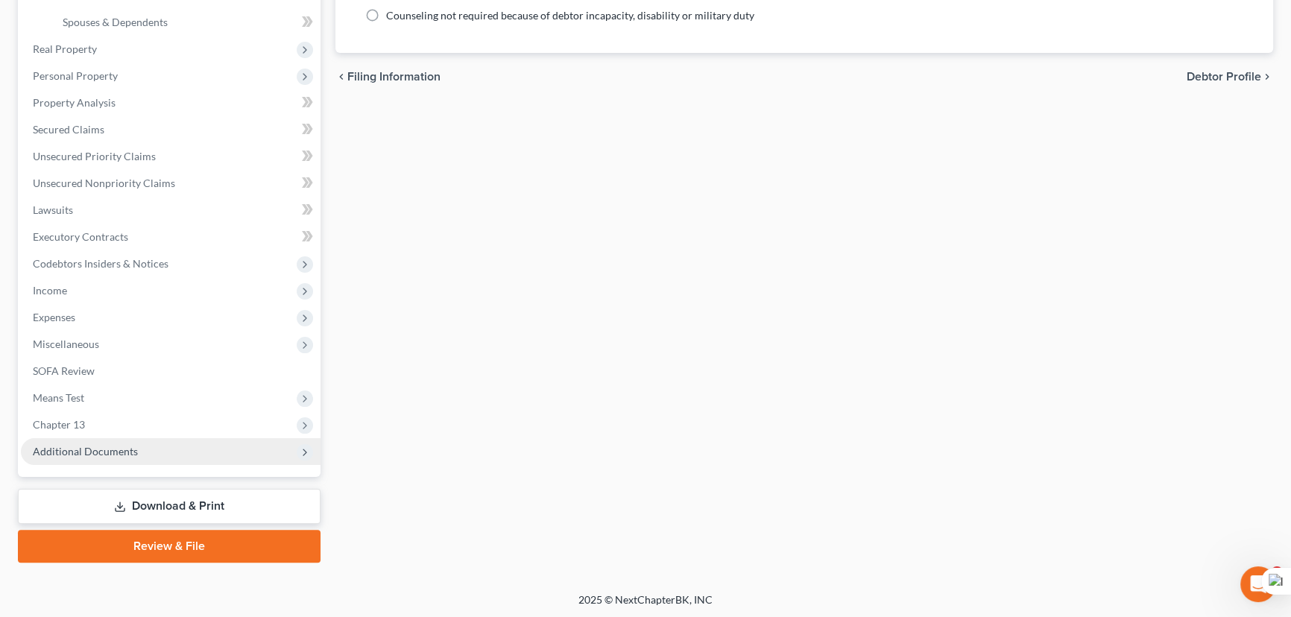
click at [157, 450] on span "Additional Documents" at bounding box center [171, 451] width 300 height 27
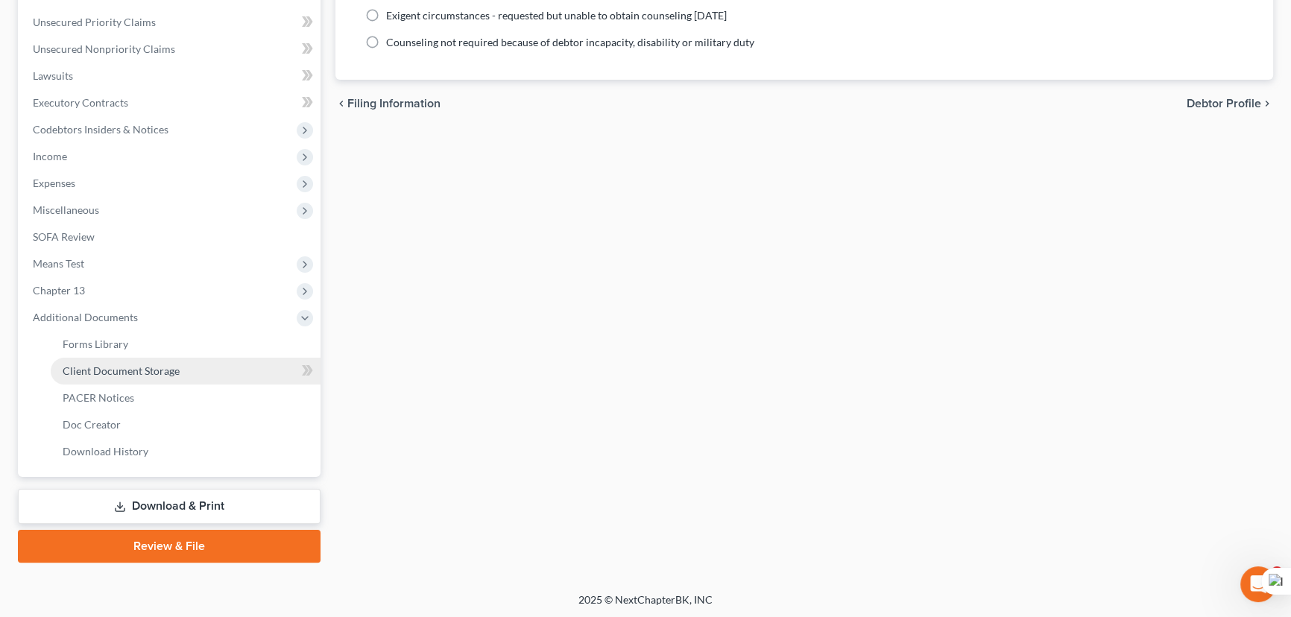
click at [165, 375] on span "Client Document Storage" at bounding box center [121, 371] width 117 height 13
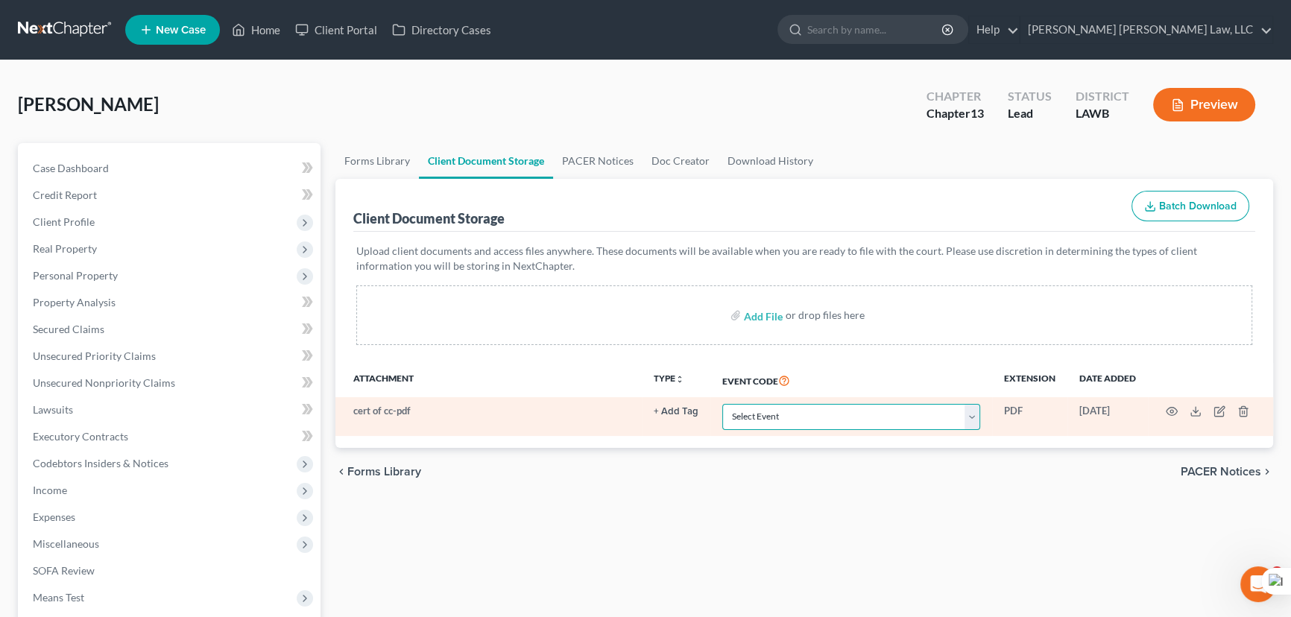
click at [798, 409] on select "Select Event 20 Largest Unsecured Creditors Amended Creditor Matrix (Fee) Amend…" at bounding box center [851, 417] width 258 height 26
select select "9"
click at [722, 404] on select "Select Event 20 Largest Unsecured Creditors Amended Creditor Matrix (Fee) Amend…" at bounding box center [851, 417] width 258 height 26
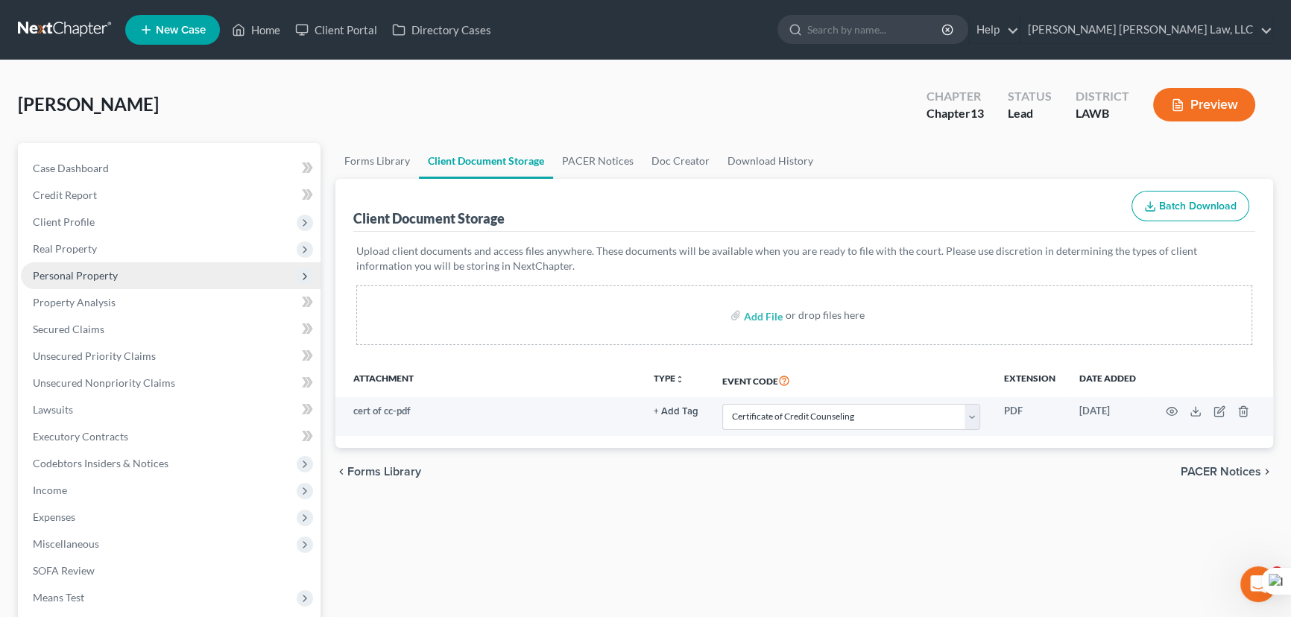
click at [127, 277] on span "Personal Property" at bounding box center [171, 275] width 300 height 27
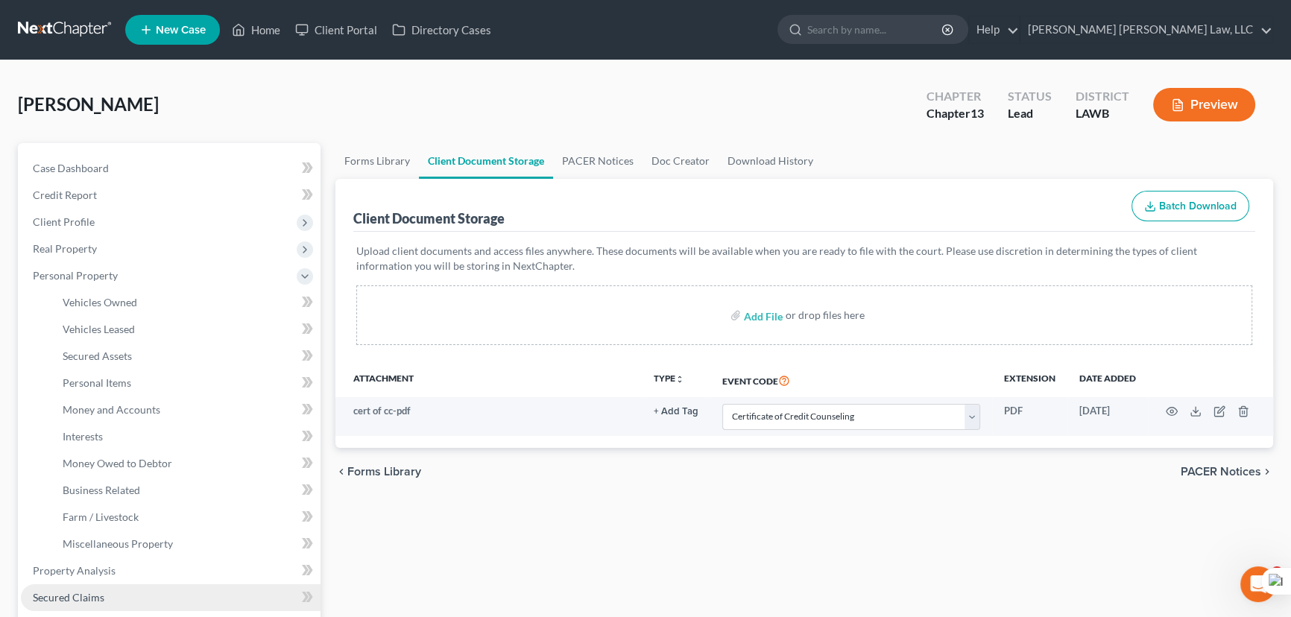
click at [106, 596] on link "Secured Claims" at bounding box center [171, 597] width 300 height 27
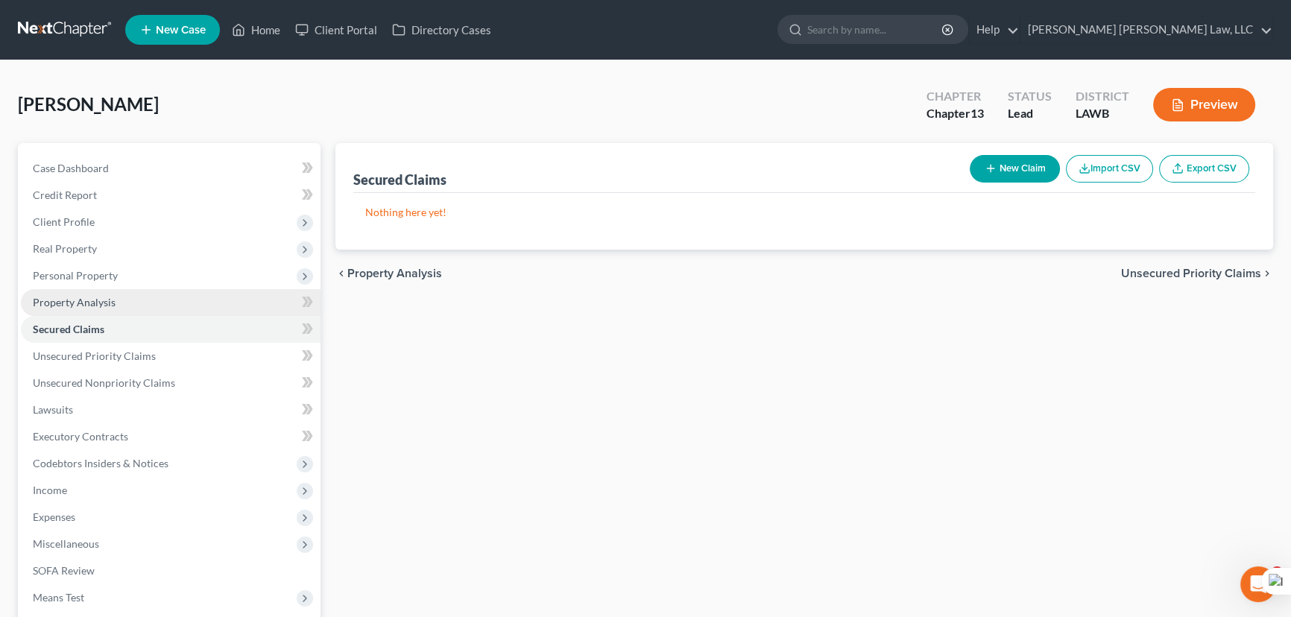
click at [60, 296] on span "Property Analysis" at bounding box center [74, 302] width 83 height 13
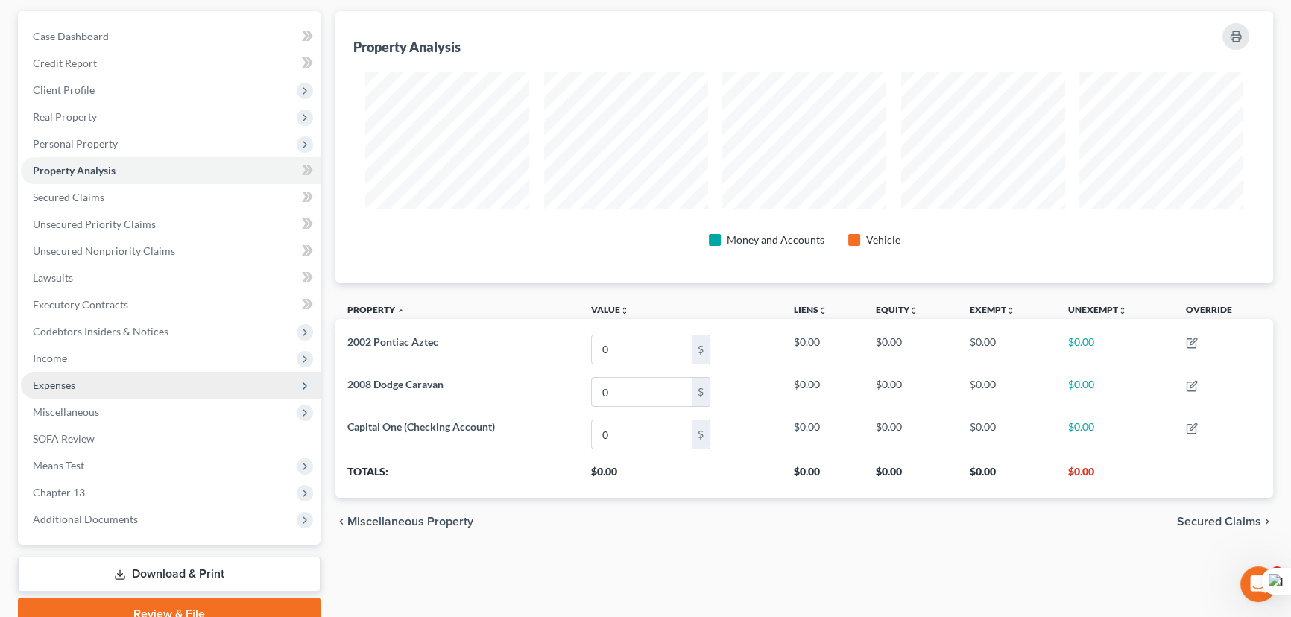
scroll to position [135, 0]
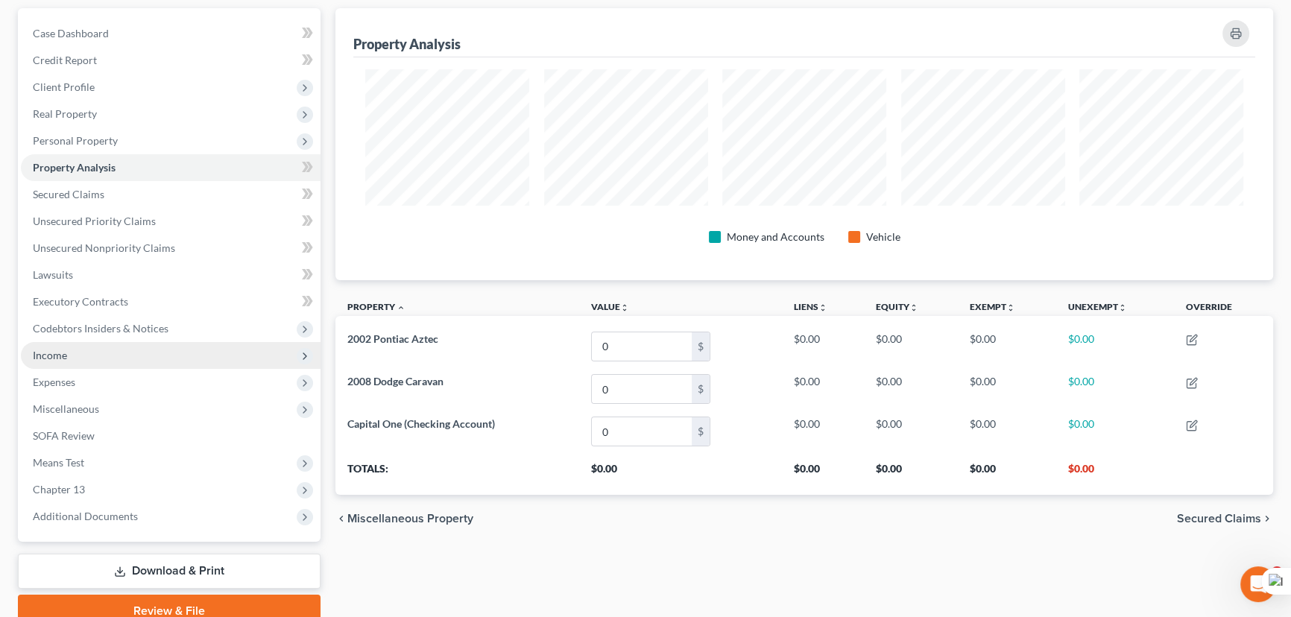
click at [99, 344] on span "Income" at bounding box center [171, 355] width 300 height 27
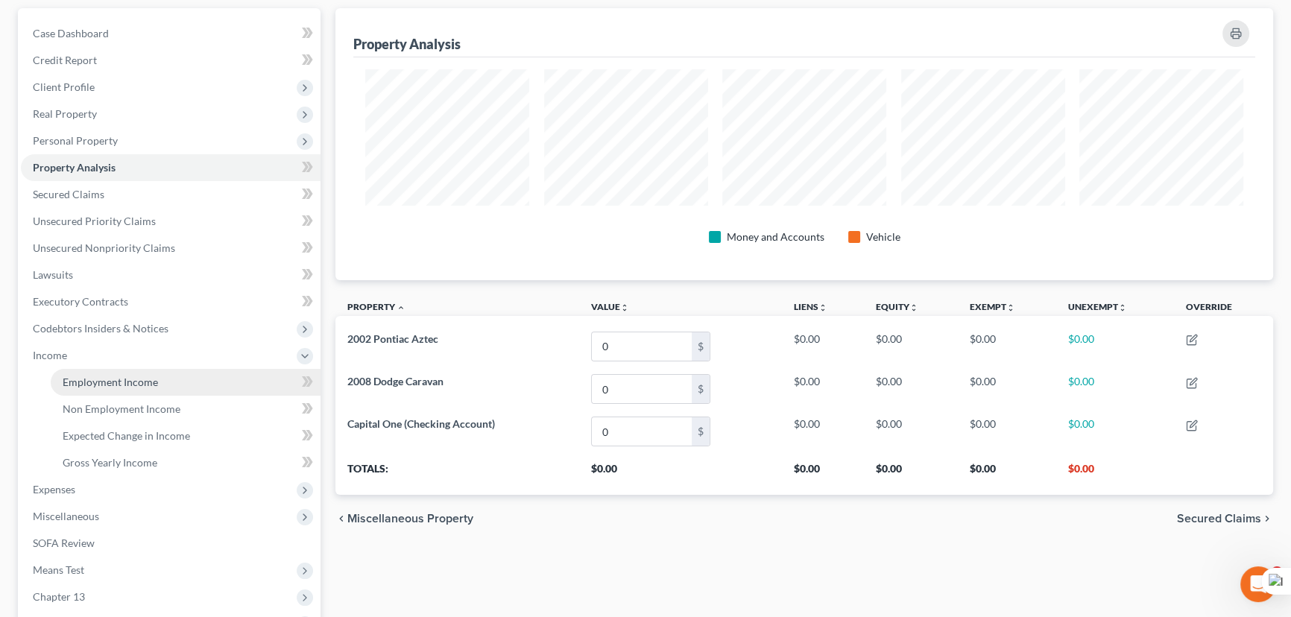
click at [107, 372] on link "Employment Income" at bounding box center [186, 382] width 270 height 27
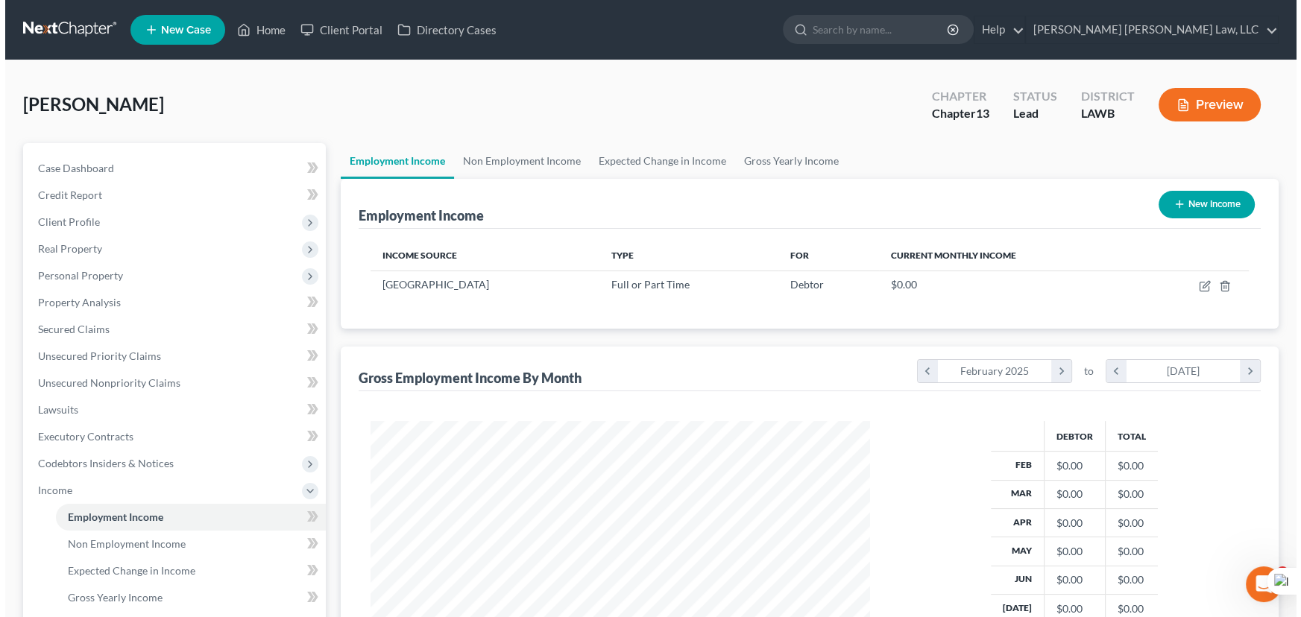
scroll to position [267, 529]
drag, startPoint x: 1021, startPoint y: 157, endPoint x: 1035, endPoint y: 171, distance: 20.0
click at [1021, 157] on ul "Employment Income Non Employment Income Expected Change in Income Gross Yearly …" at bounding box center [804, 161] width 938 height 36
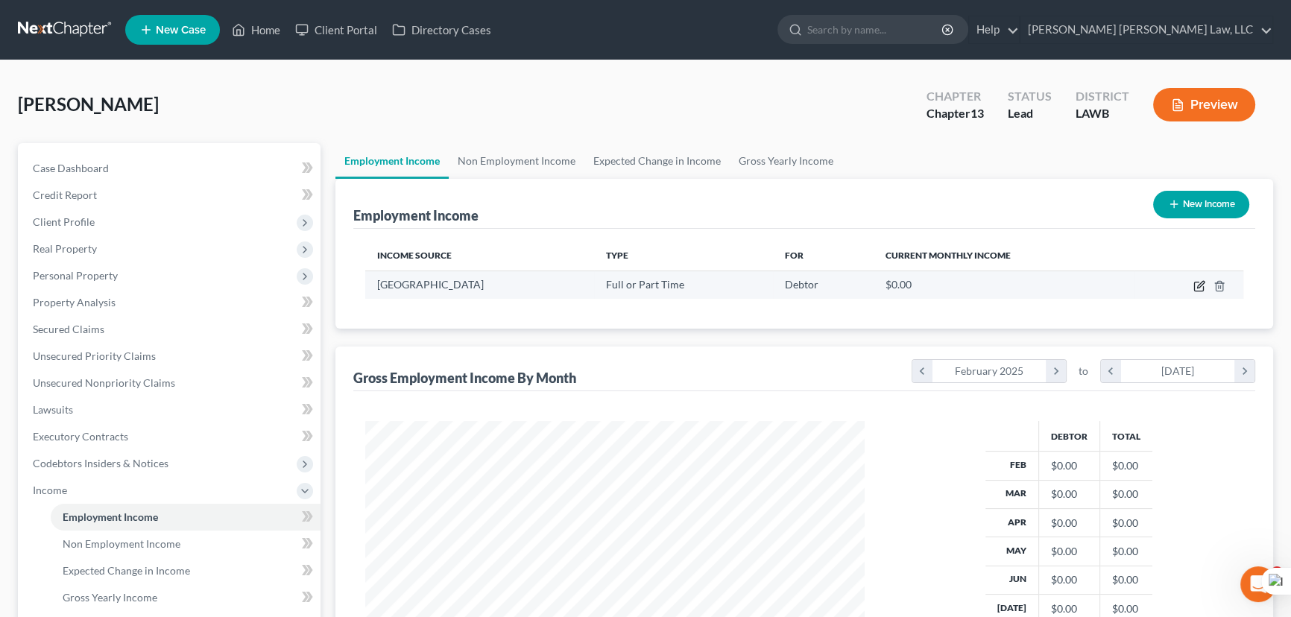
click at [1201, 283] on icon "button" at bounding box center [1199, 286] width 12 height 12
select select "0"
select select "2"
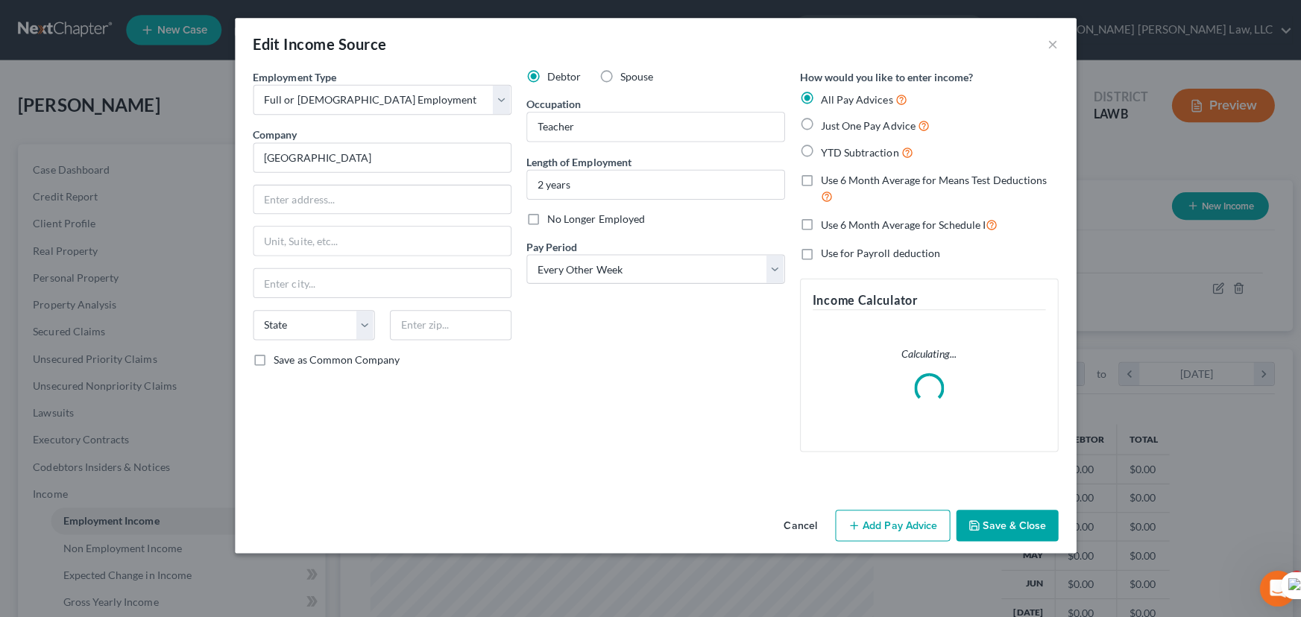
scroll to position [267, 534]
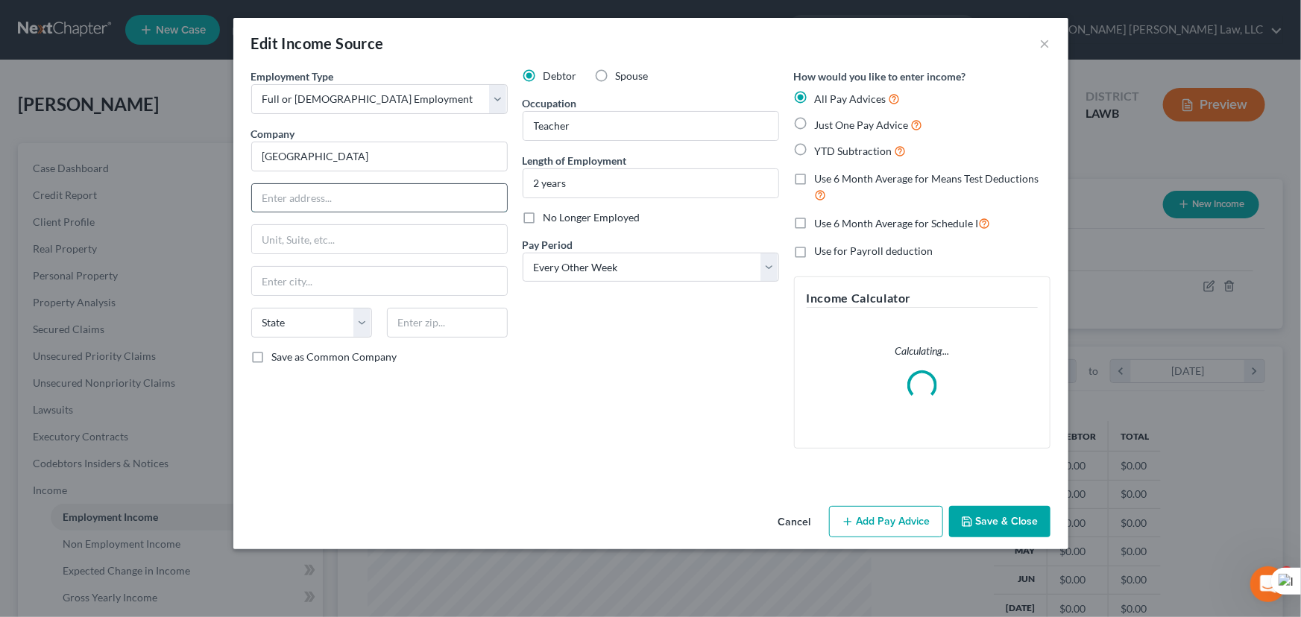
click at [403, 206] on input "text" at bounding box center [379, 198] width 255 height 28
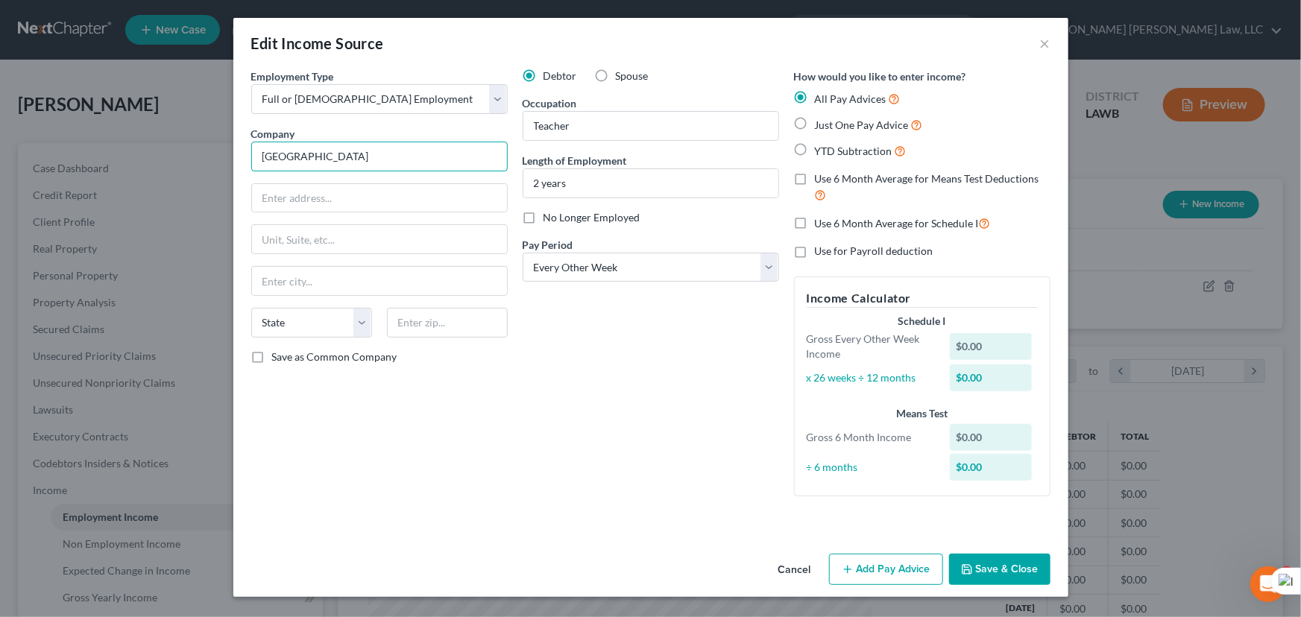
drag, startPoint x: 387, startPoint y: 163, endPoint x: 14, endPoint y: 168, distance: 372.8
click at [14, 168] on div "Edit Income Source × Employment Type * Select Full or [DEMOGRAPHIC_DATA] Employ…" at bounding box center [650, 308] width 1301 height 617
type input "Caddo Parish School Board"
type input "[STREET_ADDRESS]"
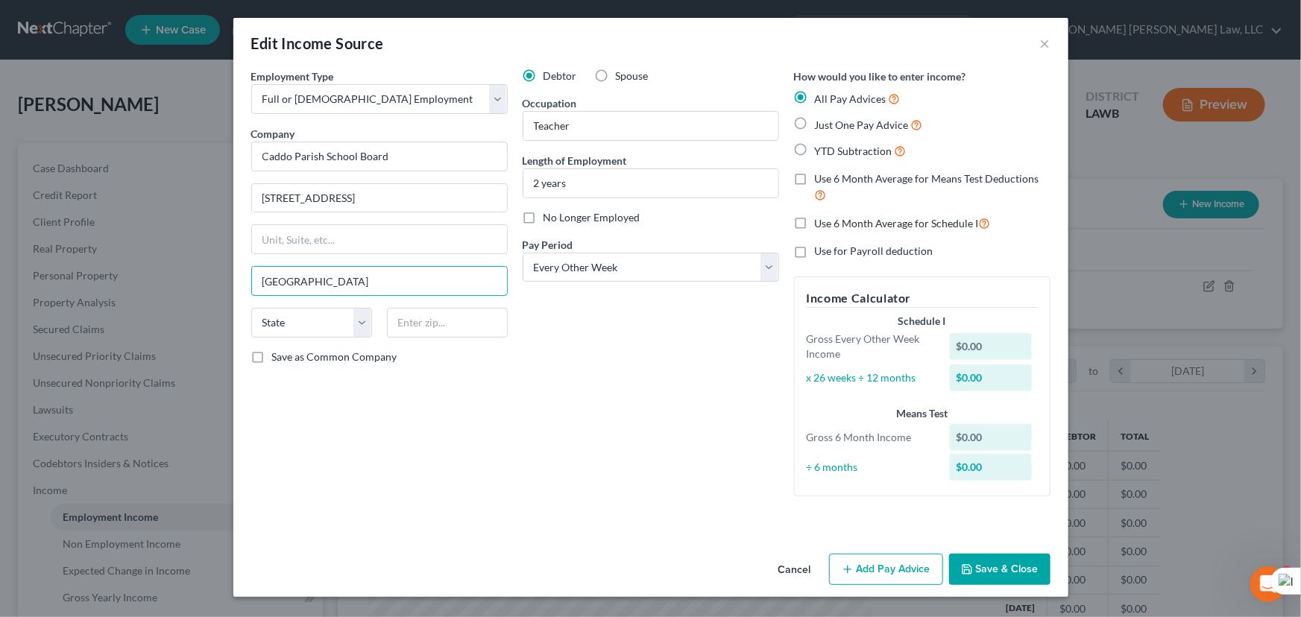
type input "[GEOGRAPHIC_DATA]"
select select "19"
type input "71108-2200"
click at [883, 579] on button "Add Pay Advice" at bounding box center [886, 569] width 114 height 31
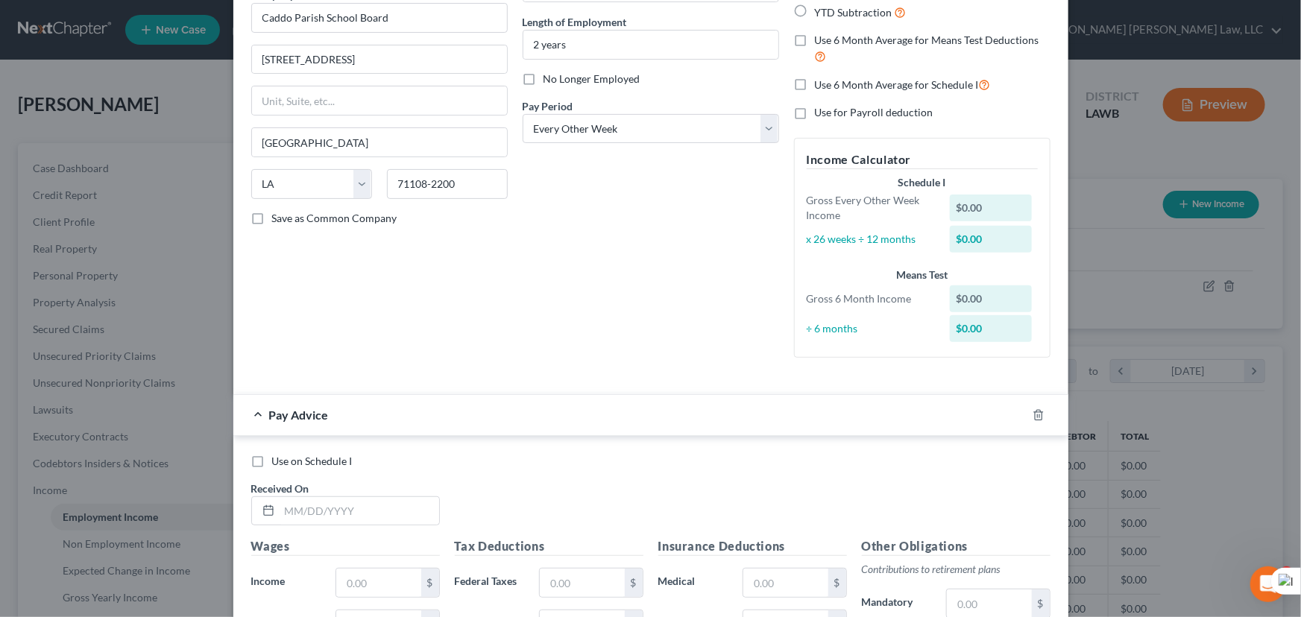
scroll to position [485, 0]
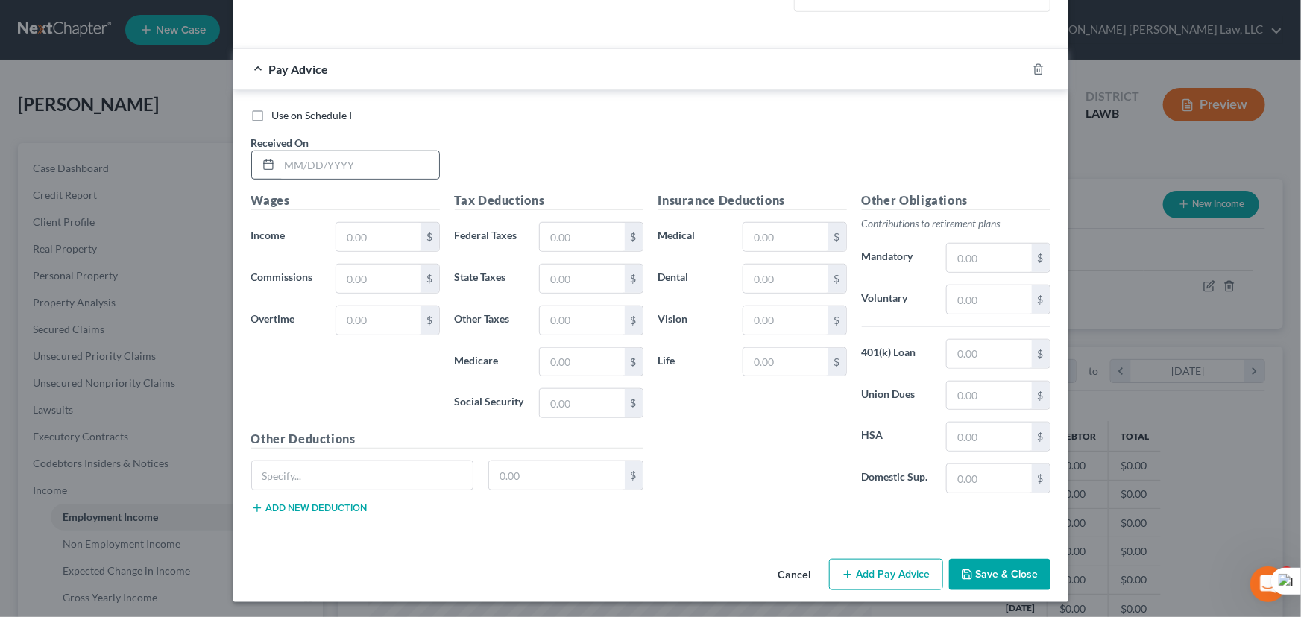
click at [321, 151] on div at bounding box center [345, 166] width 189 height 30
click at [320, 151] on input "text" at bounding box center [360, 165] width 160 height 28
type input "[DATE]"
click at [373, 227] on input "text" at bounding box center [378, 237] width 84 height 28
type input "1,969.68"
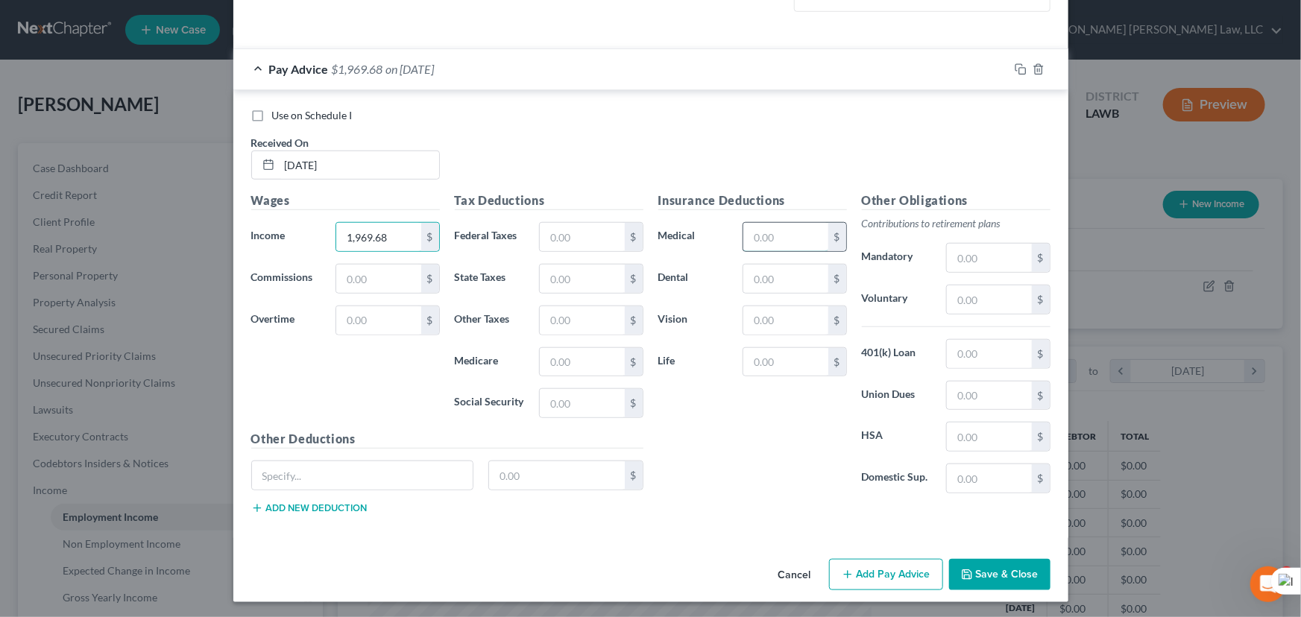
click at [795, 232] on input "text" at bounding box center [785, 237] width 84 height 28
type input "207.90"
click at [829, 278] on div "$" at bounding box center [837, 279] width 18 height 28
click at [805, 276] on input "text" at bounding box center [785, 279] width 84 height 28
type input "27.20"
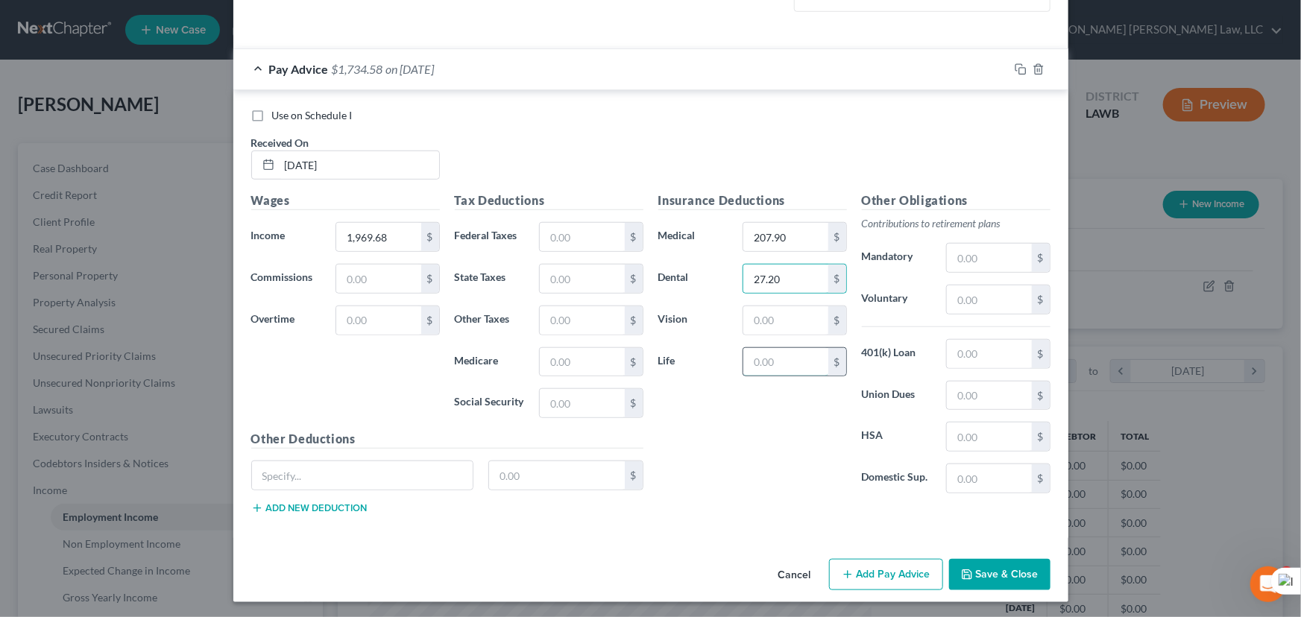
click at [790, 353] on input "text" at bounding box center [785, 362] width 84 height 28
type input "3.98"
click at [775, 323] on input "text" at bounding box center [785, 320] width 84 height 28
type input "157.57"
click at [589, 315] on input "text" at bounding box center [582, 320] width 84 height 28
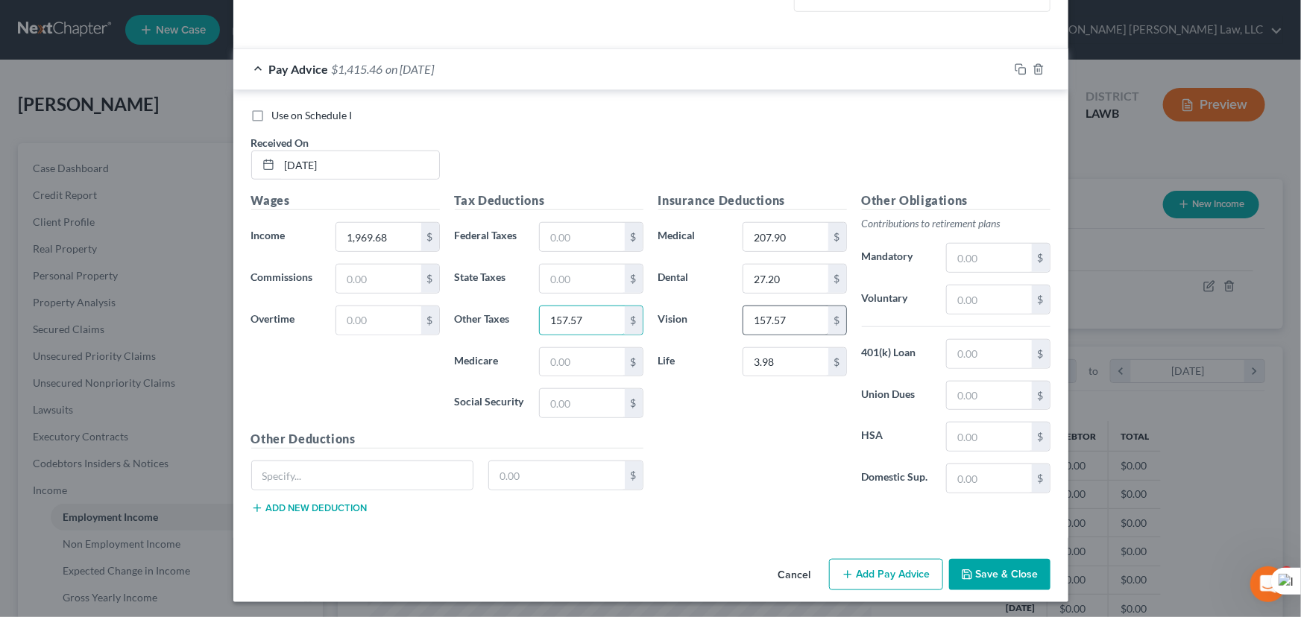
type input "157.57"
click at [801, 306] on input "157.57" at bounding box center [785, 320] width 84 height 28
type input "4.58"
click at [795, 239] on input "207.90" at bounding box center [785, 237] width 84 height 28
type input "233.59"
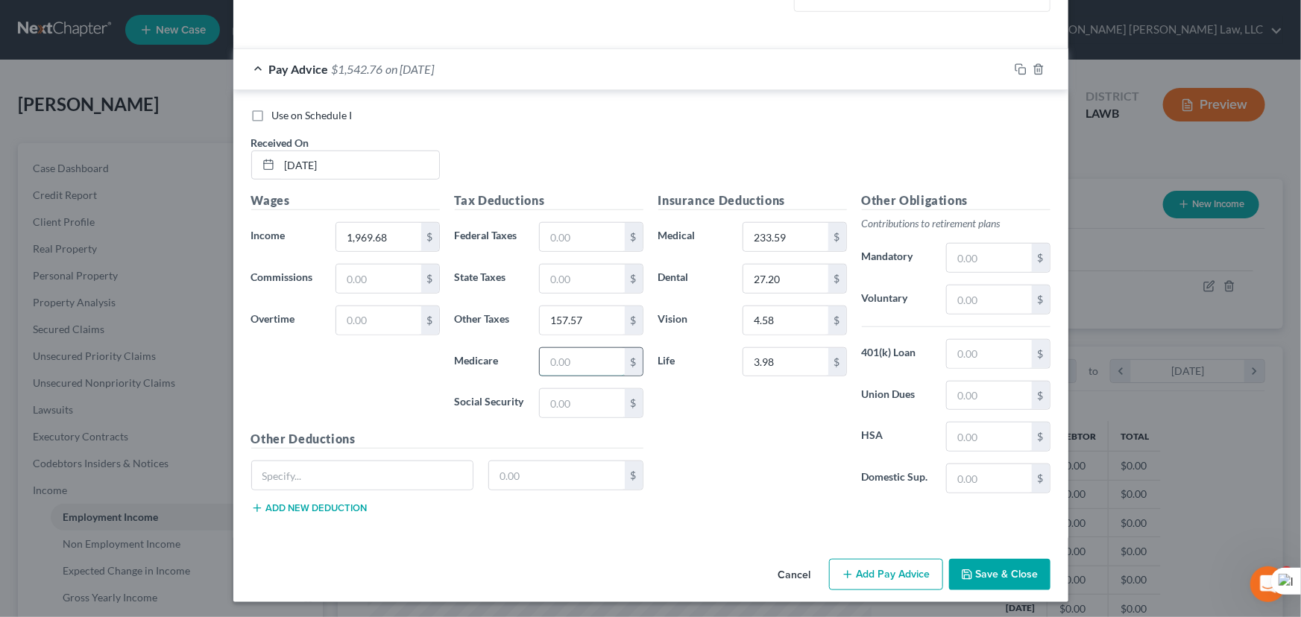
drag, startPoint x: 561, startPoint y: 372, endPoint x: 557, endPoint y: 363, distance: 9.7
click at [561, 372] on input "text" at bounding box center [582, 362] width 84 height 28
type input "25.09"
click at [581, 239] on input "text" at bounding box center [582, 237] width 84 height 28
type input "32.30"
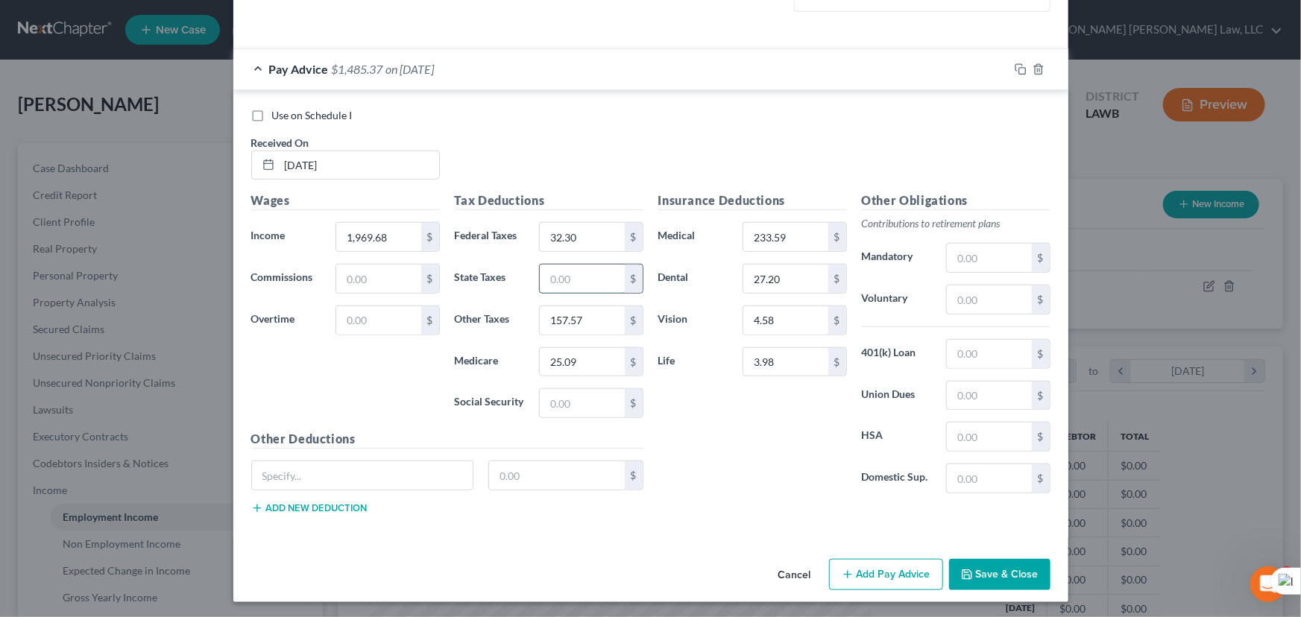
click at [557, 280] on input "text" at bounding box center [582, 279] width 84 height 28
type input "16.42"
click at [861, 572] on button "Add Pay Advice" at bounding box center [886, 574] width 114 height 31
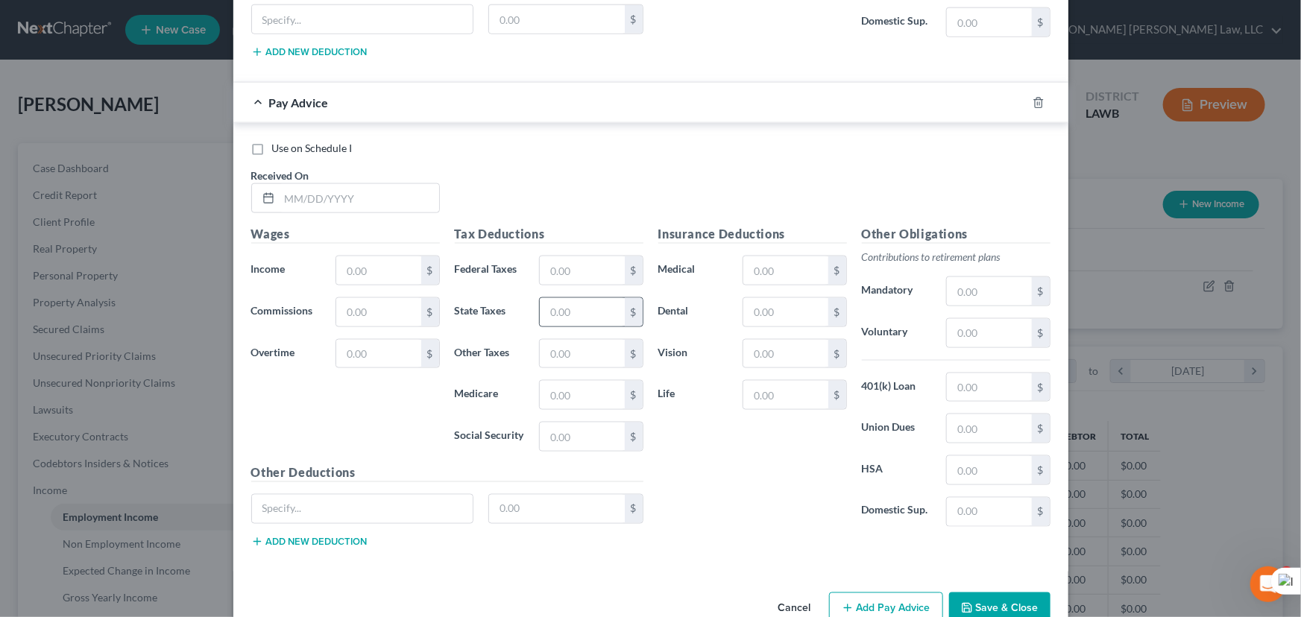
scroll to position [974, 0]
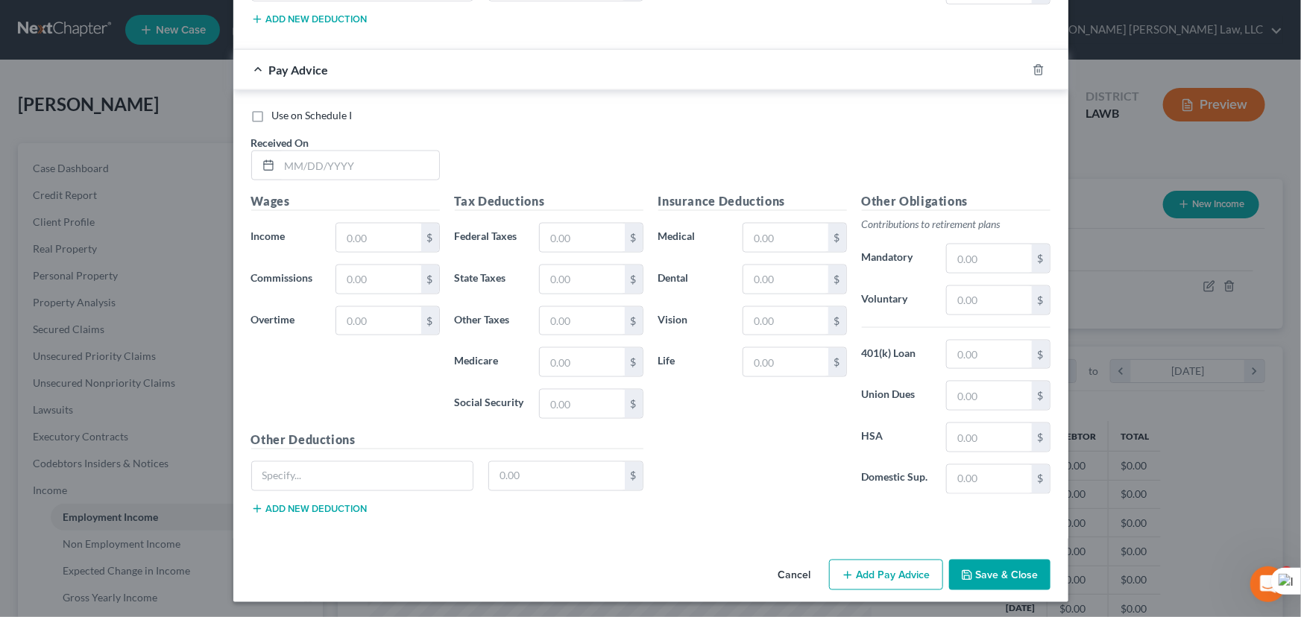
click at [304, 143] on span "Received On" at bounding box center [280, 142] width 58 height 13
click at [310, 152] on input "text" at bounding box center [360, 165] width 160 height 28
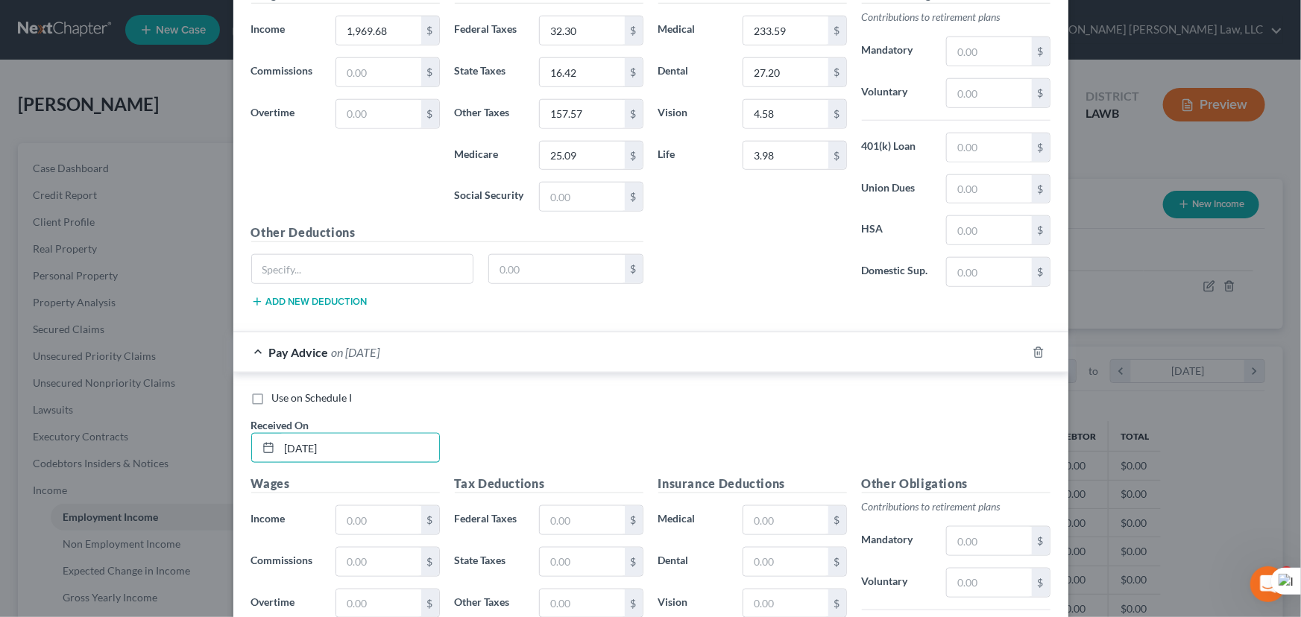
scroll to position [702, 0]
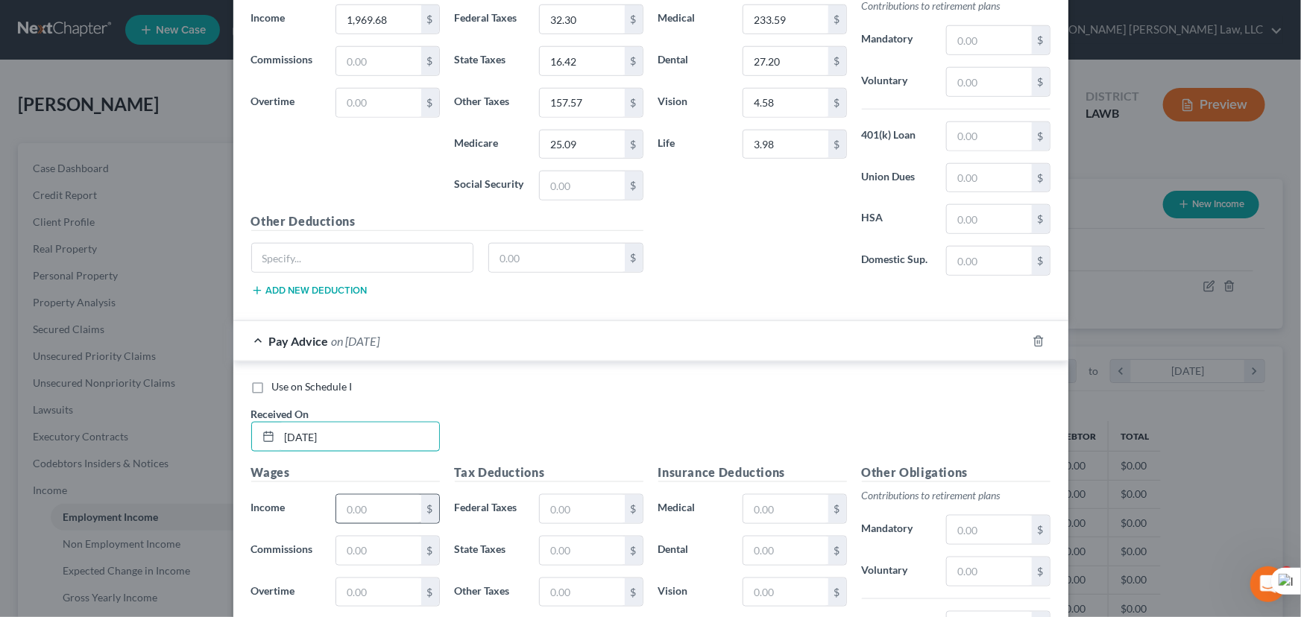
type input "[DATE]"
click at [368, 512] on input "text" at bounding box center [378, 509] width 84 height 28
type input "1,969.68"
drag, startPoint x: 559, startPoint y: 517, endPoint x: 570, endPoint y: 517, distance: 10.4
click at [566, 517] on input "text" at bounding box center [582, 509] width 84 height 28
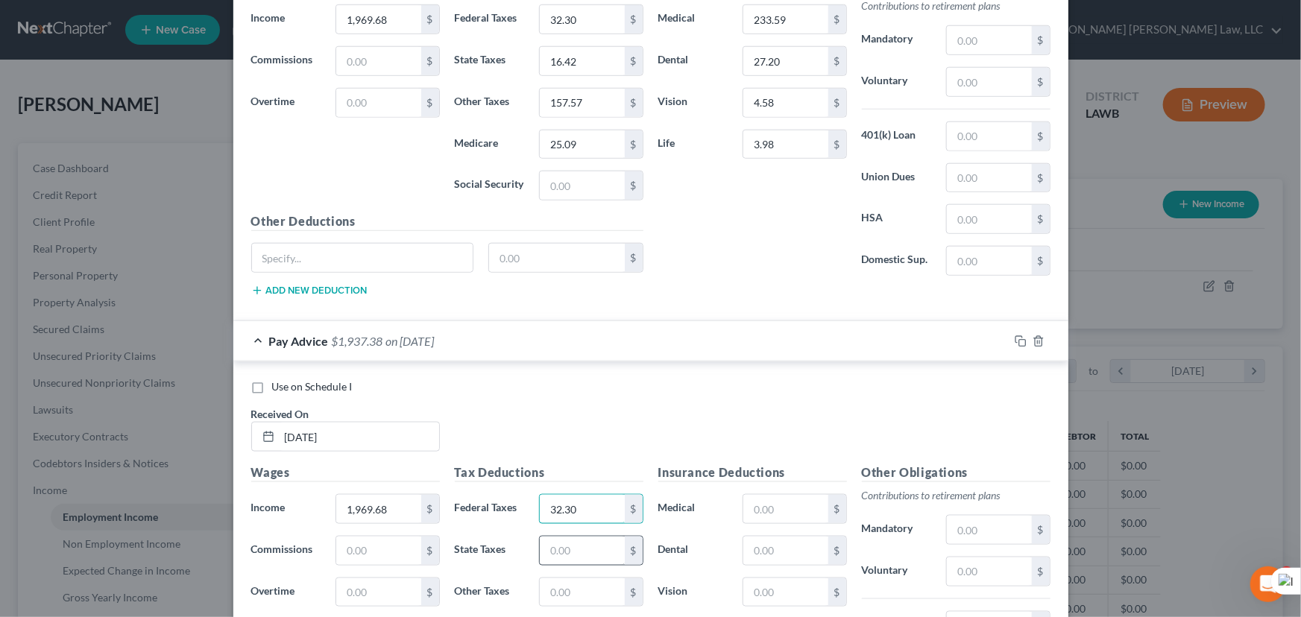
type input "32.30"
click at [575, 546] on input "text" at bounding box center [582, 551] width 84 height 28
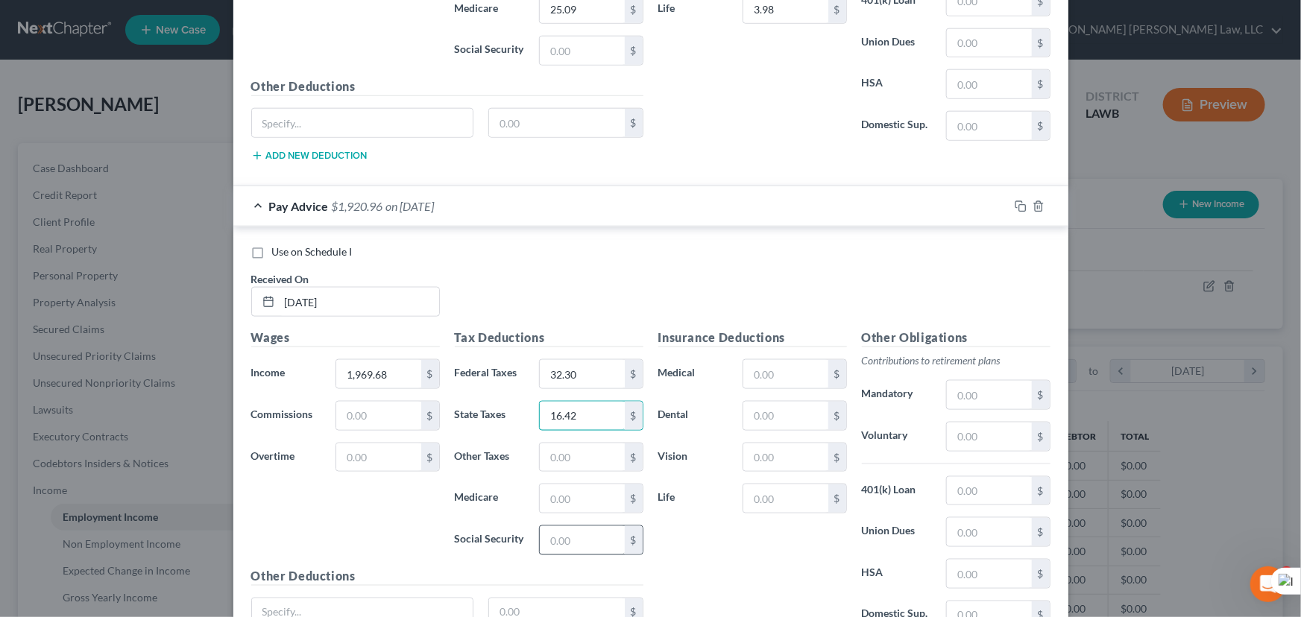
scroll to position [838, 0]
type input "16.42"
click at [581, 453] on input "text" at bounding box center [582, 457] width 84 height 28
type input "157.57"
click at [581, 485] on input "text" at bounding box center [582, 498] width 84 height 28
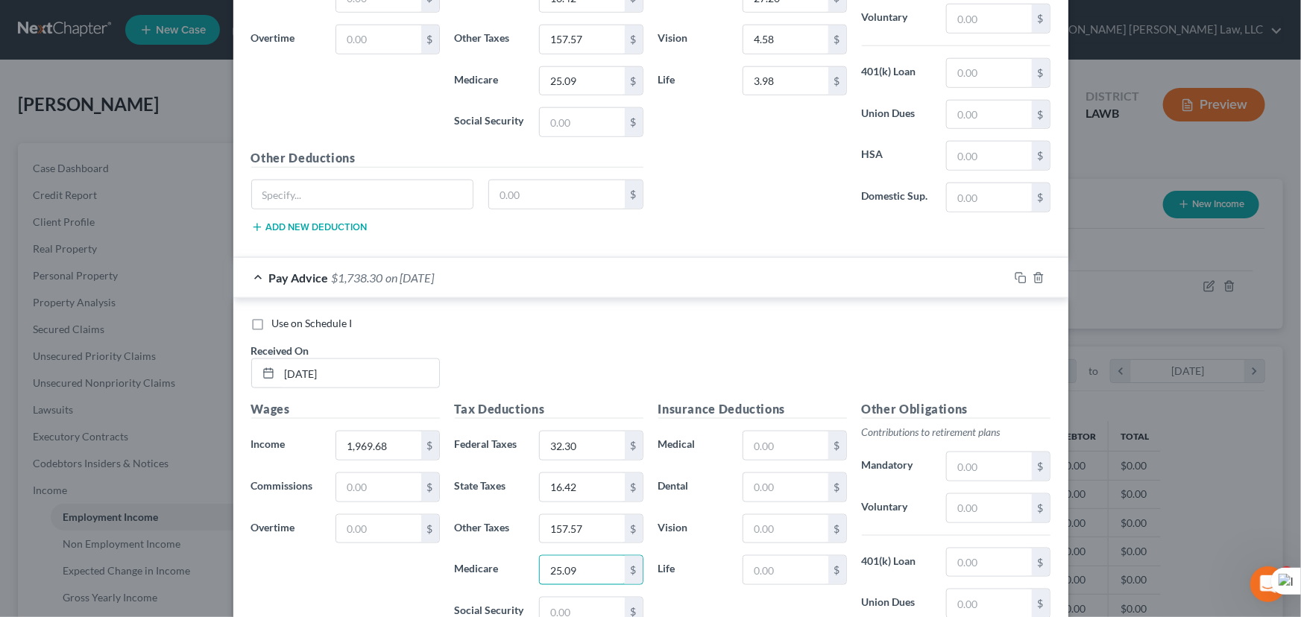
scroll to position [770, 0]
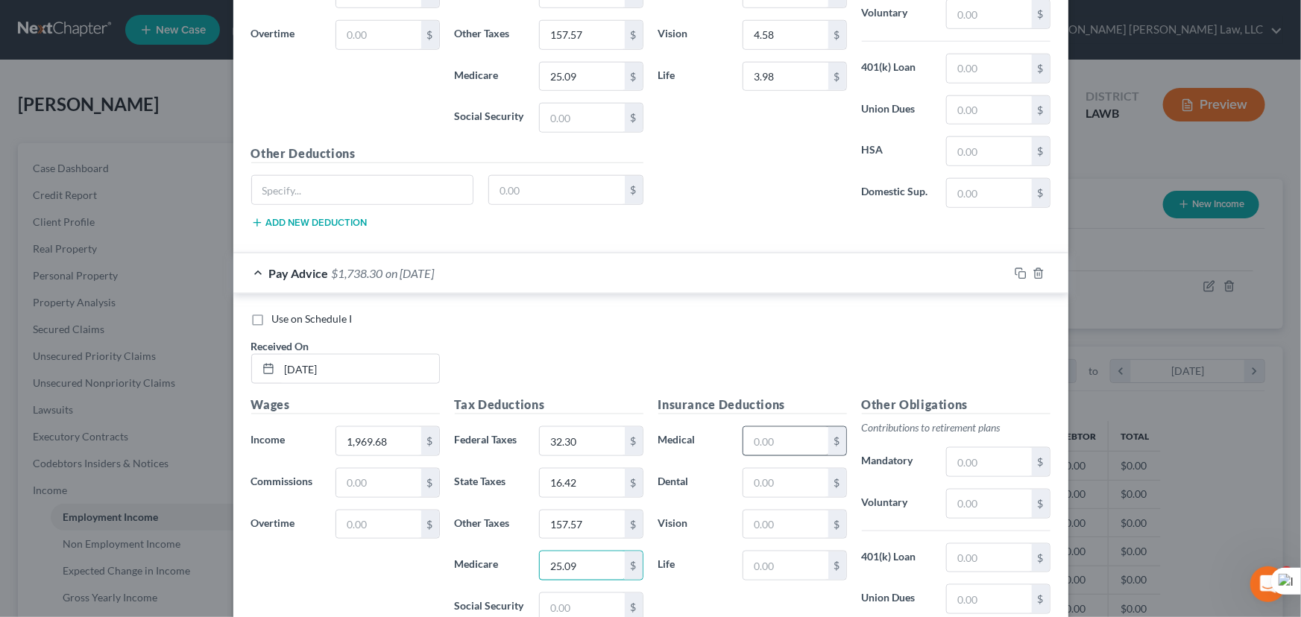
type input "25.09"
click at [760, 432] on input "text" at bounding box center [785, 441] width 84 height 28
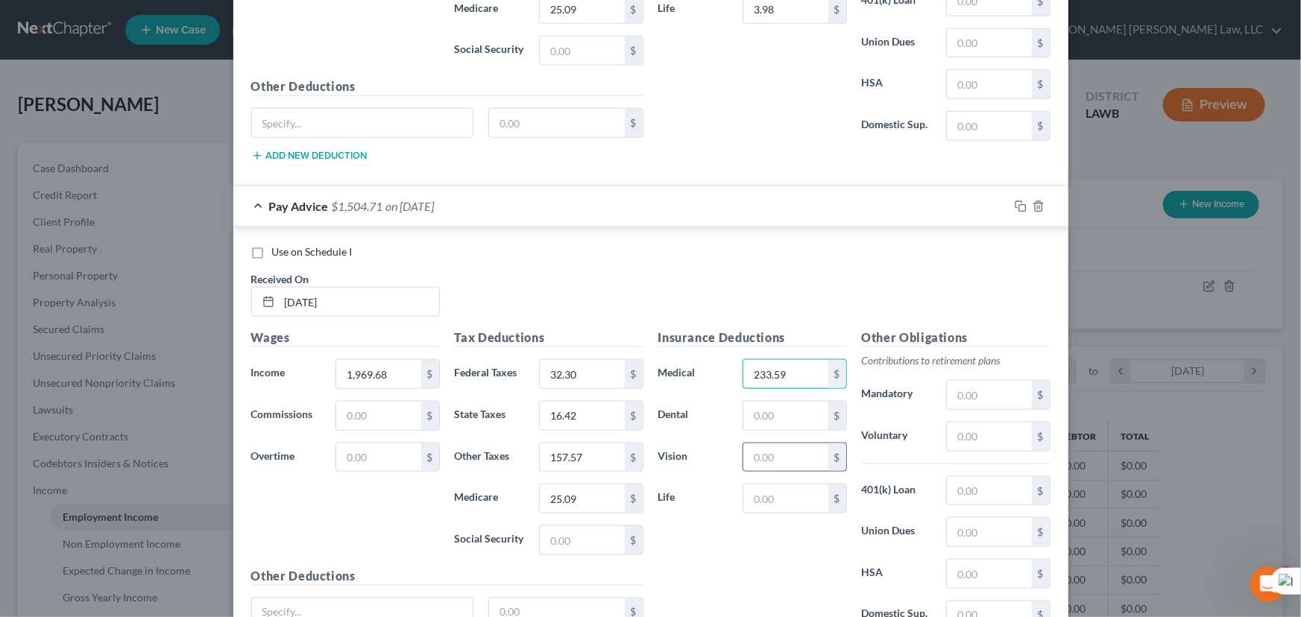
scroll to position [838, 0]
type input "233.59"
click at [779, 423] on input "text" at bounding box center [785, 415] width 84 height 28
type input "27.20"
click at [778, 451] on input "text" at bounding box center [785, 457] width 84 height 28
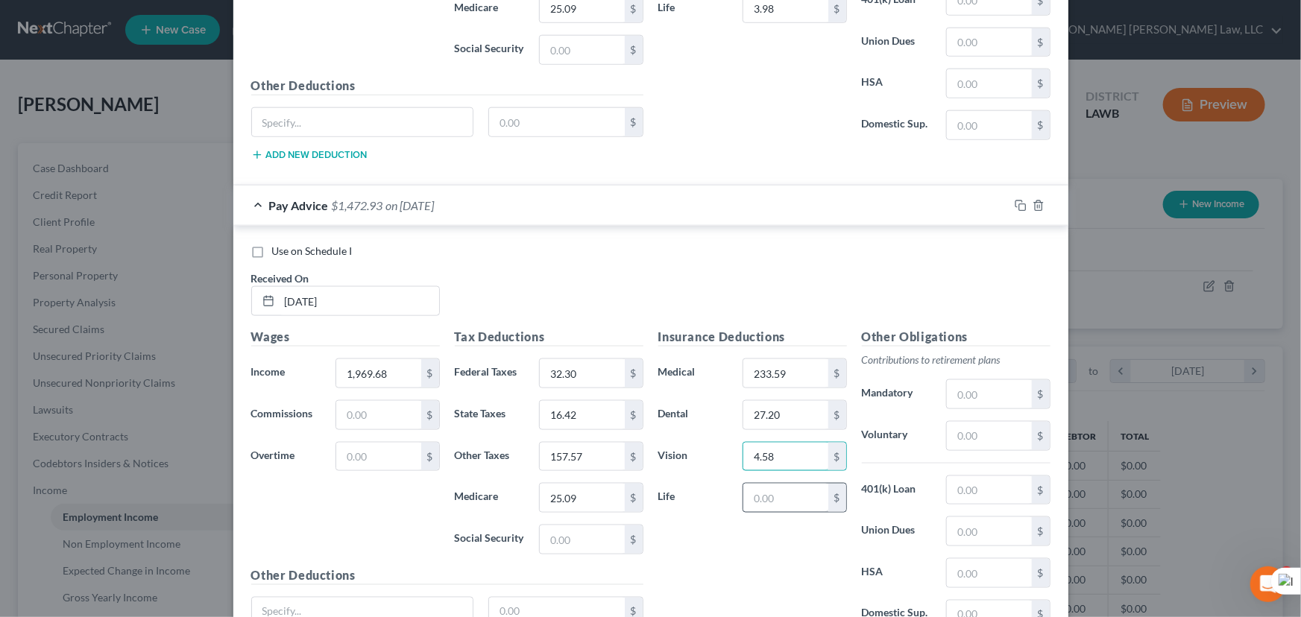
type input "4.58"
click at [775, 502] on input "text" at bounding box center [785, 498] width 84 height 28
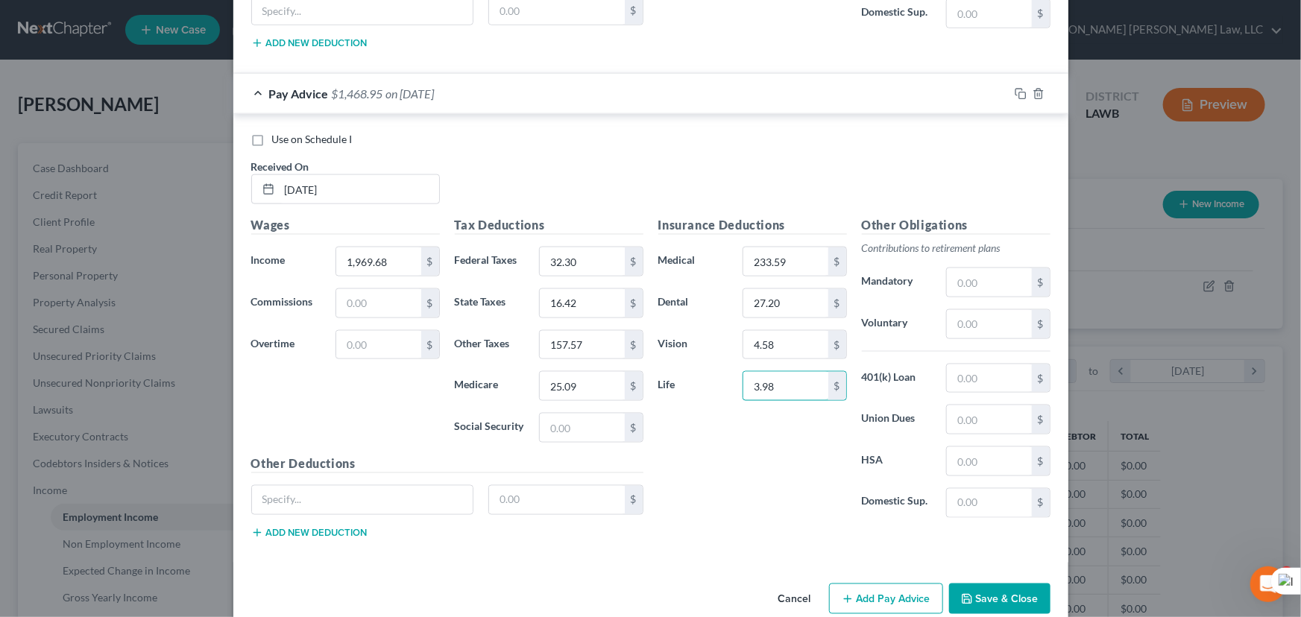
scroll to position [974, 0]
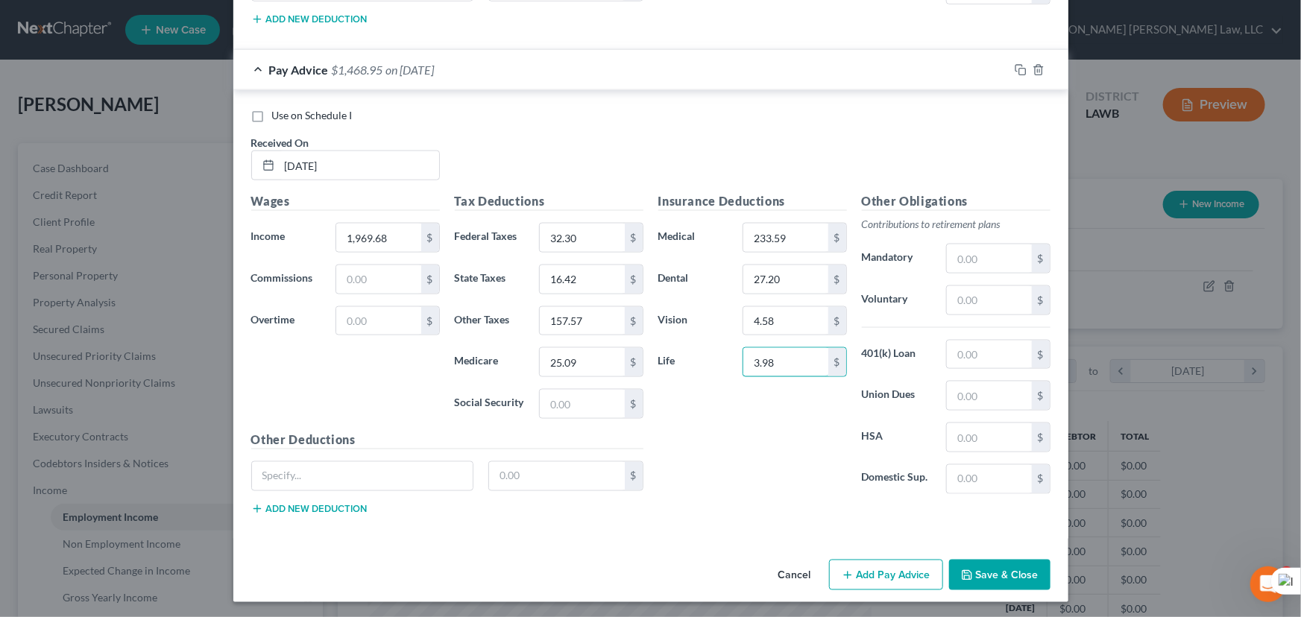
type input "3.98"
click at [877, 567] on button "Add Pay Advice" at bounding box center [886, 575] width 114 height 31
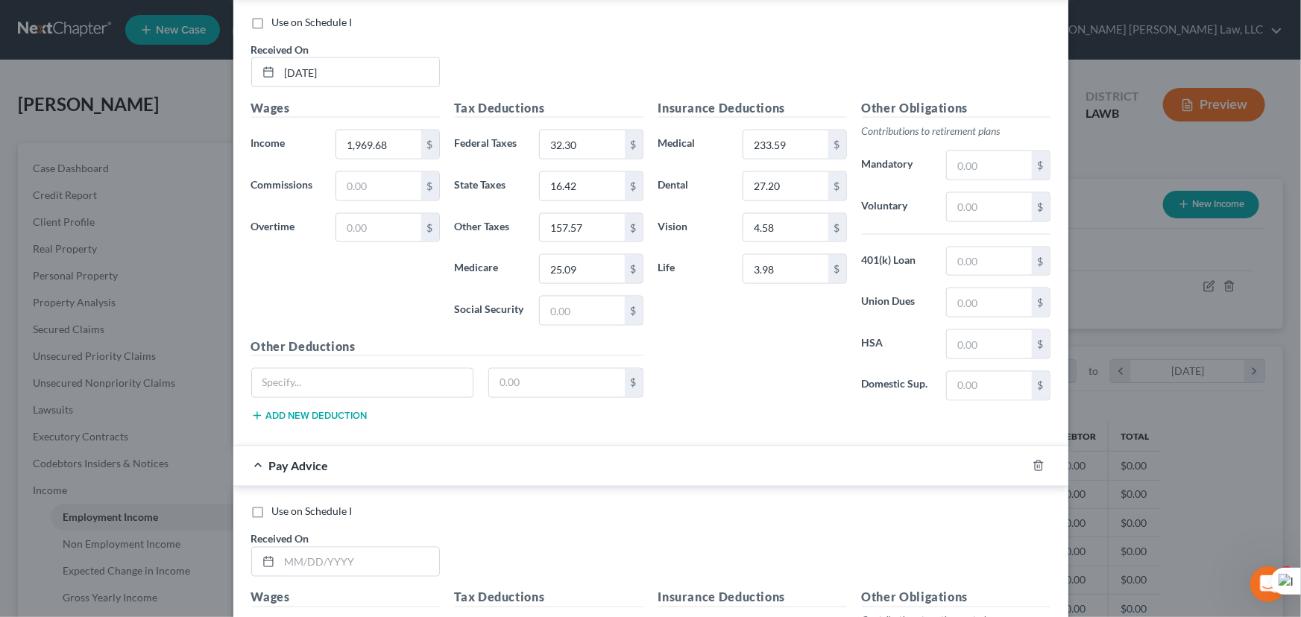
scroll to position [1461, 0]
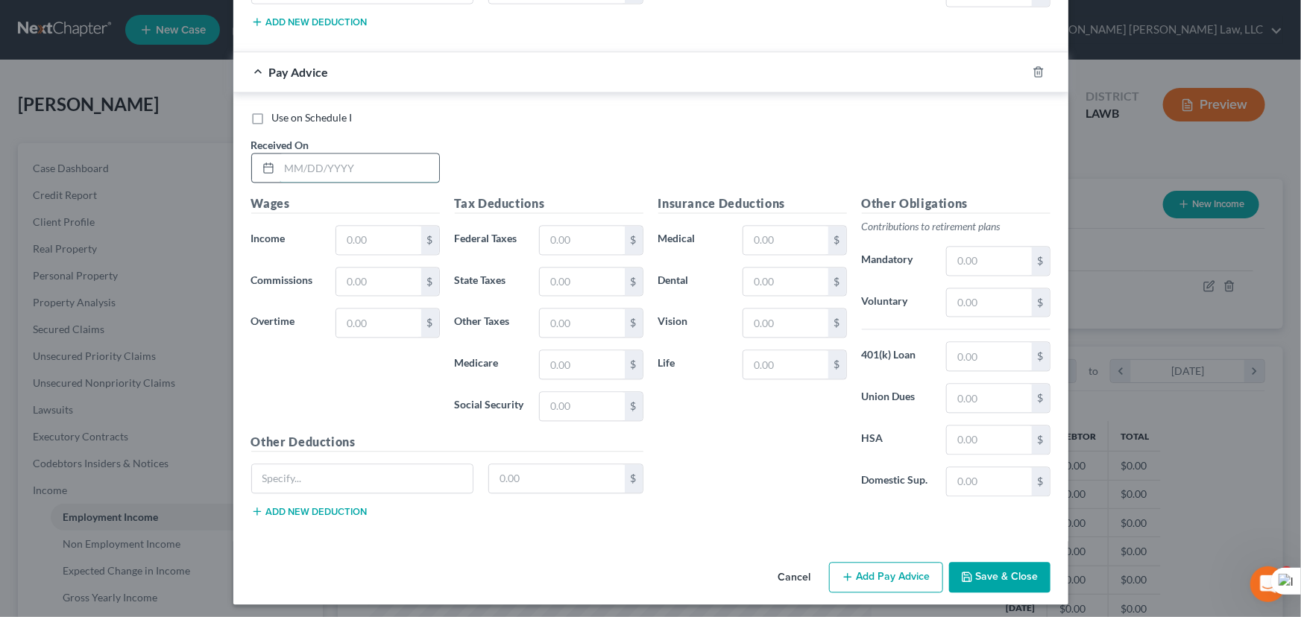
click at [344, 171] on input "text" at bounding box center [360, 168] width 160 height 28
type input "[DATE]"
click at [345, 233] on input "text" at bounding box center [378, 240] width 84 height 28
type input "1,969.68"
click at [567, 371] on input "text" at bounding box center [582, 364] width 84 height 28
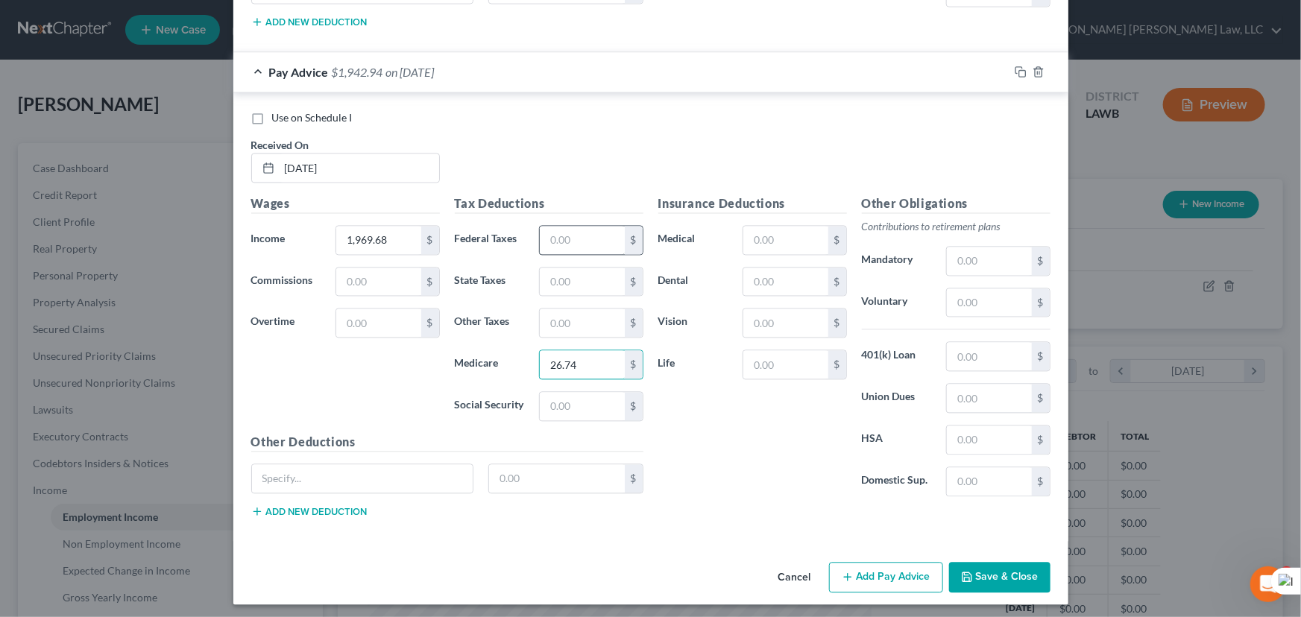
type input "26.74"
click at [596, 242] on input "text" at bounding box center [582, 240] width 84 height 28
type input "43.64"
click at [567, 280] on input "text" at bounding box center [582, 282] width 84 height 28
type input "9"
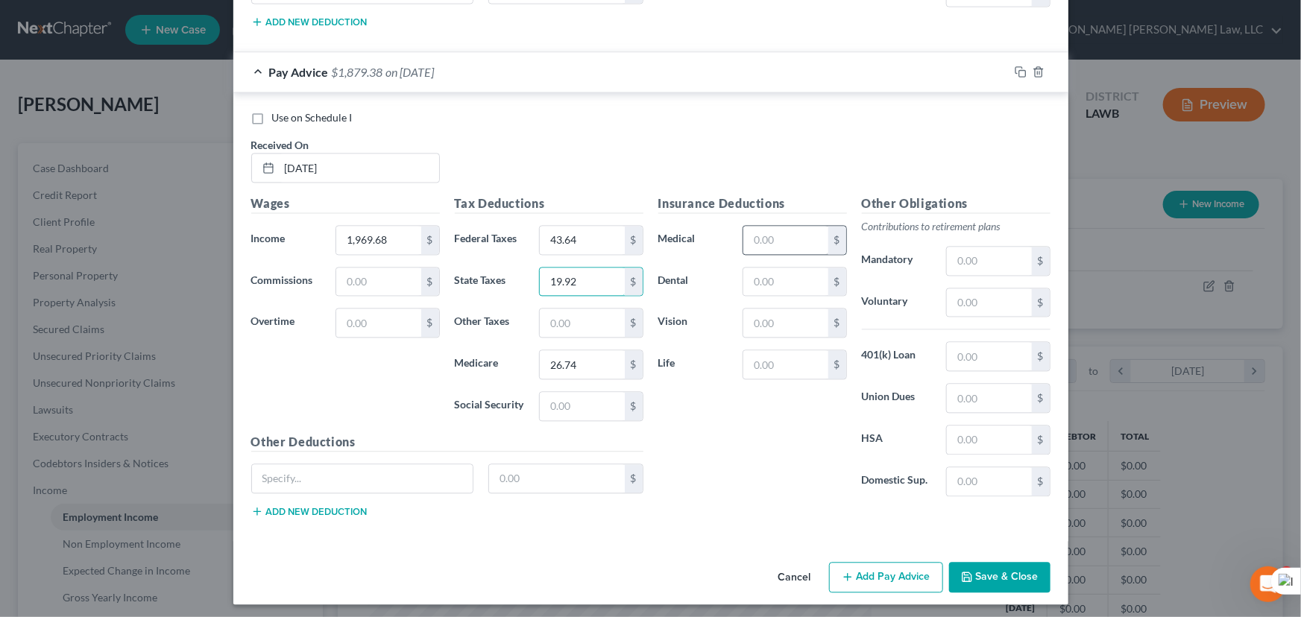
type input "19.92"
click at [771, 233] on input "text" at bounding box center [785, 240] width 84 height 28
type input "108.35"
click at [767, 280] on input "text" at bounding box center [785, 282] width 84 height 28
type input "13.15"
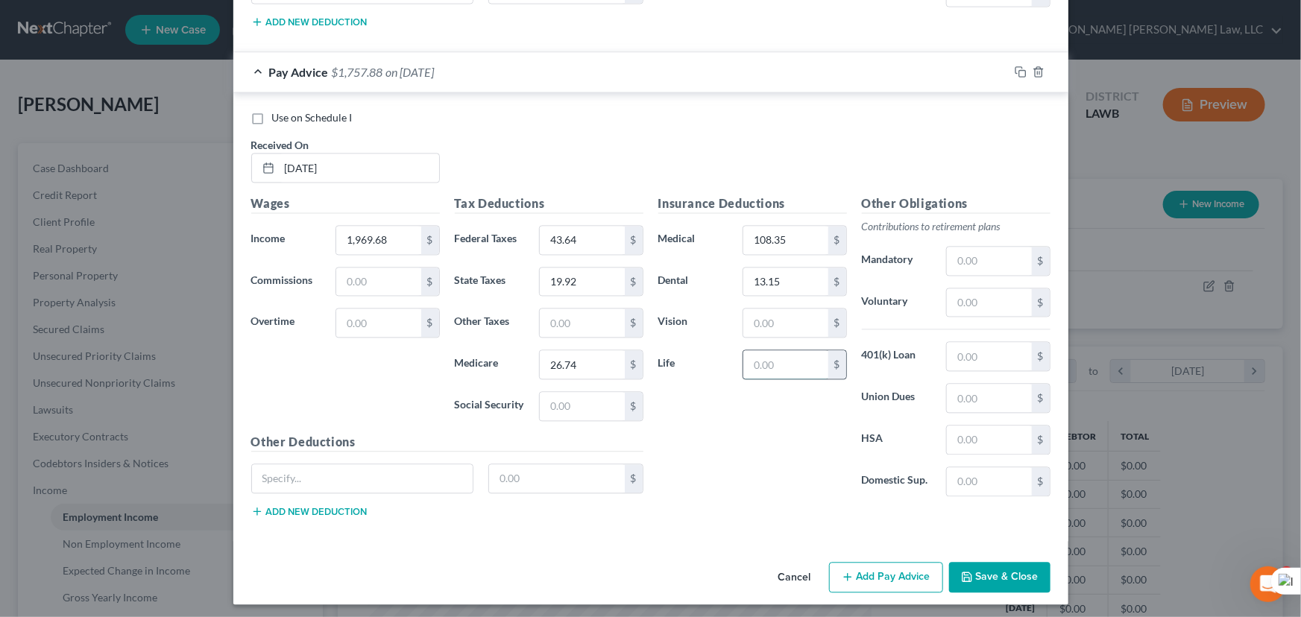
click at [760, 365] on input "text" at bounding box center [785, 364] width 84 height 28
type input "4.18"
click at [581, 314] on input "text" at bounding box center [582, 323] width 84 height 28
type input "157.57"
click at [566, 409] on input "text" at bounding box center [582, 406] width 84 height 28
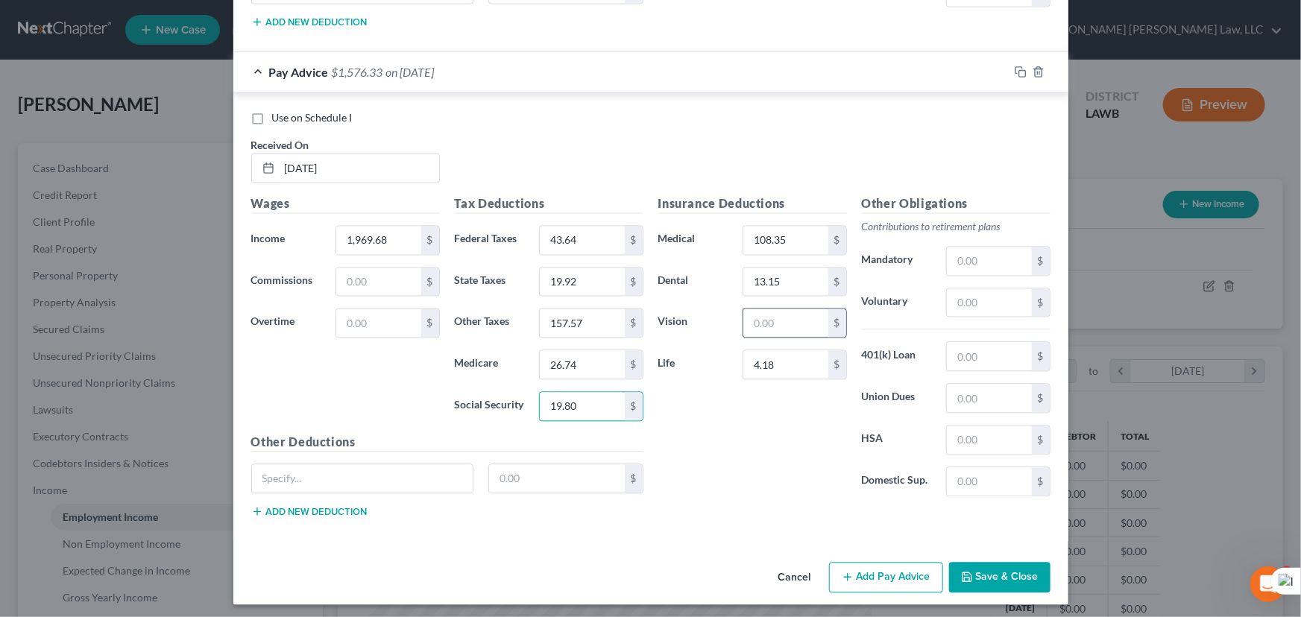
type input "19.80"
click at [763, 317] on input "text" at bounding box center [785, 323] width 84 height 28
type input "2.60"
click at [788, 236] on input "108.35" at bounding box center [785, 240] width 84 height 28
type input "134.12"
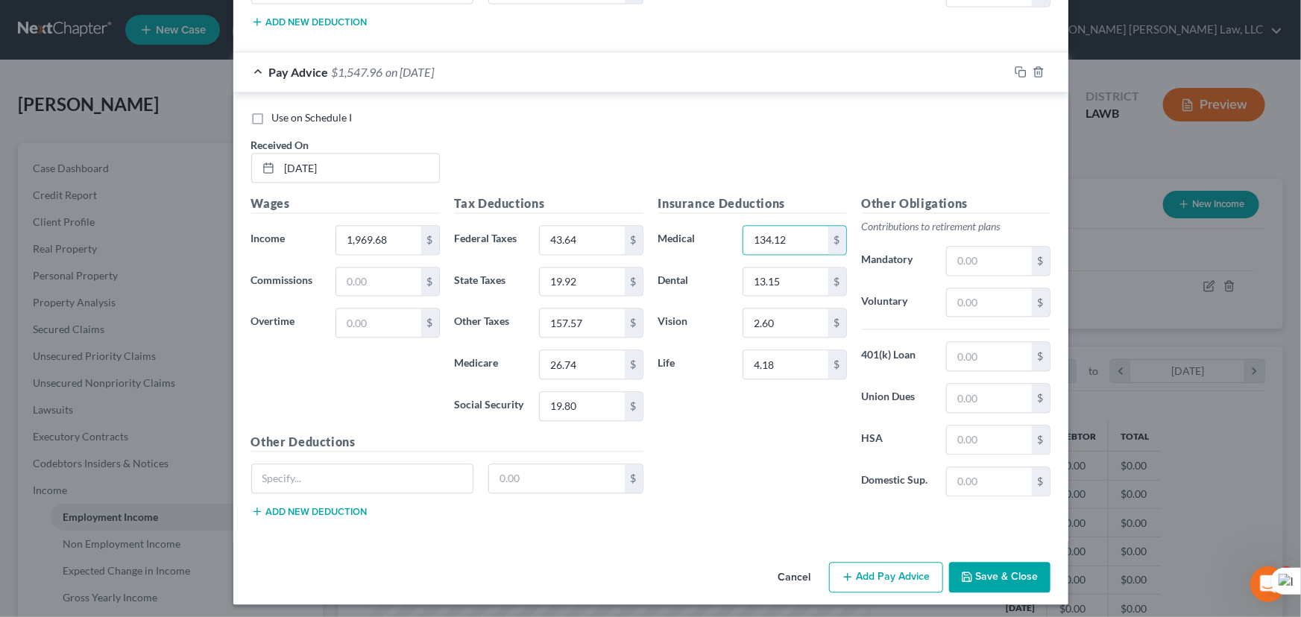
click at [895, 584] on button "Add Pay Advice" at bounding box center [886, 577] width 114 height 31
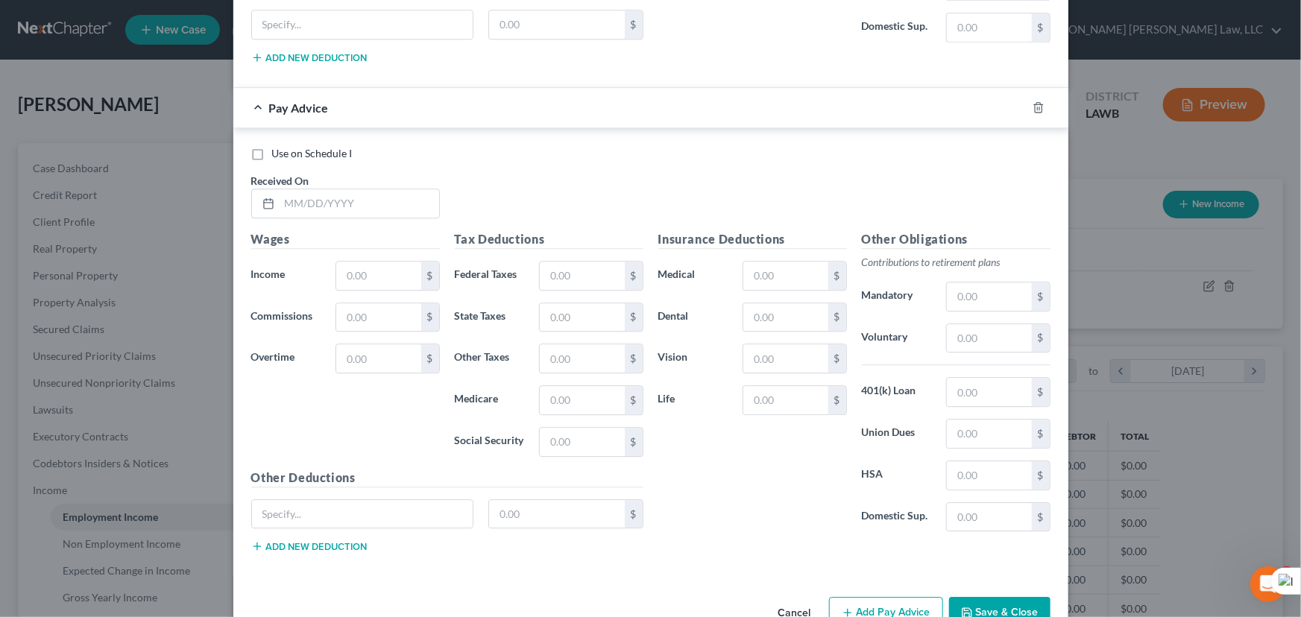
scroll to position [1950, 0]
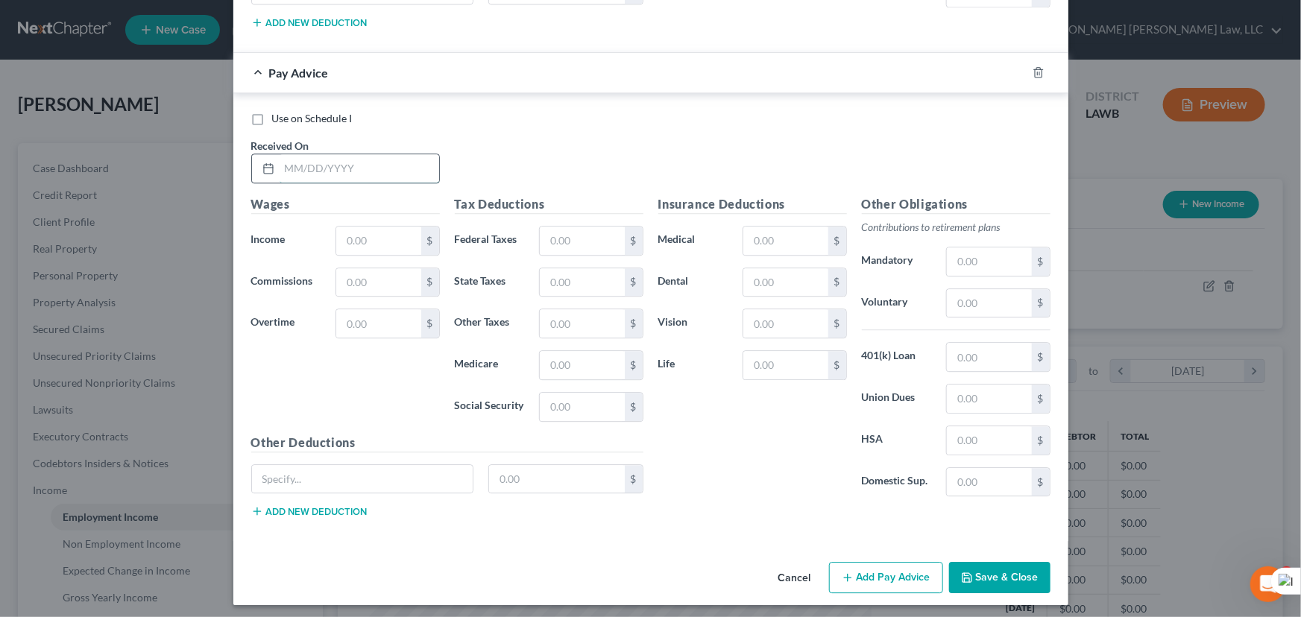
click at [372, 160] on input "text" at bounding box center [360, 168] width 160 height 28
type input "[DATE]"
click at [402, 250] on div "$" at bounding box center [387, 241] width 104 height 30
click at [395, 245] on input "text" at bounding box center [378, 241] width 84 height 28
type input "1,969.68"
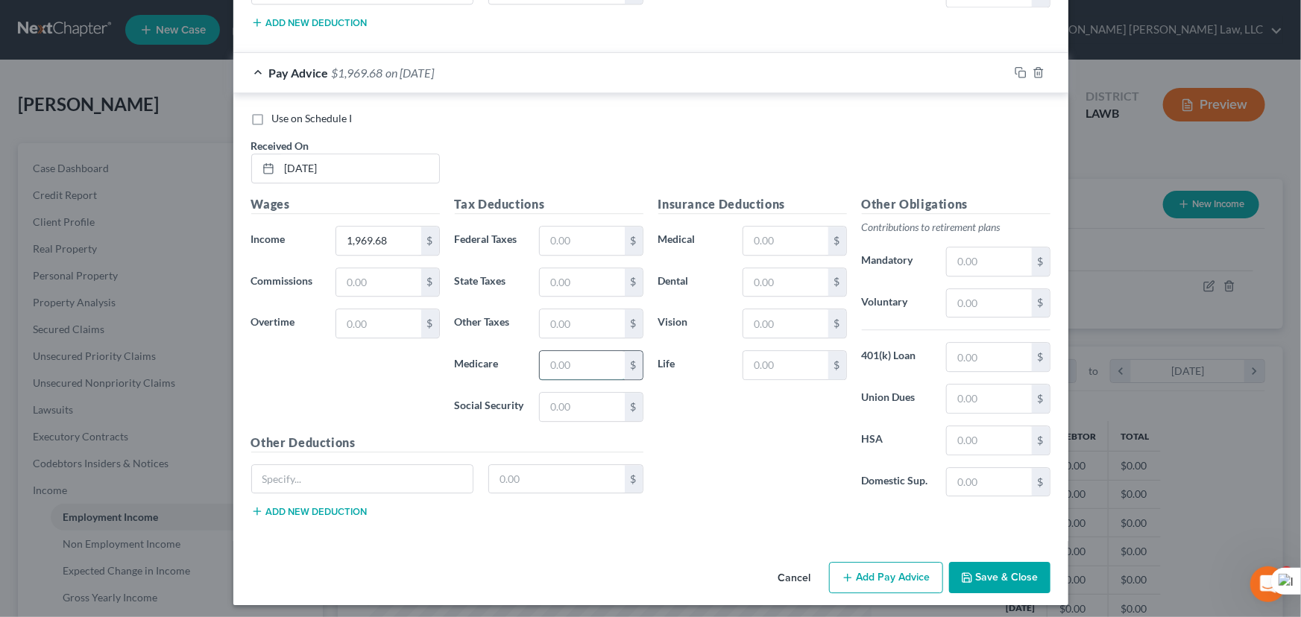
click at [583, 351] on input "text" at bounding box center [582, 365] width 84 height 28
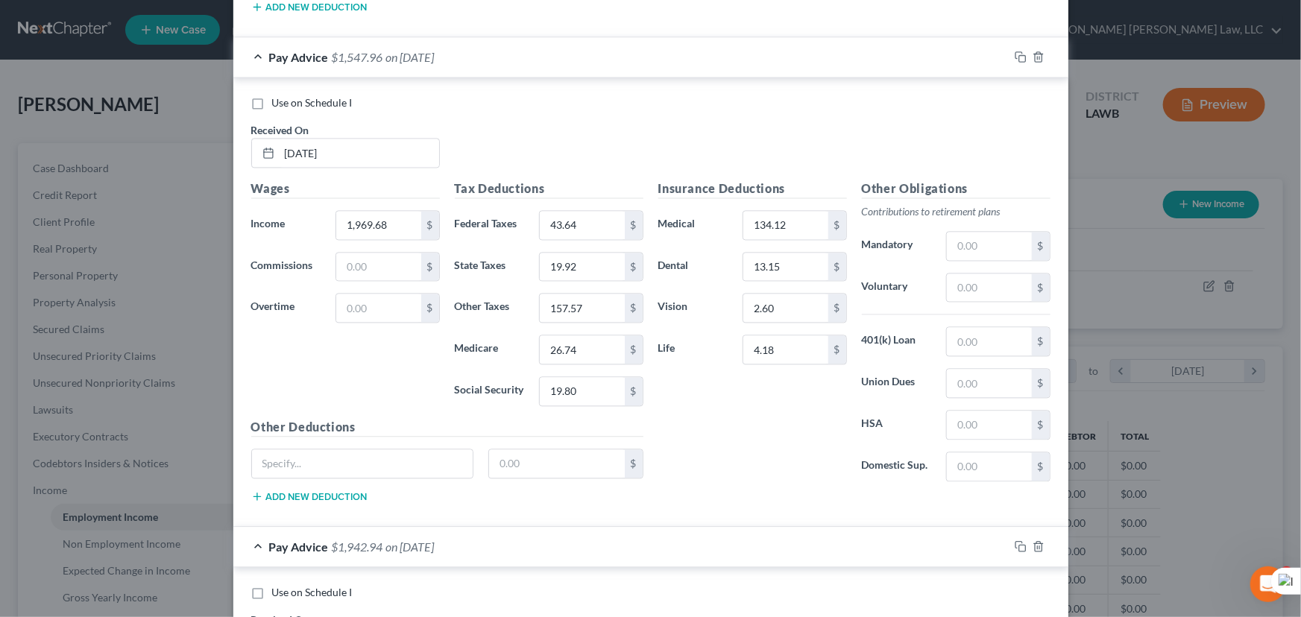
scroll to position [1882, 0]
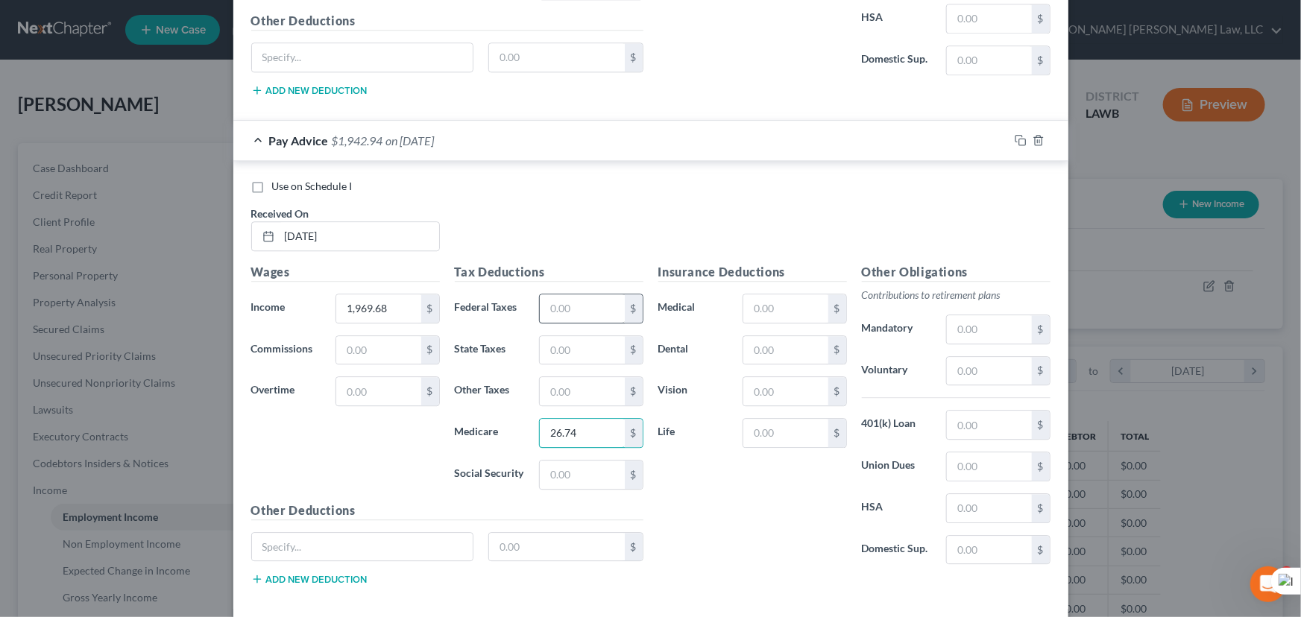
type input "26.74"
click at [573, 306] on input "text" at bounding box center [582, 308] width 84 height 28
type input "43.64"
click at [577, 349] on input "text" at bounding box center [582, 350] width 84 height 28
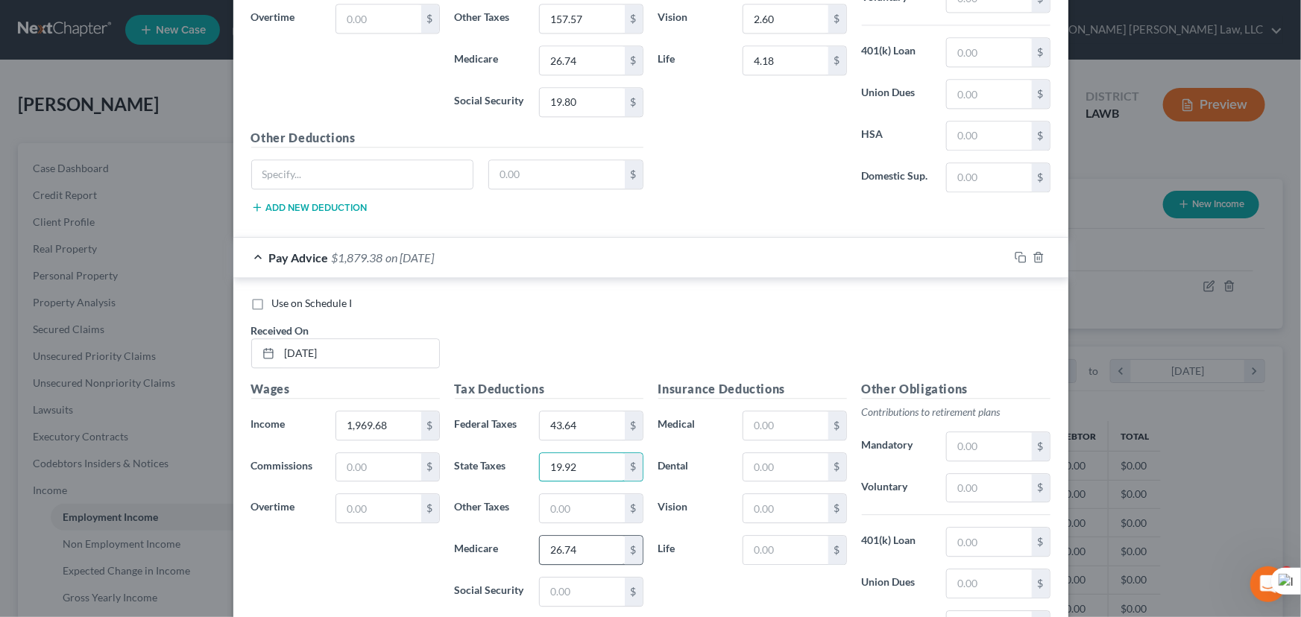
scroll to position [1950, 0]
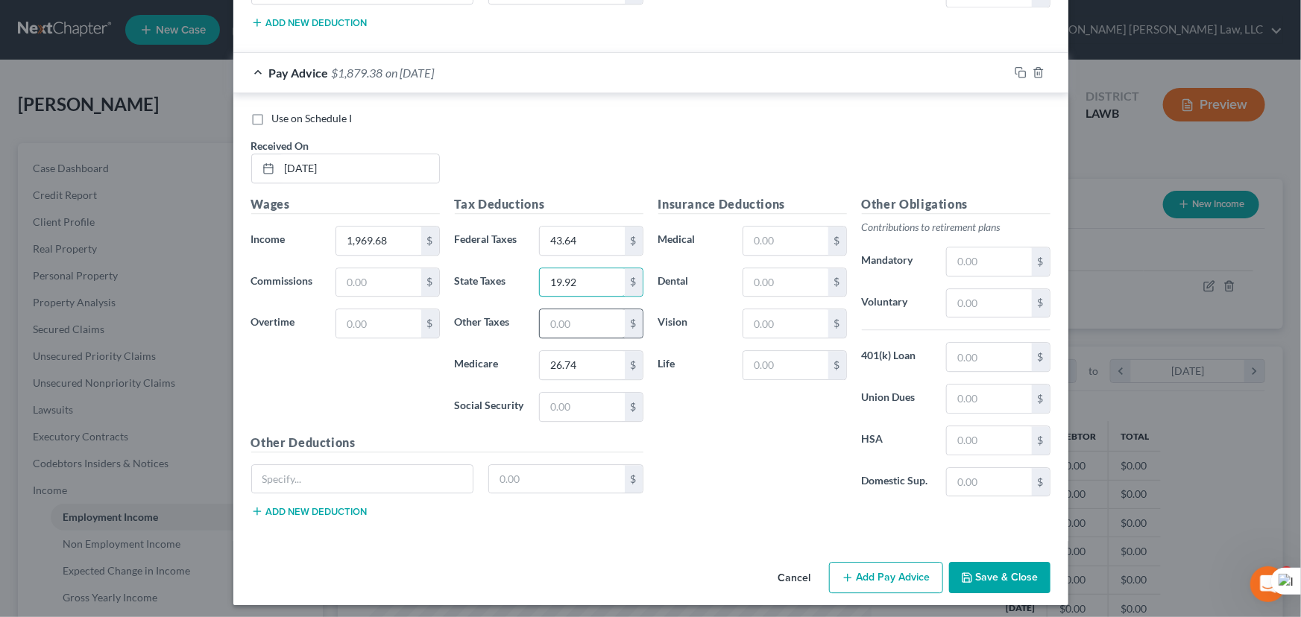
type input "19.92"
click at [578, 326] on input "text" at bounding box center [582, 323] width 84 height 28
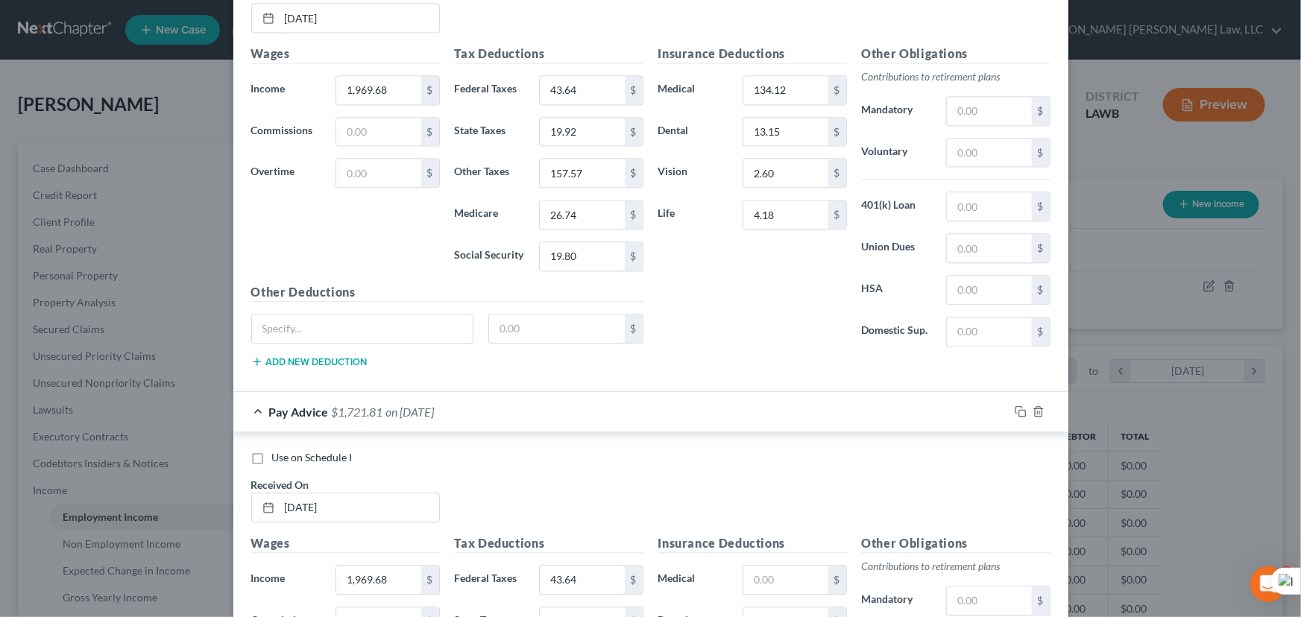
scroll to position [1814, 0]
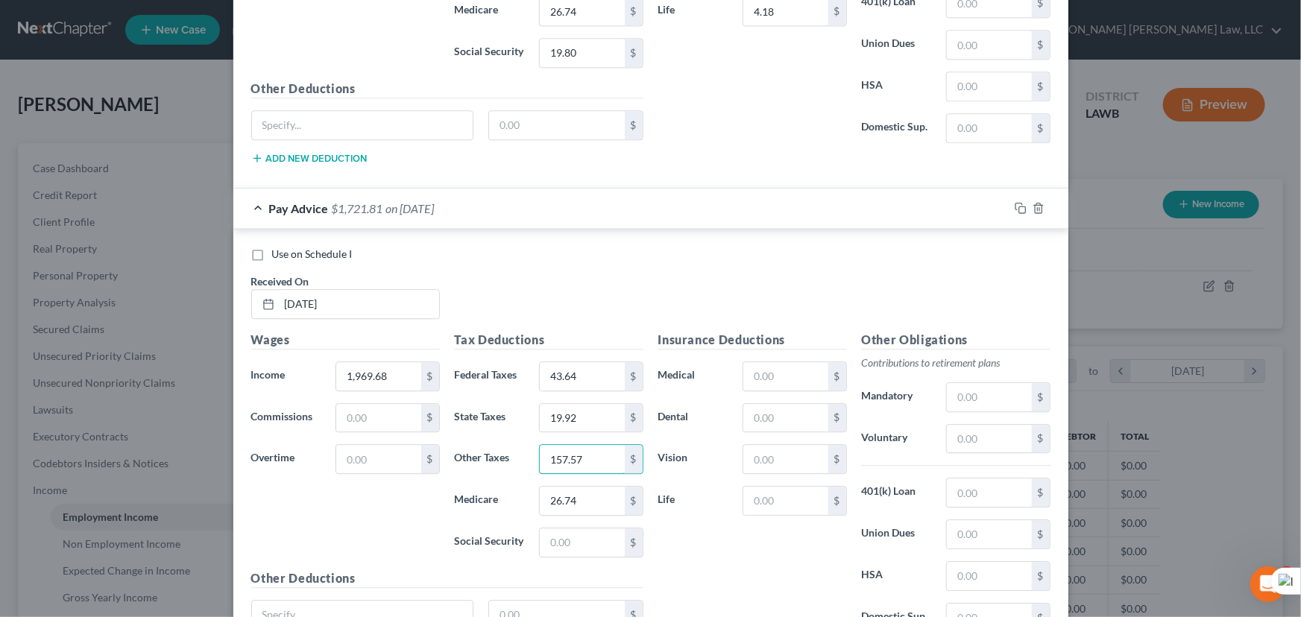
type input "157.57"
click at [783, 388] on div "Insurance Deductions Medical $ Dental $ Vision $ Life $" at bounding box center [753, 488] width 204 height 314
click at [791, 365] on input "text" at bounding box center [785, 376] width 84 height 28
type input "134.12"
click at [799, 505] on input "text" at bounding box center [785, 501] width 84 height 28
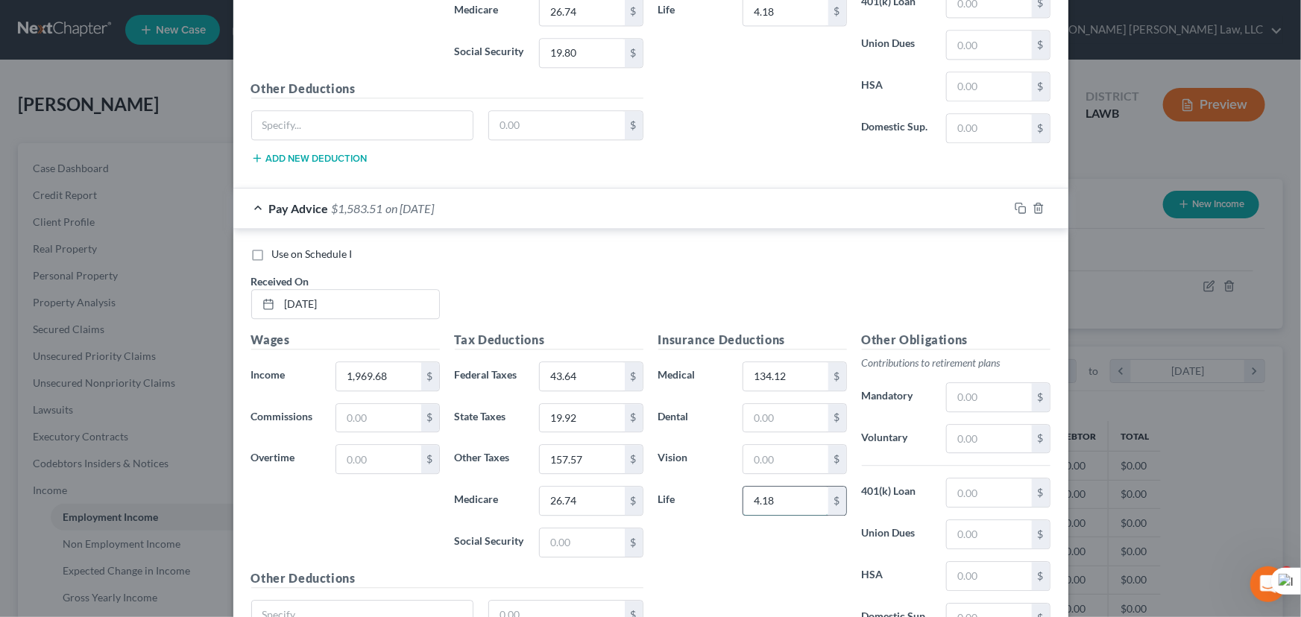
scroll to position [1747, 0]
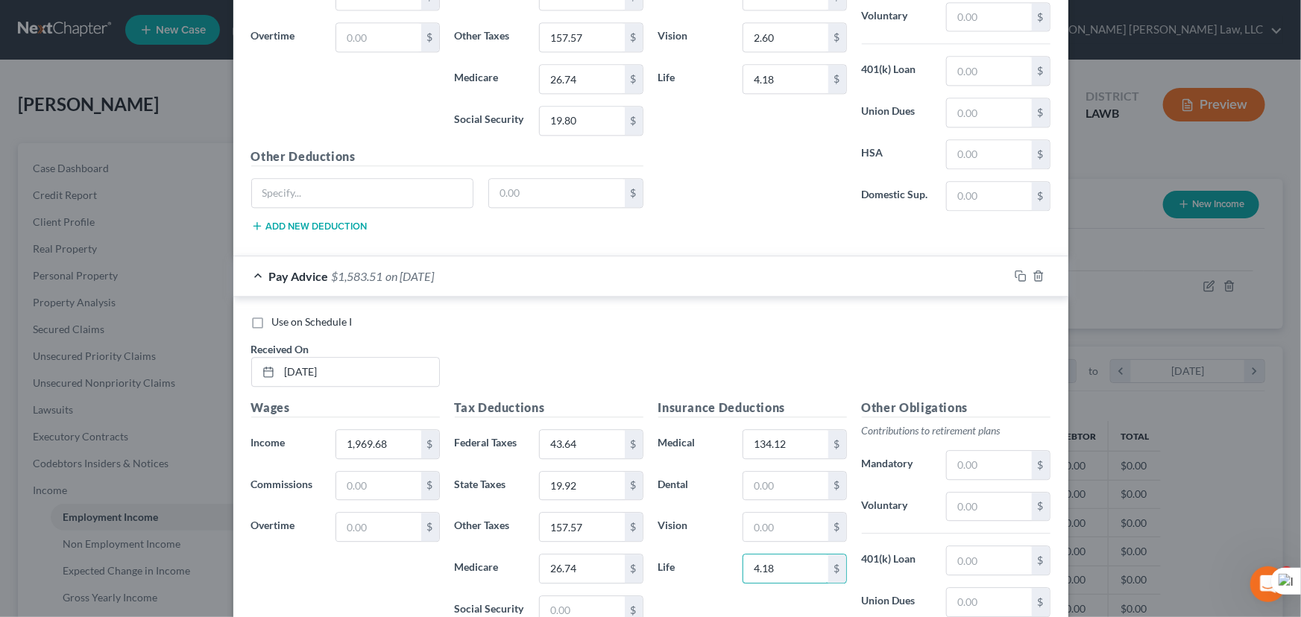
type input "4.18"
click at [805, 542] on div "Insurance Deductions Medical 134.12 $ Dental $ Vision $ Life 4.18 $" at bounding box center [753, 556] width 204 height 314
click at [804, 530] on input "text" at bounding box center [785, 527] width 84 height 28
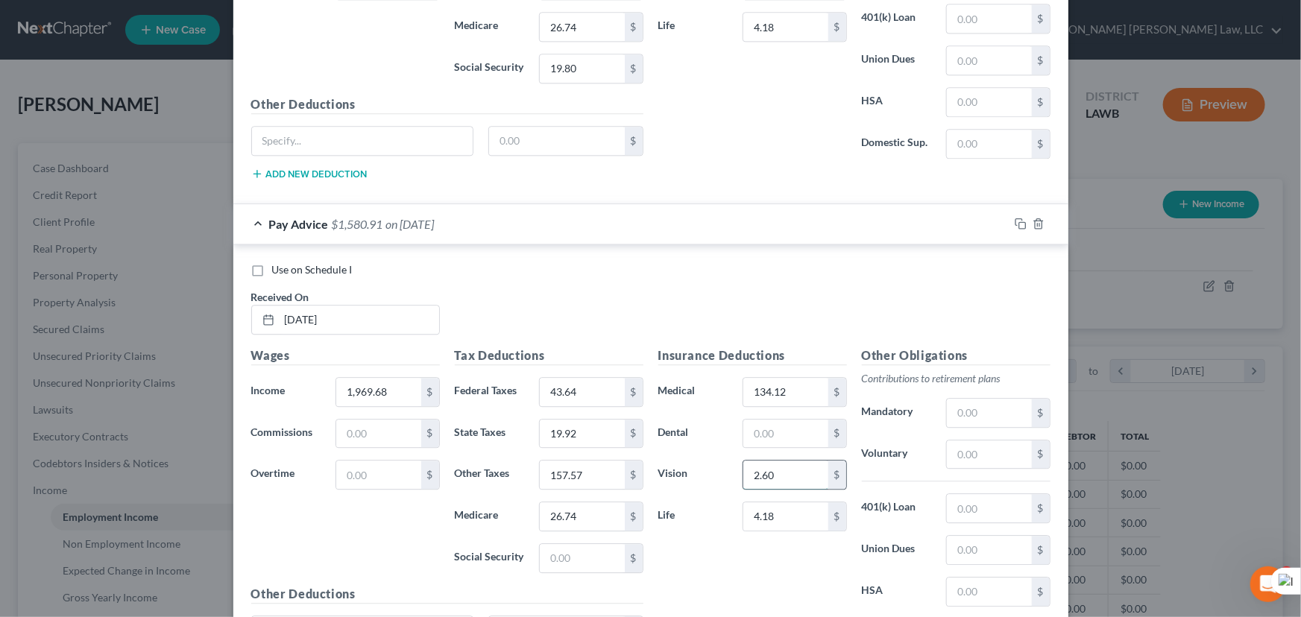
scroll to position [1814, 0]
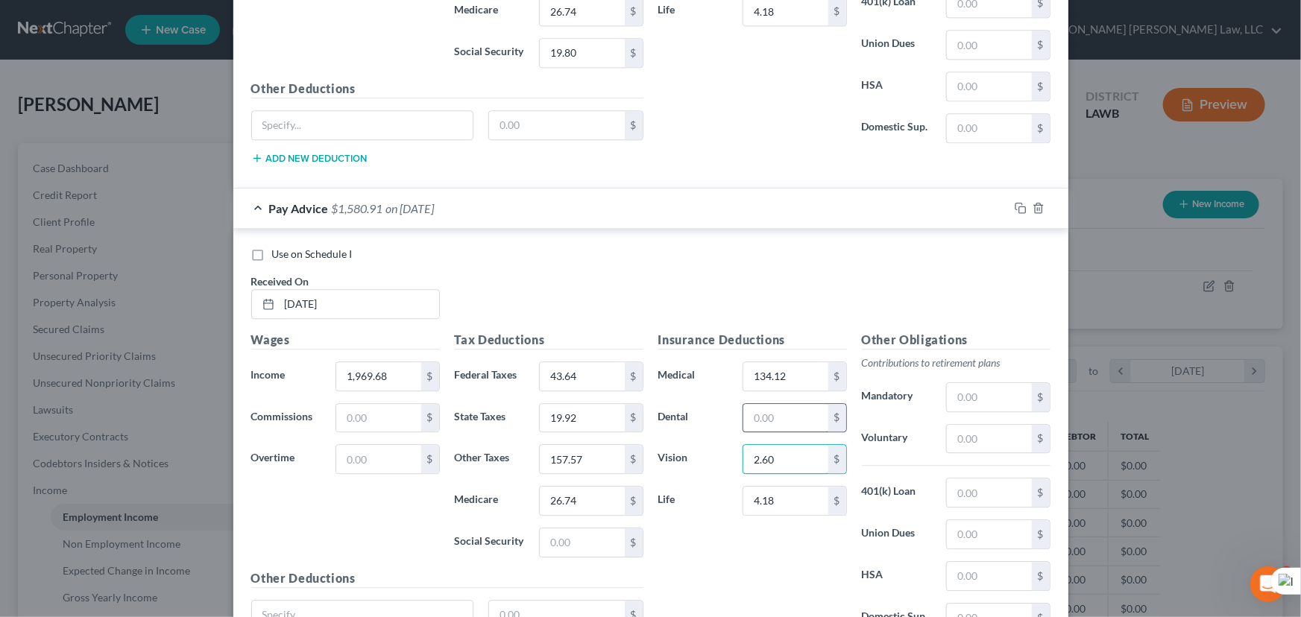
type input "2.60"
click at [789, 404] on input "text" at bounding box center [785, 418] width 84 height 28
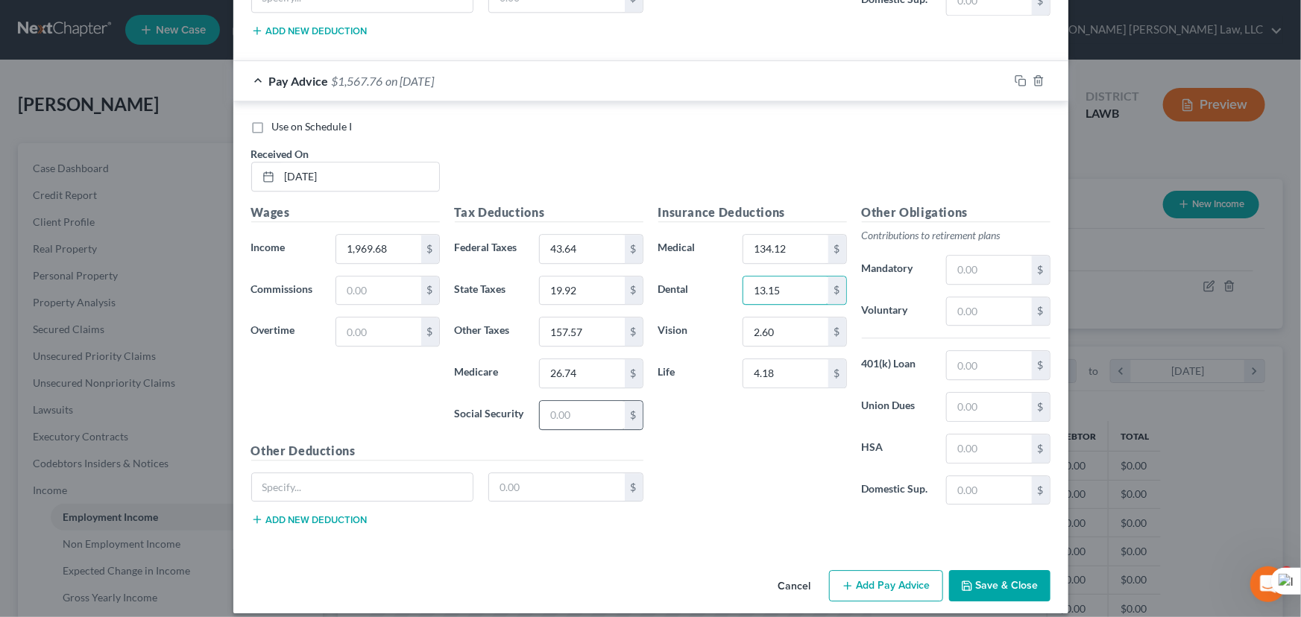
scroll to position [1950, 0]
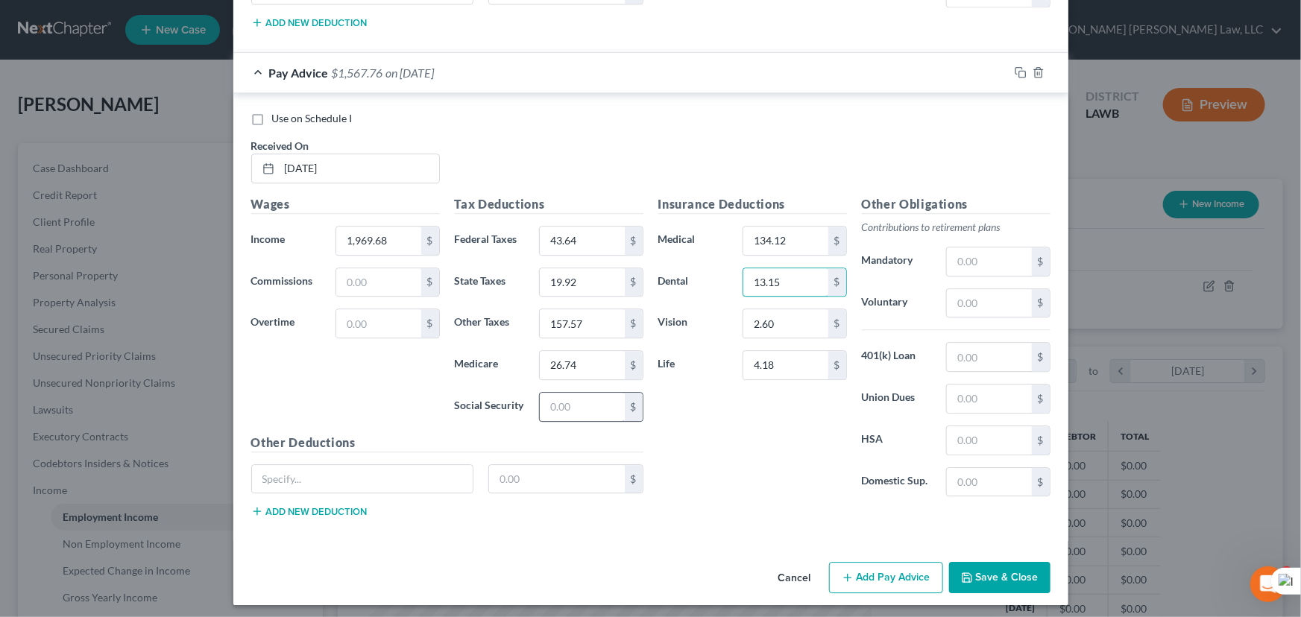
type input "13.15"
click at [596, 393] on input "text" at bounding box center [582, 407] width 84 height 28
type input "19.80"
drag, startPoint x: 874, startPoint y: 576, endPoint x: 404, endPoint y: 340, distance: 526.4
click at [874, 576] on button "Add Pay Advice" at bounding box center [886, 577] width 114 height 31
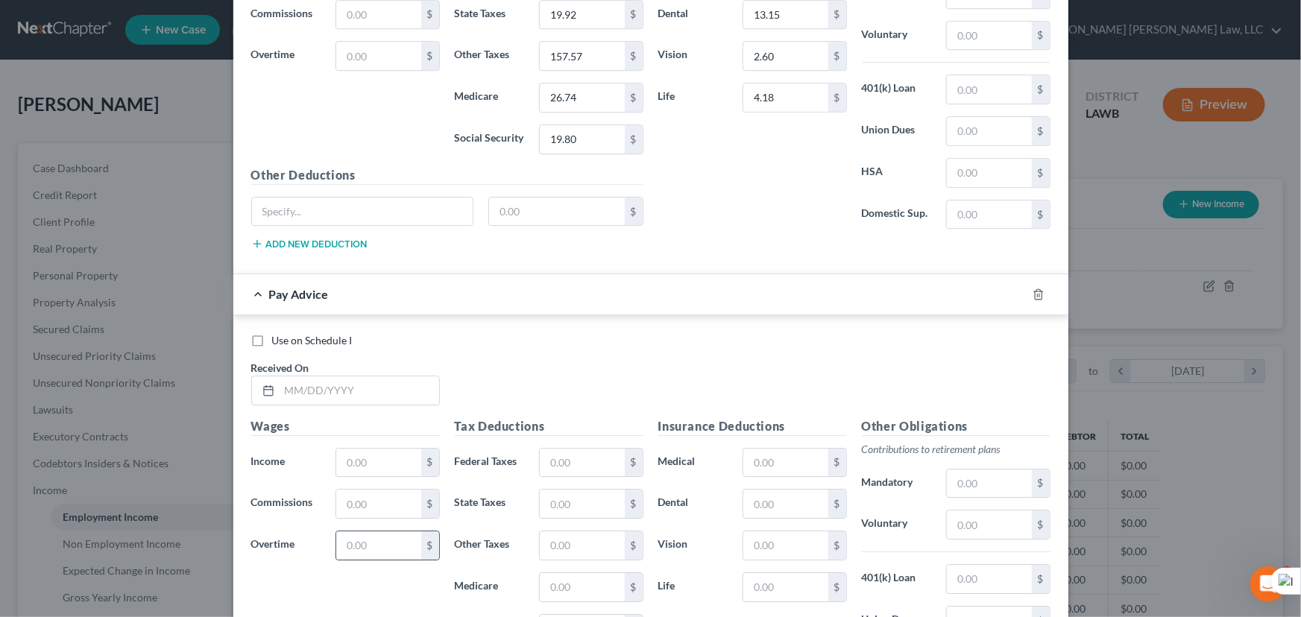
scroll to position [2438, 0]
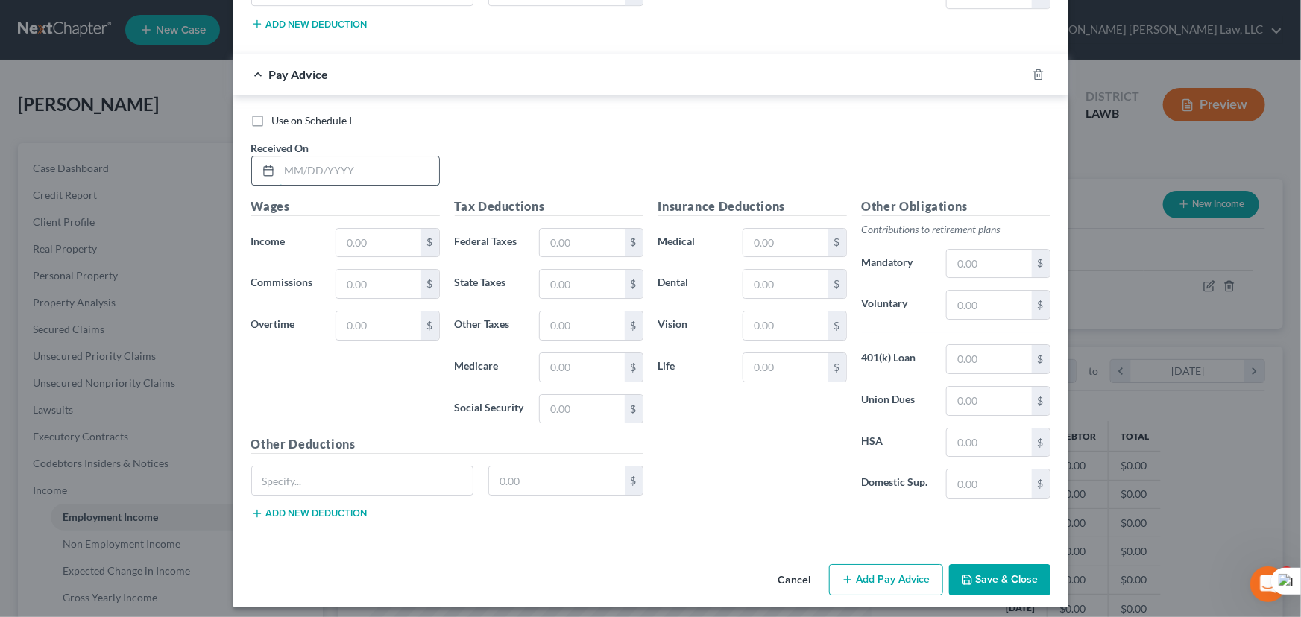
click at [341, 157] on input "text" at bounding box center [360, 171] width 160 height 28
type input "[DATE]"
click at [386, 229] on input "text" at bounding box center [378, 243] width 84 height 28
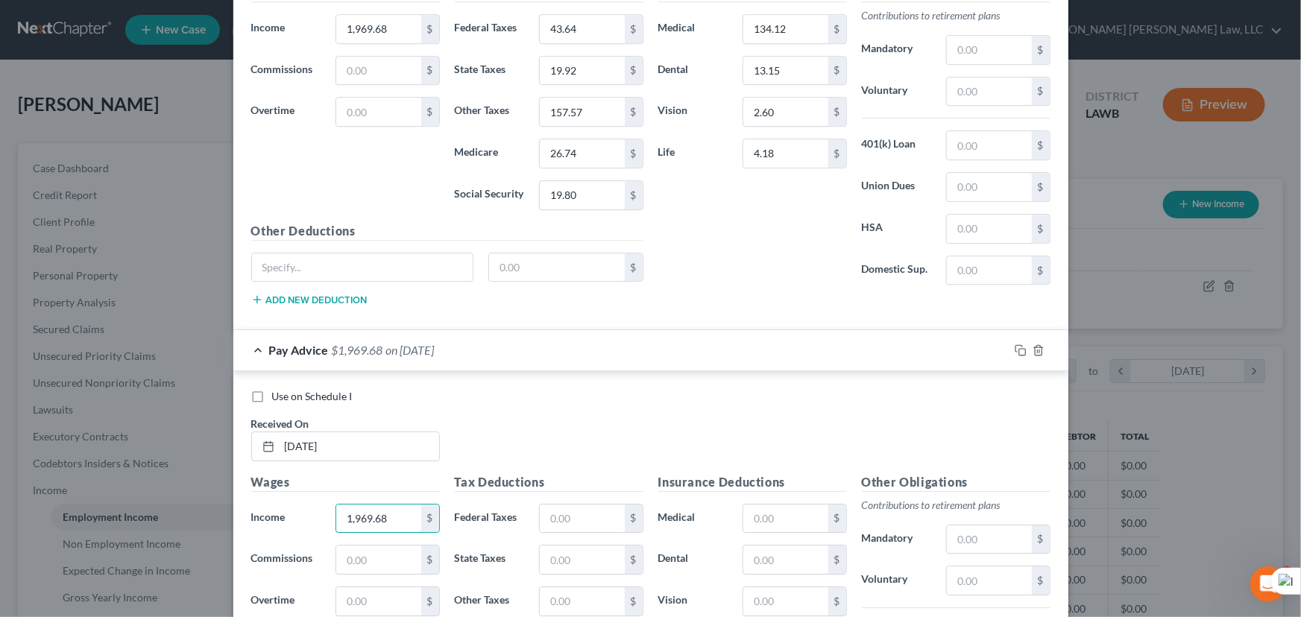
scroll to position [2303, 0]
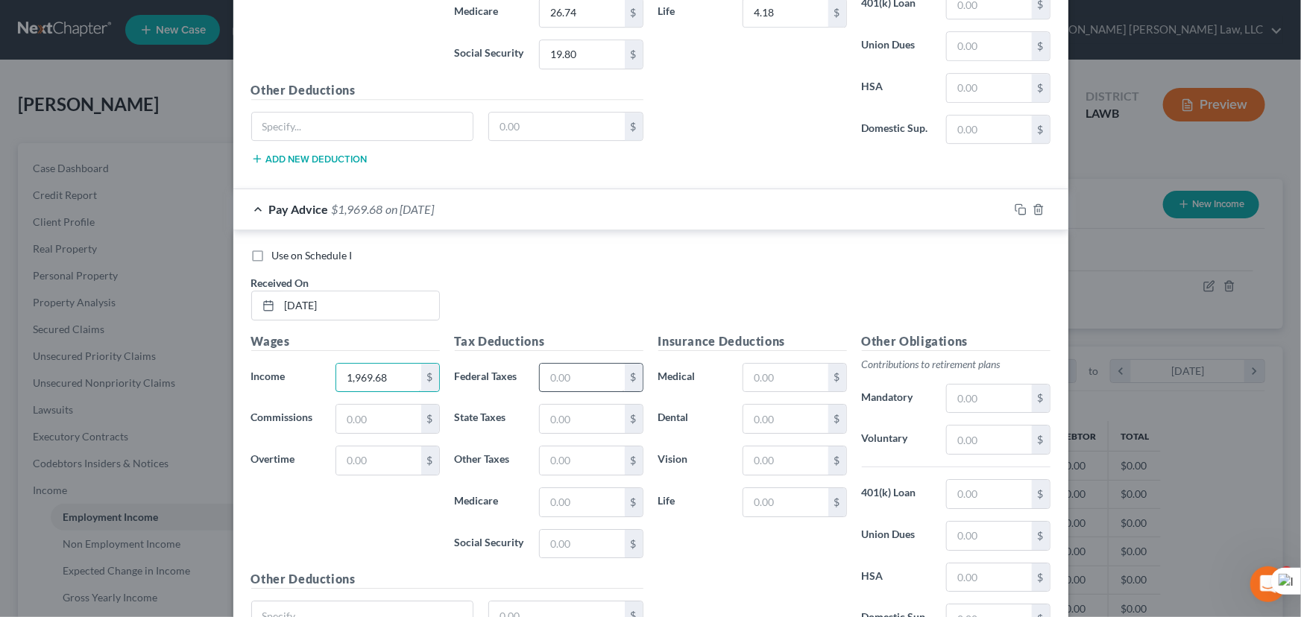
type input "1,969.68"
click at [587, 383] on input "text" at bounding box center [582, 378] width 84 height 28
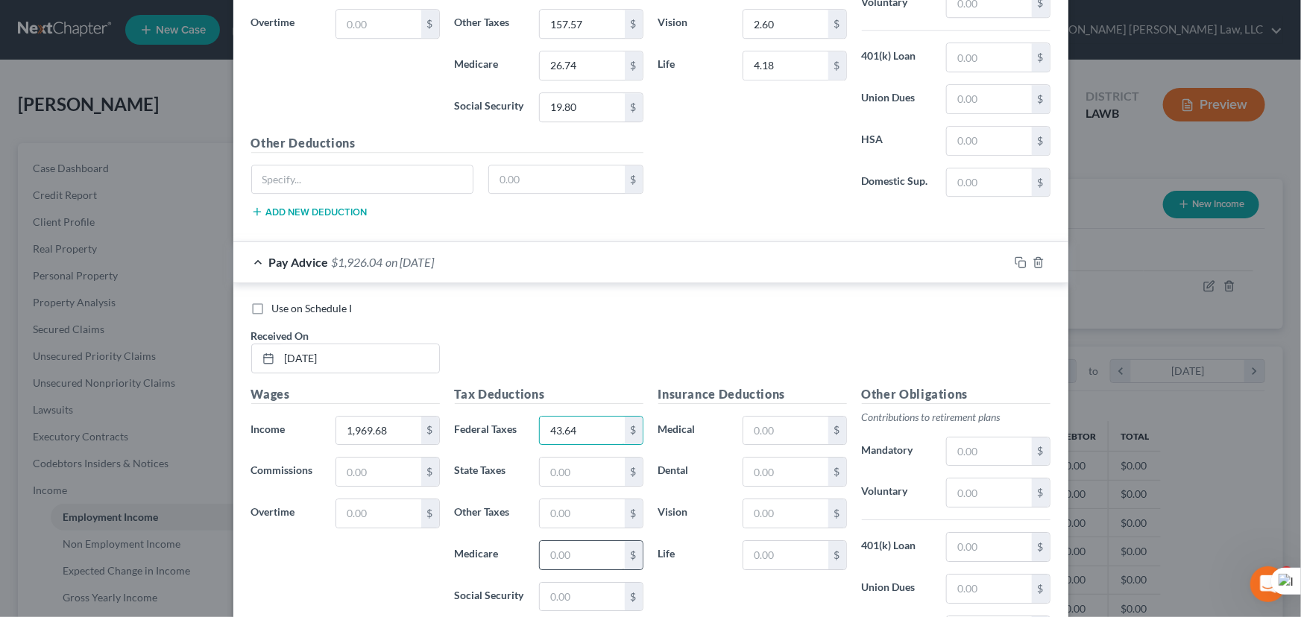
scroll to position [2371, 0]
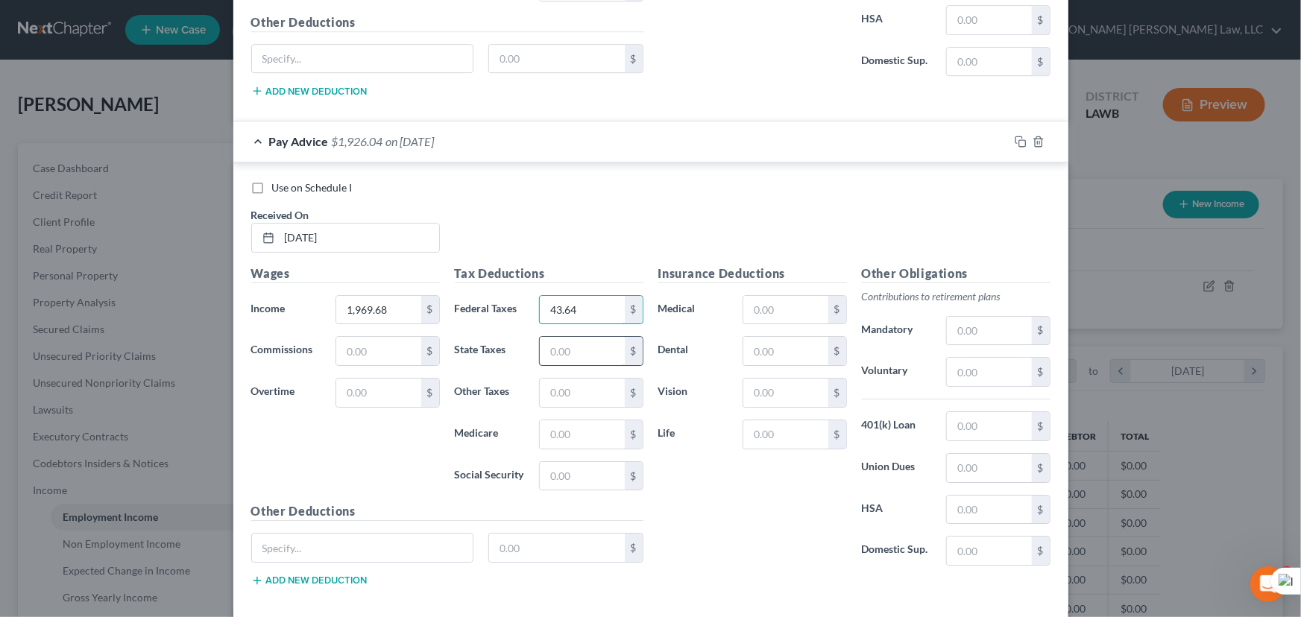
type input "43.64"
click at [575, 337] on input "text" at bounding box center [582, 351] width 84 height 28
type input "19.92"
click at [586, 385] on input "text" at bounding box center [582, 393] width 84 height 28
type input "157.57"
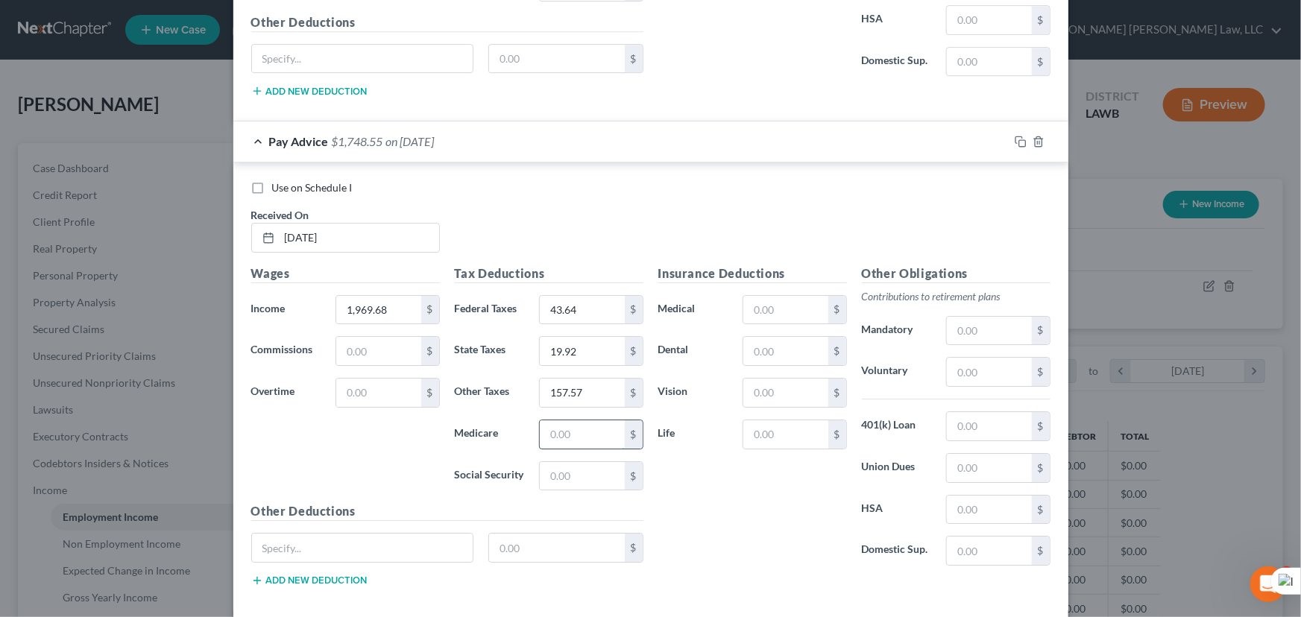
click at [599, 421] on input "text" at bounding box center [582, 434] width 84 height 28
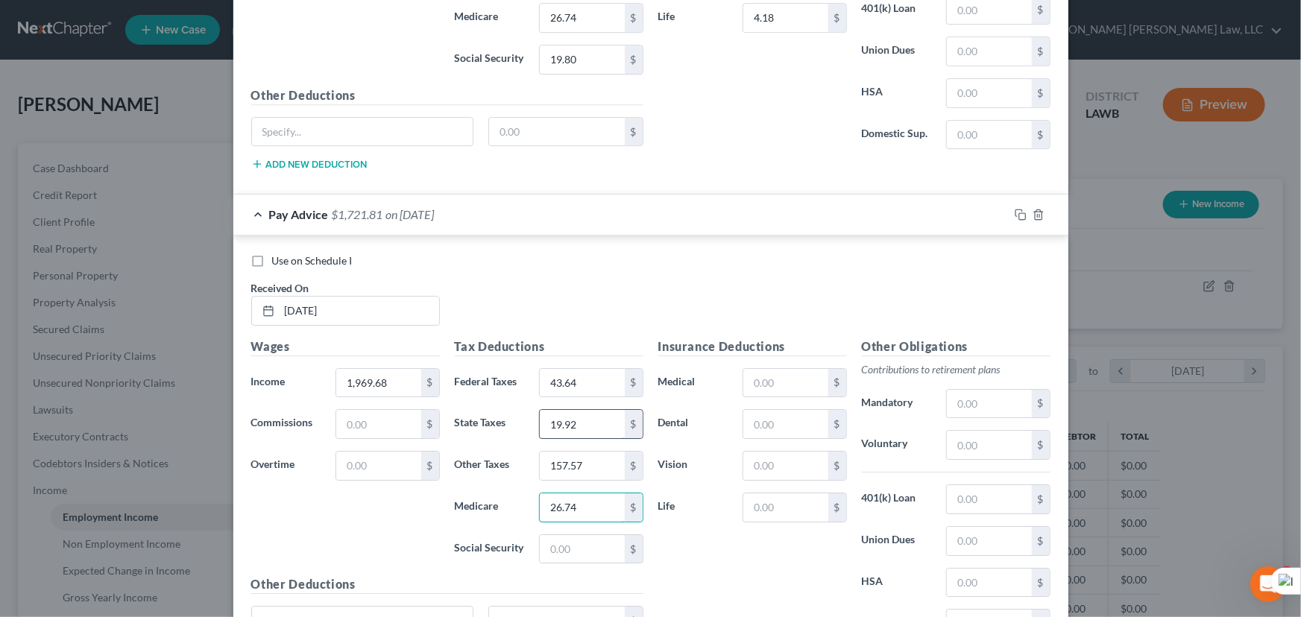
scroll to position [2438, 0]
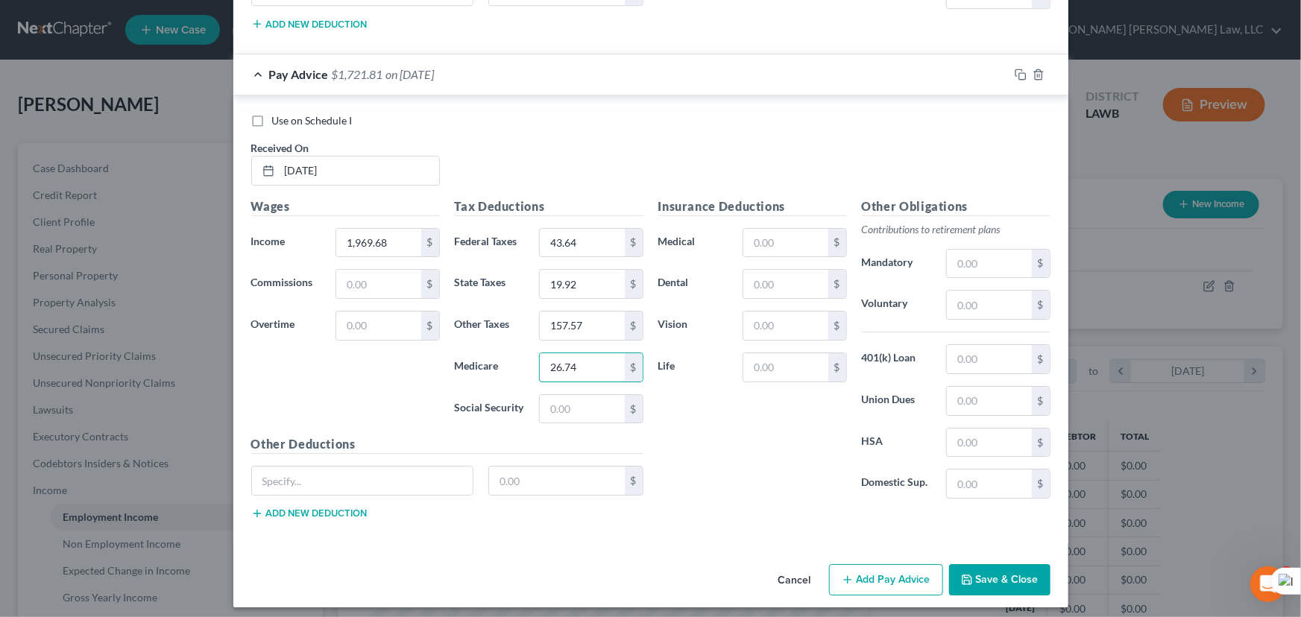
type input "26.74"
click at [588, 385] on div "Tax Deductions Federal Taxes 43.64 $ State Taxes 19.92 $ Other Taxes 157.57 $ M…" at bounding box center [549, 317] width 204 height 239
click at [581, 416] on div "$" at bounding box center [591, 409] width 104 height 30
click at [605, 404] on input "text" at bounding box center [582, 409] width 84 height 28
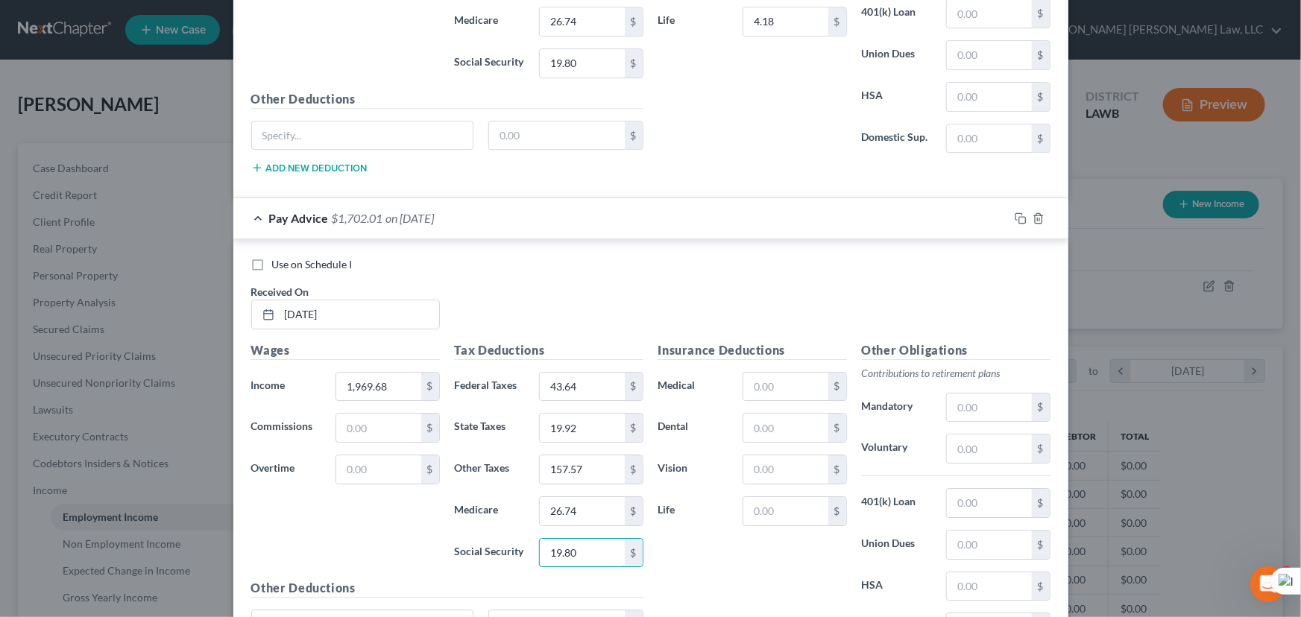
scroll to position [2303, 0]
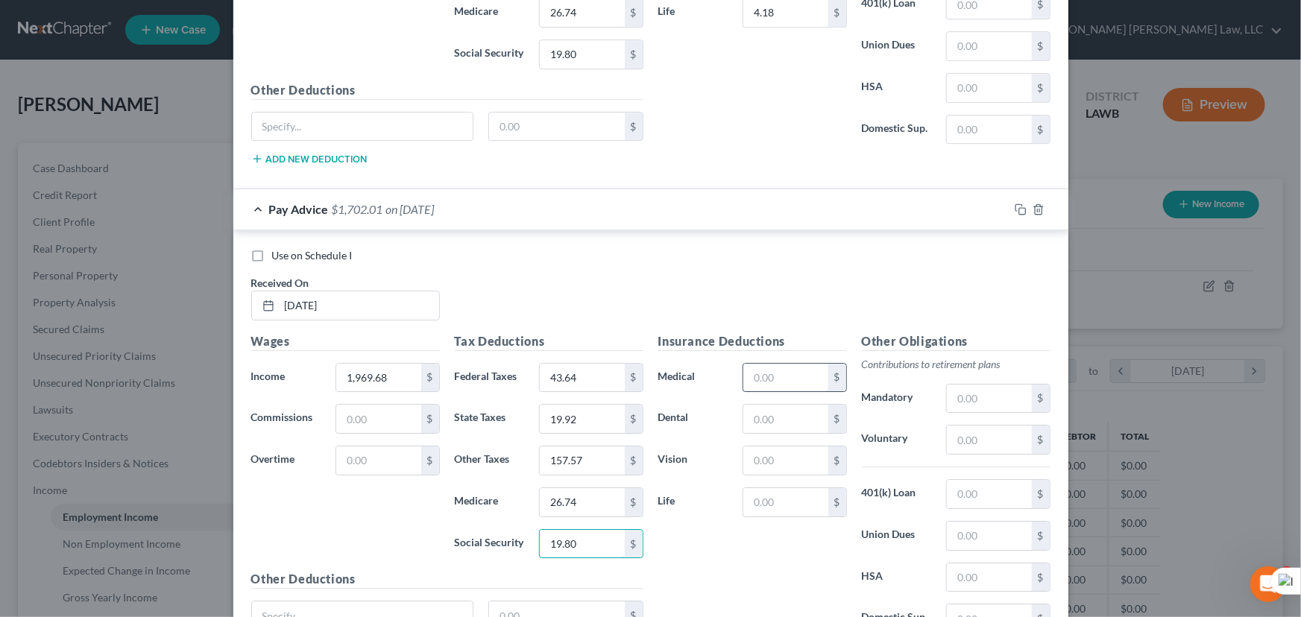
type input "19.80"
click at [791, 364] on input "text" at bounding box center [785, 378] width 84 height 28
type input "134.12"
click at [779, 414] on input "text" at bounding box center [785, 419] width 84 height 28
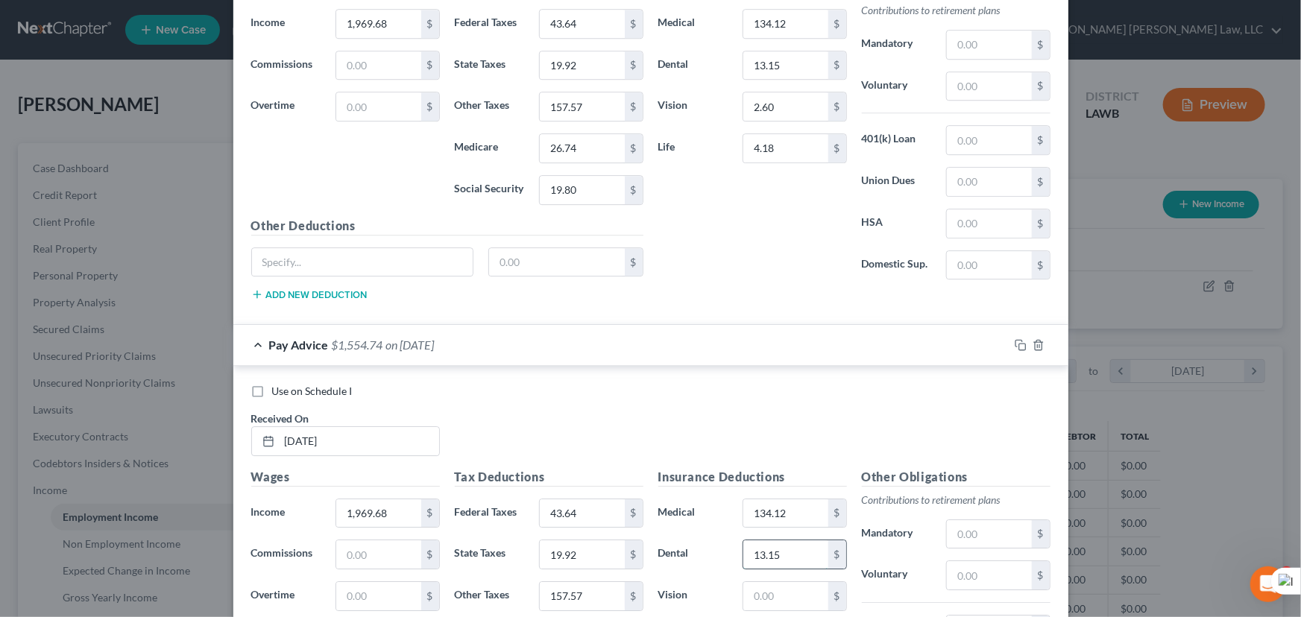
scroll to position [2371, 0]
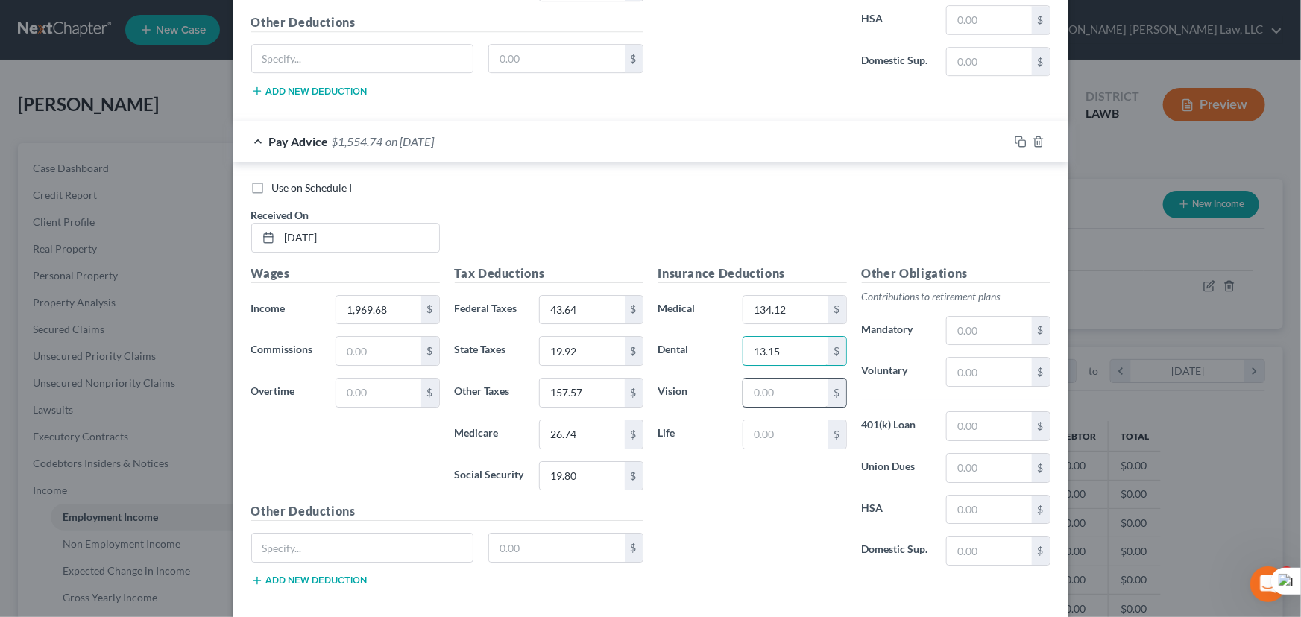
type input "13.15"
click at [792, 379] on input "text" at bounding box center [785, 393] width 84 height 28
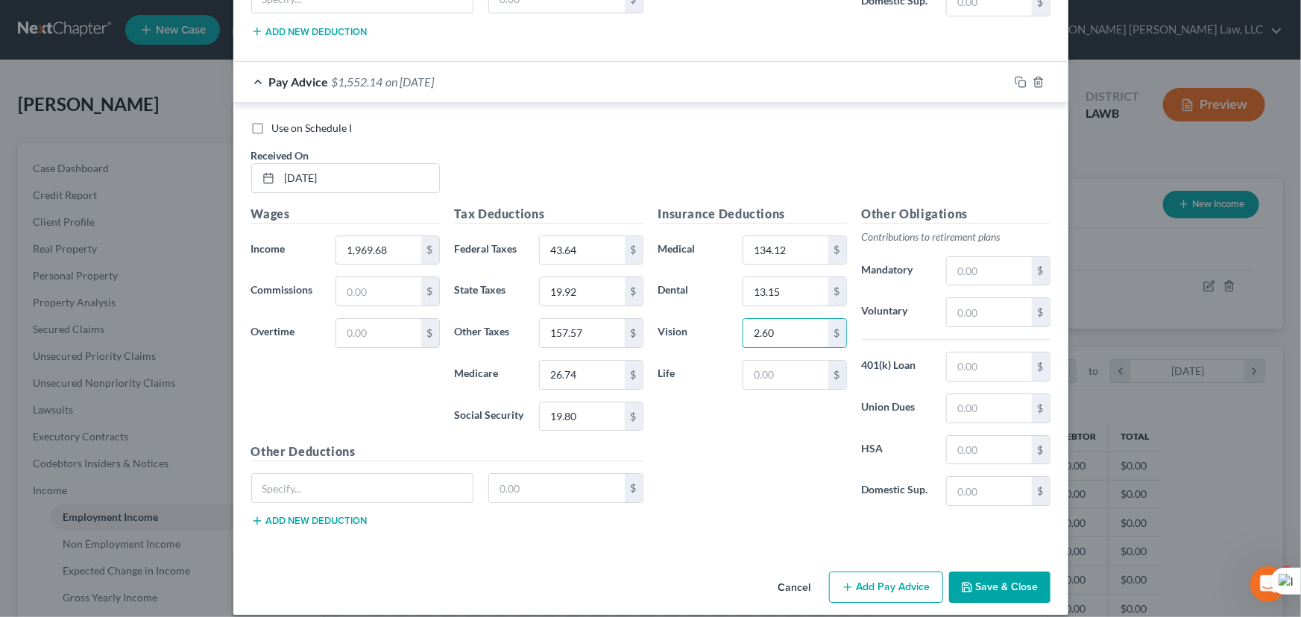
scroll to position [2438, 0]
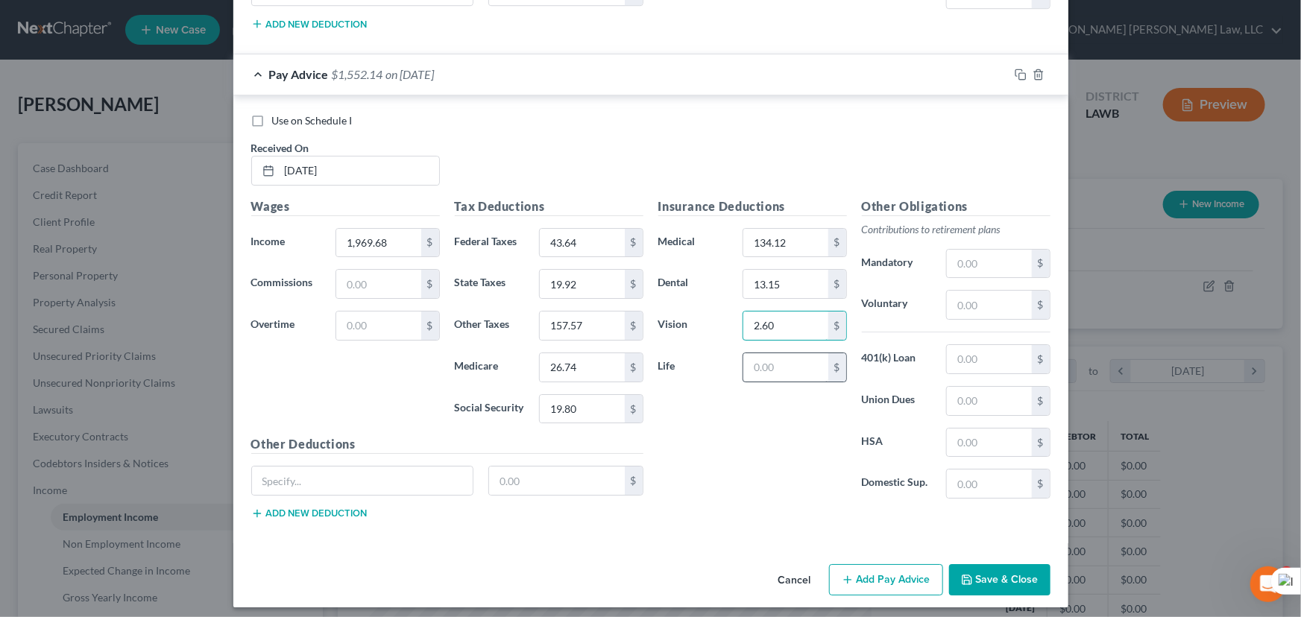
type input "2.60"
drag, startPoint x: 801, startPoint y: 357, endPoint x: 801, endPoint y: 368, distance: 11.2
click at [801, 365] on input "text" at bounding box center [785, 367] width 84 height 28
type input "4.18"
click at [869, 564] on button "Add Pay Advice" at bounding box center [886, 579] width 114 height 31
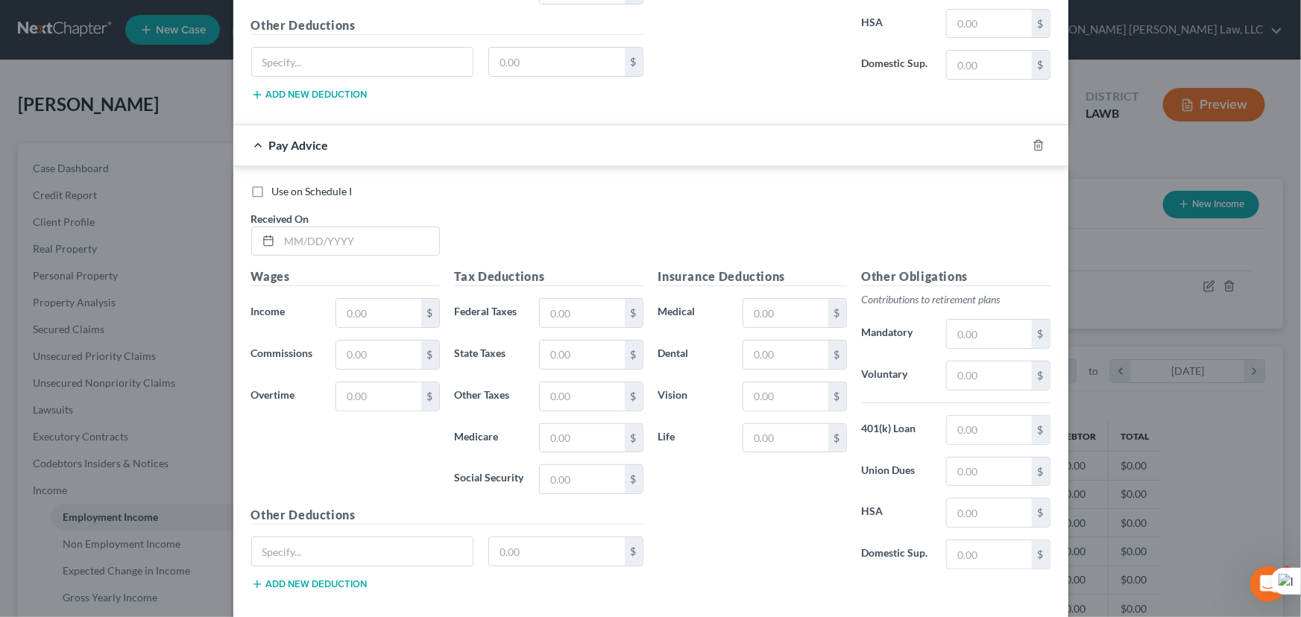
scroll to position [2927, 0]
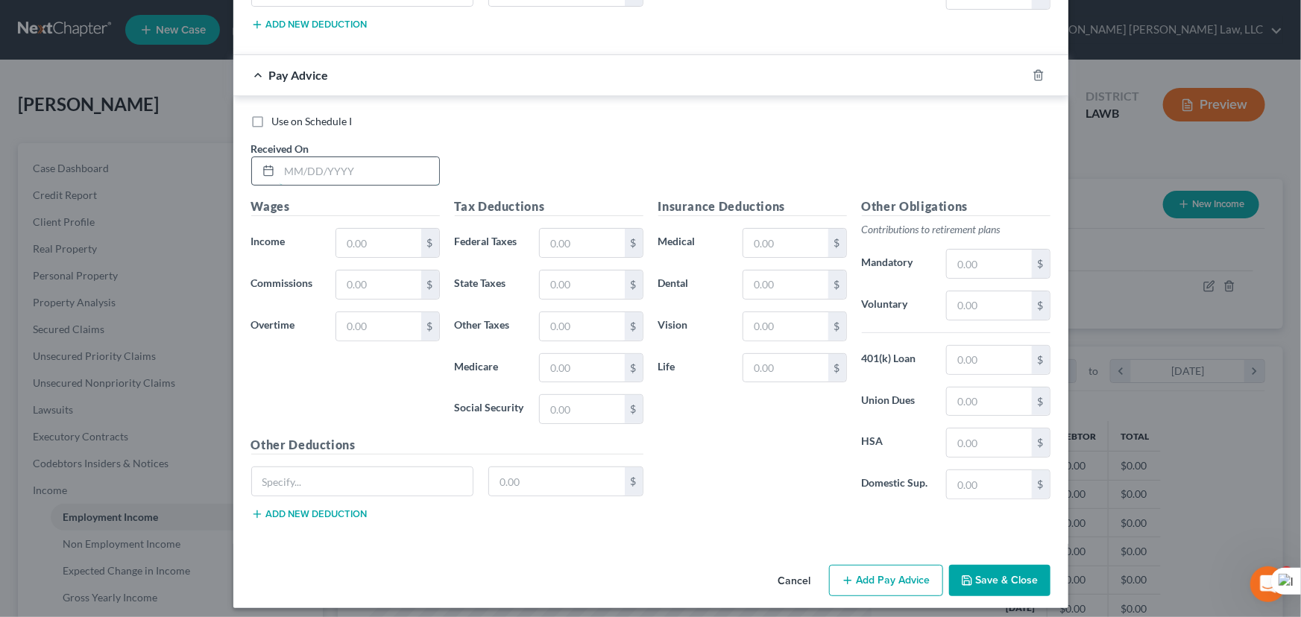
click at [365, 168] on input "text" at bounding box center [360, 171] width 160 height 28
type input "[DATE]"
click at [380, 247] on input "text" at bounding box center [378, 243] width 84 height 28
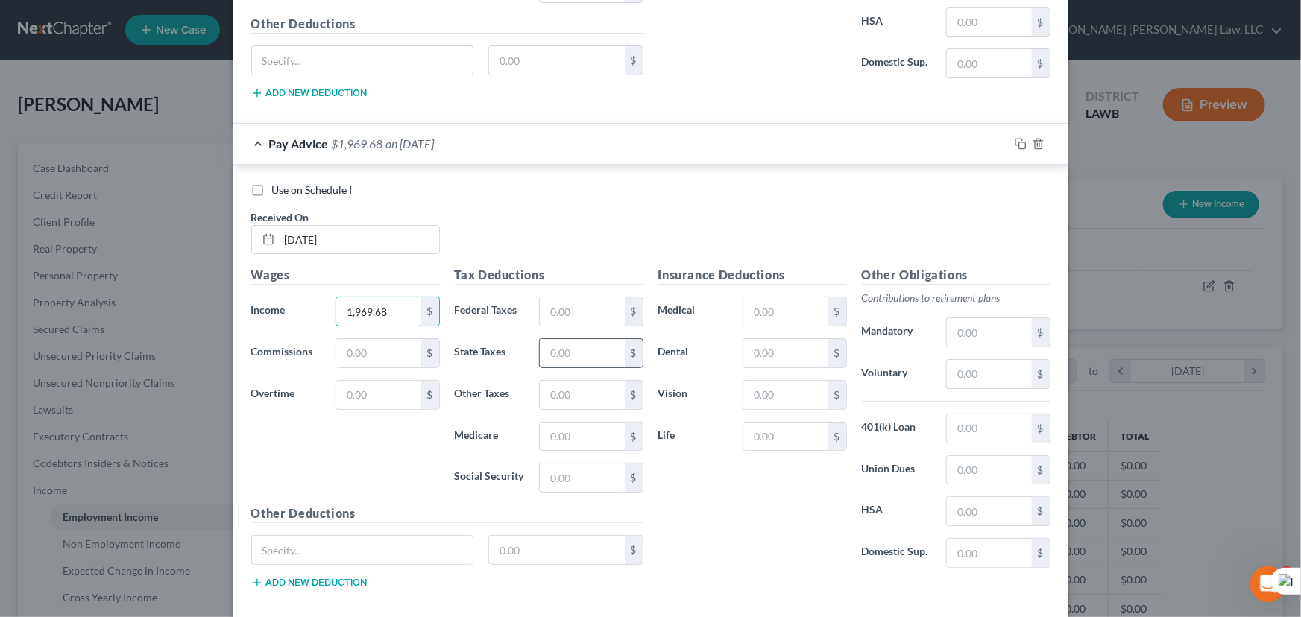
scroll to position [2859, 0]
type input "1,969.68"
click at [567, 306] on input "text" at bounding box center [582, 311] width 84 height 28
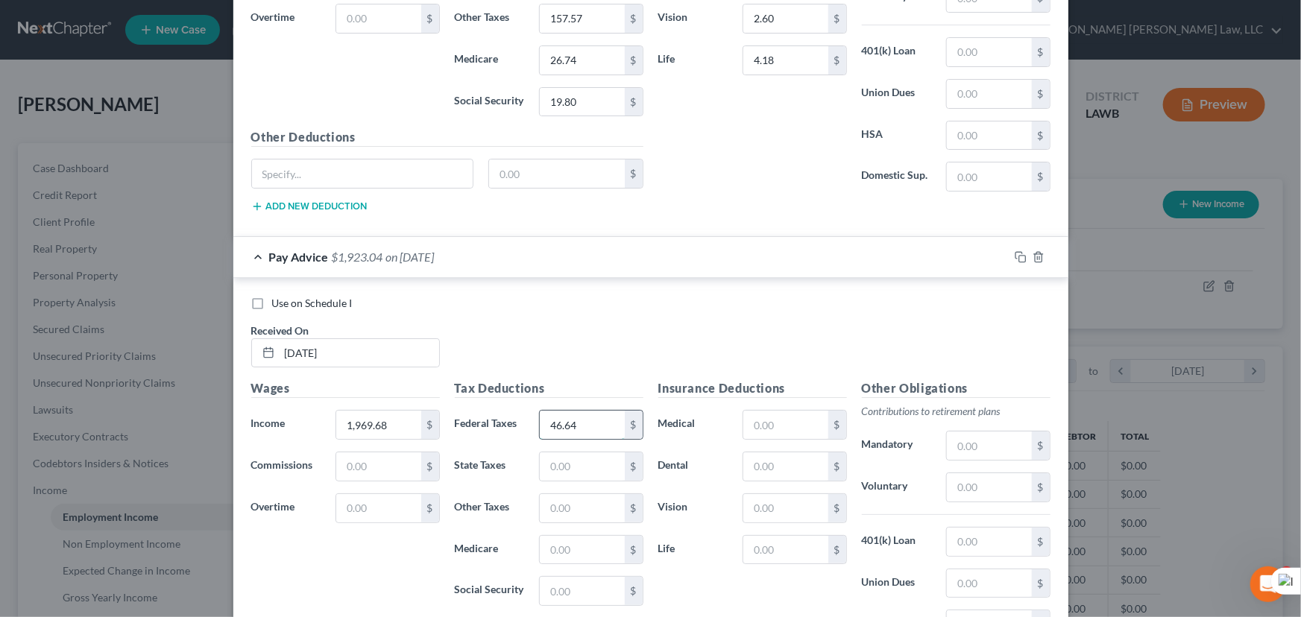
scroll to position [2791, 0]
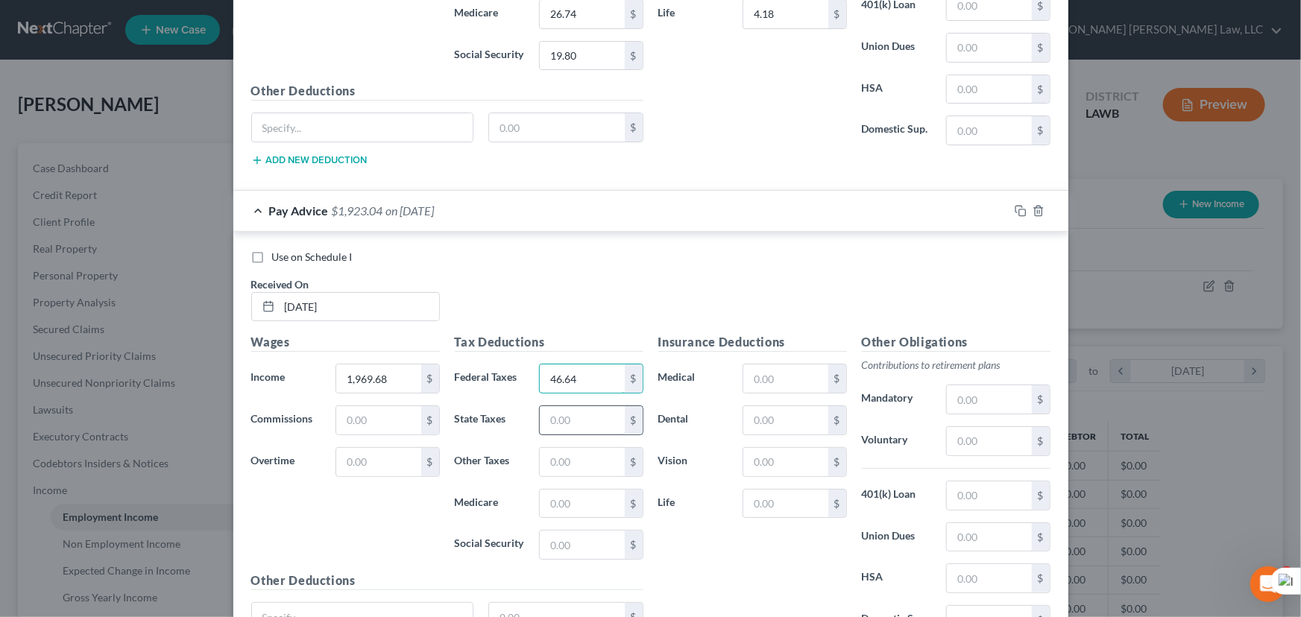
type input "46.64"
click at [583, 428] on div "Tax Deductions Federal Taxes 46.64 $ State Taxes $ Other Taxes $ Medicare $ Soc…" at bounding box center [549, 452] width 204 height 239
click at [575, 420] on input "text" at bounding box center [582, 420] width 84 height 28
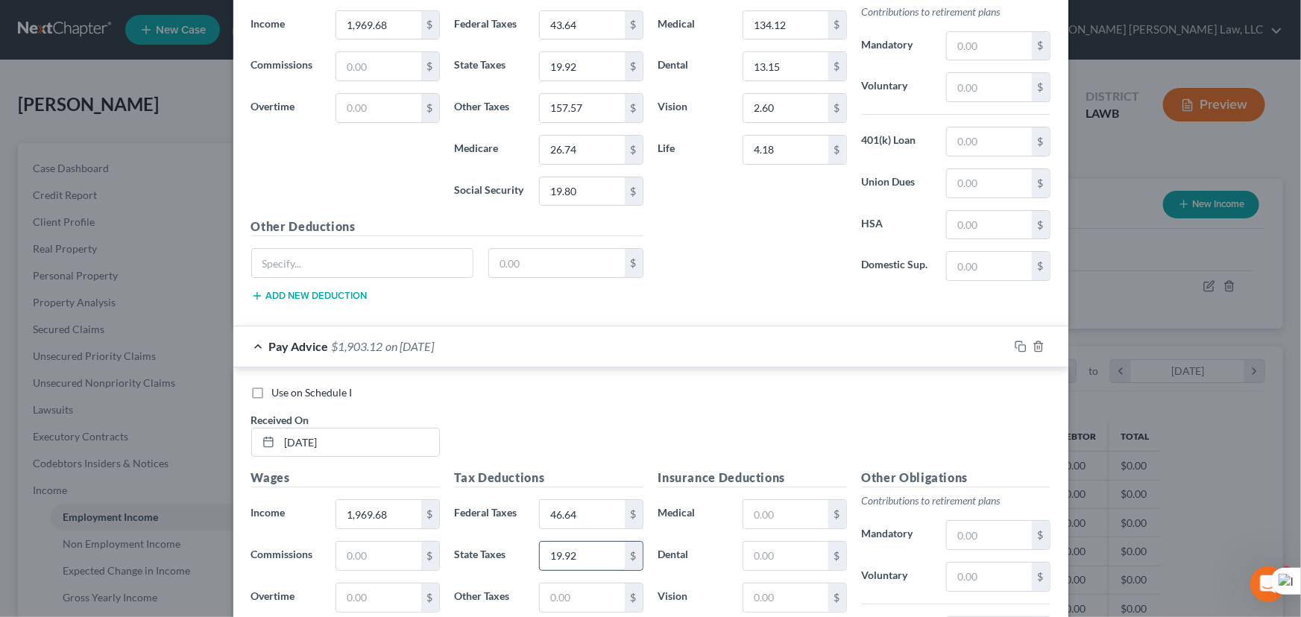
scroll to position [2859, 0]
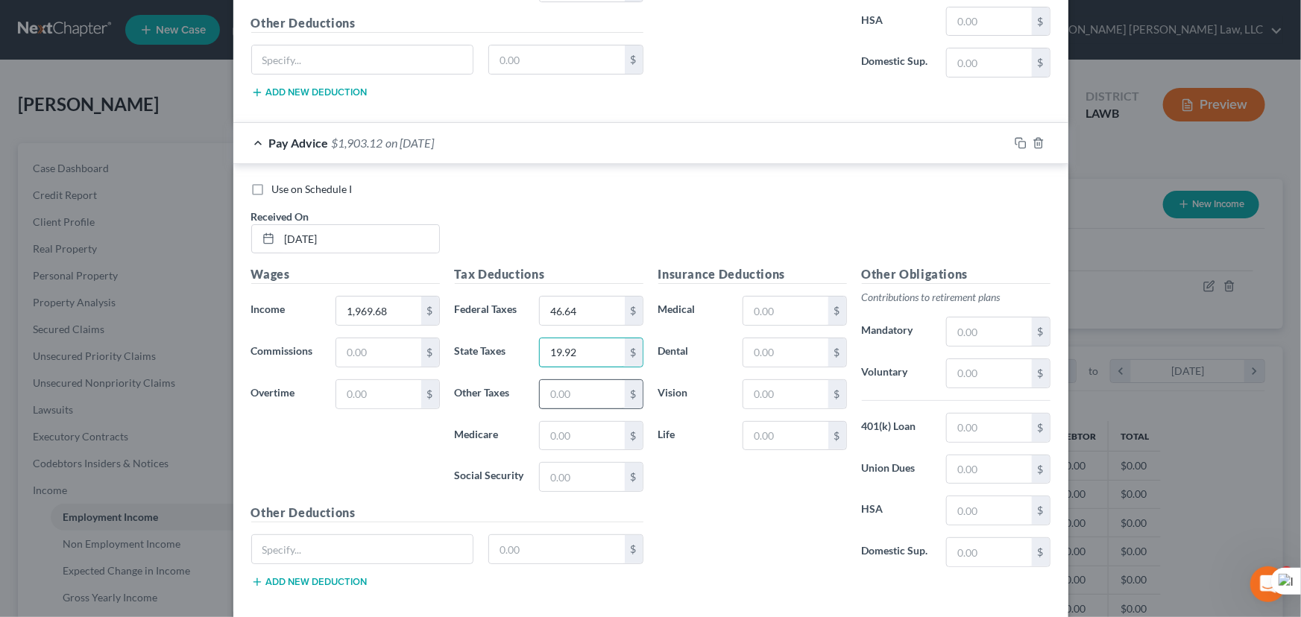
type input "19.92"
drag, startPoint x: 590, startPoint y: 385, endPoint x: 600, endPoint y: 400, distance: 17.2
click at [590, 385] on input "text" at bounding box center [582, 394] width 84 height 28
click at [606, 388] on input "text" at bounding box center [582, 394] width 84 height 28
type input "157.57"
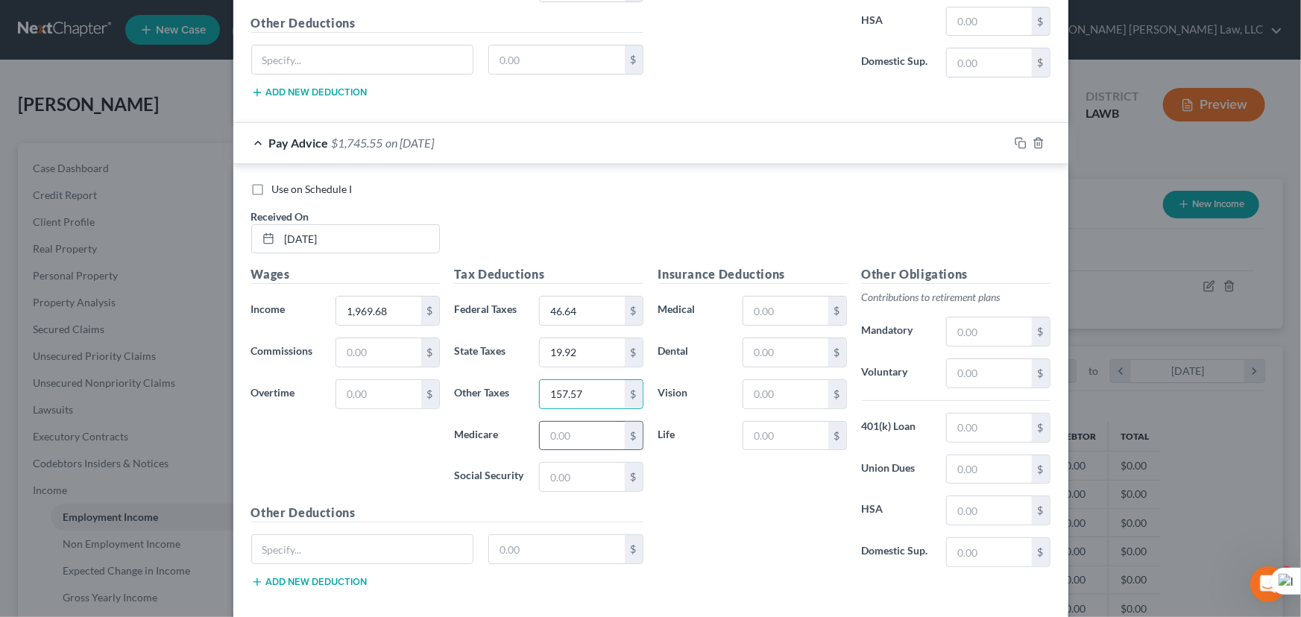
click at [590, 411] on div "Tax Deductions Federal Taxes 46.64 $ State Taxes 19.92 $ Other Taxes 157.57 $ M…" at bounding box center [549, 384] width 204 height 239
click at [582, 422] on input "text" at bounding box center [582, 436] width 84 height 28
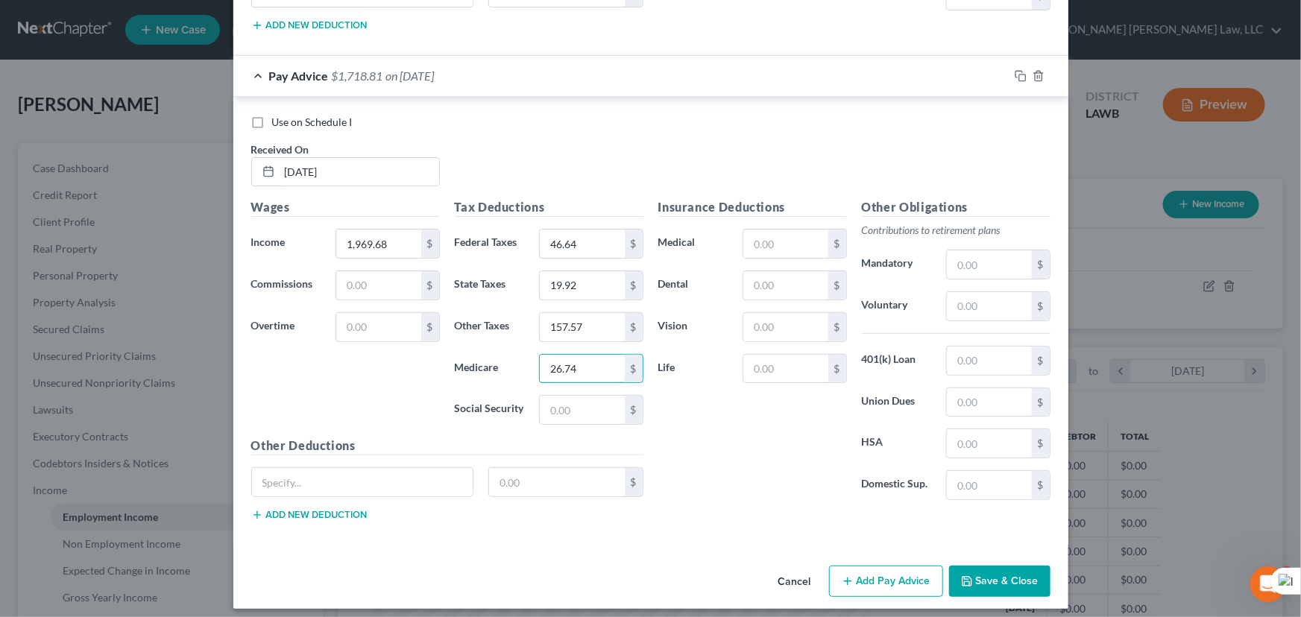
scroll to position [2927, 0]
type input "26.74"
click at [579, 401] on input "text" at bounding box center [582, 409] width 84 height 28
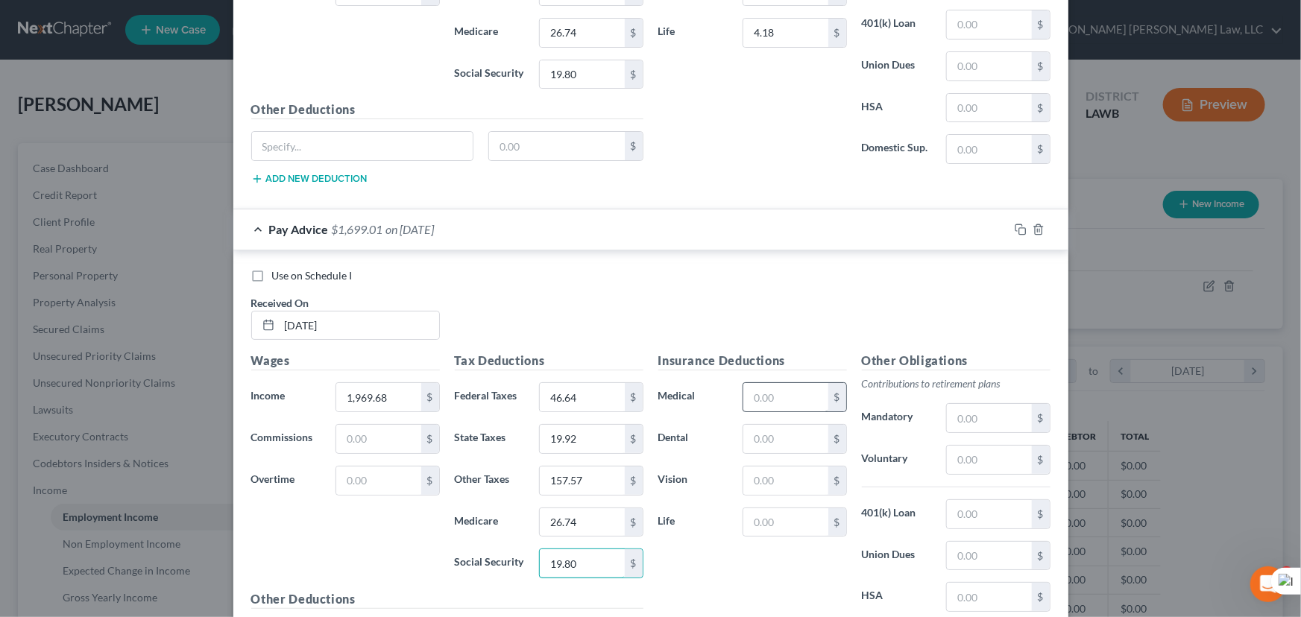
scroll to position [2791, 0]
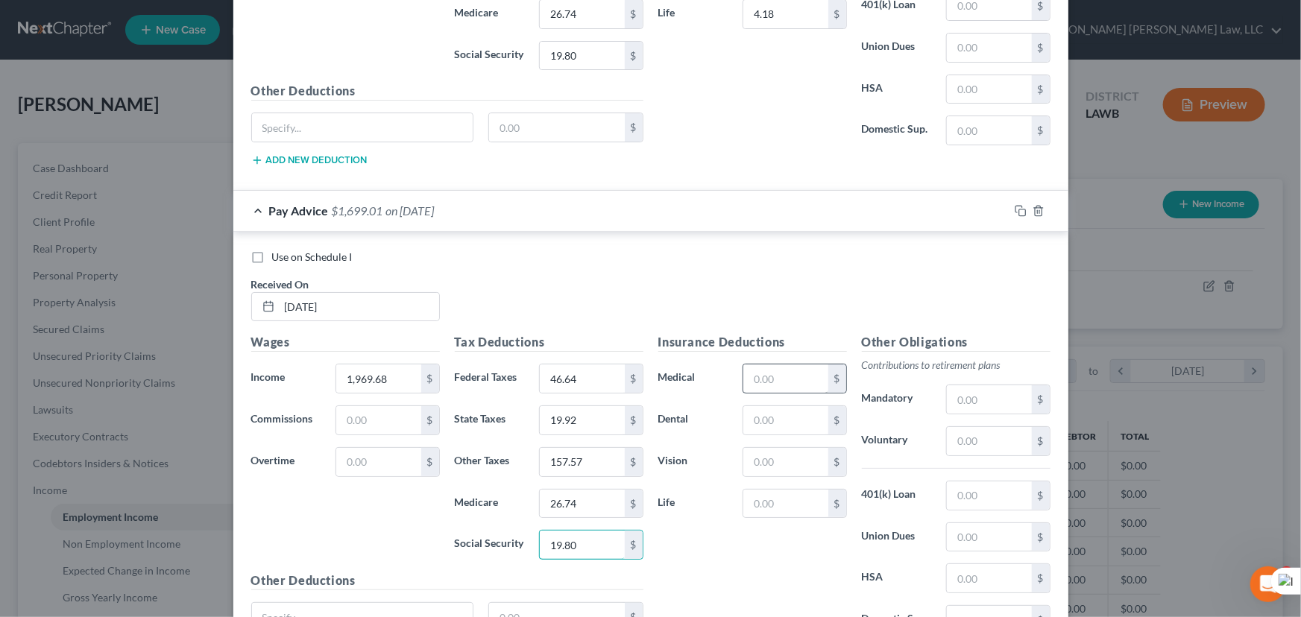
type input "19.80"
click at [769, 367] on input "text" at bounding box center [785, 379] width 84 height 28
type input "134.12"
click at [804, 423] on input "text" at bounding box center [785, 420] width 84 height 28
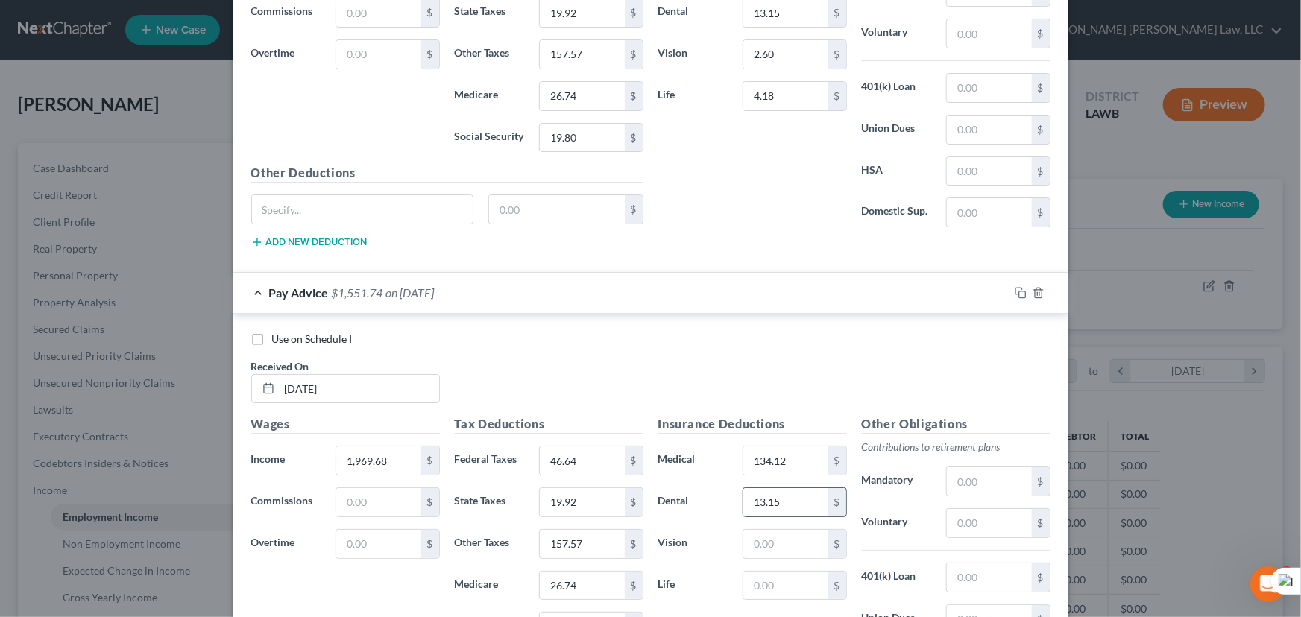
scroll to position [2859, 0]
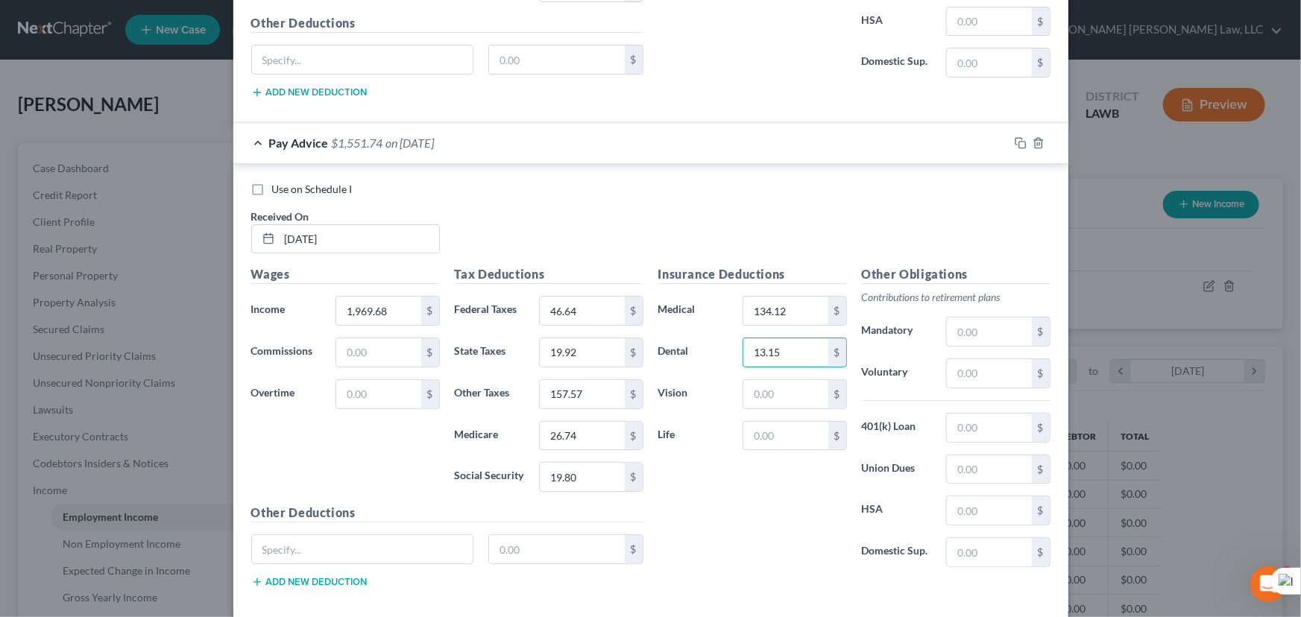
type input "13.15"
drag, startPoint x: 778, startPoint y: 366, endPoint x: 779, endPoint y: 404, distance: 38.0
click at [778, 375] on div "Insurance Deductions Medical 134.12 $ Dental 13.15 $ Vision $ Life $" at bounding box center [753, 422] width 204 height 314
click at [779, 404] on div "Insurance Deductions Medical 134.12 $ Dental 13.15 $ Vision $ Life $" at bounding box center [753, 422] width 204 height 314
click at [780, 398] on input "text" at bounding box center [785, 394] width 84 height 28
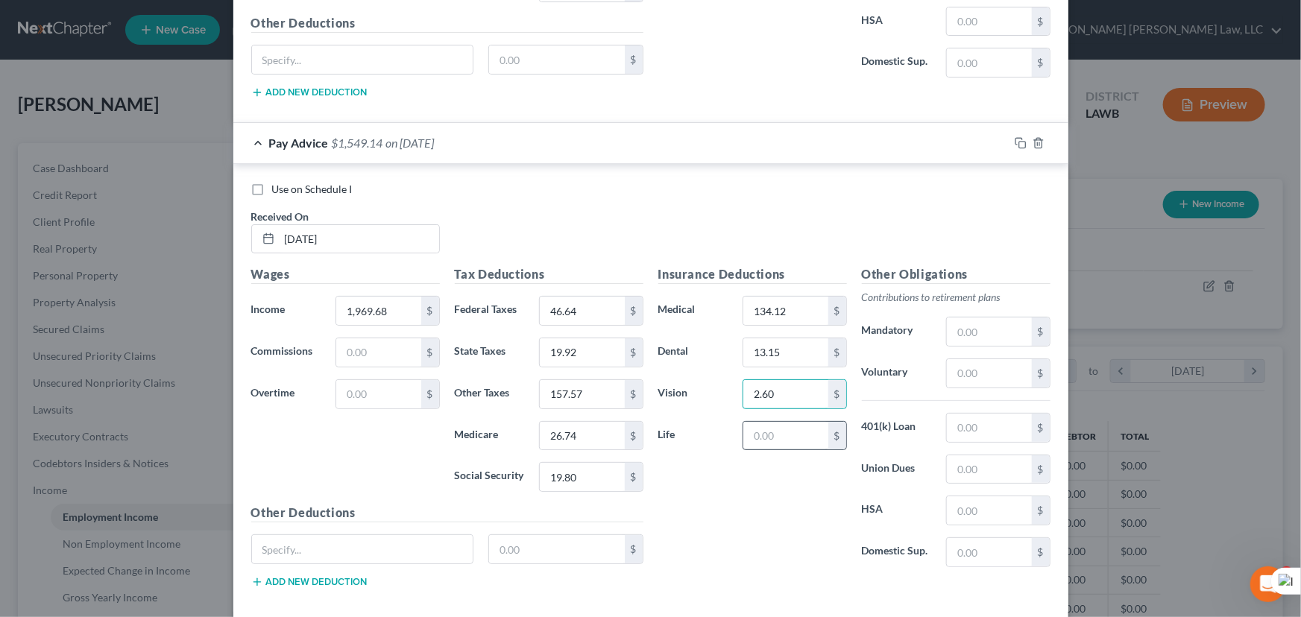
type input "2.60"
click at [780, 422] on input "text" at bounding box center [785, 436] width 84 height 28
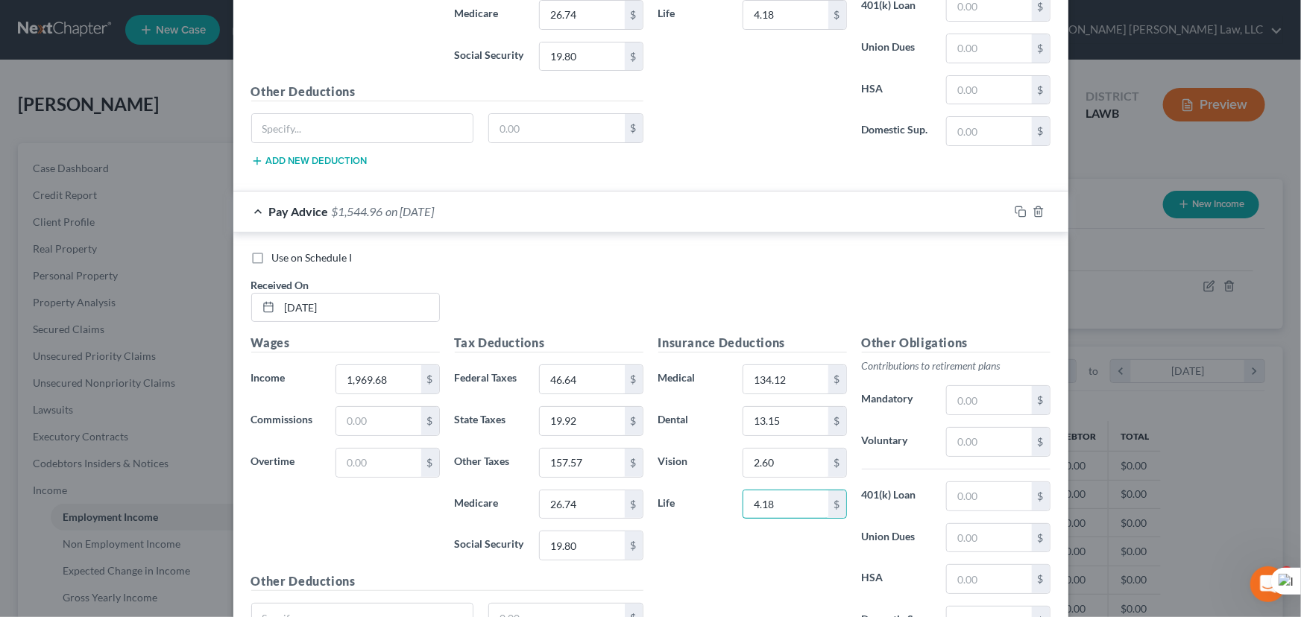
scroll to position [2791, 0]
type input "4.18"
click at [595, 371] on input "46.64" at bounding box center [582, 379] width 84 height 28
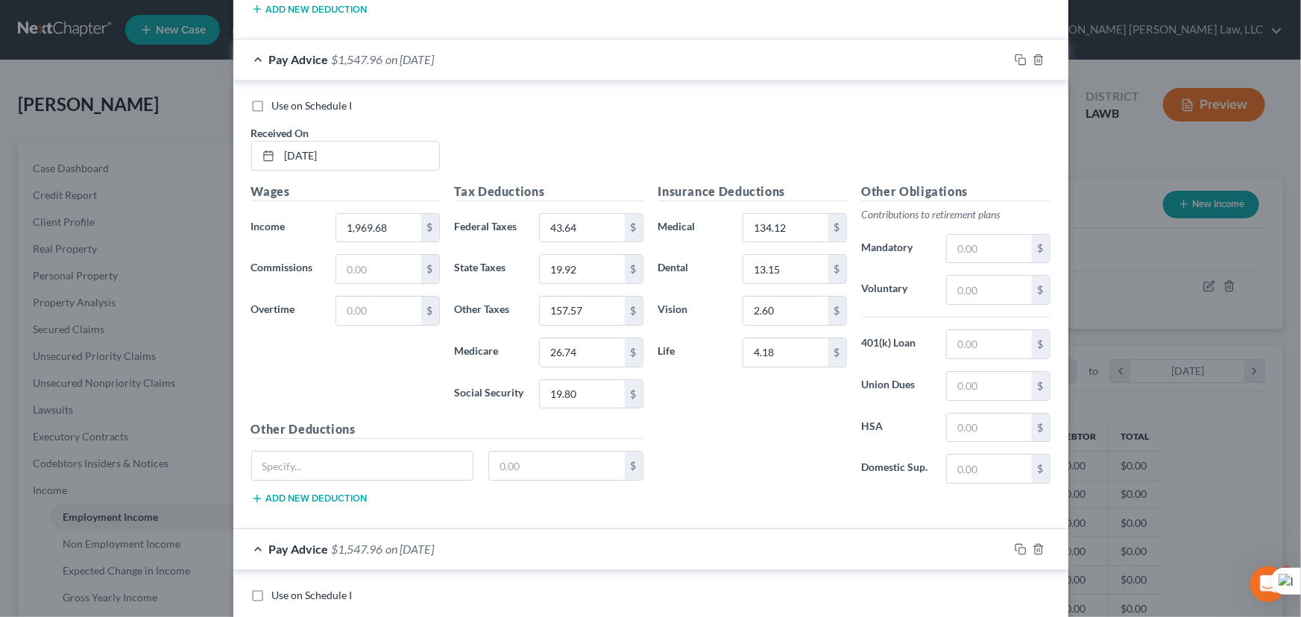
scroll to position [2927, 0]
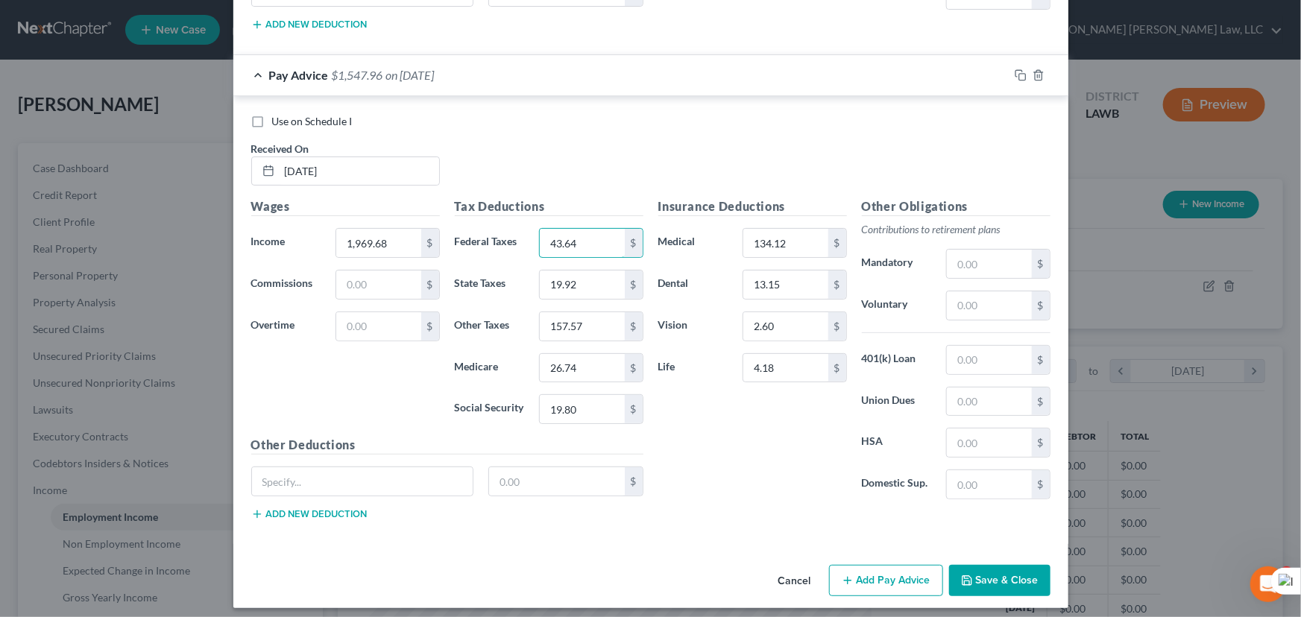
type input "43.64"
click at [891, 567] on button "Add Pay Advice" at bounding box center [886, 580] width 114 height 31
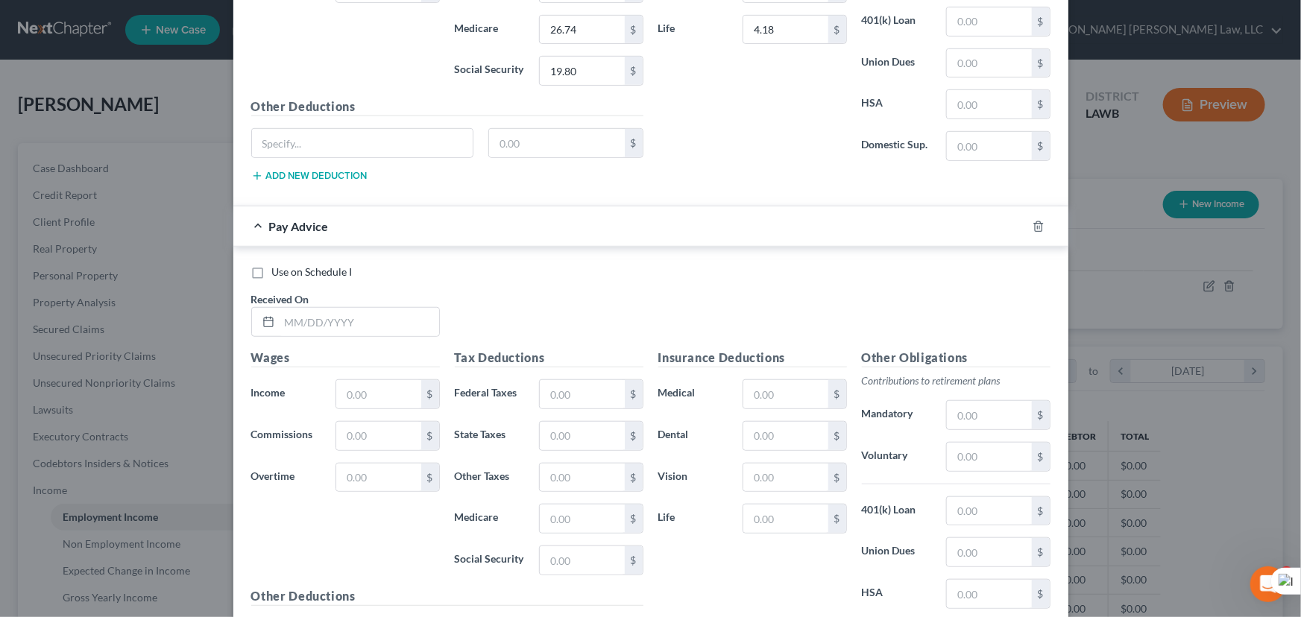
scroll to position [3414, 0]
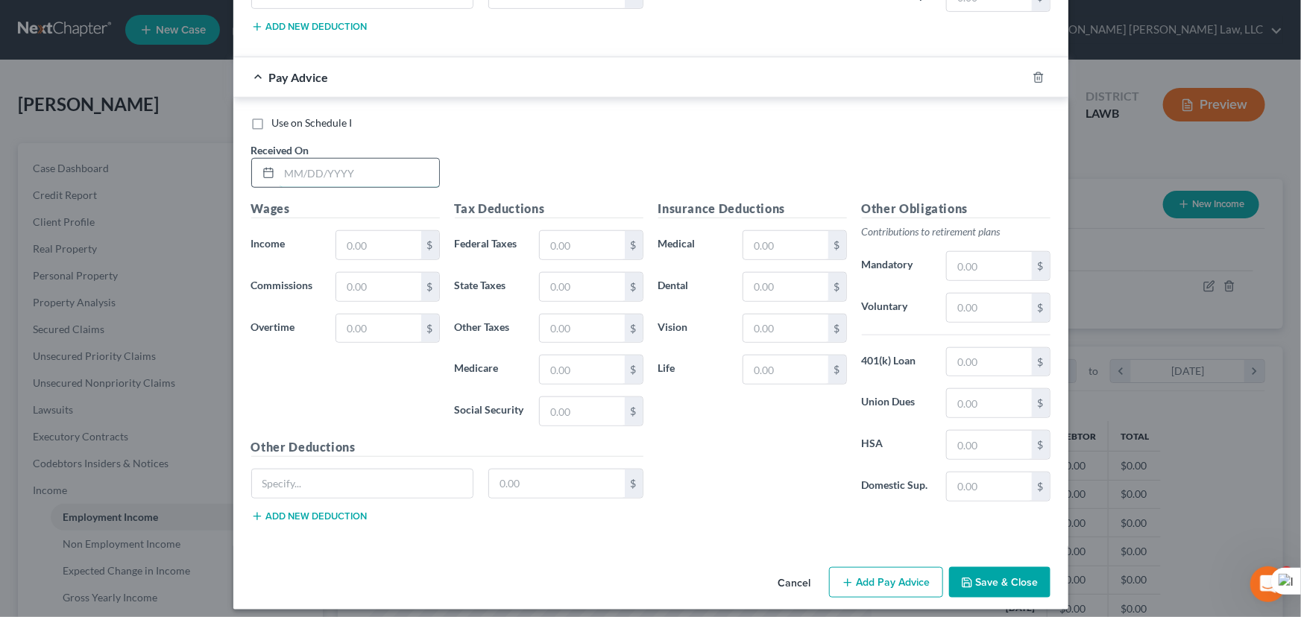
click at [368, 171] on input "text" at bounding box center [360, 173] width 160 height 28
type input "[DATE]"
click at [363, 237] on input "text" at bounding box center [378, 245] width 84 height 28
type input "1,969.68"
drag, startPoint x: 561, startPoint y: 245, endPoint x: 564, endPoint y: 236, distance: 10.4
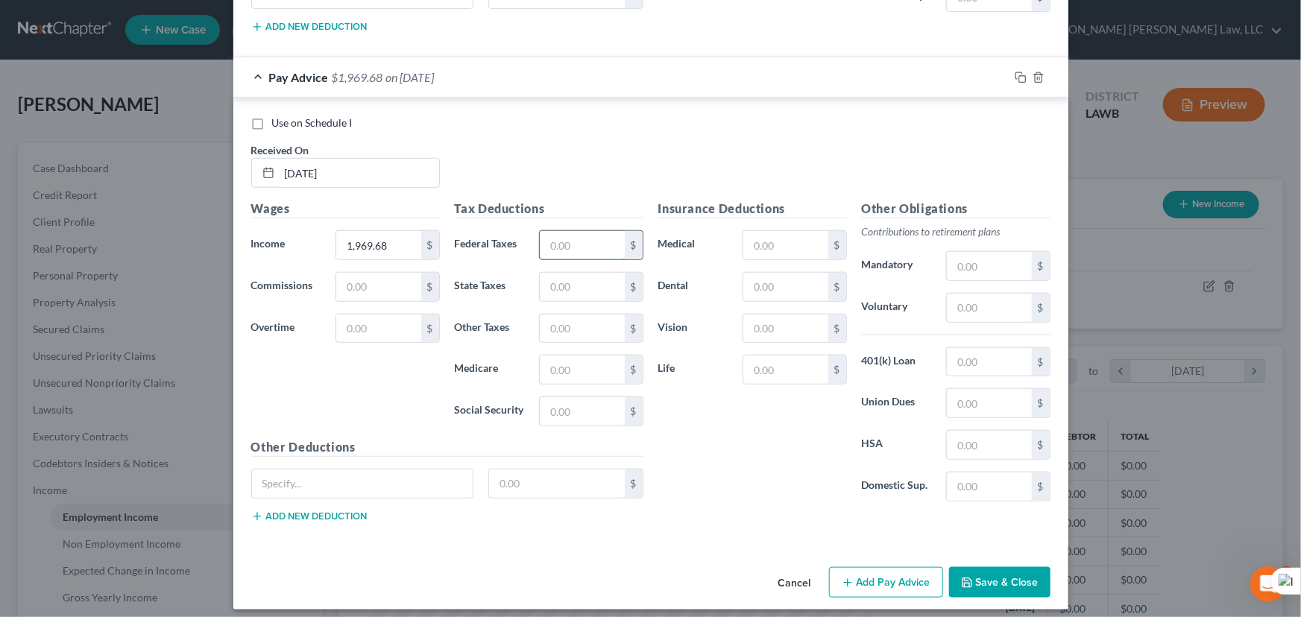
click at [561, 244] on input "text" at bounding box center [582, 245] width 84 height 28
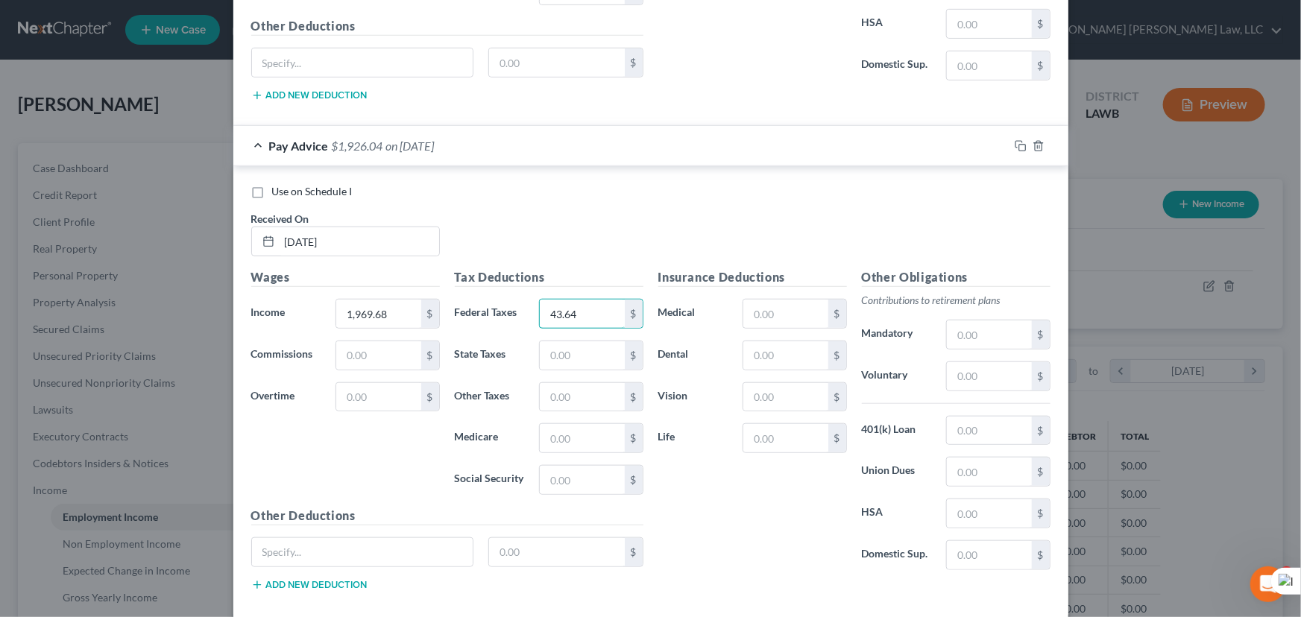
scroll to position [3347, 0]
type input "43.64"
click at [555, 346] on input "text" at bounding box center [582, 354] width 84 height 28
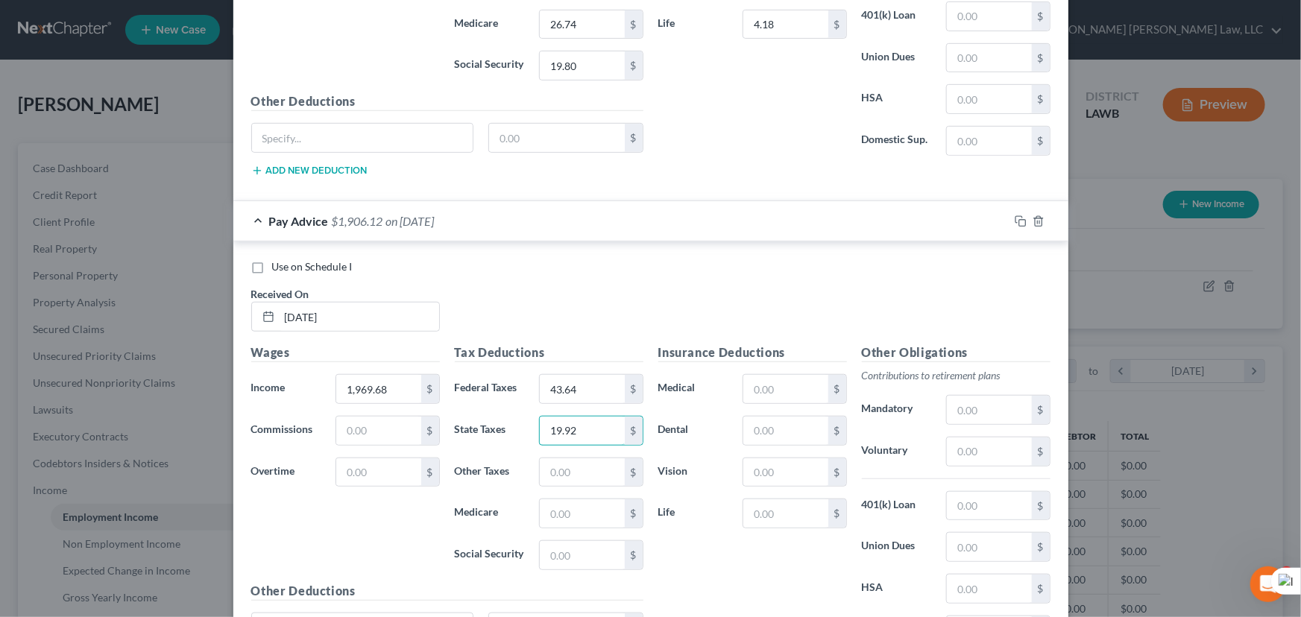
scroll to position [3414, 0]
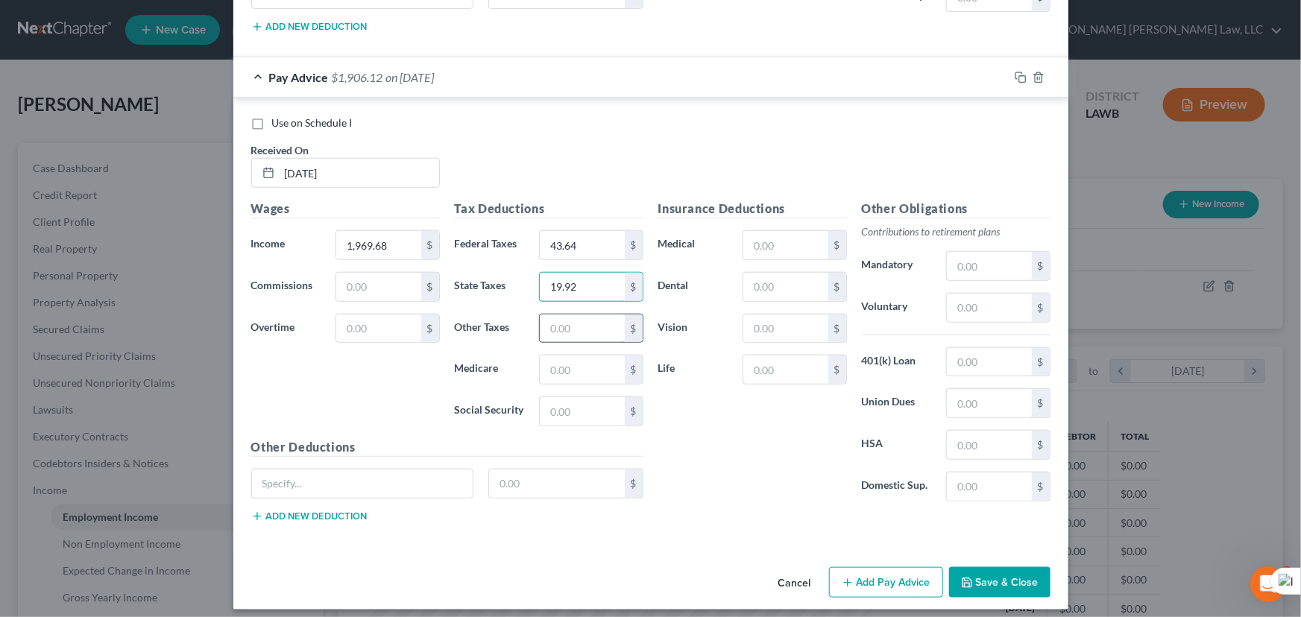
type input "19.92"
click at [585, 327] on input "text" at bounding box center [582, 329] width 84 height 28
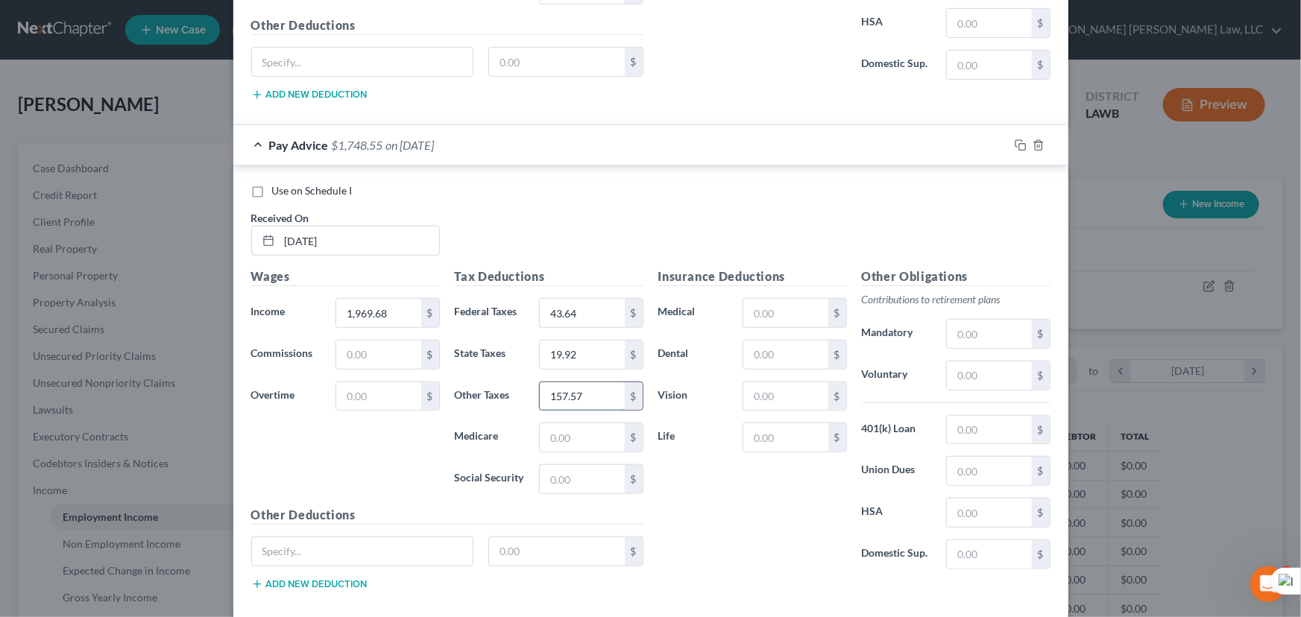
scroll to position [3347, 0]
type input "157.57"
click at [574, 423] on input "text" at bounding box center [582, 437] width 84 height 28
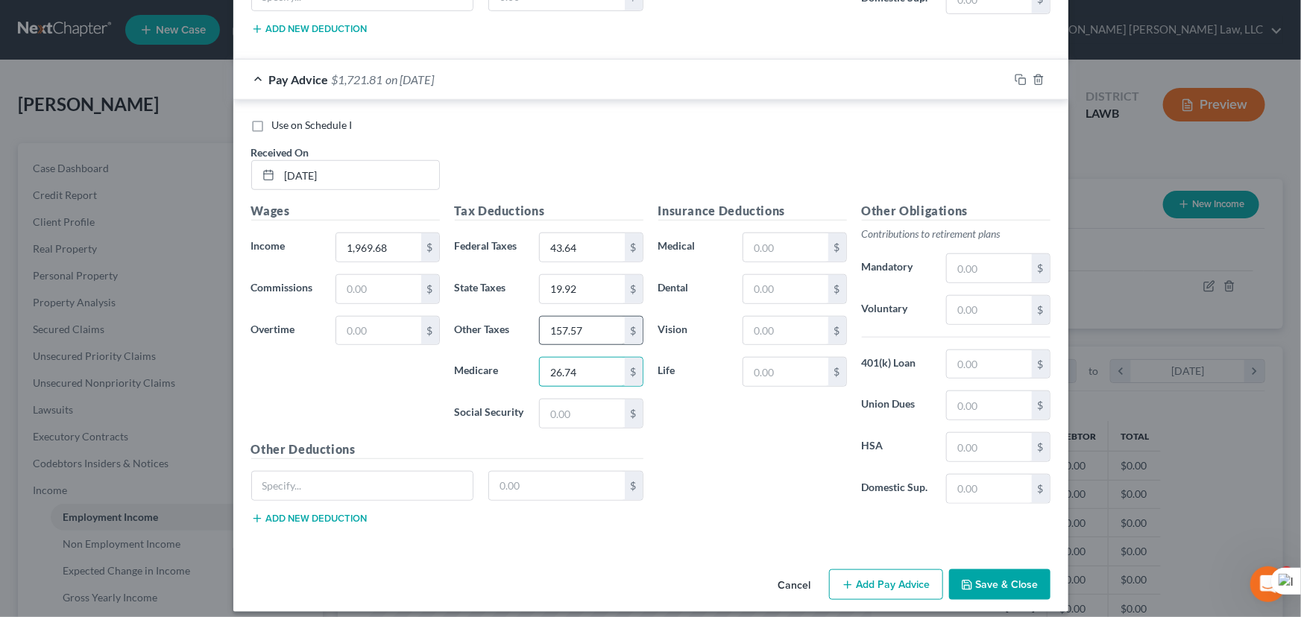
scroll to position [3414, 0]
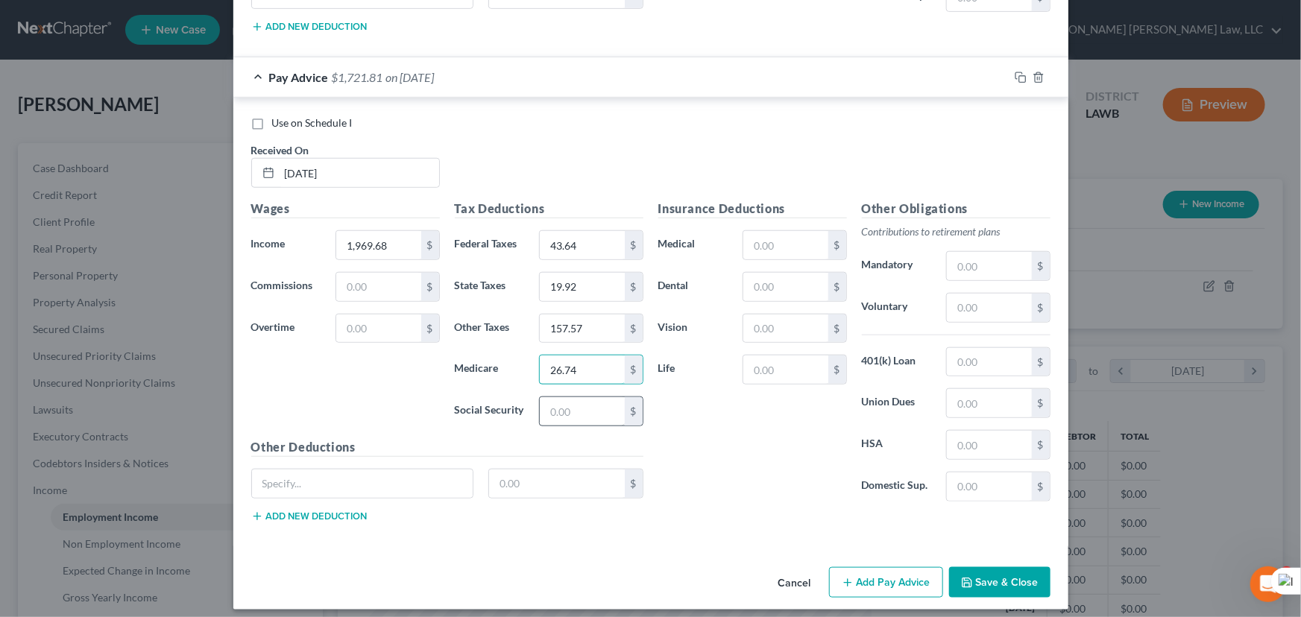
type input "26.74"
click at [575, 400] on input "text" at bounding box center [582, 411] width 84 height 28
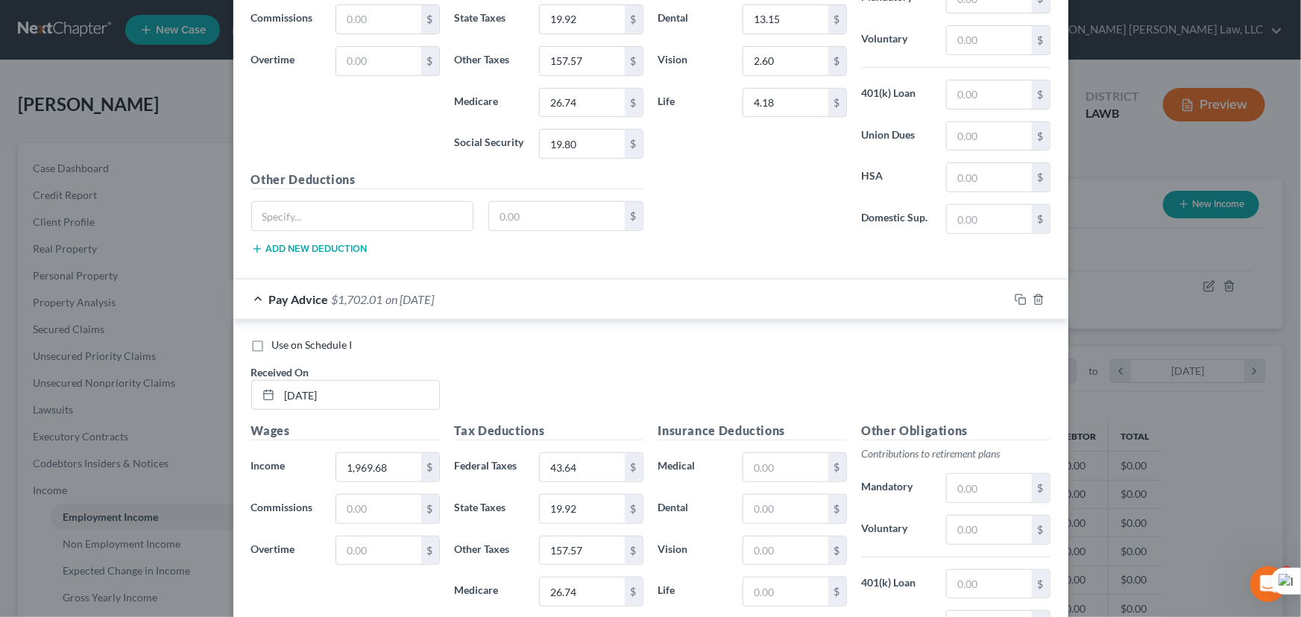
scroll to position [3211, 0]
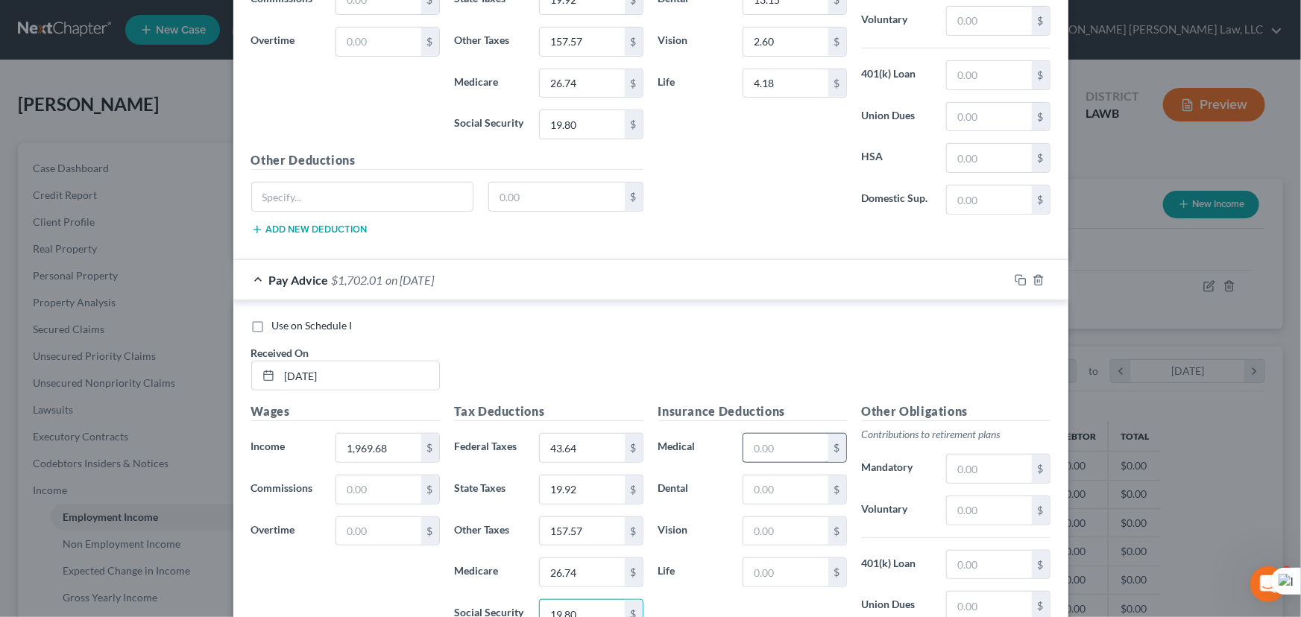
type input "19.80"
click at [786, 448] on input "text" at bounding box center [785, 448] width 84 height 28
type input "134.12"
click at [784, 499] on div "Insurance Deductions Medical 134.12 $ Dental $ Vision $ Life $" at bounding box center [753, 560] width 204 height 314
click at [784, 493] on input "text" at bounding box center [785, 490] width 84 height 28
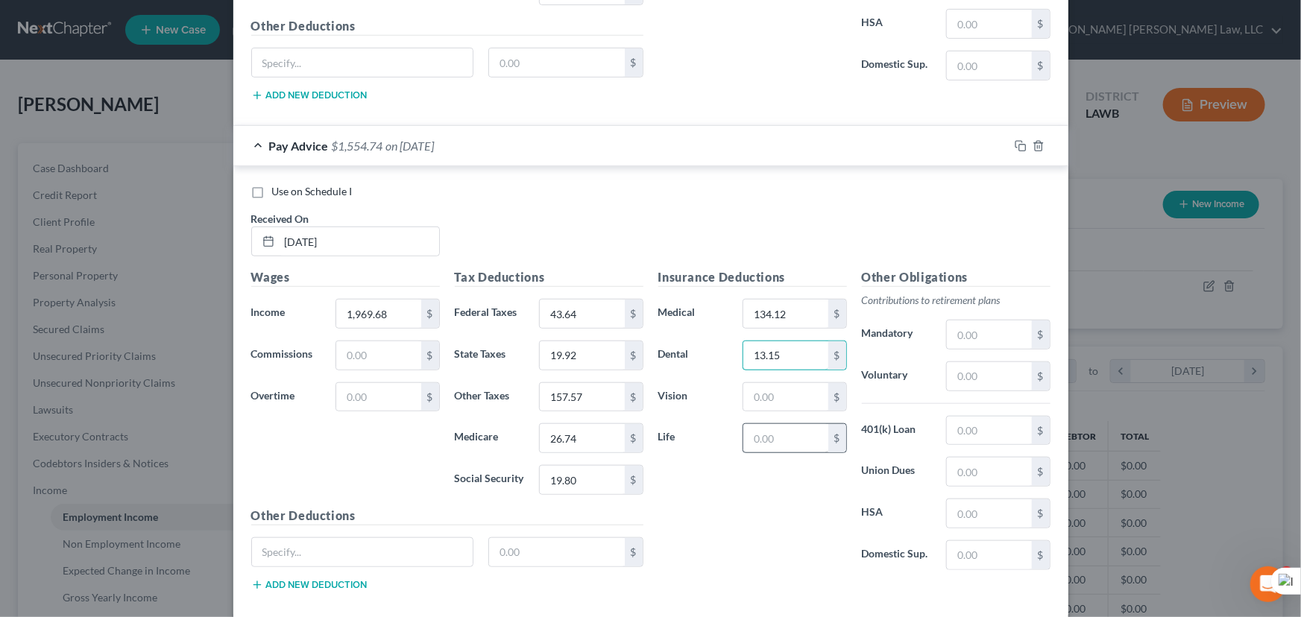
scroll to position [3347, 0]
type input "13.15"
click at [783, 392] on input "text" at bounding box center [785, 396] width 84 height 28
type input "2.60"
click at [782, 423] on input "text" at bounding box center [785, 437] width 84 height 28
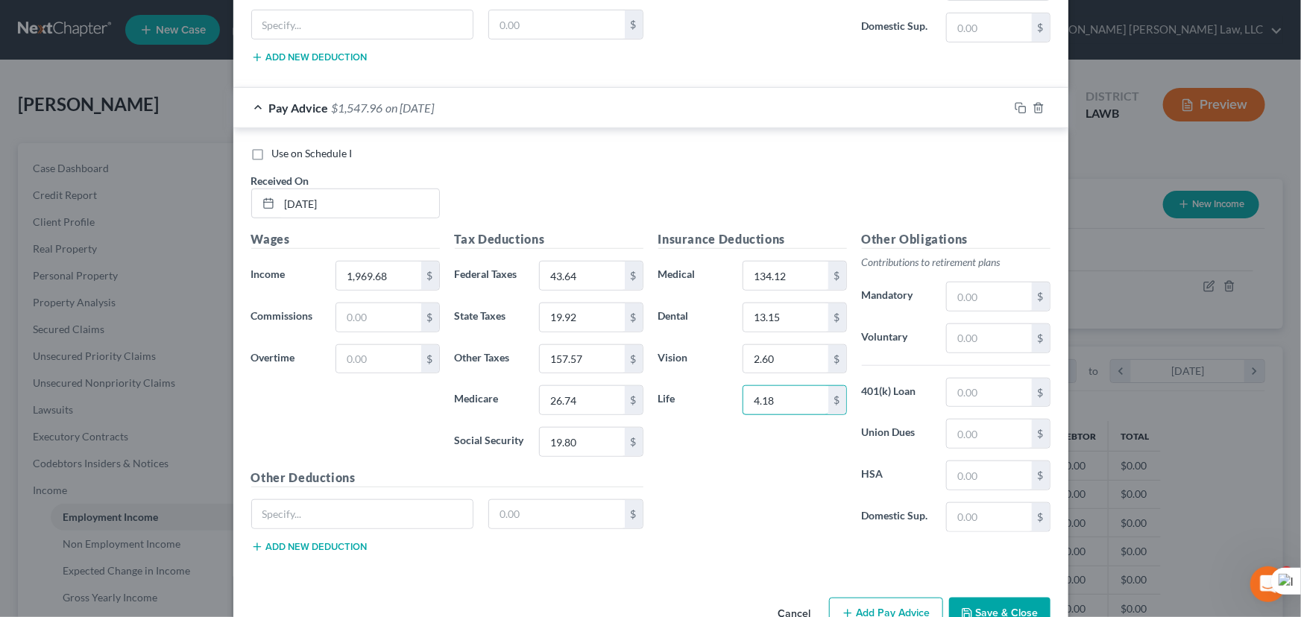
scroll to position [3414, 0]
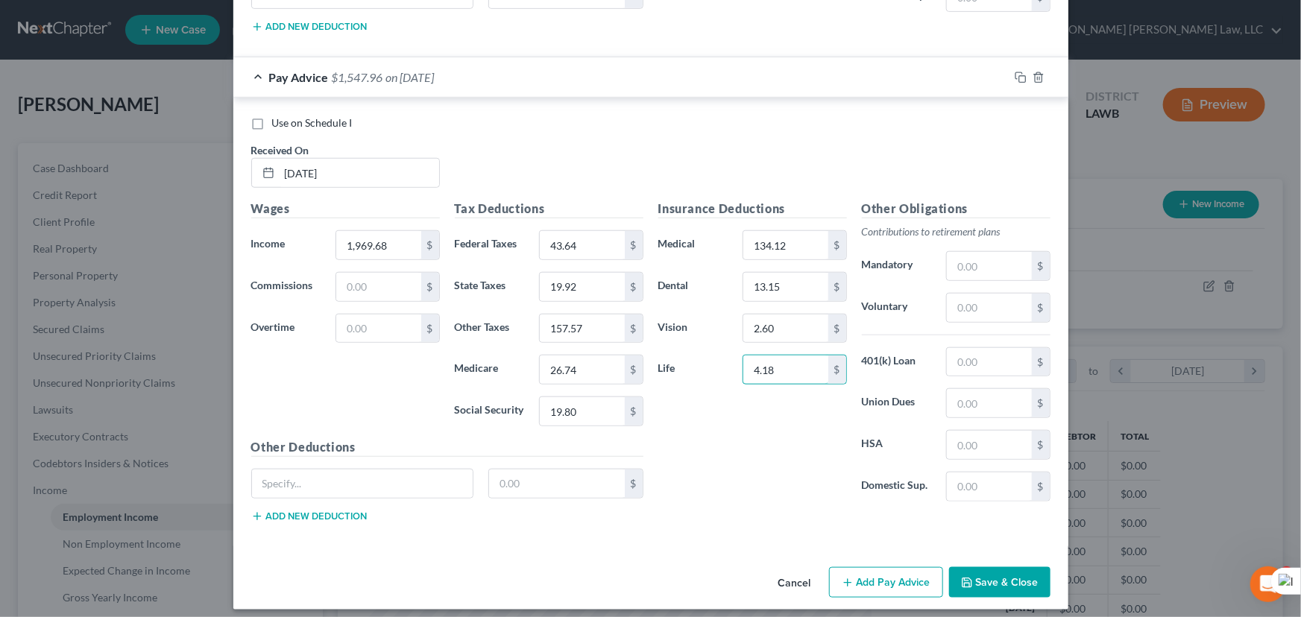
type input "4.18"
click at [865, 581] on button "Add Pay Advice" at bounding box center [886, 582] width 114 height 31
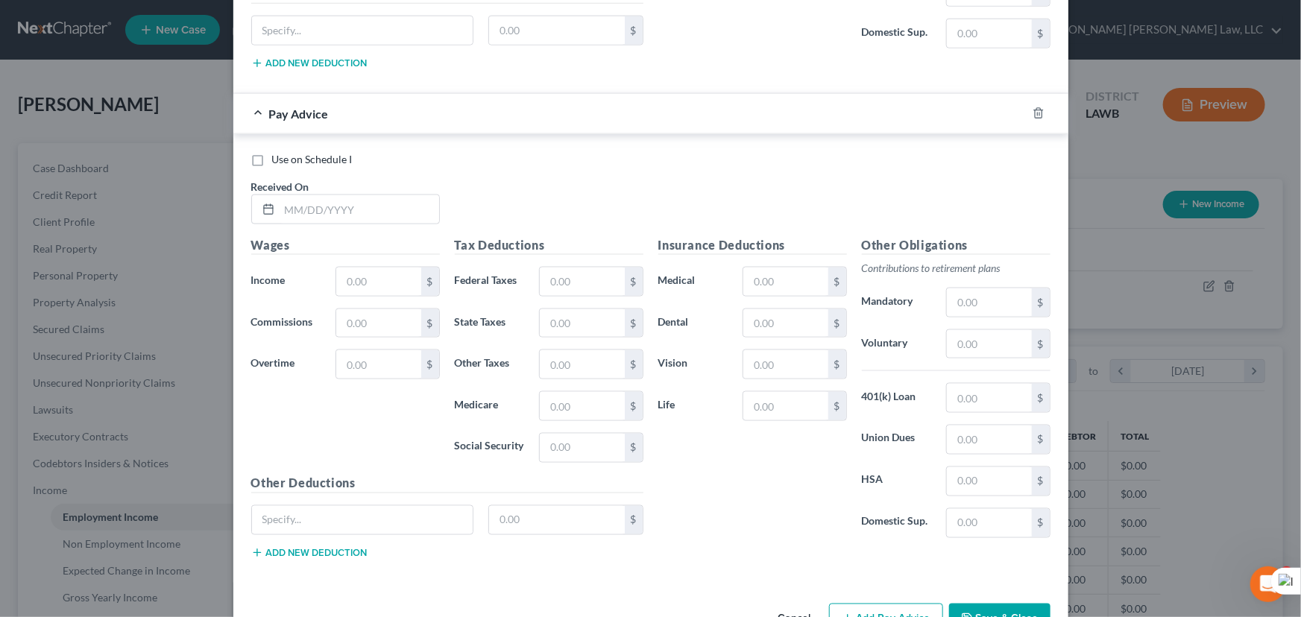
scroll to position [3903, 0]
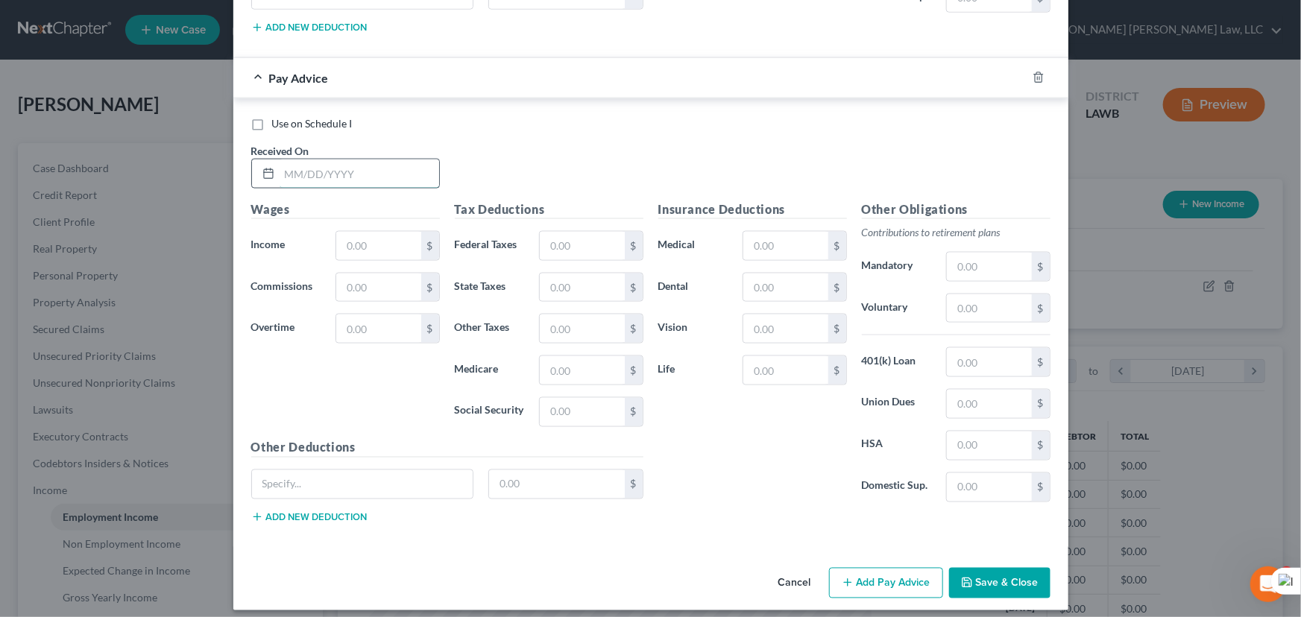
click at [293, 160] on input "text" at bounding box center [360, 174] width 160 height 28
type input "[DATE]"
click at [368, 236] on input "text" at bounding box center [378, 246] width 84 height 28
type input "1,969.68"
click at [586, 232] on input "text" at bounding box center [582, 246] width 84 height 28
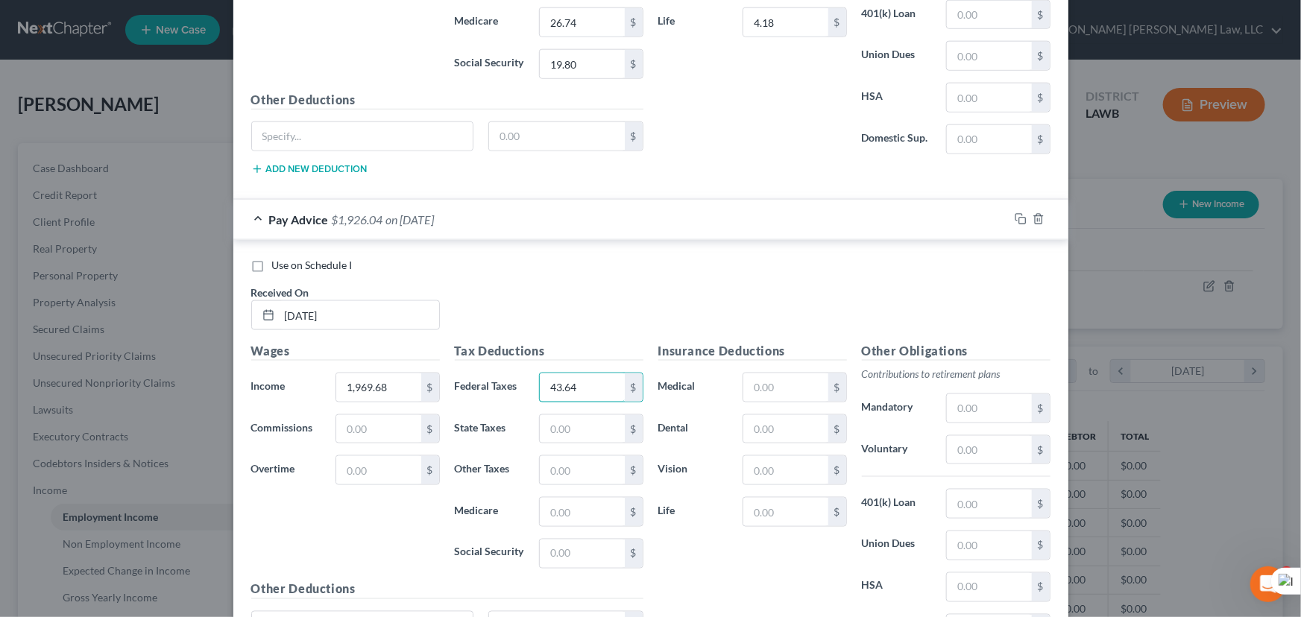
scroll to position [3768, 0]
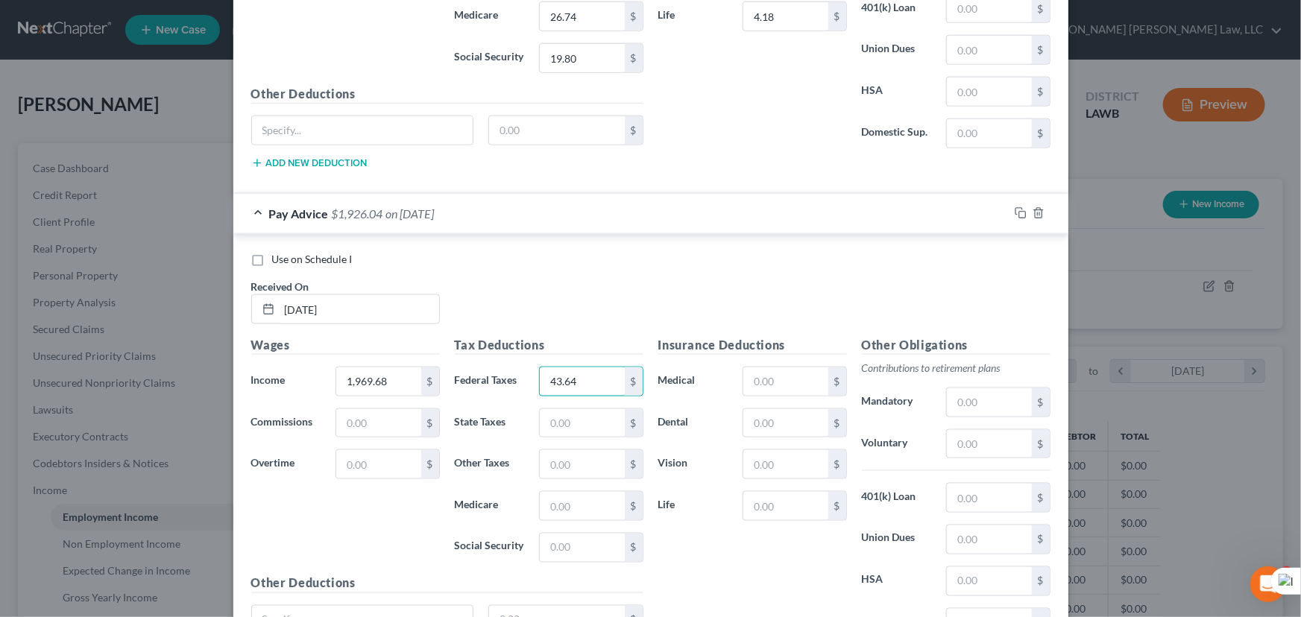
type input "43.64"
click at [569, 429] on div "Tax Deductions Federal Taxes 43.64 $ State Taxes $ Other Taxes $ Medicare $ Soc…" at bounding box center [549, 455] width 204 height 239
click at [574, 413] on input "text" at bounding box center [582, 423] width 84 height 28
type input "19.92"
click at [573, 457] on input "text" at bounding box center [582, 464] width 84 height 28
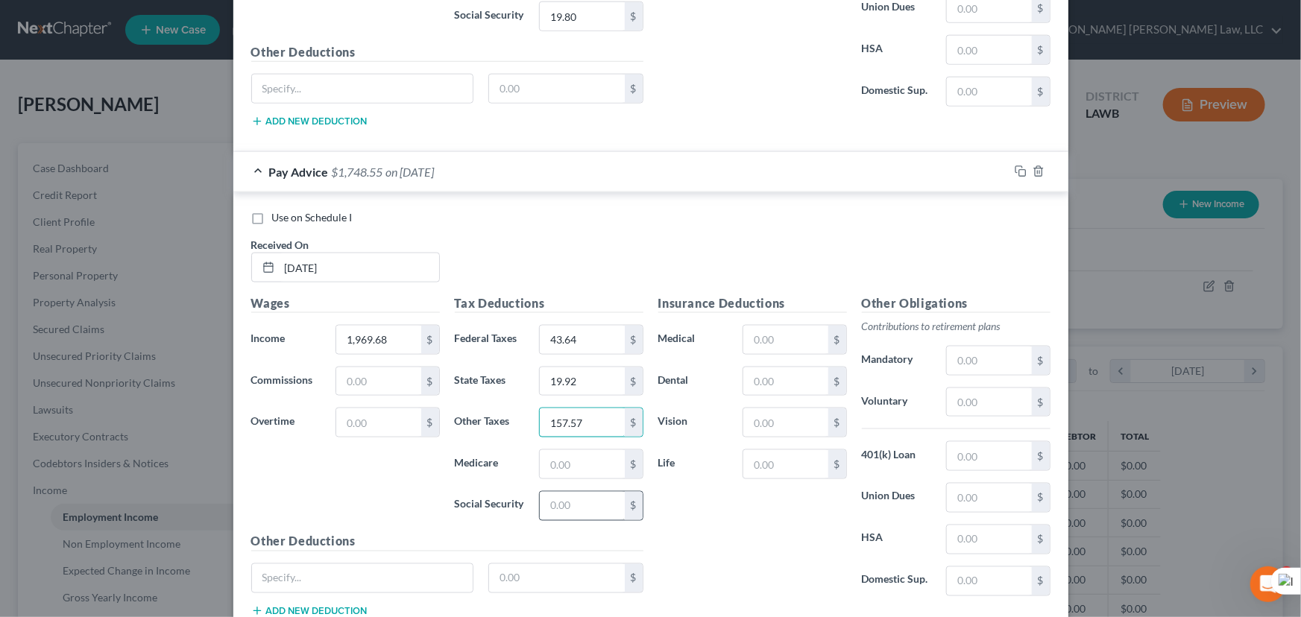
scroll to position [3835, 0]
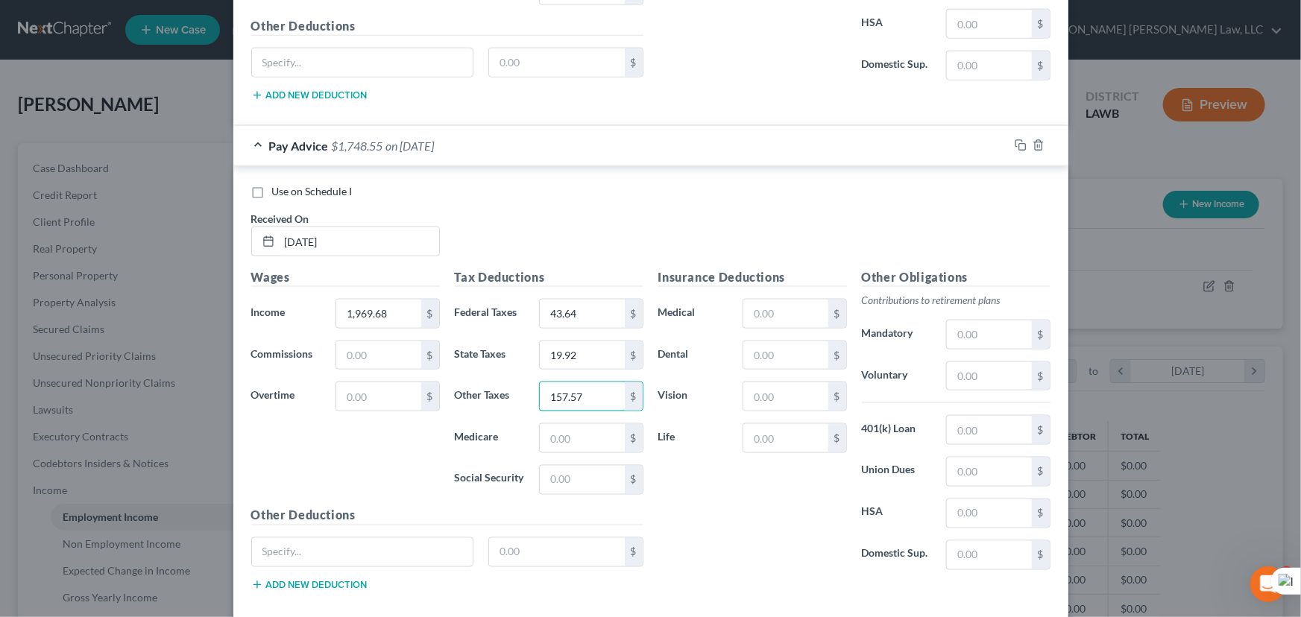
type input "157.57"
click at [593, 406] on div "Tax Deductions Federal Taxes 43.64 $ State Taxes 19.92 $ Other Taxes 157.57 $ M…" at bounding box center [549, 387] width 204 height 239
click at [593, 424] on input "text" at bounding box center [582, 438] width 84 height 28
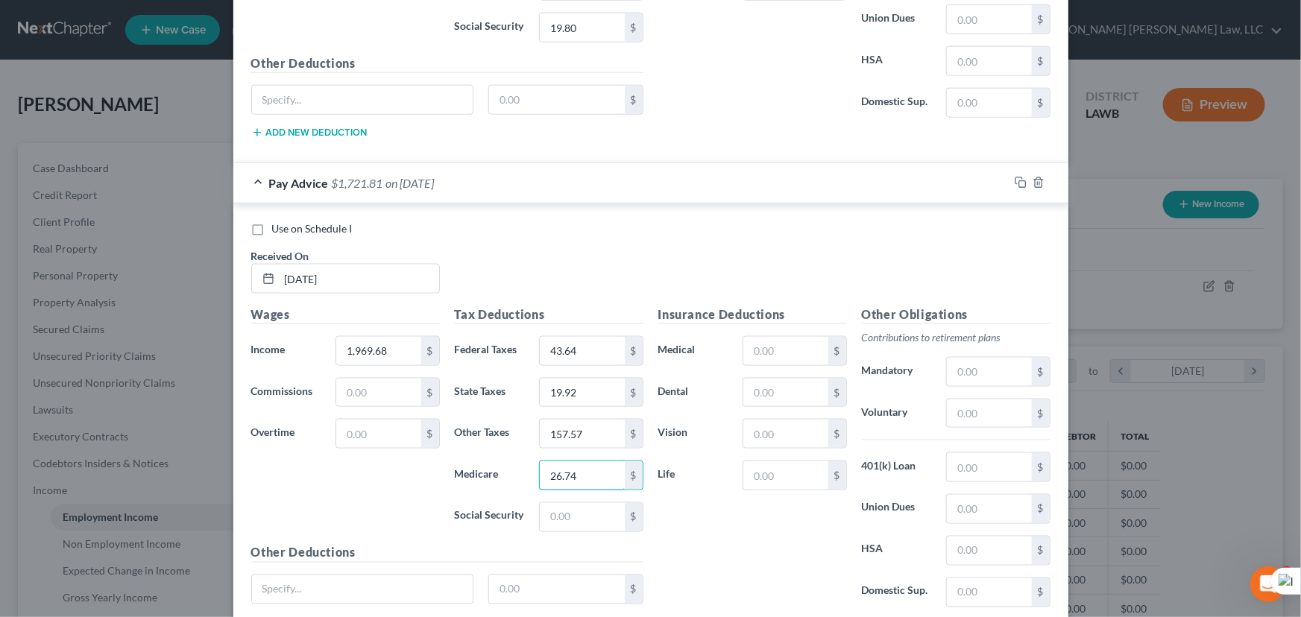
scroll to position [3768, 0]
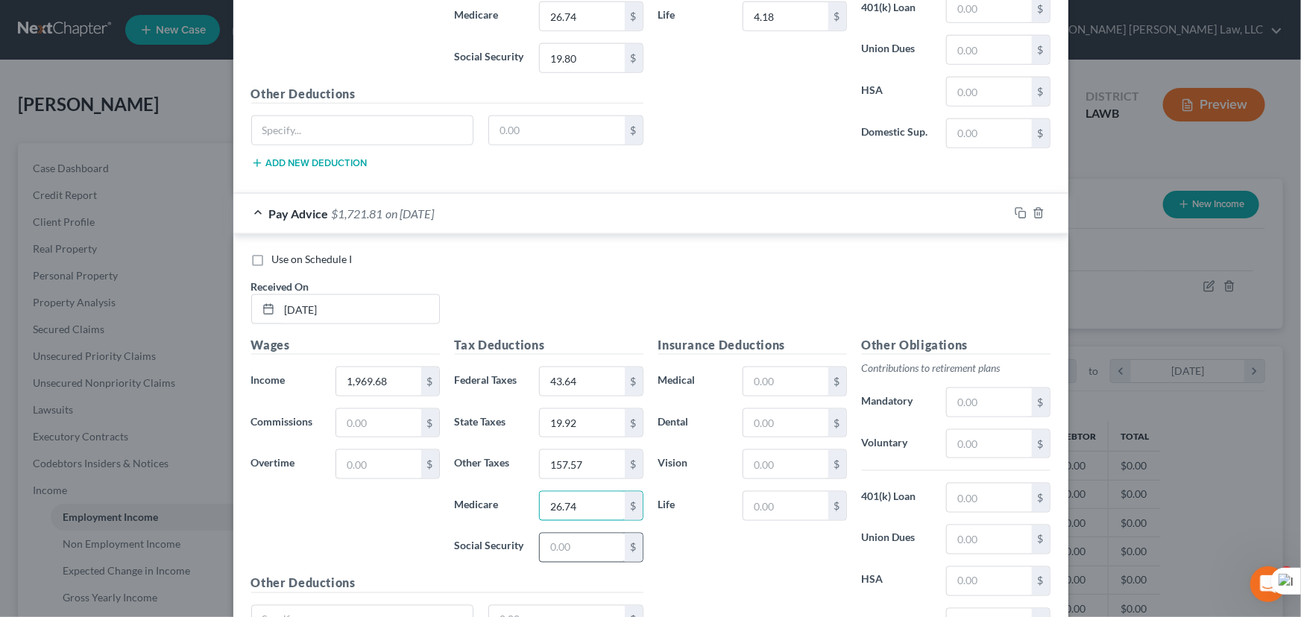
type input "26.74"
click at [584, 534] on input "text" at bounding box center [582, 548] width 84 height 28
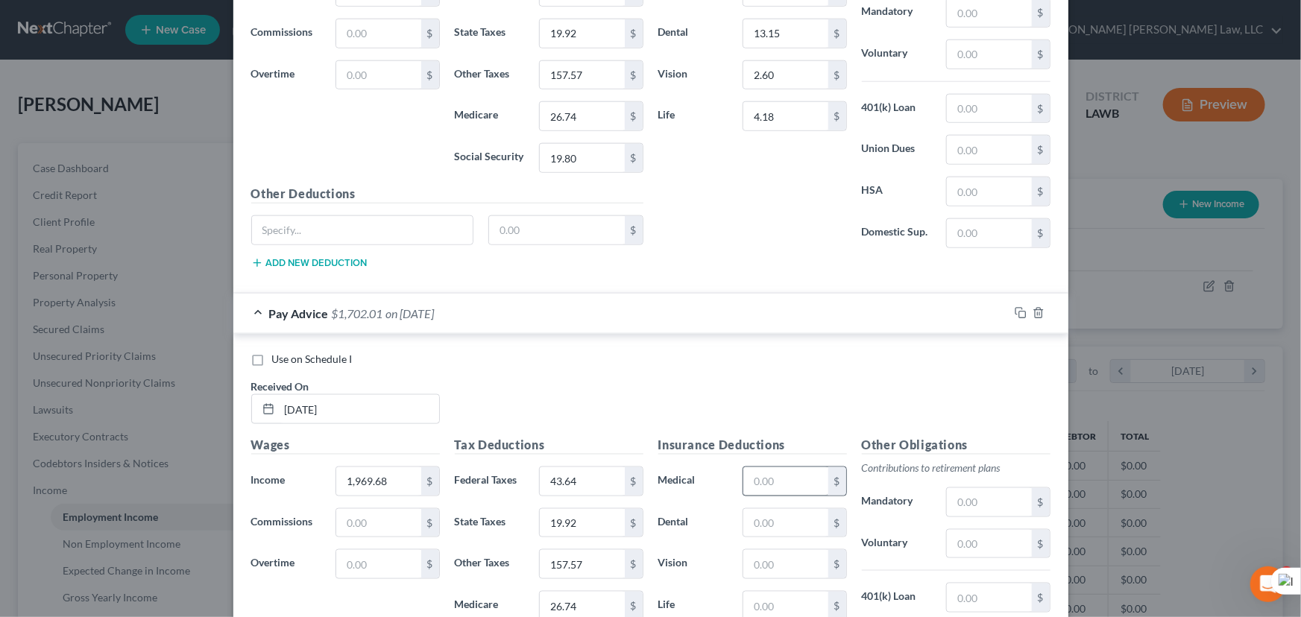
scroll to position [3700, 0]
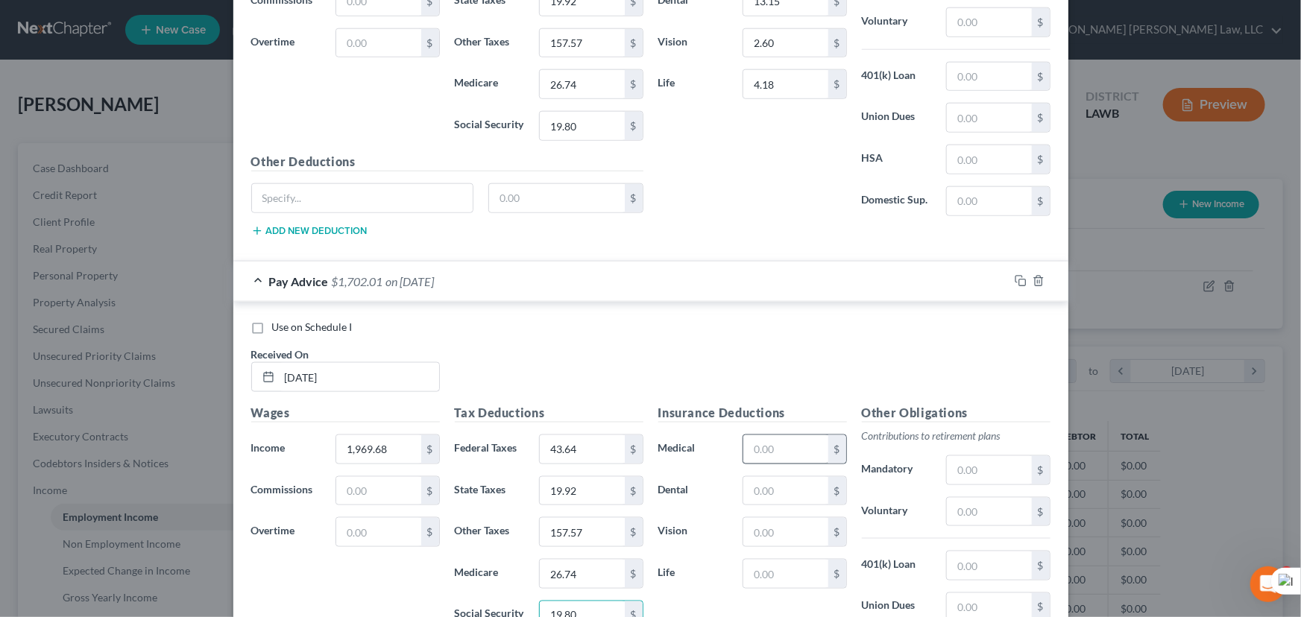
type input "19.80"
click at [788, 435] on input "text" at bounding box center [785, 449] width 84 height 28
type input "3"
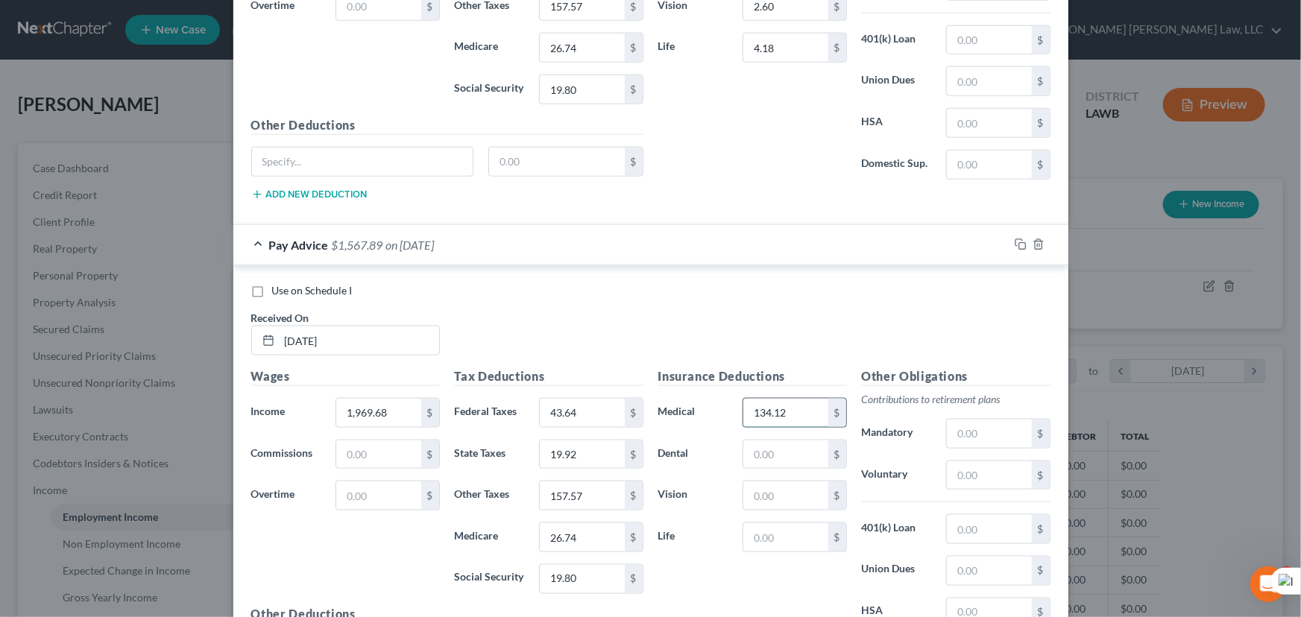
scroll to position [3768, 0]
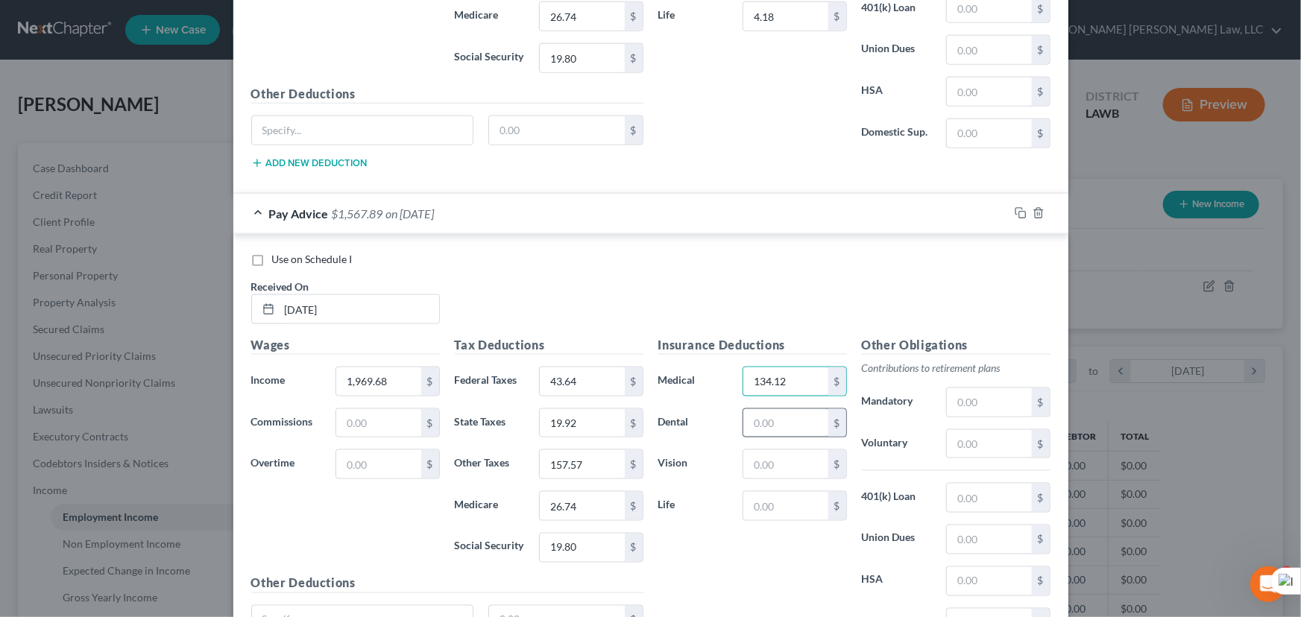
type input "134.12"
click at [787, 426] on input "text" at bounding box center [785, 423] width 84 height 28
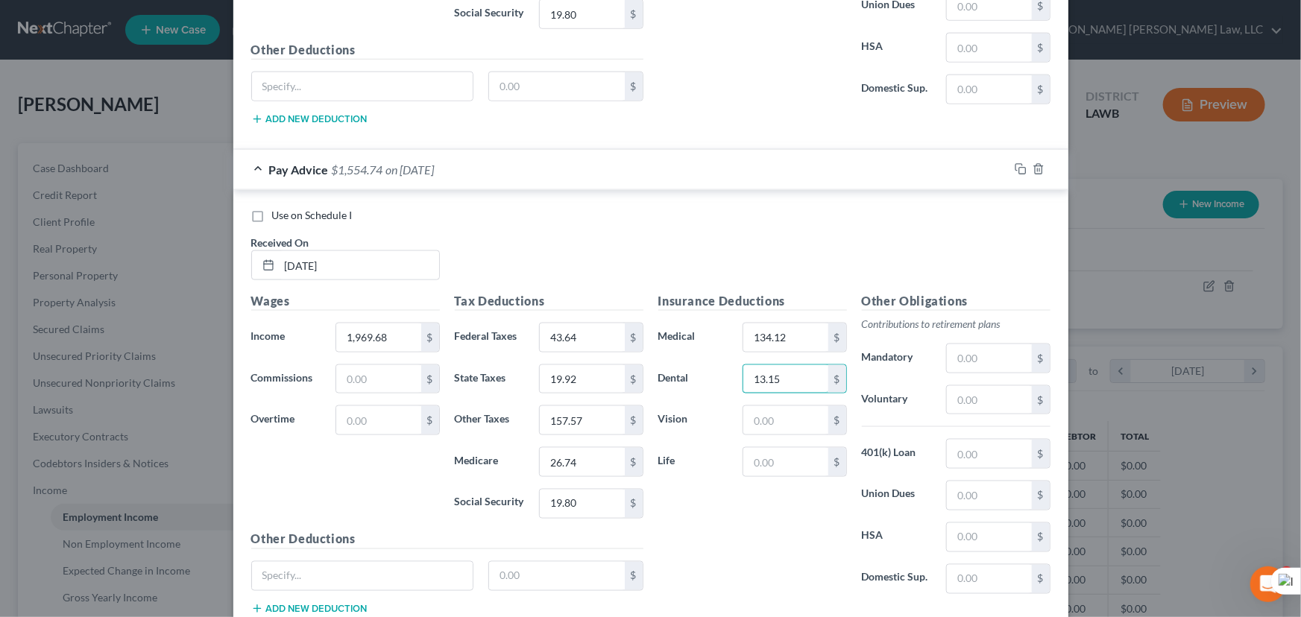
scroll to position [3835, 0]
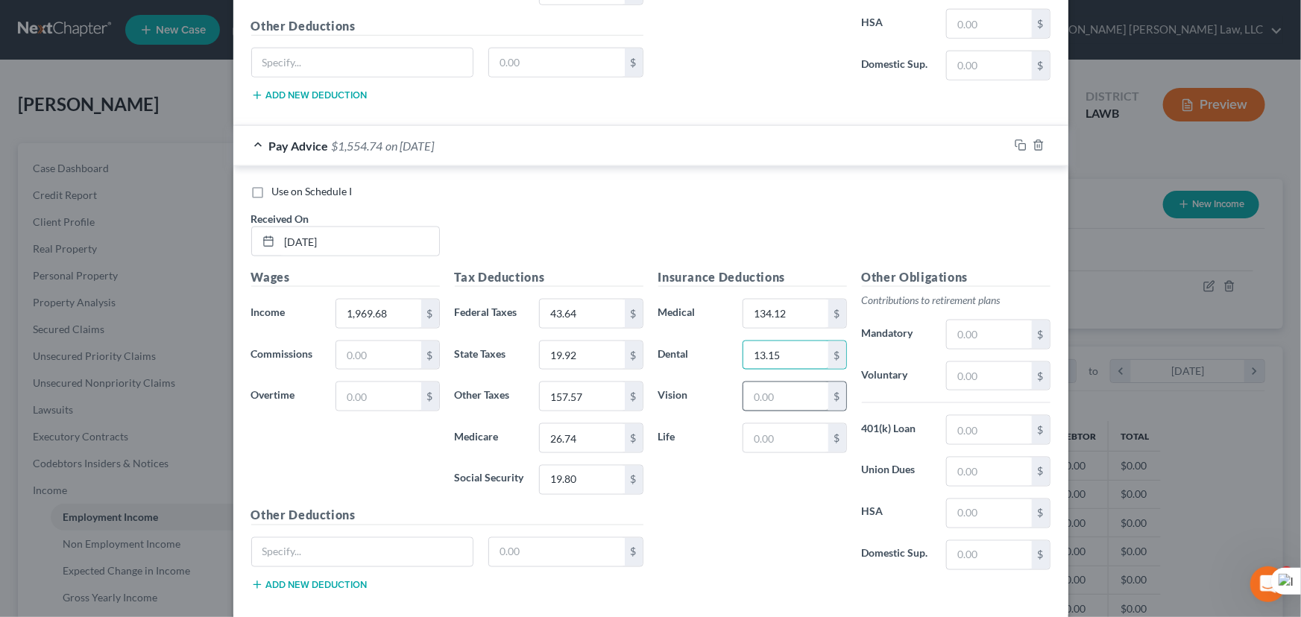
type input "13.15"
click at [760, 391] on input "text" at bounding box center [785, 396] width 84 height 28
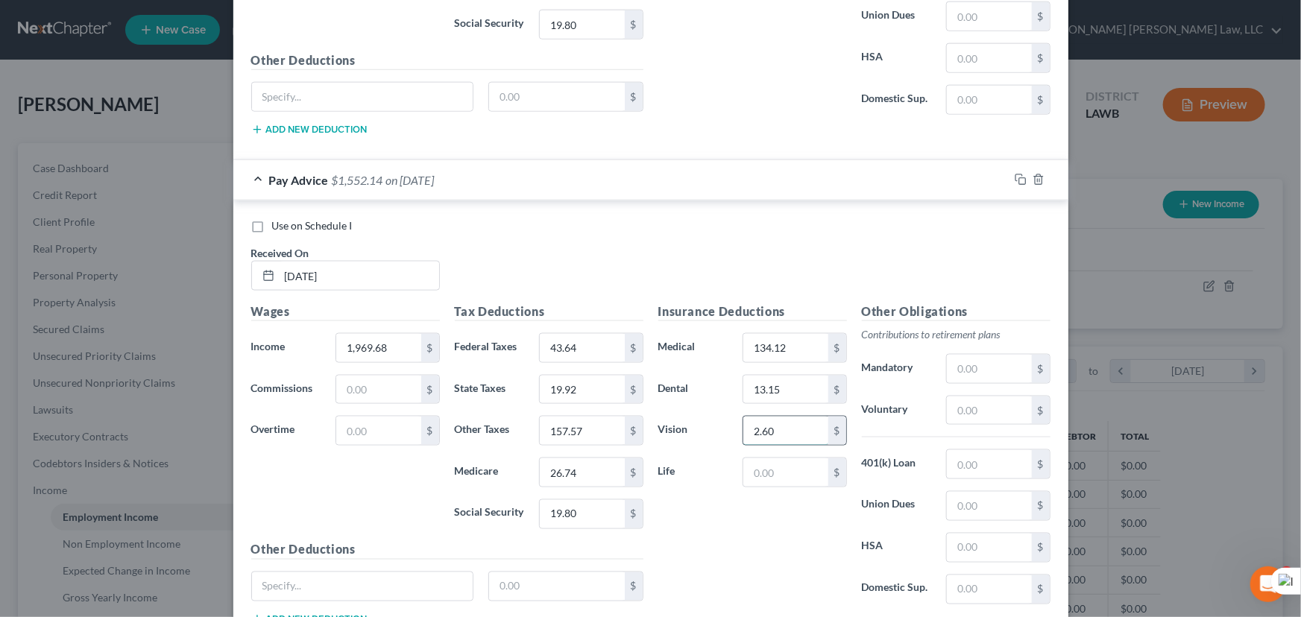
scroll to position [3768, 0]
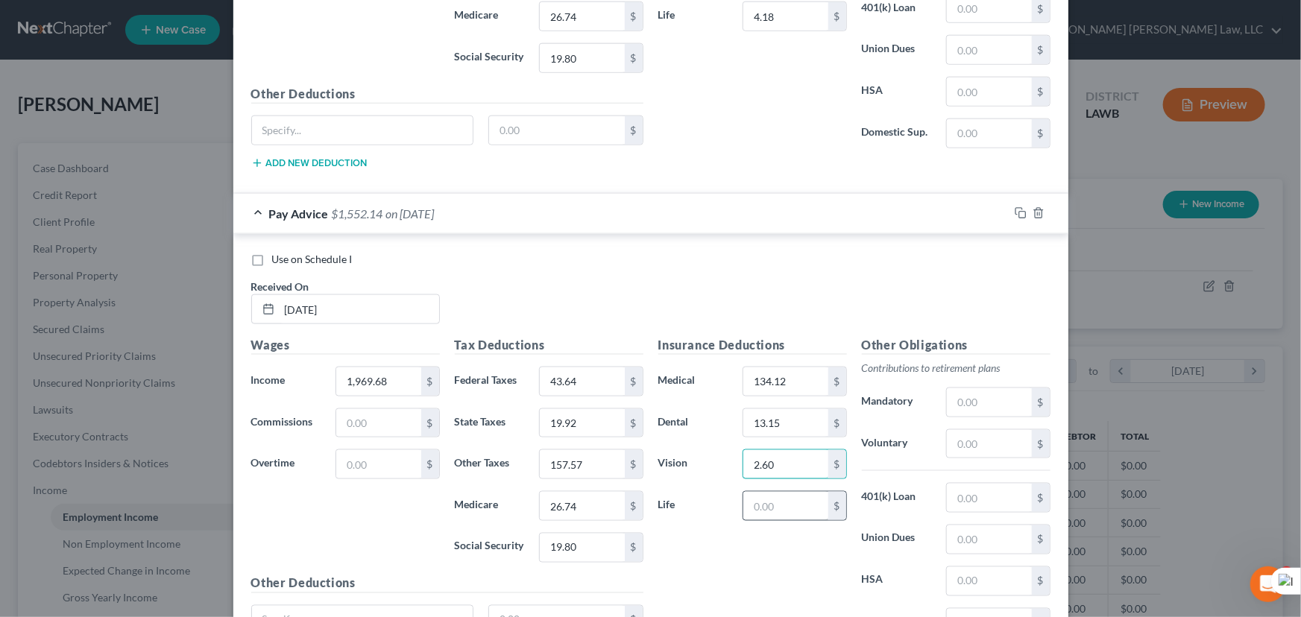
type input "2.60"
click at [784, 496] on input "text" at bounding box center [785, 506] width 84 height 28
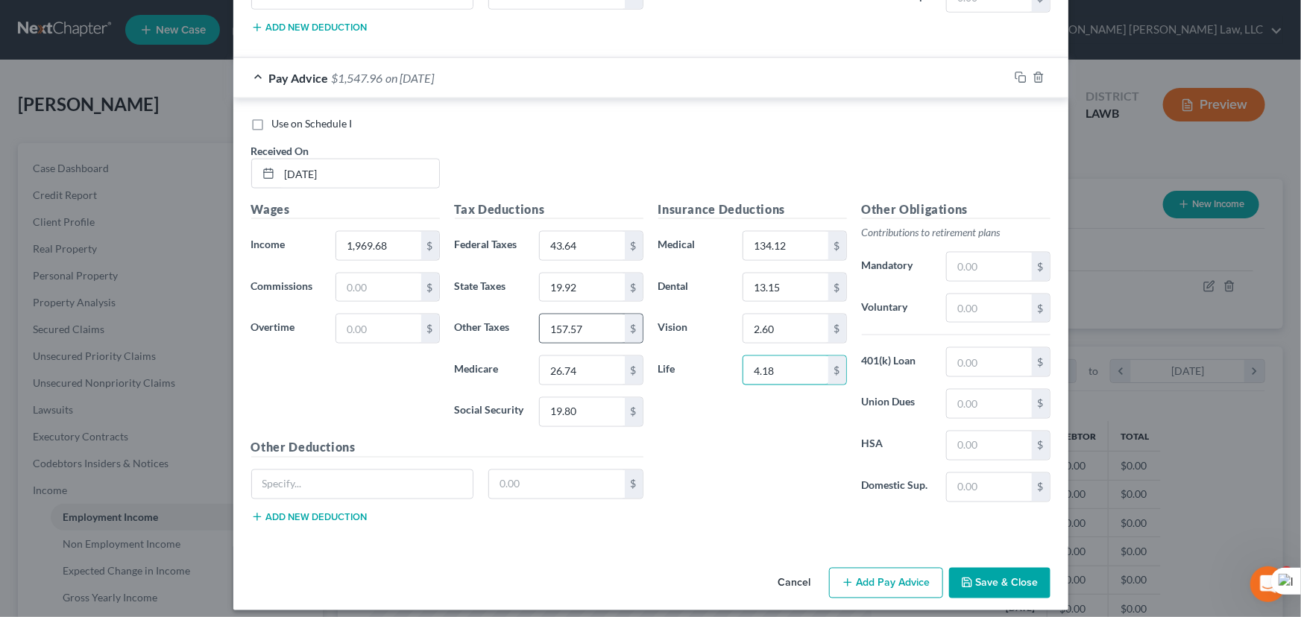
type input "4.18"
click at [882, 569] on button "Add Pay Advice" at bounding box center [886, 583] width 114 height 31
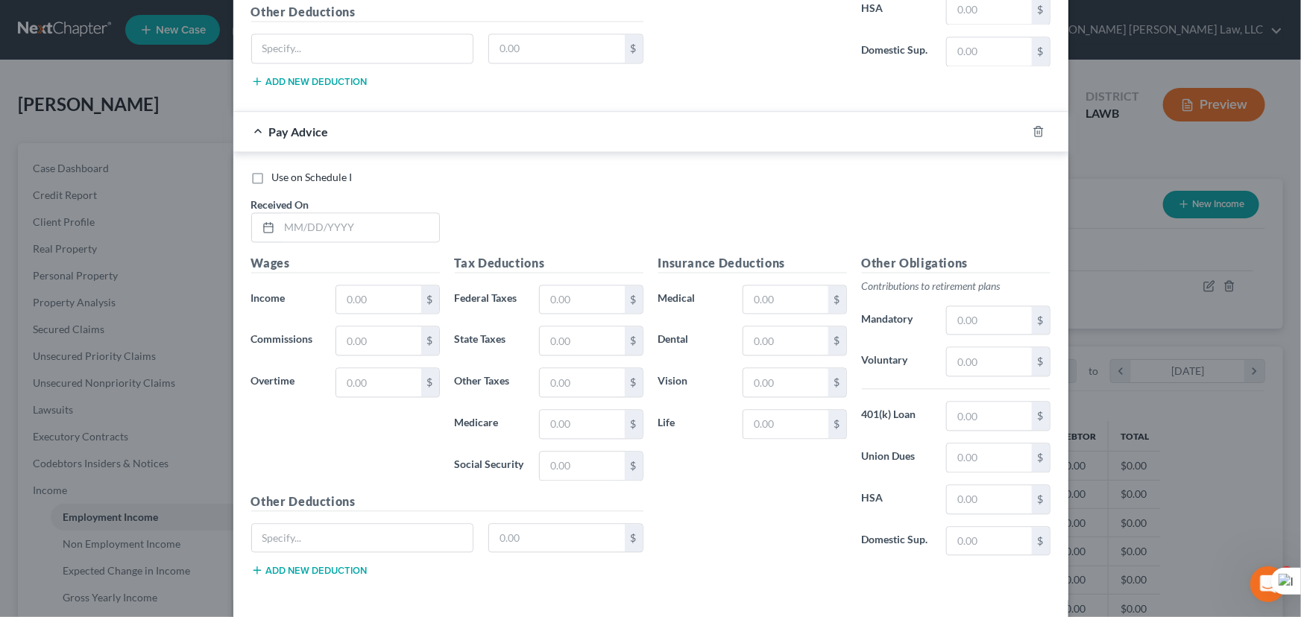
scroll to position [4391, 0]
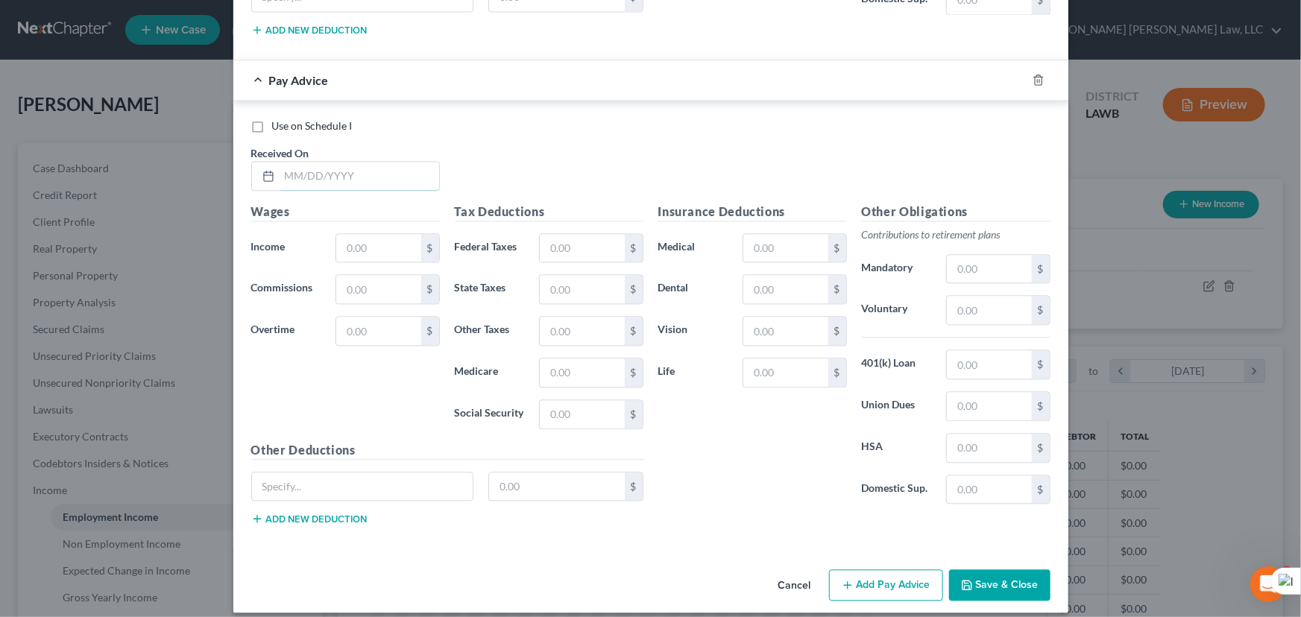
drag, startPoint x: 309, startPoint y: 159, endPoint x: 1296, endPoint y: 242, distance: 990.4
click at [309, 162] on input "text" at bounding box center [360, 176] width 160 height 28
click at [329, 162] on input "text" at bounding box center [360, 176] width 160 height 28
type input "[DATE]"
click at [411, 234] on input "text" at bounding box center [378, 248] width 84 height 28
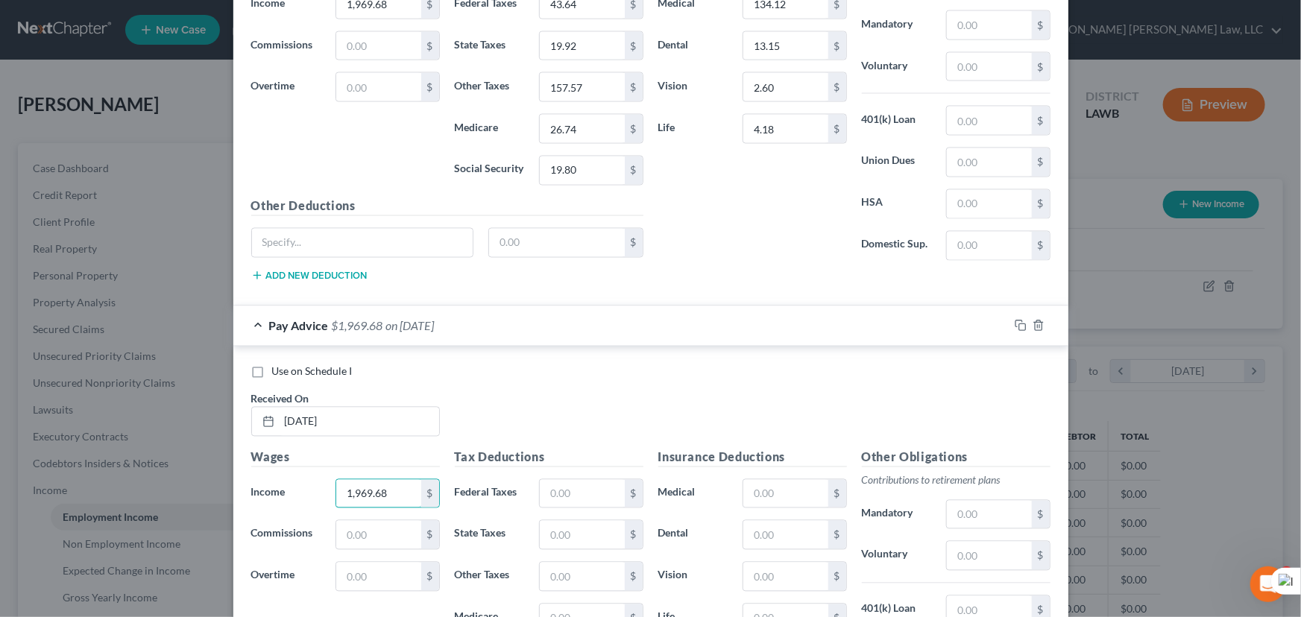
scroll to position [4256, 0]
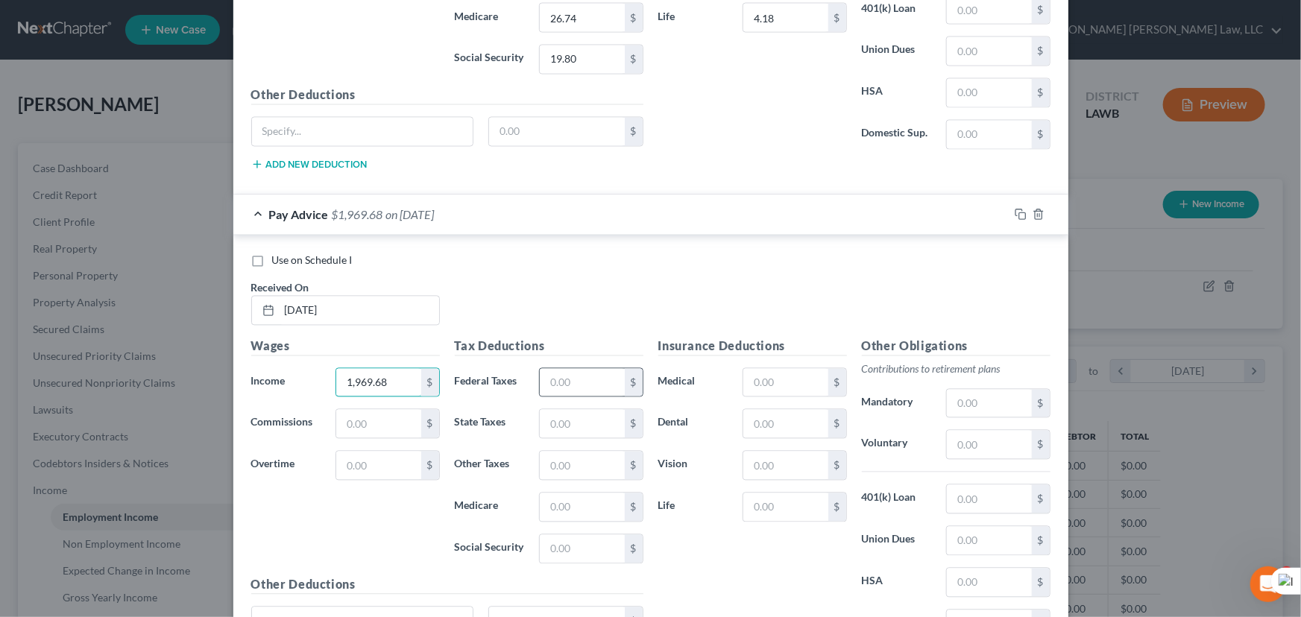
type input "1,969.68"
drag, startPoint x: 625, startPoint y: 373, endPoint x: 618, endPoint y: 372, distance: 7.6
click at [618, 372] on div "$" at bounding box center [591, 383] width 104 height 30
click at [618, 372] on input "text" at bounding box center [582, 383] width 84 height 28
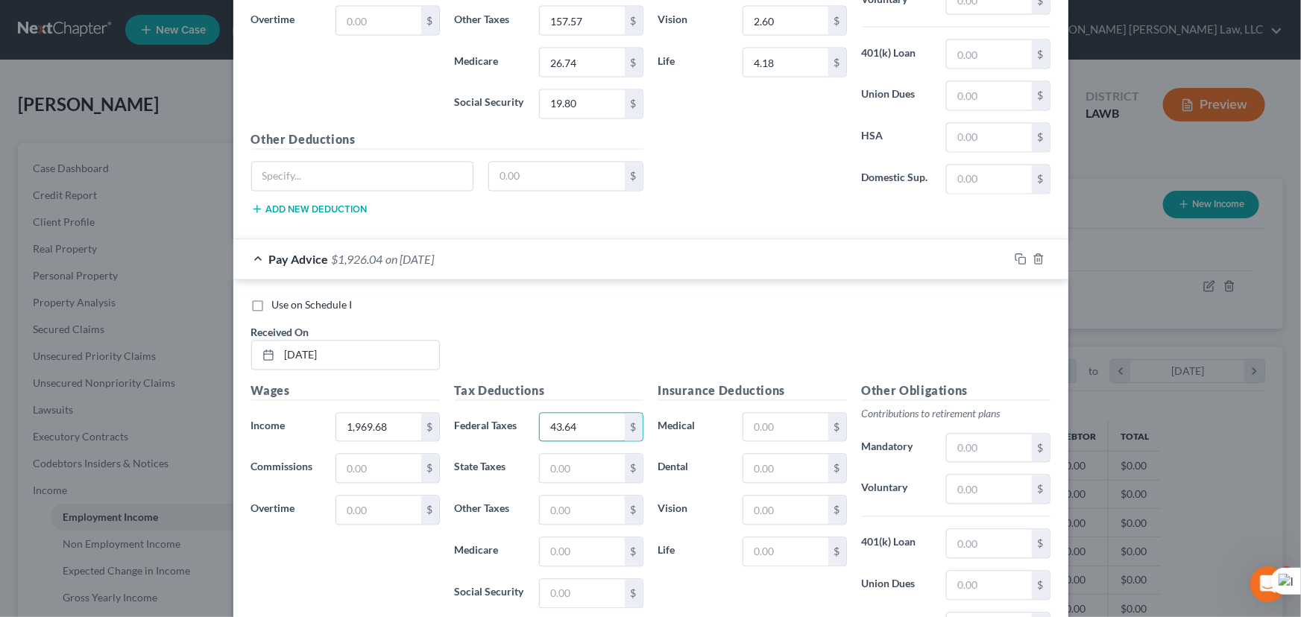
scroll to position [4324, 0]
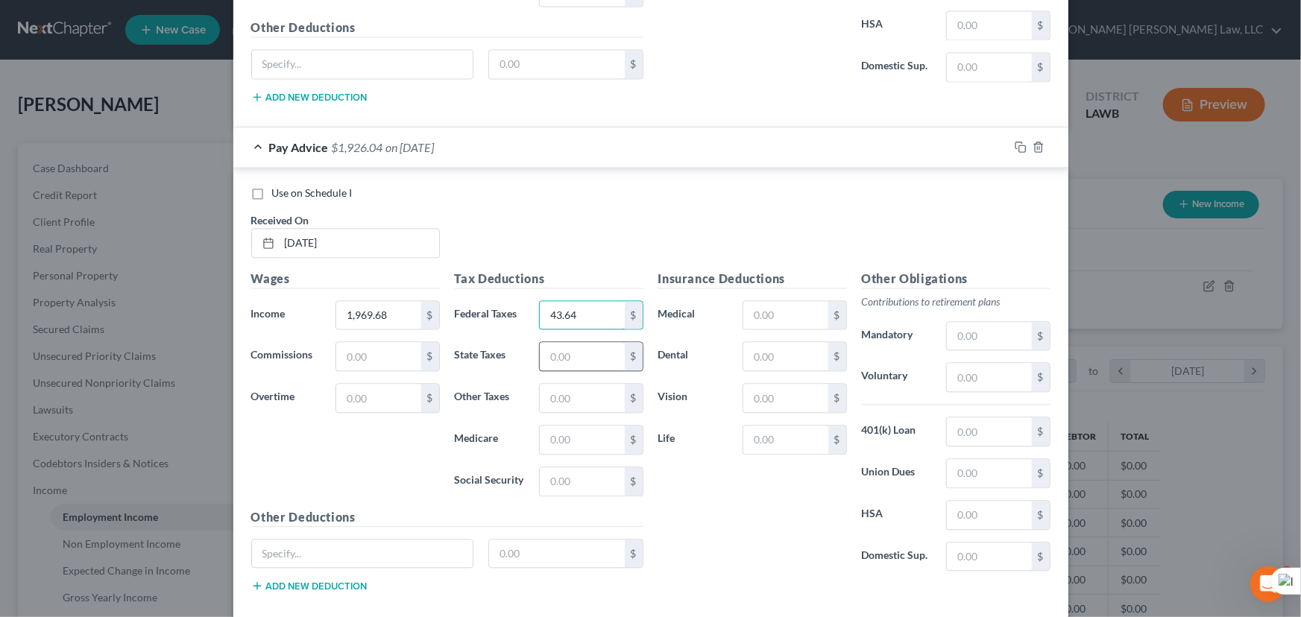
type input "43.64"
click at [580, 342] on input "text" at bounding box center [582, 356] width 84 height 28
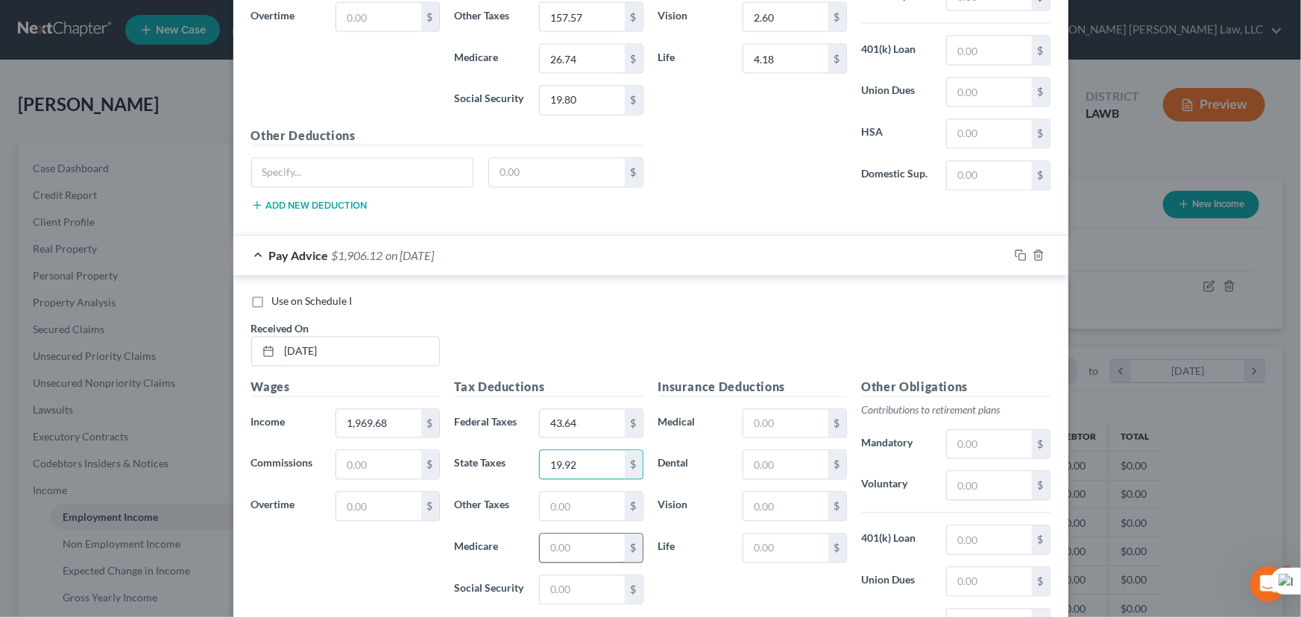
scroll to position [4391, 0]
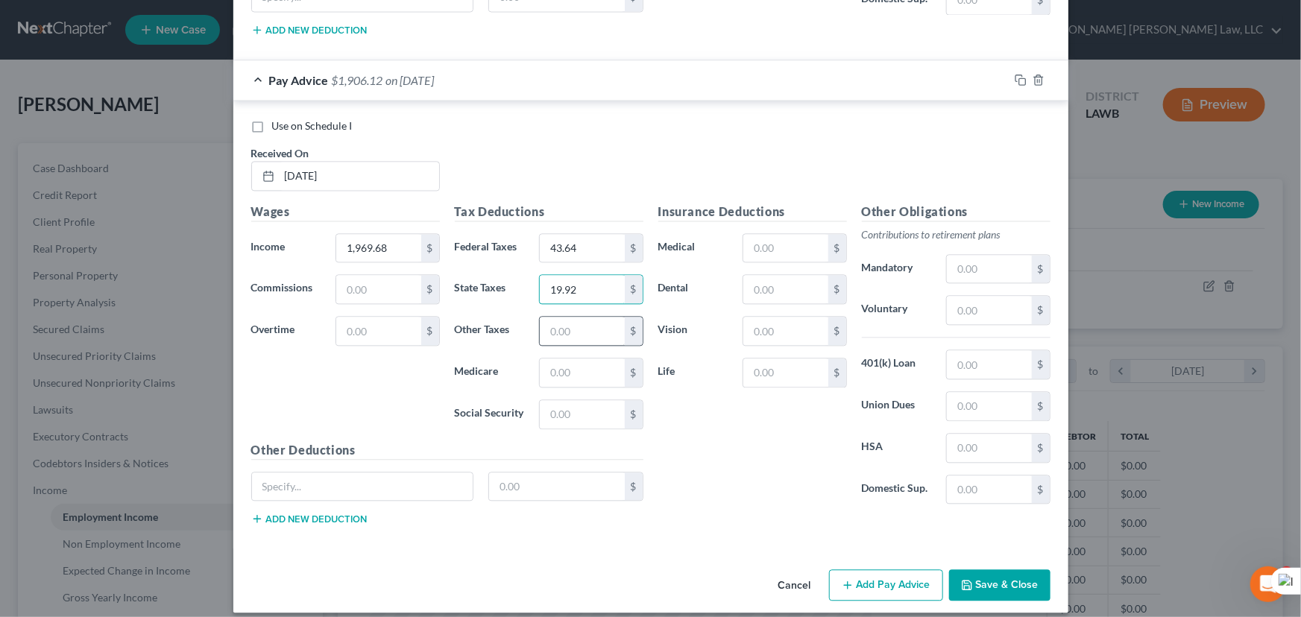
type input "19.92"
drag, startPoint x: 543, startPoint y: 306, endPoint x: 543, endPoint y: 321, distance: 15.7
click at [543, 317] on input "text" at bounding box center [582, 331] width 84 height 28
type input "157.57"
click at [597, 359] on input "text" at bounding box center [582, 373] width 84 height 28
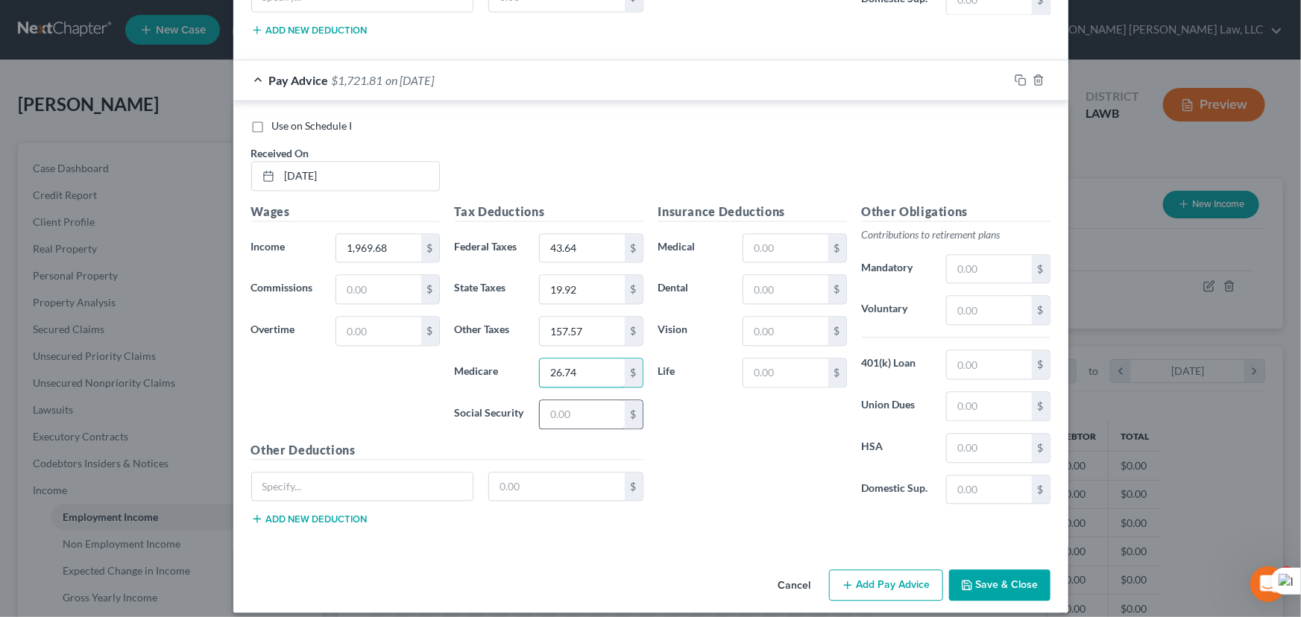
type input "26.74"
click at [597, 408] on input "text" at bounding box center [582, 414] width 84 height 28
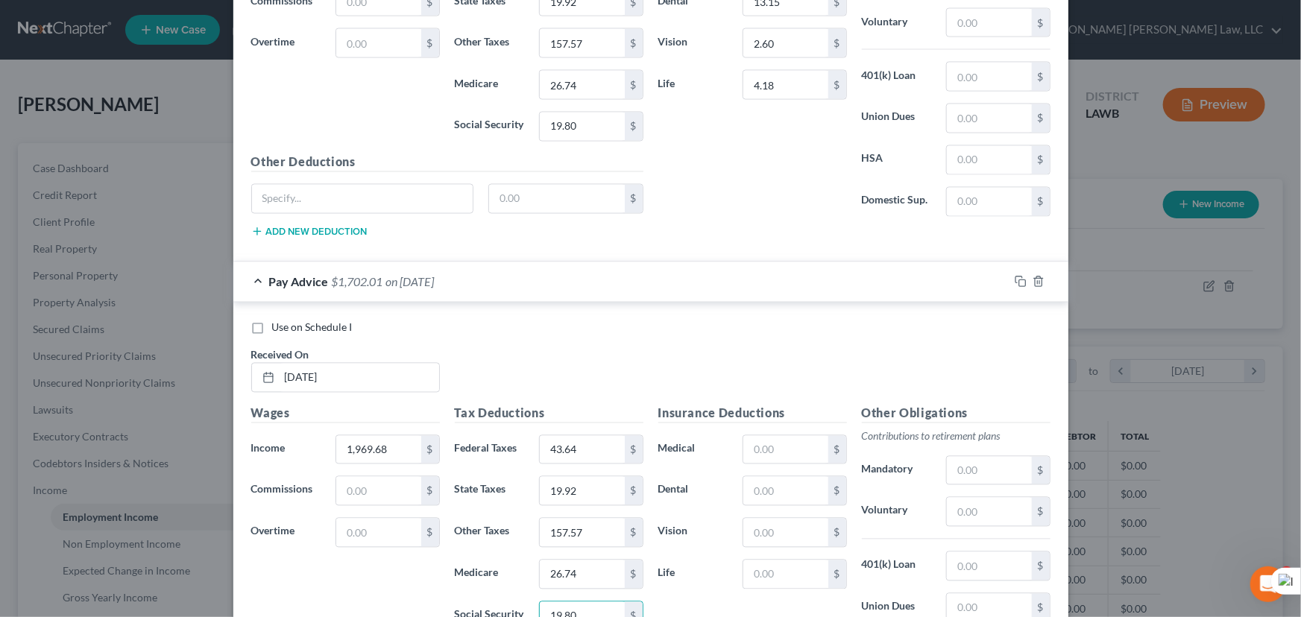
scroll to position [4324, 0]
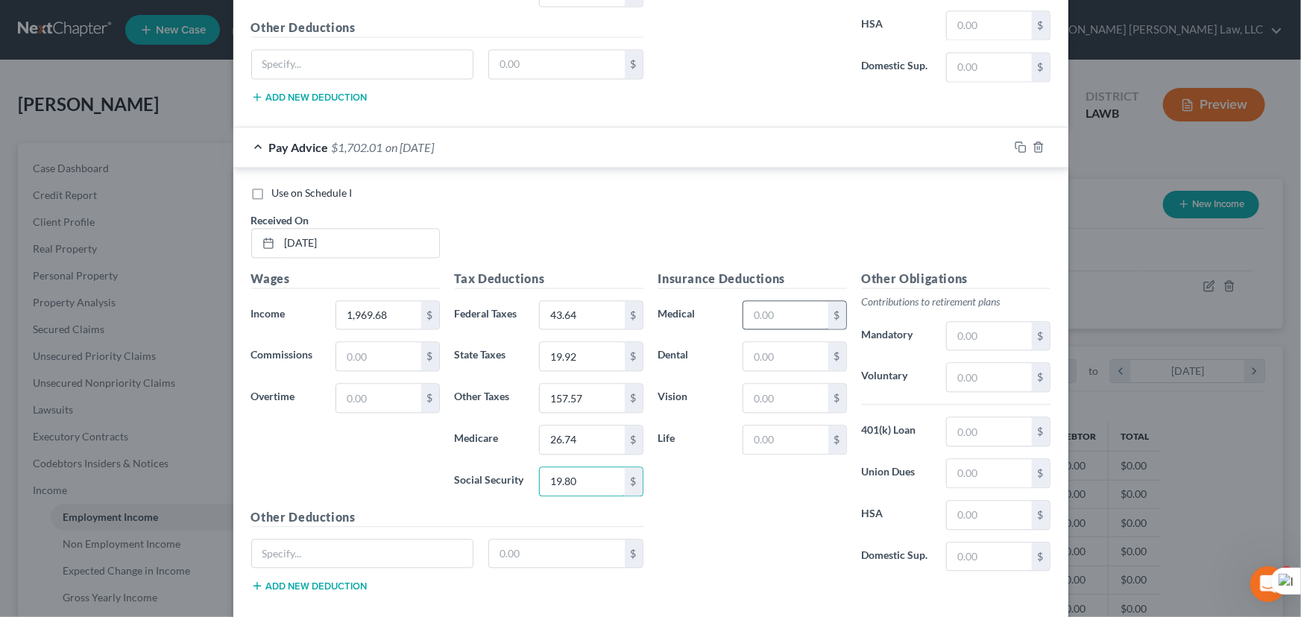
type input "19.80"
click at [779, 301] on input "text" at bounding box center [785, 315] width 84 height 28
type input "134.12"
click at [777, 350] on input "text" at bounding box center [785, 356] width 84 height 28
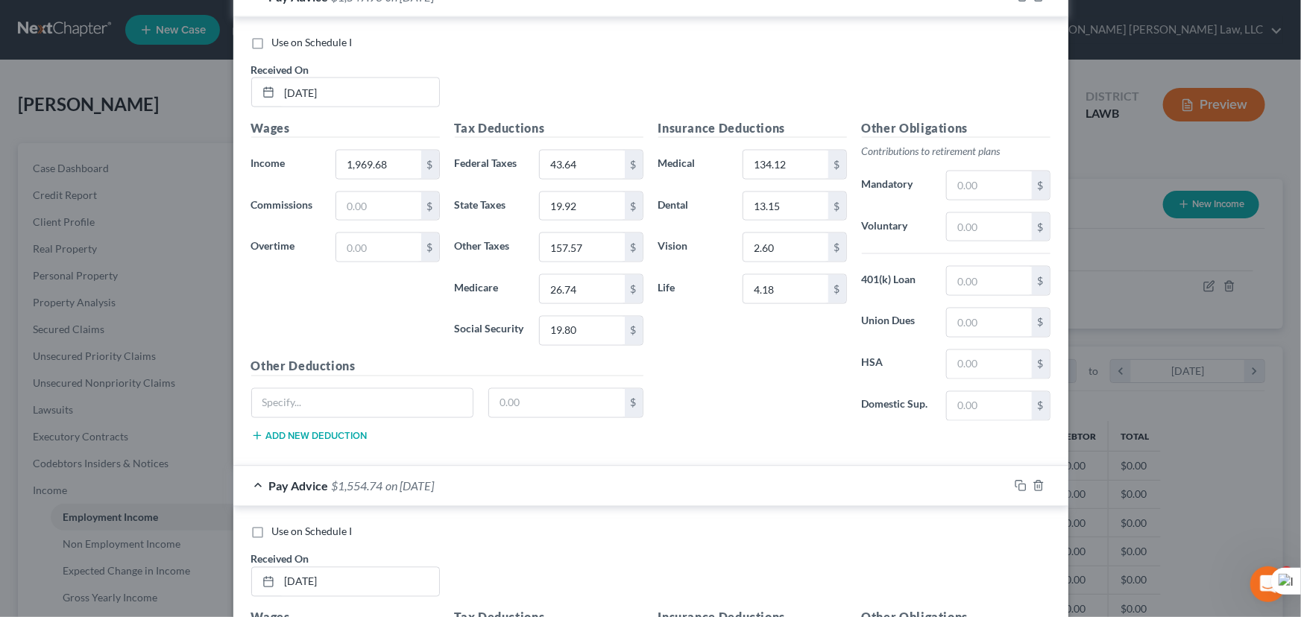
scroll to position [4391, 0]
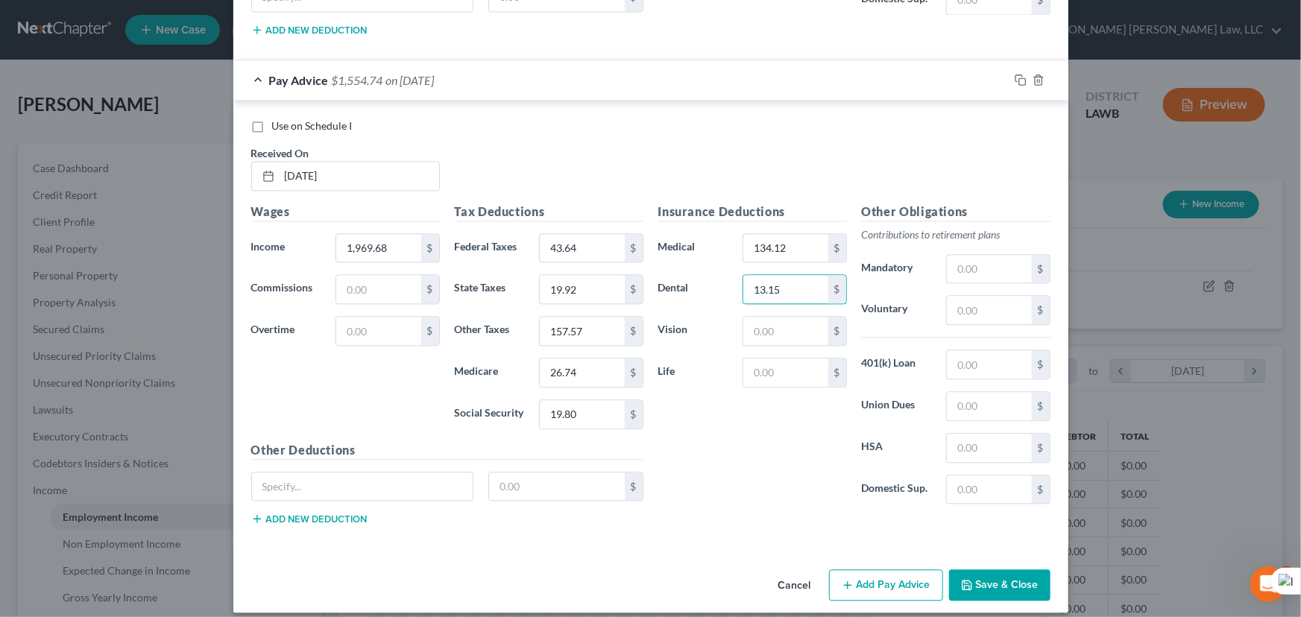
type input "13.15"
drag, startPoint x: 772, startPoint y: 298, endPoint x: 772, endPoint y: 311, distance: 12.7
click at [772, 306] on div "Insurance Deductions Medical 134.12 $ Dental 13.15 $ Vision $ Life $" at bounding box center [753, 360] width 204 height 314
click at [772, 317] on input "text" at bounding box center [785, 331] width 84 height 28
type input "2.60"
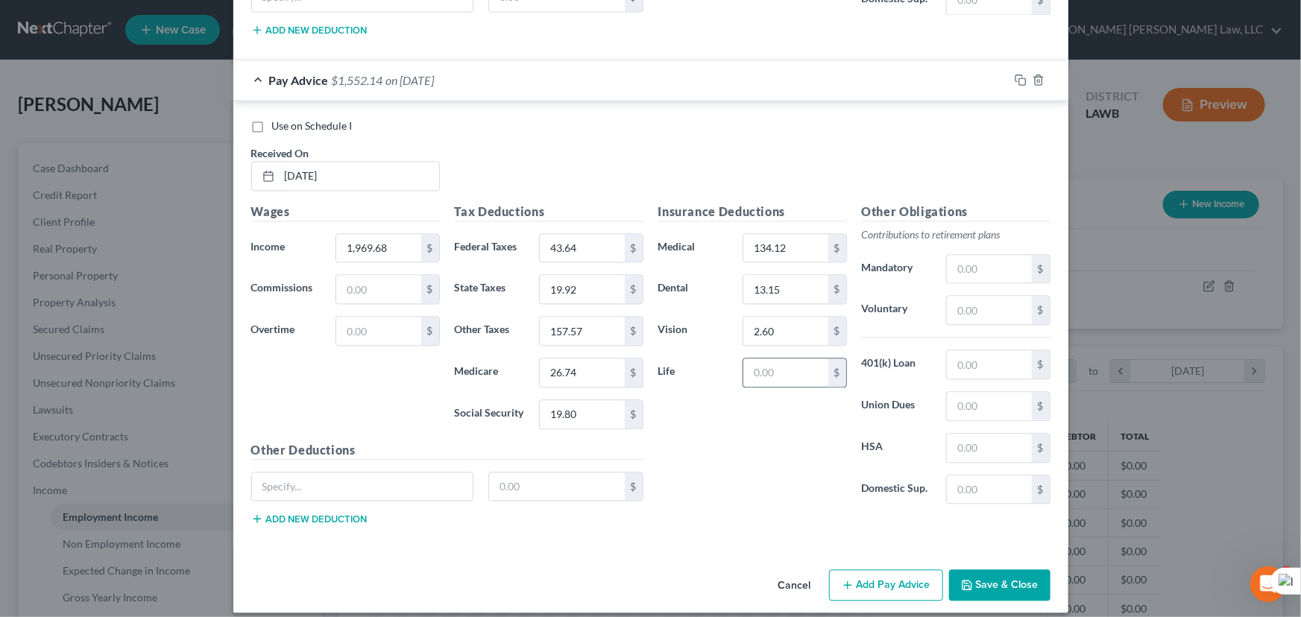
click at [791, 359] on input "text" at bounding box center [785, 373] width 84 height 28
type input "4.18"
click at [959, 570] on button "Save & Close" at bounding box center [999, 585] width 101 height 31
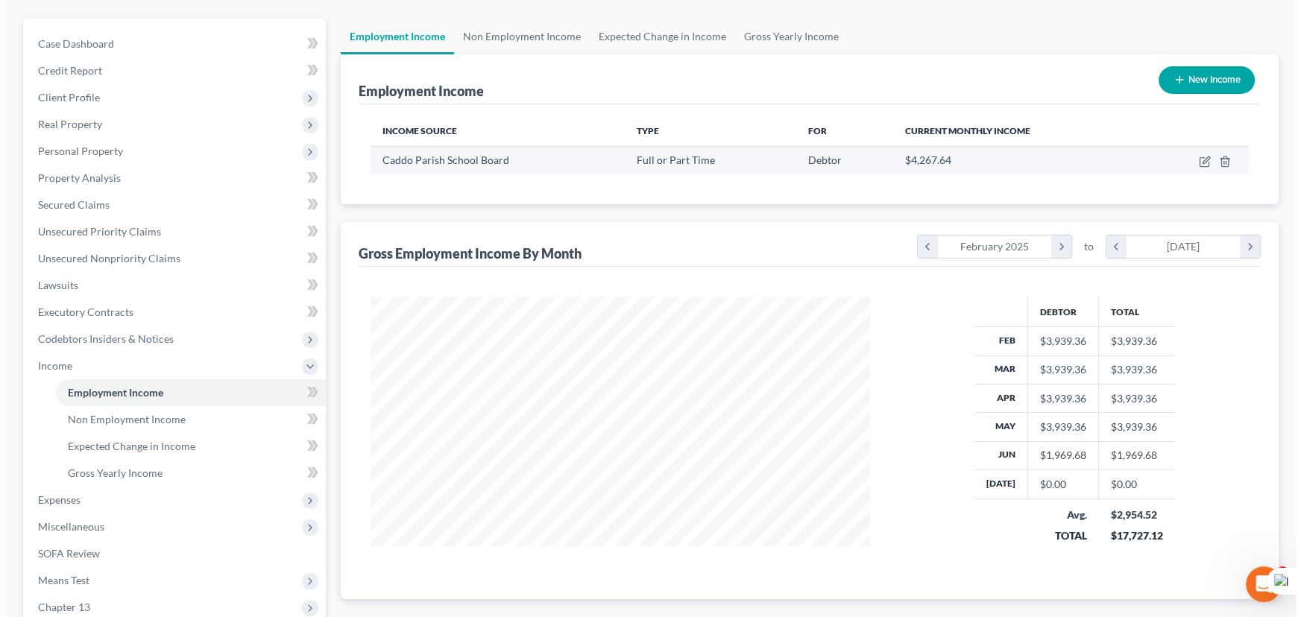
scroll to position [0, 0]
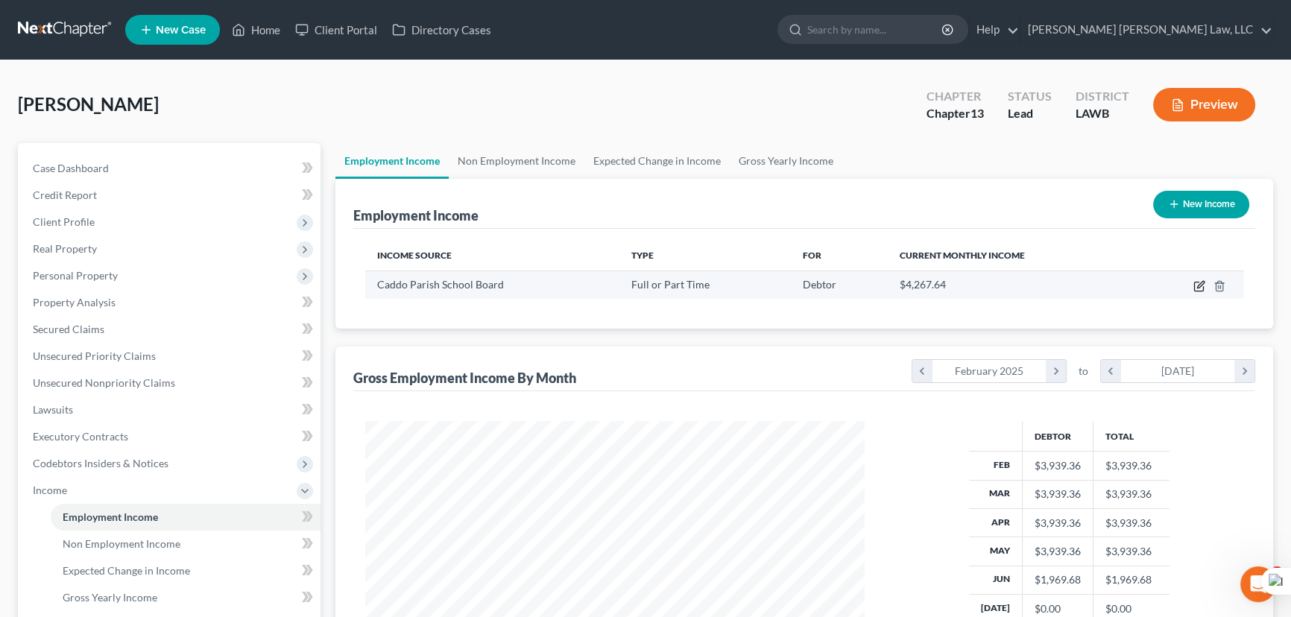
click at [1196, 288] on icon "button" at bounding box center [1199, 286] width 12 height 12
select select "0"
select select "19"
select select "2"
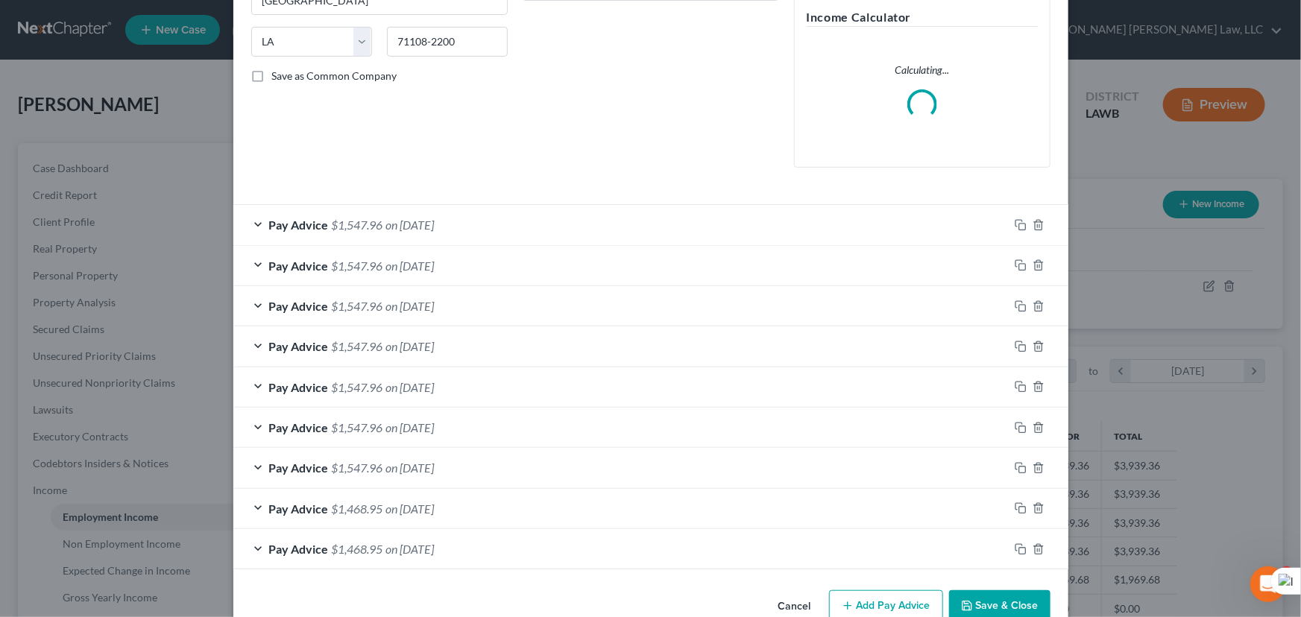
scroll to position [313, 0]
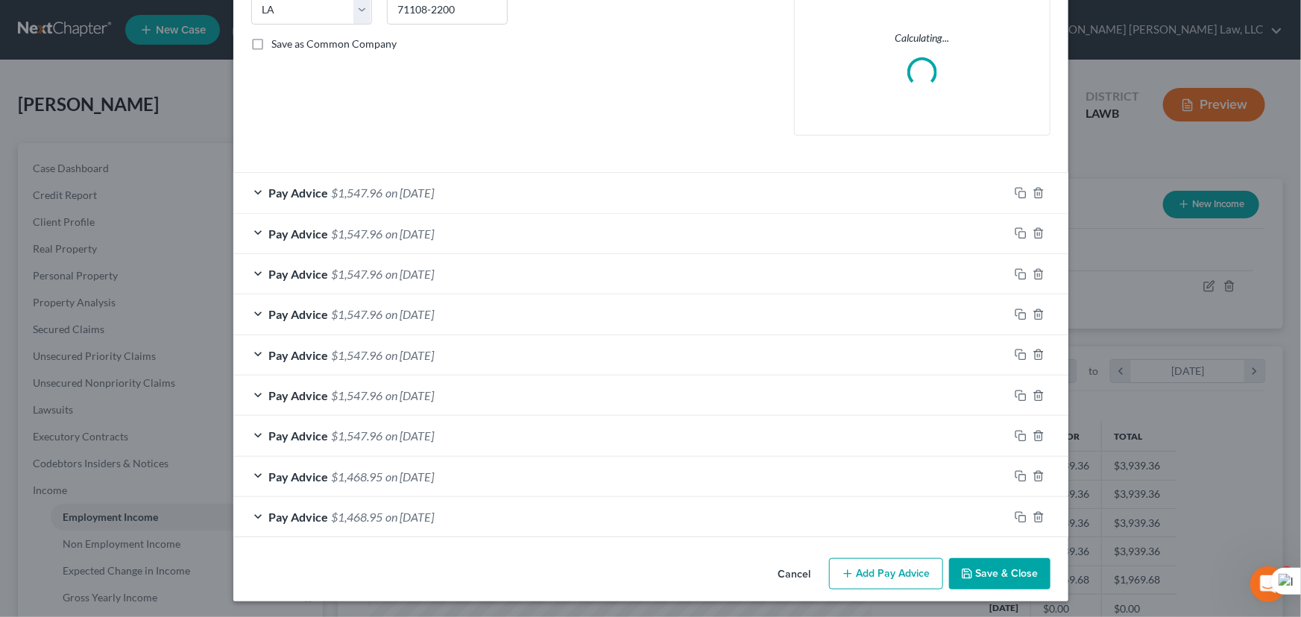
click at [874, 578] on button "Add Pay Advice" at bounding box center [886, 573] width 114 height 31
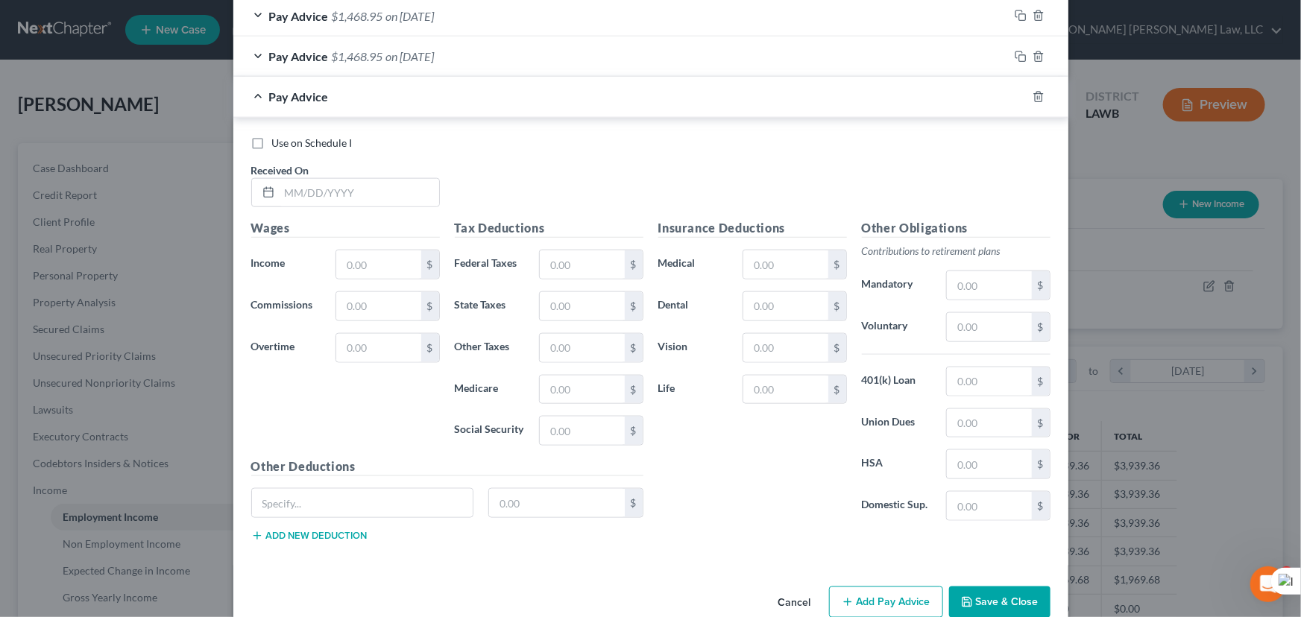
scroll to position [801, 0]
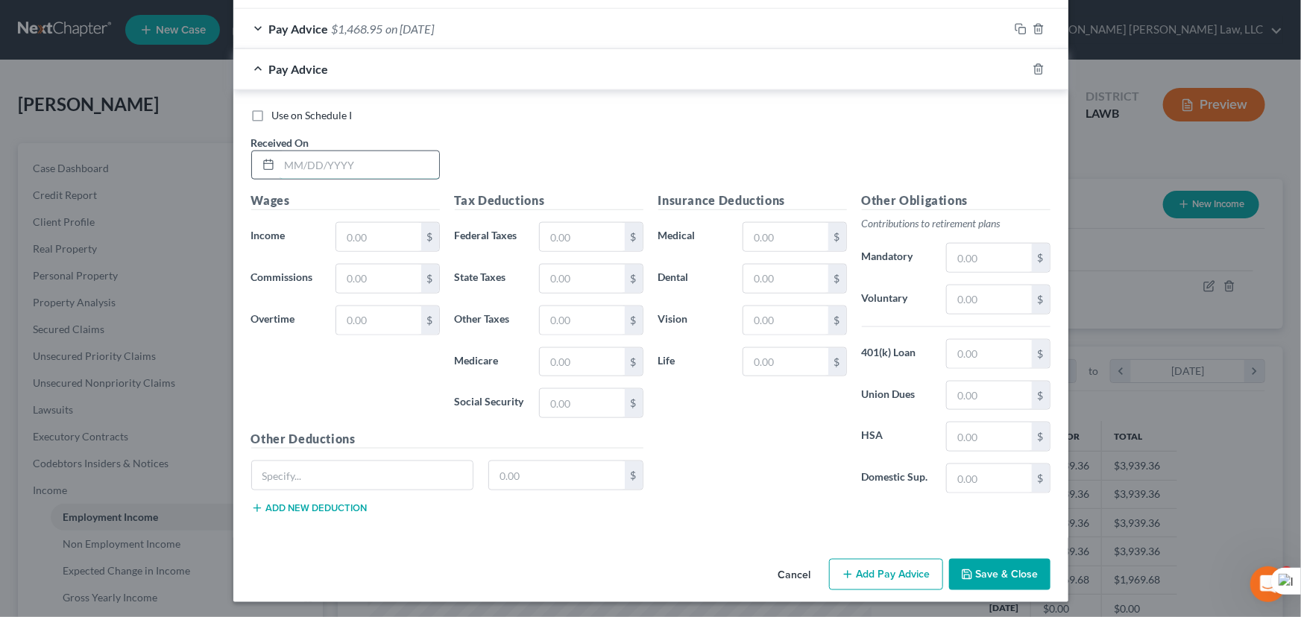
click at [373, 163] on input "text" at bounding box center [360, 165] width 160 height 28
type input "[DATE]"
click at [376, 253] on div "Wages Income * $ Commissions $ Overtime $" at bounding box center [346, 311] width 204 height 239
click at [379, 239] on input "text" at bounding box center [378, 237] width 84 height 28
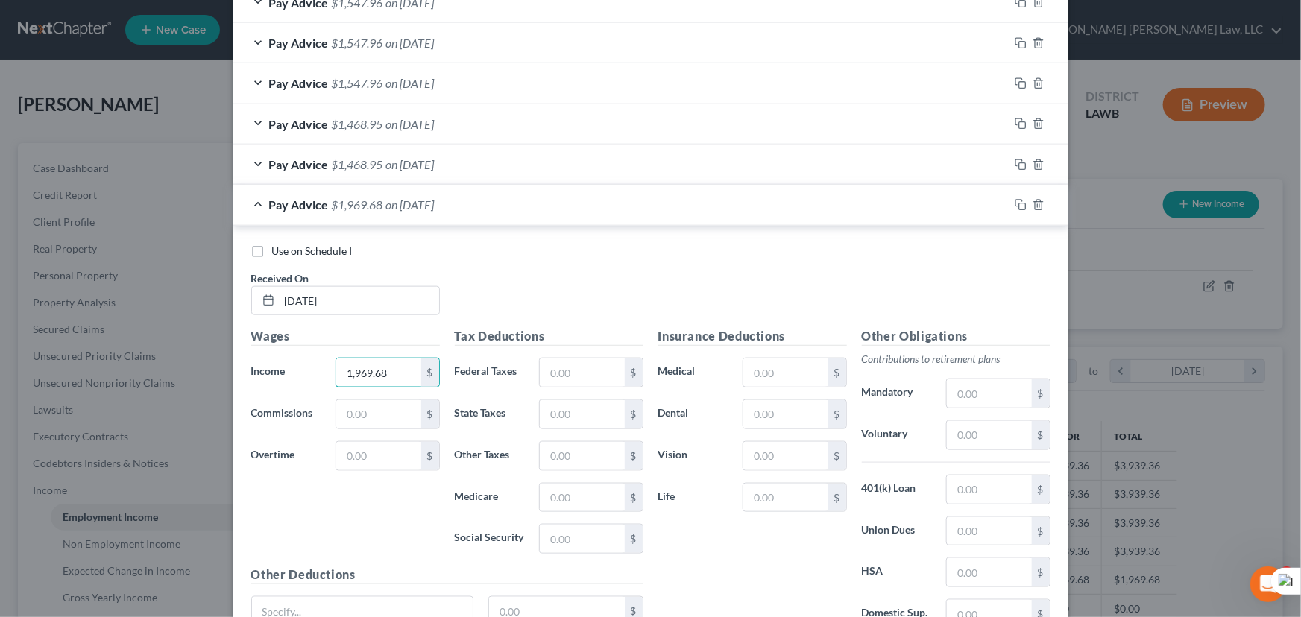
scroll to position [374, 0]
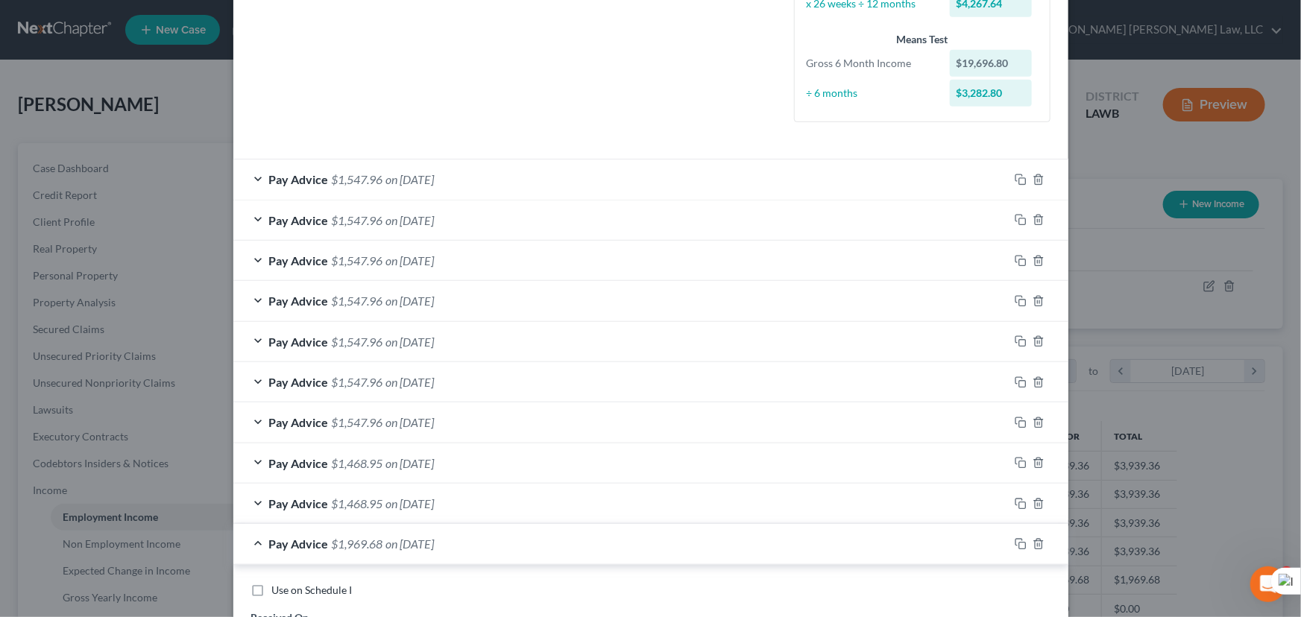
type input "1,969.68"
click at [515, 180] on div "Pay Advice $1,547.96 on [DATE]" at bounding box center [620, 180] width 775 height 40
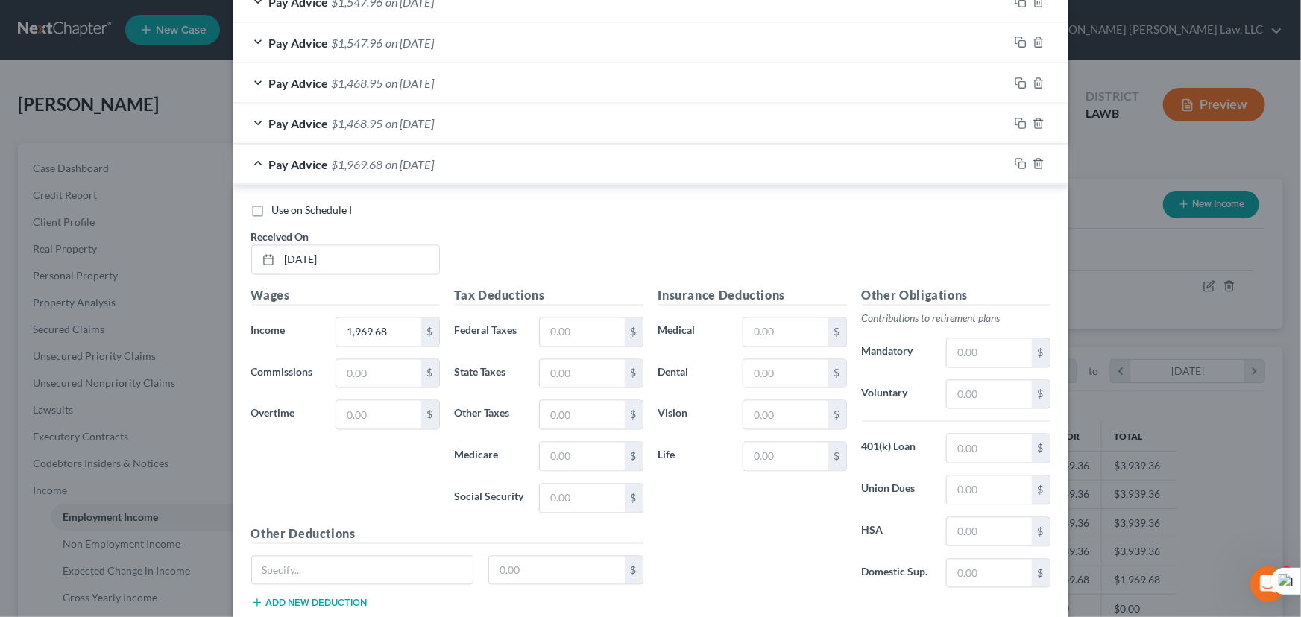
scroll to position [1297, 0]
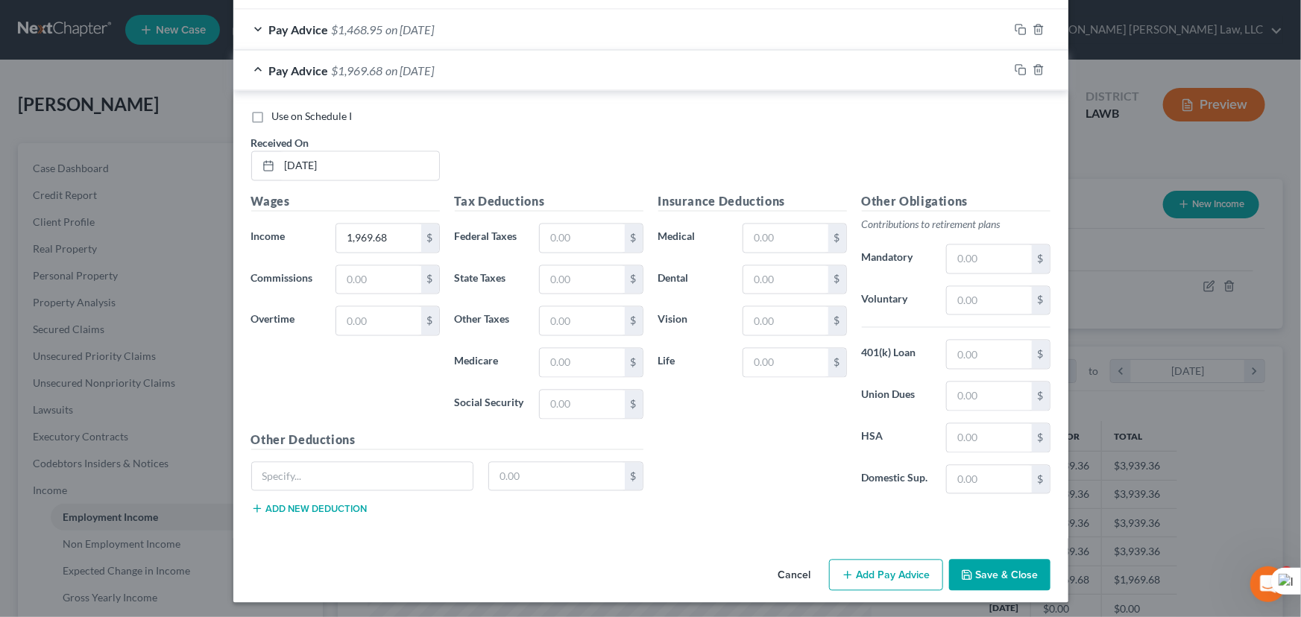
click at [592, 253] on div "Tax Deductions Federal Taxes $ State Taxes $ Other Taxes $ Medicare $ Social Se…" at bounding box center [549, 312] width 204 height 239
click at [593, 236] on input "text" at bounding box center [582, 238] width 84 height 28
type input "43.64"
click at [581, 283] on input "text" at bounding box center [582, 280] width 84 height 28
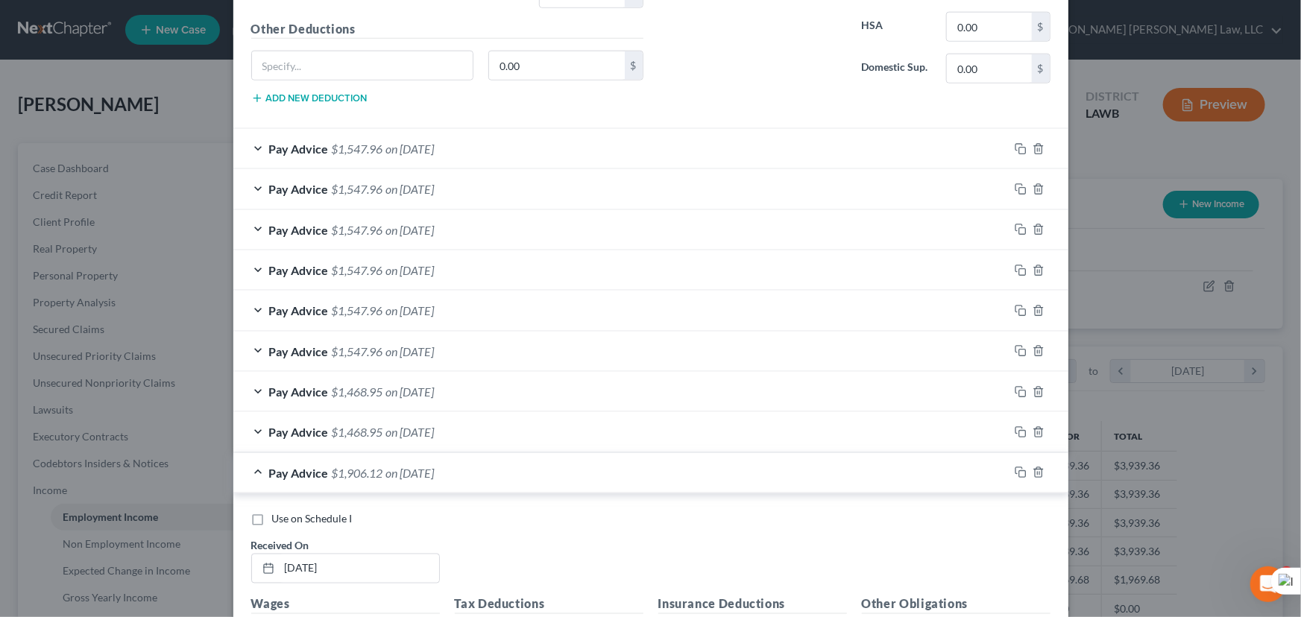
scroll to position [1161, 0]
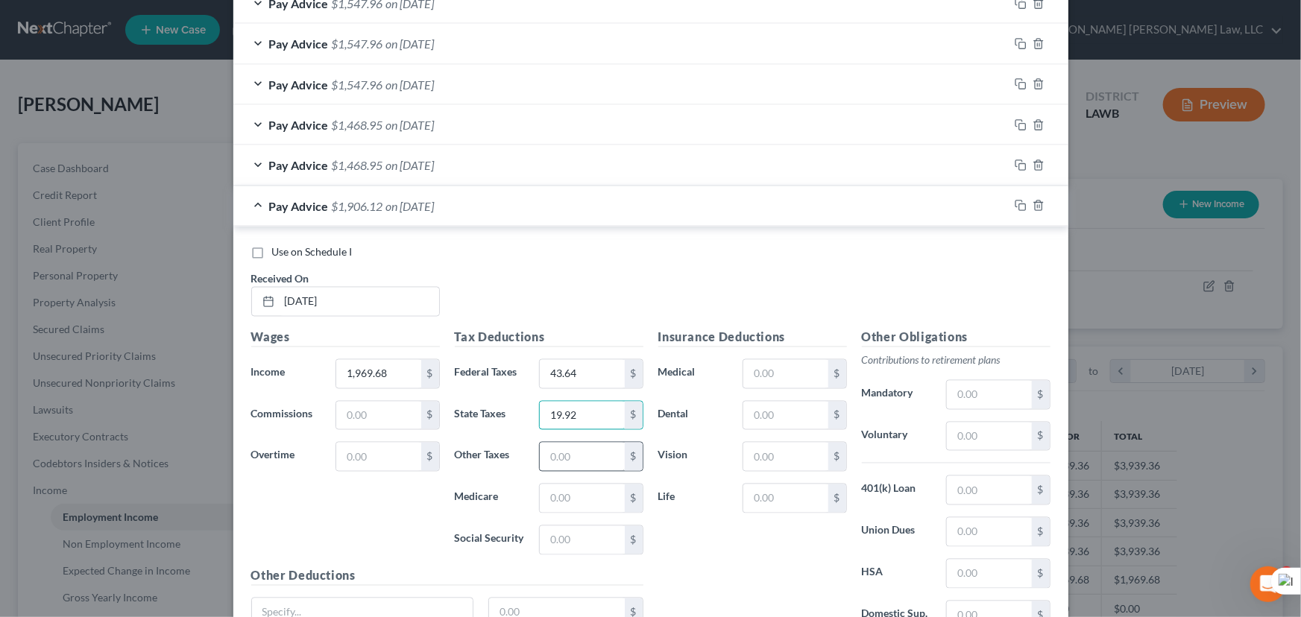
type input "19.92"
click at [599, 458] on input "text" at bounding box center [582, 457] width 84 height 28
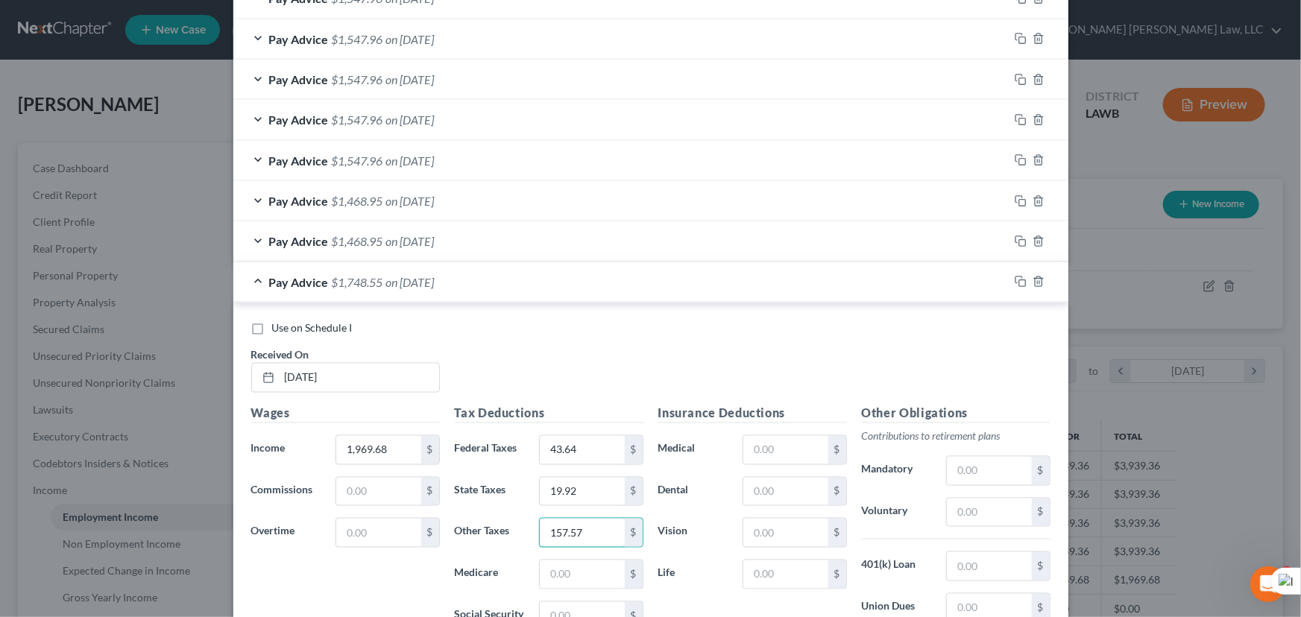
scroll to position [1297, 0]
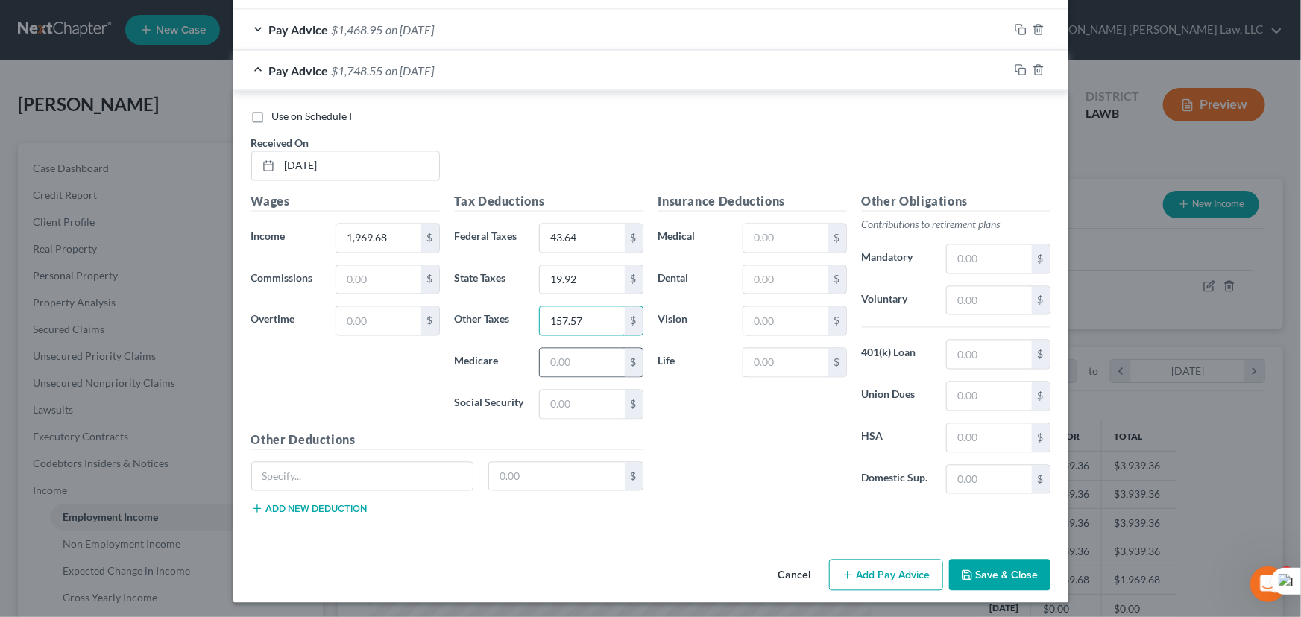
type input "157.57"
click at [606, 356] on input "text" at bounding box center [582, 363] width 84 height 28
type input "26.74"
click at [596, 399] on input "text" at bounding box center [582, 405] width 84 height 28
type input "19.80"
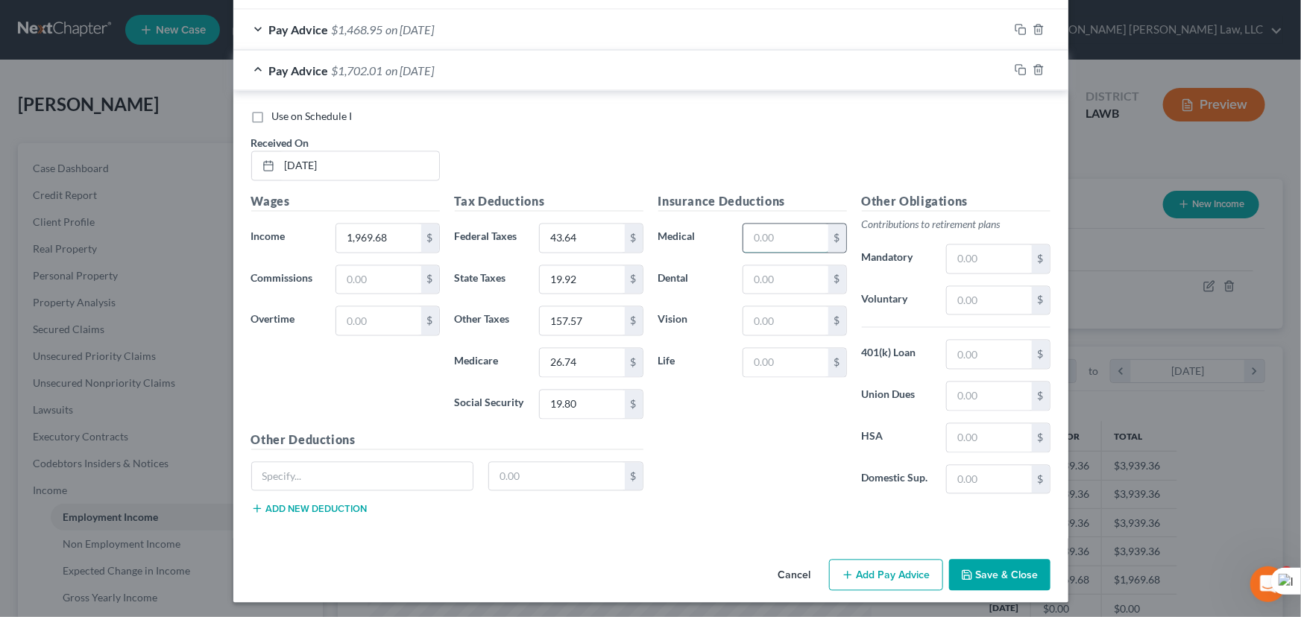
click at [778, 236] on input "text" at bounding box center [785, 238] width 84 height 28
type input "134.12"
click at [781, 276] on input "text" at bounding box center [785, 280] width 84 height 28
type input "13.15"
drag, startPoint x: 752, startPoint y: 295, endPoint x: 754, endPoint y: 307, distance: 12.0
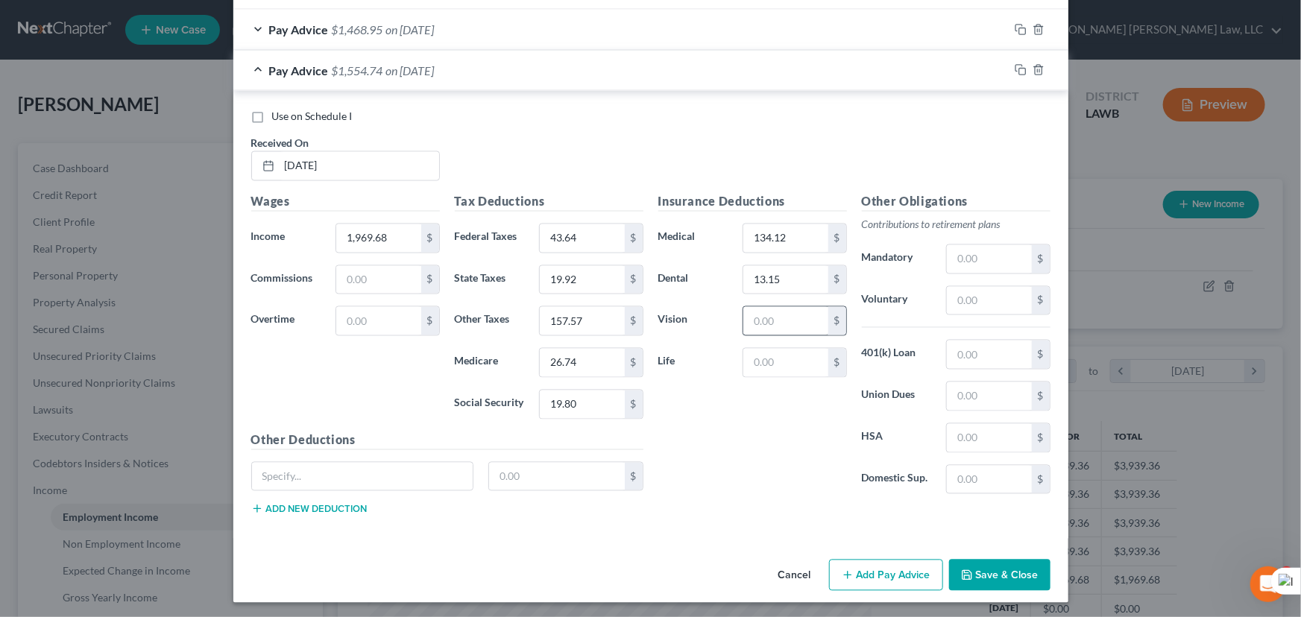
click at [752, 300] on div "Insurance Deductions Medical 134.12 $ Dental 13.15 $ Vision $ Life $" at bounding box center [753, 350] width 204 height 314
click at [754, 315] on input "text" at bounding box center [785, 321] width 84 height 28
click at [754, 321] on input "2.60" at bounding box center [785, 321] width 84 height 28
type input "2.60"
click at [794, 353] on input "text" at bounding box center [785, 363] width 84 height 28
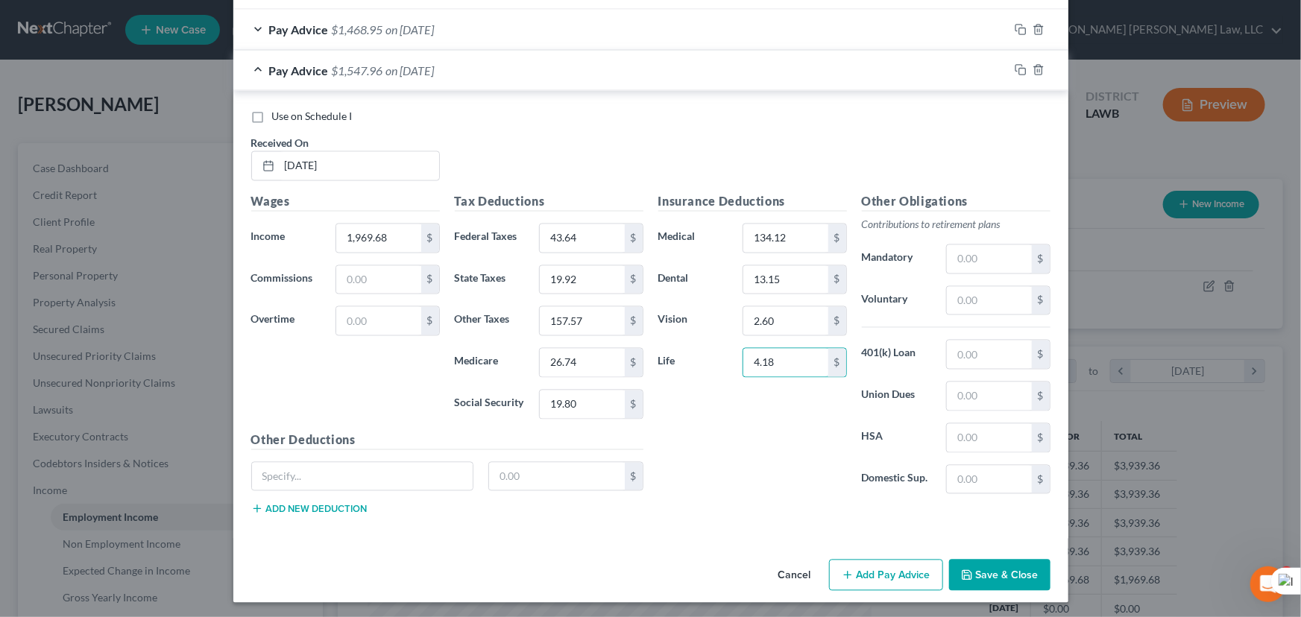
type input "4.18"
click at [996, 581] on button "Save & Close" at bounding box center [999, 575] width 101 height 31
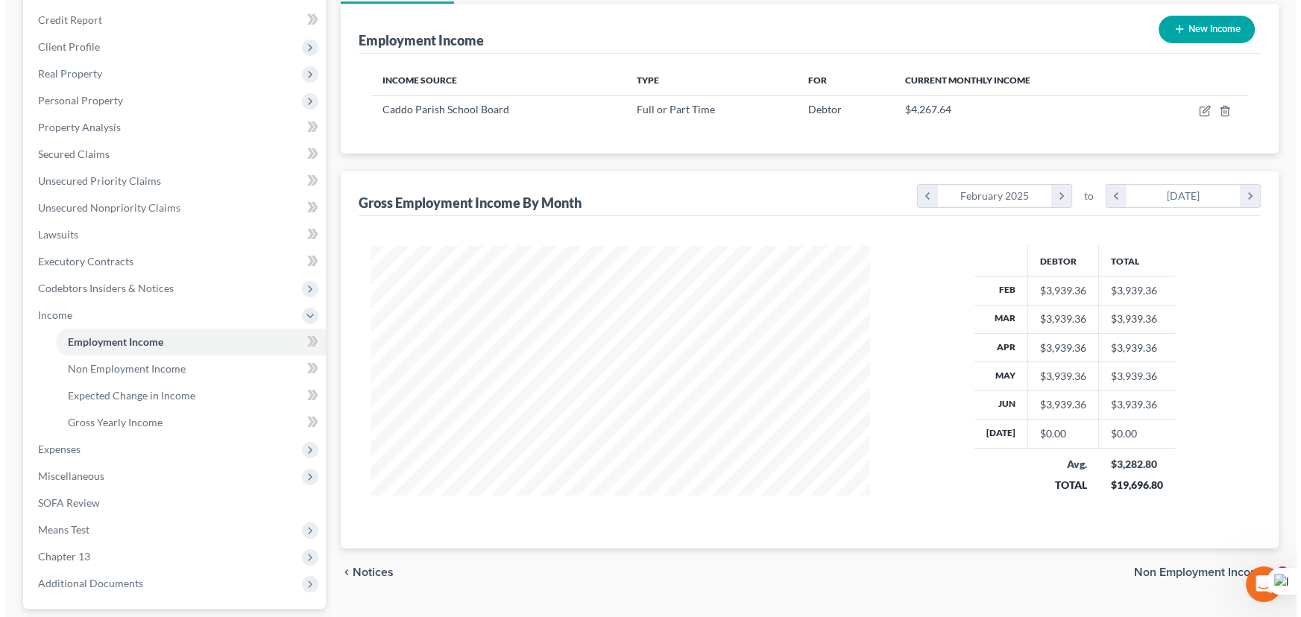
scroll to position [0, 0]
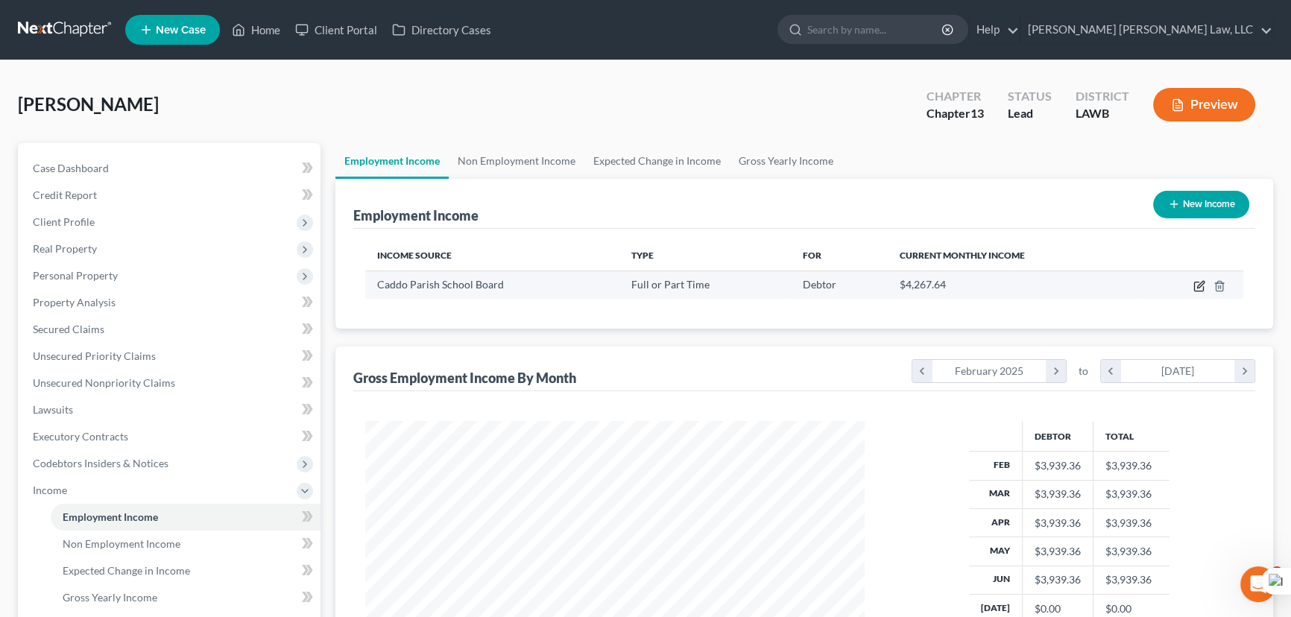
click at [1198, 288] on icon "button" at bounding box center [1199, 286] width 12 height 12
select select "0"
select select "19"
select select "2"
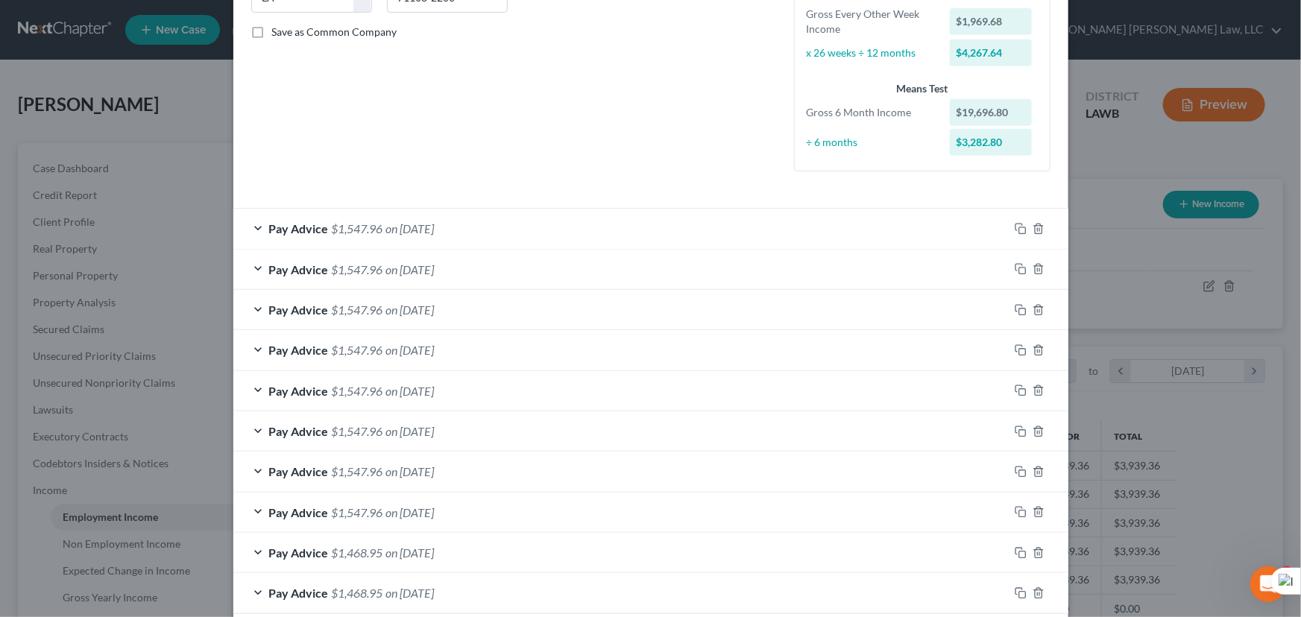
scroll to position [402, 0]
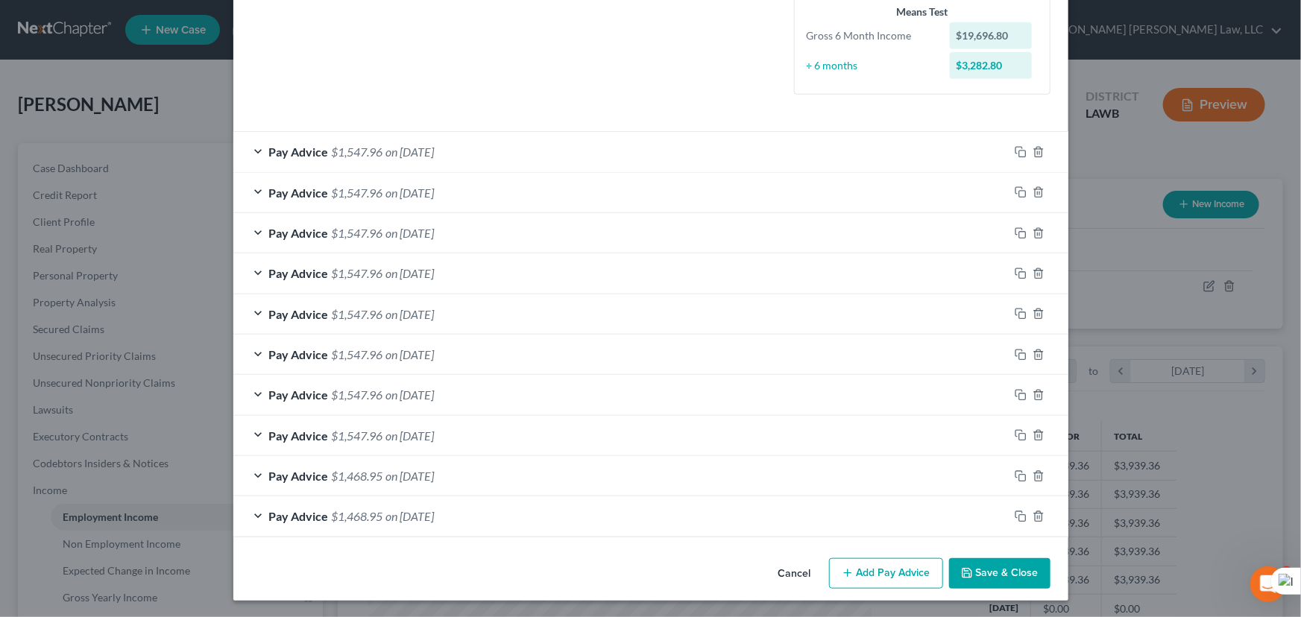
click at [865, 558] on button "Add Pay Advice" at bounding box center [886, 573] width 114 height 31
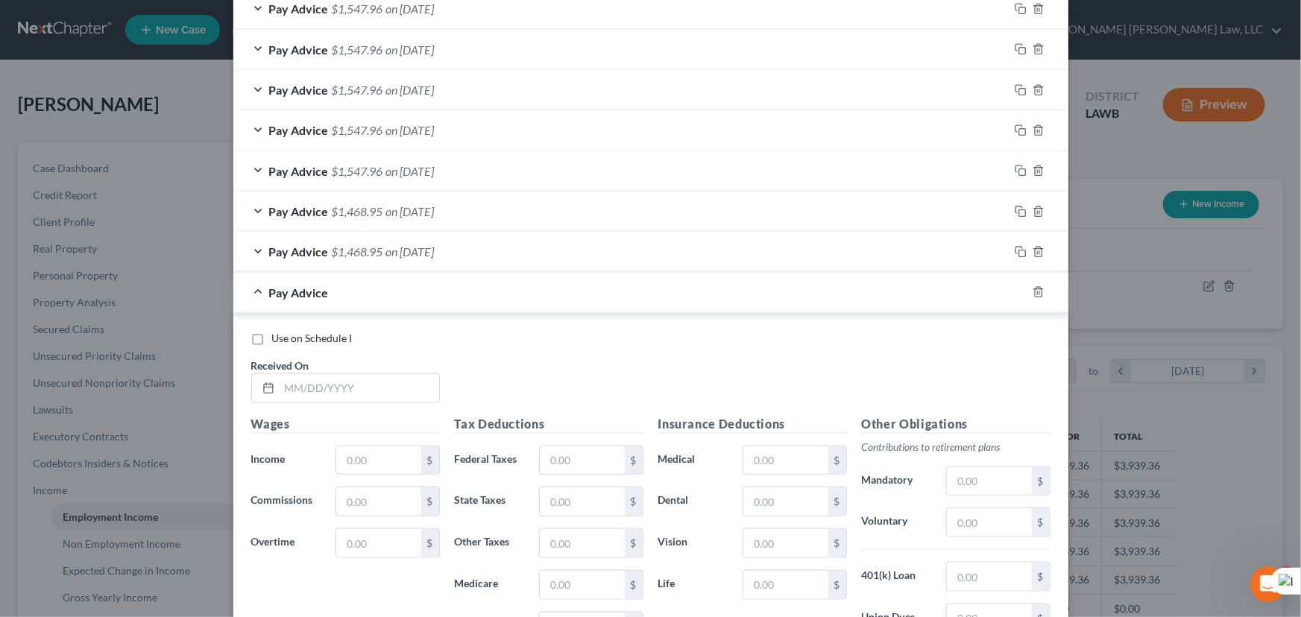
scroll to position [808, 0]
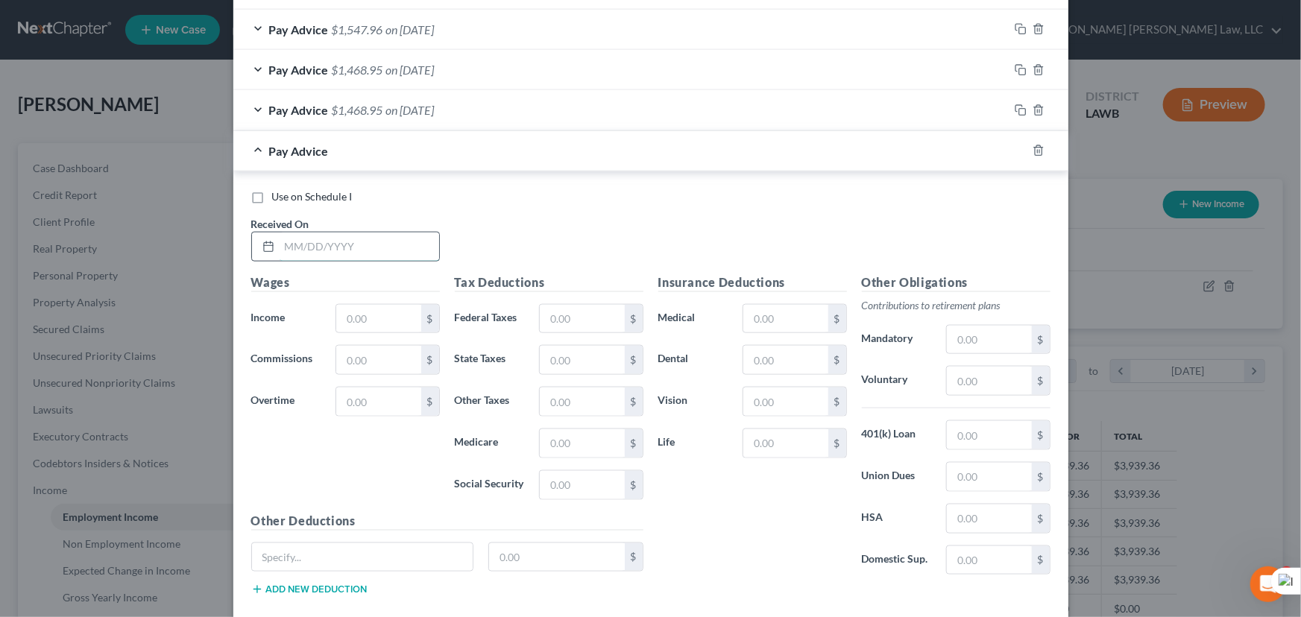
click at [338, 244] on input "text" at bounding box center [360, 247] width 160 height 28
type input "[DATE]"
click at [339, 326] on input "text" at bounding box center [378, 319] width 84 height 28
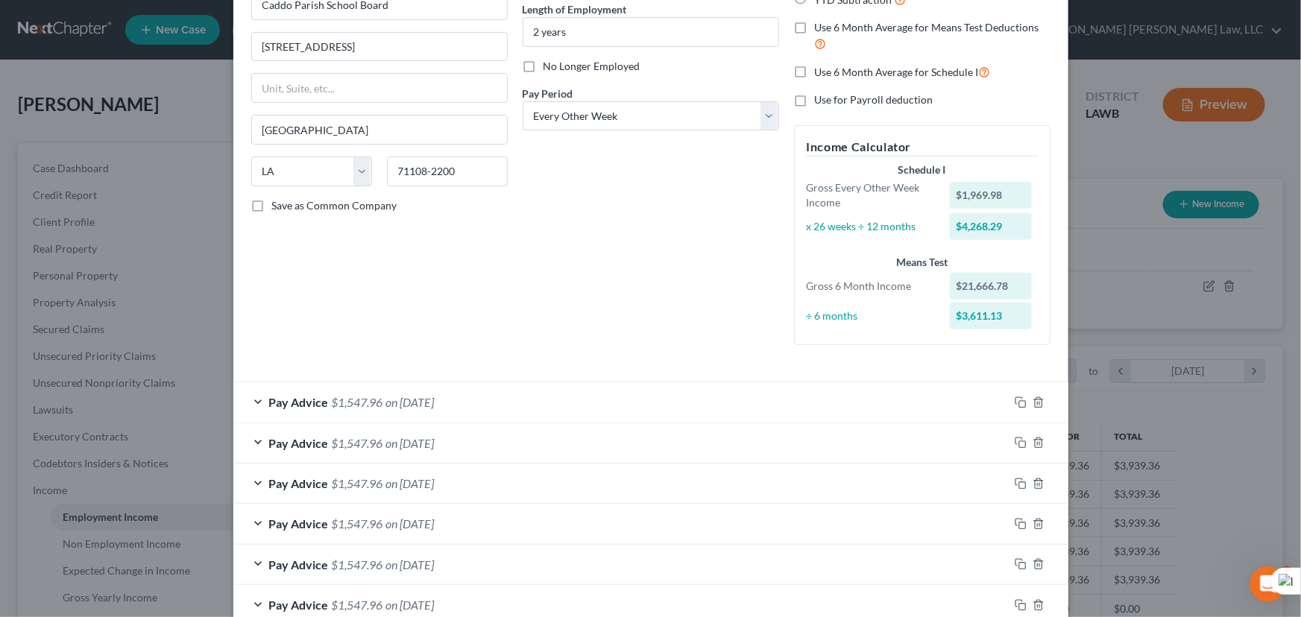
scroll to position [203, 0]
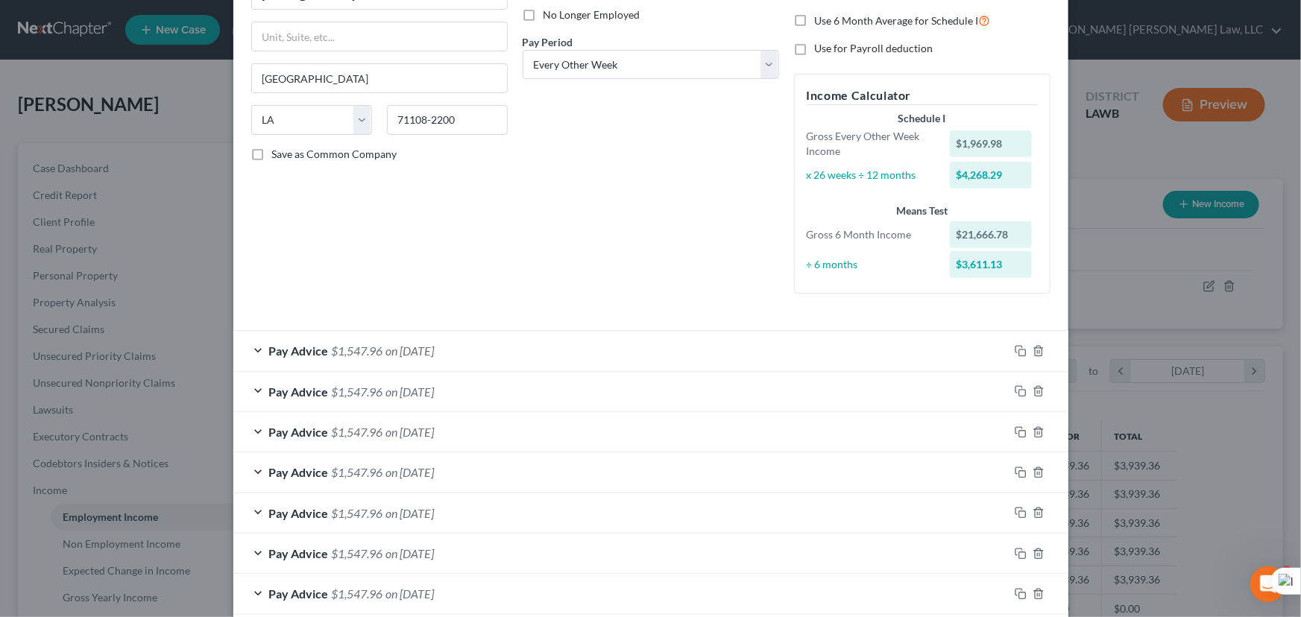
type input "1,969.98"
click at [474, 342] on div "Pay Advice $1,547.96 on [DATE]" at bounding box center [620, 351] width 775 height 40
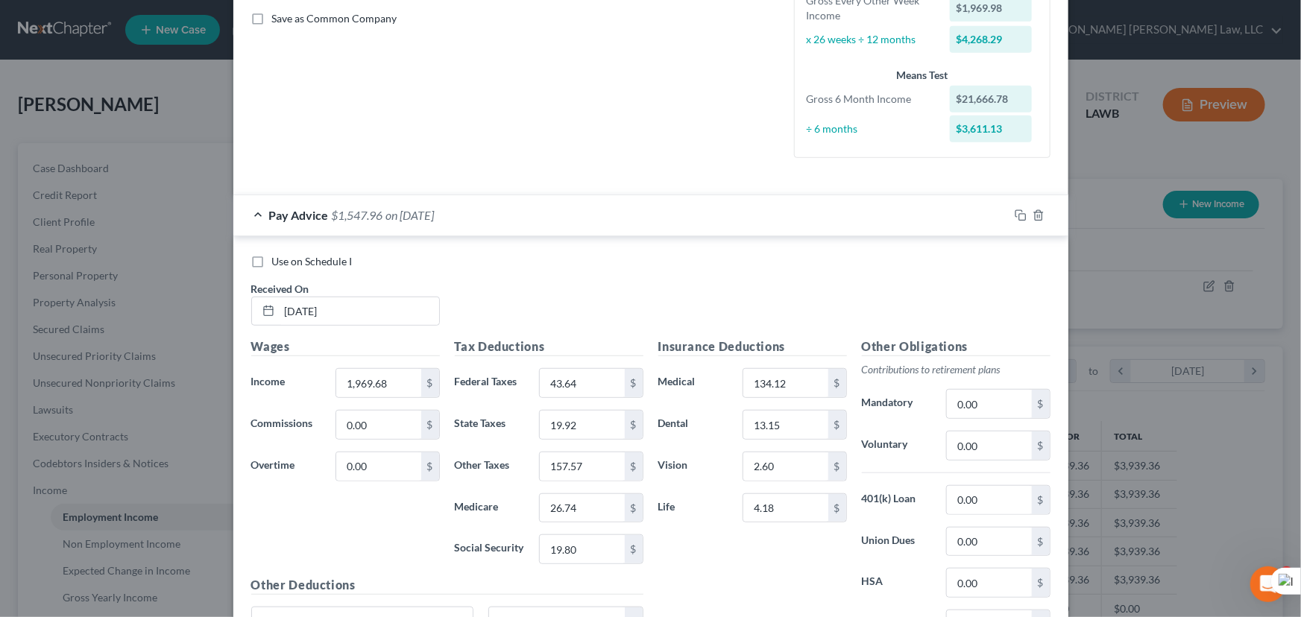
click at [511, 214] on div "Pay Advice $1,547.96 on [DATE]" at bounding box center [620, 215] width 775 height 40
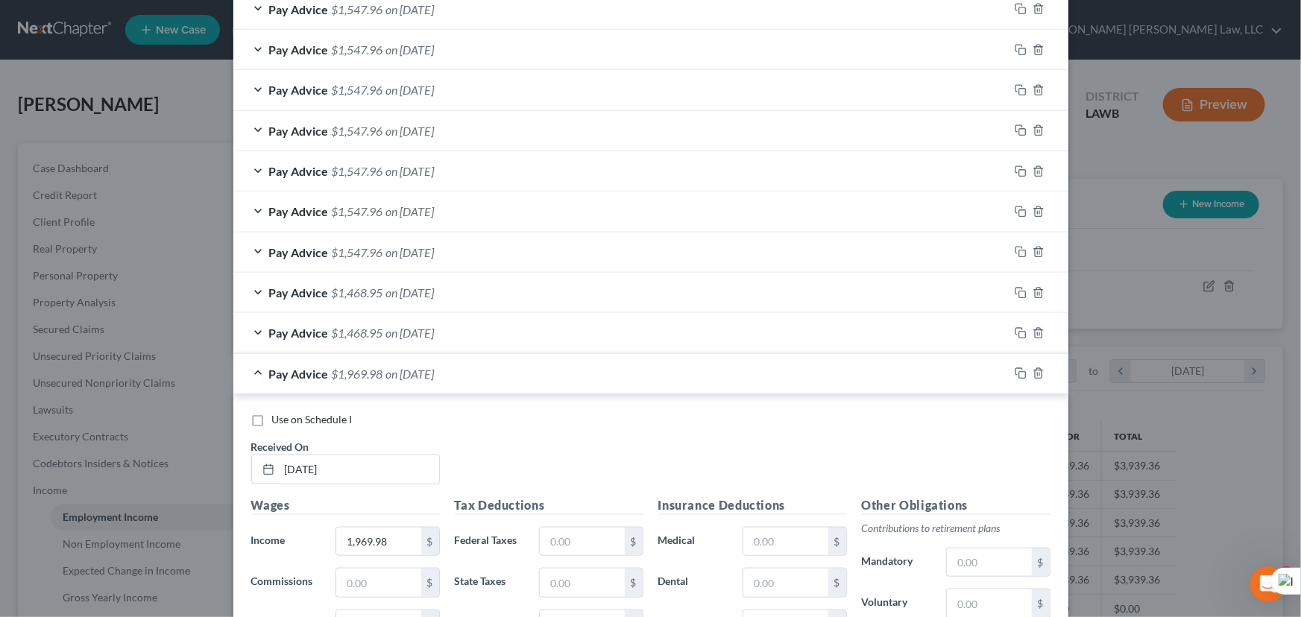
scroll to position [610, 0]
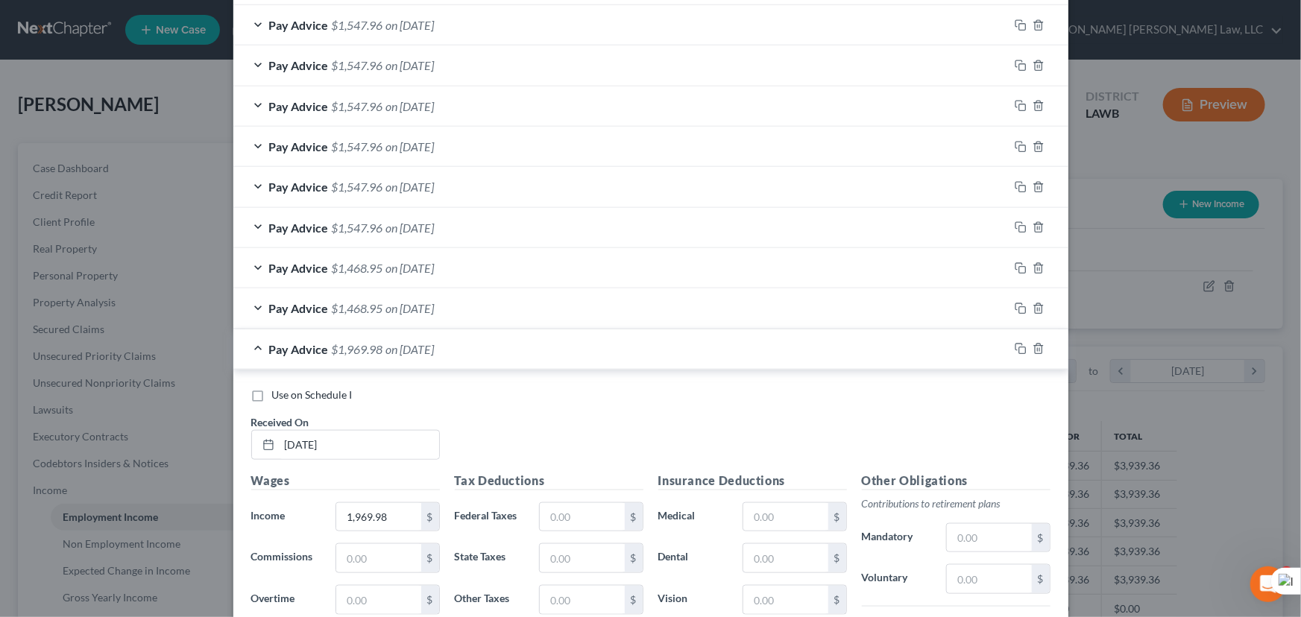
drag, startPoint x: 395, startPoint y: 225, endPoint x: 575, endPoint y: 328, distance: 207.7
click at [395, 224] on span "on [DATE]" at bounding box center [410, 228] width 48 height 14
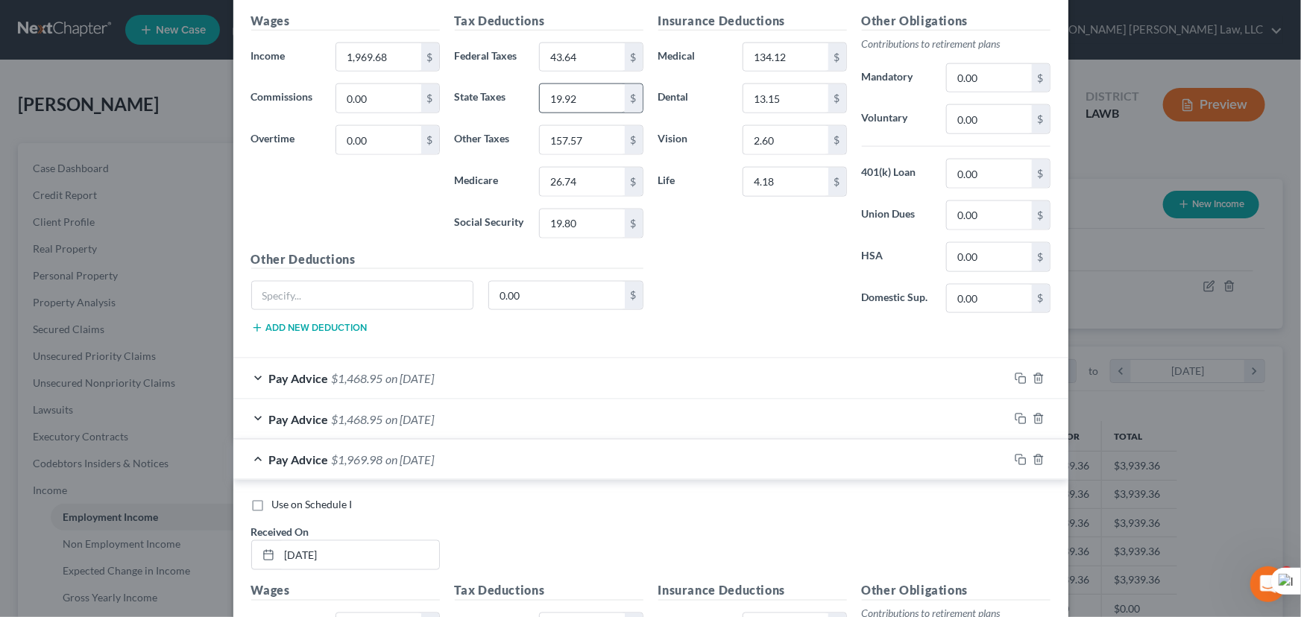
scroll to position [1337, 0]
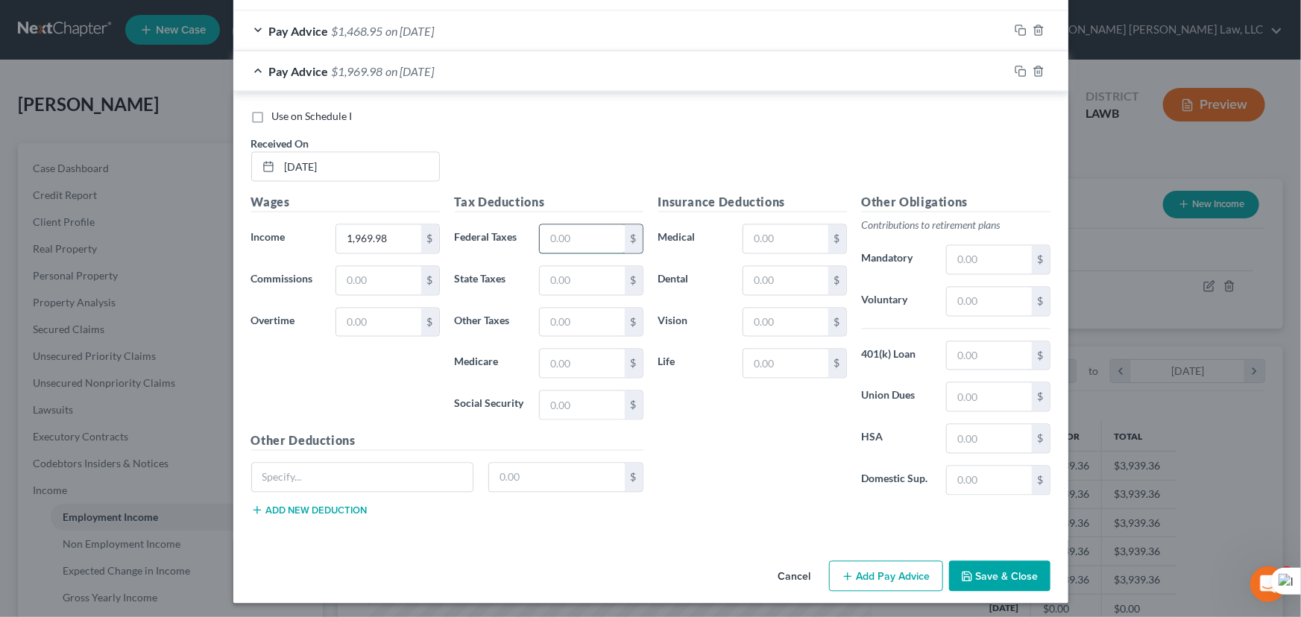
click at [568, 246] on input "text" at bounding box center [582, 239] width 84 height 28
type input "43.64"
drag, startPoint x: 567, startPoint y: 279, endPoint x: 574, endPoint y: 250, distance: 29.8
click at [567, 279] on input "text" at bounding box center [582, 281] width 84 height 28
type input "19.92"
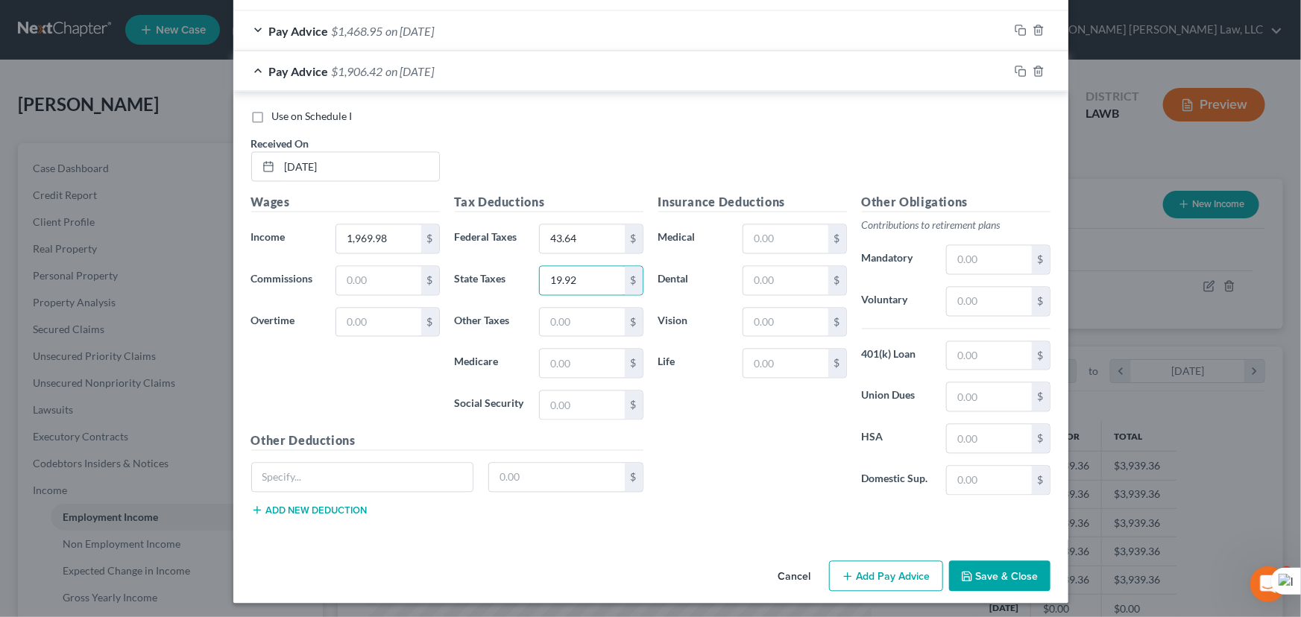
click at [573, 302] on div "Tax Deductions Federal Taxes 43.64 $ State Taxes 19.92 $ Other Taxes $ Medicare…" at bounding box center [549, 313] width 204 height 239
click at [573, 309] on input "text" at bounding box center [582, 323] width 84 height 28
type input "157.57"
click at [581, 367] on input "text" at bounding box center [582, 364] width 84 height 28
type input "26.74"
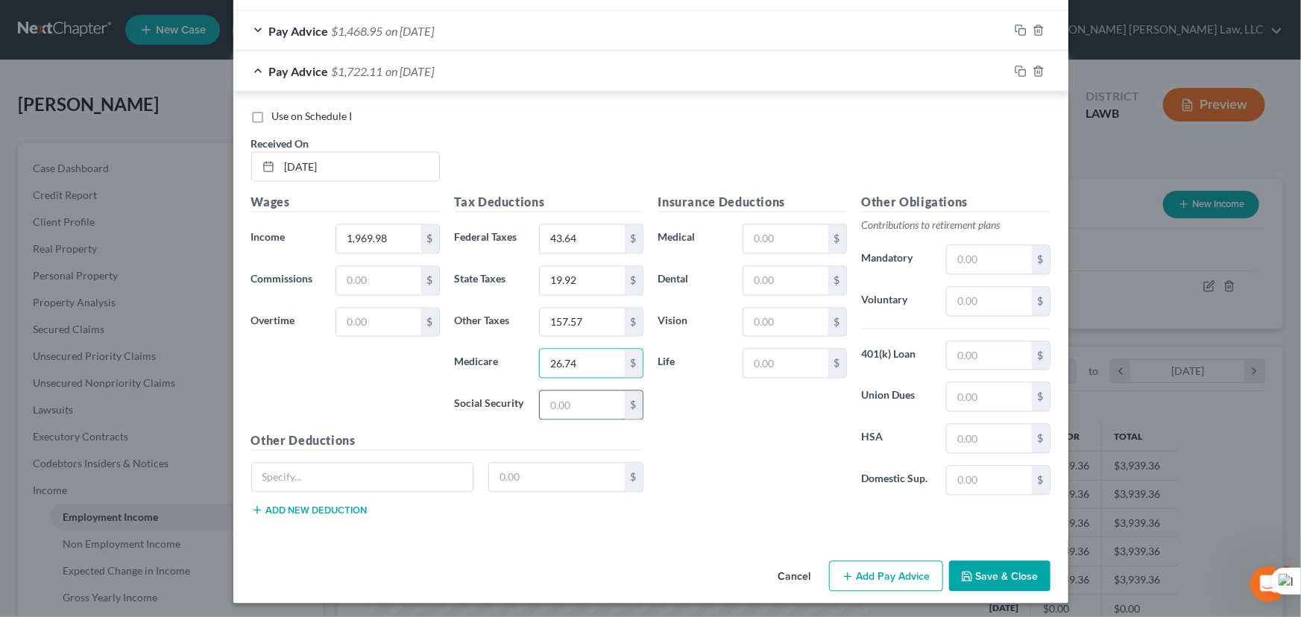
click at [561, 400] on input "text" at bounding box center [582, 405] width 84 height 28
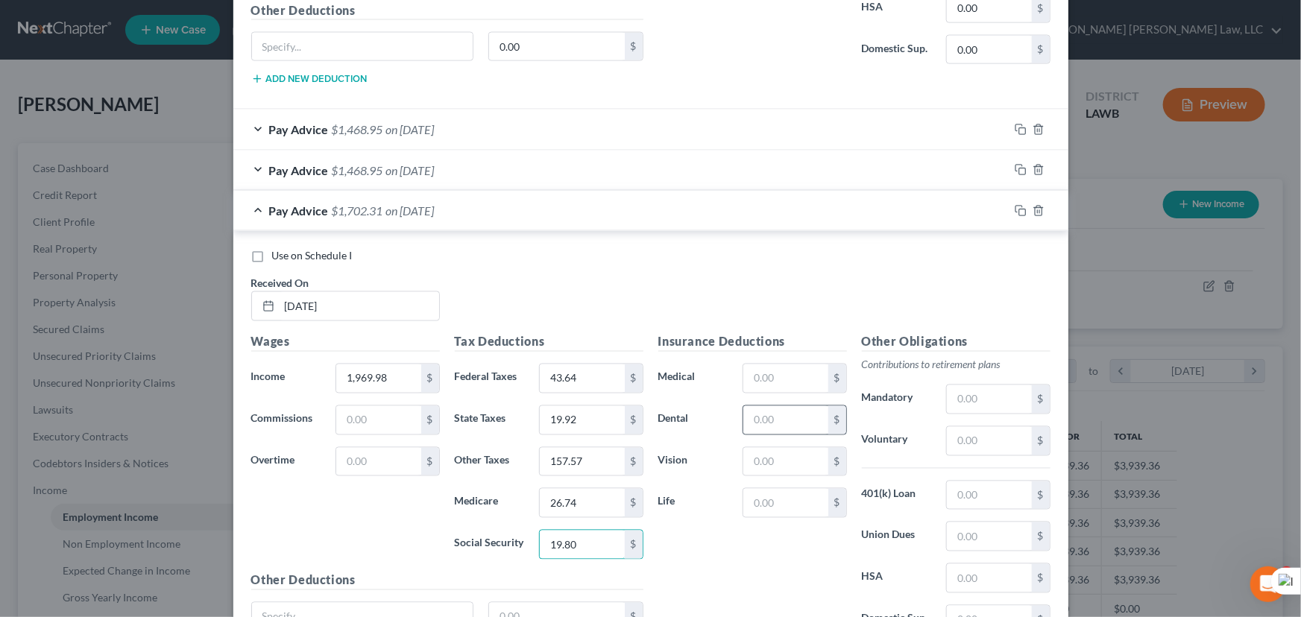
scroll to position [1201, 0]
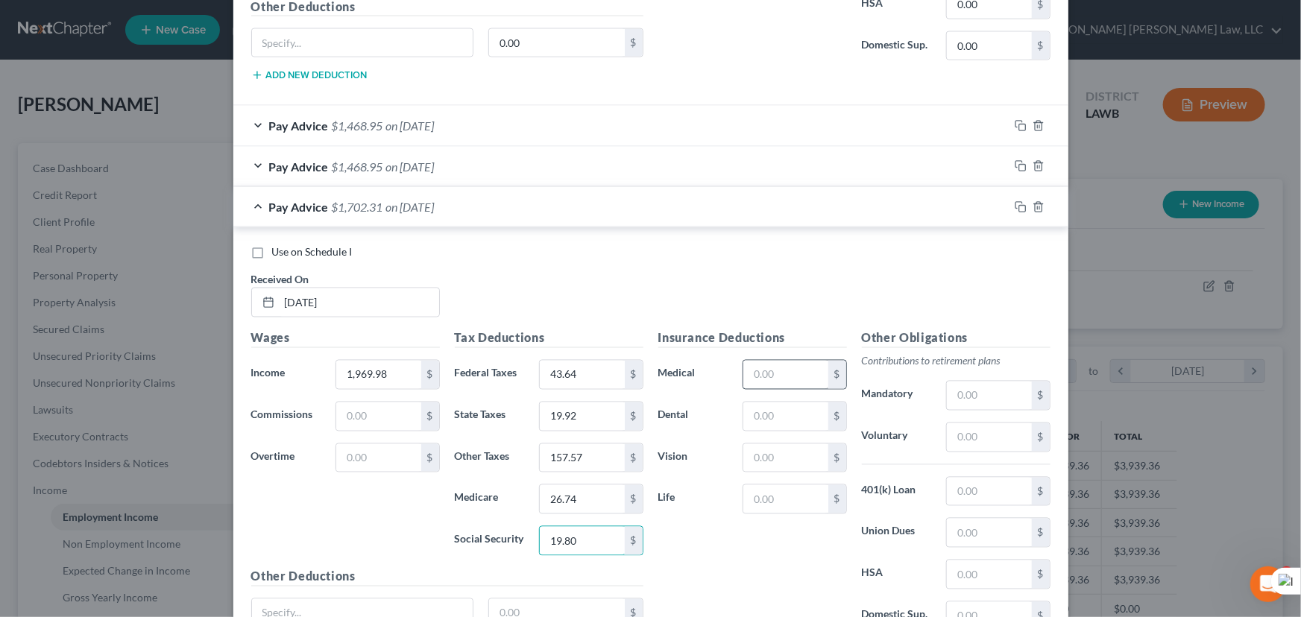
type input "19.80"
click at [795, 376] on input "text" at bounding box center [785, 375] width 84 height 28
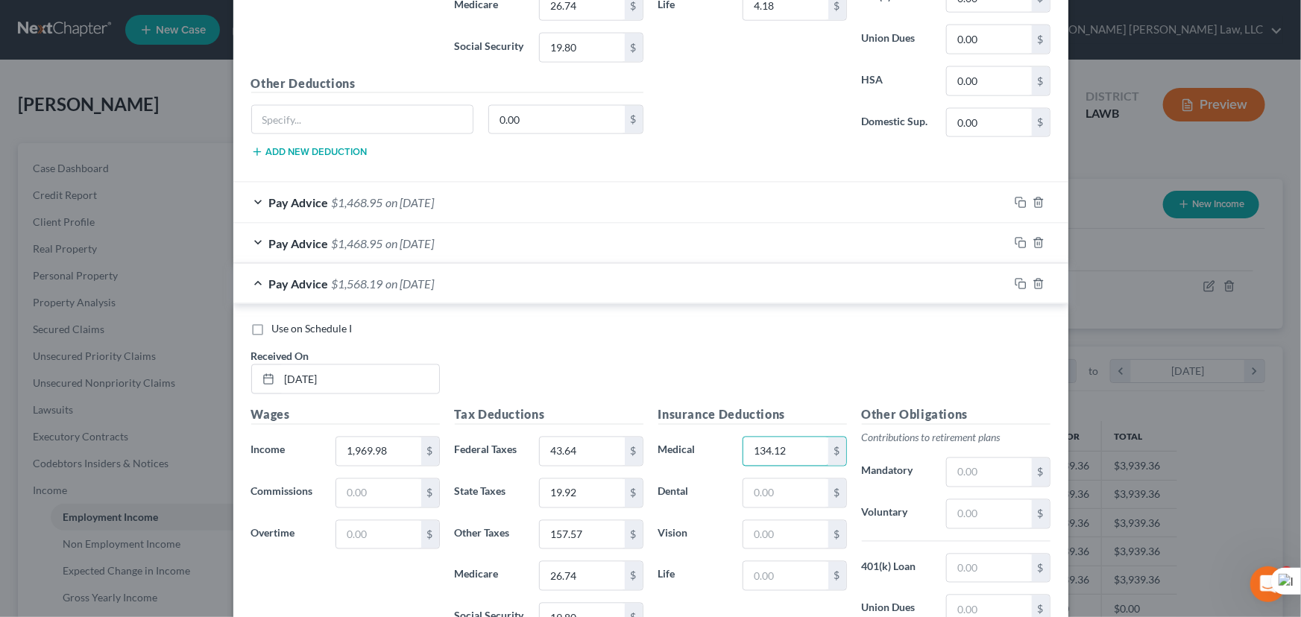
scroll to position [1269, 0]
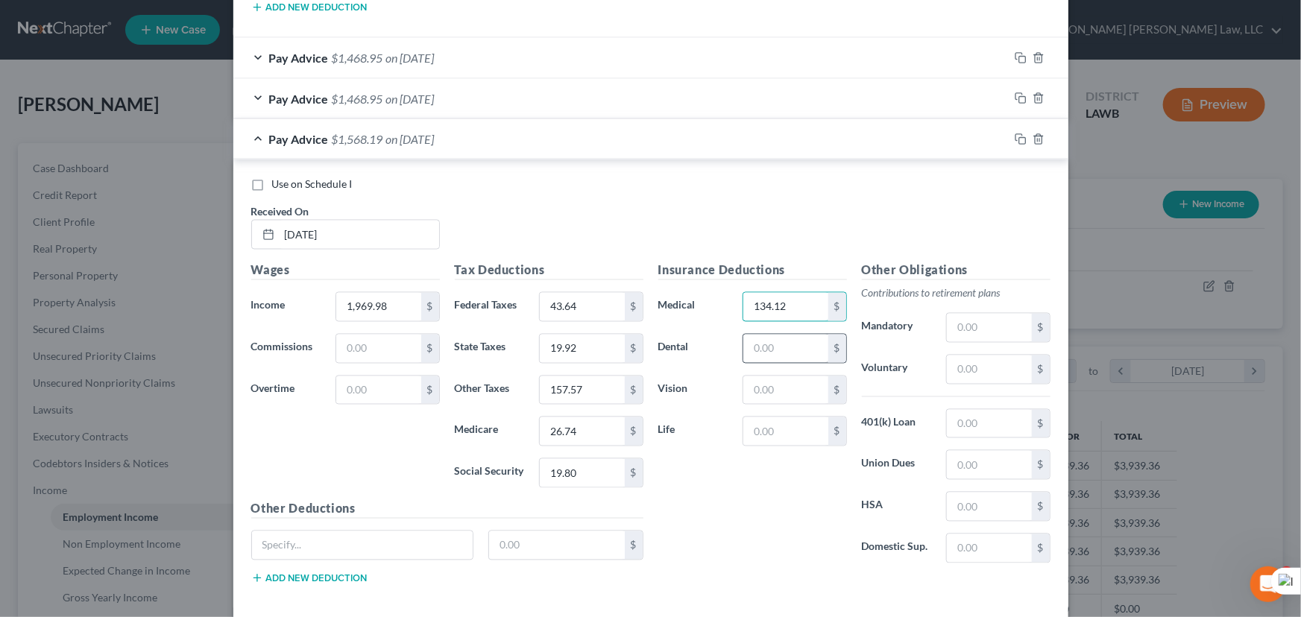
type input "134.12"
click at [779, 350] on input "text" at bounding box center [785, 349] width 84 height 28
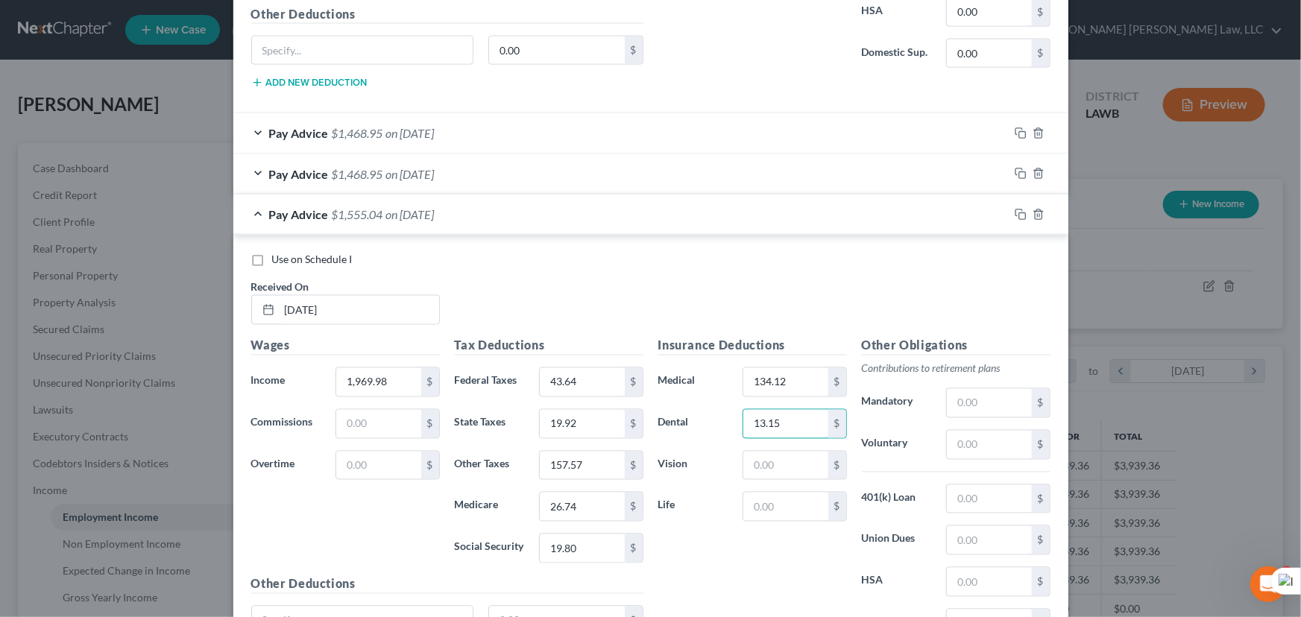
scroll to position [1201, 0]
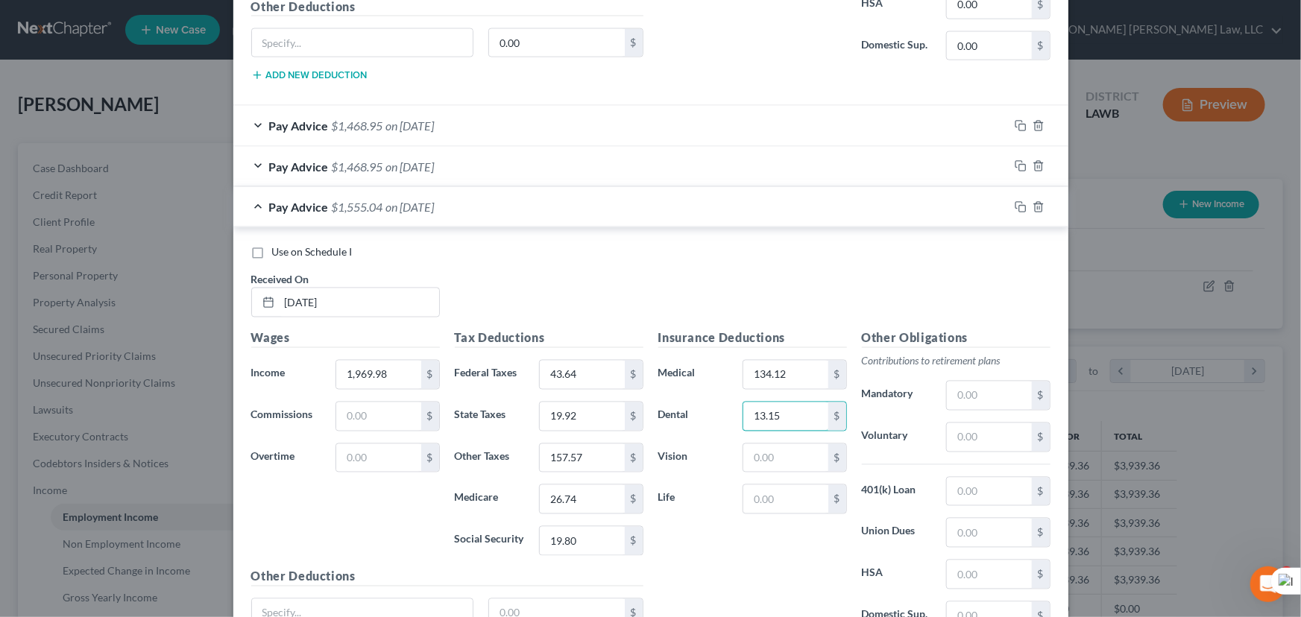
type input "13.15"
drag, startPoint x: 792, startPoint y: 473, endPoint x: 778, endPoint y: 449, distance: 28.8
click at [792, 473] on div "Insurance Deductions Medical 134.12 $ Dental 13.15 $ Vision $ Life $" at bounding box center [753, 486] width 204 height 314
click at [778, 449] on input "text" at bounding box center [785, 458] width 84 height 28
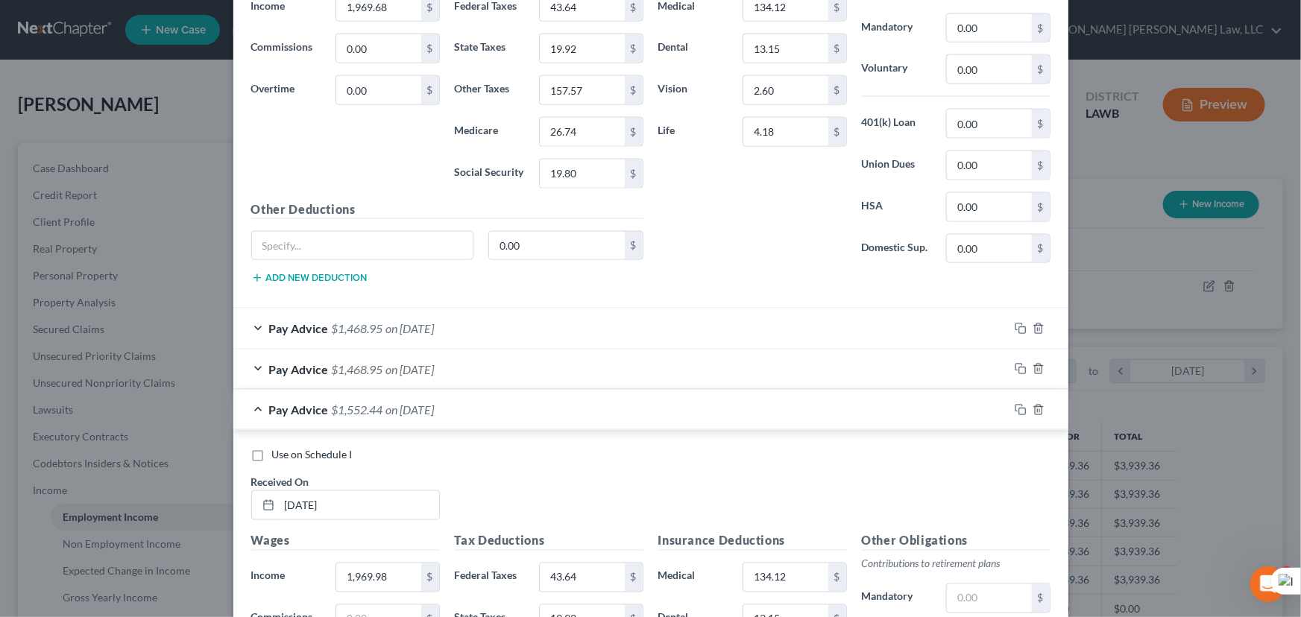
scroll to position [1337, 0]
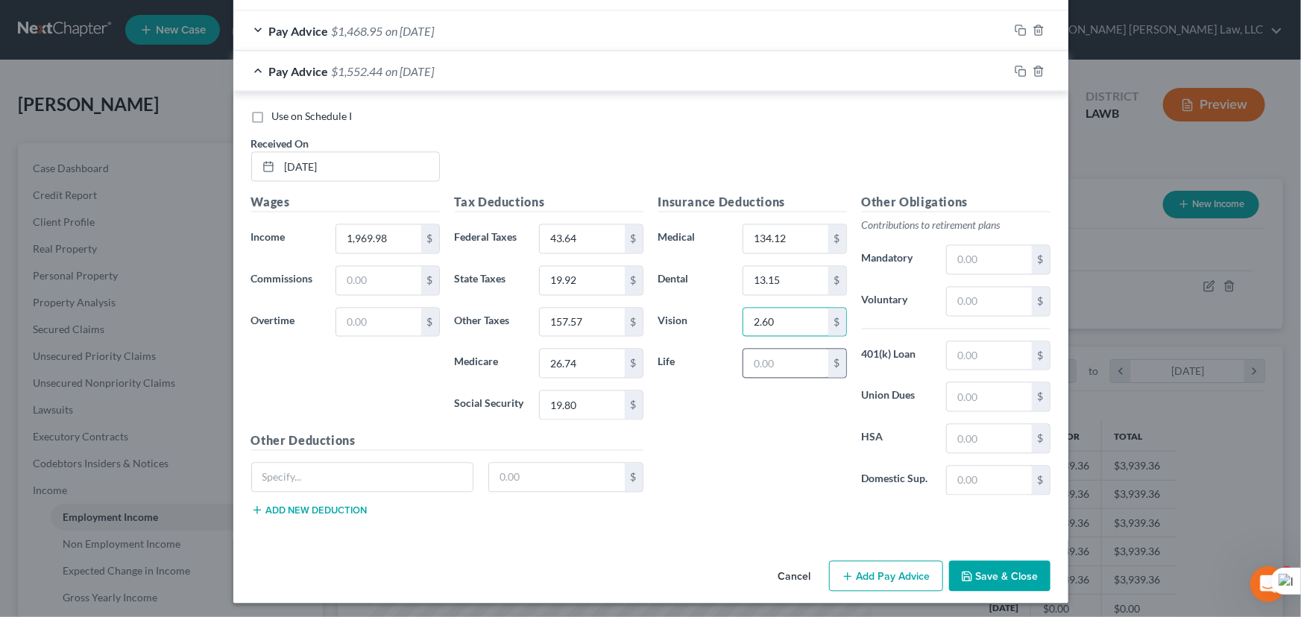
type input "2.60"
click at [775, 357] on input "text" at bounding box center [785, 364] width 84 height 28
type input "4.18"
click at [385, 235] on input "1,969.98" at bounding box center [378, 239] width 84 height 28
click at [388, 235] on input "1,969.98" at bounding box center [378, 239] width 84 height 28
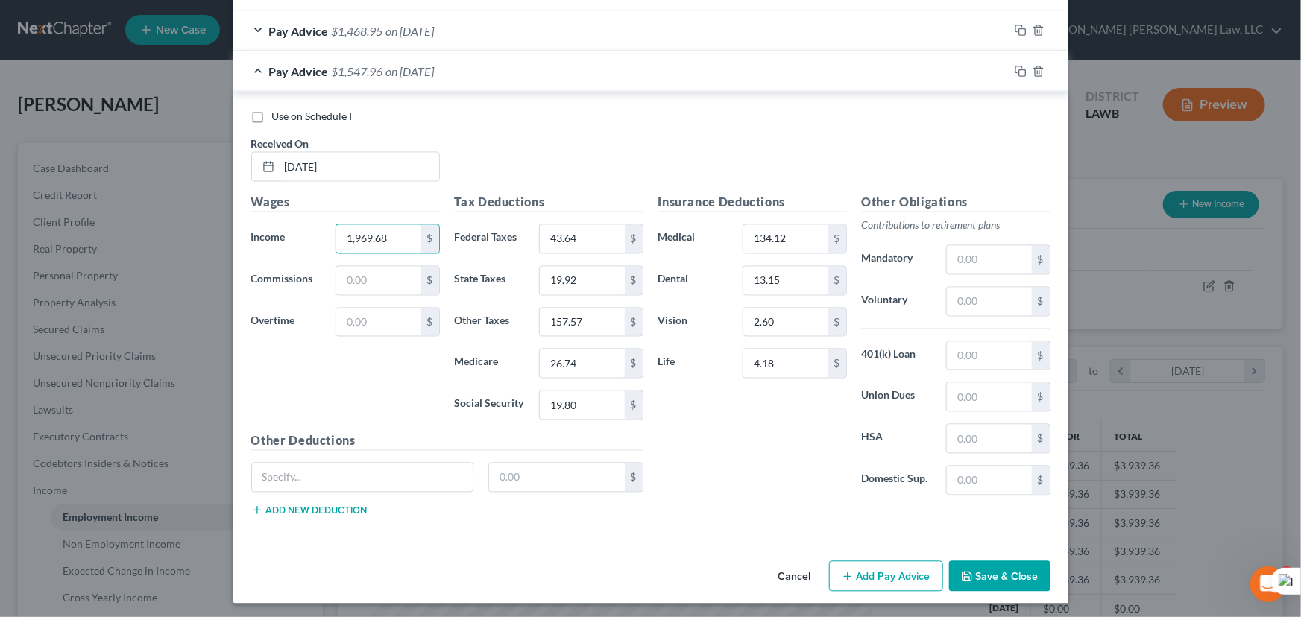
type input "1,969.68"
click at [857, 575] on button "Add Pay Advice" at bounding box center [886, 576] width 114 height 31
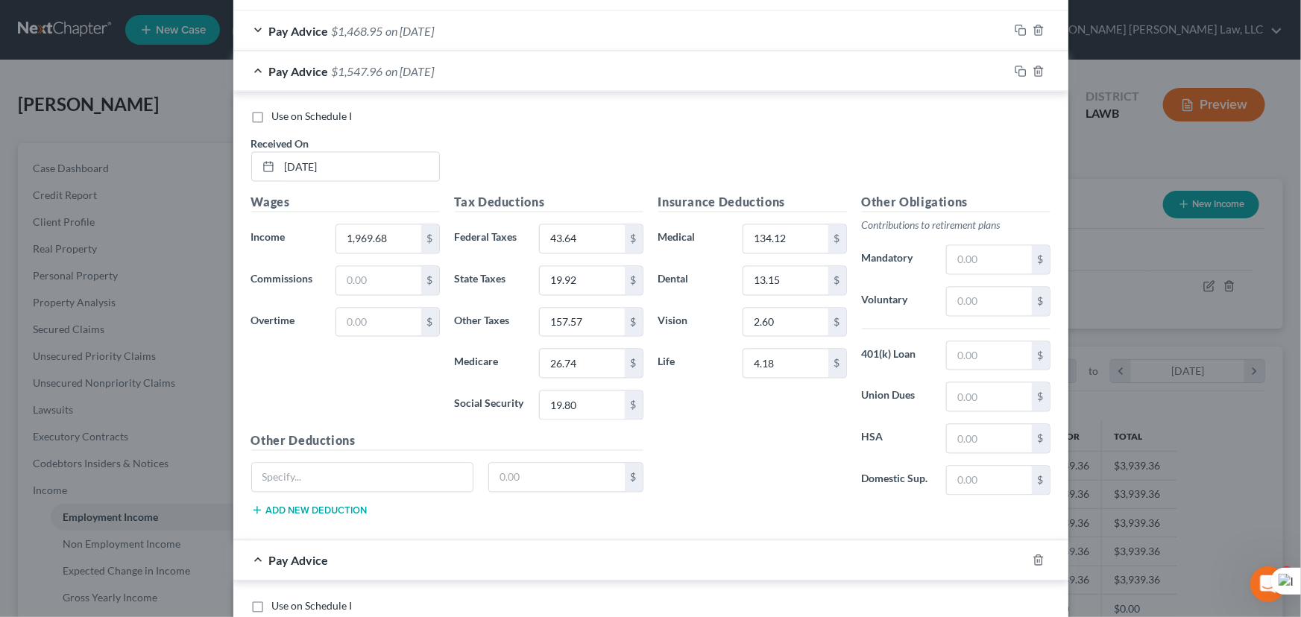
scroll to position [1826, 0]
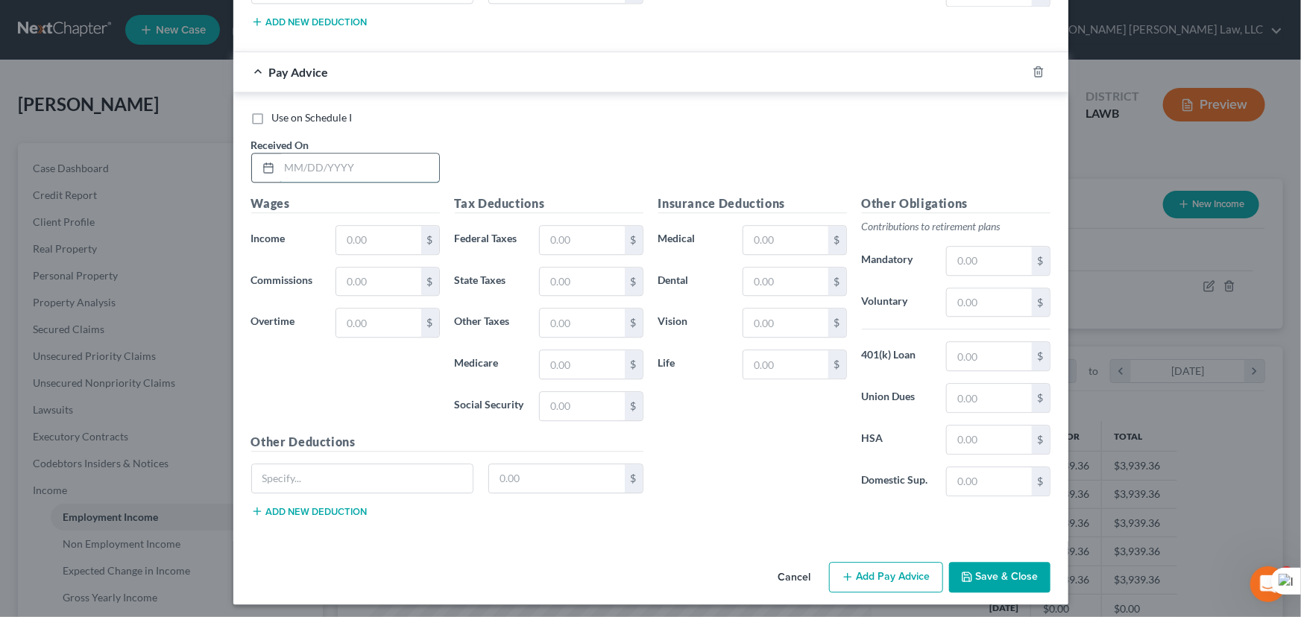
click at [391, 154] on input "text" at bounding box center [360, 168] width 160 height 28
type input "[DATE]"
click at [388, 230] on input "text" at bounding box center [378, 240] width 84 height 28
type input "1,969.68"
click at [559, 245] on input "text" at bounding box center [582, 240] width 84 height 28
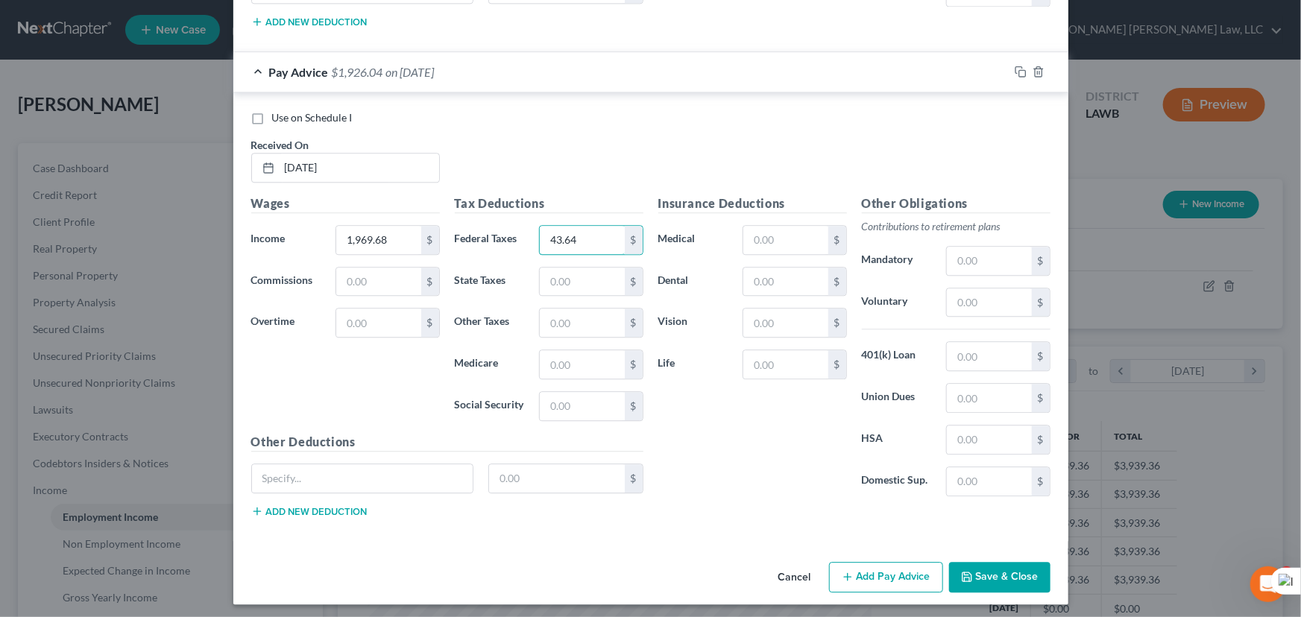
type input "43.64"
click at [588, 286] on div "Tax Deductions Federal Taxes 43.64 $ State Taxes $ Other Taxes $ Medicare $ Soc…" at bounding box center [549, 314] width 204 height 239
click at [588, 285] on input "text" at bounding box center [582, 282] width 84 height 28
type input "19.92"
click at [597, 309] on input "text" at bounding box center [582, 323] width 84 height 28
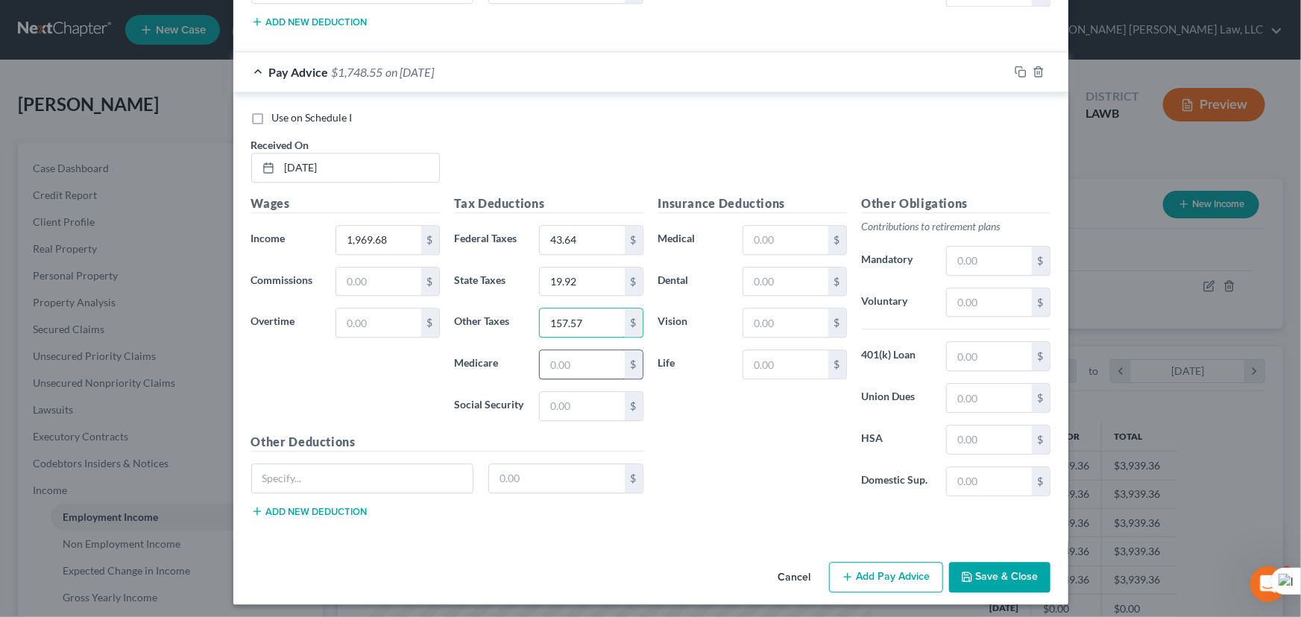
type input "157.57"
click at [591, 356] on input "text" at bounding box center [582, 364] width 84 height 28
type input "26.74"
click at [581, 410] on input "text" at bounding box center [582, 406] width 84 height 28
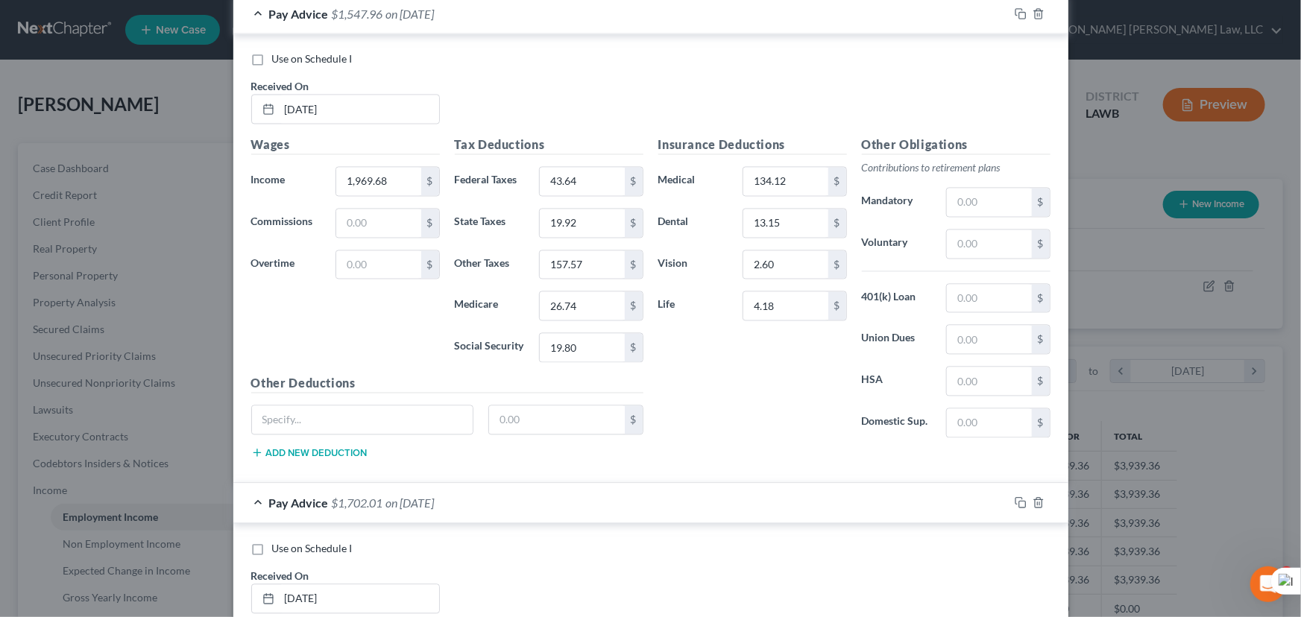
scroll to position [1622, 0]
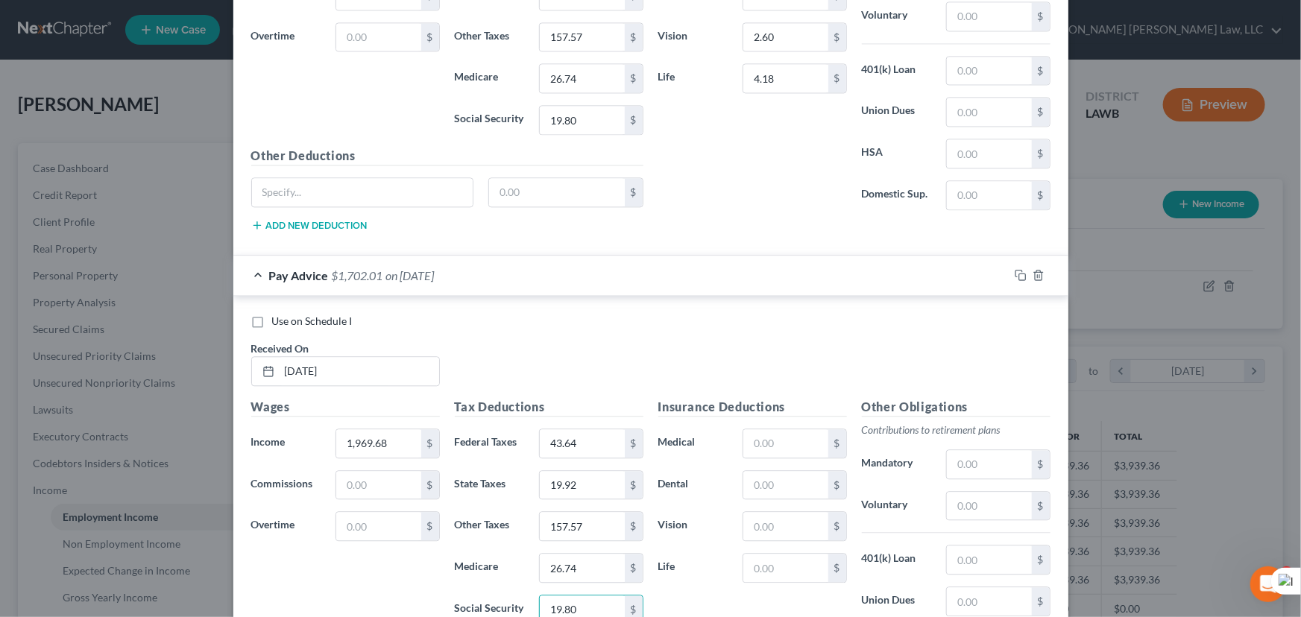
type input "19.80"
drag, startPoint x: 772, startPoint y: 423, endPoint x: 763, endPoint y: 459, distance: 37.6
click at [772, 423] on div "Insurance Deductions Medical $ Dental $ Vision $ Life $" at bounding box center [753, 555] width 204 height 314
click at [768, 445] on input "text" at bounding box center [785, 443] width 84 height 28
type input "134.12"
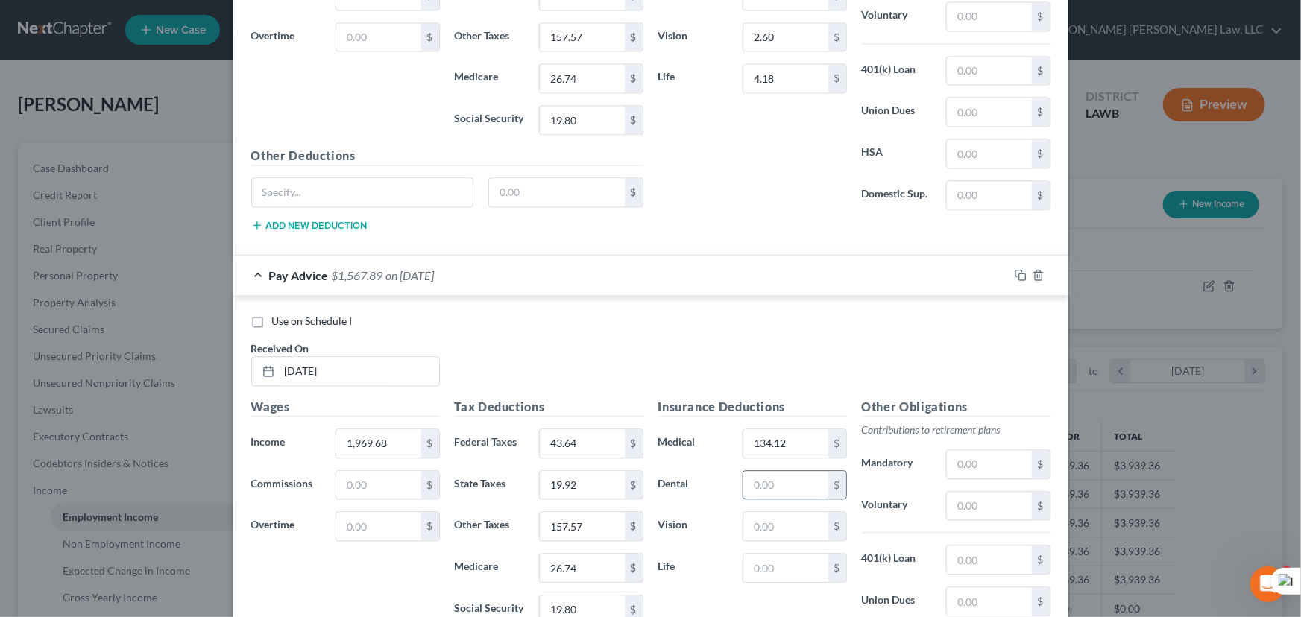
click at [797, 483] on input "text" at bounding box center [785, 485] width 84 height 28
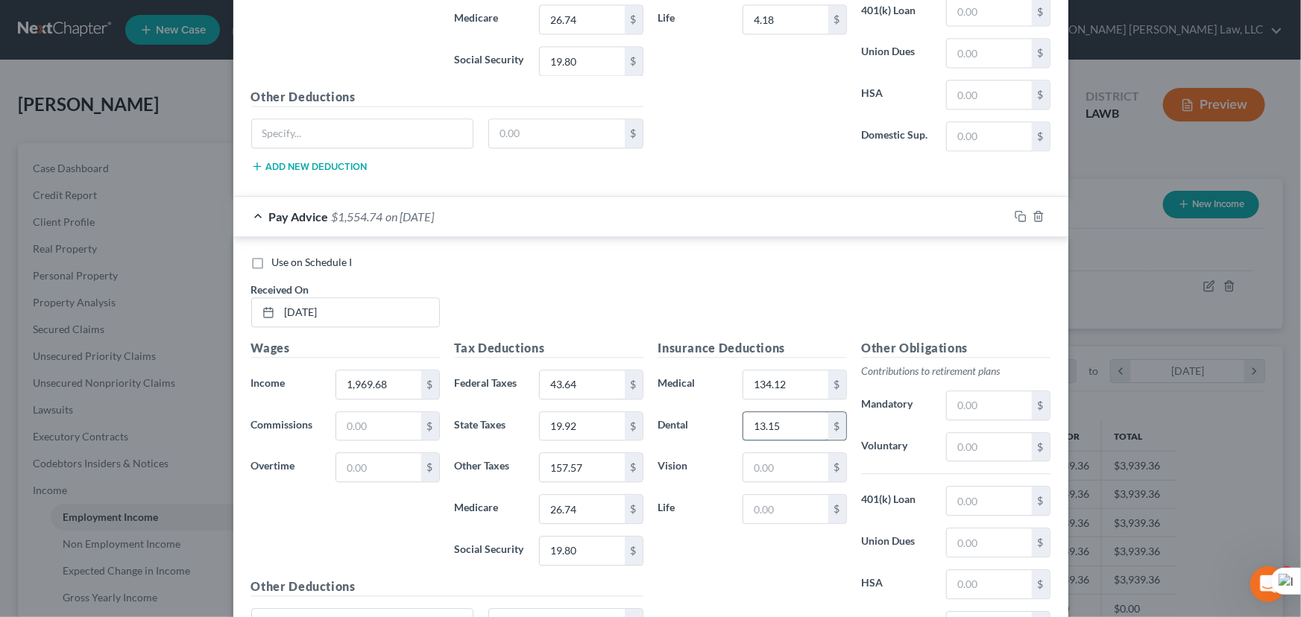
scroll to position [1758, 0]
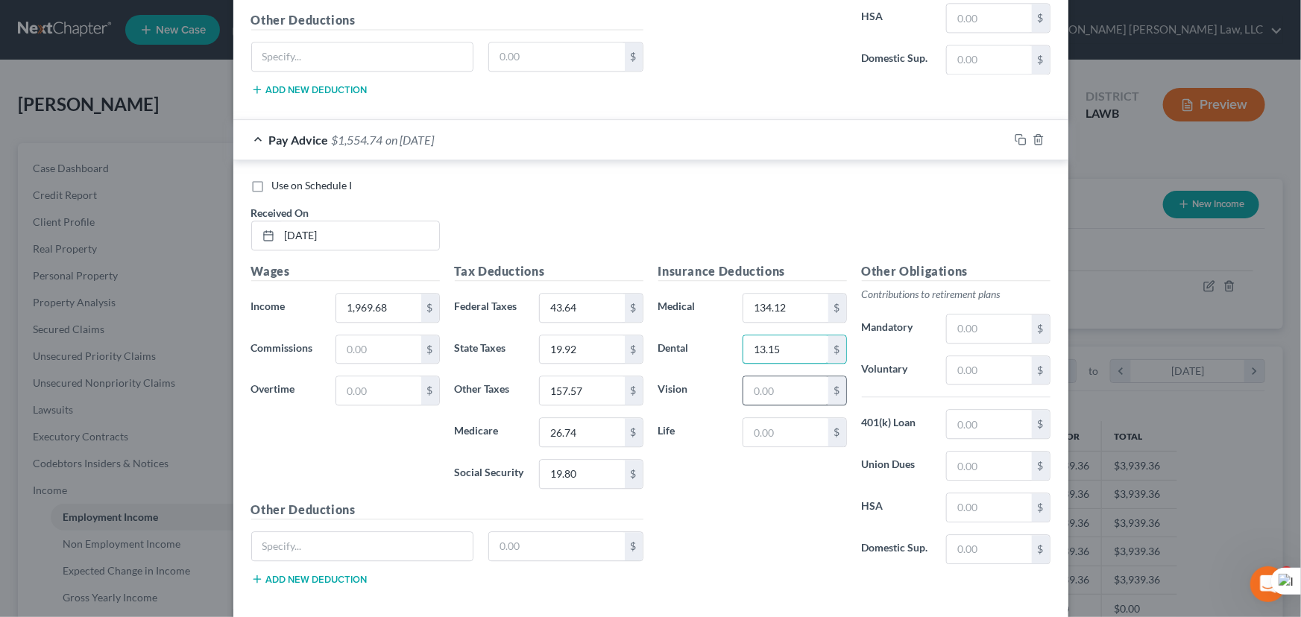
type input "13.15"
click at [801, 376] on input "text" at bounding box center [785, 390] width 84 height 28
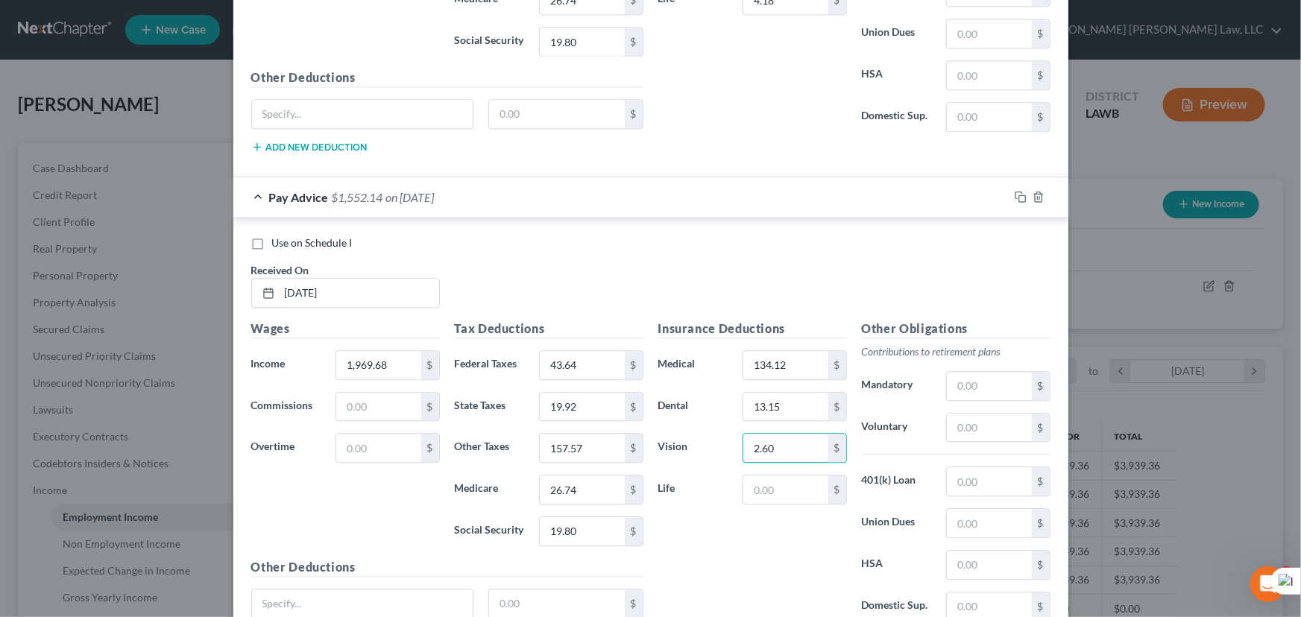
scroll to position [1826, 0]
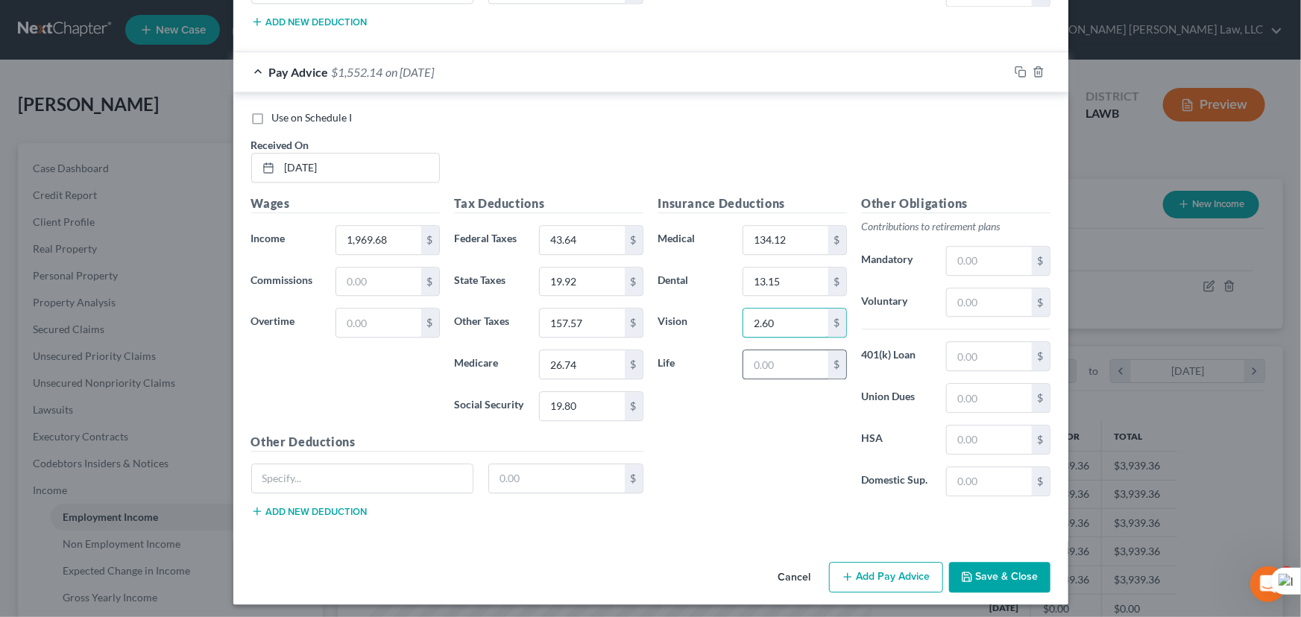
type input "2.60"
click at [774, 355] on input "text" at bounding box center [785, 364] width 84 height 28
type input "4.18"
click at [990, 564] on button "Save & Close" at bounding box center [999, 577] width 101 height 31
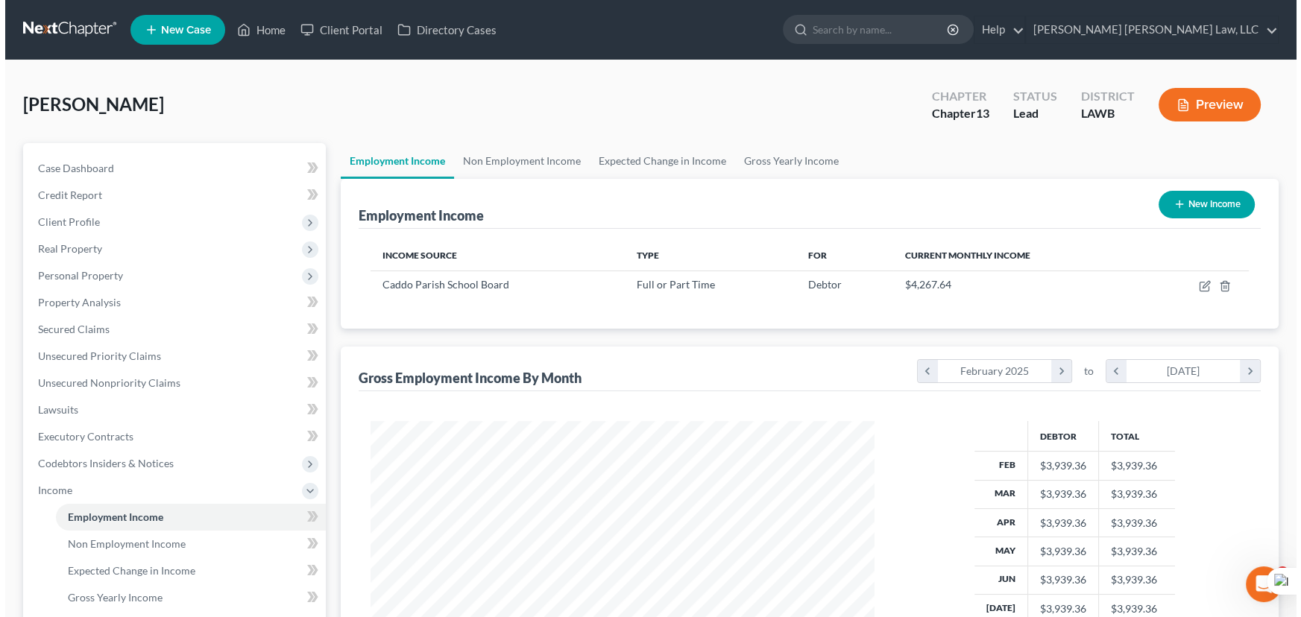
scroll to position [745185, 744923]
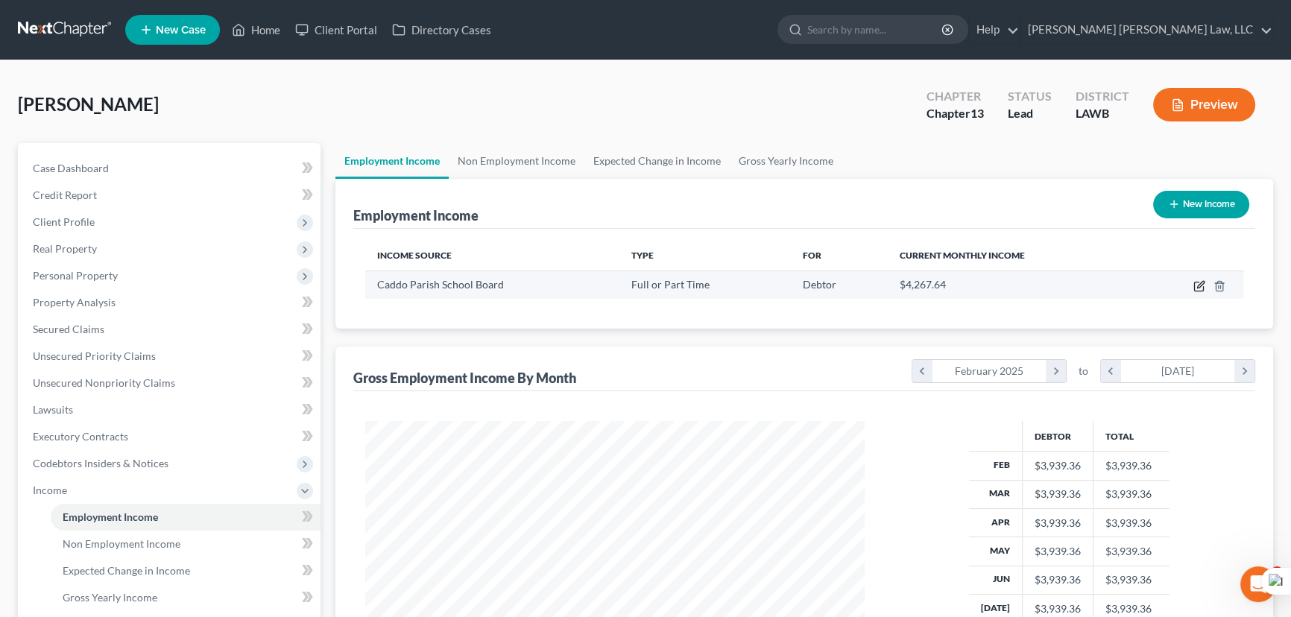
click at [1197, 283] on icon "button" at bounding box center [1199, 286] width 12 height 12
select select "0"
select select "19"
select select "2"
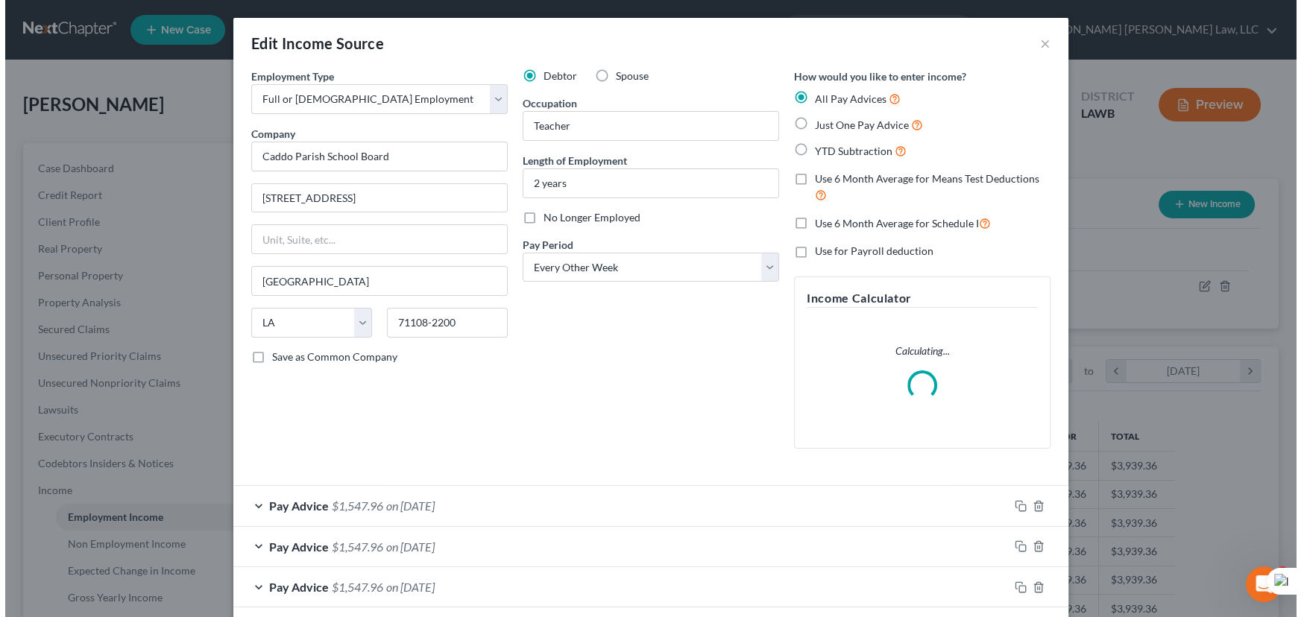
scroll to position [267, 534]
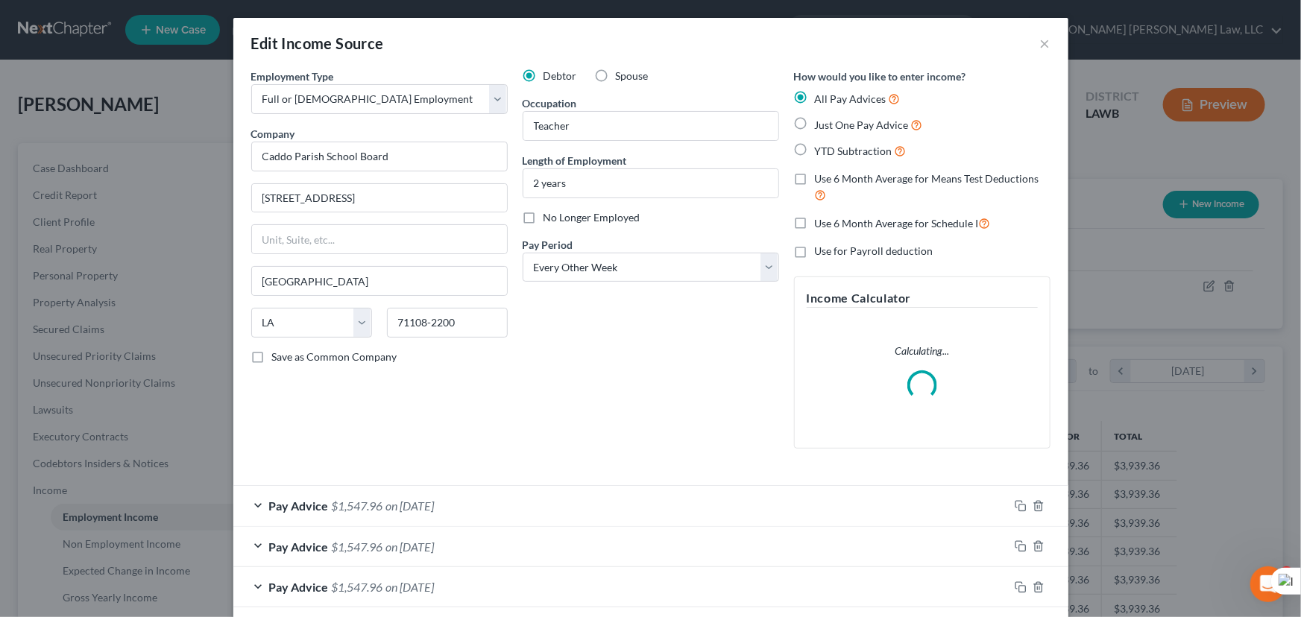
click at [815, 172] on label "Use 6 Month Average for Means Test Deductions" at bounding box center [933, 187] width 236 height 32
click at [821, 172] on input "Use 6 Month Average for Means Test Deductions" at bounding box center [826, 176] width 10 height 10
checkbox input "true"
click at [815, 219] on label "Use 6 Month Average for Schedule I" at bounding box center [903, 223] width 176 height 17
click at [821, 219] on input "Use 6 Month Average for Schedule I" at bounding box center [826, 220] width 10 height 10
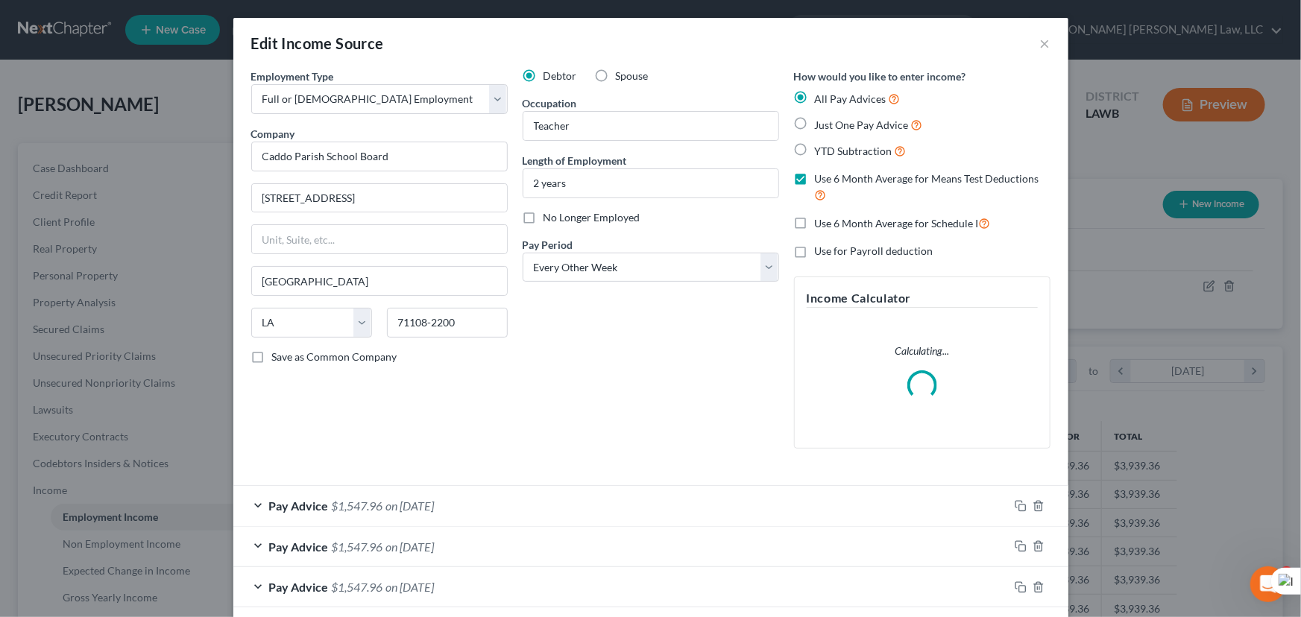
checkbox input "true"
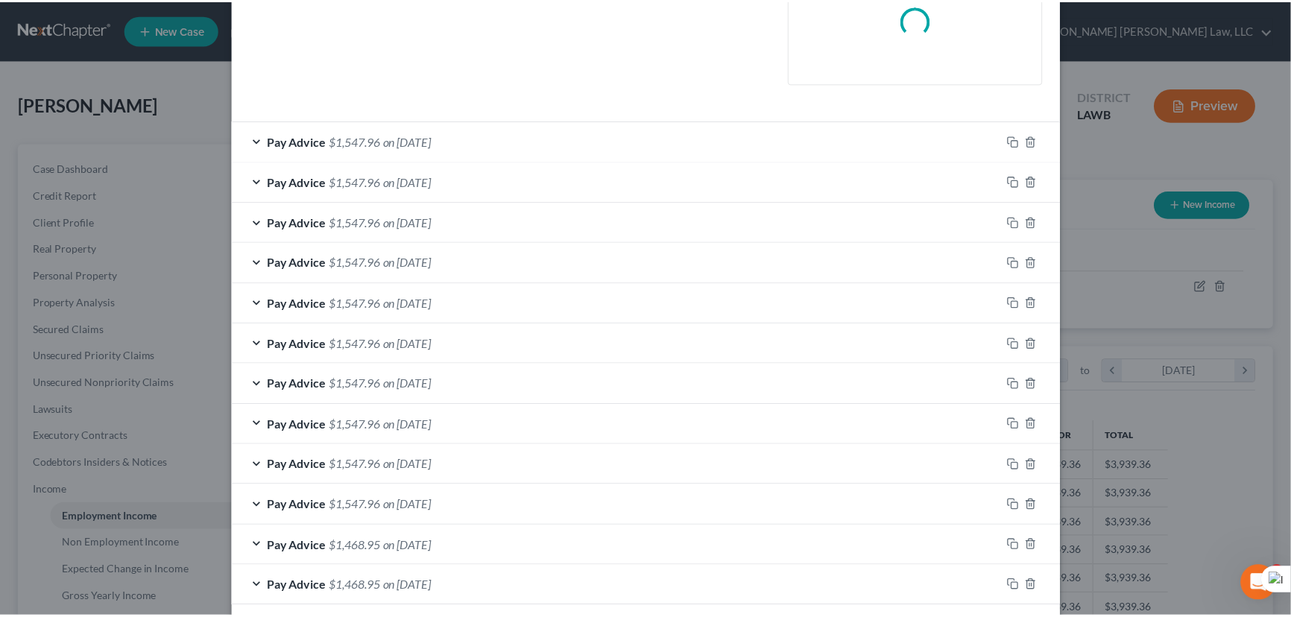
scroll to position [435, 0]
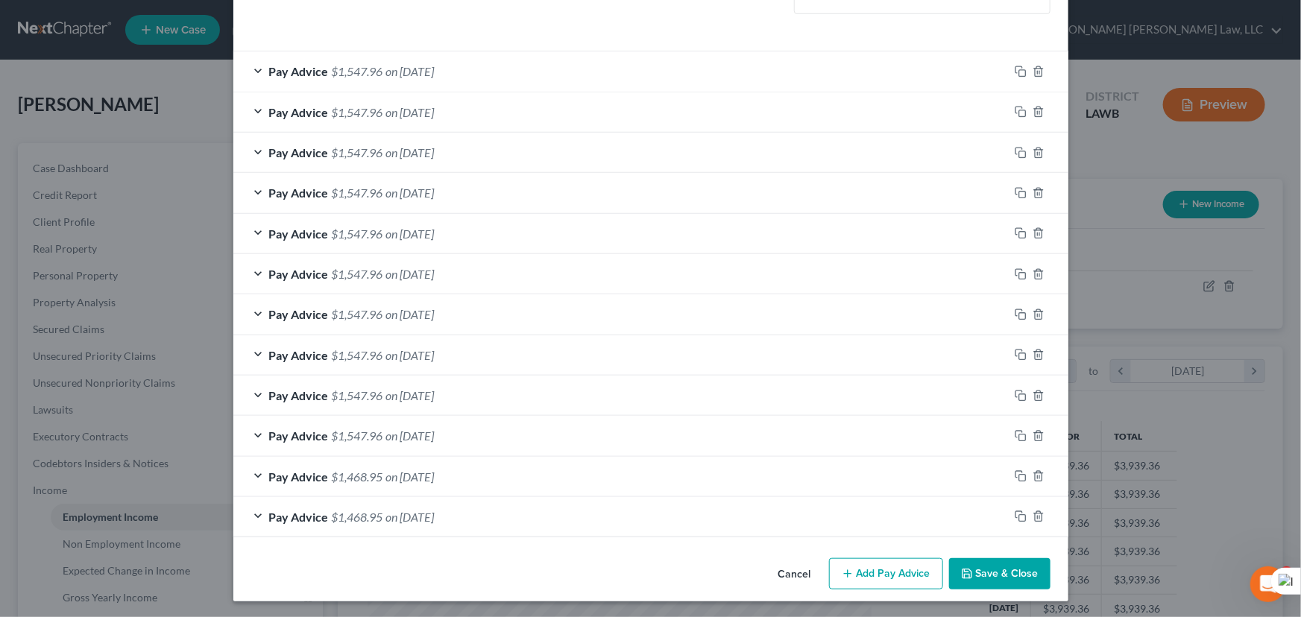
click at [982, 558] on button "Save & Close" at bounding box center [999, 573] width 101 height 31
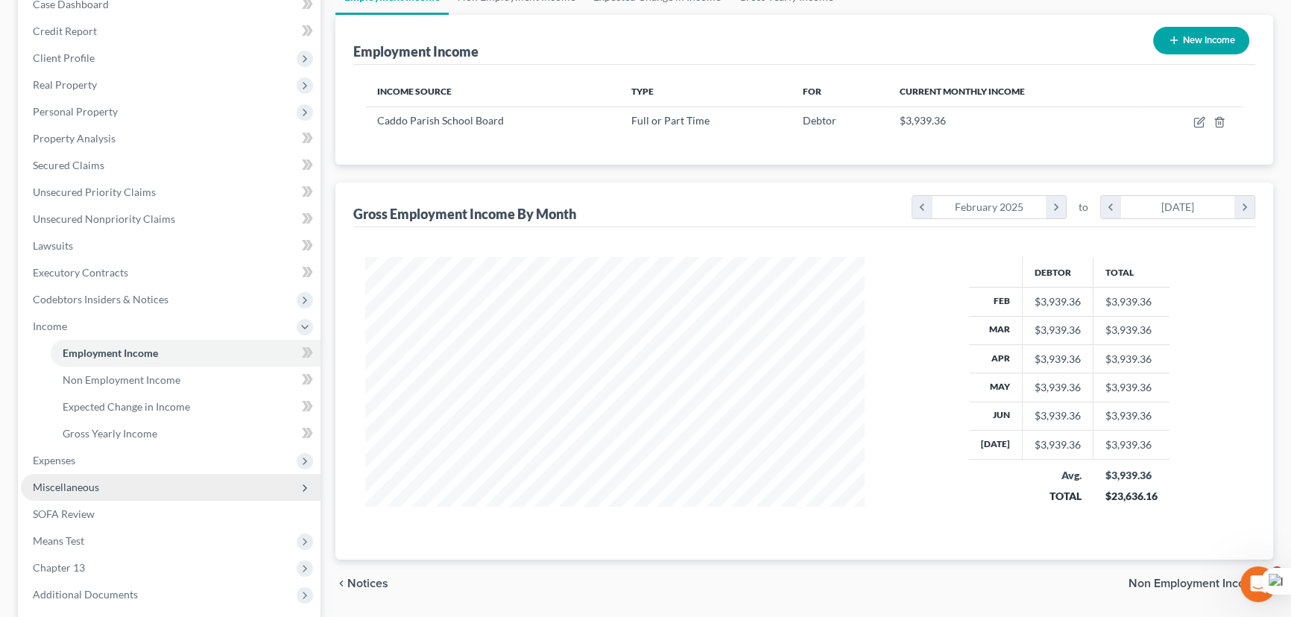
scroll to position [307, 0]
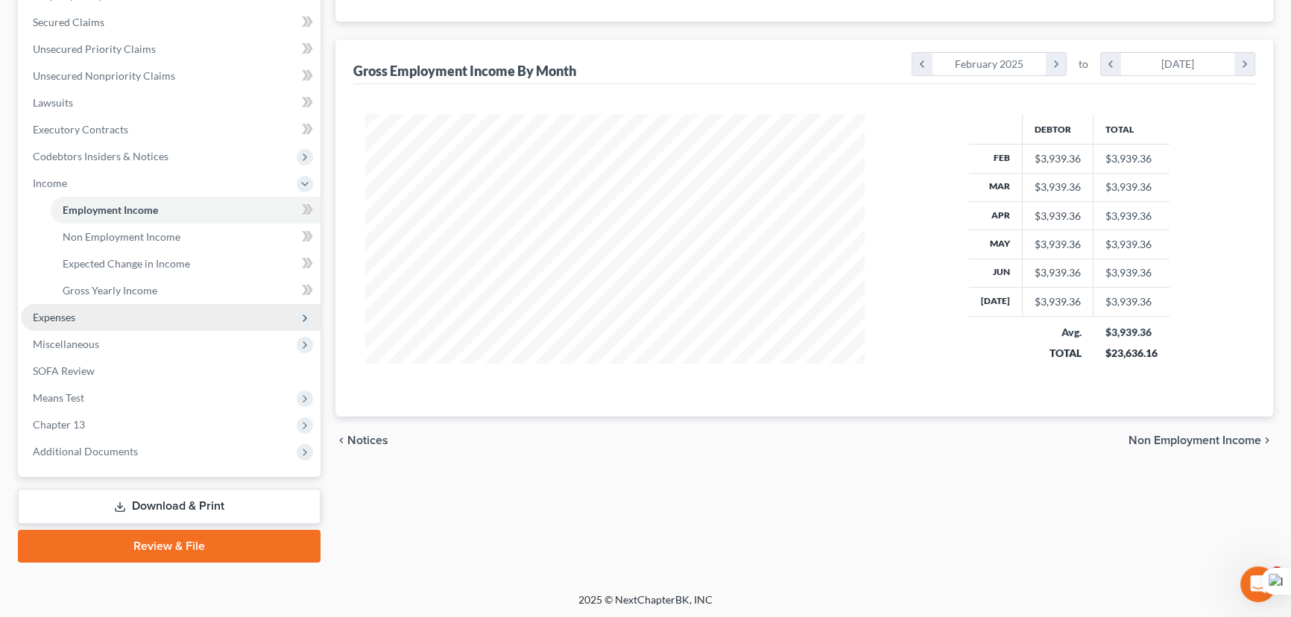
click at [168, 315] on span "Expenses" at bounding box center [171, 317] width 300 height 27
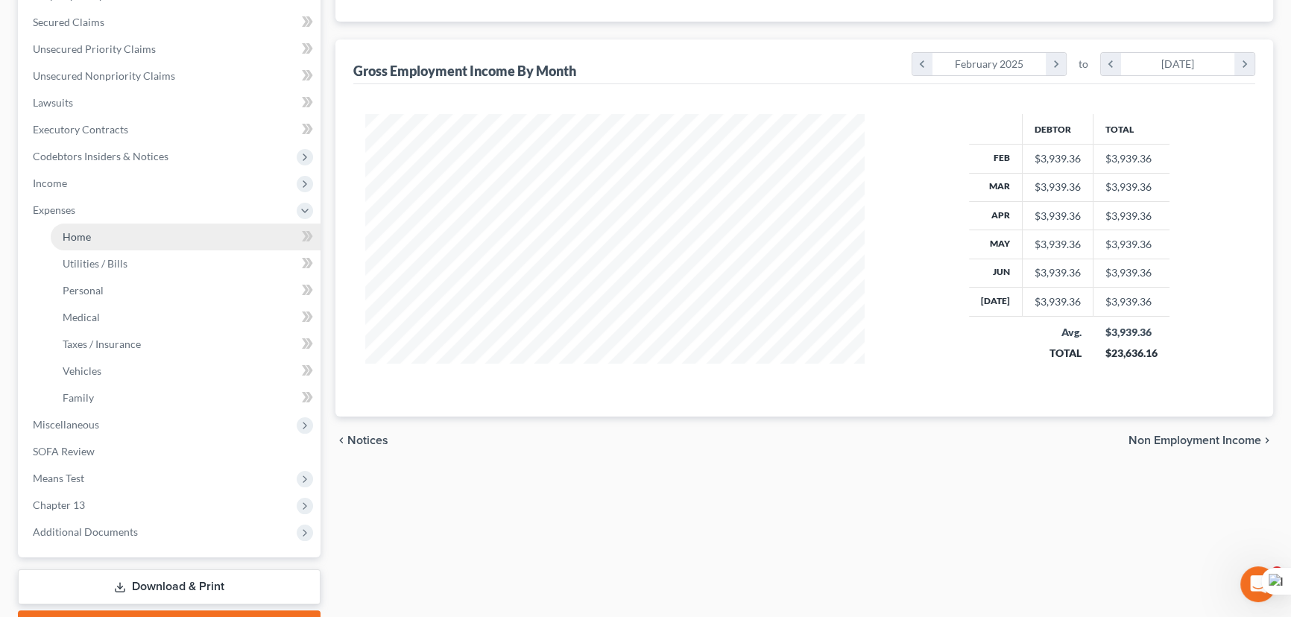
click at [178, 237] on link "Home" at bounding box center [186, 237] width 270 height 27
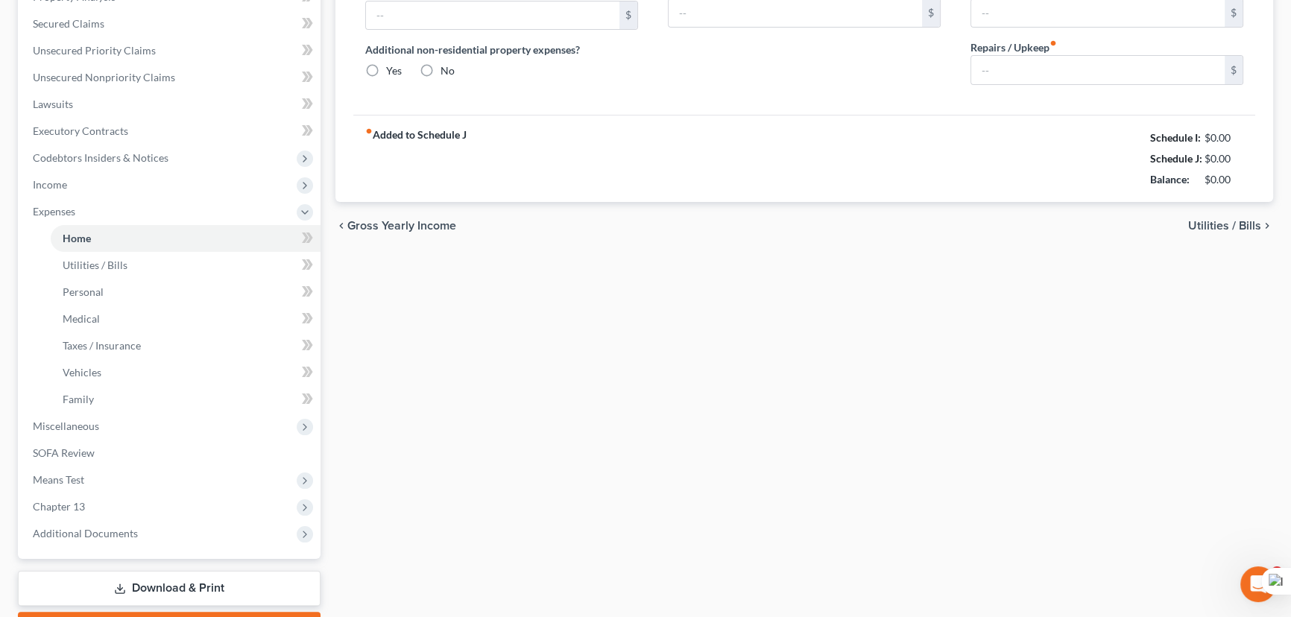
type input "1,146.00"
type input "0.00"
radio input "true"
type input "0.00"
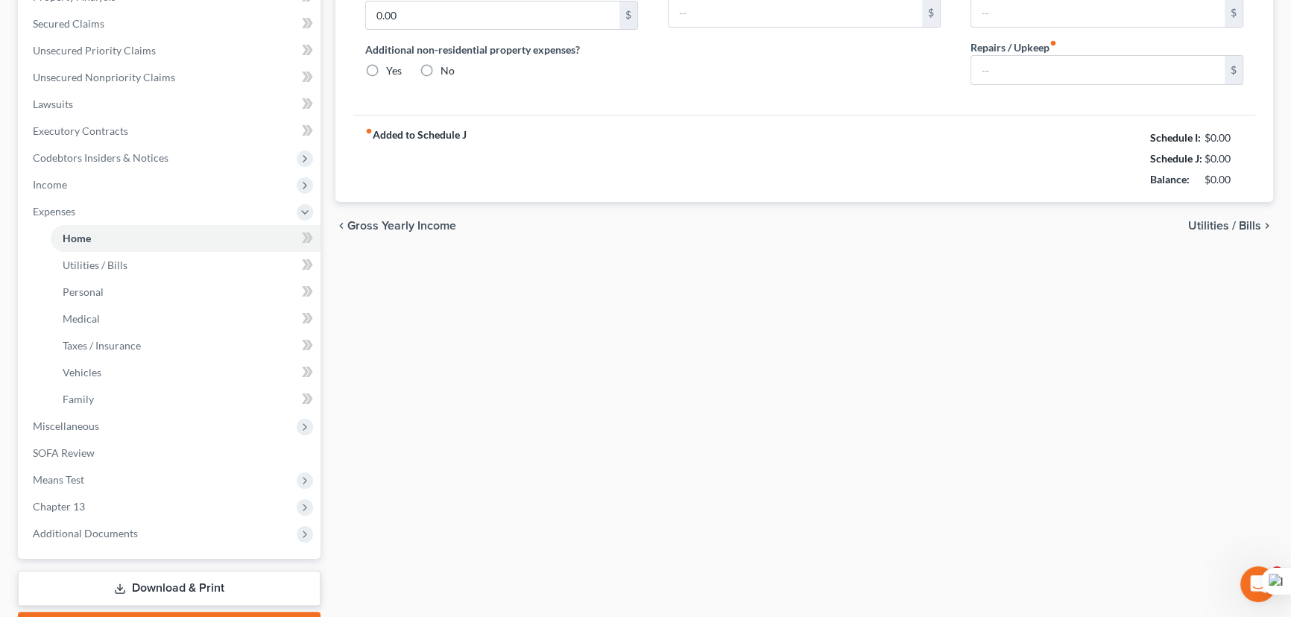
type input "0.00"
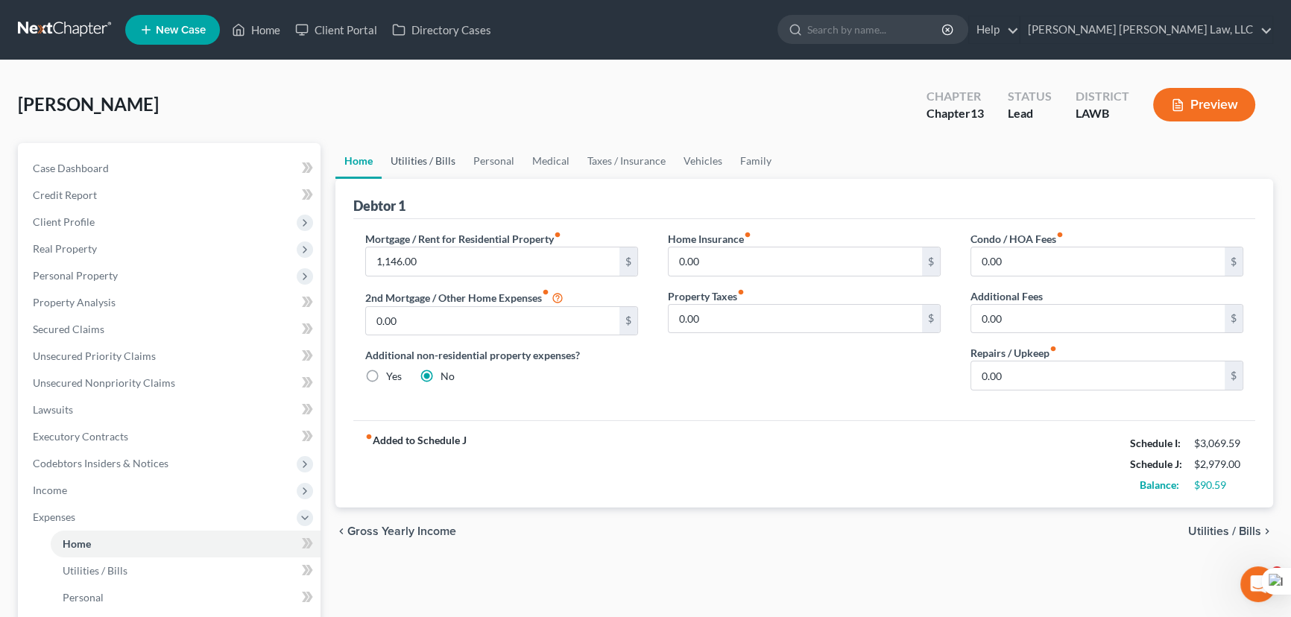
click at [432, 154] on link "Utilities / Bills" at bounding box center [423, 161] width 83 height 36
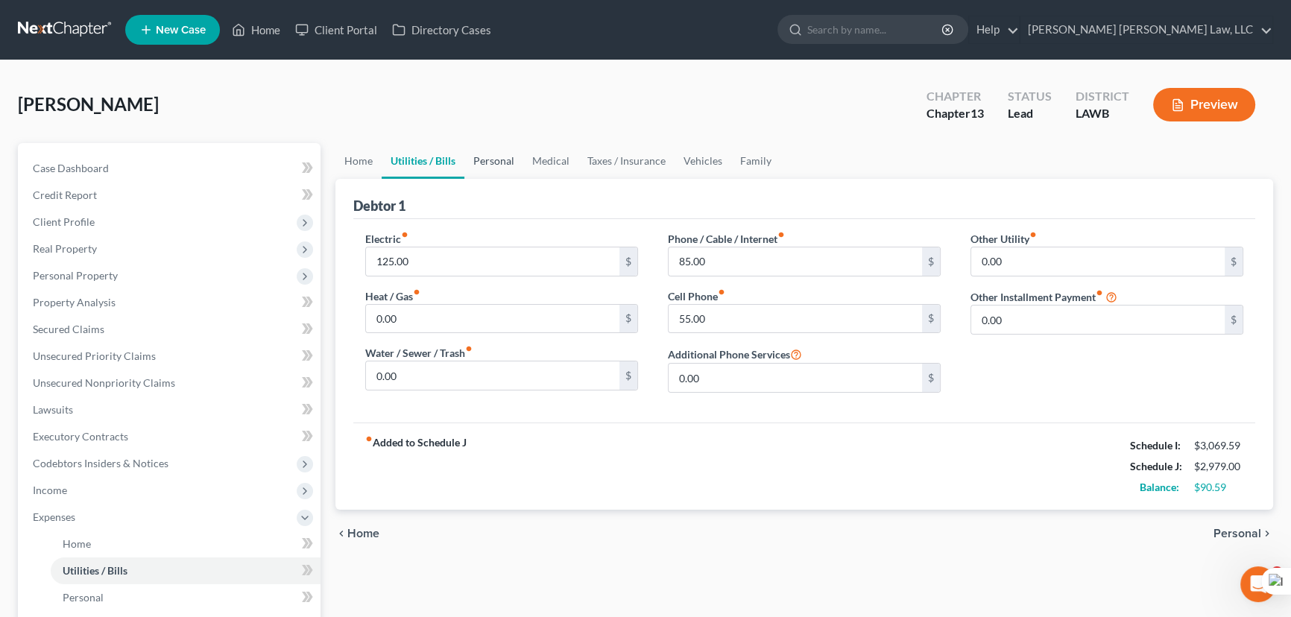
click at [500, 158] on link "Personal" at bounding box center [493, 161] width 59 height 36
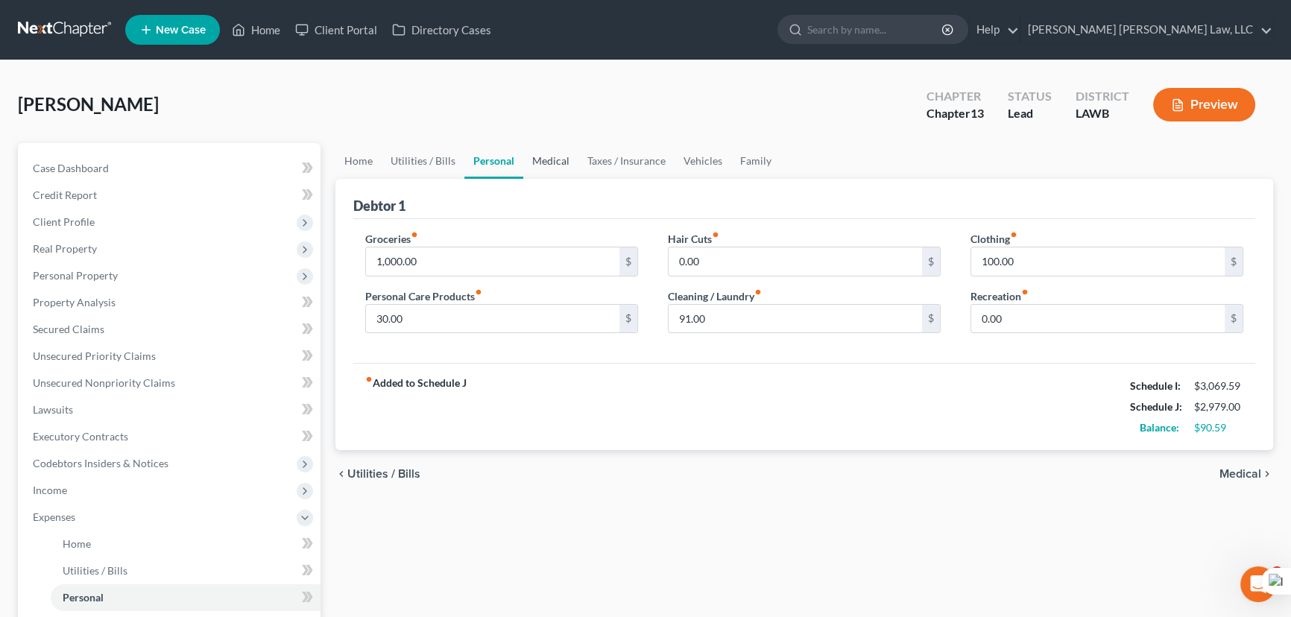
click at [567, 163] on link "Medical" at bounding box center [550, 161] width 55 height 36
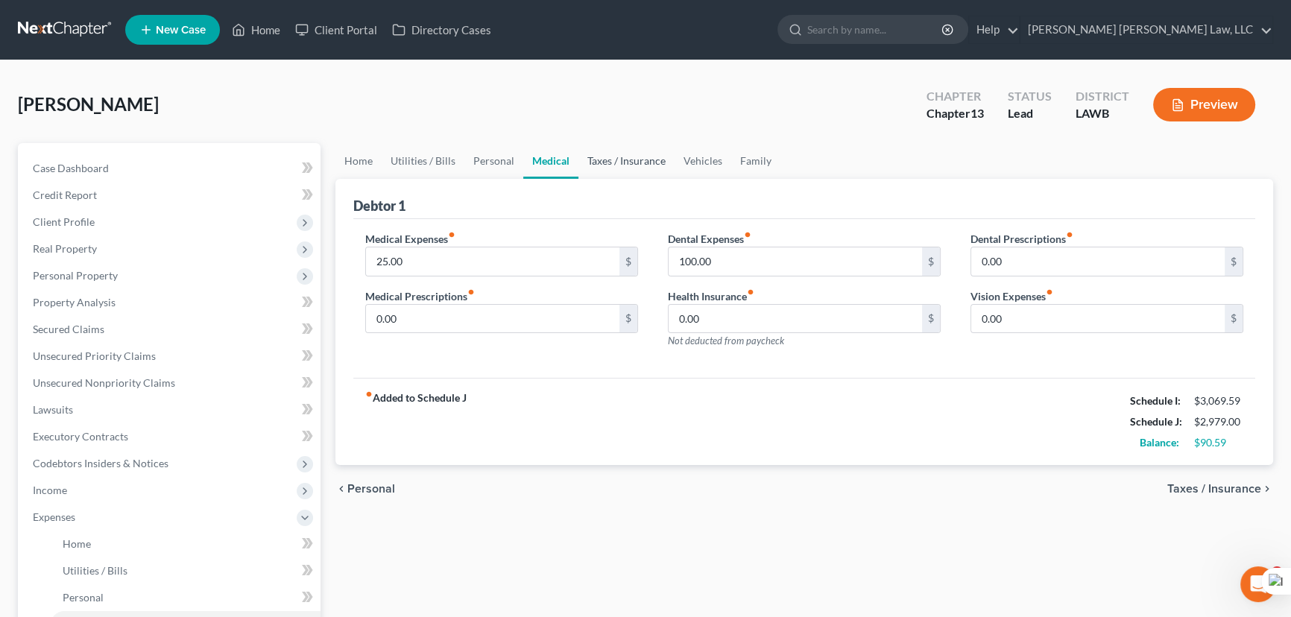
click at [619, 162] on link "Taxes / Insurance" at bounding box center [626, 161] width 96 height 36
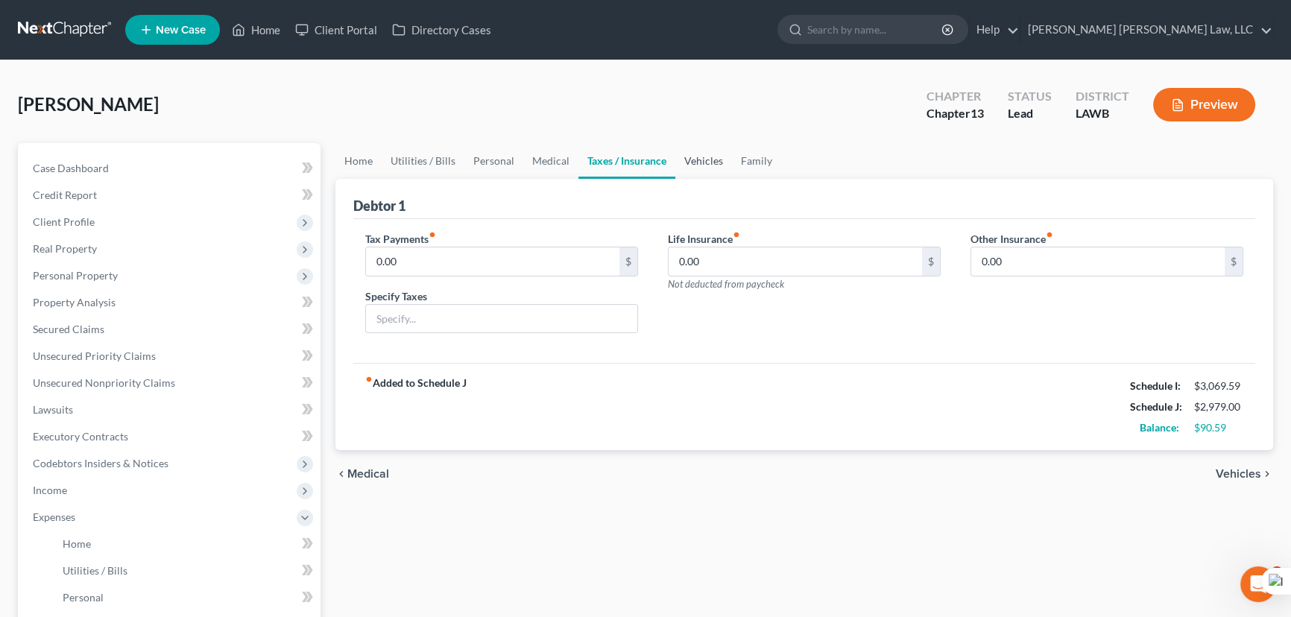
click at [701, 171] on link "Vehicles" at bounding box center [703, 161] width 57 height 36
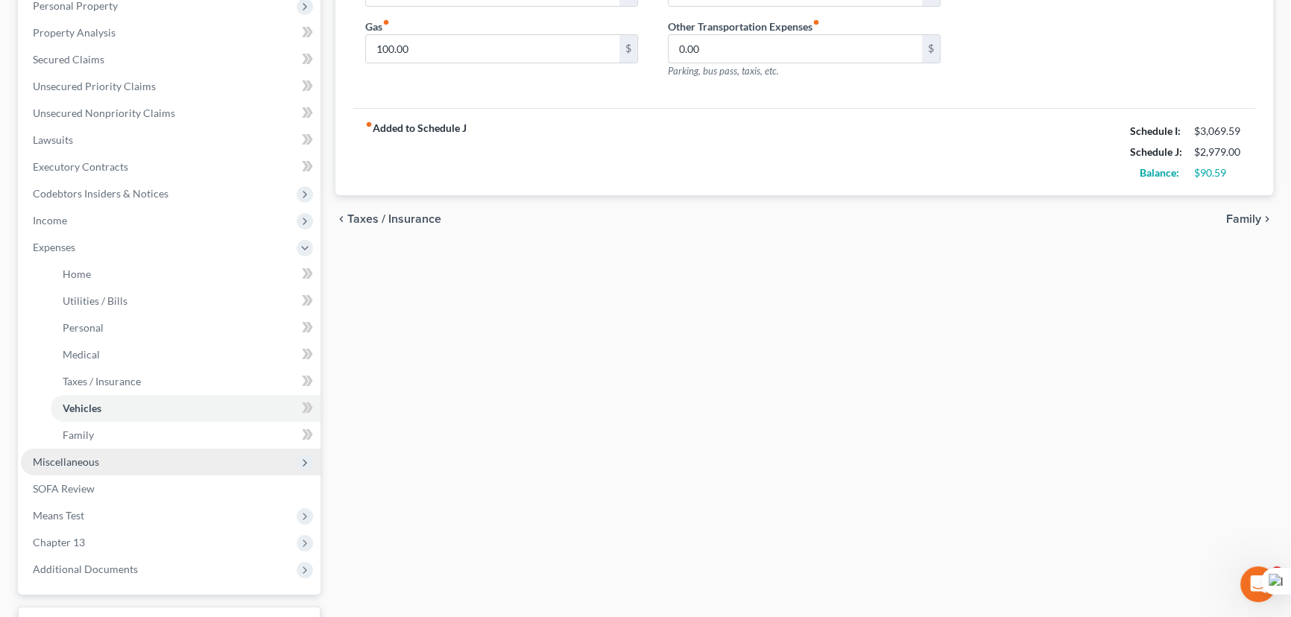
scroll to position [271, 0]
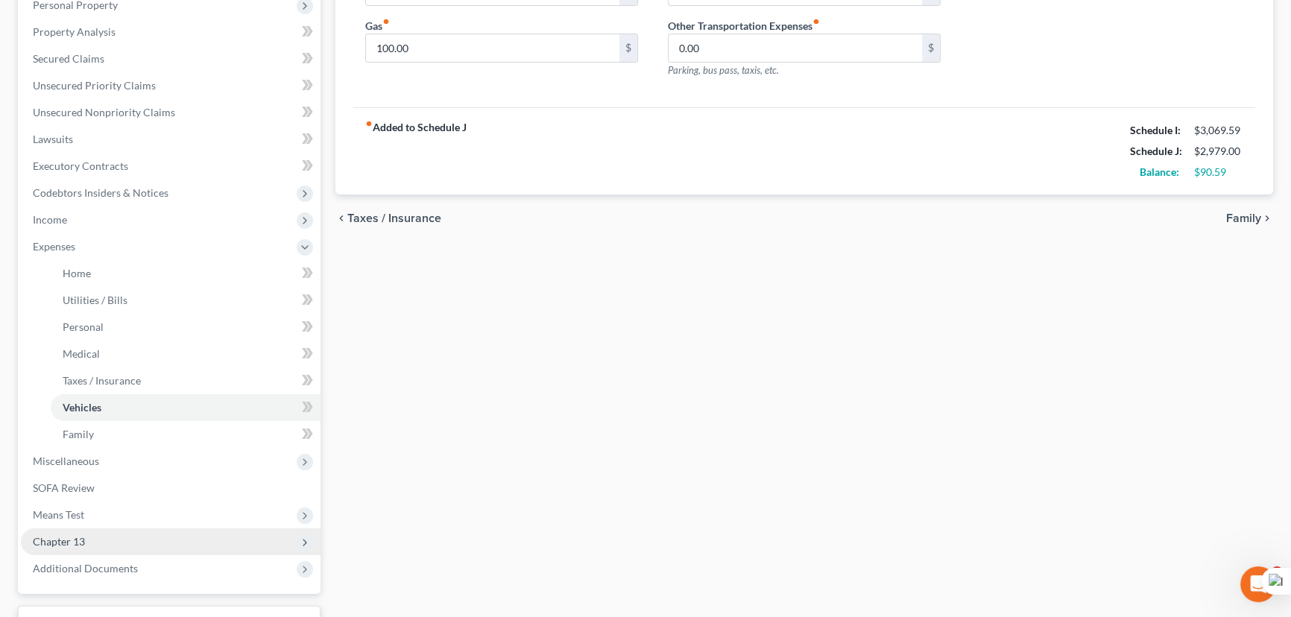
drag, startPoint x: 97, startPoint y: 516, endPoint x: 113, endPoint y: 536, distance: 25.5
click at [97, 516] on span "Means Test" at bounding box center [171, 515] width 300 height 27
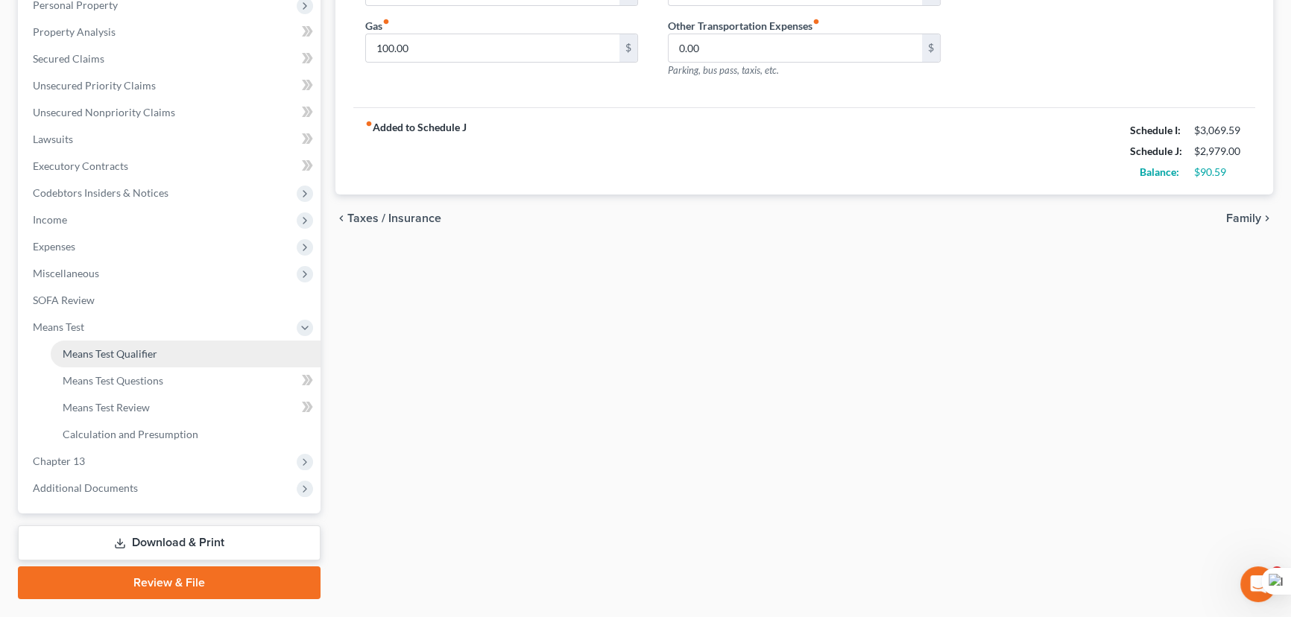
click at [122, 344] on link "Means Test Qualifier" at bounding box center [186, 354] width 270 height 27
